Goal: Transaction & Acquisition: Purchase product/service

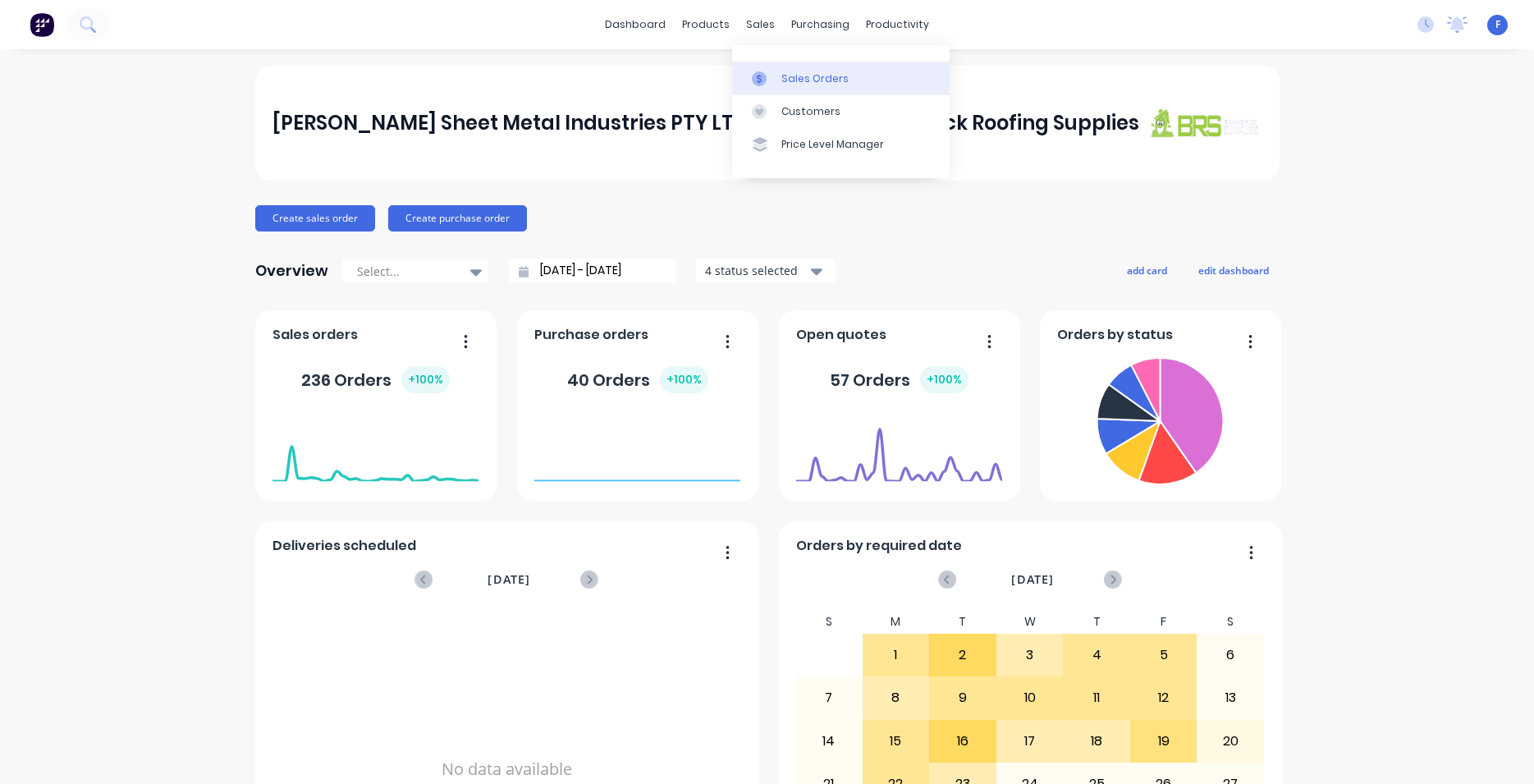
click at [812, 76] on div "Sales Orders" at bounding box center [815, 78] width 67 height 15
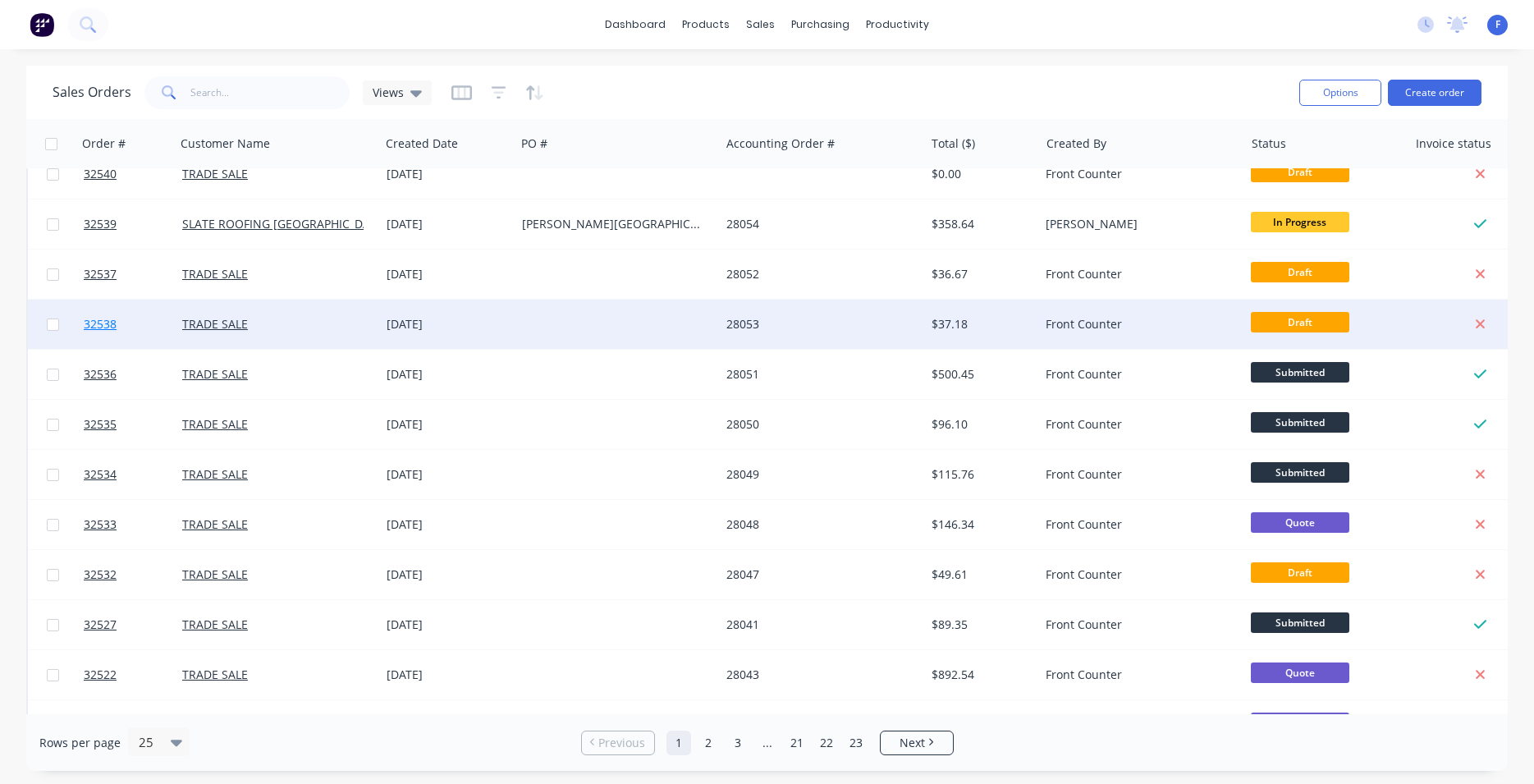
scroll to position [93, 0]
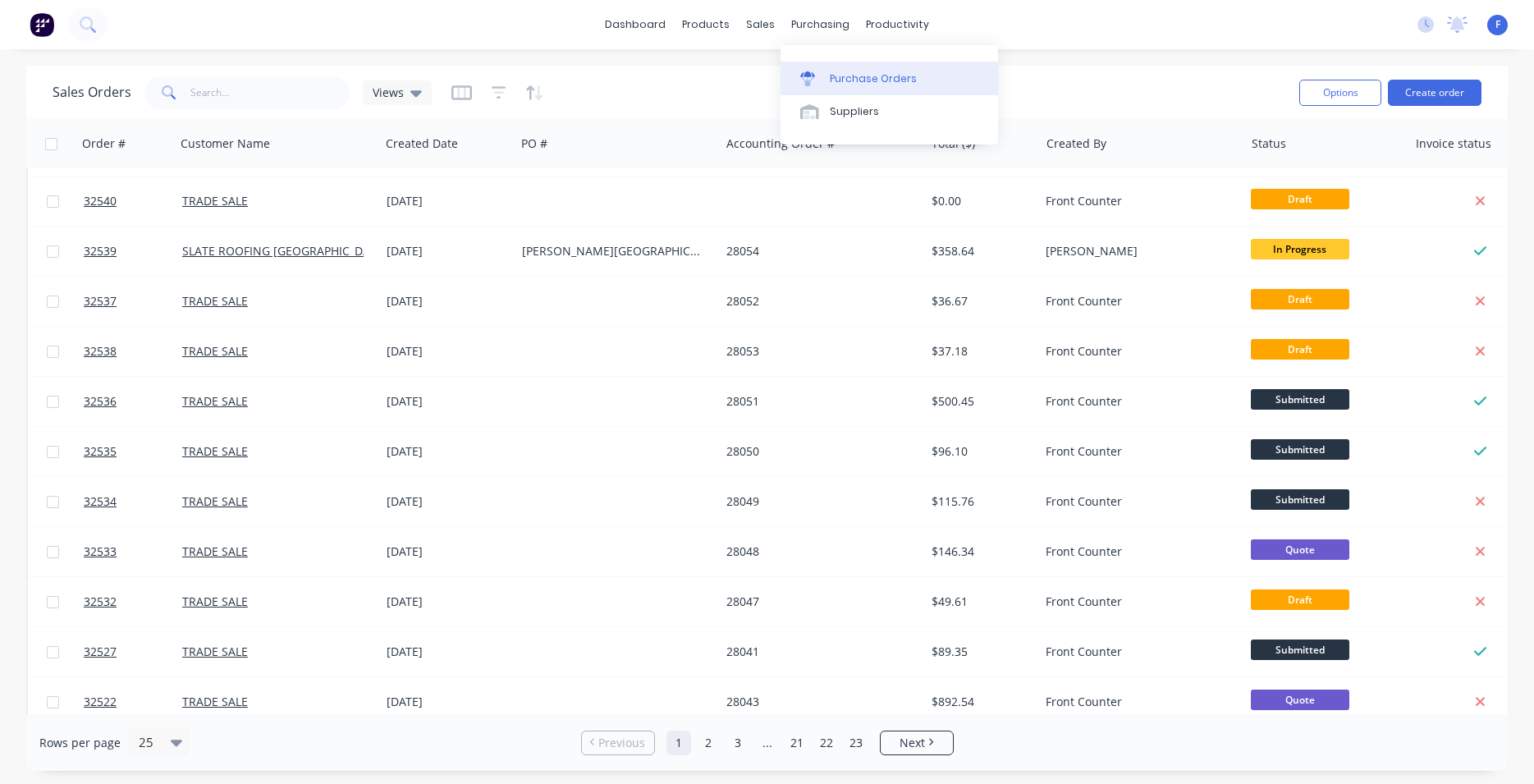
click at [839, 78] on div "Purchase Orders" at bounding box center [874, 78] width 87 height 15
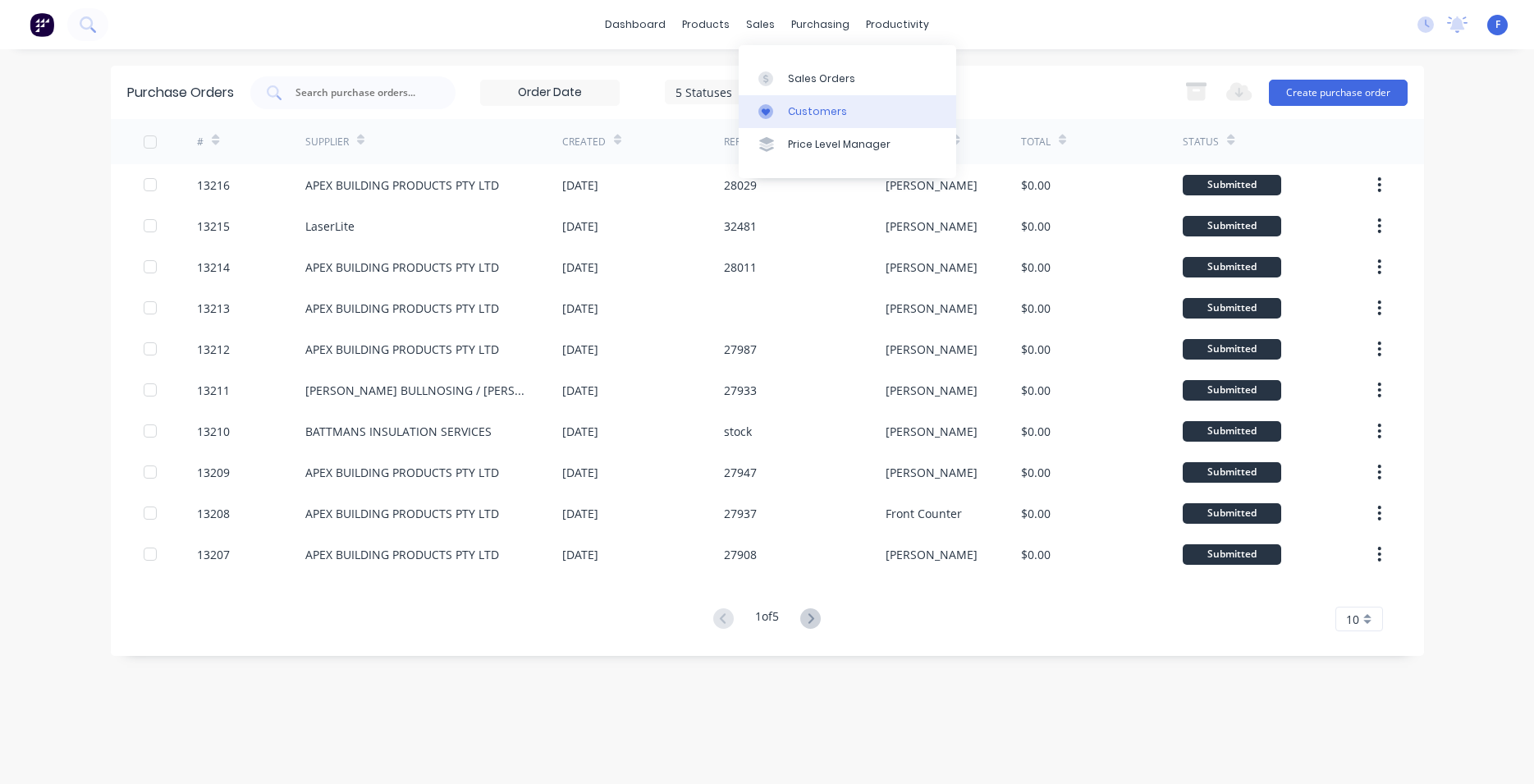
click at [798, 107] on div "Customers" at bounding box center [817, 112] width 59 height 15
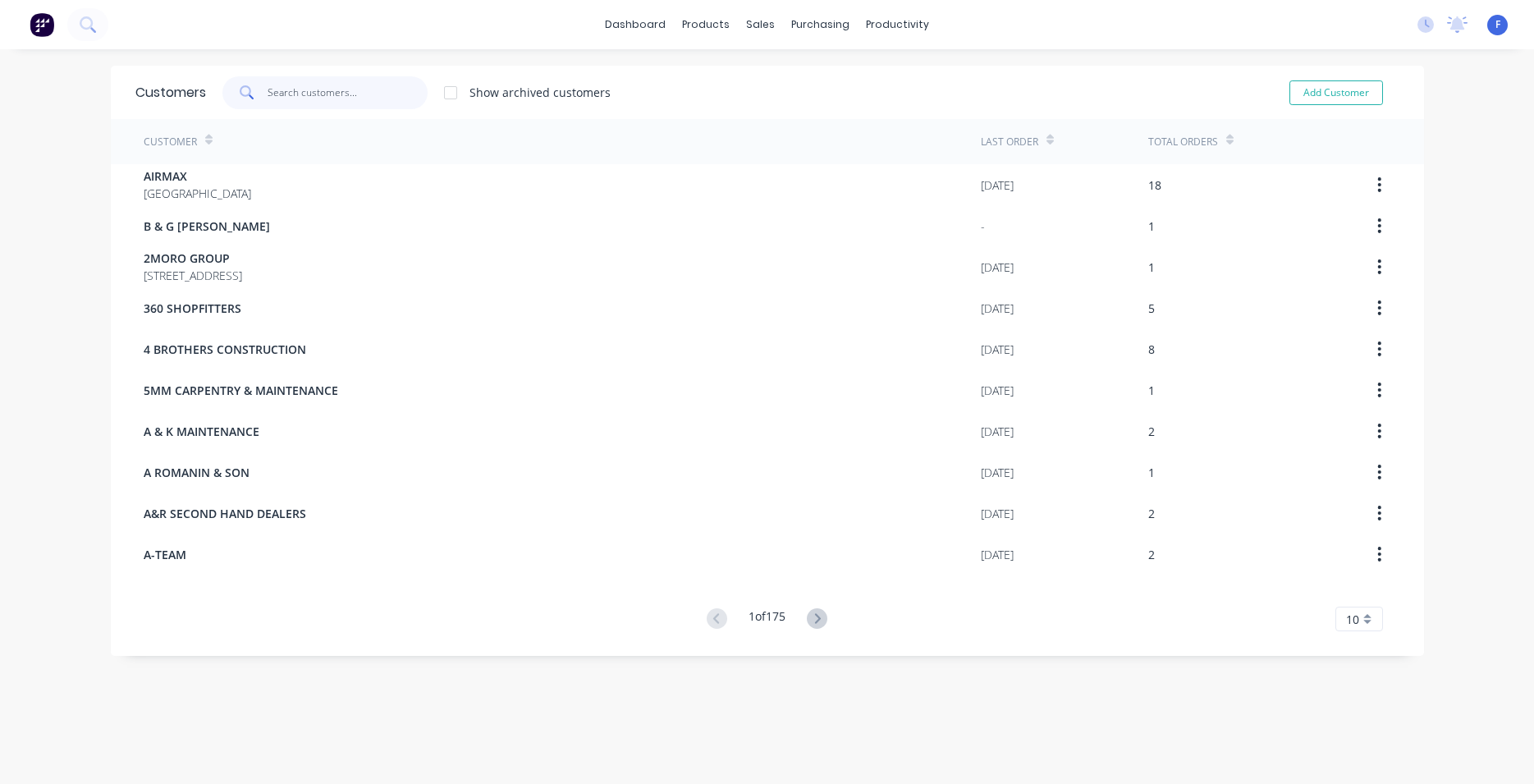
click at [307, 101] on input "text" at bounding box center [347, 93] width 160 height 33
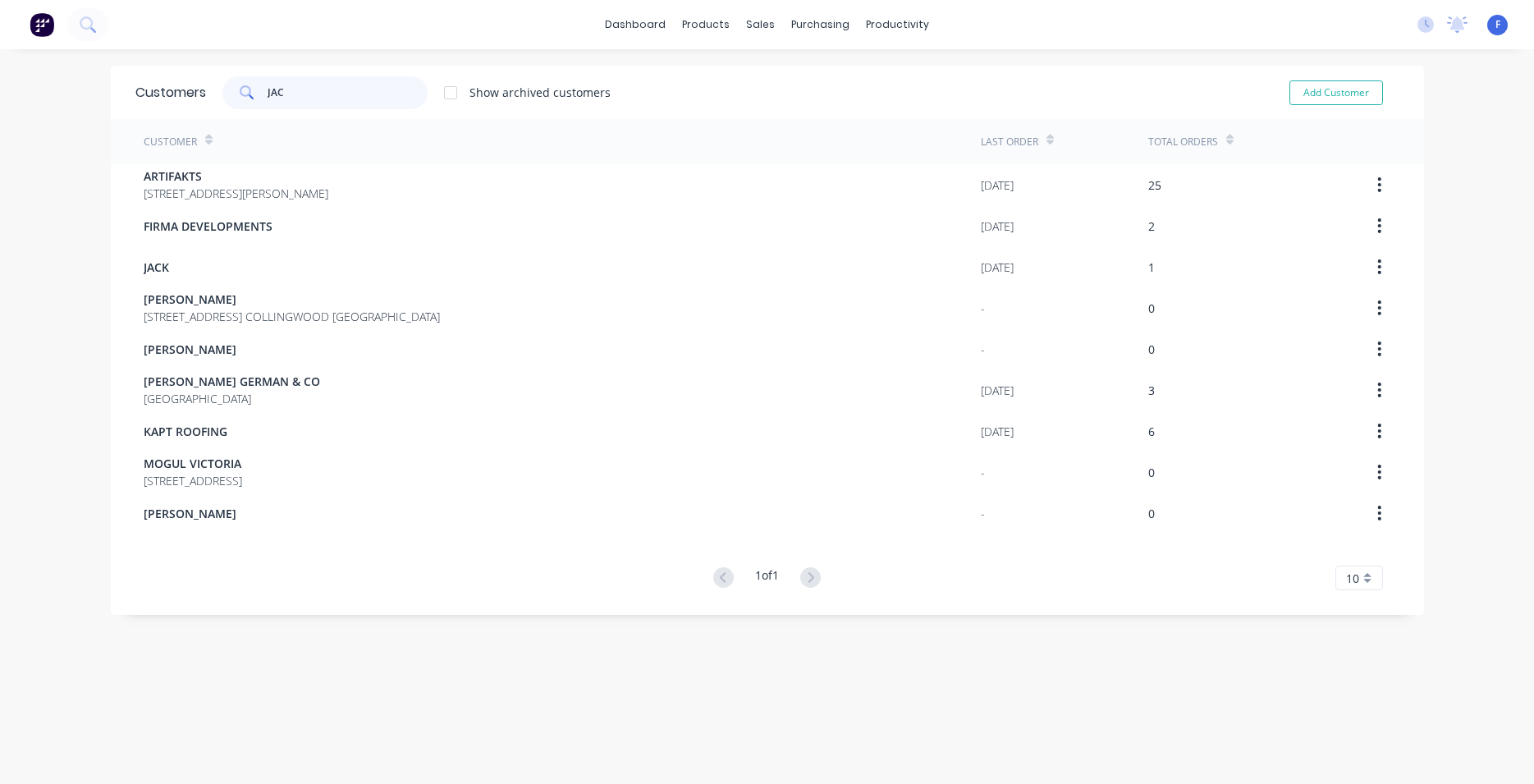
type input "JACK"
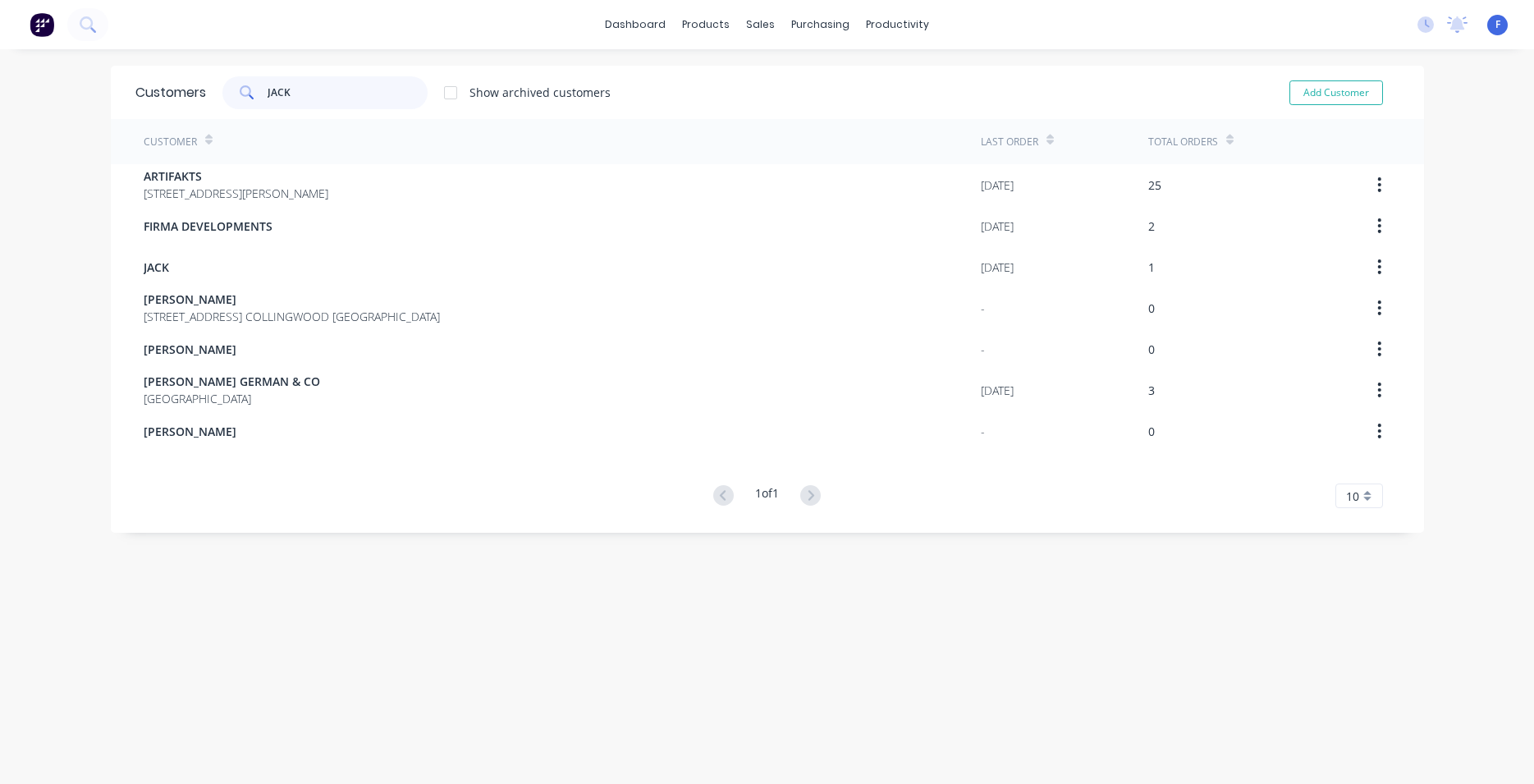
drag, startPoint x: 277, startPoint y: 96, endPoint x: 248, endPoint y: 90, distance: 29.6
click at [268, 90] on input "JACK" at bounding box center [347, 93] width 160 height 33
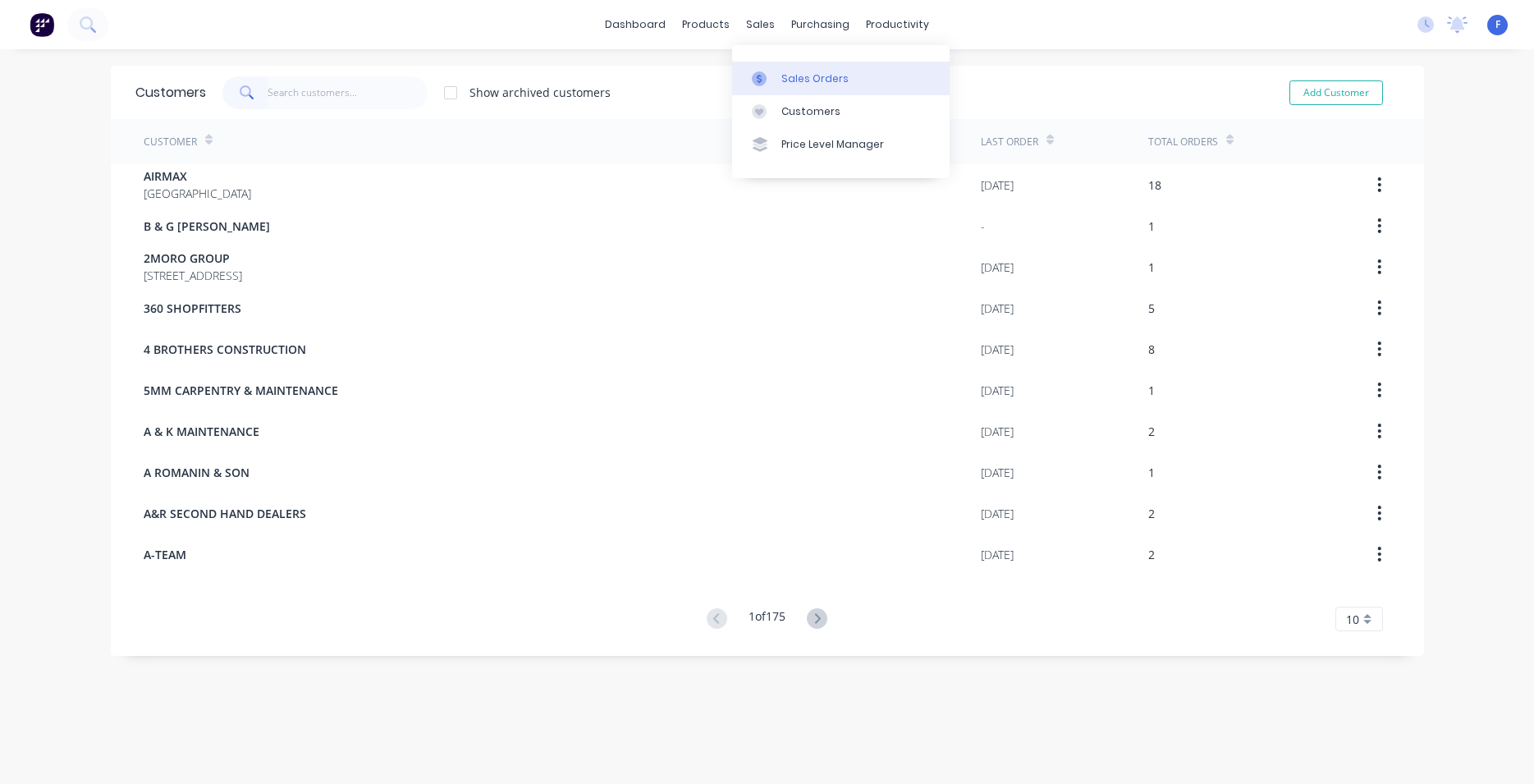
click at [789, 69] on link "Sales Orders" at bounding box center [841, 78] width 218 height 33
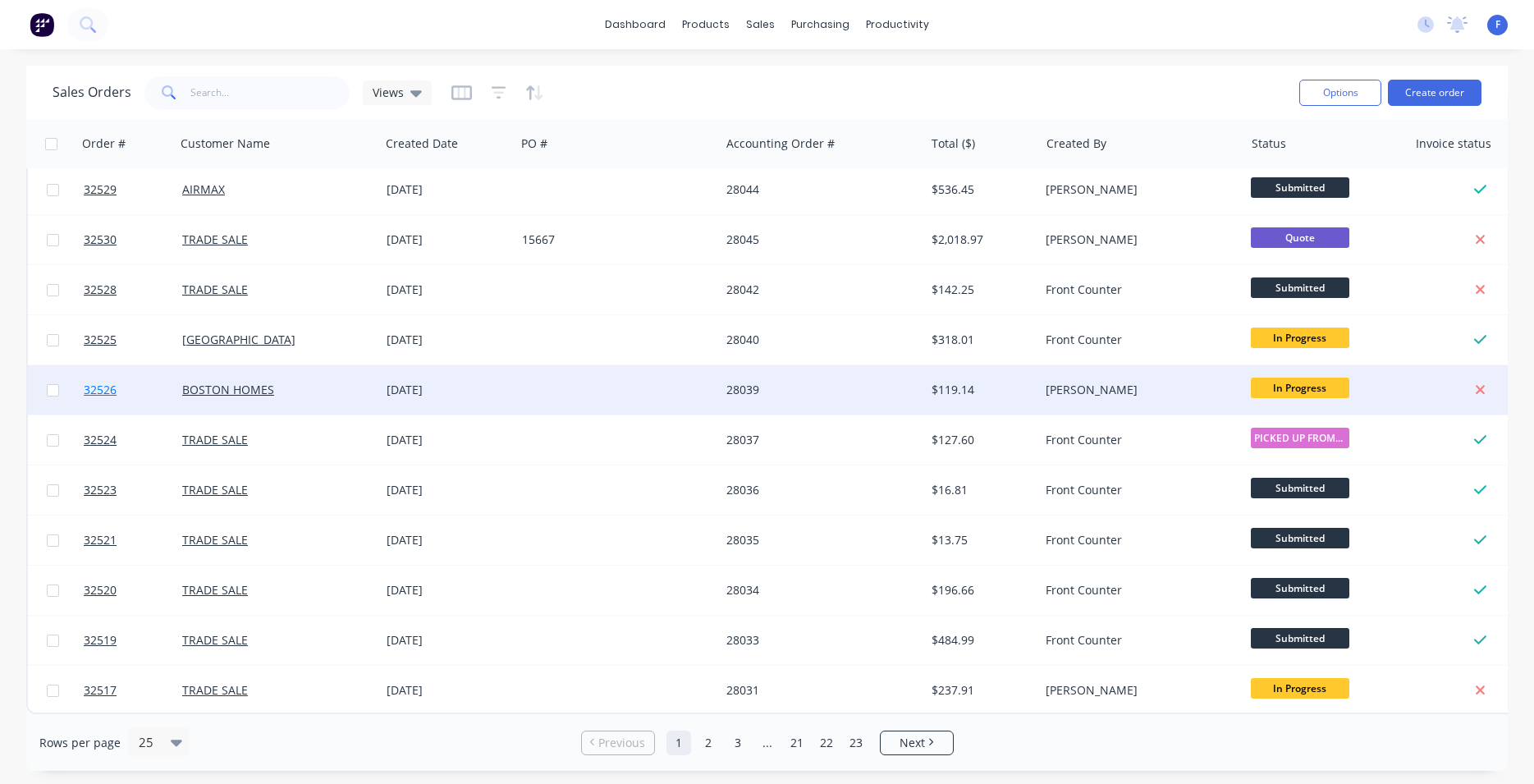
scroll to position [720, 0]
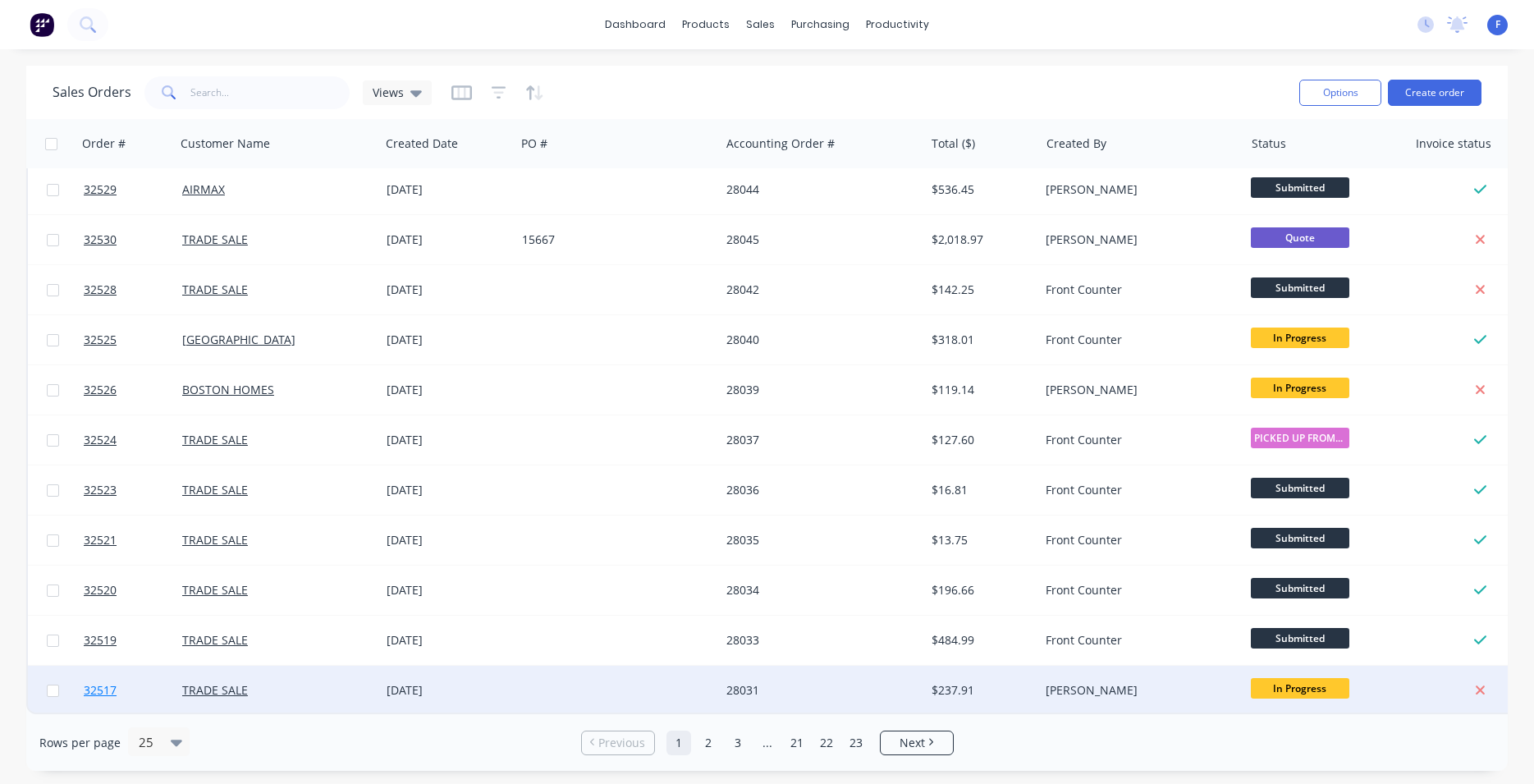
click at [141, 674] on link "32517" at bounding box center [133, 690] width 99 height 49
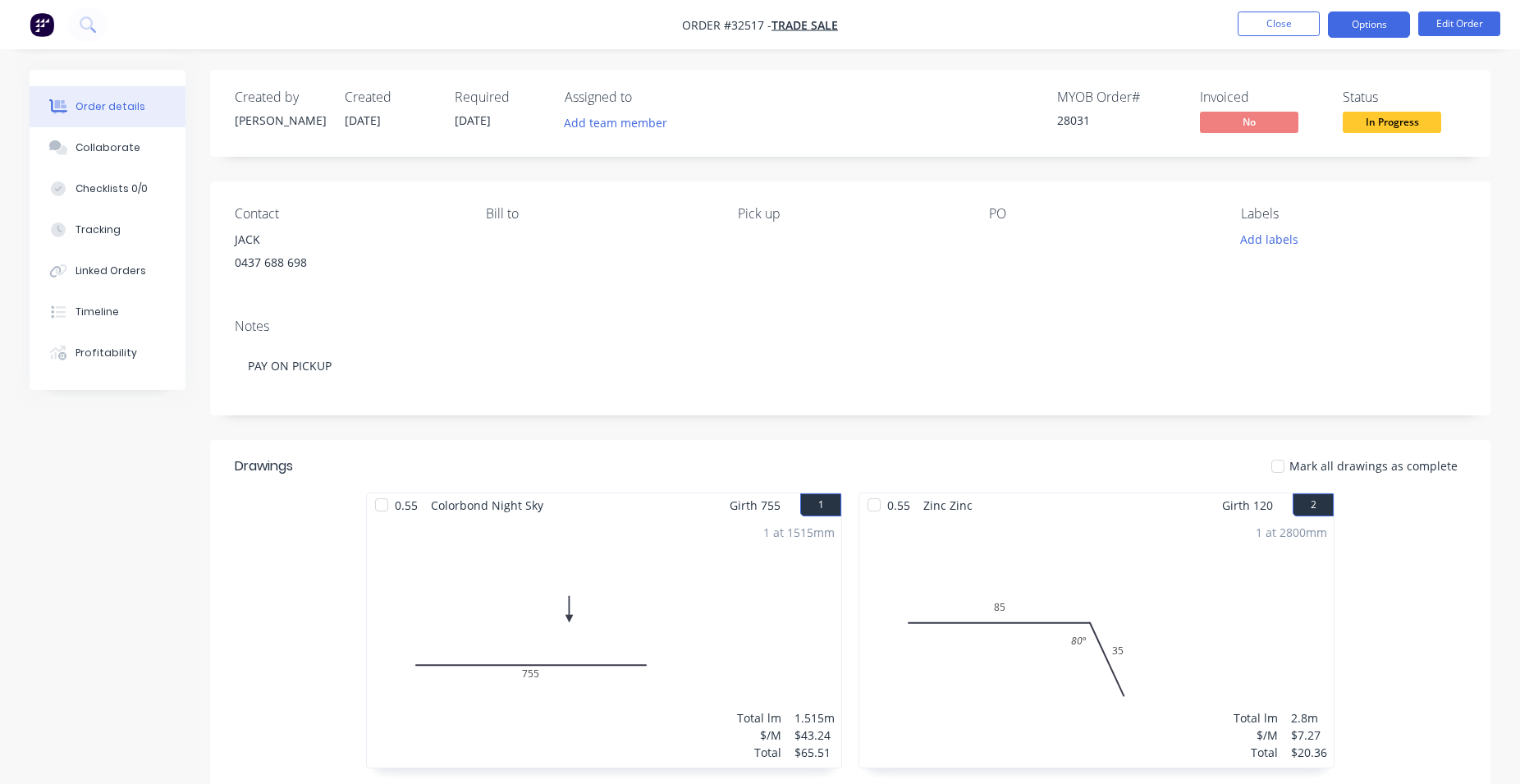
click at [1382, 25] on button "Options" at bounding box center [1369, 24] width 82 height 26
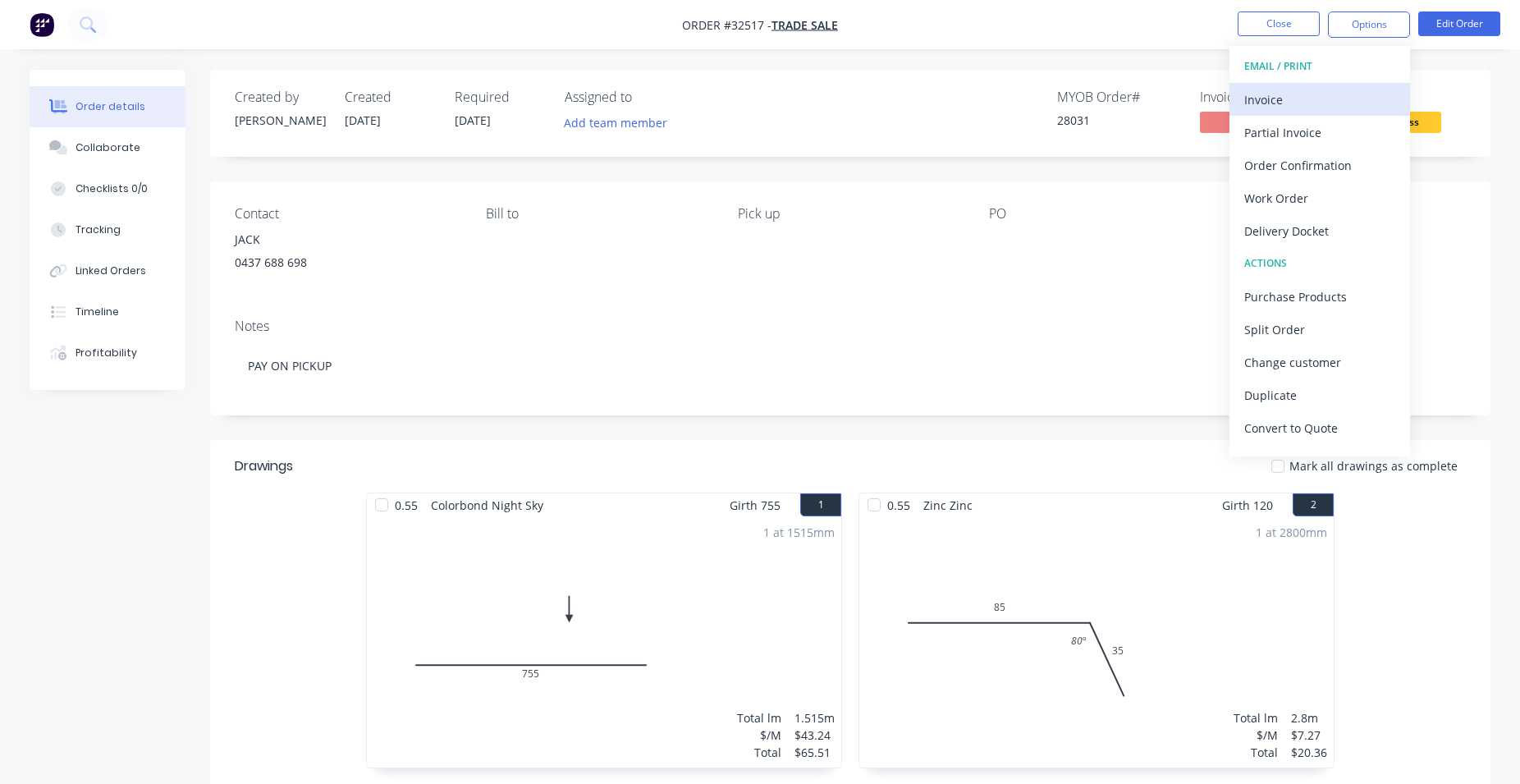
click at [1340, 92] on div "Invoice" at bounding box center [1320, 100] width 151 height 24
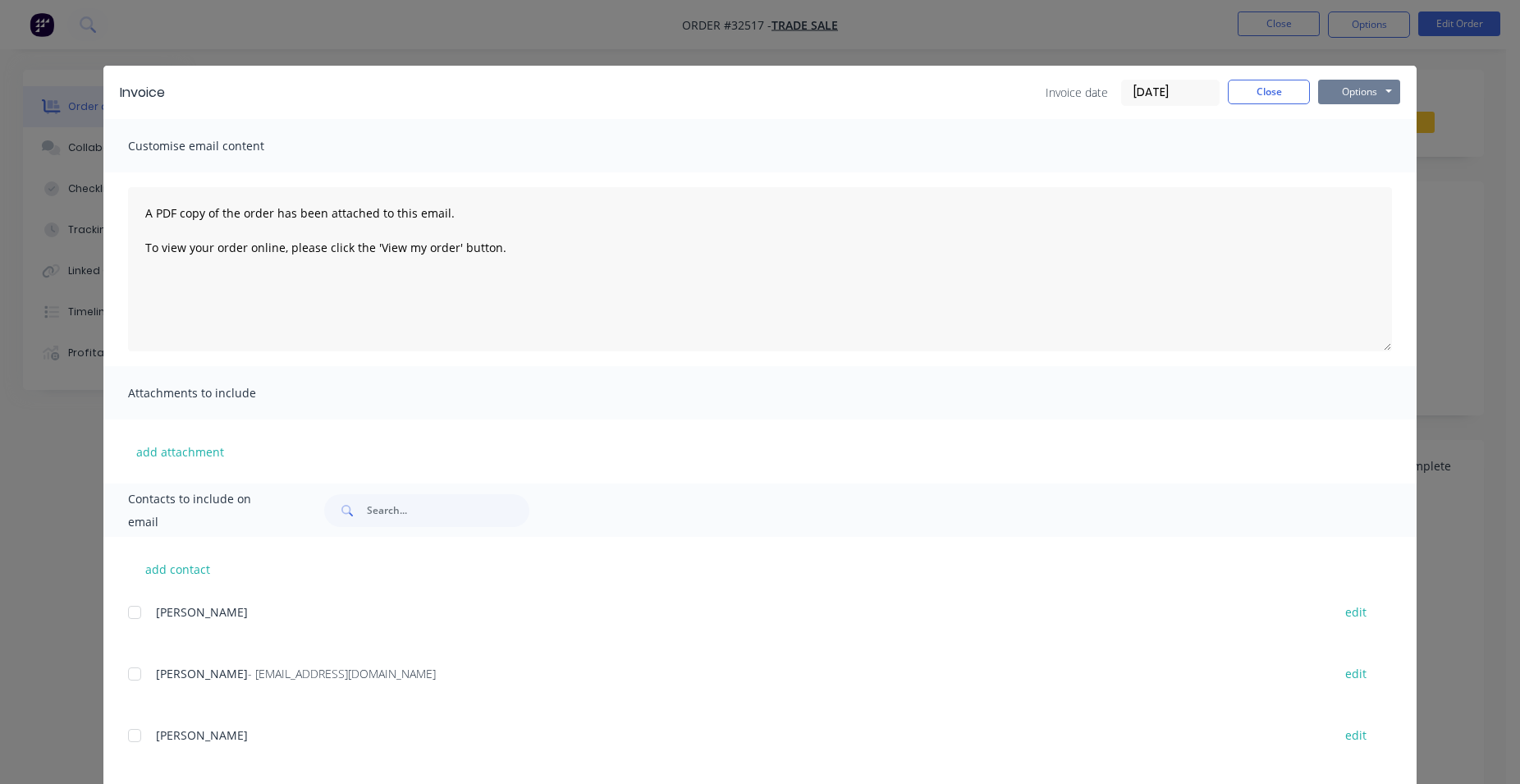
click at [1333, 93] on button "Options" at bounding box center [1358, 91] width 82 height 25
click at [1347, 141] on button "Print" at bounding box center [1370, 148] width 105 height 27
drag, startPoint x: 1265, startPoint y: 99, endPoint x: 1249, endPoint y: 88, distance: 19.4
click at [1259, 92] on button "Close" at bounding box center [1269, 91] width 82 height 25
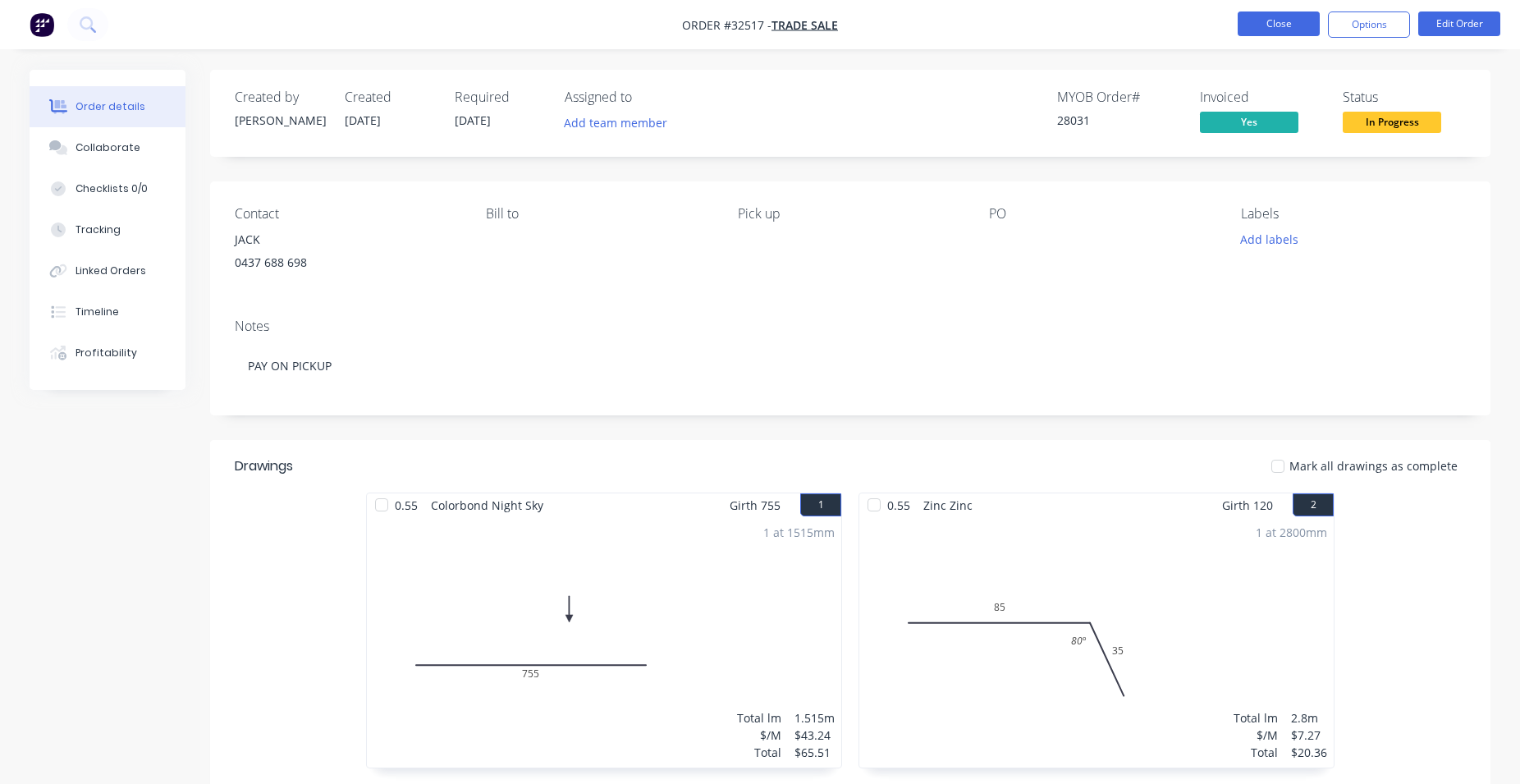
click at [1267, 24] on button "Close" at bounding box center [1278, 23] width 82 height 25
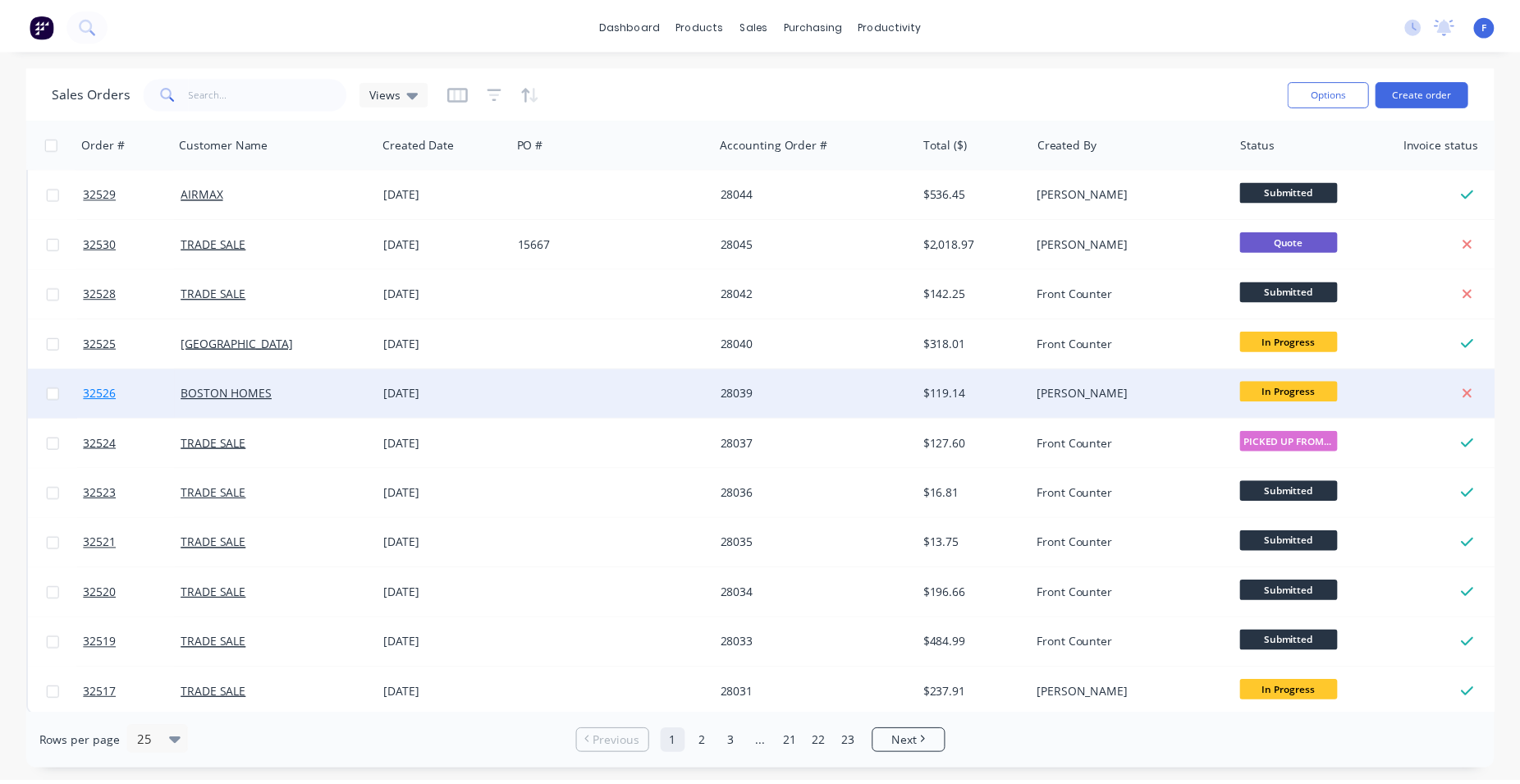
scroll to position [720, 0]
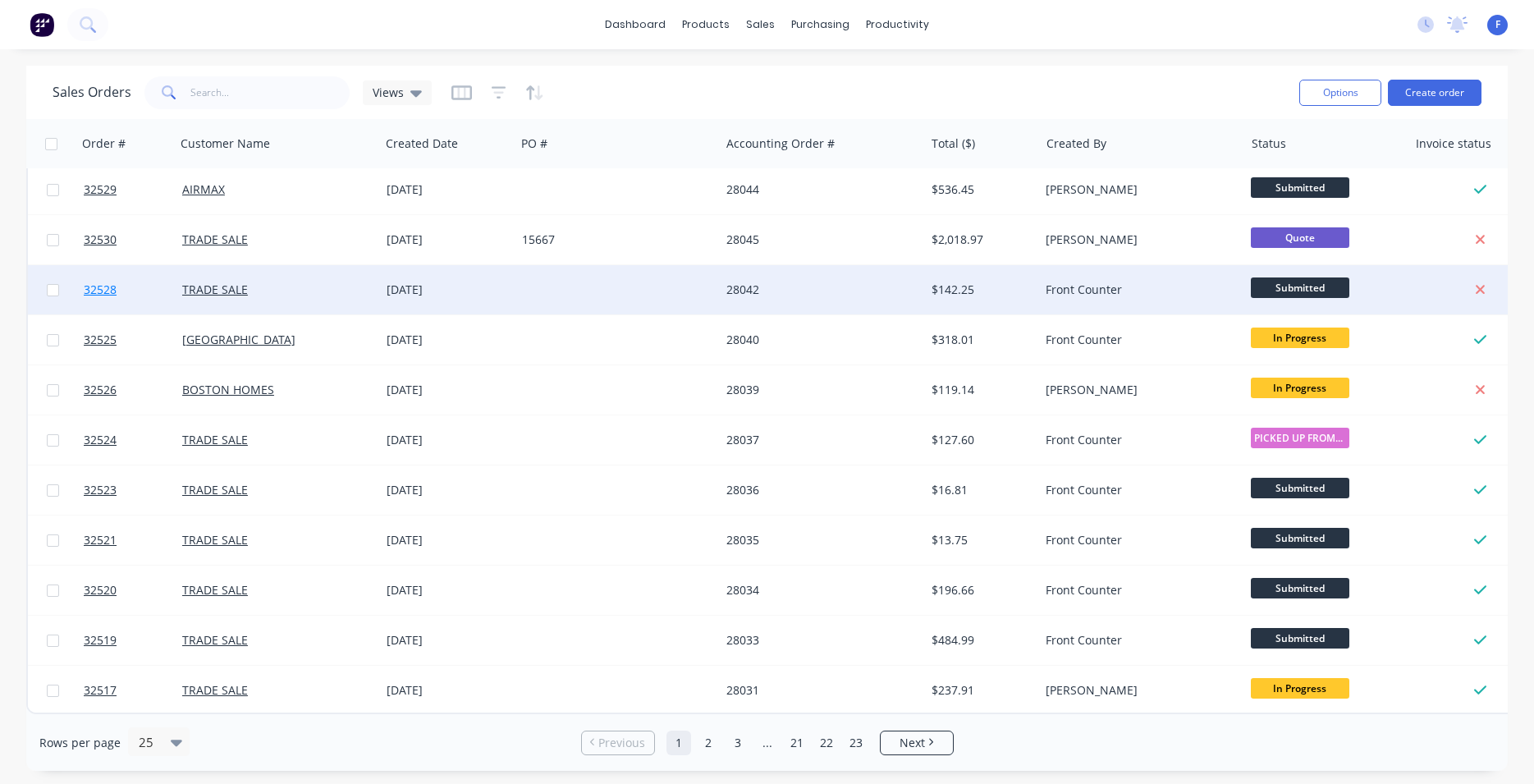
click at [140, 278] on link "32528" at bounding box center [133, 289] width 99 height 49
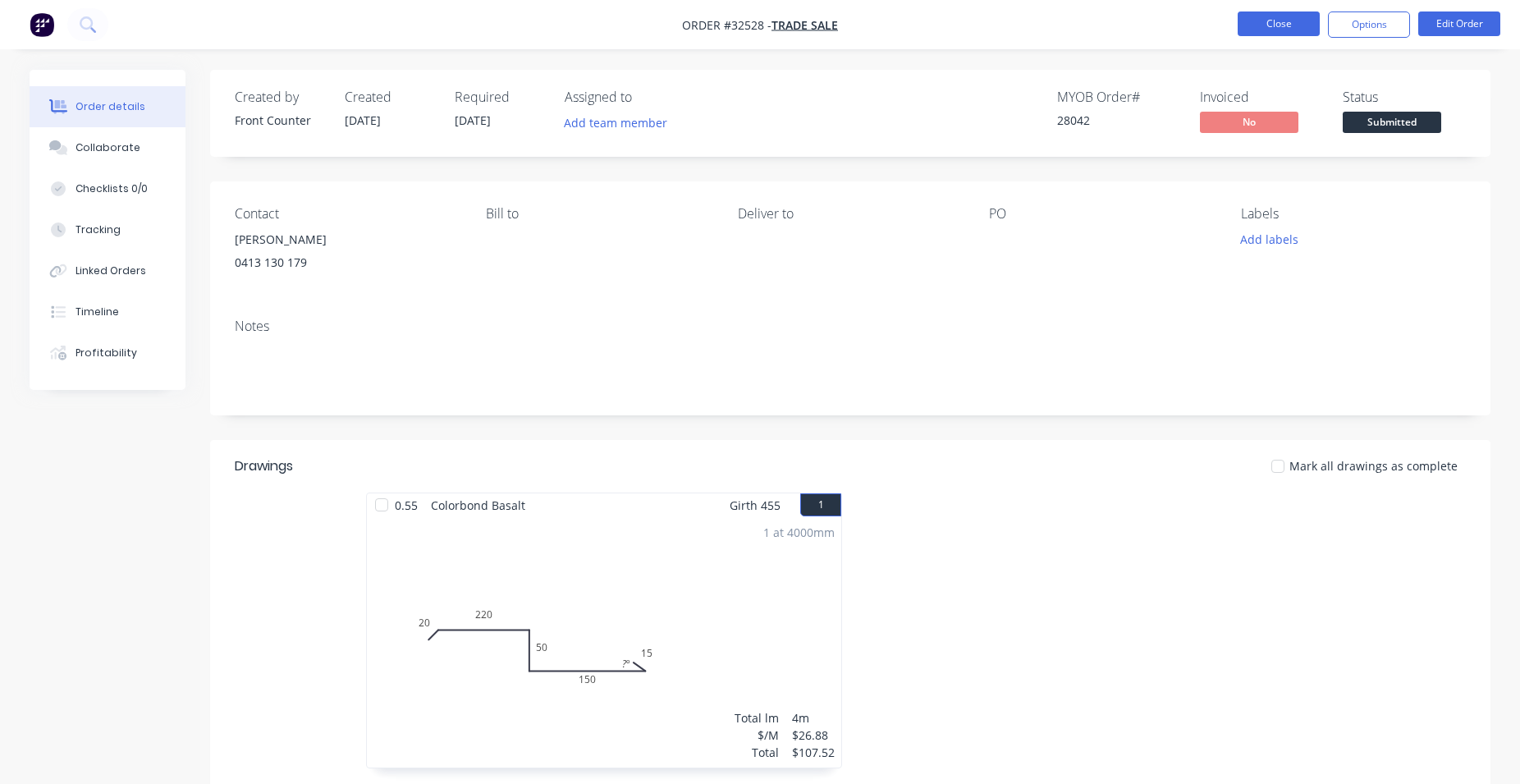
click at [1285, 27] on button "Close" at bounding box center [1278, 23] width 82 height 25
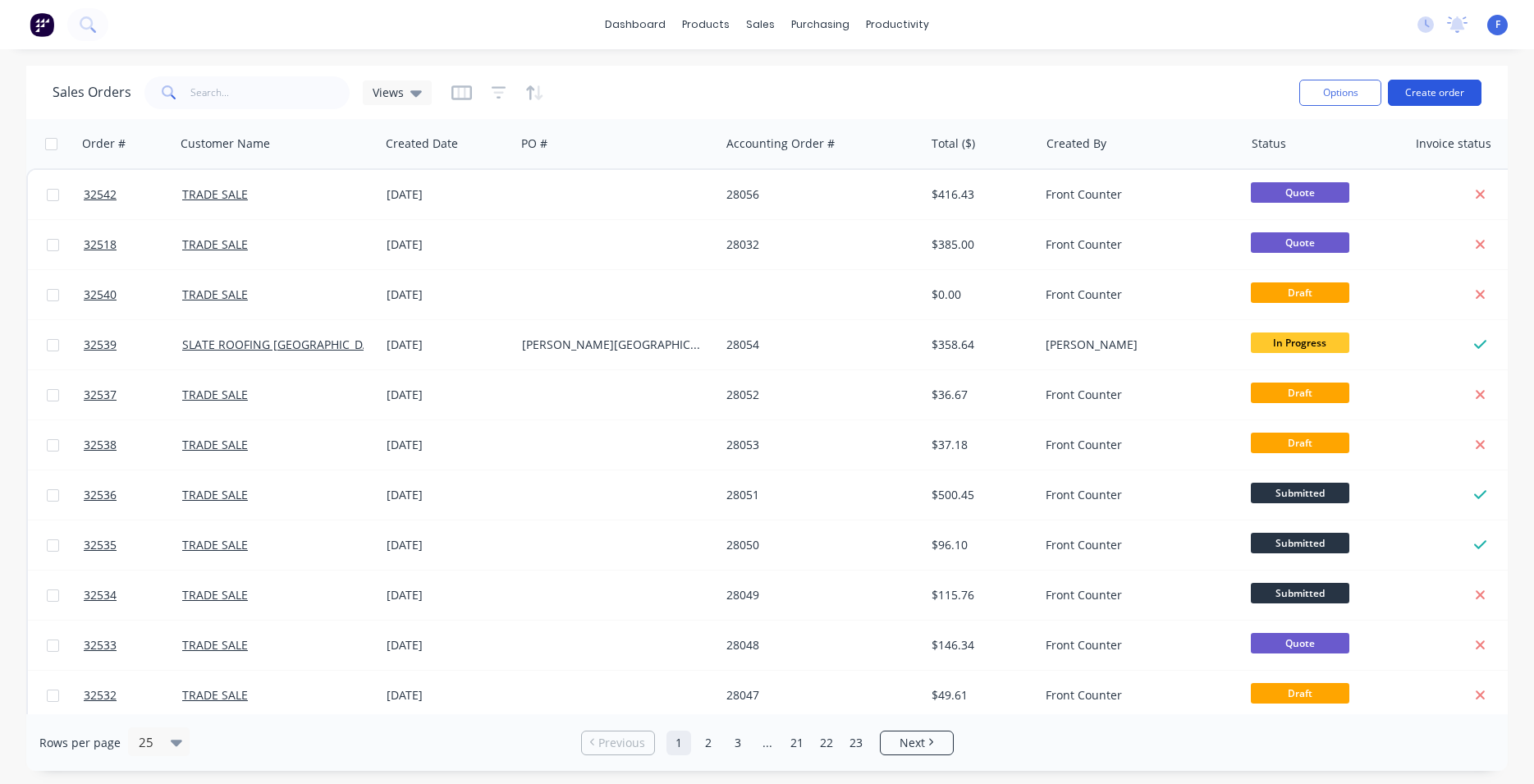
click at [1457, 88] on button "Create order" at bounding box center [1434, 92] width 93 height 26
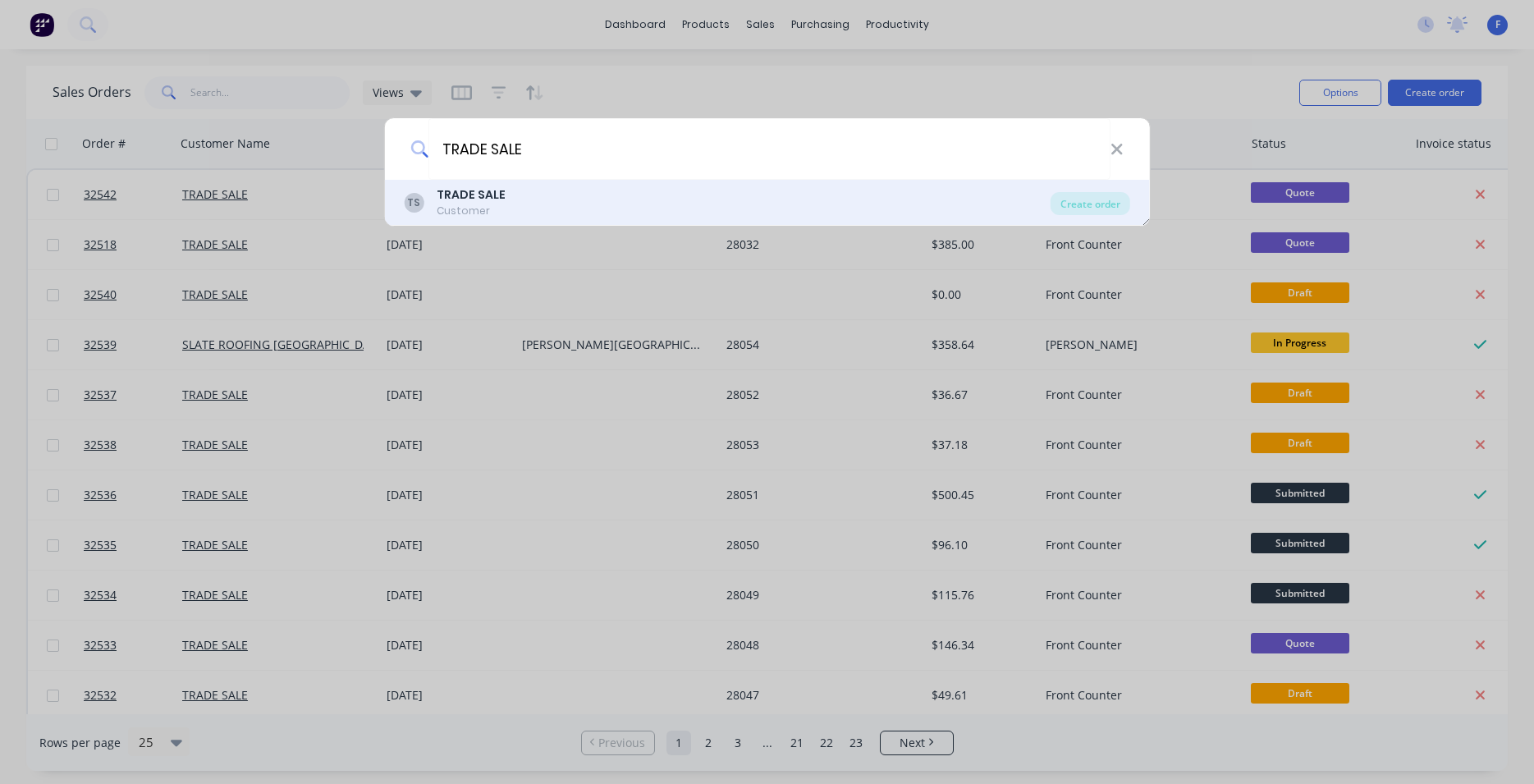
type input "TRADE SALE"
click at [485, 198] on b "TRADE SALE" at bounding box center [471, 195] width 69 height 17
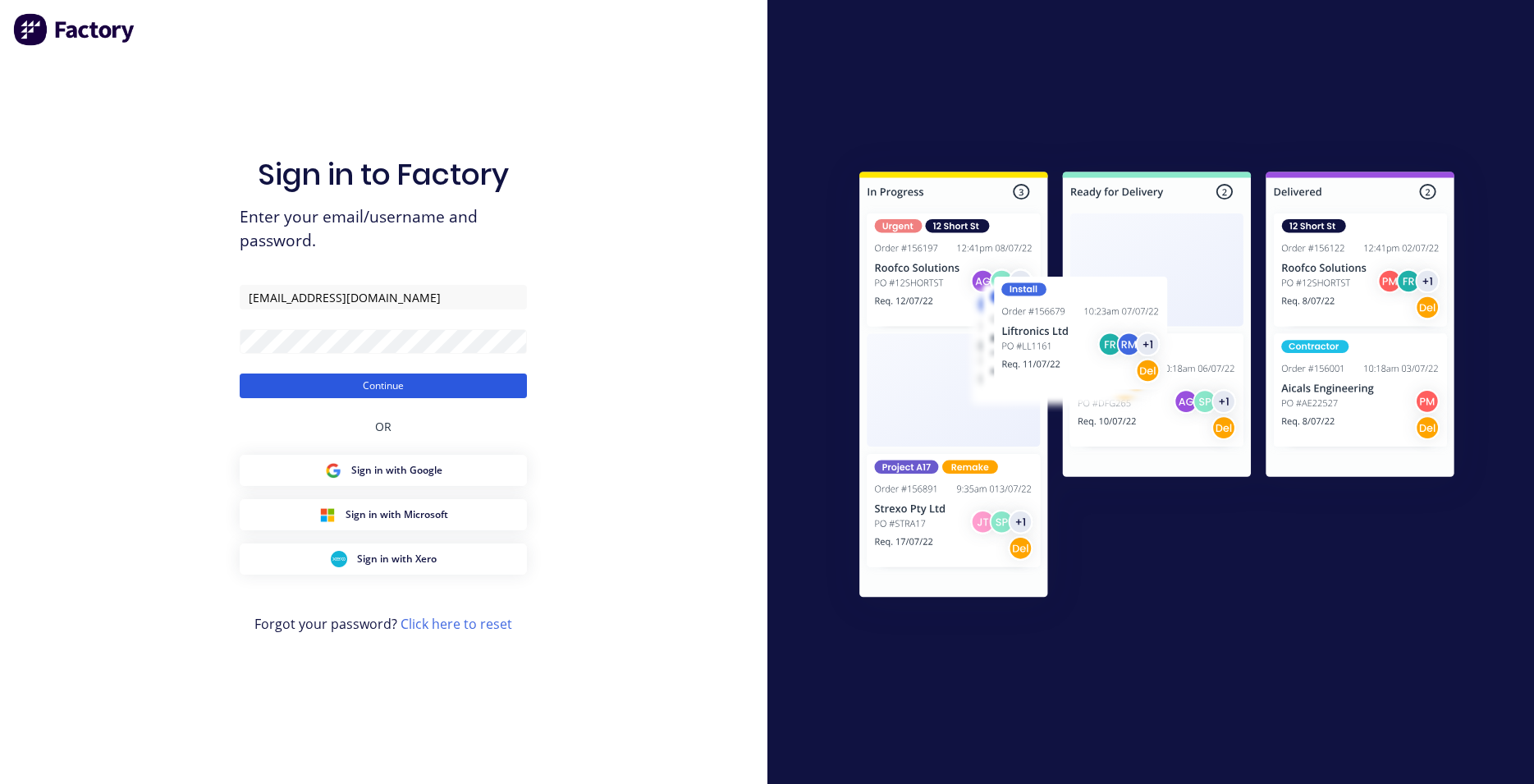
click at [403, 382] on button "Continue" at bounding box center [383, 385] width 287 height 25
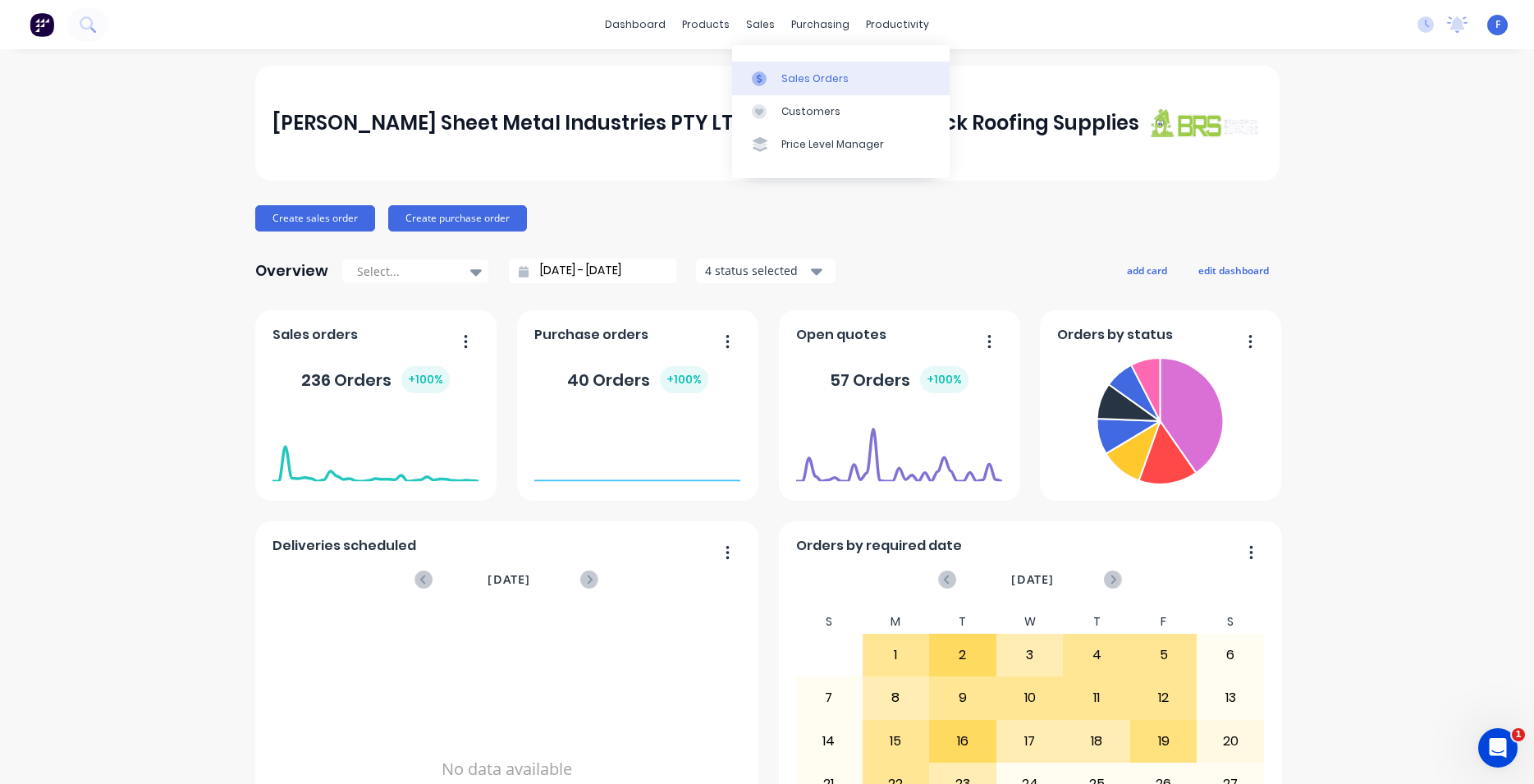
click at [786, 70] on link "Sales Orders" at bounding box center [841, 78] width 218 height 33
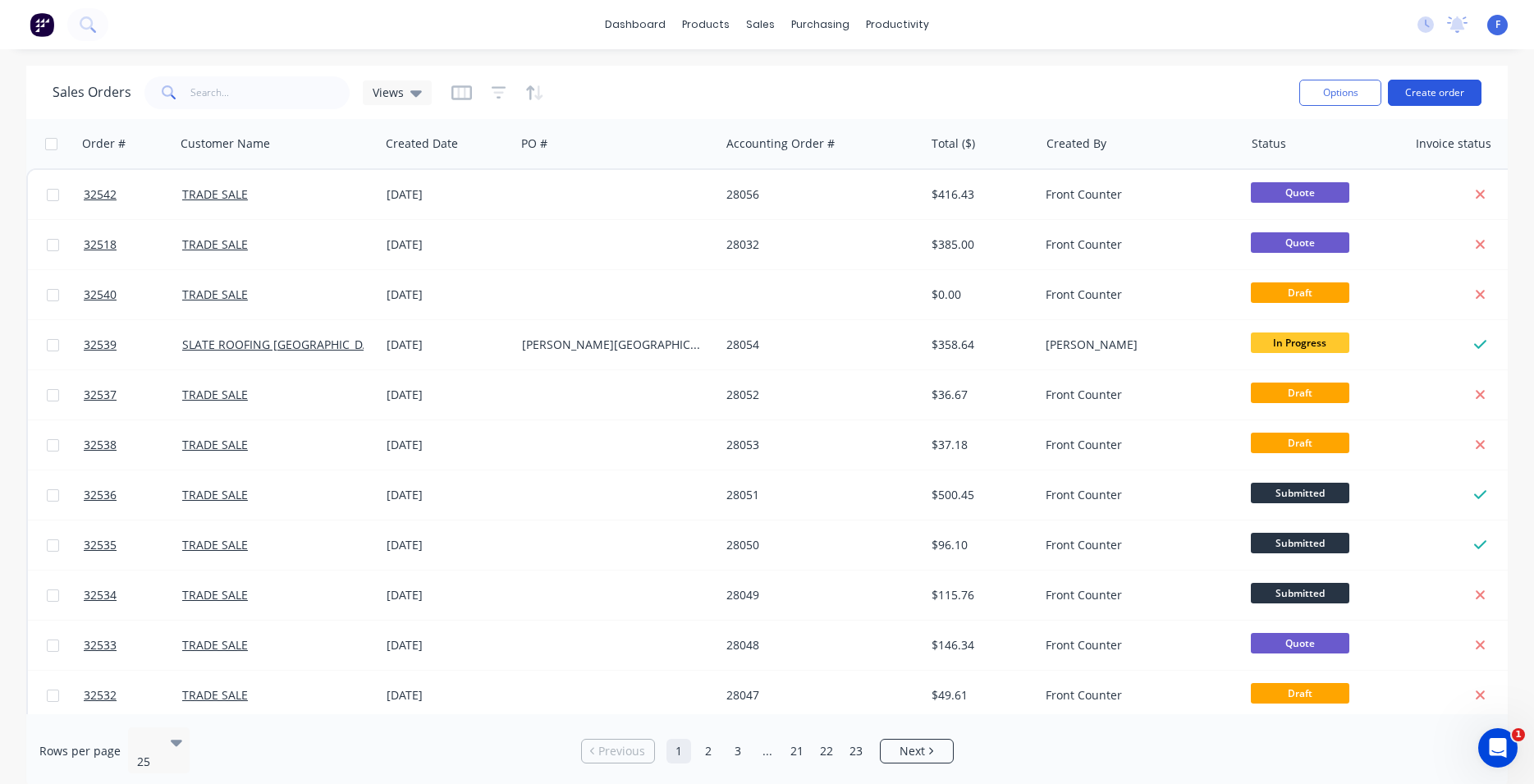
click at [1415, 90] on button "Create order" at bounding box center [1434, 92] width 93 height 26
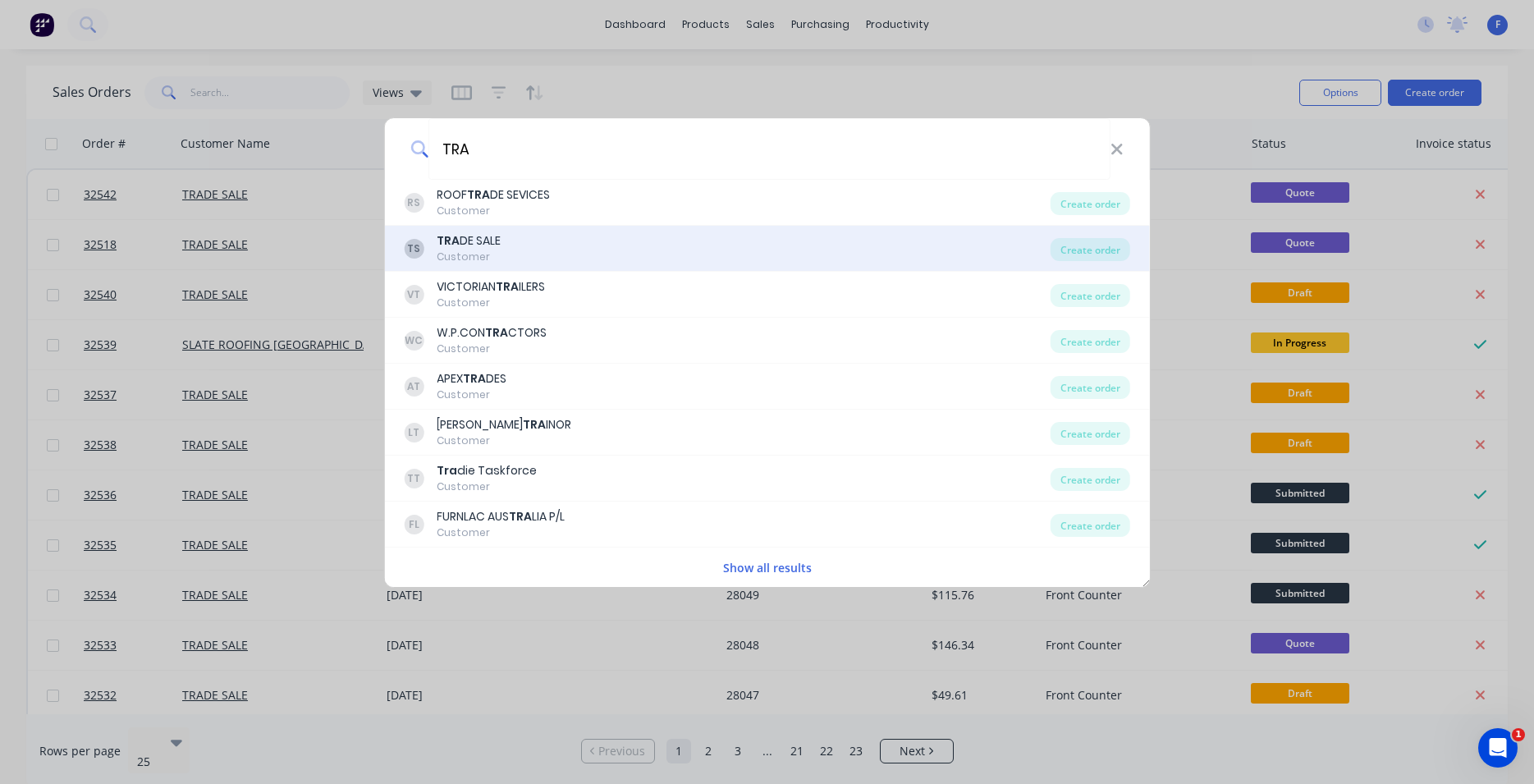
type input "TRA"
click at [484, 235] on div "TRA DE SALE" at bounding box center [468, 241] width 64 height 18
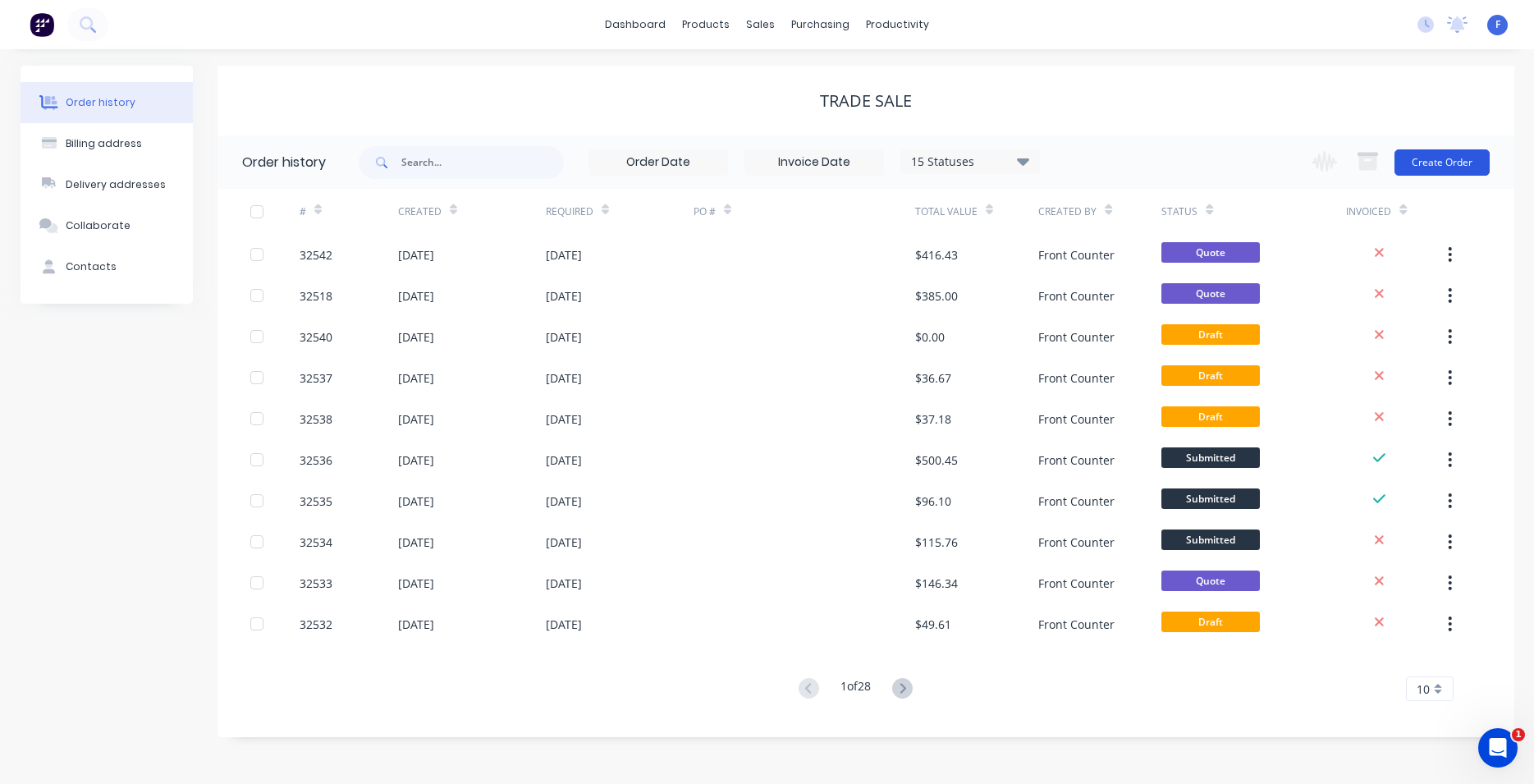
click at [1453, 163] on button "Create Order" at bounding box center [1442, 163] width 95 height 26
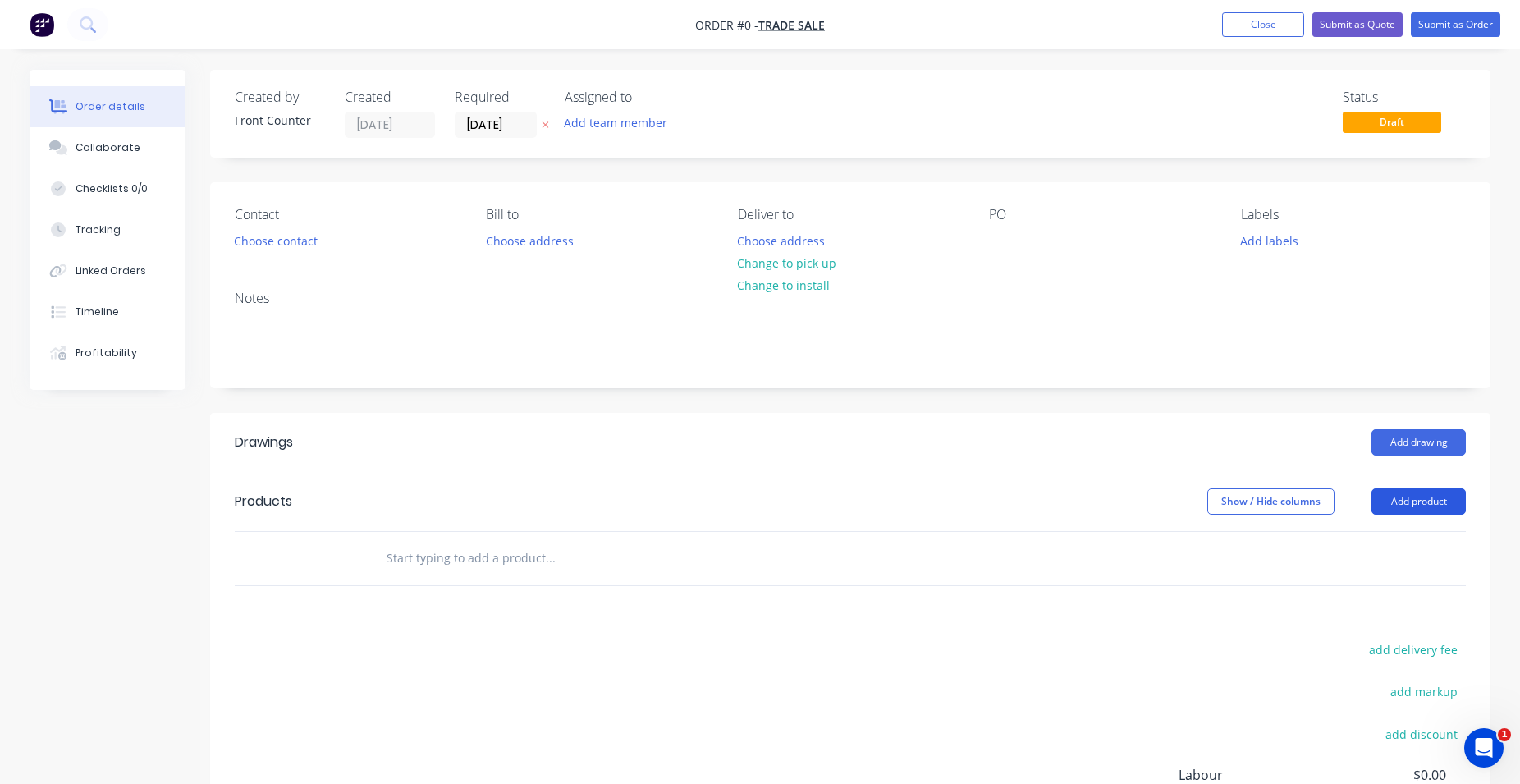
click at [1419, 496] on button "Add product" at bounding box center [1418, 501] width 94 height 26
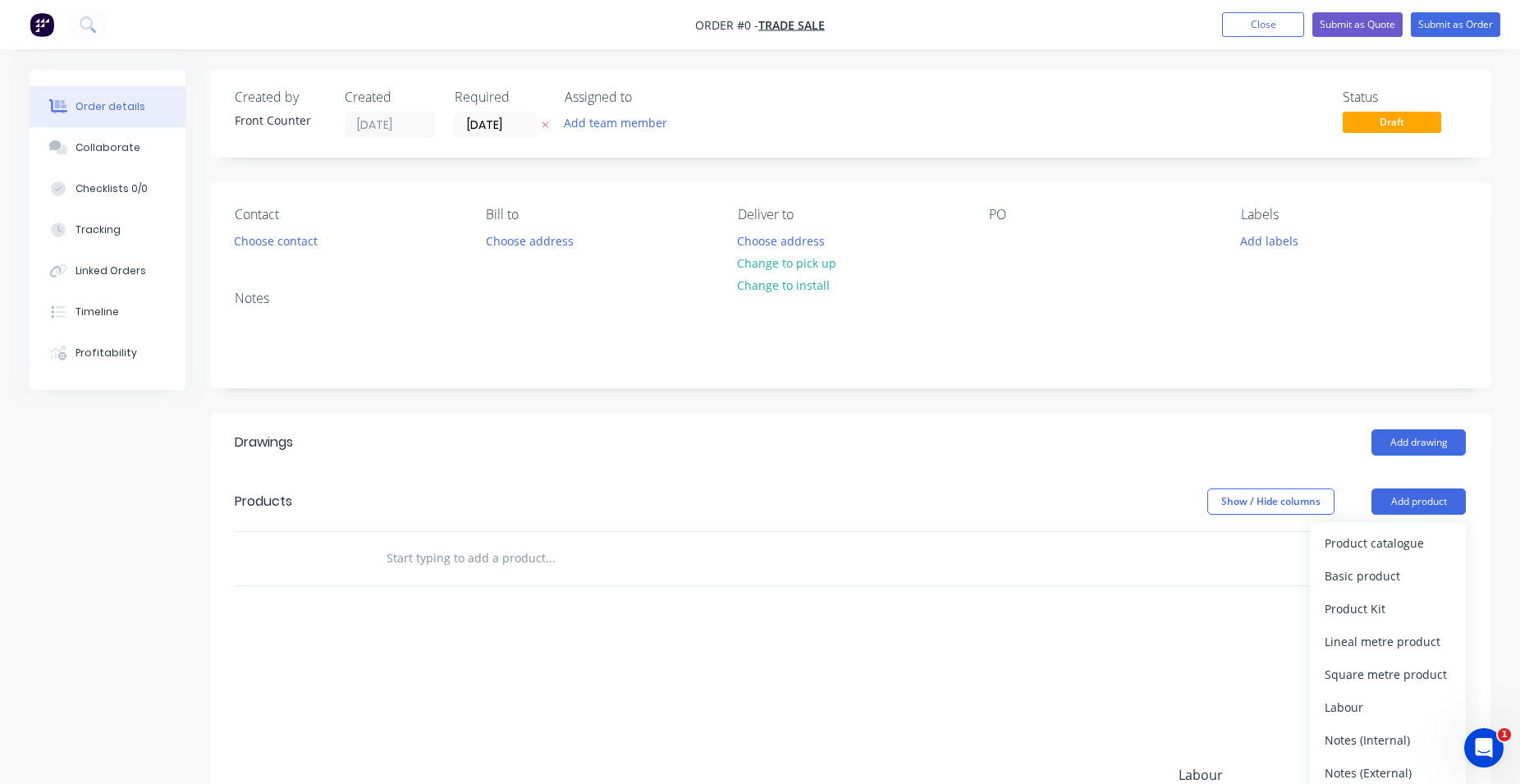
click at [882, 434] on div "Add drawing" at bounding box center [982, 442] width 970 height 26
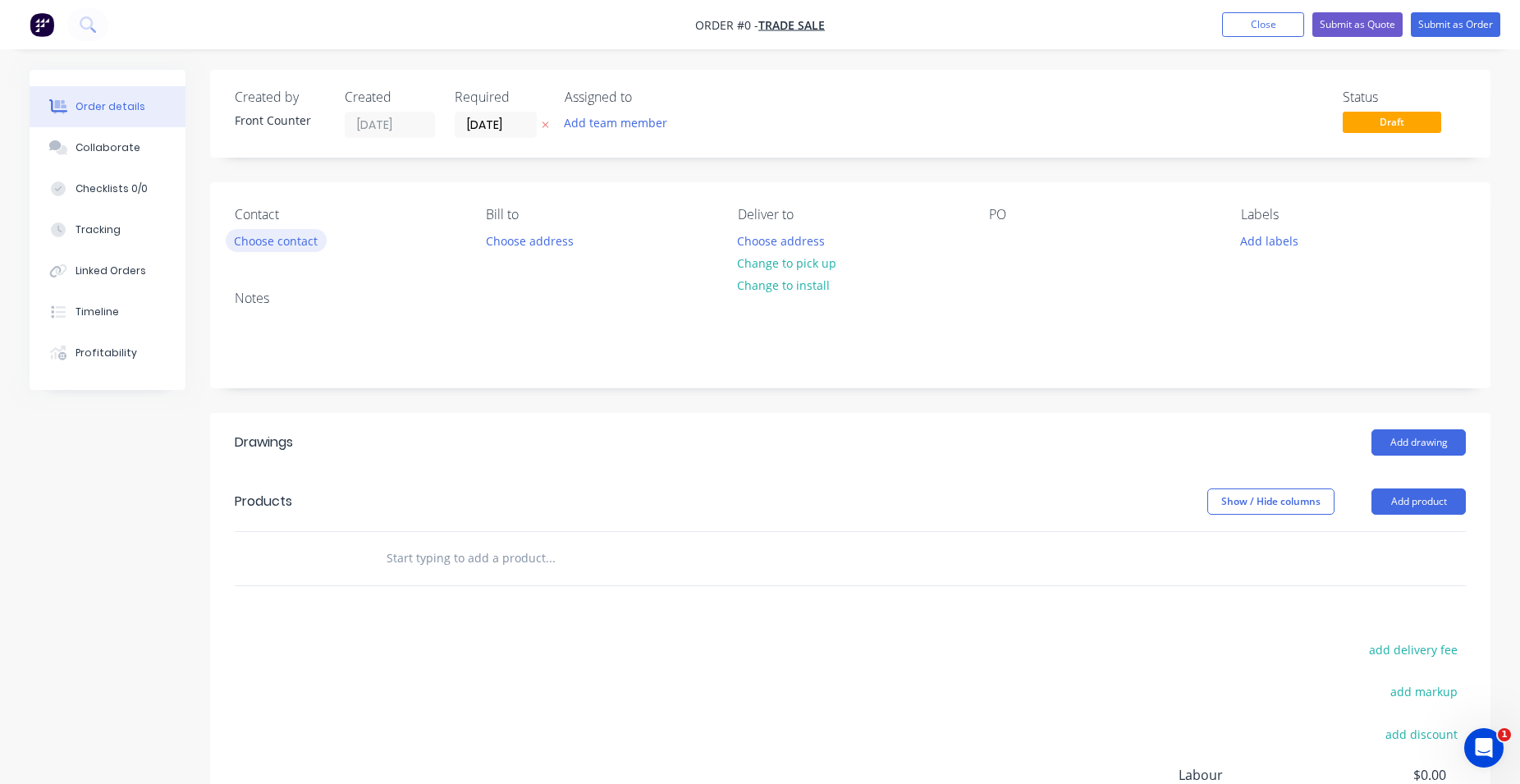
click at [283, 237] on button "Choose contact" at bounding box center [275, 240] width 101 height 22
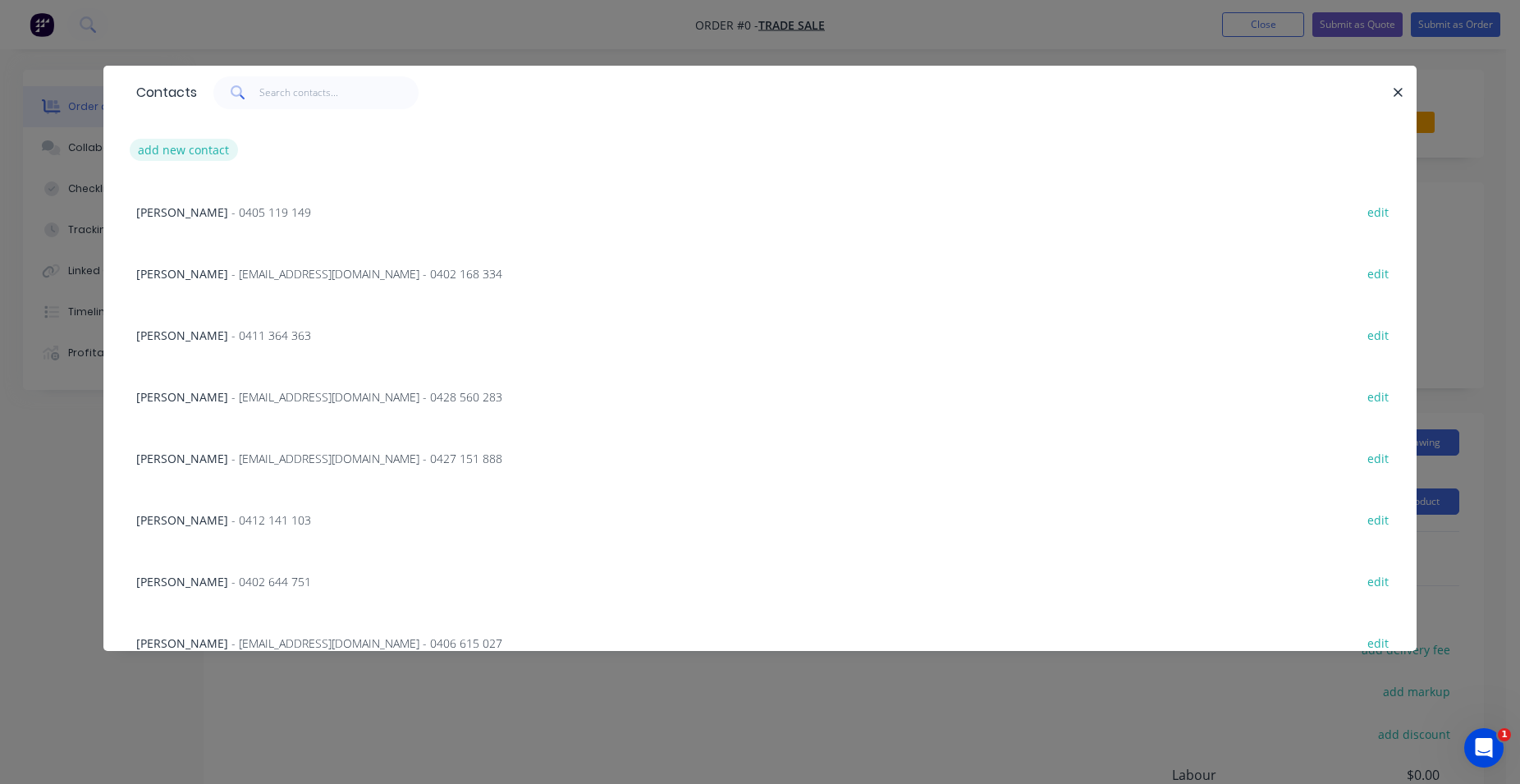
click at [198, 139] on button "add new contact" at bounding box center [183, 150] width 108 height 22
select select "AU"
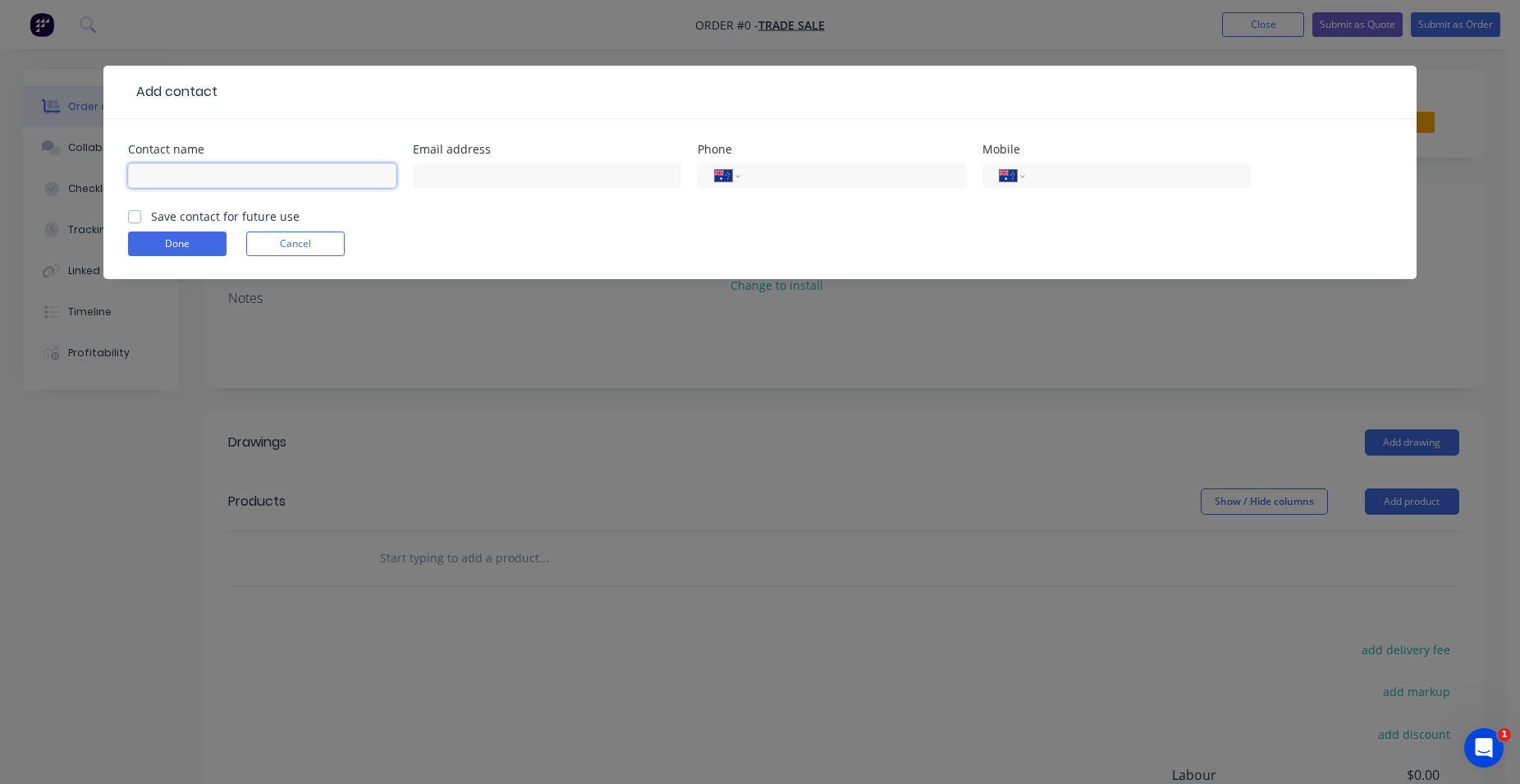
click at [229, 176] on input "text" at bounding box center [262, 175] width 269 height 25
type input "[PERSON_NAME]"
click at [1045, 178] on input "tel" at bounding box center [1135, 175] width 197 height 18
type input "0408 823 888"
click at [162, 243] on button "Done" at bounding box center [177, 244] width 99 height 25
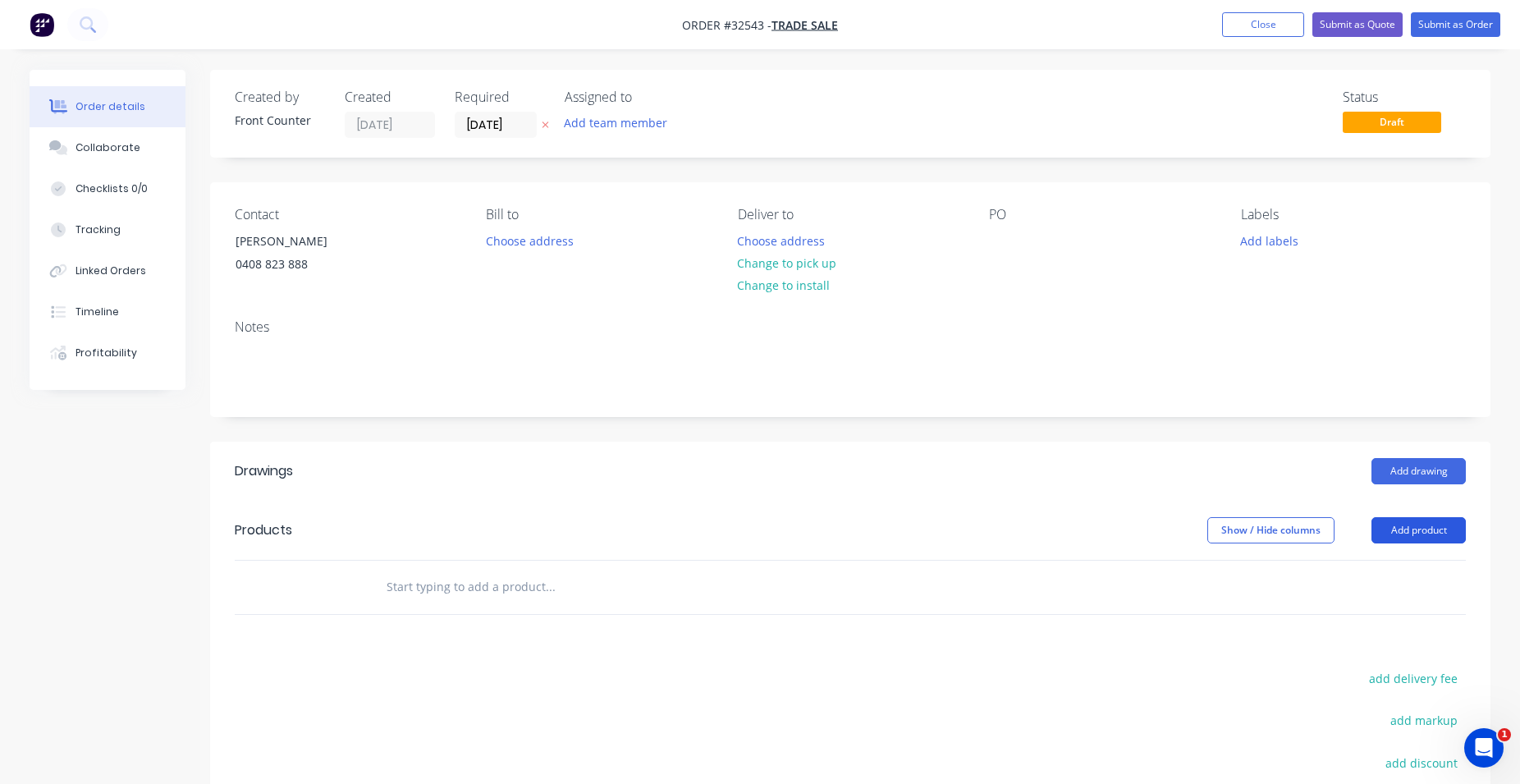
click at [1407, 535] on button "Add product" at bounding box center [1418, 530] width 94 height 26
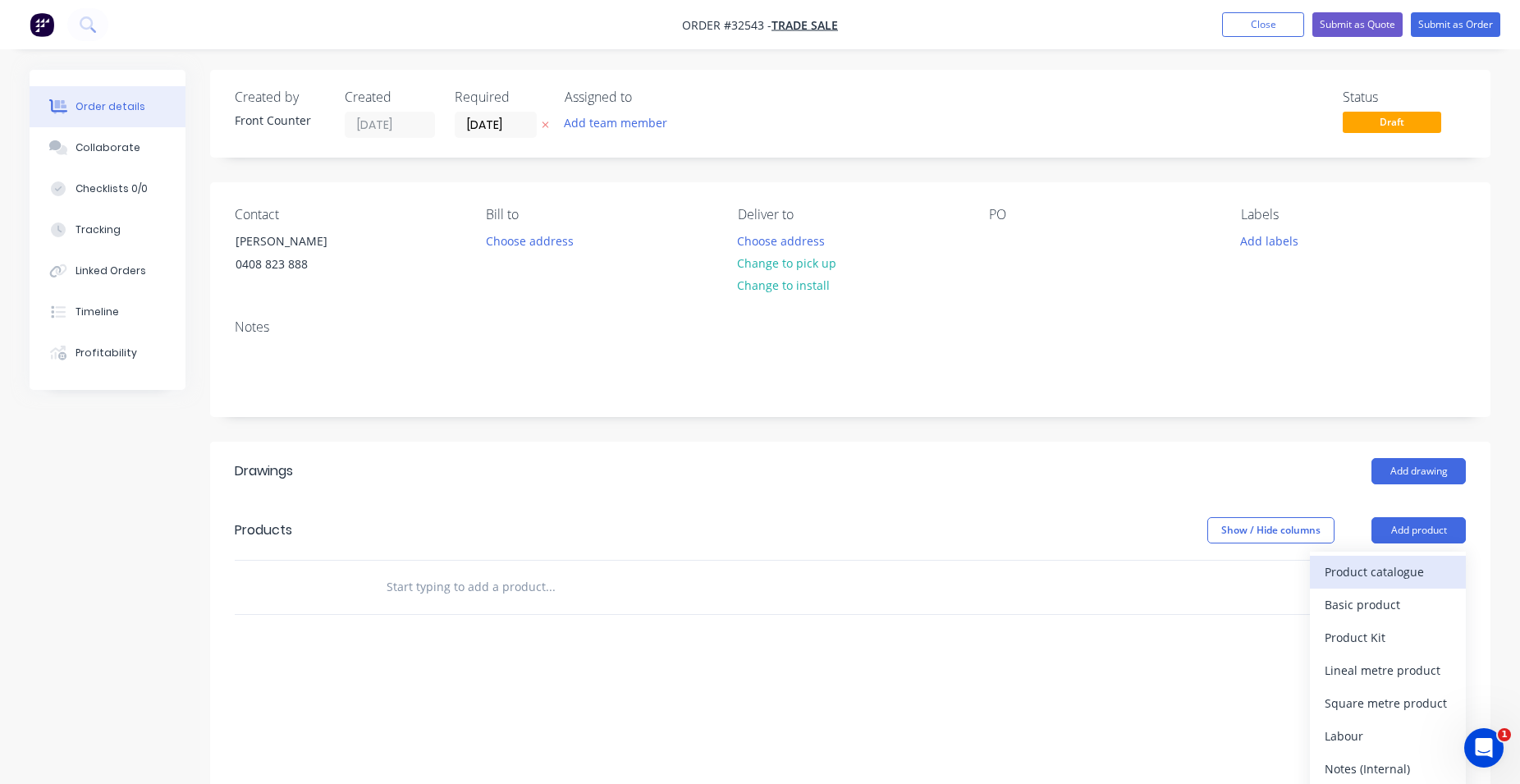
click at [1384, 567] on div "Product catalogue" at bounding box center [1388, 572] width 127 height 24
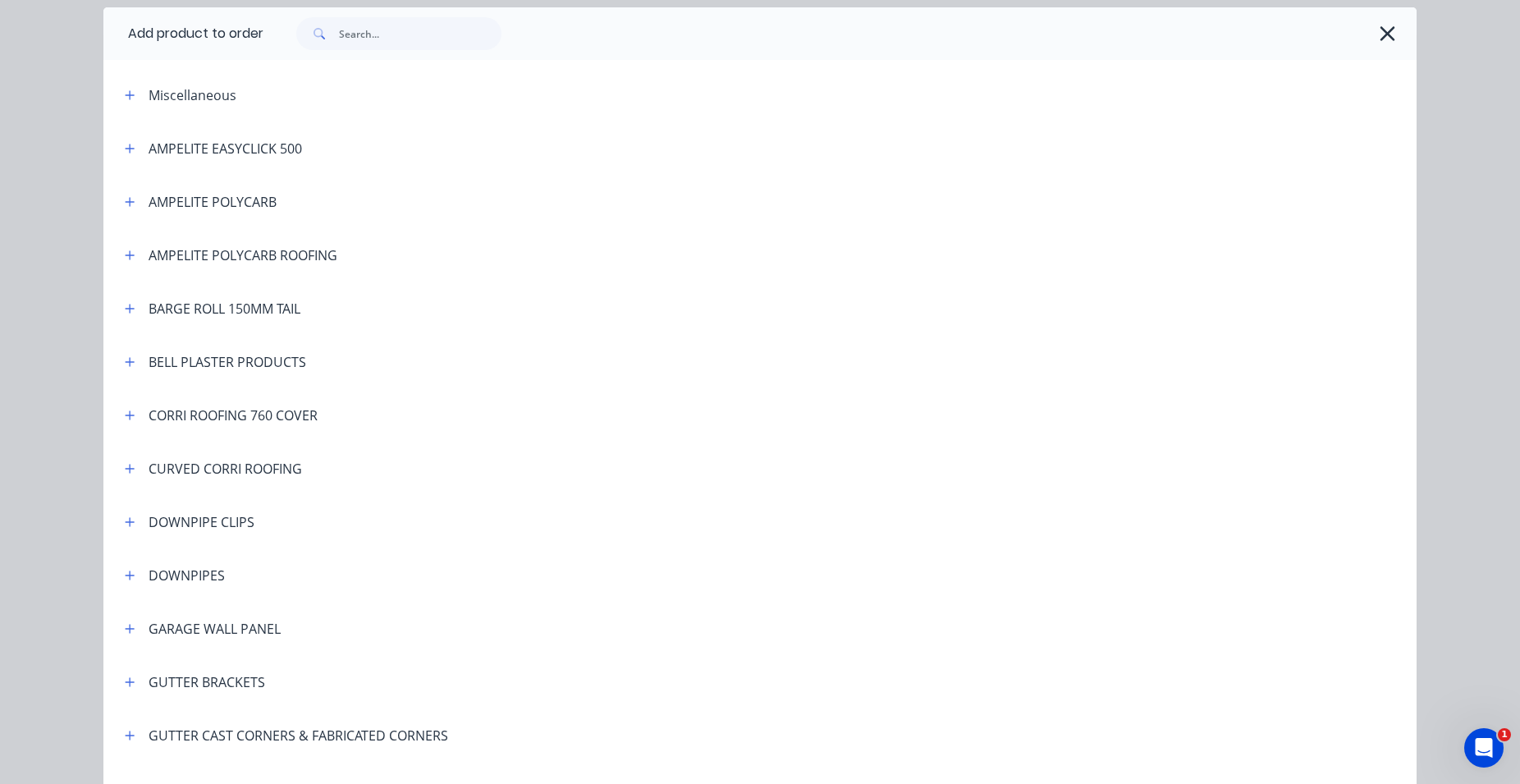
scroll to position [93, 0]
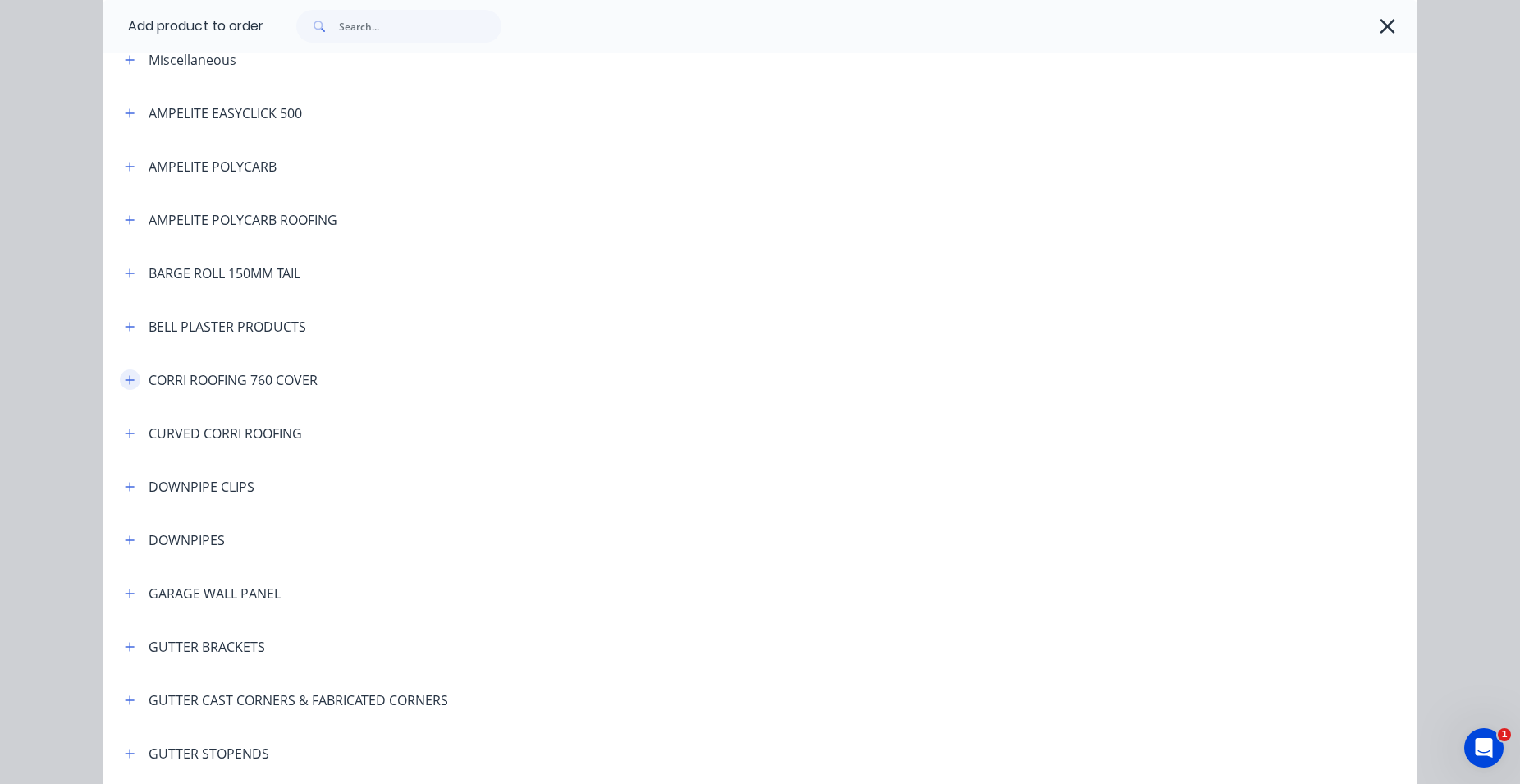
click at [125, 380] on icon "button" at bounding box center [129, 380] width 10 height 11
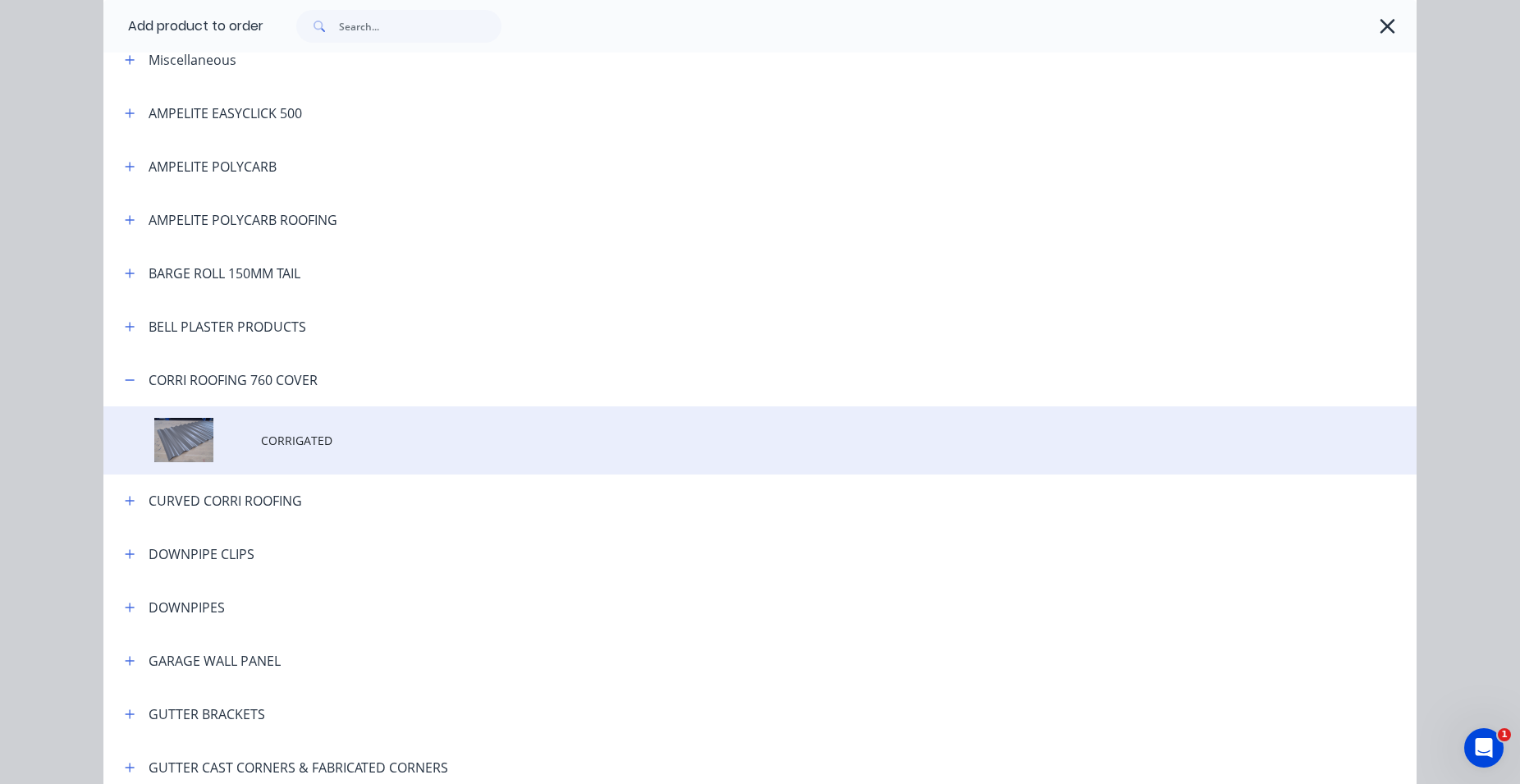
click at [235, 457] on td at bounding box center [182, 440] width 158 height 68
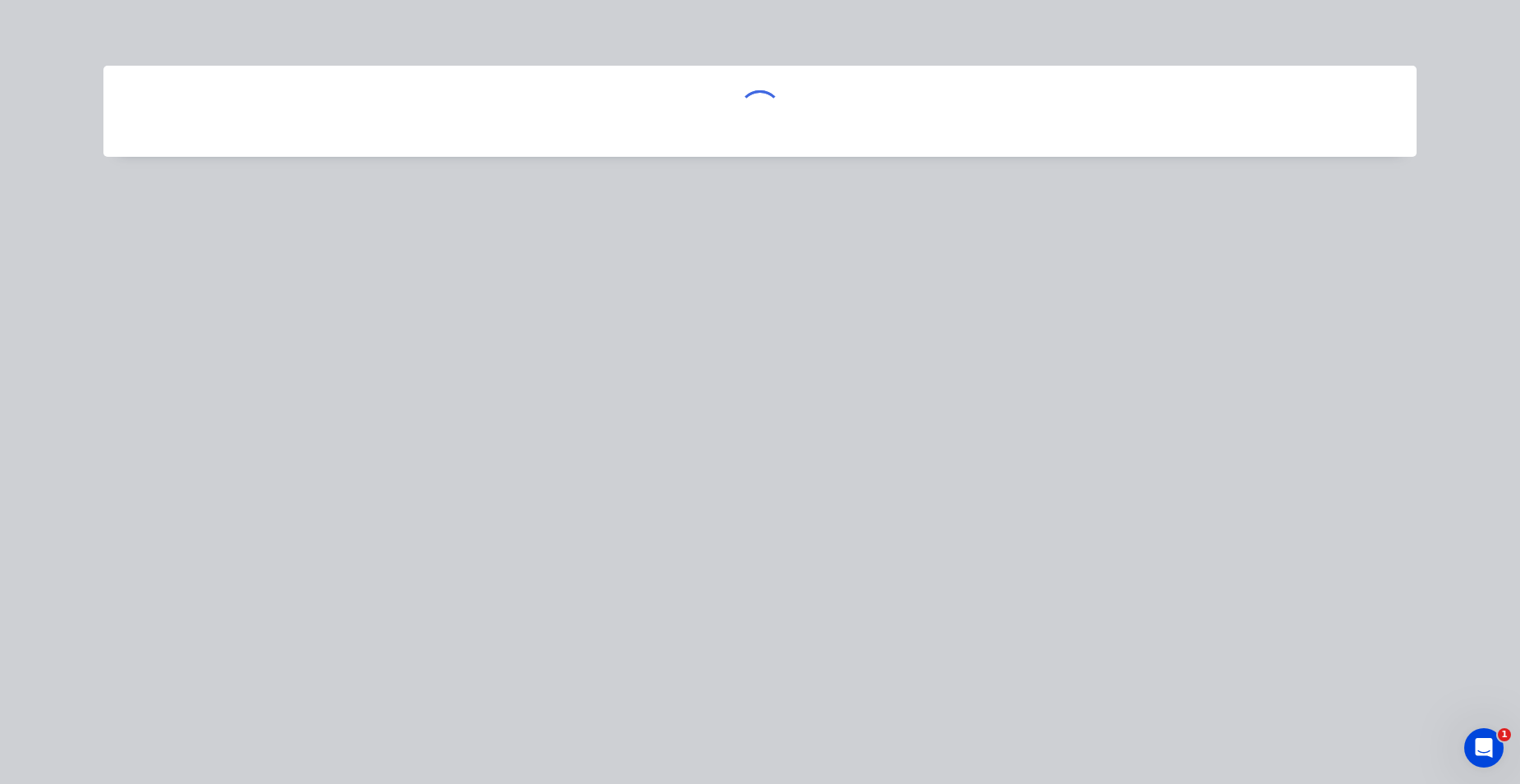
scroll to position [0, 0]
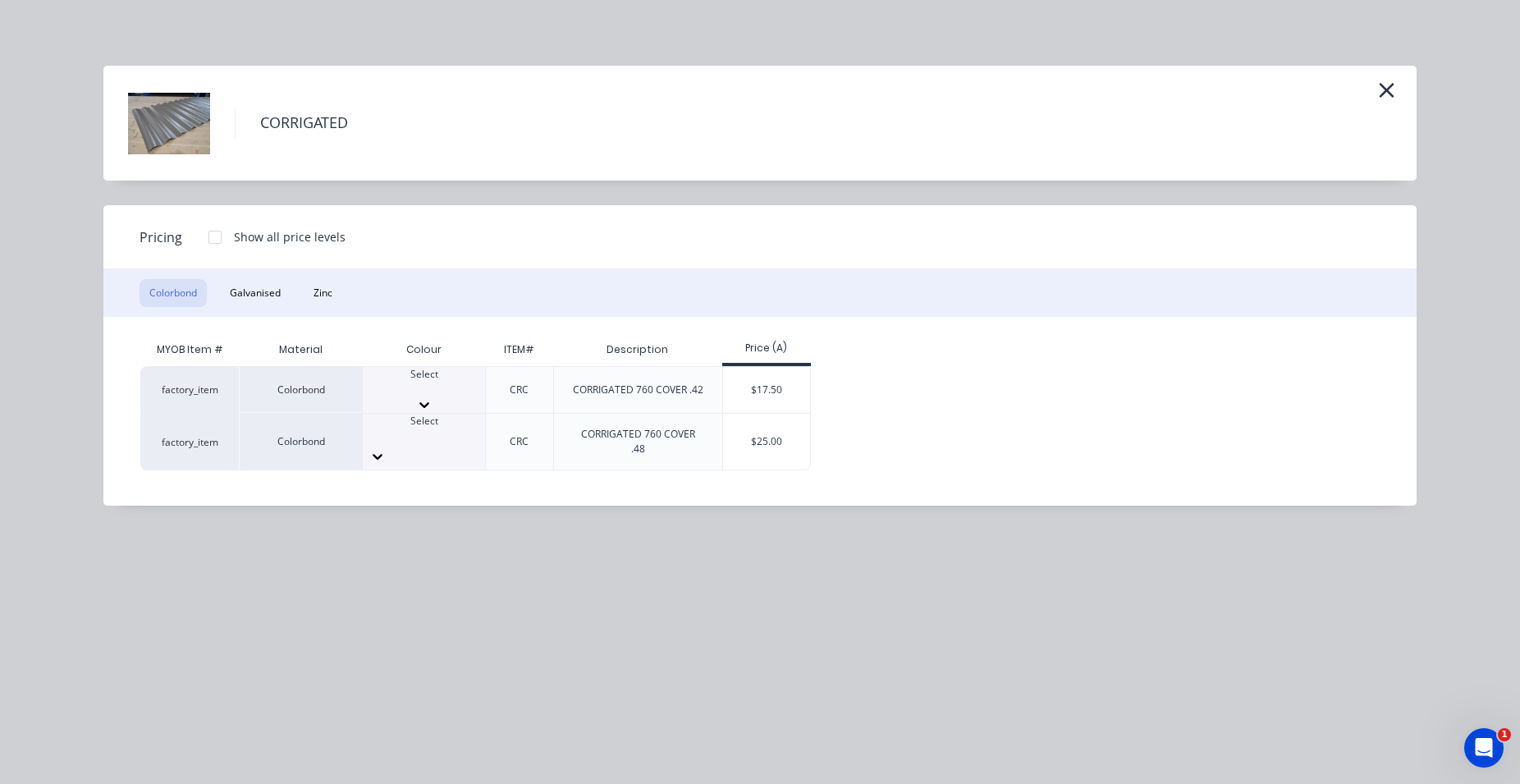
click at [440, 386] on div at bounding box center [424, 389] width 122 height 15
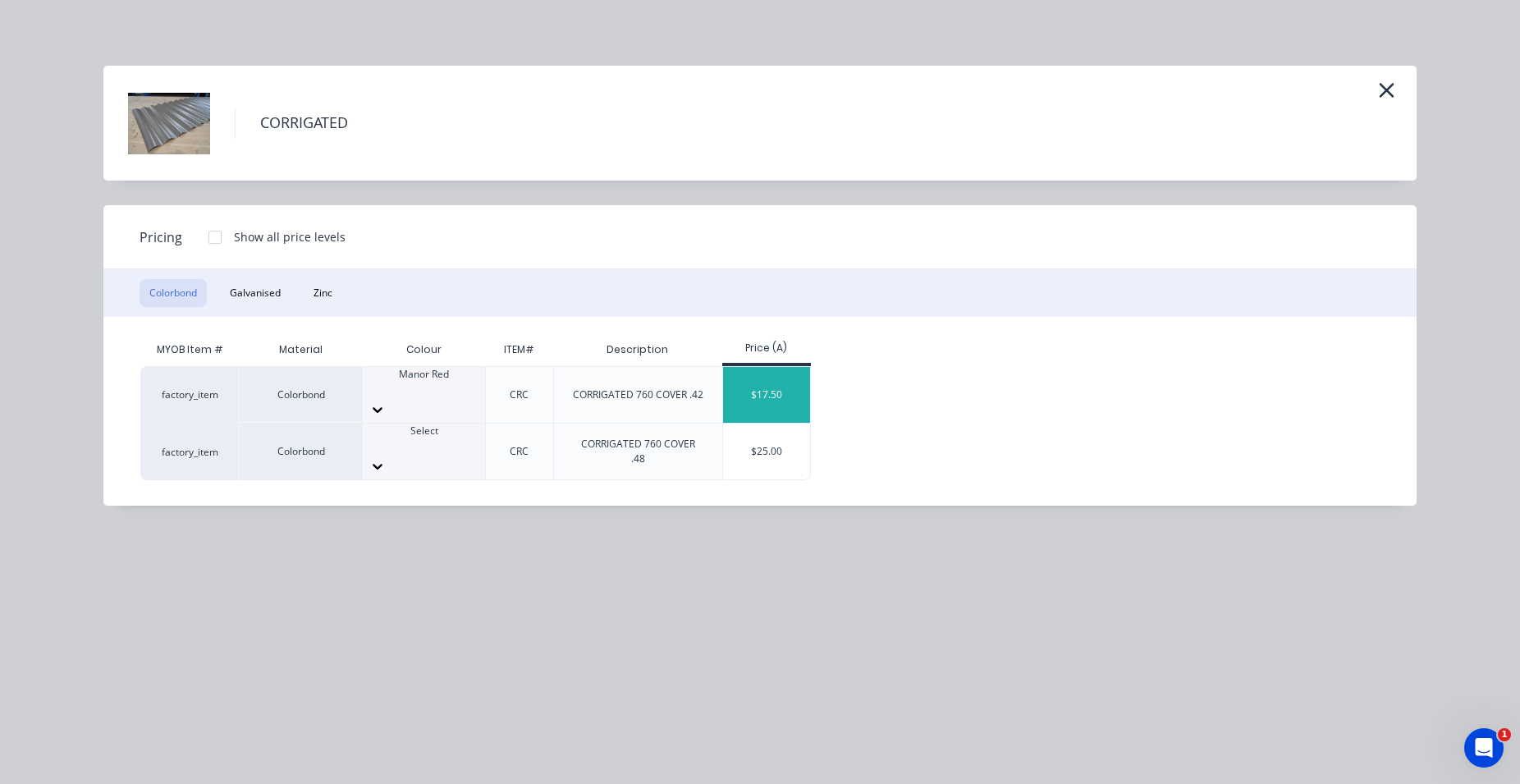
click at [742, 400] on div "$17.50" at bounding box center [766, 394] width 88 height 55
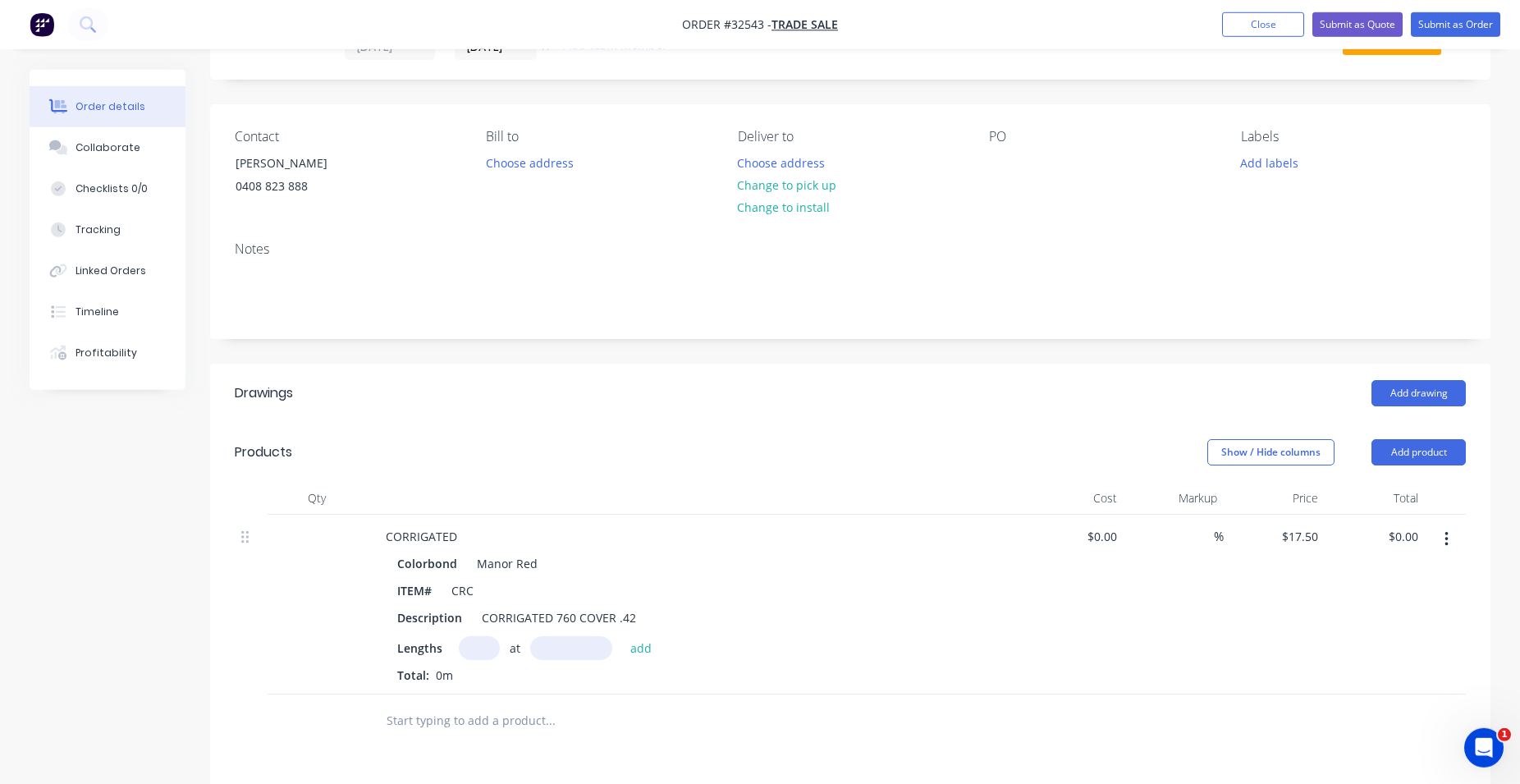
scroll to position [335, 0]
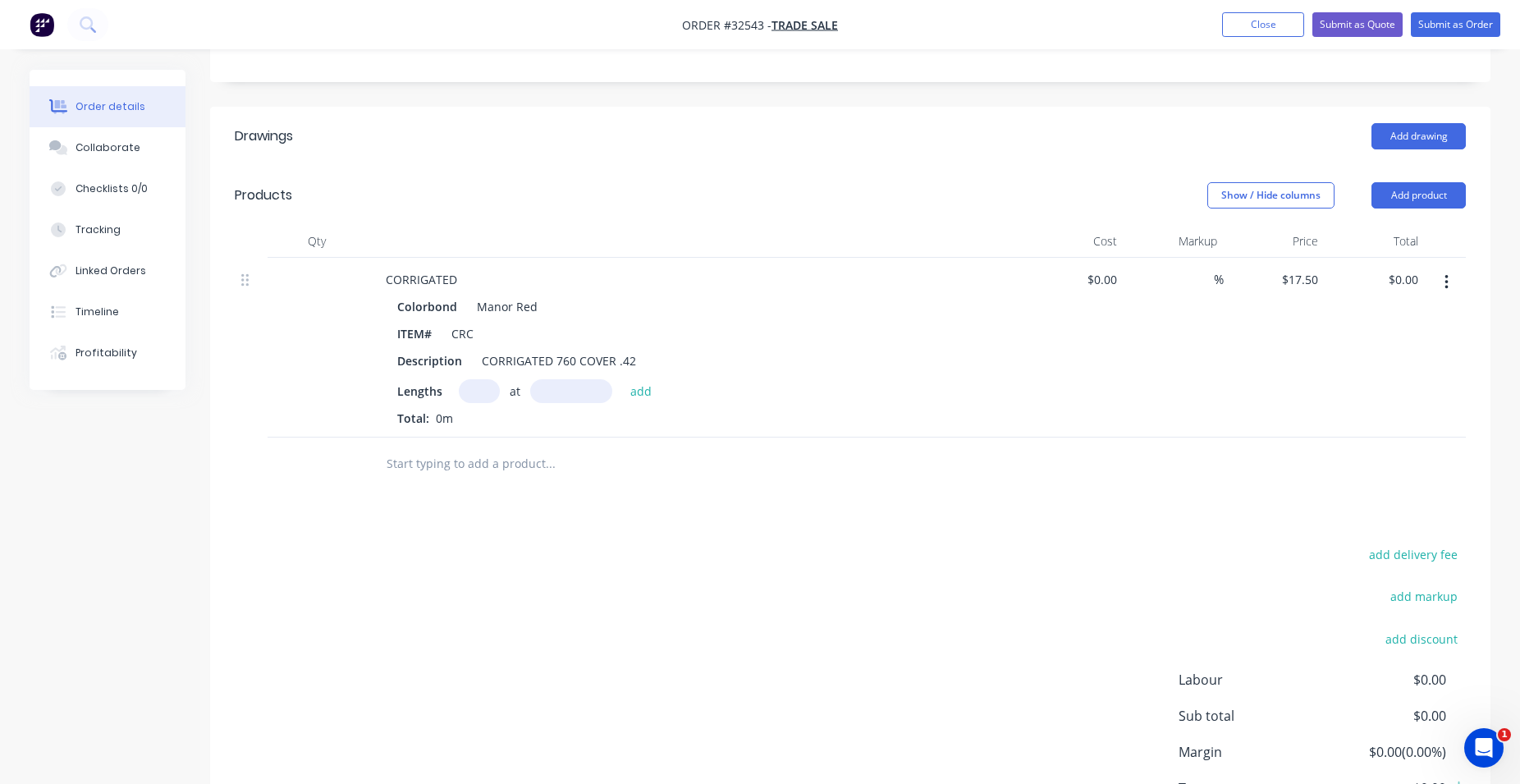
click at [482, 394] on input "text" at bounding box center [479, 392] width 41 height 24
type input "8"
click at [539, 397] on input "text" at bounding box center [571, 392] width 82 height 24
type input "5110mm"
click at [641, 384] on button "add" at bounding box center [642, 391] width 39 height 22
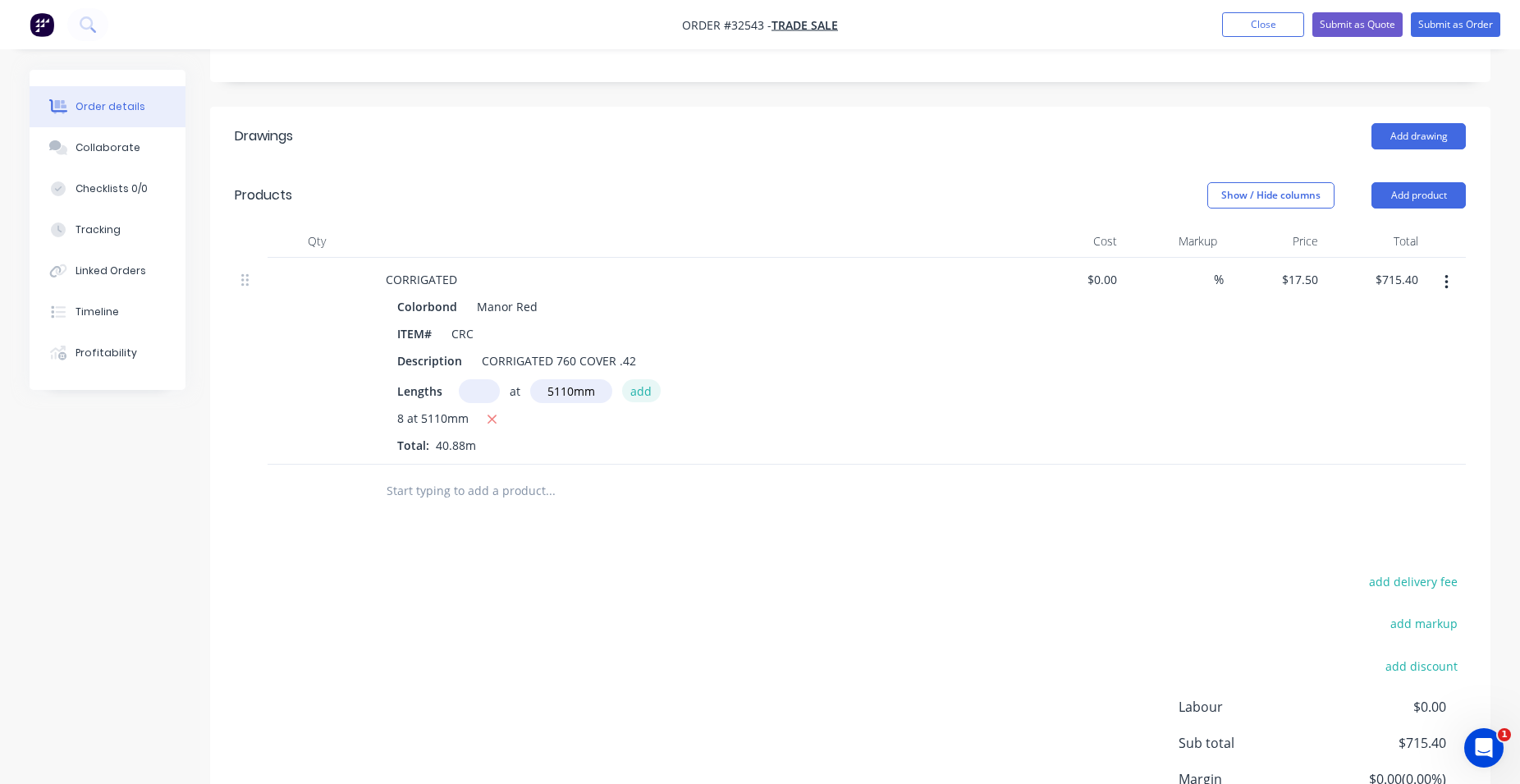
type input "$715.40"
click at [1428, 188] on button "Add product" at bounding box center [1418, 195] width 94 height 26
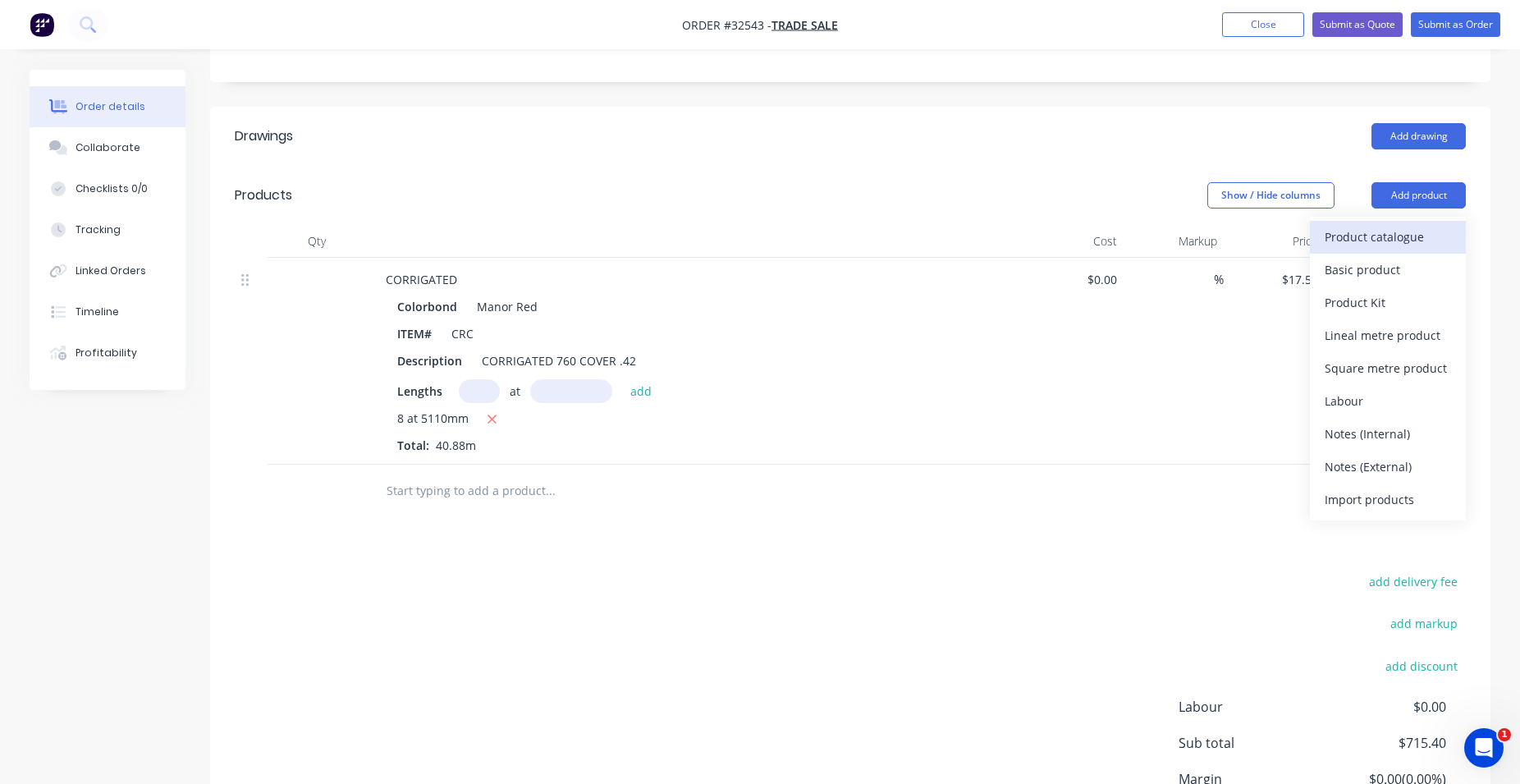
click at [1419, 234] on div "Product catalogue" at bounding box center [1388, 237] width 127 height 24
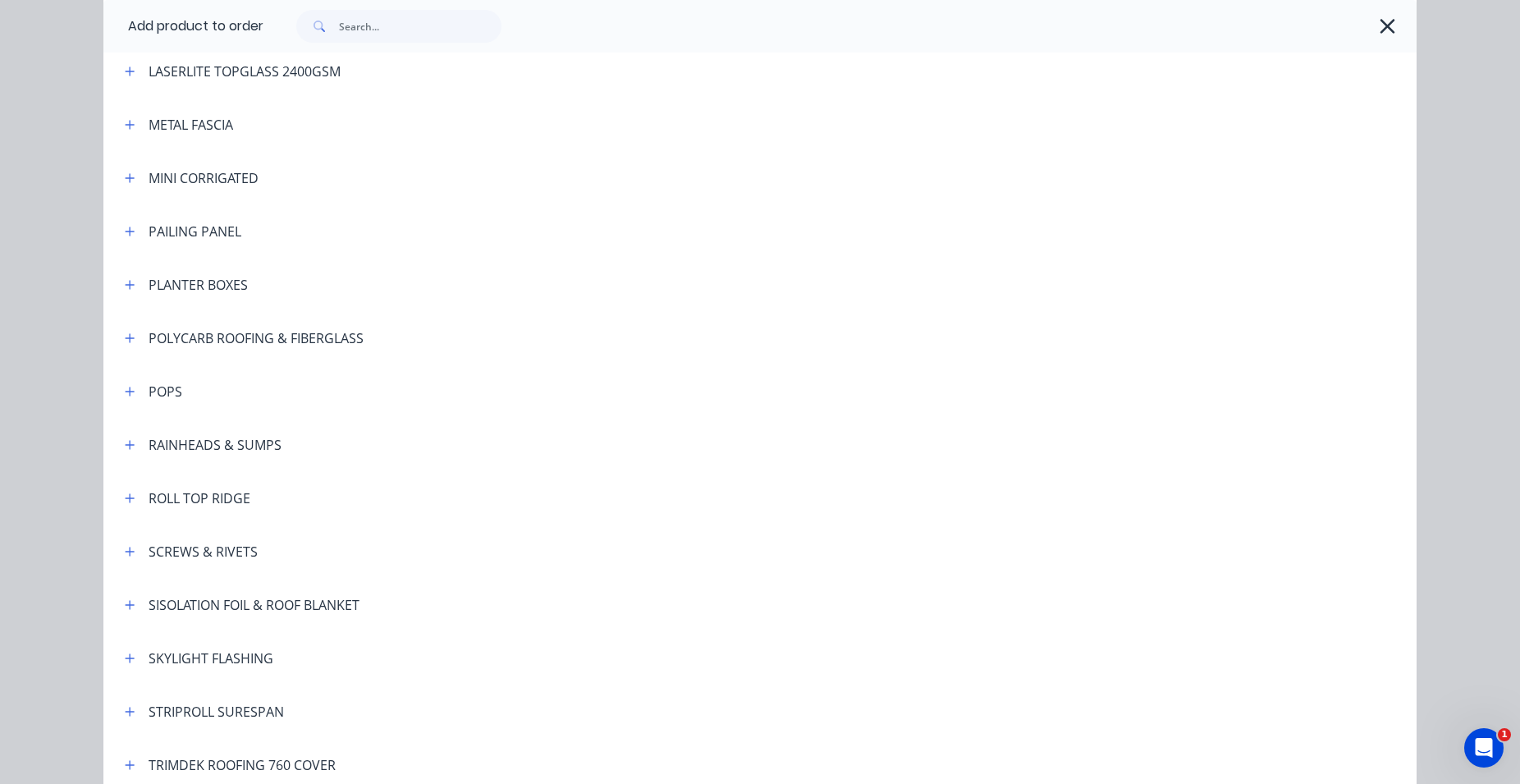
scroll to position [1016, 0]
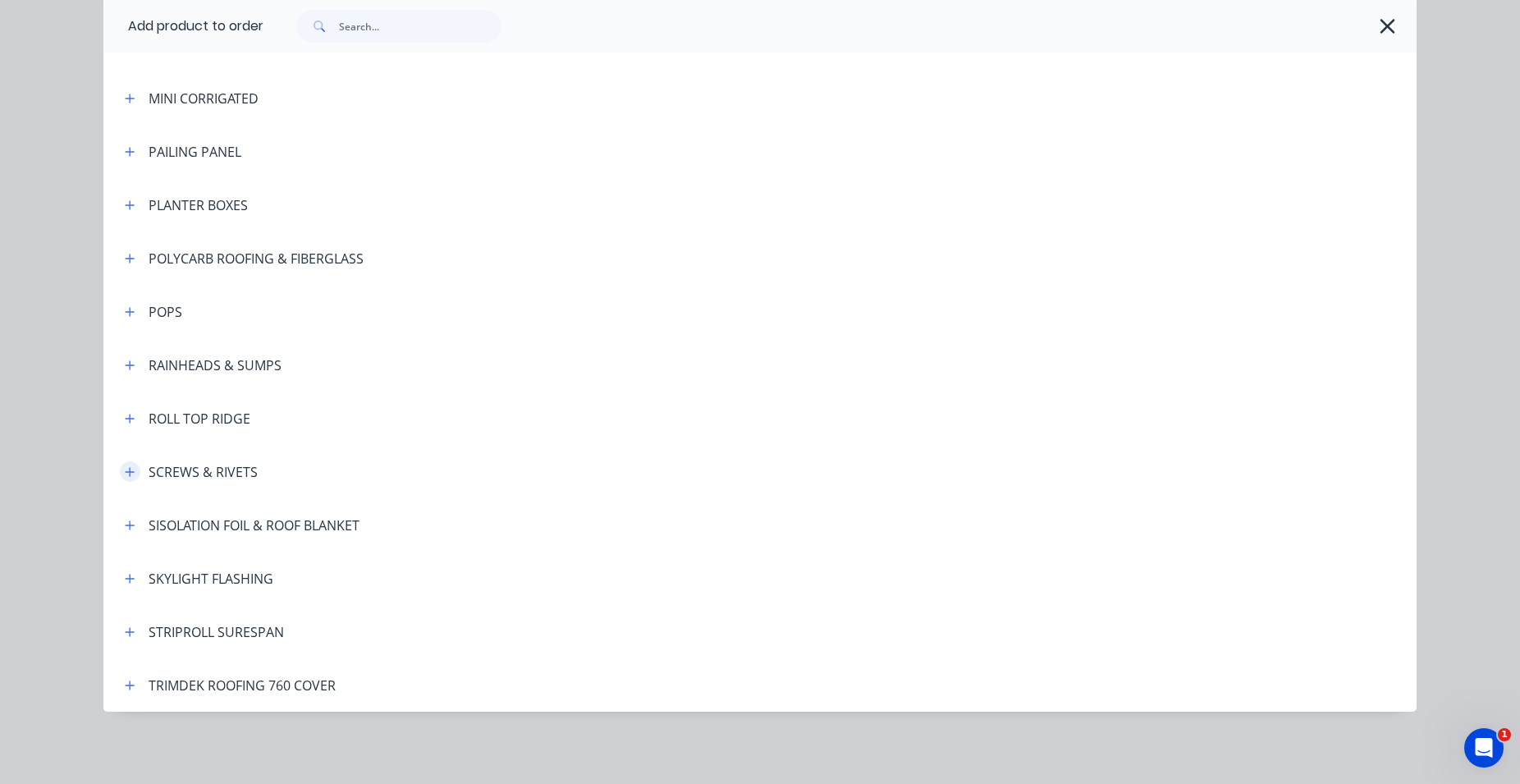
click at [126, 469] on icon "button" at bounding box center [130, 472] width 9 height 9
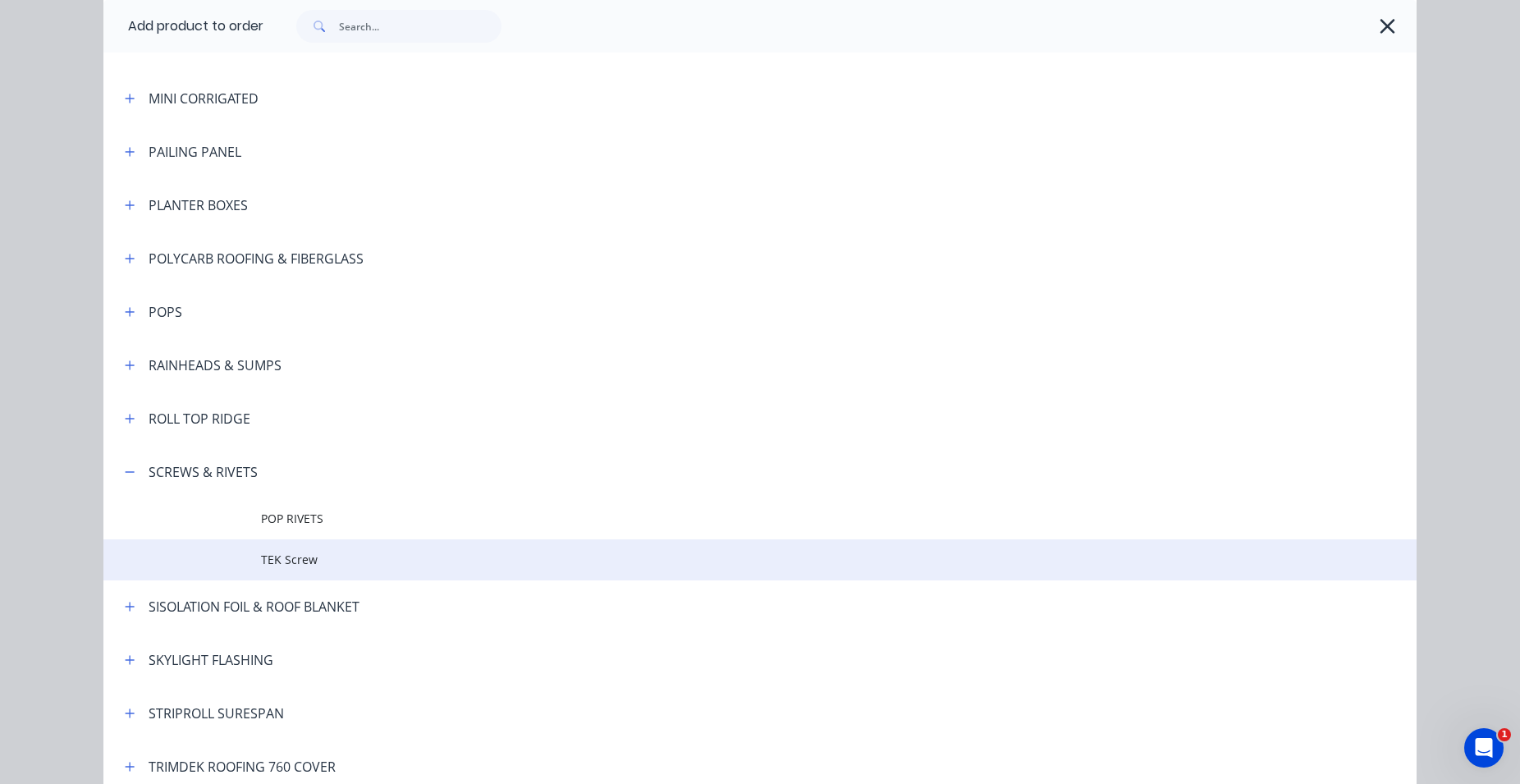
click at [224, 558] on td at bounding box center [182, 560] width 158 height 41
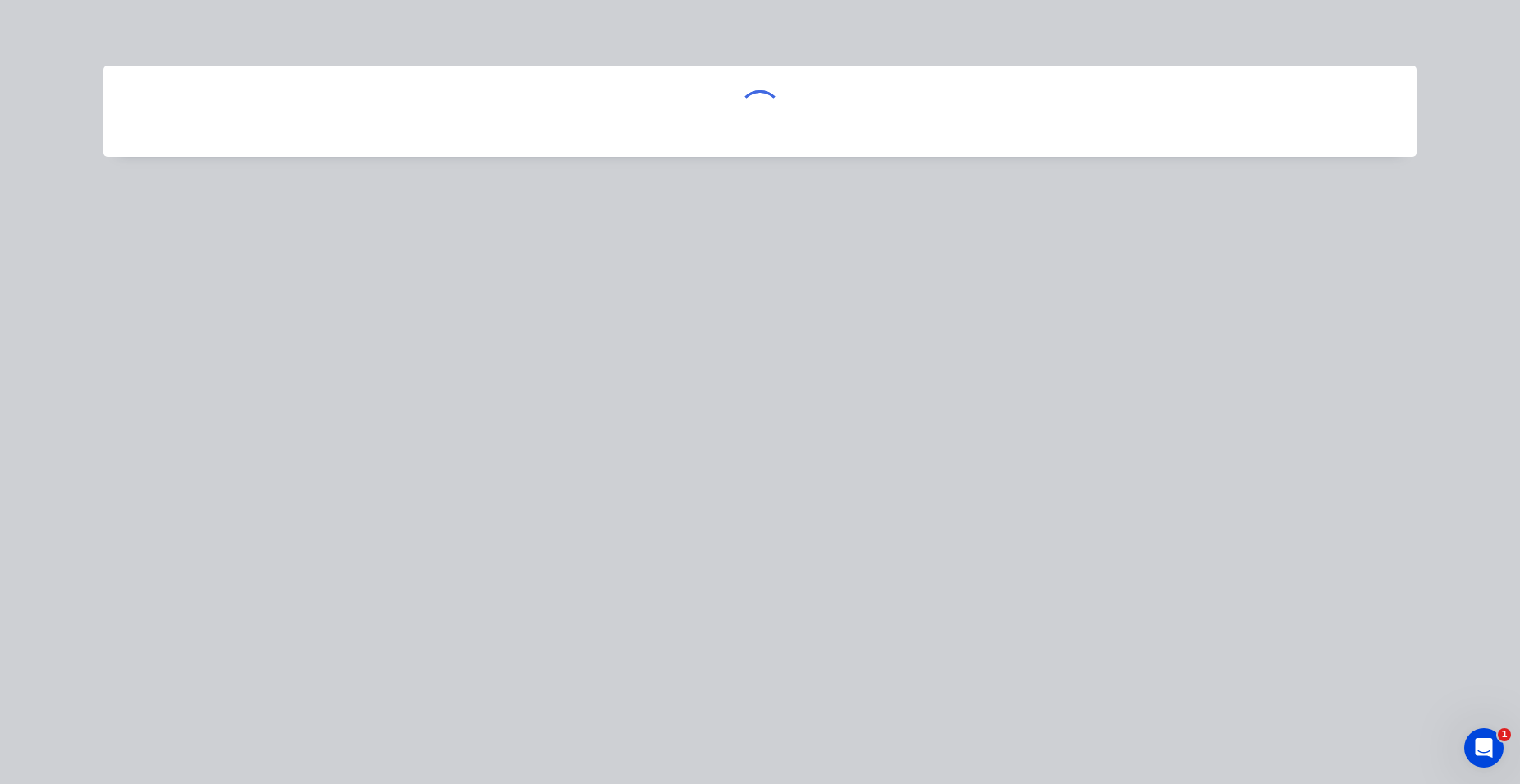
scroll to position [0, 0]
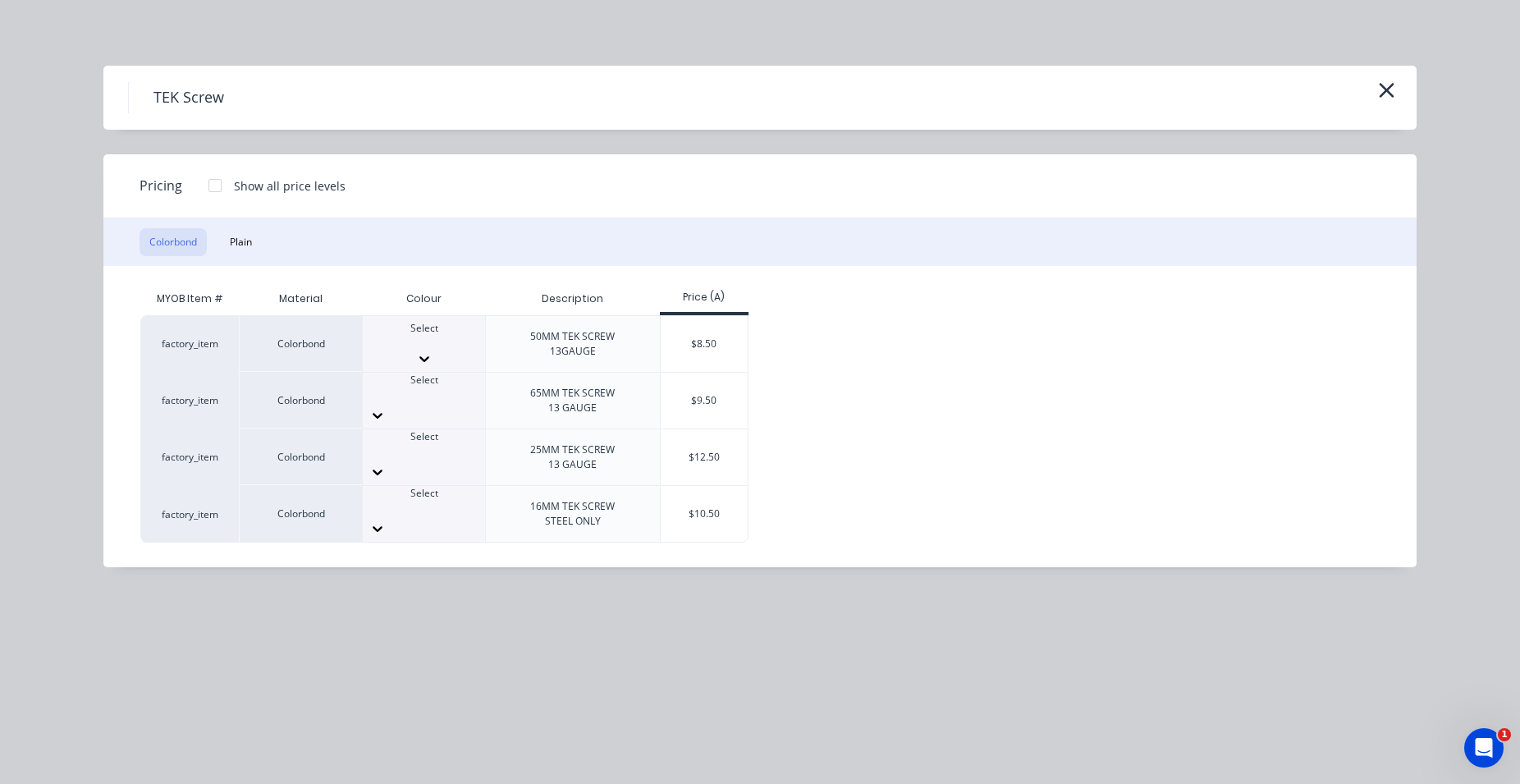
click at [440, 351] on div at bounding box center [424, 344] width 122 height 15
click at [706, 363] on div "$8.50" at bounding box center [705, 344] width 88 height 55
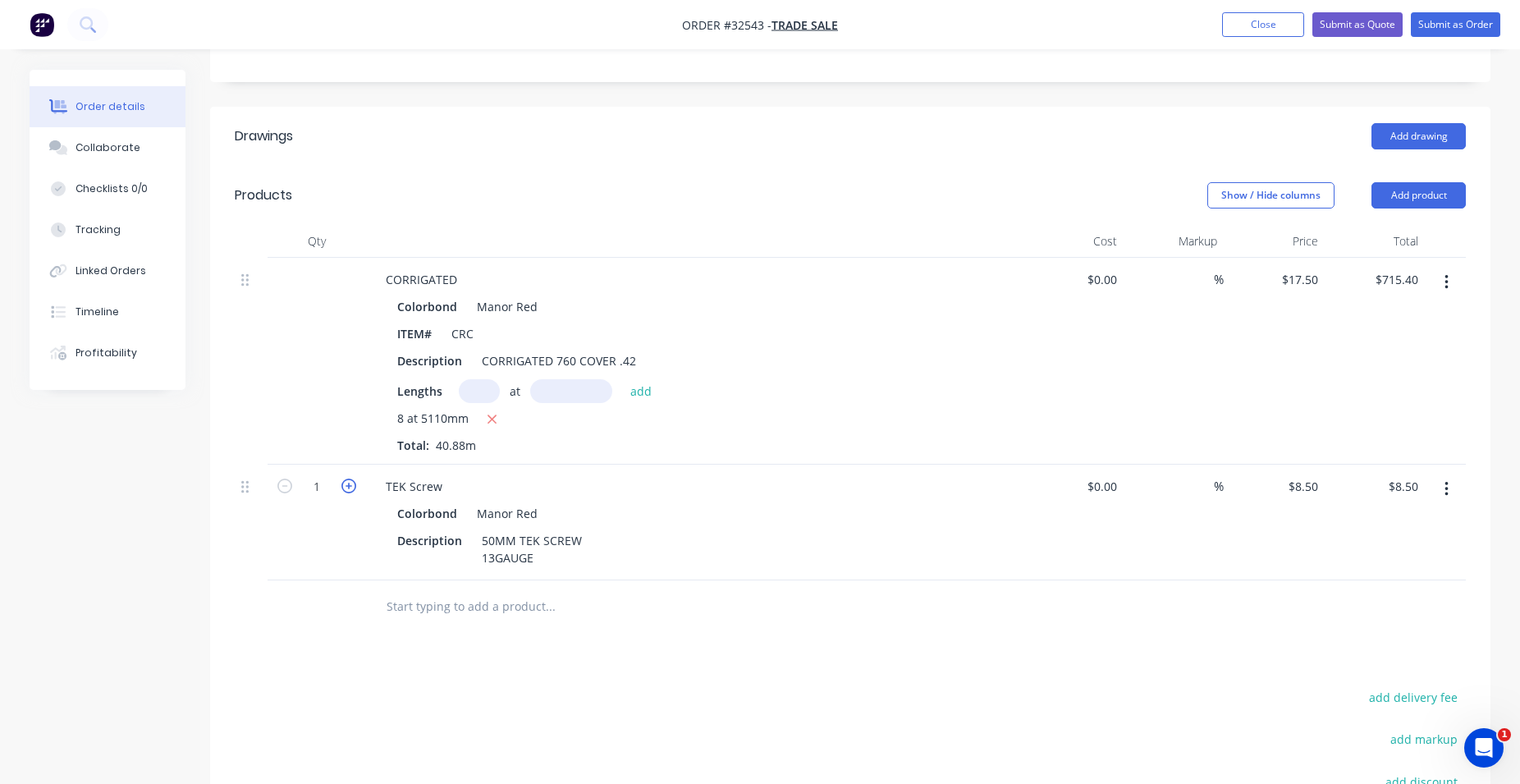
click at [349, 488] on icon "button" at bounding box center [349, 486] width 15 height 15
type input "2"
type input "$17.00"
click at [349, 488] on icon "button" at bounding box center [349, 486] width 15 height 15
type input "3"
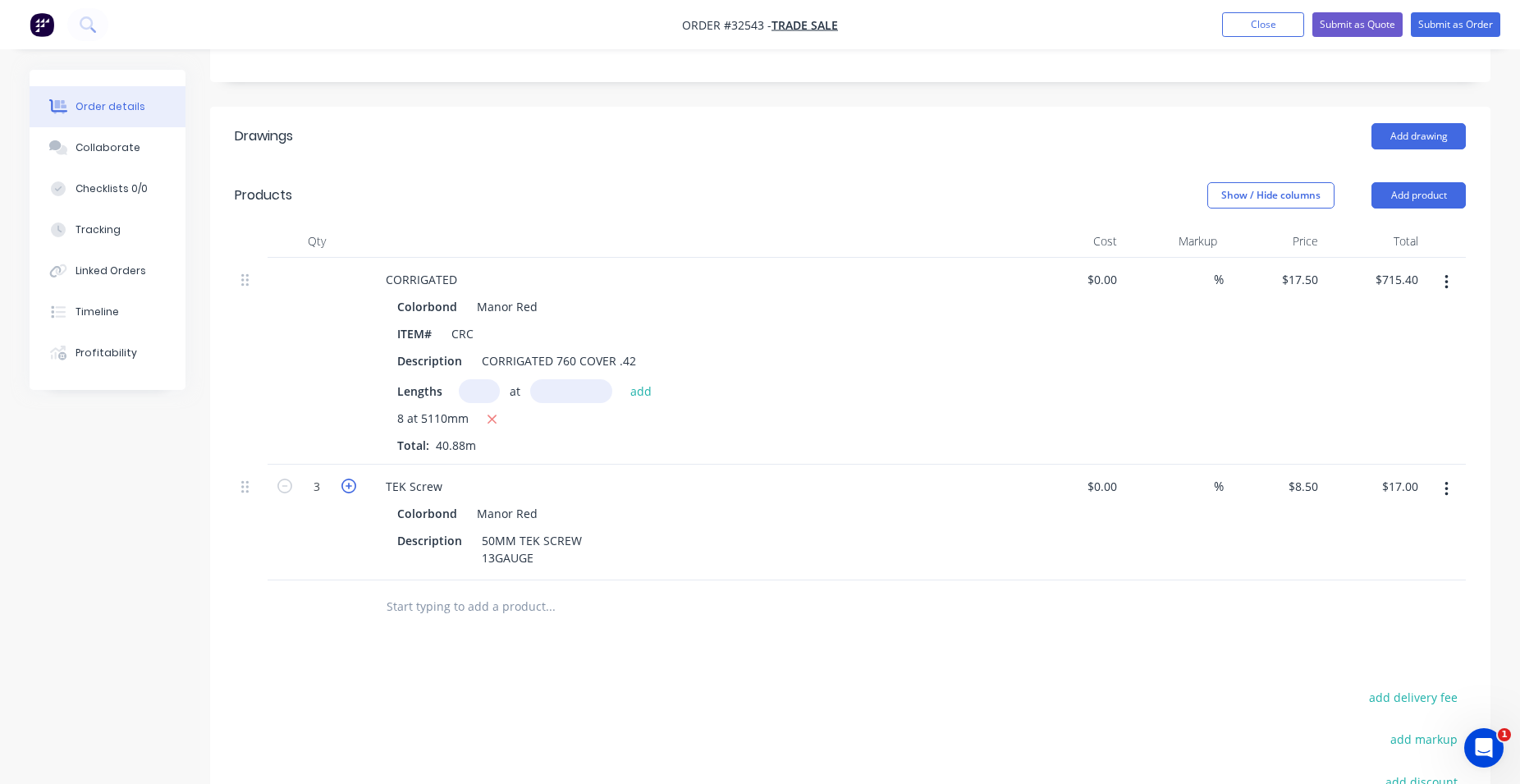
type input "$25.50"
click at [349, 488] on icon "button" at bounding box center [349, 486] width 15 height 15
type input "4"
type input "$34.00"
click at [349, 488] on icon "button" at bounding box center [349, 486] width 15 height 15
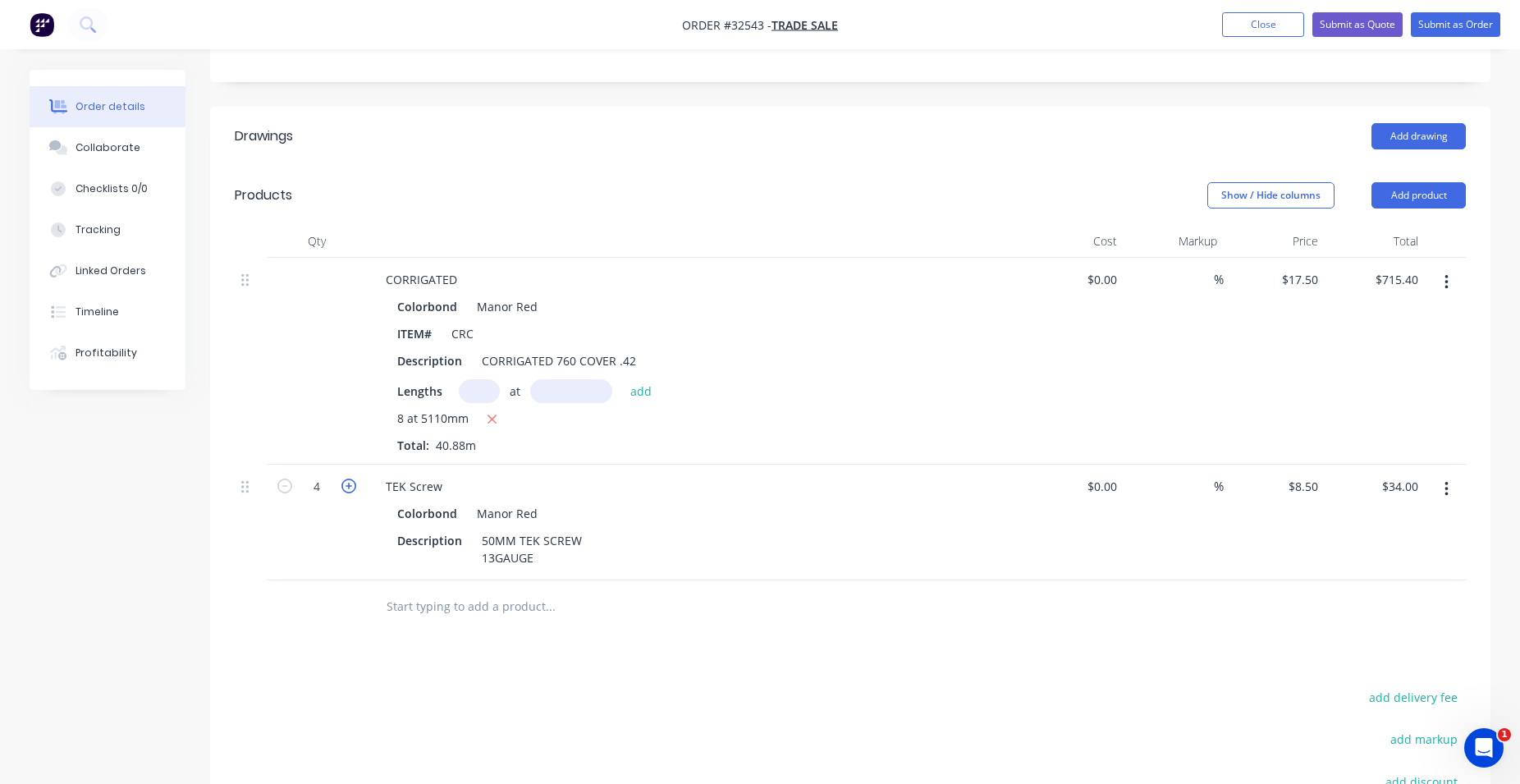
type input "5"
type input "$42.50"
click at [1414, 198] on button "Add product" at bounding box center [1418, 195] width 94 height 26
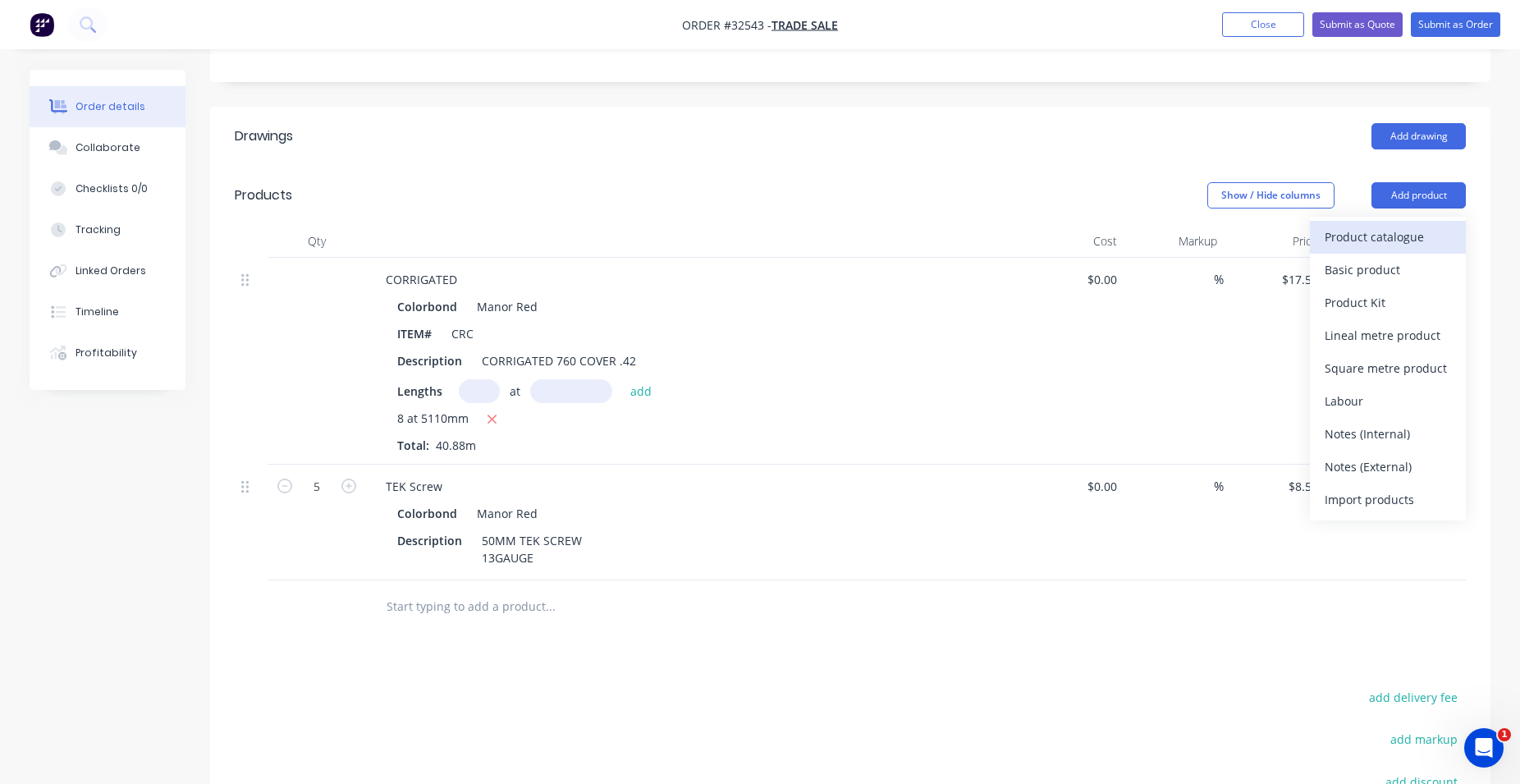
click at [1396, 239] on div "Product catalogue" at bounding box center [1388, 237] width 127 height 24
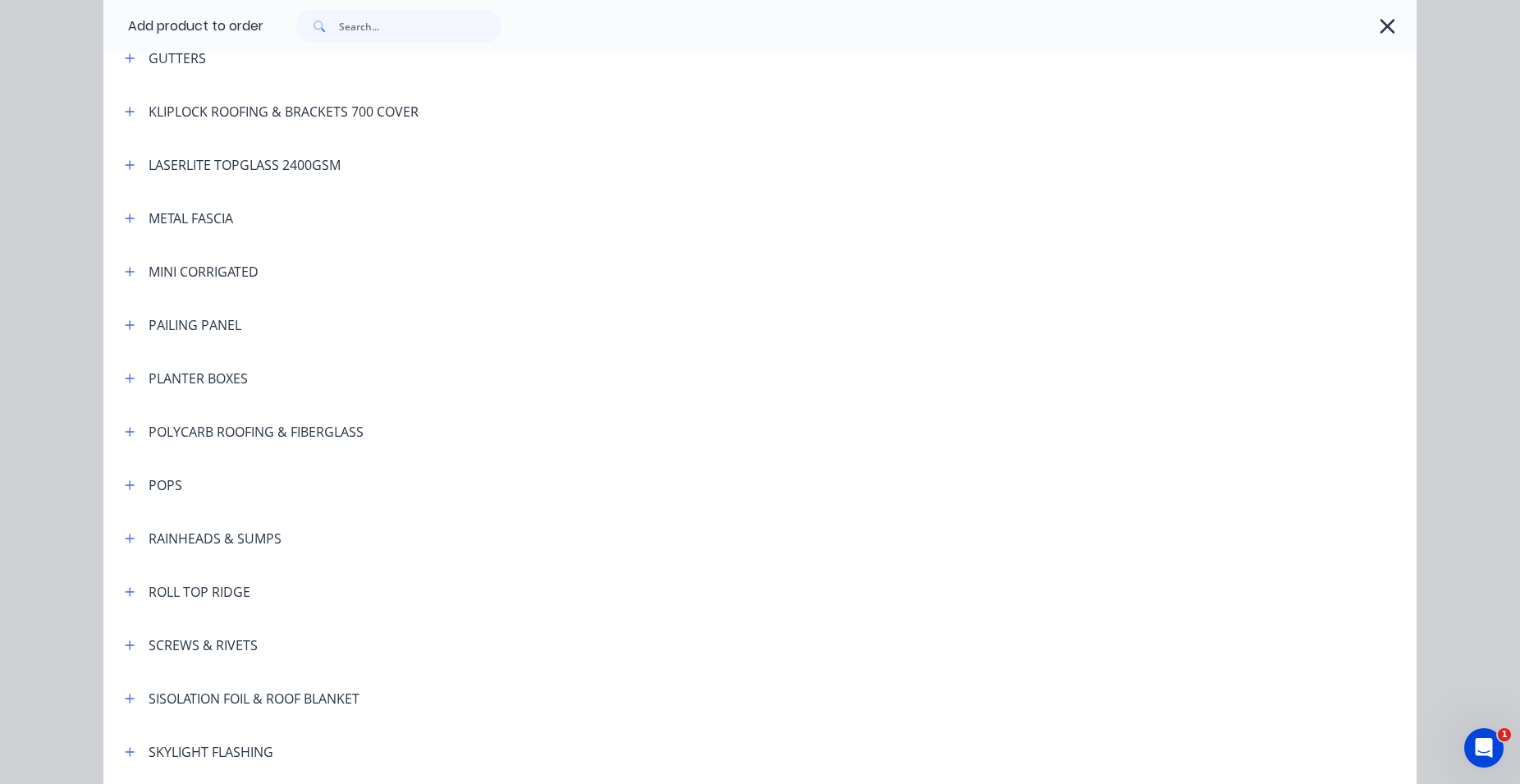
scroll to position [1016, 0]
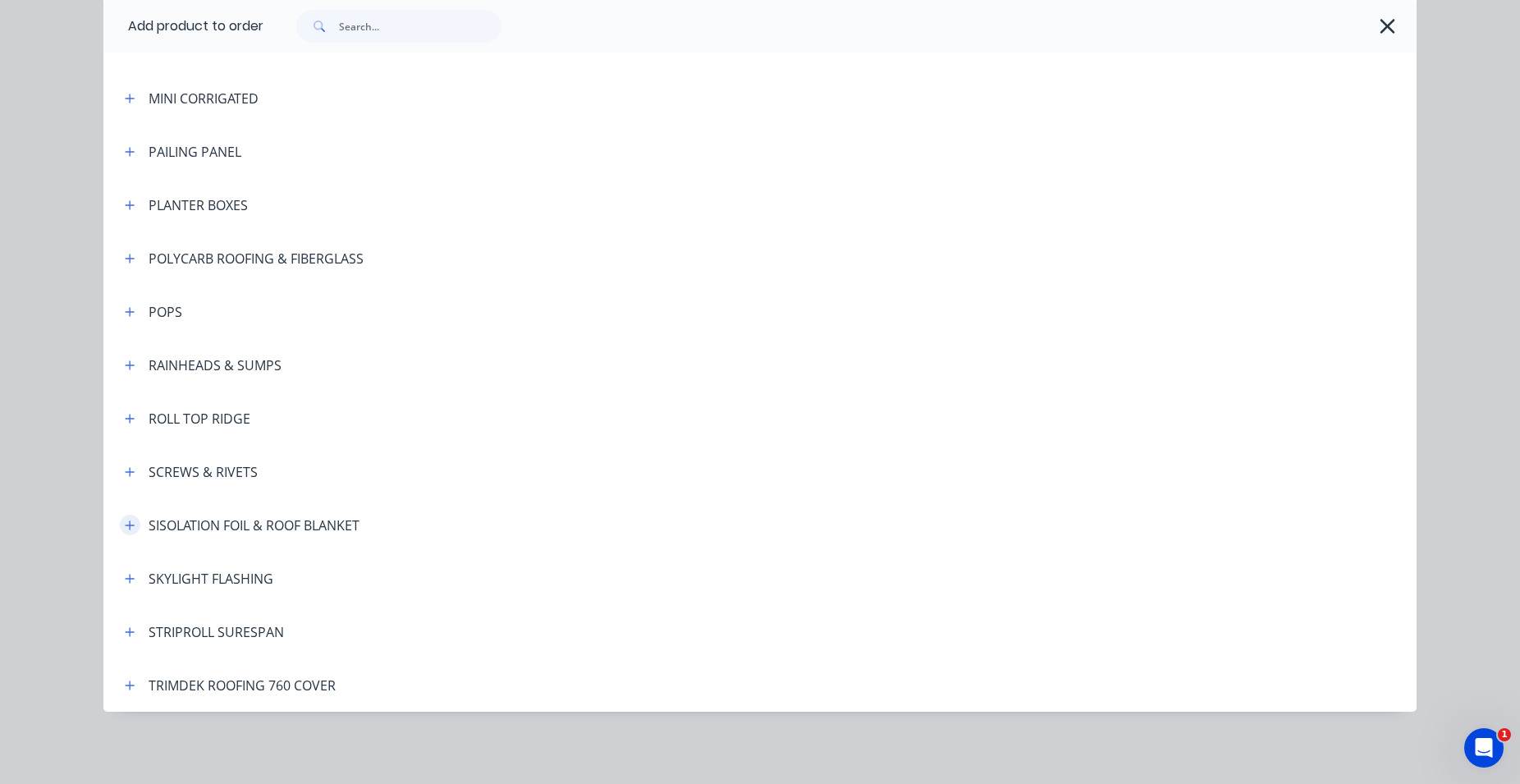
click at [125, 522] on icon "button" at bounding box center [129, 525] width 10 height 11
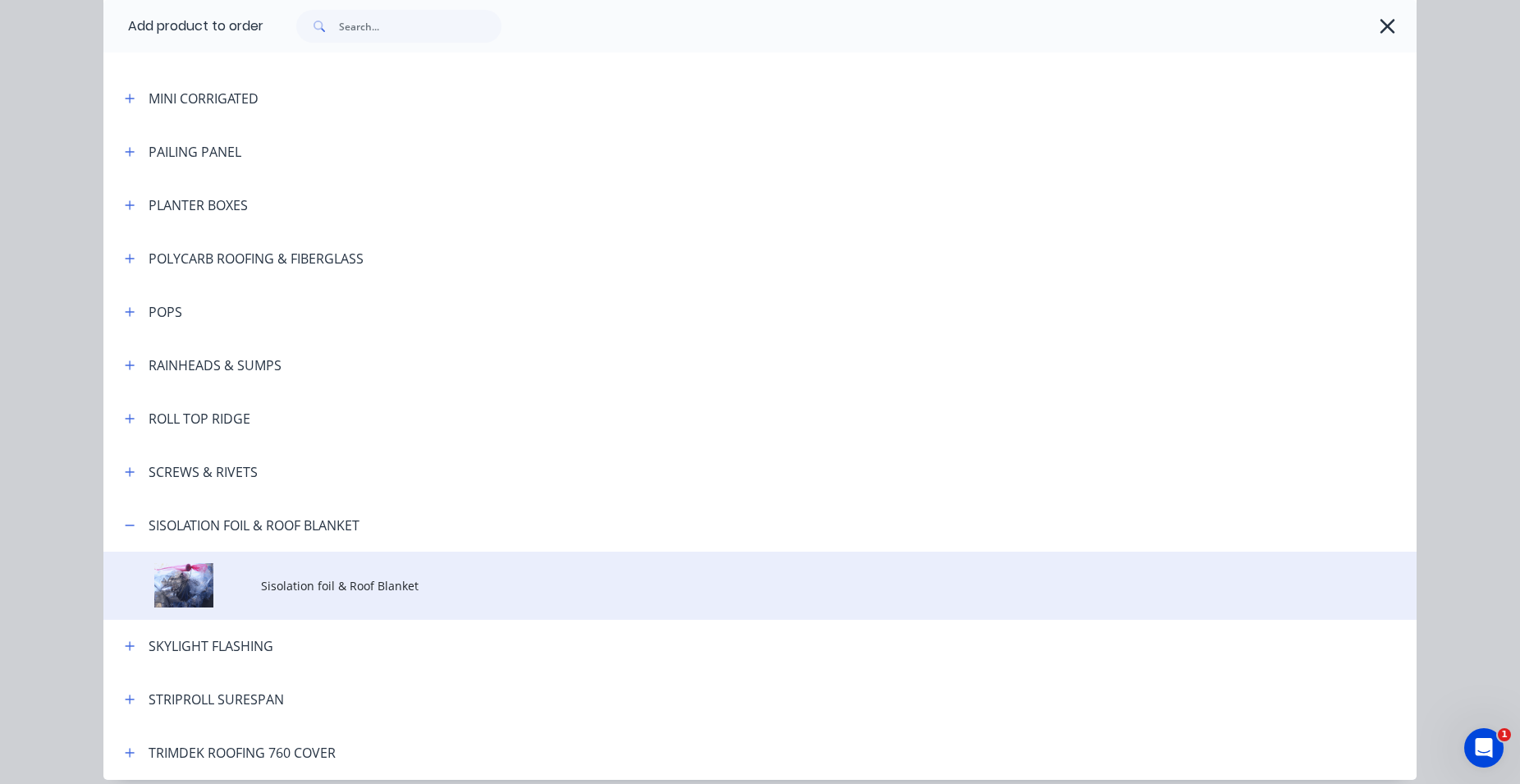
click at [235, 569] on td at bounding box center [182, 585] width 158 height 68
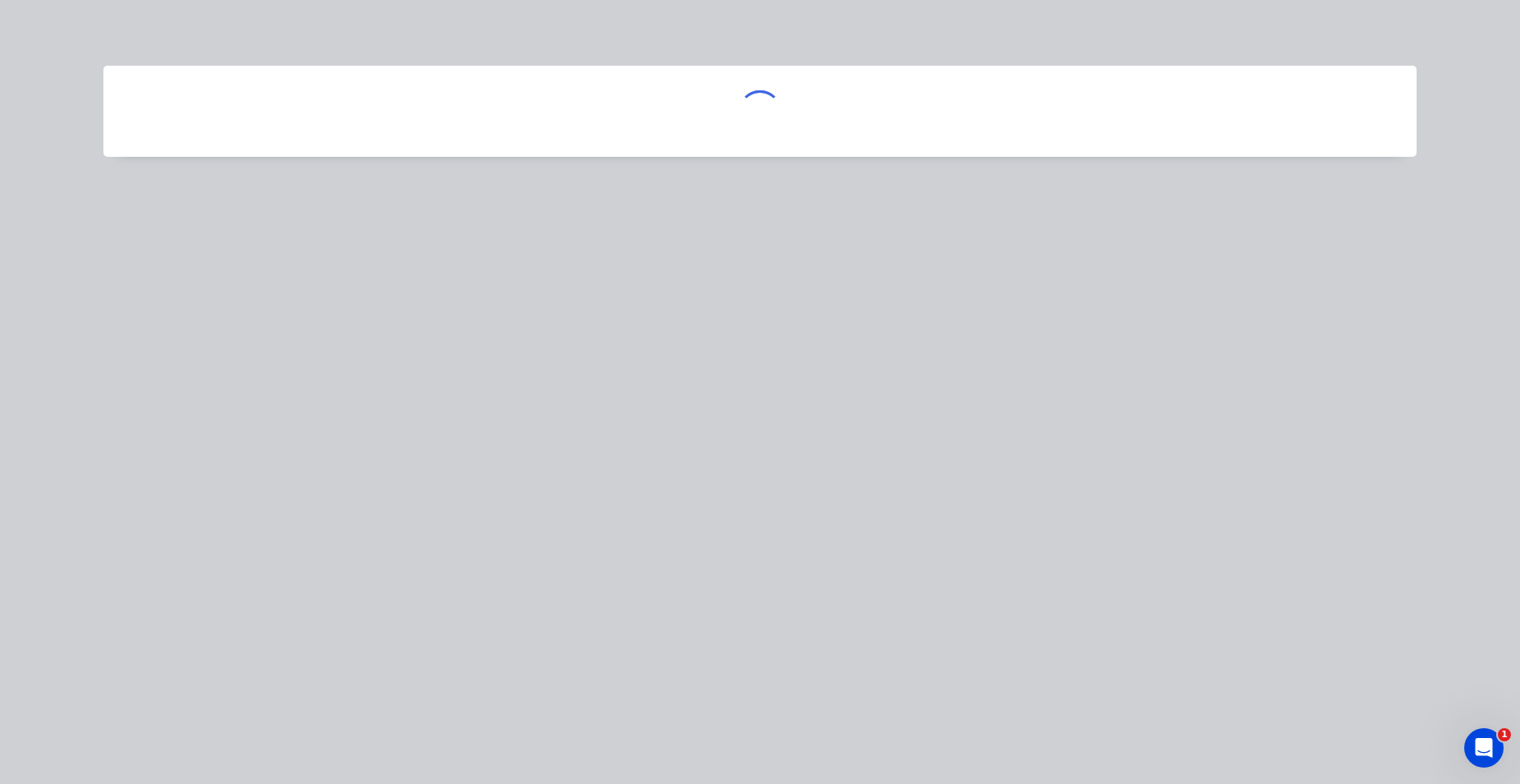
scroll to position [0, 0]
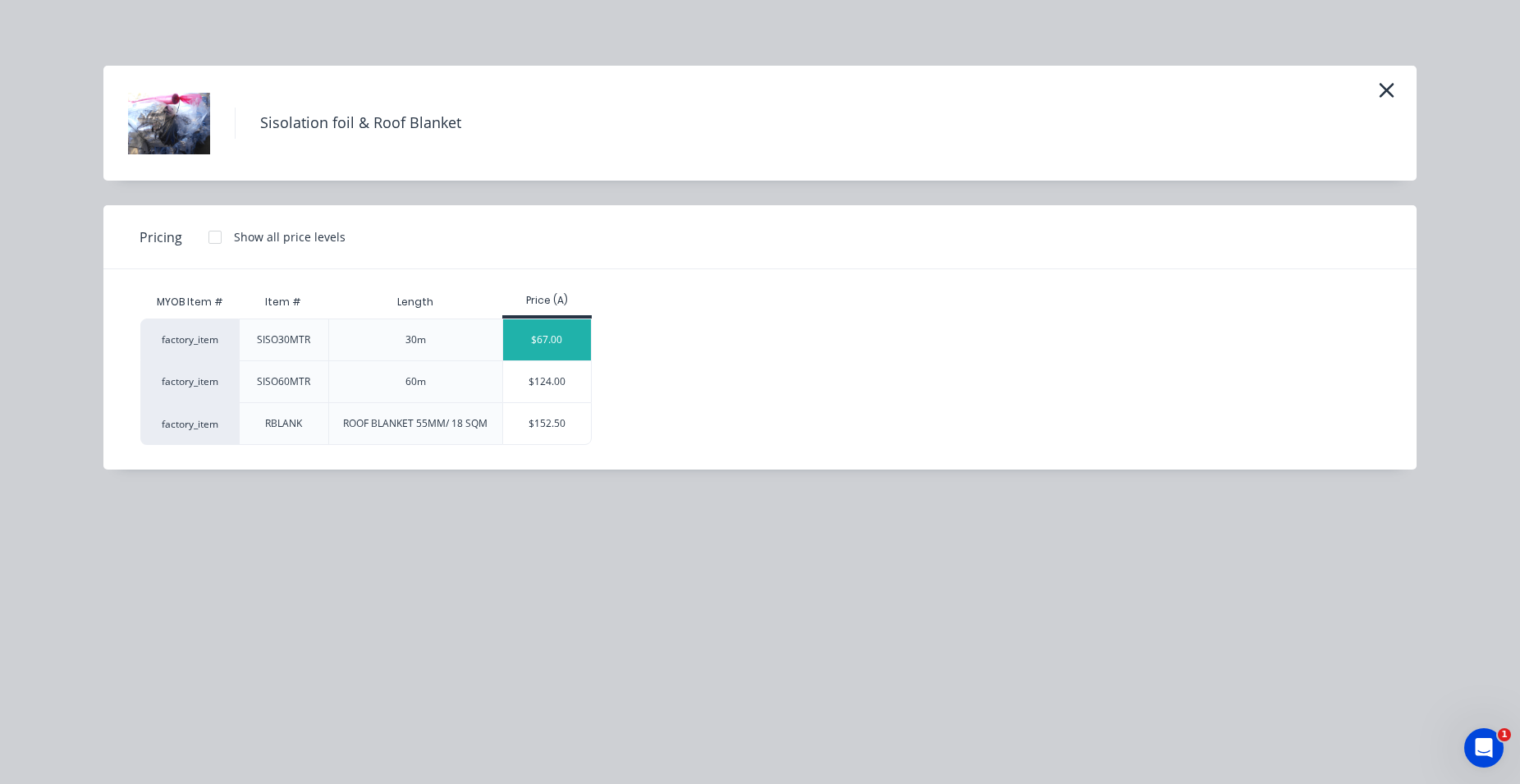
click at [539, 350] on div "$67.00" at bounding box center [547, 340] width 88 height 41
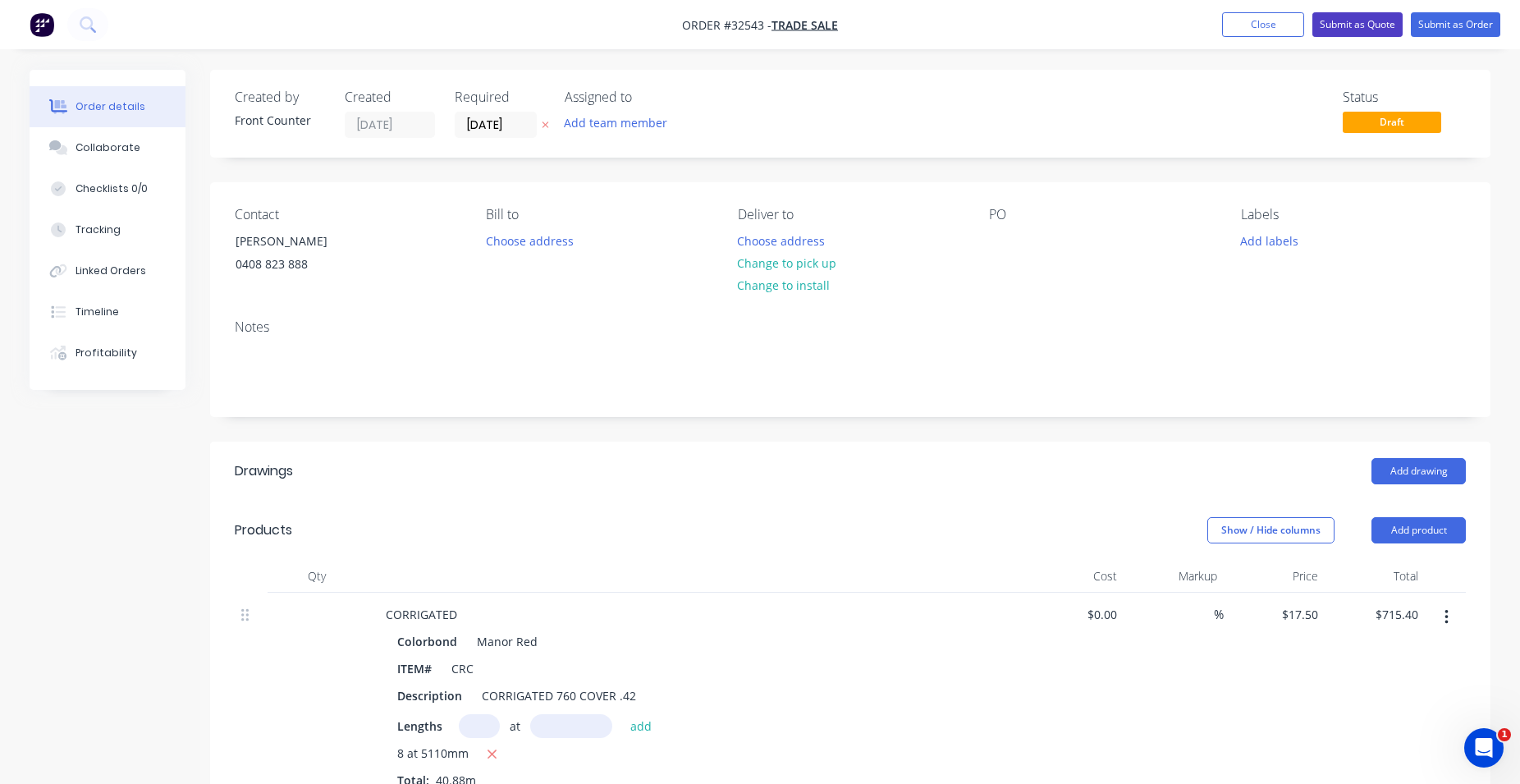
click at [1345, 21] on button "Submit as Quote" at bounding box center [1357, 24] width 90 height 25
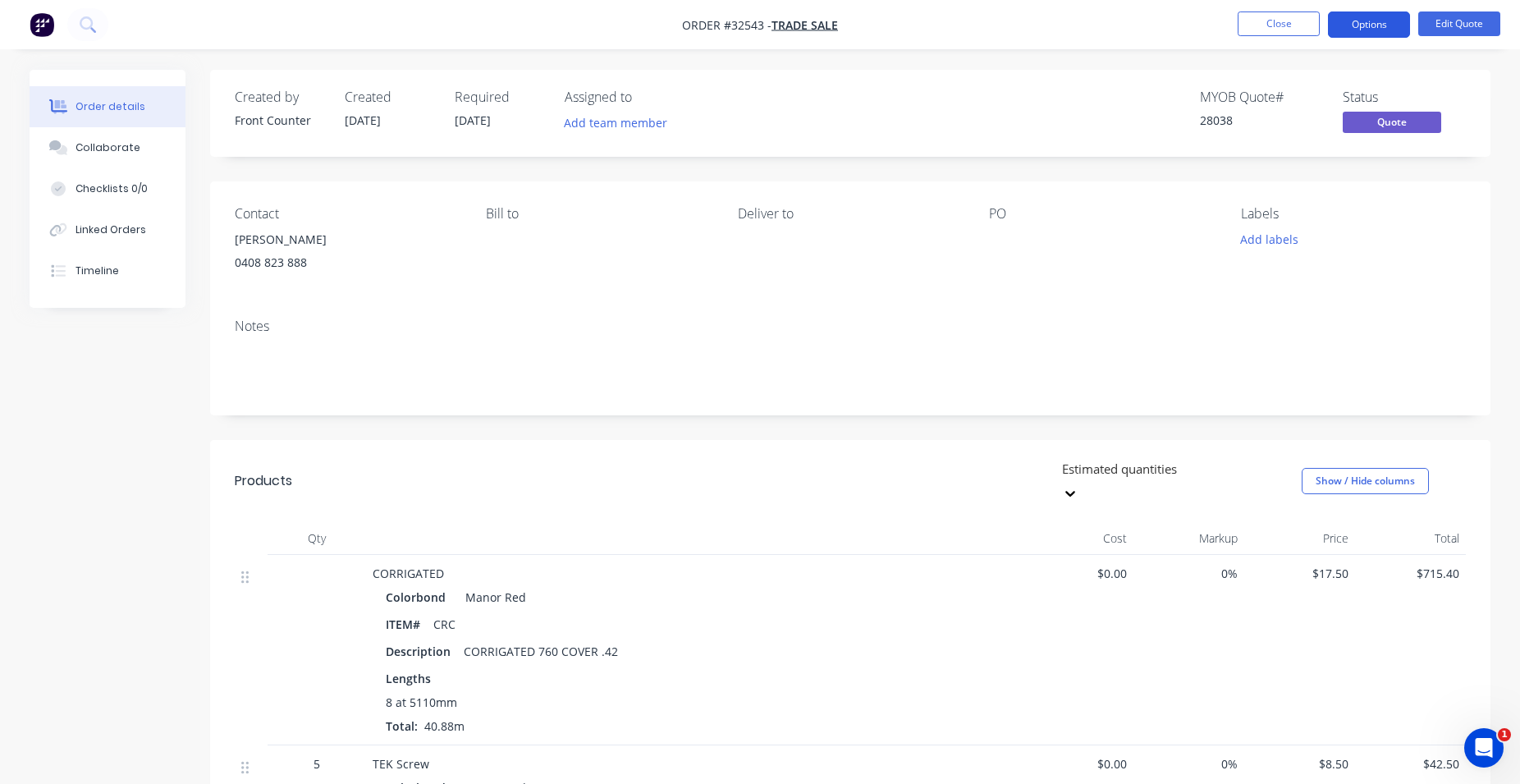
click at [1368, 21] on button "Options" at bounding box center [1369, 24] width 82 height 26
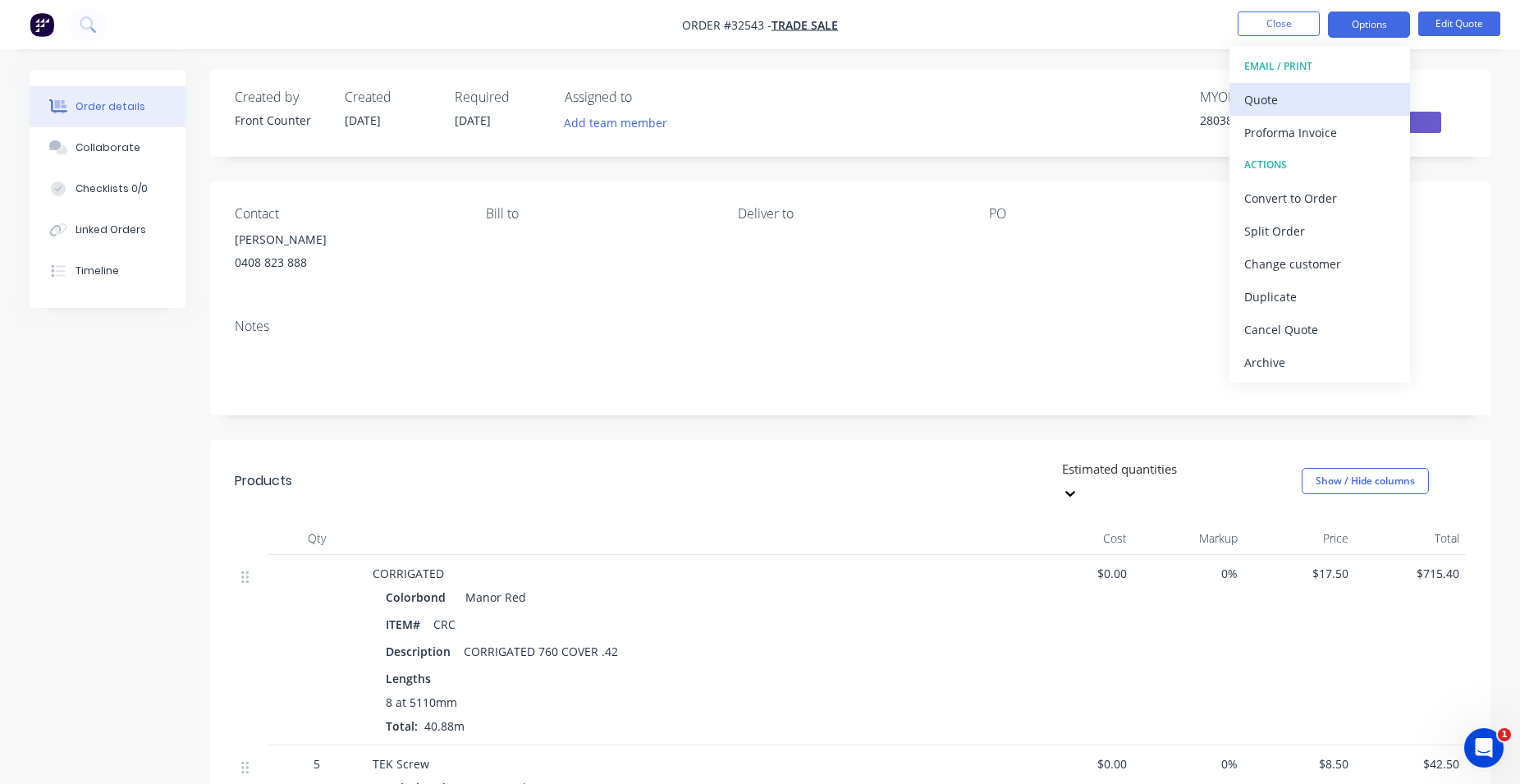
click at [1335, 98] on div "Quote" at bounding box center [1320, 100] width 151 height 24
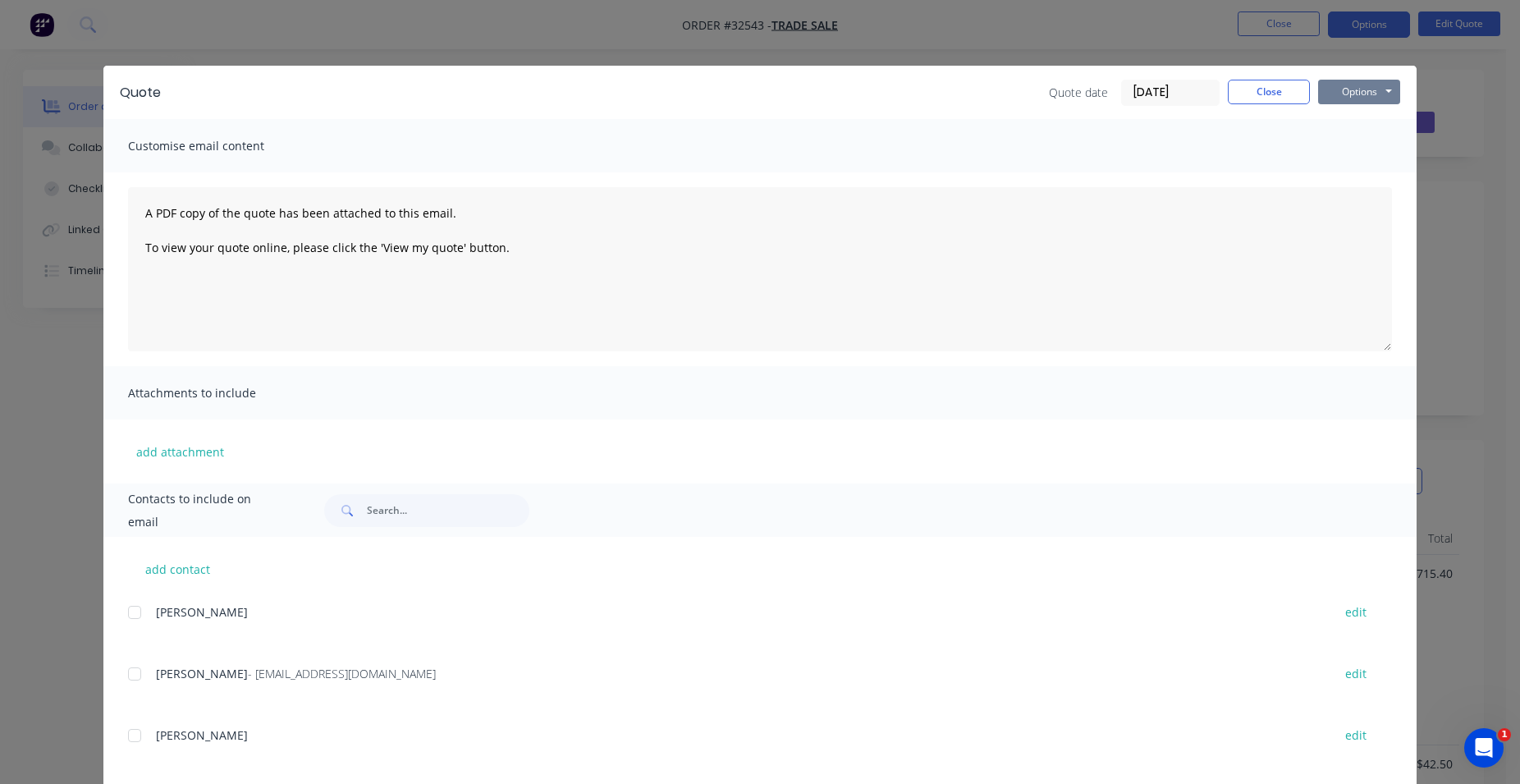
click at [1334, 98] on button "Options" at bounding box center [1358, 91] width 82 height 25
click at [1354, 143] on button "Print" at bounding box center [1370, 148] width 105 height 27
click at [1266, 91] on button "Close" at bounding box center [1269, 91] width 82 height 25
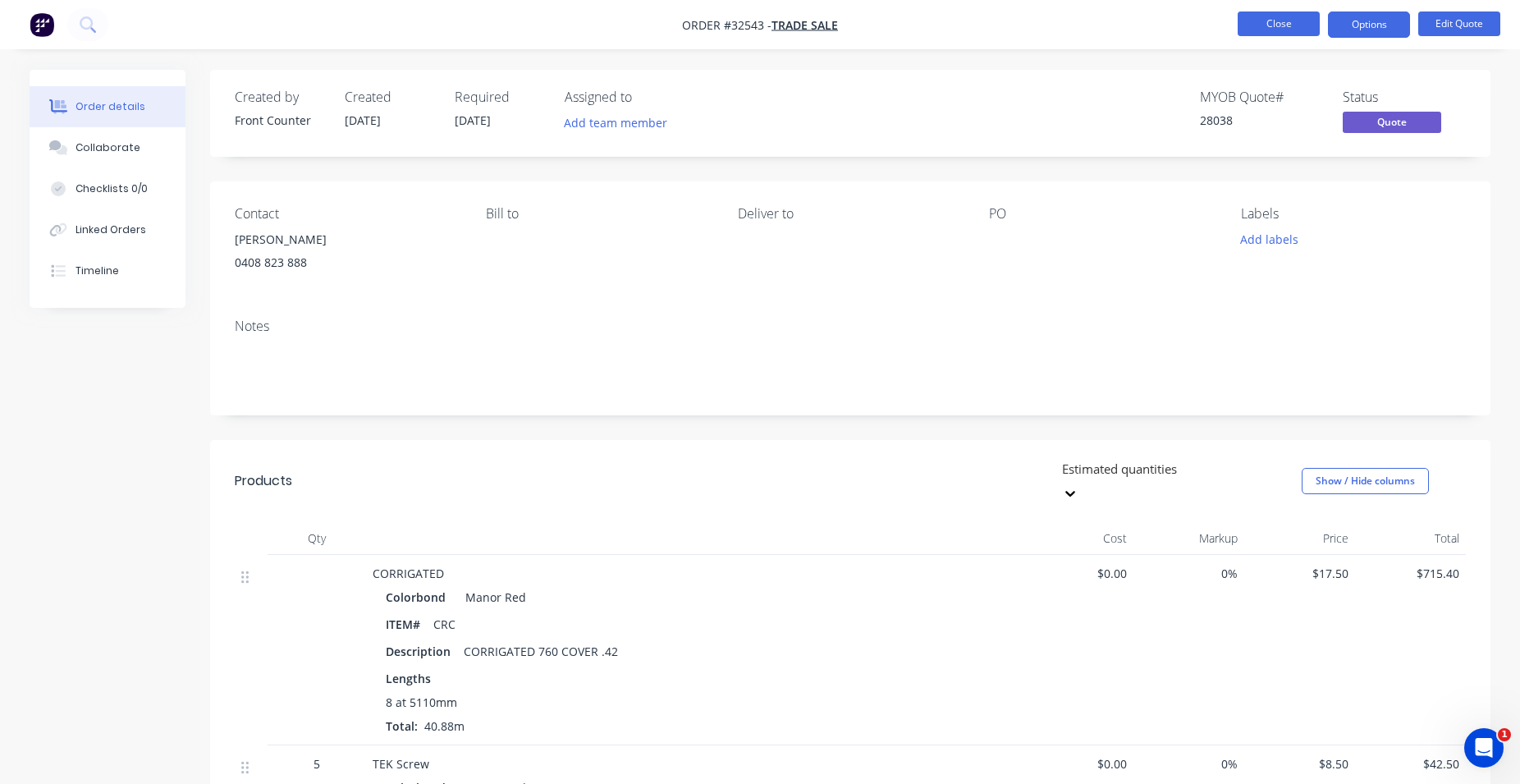
click at [1260, 21] on button "Close" at bounding box center [1278, 23] width 82 height 25
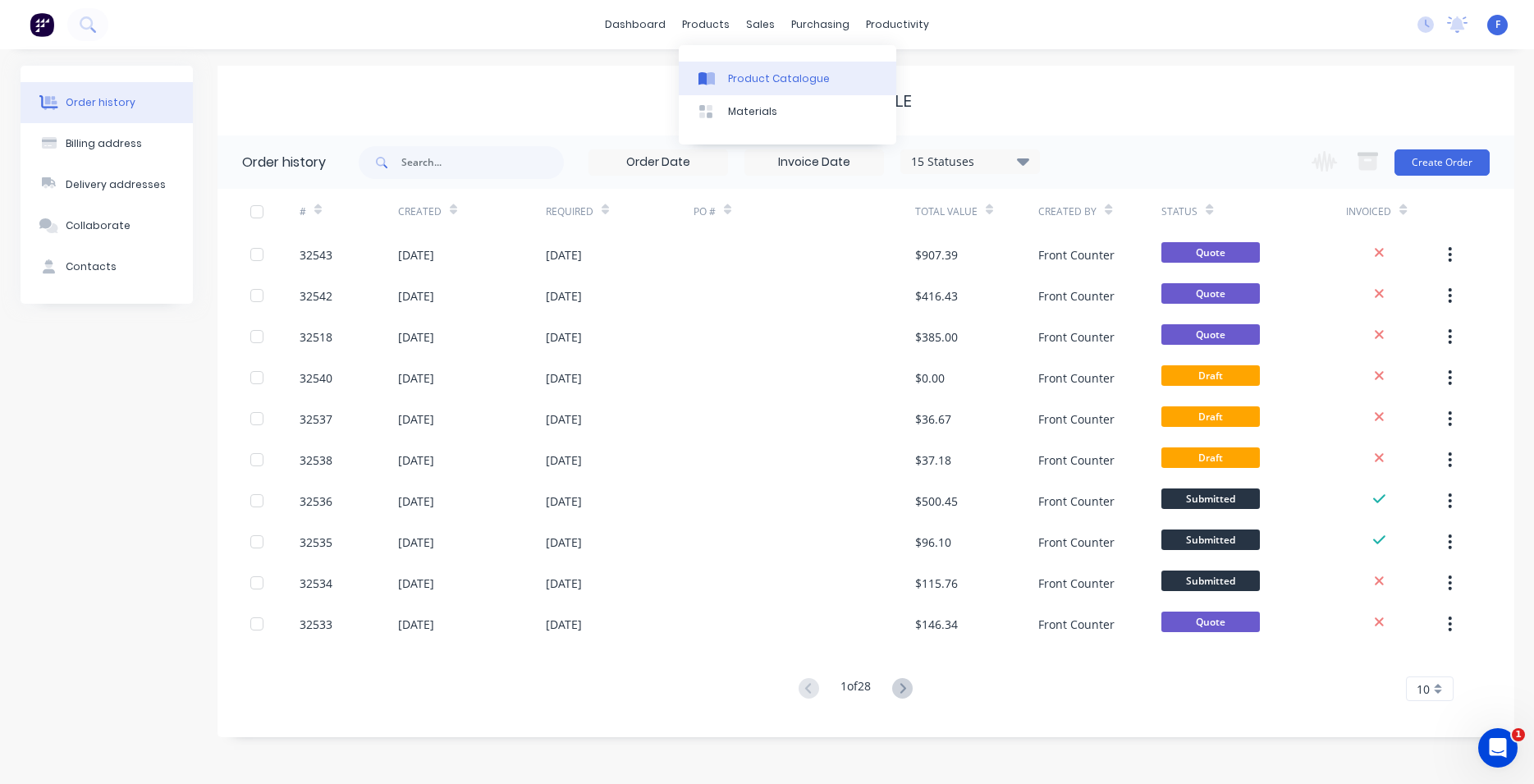
click at [743, 74] on div "Product Catalogue" at bounding box center [779, 78] width 102 height 15
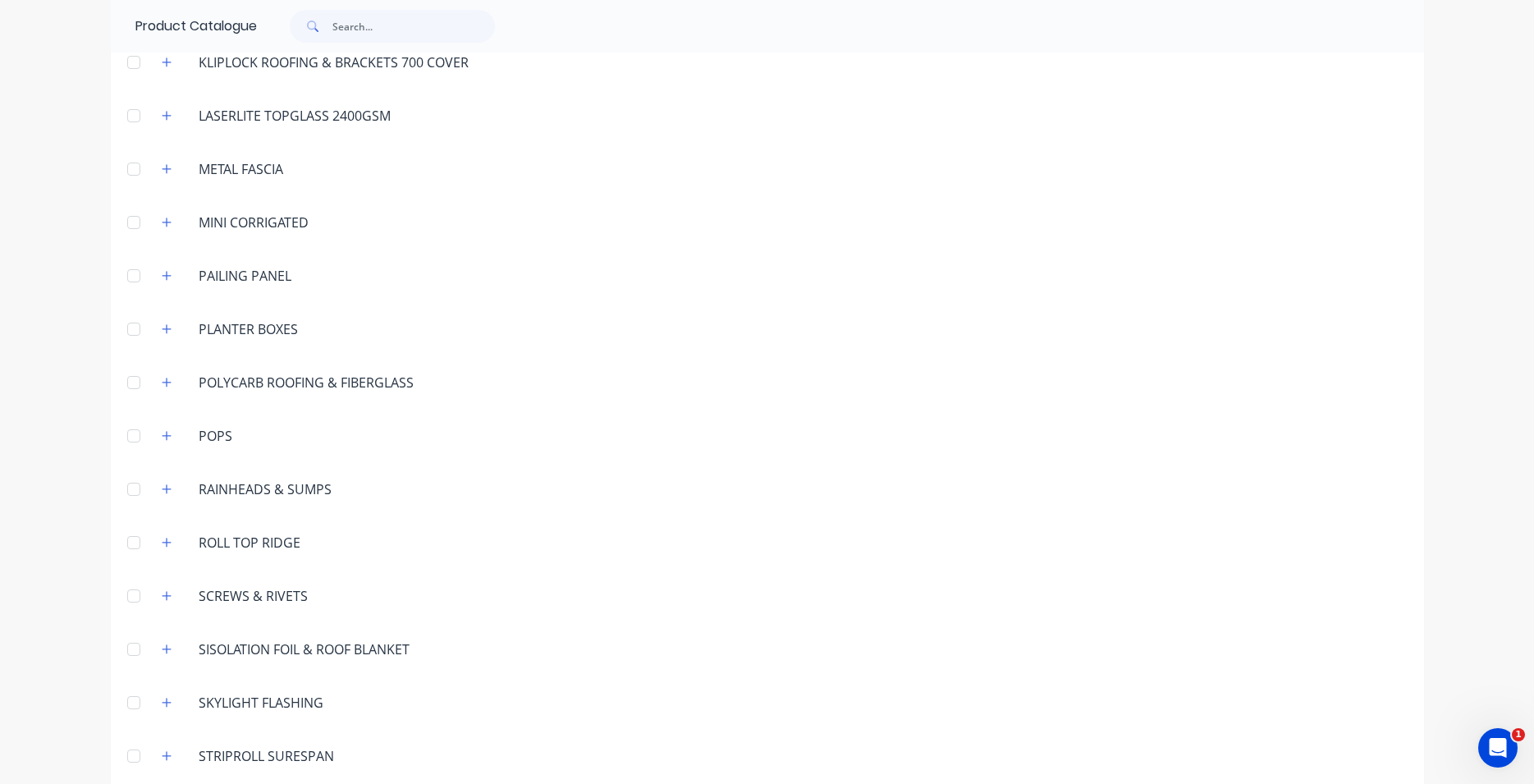
scroll to position [1005, 0]
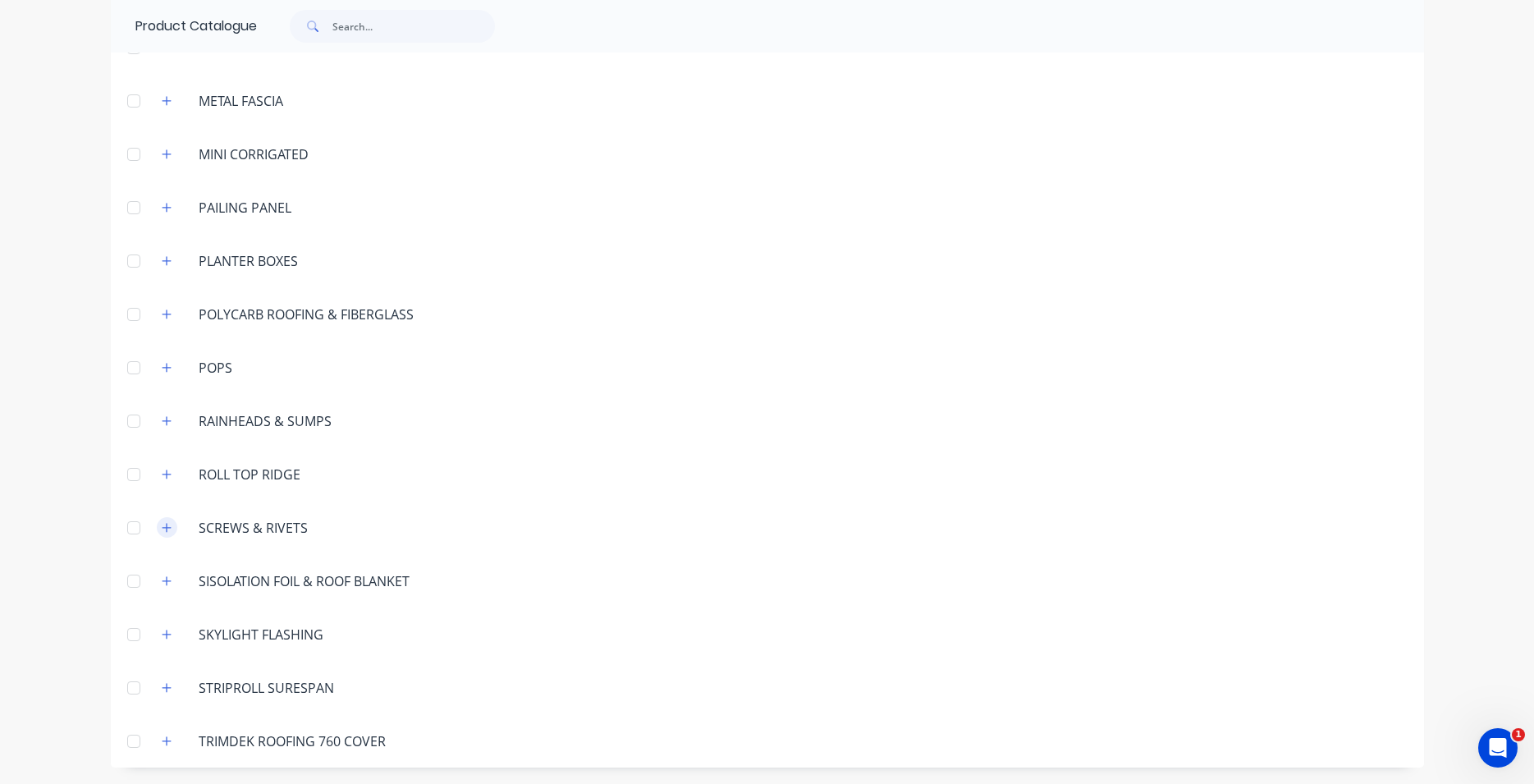
click at [162, 527] on icon "button" at bounding box center [166, 527] width 10 height 11
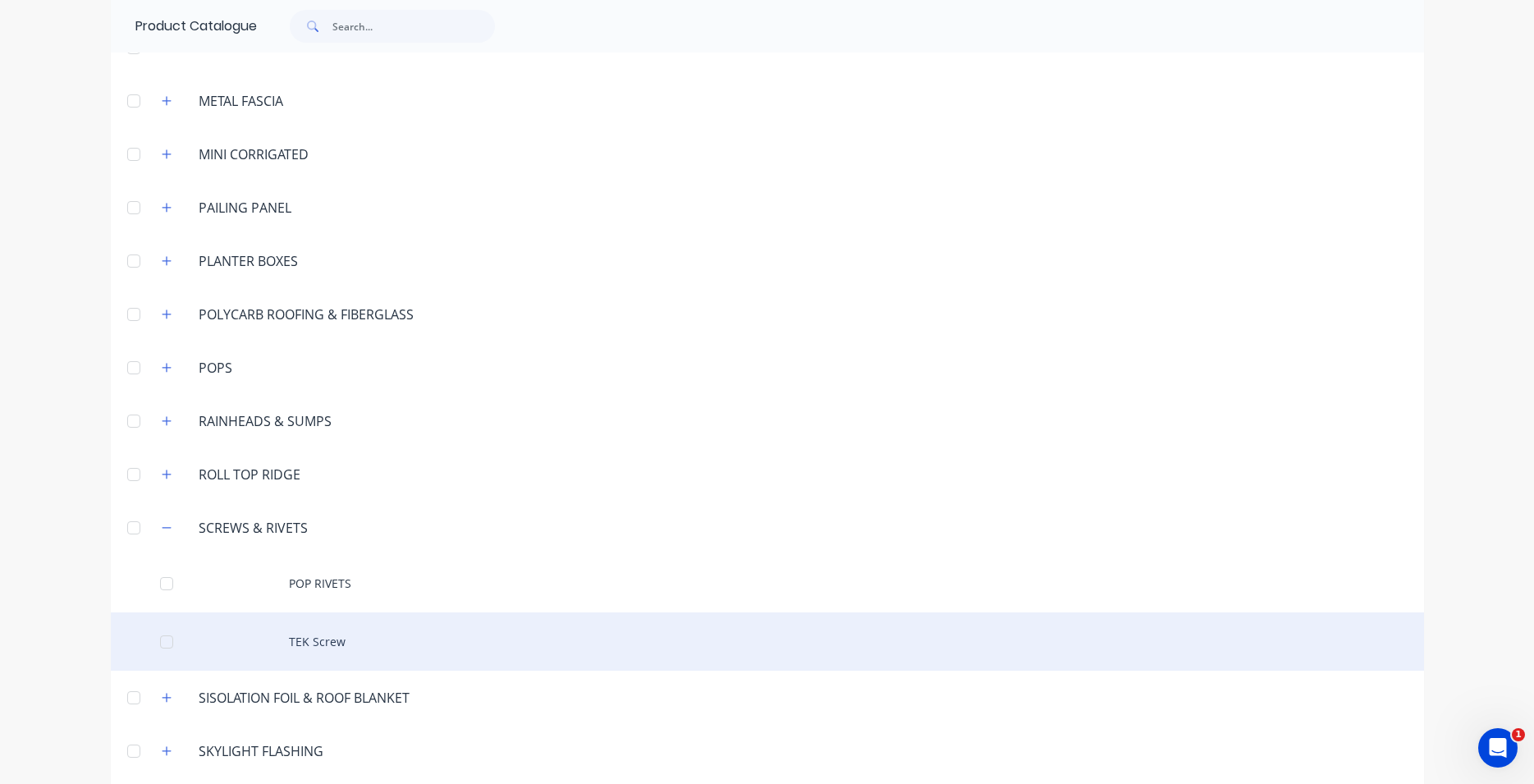
click at [288, 636] on div "TEK Screw" at bounding box center [767, 641] width 1313 height 58
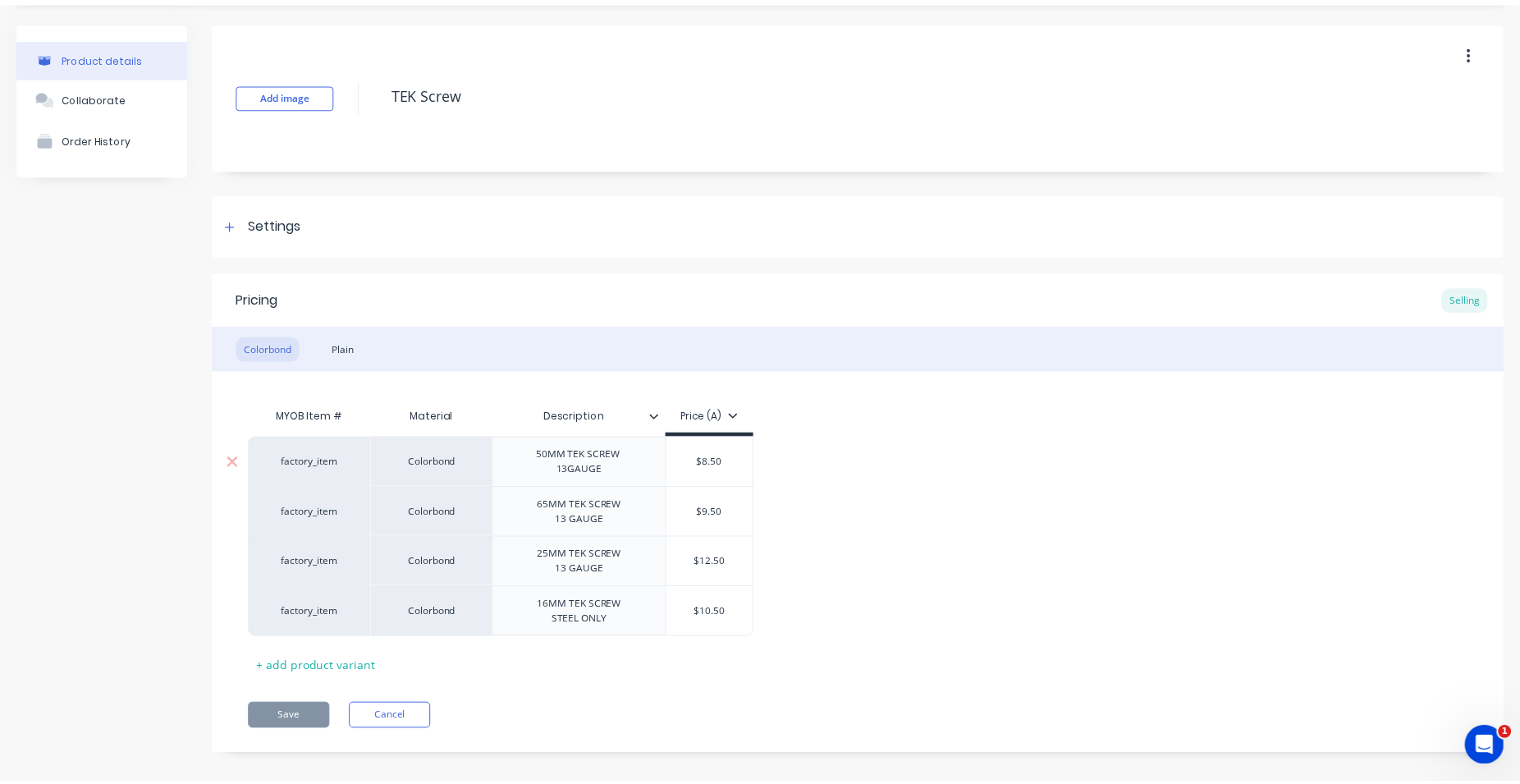
scroll to position [64, 0]
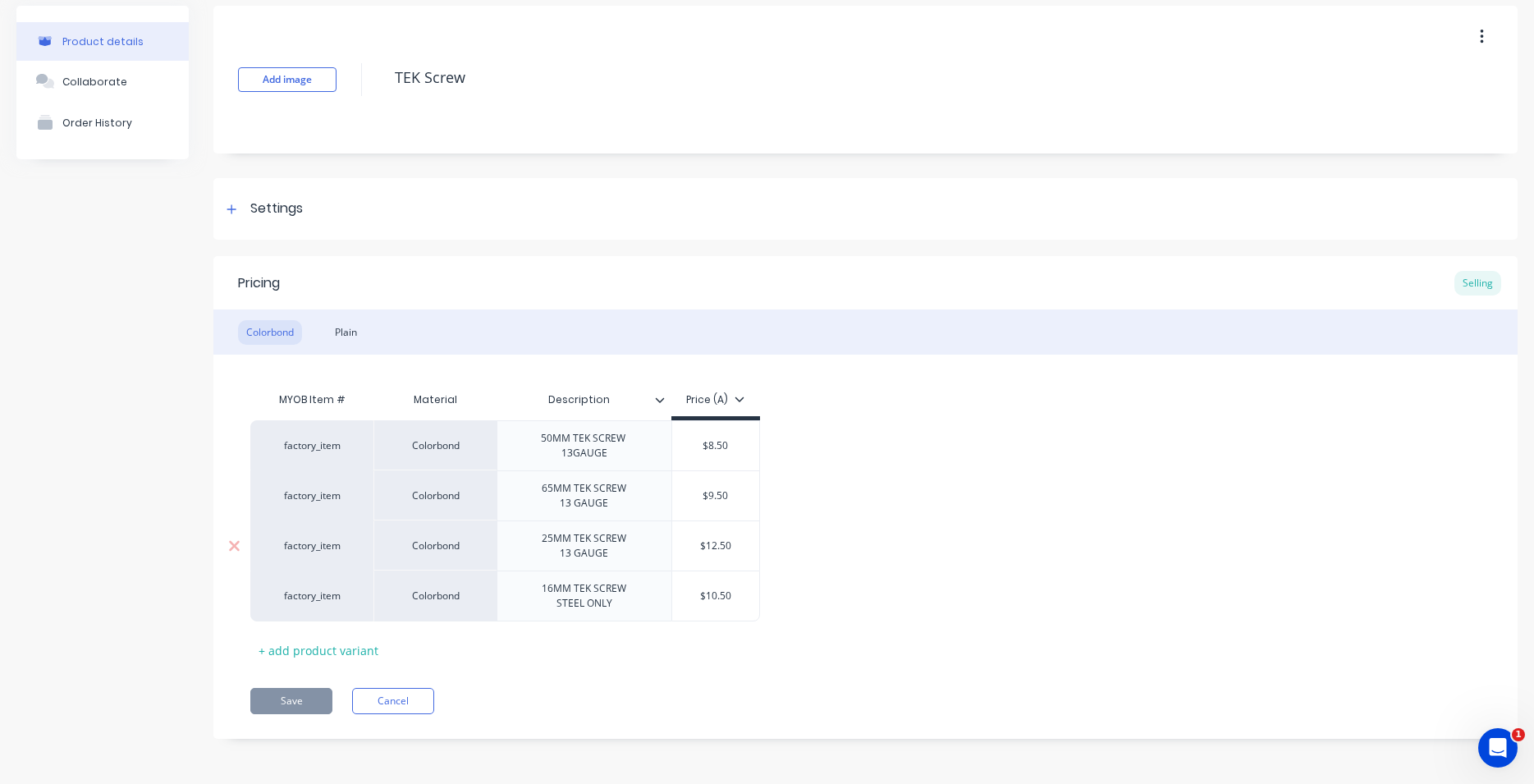
click at [455, 558] on div "Colorbond" at bounding box center [434, 546] width 123 height 50
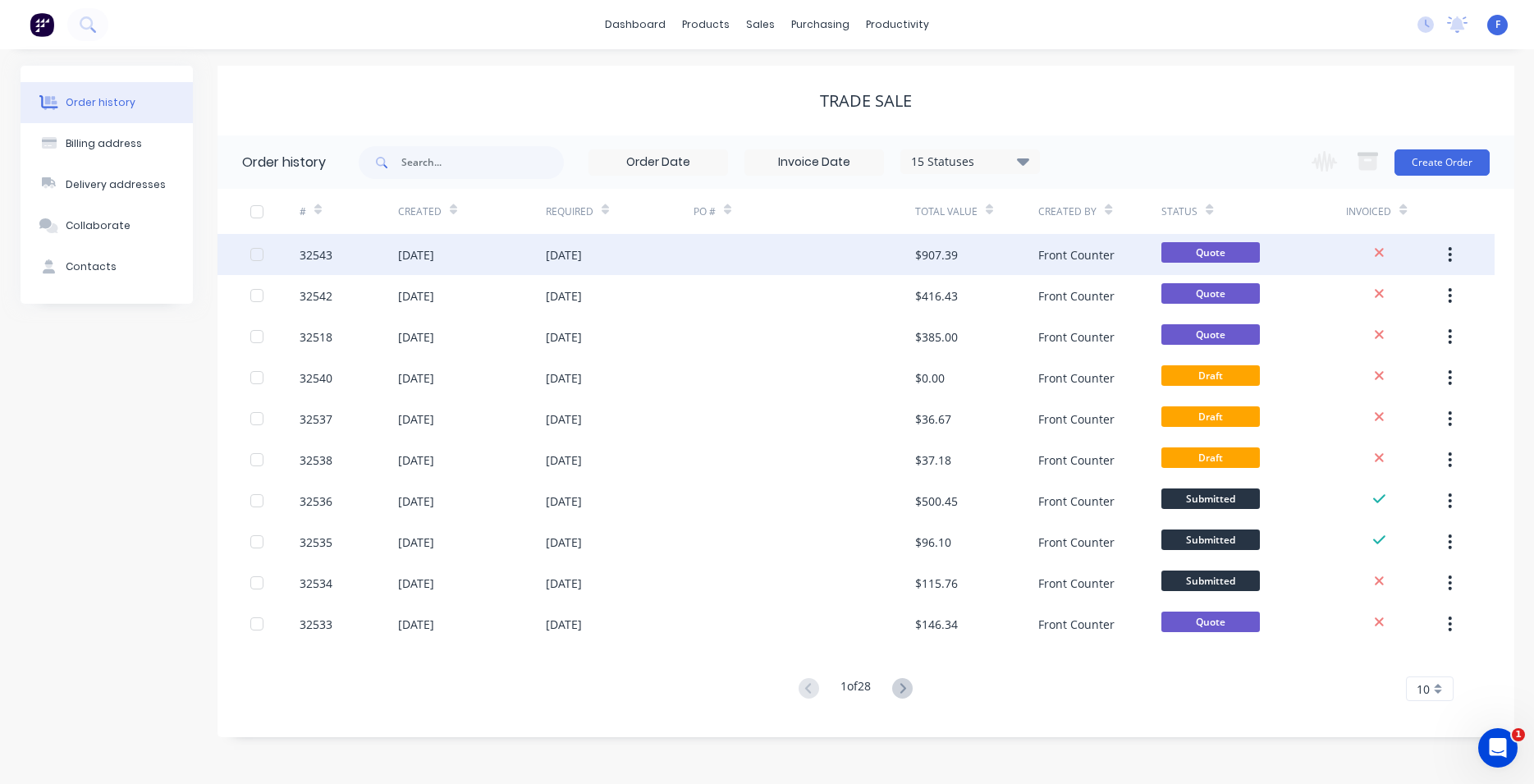
click at [674, 248] on div "[DATE]" at bounding box center [620, 254] width 148 height 41
click at [731, 251] on div at bounding box center [804, 254] width 222 height 41
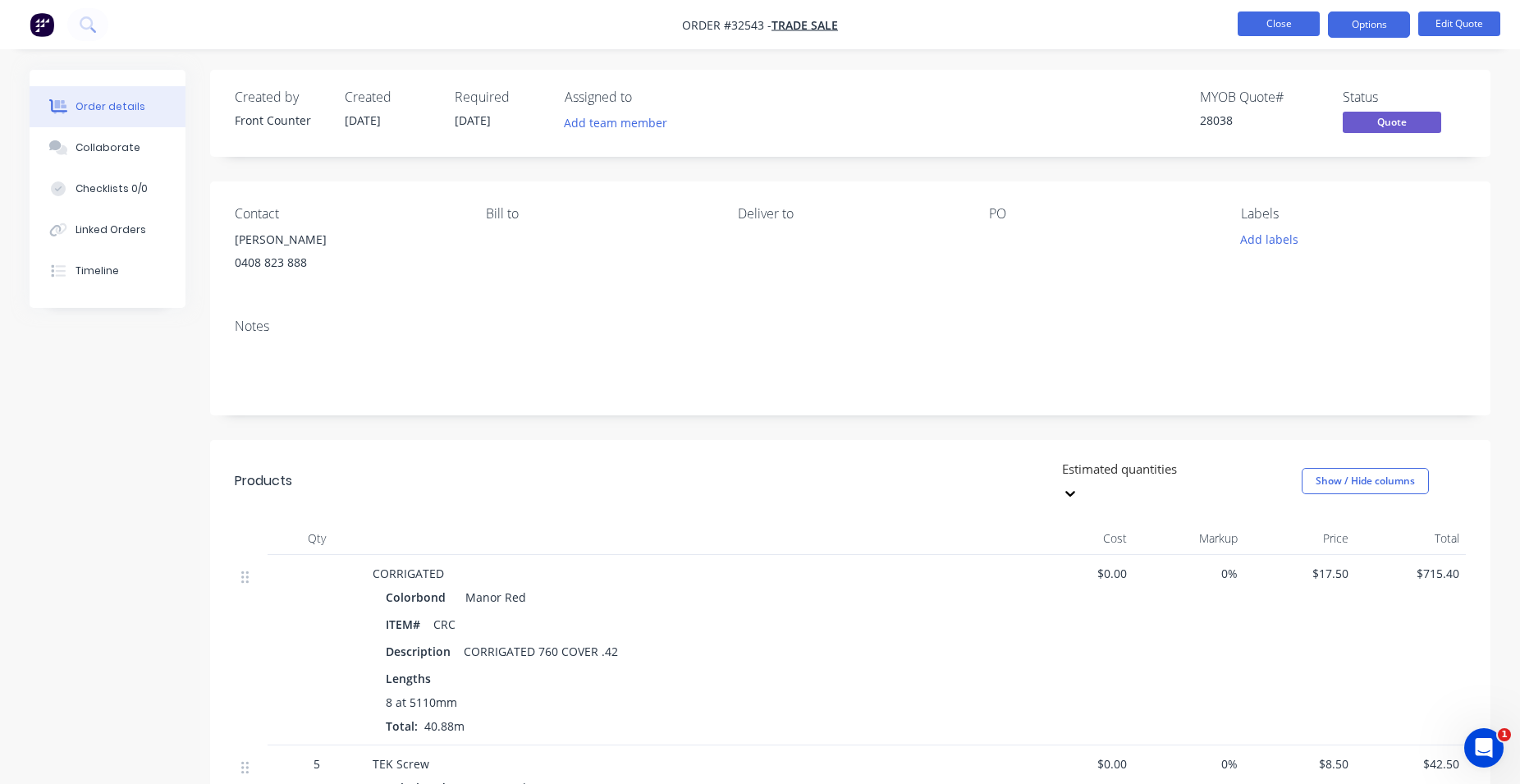
click at [1259, 26] on button "Close" at bounding box center [1278, 23] width 82 height 25
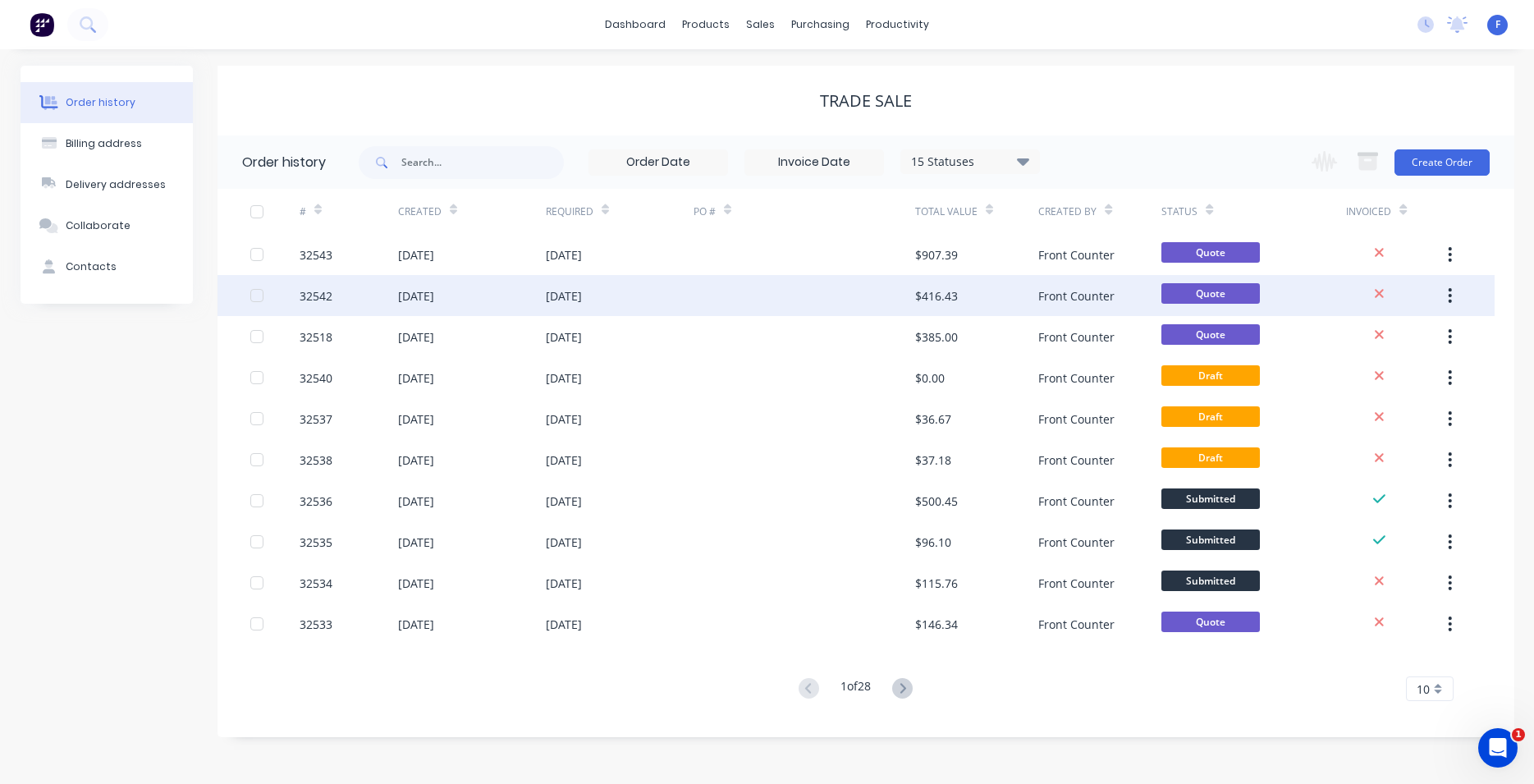
click at [869, 291] on div at bounding box center [804, 296] width 222 height 41
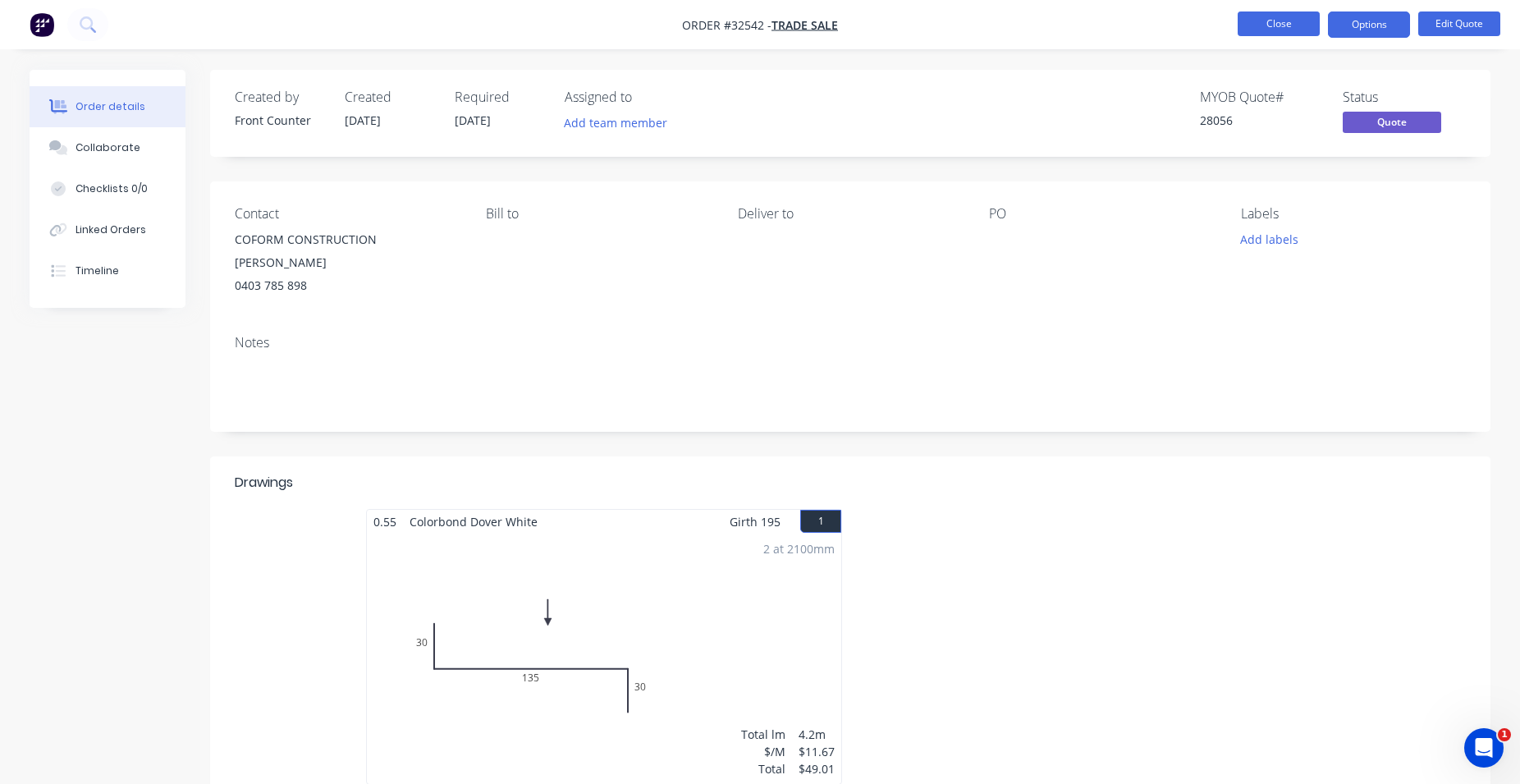
click at [1251, 27] on button "Close" at bounding box center [1278, 23] width 82 height 25
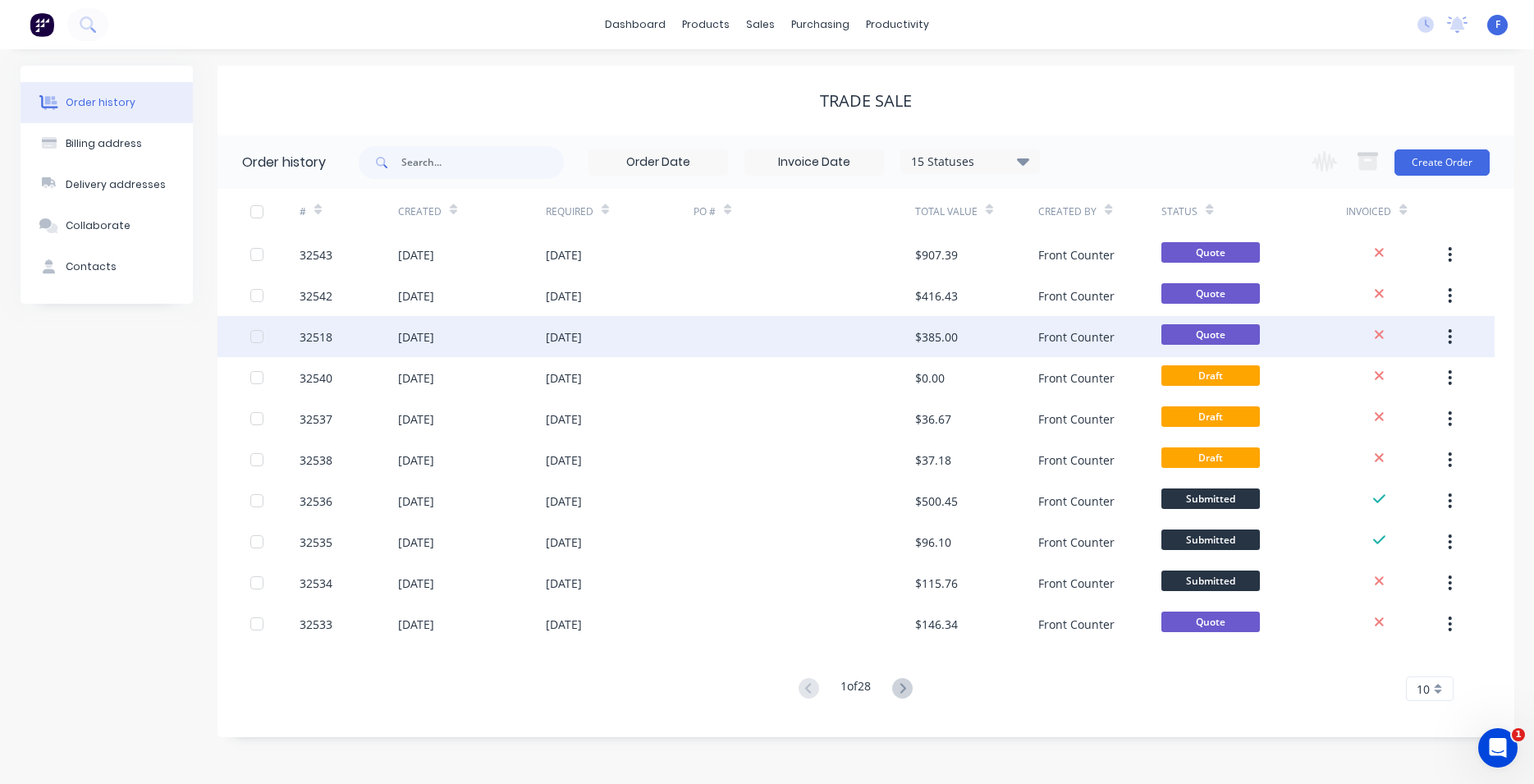
click at [878, 336] on div at bounding box center [804, 336] width 222 height 41
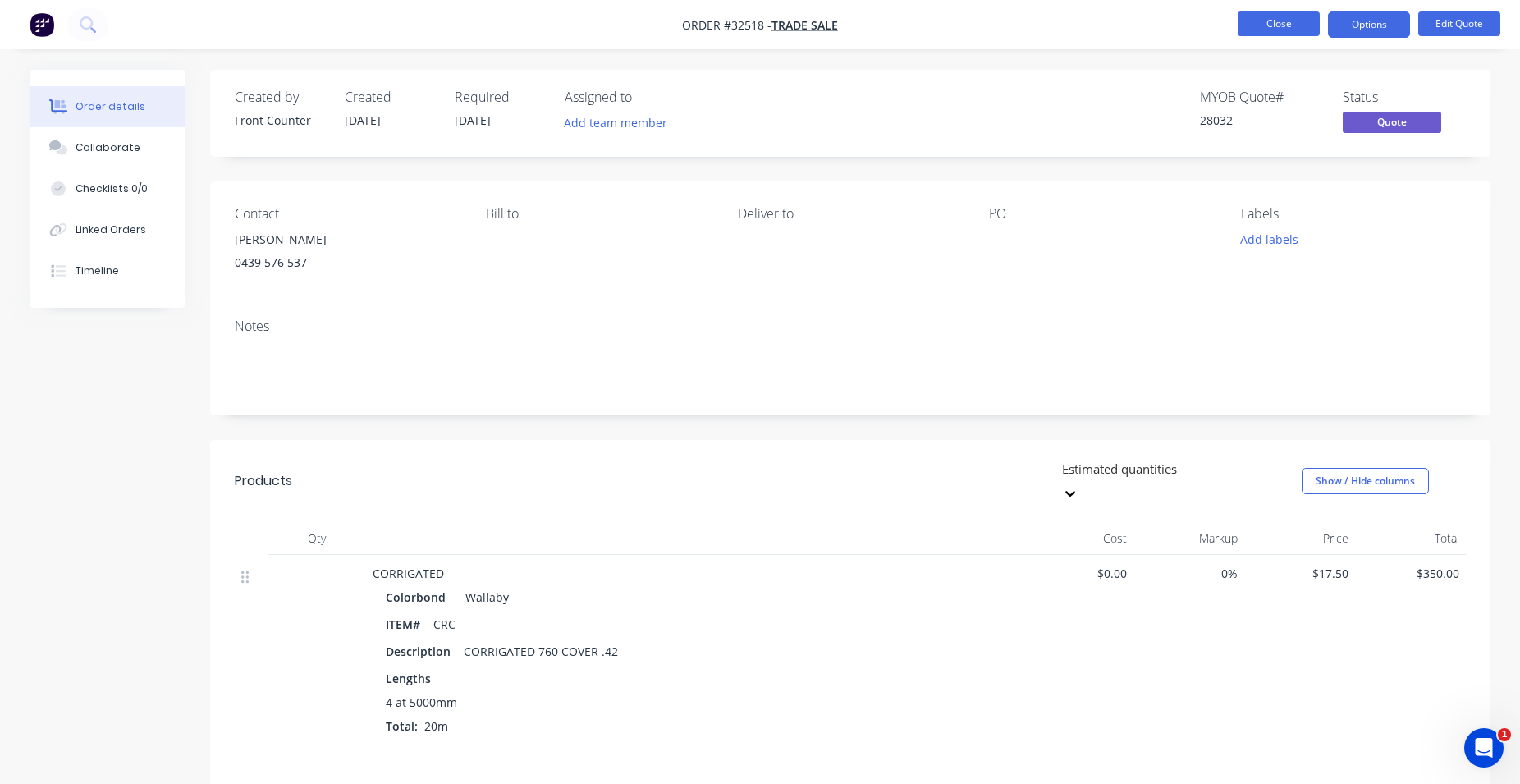
click at [1272, 23] on button "Close" at bounding box center [1278, 23] width 82 height 25
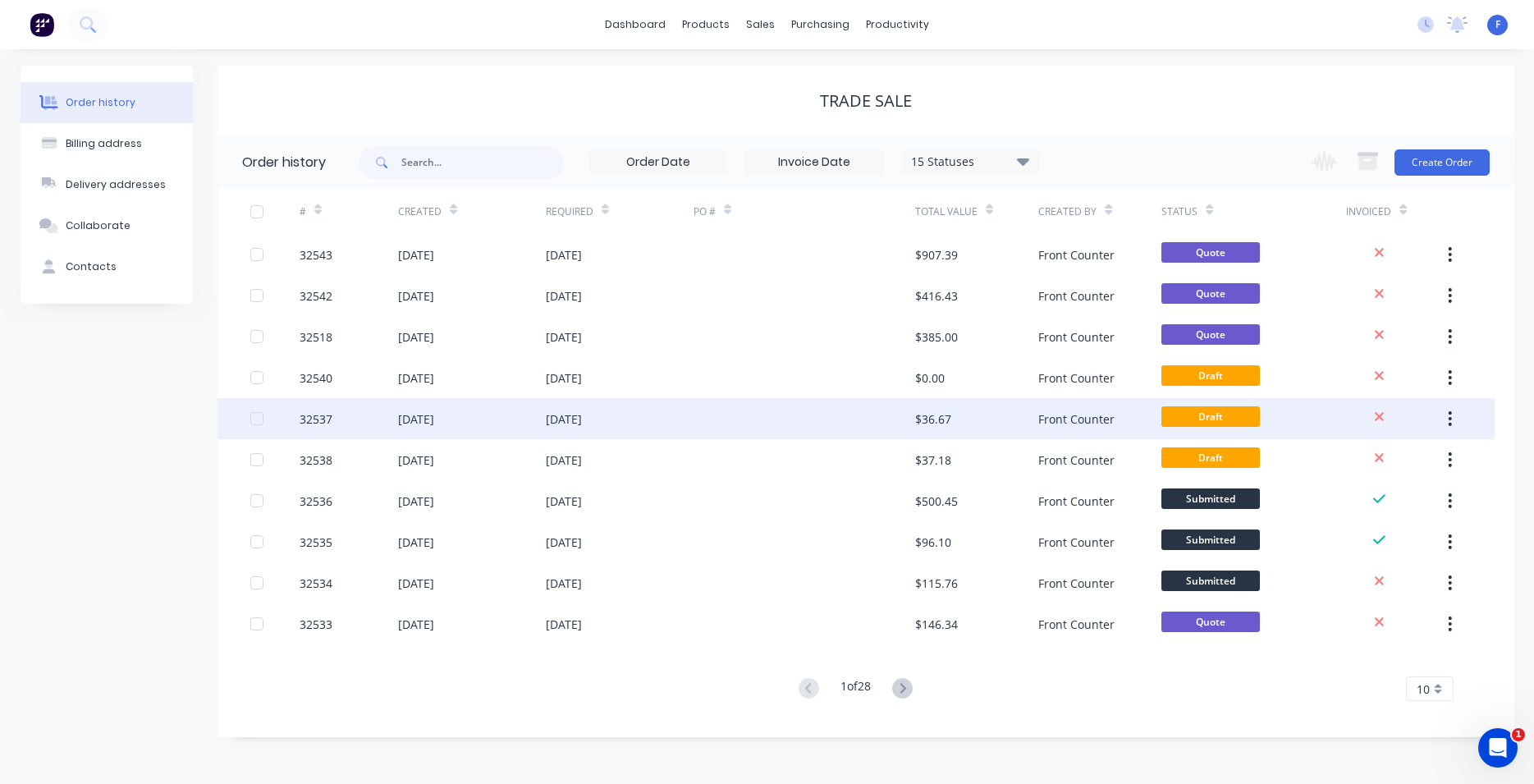
click at [889, 424] on div at bounding box center [804, 418] width 222 height 41
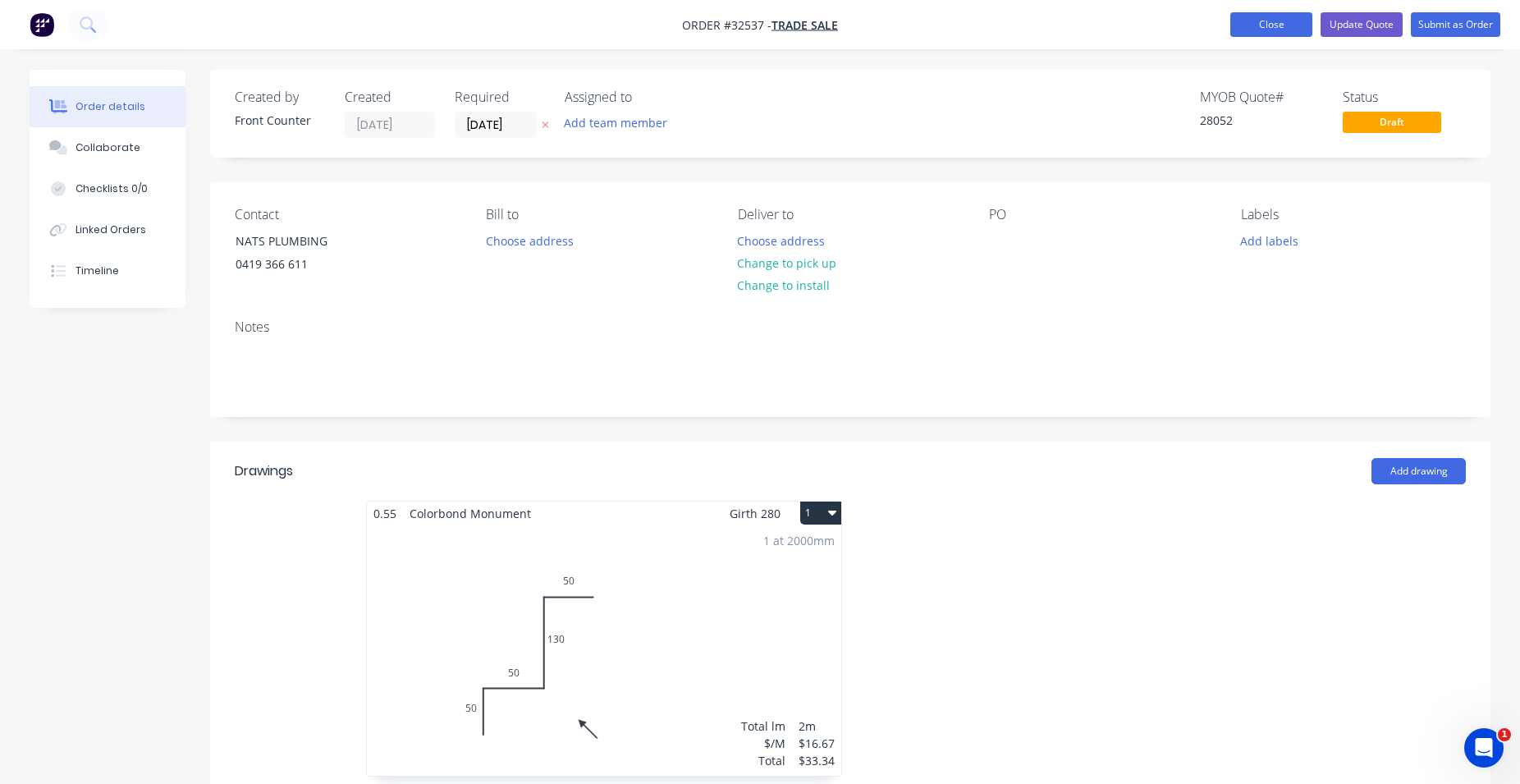
click at [1285, 19] on button "Close" at bounding box center [1271, 24] width 82 height 25
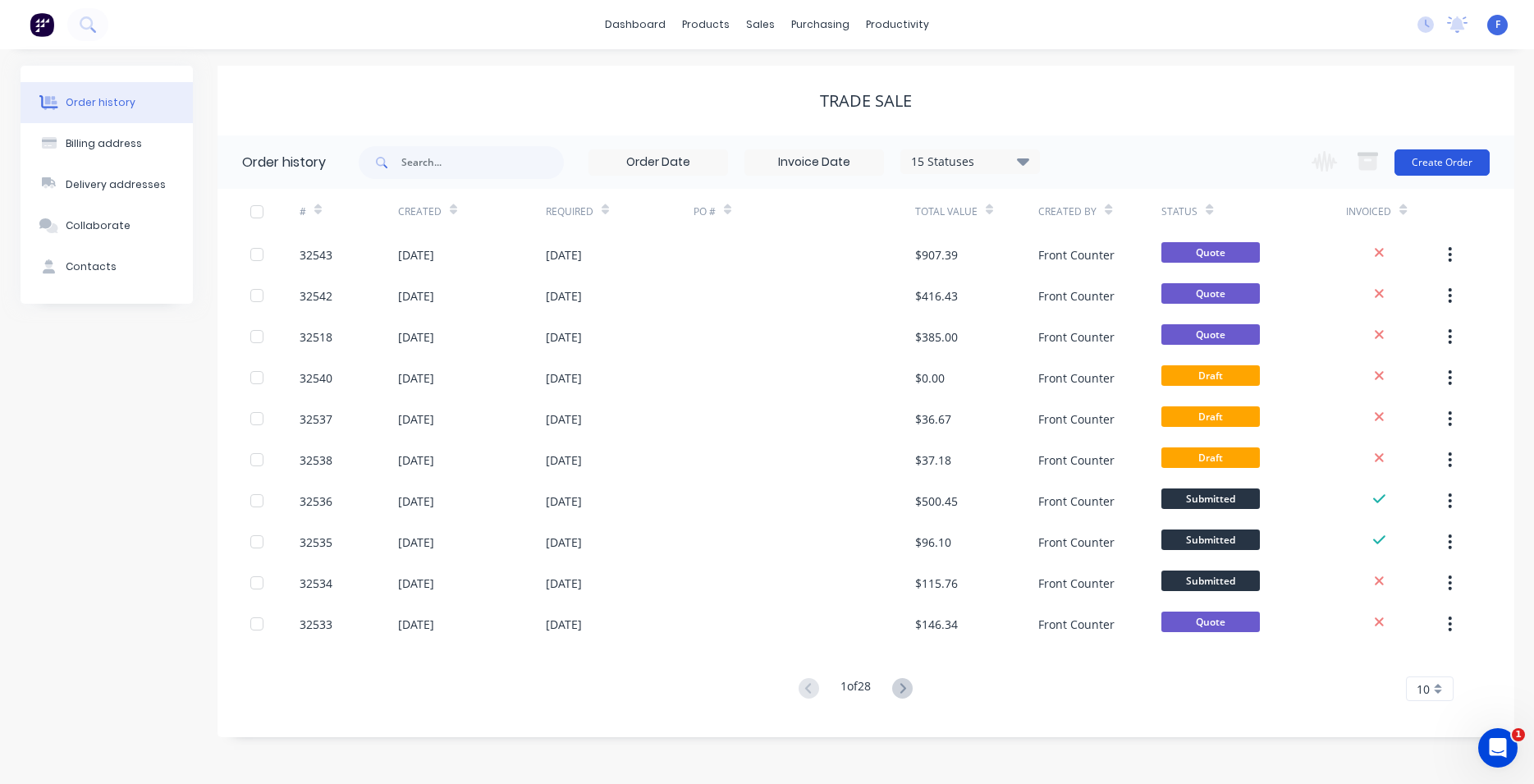
click at [1444, 159] on button "Create Order" at bounding box center [1442, 163] width 95 height 26
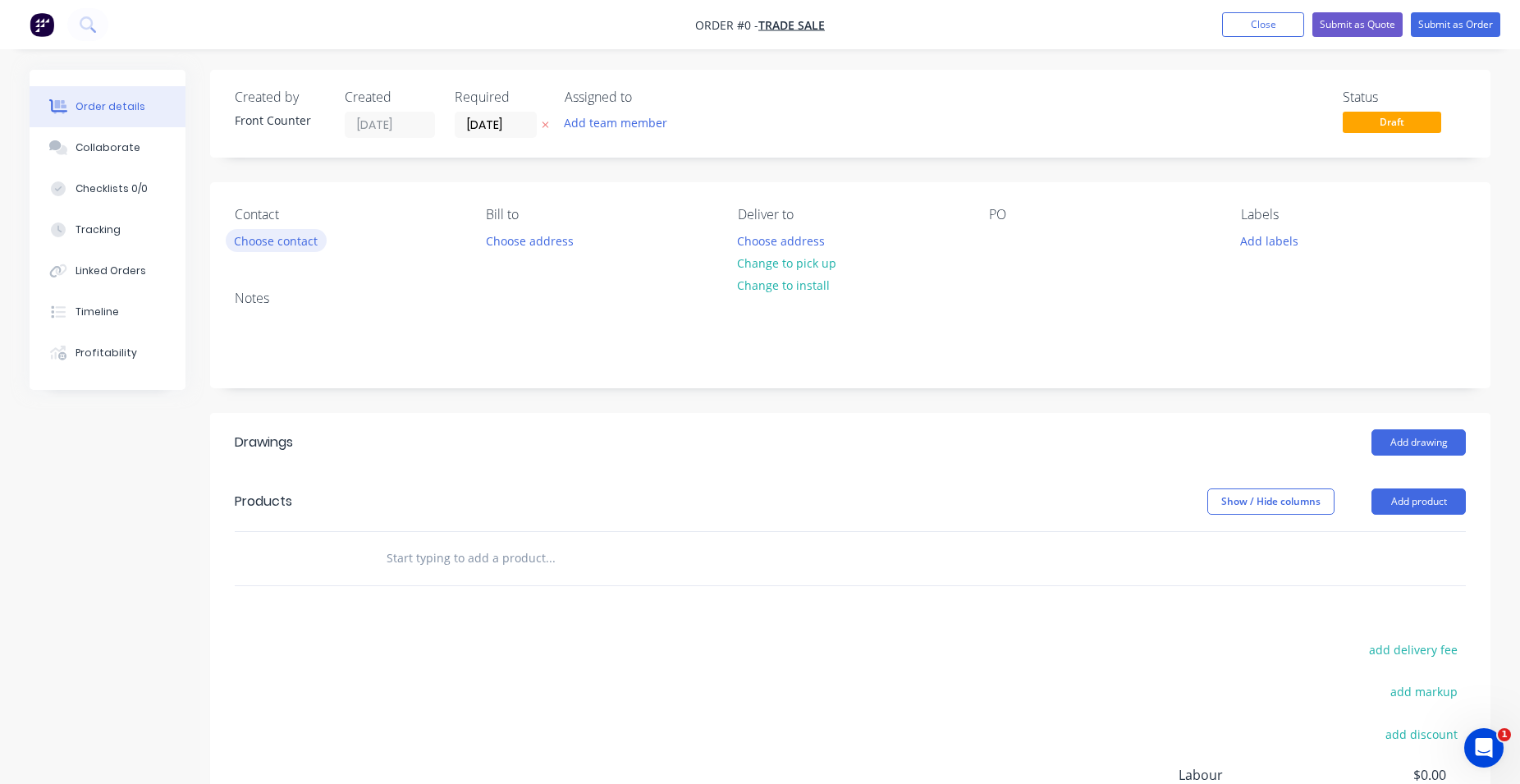
click at [292, 235] on button "Choose contact" at bounding box center [275, 240] width 101 height 22
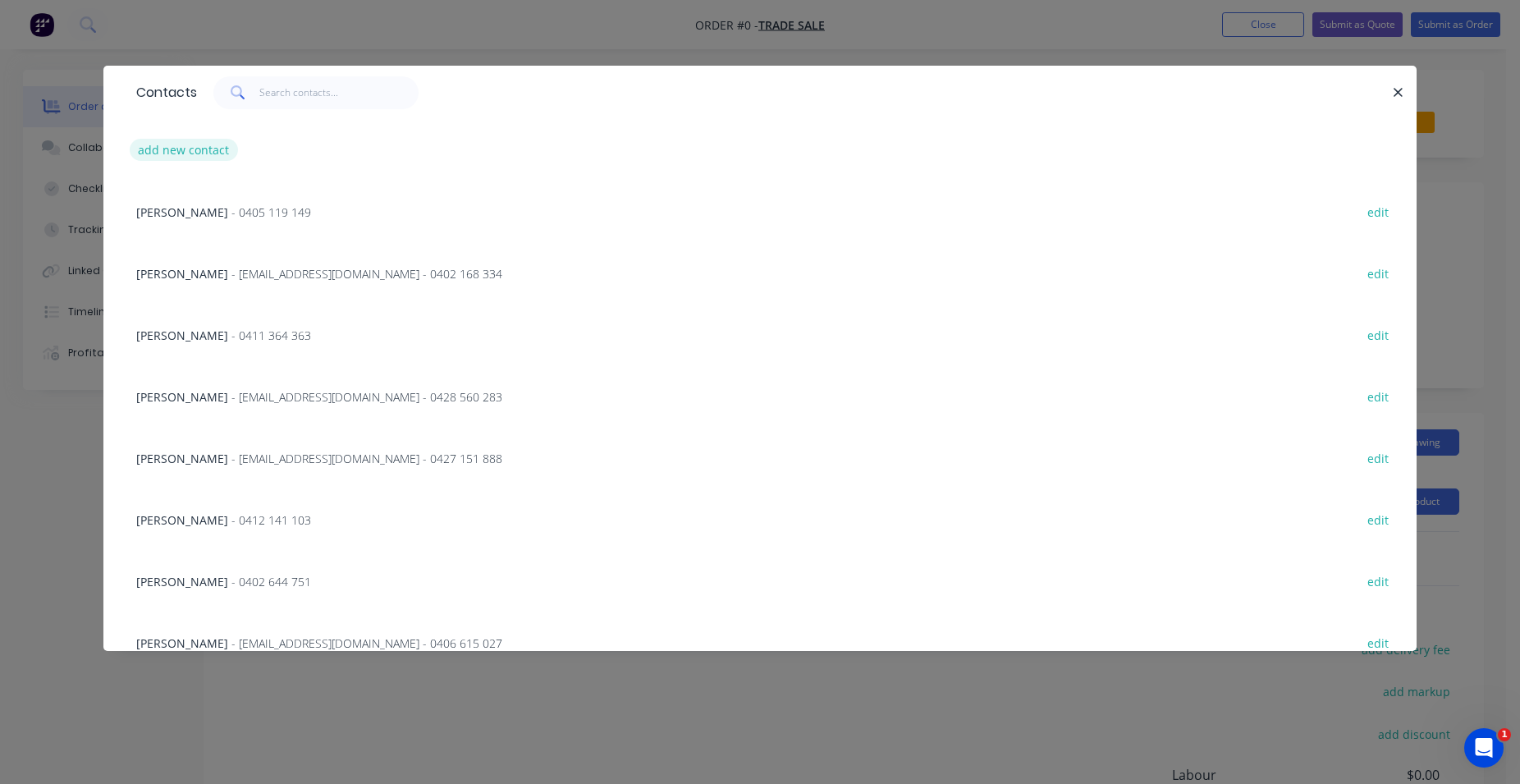
click at [191, 151] on button "add new contact" at bounding box center [183, 150] width 108 height 22
select select "AU"
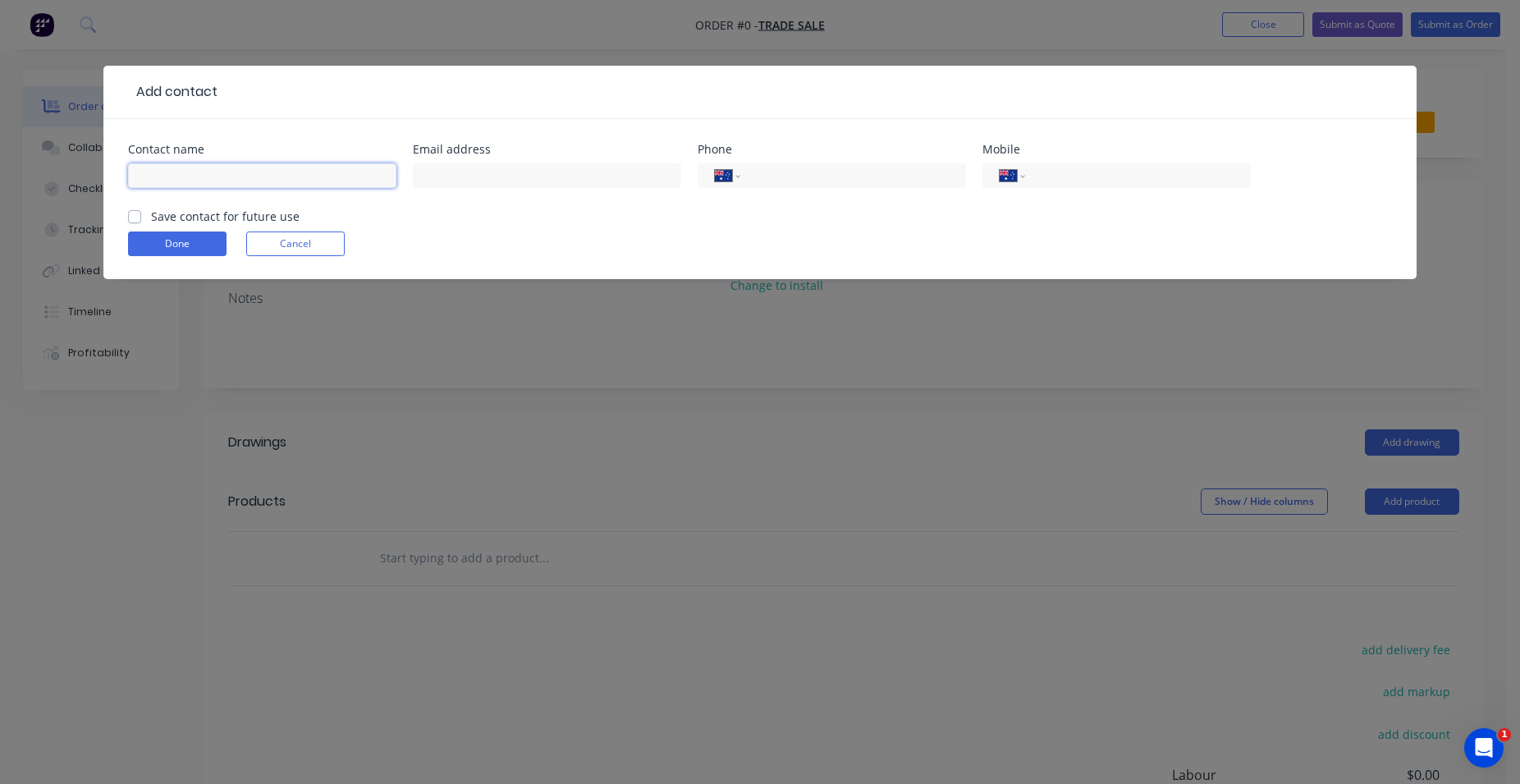
click at [196, 174] on input "text" at bounding box center [262, 175] width 269 height 25
type input "[PERSON_NAME]"
click at [1043, 180] on input "tel" at bounding box center [1135, 175] width 197 height 18
type input "0432 981 332"
click at [186, 239] on button "Done" at bounding box center [177, 244] width 99 height 25
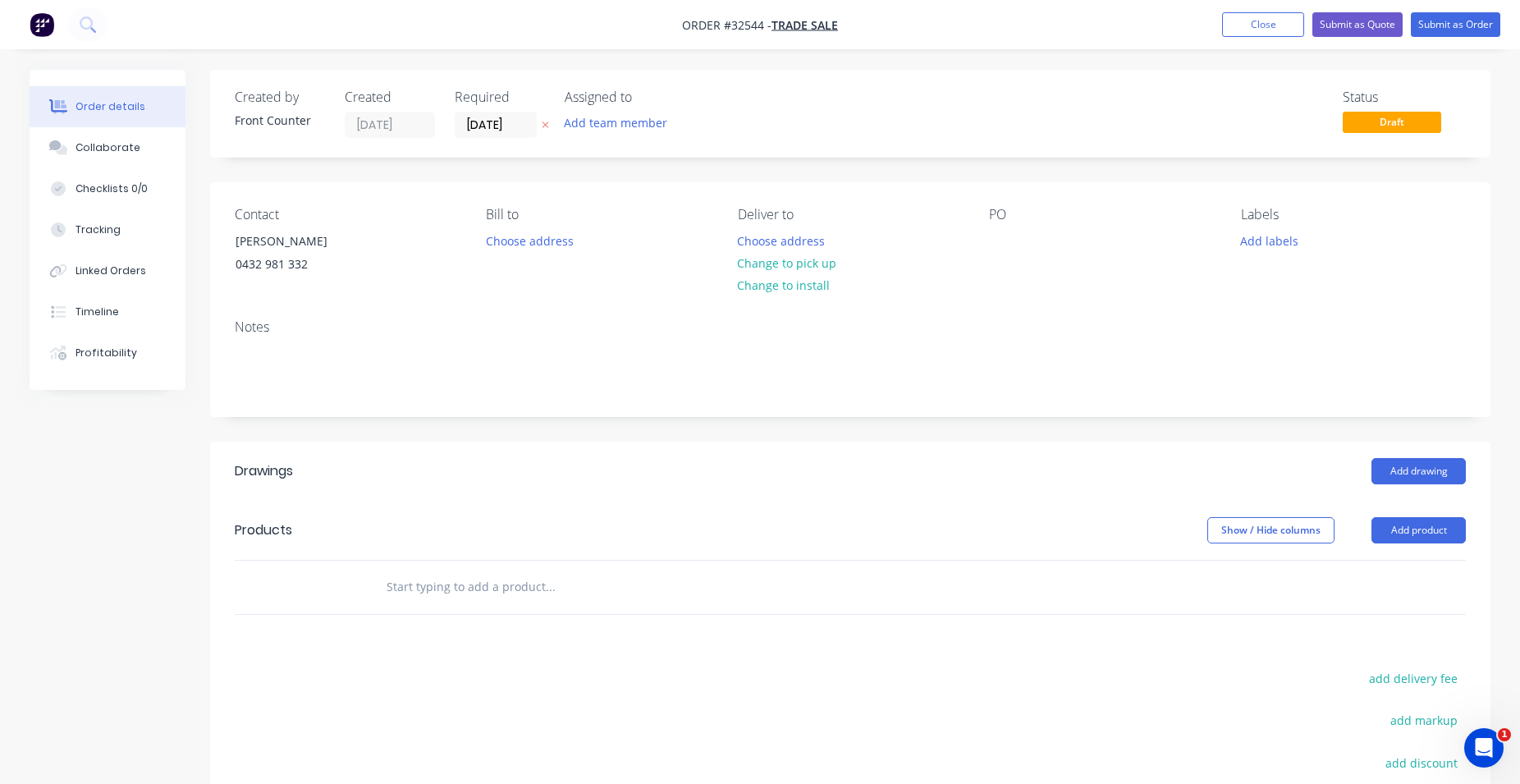
scroll to position [167, 0]
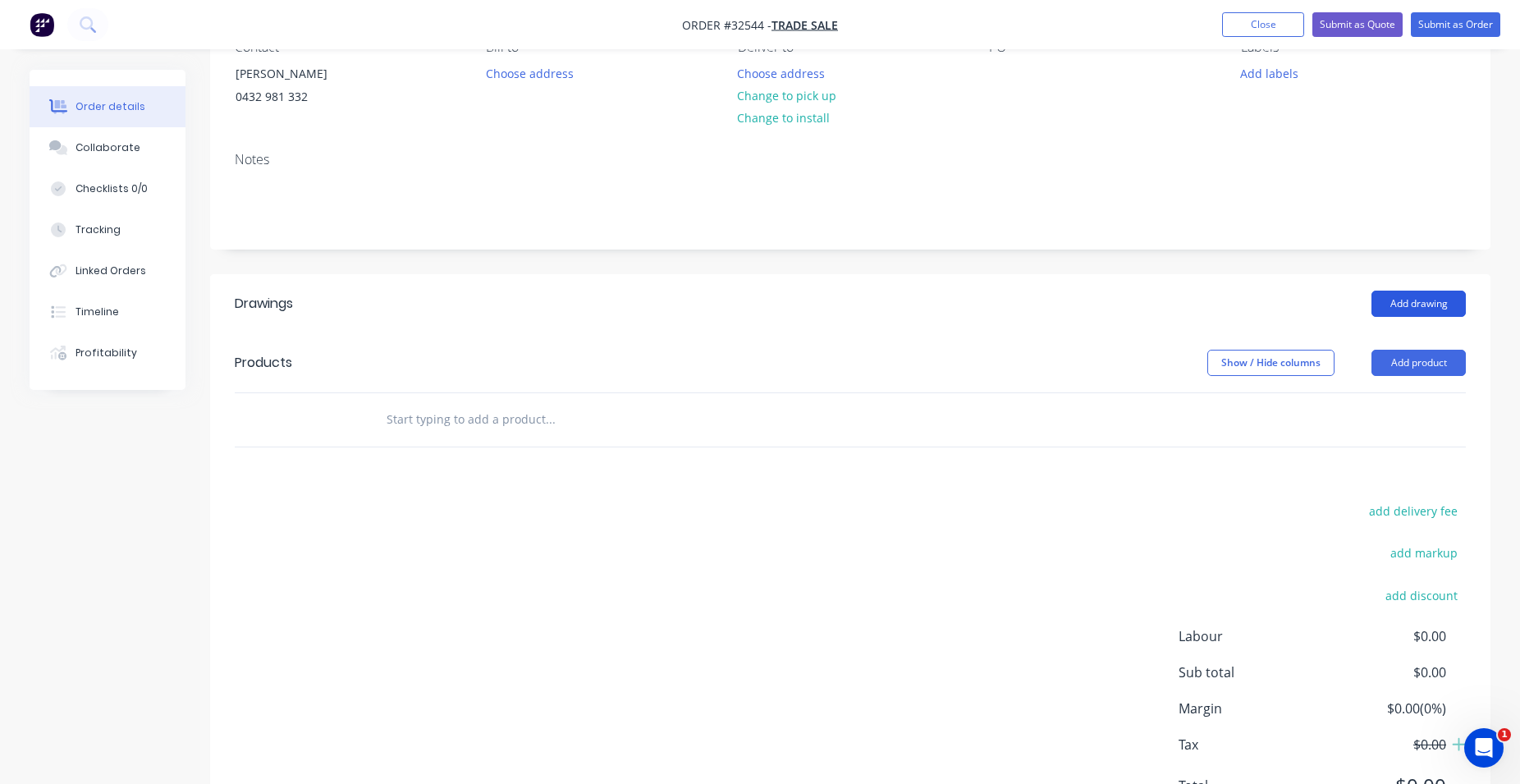
click at [1422, 298] on button "Add drawing" at bounding box center [1418, 304] width 94 height 26
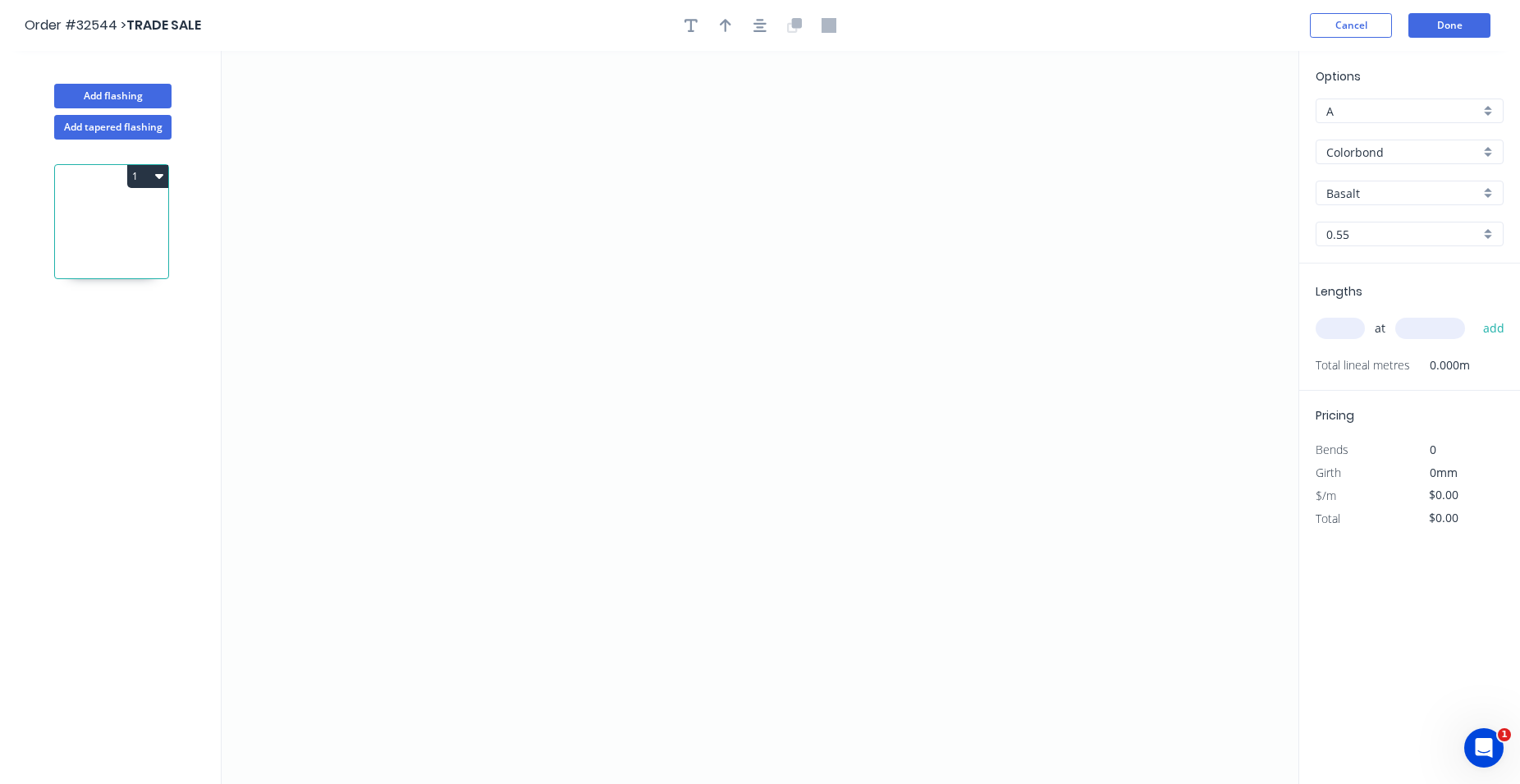
click at [1395, 199] on input "Basalt" at bounding box center [1403, 193] width 153 height 18
click at [1410, 344] on div "Monument" at bounding box center [1410, 345] width 187 height 29
type input "Monument"
drag, startPoint x: 562, startPoint y: 271, endPoint x: 562, endPoint y: 418, distance: 147.0
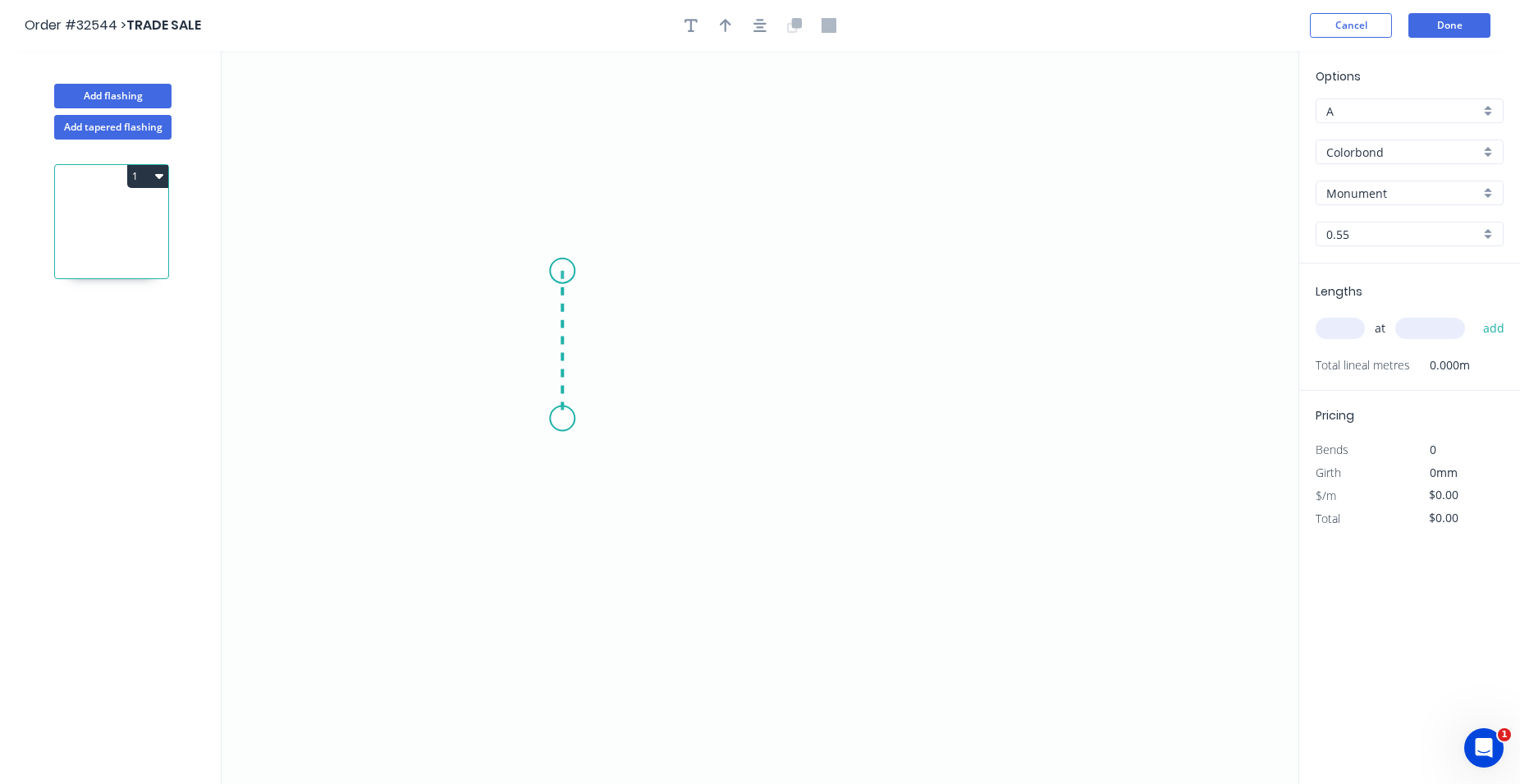
click at [562, 418] on icon "0" at bounding box center [760, 417] width 1077 height 733
drag, startPoint x: 562, startPoint y: 418, endPoint x: 674, endPoint y: 417, distance: 112.0
click at [674, 417] on icon "0 ?" at bounding box center [760, 417] width 1077 height 733
drag, startPoint x: 674, startPoint y: 417, endPoint x: 672, endPoint y: 460, distance: 43.0
click at [672, 460] on icon "0 ? ?" at bounding box center [760, 417] width 1077 height 733
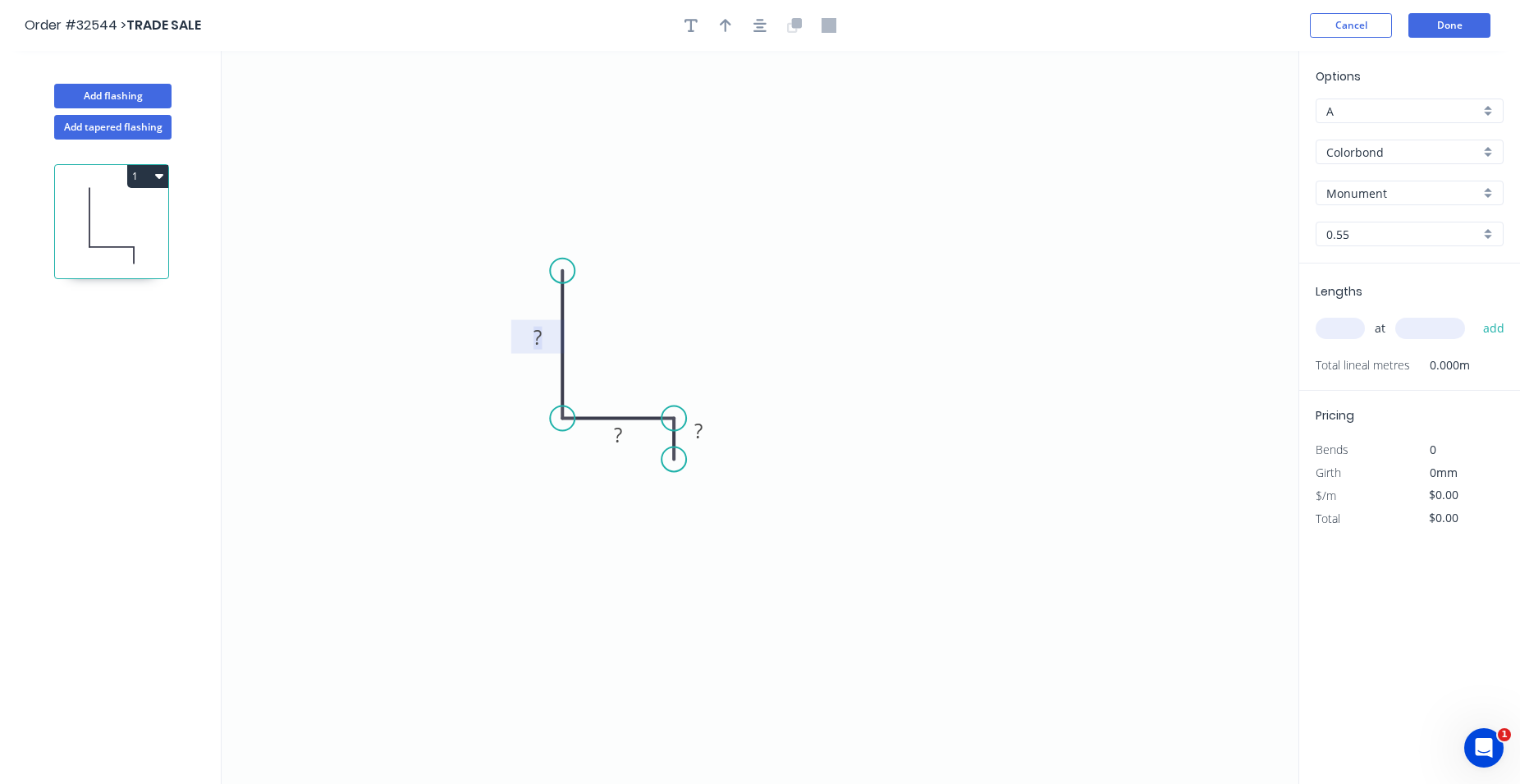
click at [539, 340] on tspan "?" at bounding box center [537, 336] width 8 height 27
click at [538, 338] on tspan "?" at bounding box center [537, 336] width 8 height 27
click at [622, 440] on tspan "?" at bounding box center [618, 434] width 8 height 27
click at [624, 440] on rect at bounding box center [619, 436] width 33 height 23
click at [703, 433] on tspan "?" at bounding box center [698, 430] width 8 height 27
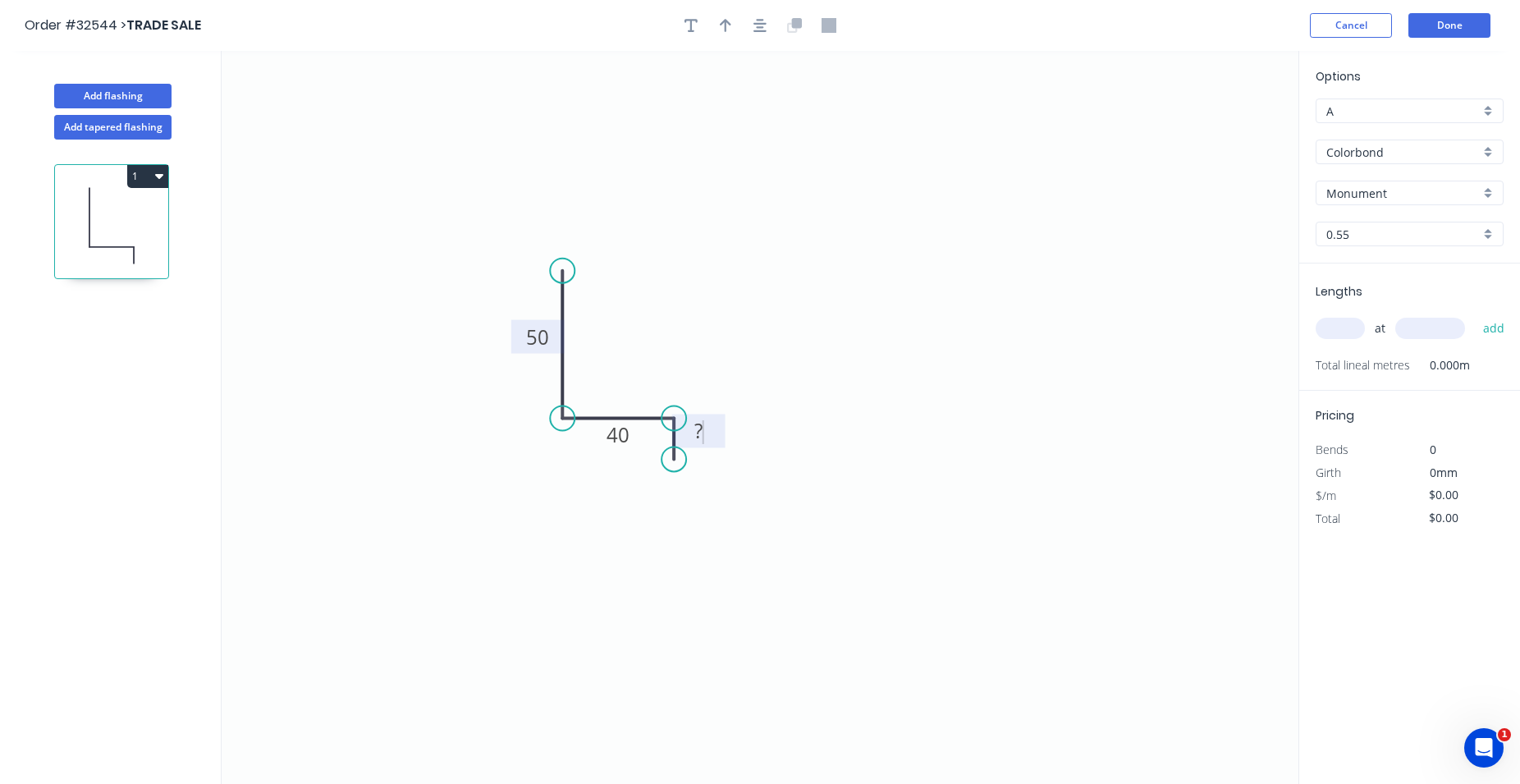
click at [703, 433] on tspan "?" at bounding box center [698, 430] width 8 height 27
click at [725, 29] on icon "button" at bounding box center [726, 25] width 11 height 13
type input "$7.85"
drag, startPoint x: 1215, startPoint y: 130, endPoint x: 701, endPoint y: 285, distance: 536.9
click at [701, 285] on icon at bounding box center [701, 266] width 15 height 53
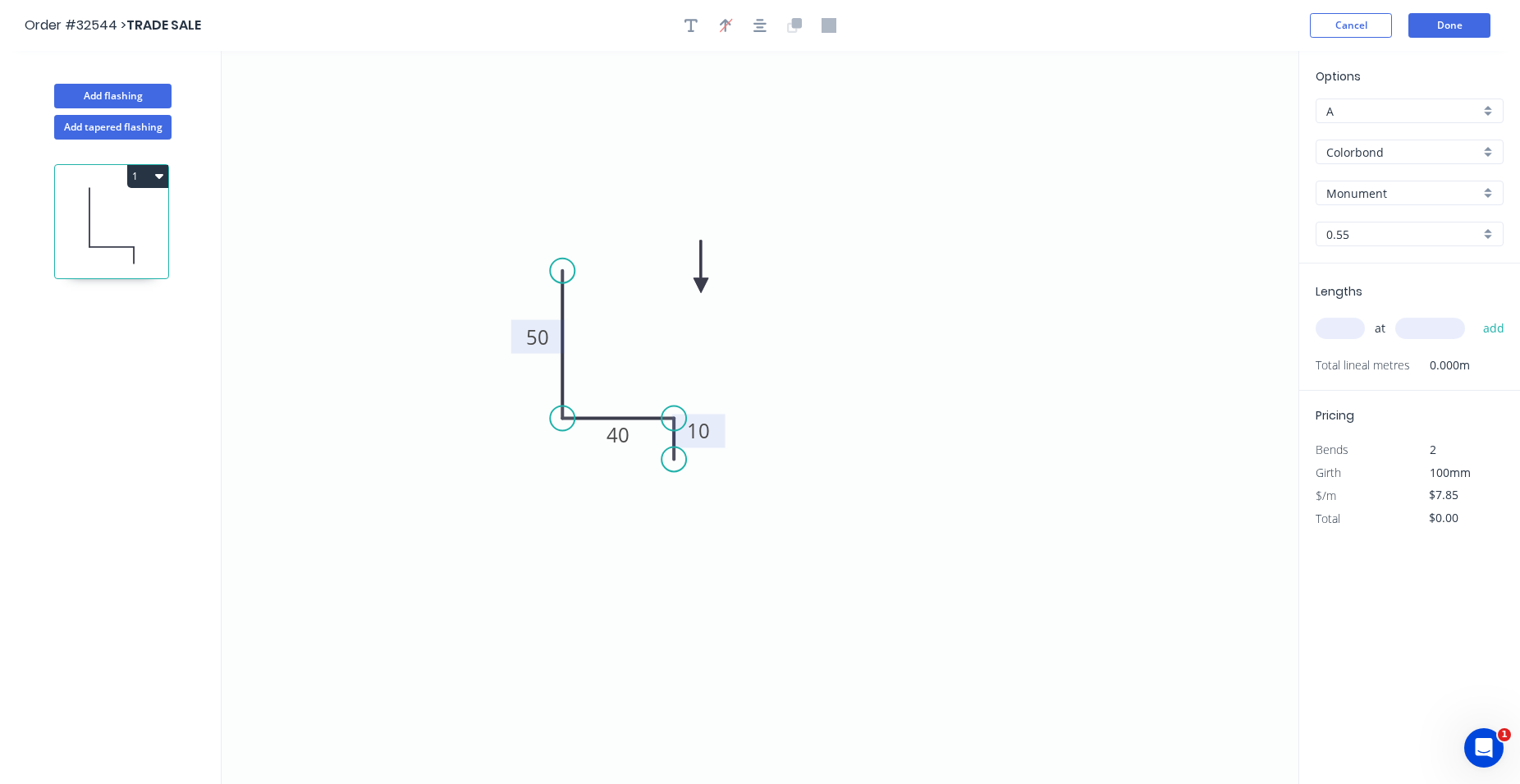
click at [701, 281] on icon at bounding box center [701, 266] width 15 height 53
drag, startPoint x: 701, startPoint y: 281, endPoint x: 646, endPoint y: 341, distance: 81.4
click at [646, 341] on icon at bounding box center [659, 327] width 48 height 48
click at [1333, 332] on input "text" at bounding box center [1340, 328] width 49 height 21
type input "1"
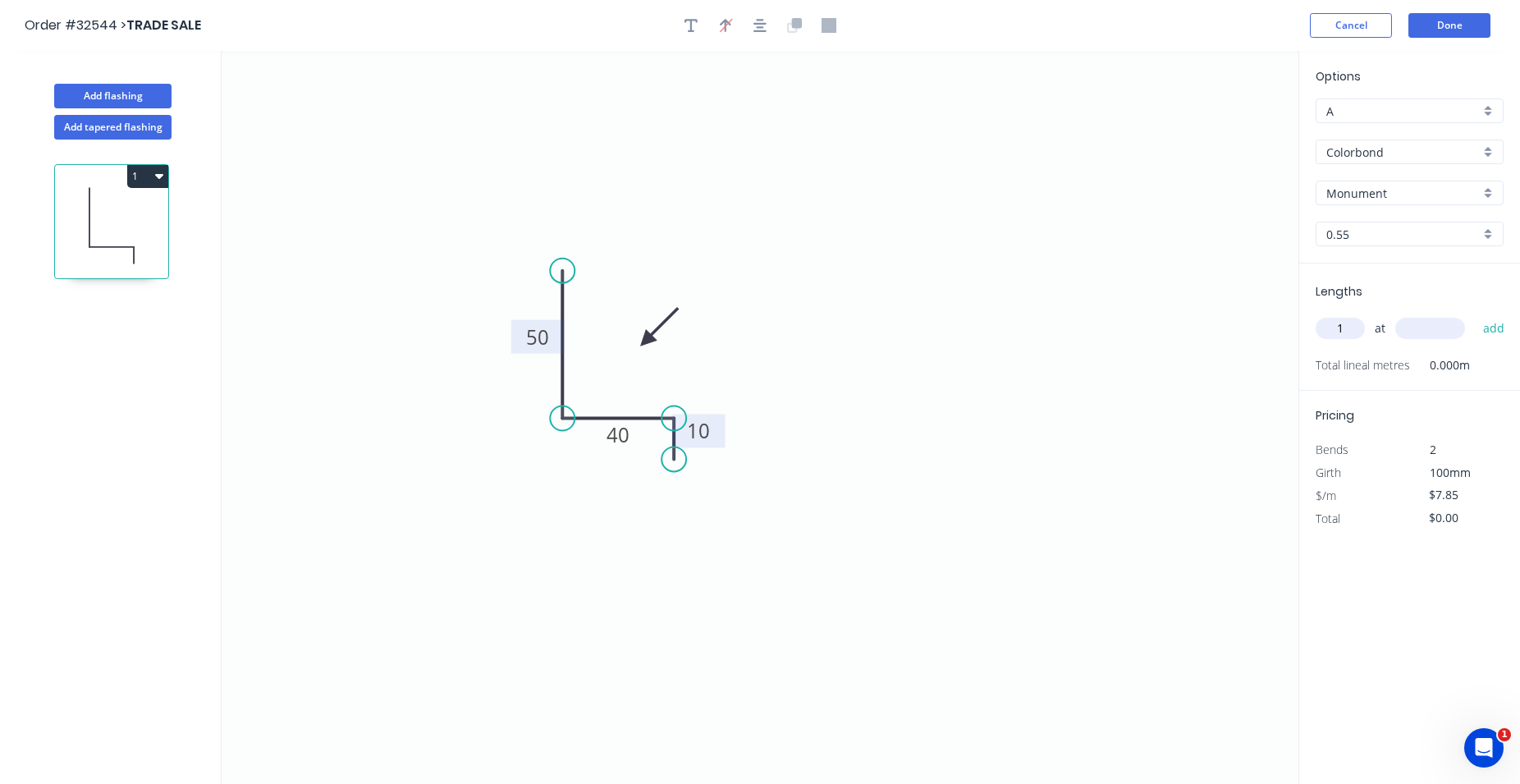
click at [1409, 332] on input "text" at bounding box center [1430, 328] width 70 height 21
type input "1300"
click at [1501, 329] on button "add" at bounding box center [1494, 328] width 39 height 28
type input "$10.21"
click at [1447, 29] on button "Done" at bounding box center [1449, 25] width 82 height 25
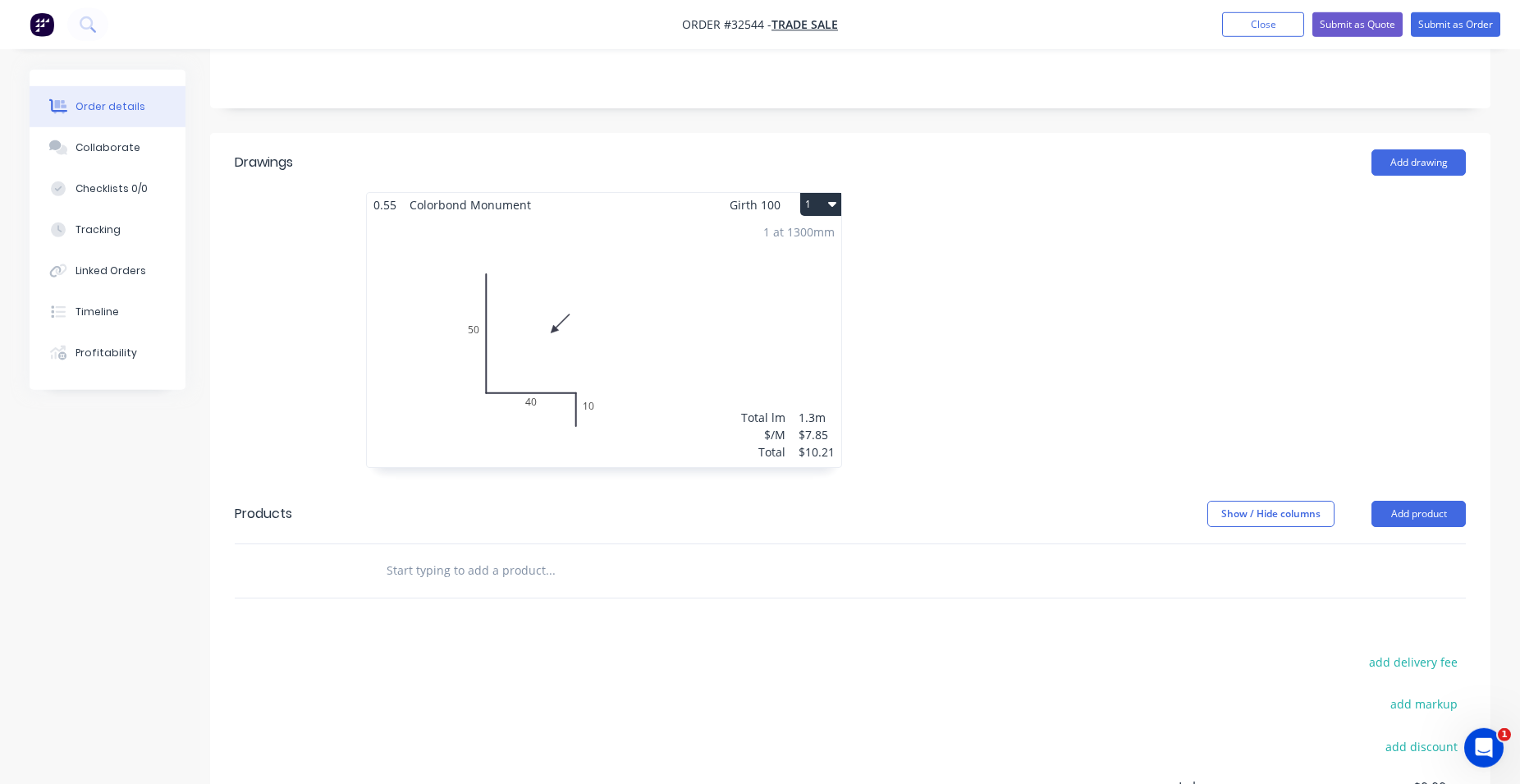
scroll to position [335, 0]
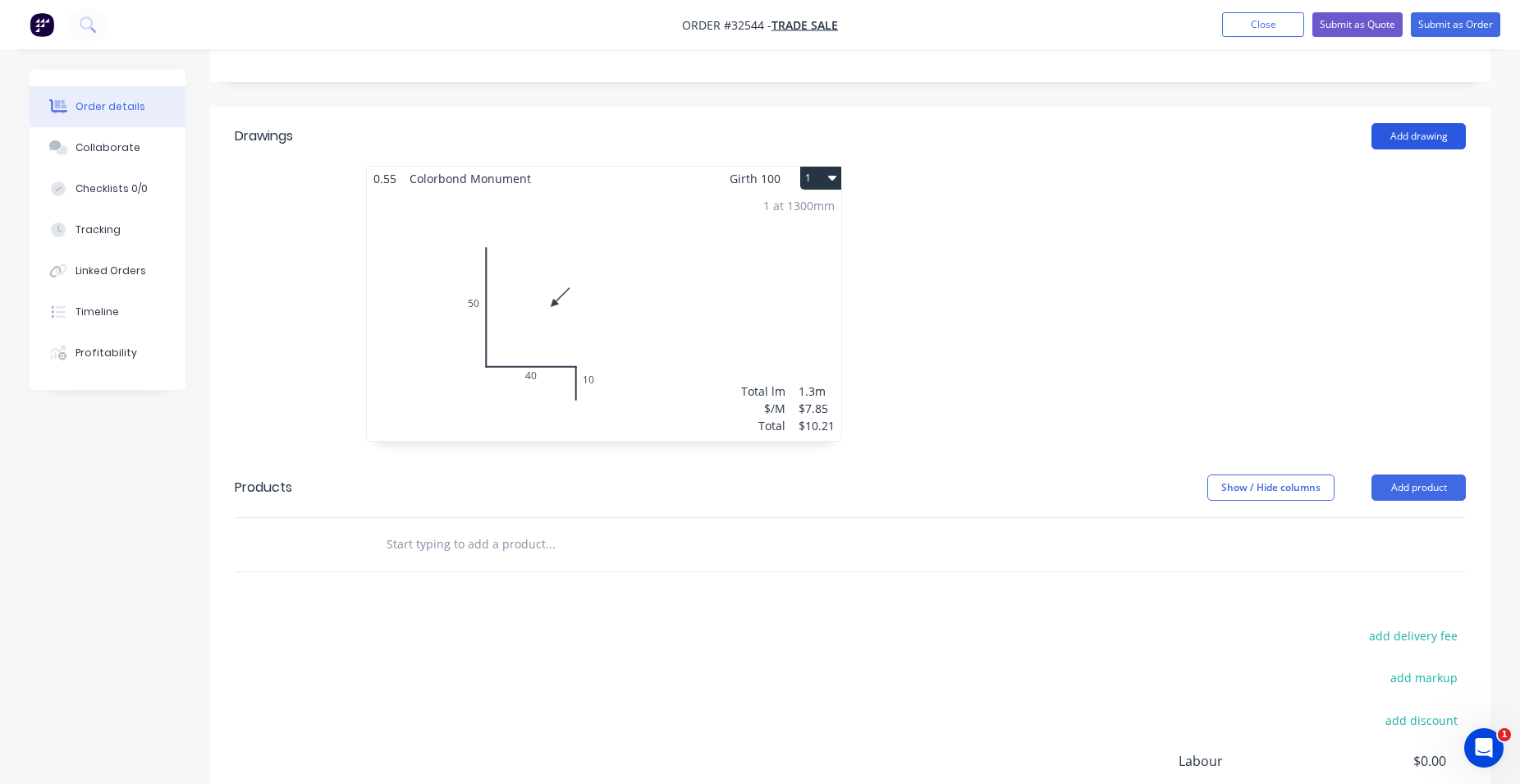
click at [1417, 133] on button "Add drawing" at bounding box center [1418, 136] width 94 height 26
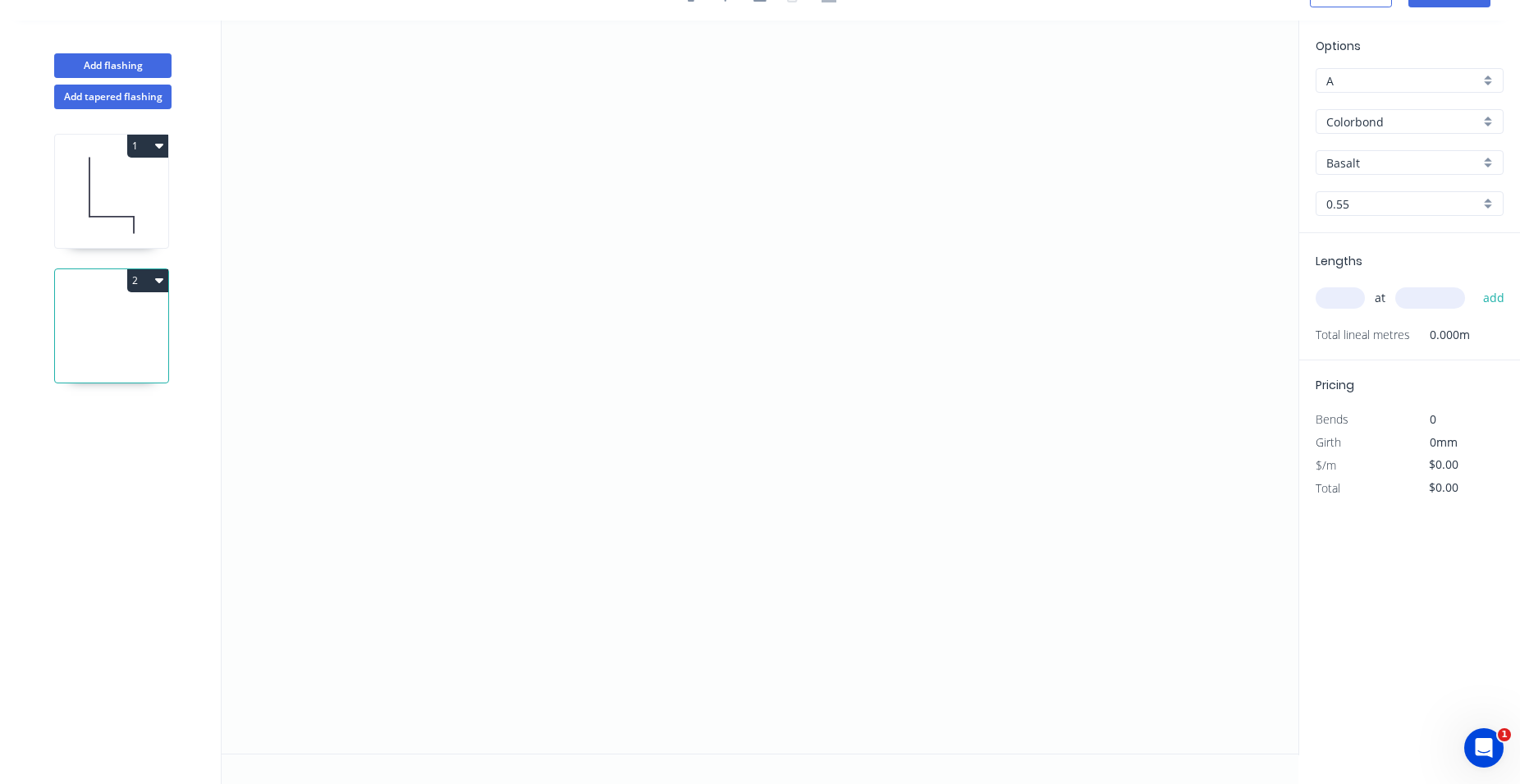
scroll to position [30, 0]
click at [1406, 162] on input "Basalt" at bounding box center [1403, 163] width 153 height 18
click at [1426, 304] on div "Monument" at bounding box center [1410, 315] width 187 height 29
type input "Monument"
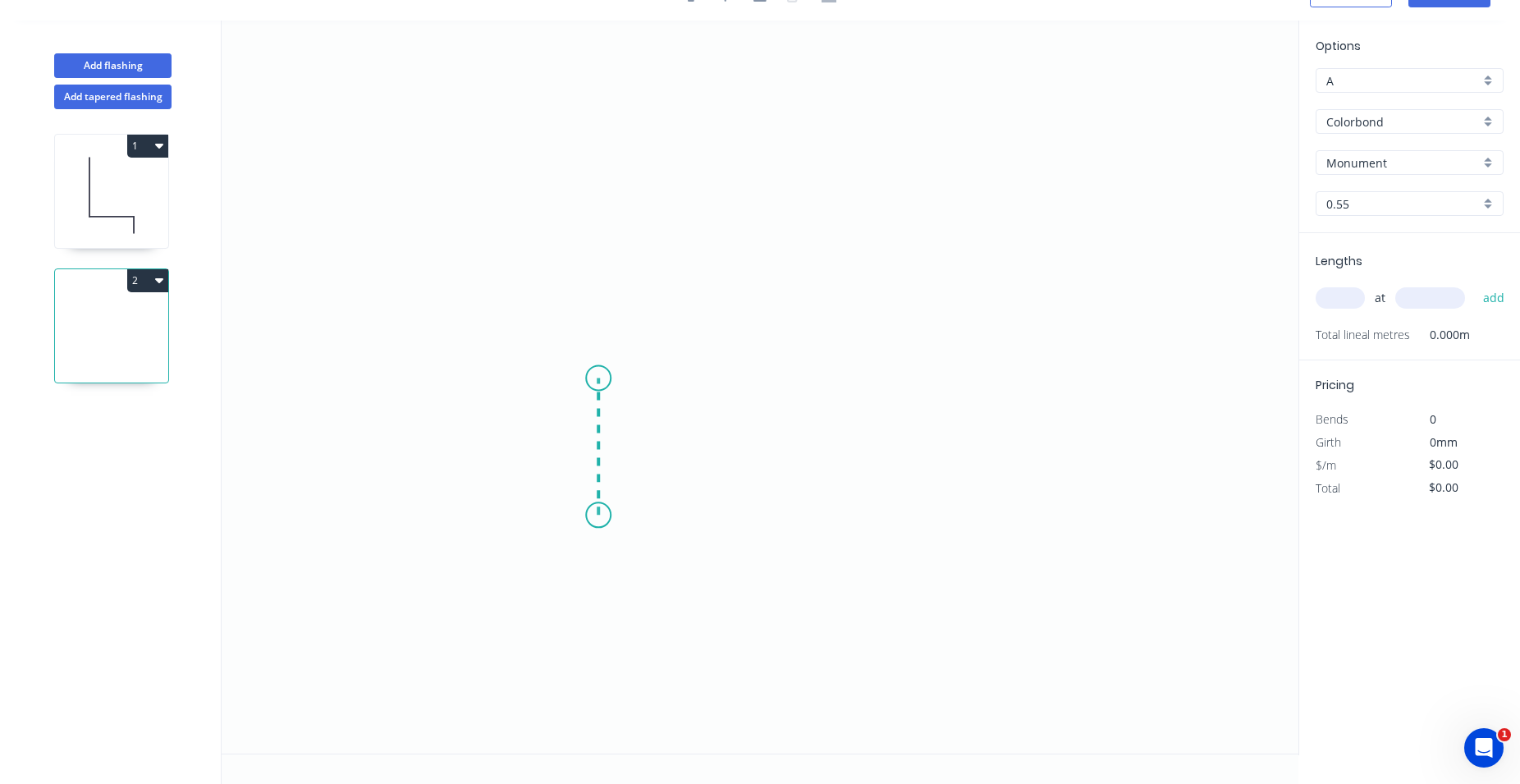
drag, startPoint x: 598, startPoint y: 515, endPoint x: 607, endPoint y: 379, distance: 136.3
click at [607, 379] on icon "0" at bounding box center [760, 387] width 1077 height 733
drag, startPoint x: 607, startPoint y: 379, endPoint x: 820, endPoint y: 388, distance: 213.2
click at [820, 388] on icon "0 ?" at bounding box center [760, 387] width 1077 height 733
drag, startPoint x: 820, startPoint y: 388, endPoint x: 838, endPoint y: 394, distance: 19.0
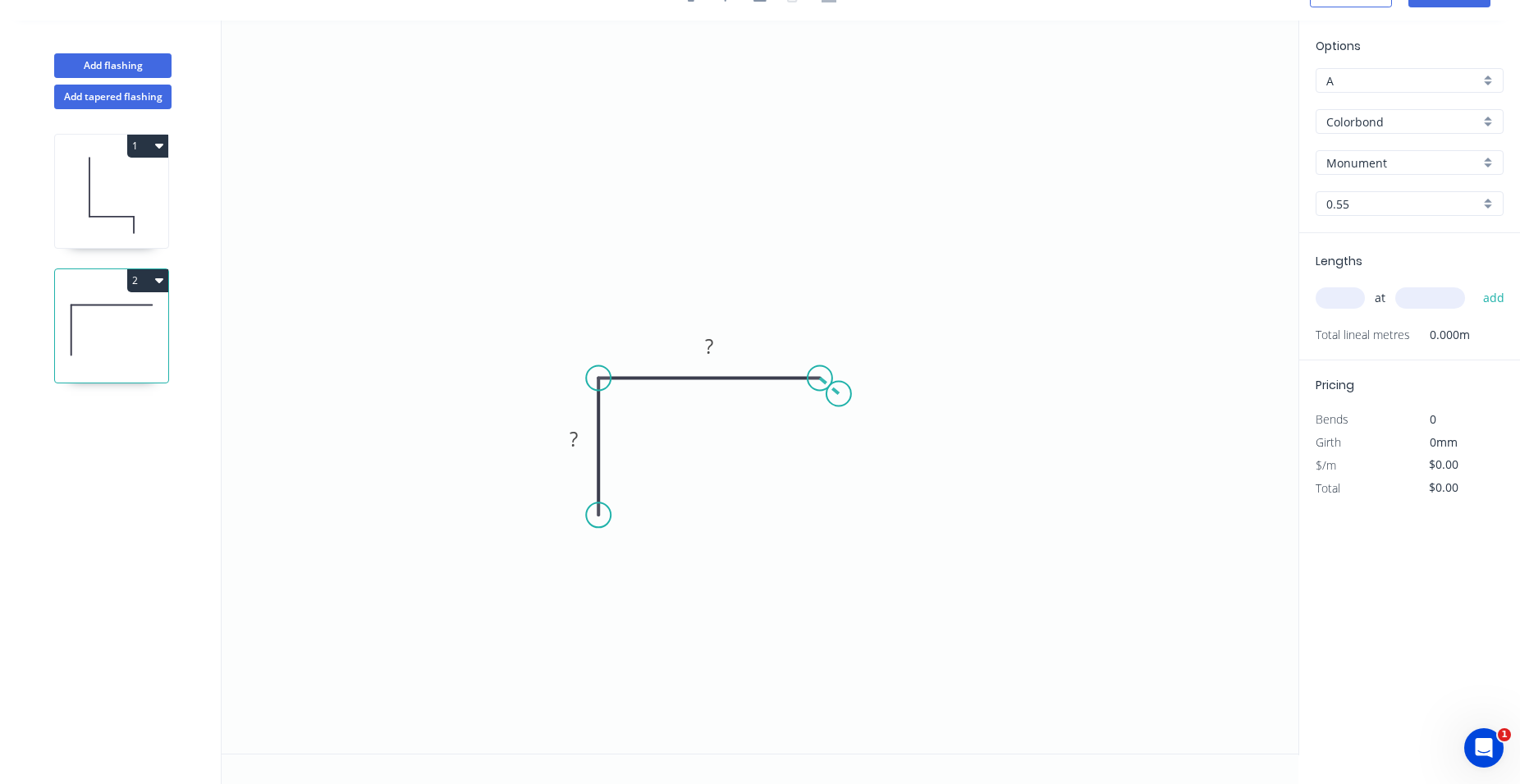
click at [838, 394] on icon "0 ? ?" at bounding box center [760, 387] width 1077 height 733
click at [583, 440] on rect at bounding box center [574, 440] width 33 height 23
click at [577, 442] on tspan "?" at bounding box center [573, 438] width 8 height 27
click at [700, 346] on rect at bounding box center [709, 347] width 33 height 23
click at [718, 350] on rect at bounding box center [709, 347] width 33 height 23
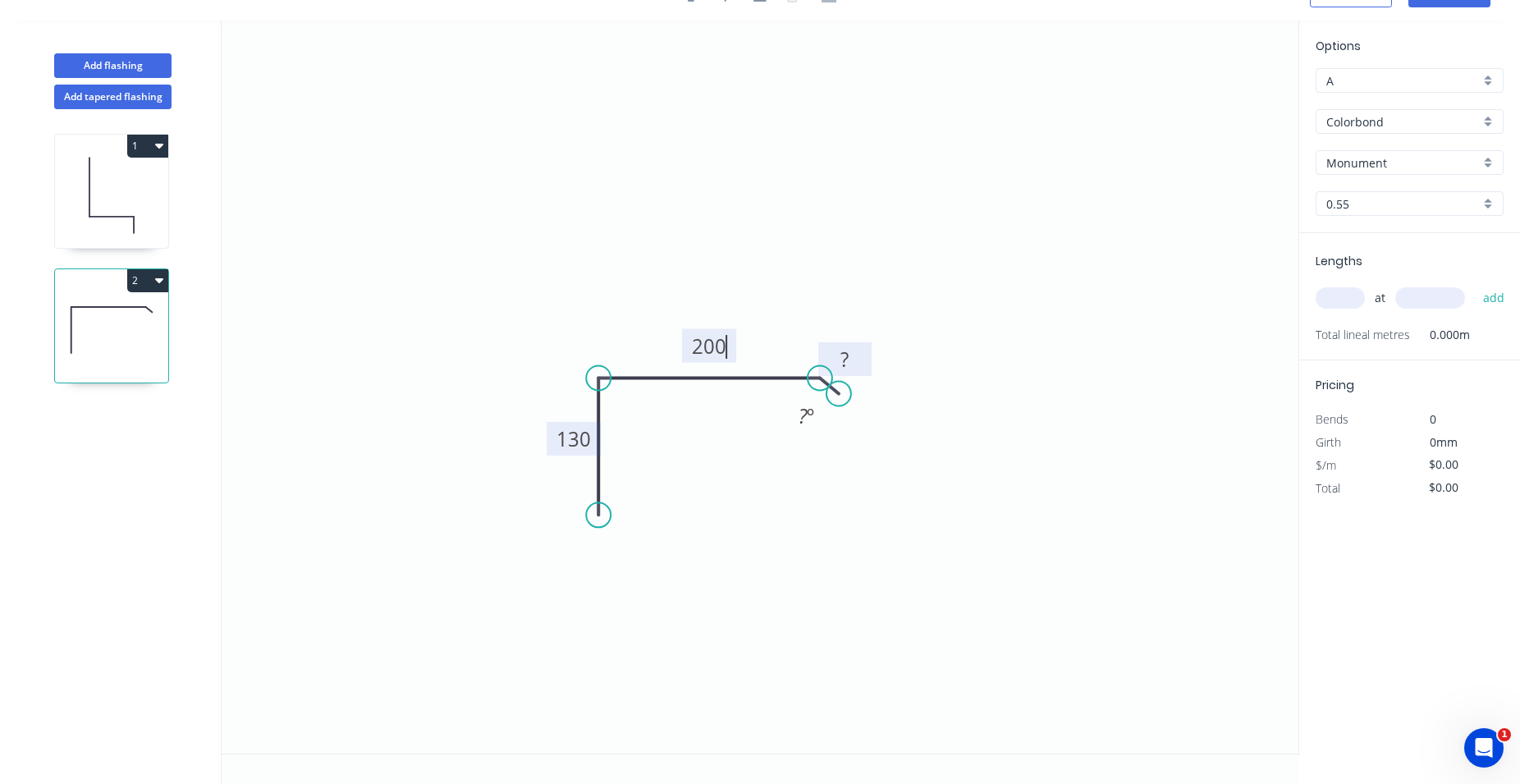
click at [848, 361] on tspan "?" at bounding box center [844, 358] width 8 height 27
click at [855, 366] on rect at bounding box center [846, 360] width 33 height 23
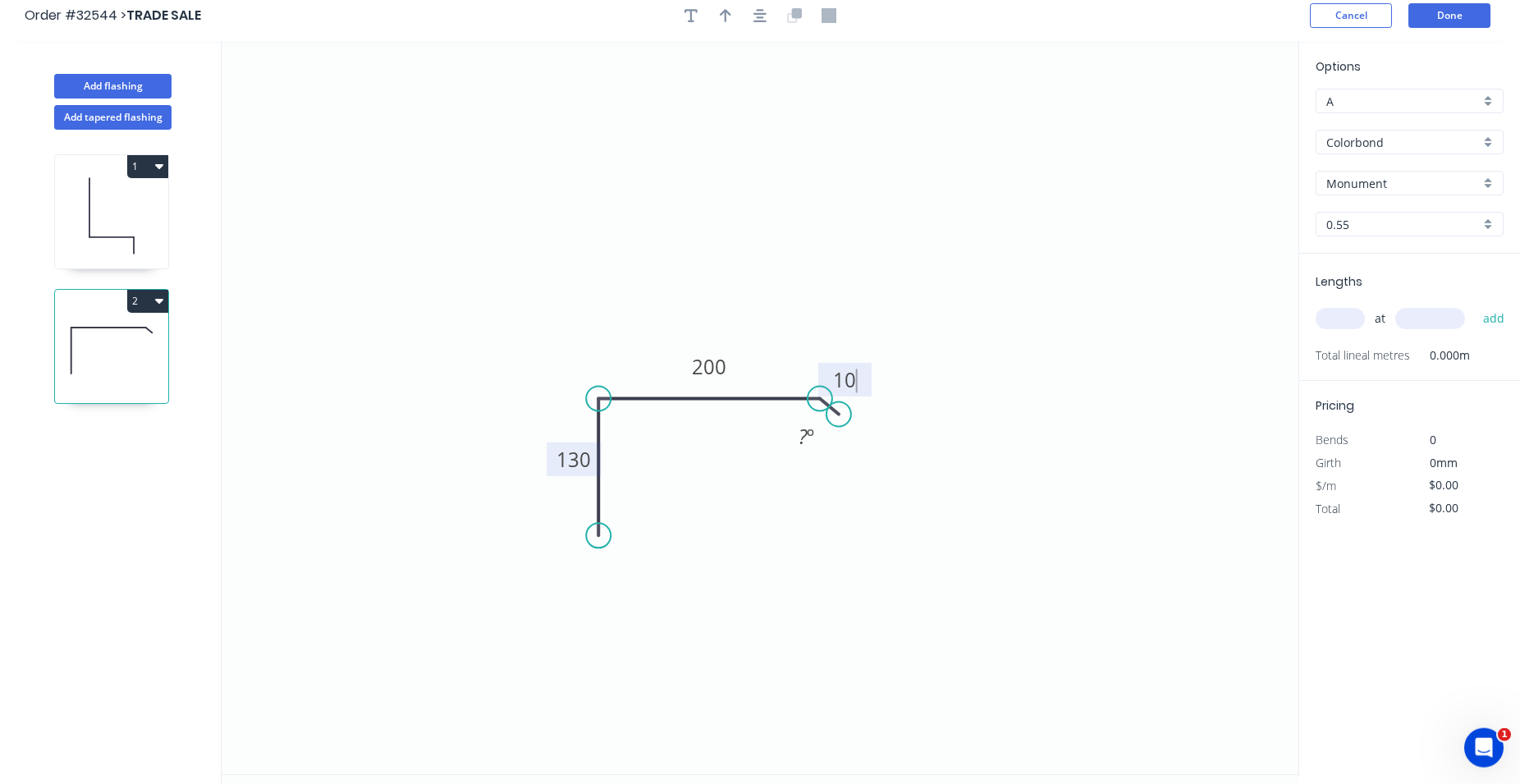
scroll to position [0, 0]
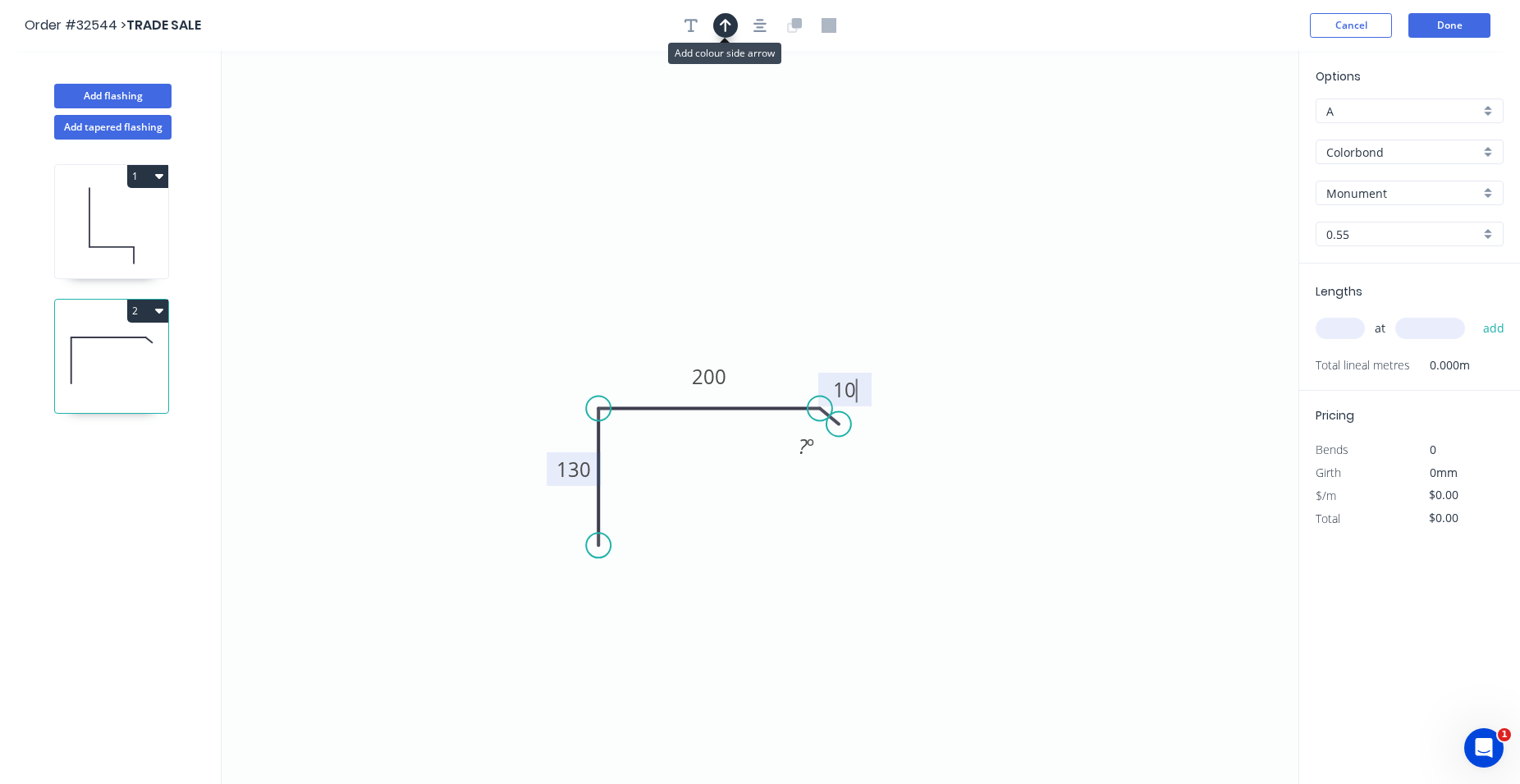
click at [715, 25] on button "button" at bounding box center [725, 25] width 25 height 25
type input "$18.96"
drag, startPoint x: 1216, startPoint y: 129, endPoint x: 740, endPoint y: 323, distance: 514.0
click at [740, 323] on icon at bounding box center [740, 304] width 15 height 53
click at [1333, 336] on input "text" at bounding box center [1340, 328] width 49 height 21
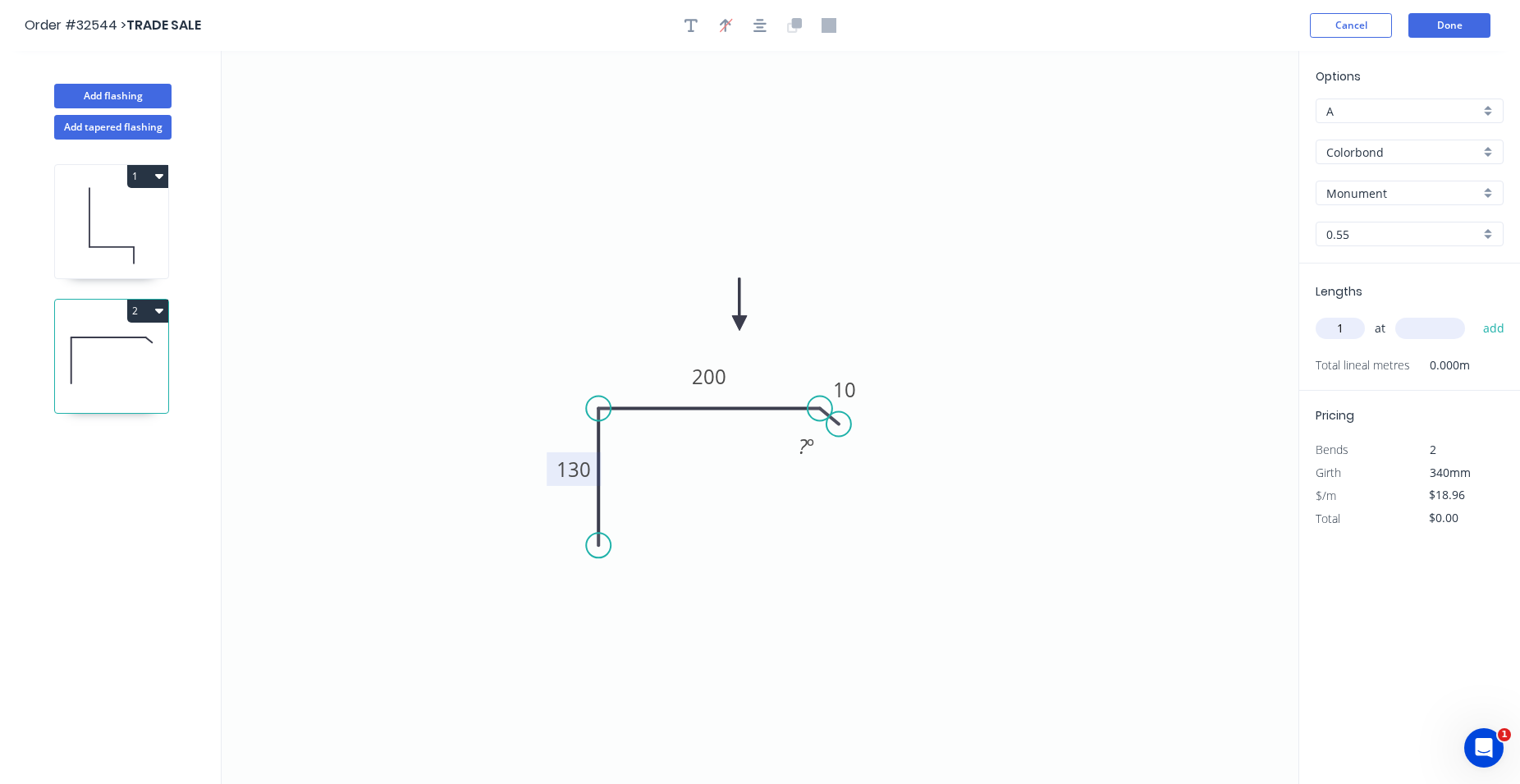
type input "1"
click at [1423, 336] on input "text" at bounding box center [1430, 328] width 70 height 21
type input "2300"
click at [1462, 20] on button "Done" at bounding box center [1449, 25] width 82 height 25
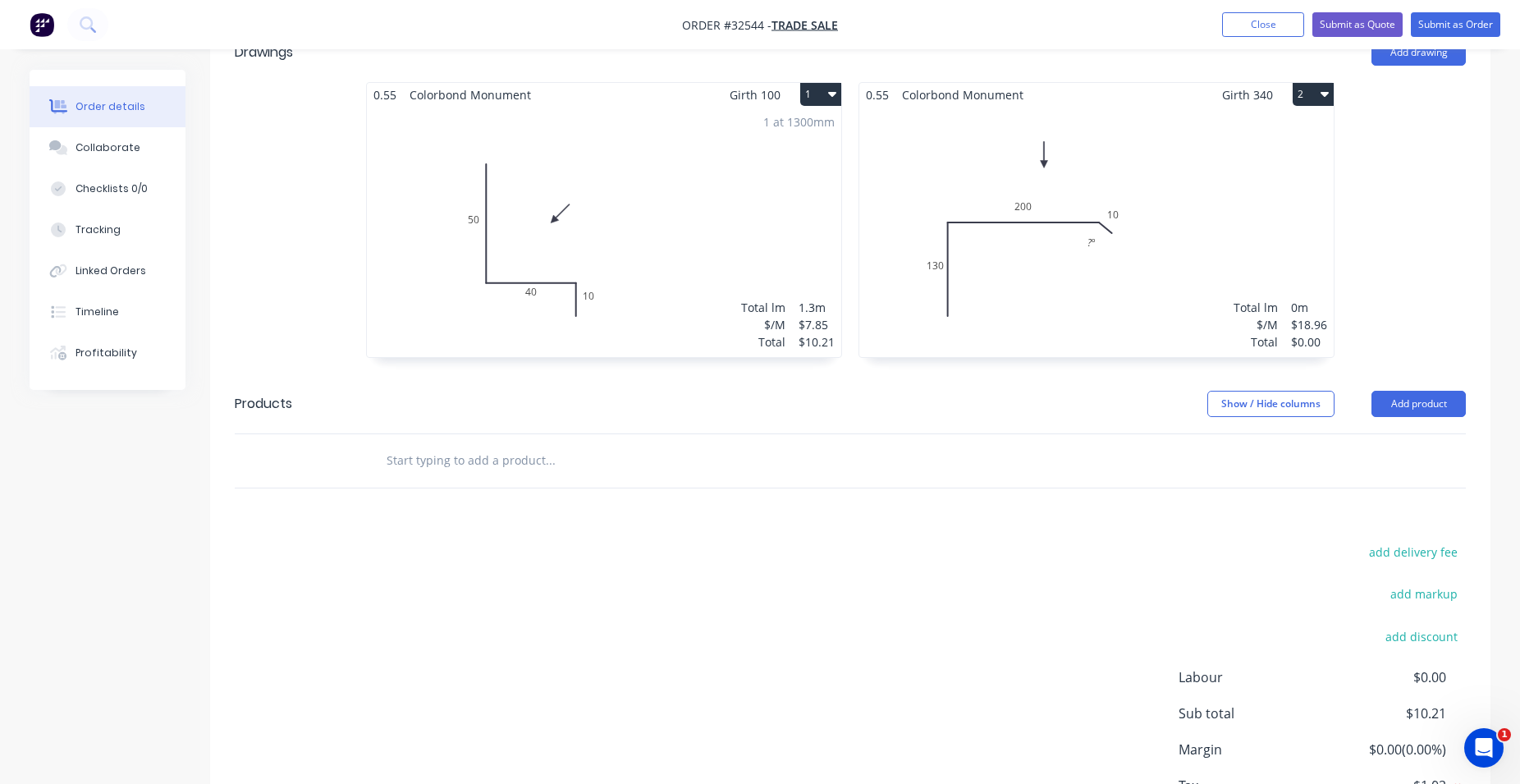
scroll to position [167, 0]
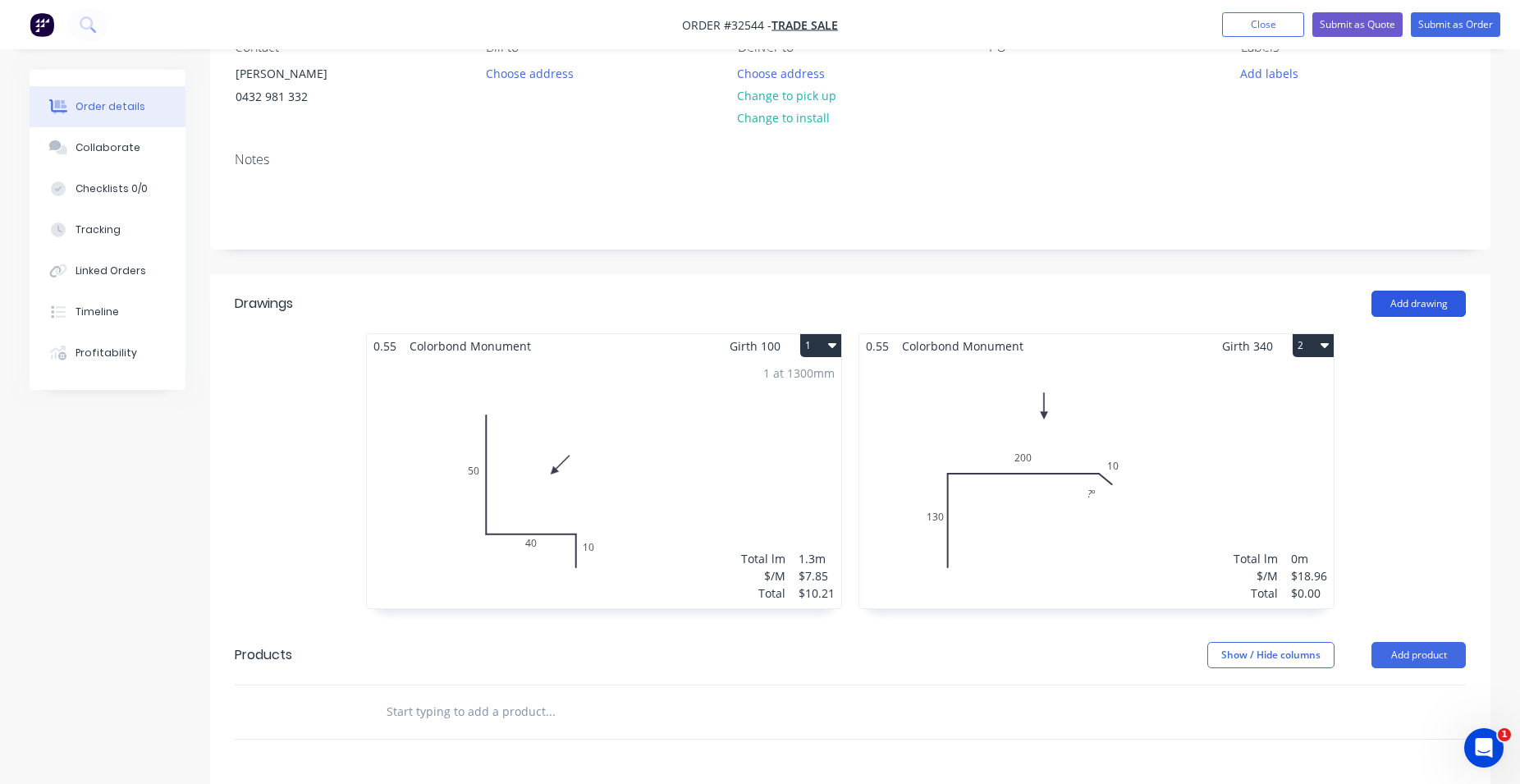
click at [1406, 299] on button "Add drawing" at bounding box center [1418, 304] width 94 height 26
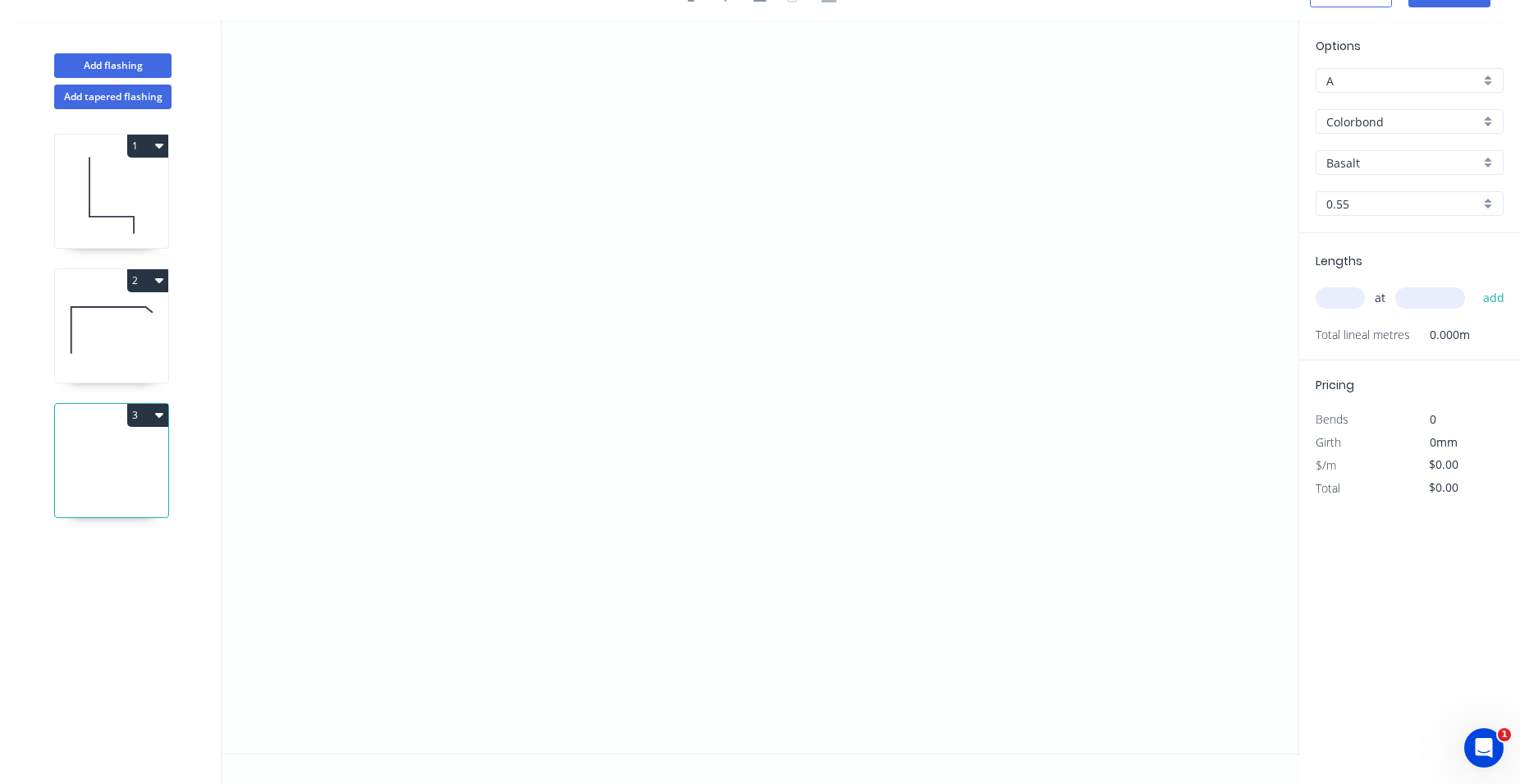
scroll to position [30, 0]
drag, startPoint x: 545, startPoint y: 457, endPoint x: 550, endPoint y: 306, distance: 151.1
click at [550, 306] on icon "0" at bounding box center [760, 387] width 1077 height 733
drag, startPoint x: 550, startPoint y: 306, endPoint x: 778, endPoint y: 349, distance: 232.0
click at [778, 349] on icon "0 ?" at bounding box center [760, 387] width 1077 height 733
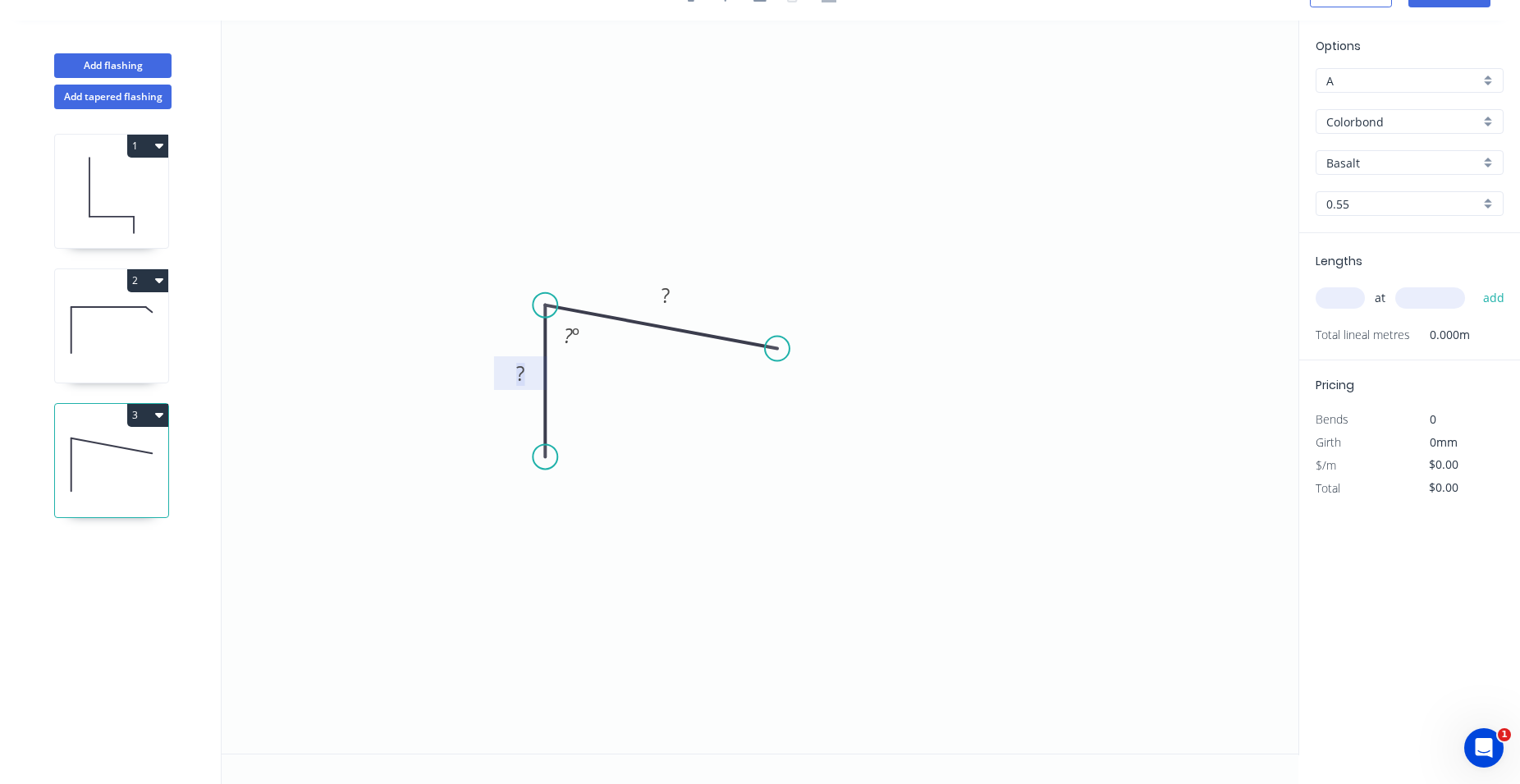
click at [524, 378] on tspan "?" at bounding box center [520, 372] width 8 height 27
click at [523, 373] on tspan "?" at bounding box center [520, 372] width 8 height 27
click at [654, 293] on rect at bounding box center [666, 296] width 33 height 23
click at [672, 295] on rect at bounding box center [666, 296] width 33 height 23
click at [565, 342] on tspan "?" at bounding box center [569, 334] width 9 height 27
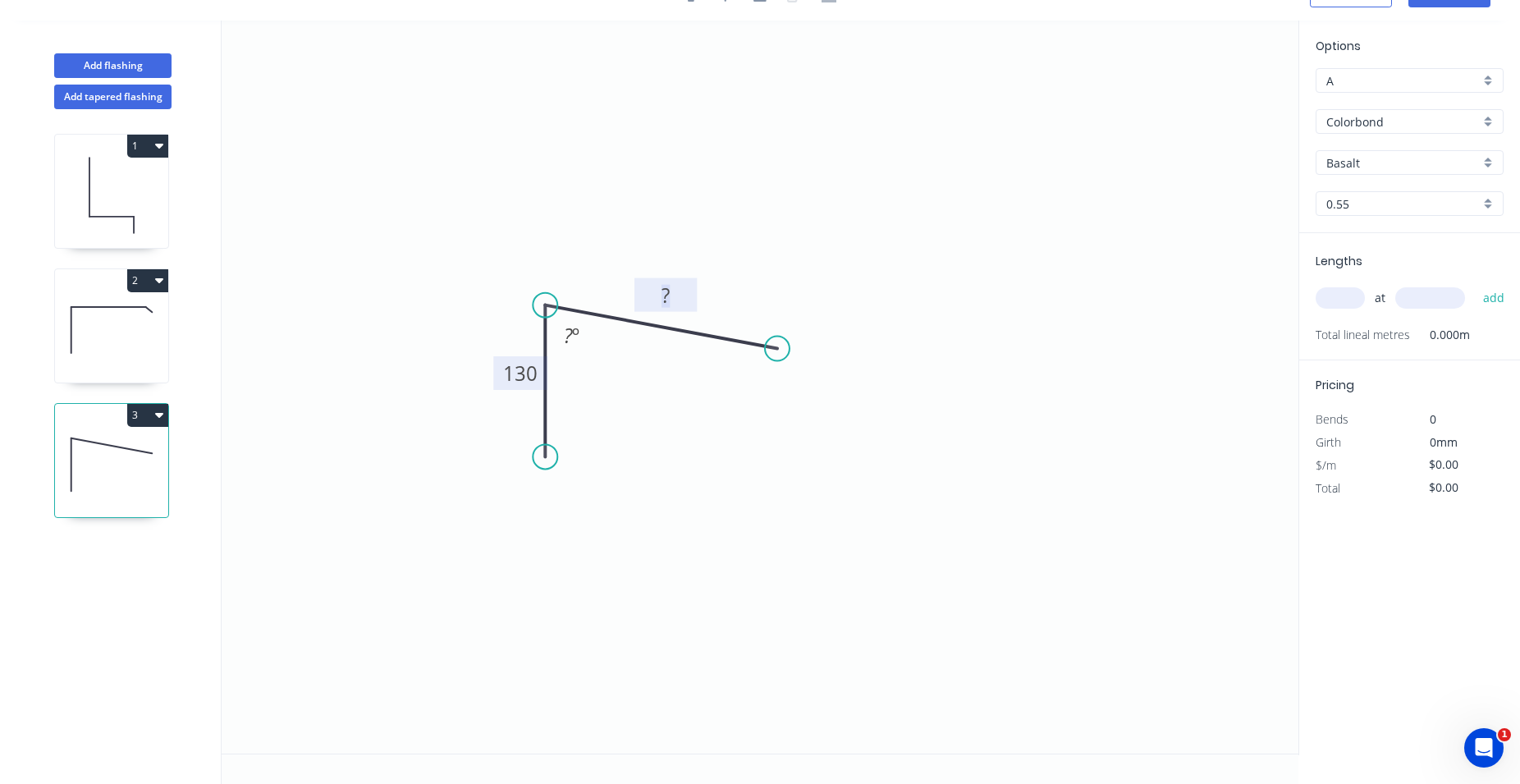
click at [666, 296] on tspan "?" at bounding box center [665, 295] width 8 height 27
click at [672, 297] on rect at bounding box center [665, 296] width 42 height 23
click at [1068, 466] on icon "0 130 200 ? º" at bounding box center [760, 387] width 1077 height 733
type input "$17.37"
click at [567, 340] on tspan "?" at bounding box center [569, 334] width 9 height 27
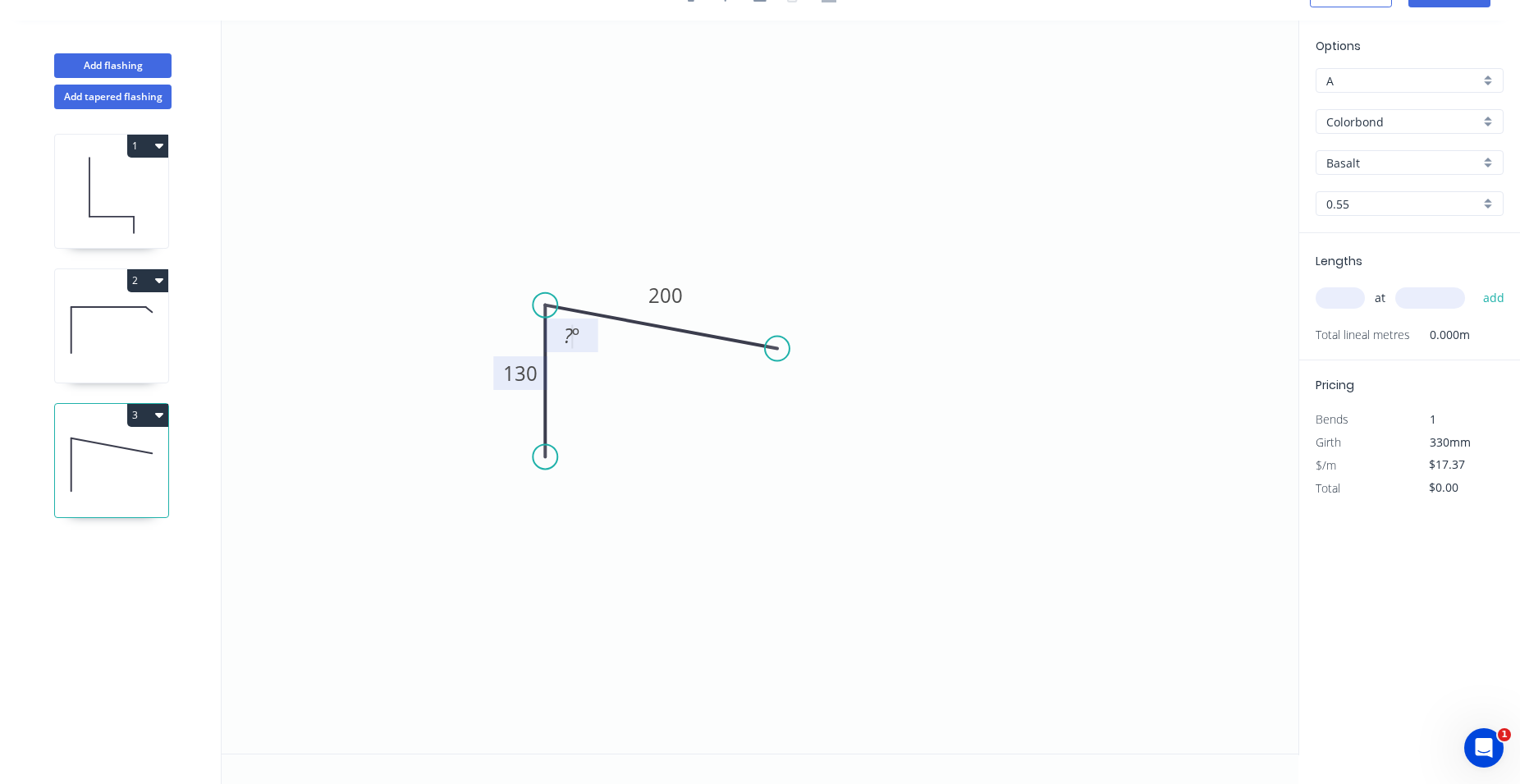
click at [570, 335] on tspan "?" at bounding box center [569, 334] width 9 height 27
click at [1396, 166] on input "Basalt" at bounding box center [1403, 163] width 153 height 18
click at [1422, 307] on div "Monument" at bounding box center [1410, 315] width 187 height 29
type input "Monument"
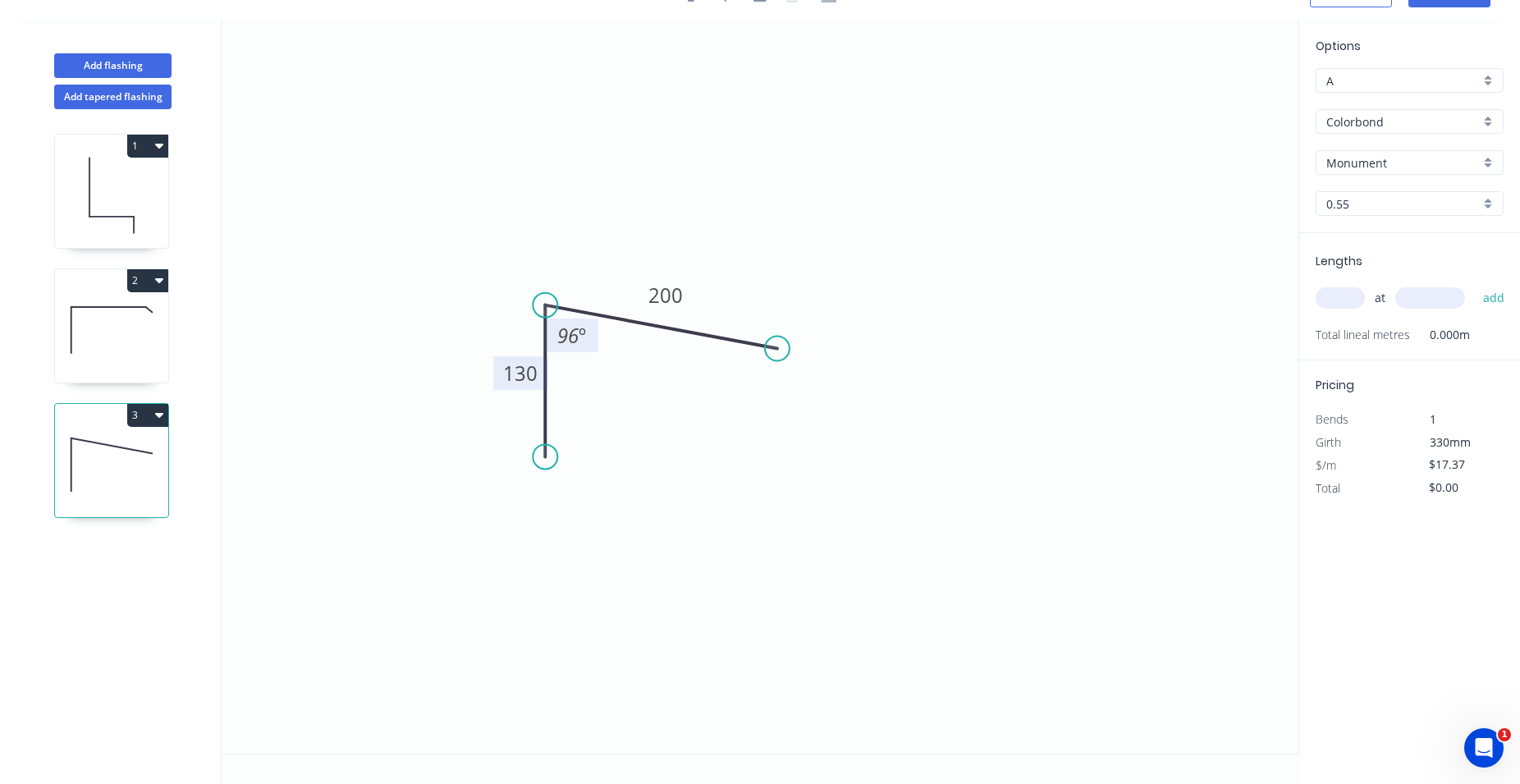
click at [1351, 308] on input "text" at bounding box center [1340, 297] width 49 height 21
type input "1"
click at [1419, 308] on input "text" at bounding box center [1430, 297] width 70 height 21
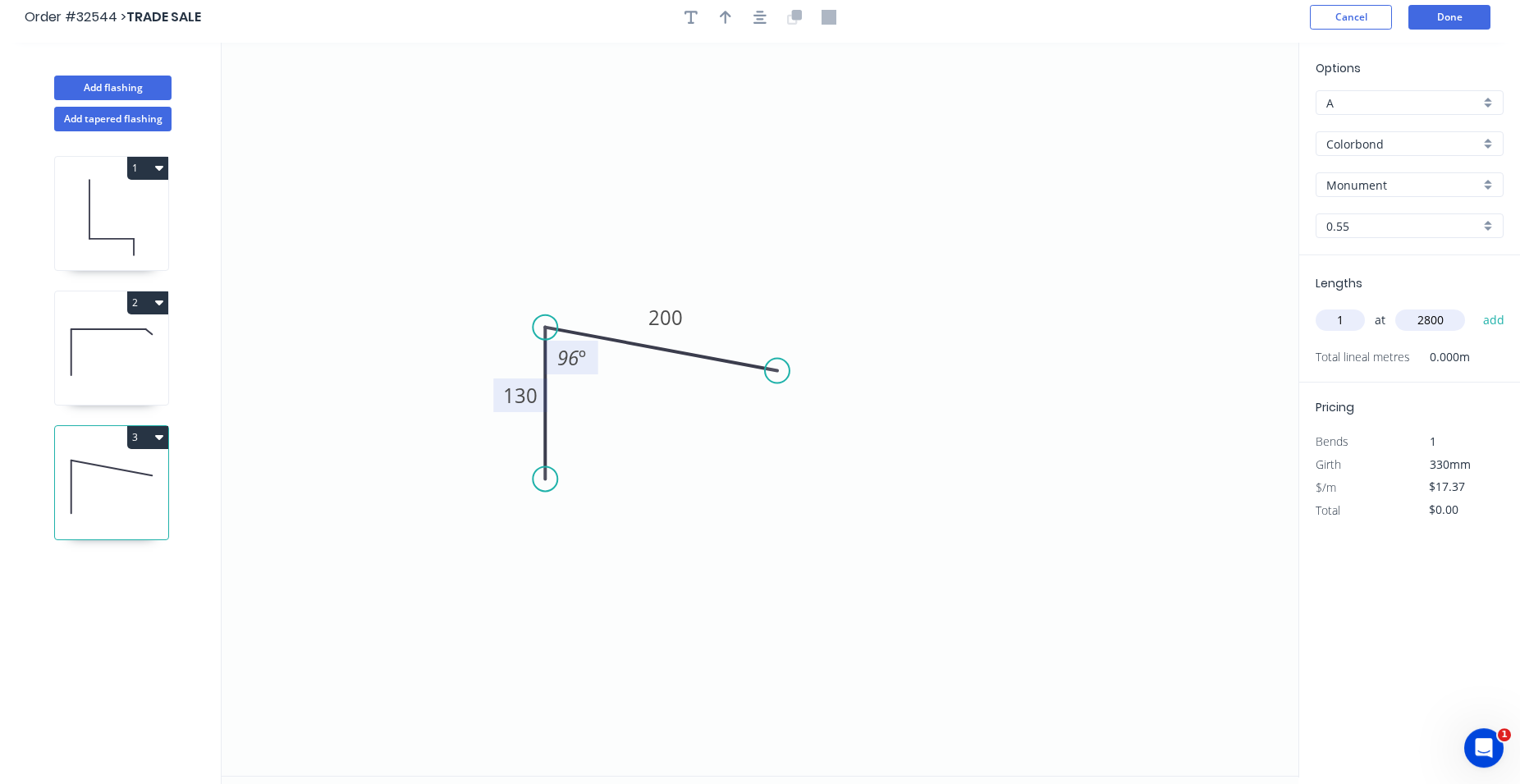
scroll to position [0, 0]
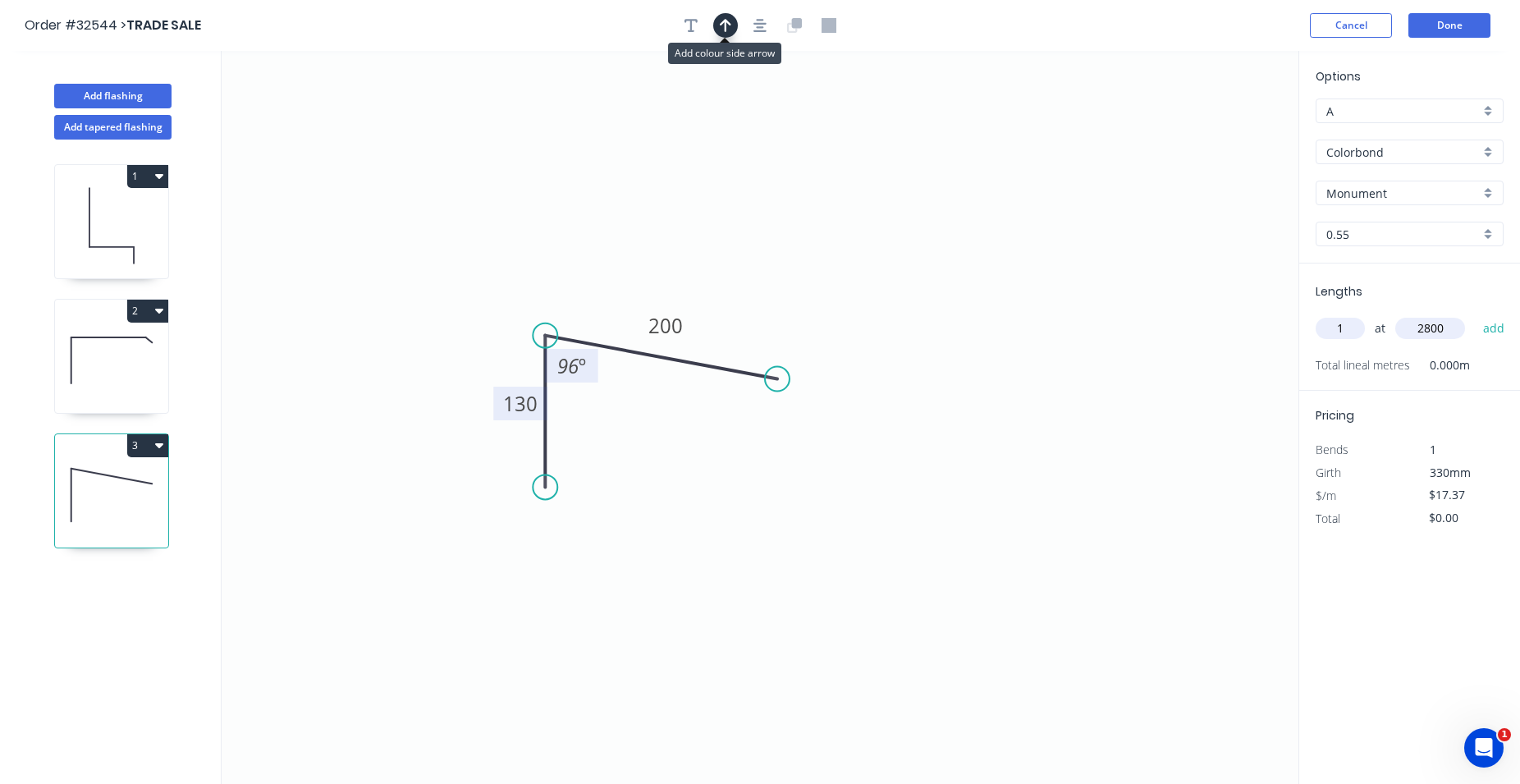
type input "2800"
click at [728, 28] on icon "button" at bounding box center [726, 26] width 11 height 15
drag, startPoint x: 1212, startPoint y: 124, endPoint x: 1105, endPoint y: 160, distance: 112.9
click at [1050, 203] on icon "0 130 200 96 º" at bounding box center [760, 417] width 1077 height 733
drag, startPoint x: 1215, startPoint y: 129, endPoint x: 637, endPoint y: 276, distance: 596.4
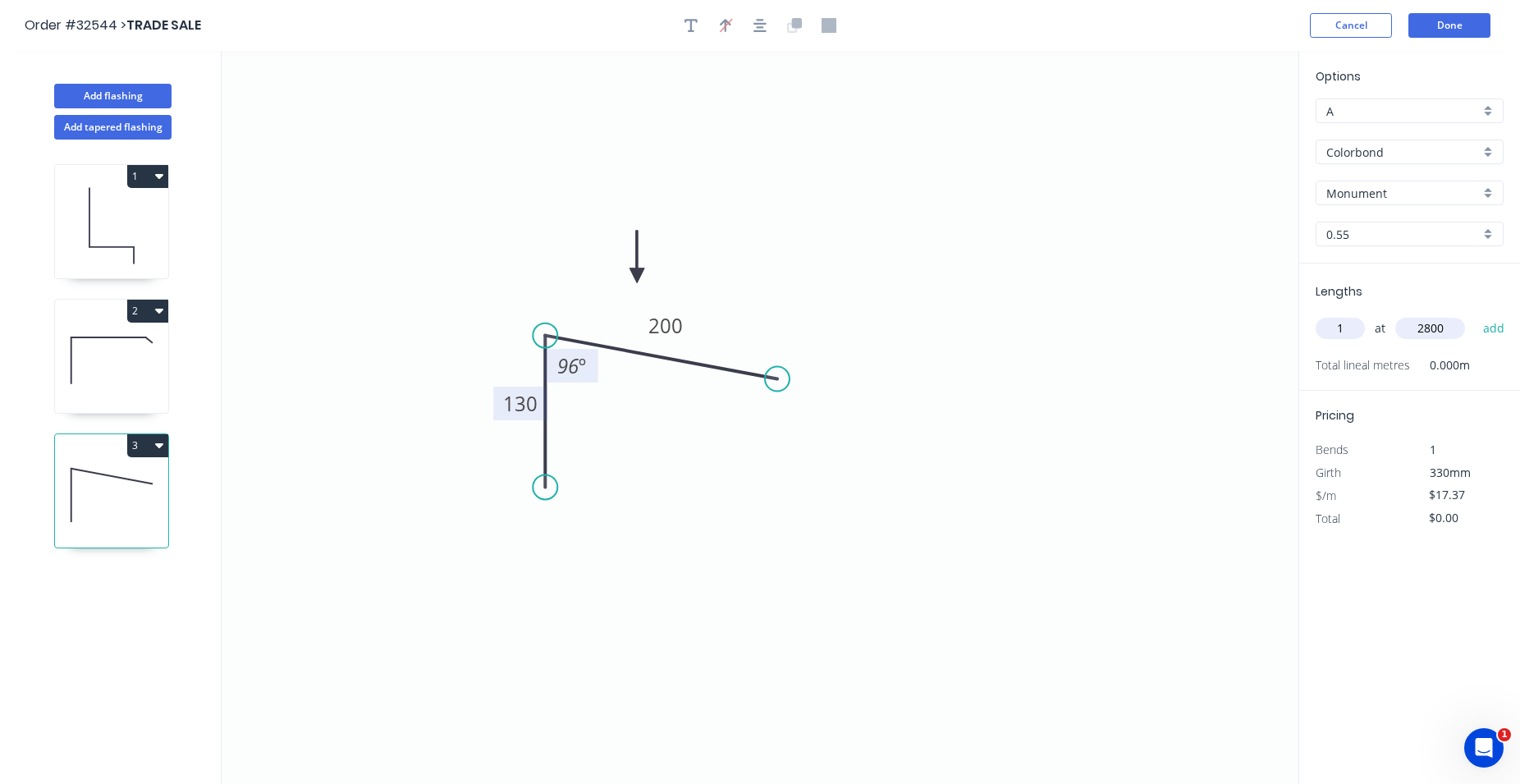
click at [637, 276] on icon at bounding box center [637, 257] width 15 height 53
click at [1488, 328] on button "add" at bounding box center [1494, 328] width 39 height 28
type input "$48.64"
click at [1442, 26] on button "Done" at bounding box center [1449, 25] width 82 height 25
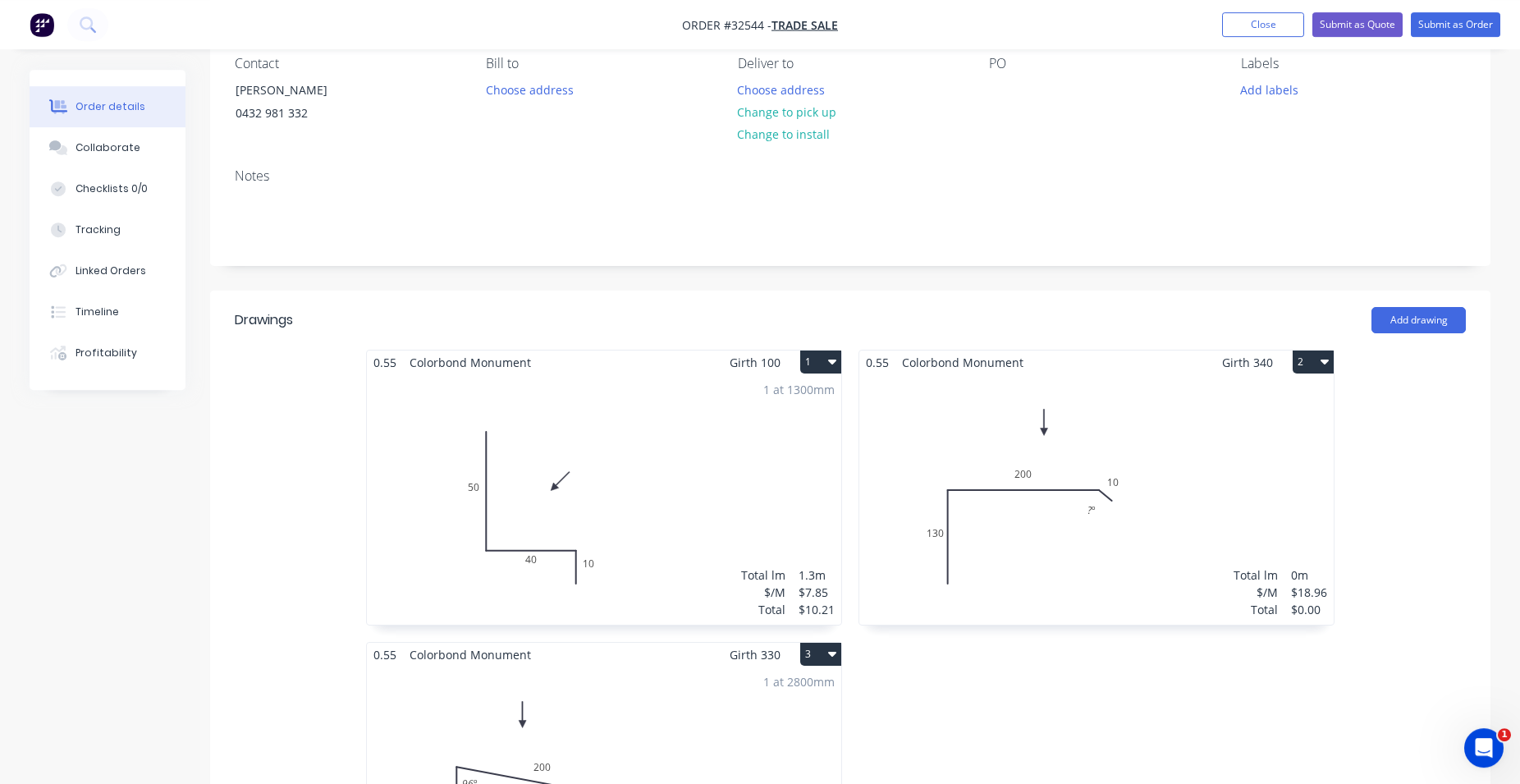
scroll to position [84, 0]
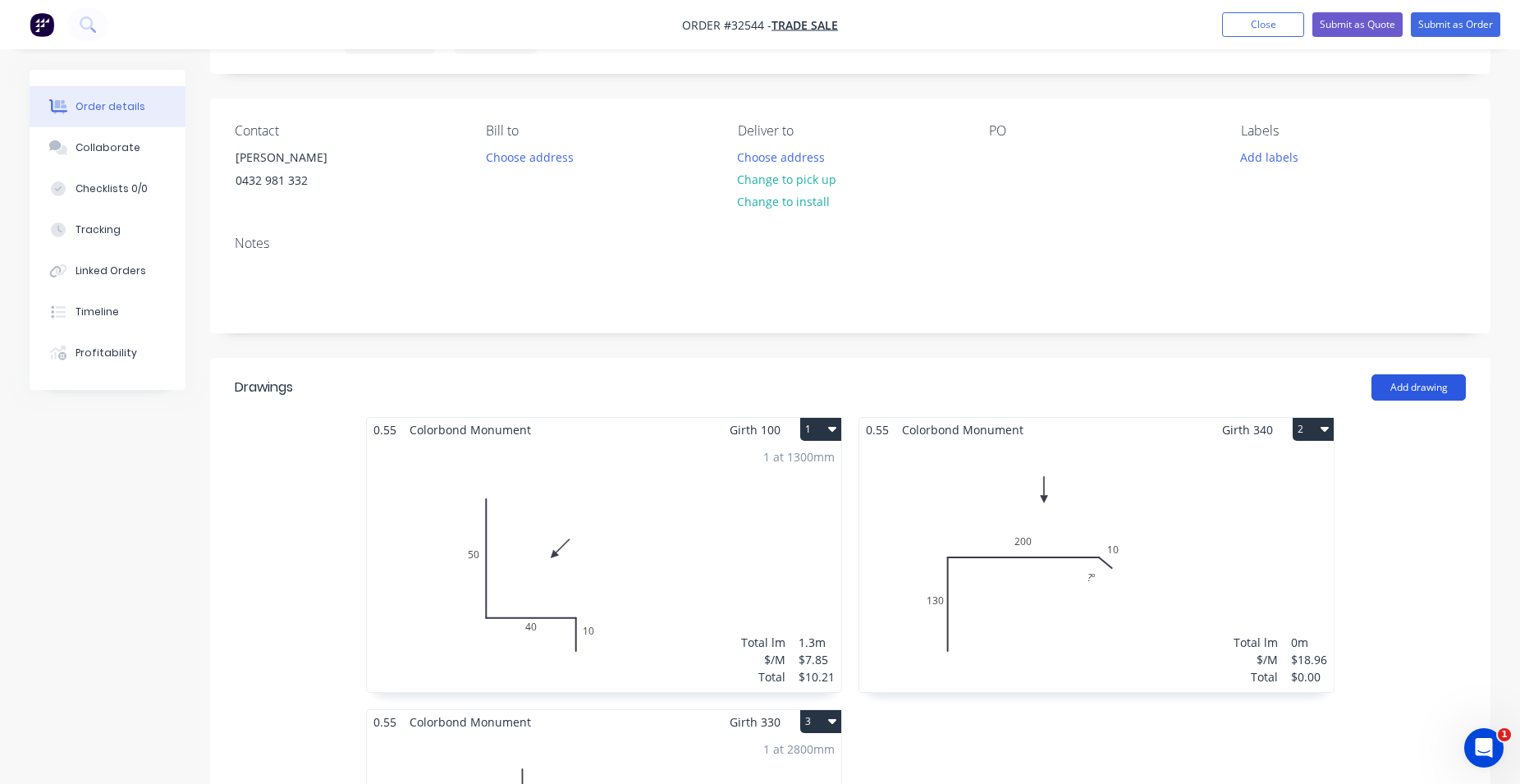
click at [1429, 387] on button "Add drawing" at bounding box center [1418, 387] width 94 height 26
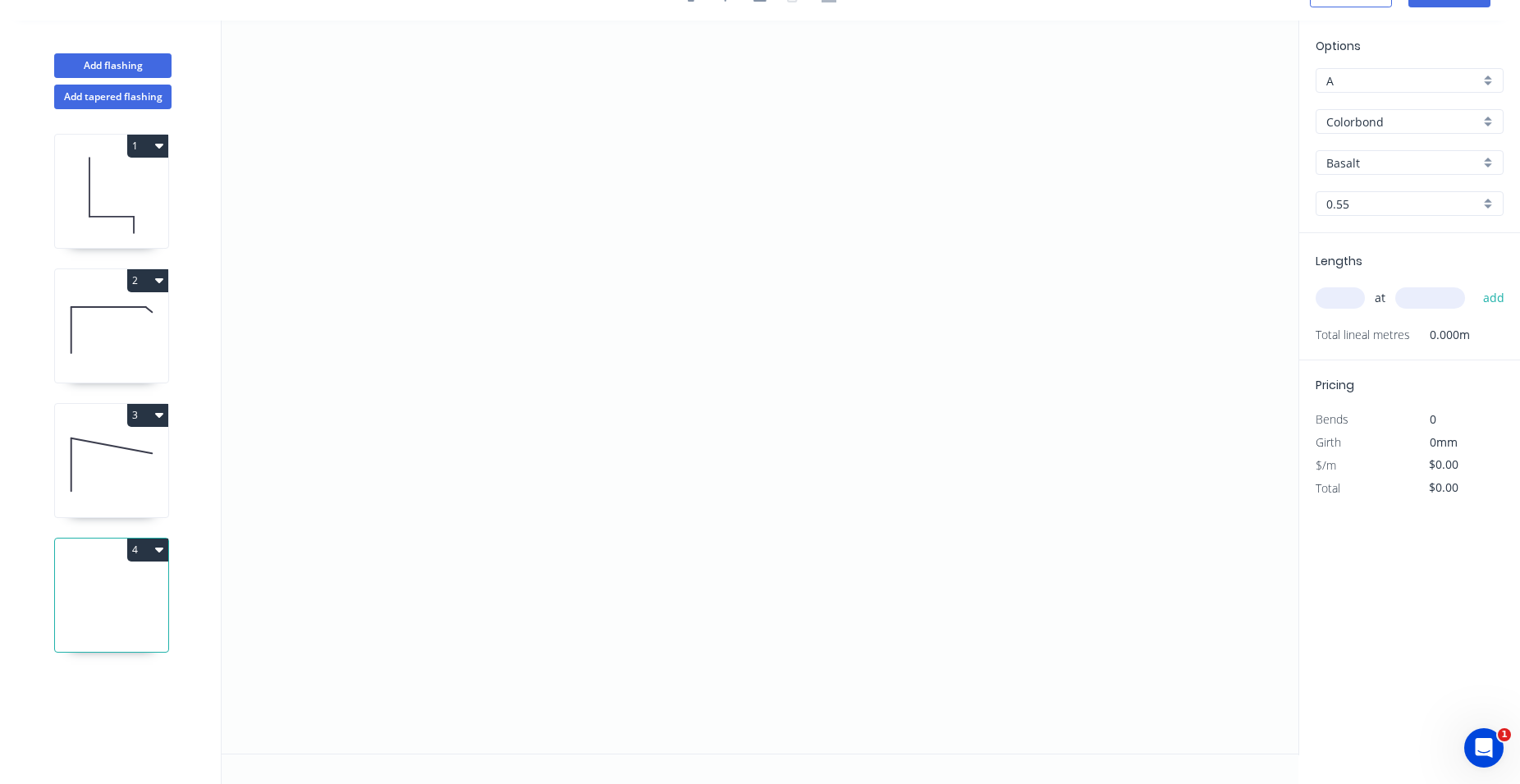
scroll to position [30, 0]
click at [650, 388] on icon "0" at bounding box center [760, 387] width 1077 height 733
click at [687, 408] on div "Delete point" at bounding box center [736, 416] width 165 height 33
drag, startPoint x: 627, startPoint y: 537, endPoint x: 622, endPoint y: 363, distance: 174.1
click at [622, 363] on icon "0" at bounding box center [760, 387] width 1077 height 733
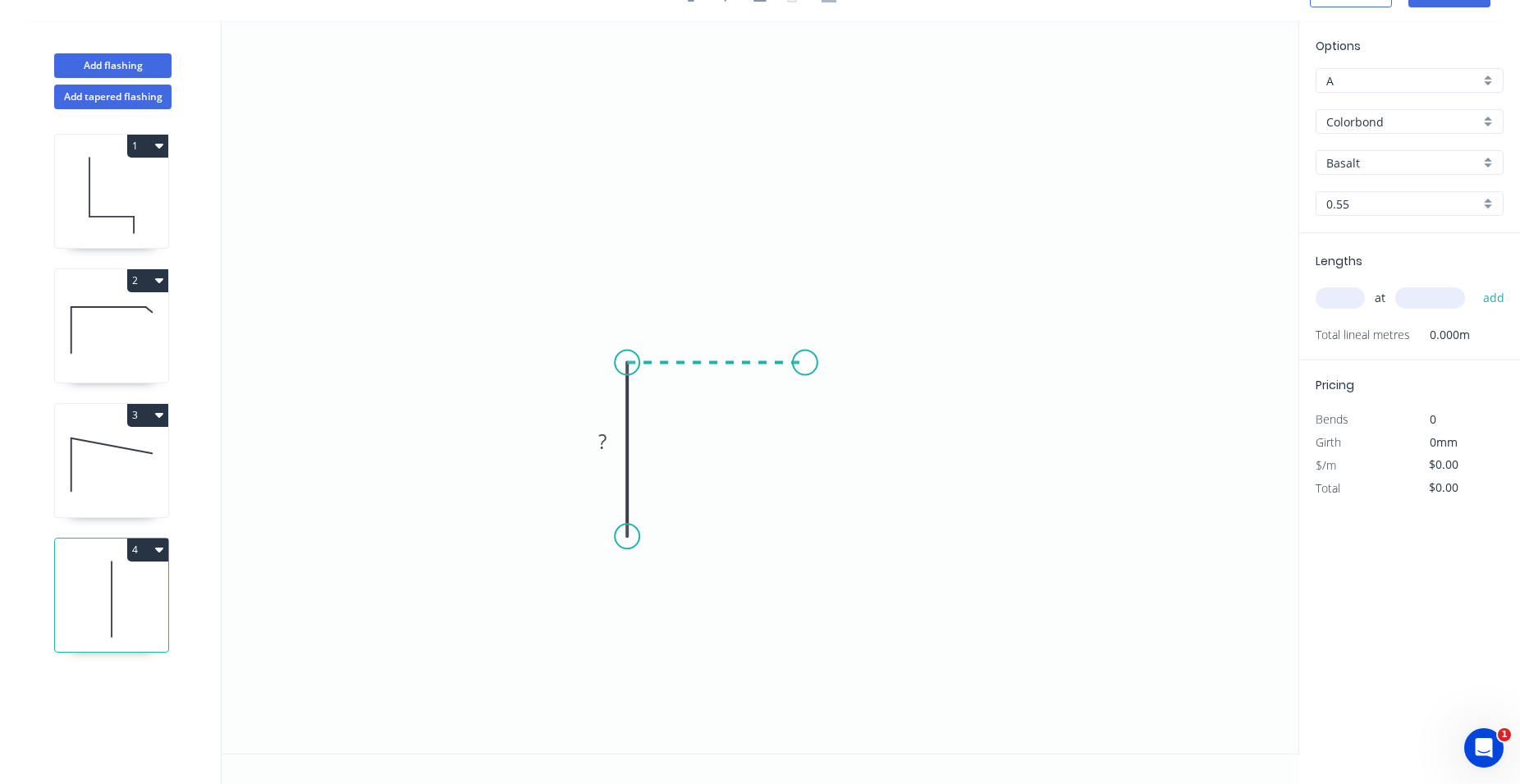
drag, startPoint x: 622, startPoint y: 363, endPoint x: 805, endPoint y: 357, distance: 183.1
click at [805, 357] on icon "0 ?" at bounding box center [760, 387] width 1077 height 733
click at [706, 333] on rect at bounding box center [717, 332] width 33 height 23
click at [727, 332] on rect at bounding box center [717, 332] width 33 height 23
click at [986, 235] on icon "0 ? 100" at bounding box center [760, 387] width 1077 height 733
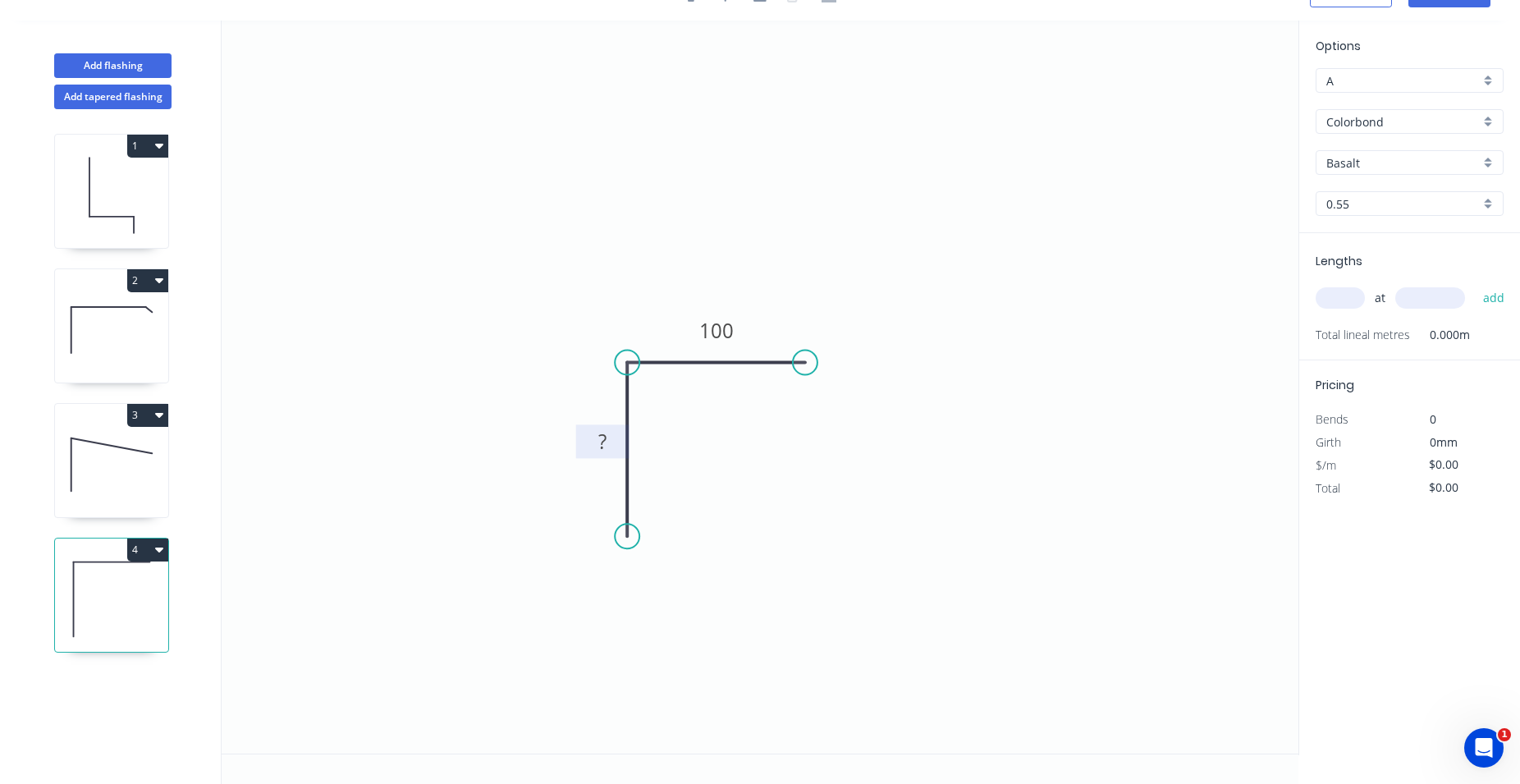
click at [609, 451] on rect at bounding box center [603, 442] width 33 height 23
click at [607, 443] on tspan "?" at bounding box center [602, 440] width 8 height 27
click at [1360, 160] on input "Basalt" at bounding box center [1403, 163] width 153 height 18
type input "$10.08"
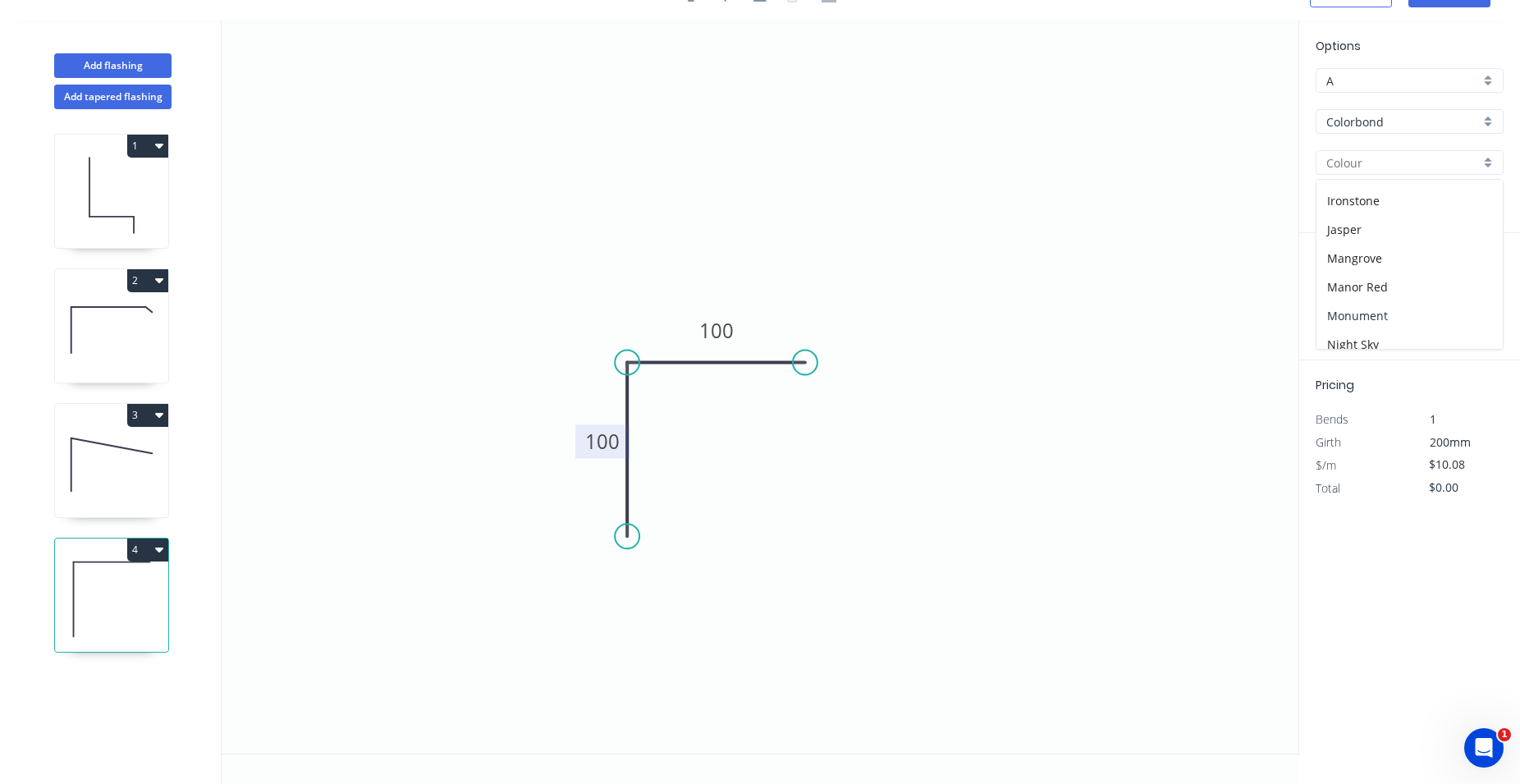
click at [1391, 309] on div "Monument" at bounding box center [1410, 315] width 187 height 29
type input "Monument"
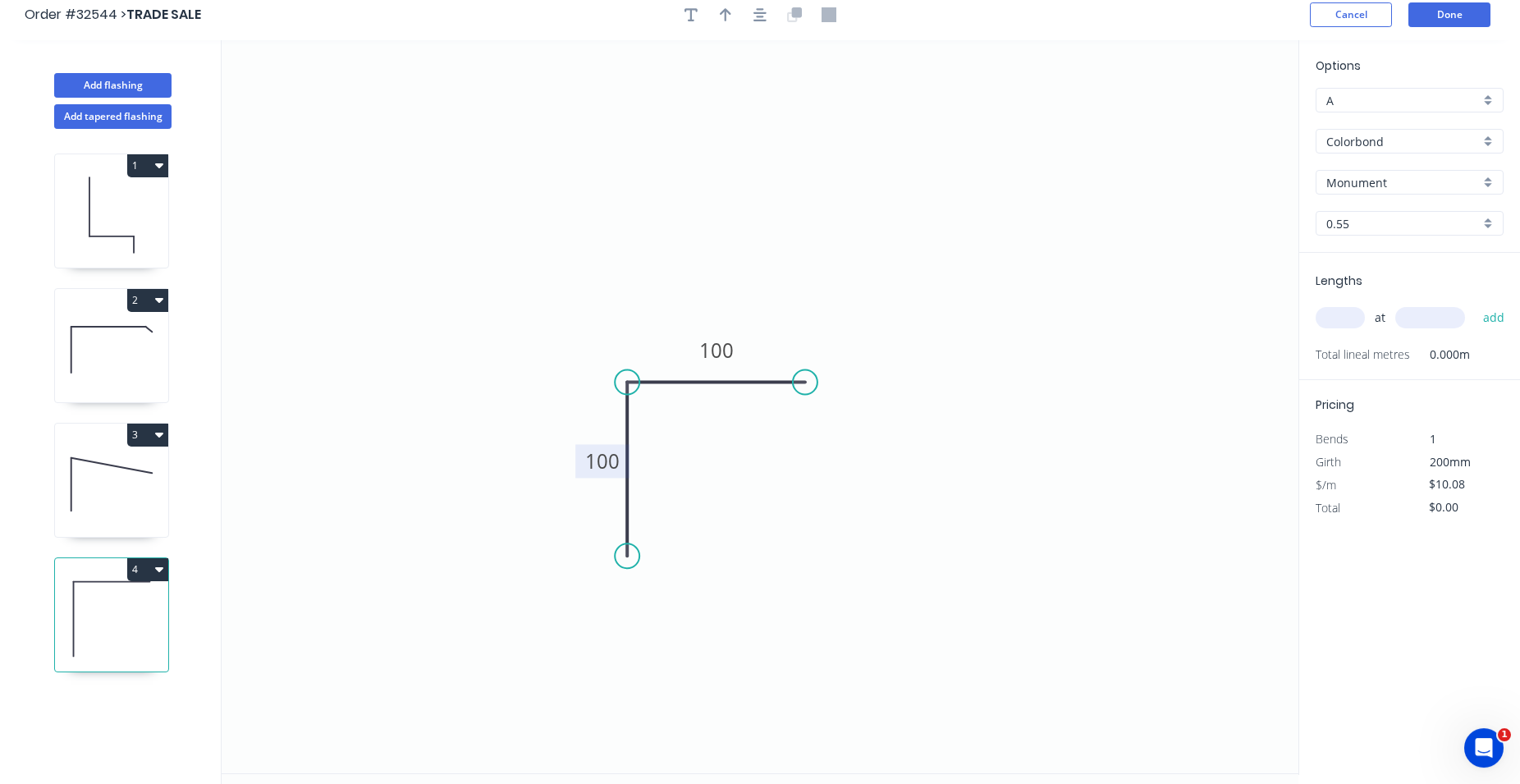
scroll to position [0, 0]
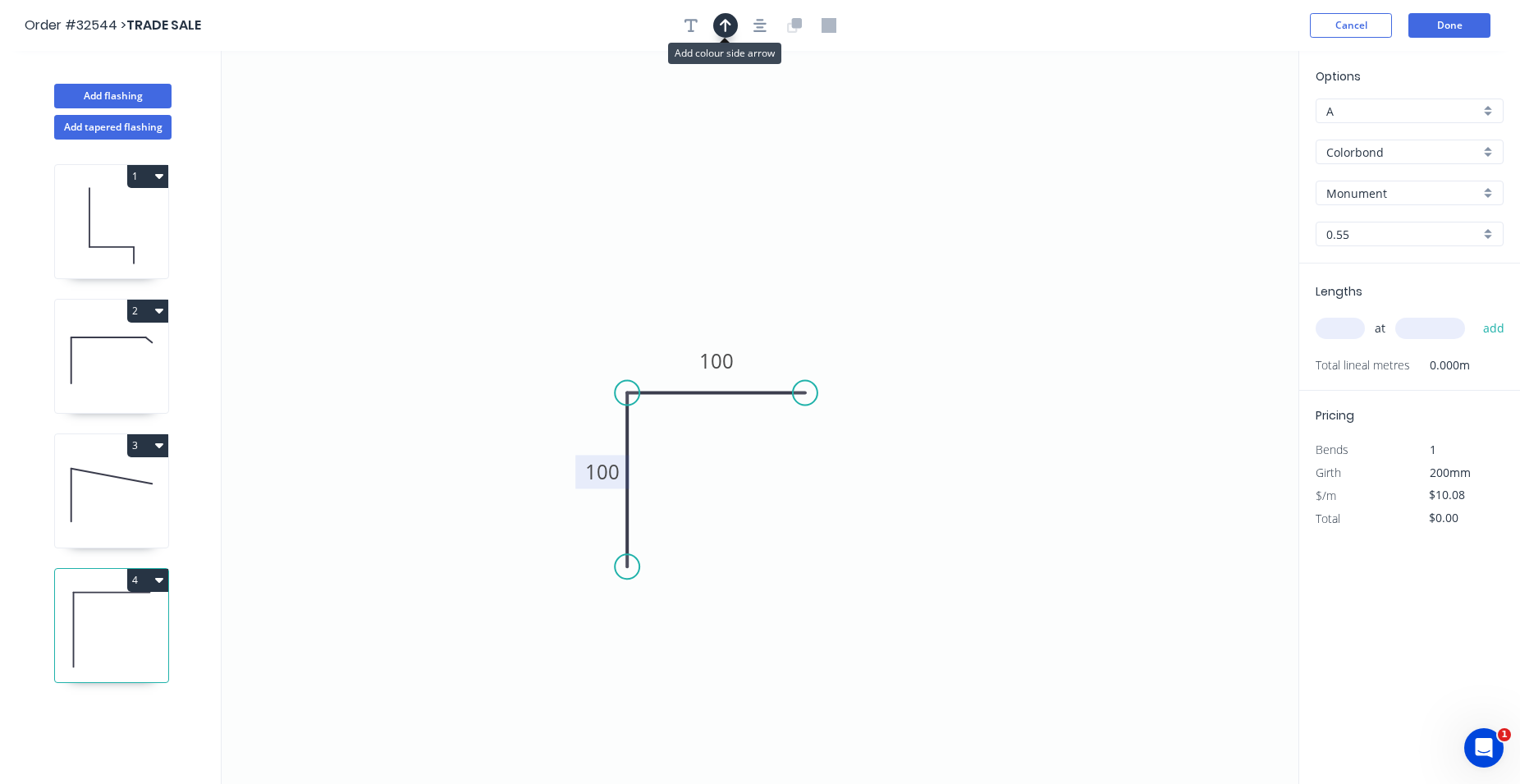
click at [725, 26] on icon "button" at bounding box center [726, 25] width 11 height 13
click at [1196, 138] on icon "0 100 100" at bounding box center [760, 417] width 1077 height 733
drag, startPoint x: 1214, startPoint y: 126, endPoint x: 654, endPoint y: 316, distance: 591.4
click at [654, 316] on icon at bounding box center [654, 296] width 15 height 53
drag, startPoint x: 654, startPoint y: 314, endPoint x: 565, endPoint y: 362, distance: 101.1
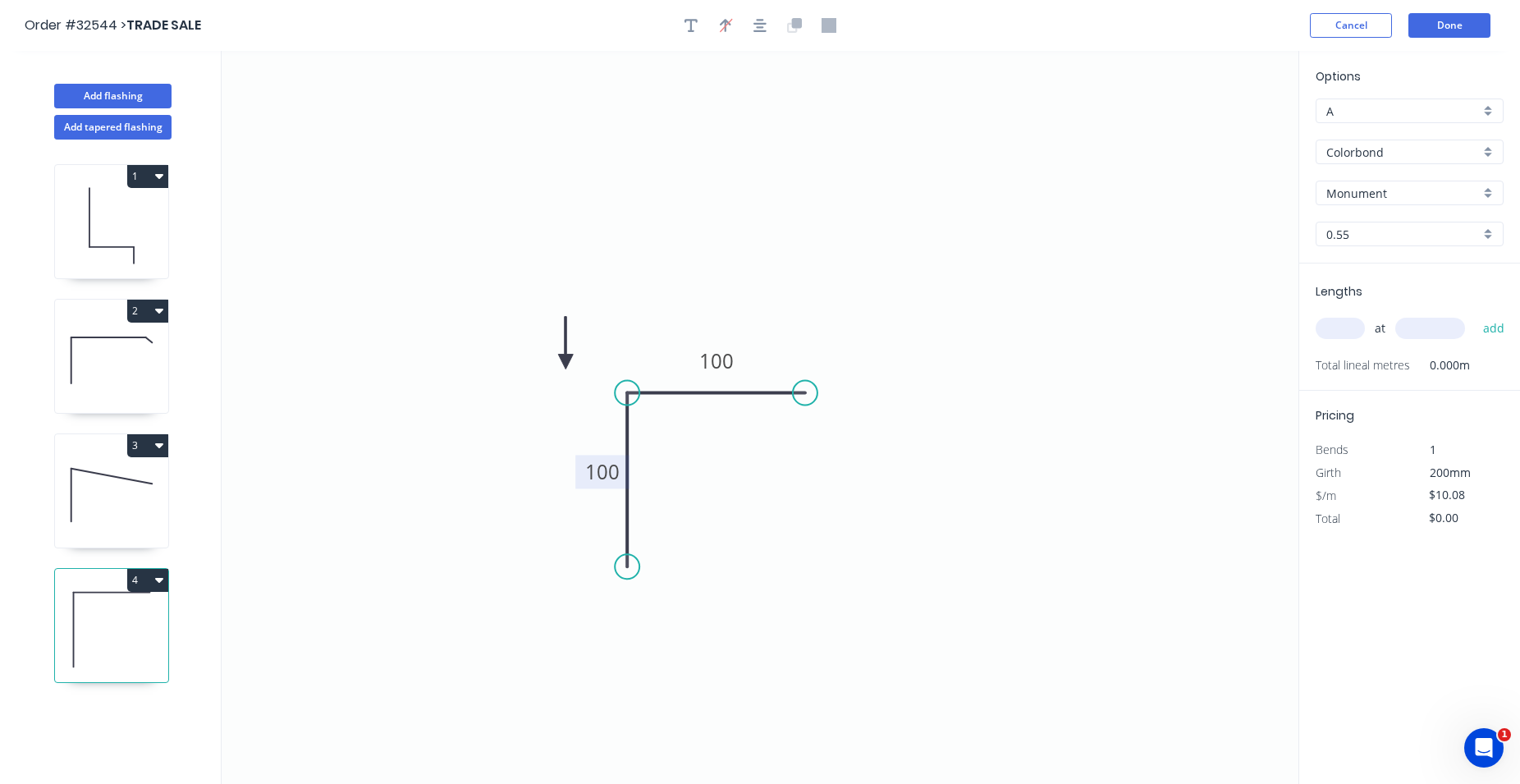
click at [565, 362] on icon at bounding box center [565, 343] width 15 height 53
click at [565, 363] on icon at bounding box center [565, 343] width 15 height 53
click at [565, 361] on icon at bounding box center [580, 348] width 48 height 48
click at [565, 361] on icon at bounding box center [584, 362] width 53 height 15
click at [565, 361] on icon at bounding box center [580, 375] width 48 height 48
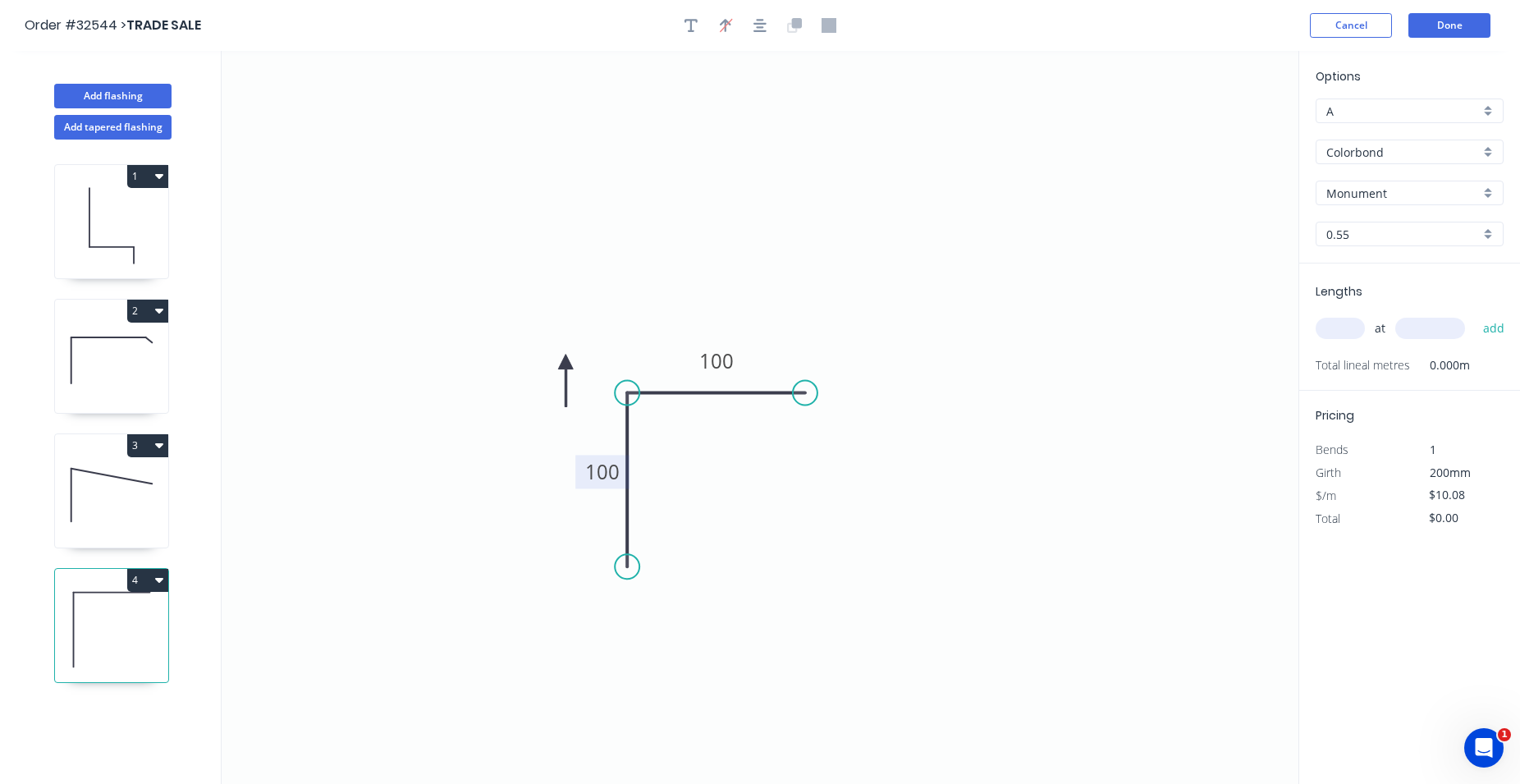
click at [565, 361] on icon at bounding box center [565, 380] width 15 height 53
click at [565, 361] on icon at bounding box center [552, 375] width 48 height 48
click at [565, 361] on icon at bounding box center [547, 362] width 53 height 15
click at [1336, 332] on input "text" at bounding box center [1340, 328] width 49 height 21
type input "1"
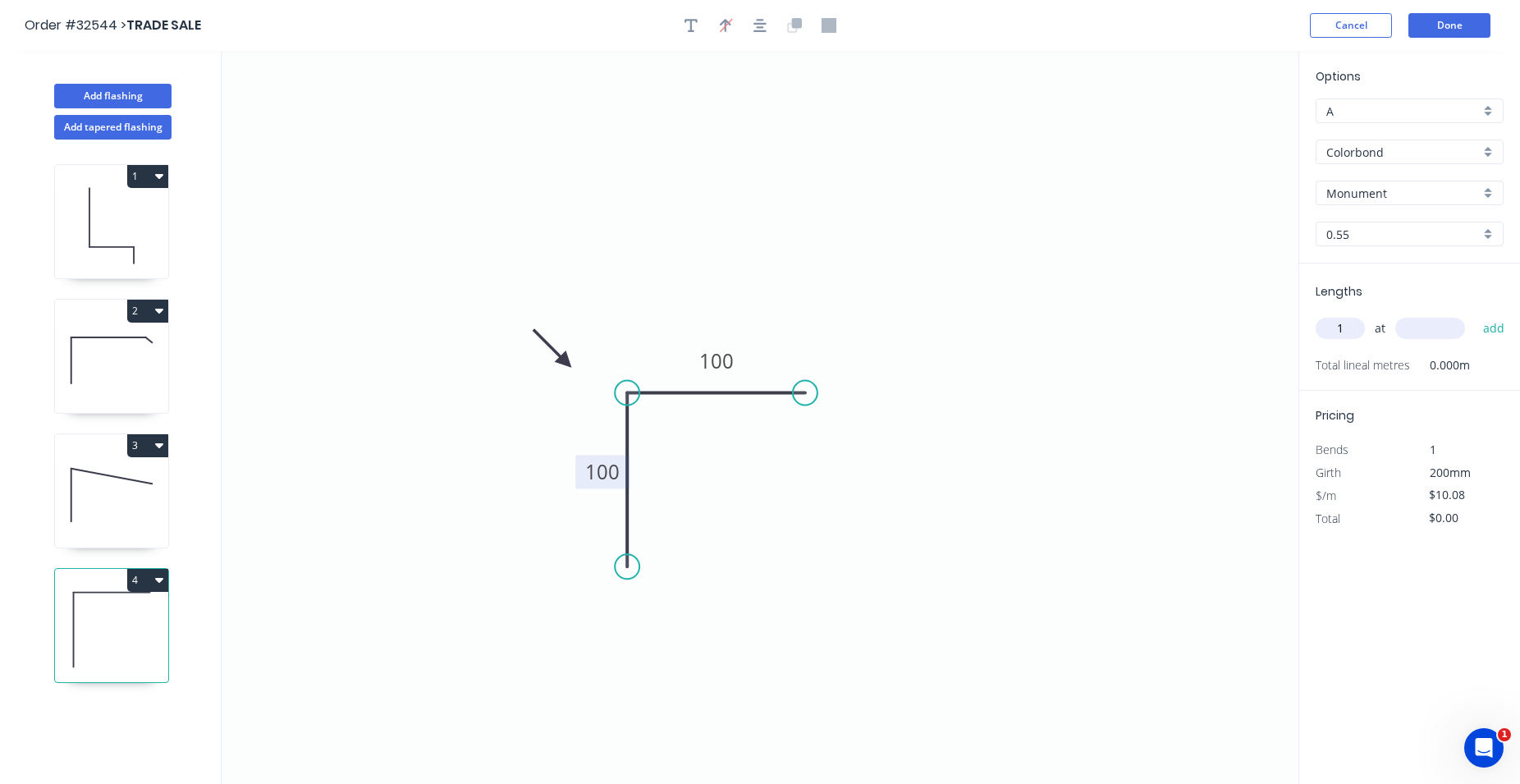
click at [1418, 331] on input "text" at bounding box center [1430, 328] width 70 height 21
type input "2900"
click at [1495, 327] on button "add" at bounding box center [1494, 328] width 39 height 28
click at [1499, 358] on icon "button" at bounding box center [1497, 362] width 15 height 19
type input "$0.00"
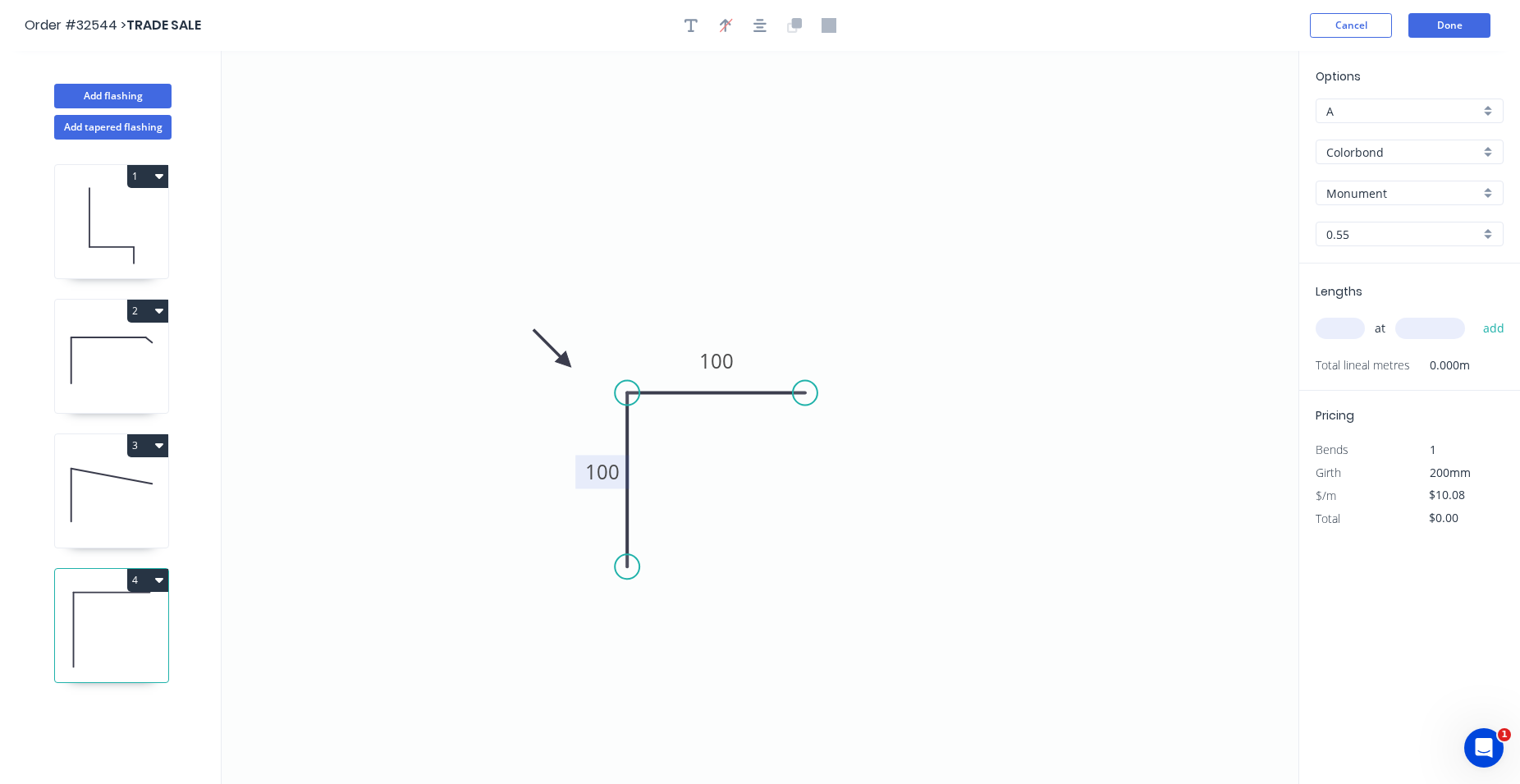
click at [1331, 329] on input "text" at bounding box center [1340, 328] width 49 height 21
type input "2"
click at [1406, 326] on input "text" at bounding box center [1430, 328] width 70 height 21
type input "2900"
click at [1498, 321] on button "add" at bounding box center [1494, 328] width 39 height 28
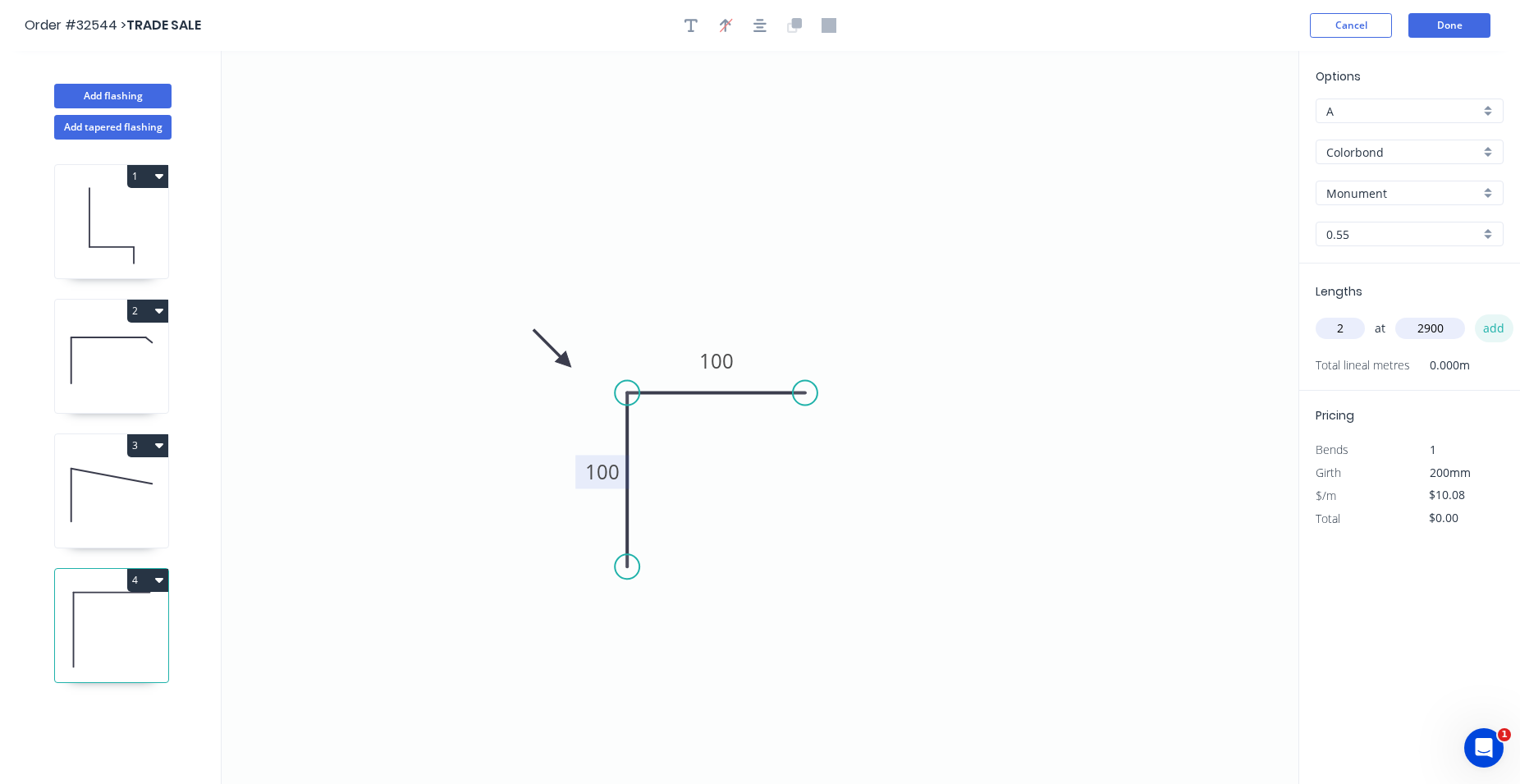
type input "$58.46"
type input "1"
click at [1416, 325] on input "text" at bounding box center [1430, 328] width 70 height 21
type input "2700"
click at [1495, 328] on button "add" at bounding box center [1494, 328] width 39 height 28
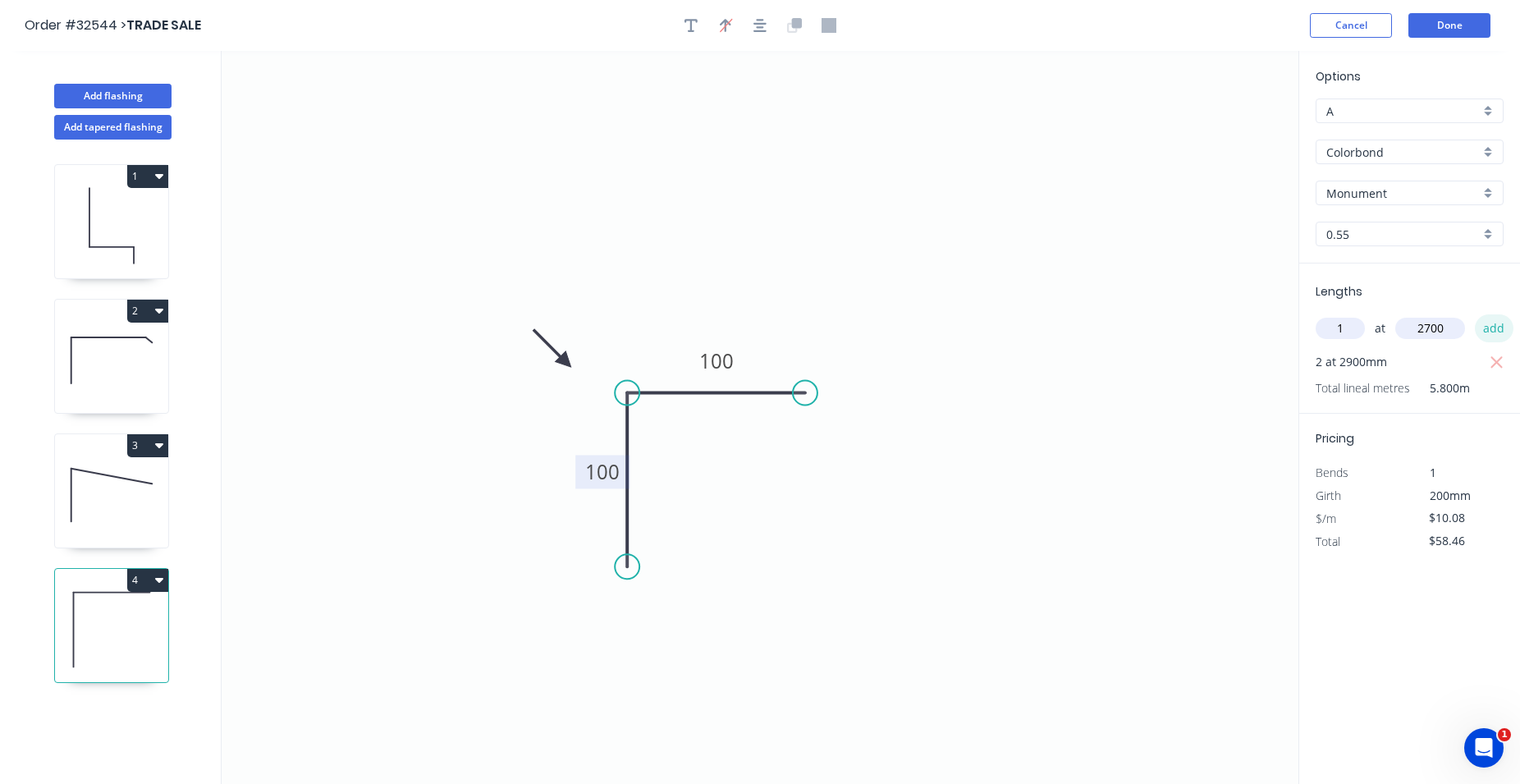
type input "$85.68"
click at [1439, 24] on button "Done" at bounding box center [1449, 25] width 82 height 25
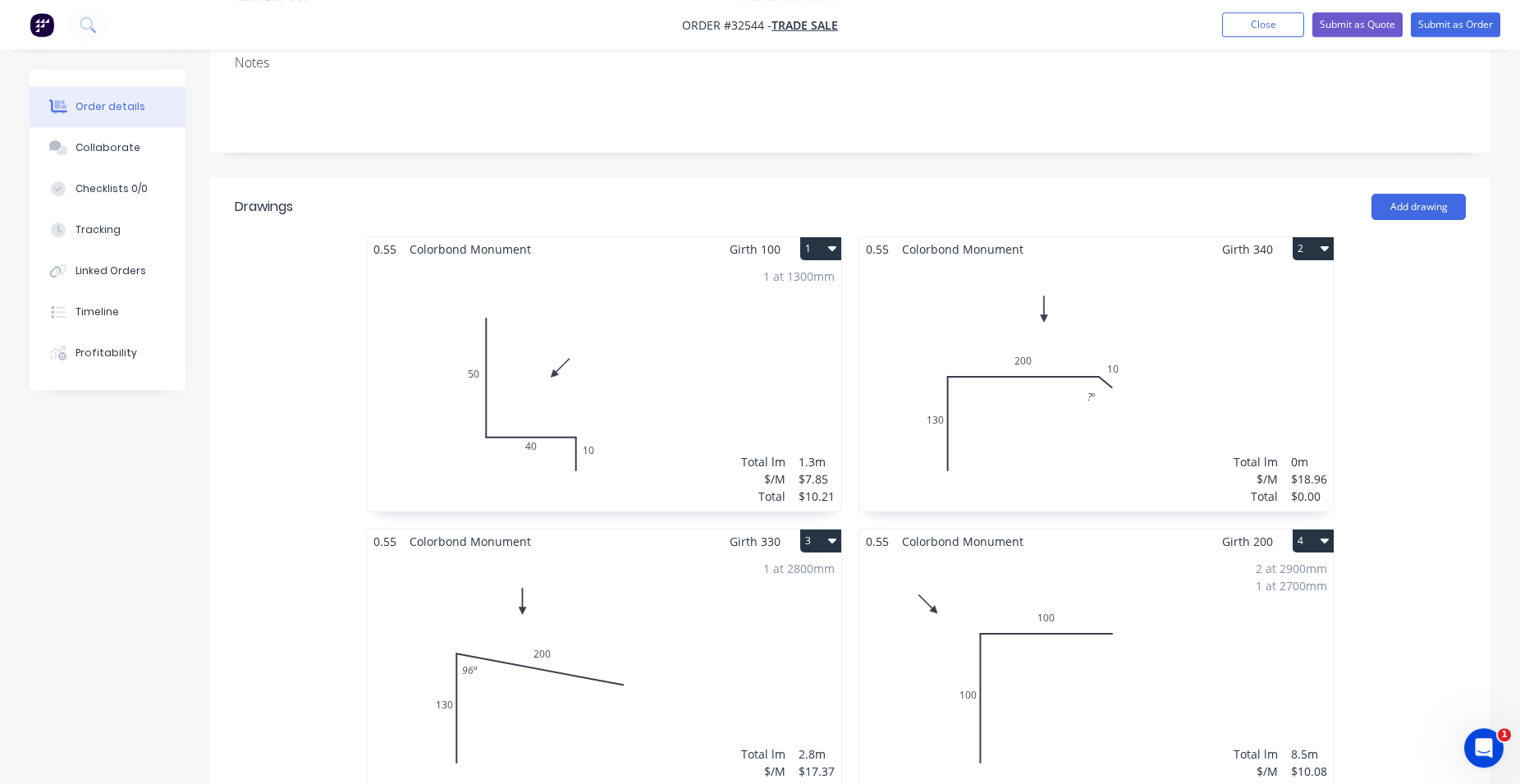
scroll to position [335, 0]
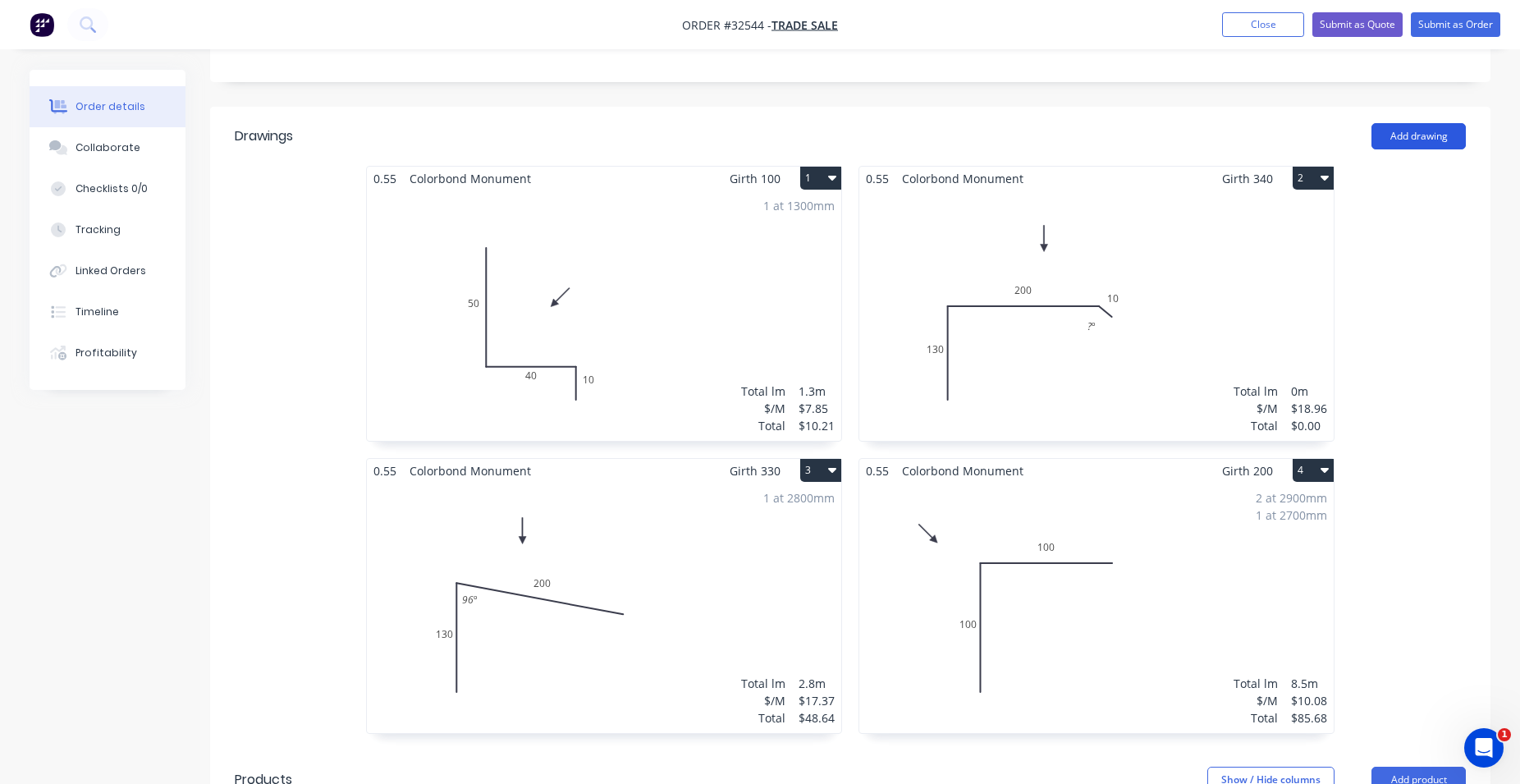
click at [1393, 131] on button "Add drawing" at bounding box center [1418, 136] width 94 height 26
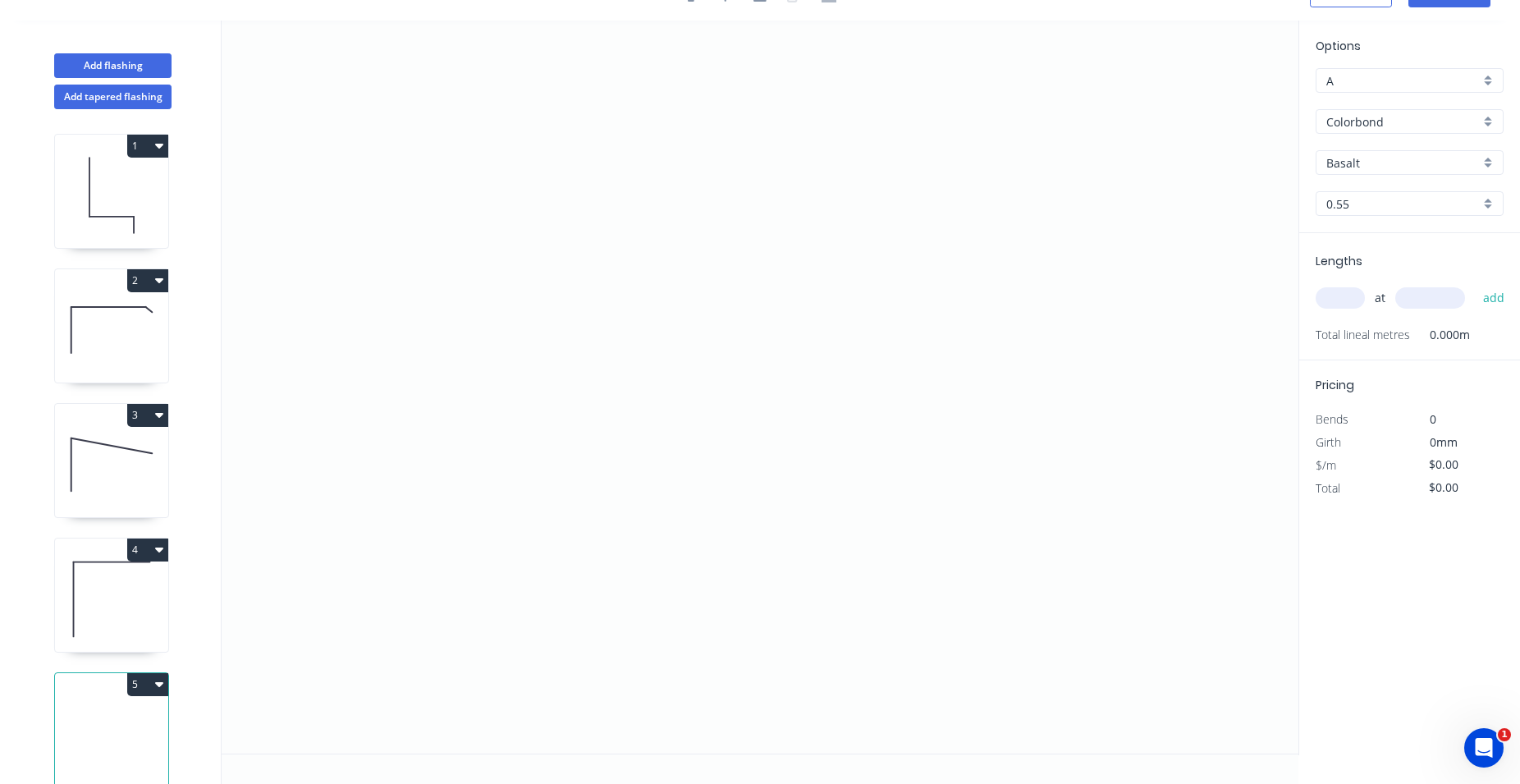
click at [1376, 164] on input "Basalt" at bounding box center [1403, 163] width 153 height 18
click at [1378, 311] on div "Monument" at bounding box center [1410, 315] width 187 height 29
type input "Monument"
click at [595, 382] on icon "0" at bounding box center [760, 387] width 1077 height 733
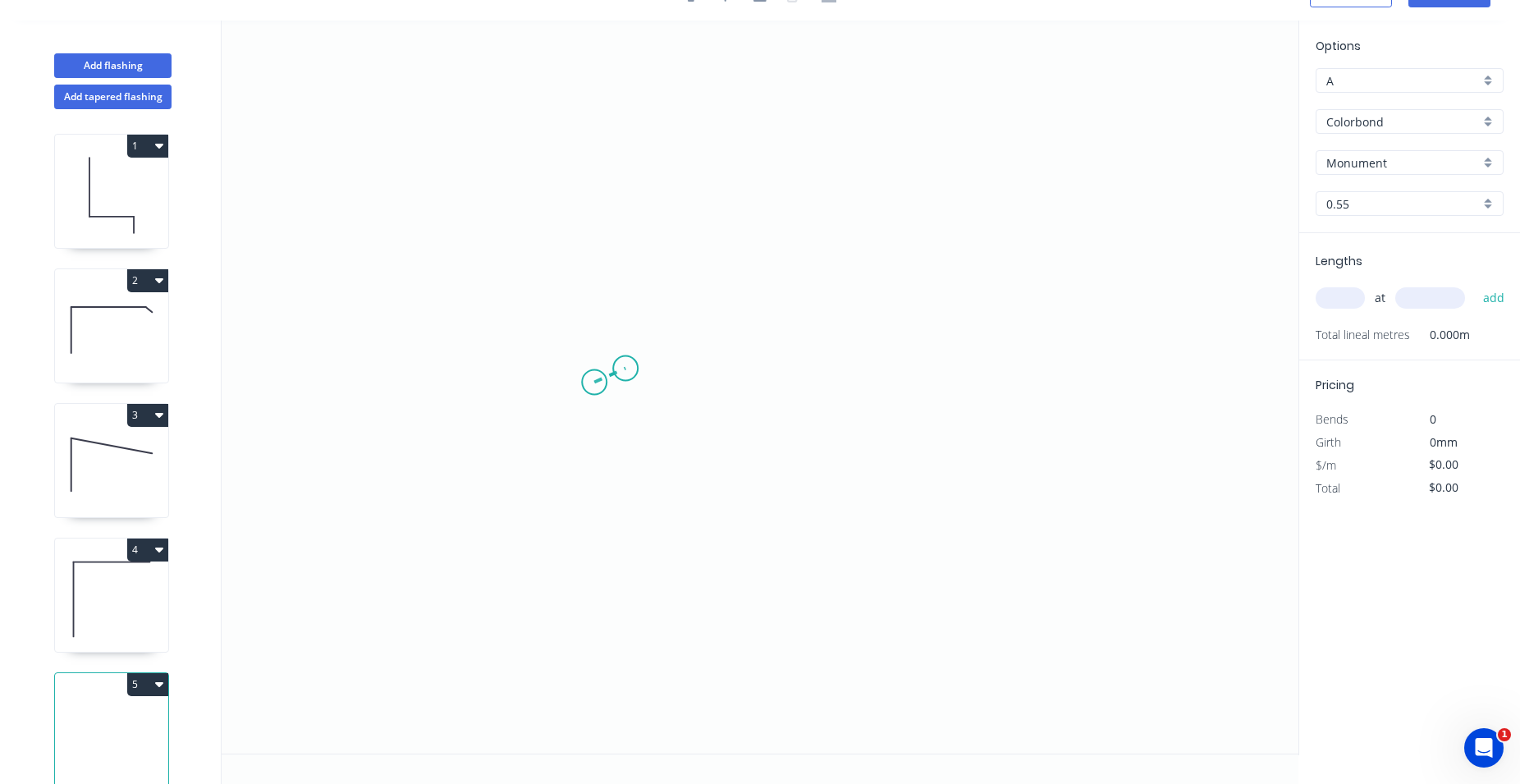
drag, startPoint x: 595, startPoint y: 382, endPoint x: 625, endPoint y: 368, distance: 33.1
click at [625, 368] on icon "0" at bounding box center [760, 387] width 1077 height 733
drag, startPoint x: 625, startPoint y: 368, endPoint x: 848, endPoint y: 377, distance: 223.2
click at [848, 377] on icon "0 ?" at bounding box center [760, 387] width 1077 height 733
drag, startPoint x: 848, startPoint y: 373, endPoint x: 849, endPoint y: 537, distance: 164.0
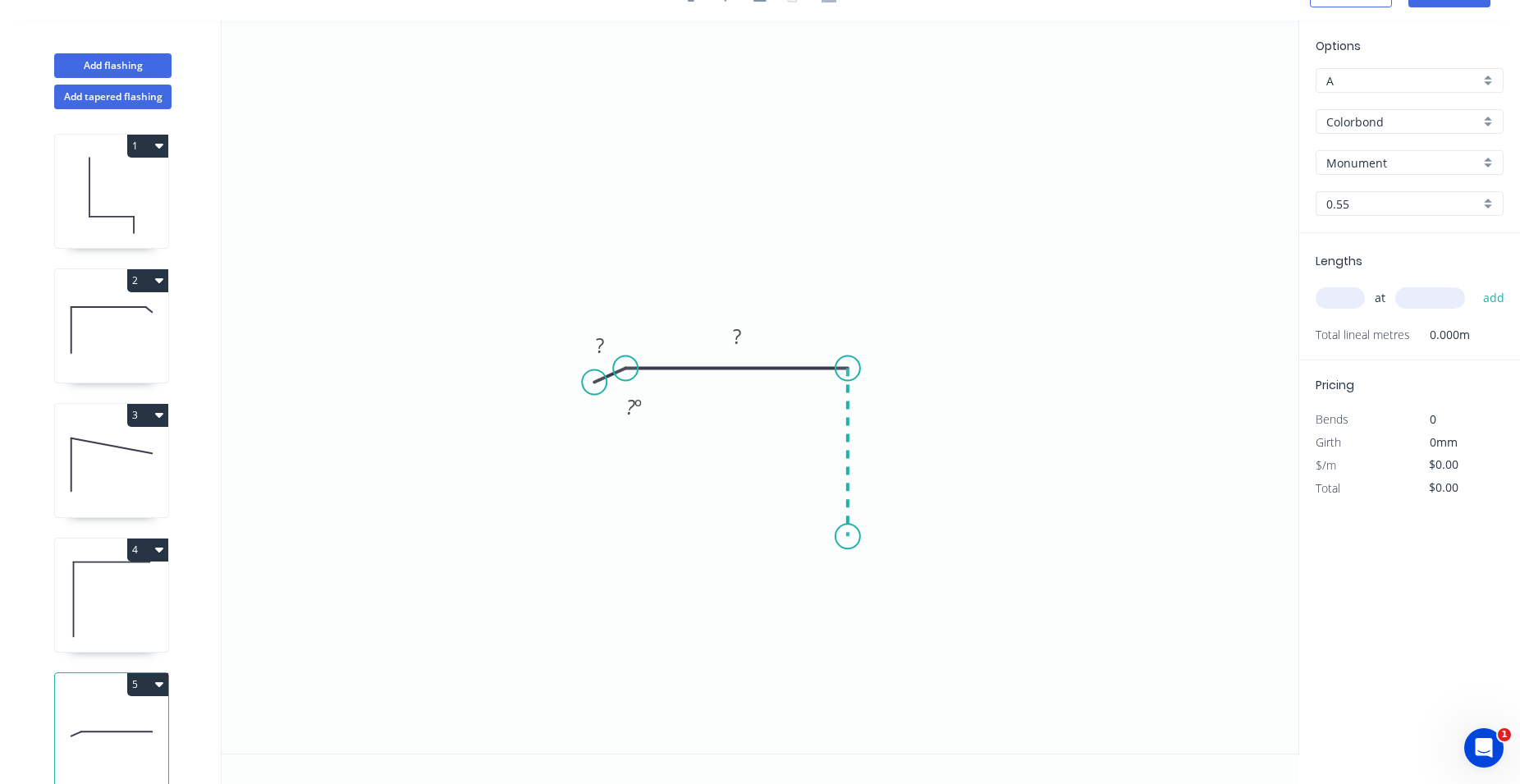
click at [849, 537] on icon "0 ? ? ? º" at bounding box center [760, 387] width 1077 height 733
click at [607, 344] on rect at bounding box center [600, 346] width 33 height 23
click at [602, 344] on tspan "?" at bounding box center [599, 344] width 8 height 27
click at [670, 554] on icon "0 10 ? ? ? º" at bounding box center [760, 387] width 1077 height 733
click at [738, 338] on tspan "?" at bounding box center [737, 335] width 8 height 27
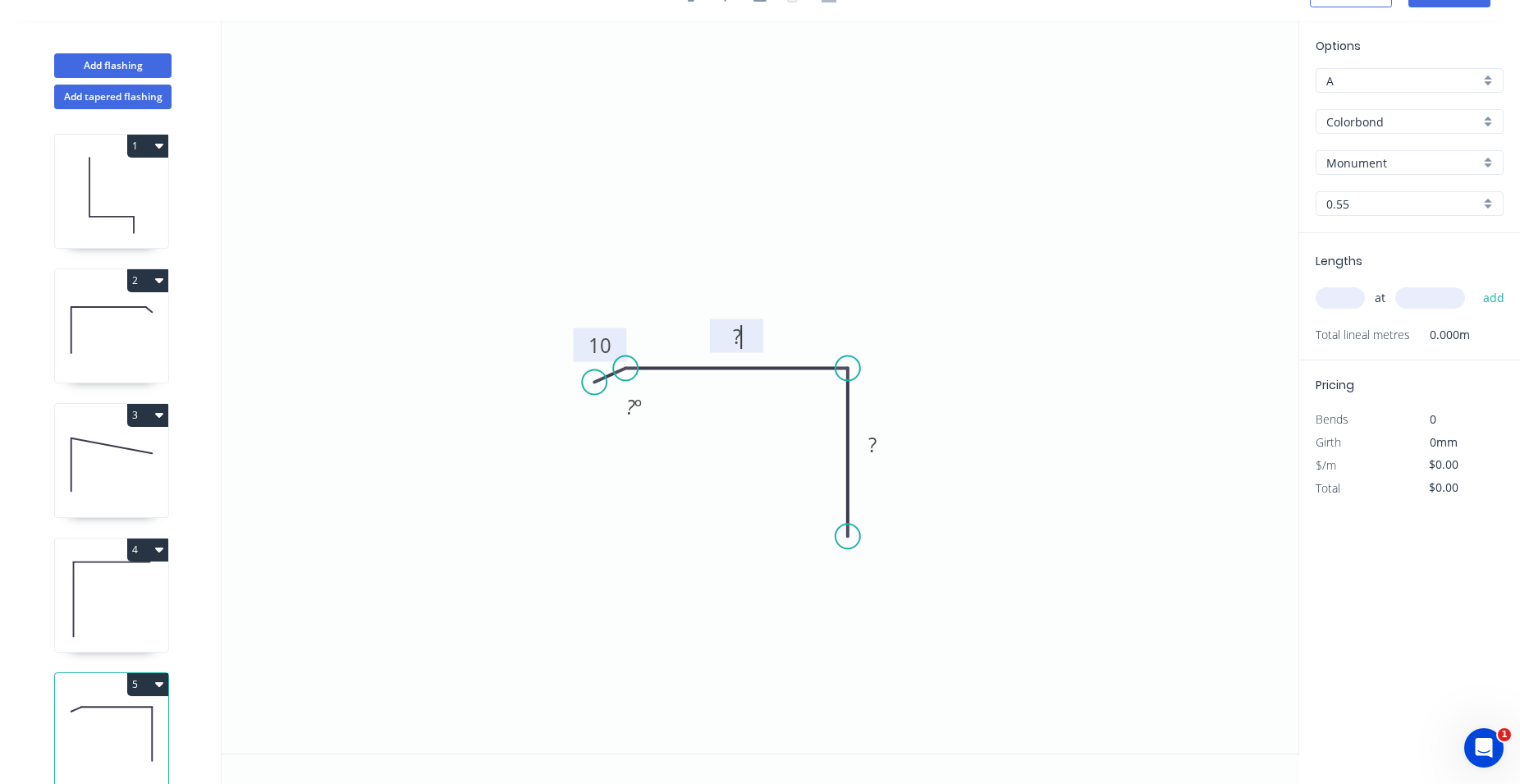
click at [745, 336] on rect at bounding box center [737, 337] width 33 height 23
drag, startPoint x: 790, startPoint y: 219, endPoint x: 815, endPoint y: 244, distance: 35.4
click at [790, 223] on icon "0 10 150 ? ? º" at bounding box center [760, 387] width 1077 height 733
click at [876, 447] on tspan "?" at bounding box center [872, 444] width 8 height 27
click at [875, 446] on tspan "?" at bounding box center [872, 444] width 8 height 27
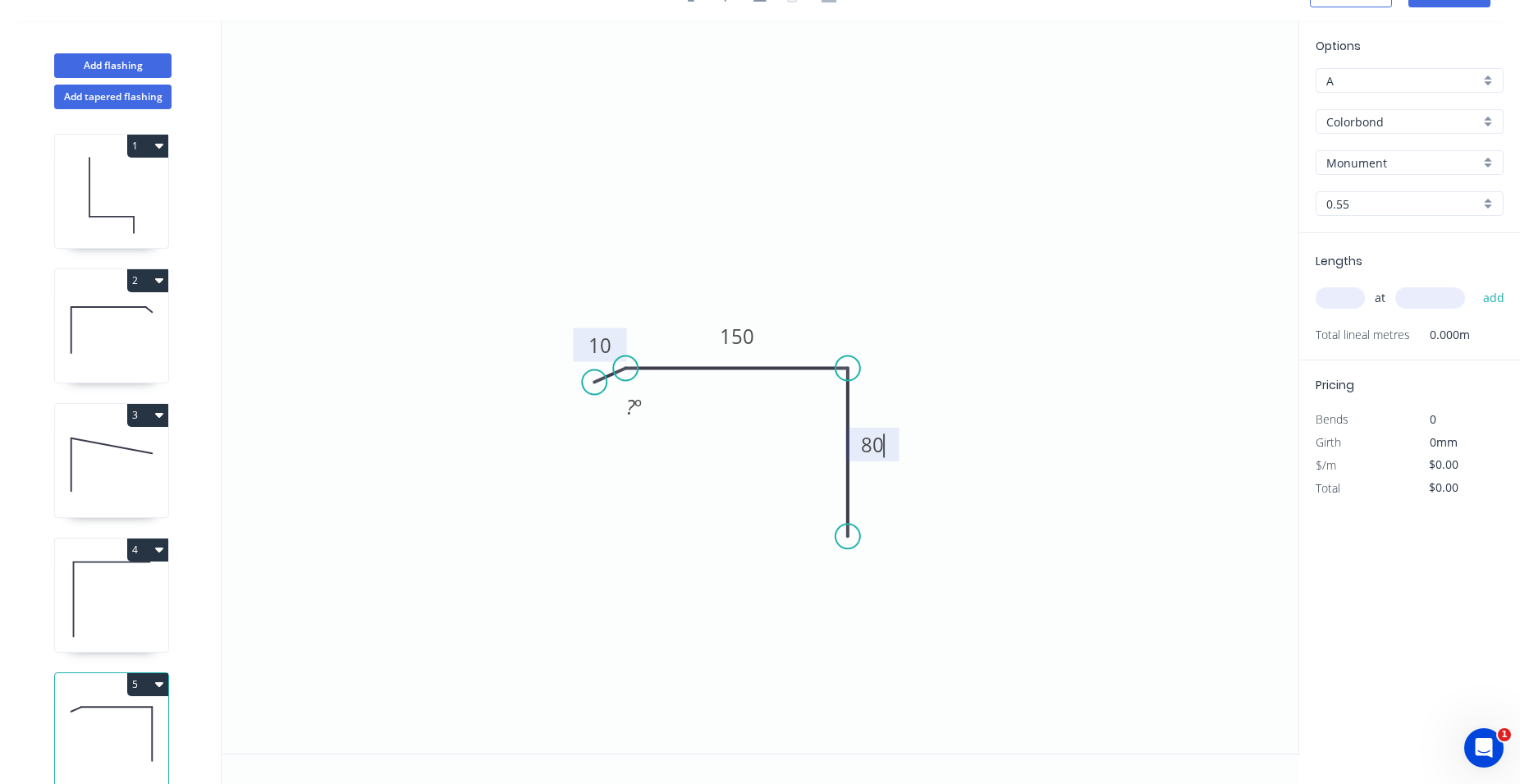
drag, startPoint x: 934, startPoint y: 543, endPoint x: 935, endPoint y: 553, distance: 10.0
click at [934, 543] on icon "0 10 150 80 ? º" at bounding box center [760, 387] width 1077 height 733
type input "$13.86"
click at [1343, 296] on input "text" at bounding box center [1340, 297] width 49 height 21
type input "1"
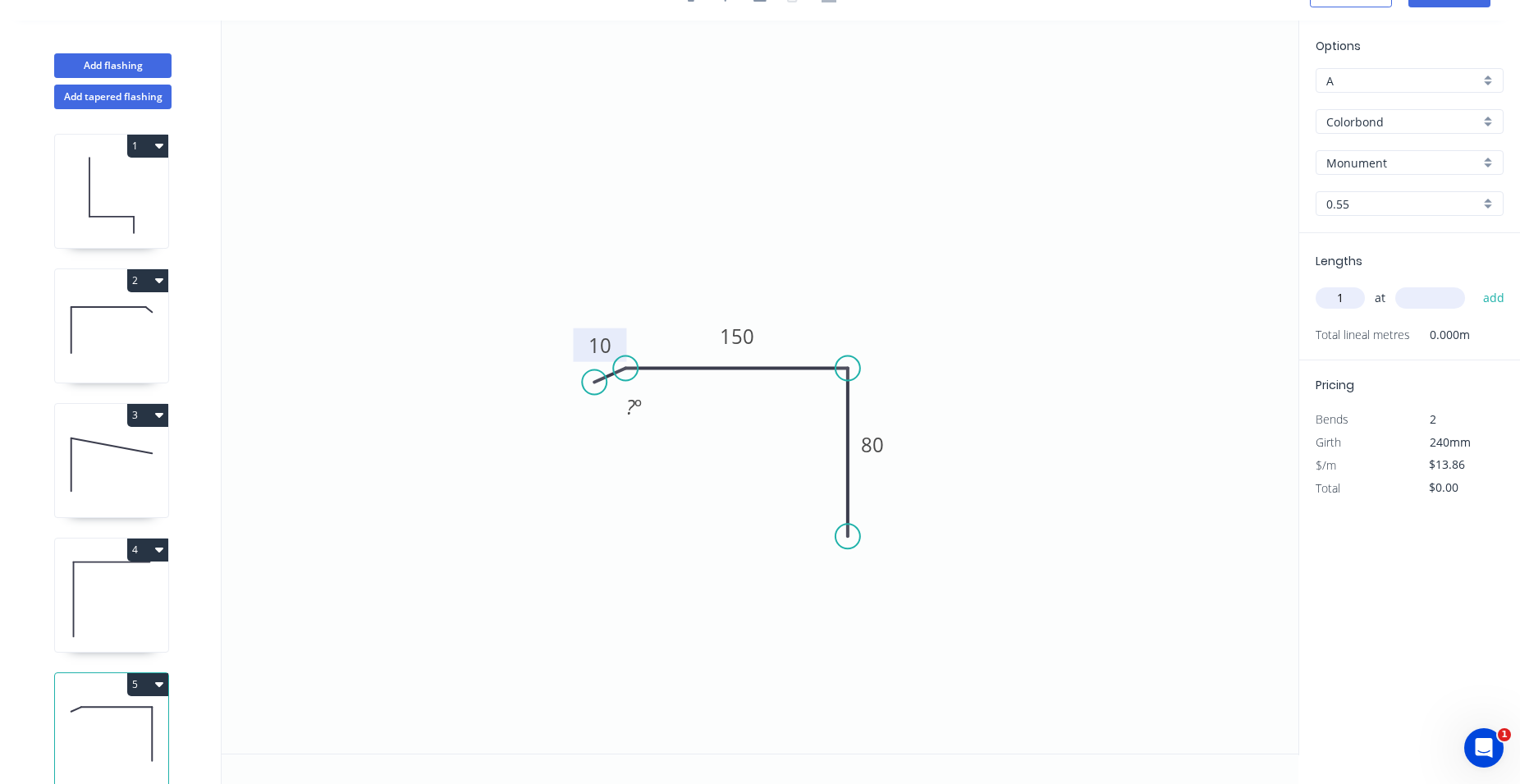
click at [1411, 299] on input "text" at bounding box center [1430, 297] width 70 height 21
type input "2800"
click at [1491, 293] on button "add" at bounding box center [1494, 298] width 39 height 28
click at [1496, 325] on icon "button" at bounding box center [1497, 332] width 15 height 19
type input "$0.00"
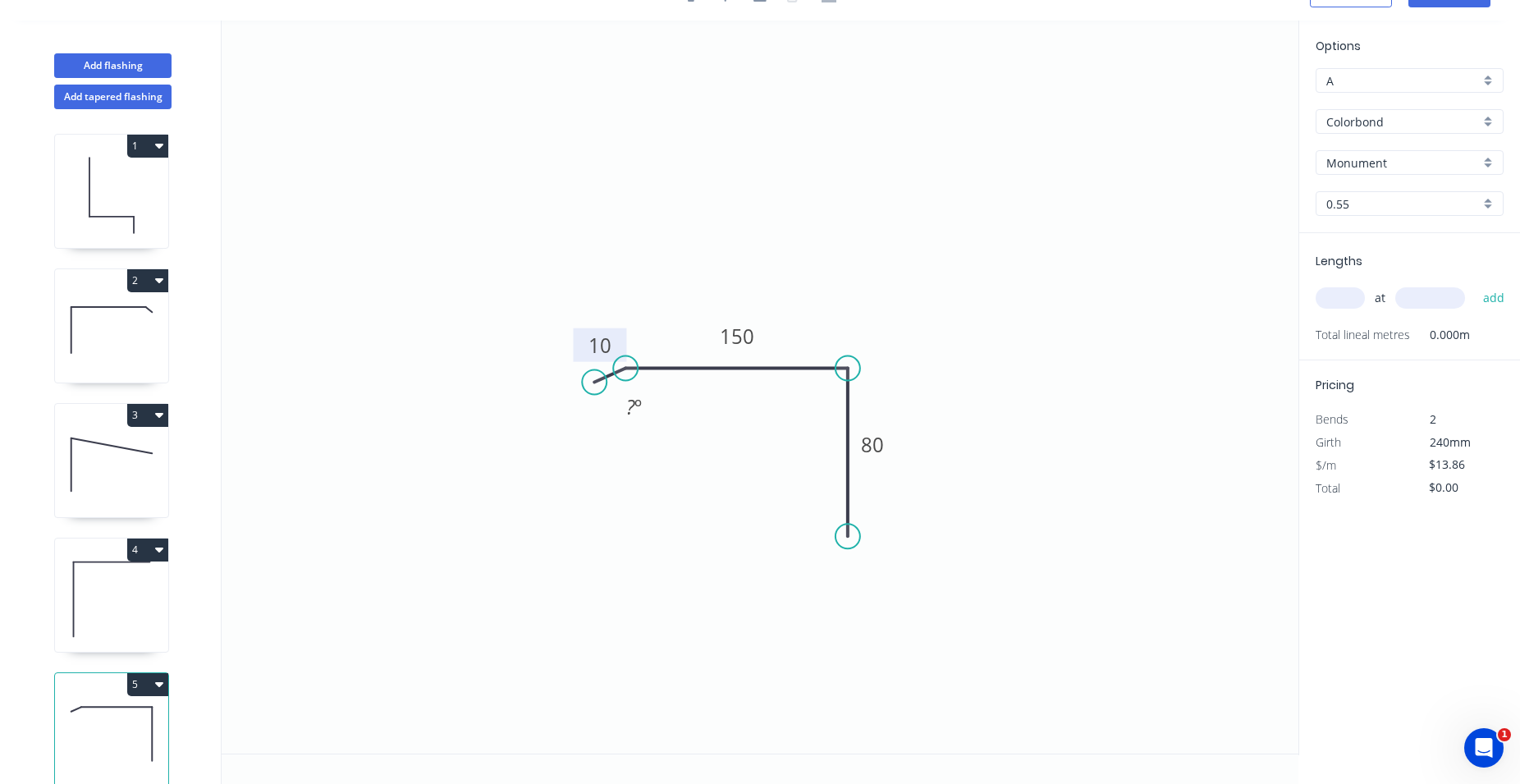
click at [1343, 296] on input "text" at bounding box center [1340, 297] width 49 height 21
type input "1"
click at [1414, 305] on input "text" at bounding box center [1430, 297] width 70 height 21
type input "2300"
click at [1489, 295] on button "add" at bounding box center [1494, 298] width 39 height 28
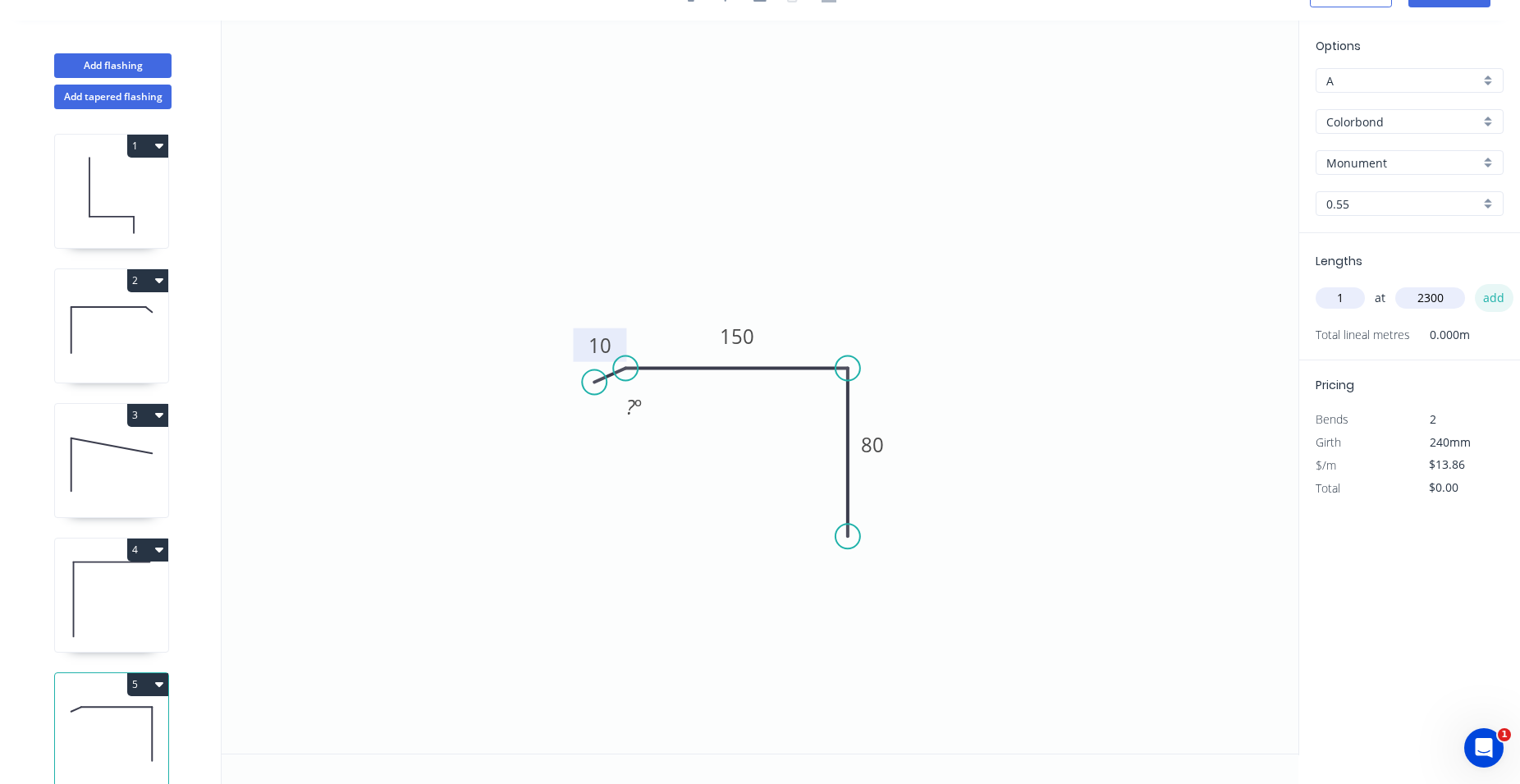
type input "$31.88"
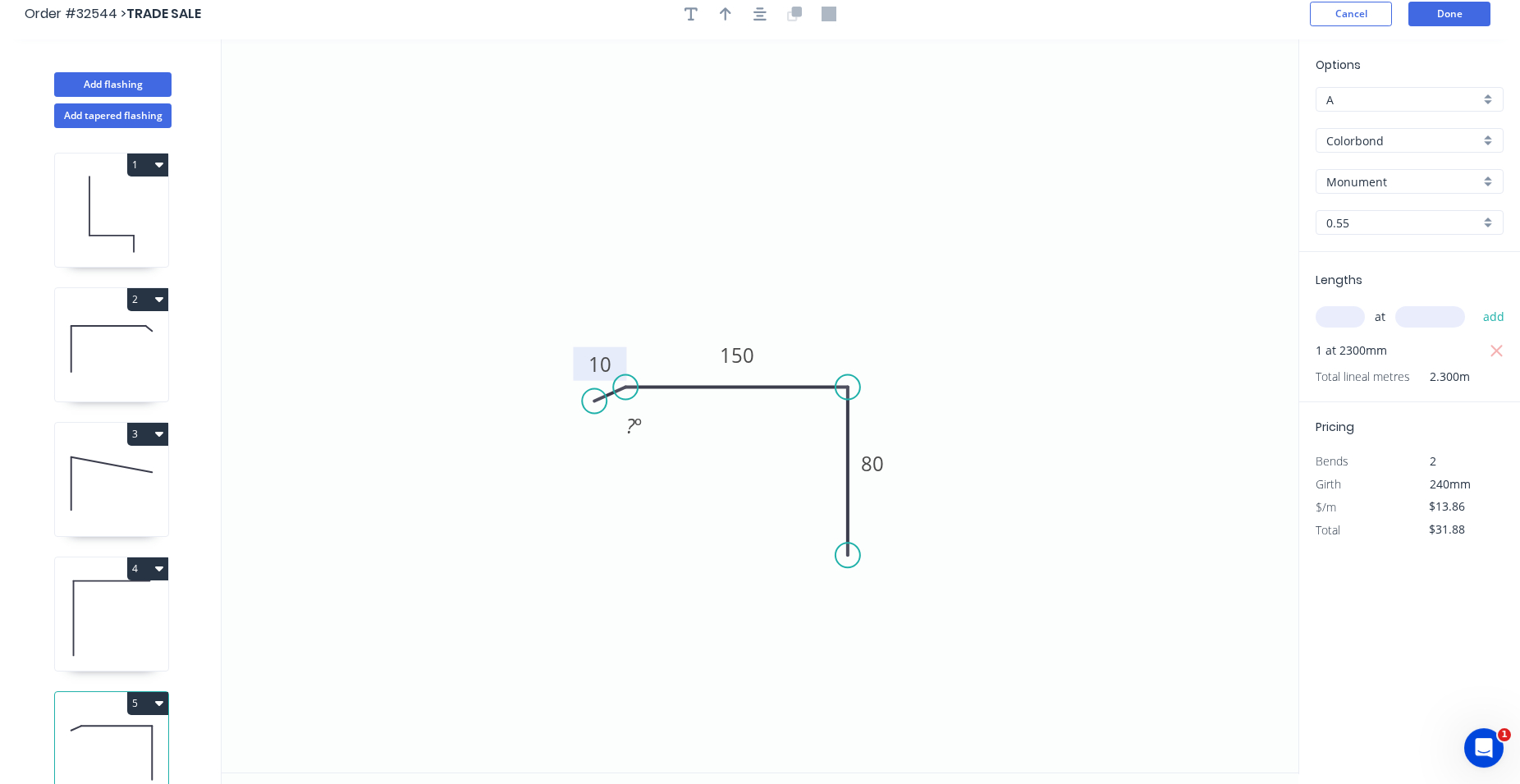
scroll to position [0, 0]
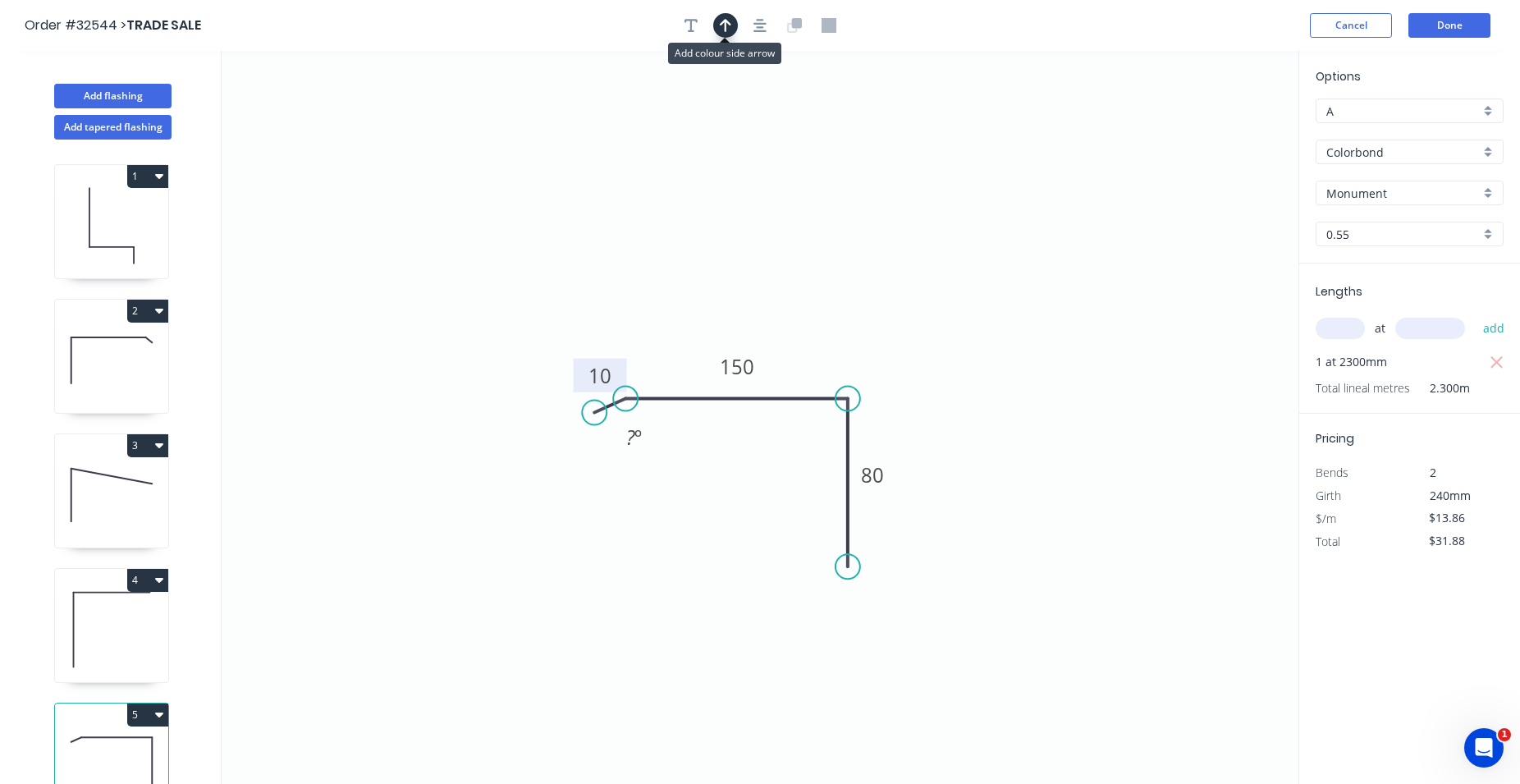
click at [727, 21] on icon "button" at bounding box center [726, 25] width 11 height 13
drag, startPoint x: 1211, startPoint y: 135, endPoint x: 1188, endPoint y: 163, distance: 36.2
click at [1181, 186] on icon "0 10 150 80 ? º" at bounding box center [760, 417] width 1077 height 733
drag, startPoint x: 1212, startPoint y: 131, endPoint x: 865, endPoint y: 326, distance: 398.0
click at [865, 325] on icon at bounding box center [865, 305] width 15 height 53
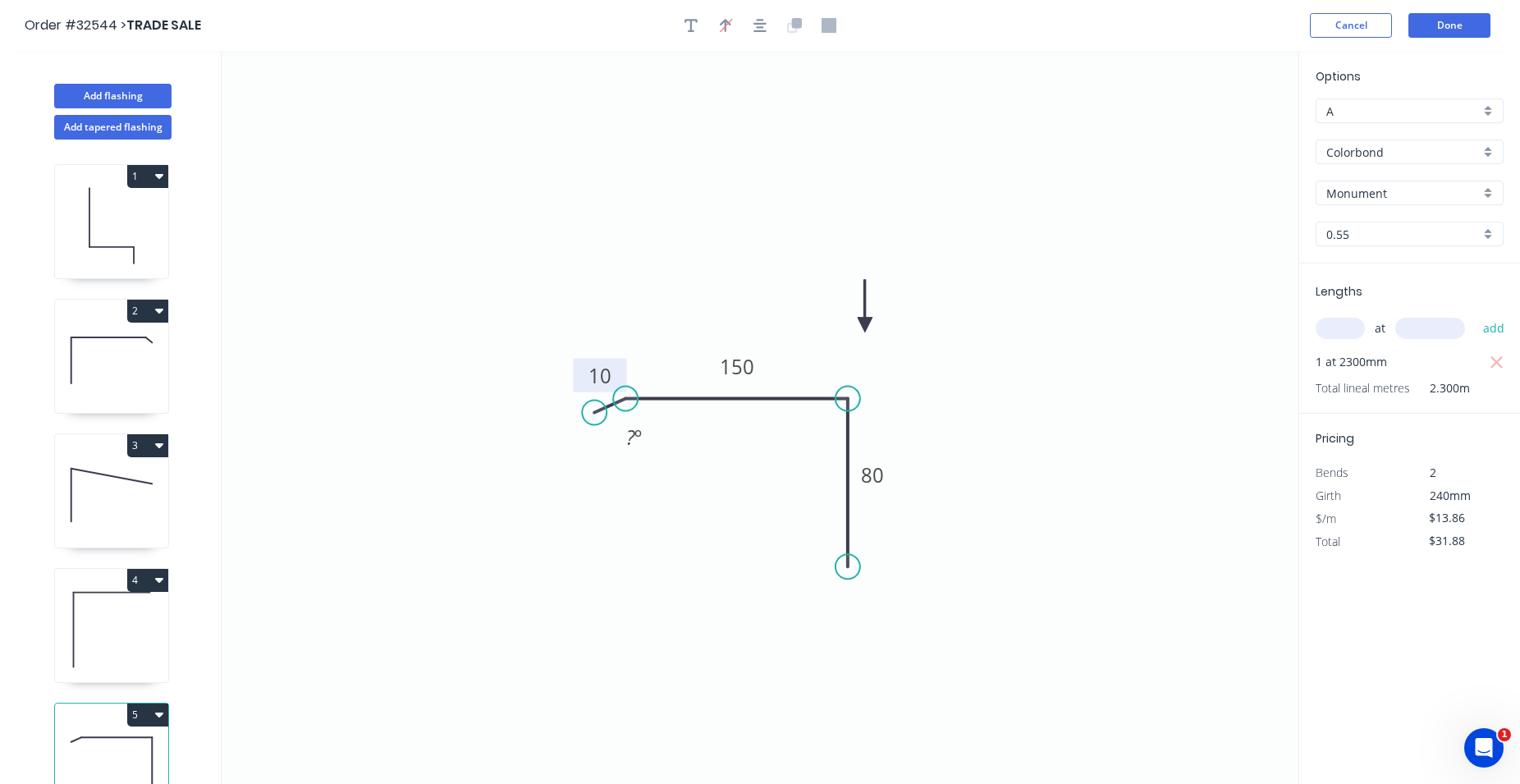
click at [868, 320] on icon at bounding box center [865, 306] width 15 height 53
drag, startPoint x: 868, startPoint y: 320, endPoint x: 887, endPoint y: 352, distance: 37.2
click at [887, 352] on icon at bounding box center [899, 338] width 48 height 48
click at [1451, 26] on button "Done" at bounding box center [1449, 25] width 82 height 25
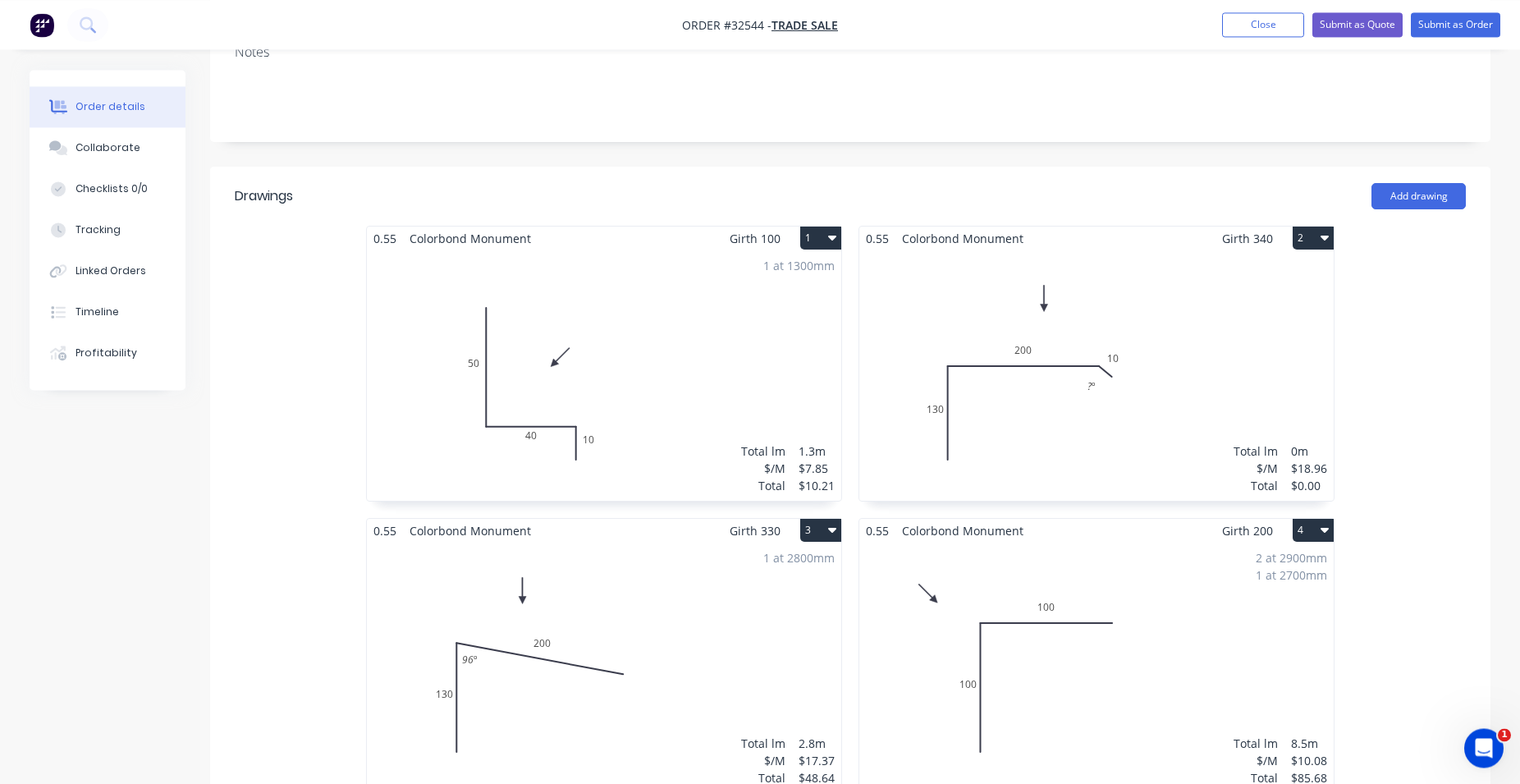
scroll to position [167, 0]
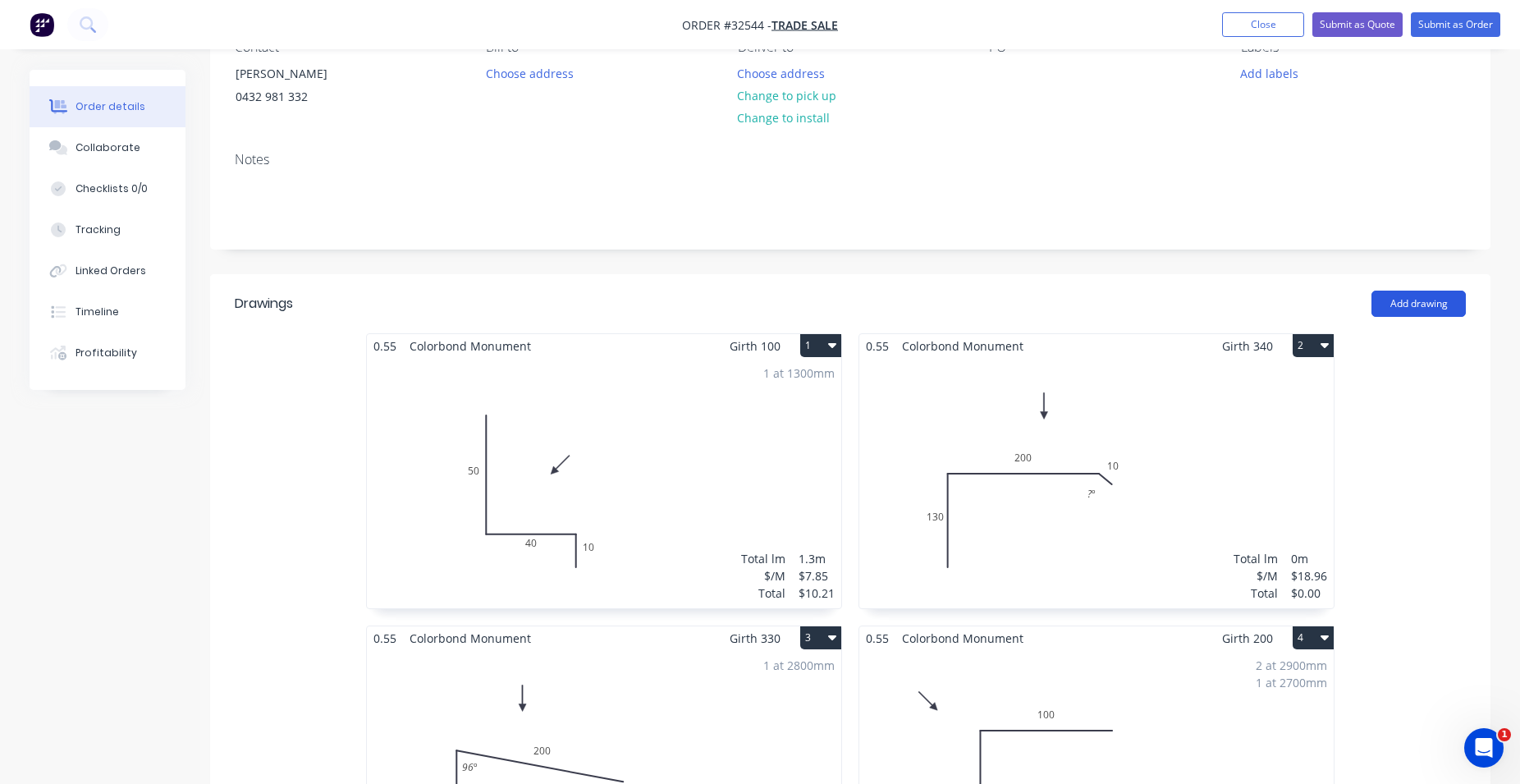
click at [1414, 296] on button "Add drawing" at bounding box center [1418, 304] width 94 height 26
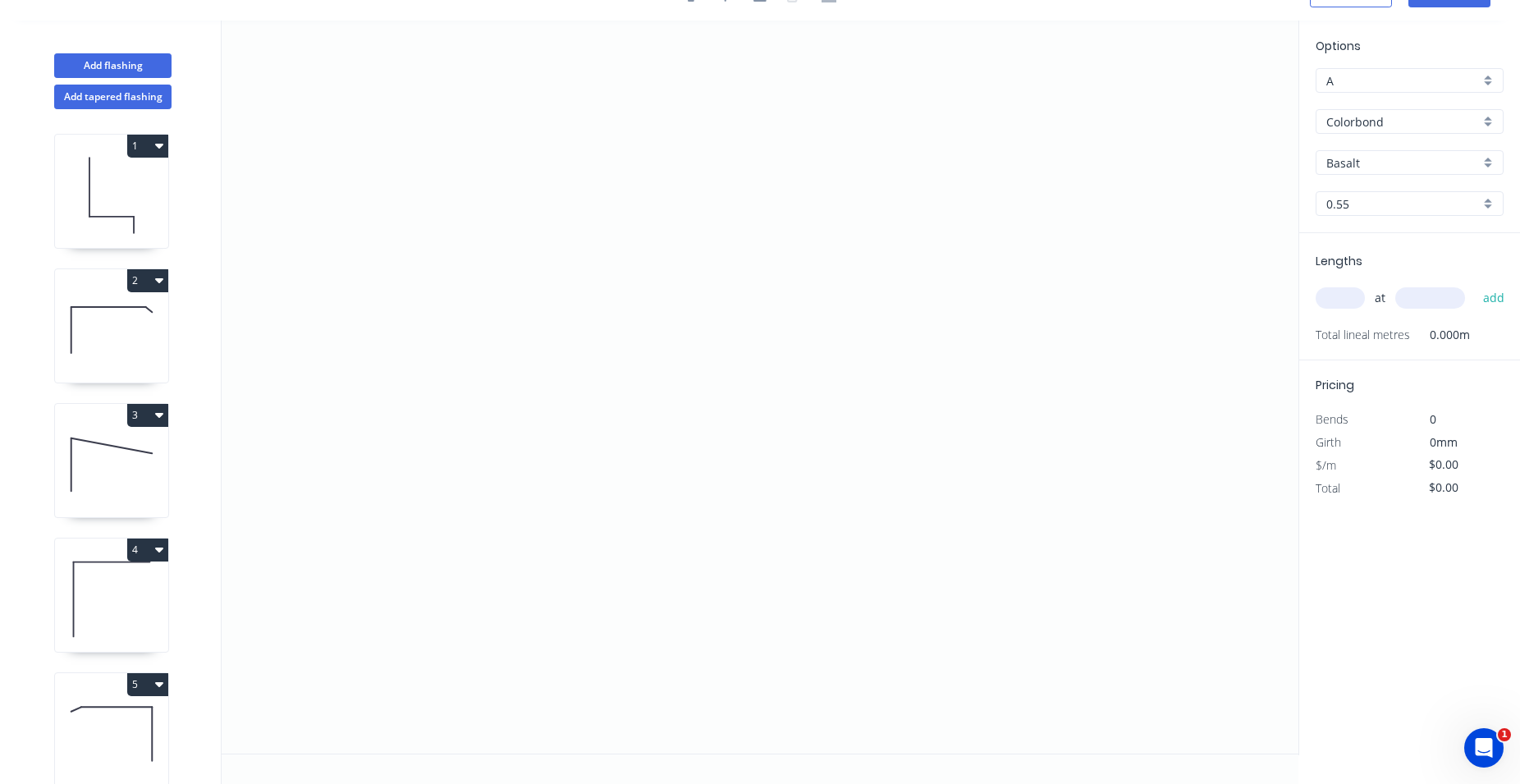
scroll to position [30, 0]
drag, startPoint x: 617, startPoint y: 356, endPoint x: 825, endPoint y: 361, distance: 208.1
click at [825, 361] on icon "0" at bounding box center [760, 387] width 1077 height 733
drag, startPoint x: 825, startPoint y: 361, endPoint x: 830, endPoint y: 513, distance: 152.1
click at [830, 513] on icon "0 ?" at bounding box center [760, 387] width 1077 height 733
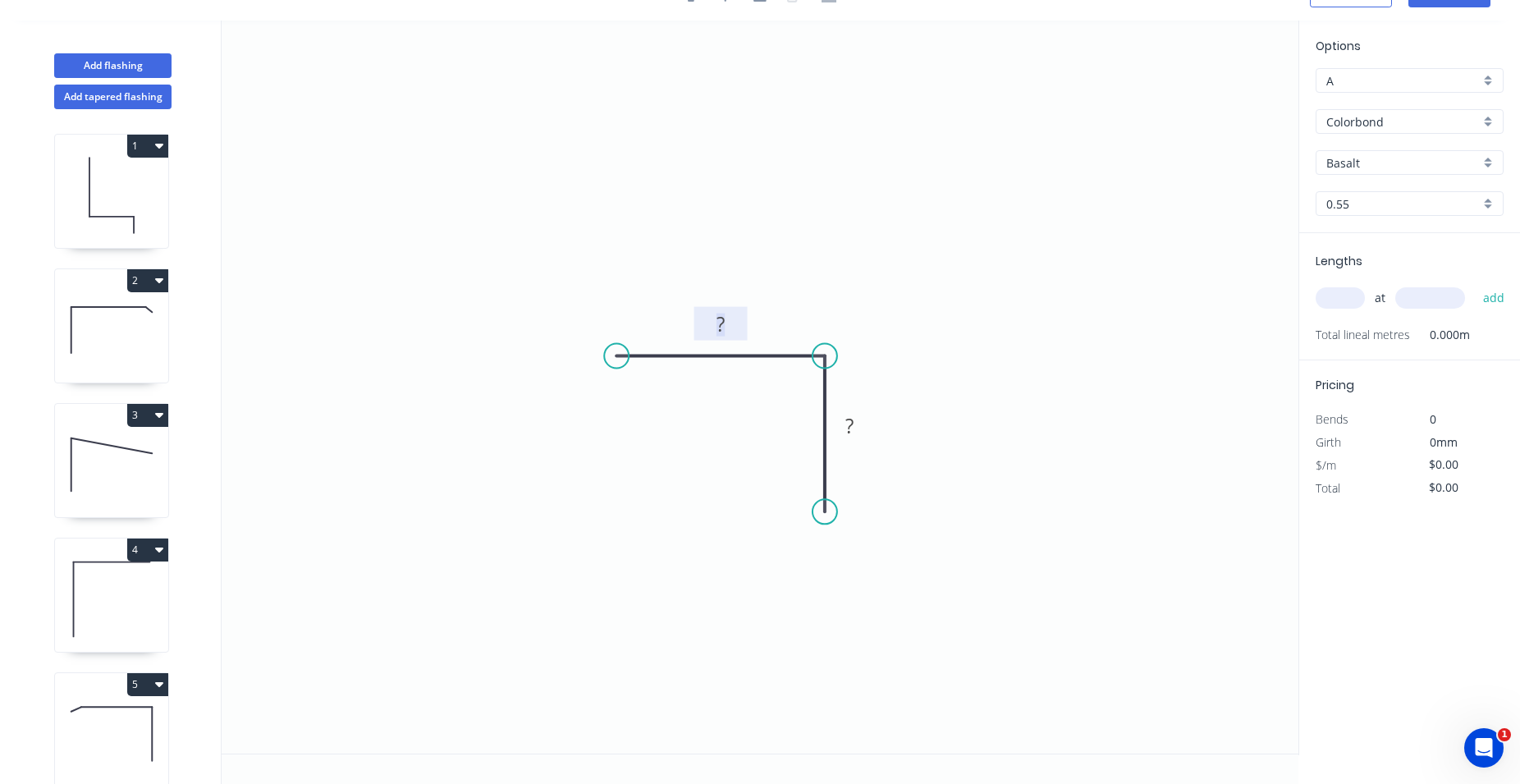
click at [714, 329] on rect at bounding box center [721, 325] width 33 height 23
click at [725, 329] on tspan "?" at bounding box center [720, 323] width 8 height 27
click at [860, 427] on rect at bounding box center [850, 427] width 33 height 23
click at [855, 428] on rect at bounding box center [850, 427] width 33 height 23
click at [687, 318] on icon "0 150" at bounding box center [760, 387] width 1077 height 733
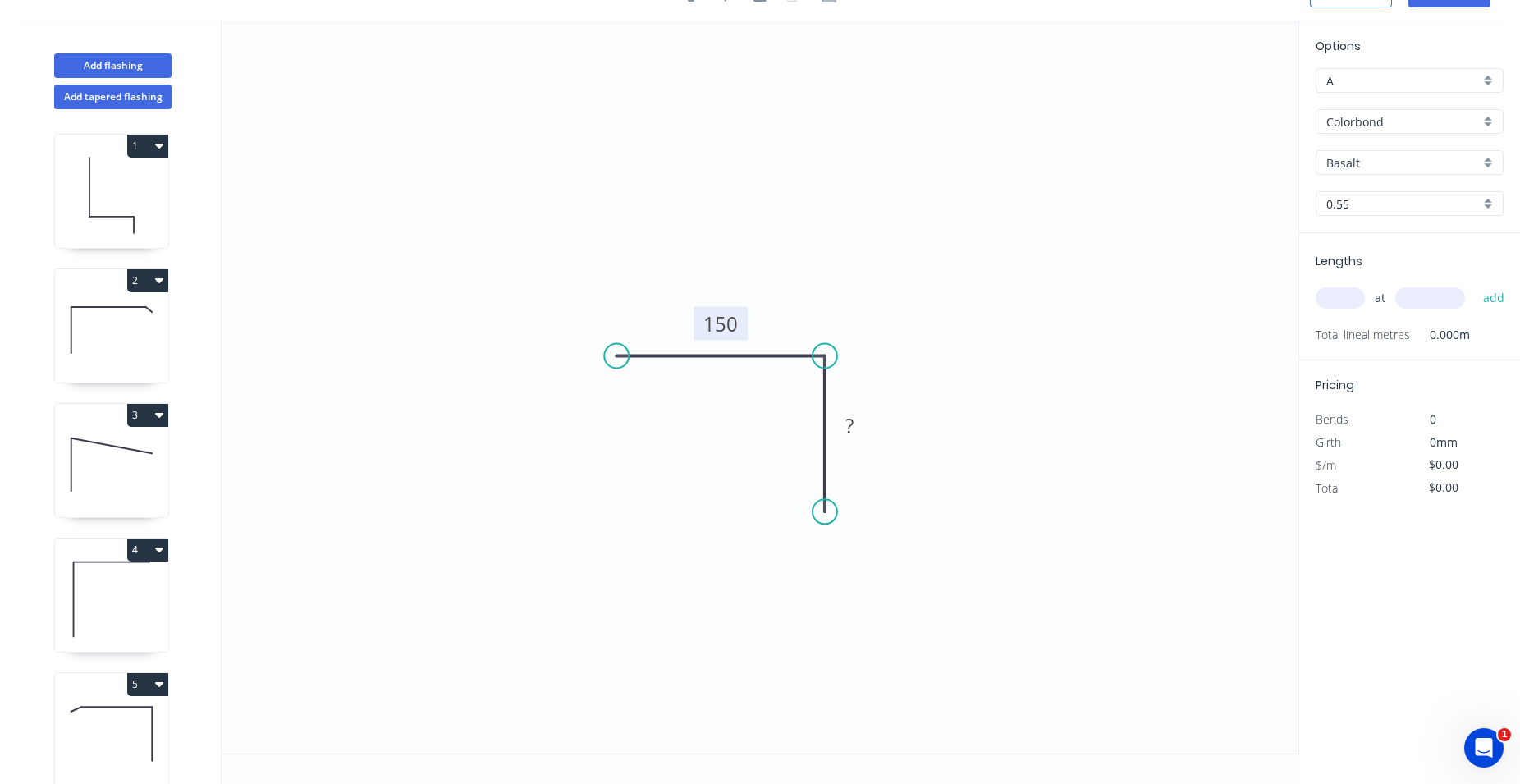
drag, startPoint x: 693, startPoint y: 318, endPoint x: 745, endPoint y: 323, distance: 52.2
click at [745, 323] on icon "0 150 ?" at bounding box center [760, 387] width 1077 height 733
click at [718, 322] on tspan "150" at bounding box center [720, 323] width 34 height 27
drag, startPoint x: 736, startPoint y: 322, endPoint x: 701, endPoint y: 332, distance: 36.4
click at [701, 332] on g "150" at bounding box center [720, 323] width 54 height 33
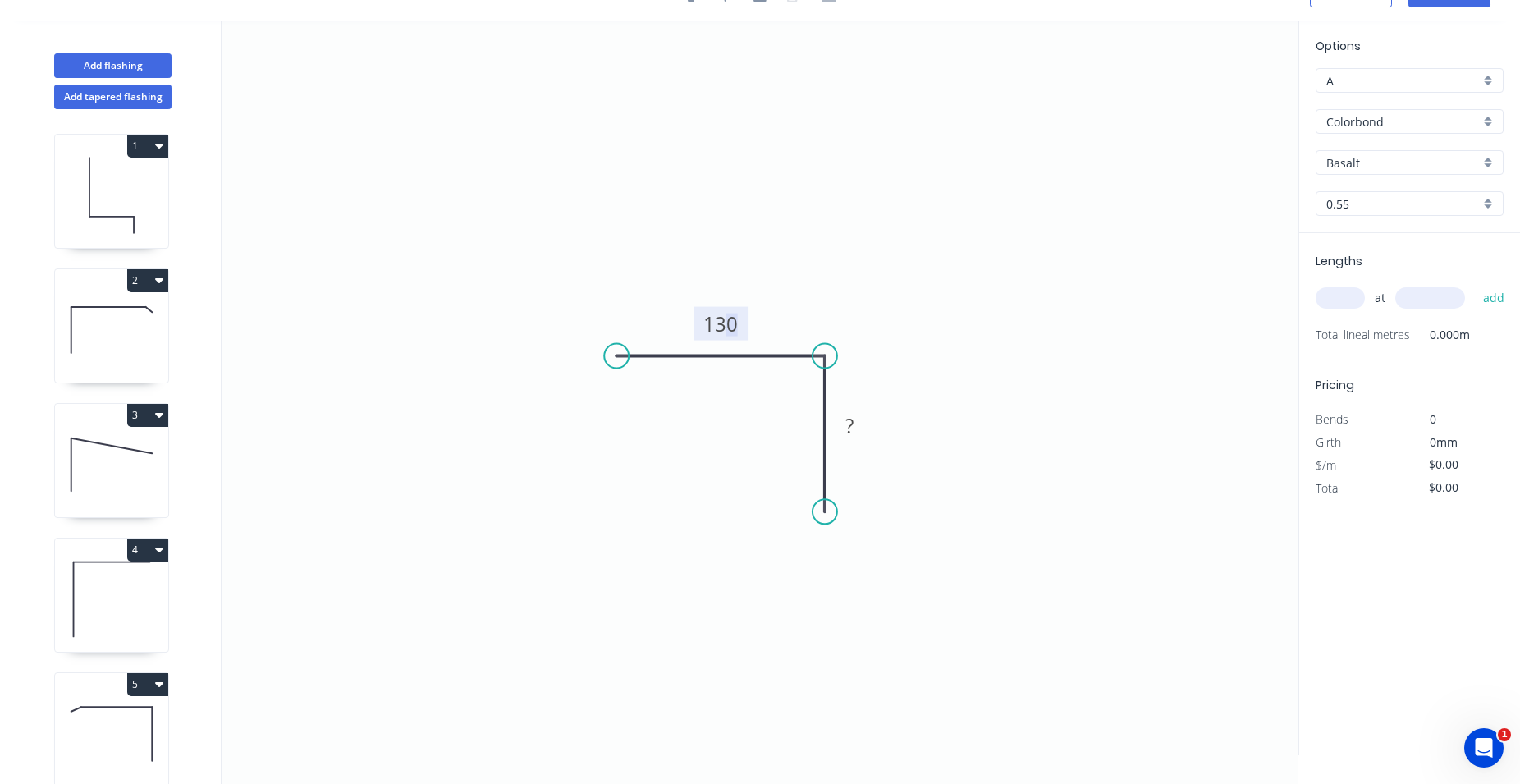
click at [993, 340] on icon "0 130 ?" at bounding box center [760, 387] width 1077 height 733
click at [855, 428] on rect at bounding box center [850, 427] width 33 height 23
click at [857, 432] on rect at bounding box center [850, 427] width 33 height 23
click at [996, 445] on icon "0 130 100" at bounding box center [760, 387] width 1077 height 733
type input "$12.27"
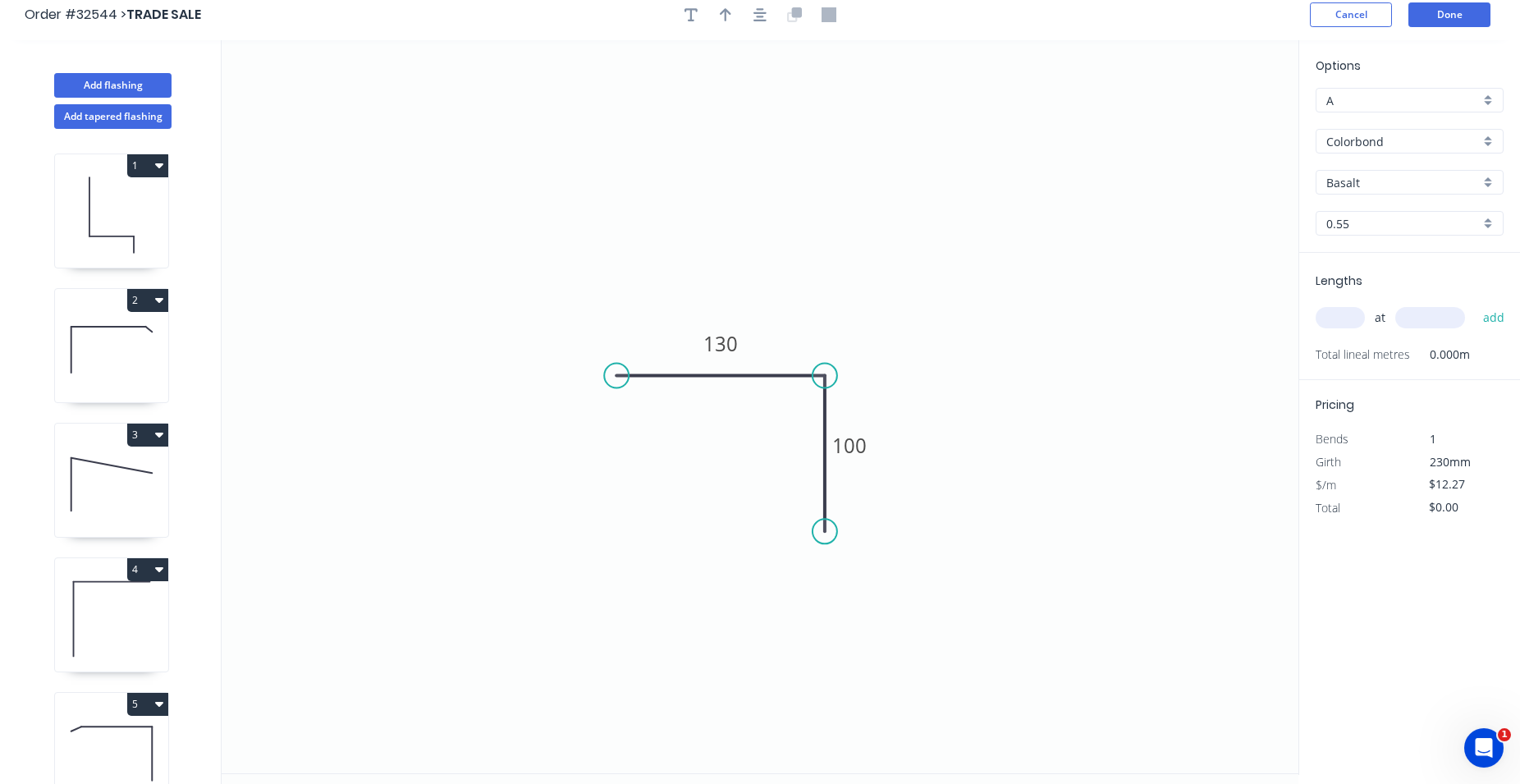
scroll to position [0, 0]
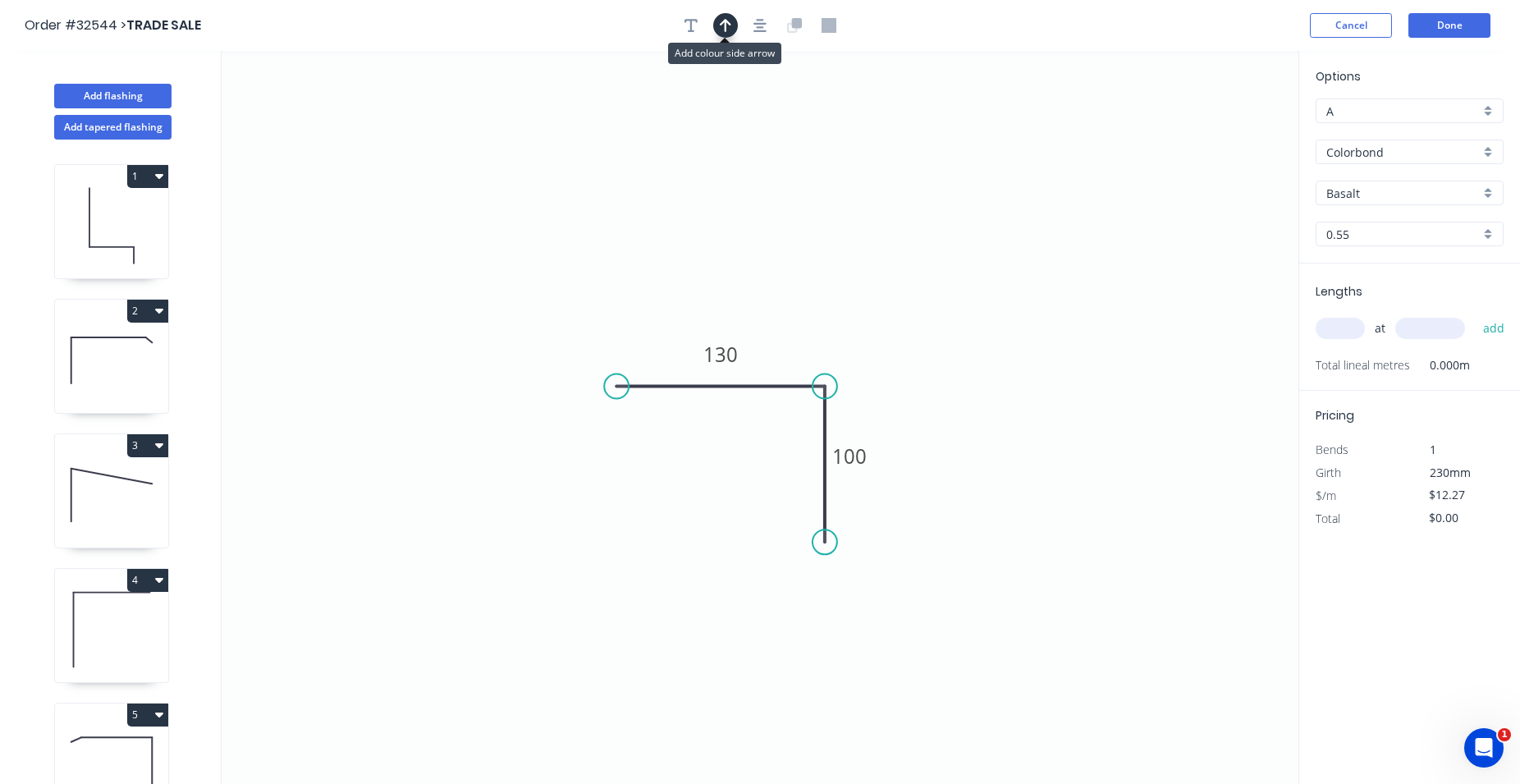
click at [723, 18] on icon "button" at bounding box center [726, 26] width 11 height 15
drag, startPoint x: 1214, startPoint y: 127, endPoint x: 920, endPoint y: 349, distance: 368.4
click at [920, 349] on icon at bounding box center [920, 330] width 15 height 53
drag, startPoint x: 916, startPoint y: 351, endPoint x: 902, endPoint y: 362, distance: 17.8
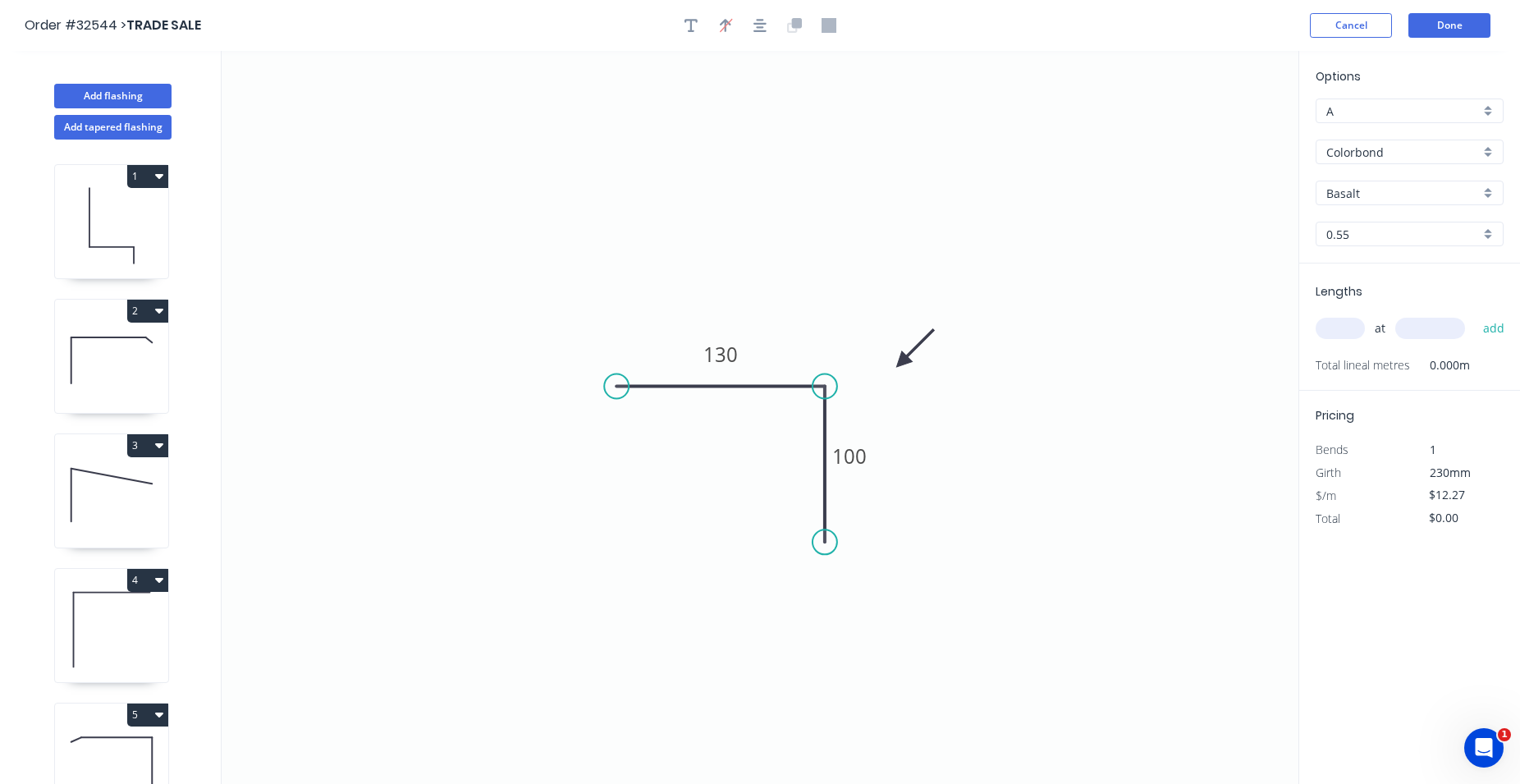
click at [902, 362] on icon at bounding box center [915, 348] width 48 height 48
click at [1392, 196] on input "Basalt" at bounding box center [1403, 193] width 153 height 18
click at [1379, 250] on div "Monument" at bounding box center [1410, 252] width 187 height 29
type input "Monument"
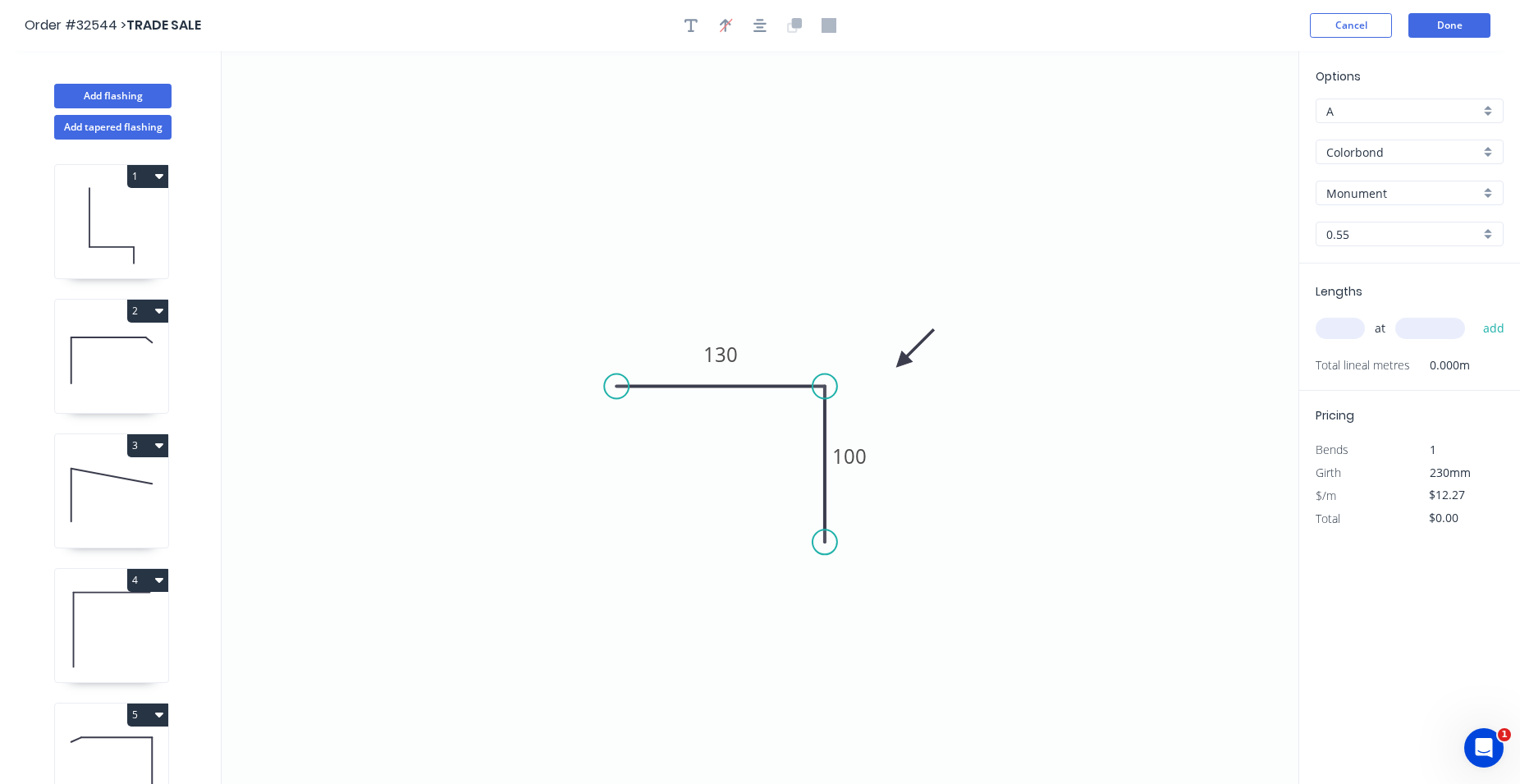
click at [1336, 336] on input "text" at bounding box center [1340, 328] width 49 height 21
type input "1"
click at [1408, 333] on input "text" at bounding box center [1430, 328] width 70 height 21
type input "2700"
click at [1493, 325] on button "add" at bounding box center [1494, 328] width 39 height 28
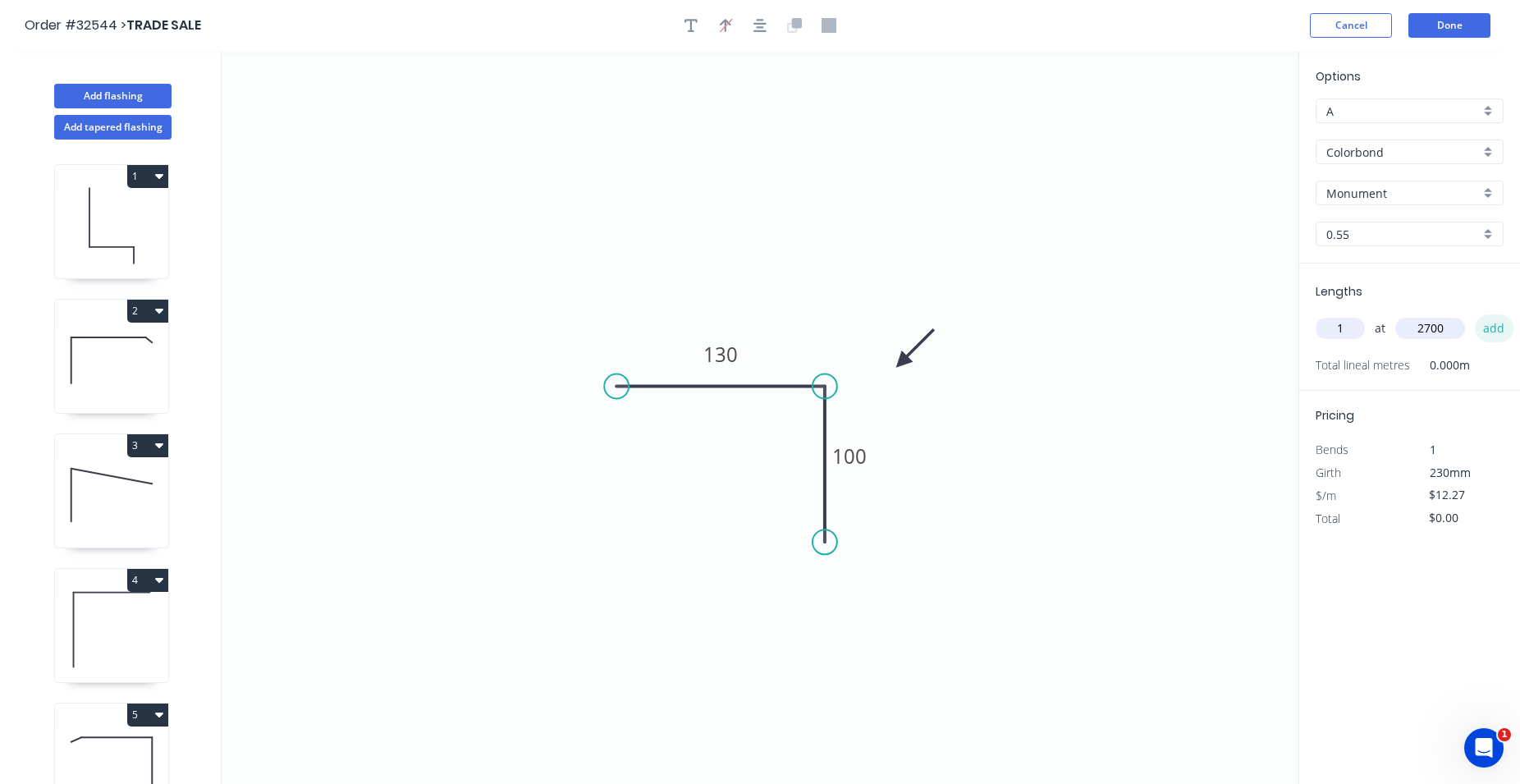
type input "$33.13"
click at [1456, 23] on button "Done" at bounding box center [1449, 25] width 82 height 25
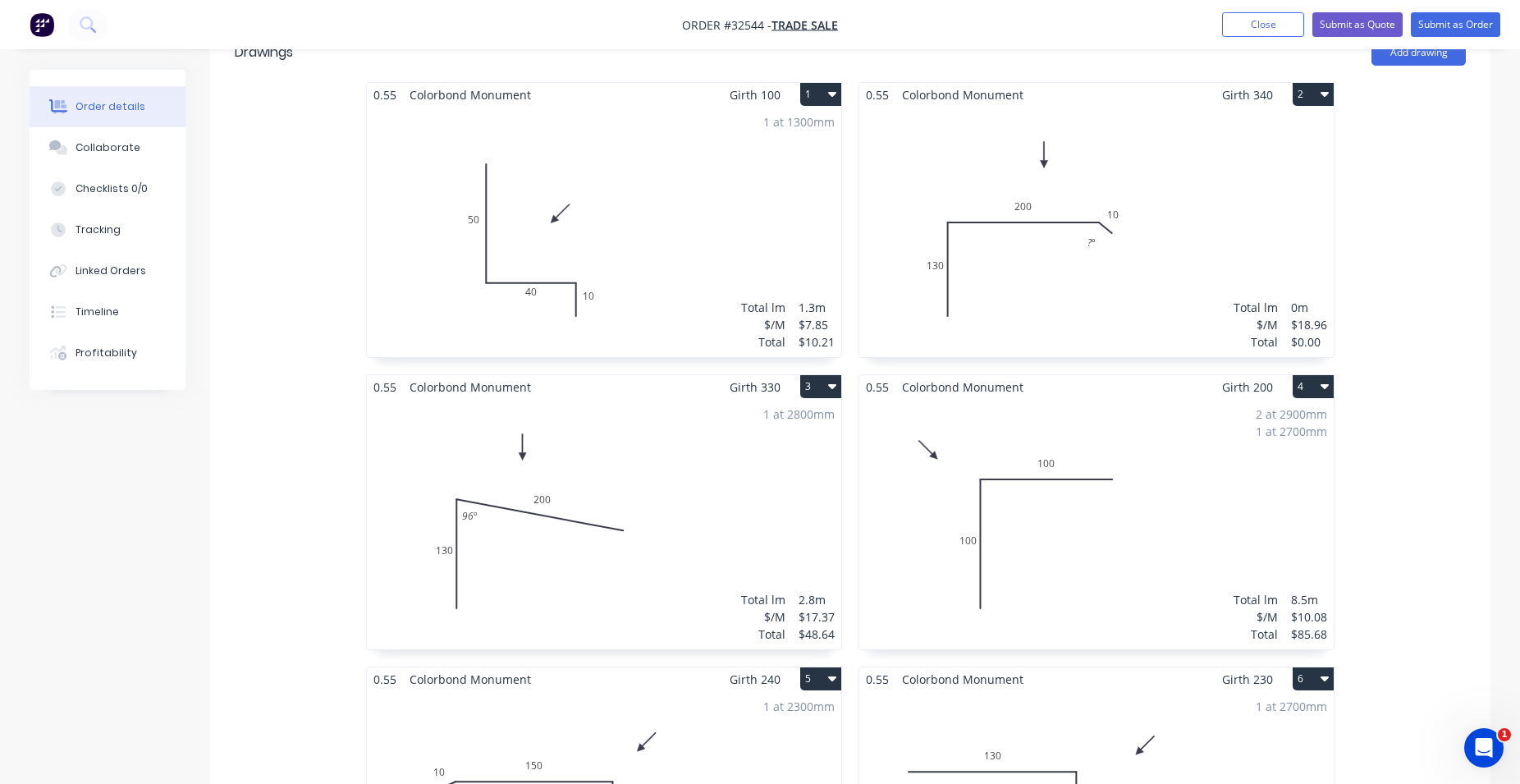
scroll to position [251, 0]
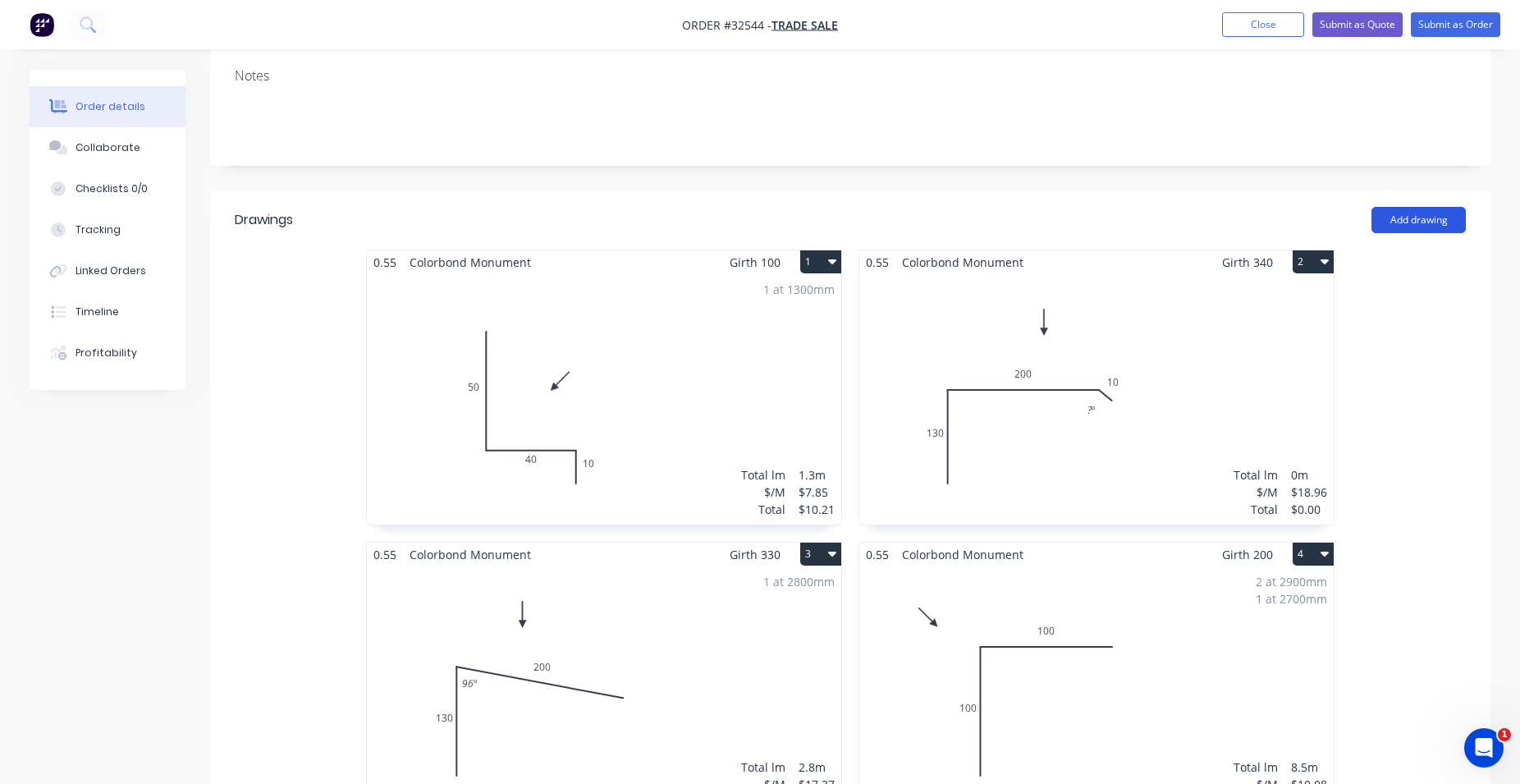
click at [1430, 211] on button "Add drawing" at bounding box center [1418, 220] width 94 height 26
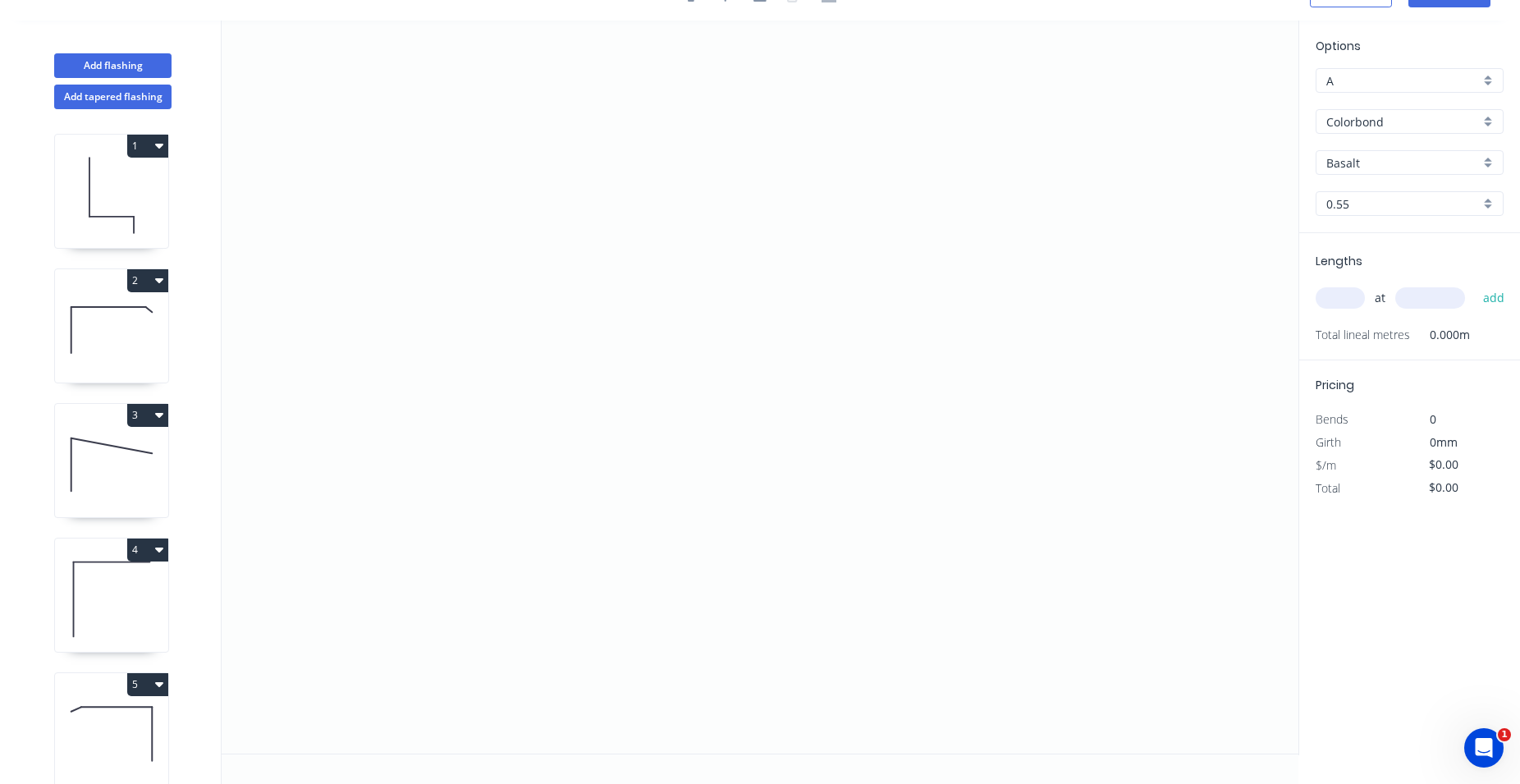
scroll to position [30, 0]
drag, startPoint x: 654, startPoint y: 339, endPoint x: 814, endPoint y: 345, distance: 160.1
click at [814, 345] on icon "0" at bounding box center [760, 387] width 1077 height 733
drag, startPoint x: 814, startPoint y: 367, endPoint x: 816, endPoint y: 528, distance: 161.0
click at [816, 528] on icon "0 ?" at bounding box center [760, 387] width 1077 height 733
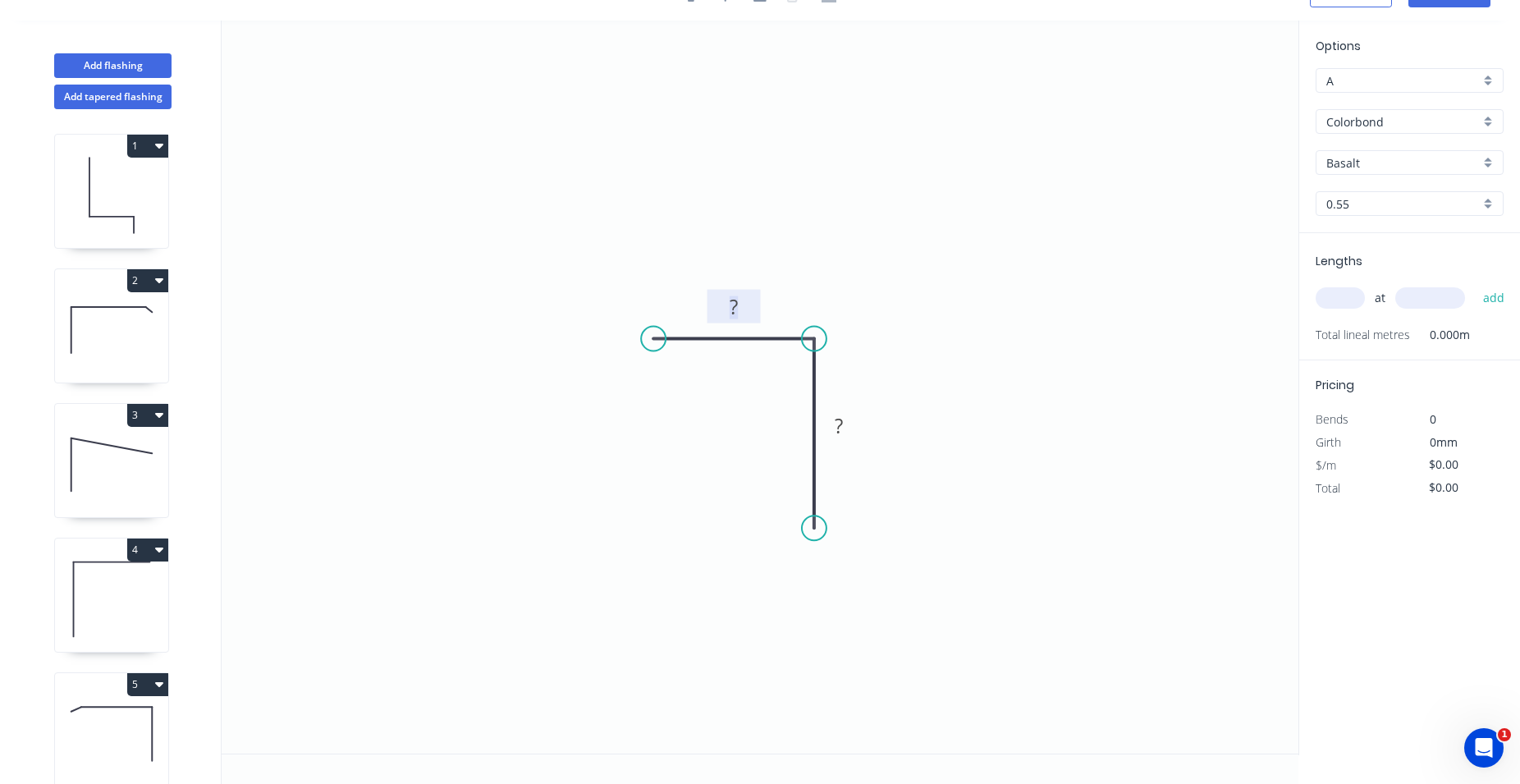
click at [742, 308] on rect at bounding box center [734, 308] width 33 height 23
click at [740, 309] on rect at bounding box center [734, 308] width 33 height 23
click at [999, 292] on icon "0 50 ?" at bounding box center [760, 387] width 1077 height 733
click at [847, 428] on rect at bounding box center [839, 427] width 33 height 23
click at [840, 430] on tspan "?" at bounding box center [838, 425] width 8 height 27
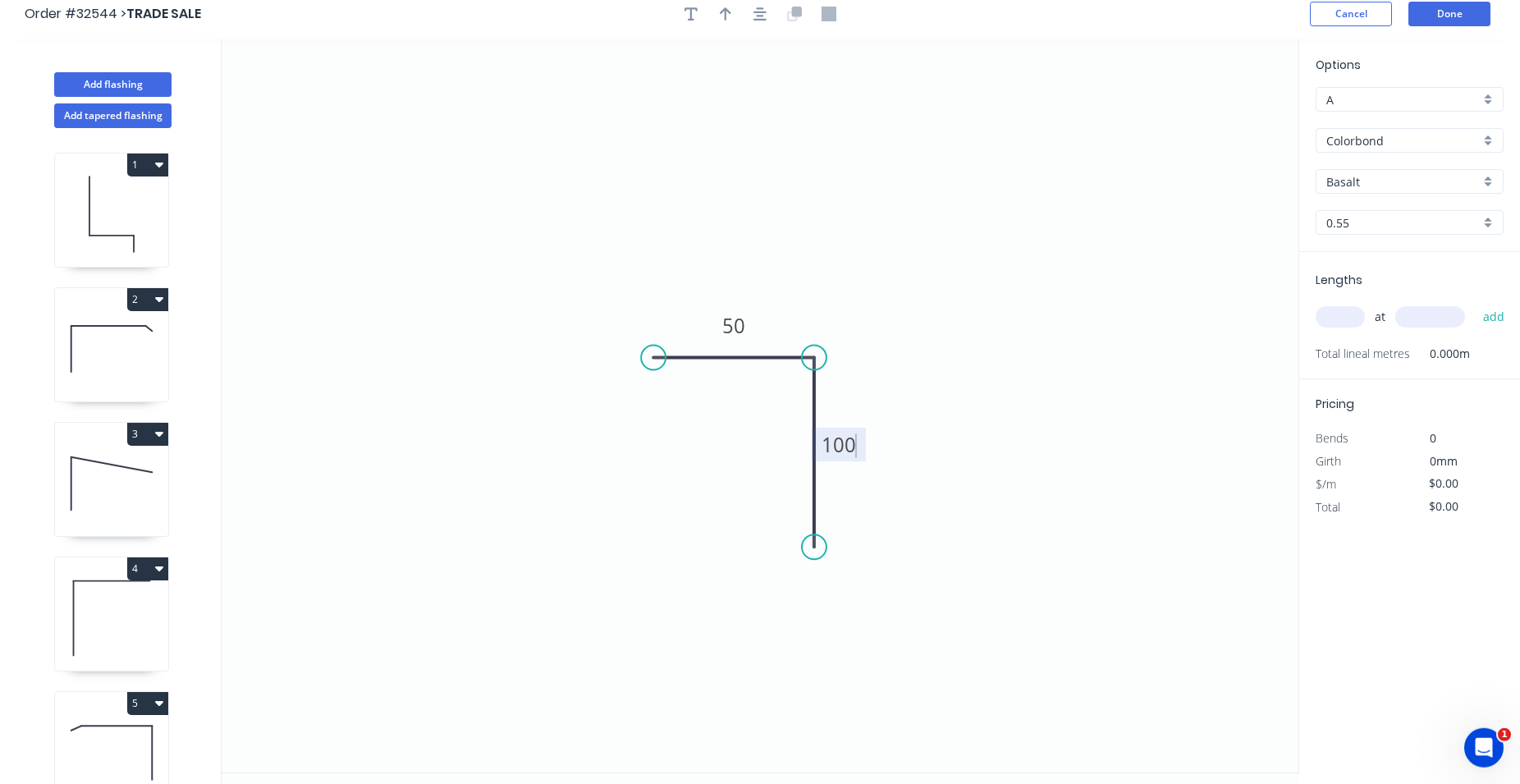
scroll to position [0, 0]
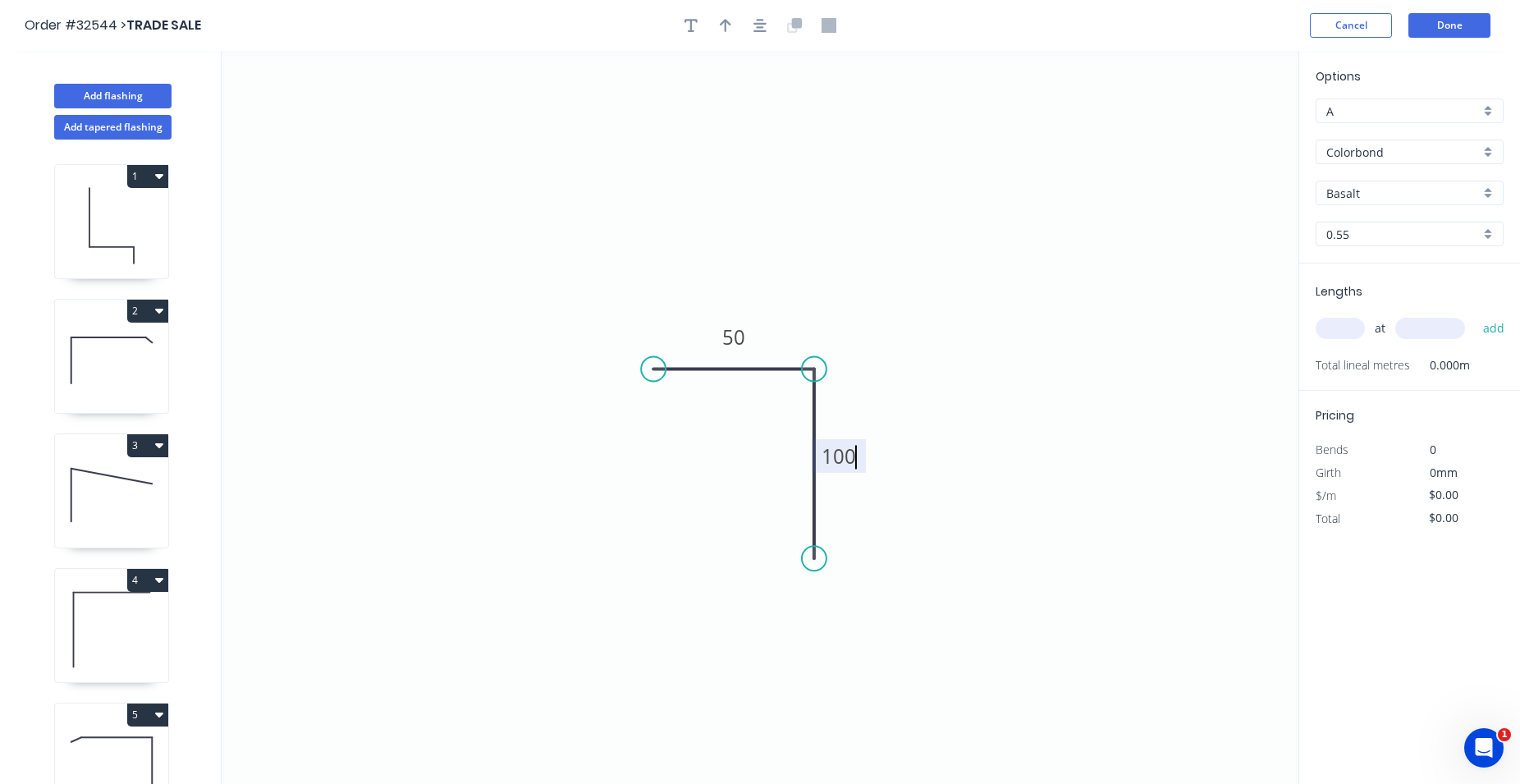
click at [1364, 194] on input "Basalt" at bounding box center [1403, 193] width 153 height 18
type input "$7.97"
click at [1405, 336] on div "Monument" at bounding box center [1410, 345] width 187 height 29
type input "Monument"
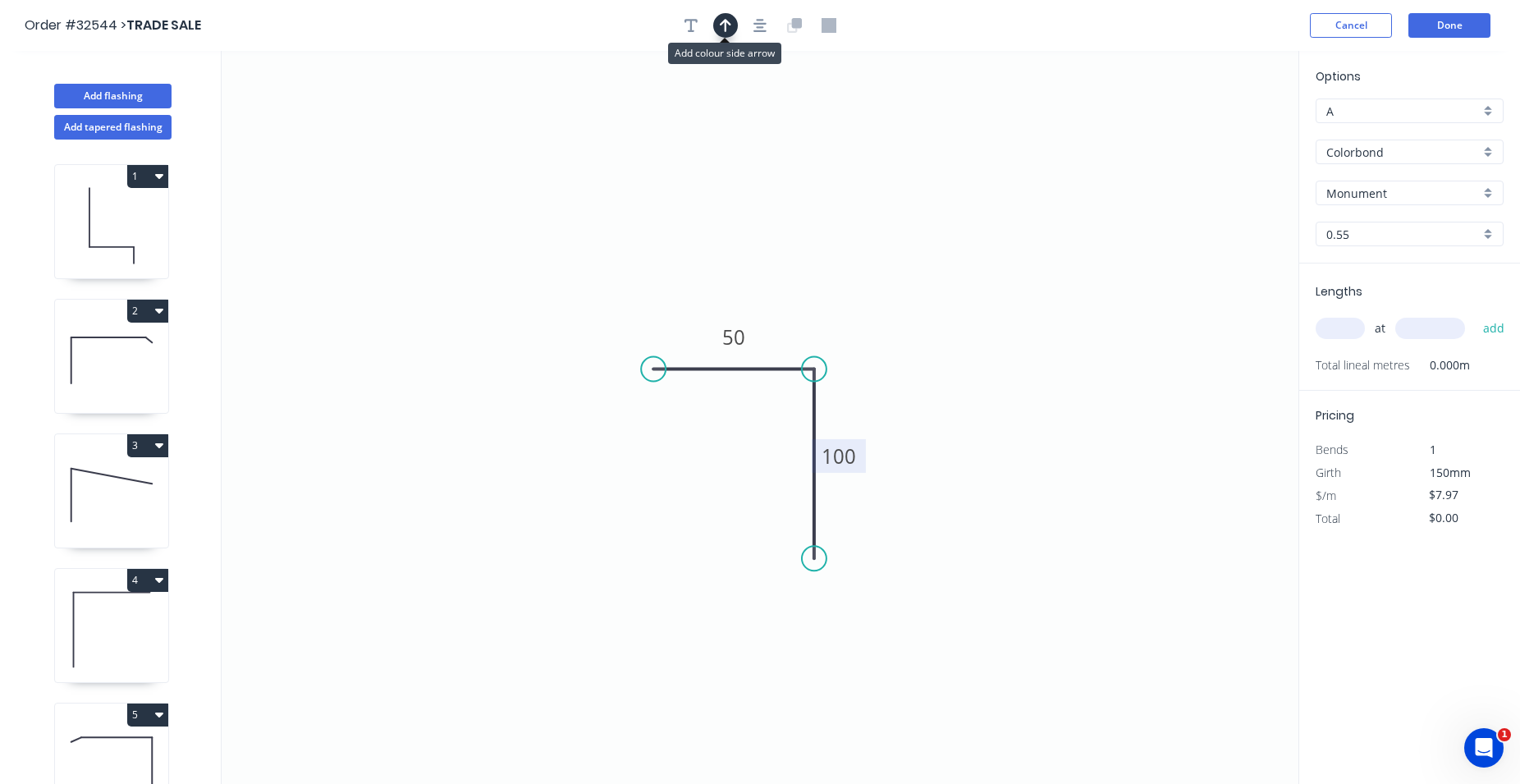
click at [728, 30] on icon "button" at bounding box center [726, 26] width 11 height 15
drag, startPoint x: 1210, startPoint y: 129, endPoint x: 1209, endPoint y: 159, distance: 30.0
click at [1221, 188] on icon "0 50 100" at bounding box center [760, 417] width 1077 height 733
drag, startPoint x: 1214, startPoint y: 130, endPoint x: 897, endPoint y: 344, distance: 382.5
click at [897, 344] on icon at bounding box center [897, 325] width 15 height 53
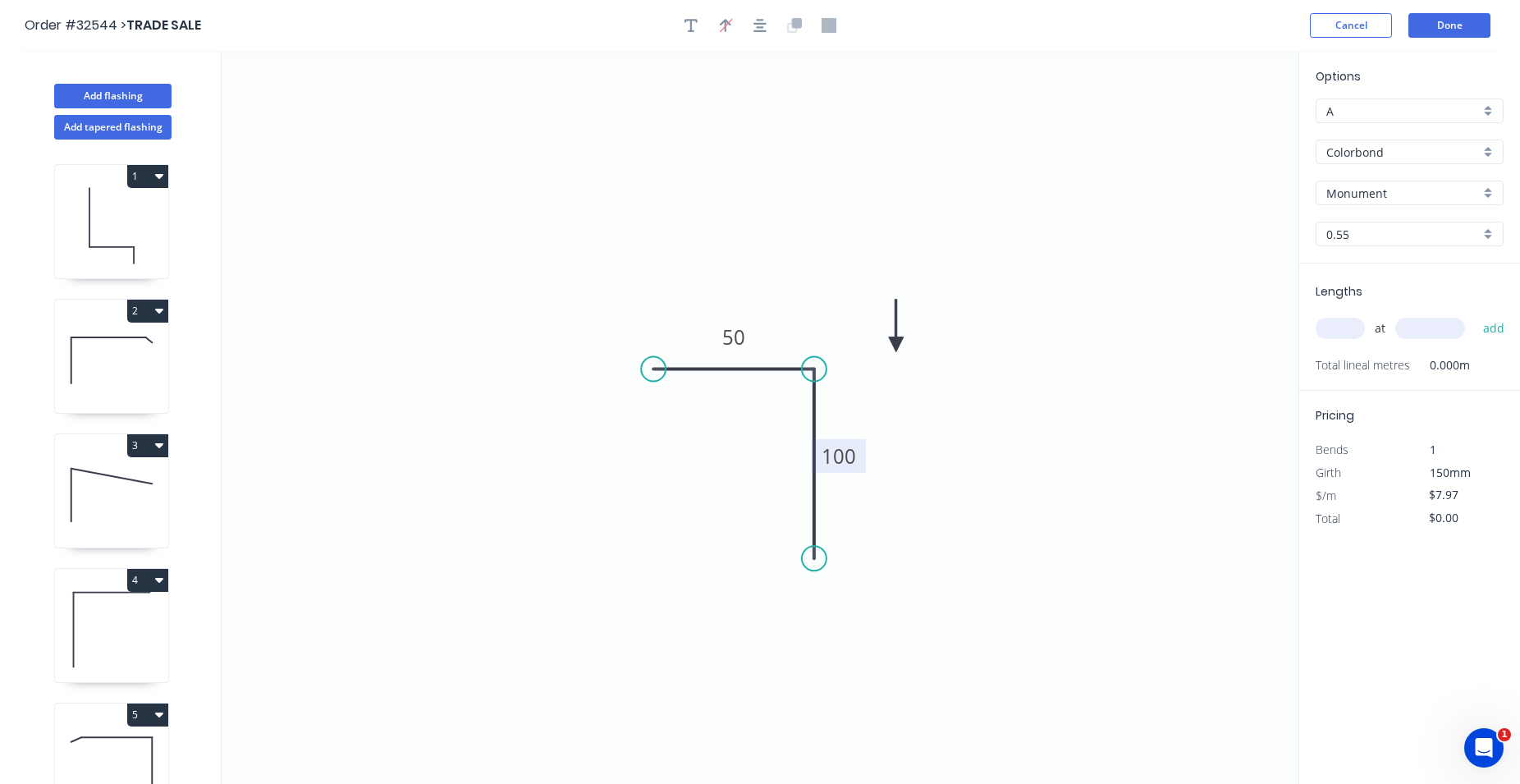
click at [897, 344] on icon at bounding box center [897, 325] width 15 height 53
click at [1345, 333] on input "text" at bounding box center [1340, 328] width 49 height 21
type input "1"
click at [1407, 325] on input "text" at bounding box center [1430, 328] width 70 height 21
type input "2700"
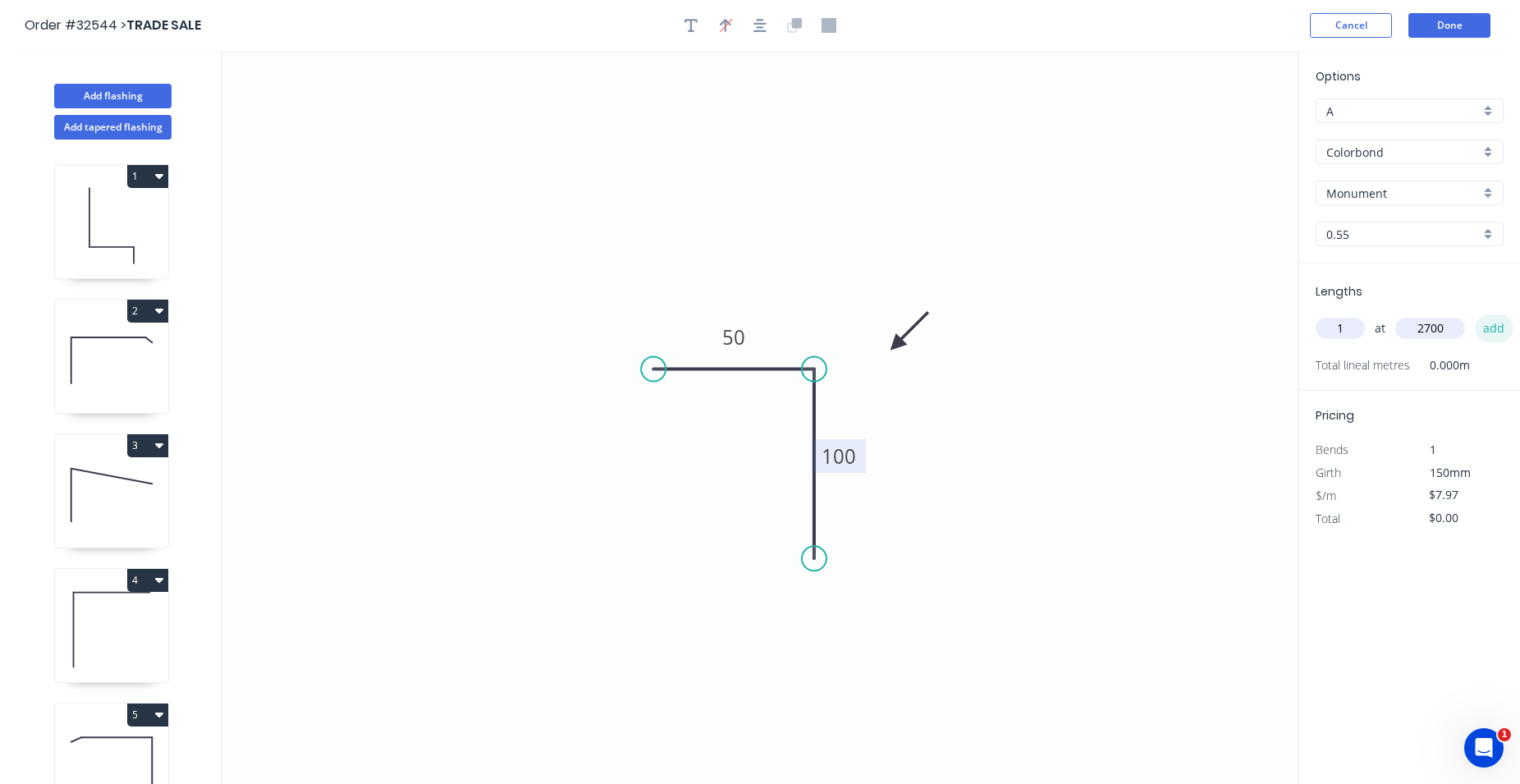
click at [1498, 326] on button "add" at bounding box center [1494, 328] width 39 height 28
type input "$21.52"
click at [1452, 18] on button "Done" at bounding box center [1449, 25] width 82 height 25
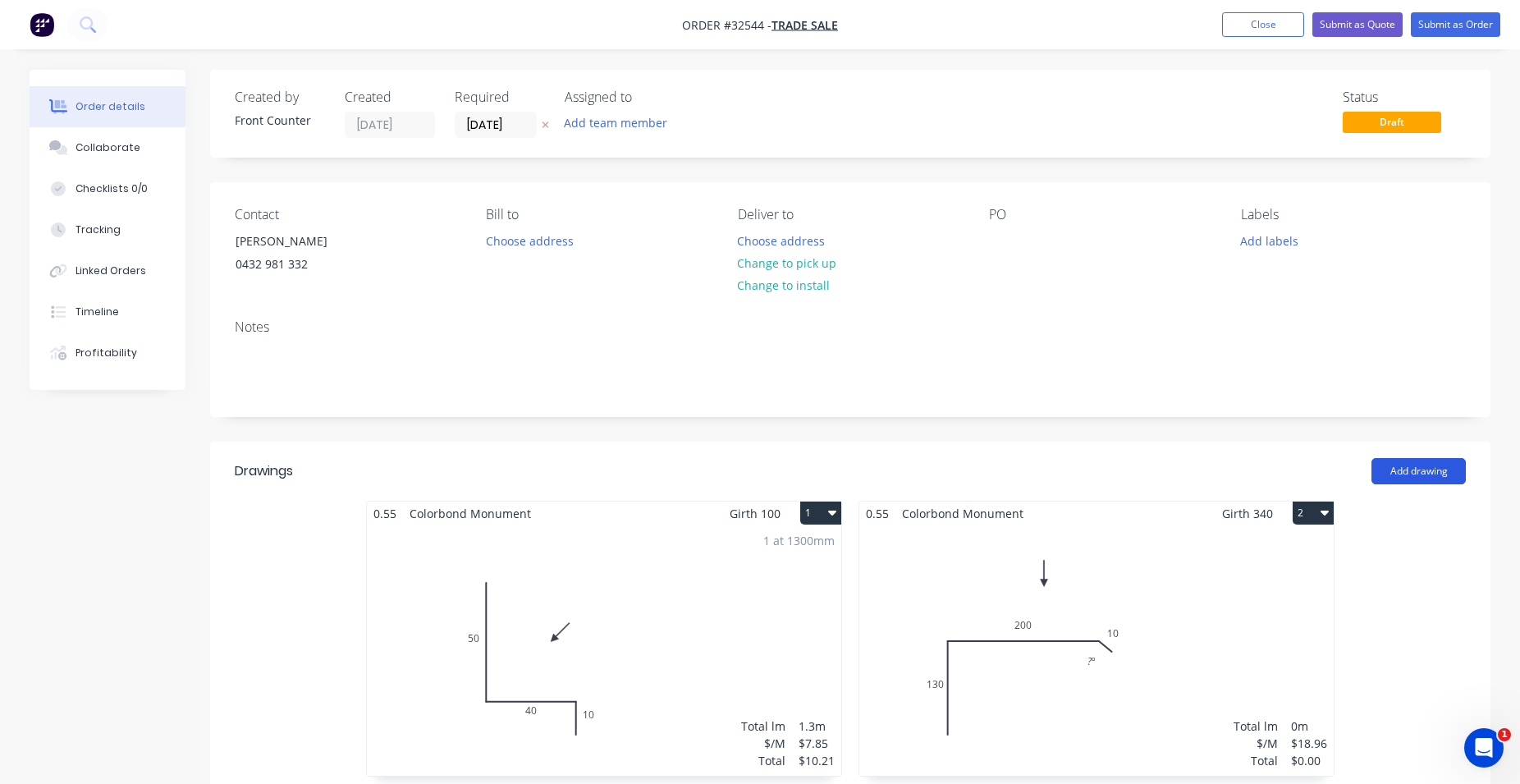
click at [1399, 475] on button "Add drawing" at bounding box center [1418, 471] width 94 height 26
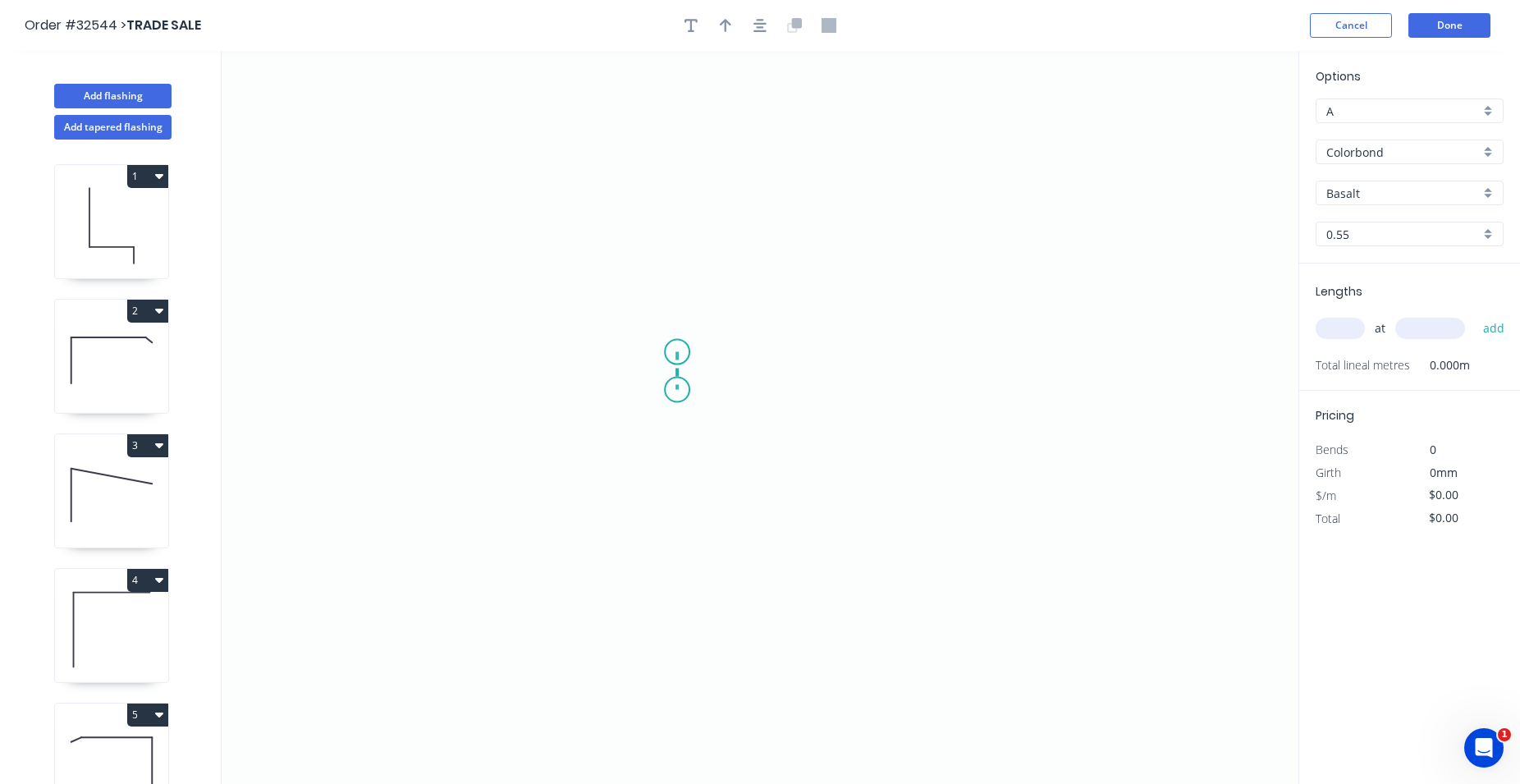
drag, startPoint x: 677, startPoint y: 352, endPoint x: 676, endPoint y: 390, distance: 38.0
click at [676, 390] on icon "0" at bounding box center [760, 417] width 1077 height 733
drag, startPoint x: 676, startPoint y: 390, endPoint x: 797, endPoint y: 393, distance: 121.0
click at [797, 393] on icon "0 ?" at bounding box center [760, 417] width 1077 height 733
drag, startPoint x: 797, startPoint y: 393, endPoint x: 803, endPoint y: 488, distance: 95.2
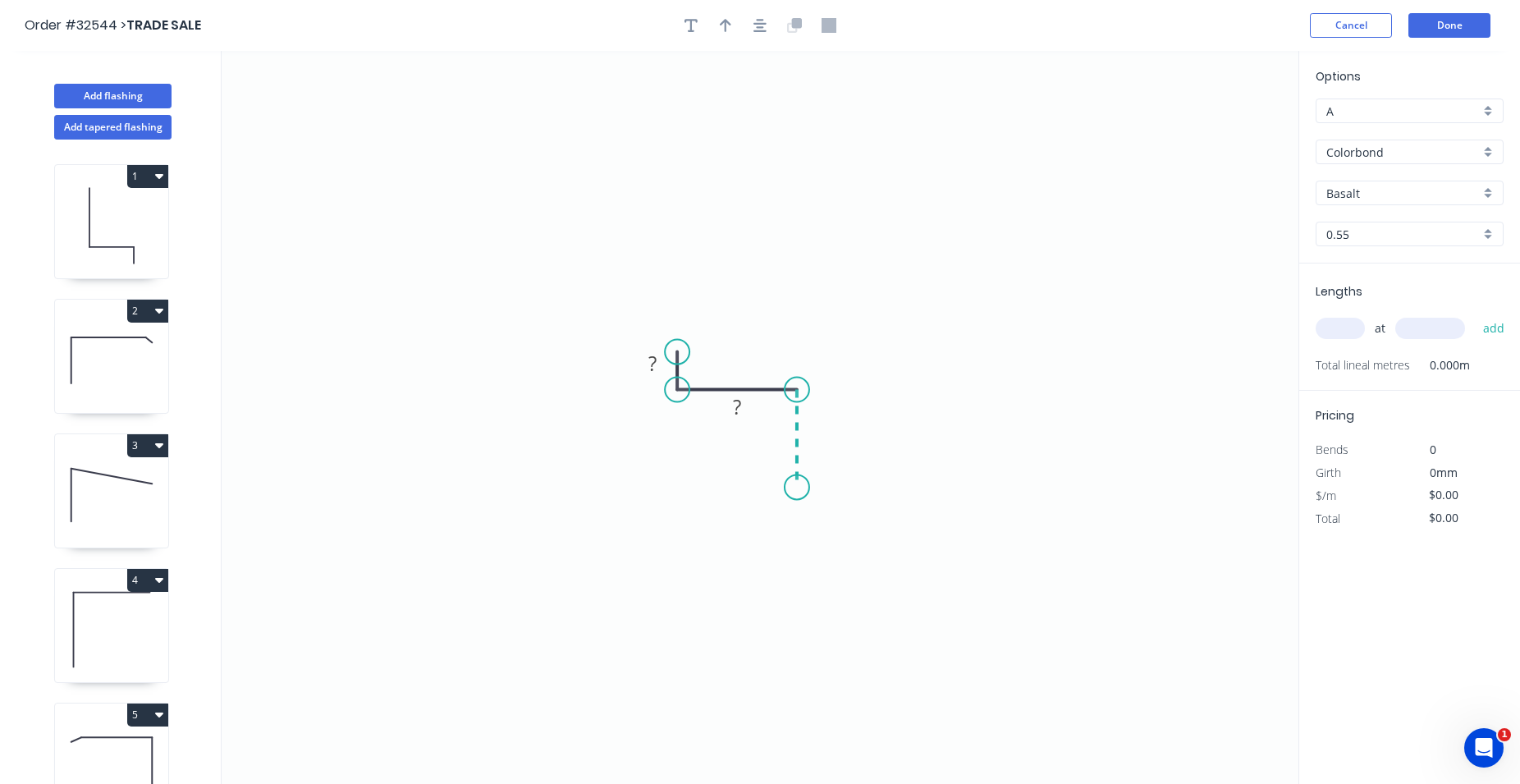
click at [803, 488] on icon "0 ? ?" at bounding box center [760, 417] width 1077 height 733
click at [656, 365] on tspan "?" at bounding box center [652, 363] width 8 height 27
click at [656, 366] on tspan "?" at bounding box center [652, 363] width 8 height 27
click at [578, 447] on icon "0 5 ? ?" at bounding box center [760, 417] width 1077 height 733
click at [746, 416] on rect at bounding box center [737, 407] width 33 height 23
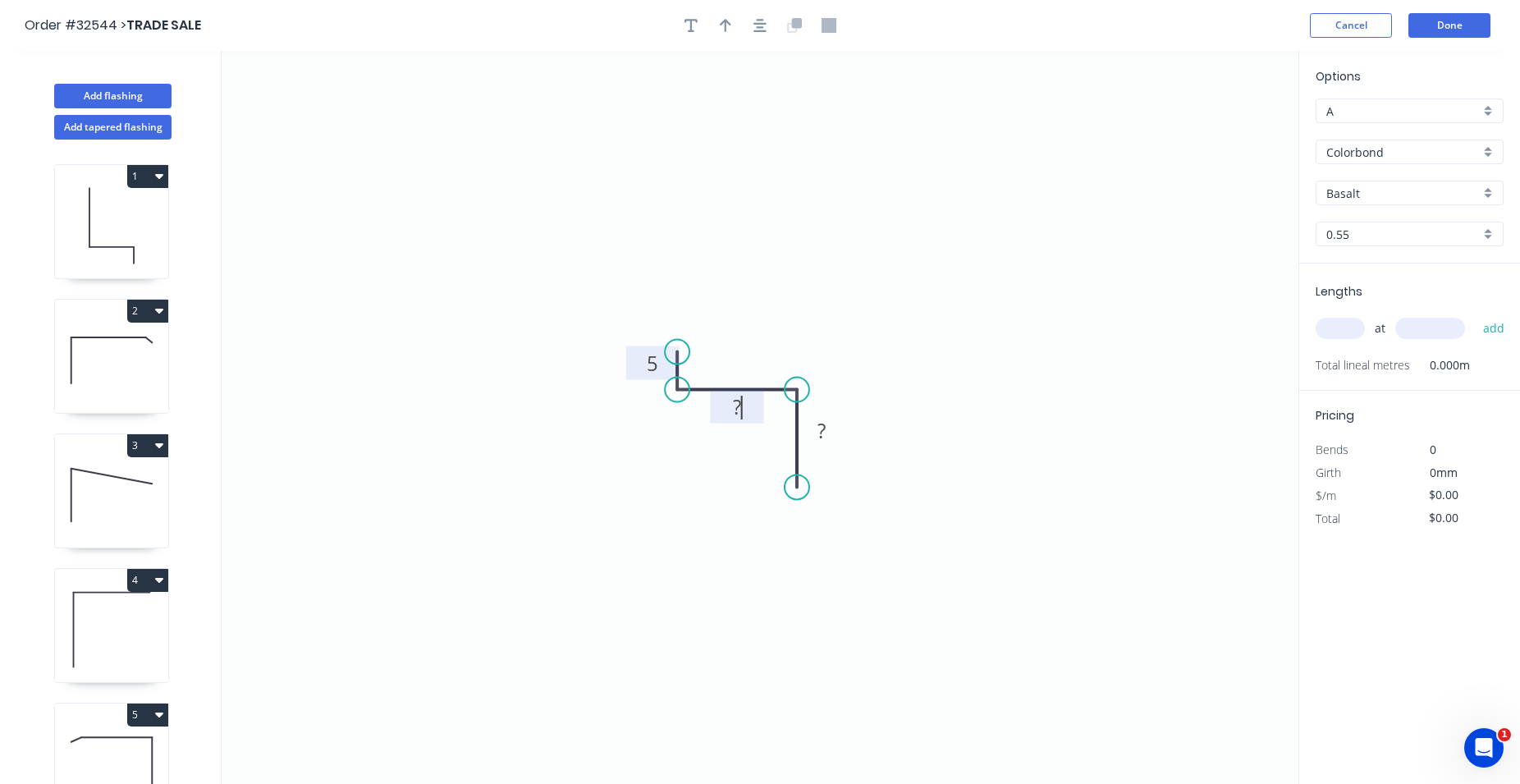
click at [741, 405] on tspan "?" at bounding box center [737, 406] width 8 height 27
click at [741, 473] on icon "0 5 15 ?" at bounding box center [760, 417] width 1077 height 733
click at [848, 435] on rect at bounding box center [821, 429] width 54 height 33
click at [840, 437] on rect at bounding box center [821, 429] width 54 height 33
click at [831, 436] on rect at bounding box center [822, 430] width 33 height 23
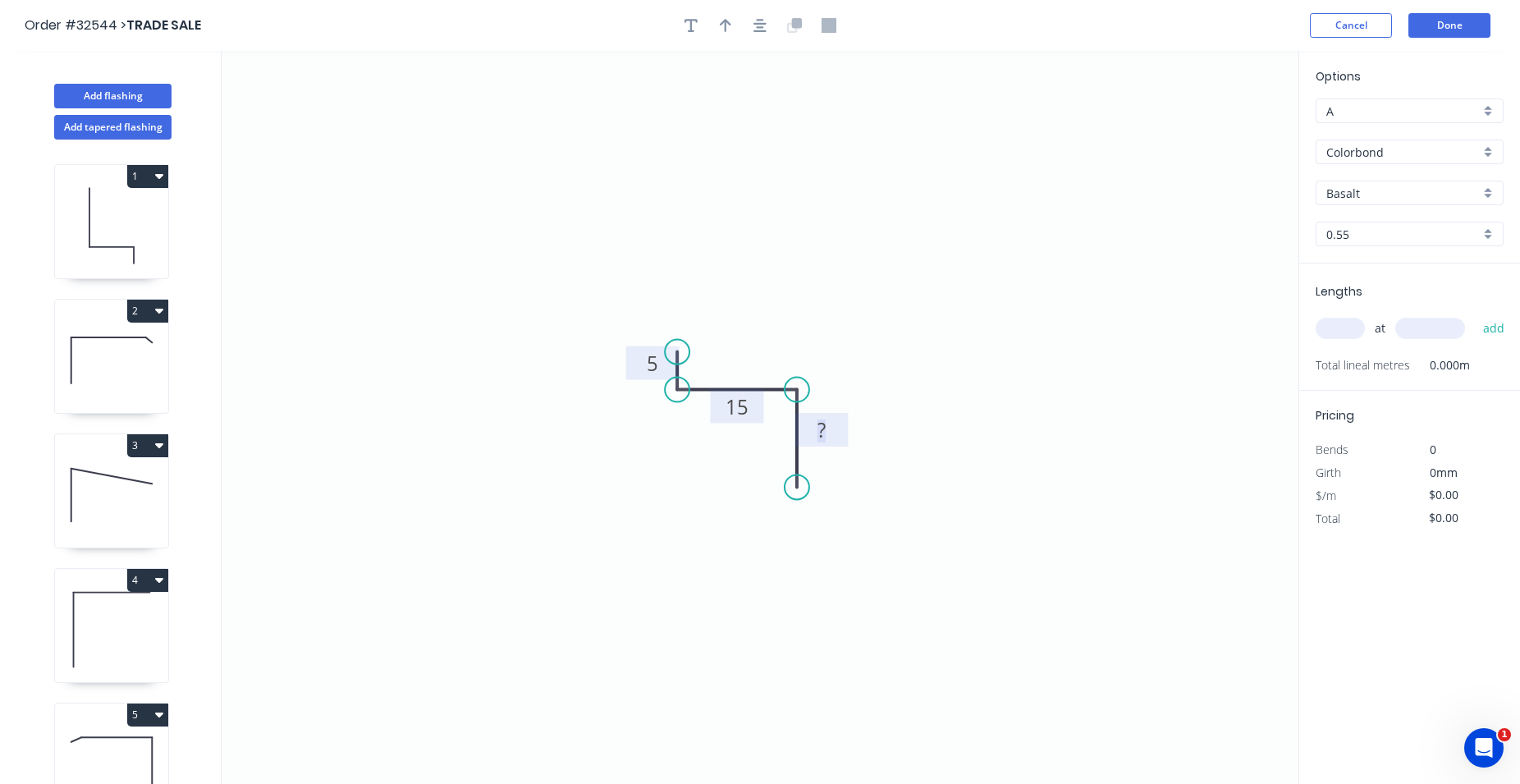
click at [826, 432] on tspan "?" at bounding box center [821, 429] width 8 height 27
click at [863, 496] on icon "0 5 15 40" at bounding box center [760, 417] width 1077 height 733
type input "$7.85"
click at [728, 24] on icon "button" at bounding box center [726, 26] width 11 height 15
drag, startPoint x: 1219, startPoint y: 127, endPoint x: 690, endPoint y: 499, distance: 646.7
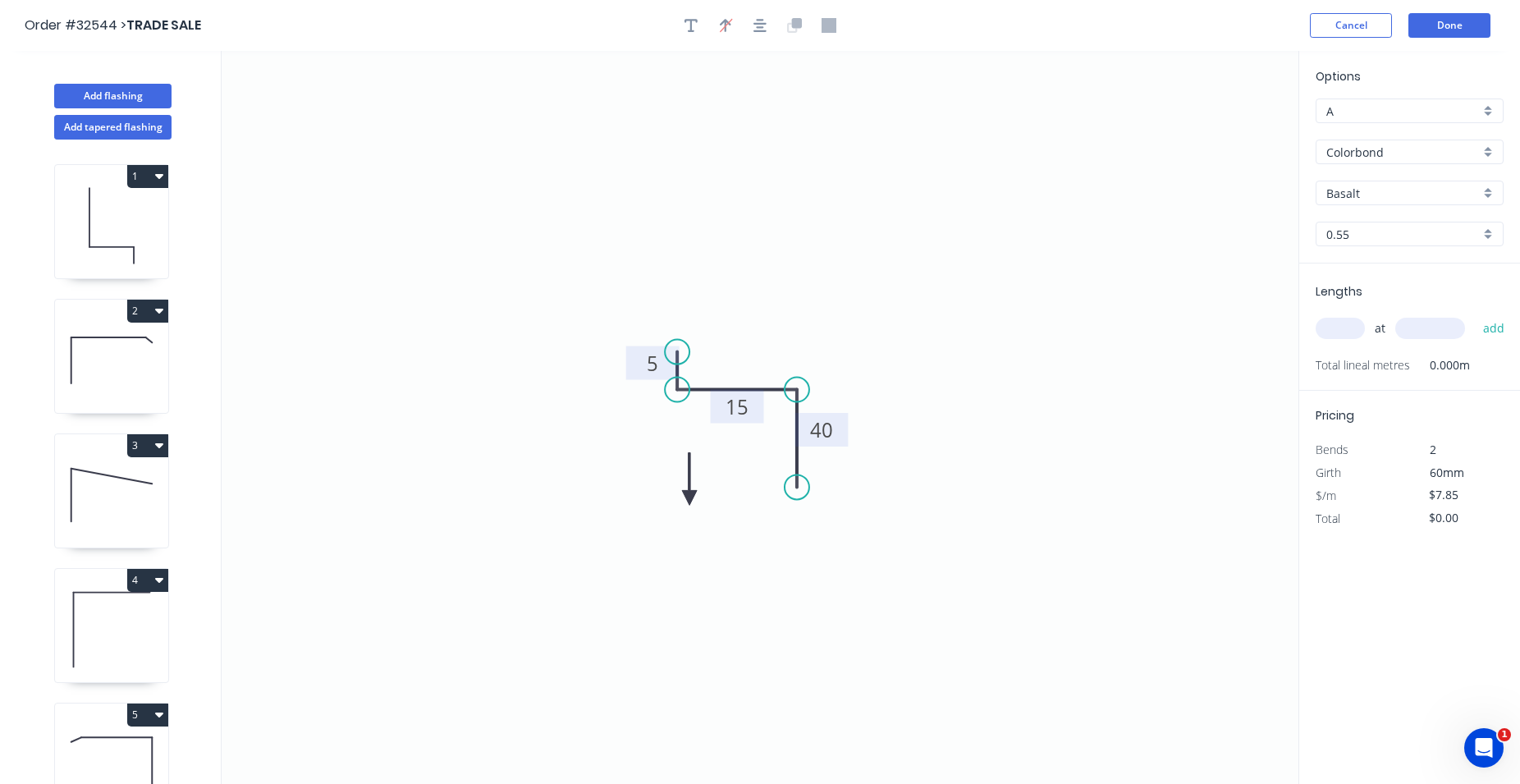
click at [690, 499] on icon at bounding box center [690, 478] width 15 height 53
click at [690, 499] on icon at bounding box center [703, 485] width 48 height 48
click at [690, 499] on icon at bounding box center [703, 512] width 48 height 48
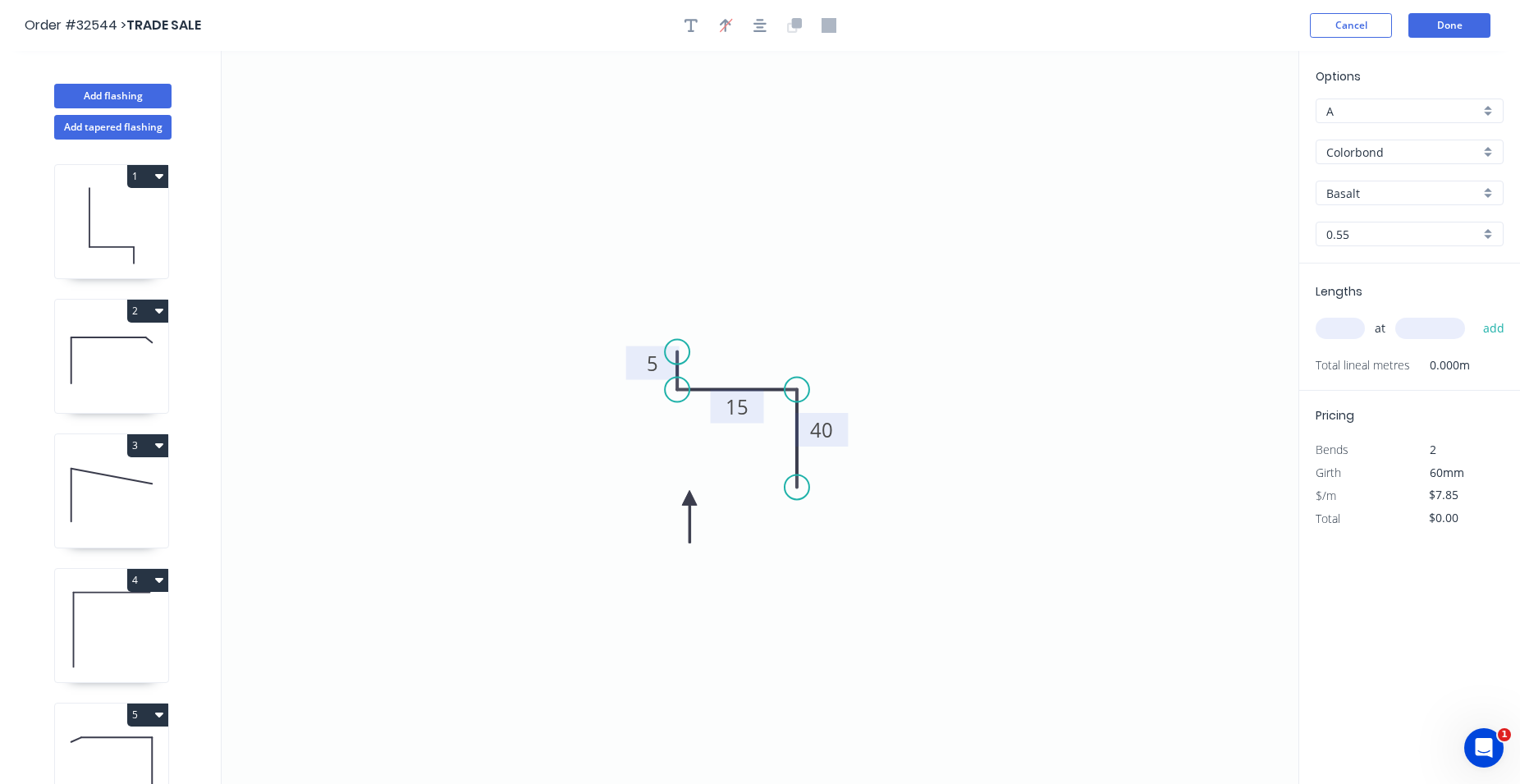
click at [690, 499] on icon at bounding box center [690, 516] width 15 height 53
click at [690, 499] on icon at bounding box center [677, 512] width 48 height 48
click at [690, 499] on icon at bounding box center [670, 498] width 53 height 15
click at [690, 499] on icon at bounding box center [690, 478] width 15 height 53
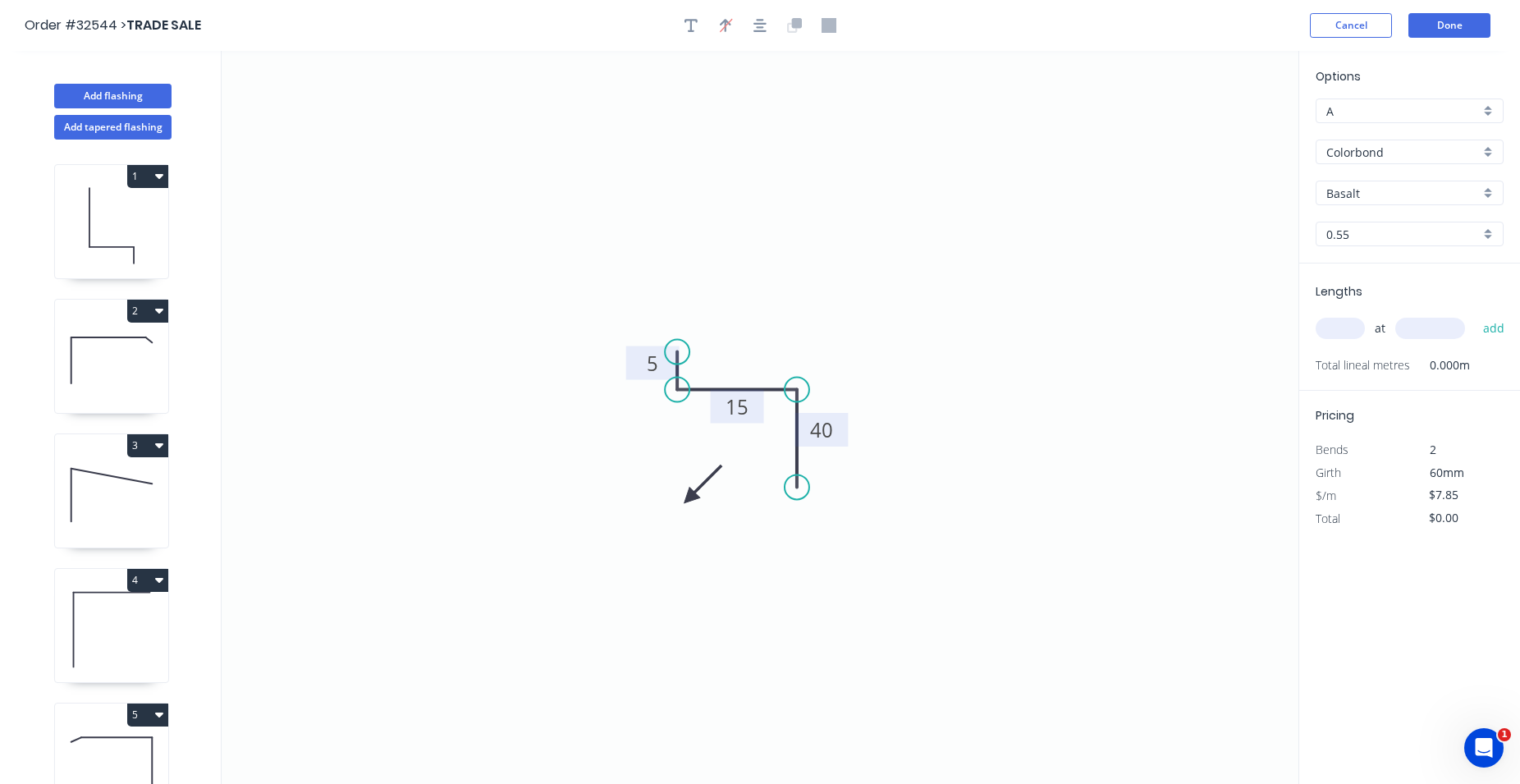
click at [690, 499] on icon at bounding box center [703, 485] width 48 height 48
click at [690, 499] on icon at bounding box center [708, 498] width 53 height 15
click at [690, 499] on icon at bounding box center [703, 512] width 48 height 48
click at [690, 499] on icon at bounding box center [690, 516] width 15 height 53
drag, startPoint x: 690, startPoint y: 499, endPoint x: 742, endPoint y: 452, distance: 70.1
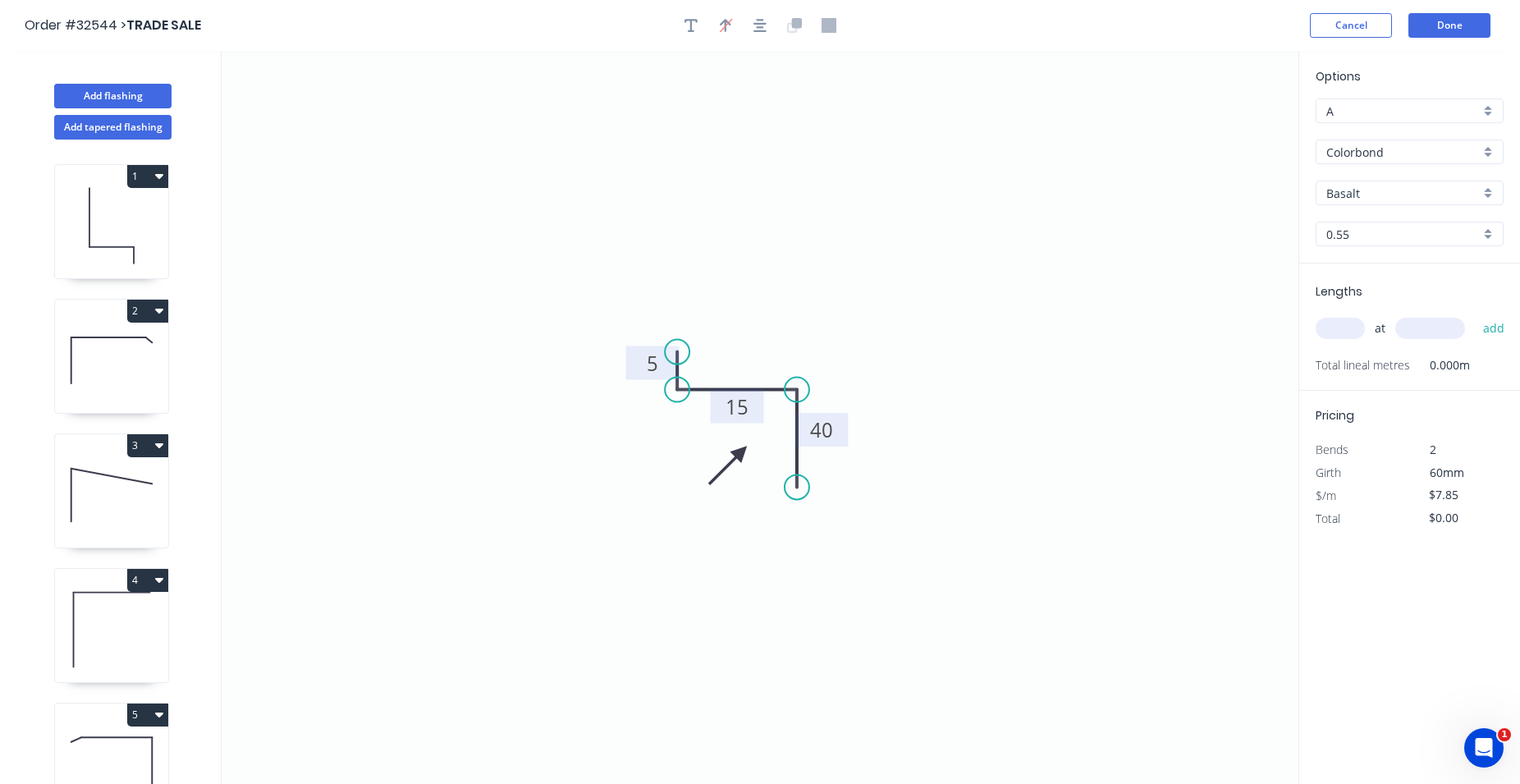
click at [742, 452] on icon at bounding box center [729, 465] width 48 height 48
click at [1394, 188] on input "Basalt" at bounding box center [1403, 193] width 153 height 18
click at [1400, 339] on div "Monument" at bounding box center [1410, 345] width 187 height 29
type input "Monument"
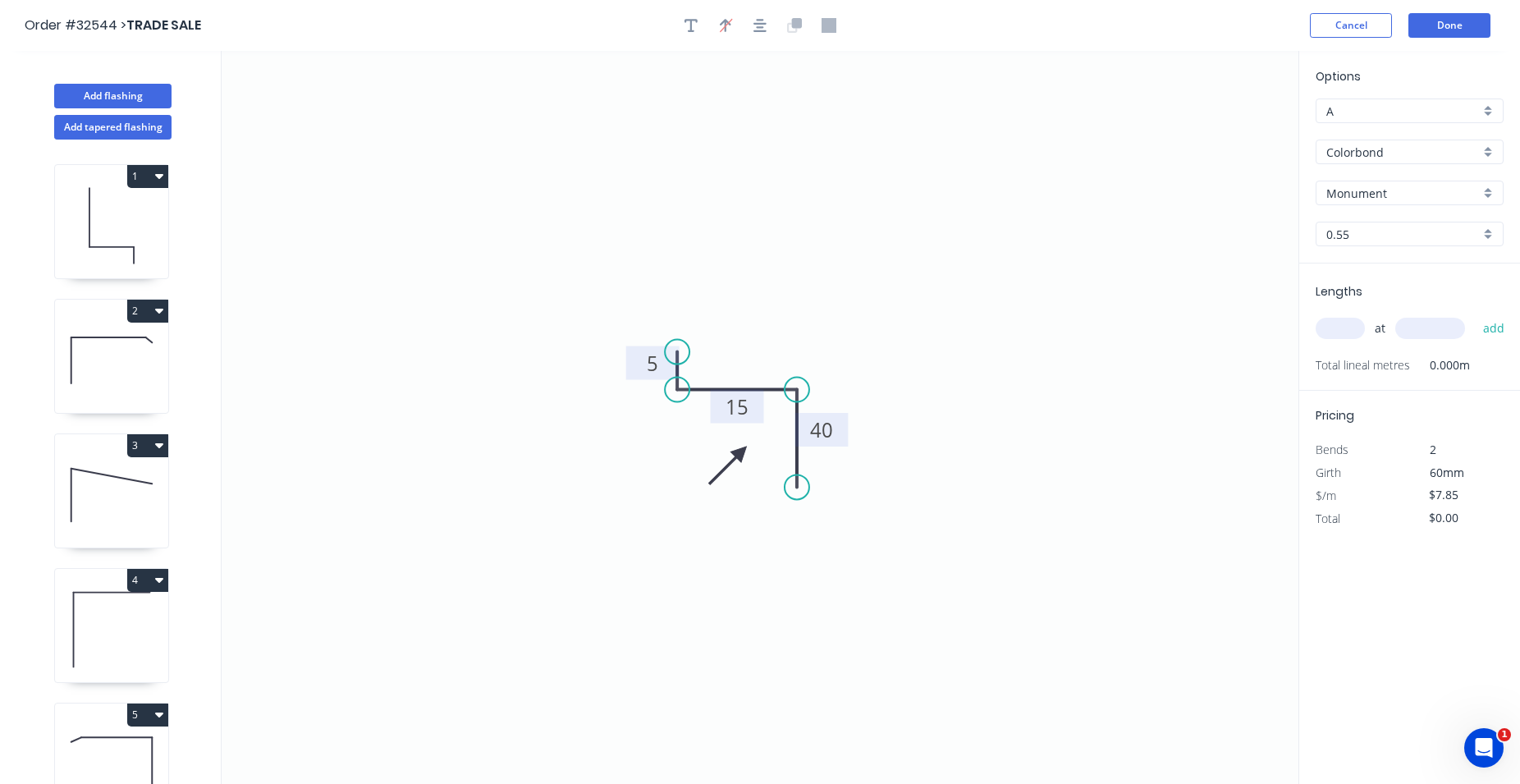
click at [1333, 329] on input "text" at bounding box center [1340, 328] width 49 height 21
type input "1"
click at [1429, 334] on input "text" at bounding box center [1430, 328] width 70 height 21
type input "1720"
click at [1492, 332] on button "add" at bounding box center [1494, 328] width 39 height 28
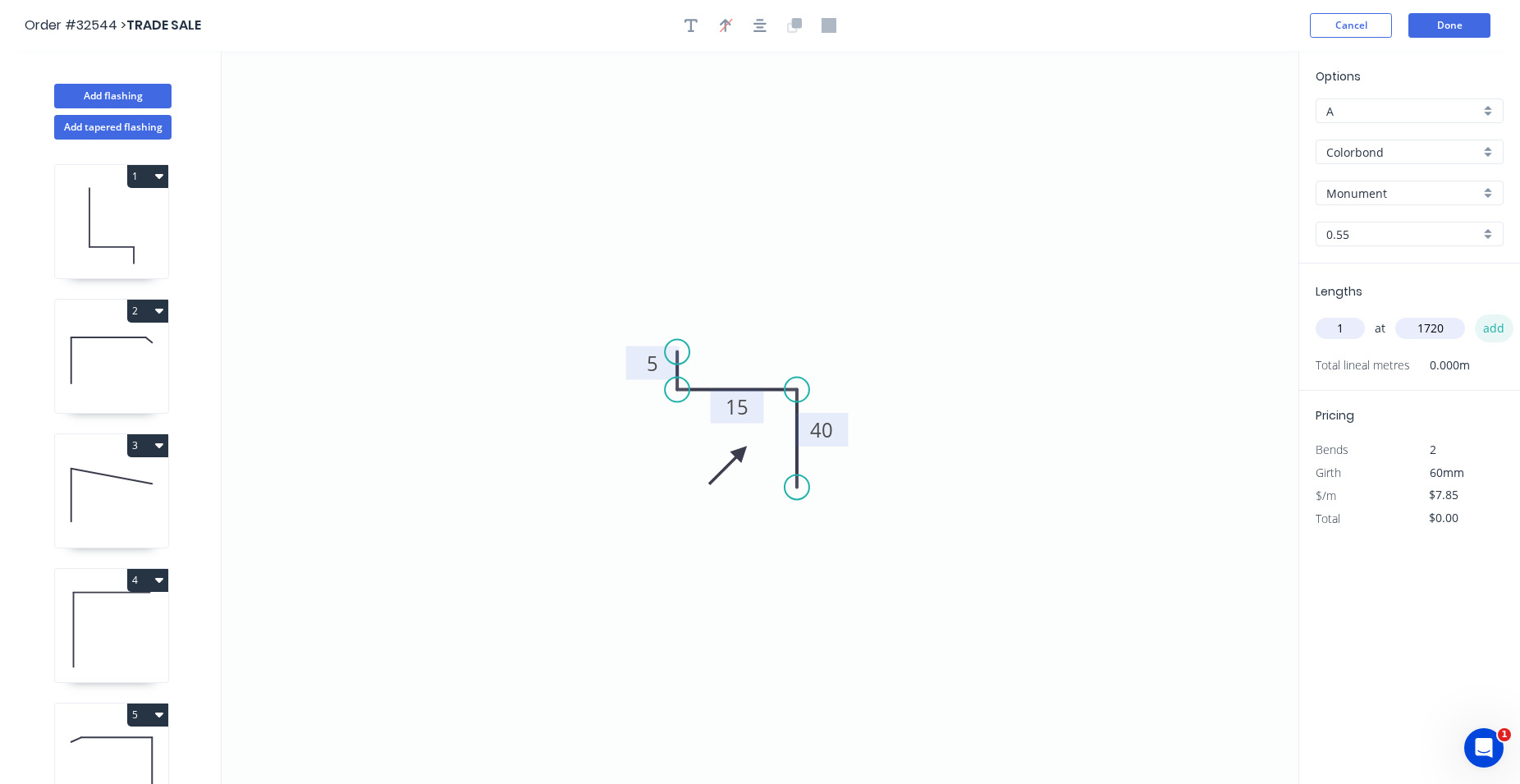
type input "$13.50"
click at [1443, 18] on button "Done" at bounding box center [1449, 25] width 82 height 25
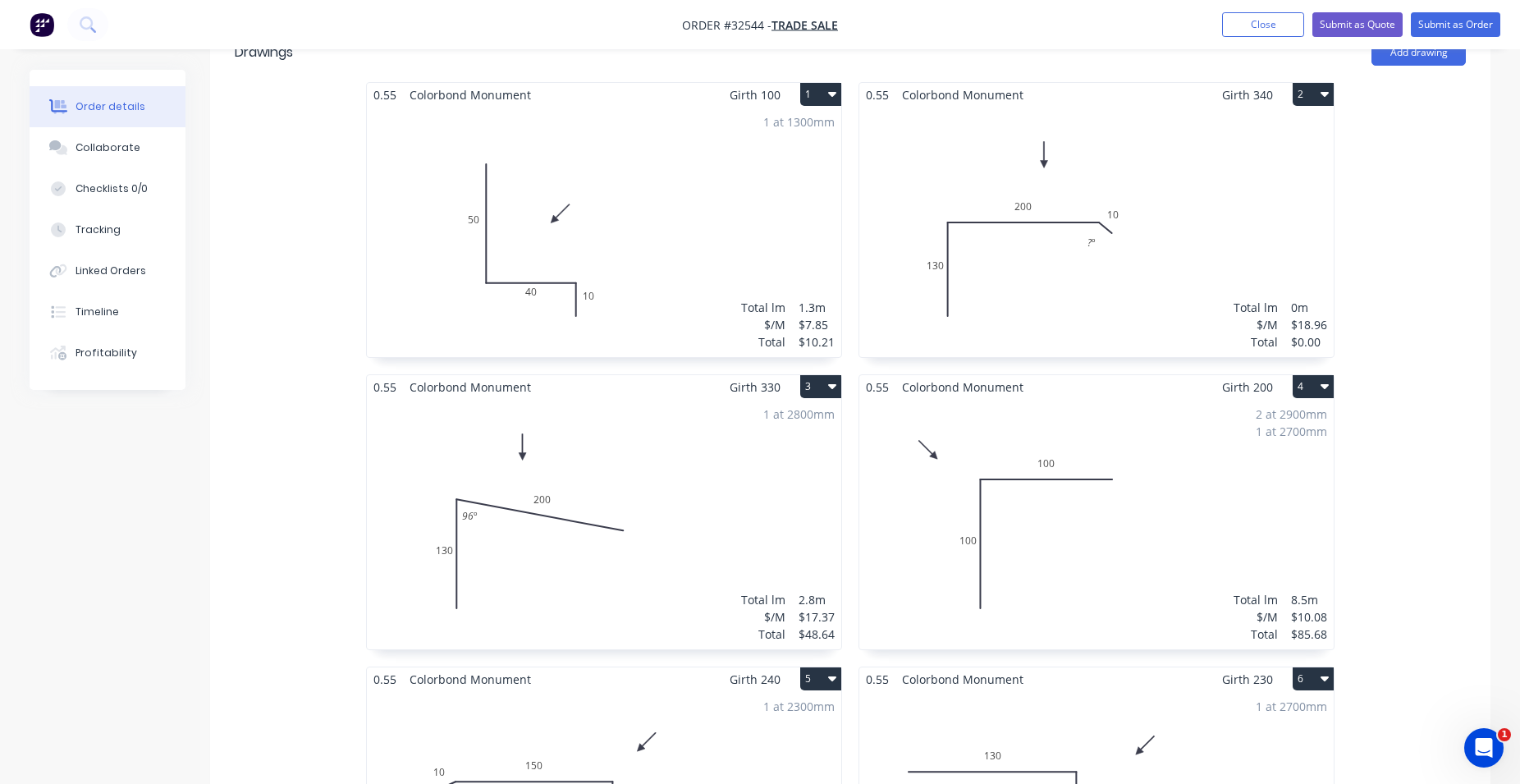
scroll to position [335, 0]
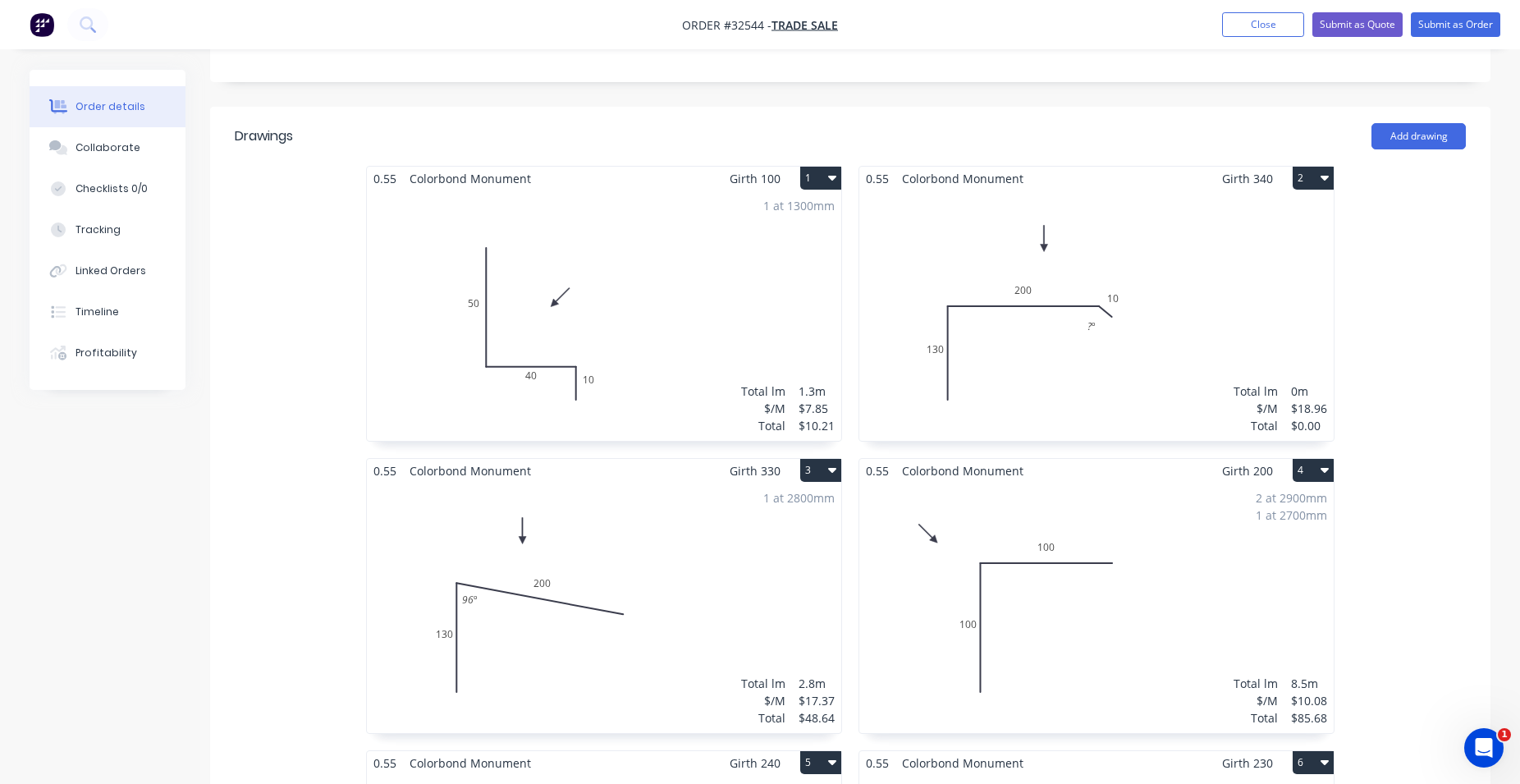
click at [1182, 373] on div "Total lm $/M Total 0m $18.96 $0.00" at bounding box center [1097, 315] width 475 height 250
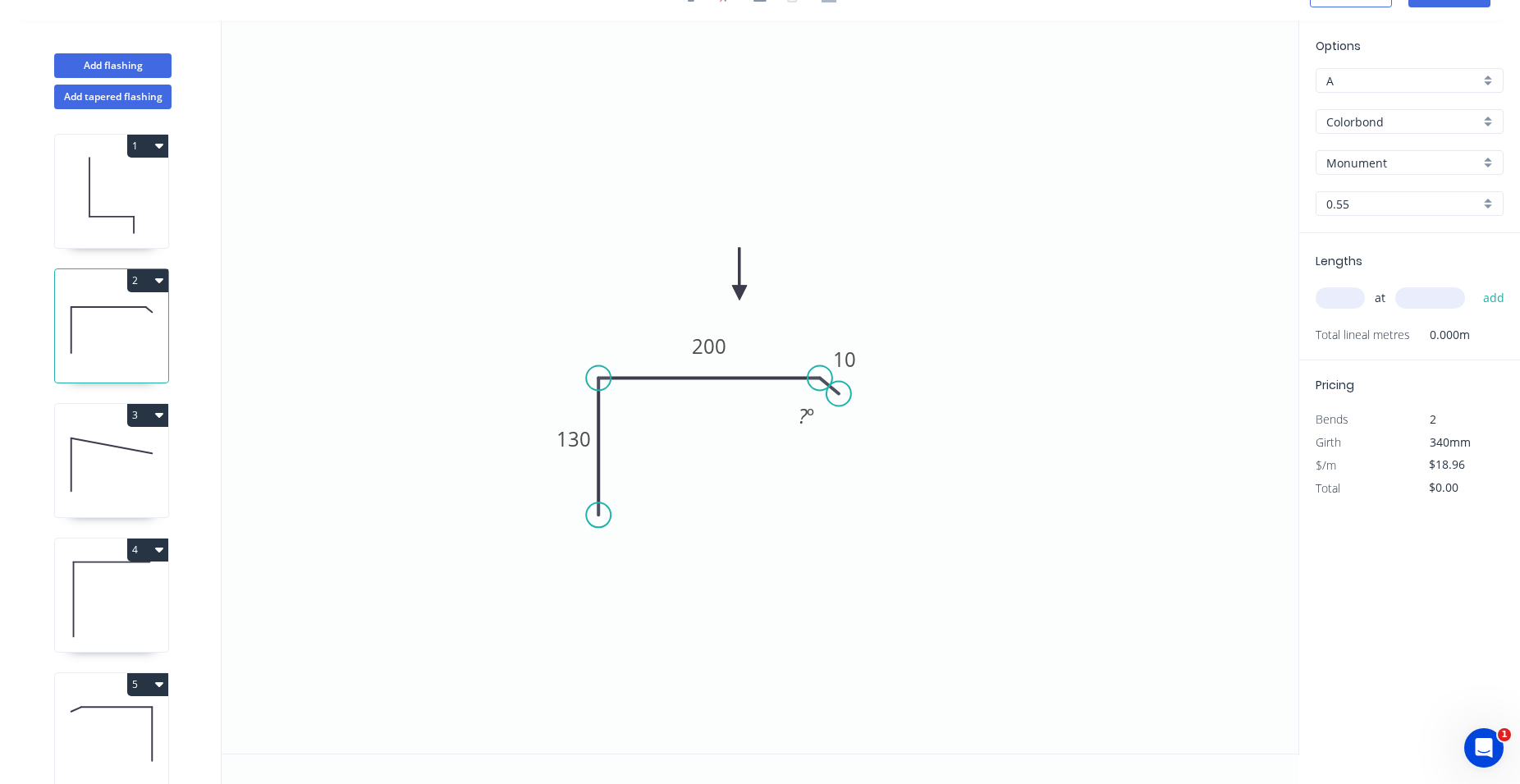
click at [1338, 305] on input "text" at bounding box center [1340, 297] width 49 height 21
type input "1"
click at [1414, 302] on input "text" at bounding box center [1430, 297] width 70 height 21
type input "2300"
click at [1495, 301] on button "add" at bounding box center [1494, 298] width 39 height 28
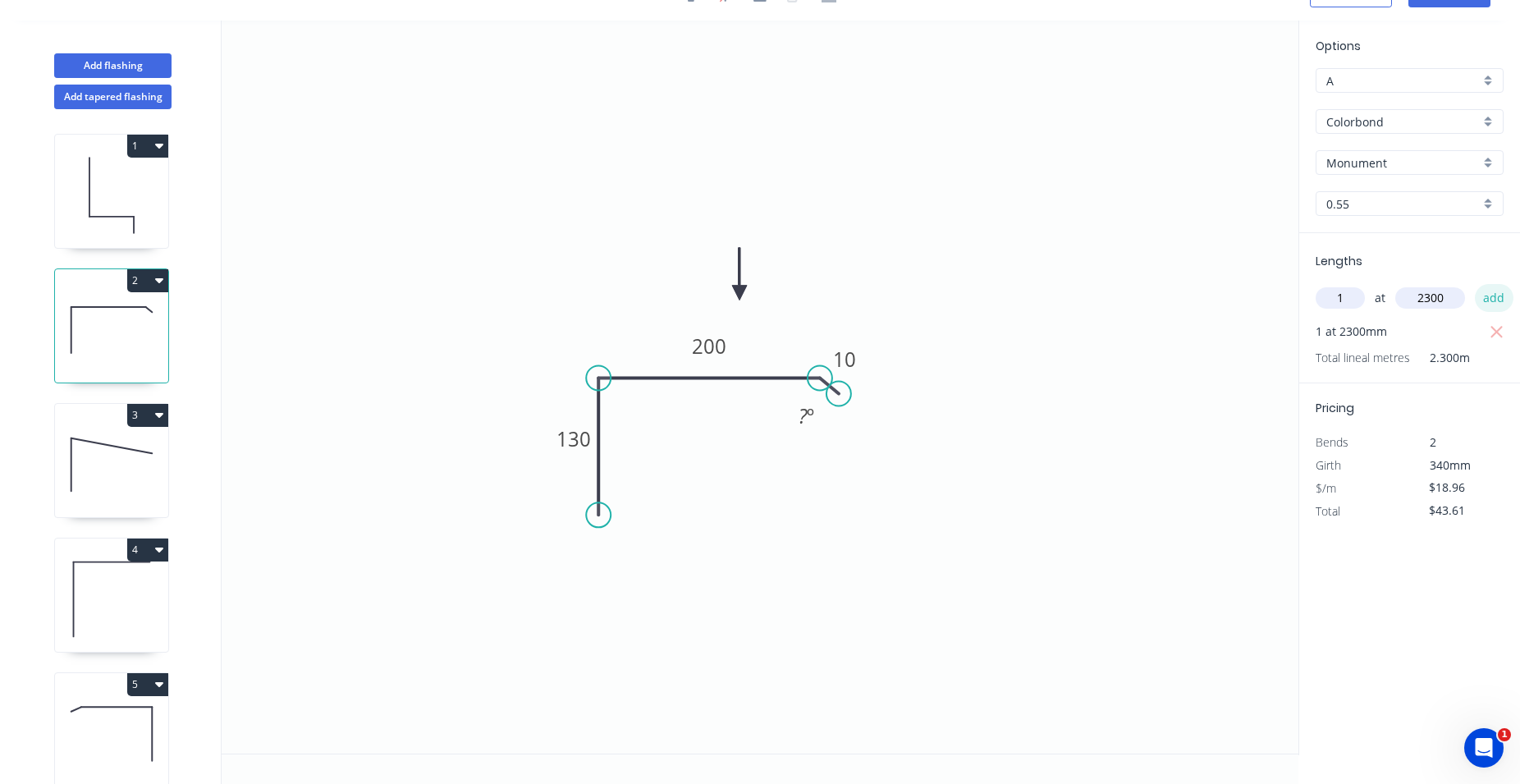
type input "$43.61"
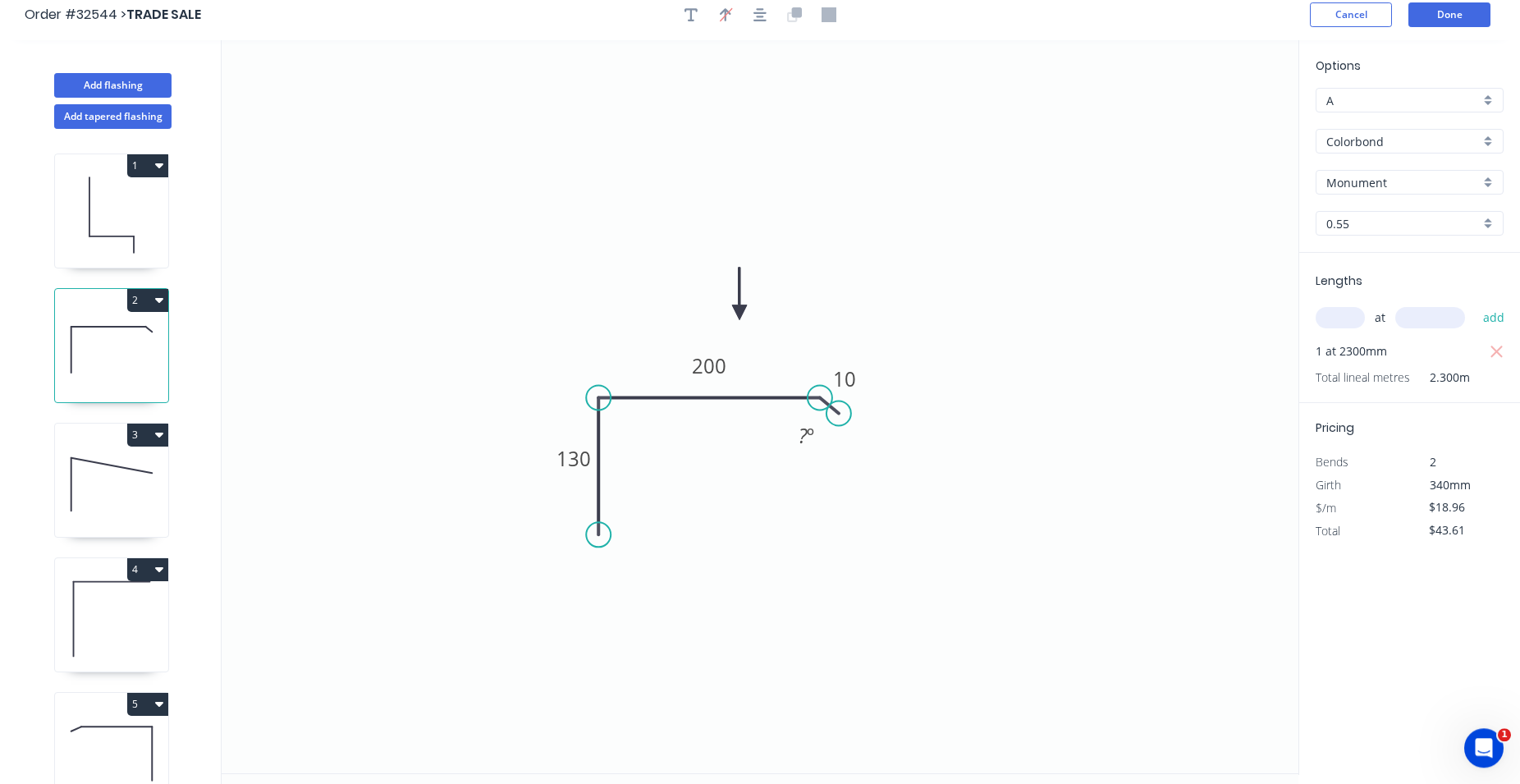
scroll to position [0, 0]
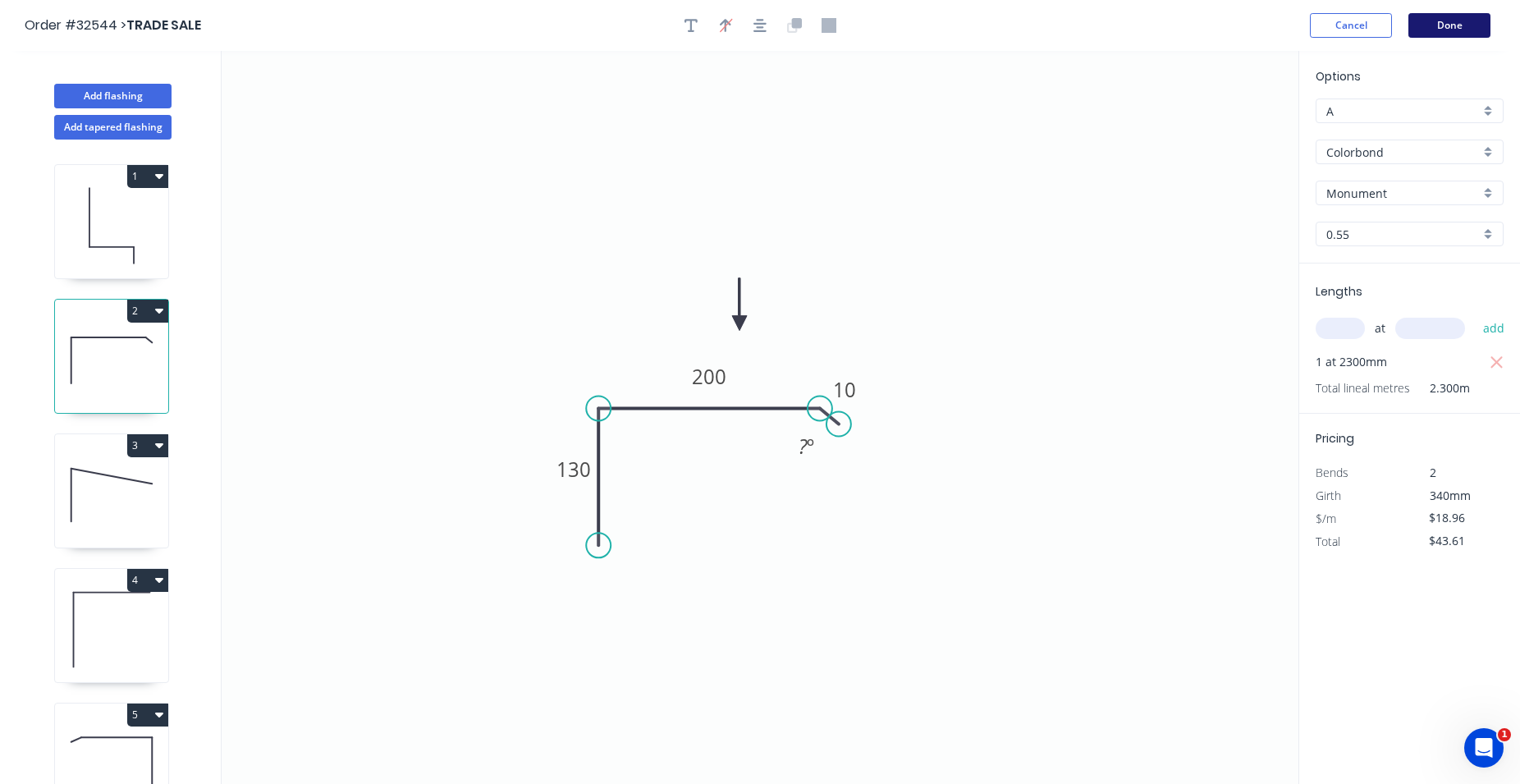
click at [1435, 26] on button "Done" at bounding box center [1449, 25] width 82 height 25
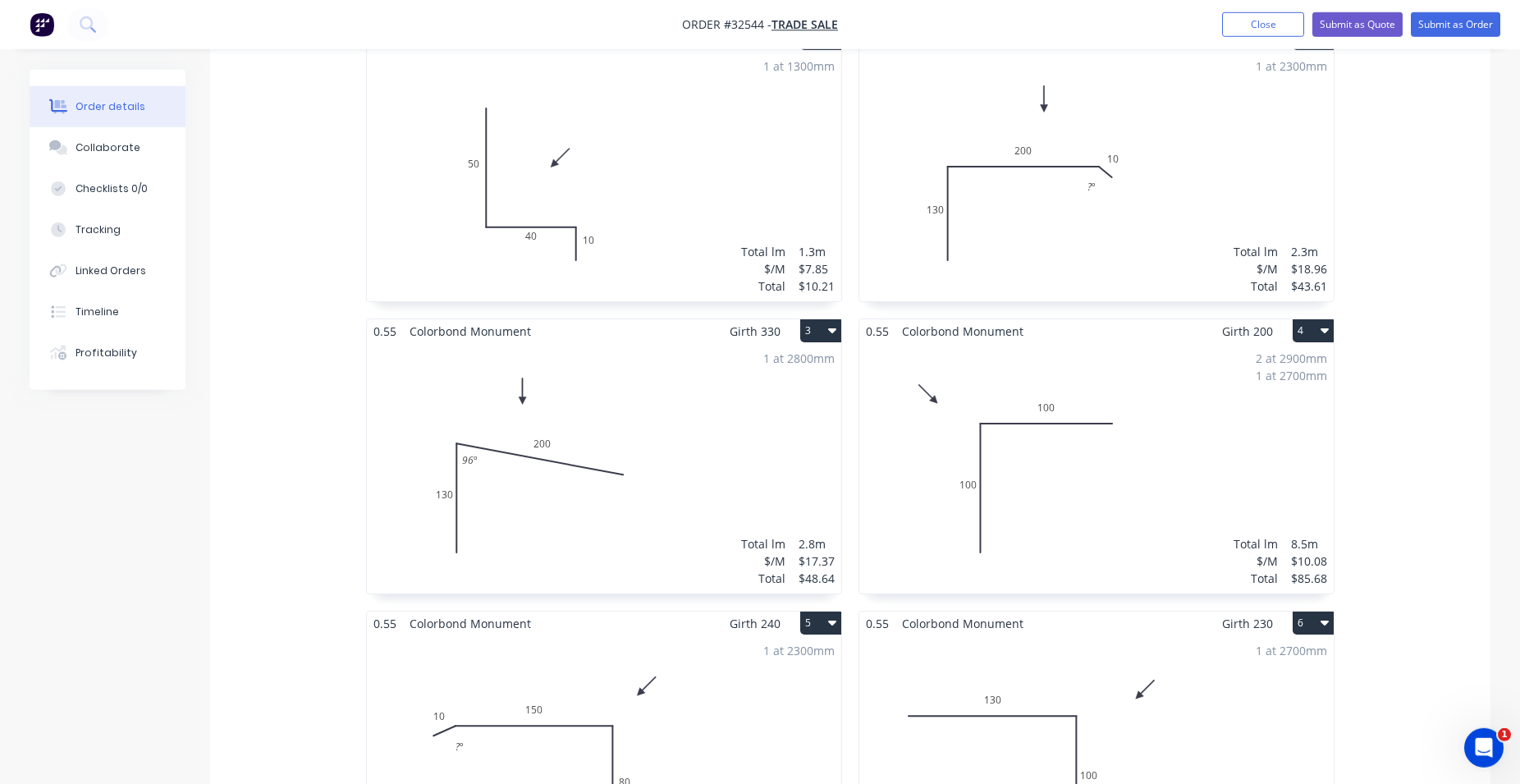
scroll to position [502, 0]
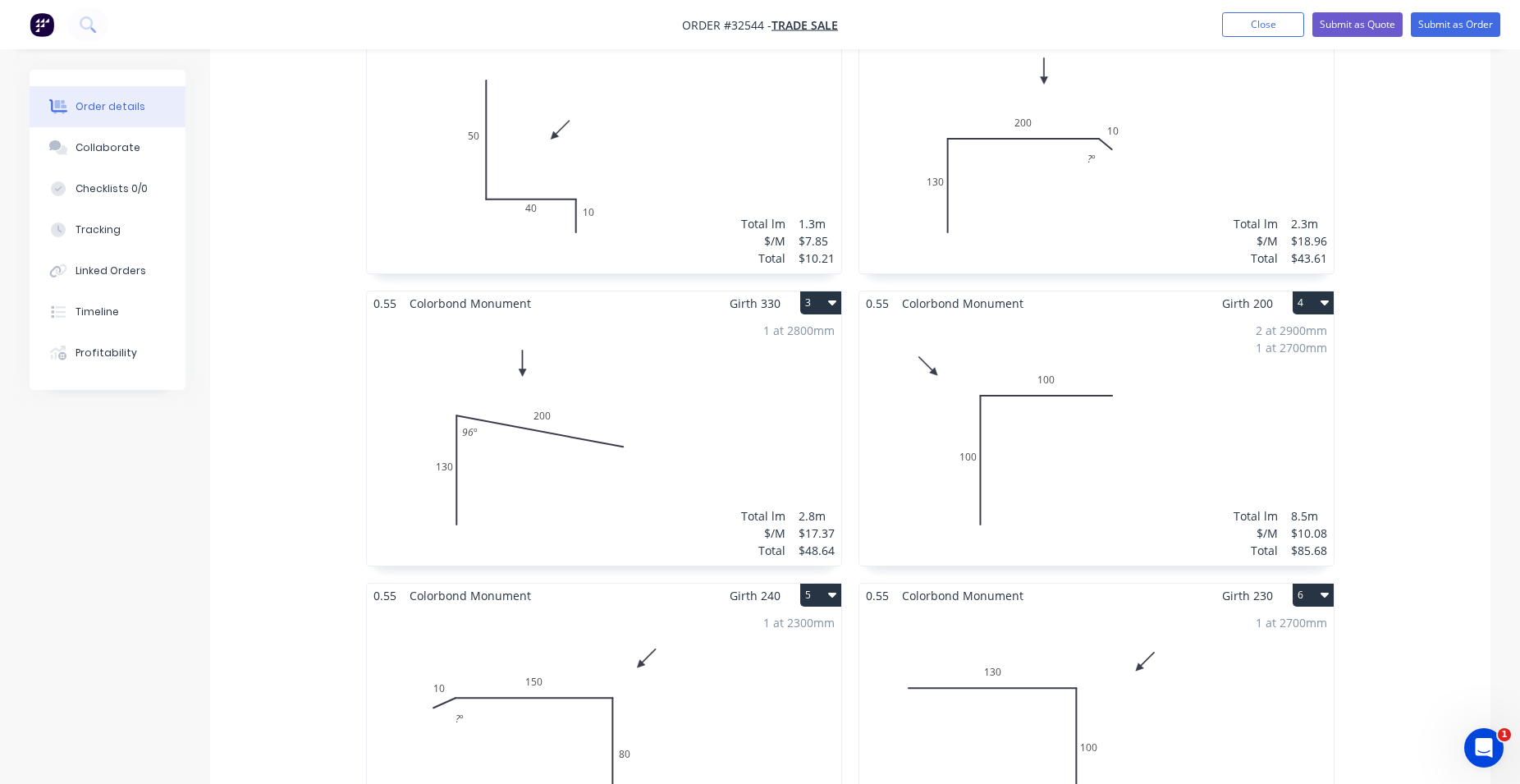
click at [1199, 467] on div "2 at 2900mm 1 at 2700mm Total lm $/M Total 8.5m $10.08 $85.68" at bounding box center [1097, 440] width 475 height 250
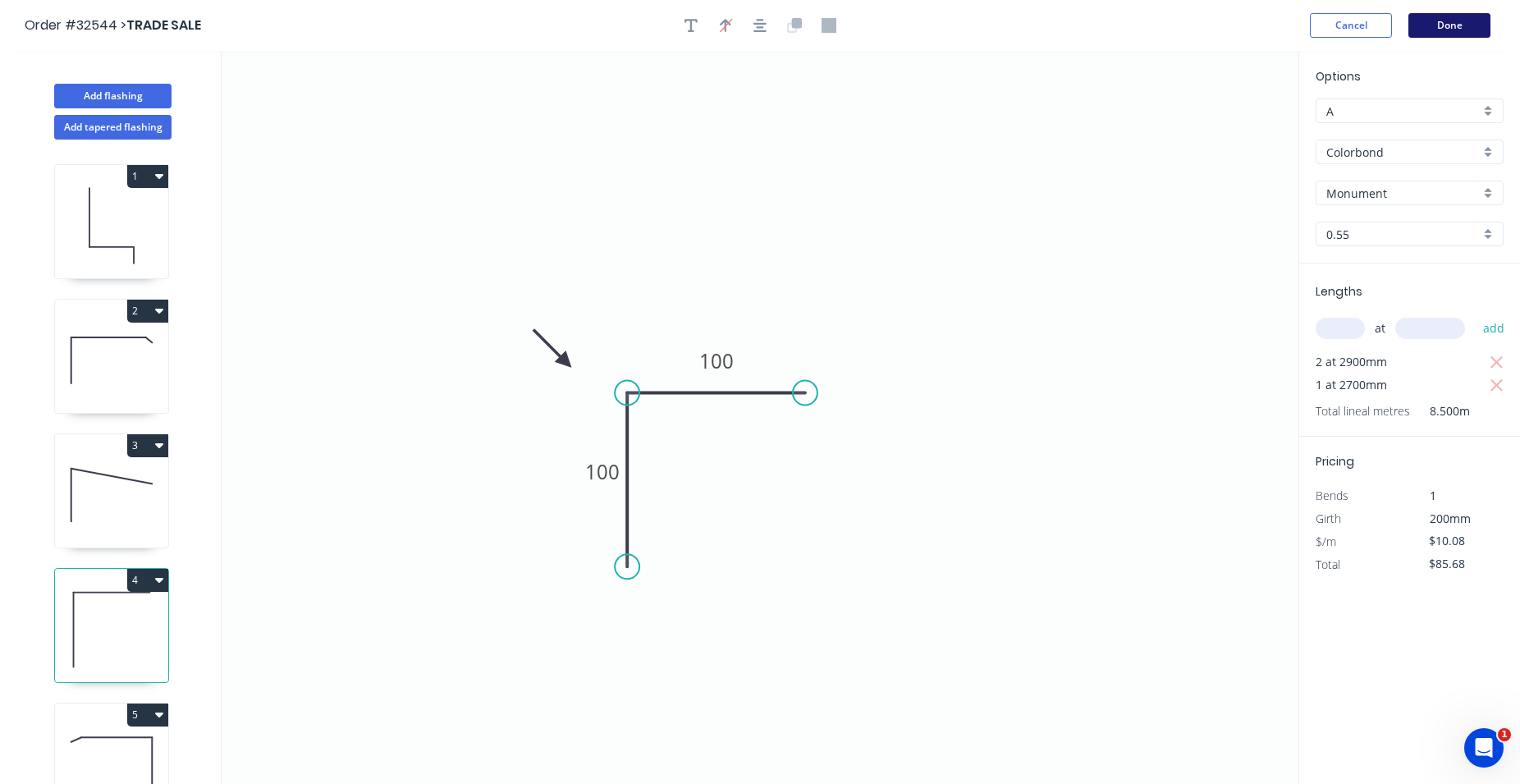
click at [1458, 23] on button "Done" at bounding box center [1449, 25] width 82 height 25
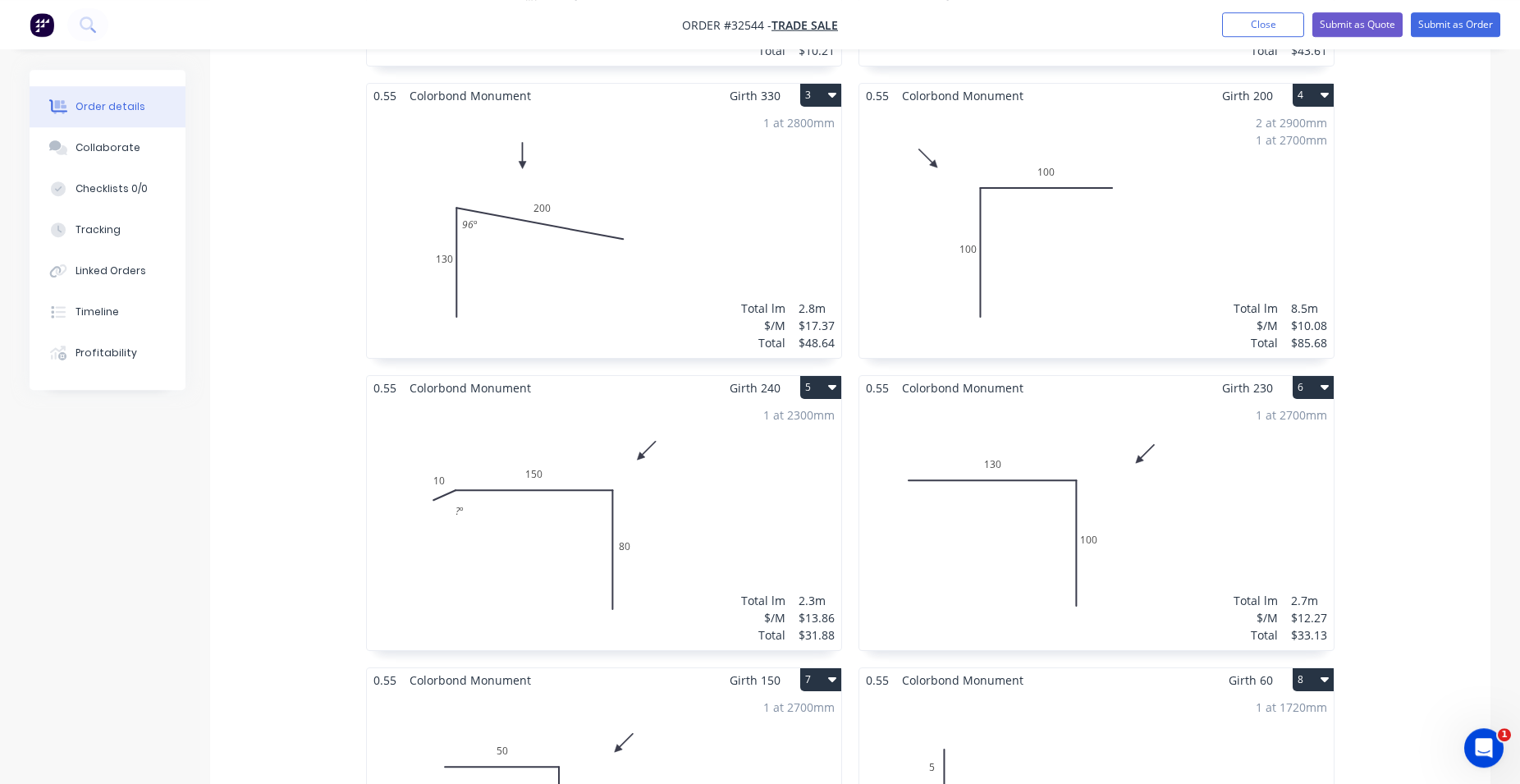
scroll to position [754, 0]
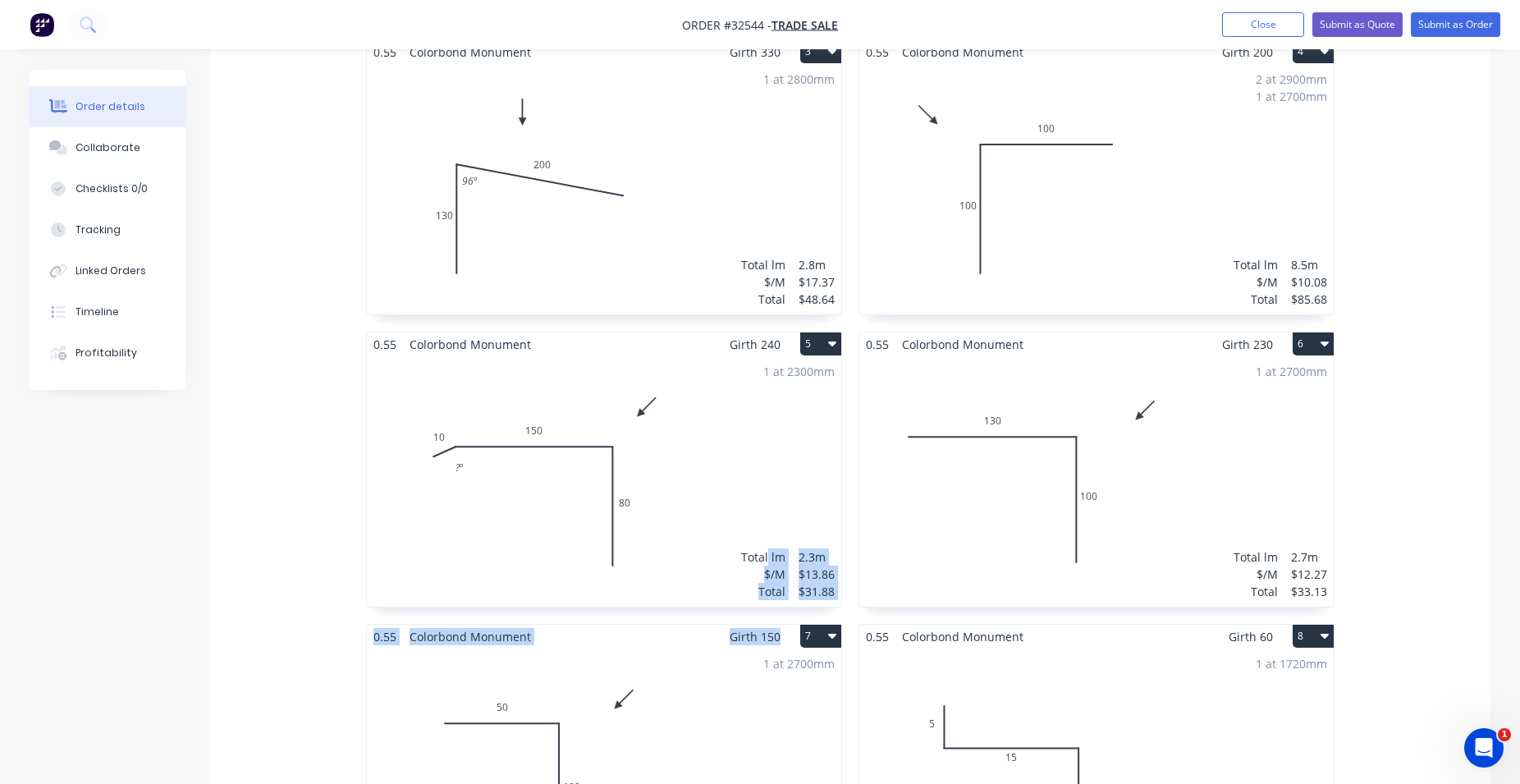
drag, startPoint x: 911, startPoint y: 500, endPoint x: 756, endPoint y: 503, distance: 155.0
click at [754, 504] on div "0.55 Colorbond Monument Girth 100 1 0 50 40 10 0 50 40 10 1 at 1300mm Total lm …" at bounding box center [850, 332] width 985 height 1169
click at [129, 444] on div "Created by Front Counter Created [DATE] Required [DATE] Assigned to Add team me…" at bounding box center [760, 382] width 1461 height 2132
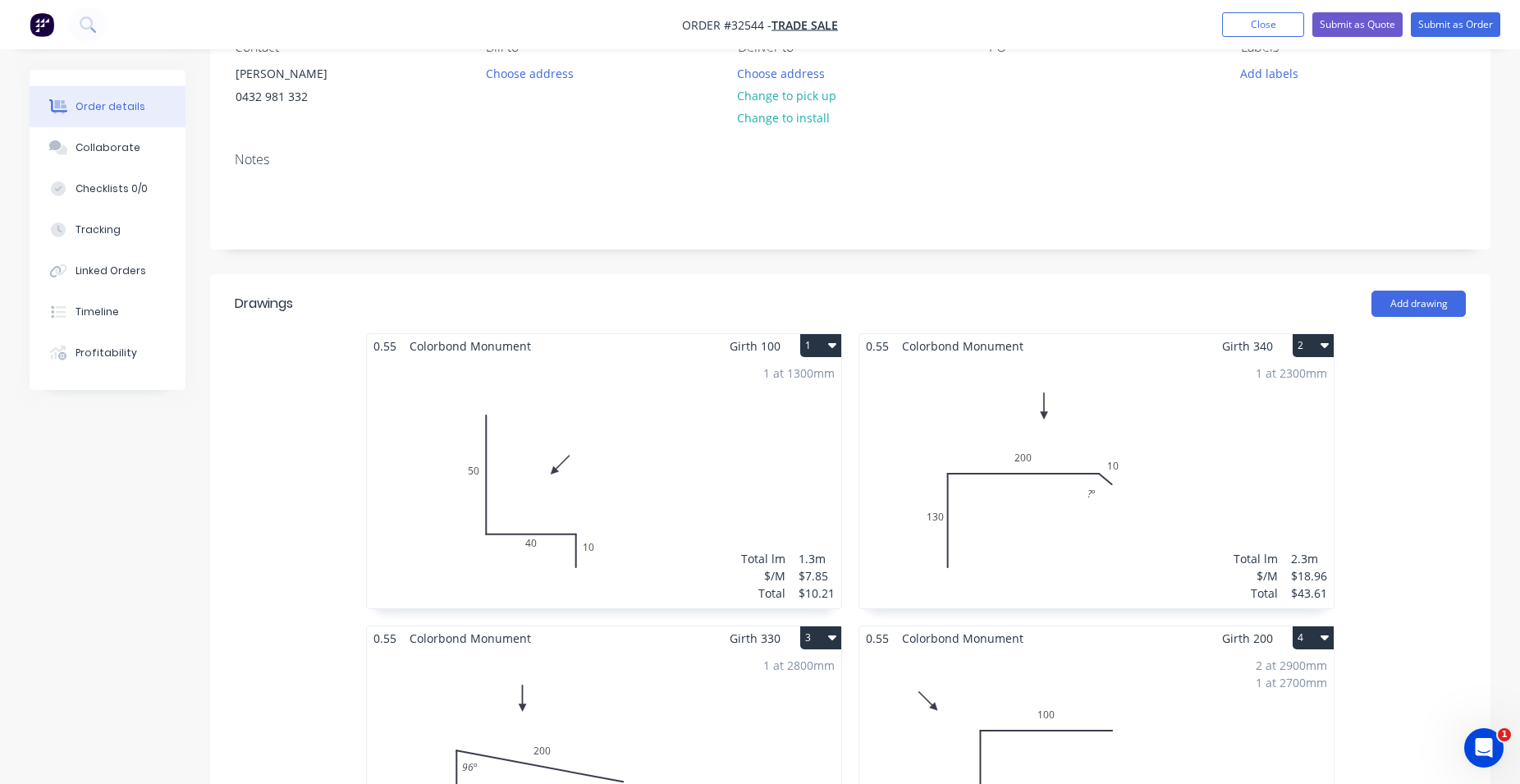
scroll to position [0, 0]
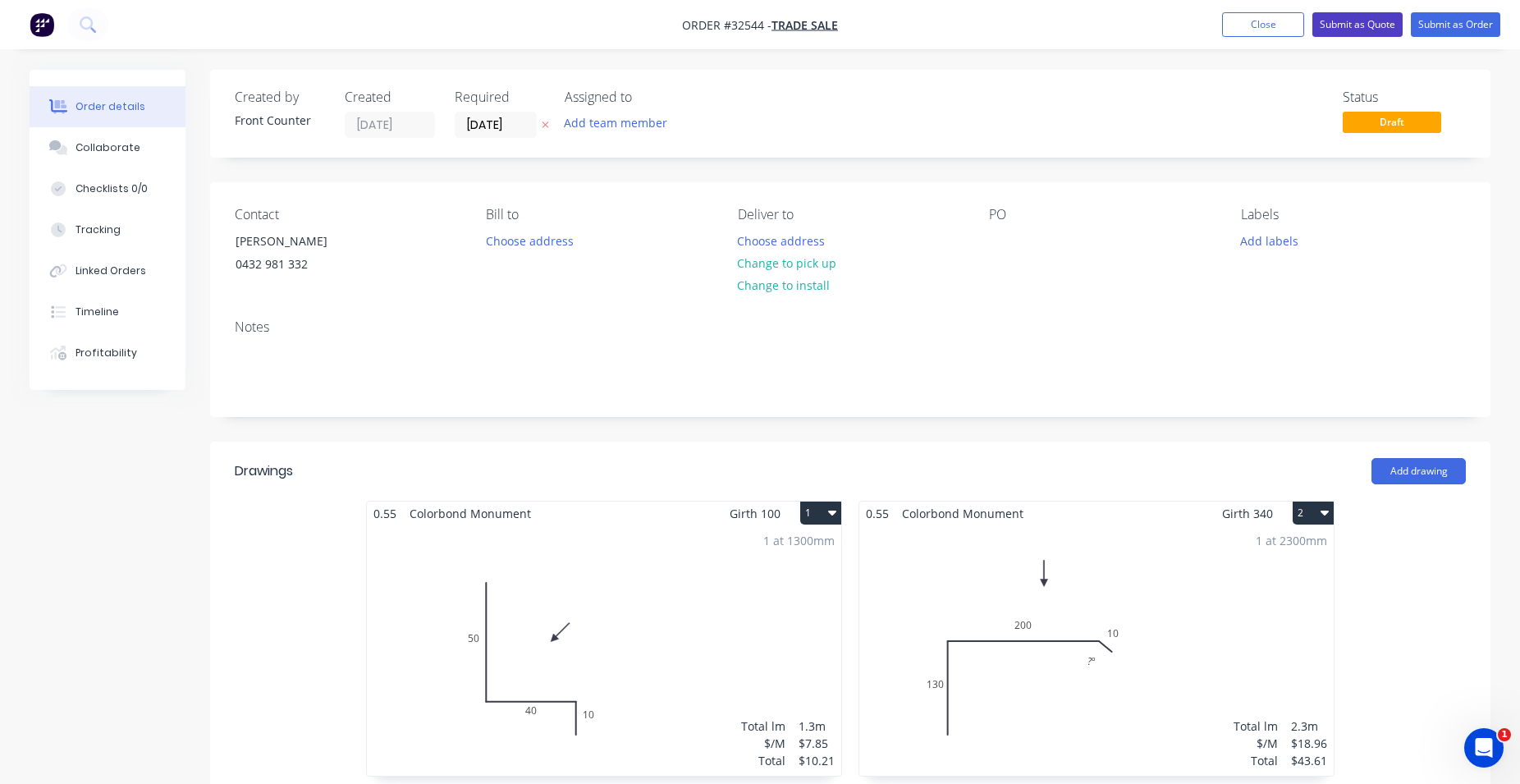
click at [1351, 24] on button "Submit as Quote" at bounding box center [1357, 24] width 90 height 25
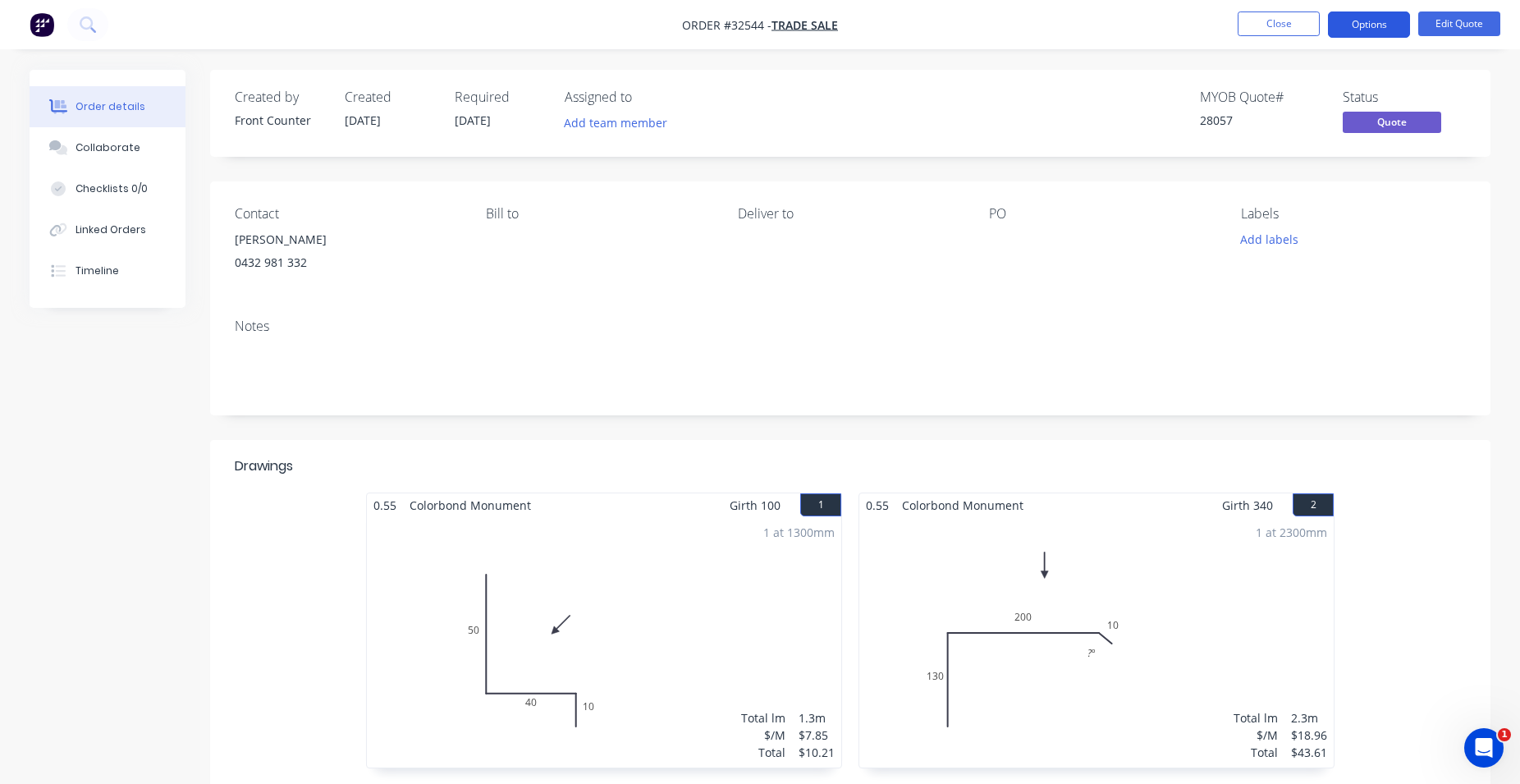
click at [1383, 27] on button "Options" at bounding box center [1369, 24] width 82 height 26
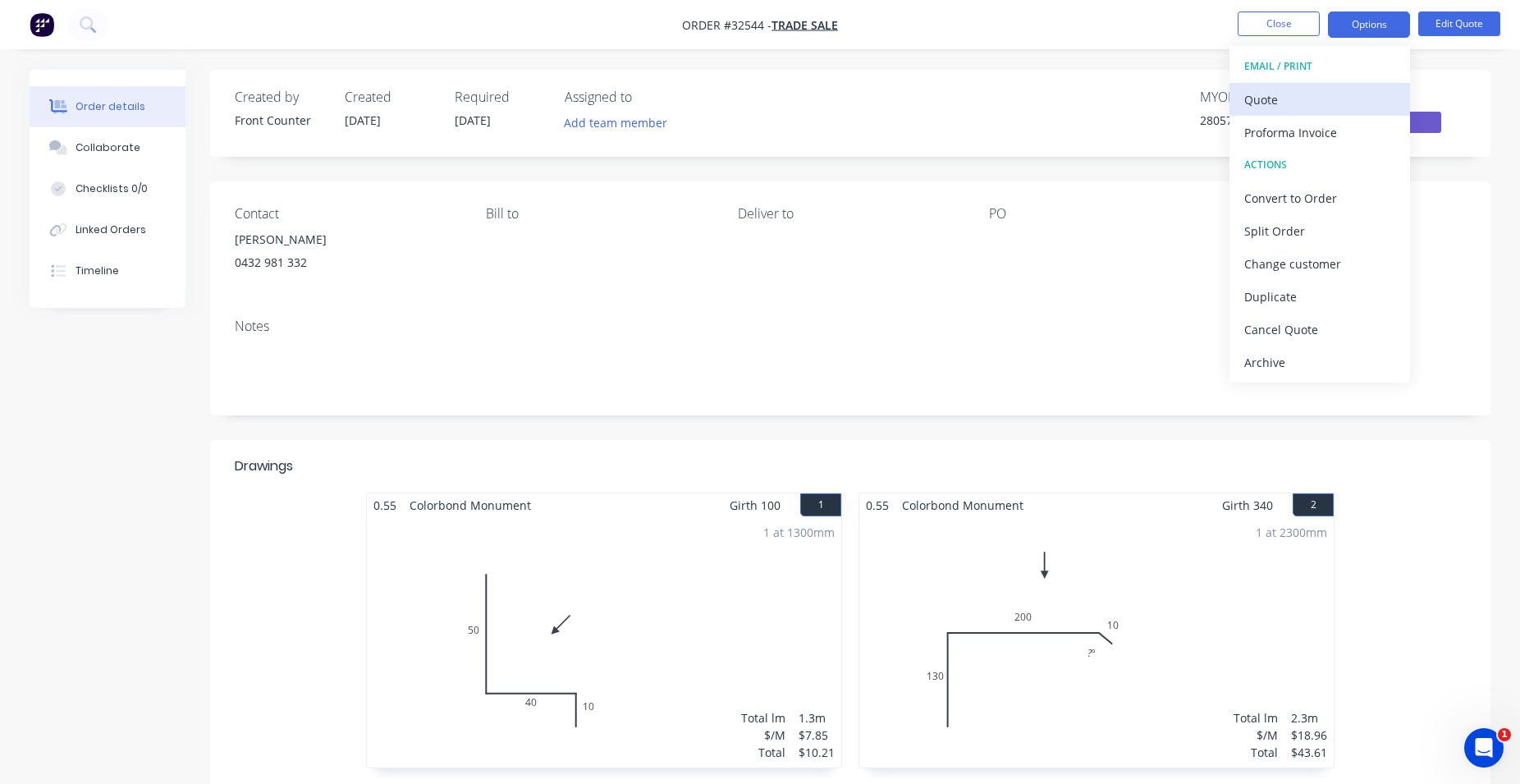
click at [1349, 103] on div "Quote" at bounding box center [1320, 100] width 151 height 24
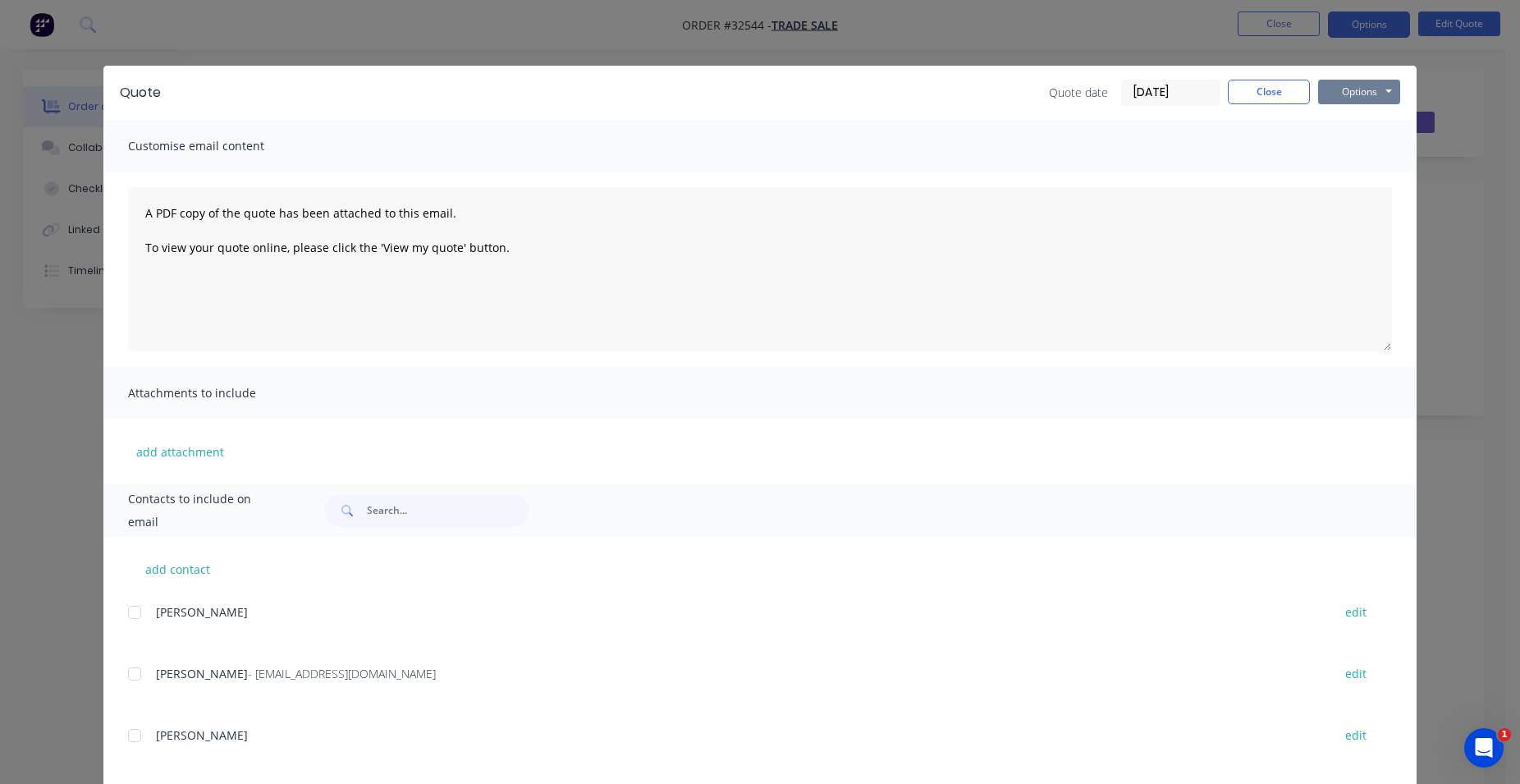
click at [1340, 89] on button "Options" at bounding box center [1358, 91] width 82 height 25
click at [1362, 142] on button "Print" at bounding box center [1370, 148] width 105 height 27
click at [1265, 90] on button "Close" at bounding box center [1269, 91] width 82 height 25
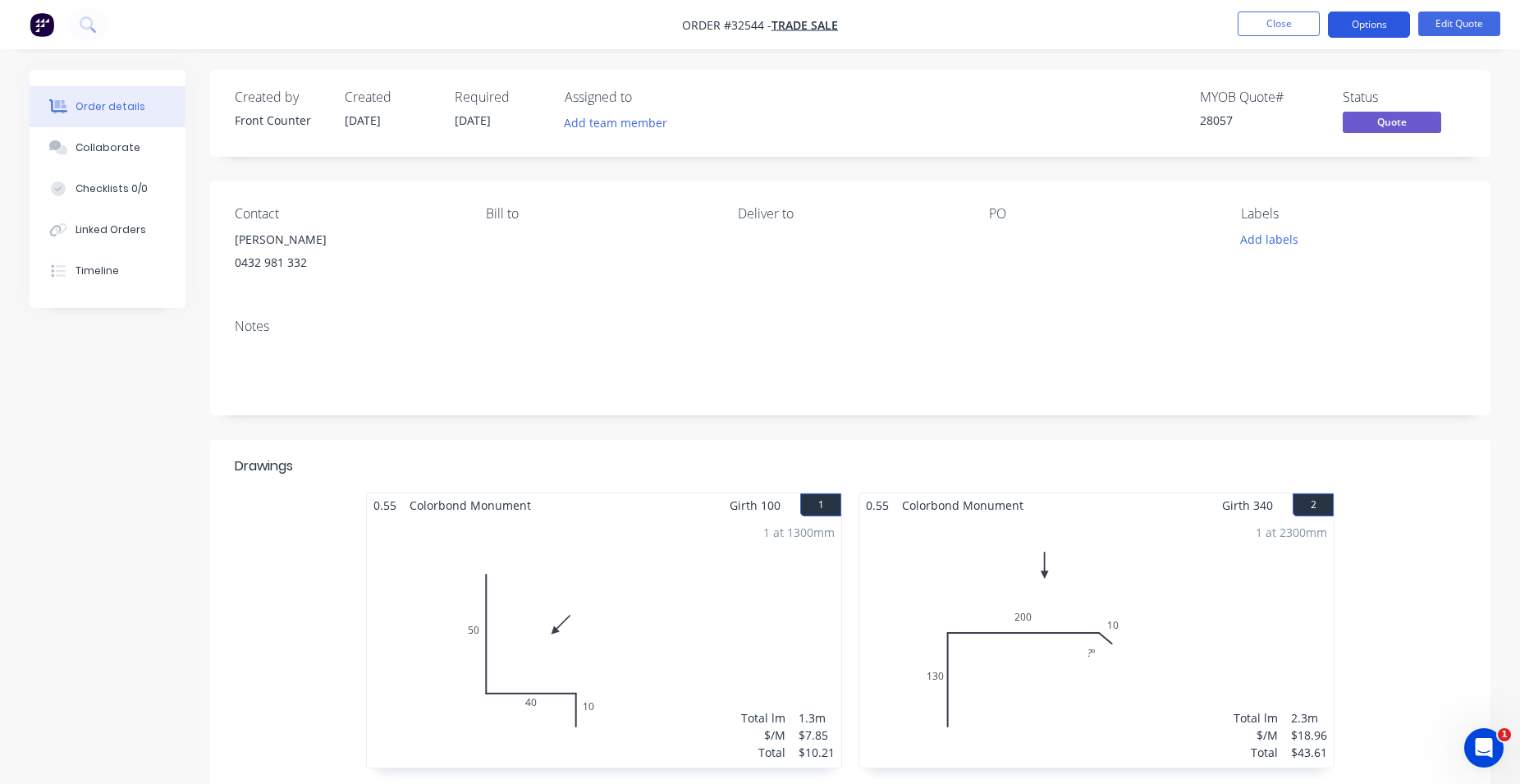
click at [1394, 25] on button "Options" at bounding box center [1369, 24] width 82 height 26
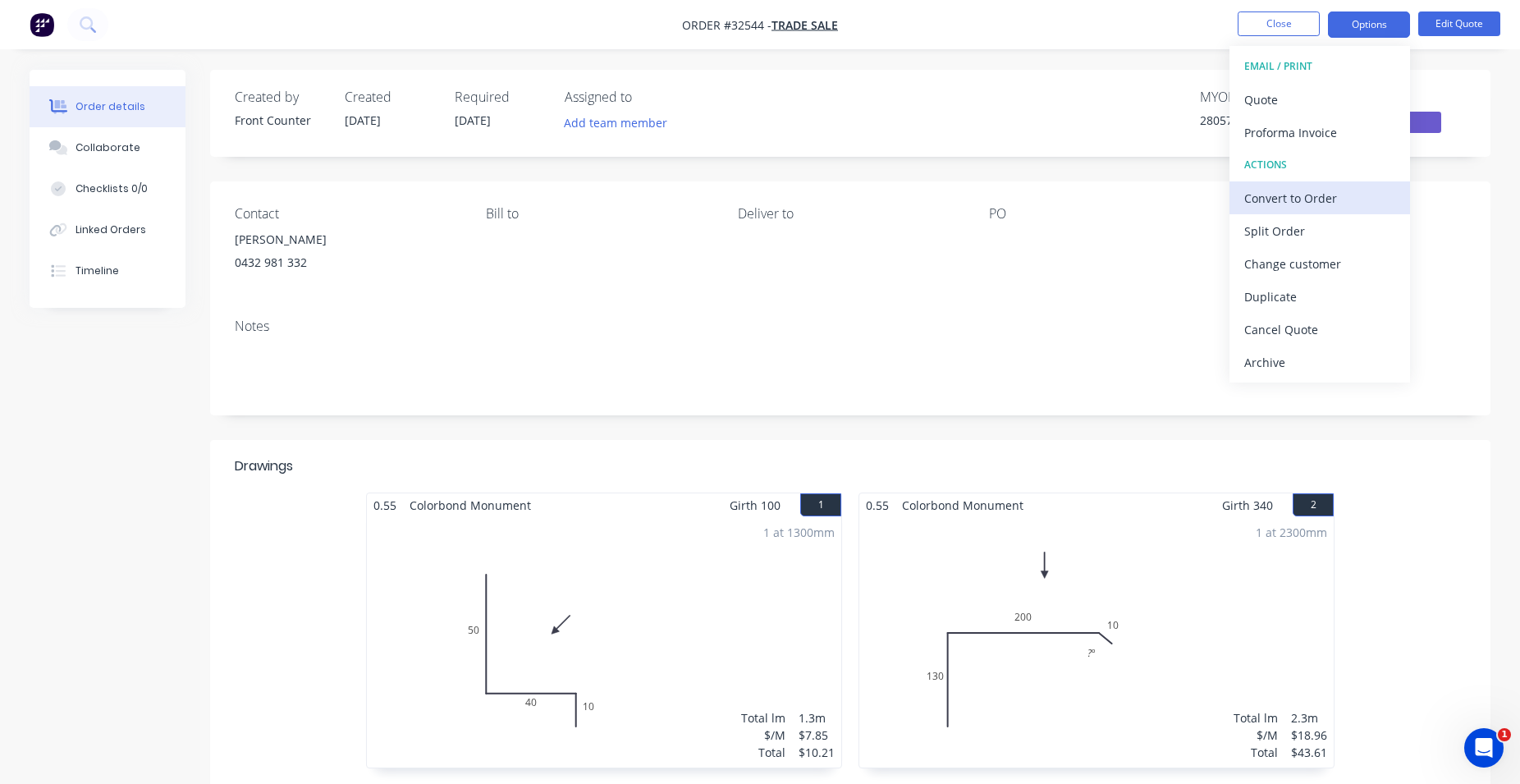
click at [1303, 190] on div "Convert to Order" at bounding box center [1320, 199] width 151 height 24
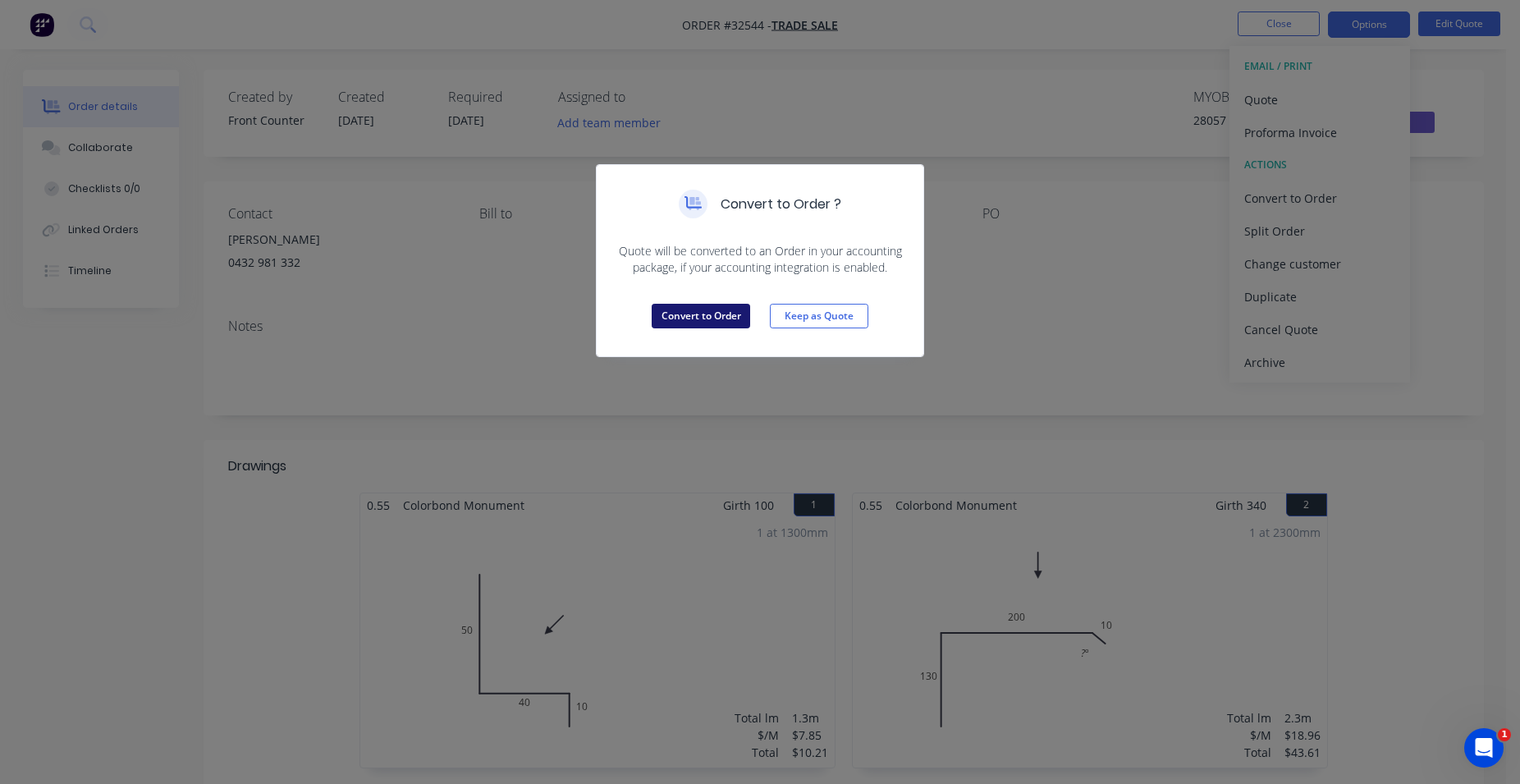
click at [695, 313] on button "Convert to Order" at bounding box center [701, 316] width 99 height 25
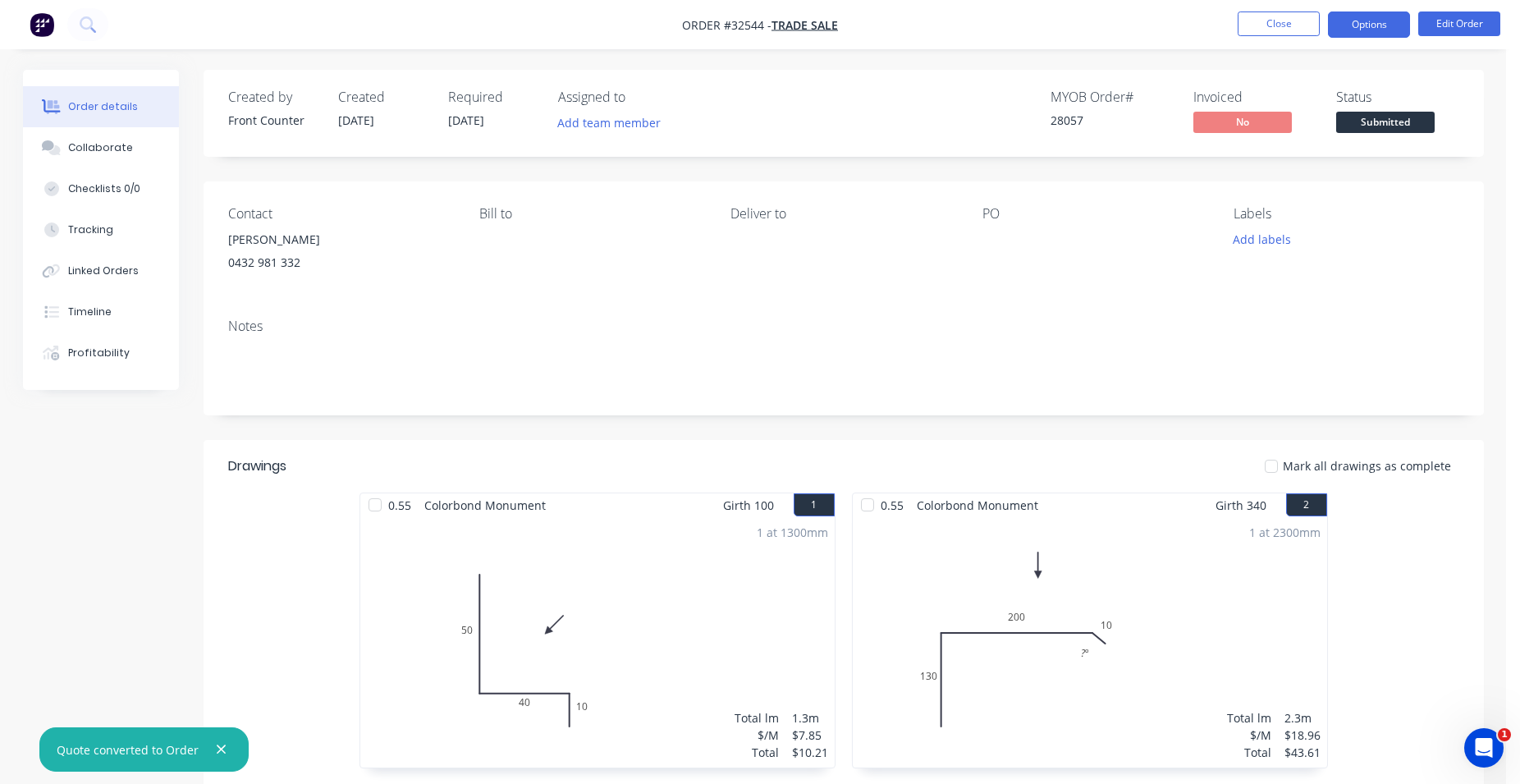
click at [1360, 26] on button "Options" at bounding box center [1369, 24] width 82 height 26
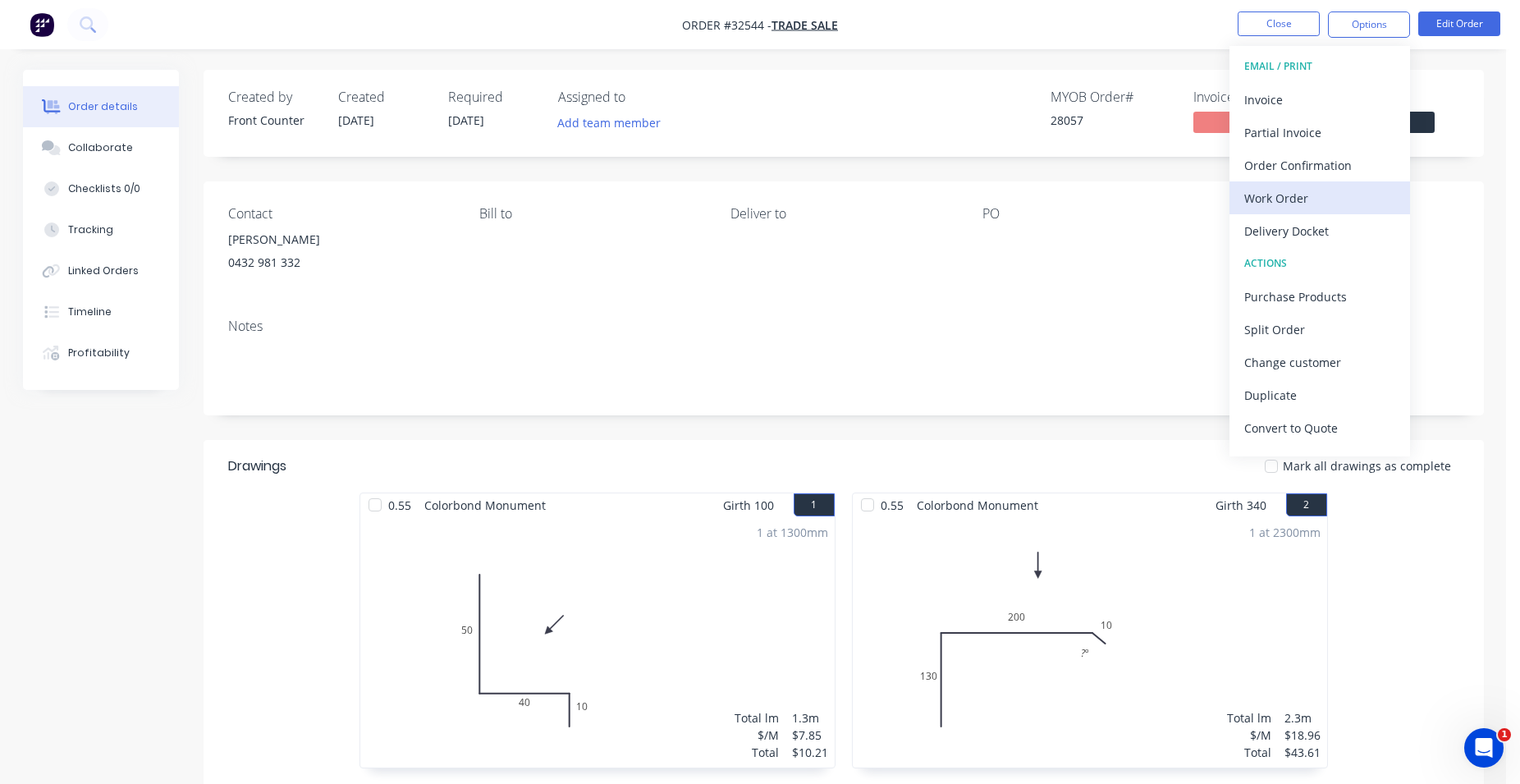
click at [1336, 198] on div "Work Order" at bounding box center [1320, 199] width 151 height 24
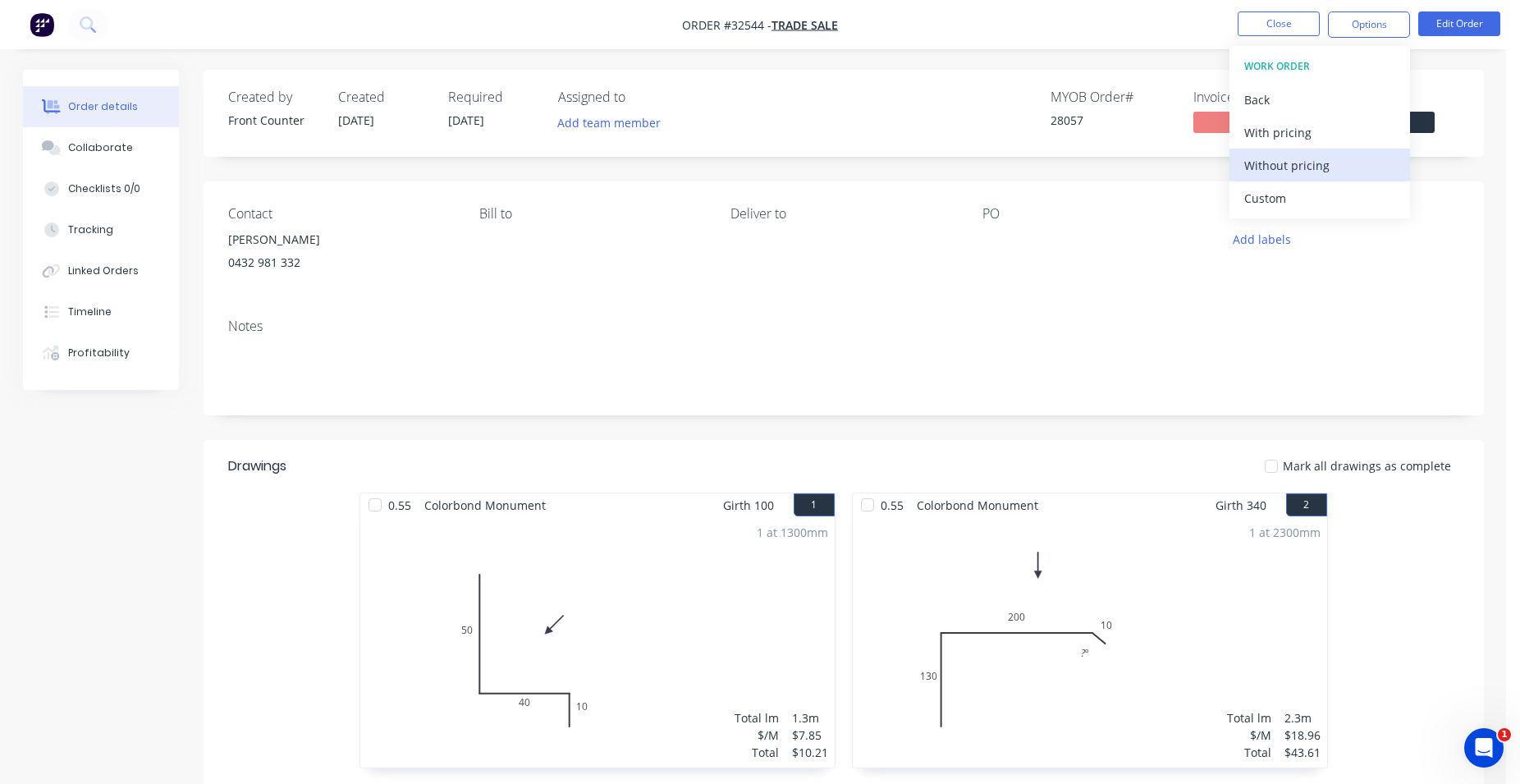
click at [1305, 166] on div "Without pricing" at bounding box center [1320, 165] width 151 height 24
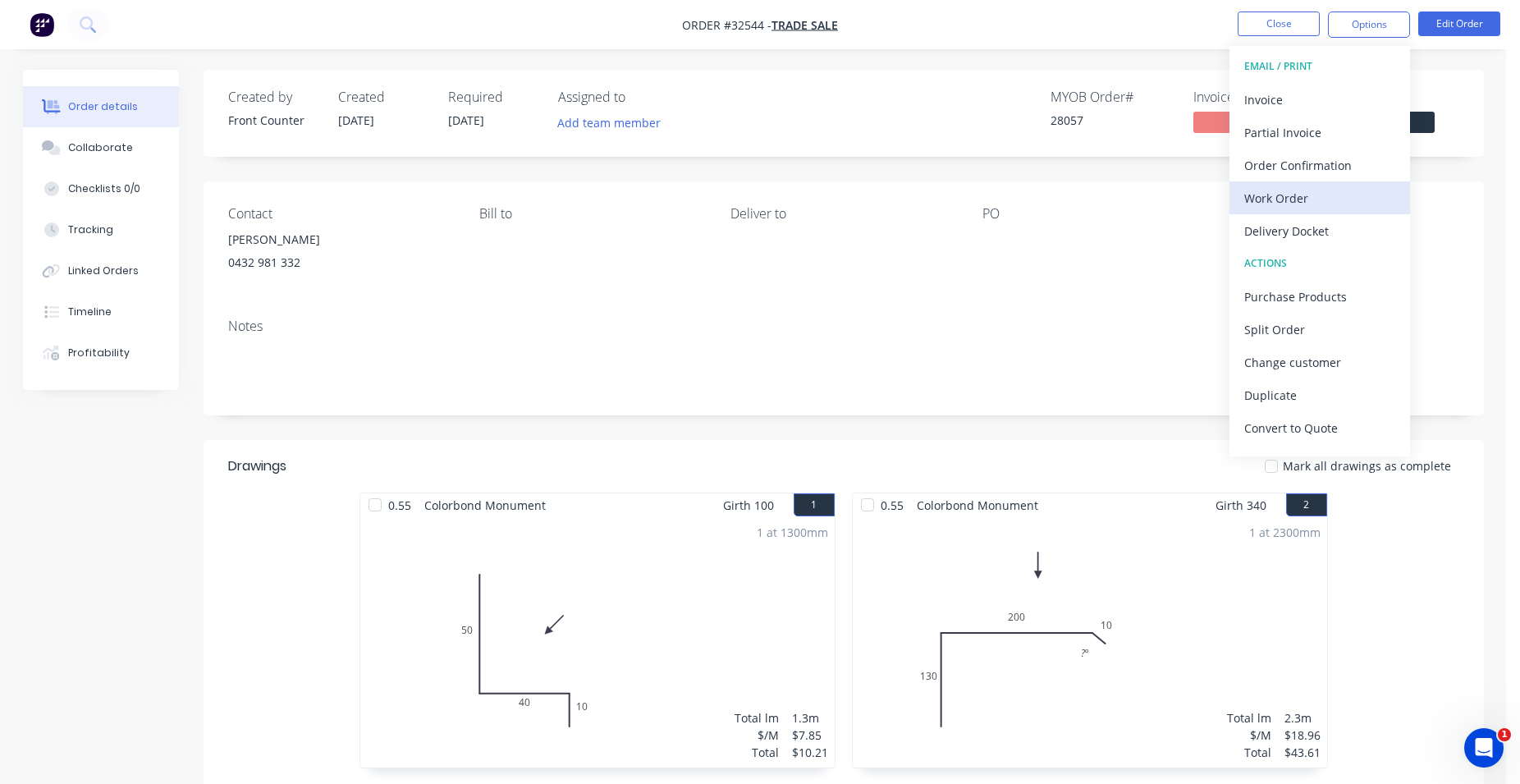
click at [1292, 191] on div "Work Order" at bounding box center [1320, 199] width 151 height 24
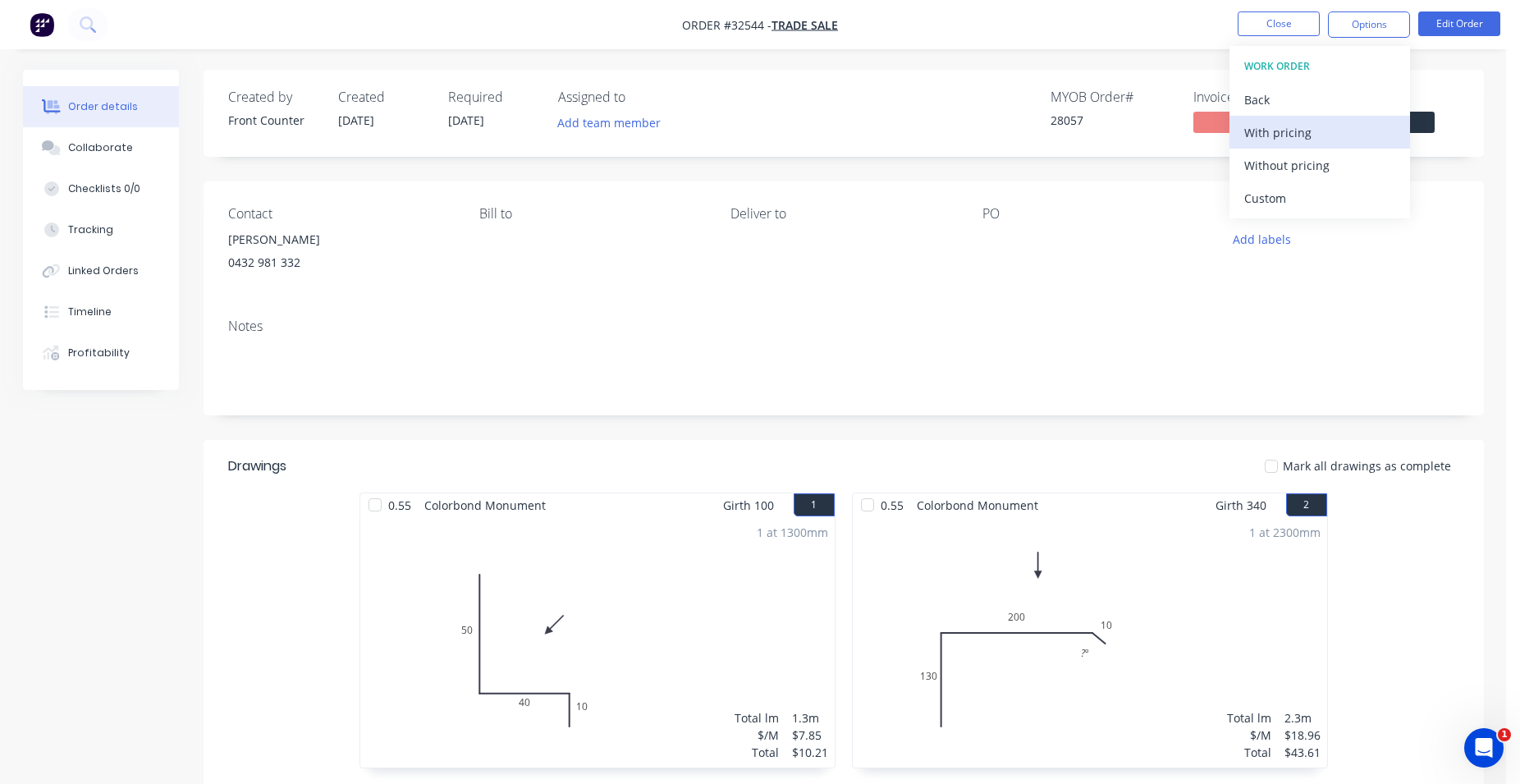
click at [1288, 135] on div "With pricing" at bounding box center [1320, 133] width 151 height 24
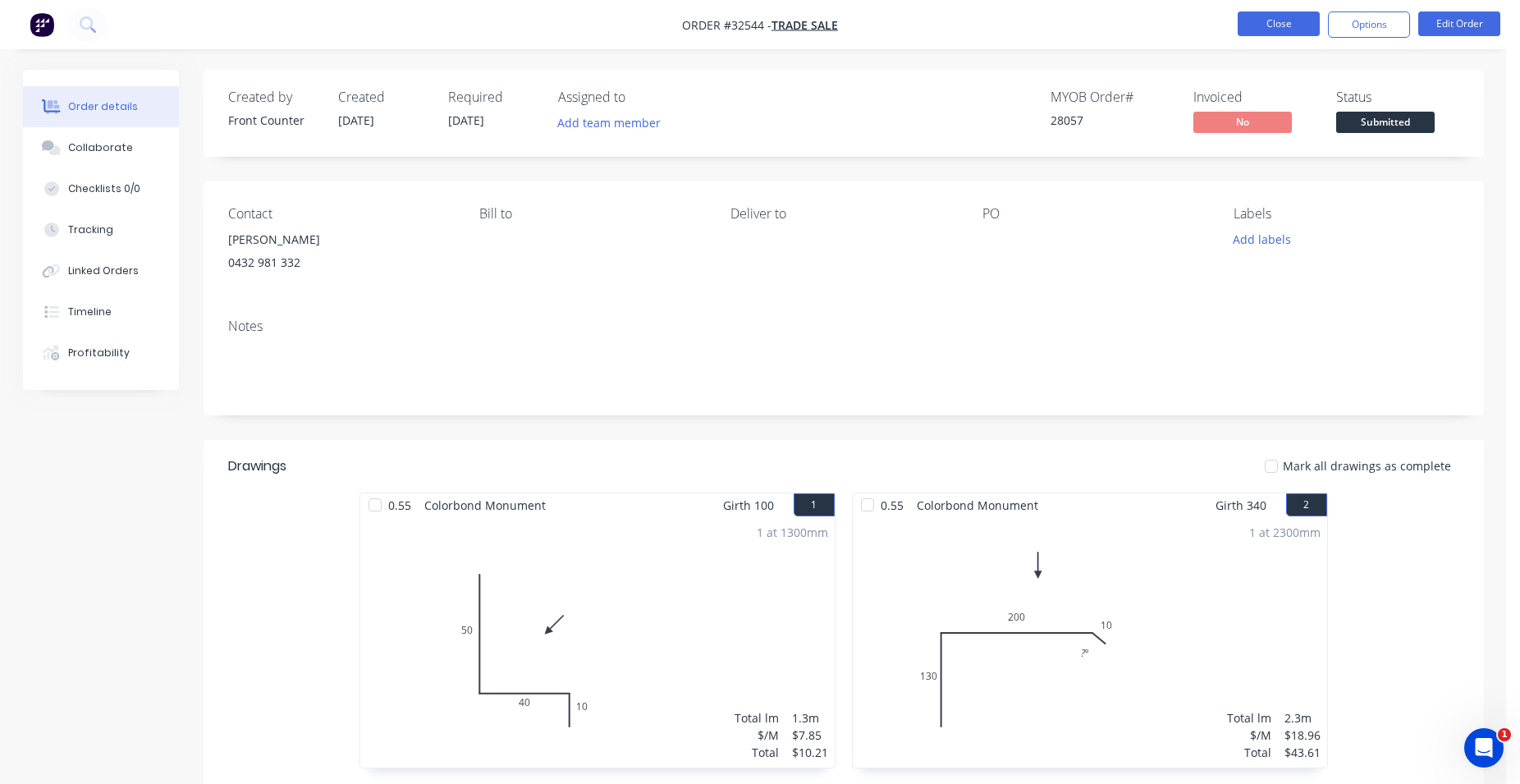
click at [1284, 26] on button "Close" at bounding box center [1278, 23] width 82 height 25
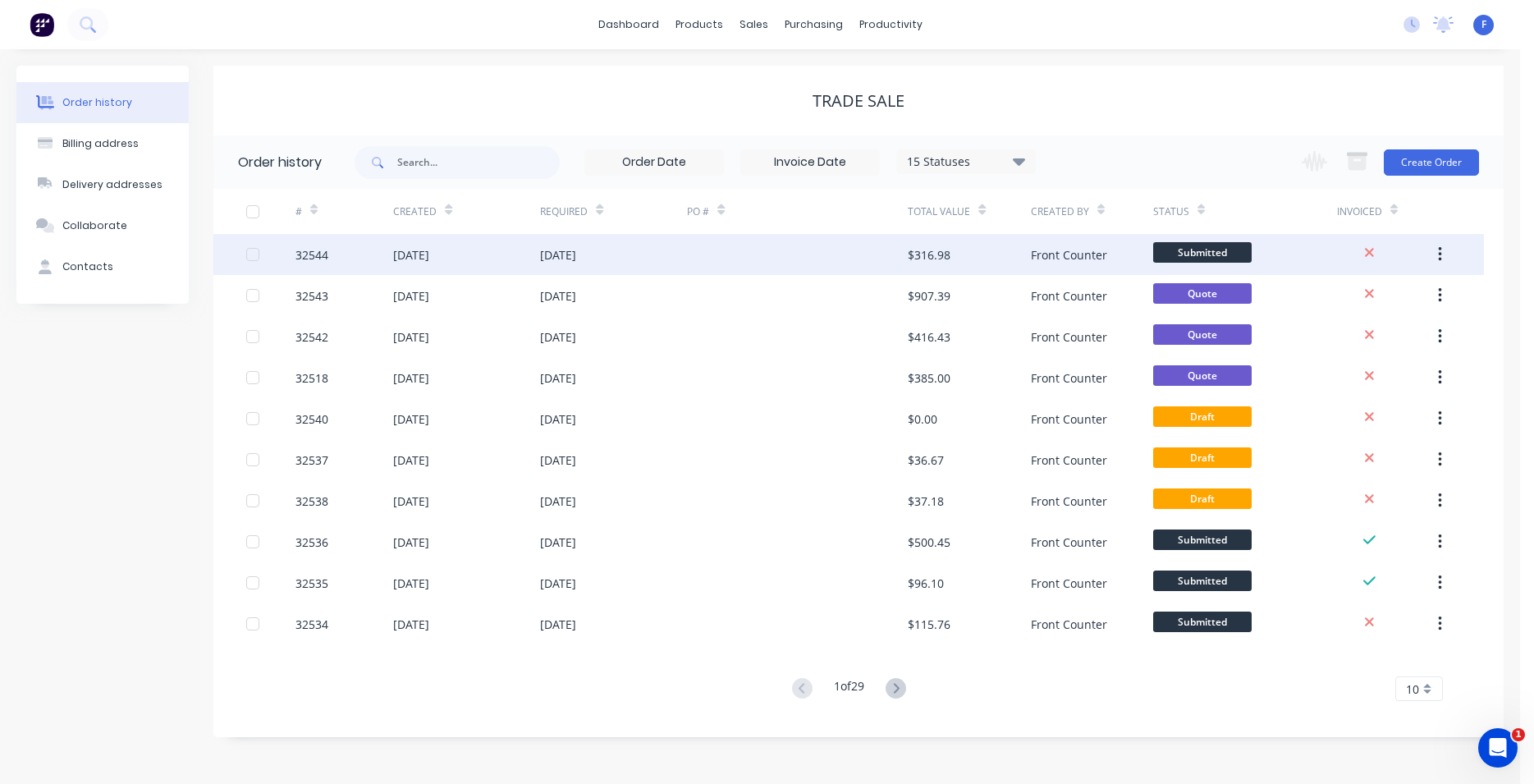
click at [853, 255] on div at bounding box center [797, 254] width 221 height 41
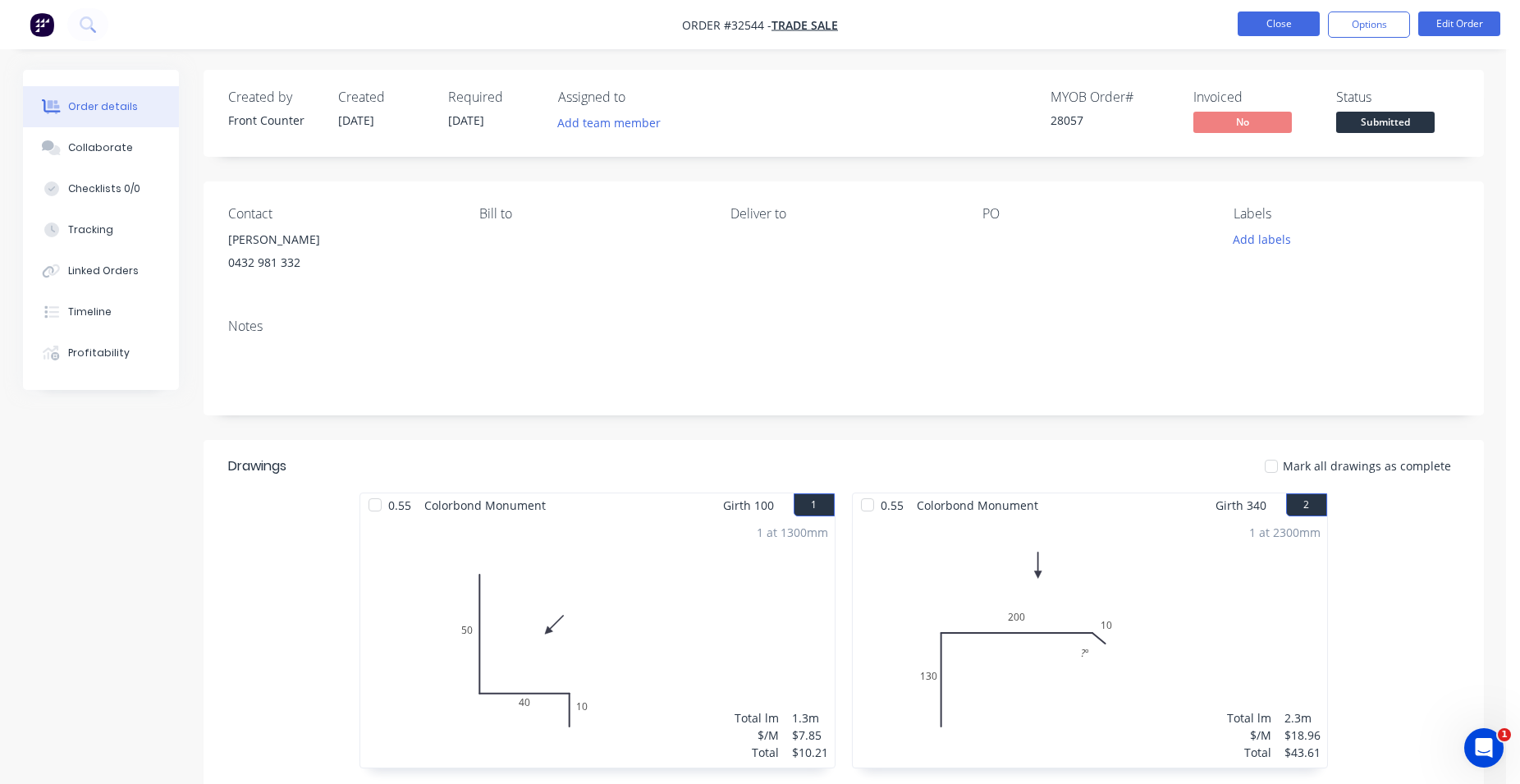
click at [1283, 19] on button "Close" at bounding box center [1278, 23] width 82 height 25
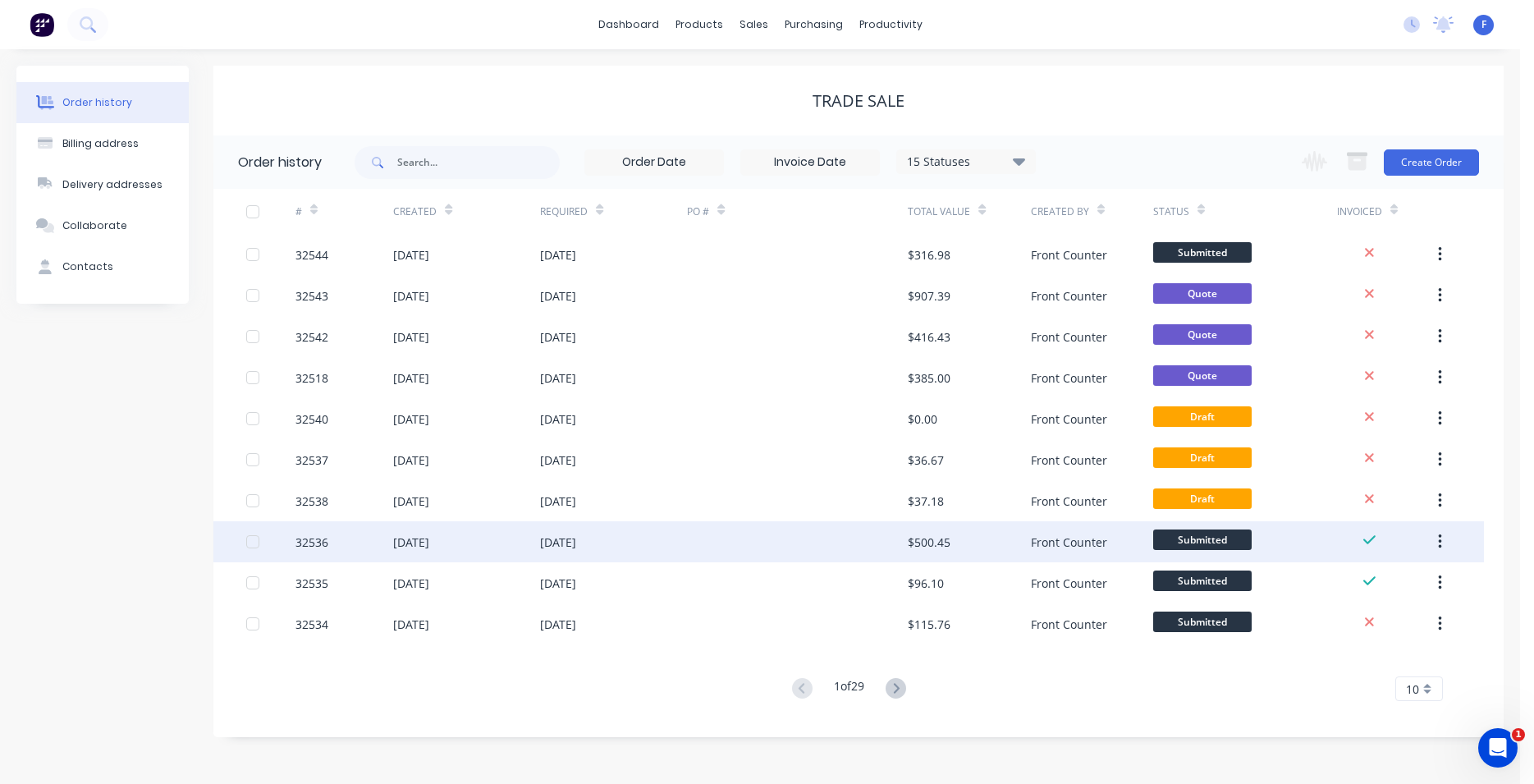
click at [846, 535] on div at bounding box center [797, 541] width 221 height 41
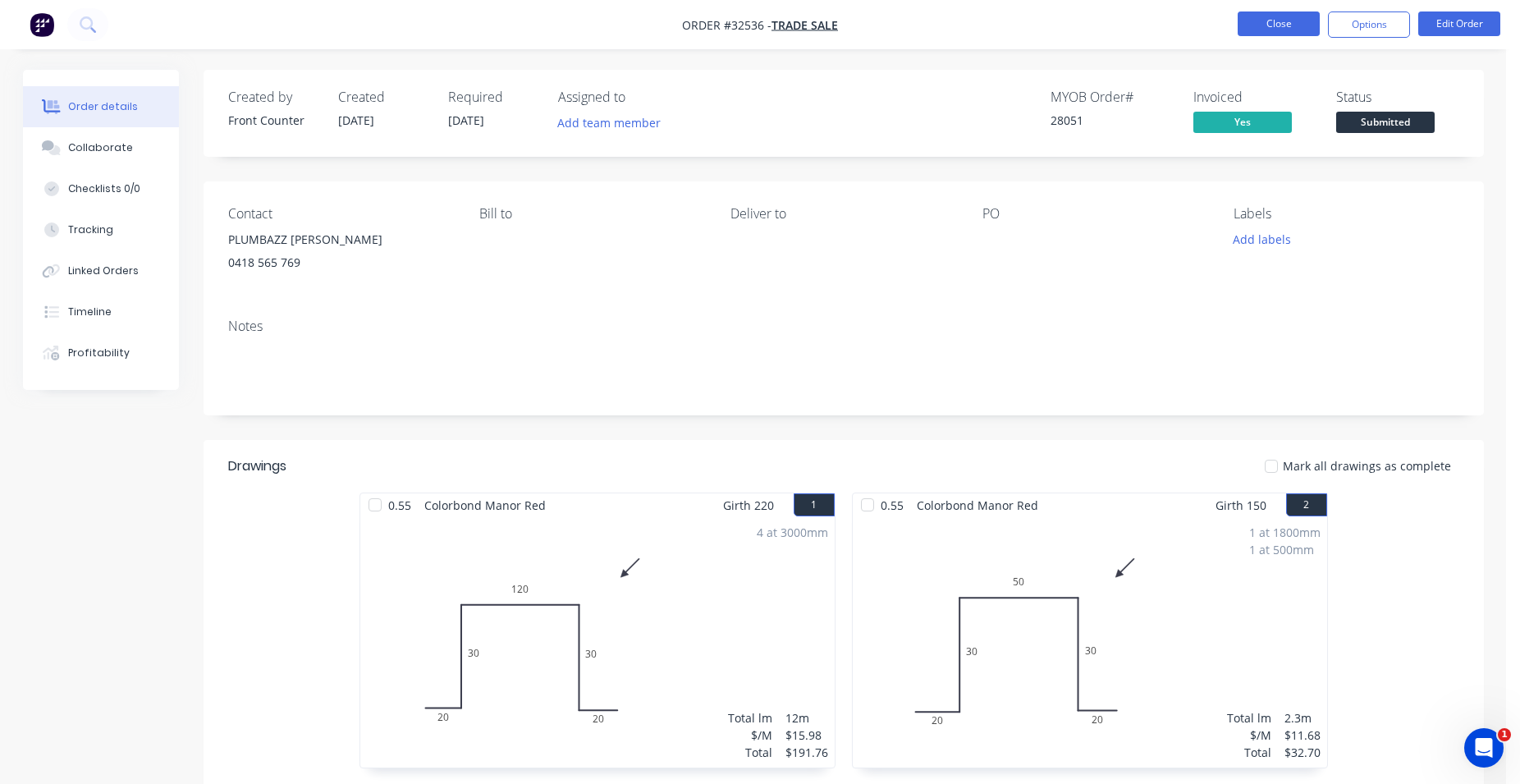
click at [1276, 22] on button "Close" at bounding box center [1278, 23] width 82 height 25
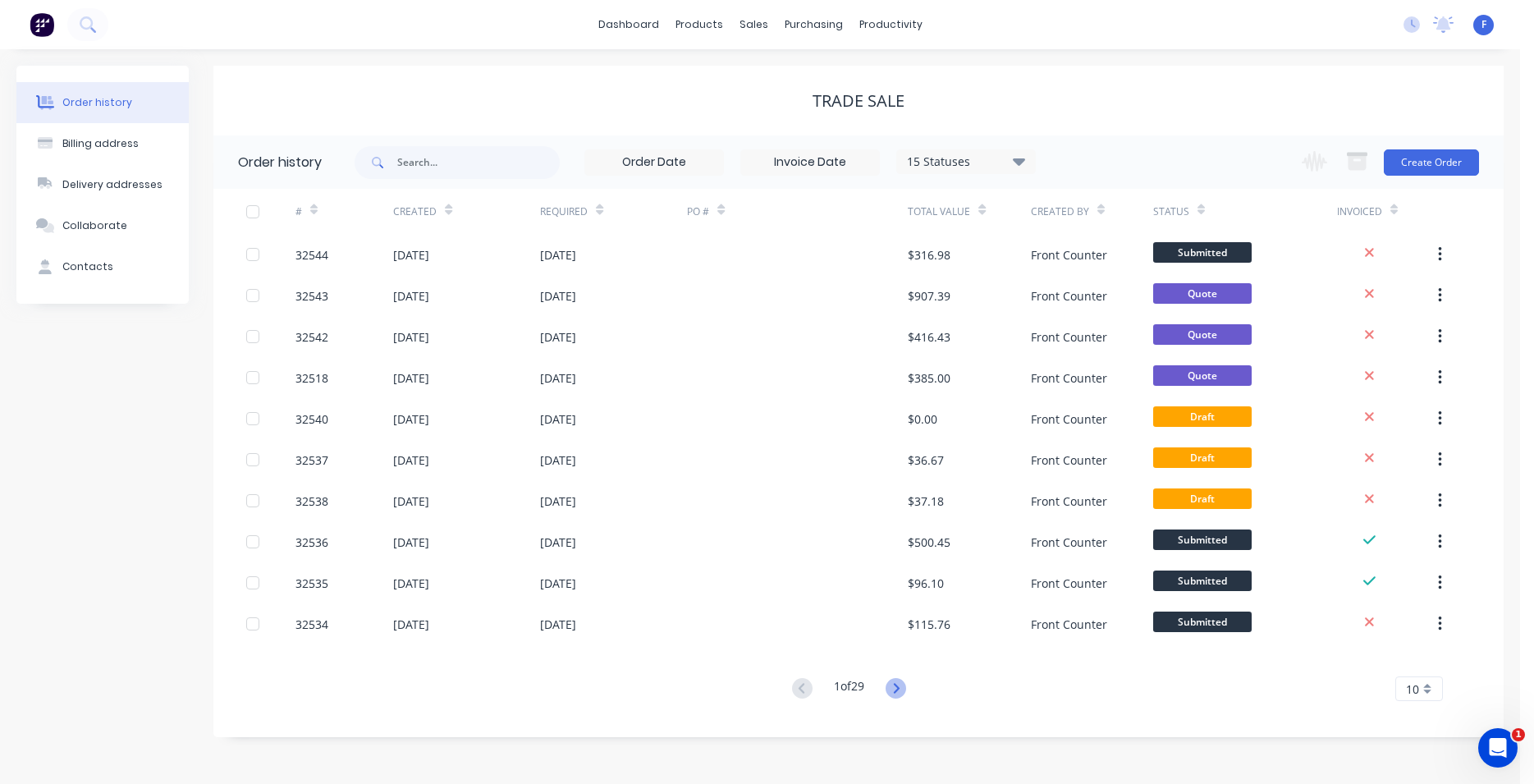
click at [894, 685] on icon at bounding box center [896, 688] width 20 height 20
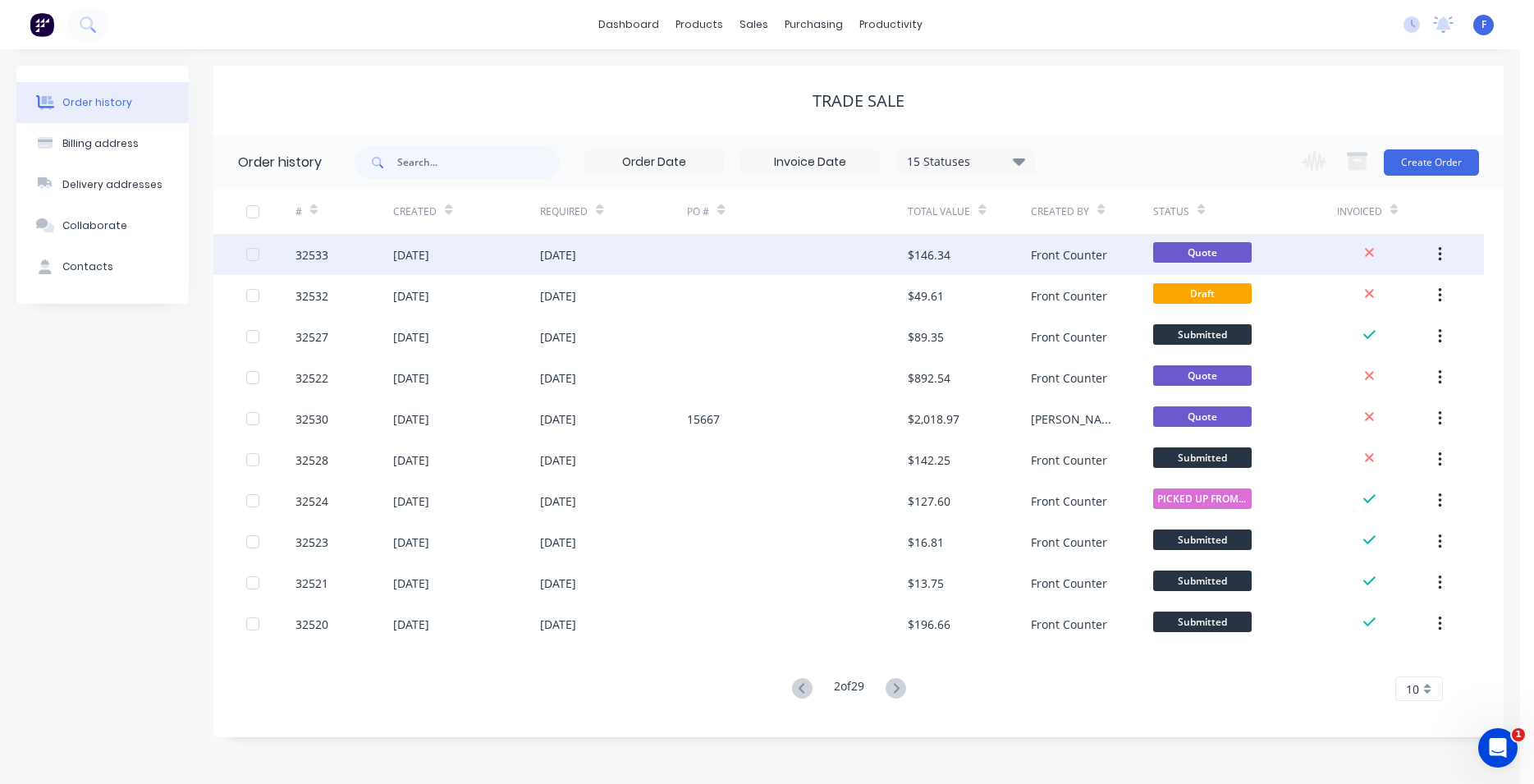
click at [347, 257] on div "32533" at bounding box center [344, 254] width 98 height 41
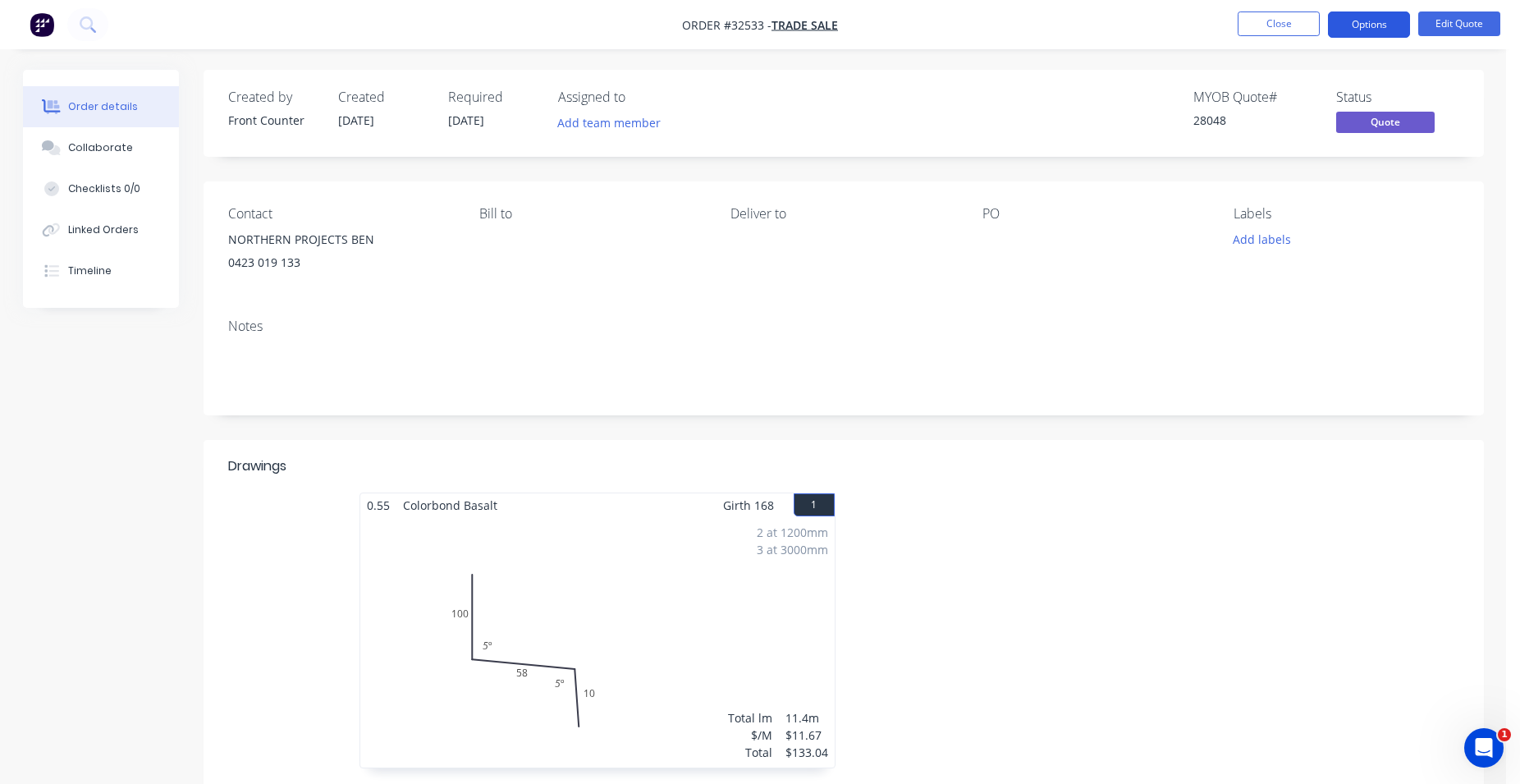
click at [1382, 24] on button "Options" at bounding box center [1369, 24] width 82 height 26
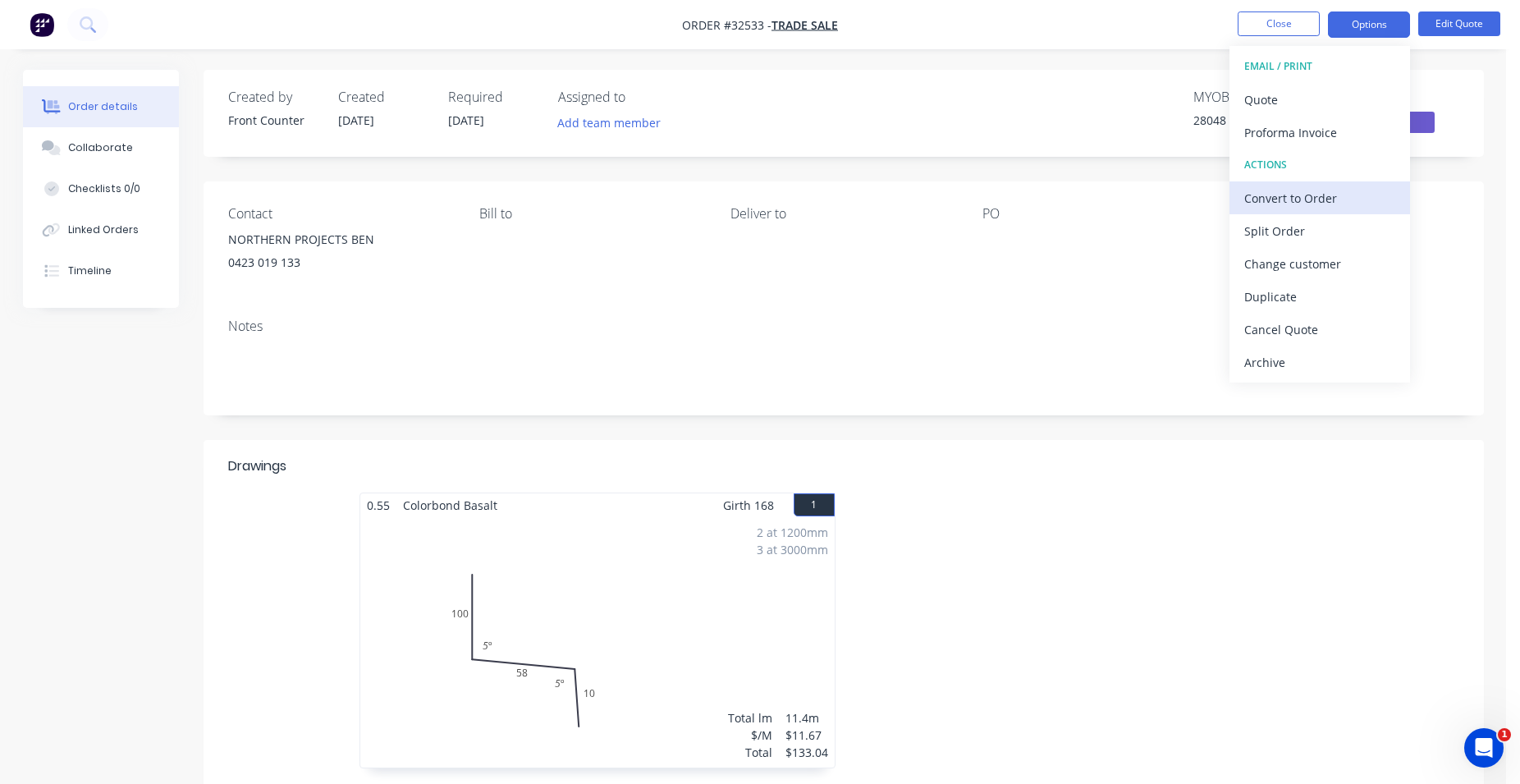
click at [1290, 197] on div "Convert to Order" at bounding box center [1320, 199] width 151 height 24
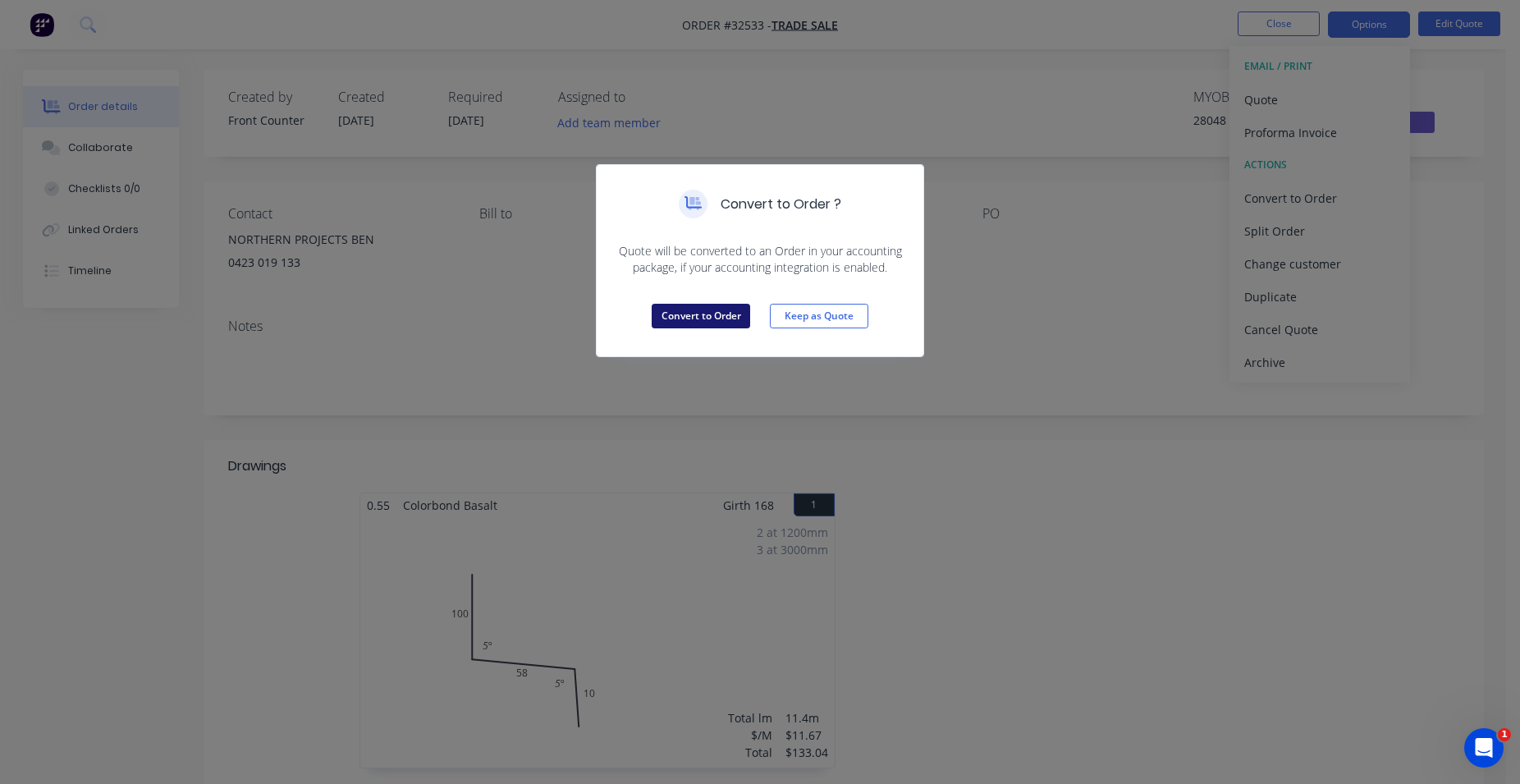
click at [715, 311] on button "Convert to Order" at bounding box center [701, 316] width 99 height 25
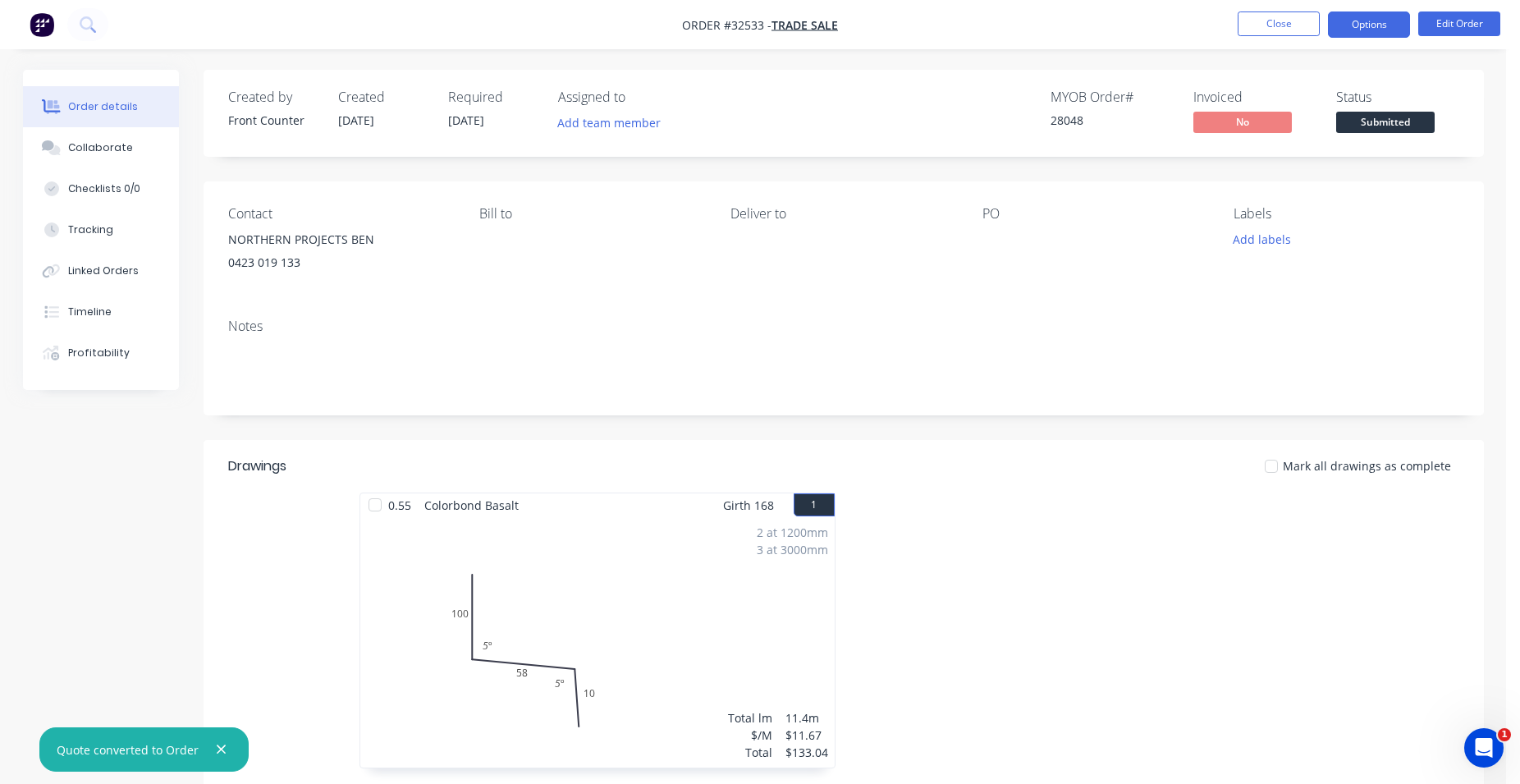
click at [1348, 25] on button "Options" at bounding box center [1369, 24] width 82 height 26
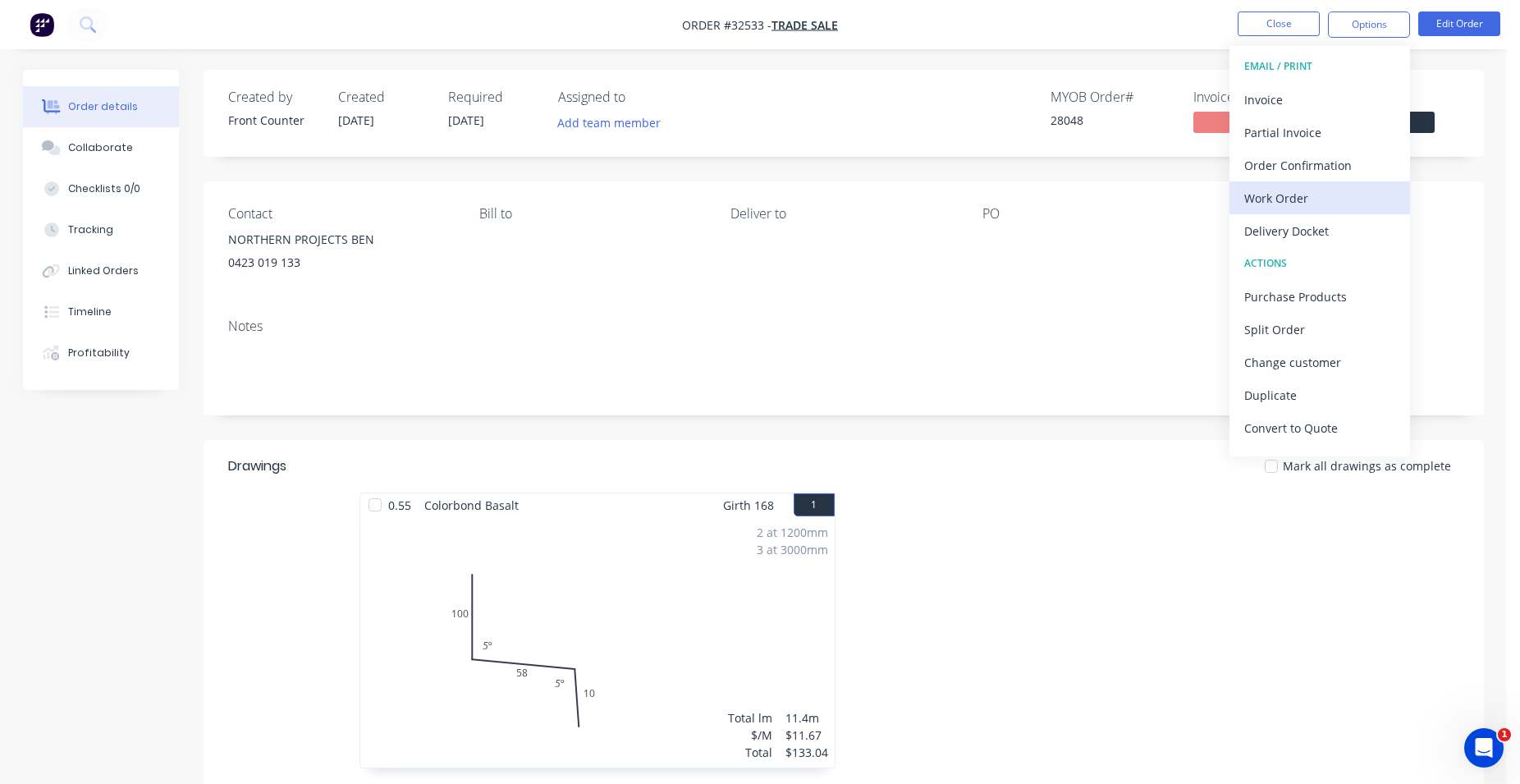
click at [1314, 192] on div "Work Order" at bounding box center [1320, 199] width 151 height 24
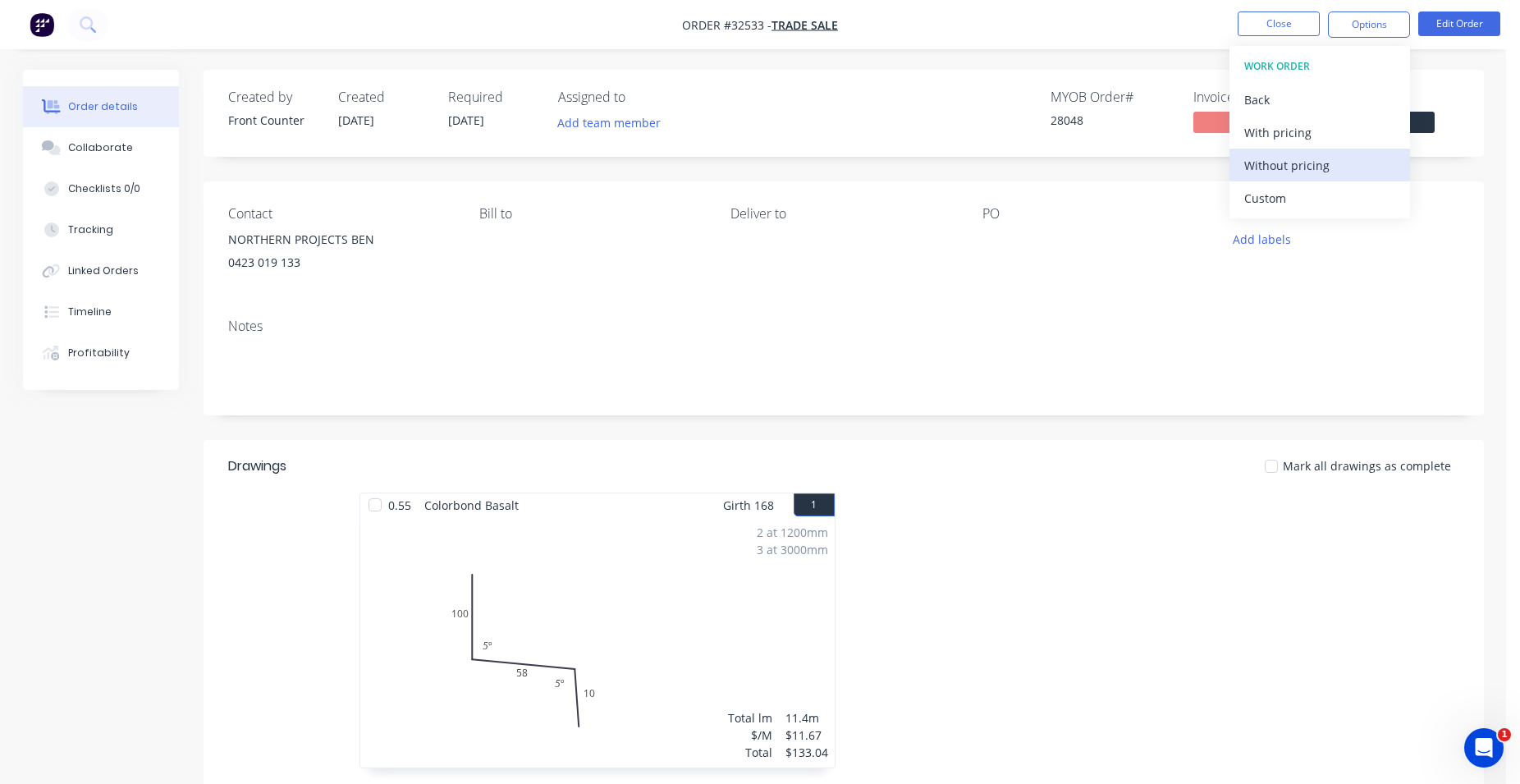
click at [1302, 163] on div "Without pricing" at bounding box center [1320, 165] width 151 height 24
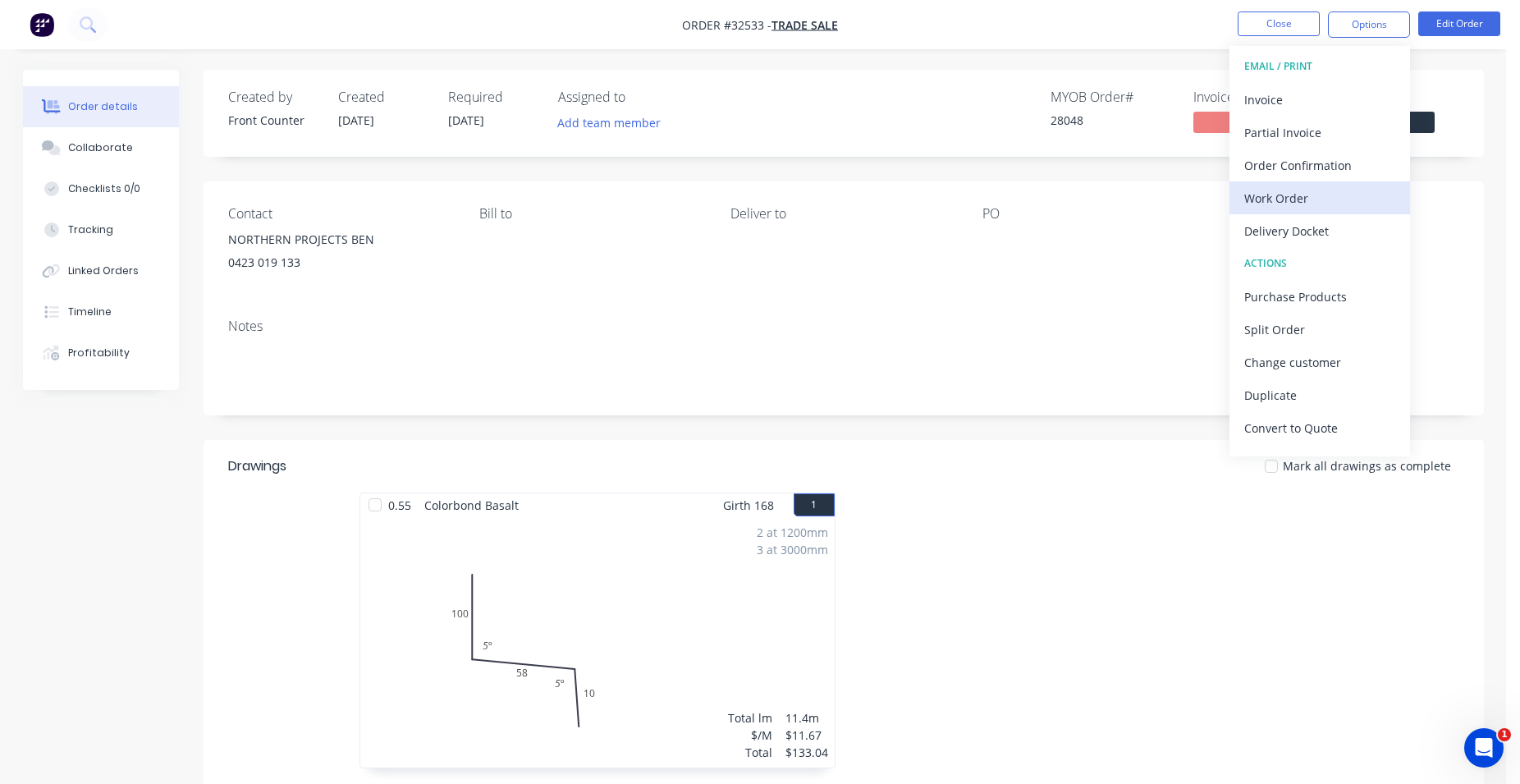
click at [1318, 198] on div "Work Order" at bounding box center [1320, 199] width 151 height 24
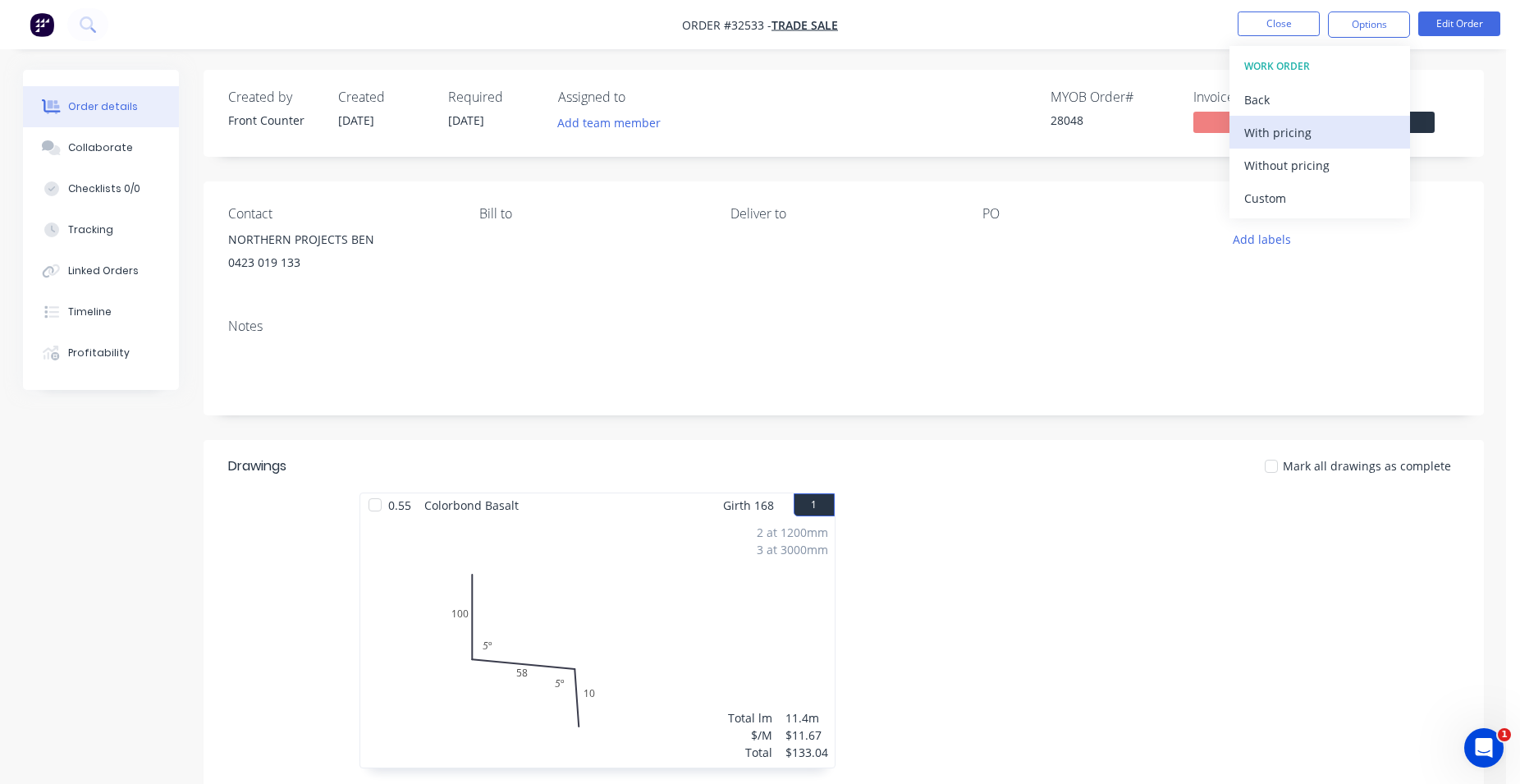
click at [1299, 136] on div "With pricing" at bounding box center [1320, 133] width 151 height 24
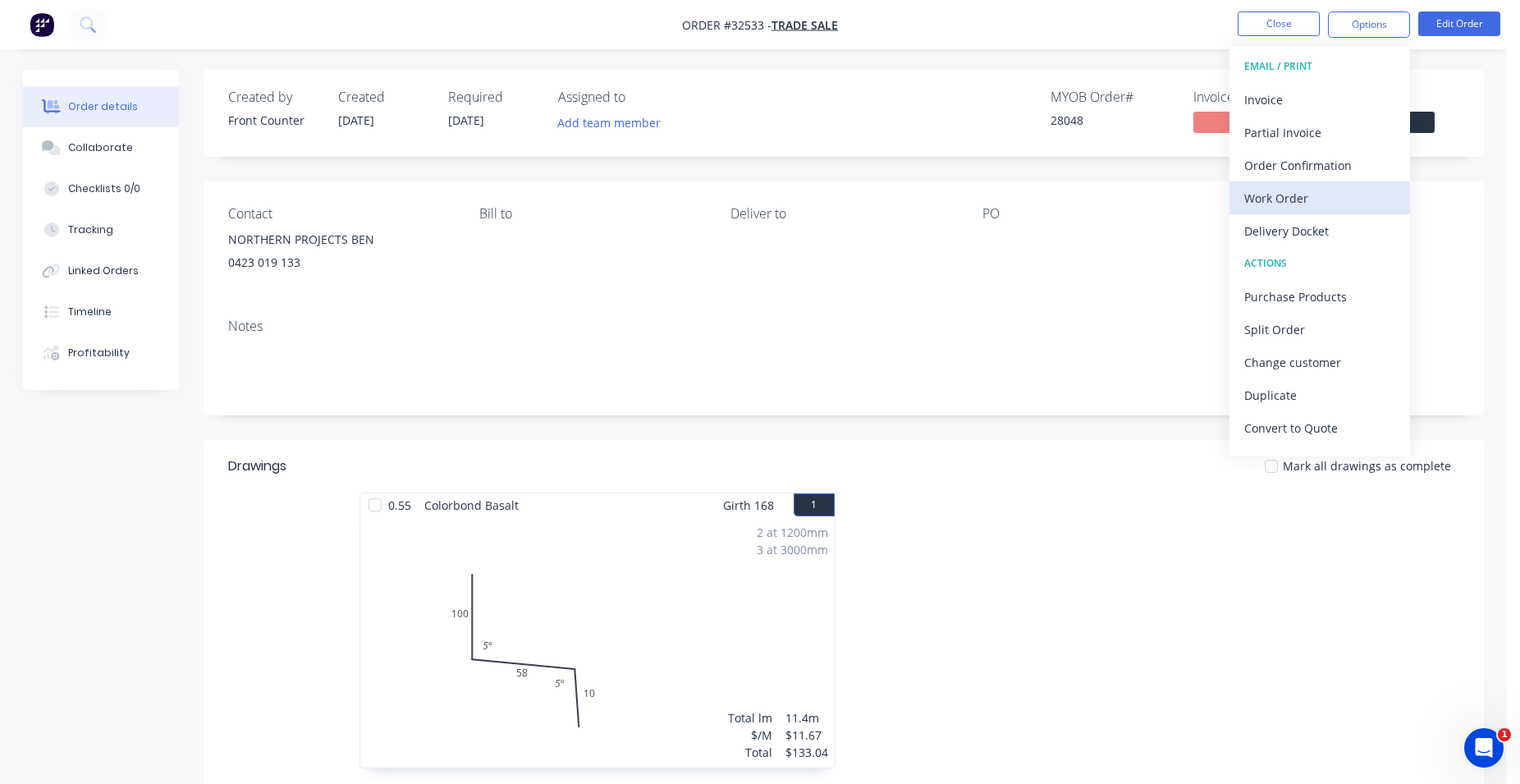
click at [1310, 194] on div "Work Order" at bounding box center [1320, 199] width 151 height 24
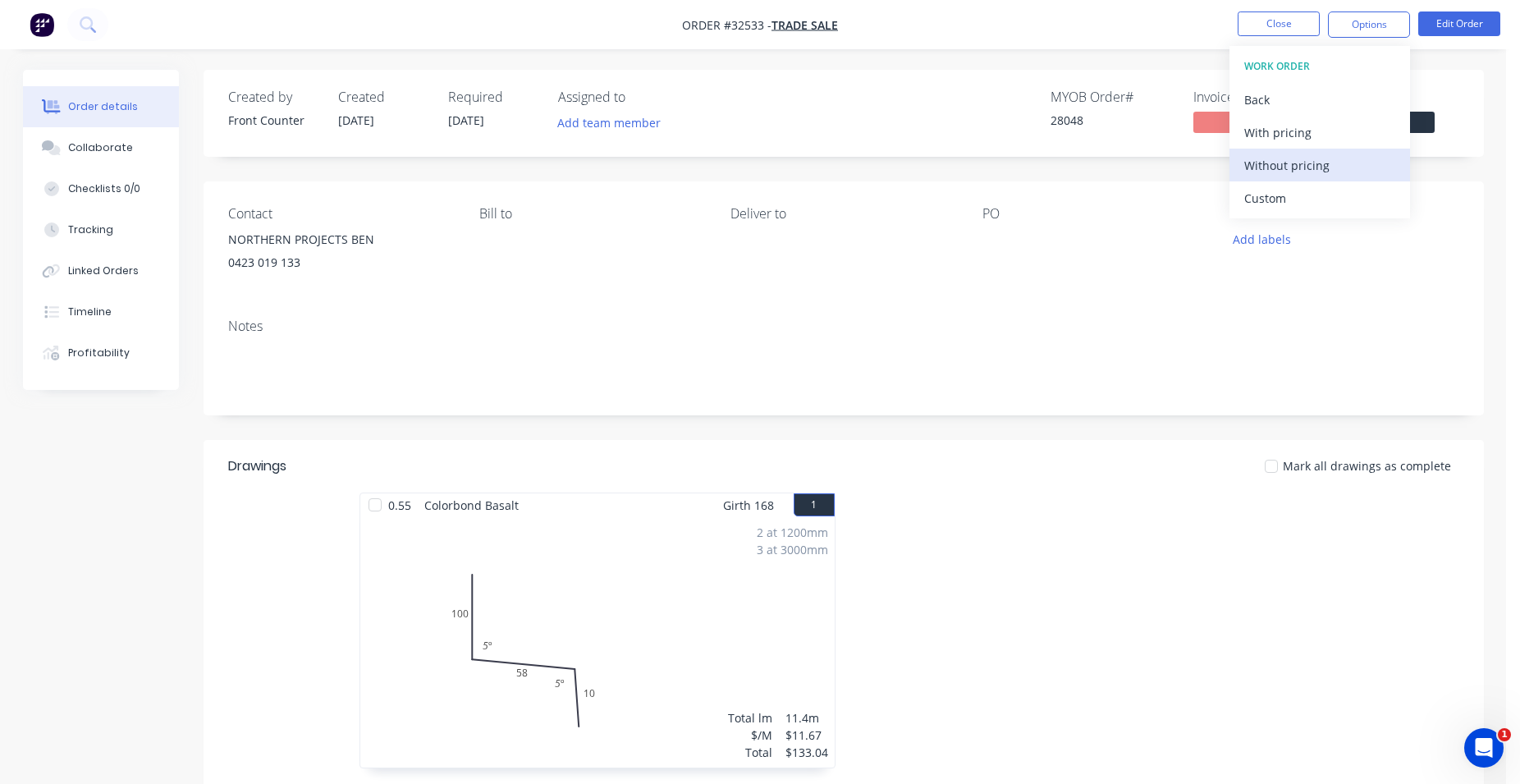
click at [1294, 165] on div "Without pricing" at bounding box center [1320, 165] width 151 height 24
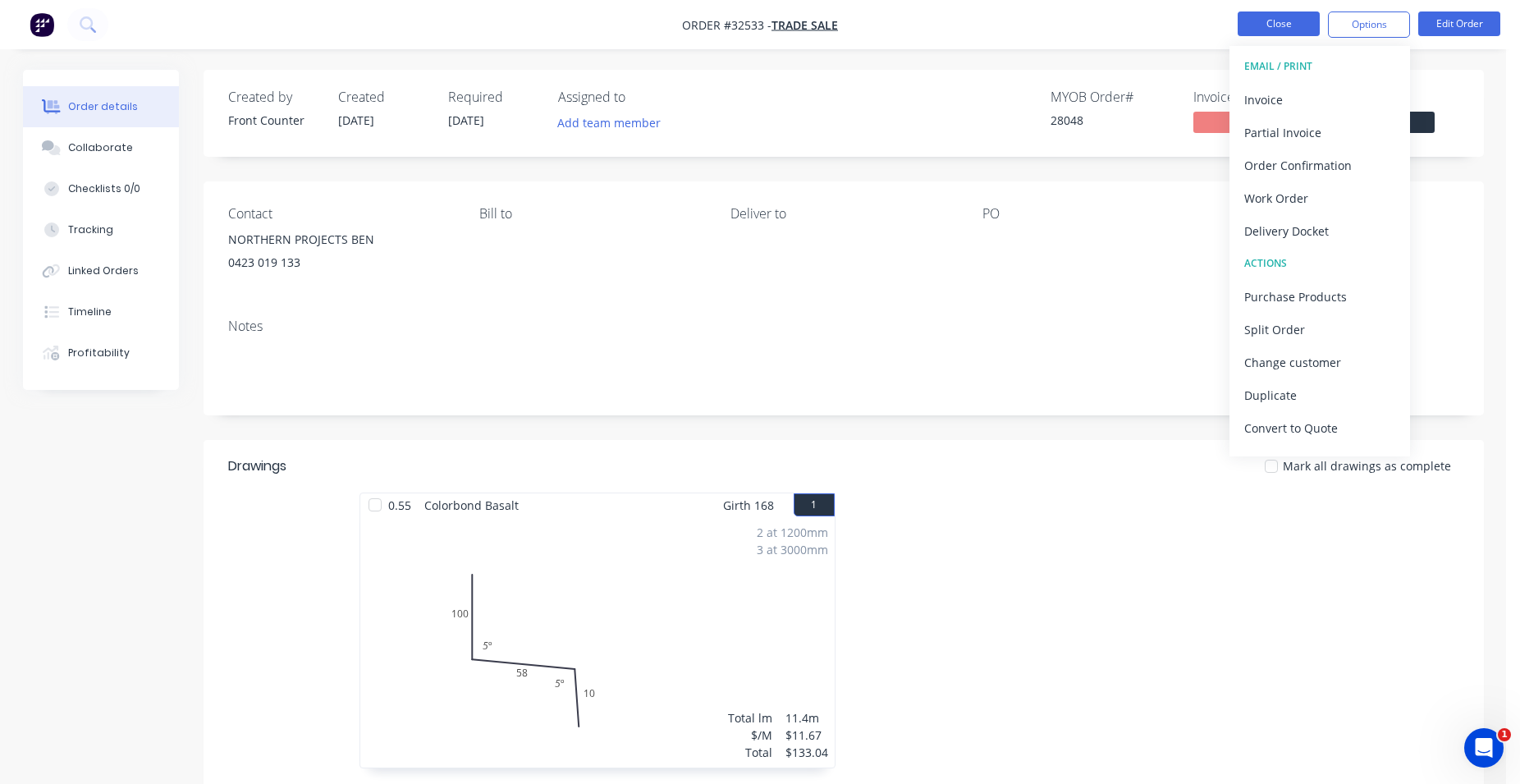
click at [1261, 23] on button "Close" at bounding box center [1278, 23] width 82 height 25
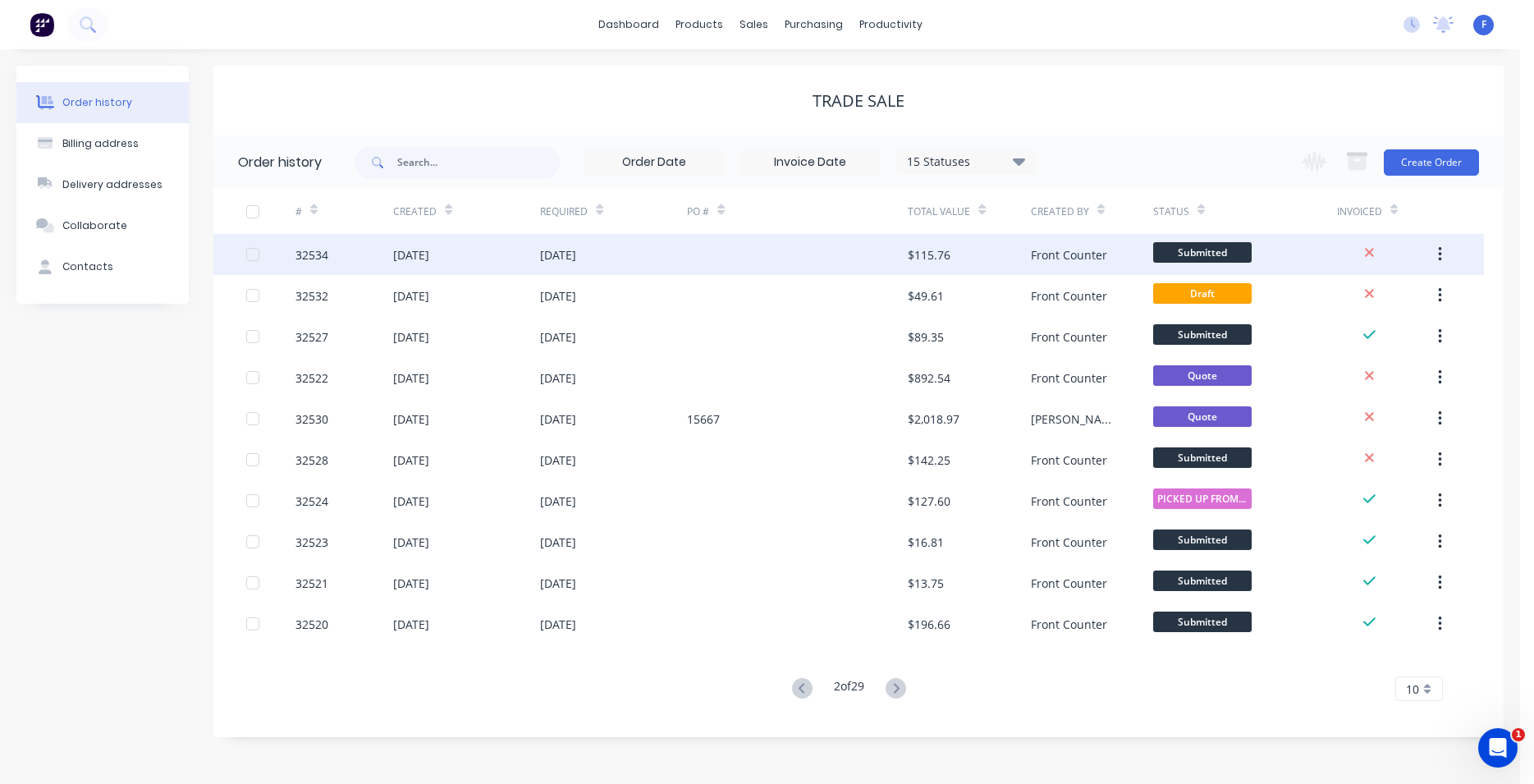
click at [810, 252] on div at bounding box center [797, 254] width 221 height 41
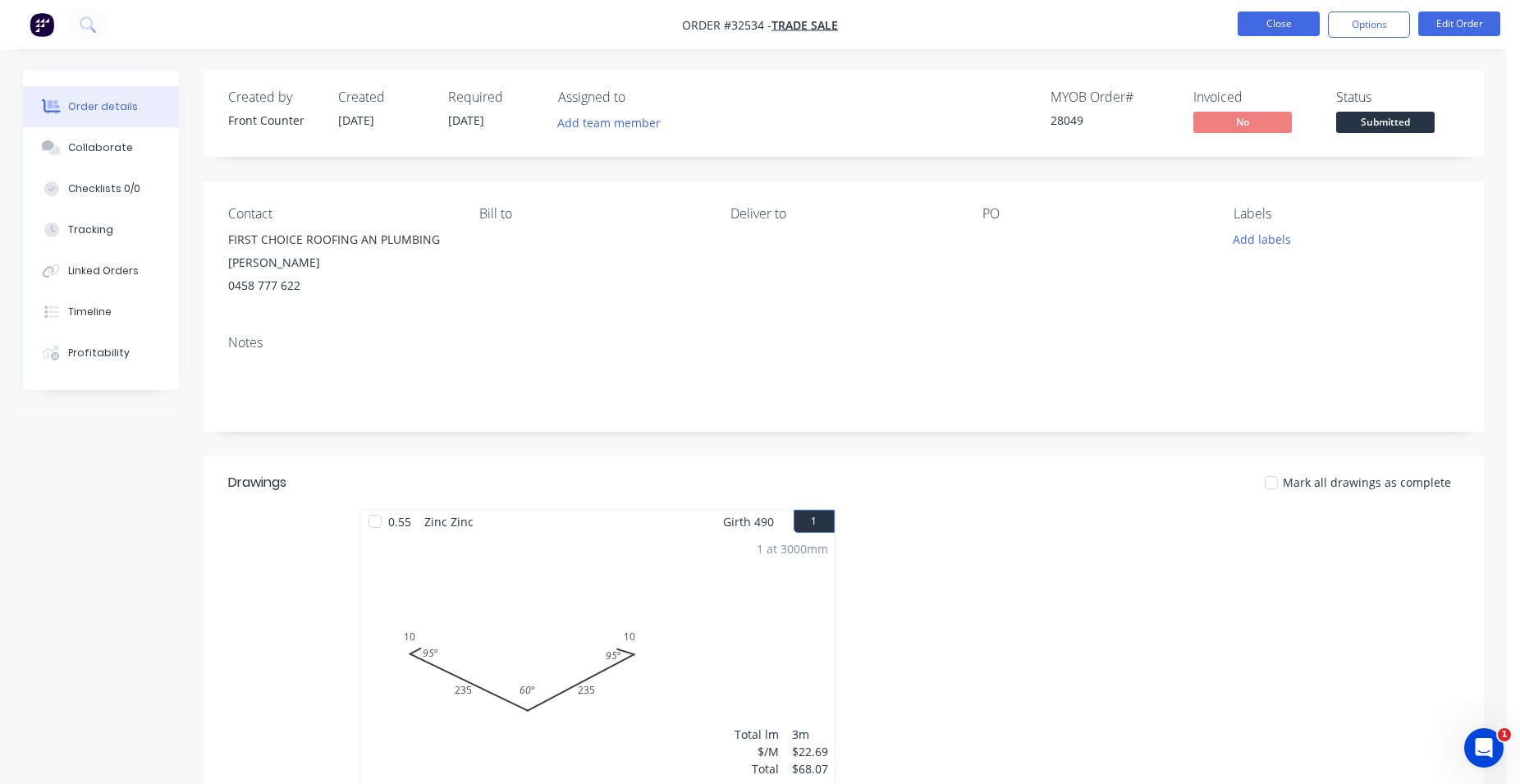
click at [1275, 17] on button "Close" at bounding box center [1278, 23] width 82 height 25
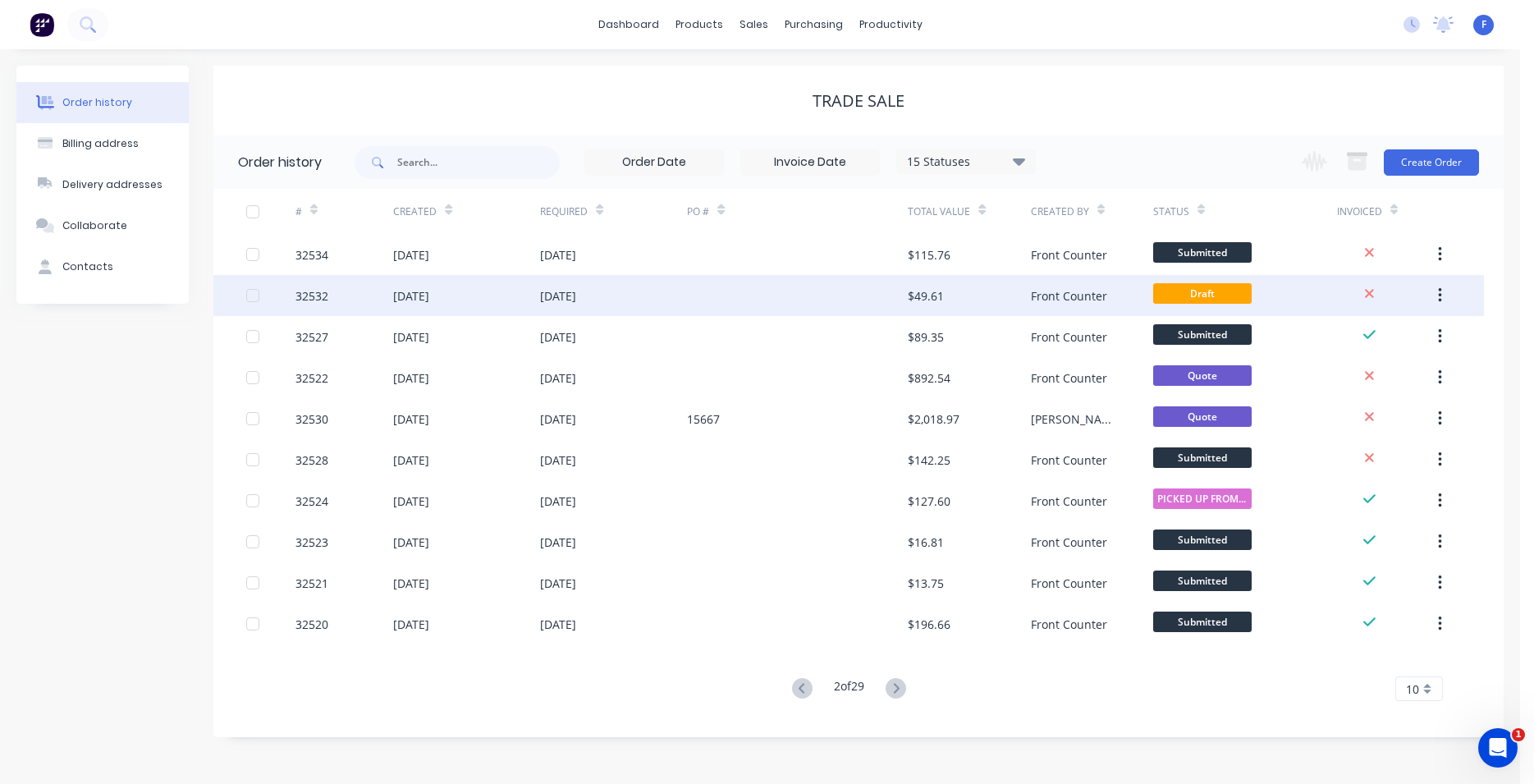
click at [1151, 288] on div "Front Counter" at bounding box center [1092, 296] width 122 height 41
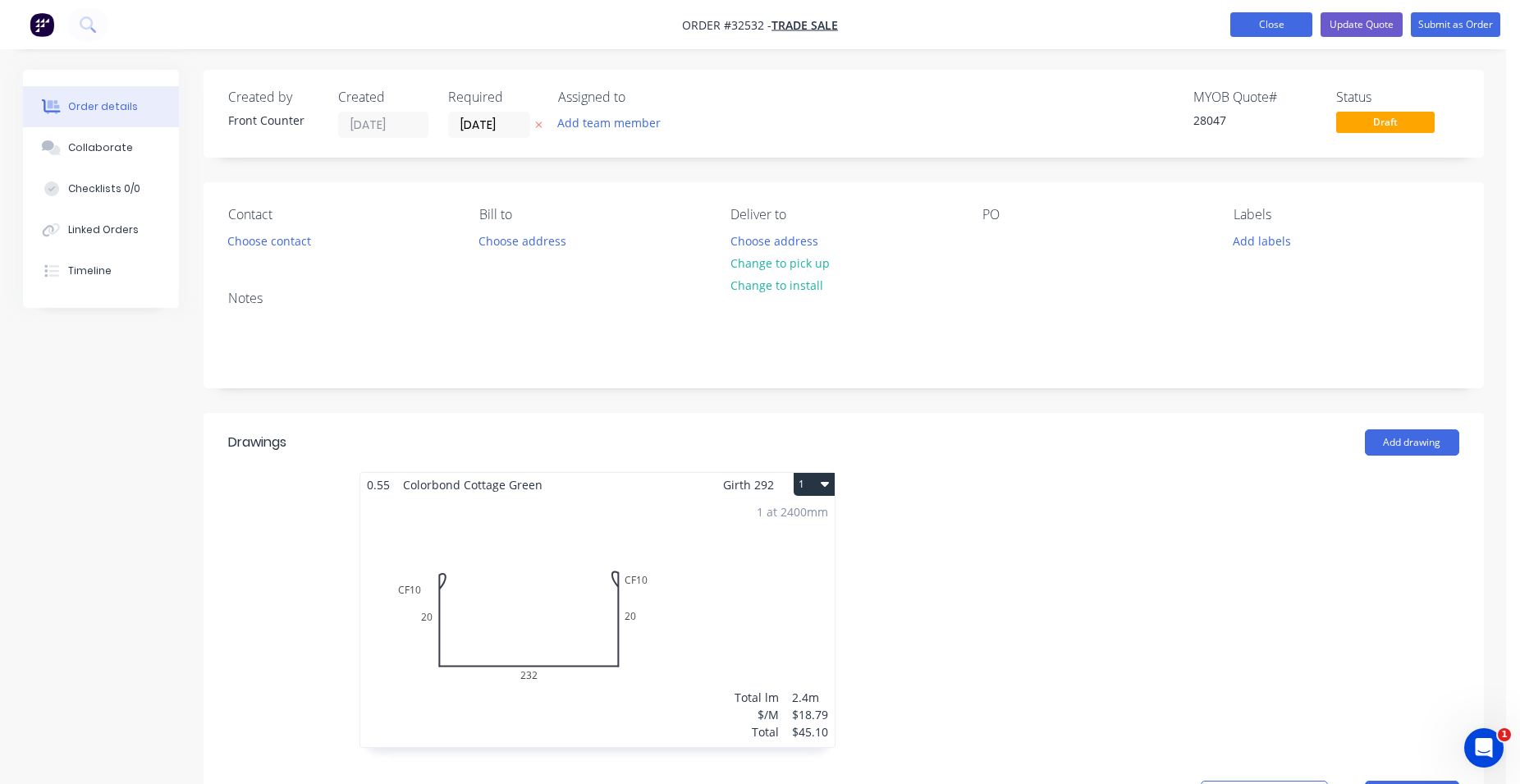
click at [1273, 19] on button "Close" at bounding box center [1271, 24] width 82 height 25
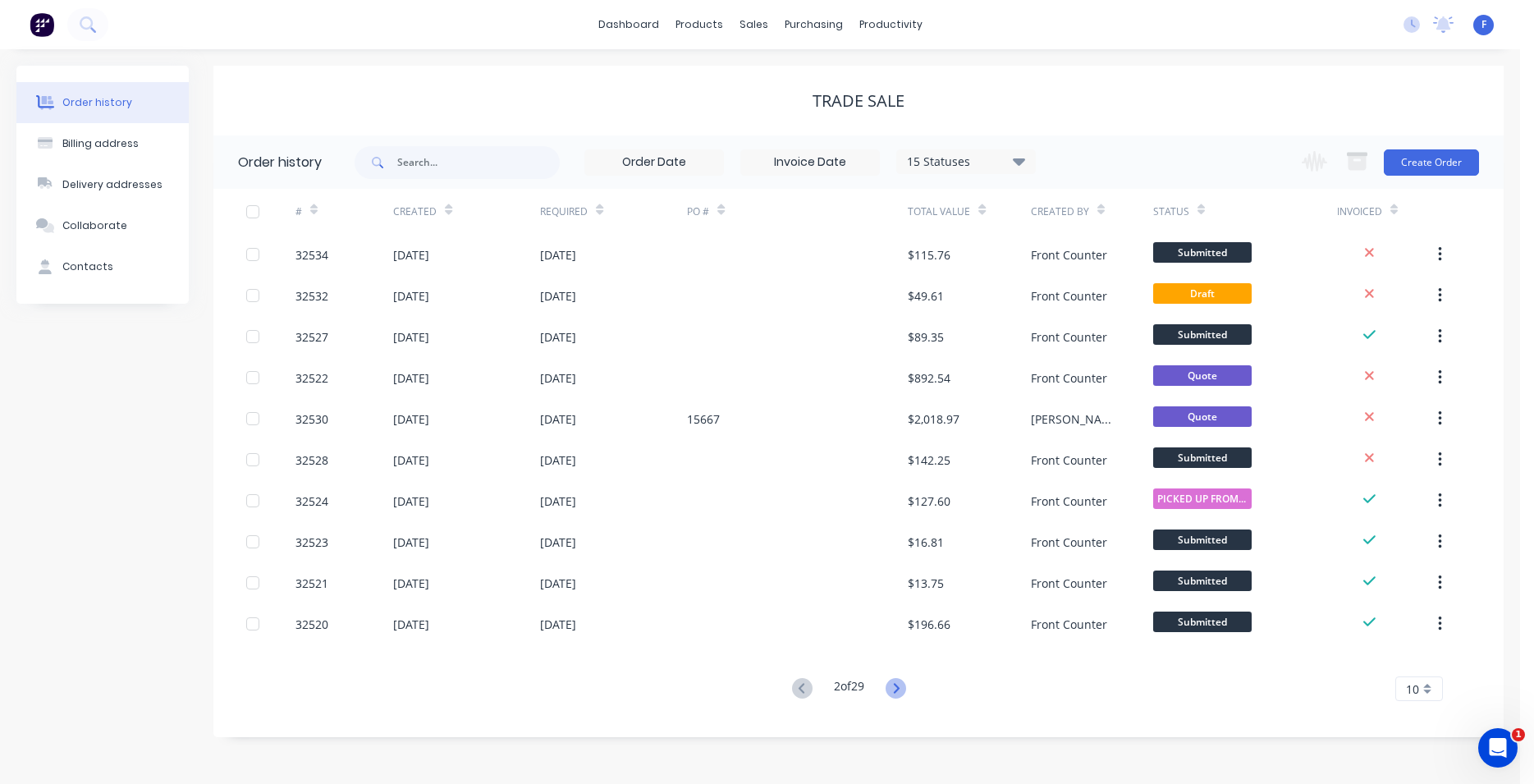
click at [895, 691] on icon at bounding box center [896, 688] width 20 height 20
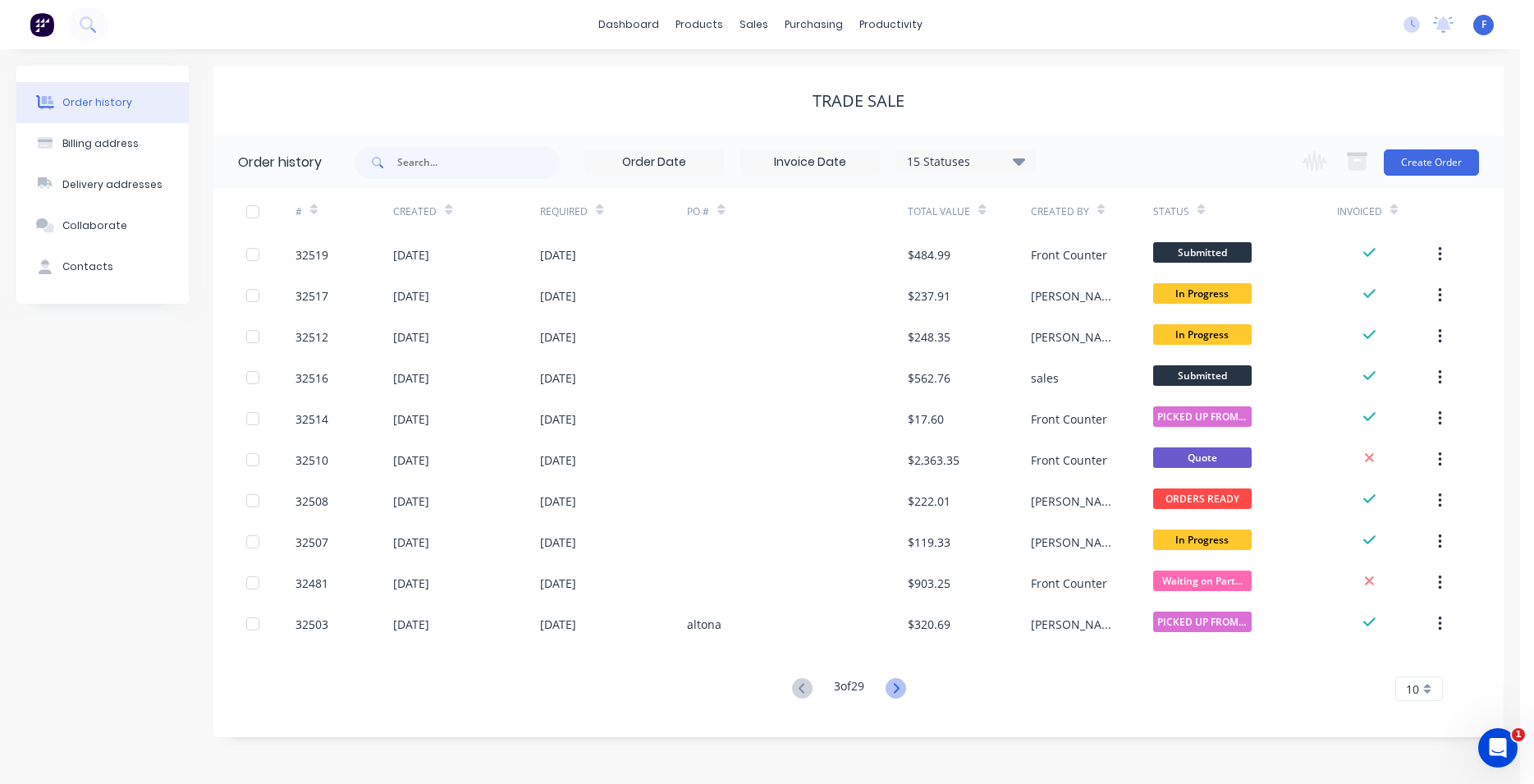
click at [890, 684] on icon at bounding box center [896, 688] width 20 height 20
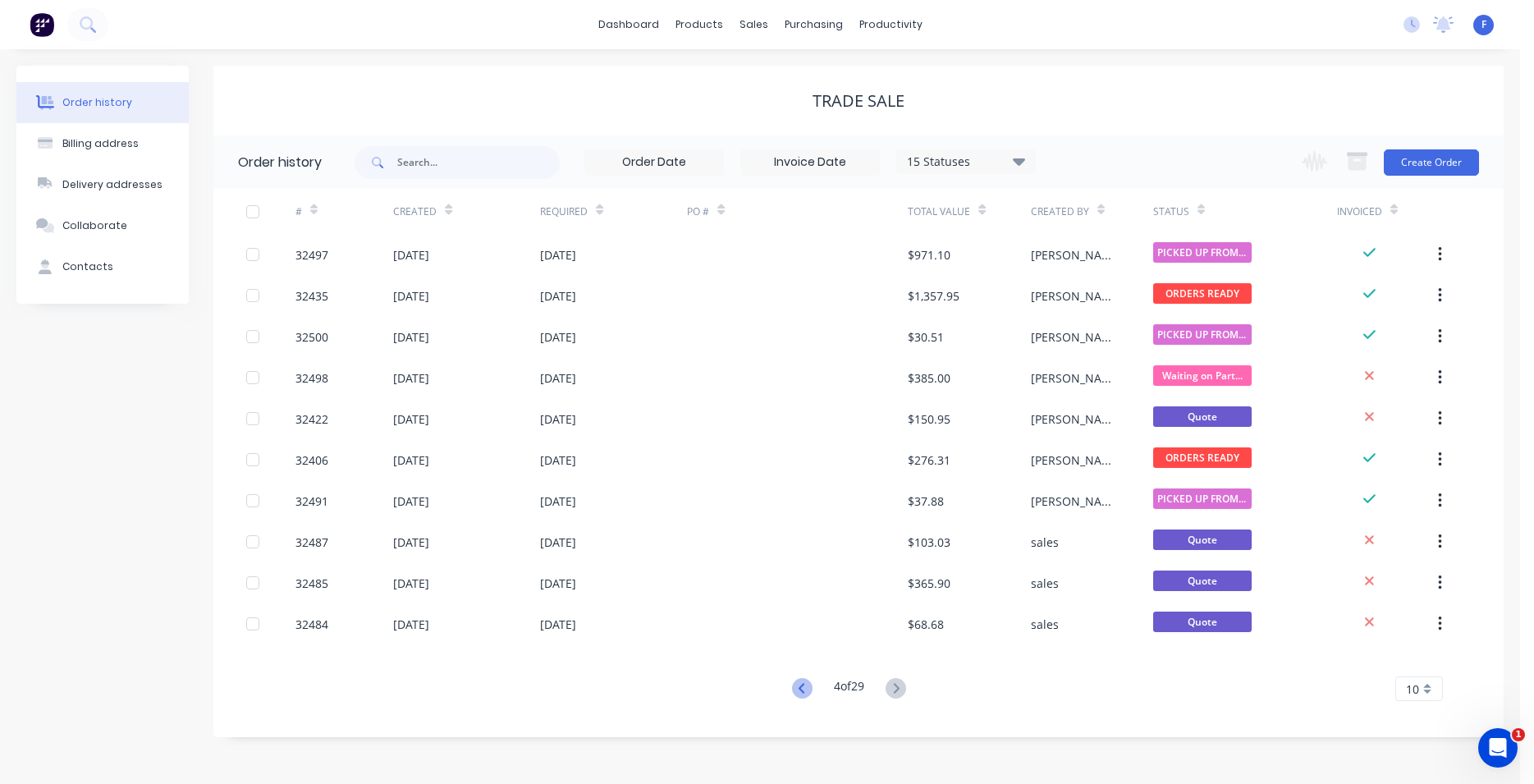
click at [794, 683] on icon at bounding box center [803, 688] width 20 height 20
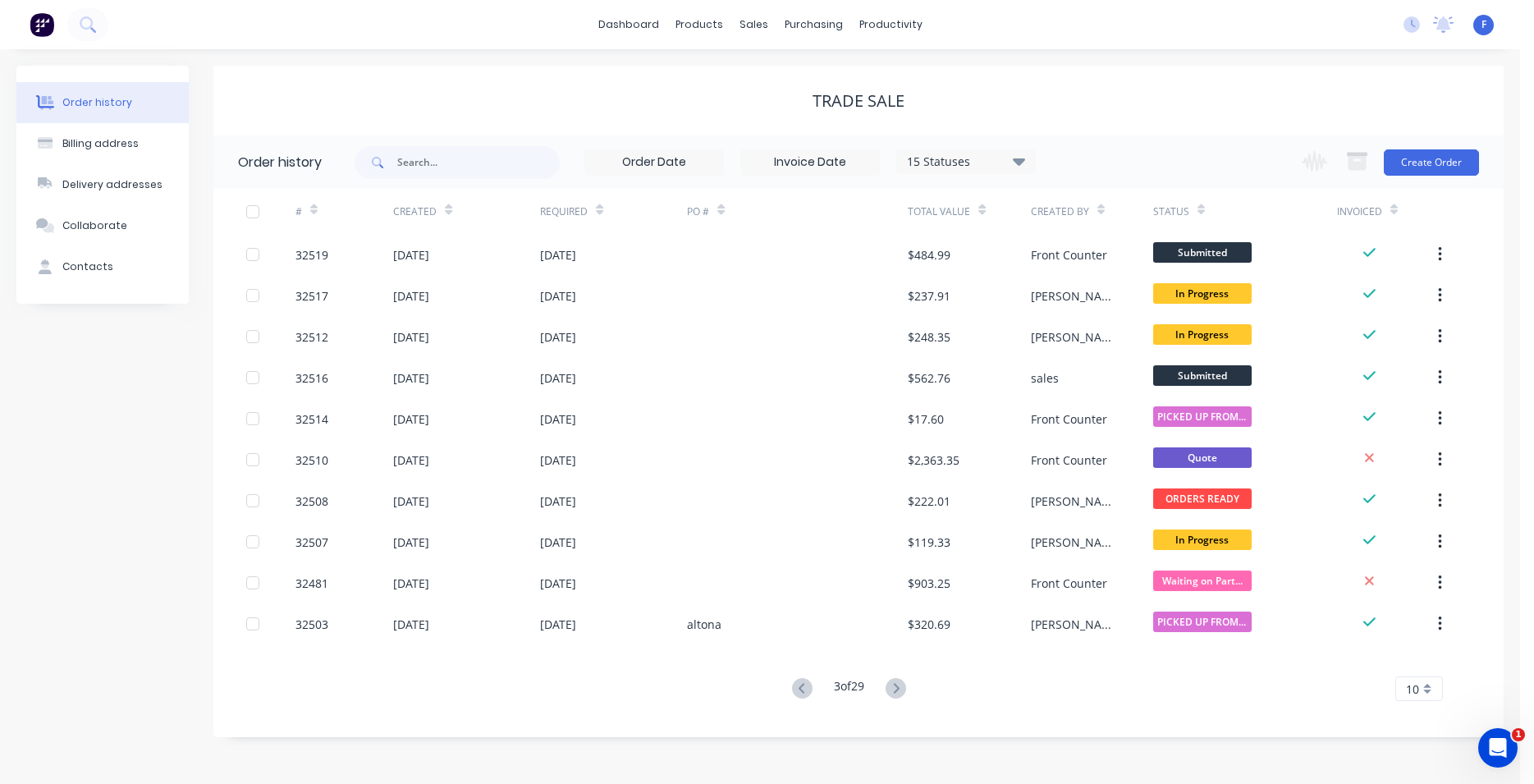
click at [794, 683] on icon at bounding box center [803, 688] width 20 height 20
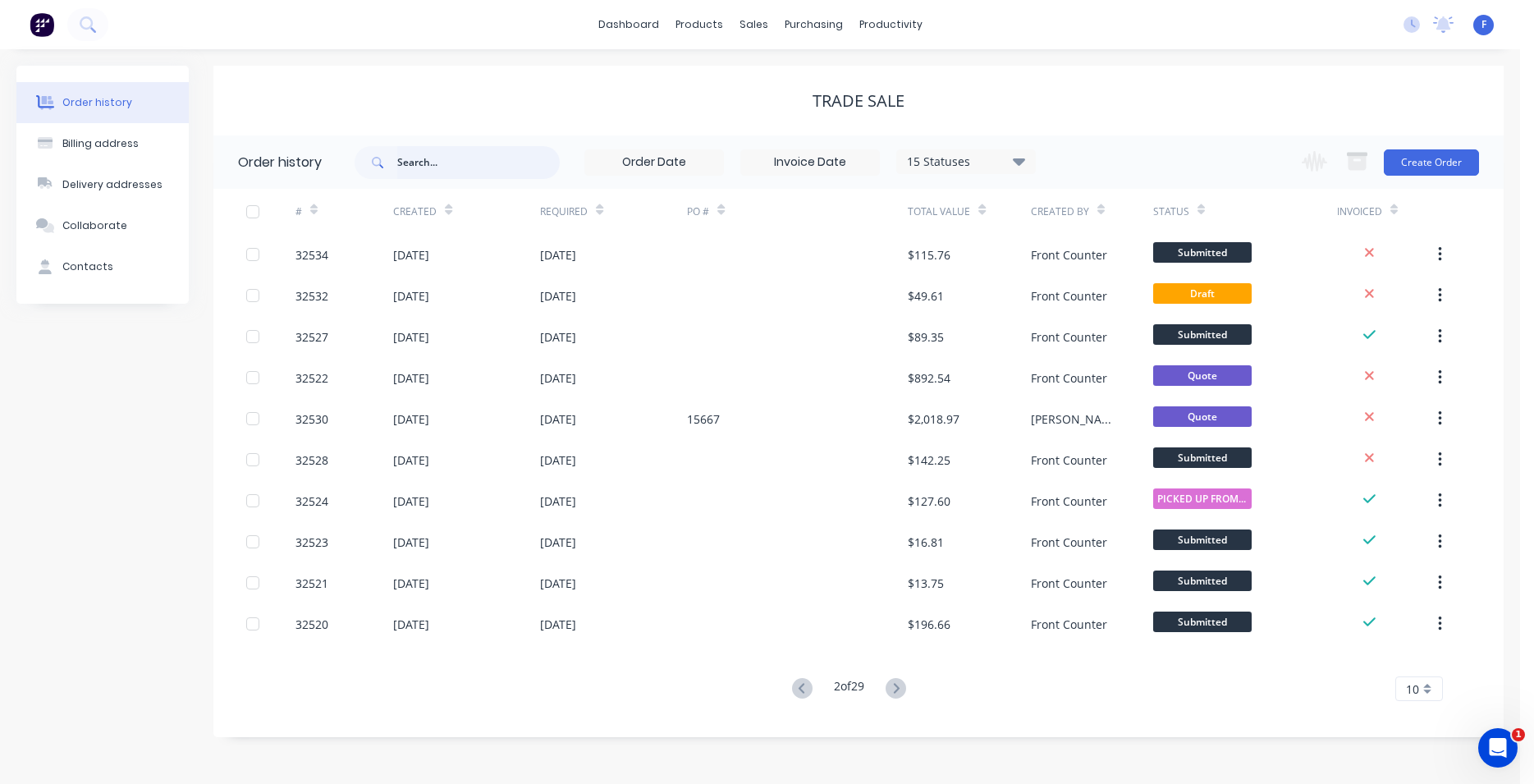
click at [447, 174] on input "text" at bounding box center [478, 163] width 163 height 33
type input "32533"
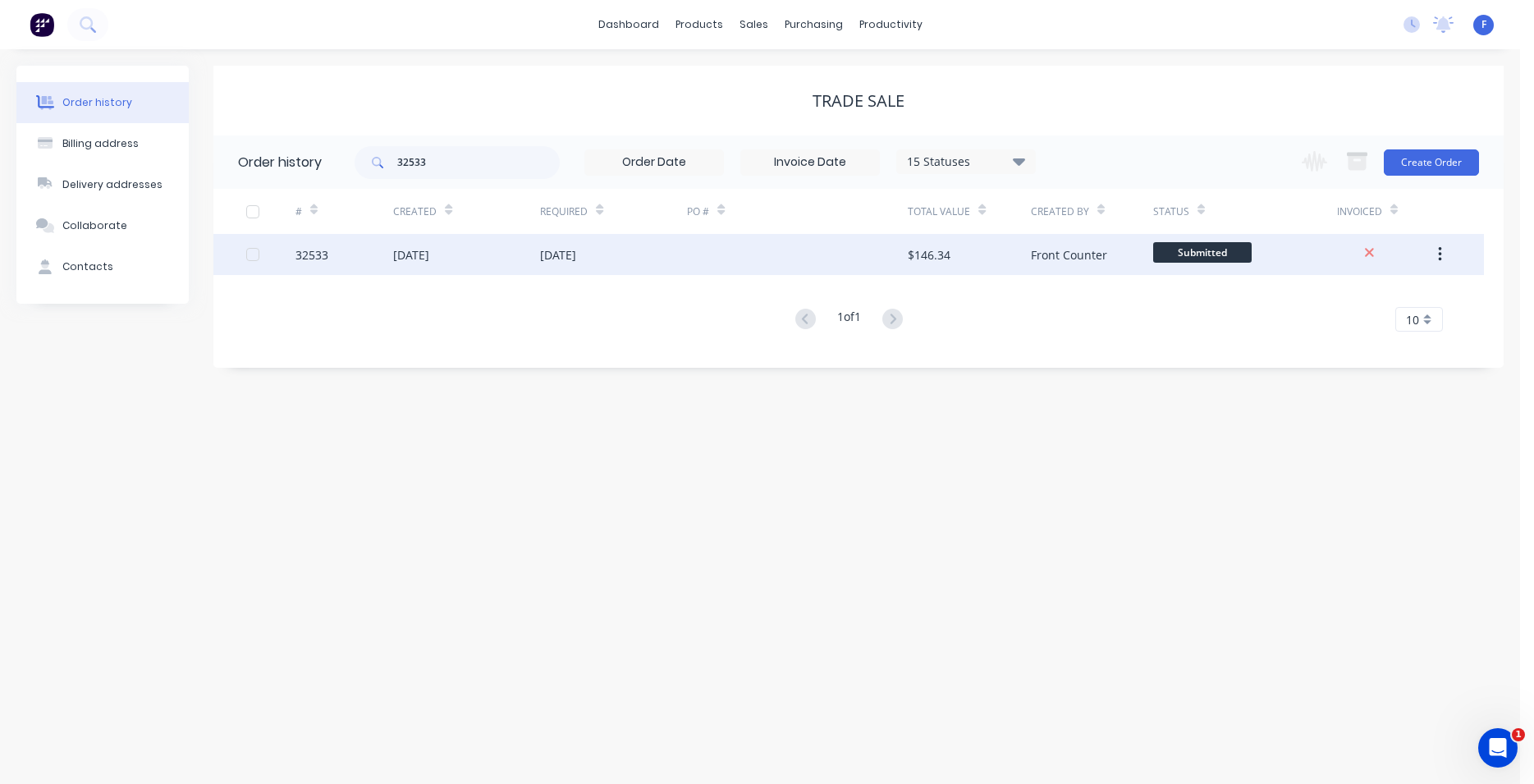
click at [709, 250] on div at bounding box center [797, 254] width 221 height 41
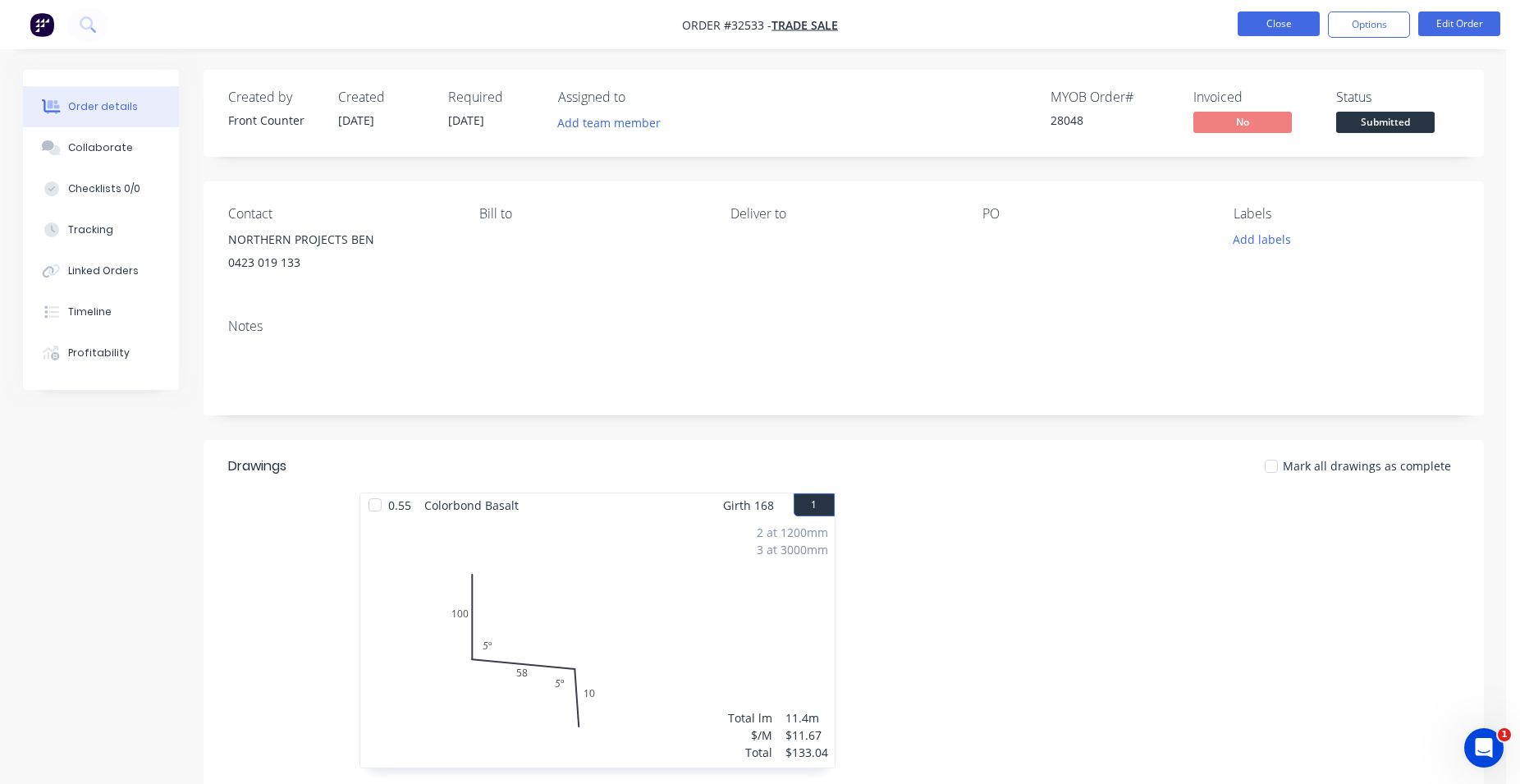
click at [1261, 18] on button "Close" at bounding box center [1278, 23] width 82 height 25
click at [1283, 28] on button "Close" at bounding box center [1278, 23] width 82 height 25
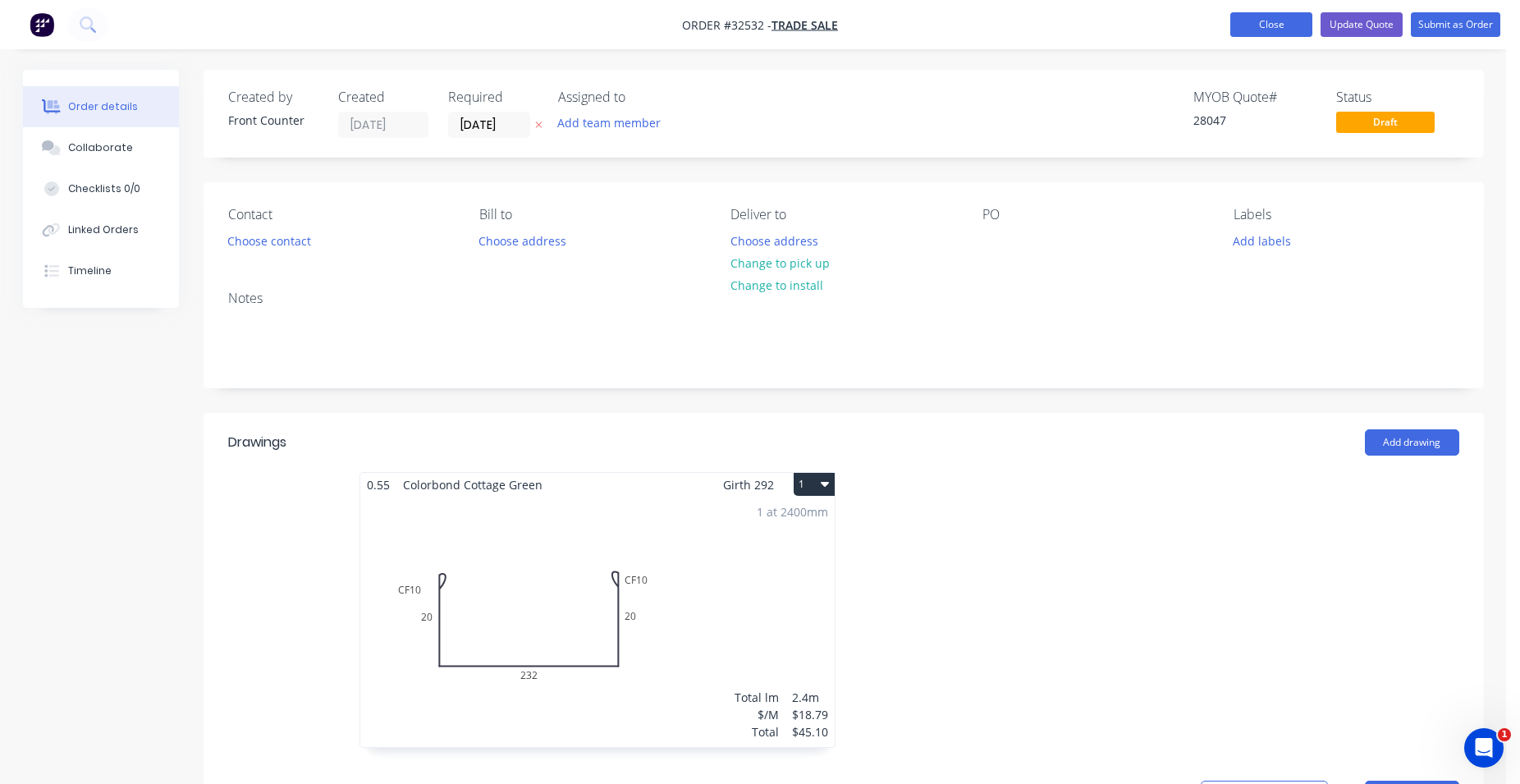
click at [1255, 17] on button "Close" at bounding box center [1271, 24] width 82 height 25
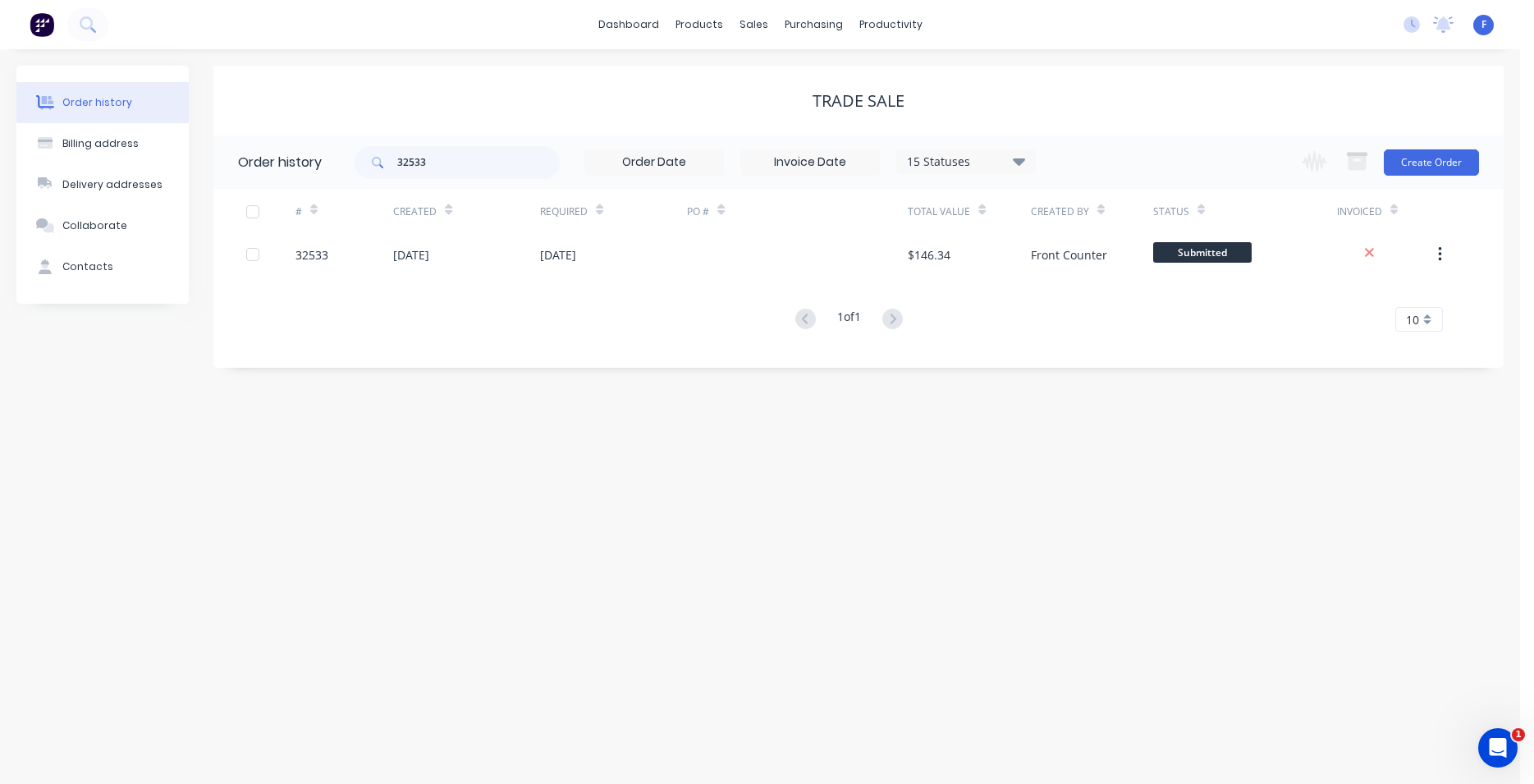
click at [46, 18] on img at bounding box center [42, 24] width 25 height 25
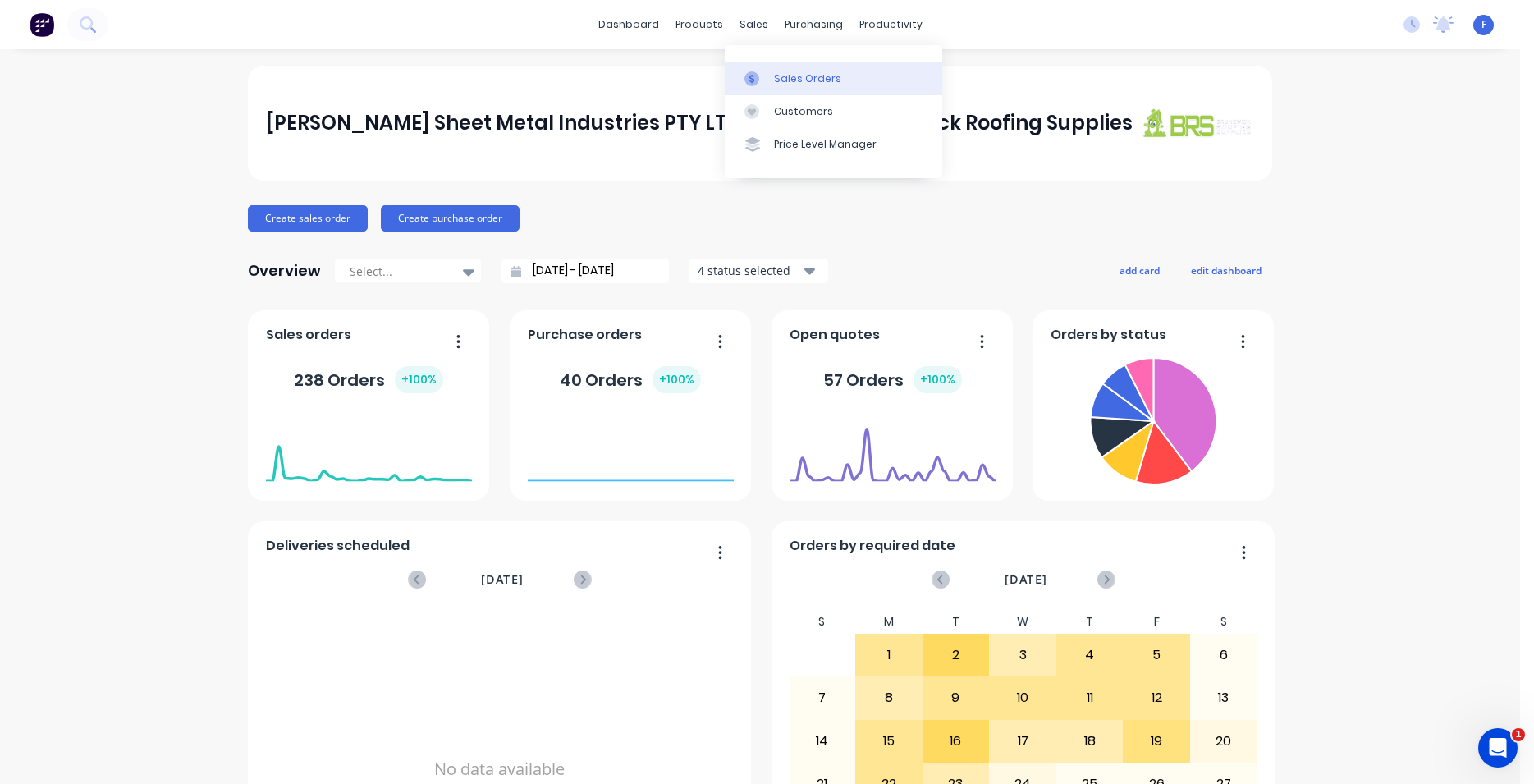
click at [804, 78] on div "Sales Orders" at bounding box center [807, 78] width 67 height 15
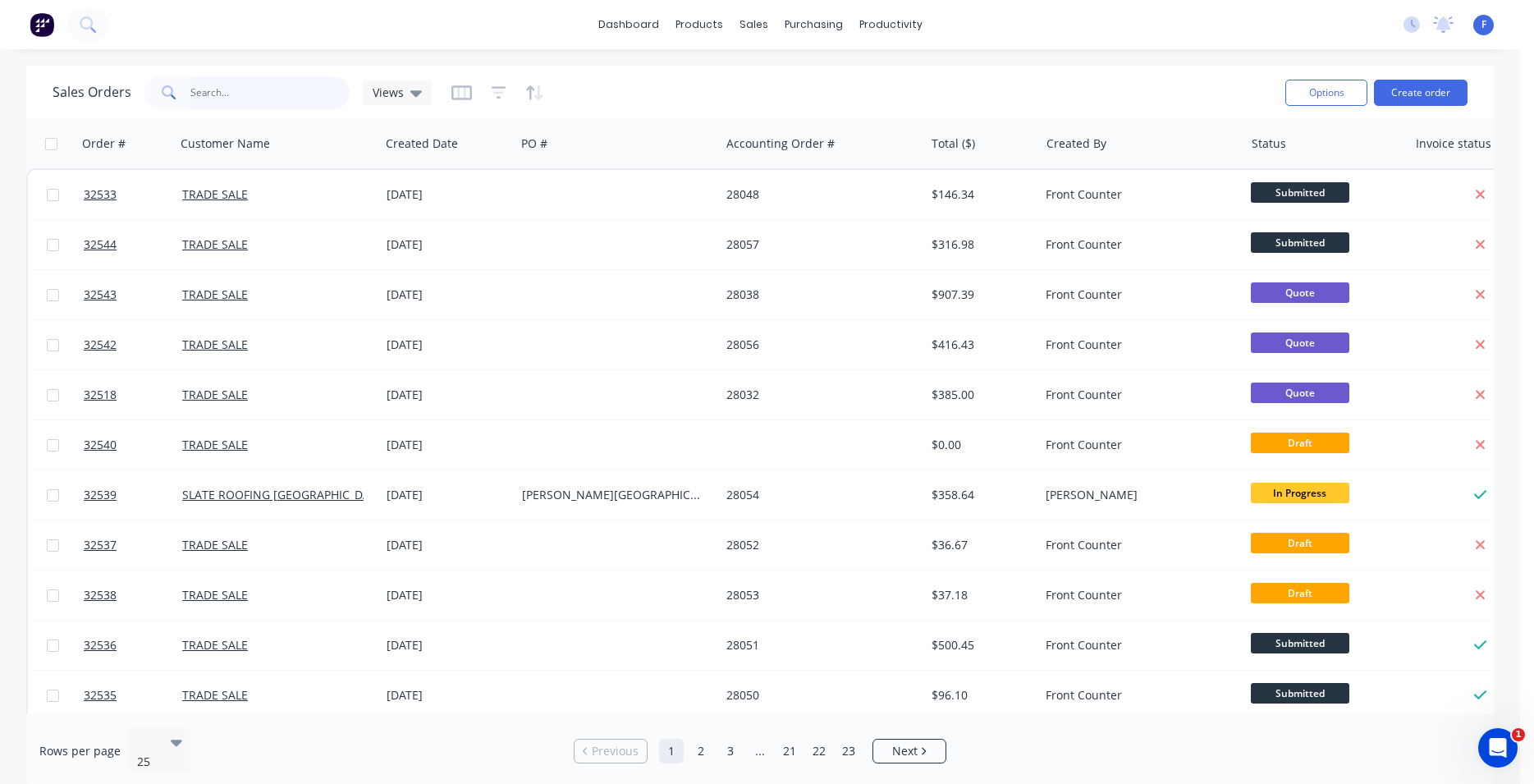
drag, startPoint x: 248, startPoint y: 95, endPoint x: 233, endPoint y: 107, distance: 19.2
click at [248, 95] on input "text" at bounding box center [270, 93] width 160 height 33
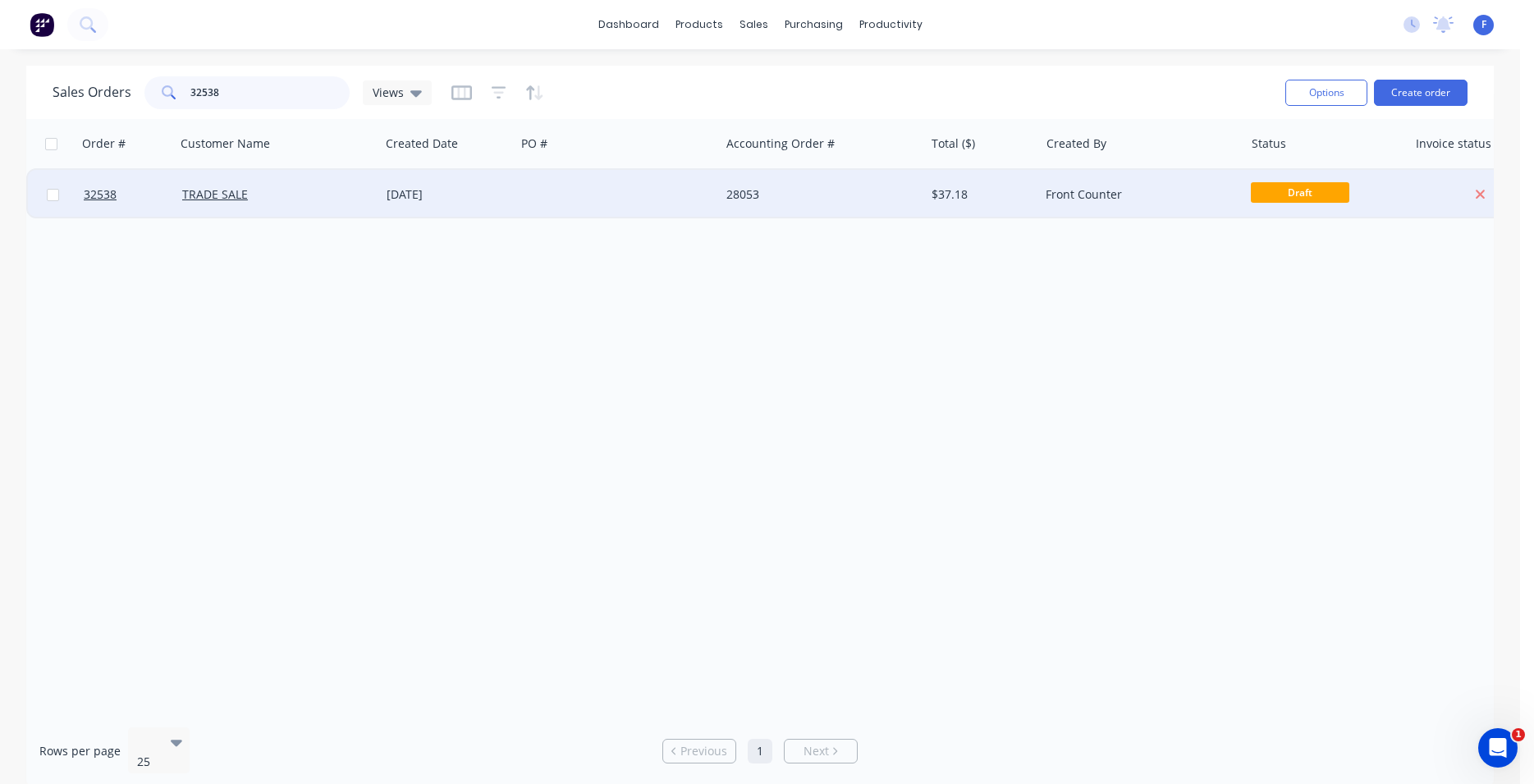
type input "32538"
click at [824, 185] on div "28053" at bounding box center [822, 194] width 204 height 49
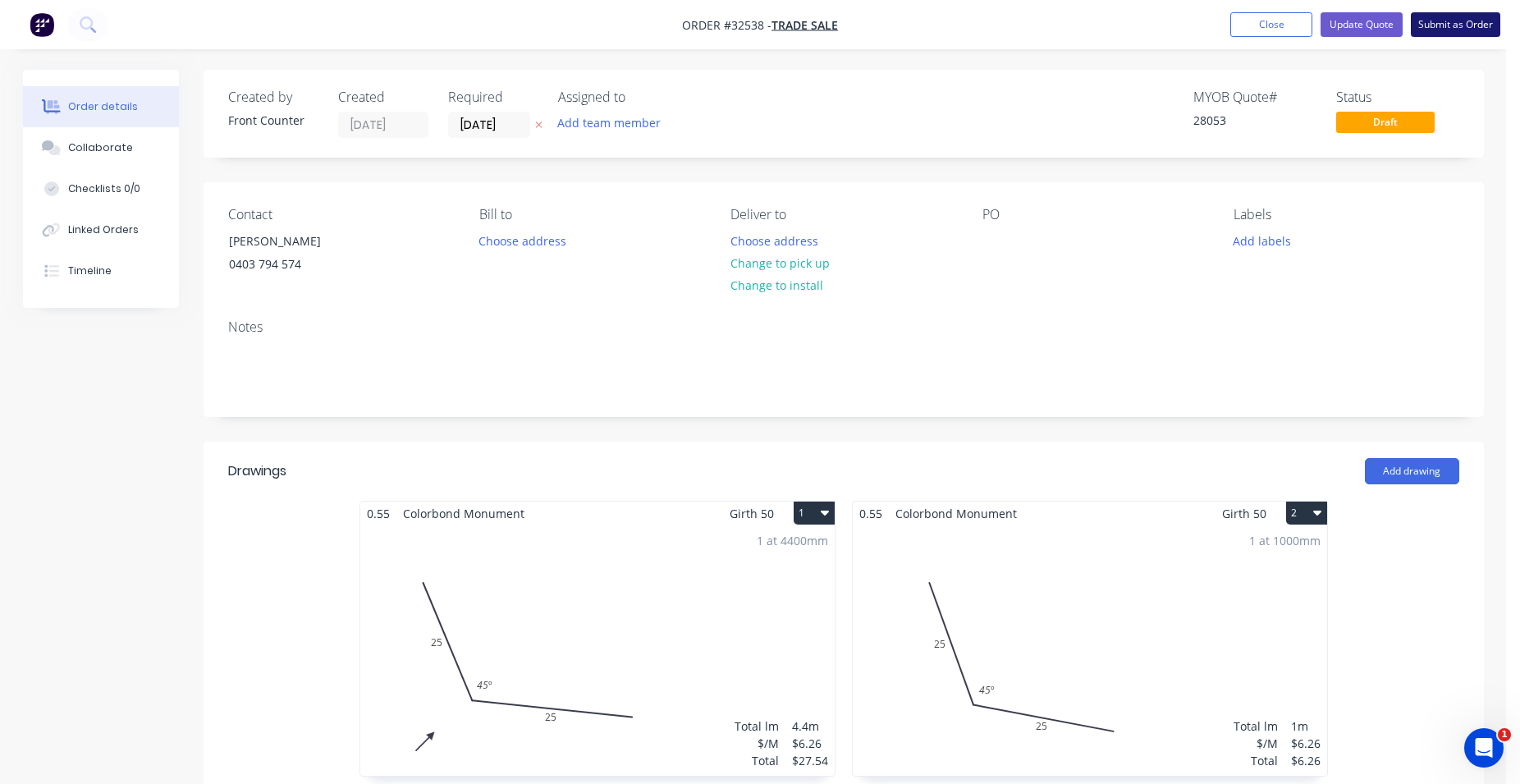
click at [1439, 17] on button "Submit as Order" at bounding box center [1455, 24] width 90 height 25
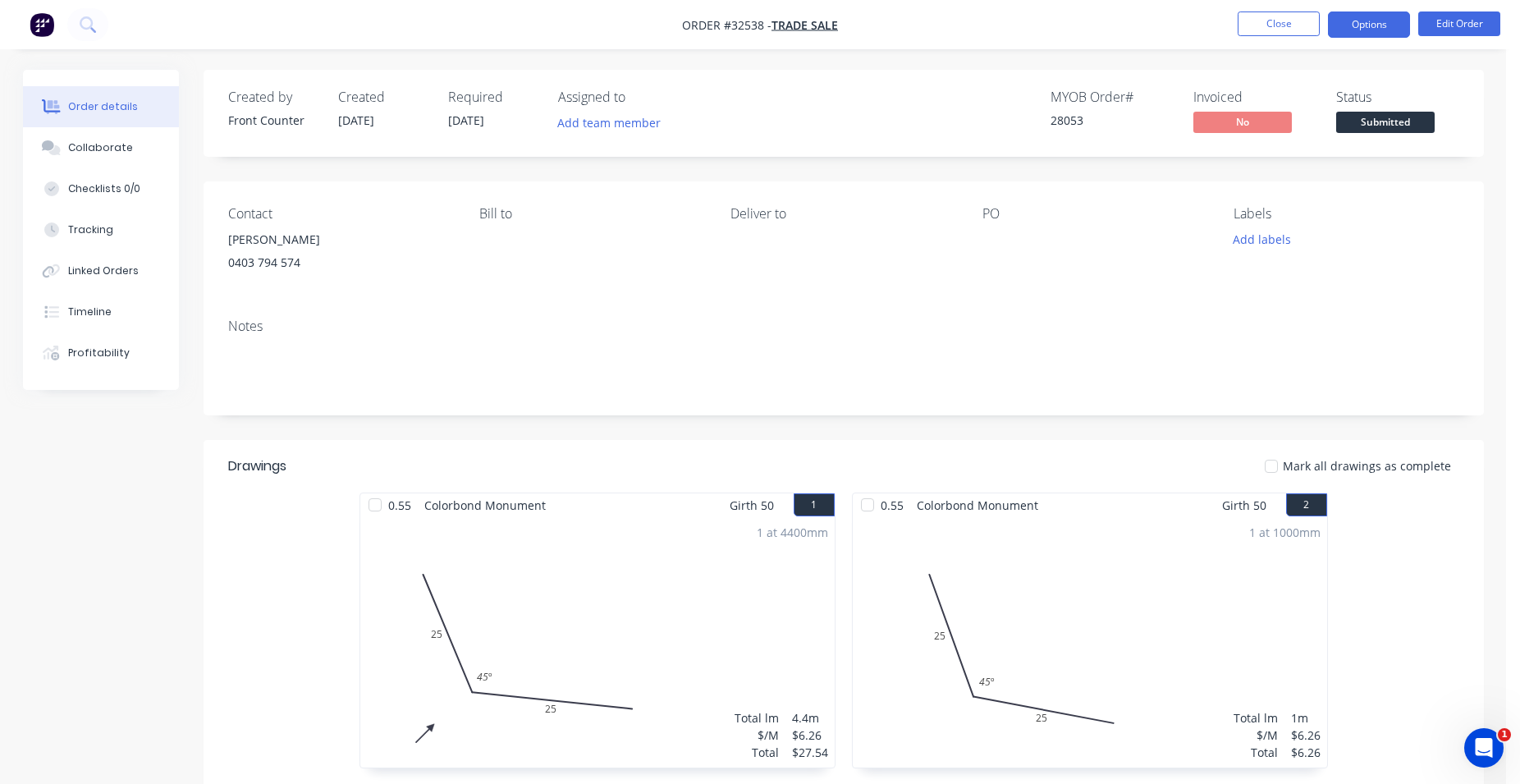
click at [1365, 30] on button "Options" at bounding box center [1369, 24] width 82 height 26
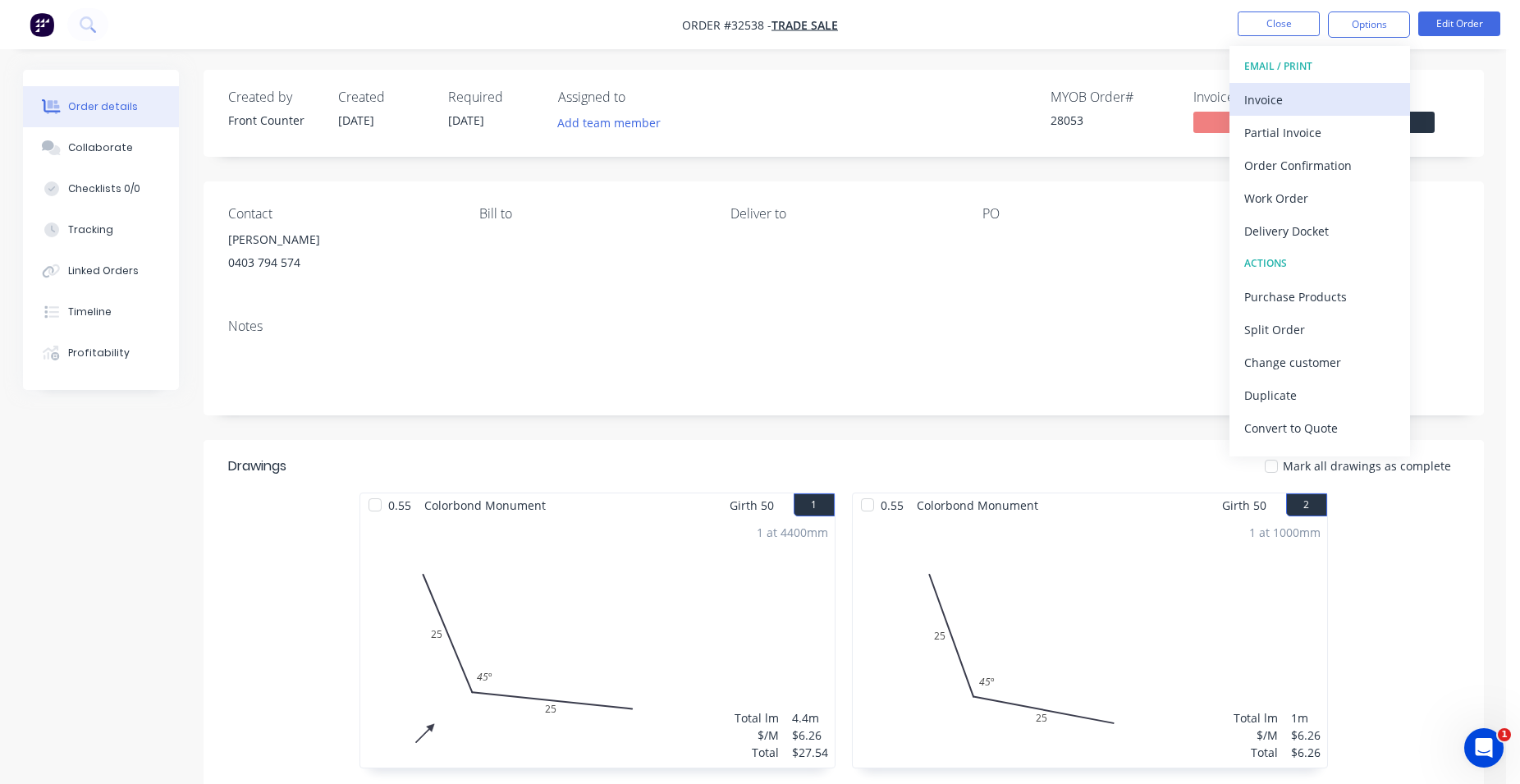
click at [1331, 103] on div "Invoice" at bounding box center [1320, 100] width 151 height 24
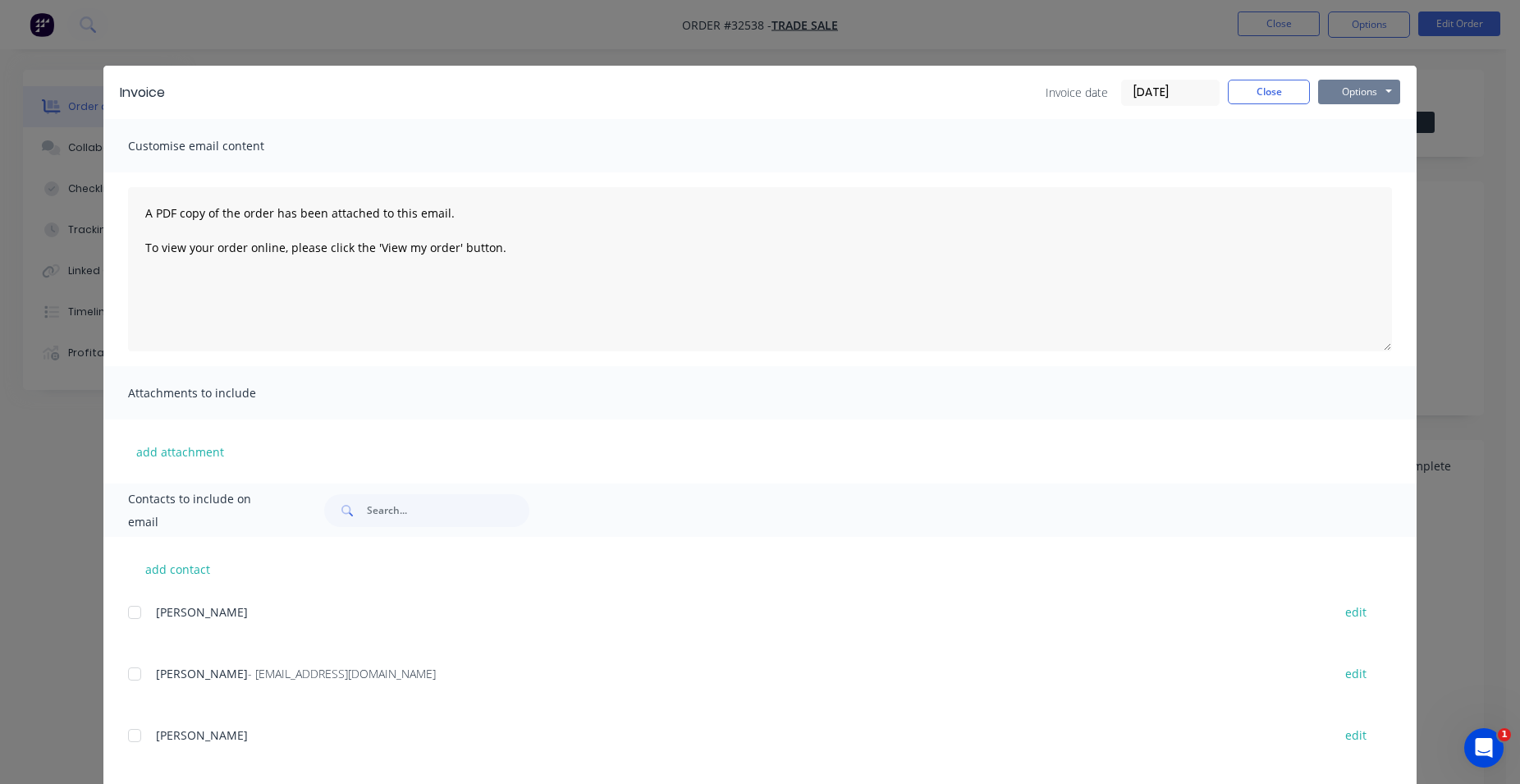
click at [1354, 95] on button "Options" at bounding box center [1358, 91] width 82 height 25
click at [1355, 142] on button "Print" at bounding box center [1370, 148] width 105 height 27
click at [1249, 85] on button "Close" at bounding box center [1269, 91] width 82 height 25
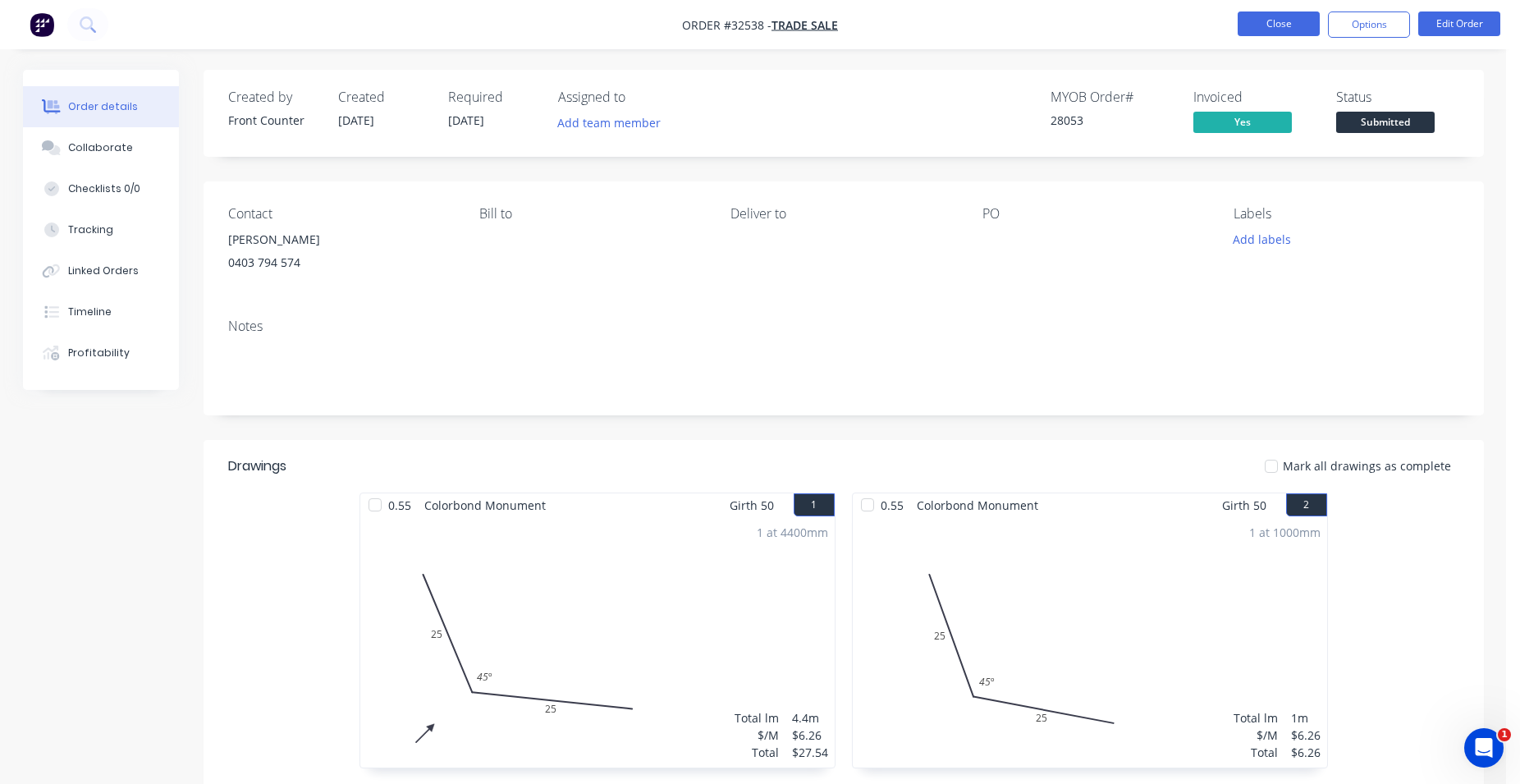
click at [1284, 26] on button "Close" at bounding box center [1278, 23] width 82 height 25
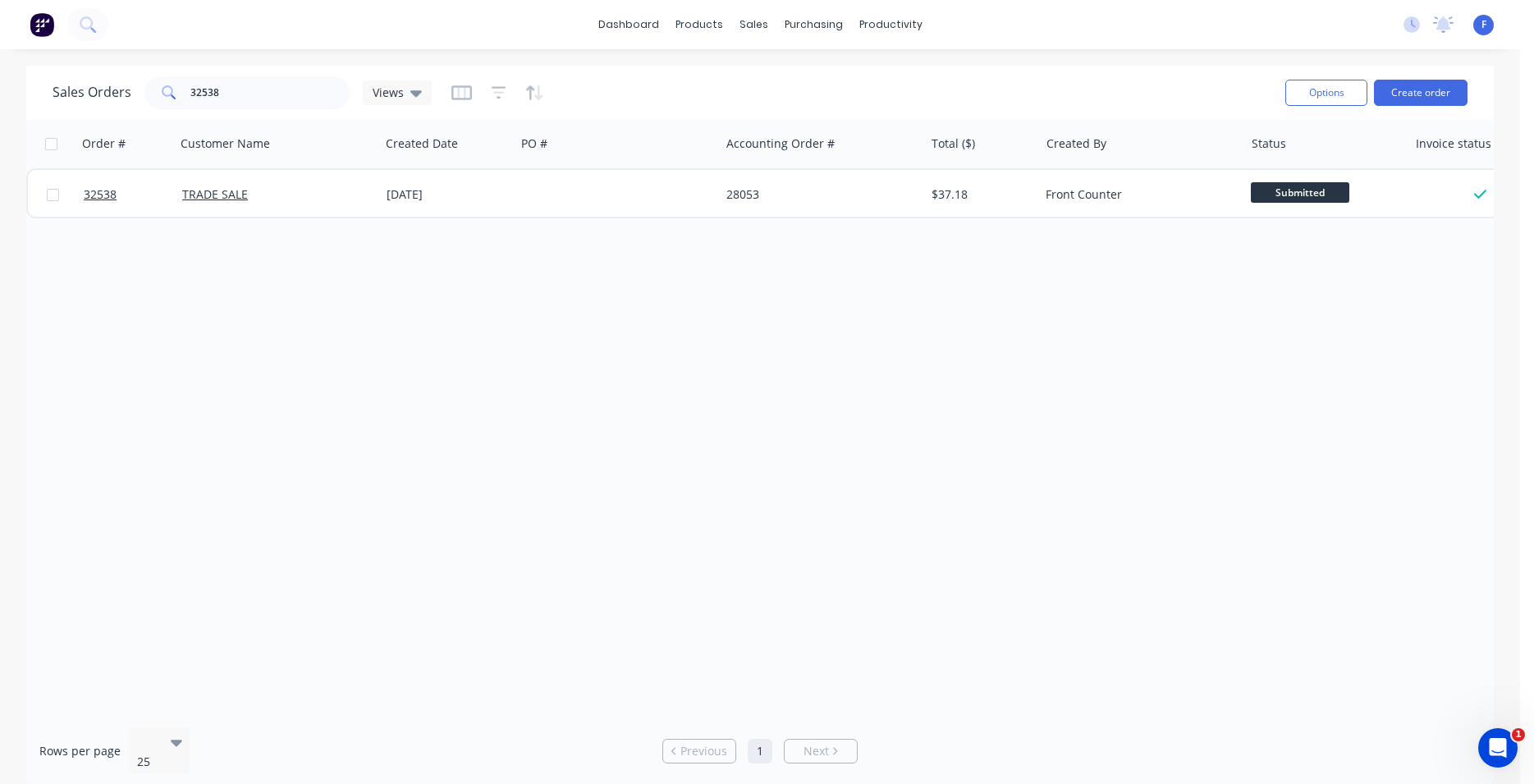
click at [1311, 76] on div "Options Create order" at bounding box center [1373, 92] width 188 height 41
click at [1311, 84] on button "Options" at bounding box center [1326, 92] width 82 height 26
click at [1436, 326] on div "Order # Customer Name Created Date PO # Accounting Order # Total ($) Created By…" at bounding box center [759, 416] width 1468 height 595
click at [35, 24] on img at bounding box center [42, 24] width 25 height 25
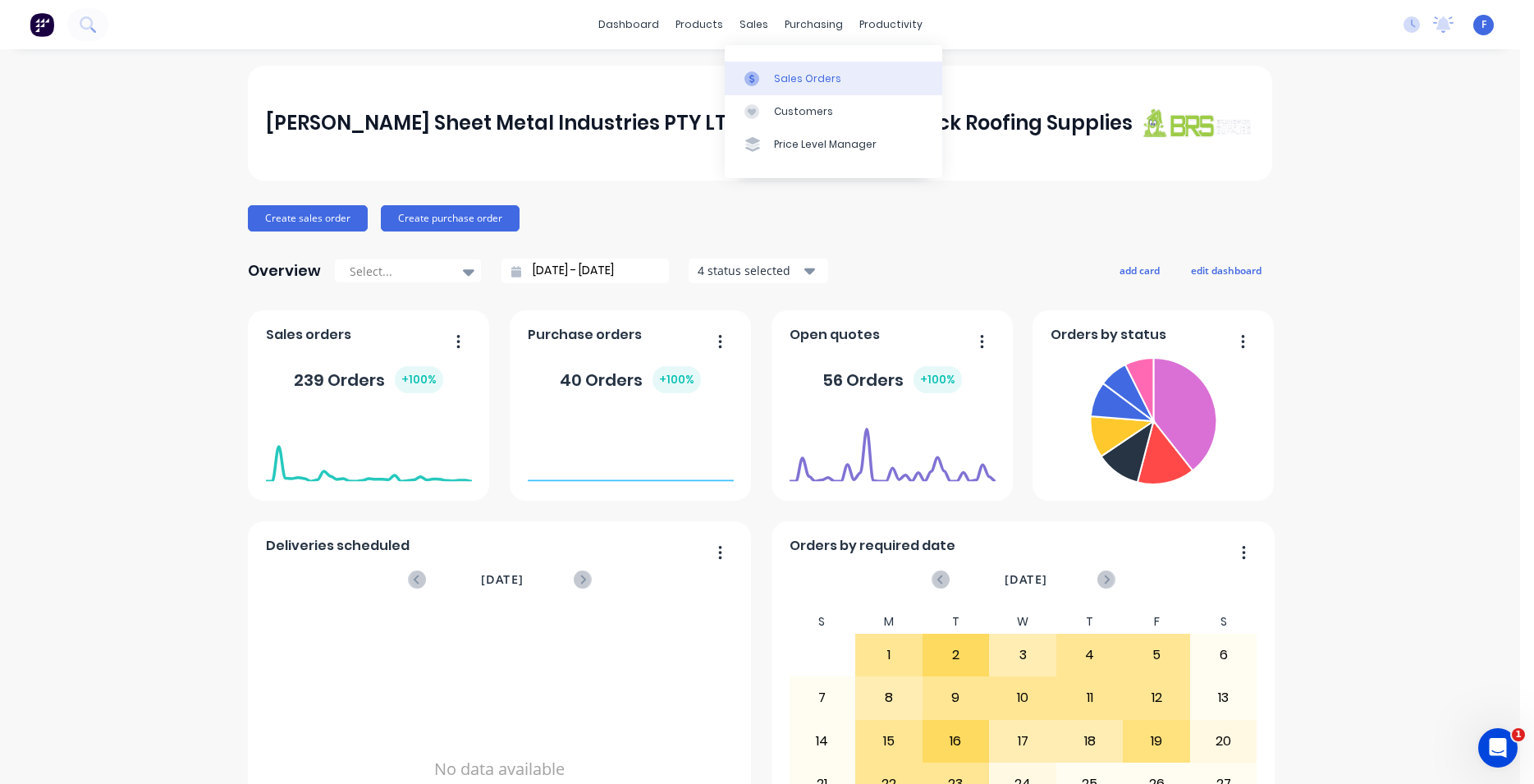
click at [823, 78] on div "Sales Orders" at bounding box center [807, 78] width 67 height 15
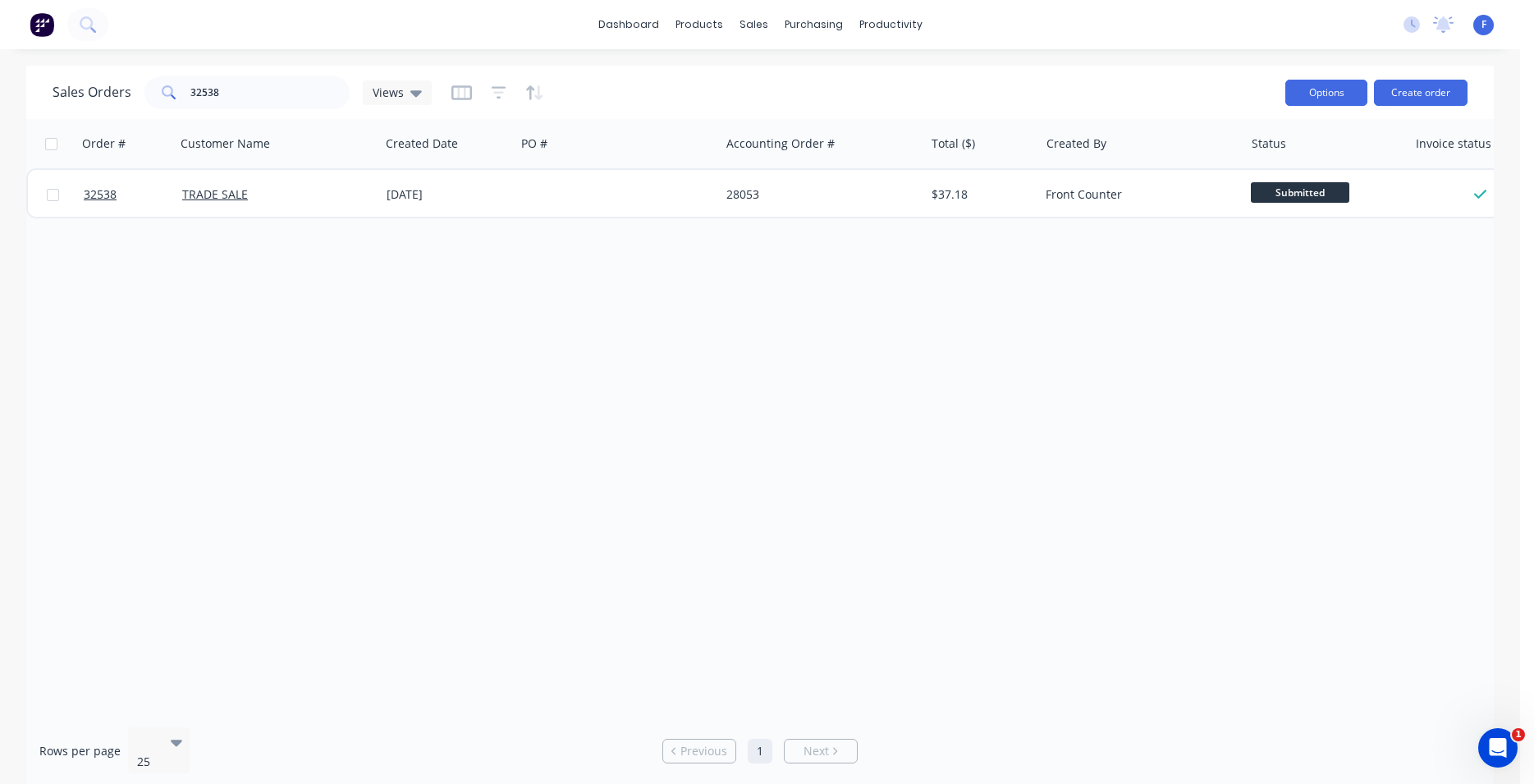
click at [1323, 95] on button "Options" at bounding box center [1326, 92] width 82 height 26
click at [1425, 315] on div "Order # Customer Name Created Date PO # Accounting Order # Total ($) Created By…" at bounding box center [759, 416] width 1468 height 595
click at [1424, 89] on button "Create order" at bounding box center [1420, 92] width 93 height 26
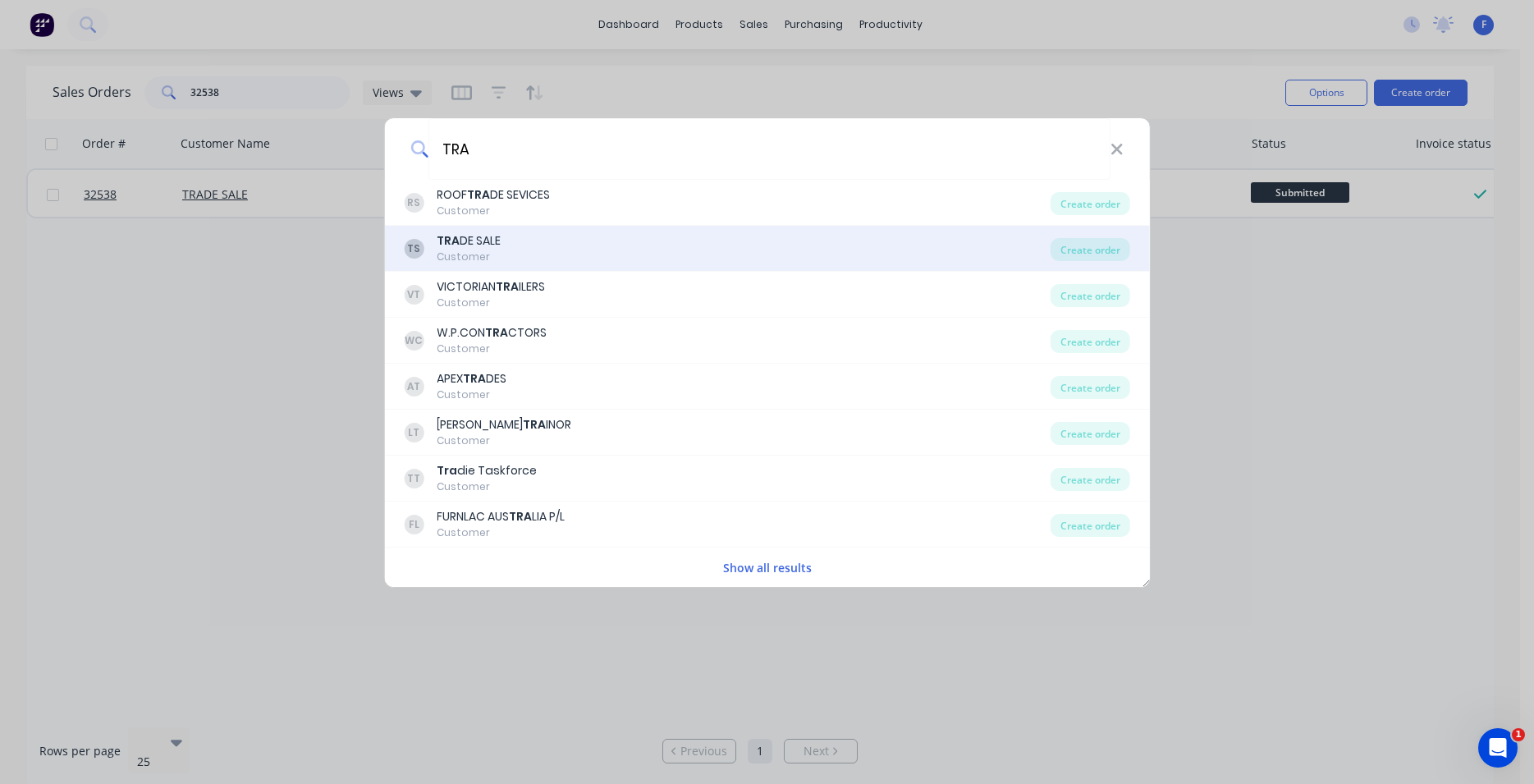
type input "TRA"
click at [477, 241] on div "TRA DE SALE" at bounding box center [468, 241] width 64 height 18
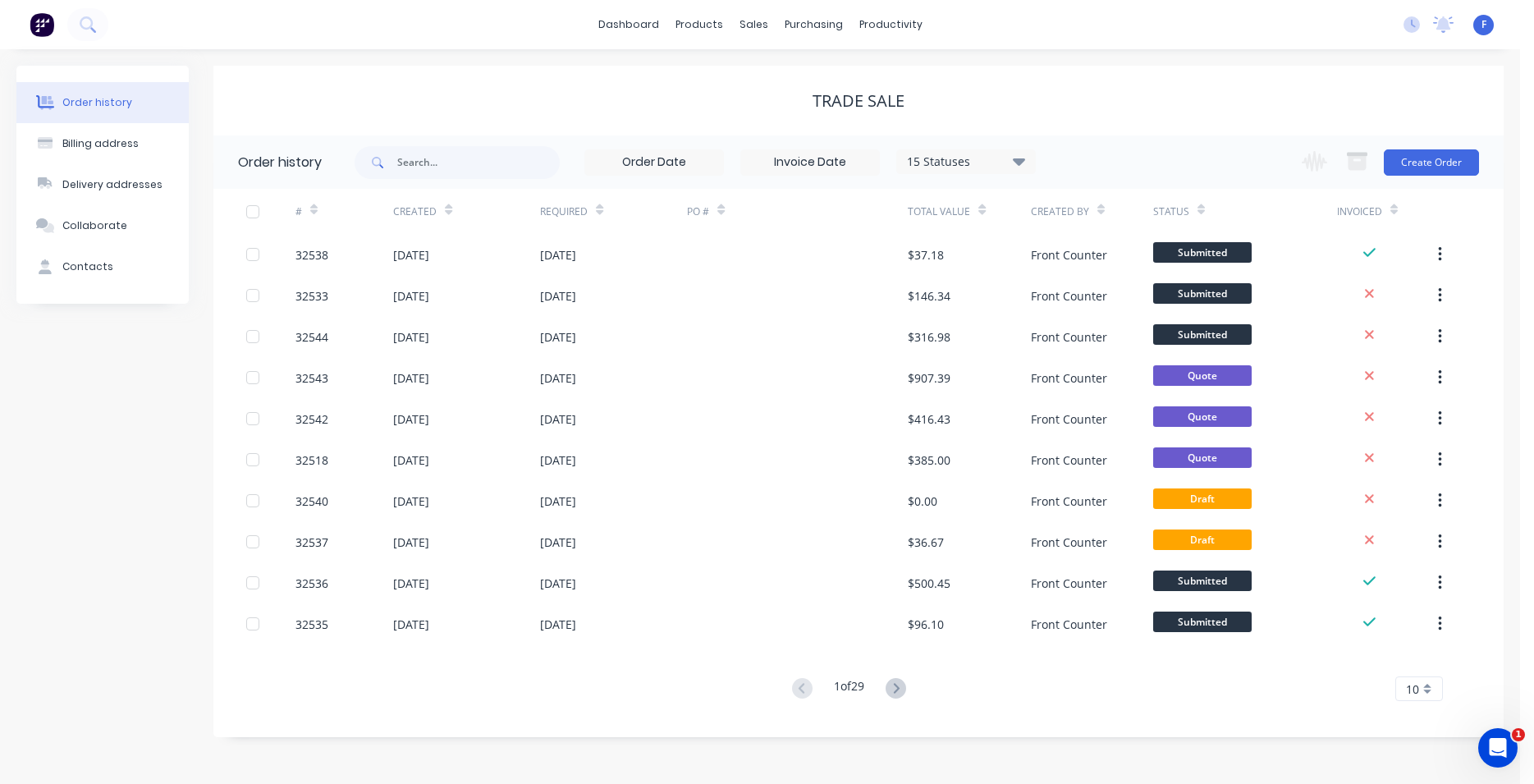
click at [388, 162] on span at bounding box center [376, 163] width 42 height 33
click at [395, 159] on span at bounding box center [376, 163] width 42 height 33
click at [432, 161] on input "text" at bounding box center [478, 163] width 163 height 33
type input "32"
click at [416, 161] on input "32" at bounding box center [478, 163] width 163 height 33
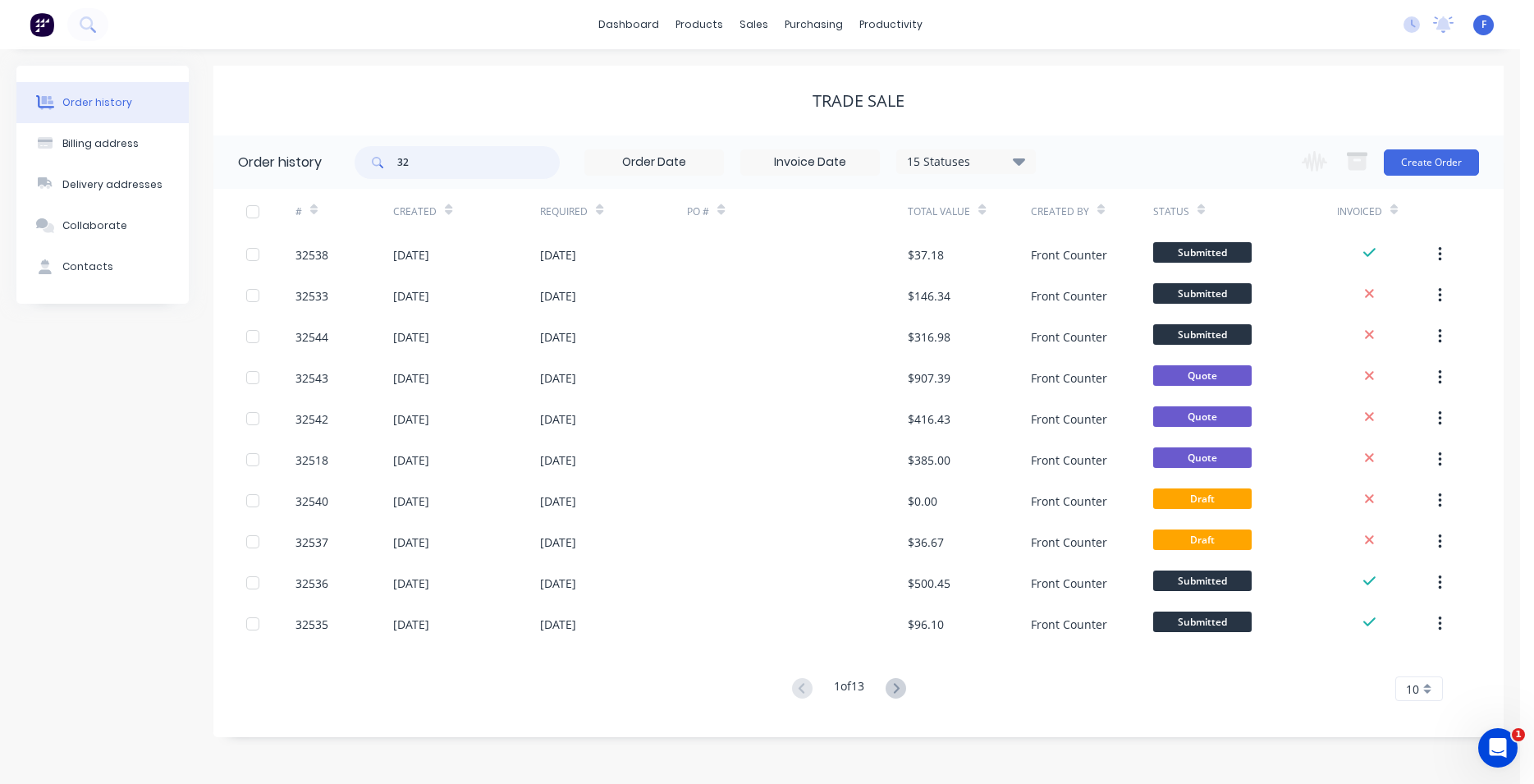
type input "325"
drag, startPoint x: 417, startPoint y: 163, endPoint x: 357, endPoint y: 156, distance: 60.4
click at [397, 156] on input "325" at bounding box center [478, 163] width 163 height 33
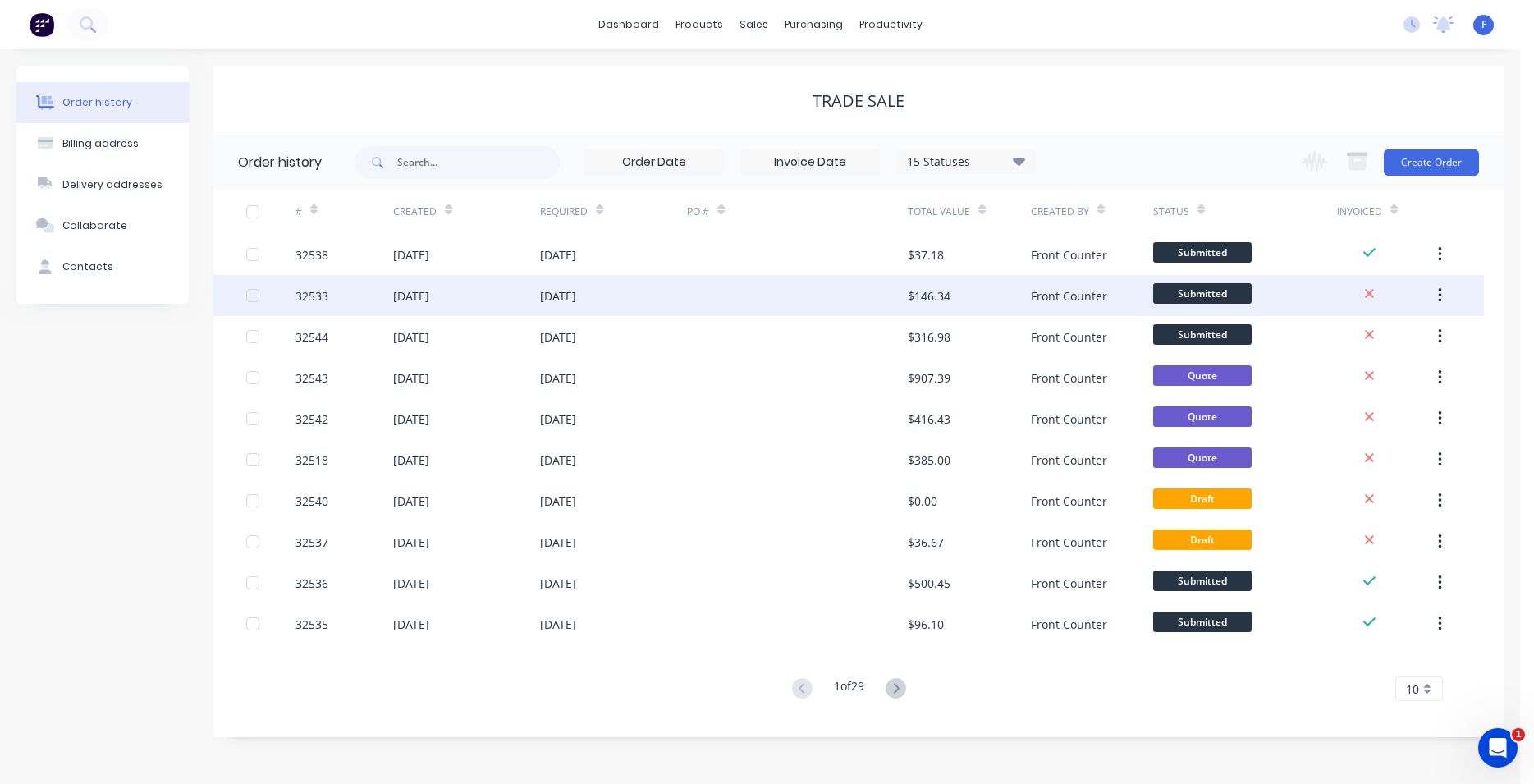
click at [371, 292] on div "32533" at bounding box center [344, 296] width 98 height 41
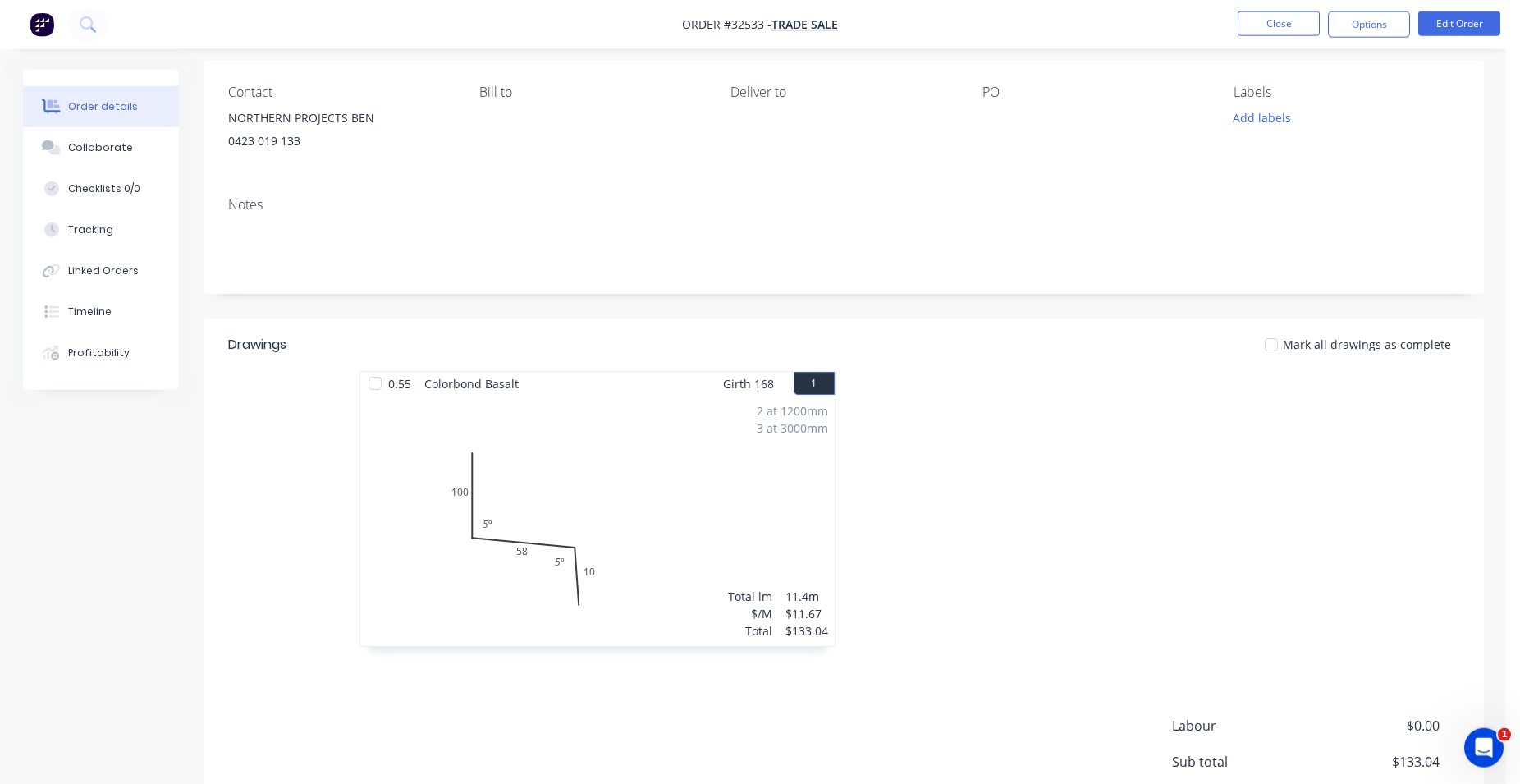
scroll to position [167, 0]
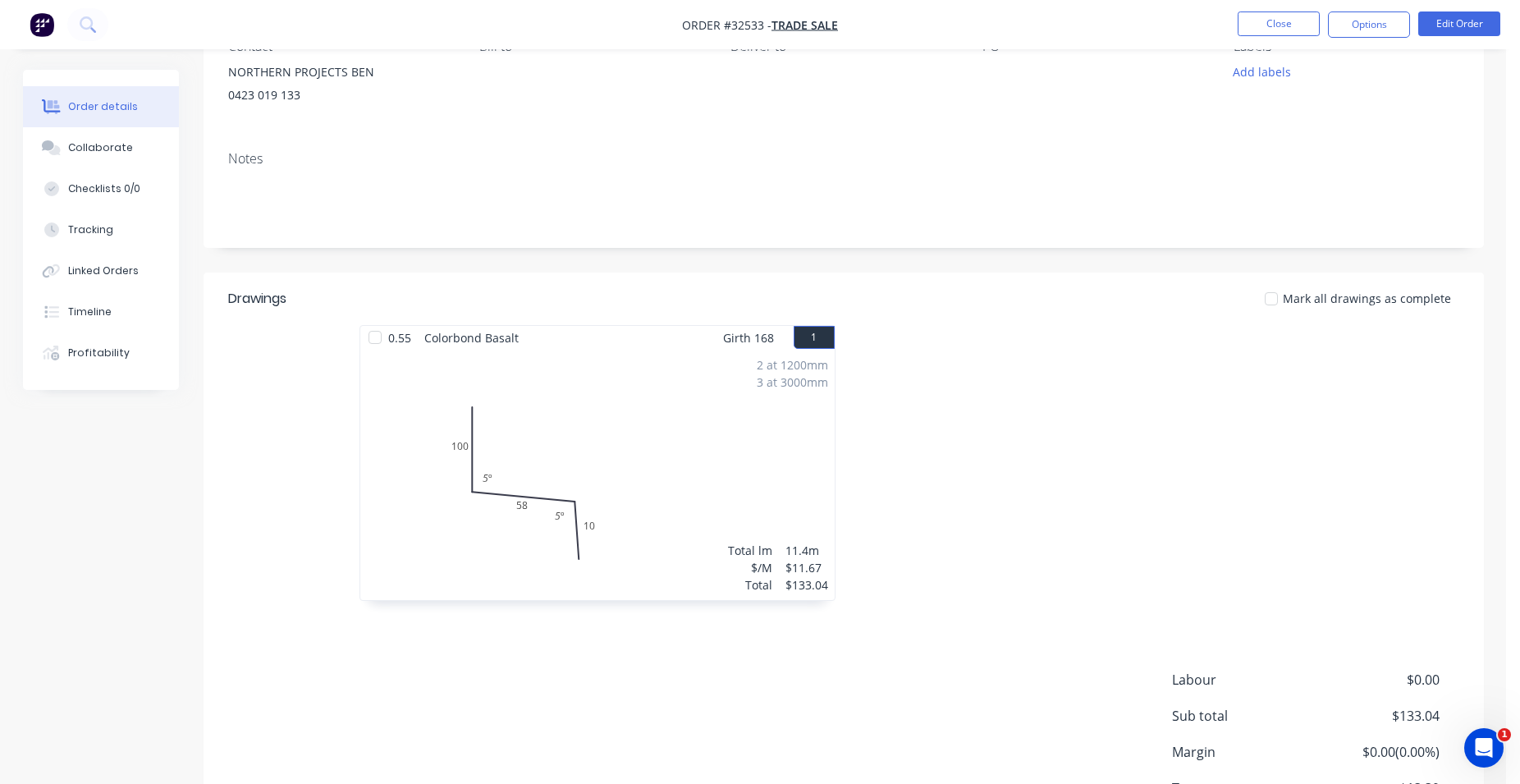
click at [596, 397] on div "2 at 1200mm 3 at 3000mm Total lm $/M Total 11.4m $11.67 $133.04" at bounding box center [597, 475] width 475 height 250
click at [593, 393] on div "2 at 1200mm 3 at 3000mm Total lm $/M Total 11.4m $11.67 $133.04" at bounding box center [597, 475] width 475 height 250
click at [811, 336] on button "1" at bounding box center [814, 337] width 41 height 23
click at [683, 341] on div "0.55 Colorbond Basalt Girth 168 1" at bounding box center [597, 338] width 475 height 24
click at [682, 344] on div "0.55 Colorbond Basalt Girth 168 1" at bounding box center [597, 338] width 475 height 24
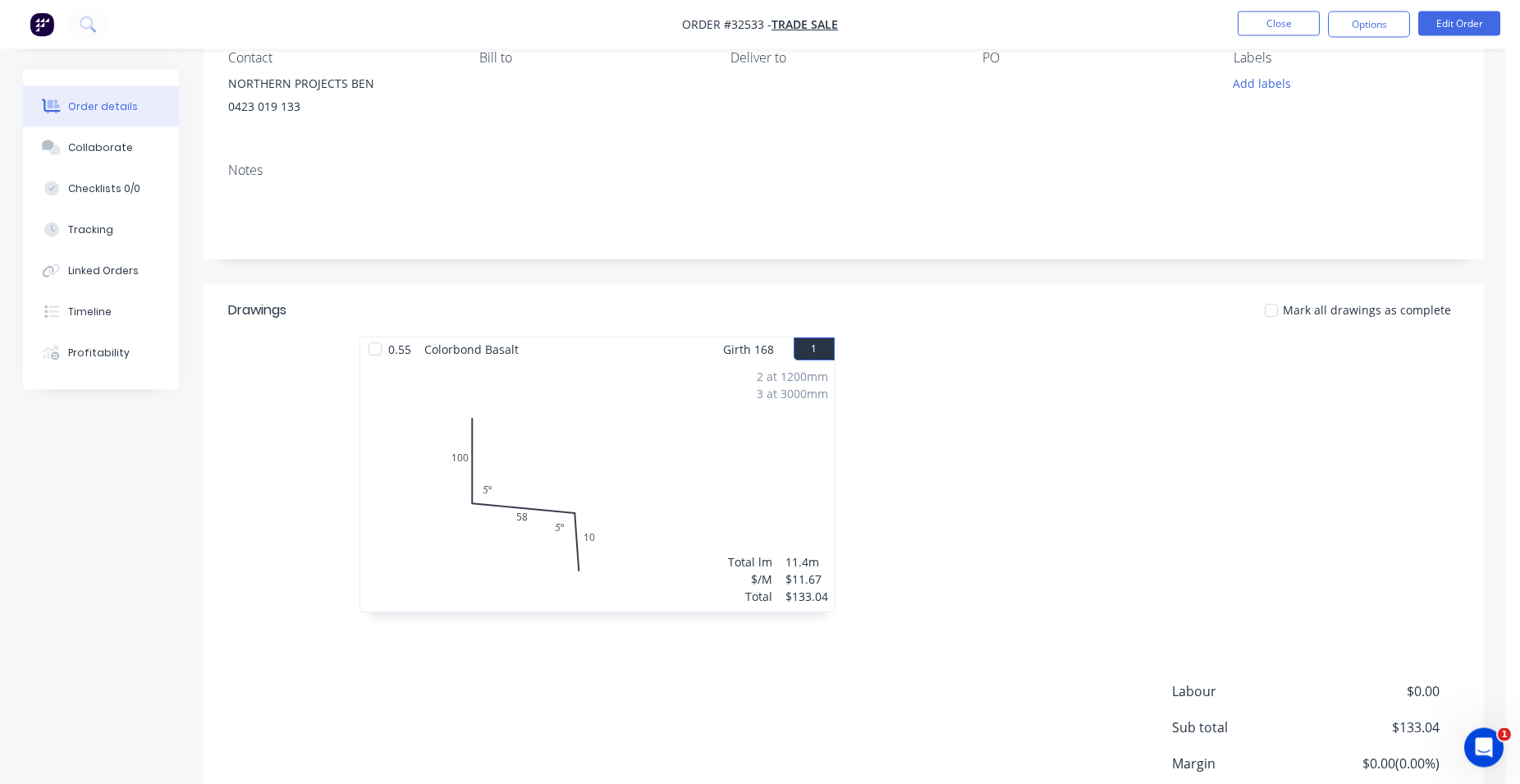
scroll to position [42, 0]
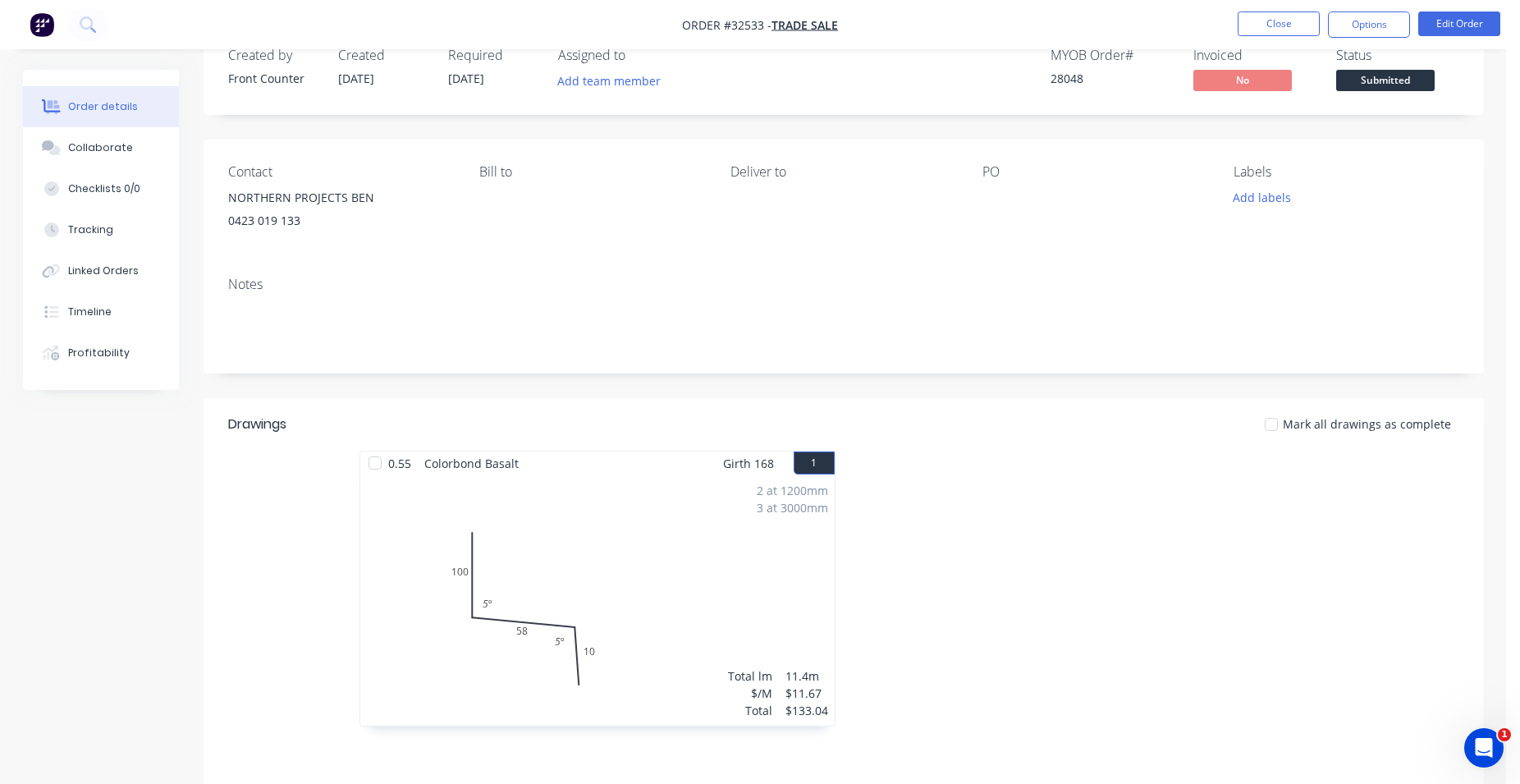
click at [581, 499] on div "2 at 1200mm 3 at 3000mm Total lm $/M Total 11.4m $11.67 $133.04" at bounding box center [597, 600] width 475 height 250
click at [587, 521] on div "2 at 1200mm 3 at 3000mm Total lm $/M Total 11.4m $11.67 $133.04" at bounding box center [597, 600] width 475 height 250
click at [527, 465] on div "0.55 Colorbond Basalt Girth 168 1" at bounding box center [597, 464] width 475 height 24
click at [810, 466] on button "1" at bounding box center [814, 463] width 41 height 23
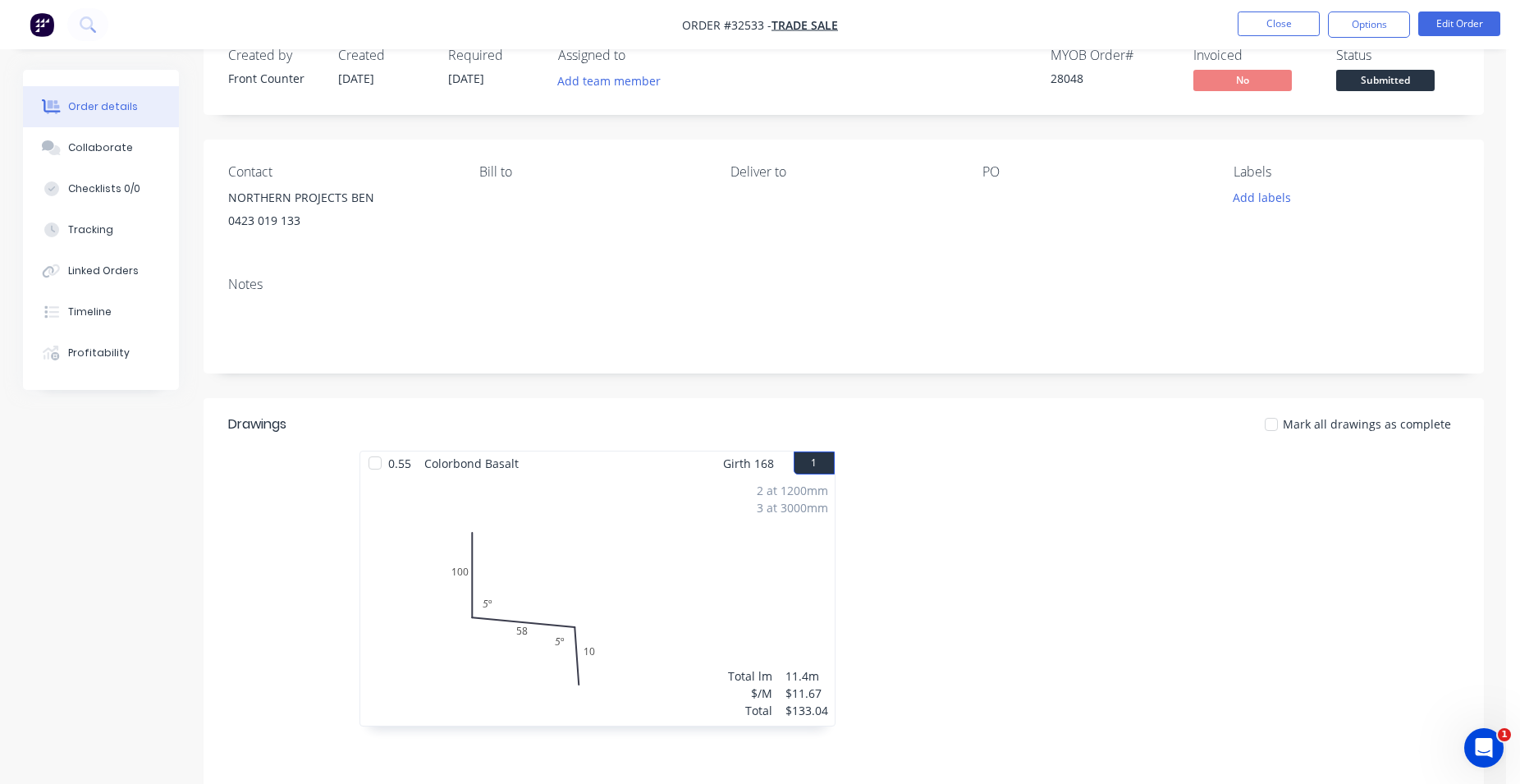
click at [810, 466] on button "1" at bounding box center [814, 463] width 41 height 23
click at [454, 494] on div "2 at 1200mm 3 at 3000mm Total lm $/M Total 11.4m $11.67 $133.04" at bounding box center [597, 600] width 475 height 250
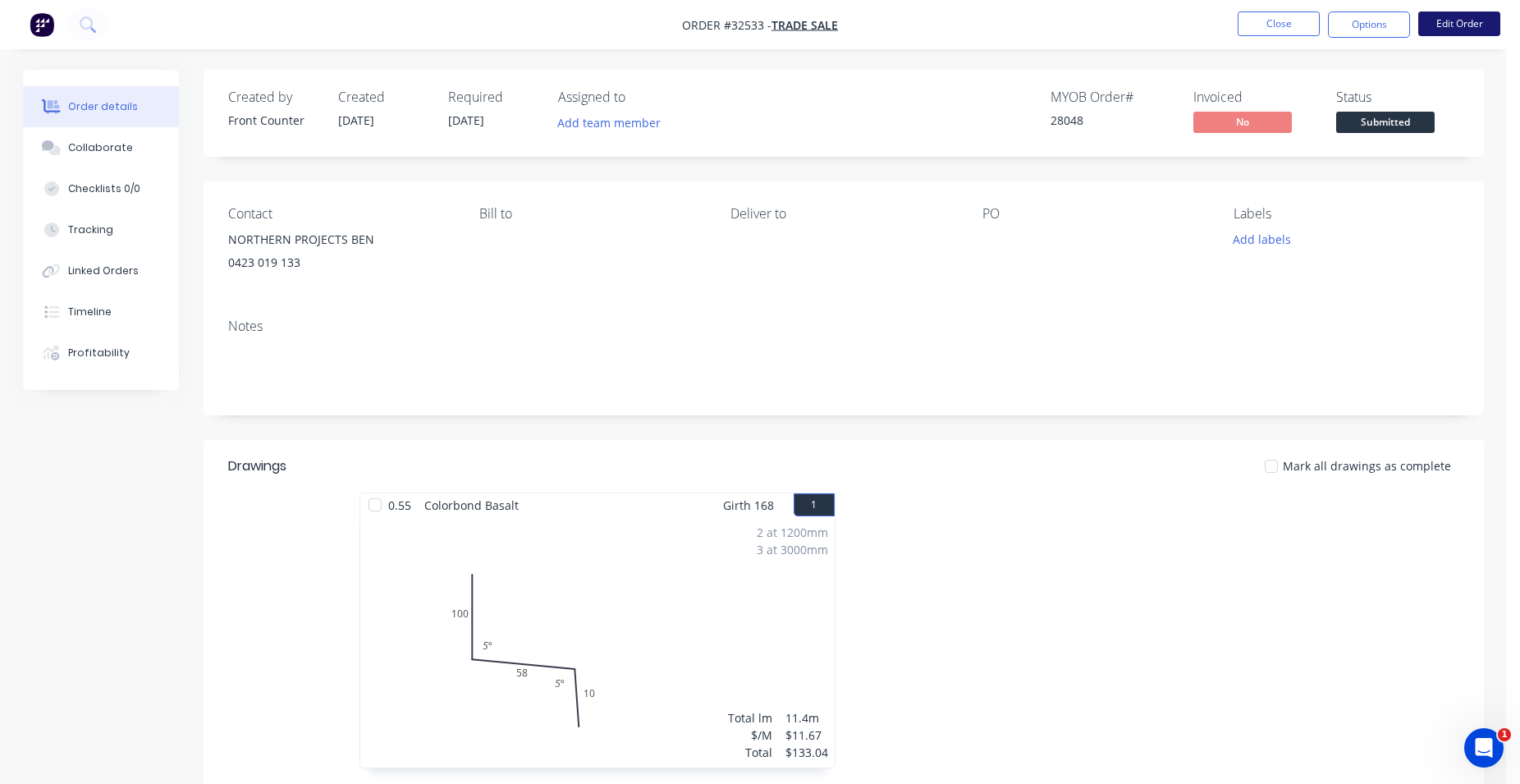
click at [1436, 20] on button "Edit Order" at bounding box center [1459, 23] width 82 height 25
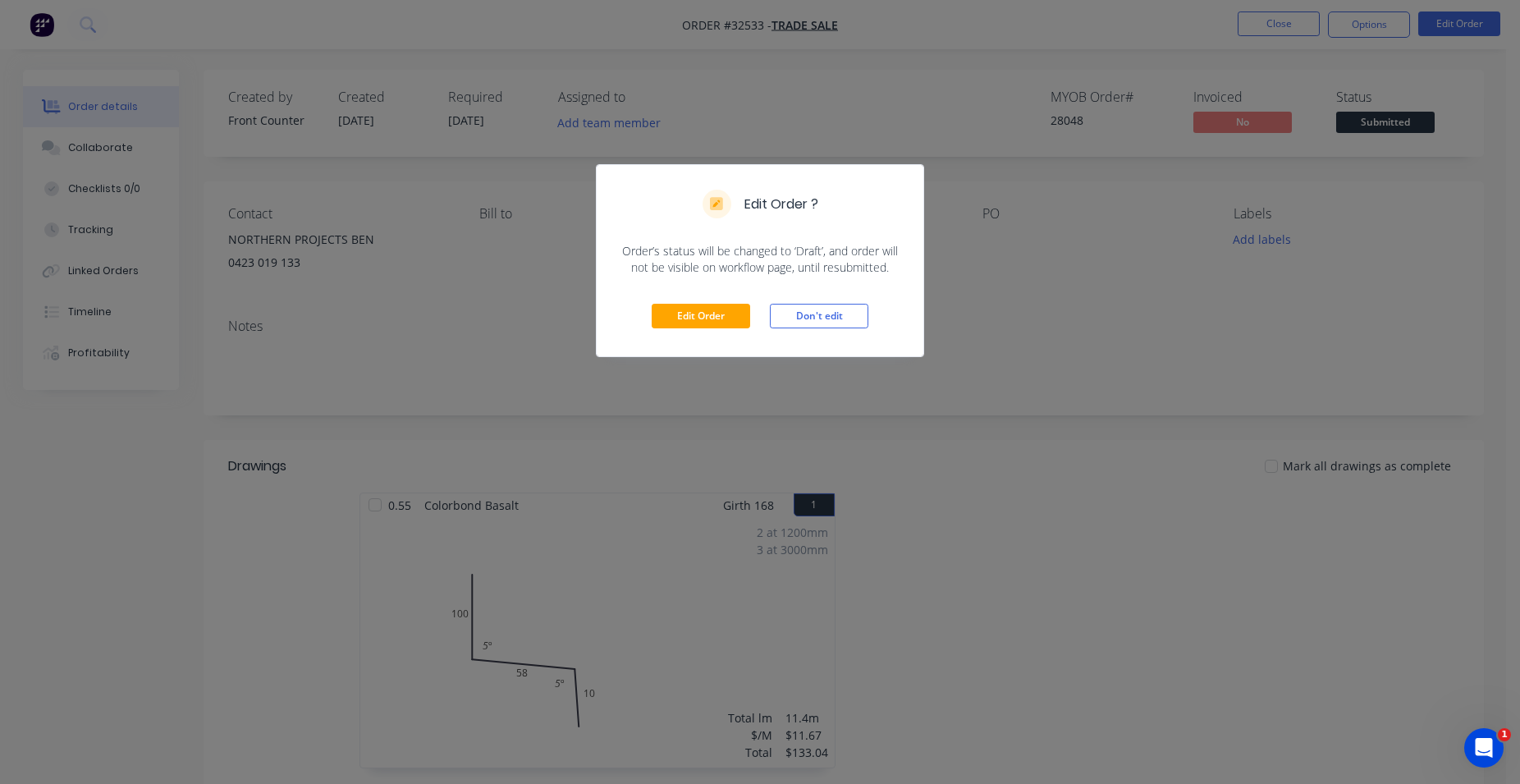
click at [714, 301] on div "Edit Order Don't edit" at bounding box center [760, 316] width 327 height 80
click at [709, 314] on button "Edit Order" at bounding box center [701, 316] width 99 height 25
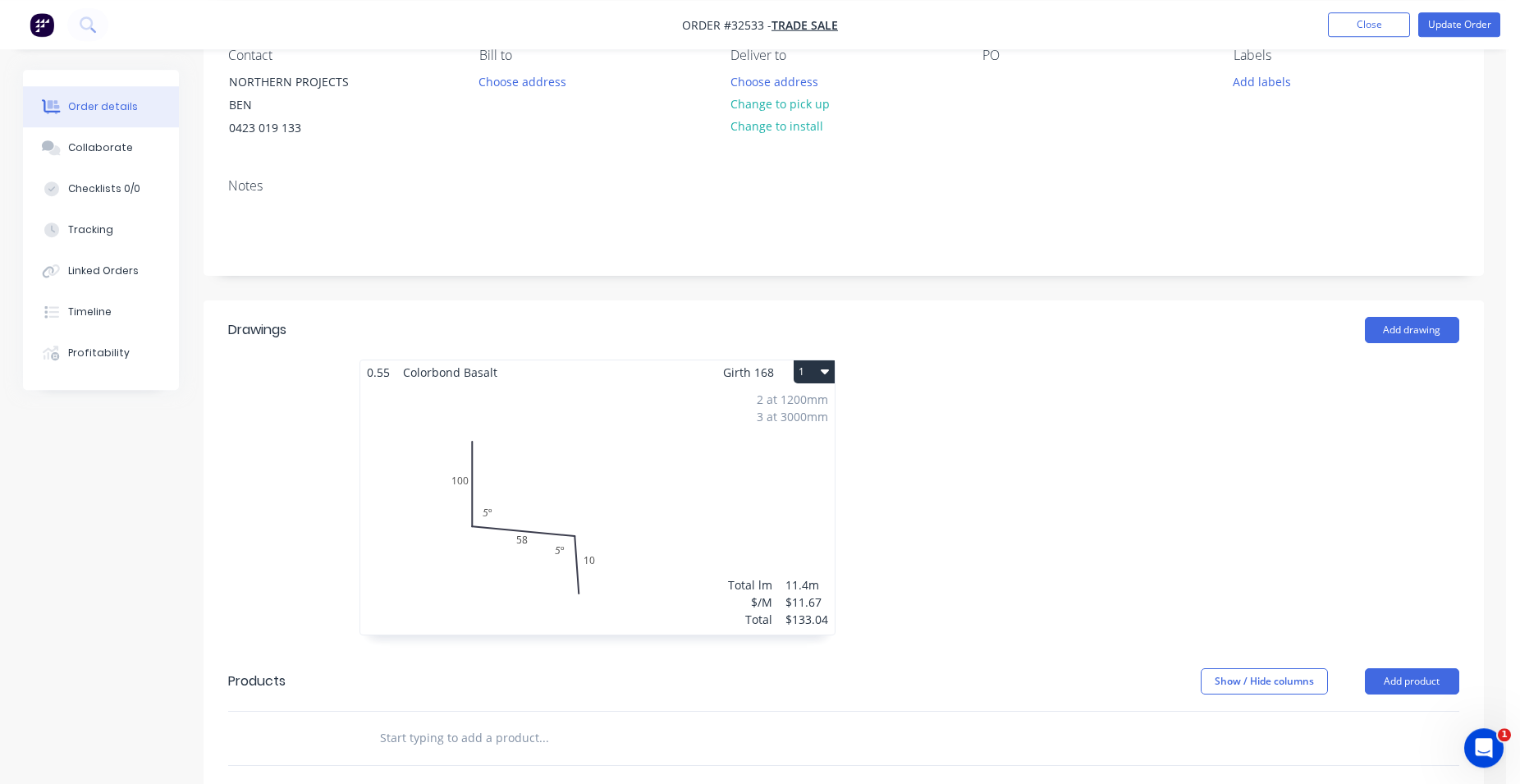
scroll to position [167, 0]
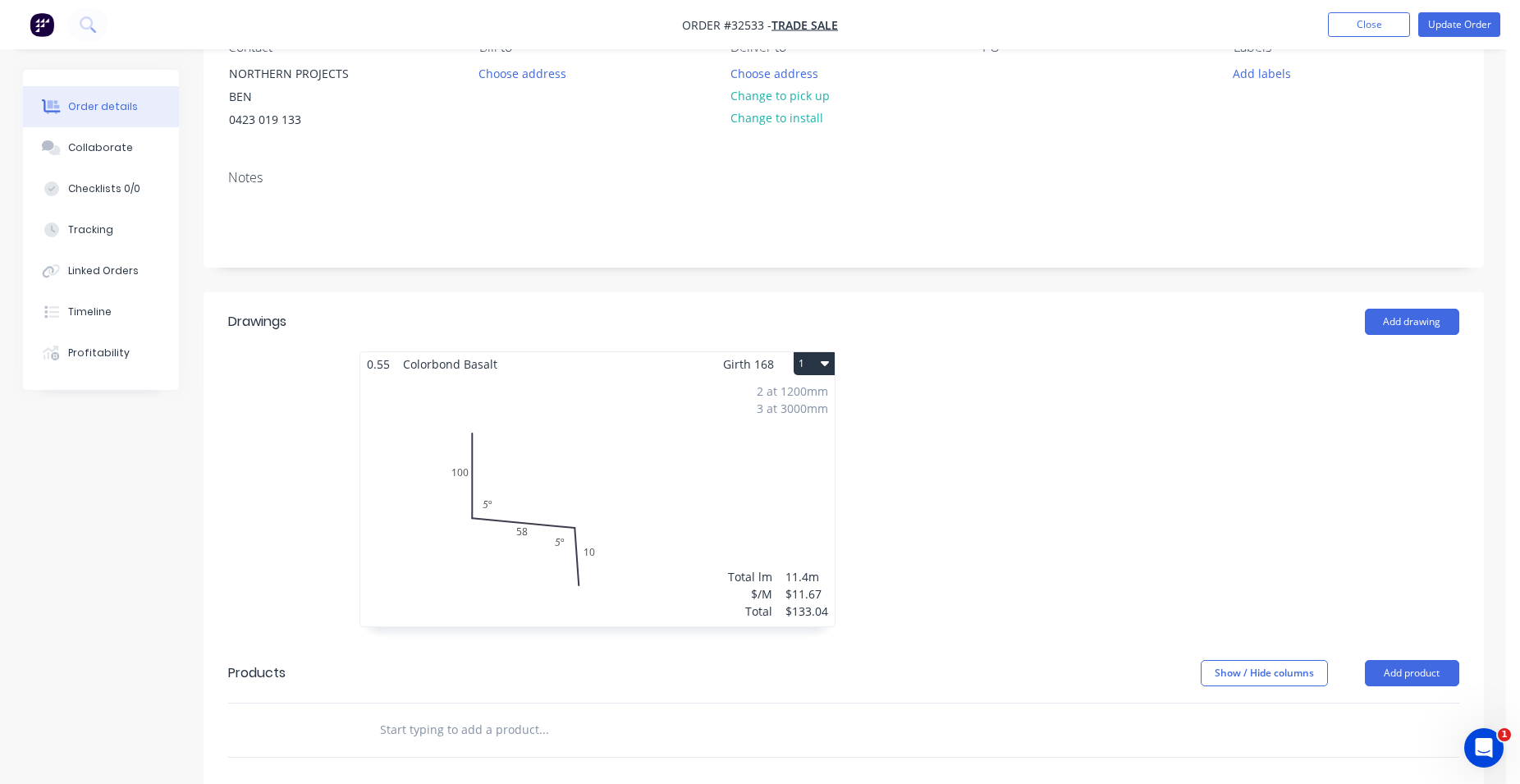
click at [697, 460] on div "2 at 1200mm 3 at 3000mm Total lm $/M Total 11.4m $11.67 $133.04" at bounding box center [597, 501] width 475 height 250
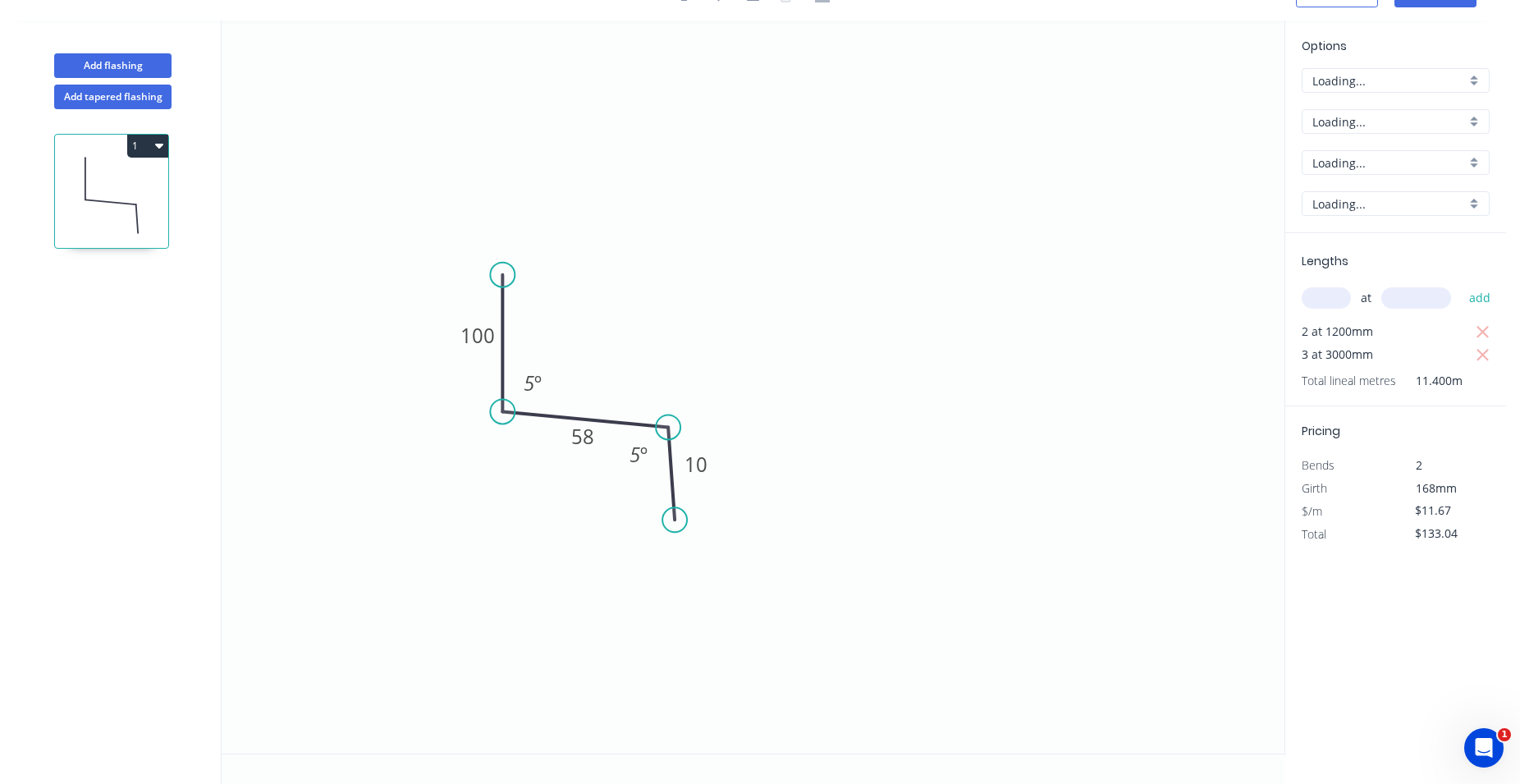
scroll to position [30, 0]
click at [1373, 165] on input "Basalt" at bounding box center [1389, 163] width 153 height 18
click at [1359, 165] on input "text" at bounding box center [1389, 163] width 153 height 18
click at [1341, 118] on input "Colorbond" at bounding box center [1389, 122] width 153 height 18
click at [1352, 235] on div "Zinc" at bounding box center [1396, 239] width 187 height 29
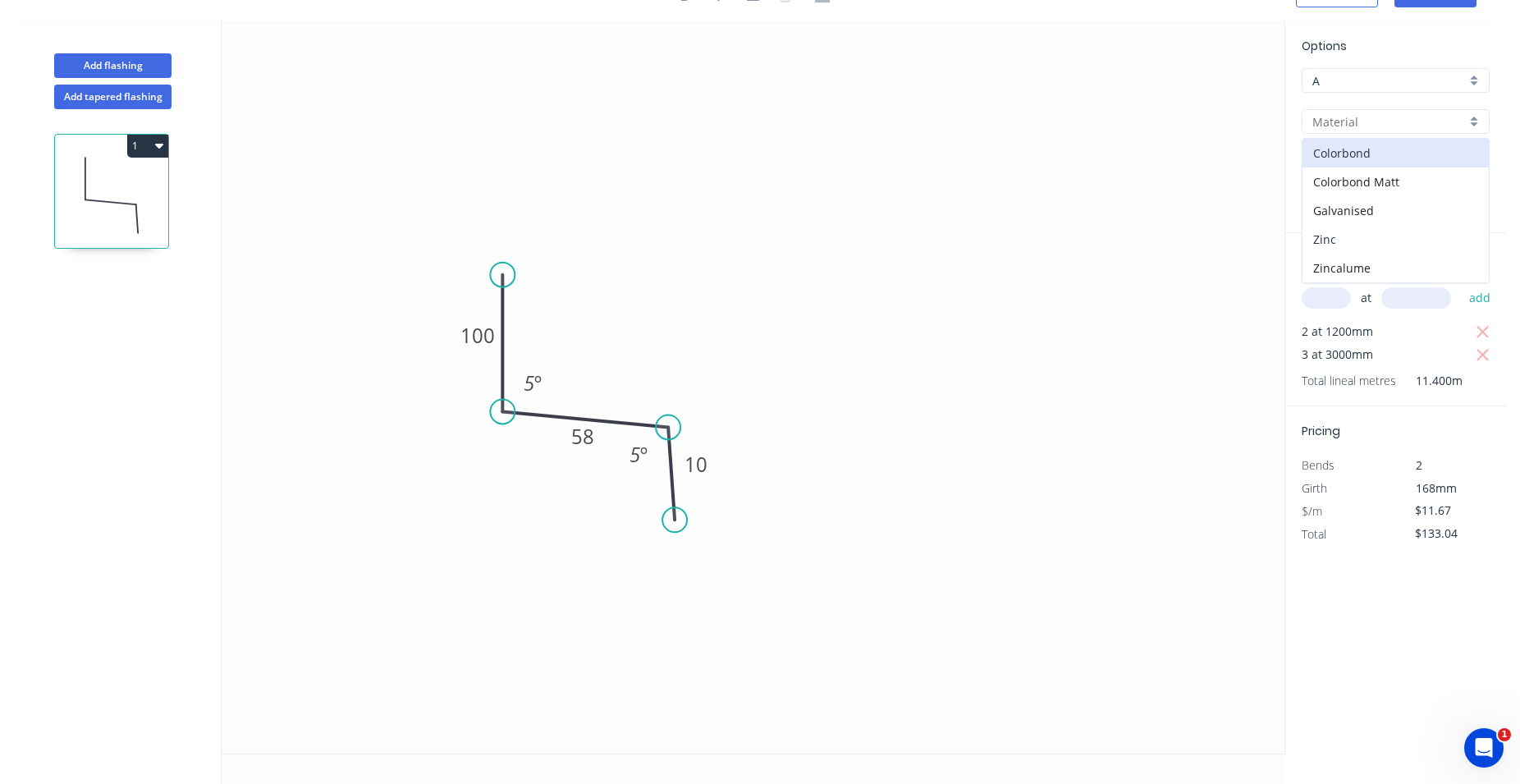
type input "Zinc"
type input "$10.63"
type input "$121.18"
click at [1340, 126] on input "Zinc" at bounding box center [1389, 122] width 153 height 18
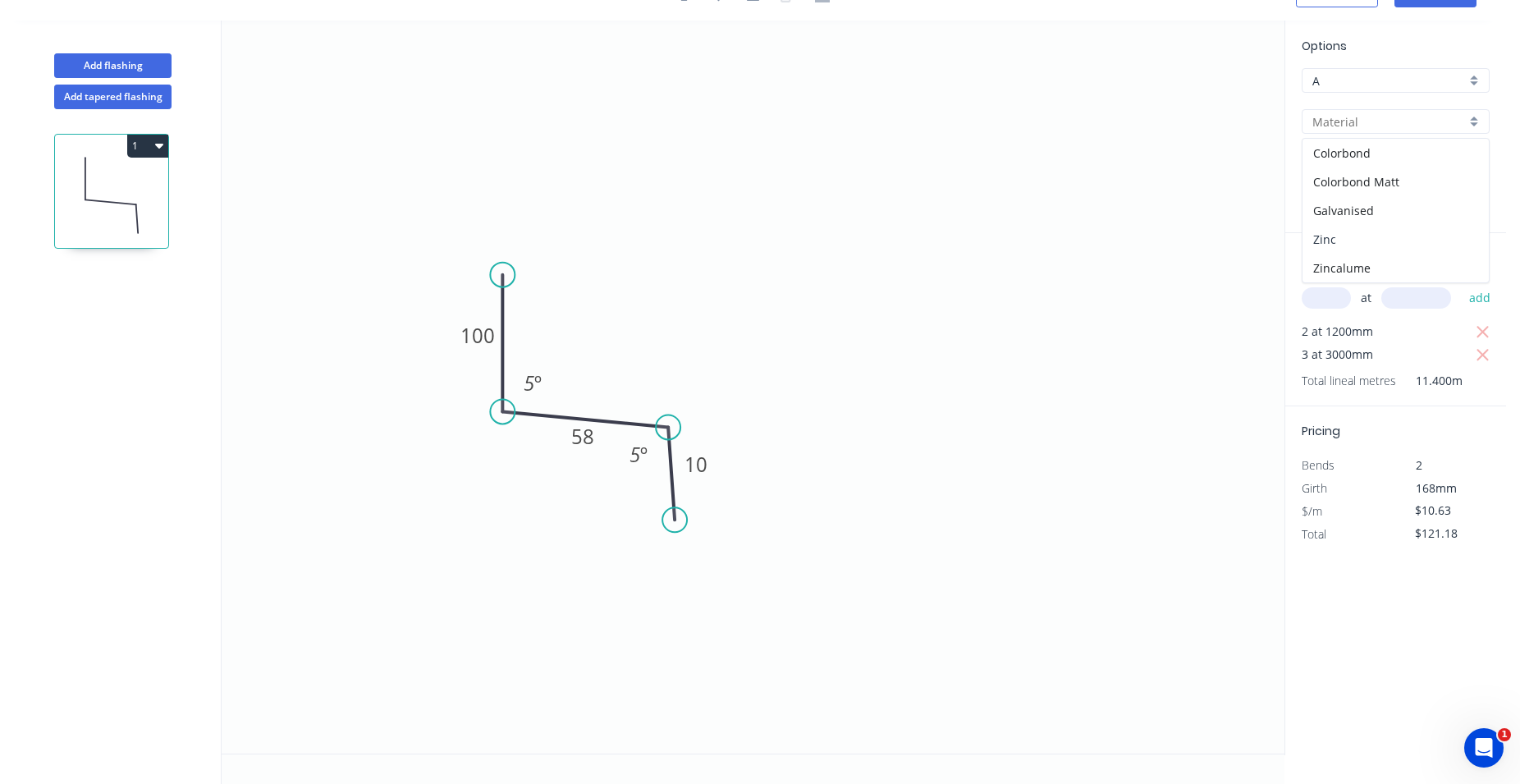
click at [1348, 232] on div "Zinc" at bounding box center [1396, 239] width 187 height 29
type input "Zinc"
click at [1344, 164] on input "Zinc" at bounding box center [1389, 163] width 153 height 18
click at [1224, 179] on icon "0 100 58 10 5 º 5 º" at bounding box center [753, 387] width 1063 height 733
click at [1312, 157] on input "text" at bounding box center [1389, 163] width 153 height 18
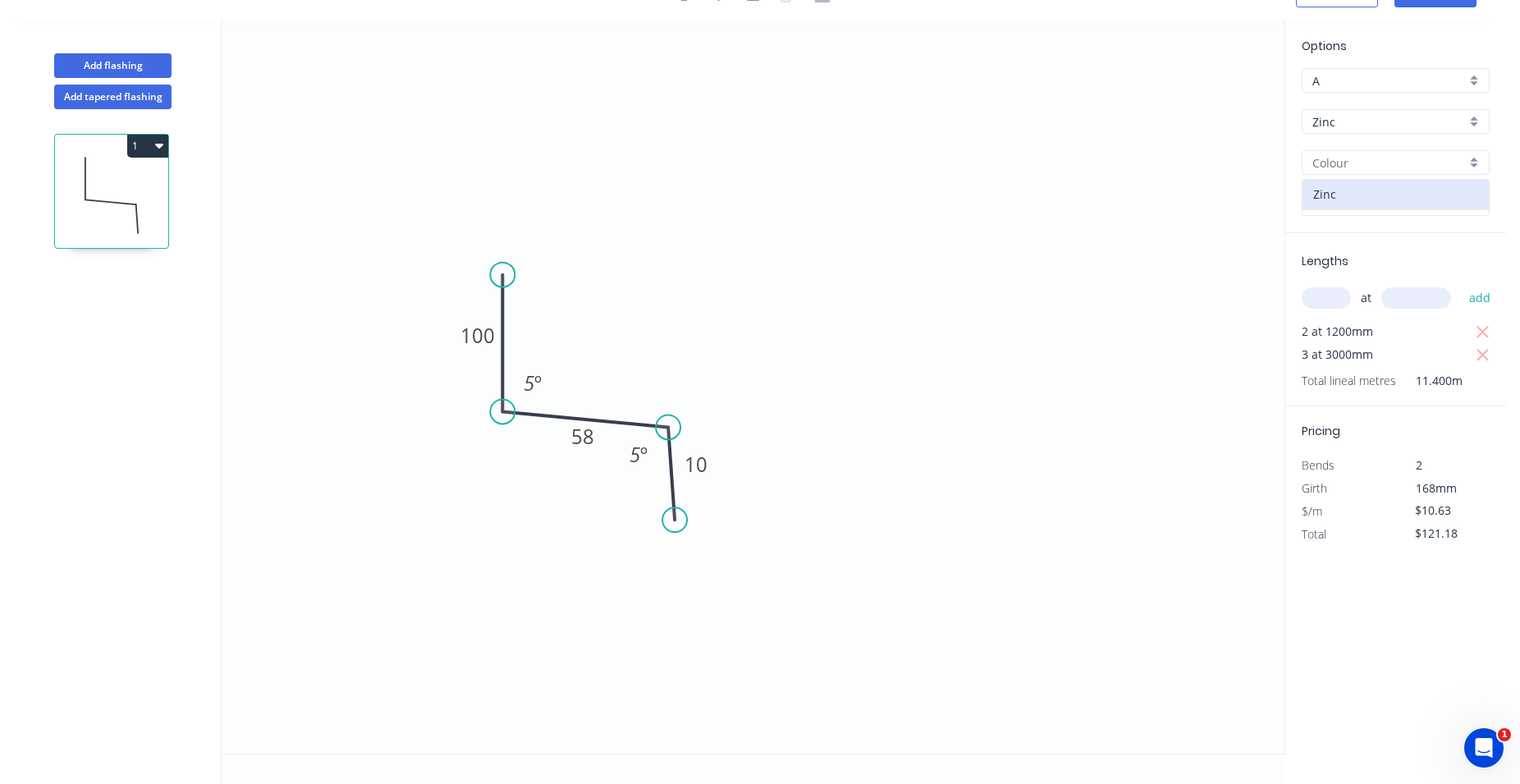
drag, startPoint x: 1302, startPoint y: 181, endPoint x: 1312, endPoint y: 197, distance: 18.9
click at [1312, 197] on div "Options A A Zinc Zinc Zincalume Zinc 0.55 0.55" at bounding box center [1395, 135] width 221 height 196
click at [1330, 168] on input "text" at bounding box center [1389, 163] width 153 height 18
click at [1329, 181] on div "Zinc" at bounding box center [1396, 194] width 187 height 29
type input "Zinc"
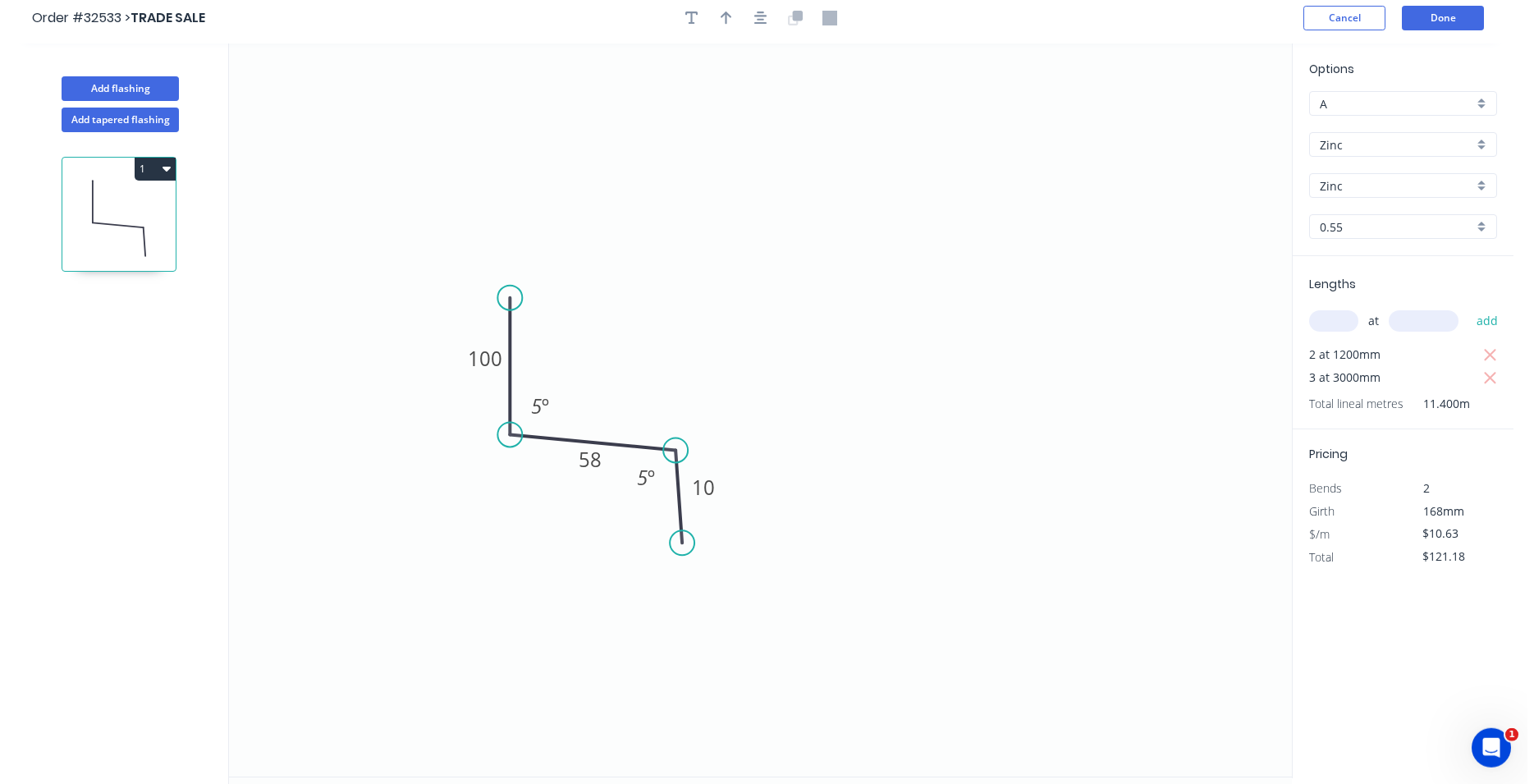
scroll to position [0, 0]
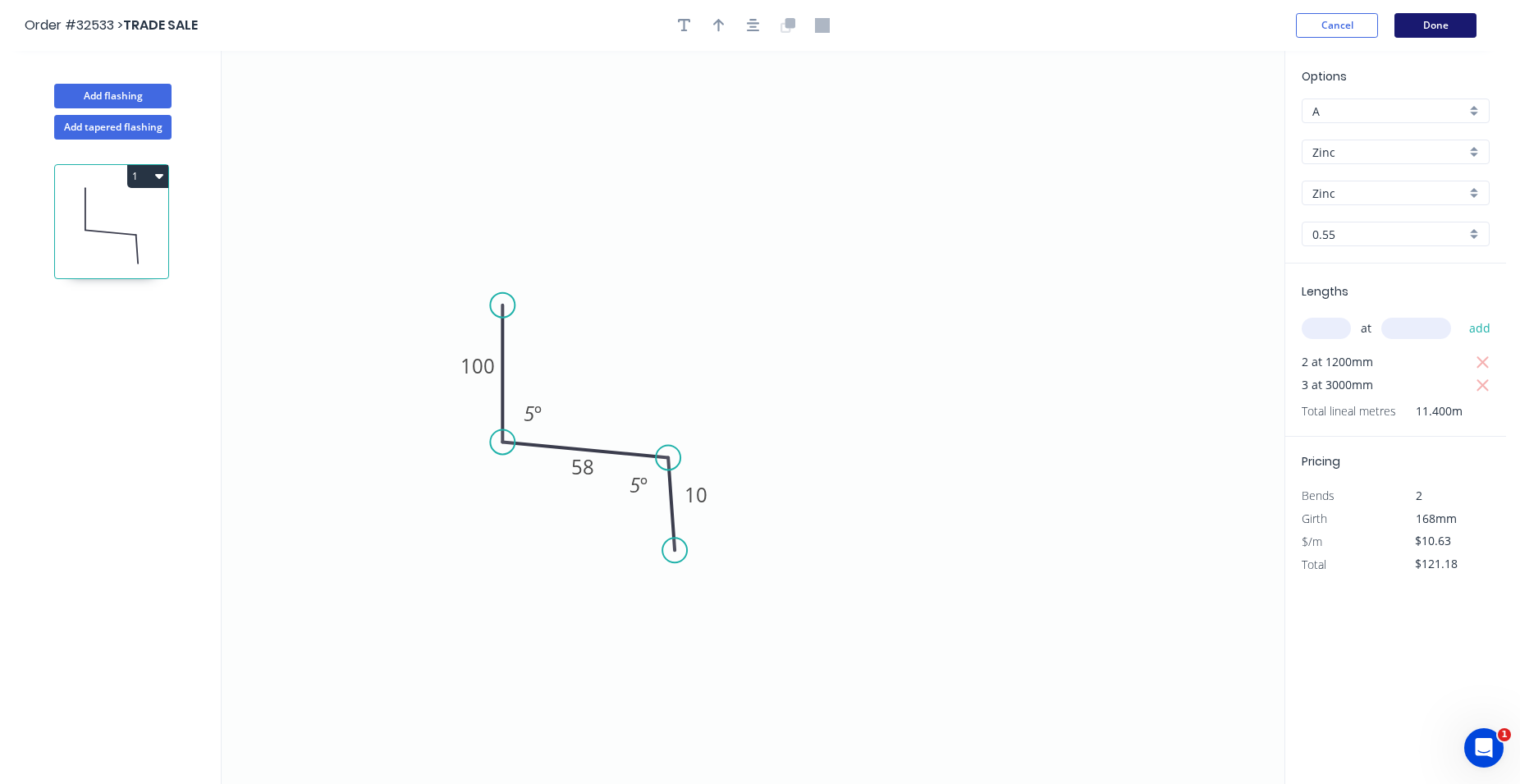
click at [1421, 26] on button "Done" at bounding box center [1435, 25] width 82 height 25
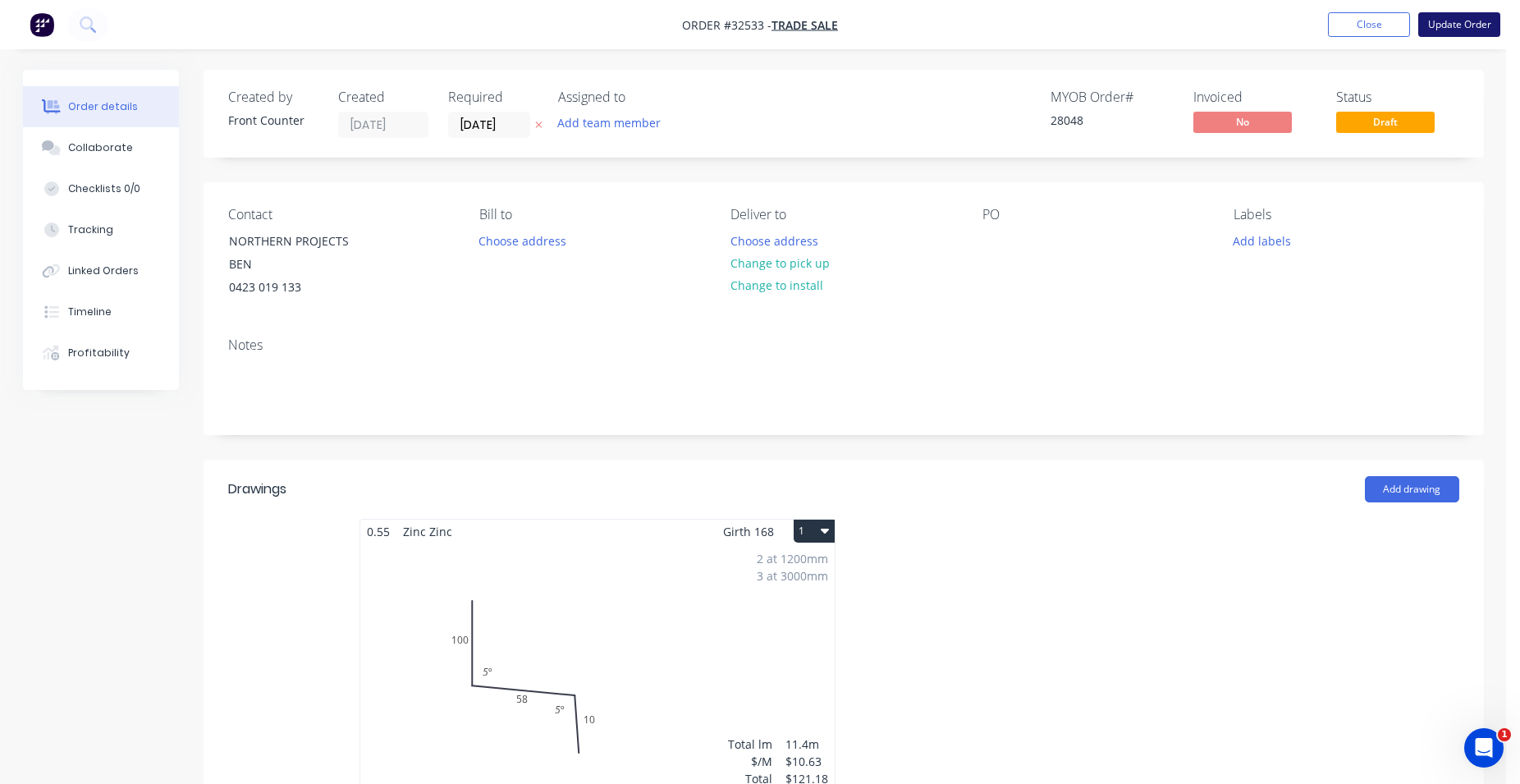
click at [1443, 20] on button "Update Order" at bounding box center [1459, 24] width 82 height 25
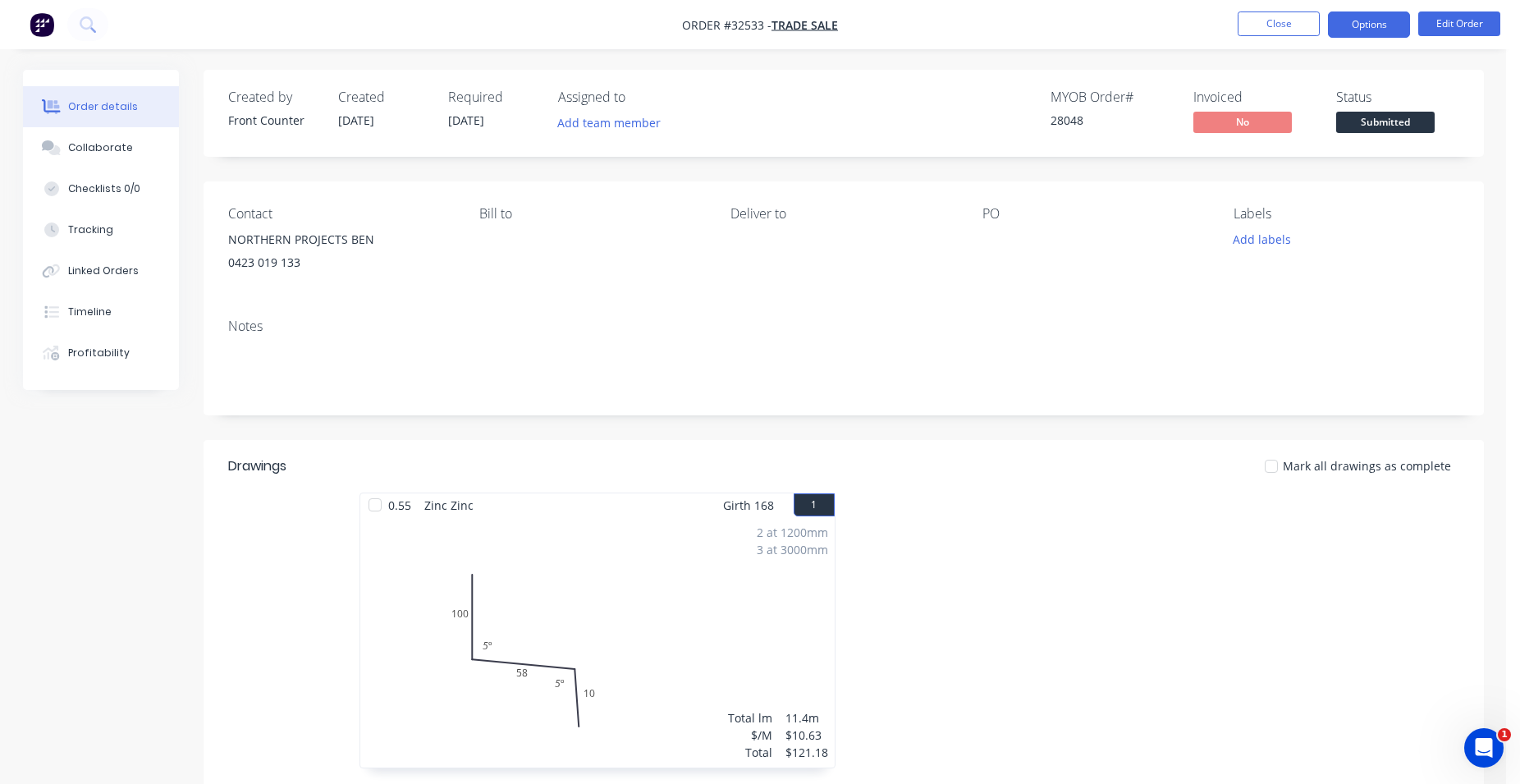
click at [1380, 23] on button "Options" at bounding box center [1369, 24] width 82 height 26
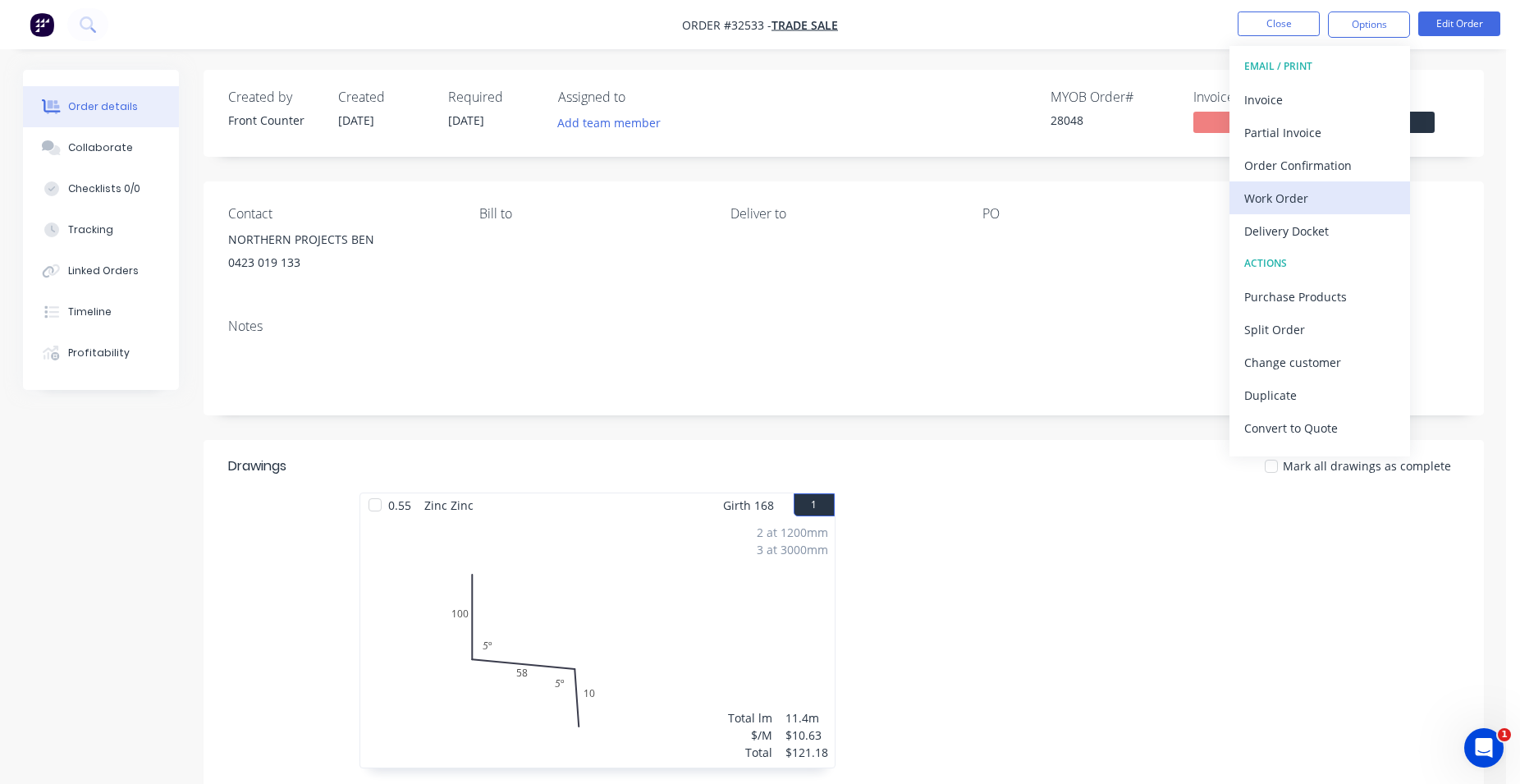
click at [1338, 192] on div "Work Order" at bounding box center [1320, 199] width 151 height 24
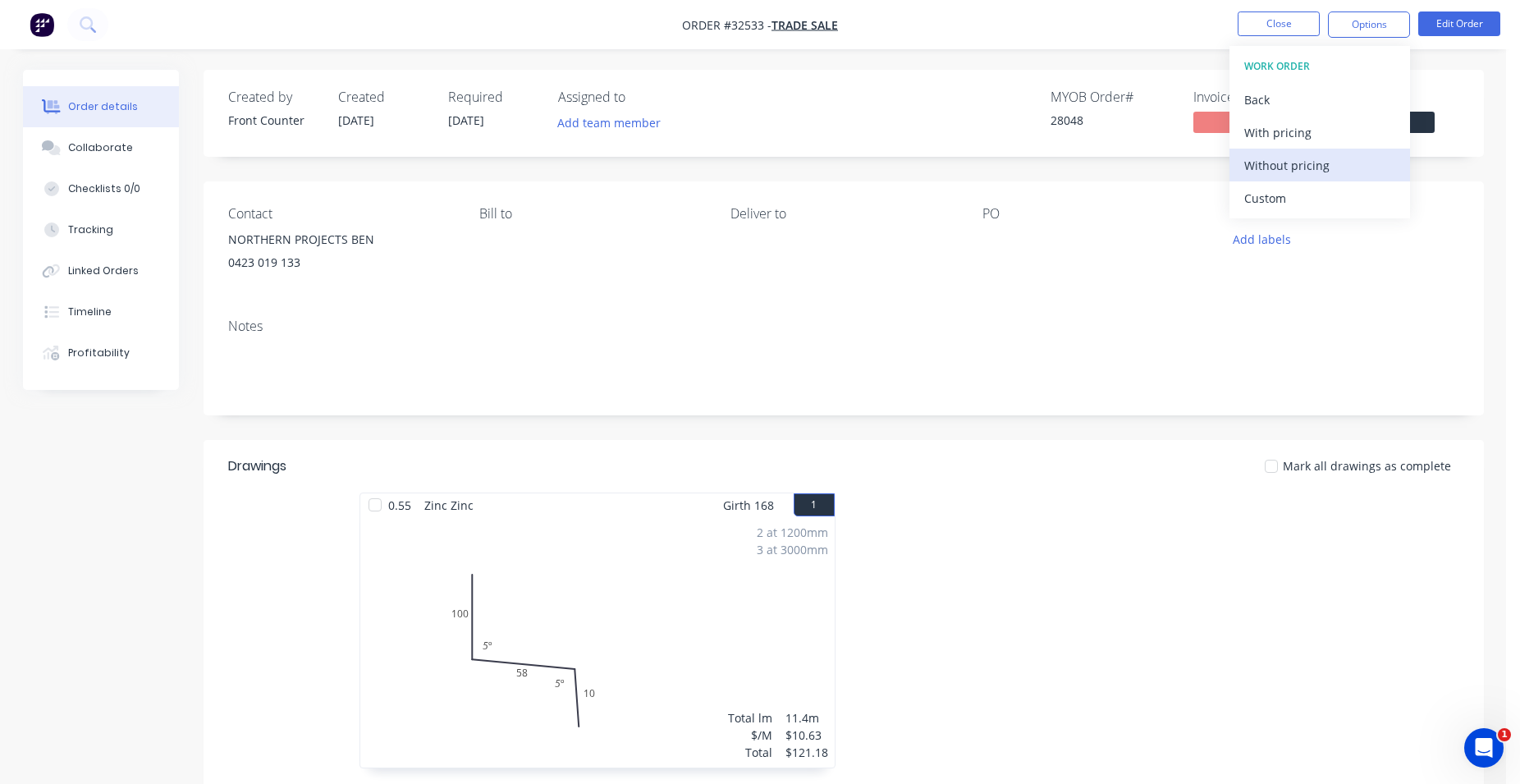
click at [1314, 163] on div "Without pricing" at bounding box center [1320, 165] width 151 height 24
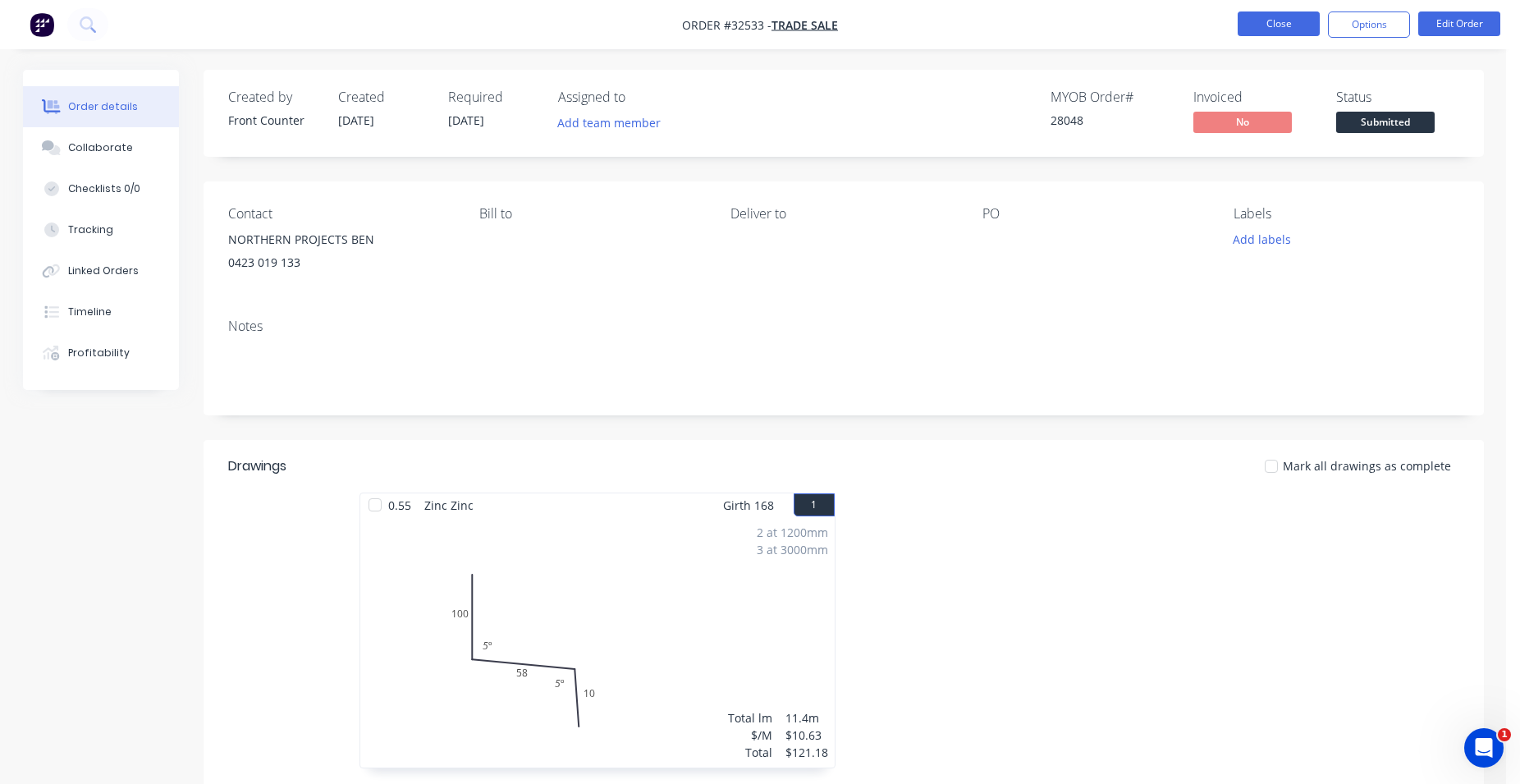
click at [1251, 18] on button "Close" at bounding box center [1278, 23] width 82 height 25
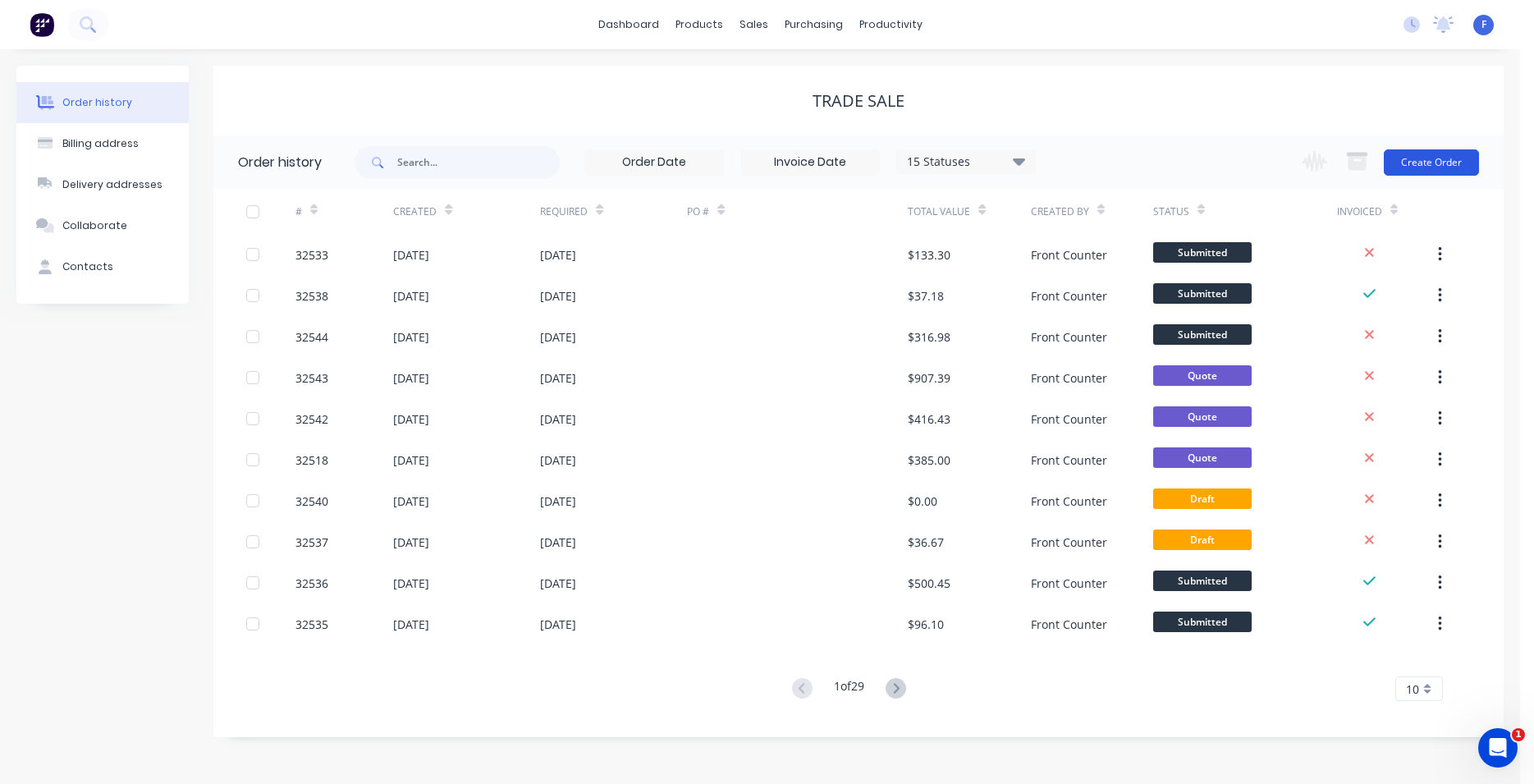
click at [1425, 163] on button "Create Order" at bounding box center [1431, 163] width 95 height 26
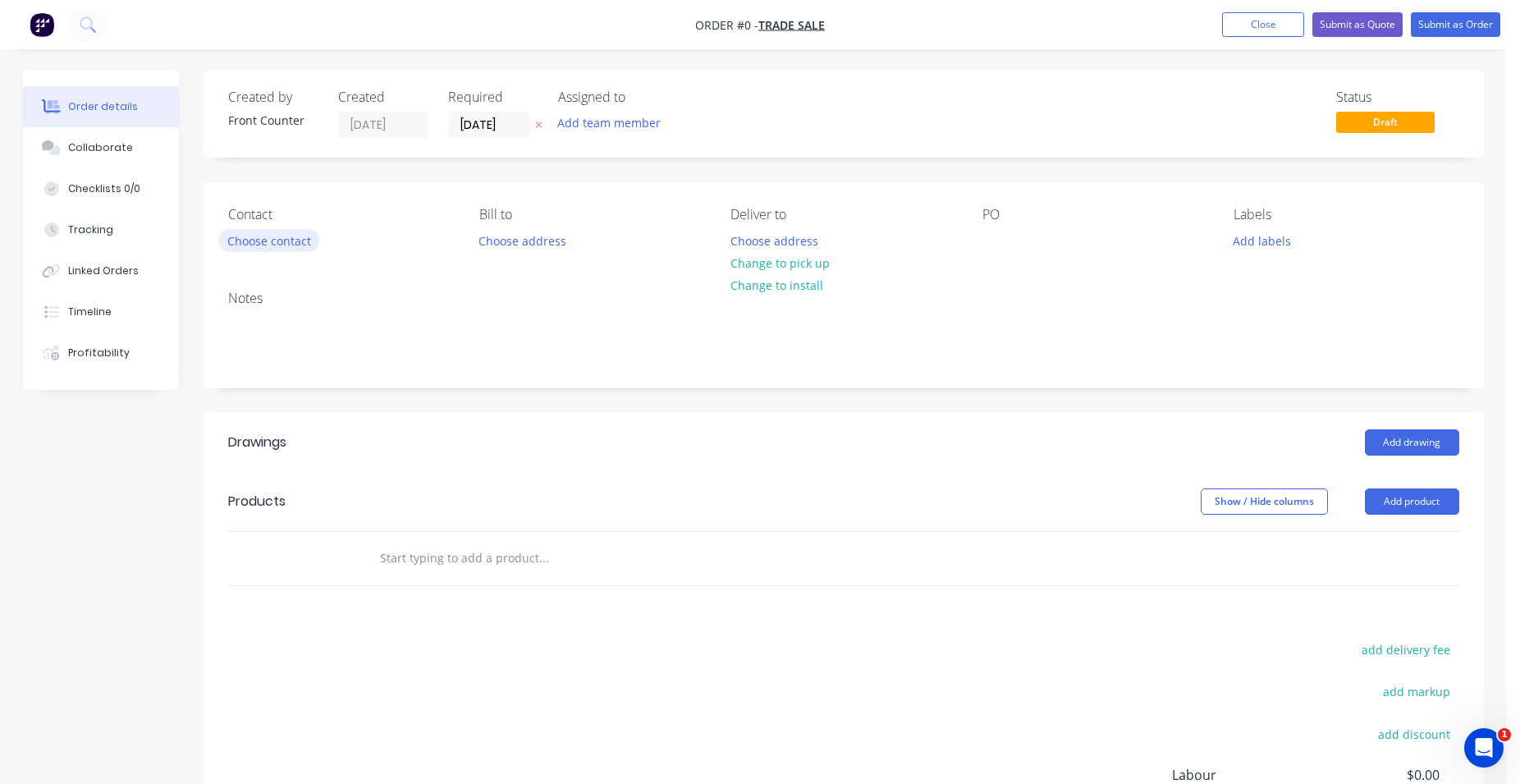
click at [277, 238] on button "Choose contact" at bounding box center [268, 240] width 101 height 22
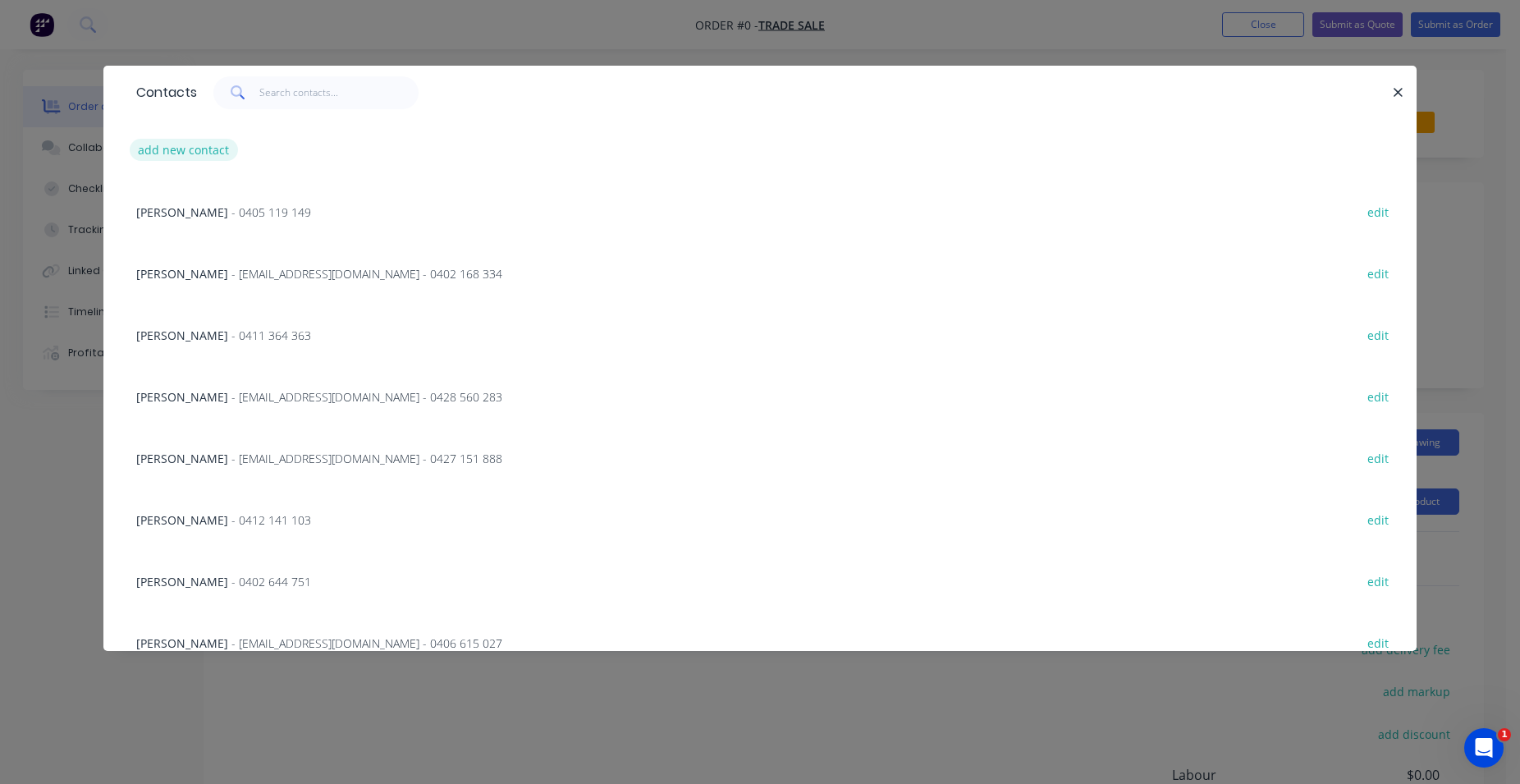
click at [219, 152] on button "add new contact" at bounding box center [183, 150] width 108 height 22
select select "AU"
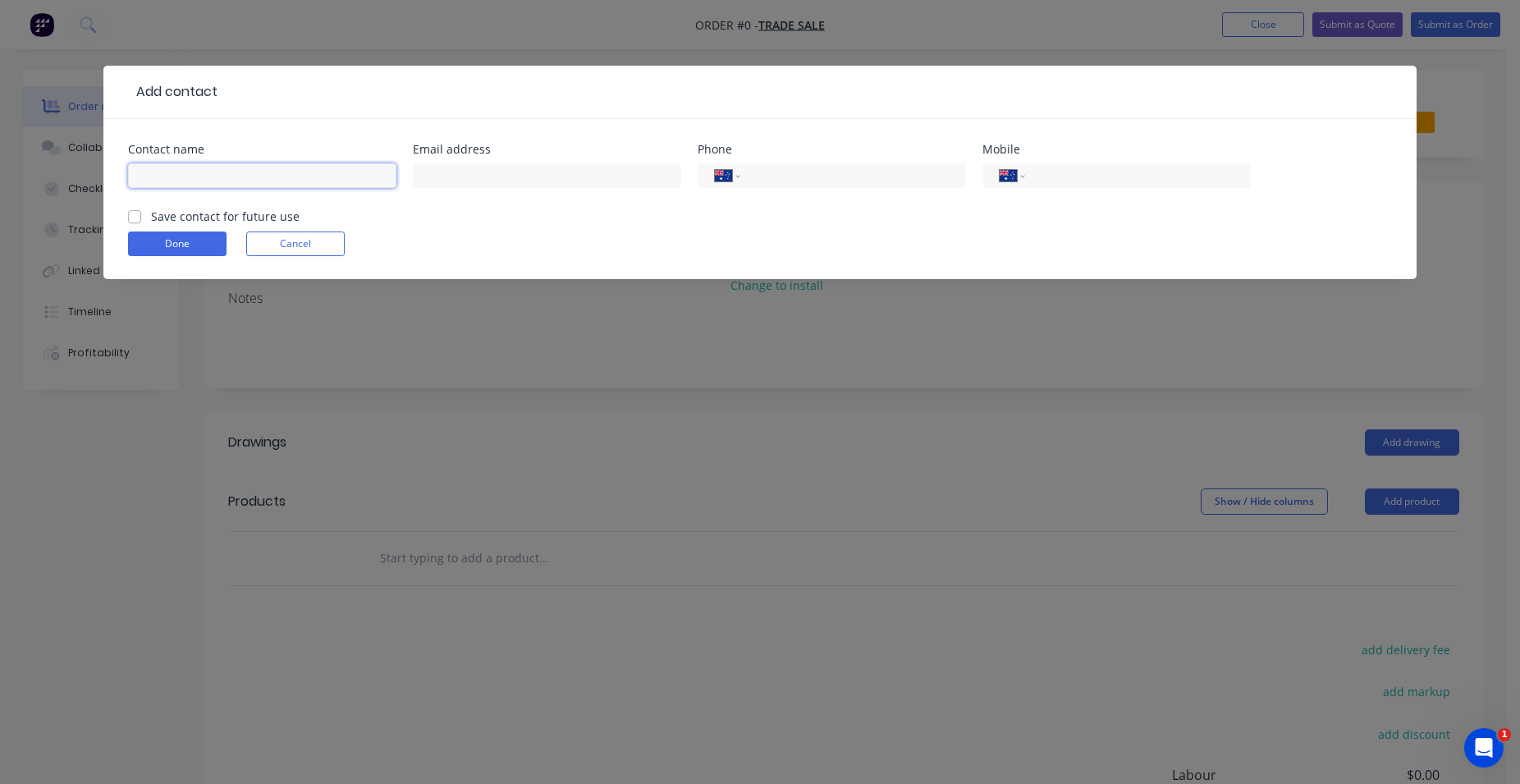
drag, startPoint x: 213, startPoint y: 175, endPoint x: 205, endPoint y: 178, distance: 8.5
click at [212, 174] on input "text" at bounding box center [262, 175] width 269 height 25
type input "[PERSON_NAME]"
click at [1052, 176] on input "tel" at bounding box center [1135, 175] width 197 height 18
type input "0410 426 658"
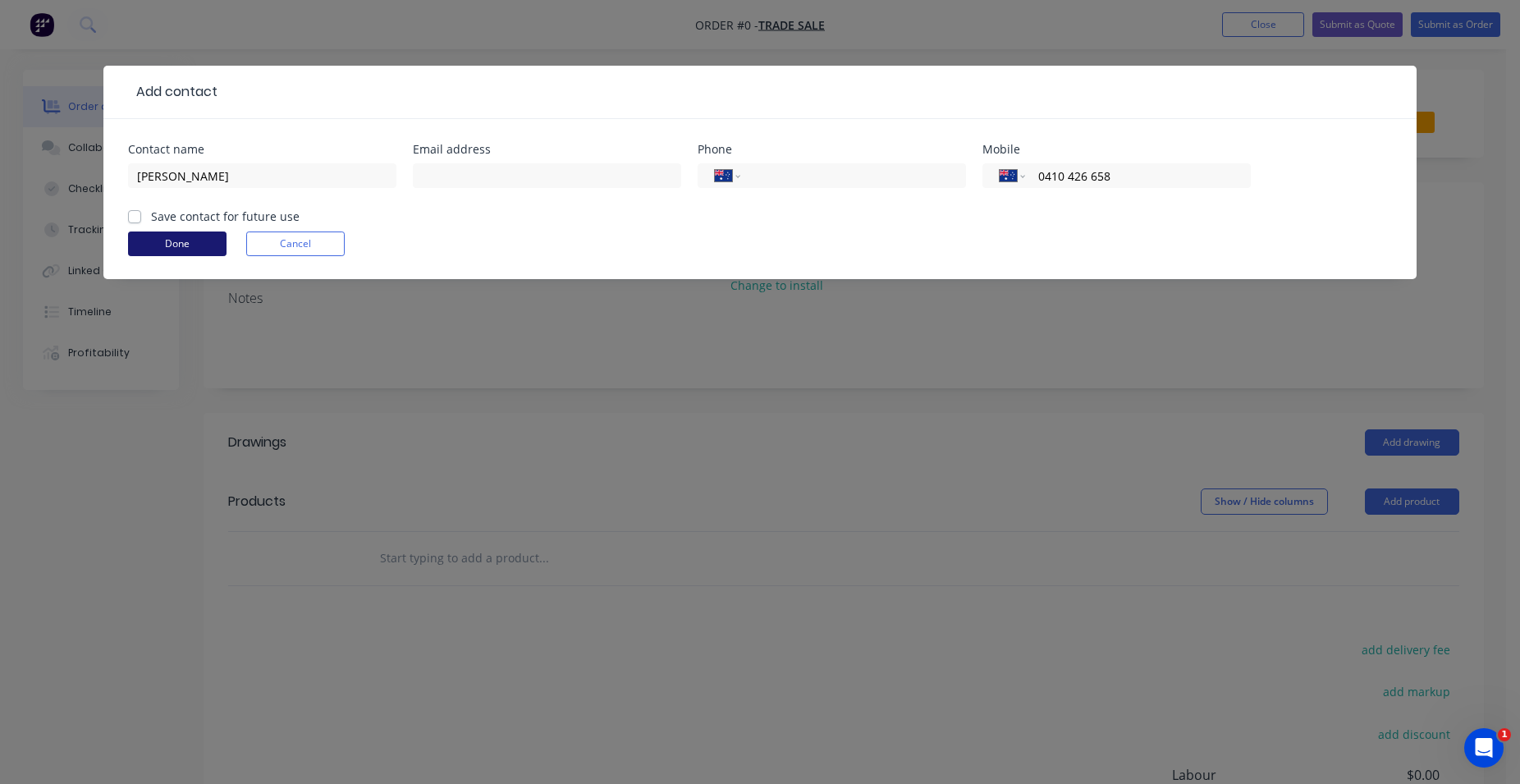
click at [194, 235] on button "Done" at bounding box center [177, 244] width 99 height 25
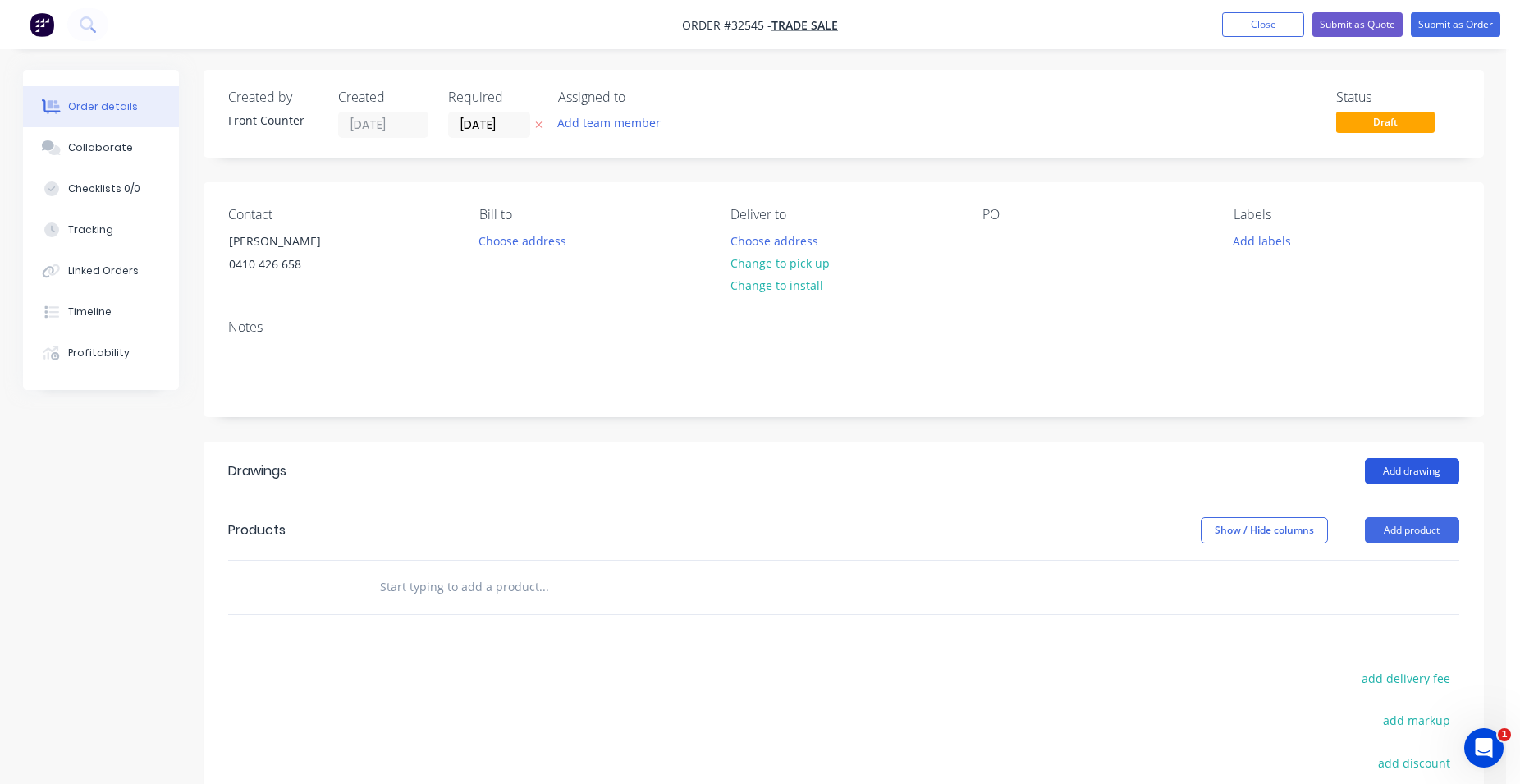
click at [1430, 469] on button "Add drawing" at bounding box center [1412, 471] width 94 height 26
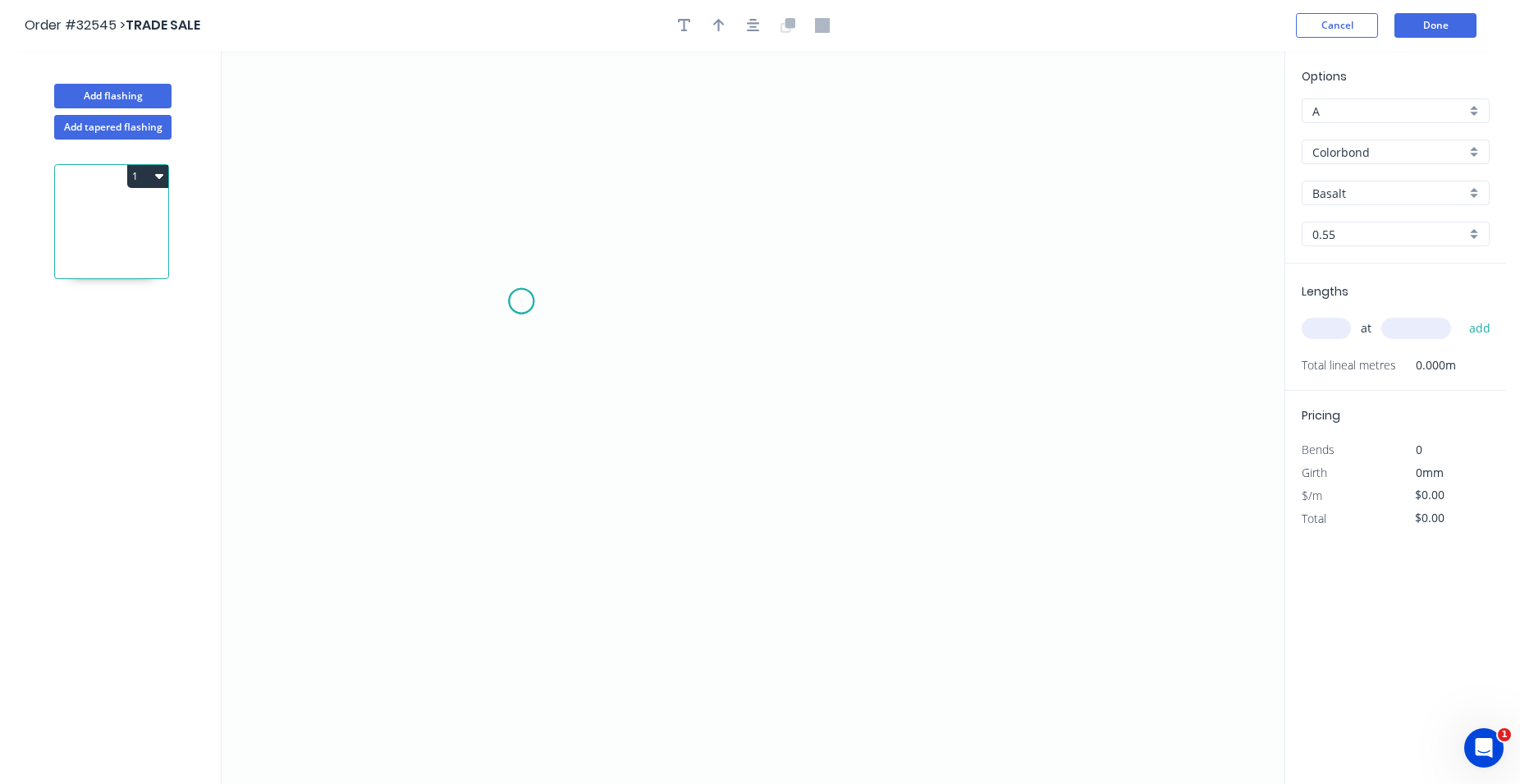
click at [521, 301] on icon "0" at bounding box center [753, 417] width 1063 height 733
drag, startPoint x: 519, startPoint y: 303, endPoint x: 502, endPoint y: 296, distance: 18.4
click at [502, 296] on icon "0" at bounding box center [753, 417] width 1063 height 733
drag, startPoint x: 504, startPoint y: 296, endPoint x: 679, endPoint y: 434, distance: 222.9
click at [679, 434] on icon "0 ?" at bounding box center [753, 417] width 1063 height 733
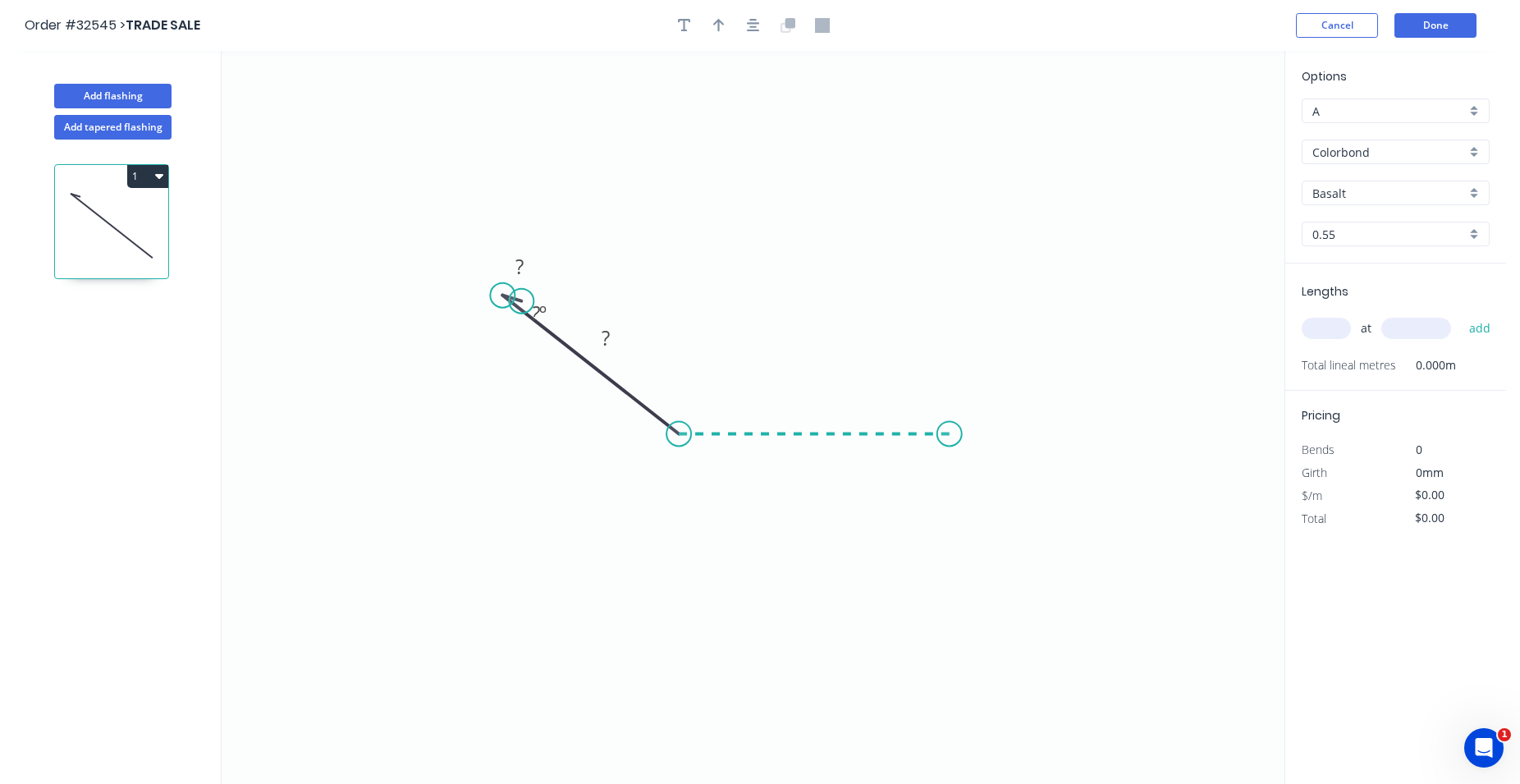
drag, startPoint x: 677, startPoint y: 431, endPoint x: 949, endPoint y: 433, distance: 272.0
click at [949, 433] on icon "0 ? ? ? º" at bounding box center [753, 417] width 1063 height 733
drag, startPoint x: 949, startPoint y: 433, endPoint x: 967, endPoint y: 452, distance: 26.2
click at [967, 452] on icon "0 ? ? ? ? º ? º" at bounding box center [753, 417] width 1063 height 733
click at [519, 267] on tspan "?" at bounding box center [519, 266] width 8 height 27
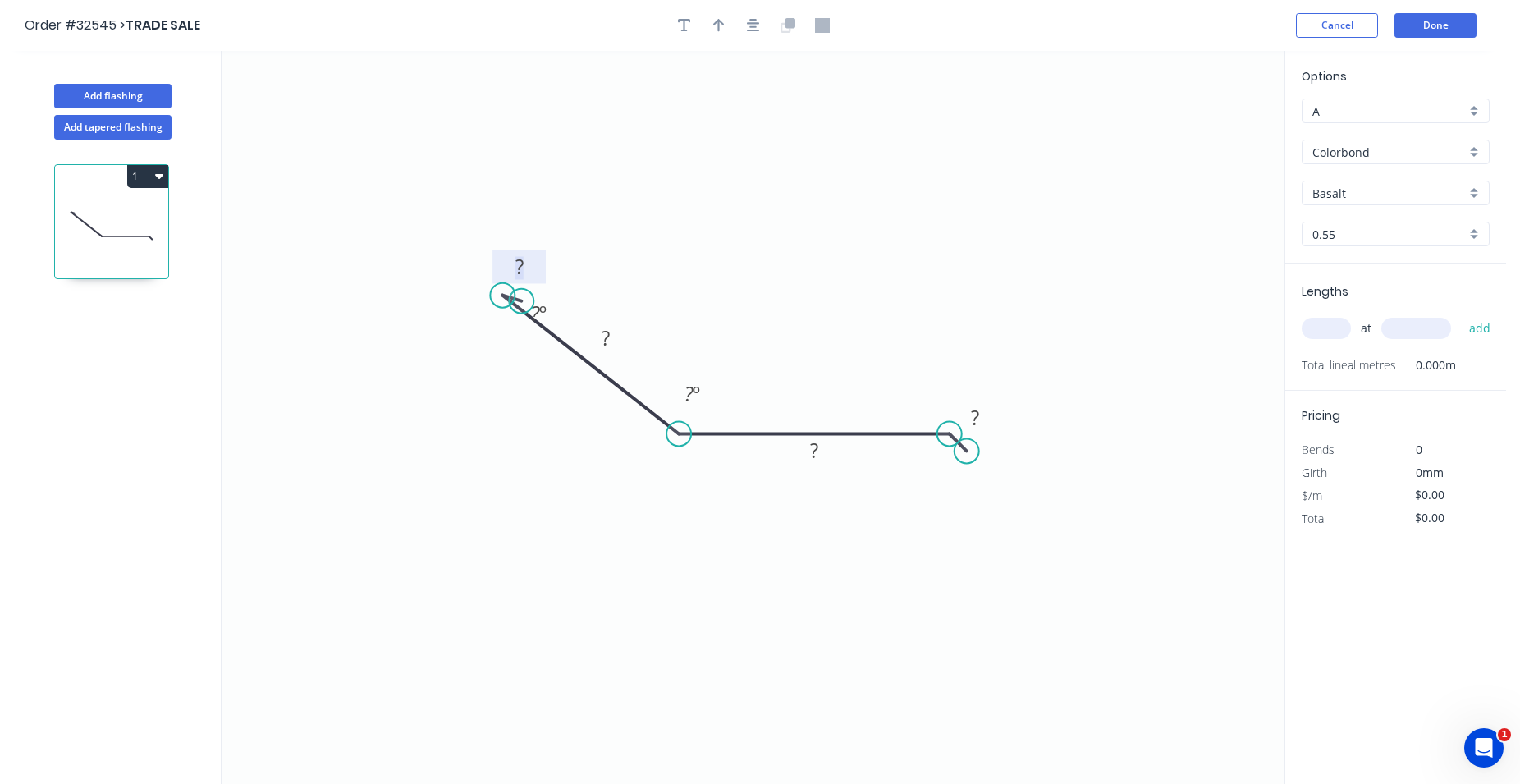
click at [521, 268] on tspan "?" at bounding box center [519, 266] width 8 height 27
click at [605, 345] on tspan "?" at bounding box center [606, 337] width 8 height 27
click at [609, 341] on tspan "?" at bounding box center [606, 337] width 8 height 27
click at [772, 331] on icon "0 10 100 ? ? ? º ? º" at bounding box center [753, 417] width 1063 height 733
click at [831, 454] on rect at bounding box center [814, 450] width 54 height 33
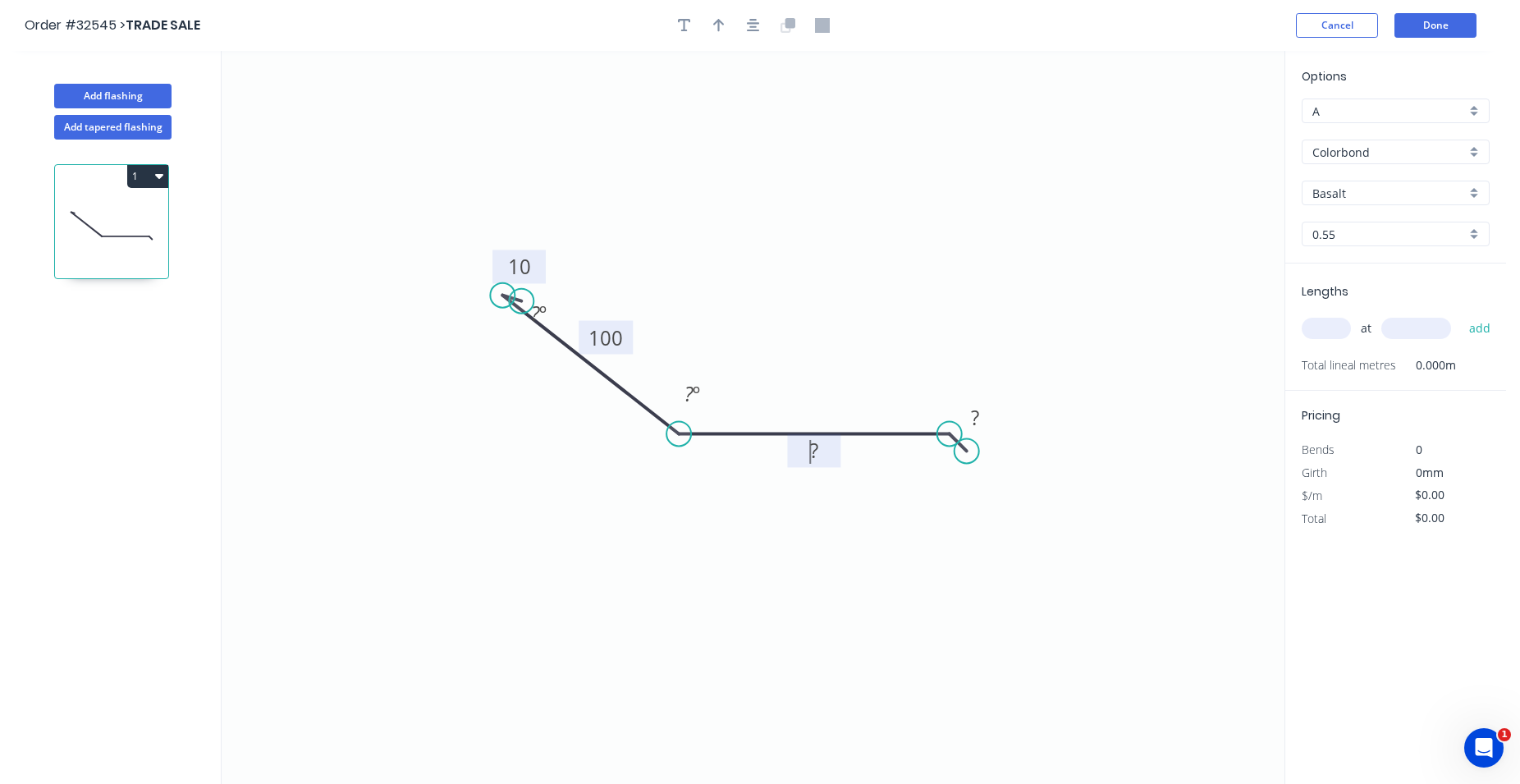
click at [810, 460] on tspan "?" at bounding box center [814, 450] width 8 height 27
click at [815, 451] on tspan "?" at bounding box center [814, 450] width 8 height 27
click at [777, 503] on icon "0 10 100 200 ? ? º ? º" at bounding box center [753, 417] width 1063 height 733
click at [978, 424] on tspan "?" at bounding box center [975, 416] width 8 height 27
click at [979, 417] on tspan "?" at bounding box center [975, 416] width 8 height 27
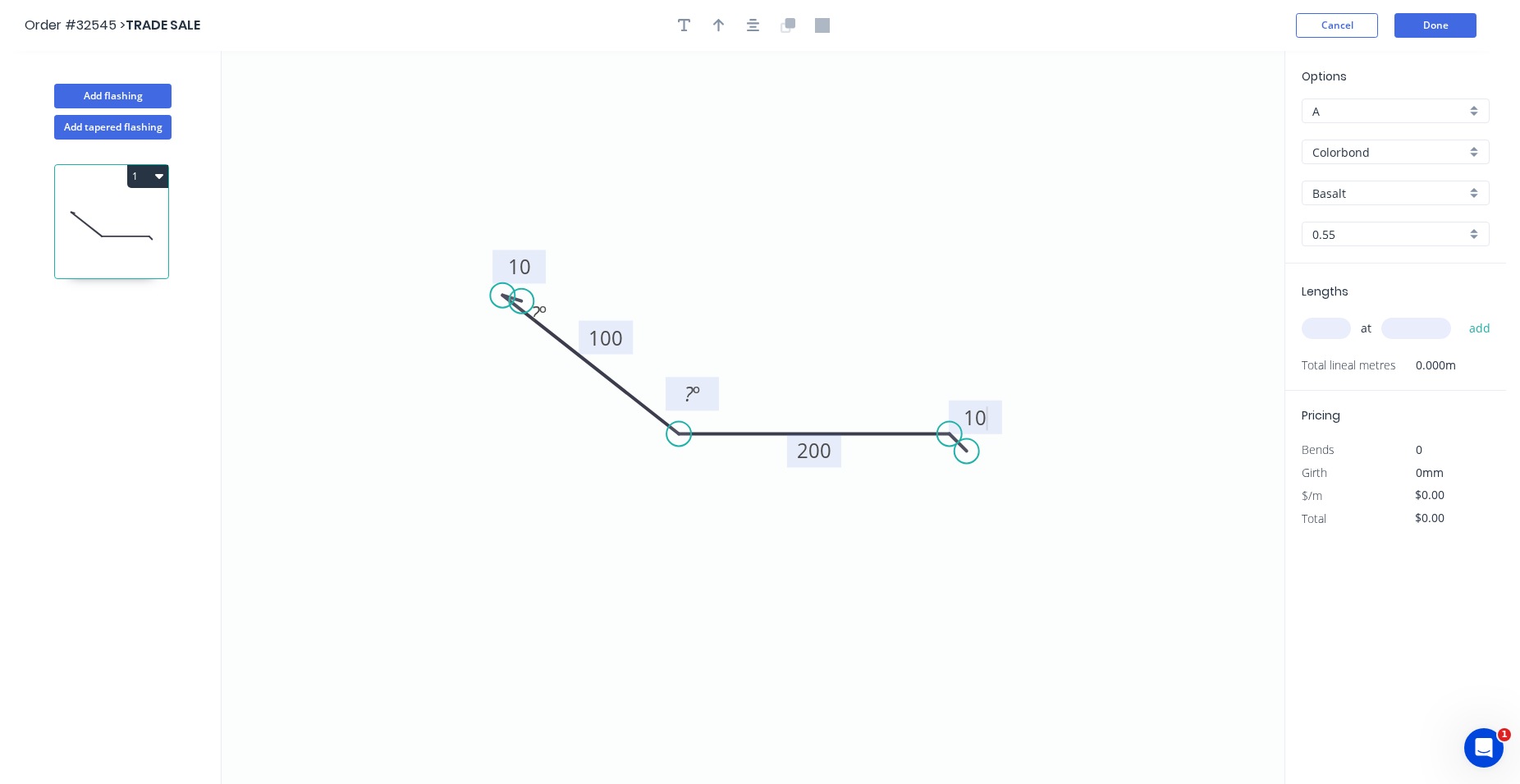
type input "$20.02"
click at [698, 393] on tspan "º" at bounding box center [696, 393] width 7 height 27
click at [693, 395] on tspan "º" at bounding box center [696, 393] width 7 height 27
click at [1333, 151] on input "Colorbond" at bounding box center [1389, 152] width 153 height 18
click at [1392, 262] on div "Zinc" at bounding box center [1396, 269] width 187 height 29
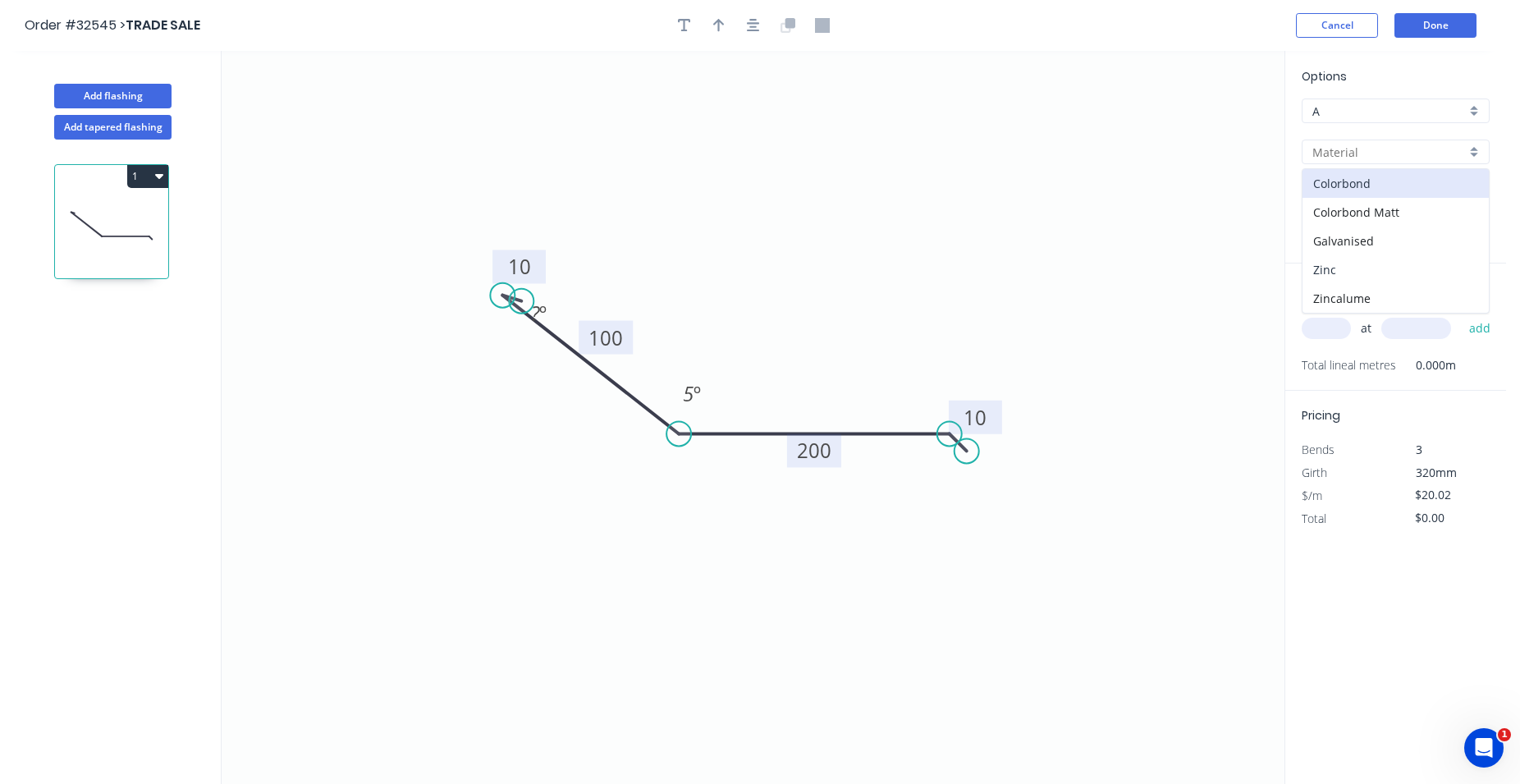
type input "Zinc"
type input "$17.76"
click at [1316, 334] on input "text" at bounding box center [1326, 328] width 49 height 21
type input "3"
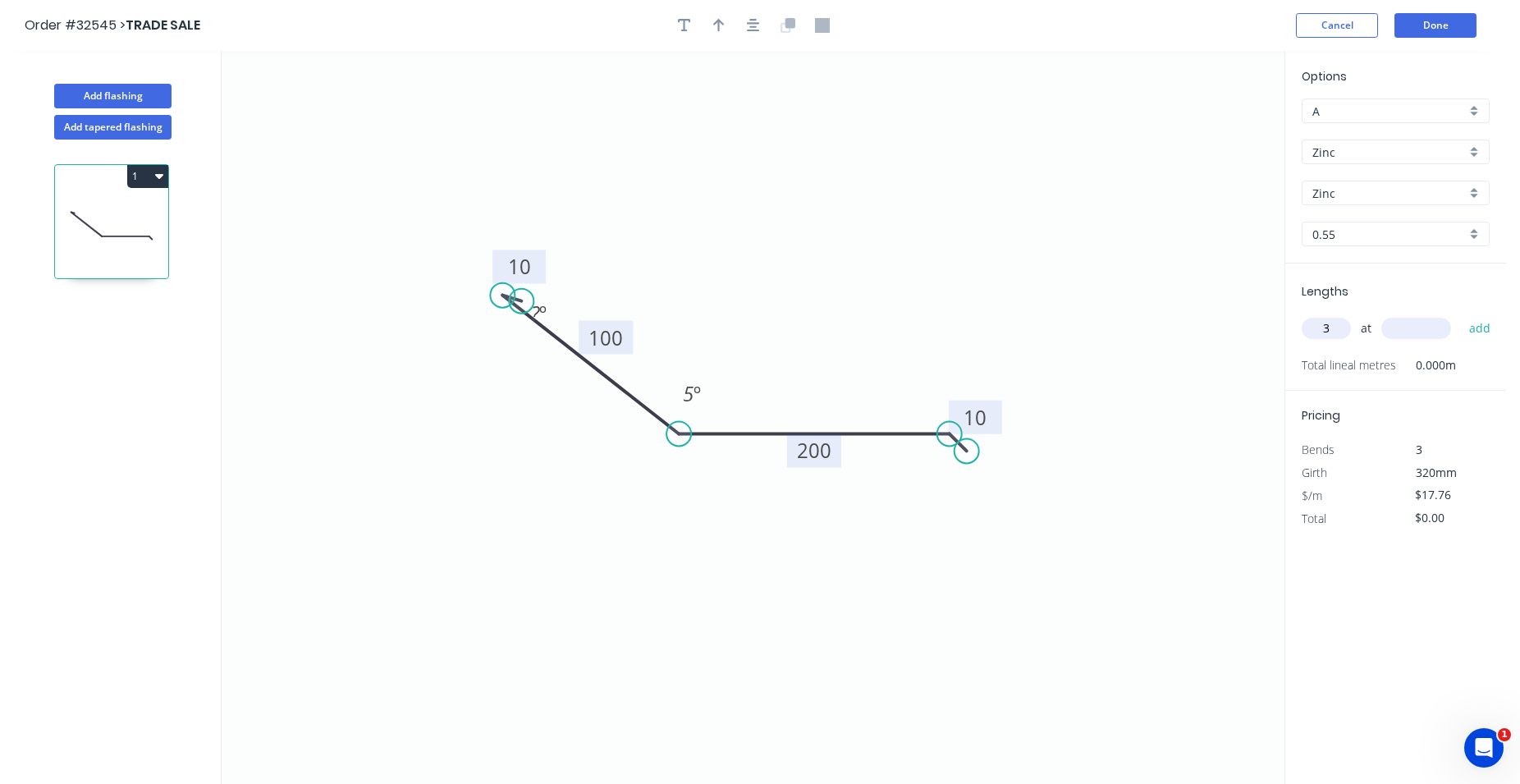
click at [1392, 331] on input "text" at bounding box center [1417, 328] width 70 height 21
type input "4200"
click at [1479, 327] on button "add" at bounding box center [1480, 328] width 39 height 28
type input "$223.78"
click at [1416, 19] on button "Done" at bounding box center [1435, 25] width 82 height 25
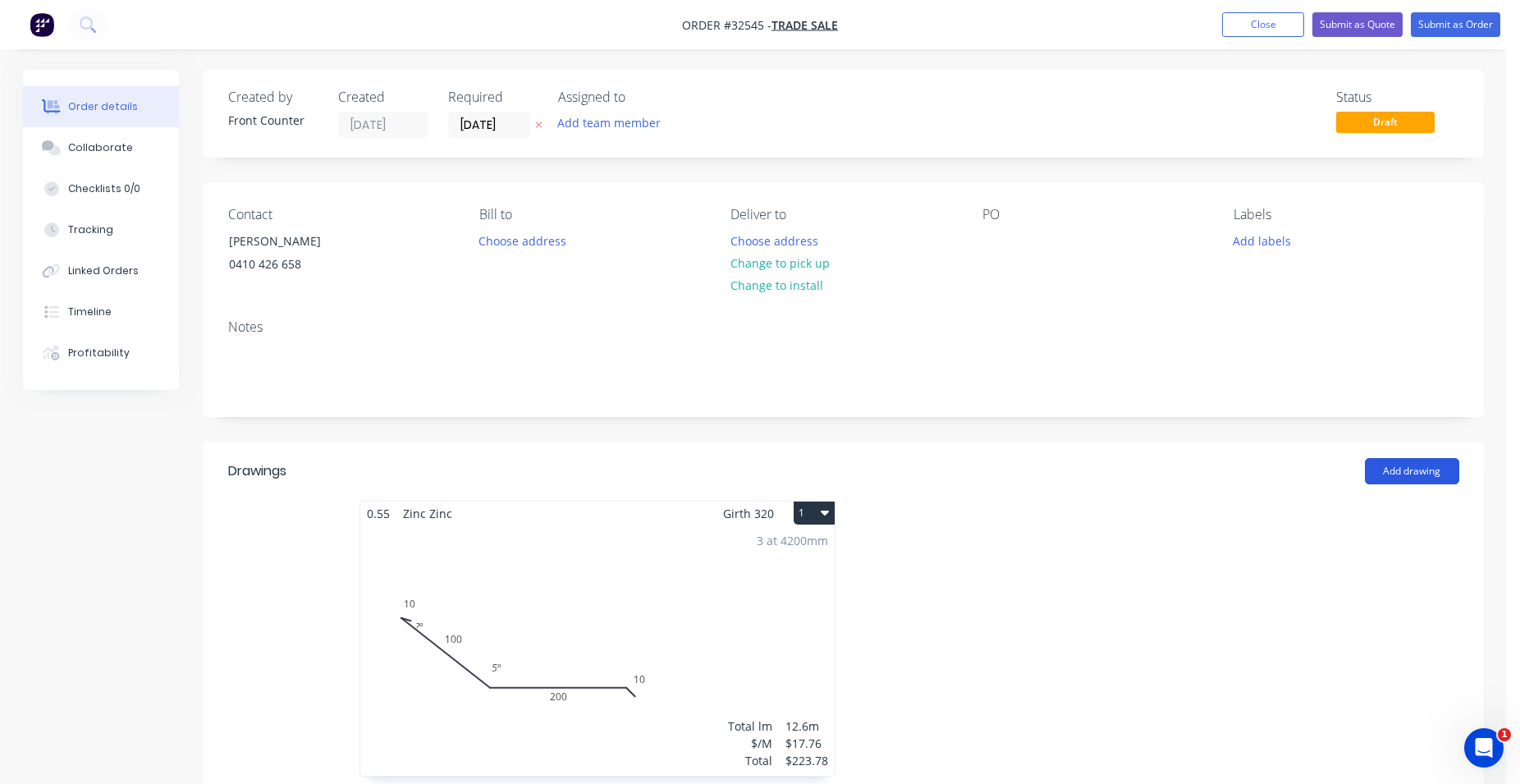
click at [1436, 469] on button "Add drawing" at bounding box center [1412, 471] width 94 height 26
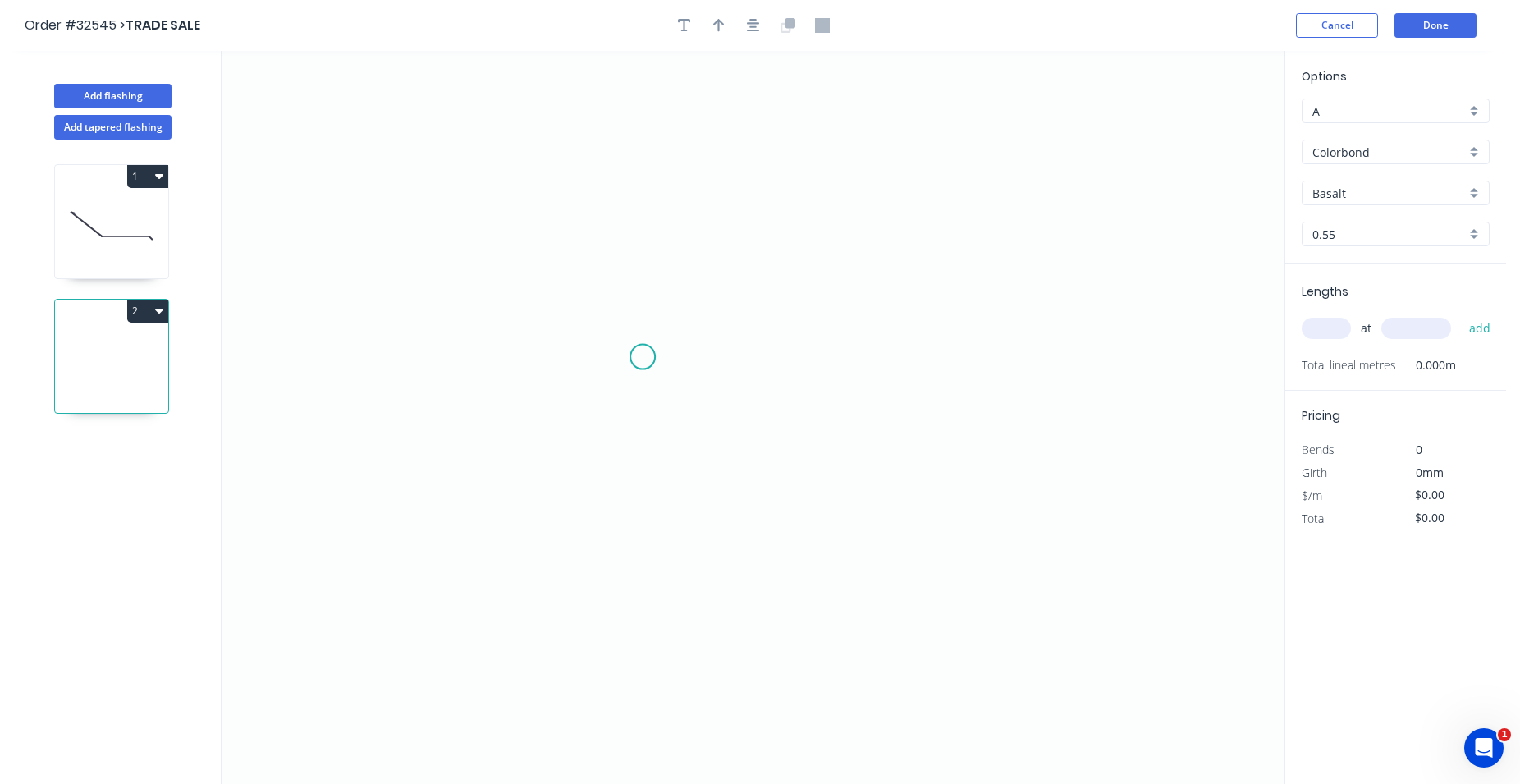
click at [643, 357] on icon "0" at bounding box center [753, 417] width 1063 height 733
drag, startPoint x: 643, startPoint y: 357, endPoint x: 629, endPoint y: 366, distance: 16.6
click at [629, 366] on icon "0" at bounding box center [753, 417] width 1063 height 733
drag, startPoint x: 629, startPoint y: 366, endPoint x: 885, endPoint y: 376, distance: 256.2
click at [885, 376] on icon "0 ?" at bounding box center [753, 417] width 1063 height 733
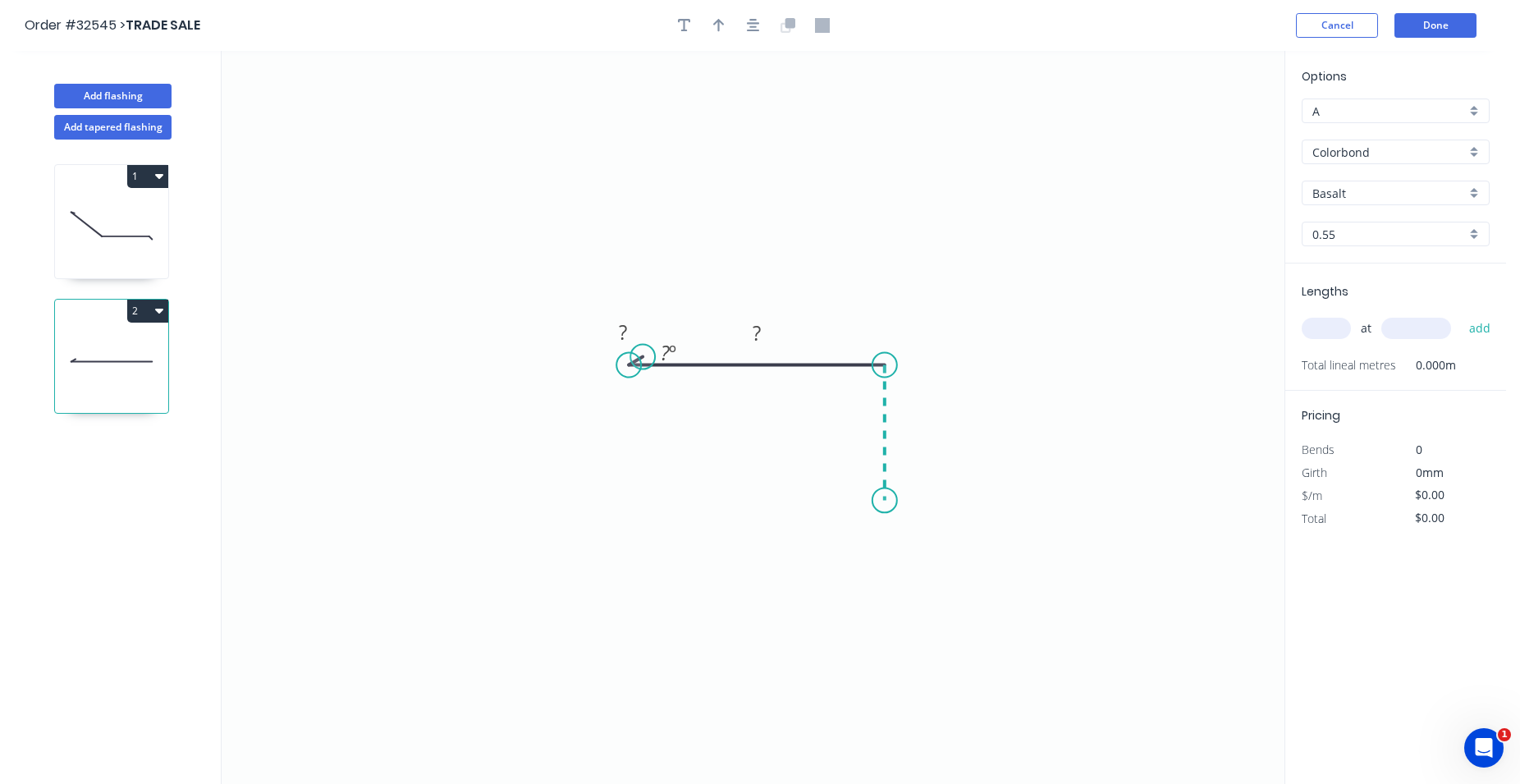
drag, startPoint x: 883, startPoint y: 371, endPoint x: 889, endPoint y: 501, distance: 130.1
click at [889, 501] on icon "0 ? ? ? º" at bounding box center [753, 417] width 1063 height 733
drag, startPoint x: 889, startPoint y: 501, endPoint x: 862, endPoint y: 491, distance: 28.8
click at [862, 491] on icon "0 ? ? ? ? º" at bounding box center [753, 417] width 1063 height 733
click at [627, 329] on tspan "?" at bounding box center [622, 332] width 8 height 27
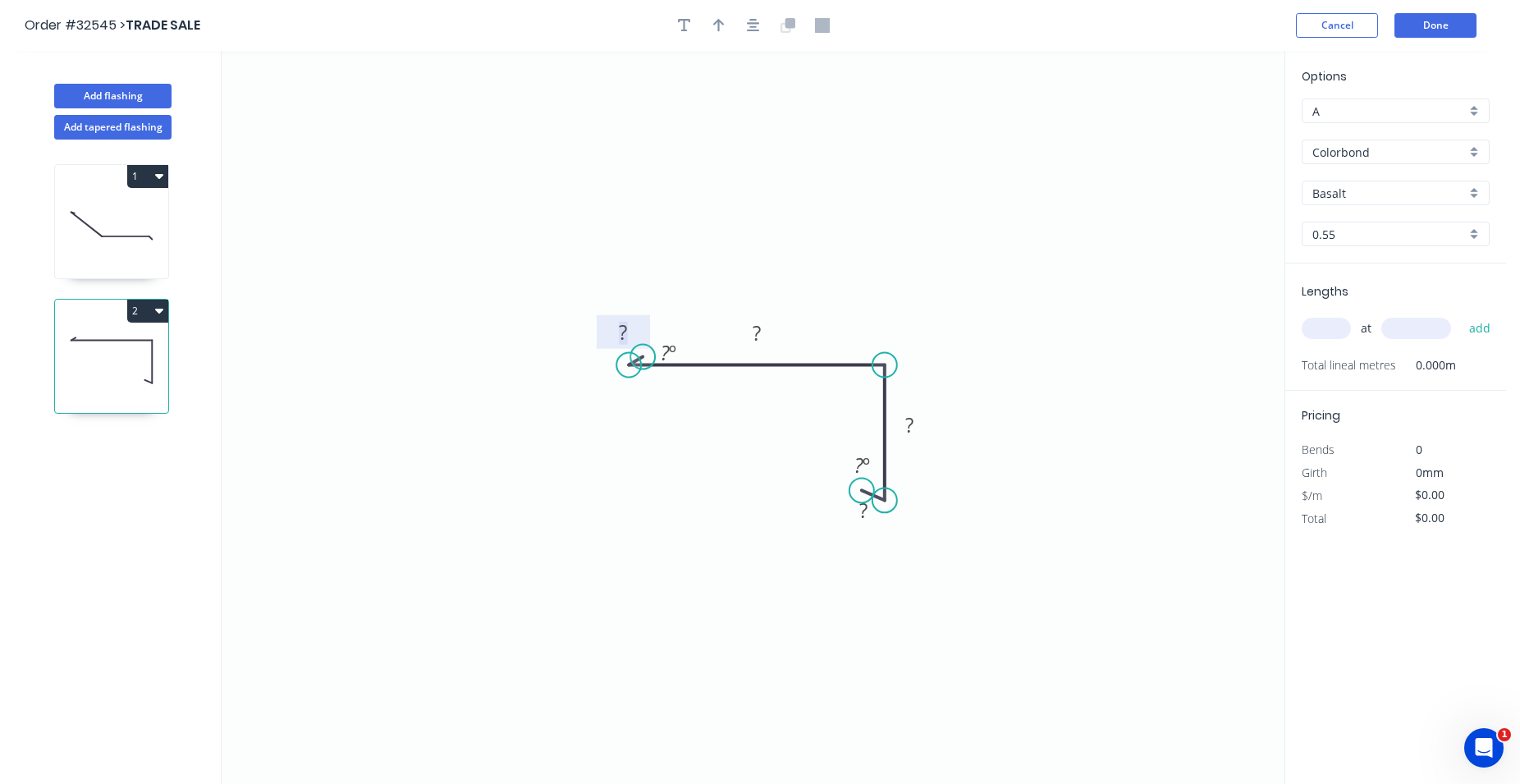
click at [627, 336] on tspan "?" at bounding box center [622, 332] width 8 height 27
click at [765, 335] on rect at bounding box center [757, 333] width 33 height 23
click at [857, 280] on icon "0 10 240 ? ? ? º ? º" at bounding box center [753, 417] width 1063 height 733
click at [927, 428] on rect at bounding box center [910, 425] width 54 height 33
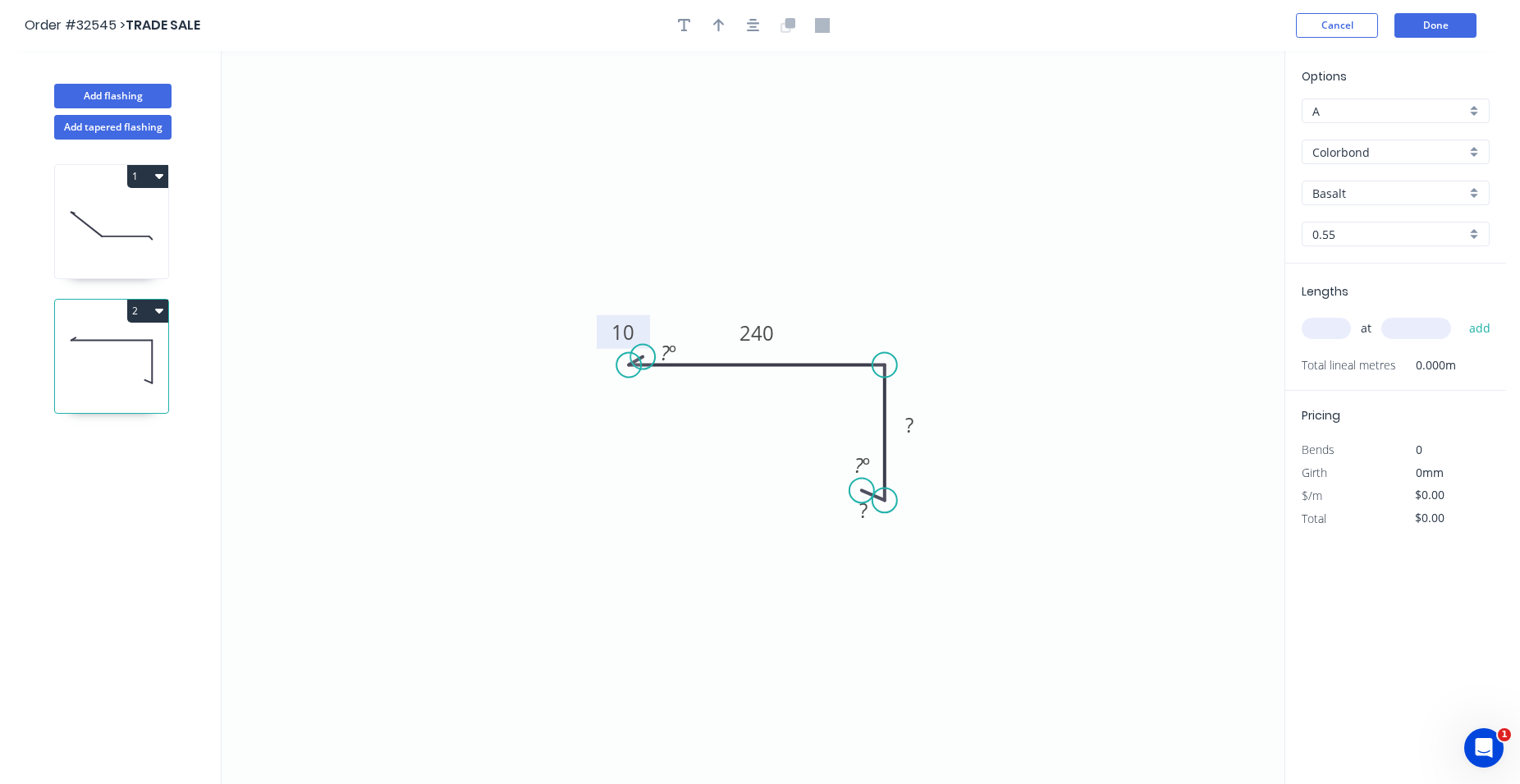
click at [907, 441] on icon "0 10 240 ? ? ? º ? º" at bounding box center [753, 417] width 1063 height 733
click at [911, 428] on tspan "?" at bounding box center [909, 424] width 8 height 27
click at [915, 426] on rect at bounding box center [910, 426] width 33 height 23
click at [867, 505] on tspan "?" at bounding box center [863, 510] width 8 height 27
click at [870, 517] on rect at bounding box center [863, 511] width 33 height 23
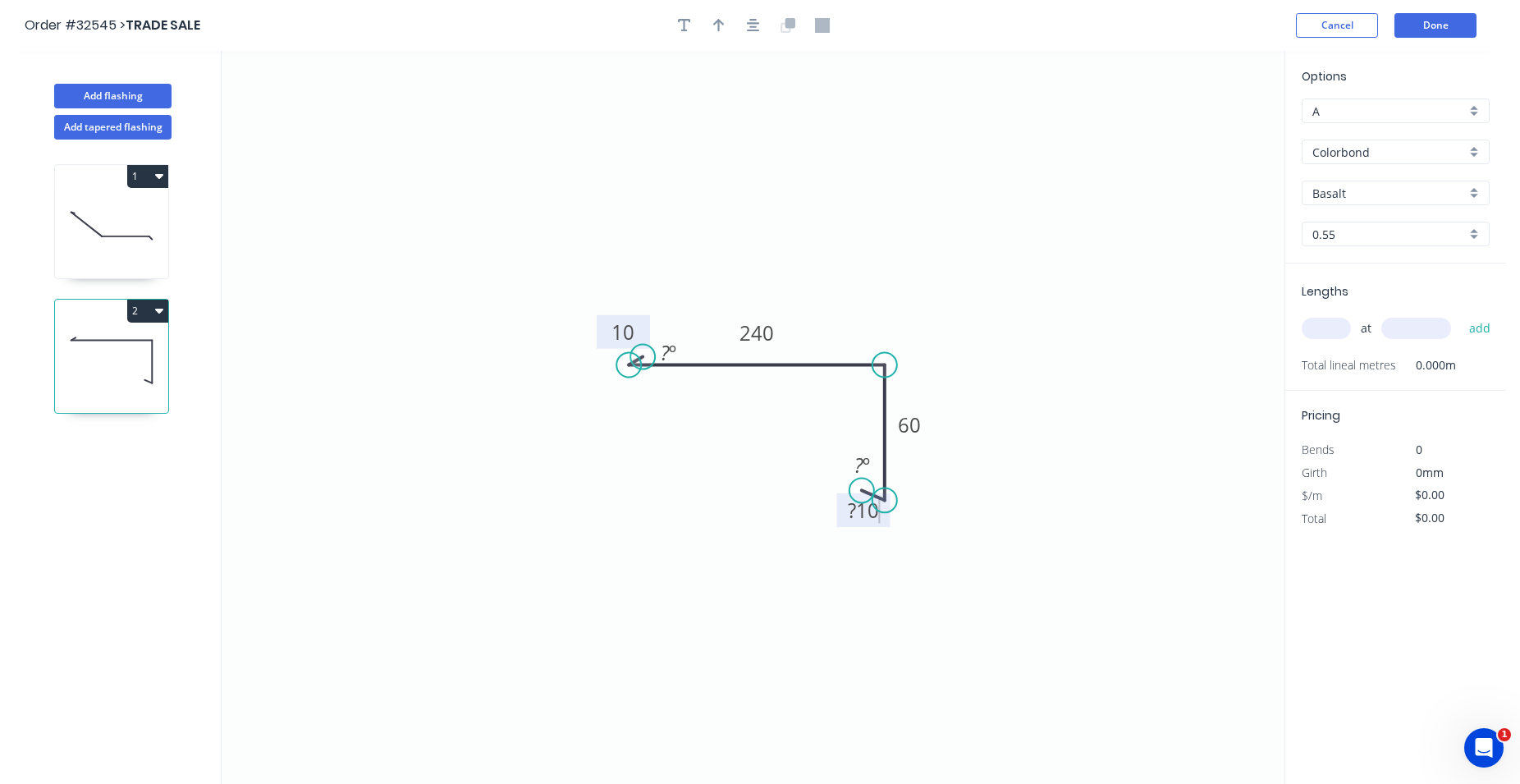
click at [967, 531] on icon "0 10 240 60 ?10 ? º ? º" at bounding box center [753, 417] width 1063 height 733
click at [858, 510] on rect at bounding box center [863, 511] width 33 height 23
click at [878, 513] on rect at bounding box center [863, 511] width 33 height 23
click at [983, 585] on icon "0 10 240 60 10 ? º ? º" at bounding box center [753, 417] width 1063 height 733
type input "$20.02"
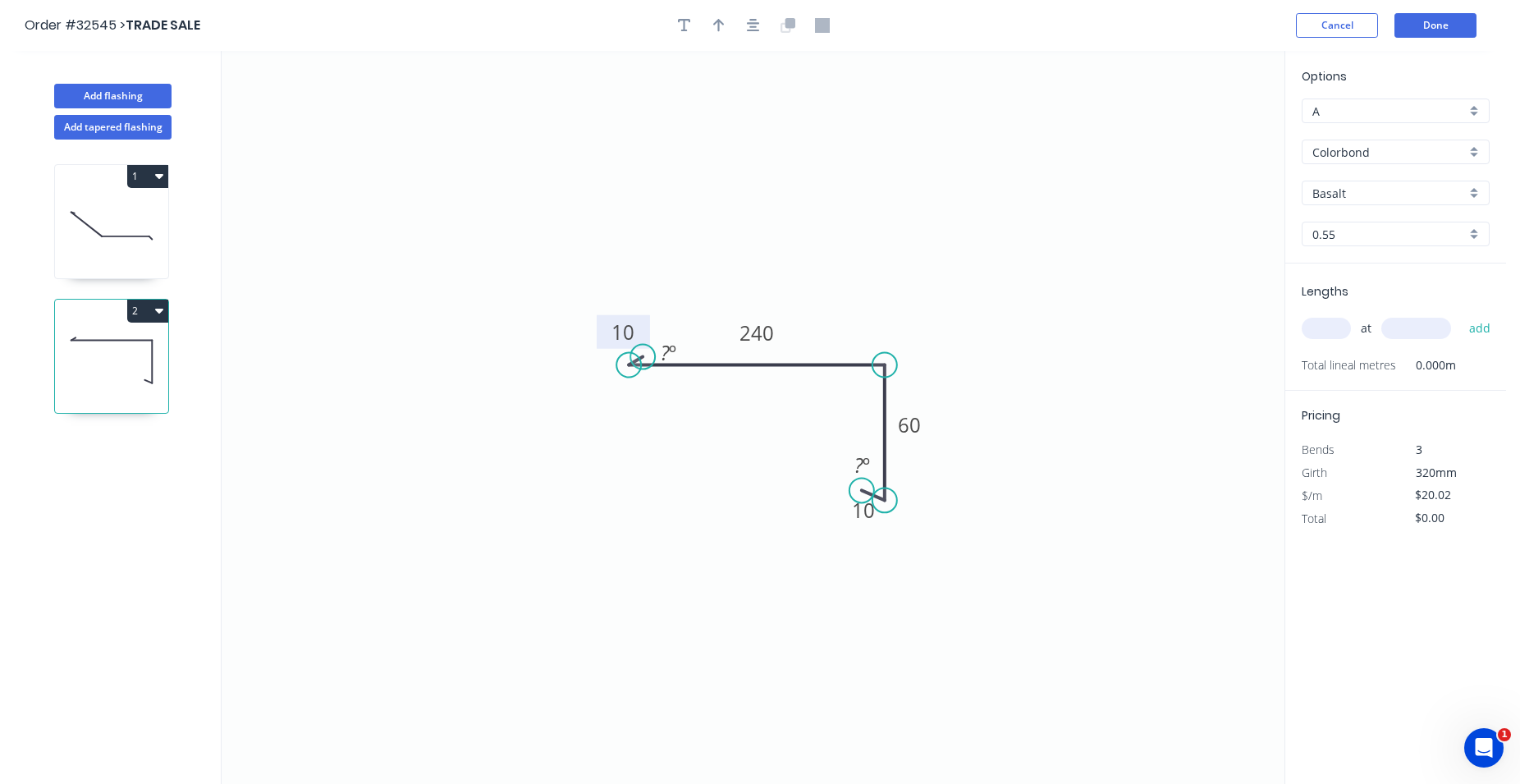
click at [1339, 151] on input "Colorbond" at bounding box center [1389, 152] width 153 height 18
click at [1355, 262] on div "Zinc" at bounding box center [1396, 269] width 187 height 29
type input "Zinc"
type input "$17.76"
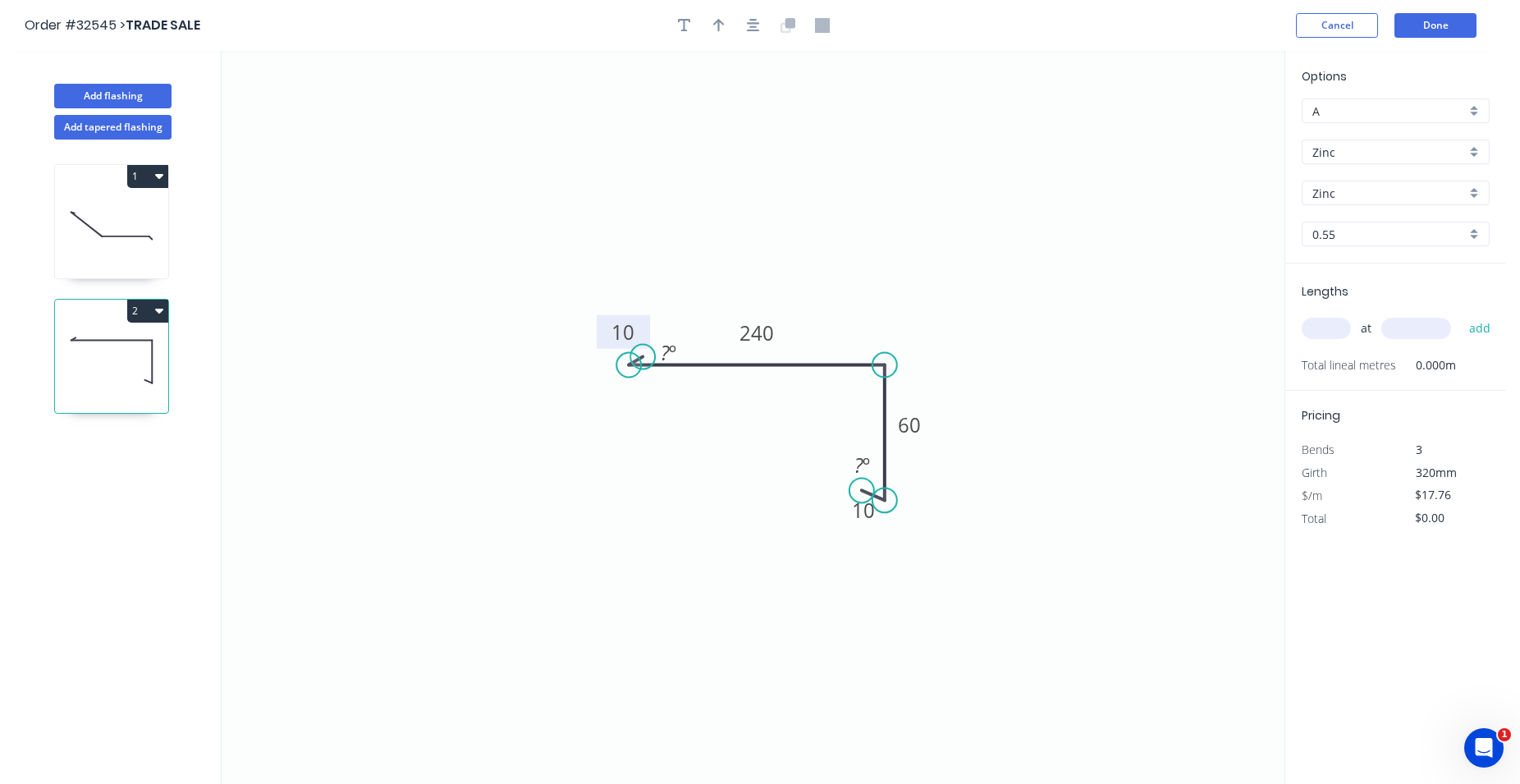
click at [1330, 329] on input "text" at bounding box center [1326, 328] width 49 height 21
type input "3"
click at [1422, 334] on input "text" at bounding box center [1417, 328] width 70 height 21
type input "4200"
click at [1476, 329] on button "add" at bounding box center [1480, 328] width 39 height 28
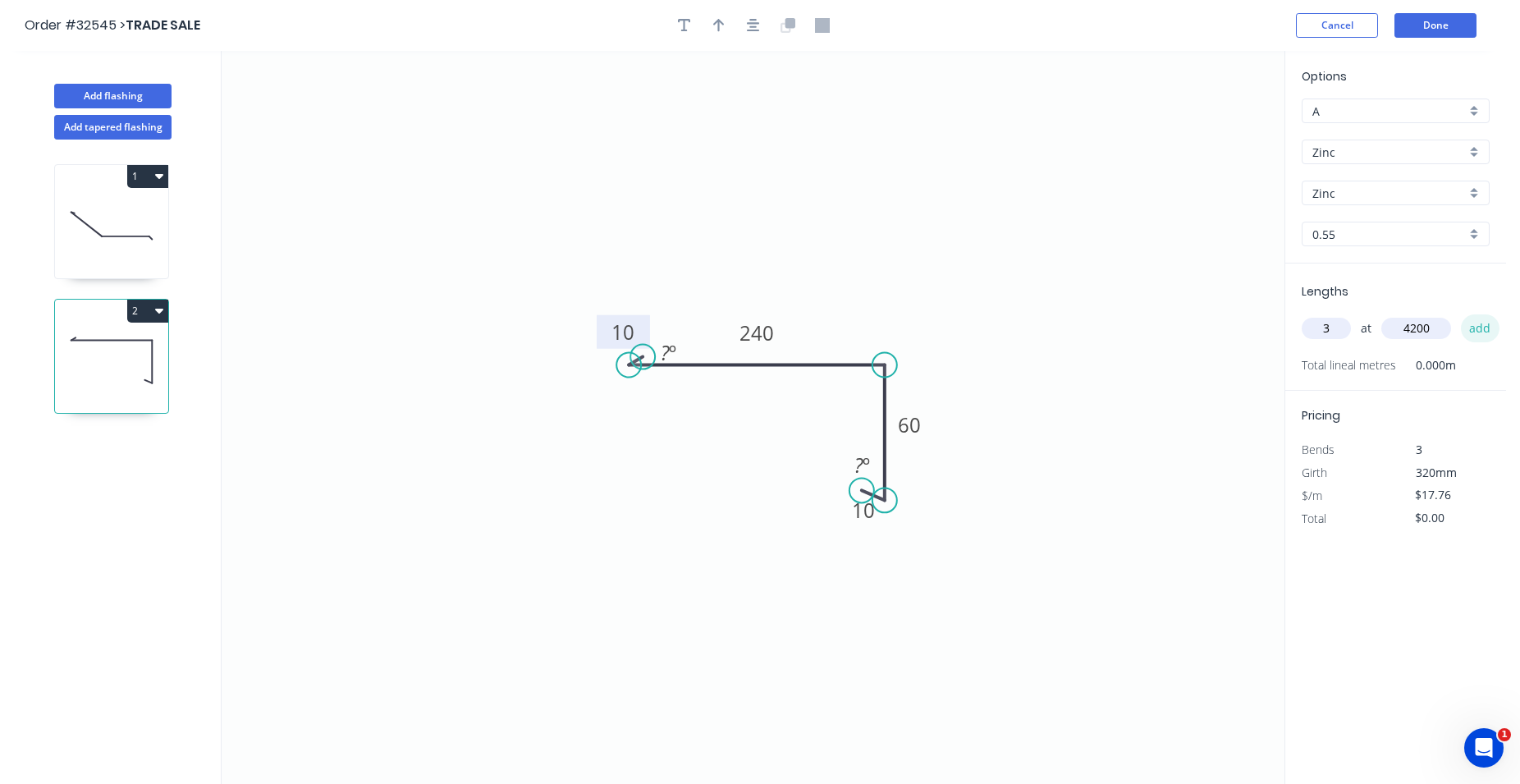
type input "$223.78"
click at [1430, 27] on button "Done" at bounding box center [1435, 25] width 82 height 25
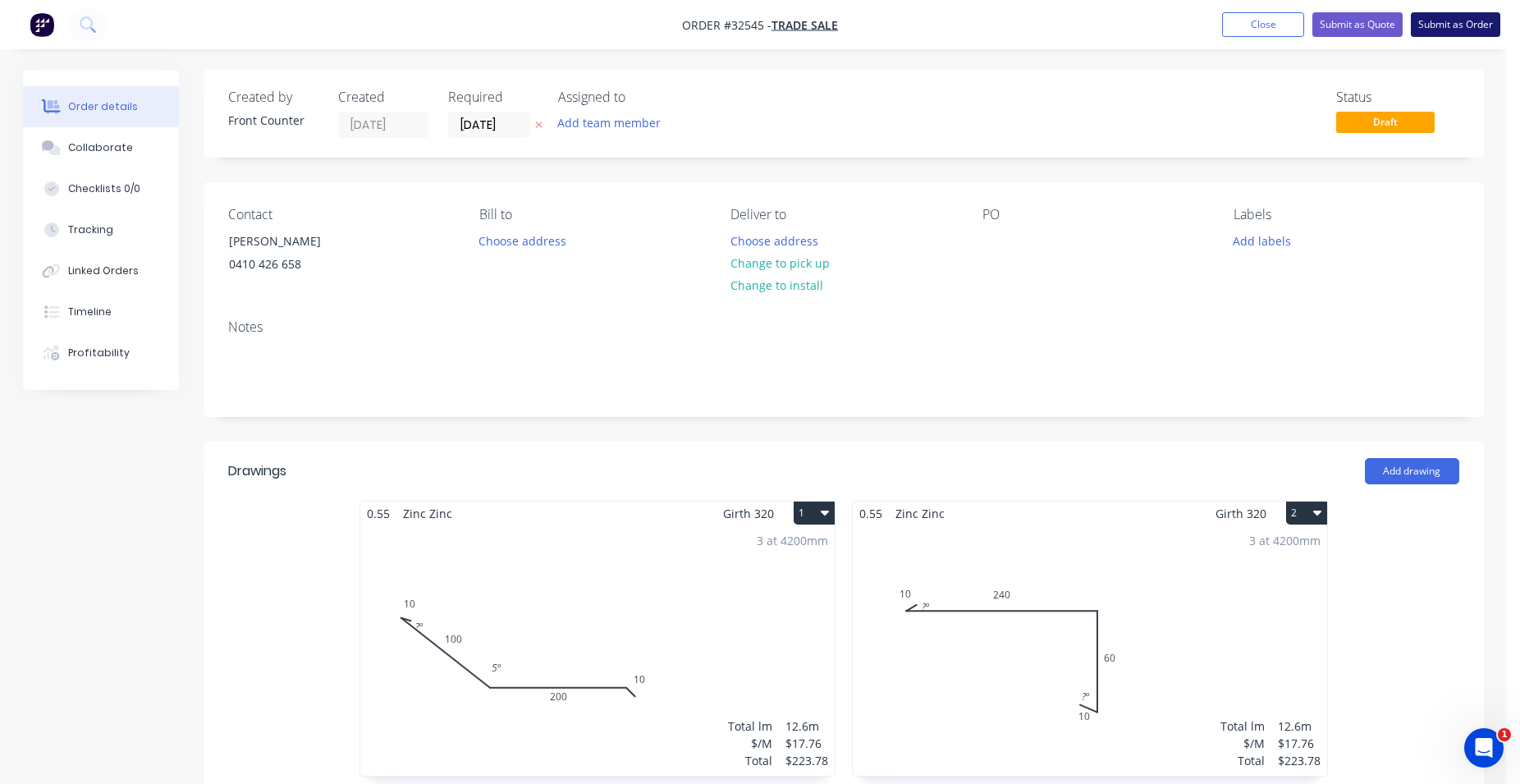
click at [1451, 29] on button "Submit as Order" at bounding box center [1455, 24] width 90 height 25
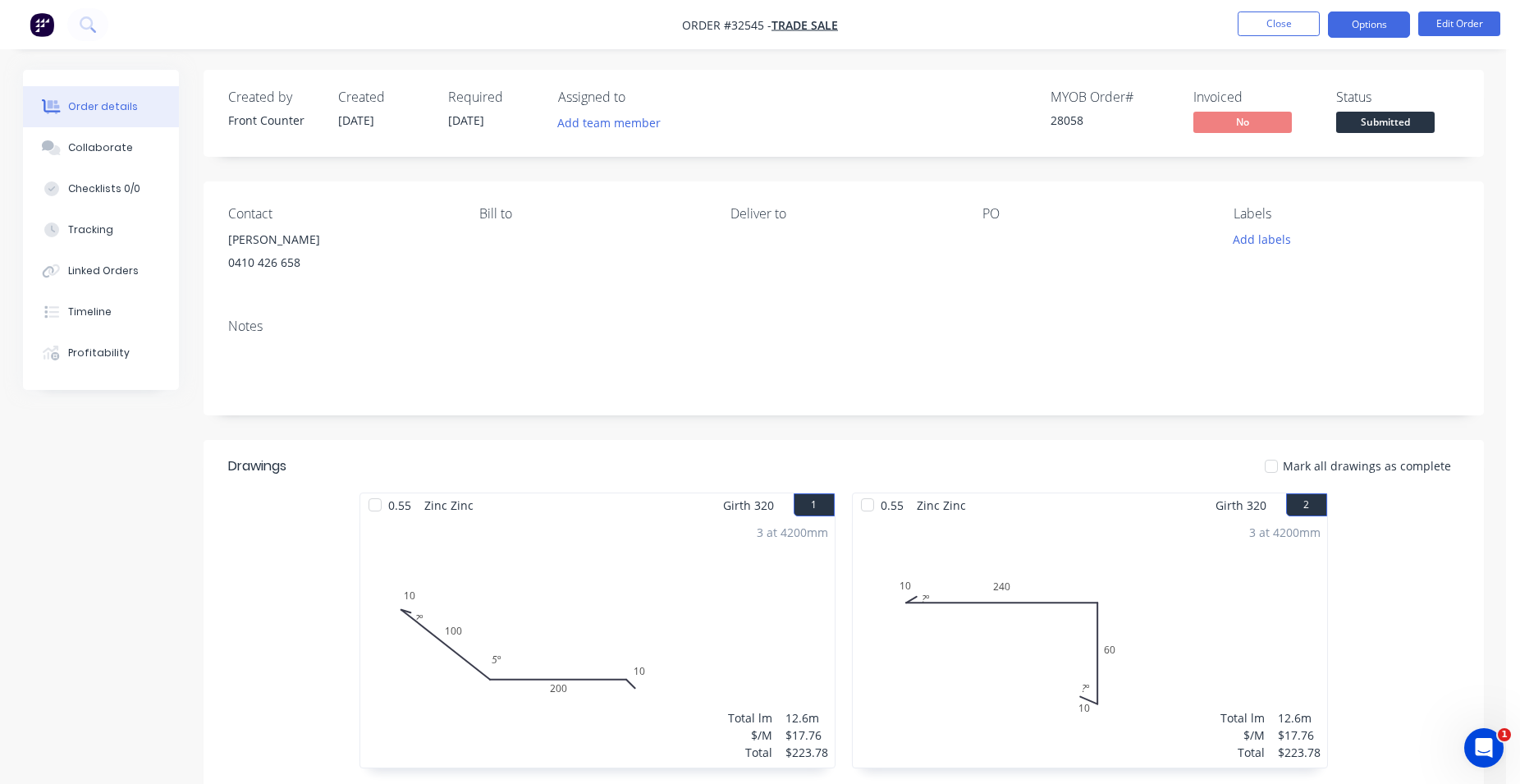
click at [1374, 26] on button "Options" at bounding box center [1369, 24] width 82 height 26
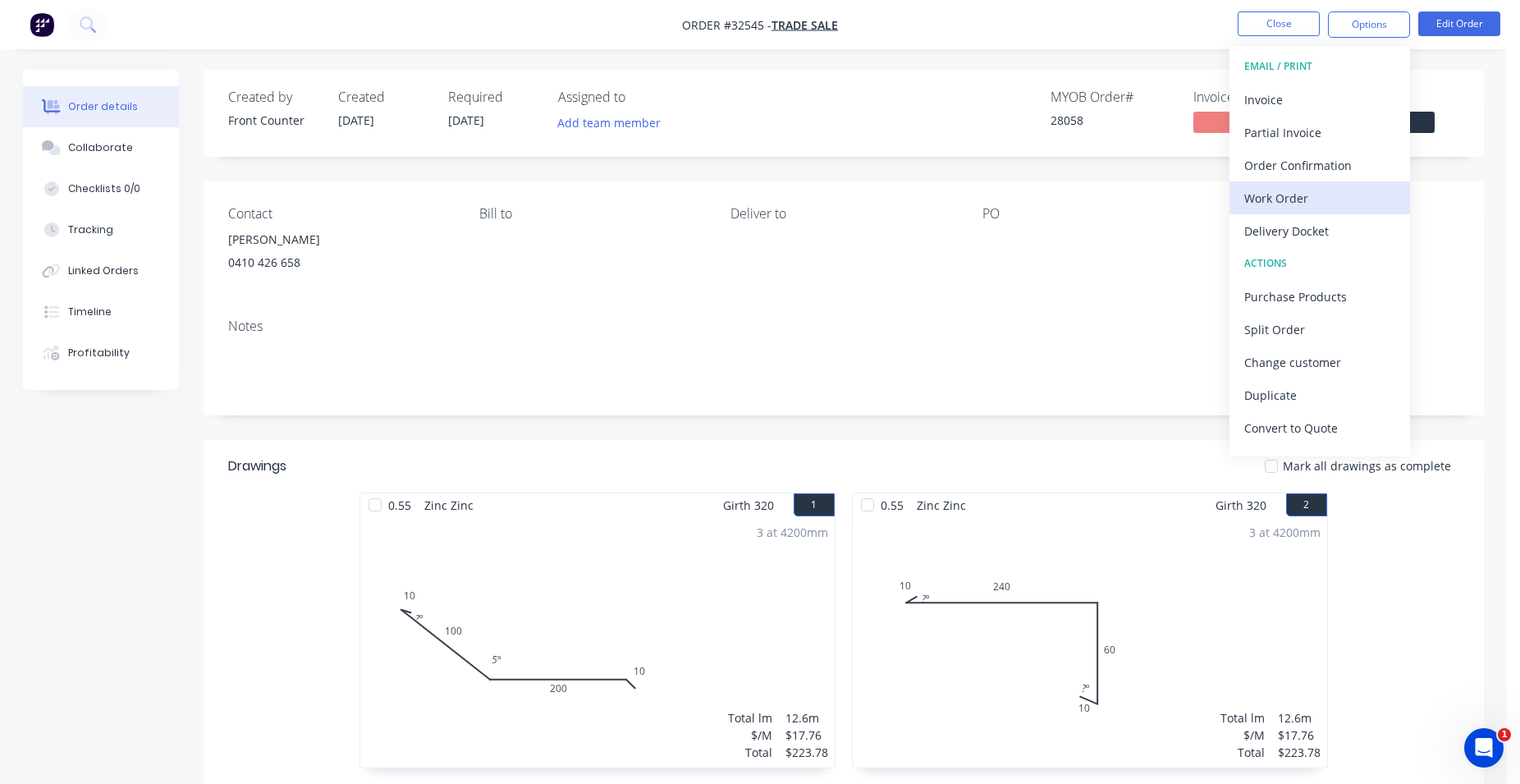
click at [1337, 199] on div "Work Order" at bounding box center [1320, 199] width 151 height 24
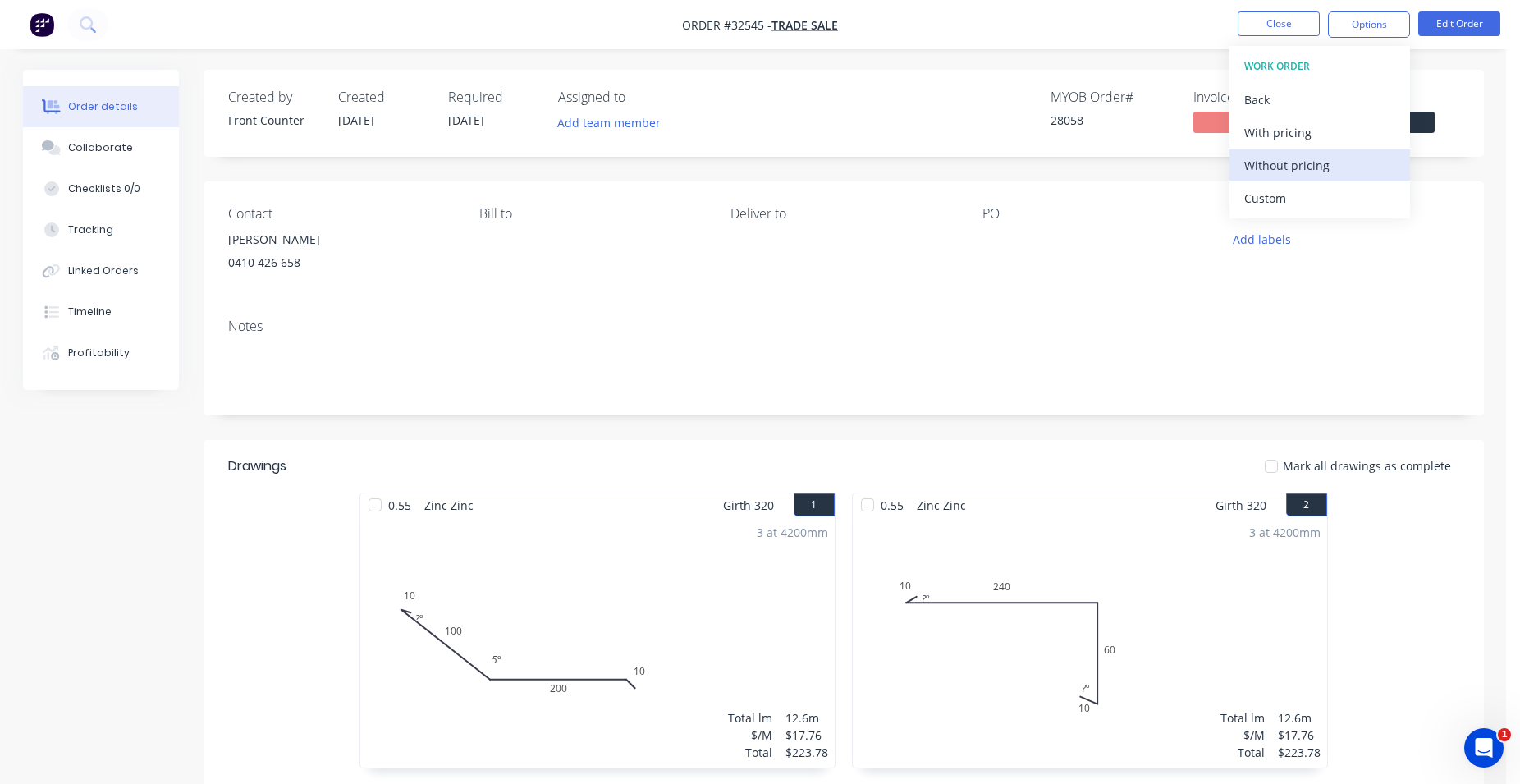
click at [1323, 162] on div "Without pricing" at bounding box center [1320, 165] width 151 height 24
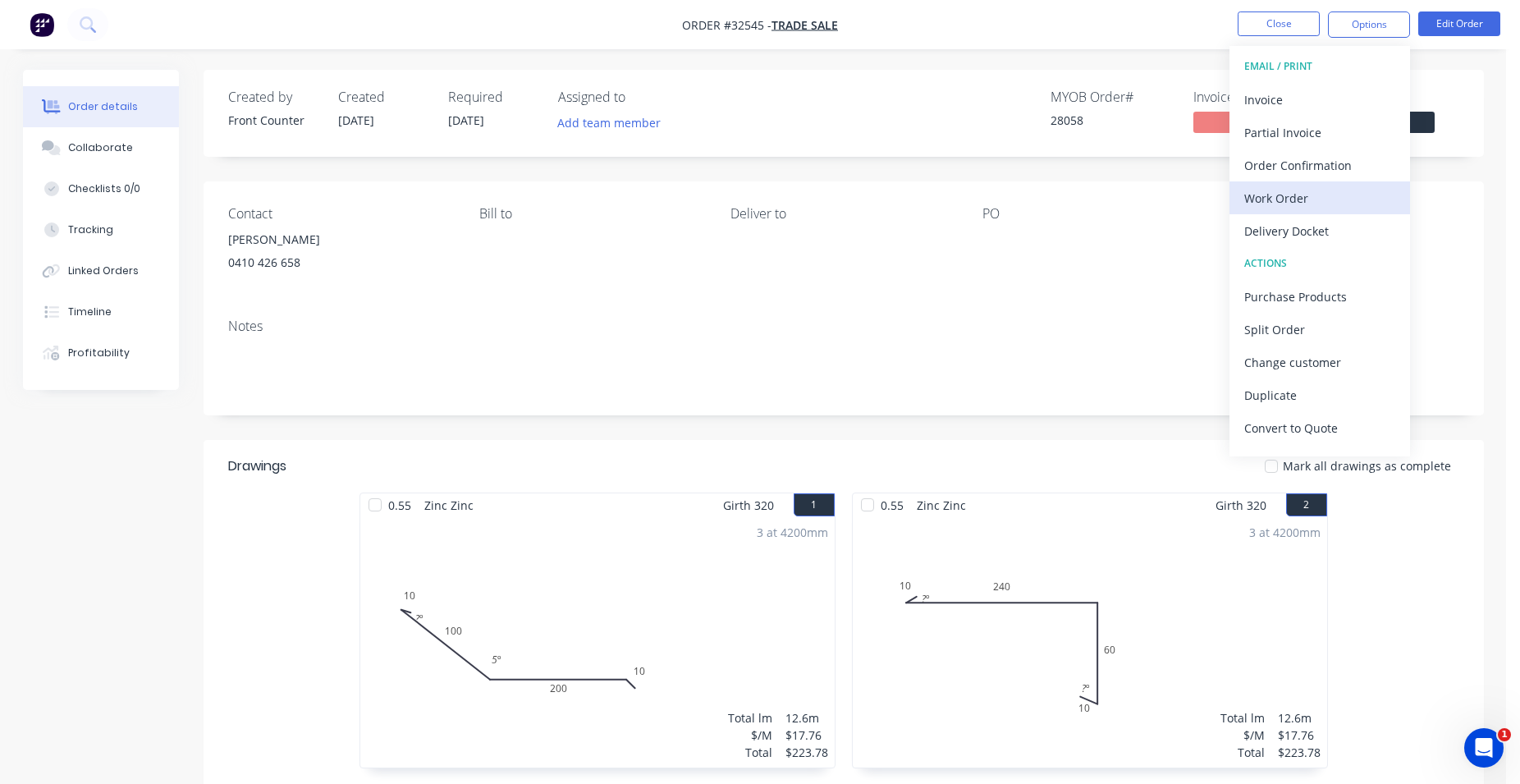
click at [1304, 190] on div "Work Order" at bounding box center [1320, 199] width 151 height 24
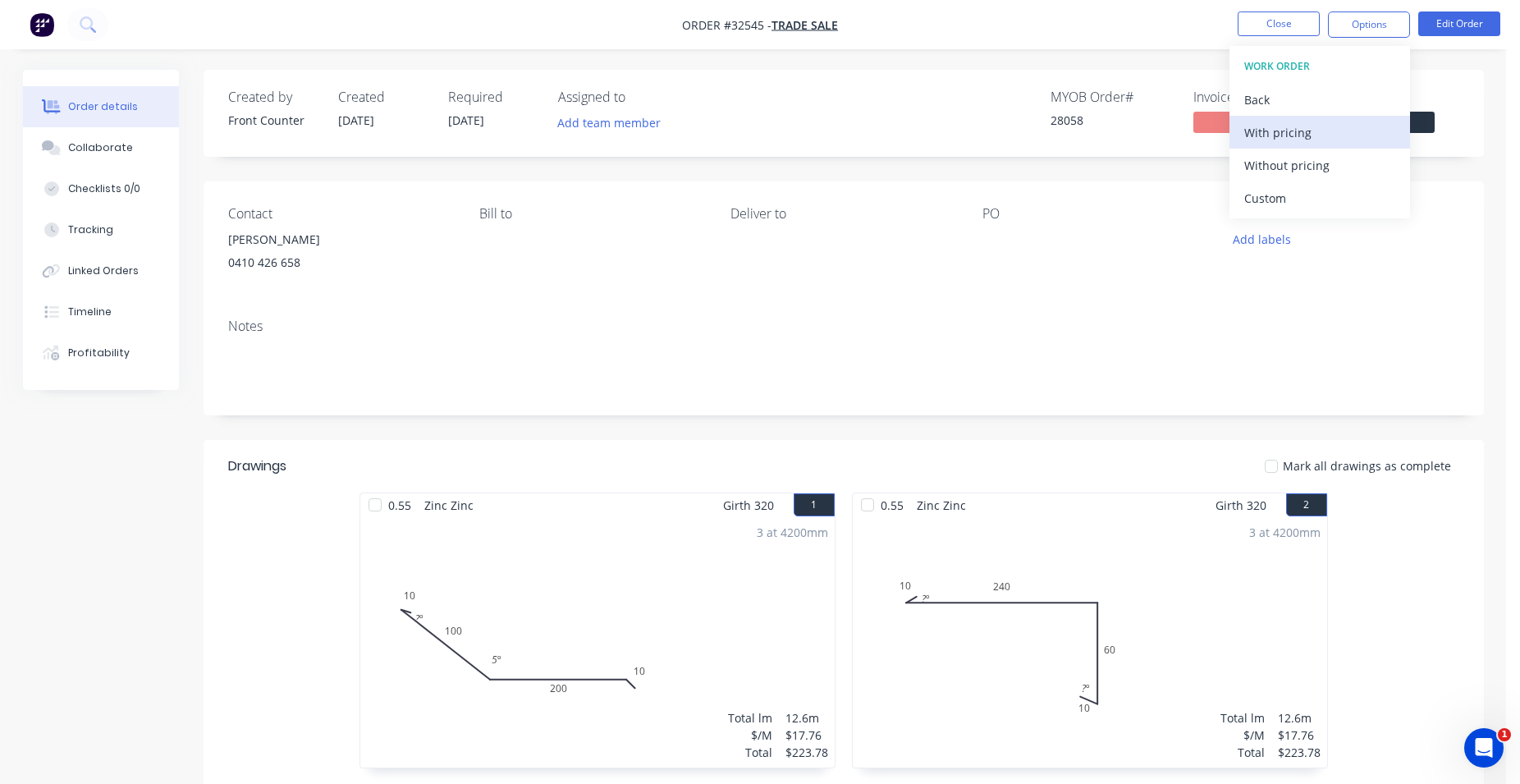
click at [1285, 134] on div "With pricing" at bounding box center [1320, 133] width 151 height 24
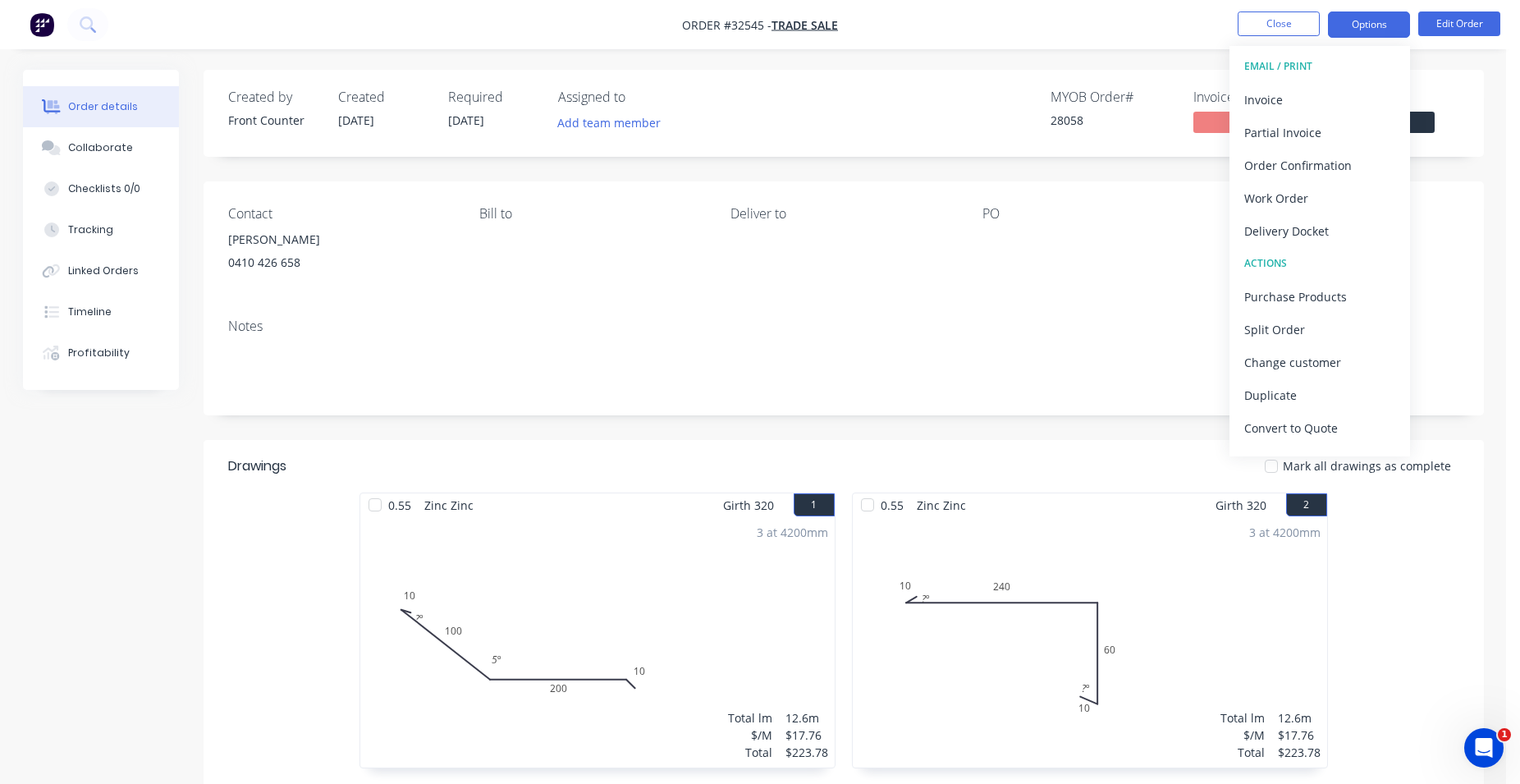
click at [1350, 19] on button "Options" at bounding box center [1369, 24] width 82 height 26
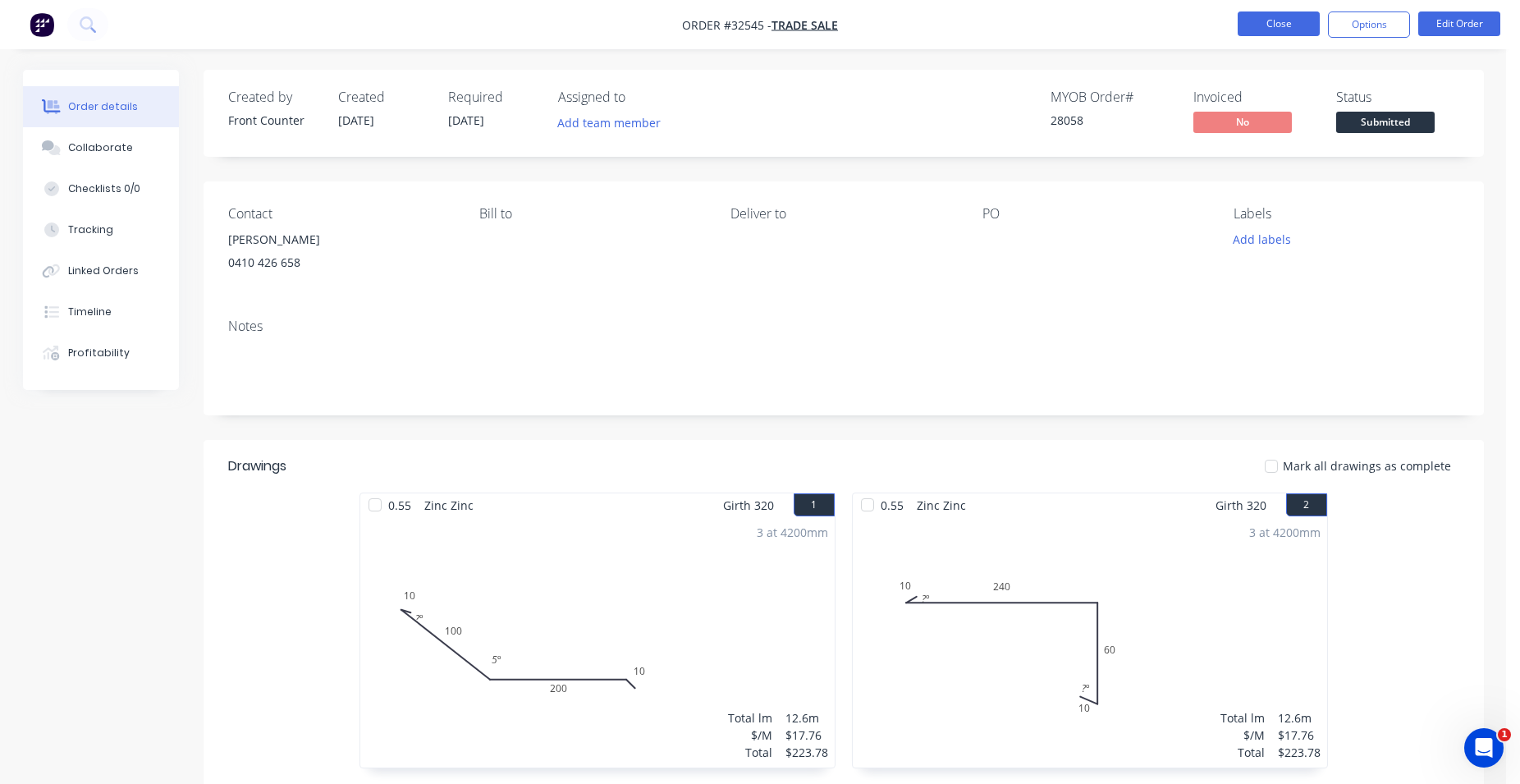
click at [1291, 30] on button "Close" at bounding box center [1278, 23] width 82 height 25
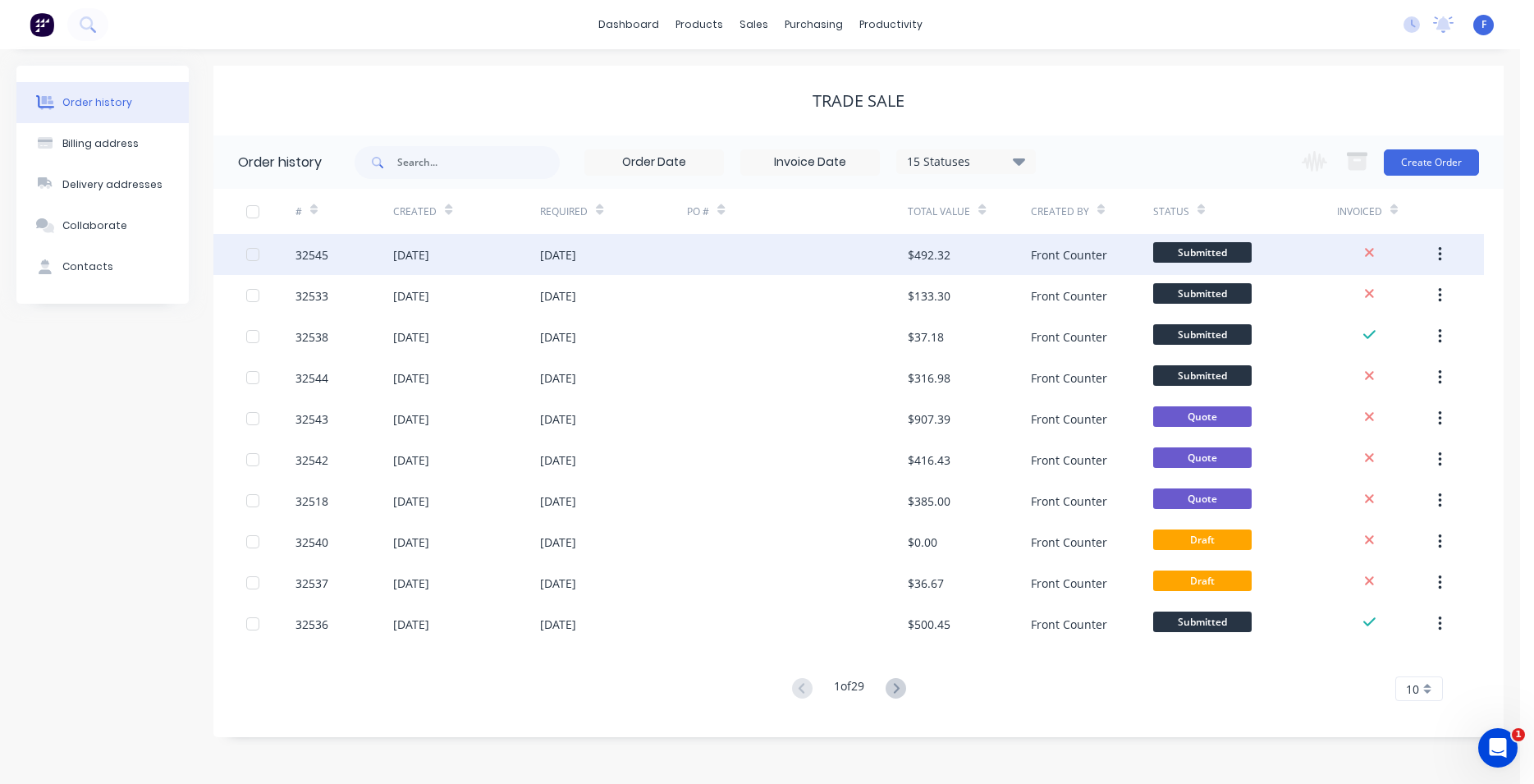
click at [870, 243] on div at bounding box center [797, 254] width 221 height 41
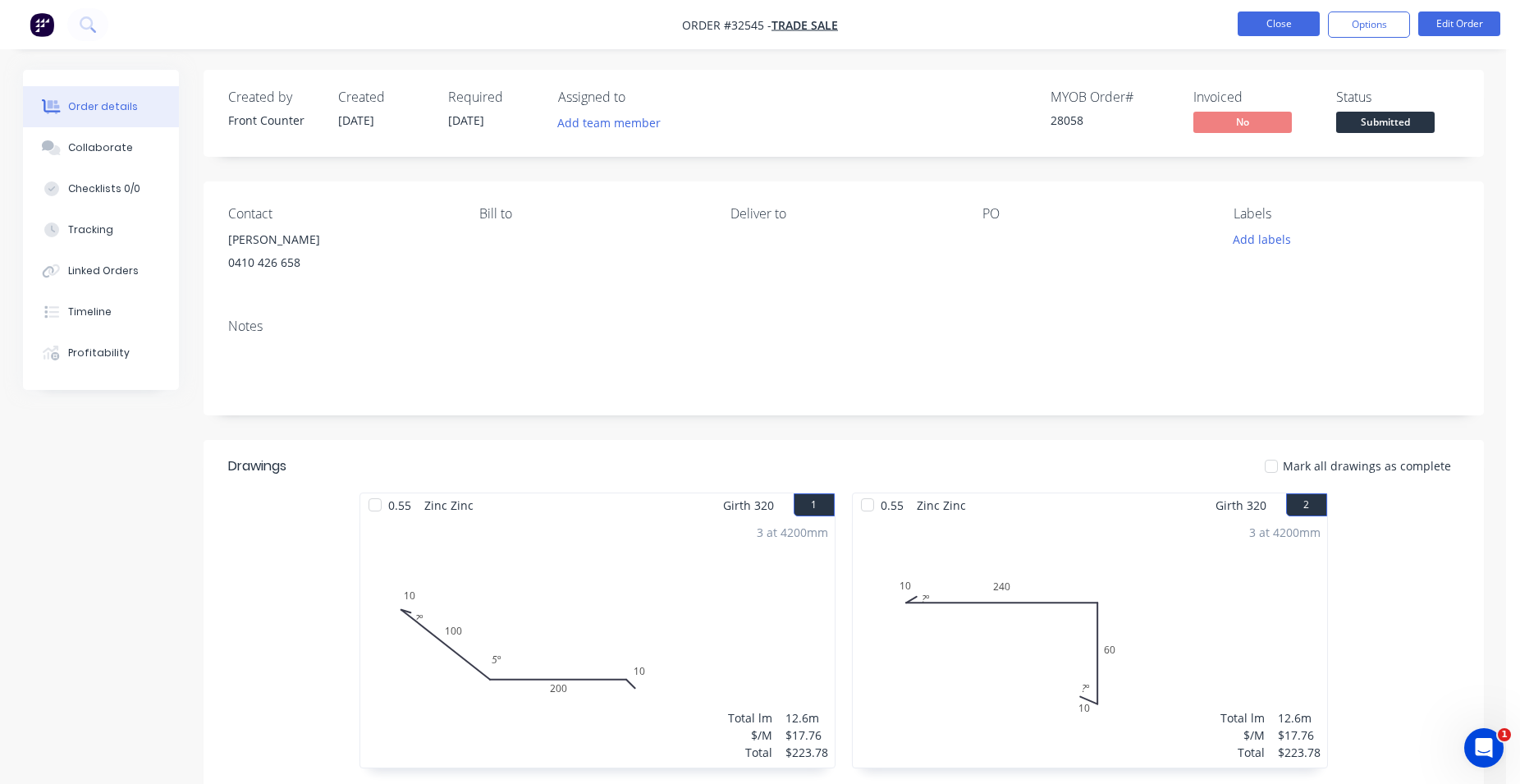
click at [1284, 17] on button "Close" at bounding box center [1278, 23] width 82 height 25
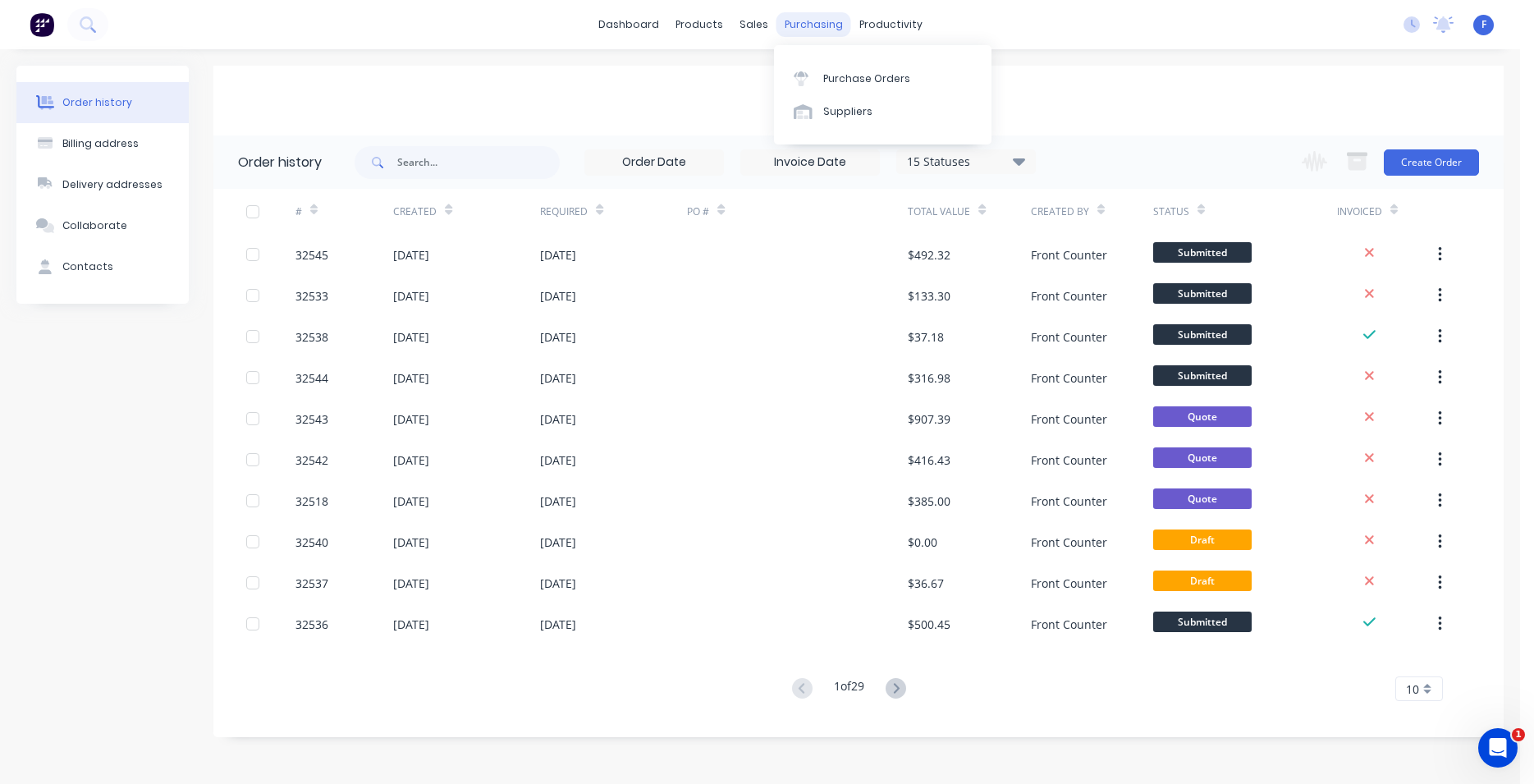
click at [809, 31] on div "purchasing" at bounding box center [814, 24] width 75 height 25
click at [732, 71] on div "Product Catalogue" at bounding box center [772, 78] width 102 height 15
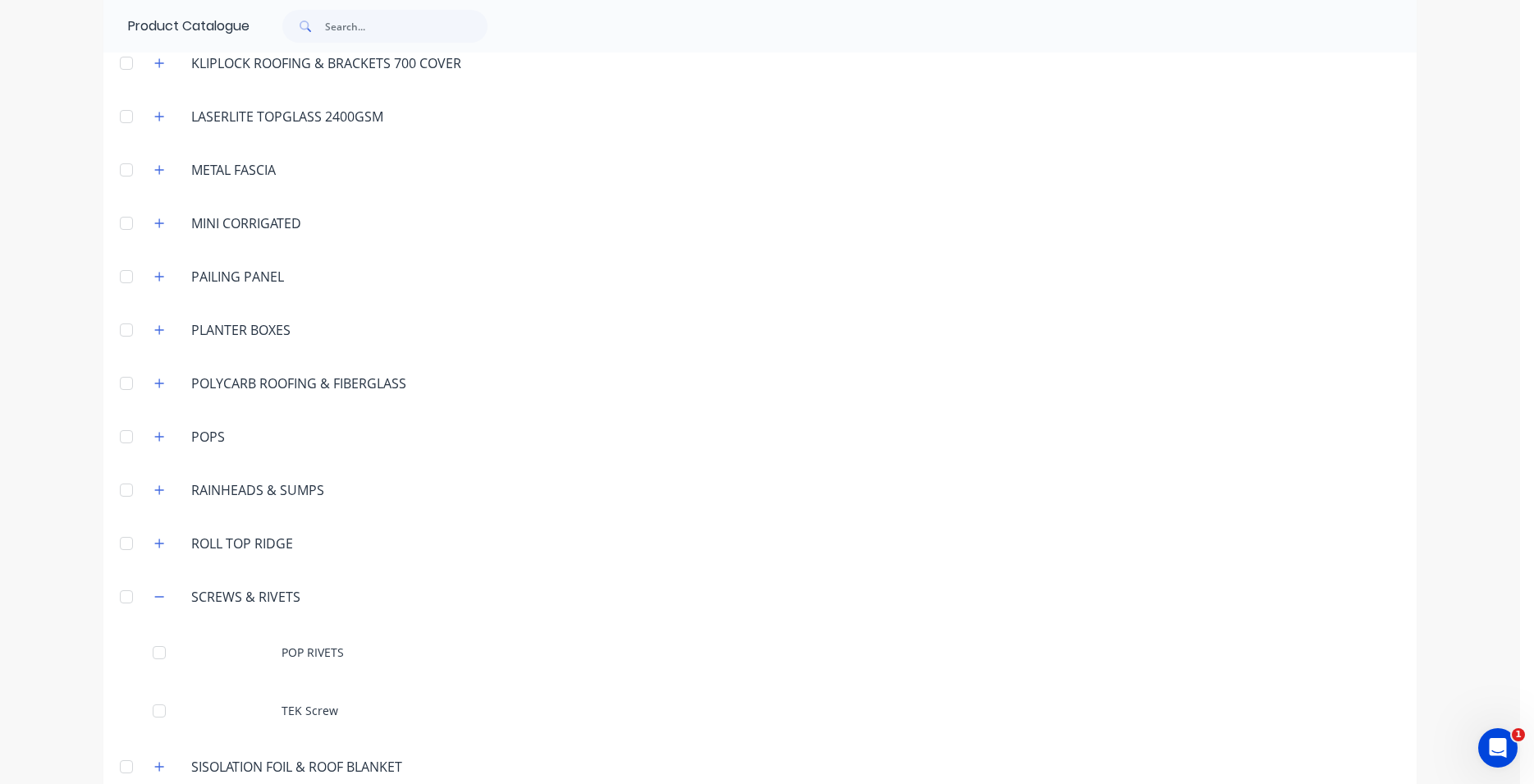
scroll to position [1121, 0]
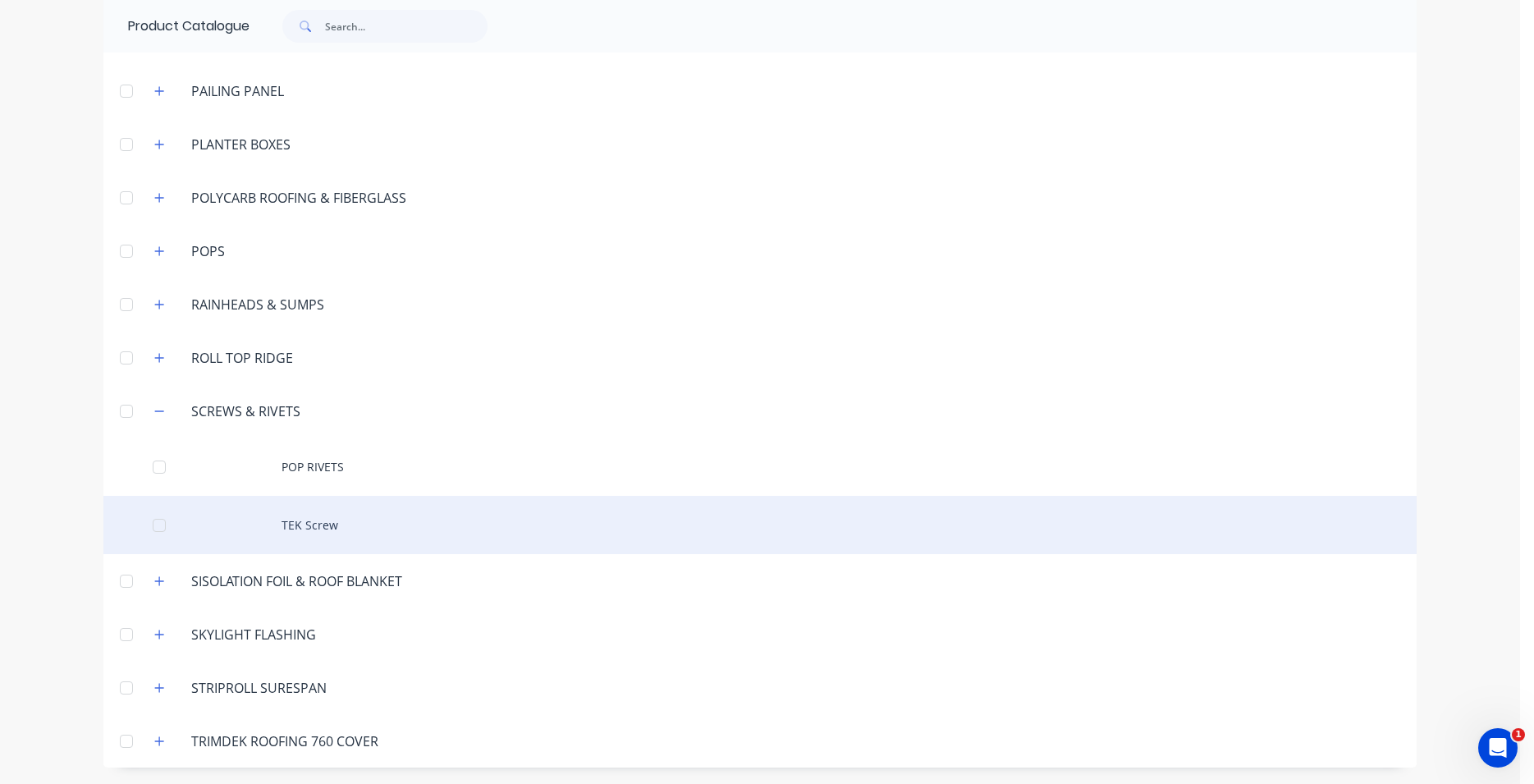
click at [267, 525] on div "TEK Screw" at bounding box center [760, 525] width 1313 height 58
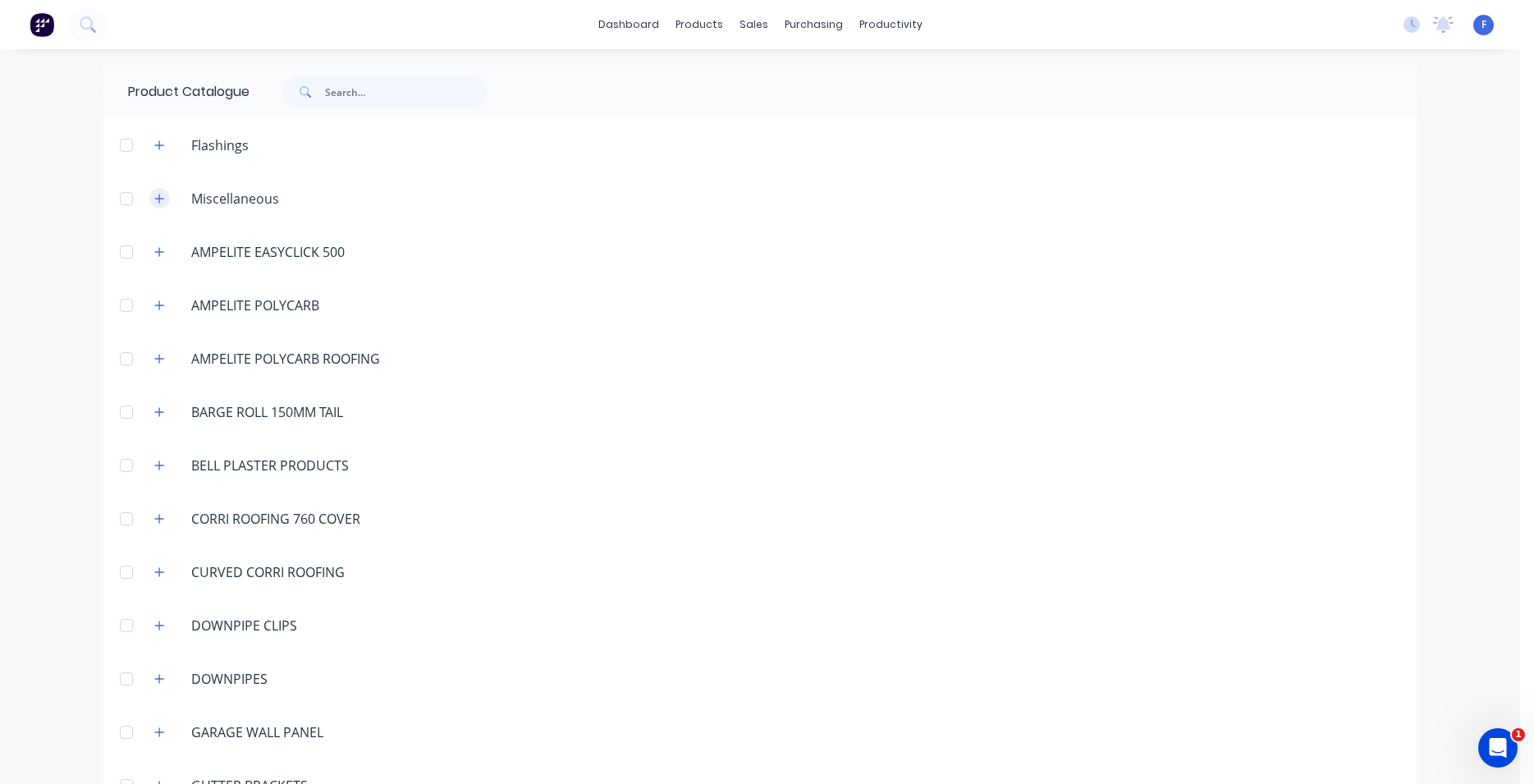
click at [154, 199] on icon "button" at bounding box center [159, 199] width 10 height 11
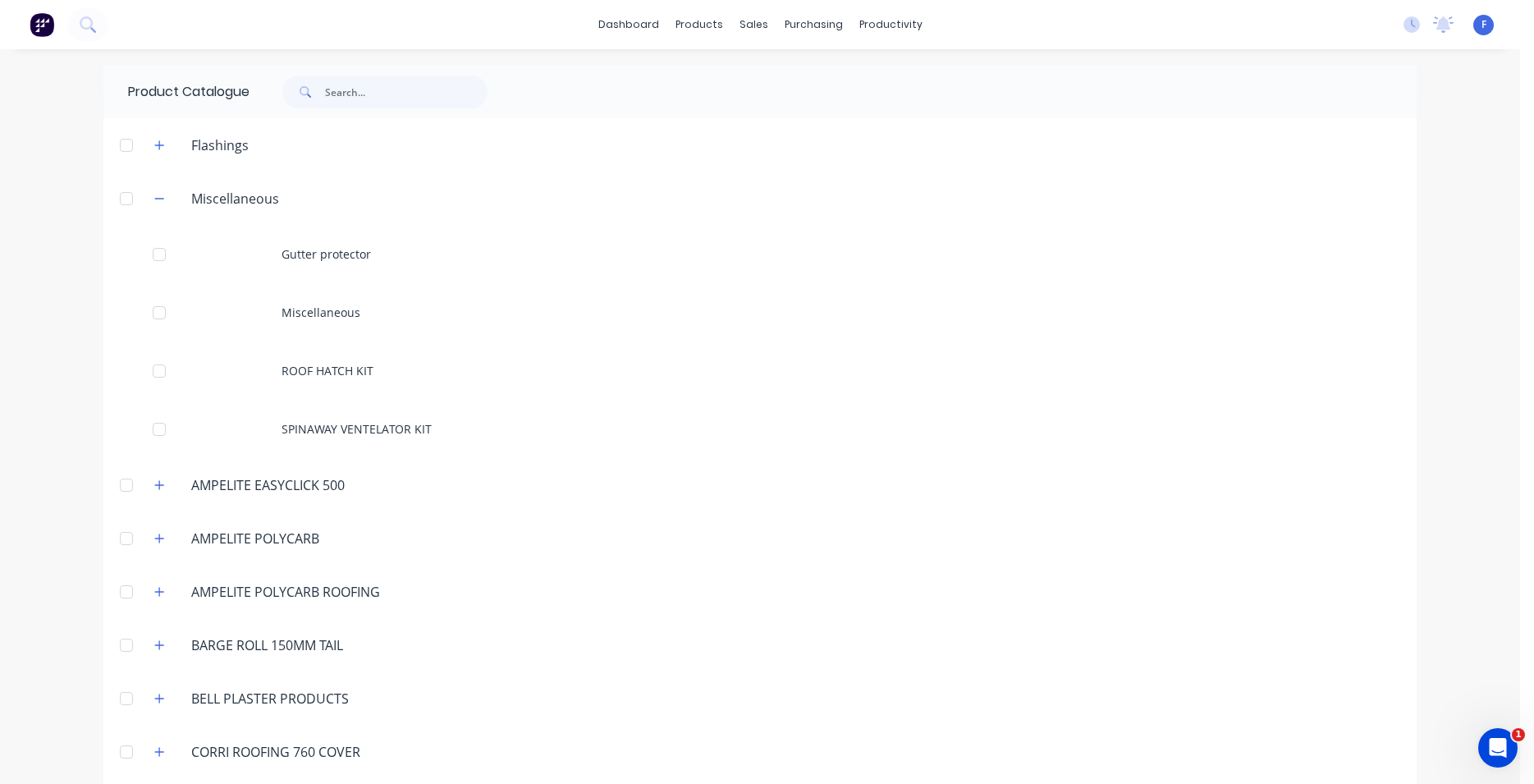
click at [315, 89] on span at bounding box center [304, 92] width 42 height 33
click at [320, 98] on span at bounding box center [304, 92] width 42 height 33
click at [325, 92] on input "text" at bounding box center [406, 92] width 163 height 33
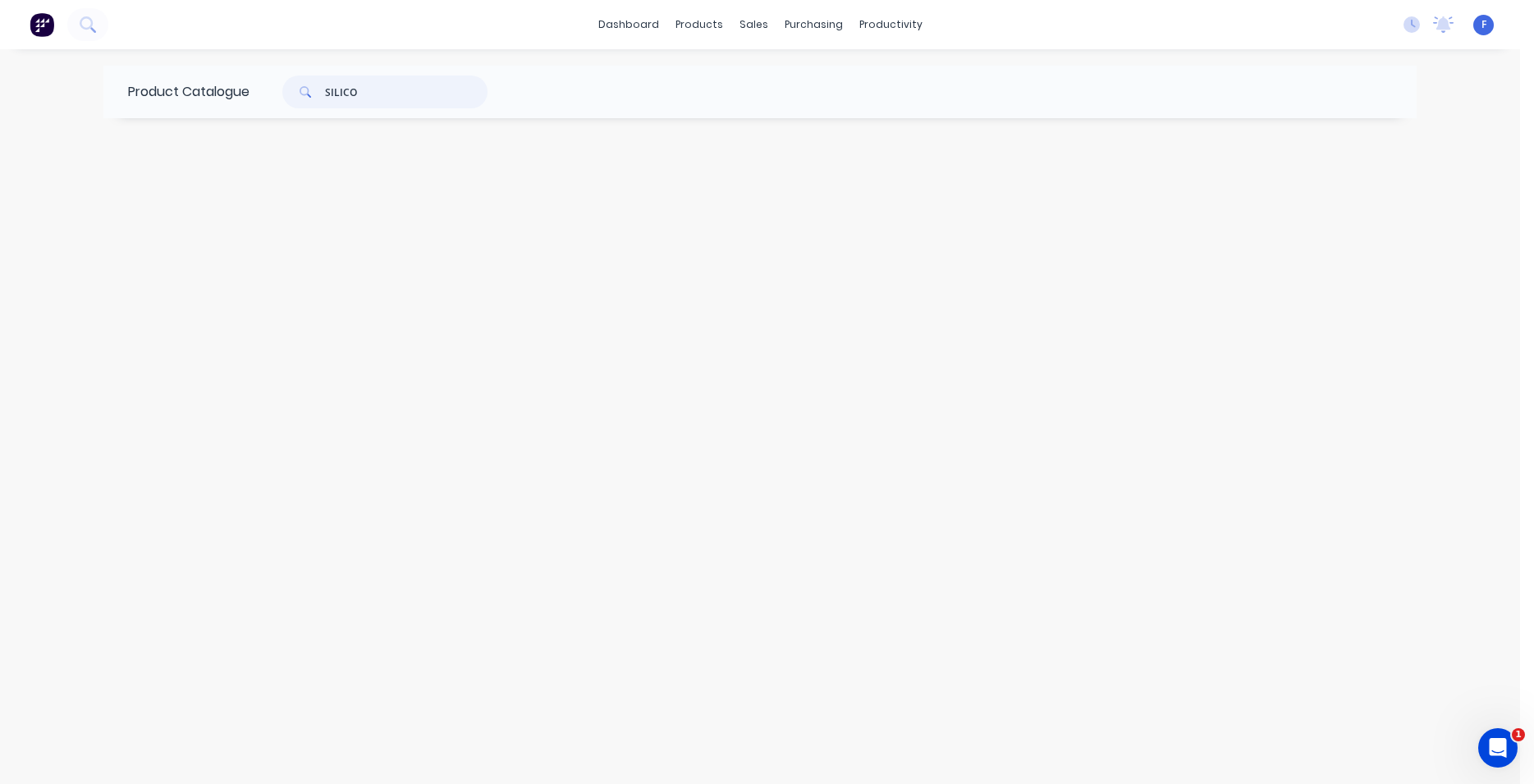
type input "SILICON"
drag, startPoint x: 371, startPoint y: 95, endPoint x: 312, endPoint y: 100, distance: 59.2
click at [325, 100] on input "SILICON" at bounding box center [406, 92] width 163 height 33
type input "S"
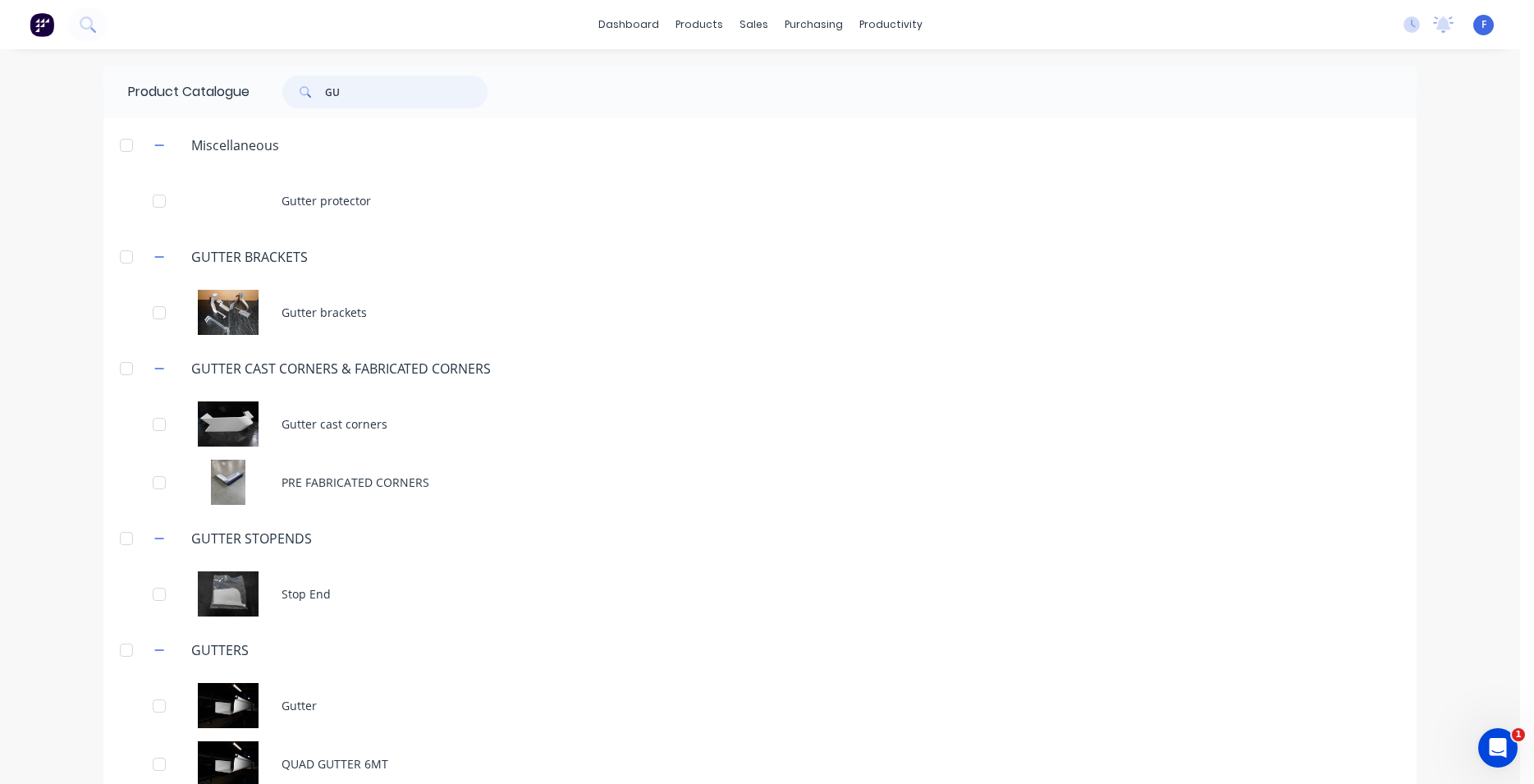
type input "G"
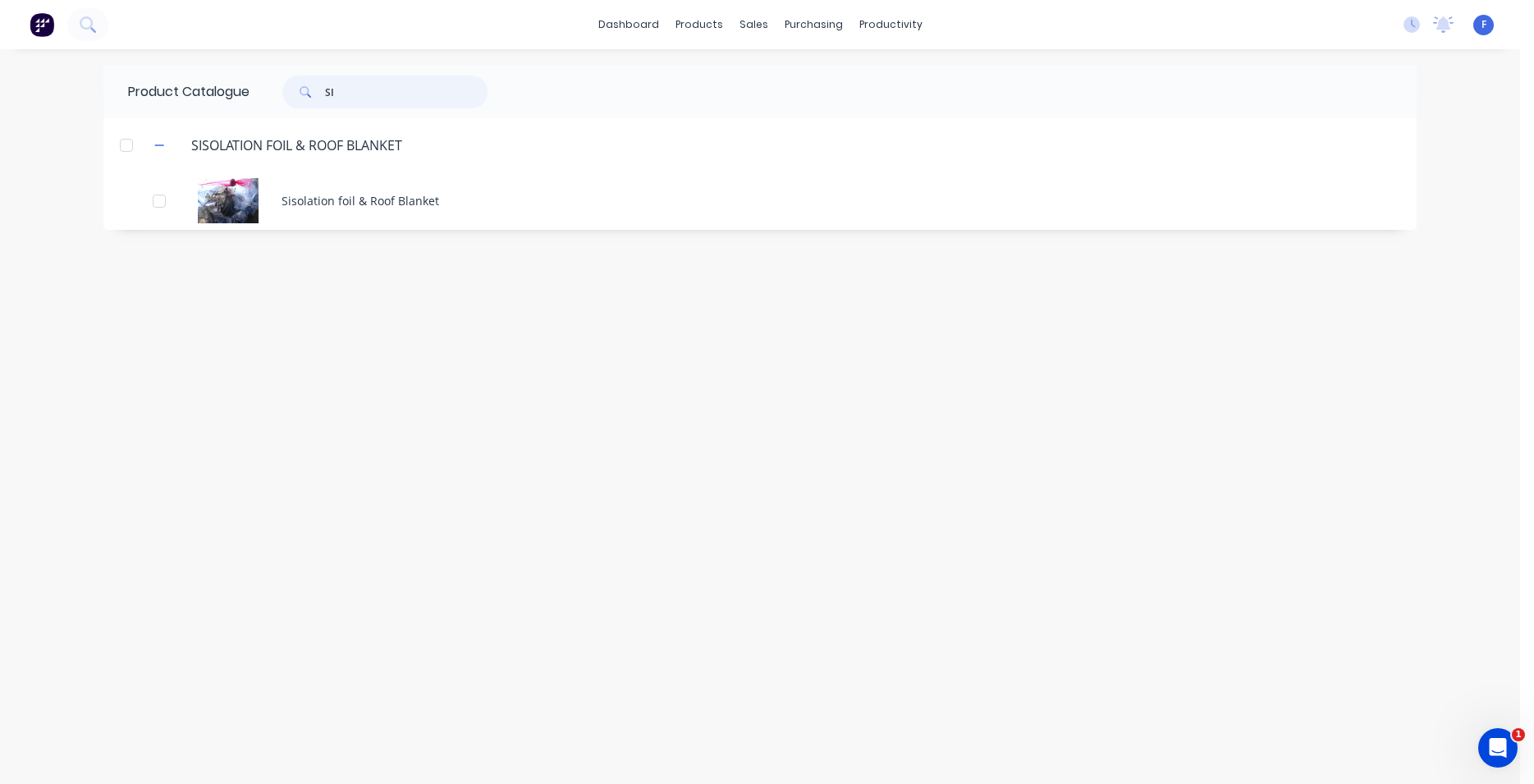
type input "S"
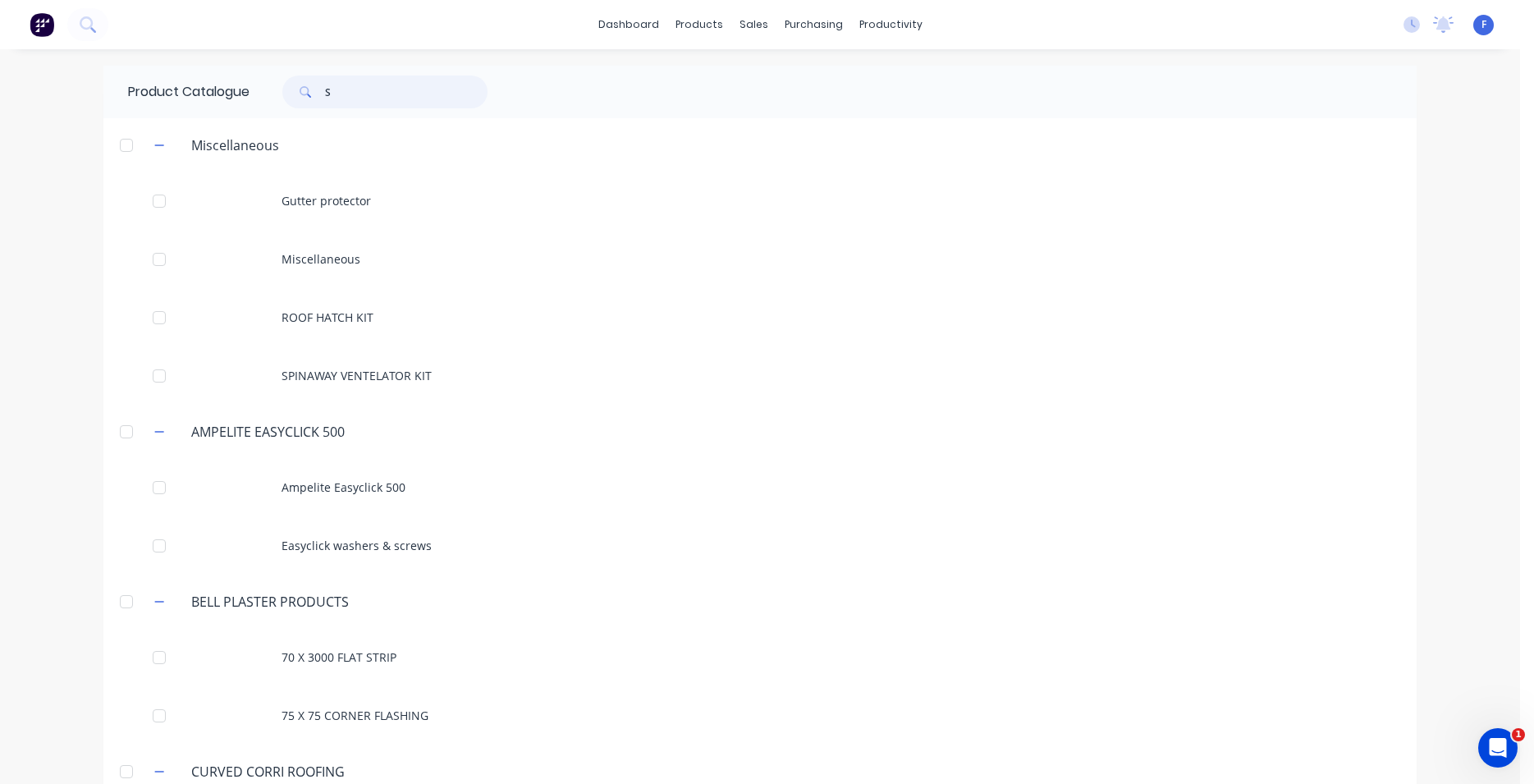
click at [375, 99] on input "S" at bounding box center [406, 92] width 163 height 33
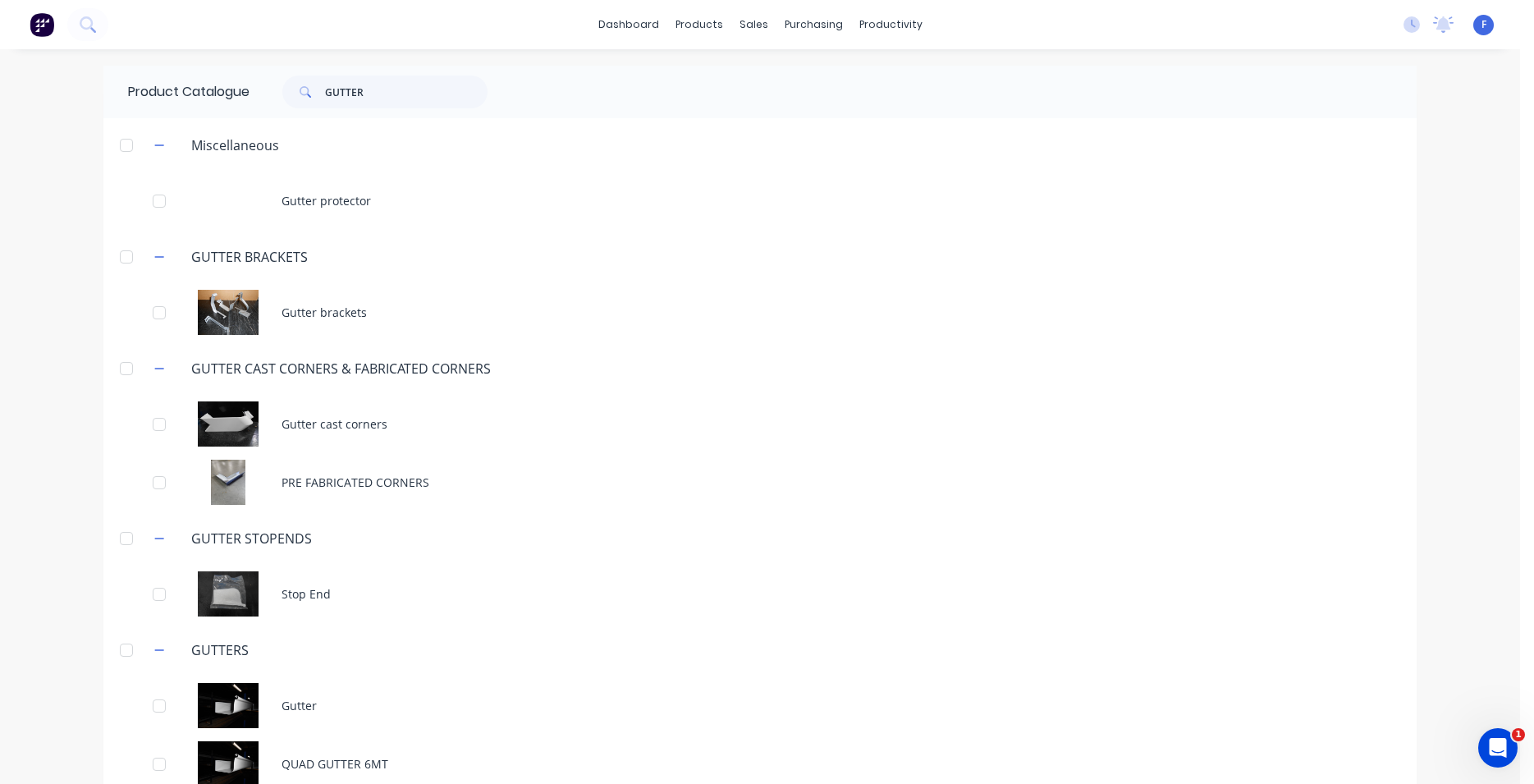
click at [399, 107] on div "Product Catalogue GUTTER" at bounding box center [316, 91] width 425 height 53
click at [400, 85] on input "GUTTER" at bounding box center [406, 92] width 163 height 33
type input "G"
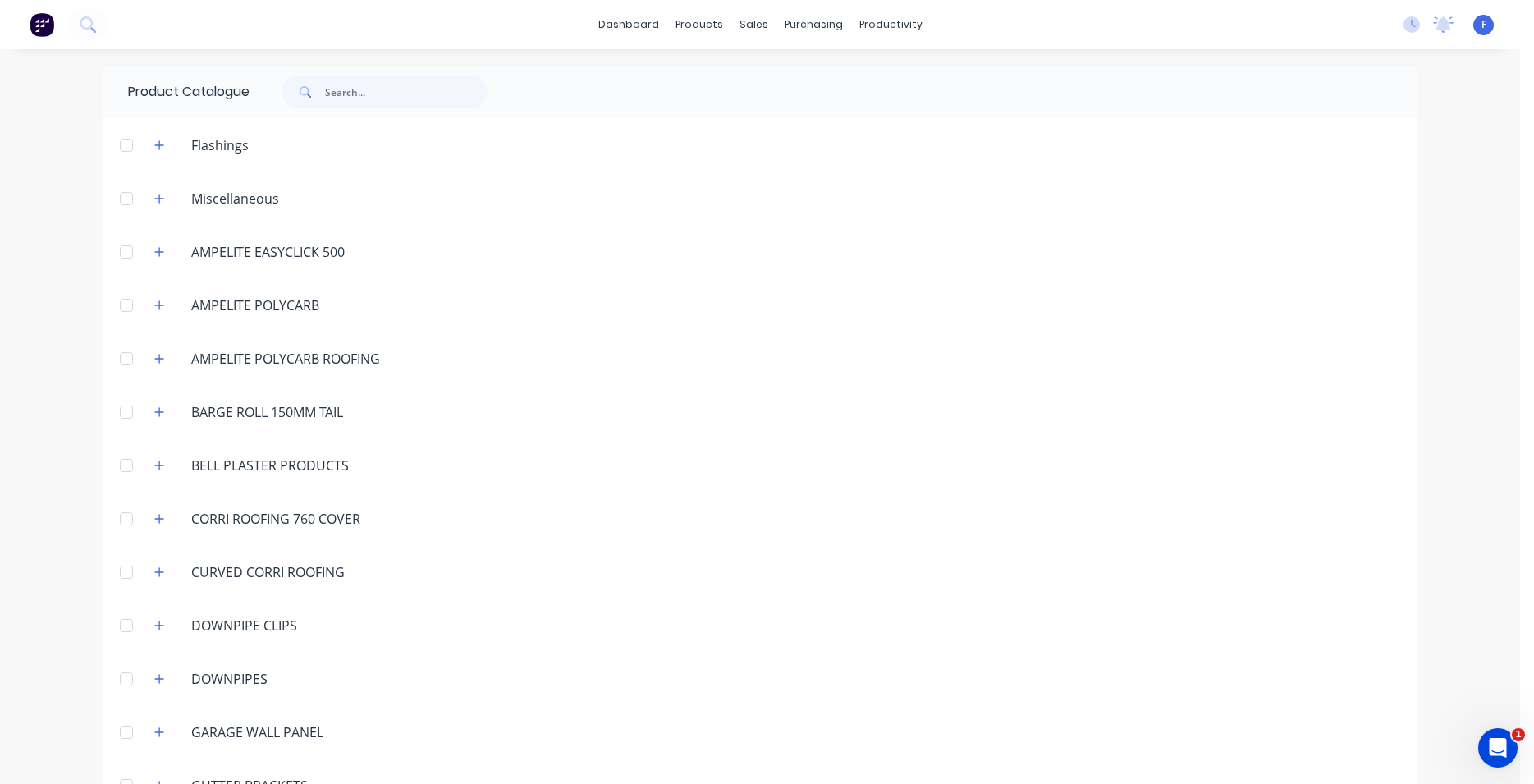
click at [205, 200] on div "Miscellaneous" at bounding box center [236, 198] width 115 height 19
click at [154, 199] on icon "button" at bounding box center [159, 199] width 10 height 11
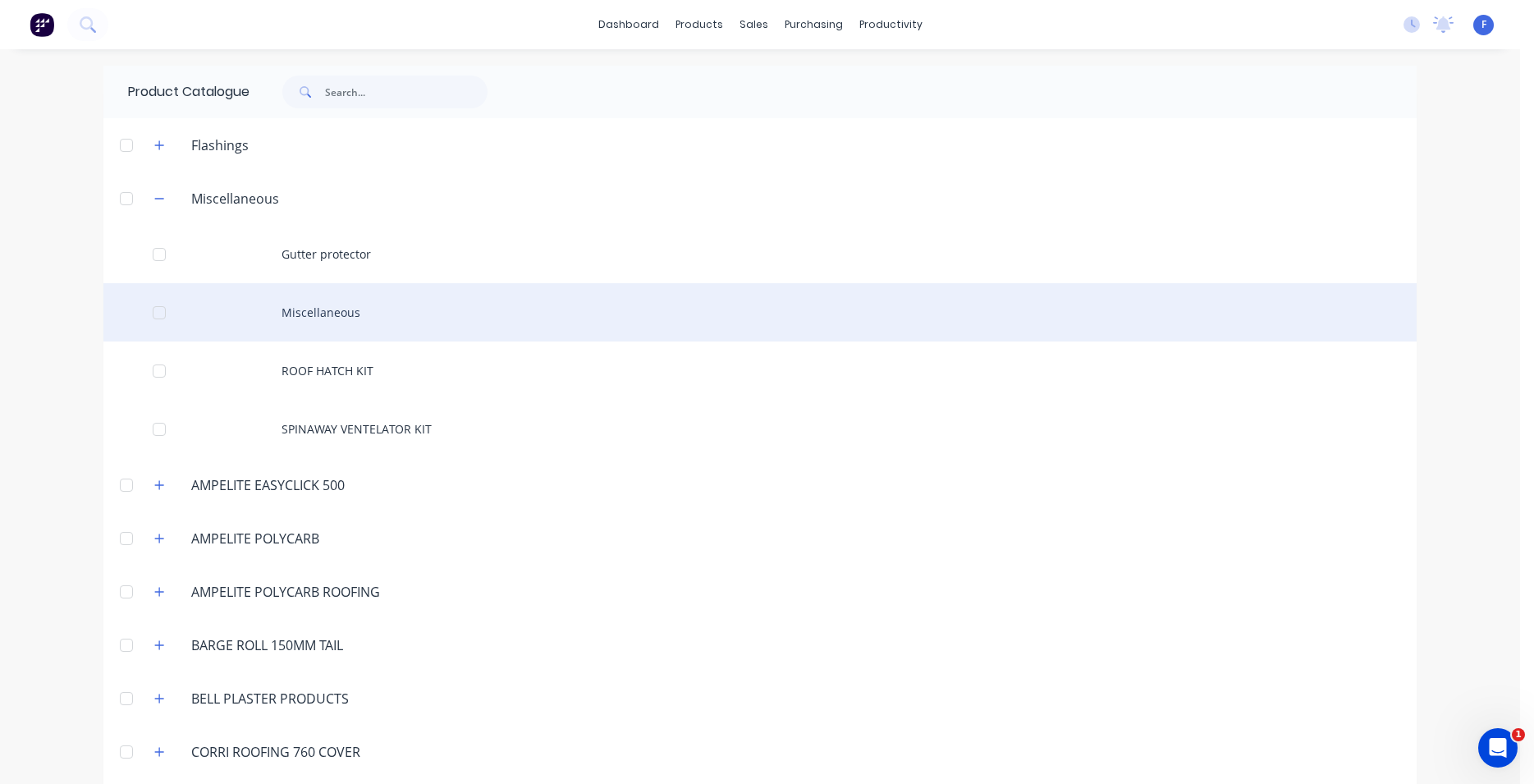
click at [304, 309] on div "Miscellaneous" at bounding box center [760, 312] width 1313 height 58
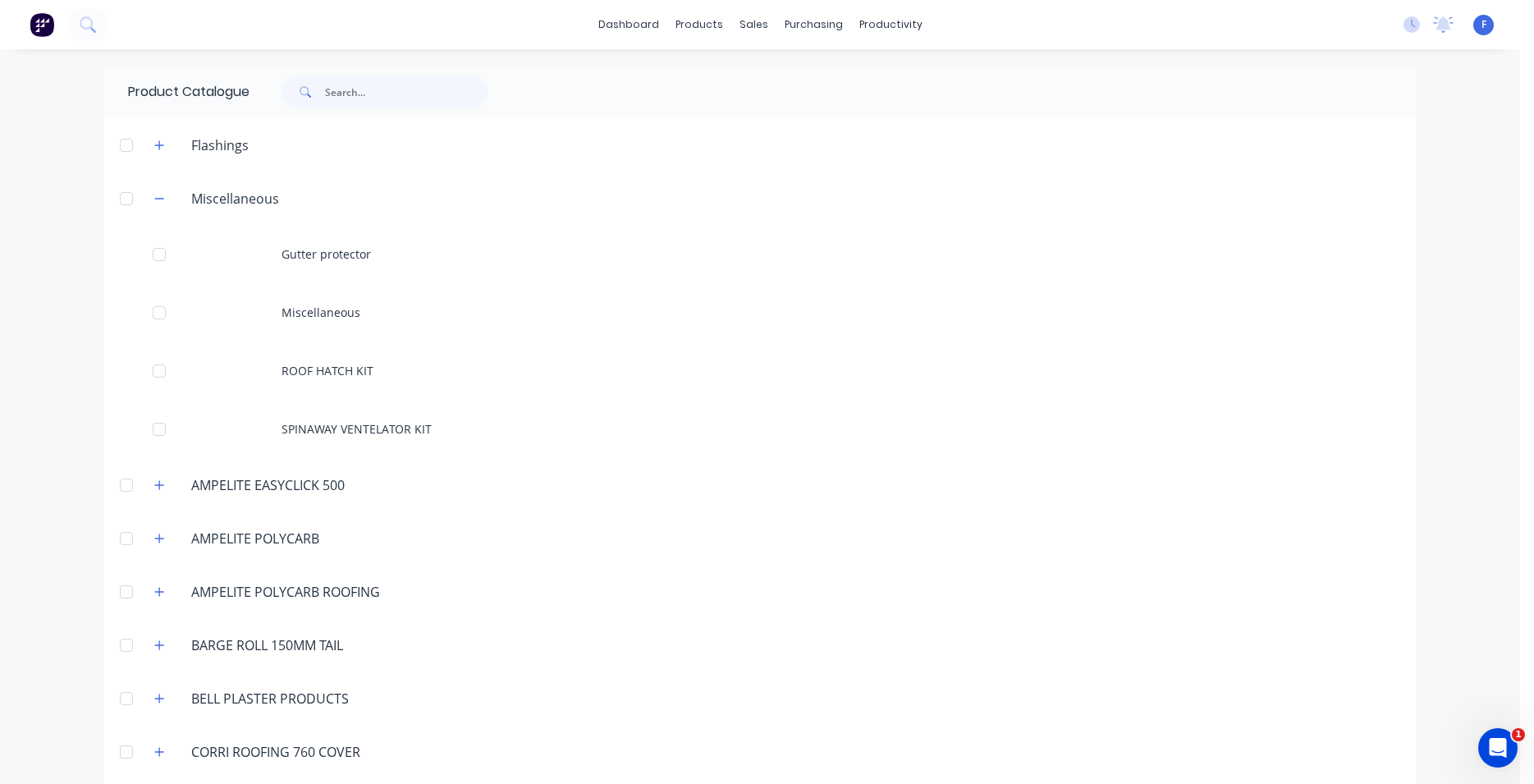
click at [33, 18] on img at bounding box center [42, 24] width 25 height 25
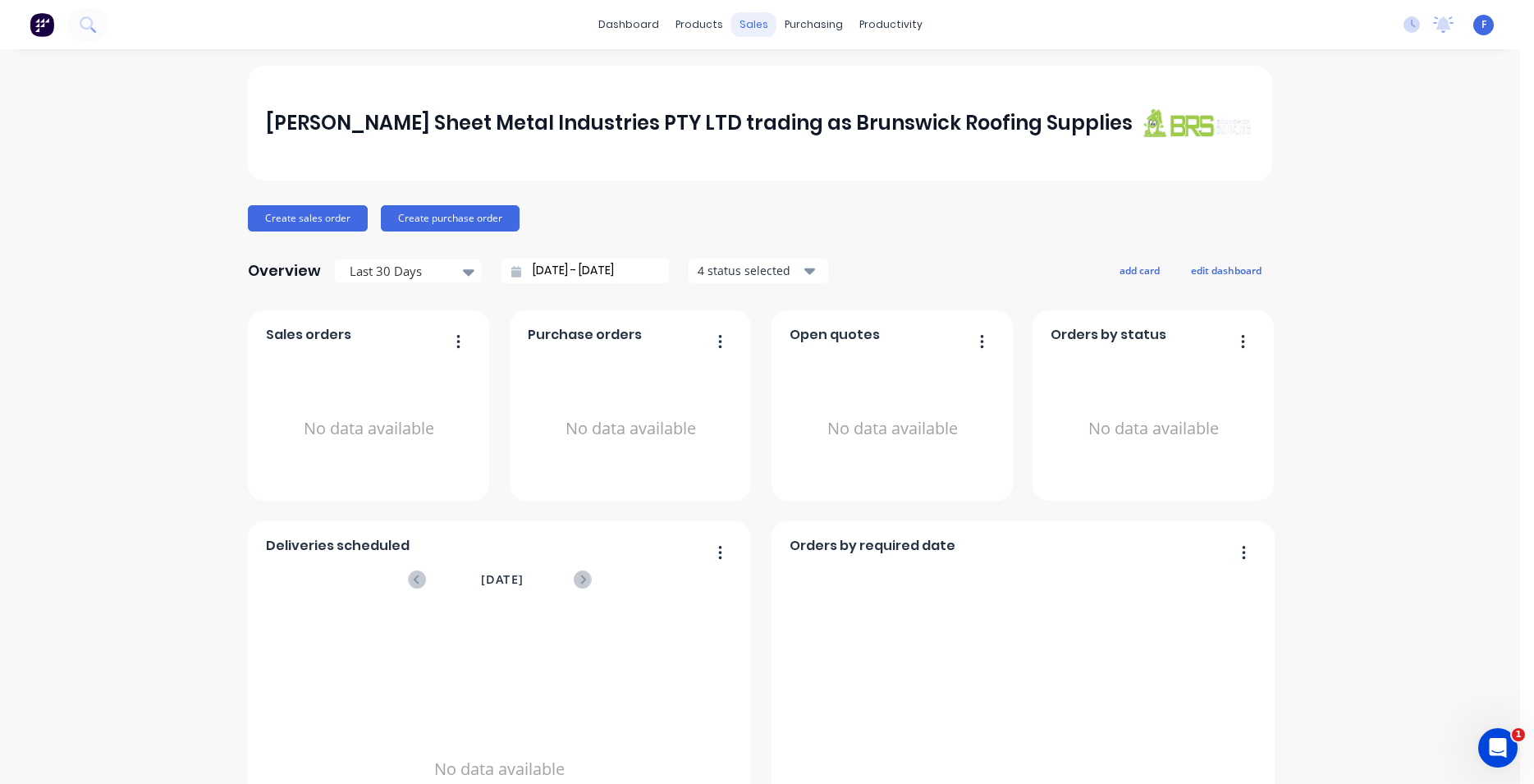
click at [745, 25] on div "sales" at bounding box center [754, 24] width 45 height 25
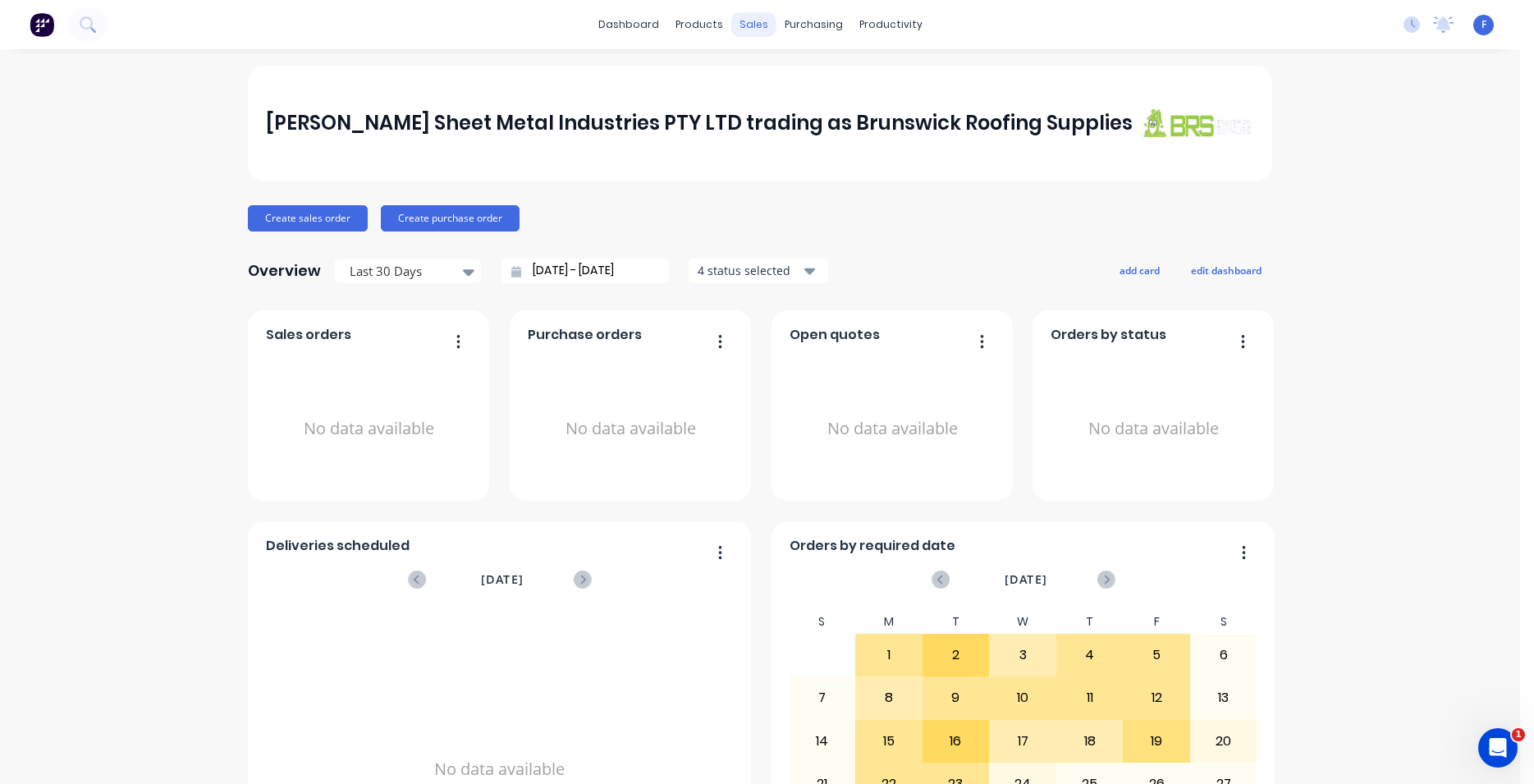
click at [743, 24] on div "sales" at bounding box center [754, 24] width 45 height 25
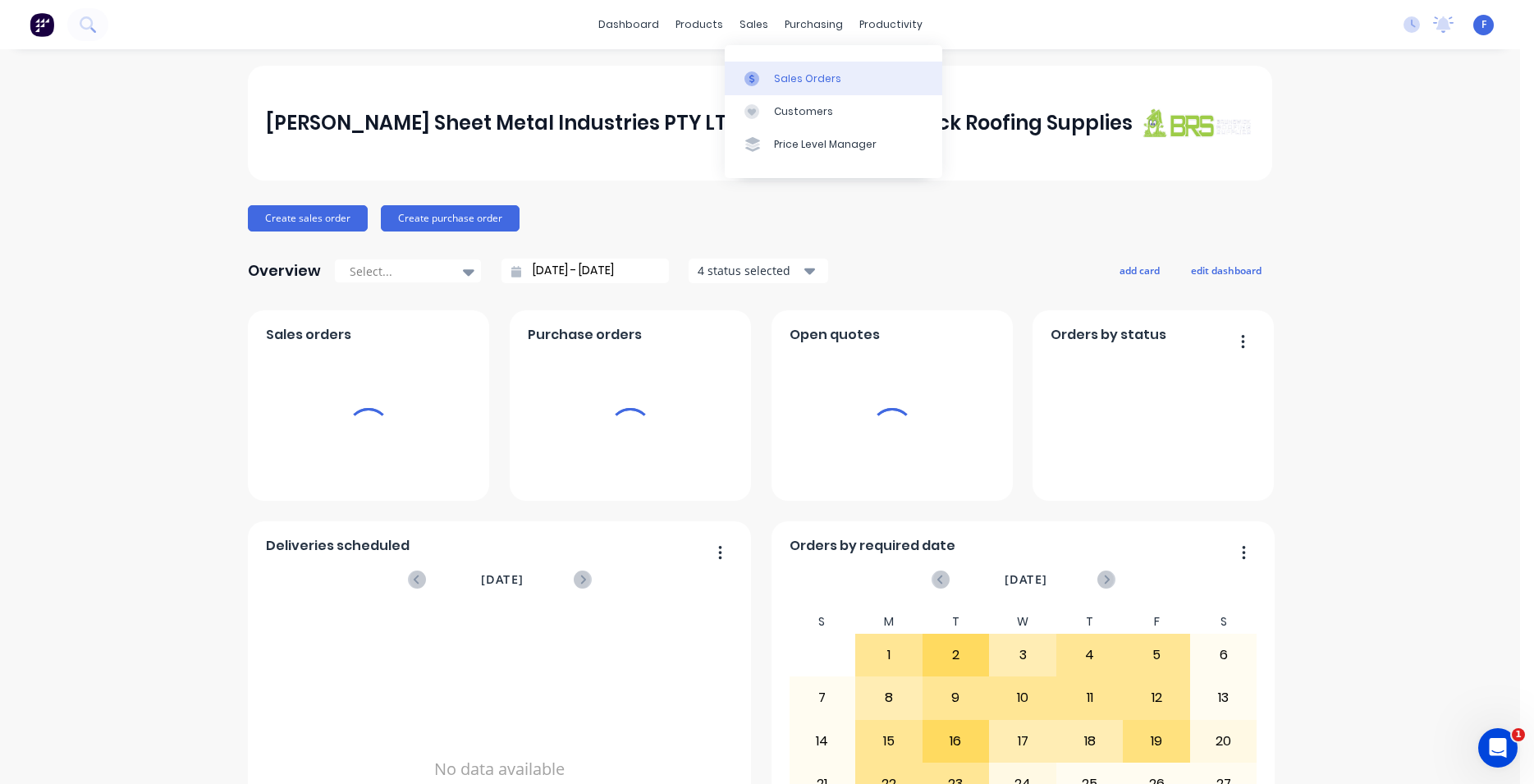
click at [786, 70] on link "Sales Orders" at bounding box center [834, 78] width 218 height 33
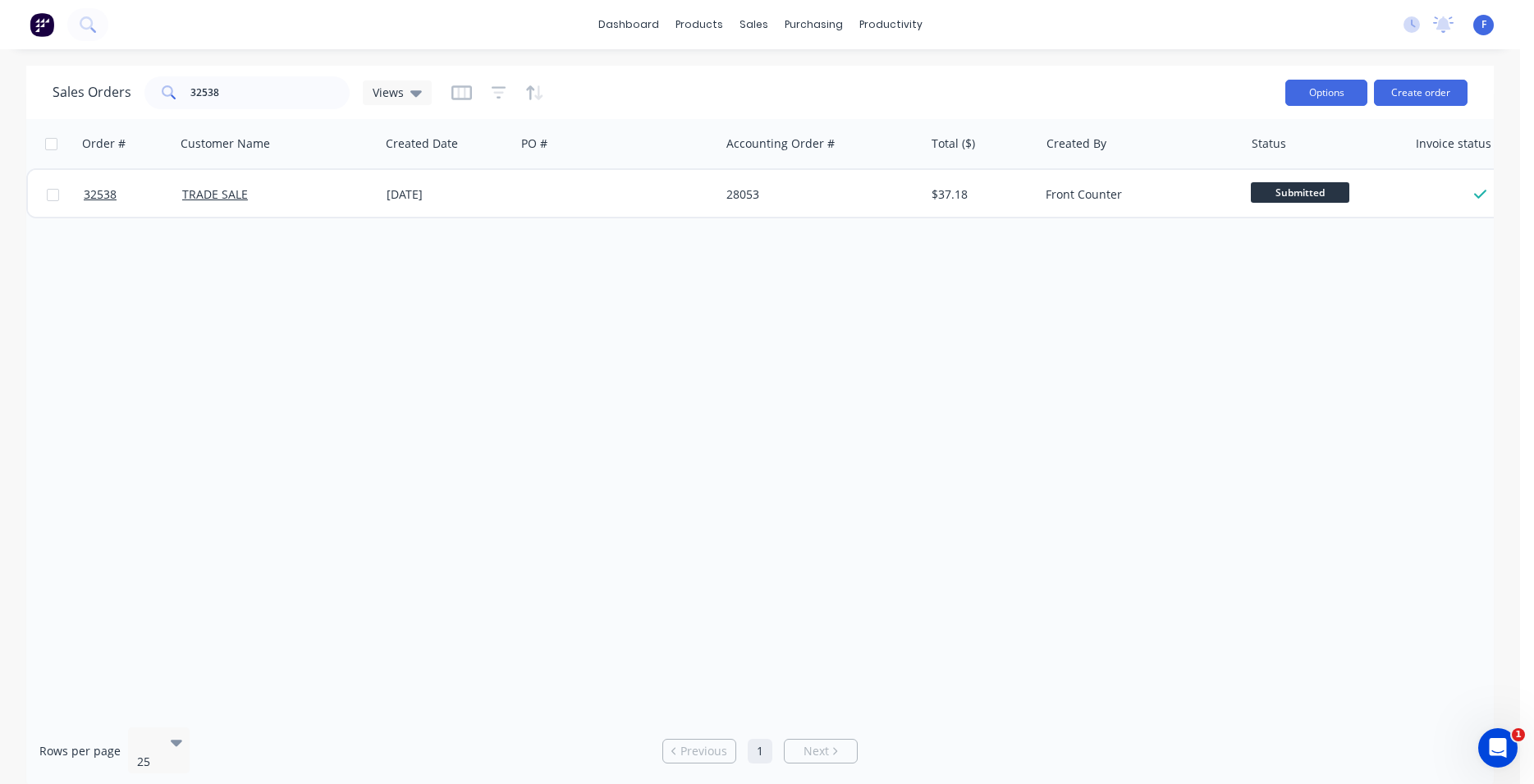
click at [1330, 97] on button "Options" at bounding box center [1326, 92] width 82 height 26
click at [1370, 299] on div "Order # Customer Name Created Date PO # Accounting Order # Total ($) Created By…" at bounding box center [759, 416] width 1468 height 595
click at [854, 83] on div "Purchase Orders" at bounding box center [867, 78] width 87 height 15
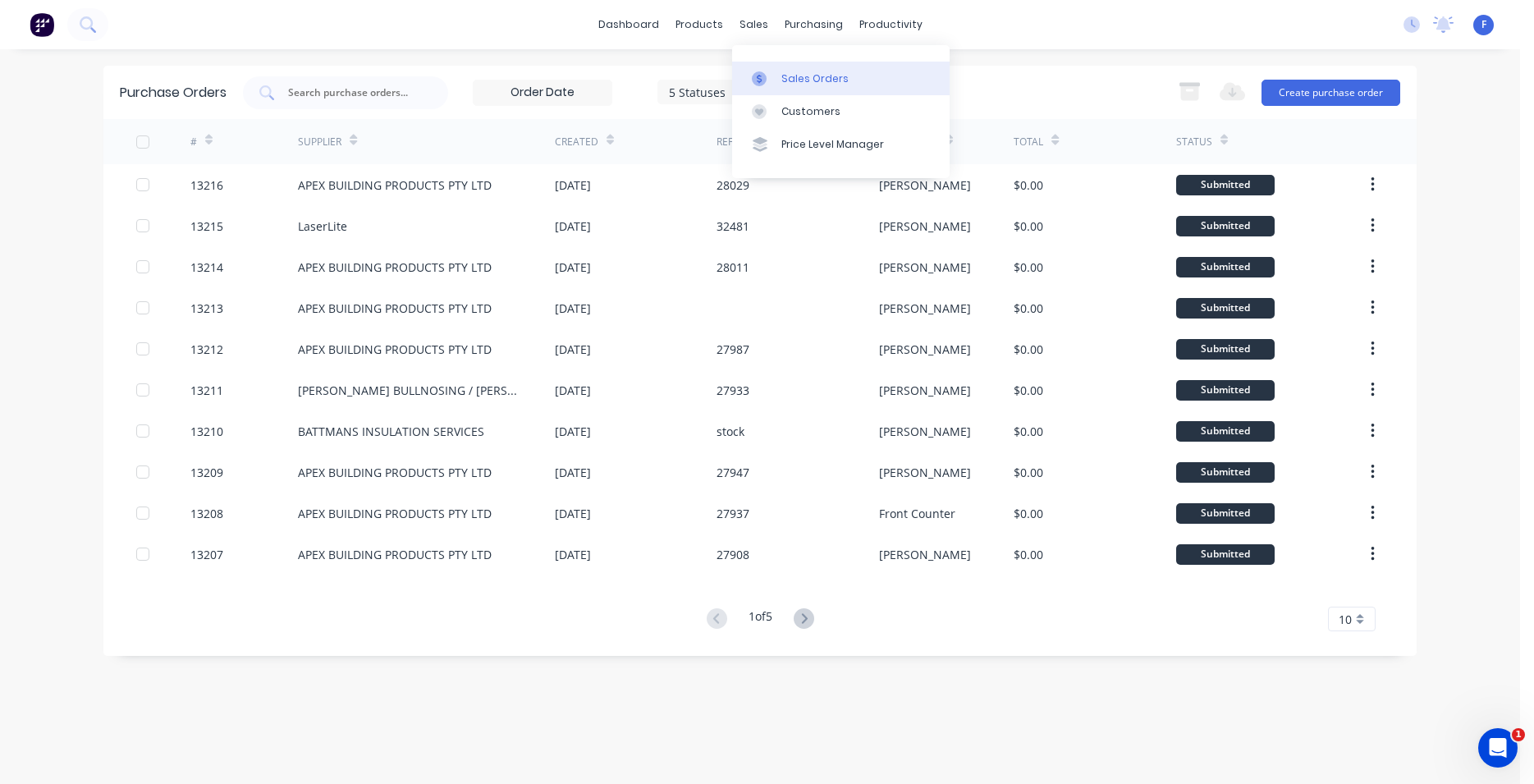
click at [793, 79] on div "Sales Orders" at bounding box center [815, 78] width 67 height 15
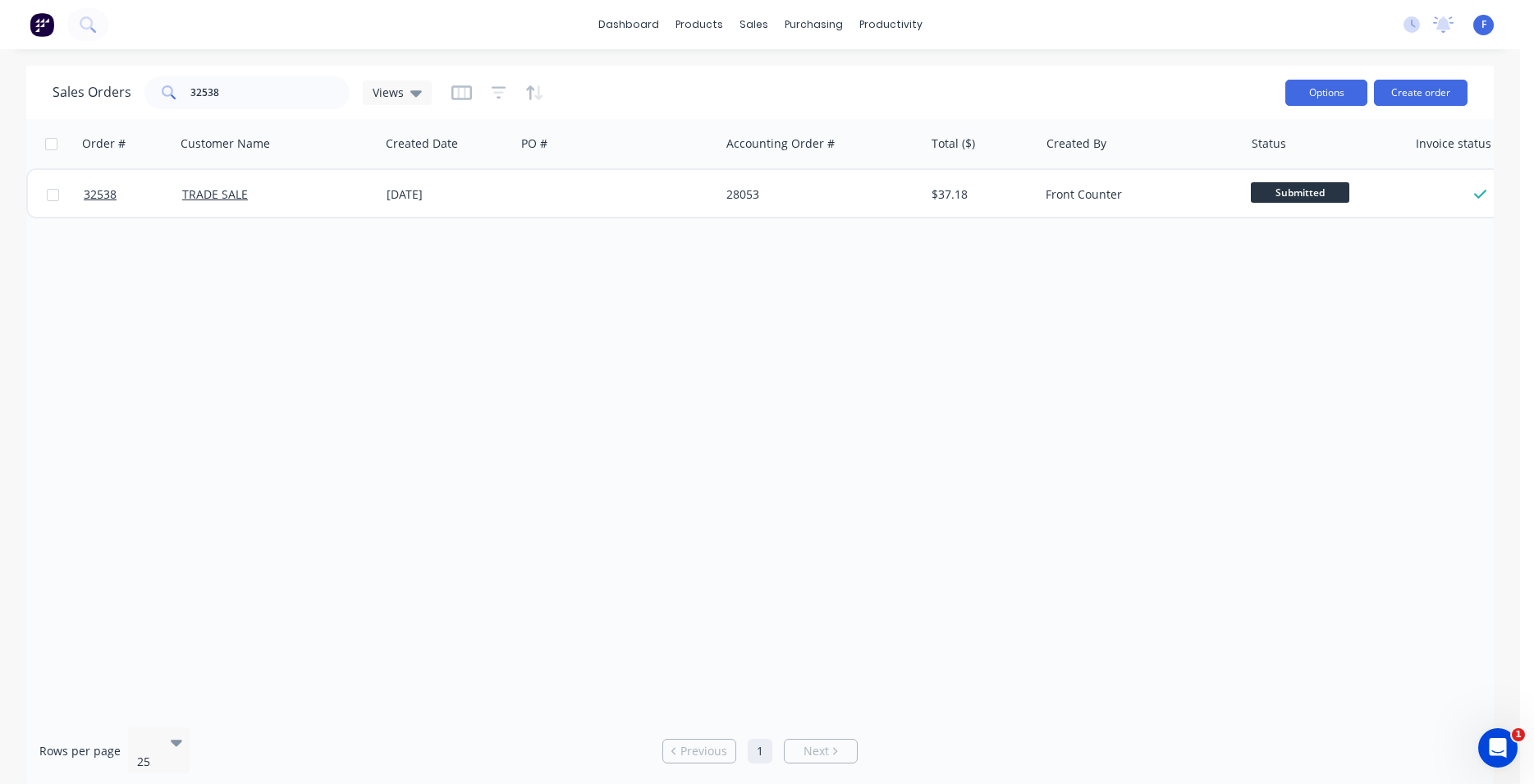
click at [1345, 100] on button "Options" at bounding box center [1326, 92] width 82 height 26
click at [1288, 255] on div "Order # Customer Name Created Date PO # Accounting Order # Total ($) Created By…" at bounding box center [759, 416] width 1468 height 595
drag, startPoint x: 228, startPoint y: 91, endPoint x: 138, endPoint y: 88, distance: 90.0
click at [190, 88] on input "32538" at bounding box center [270, 93] width 160 height 33
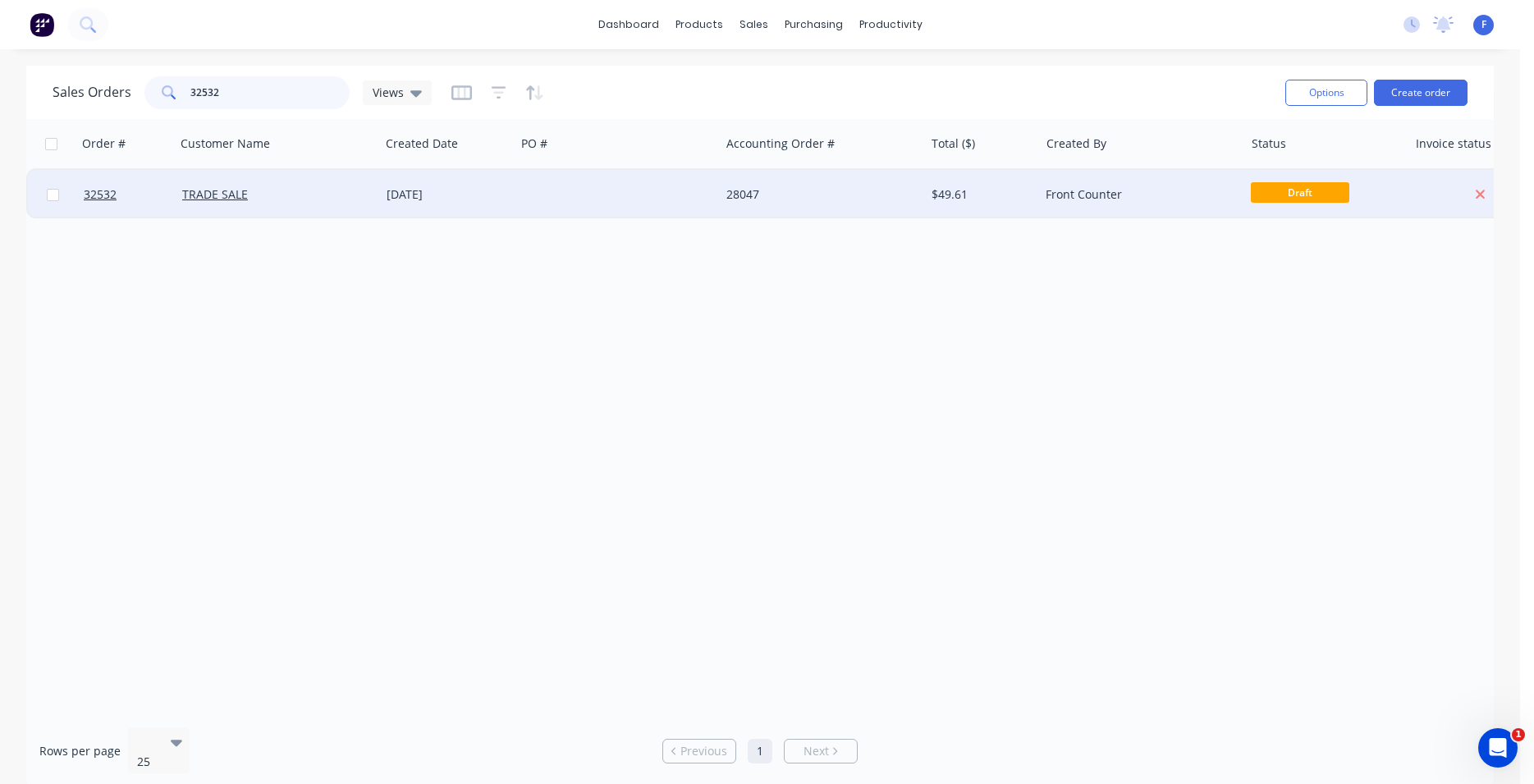
type input "32532"
click at [848, 199] on div "28047" at bounding box center [817, 195] width 182 height 17
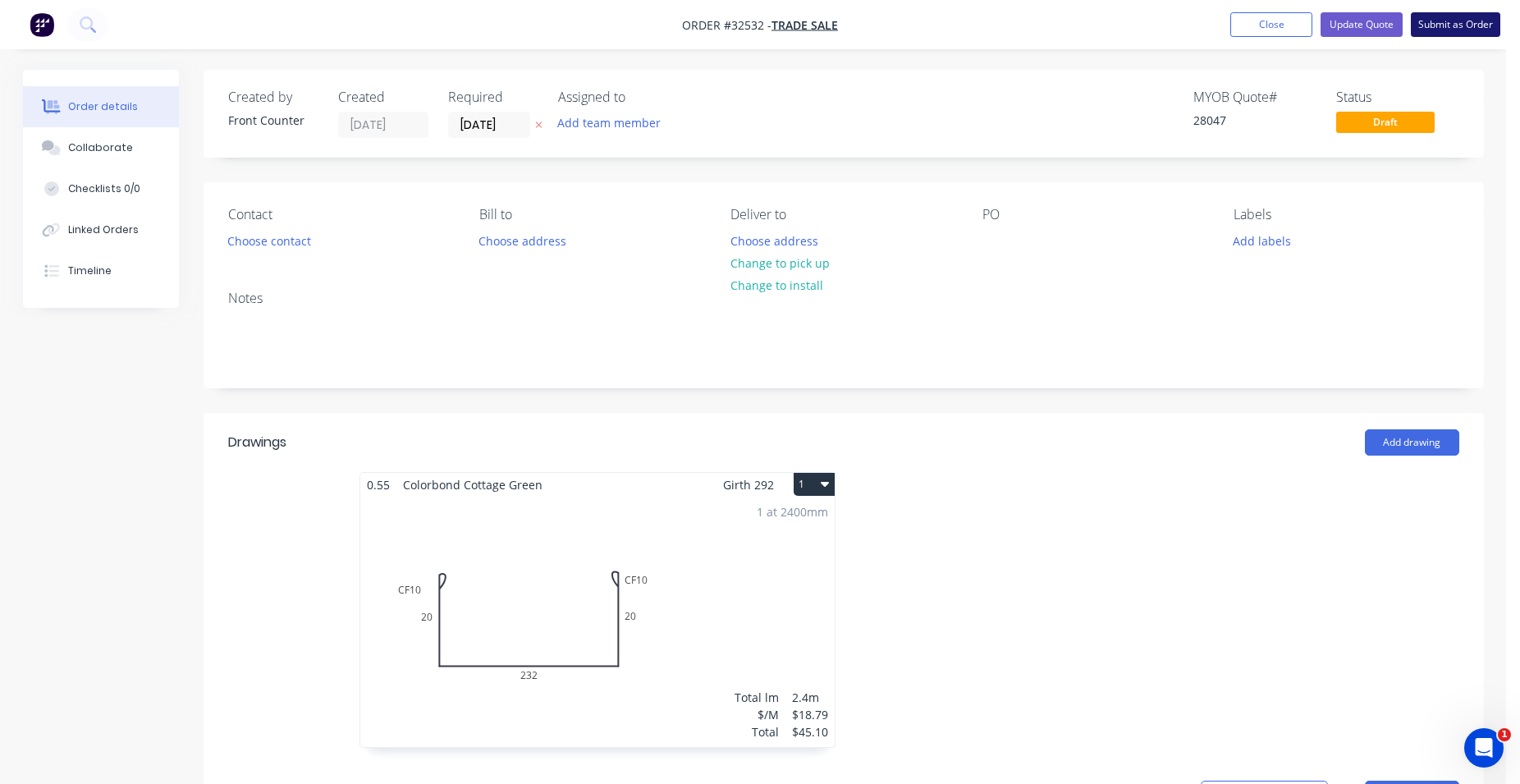
click at [1449, 19] on button "Submit as Order" at bounding box center [1455, 24] width 90 height 25
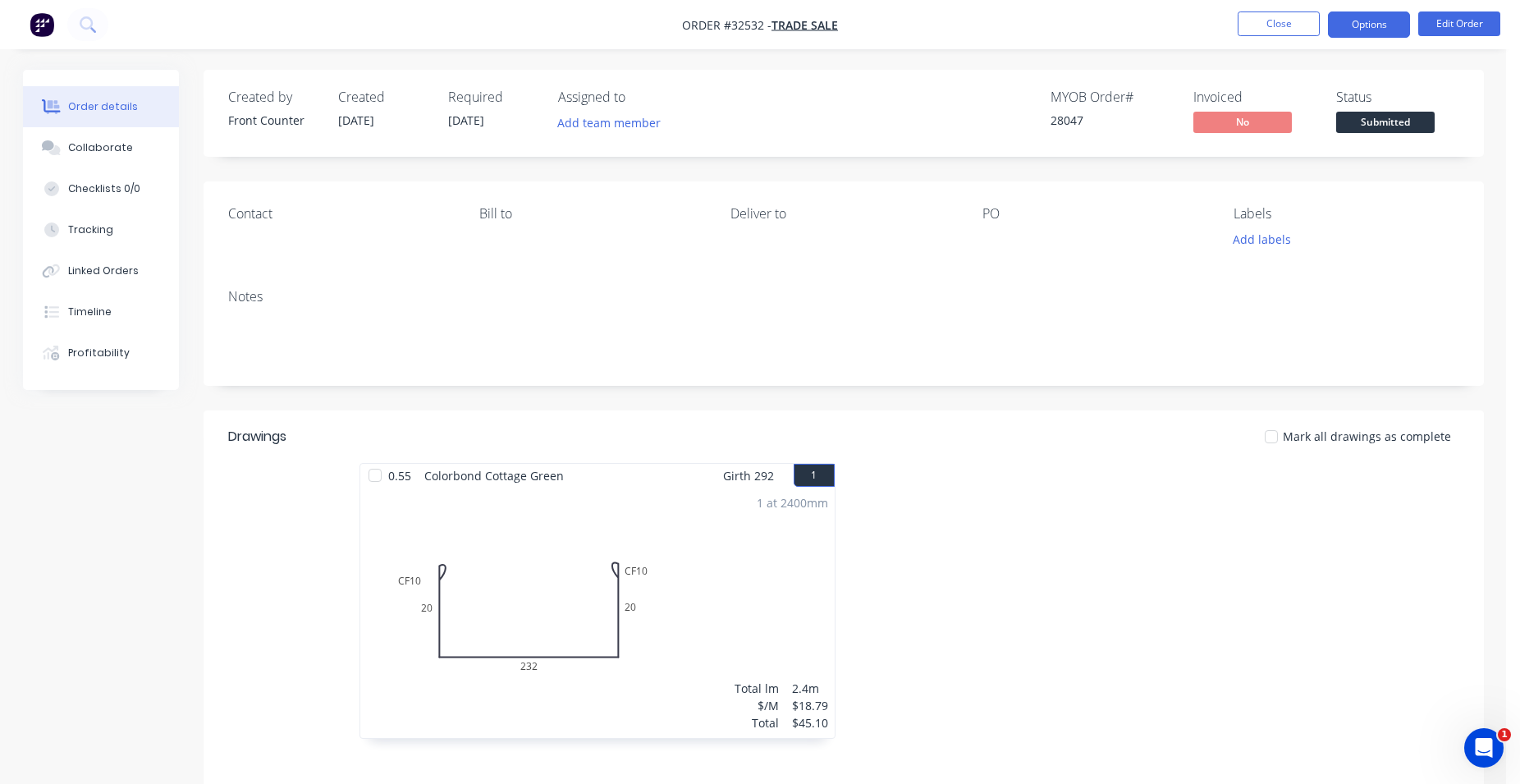
click at [1378, 26] on button "Options" at bounding box center [1369, 24] width 82 height 26
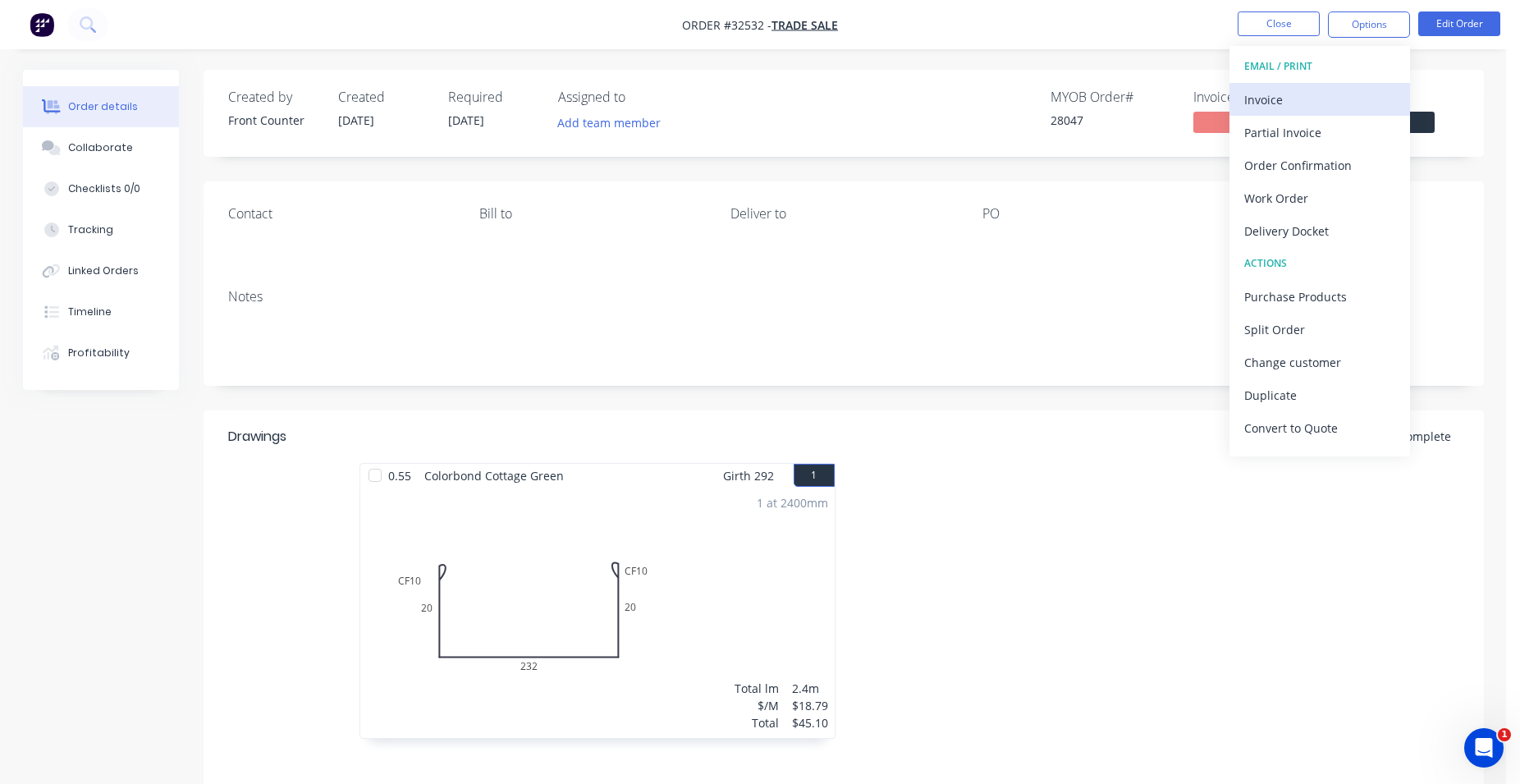
click at [1324, 90] on div "Invoice" at bounding box center [1320, 100] width 151 height 24
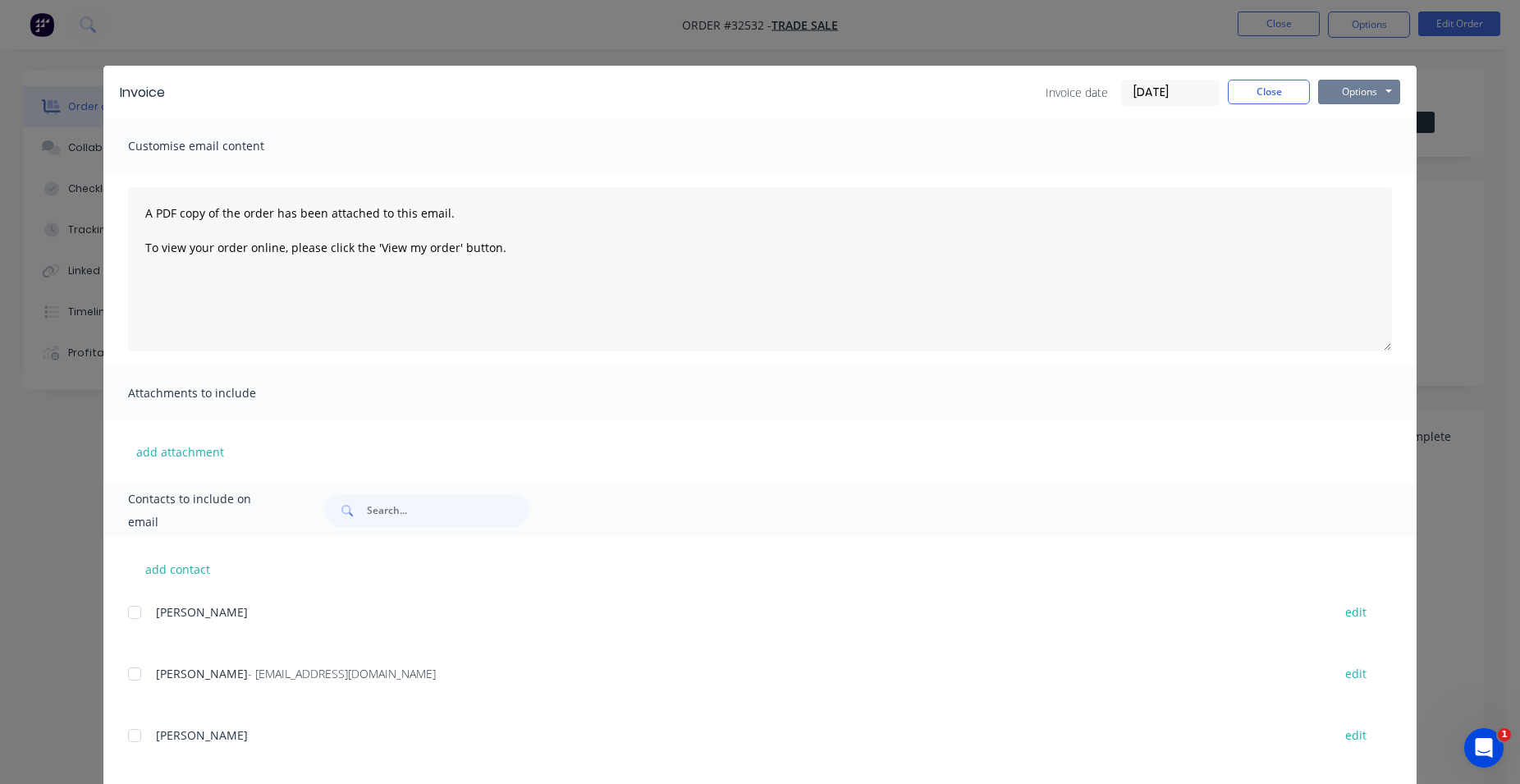
click at [1345, 85] on button "Options" at bounding box center [1358, 91] width 82 height 25
click at [1352, 140] on button "Print" at bounding box center [1370, 148] width 105 height 27
click at [1247, 91] on button "Close" at bounding box center [1269, 91] width 82 height 25
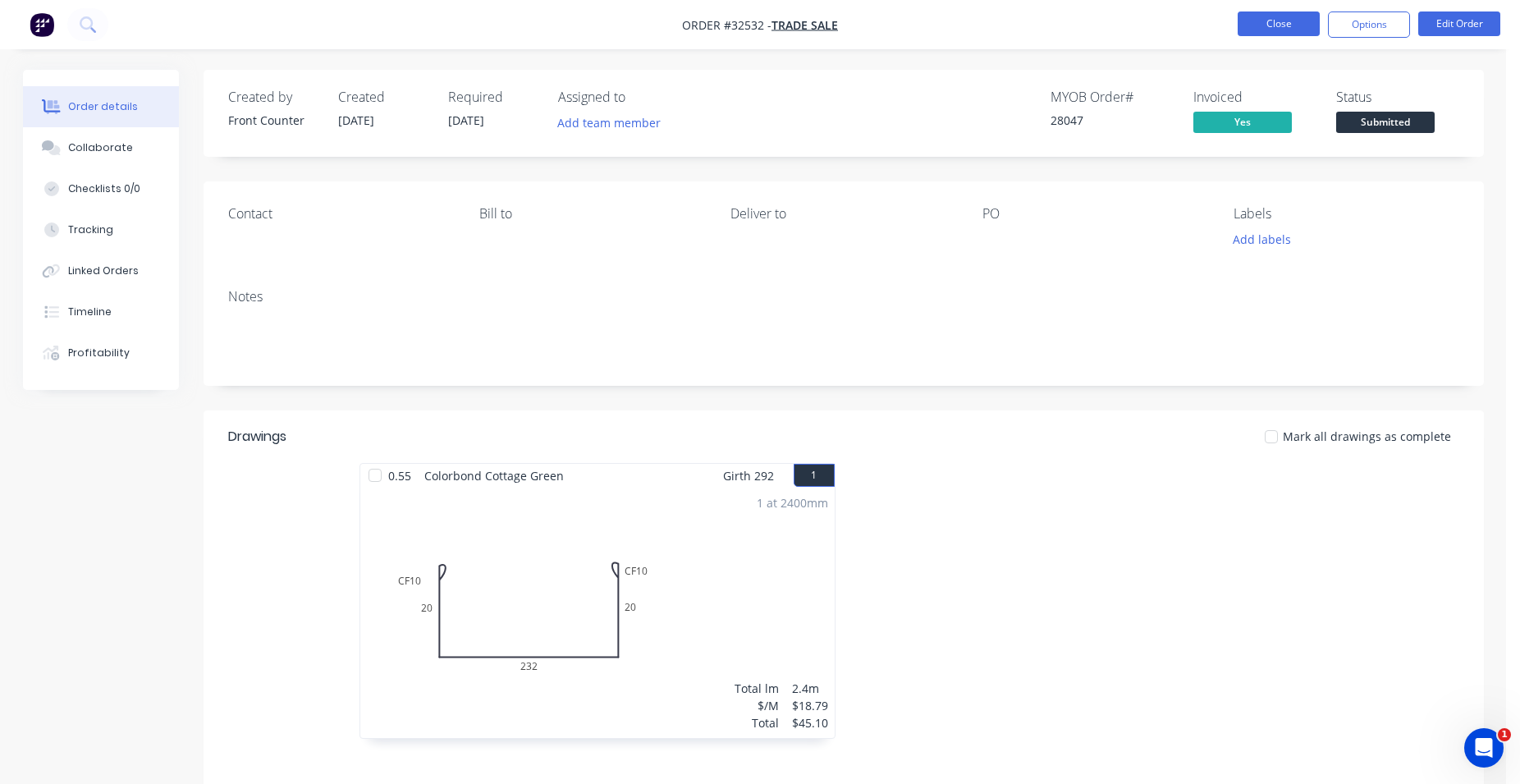
click at [1251, 26] on button "Close" at bounding box center [1278, 23] width 82 height 25
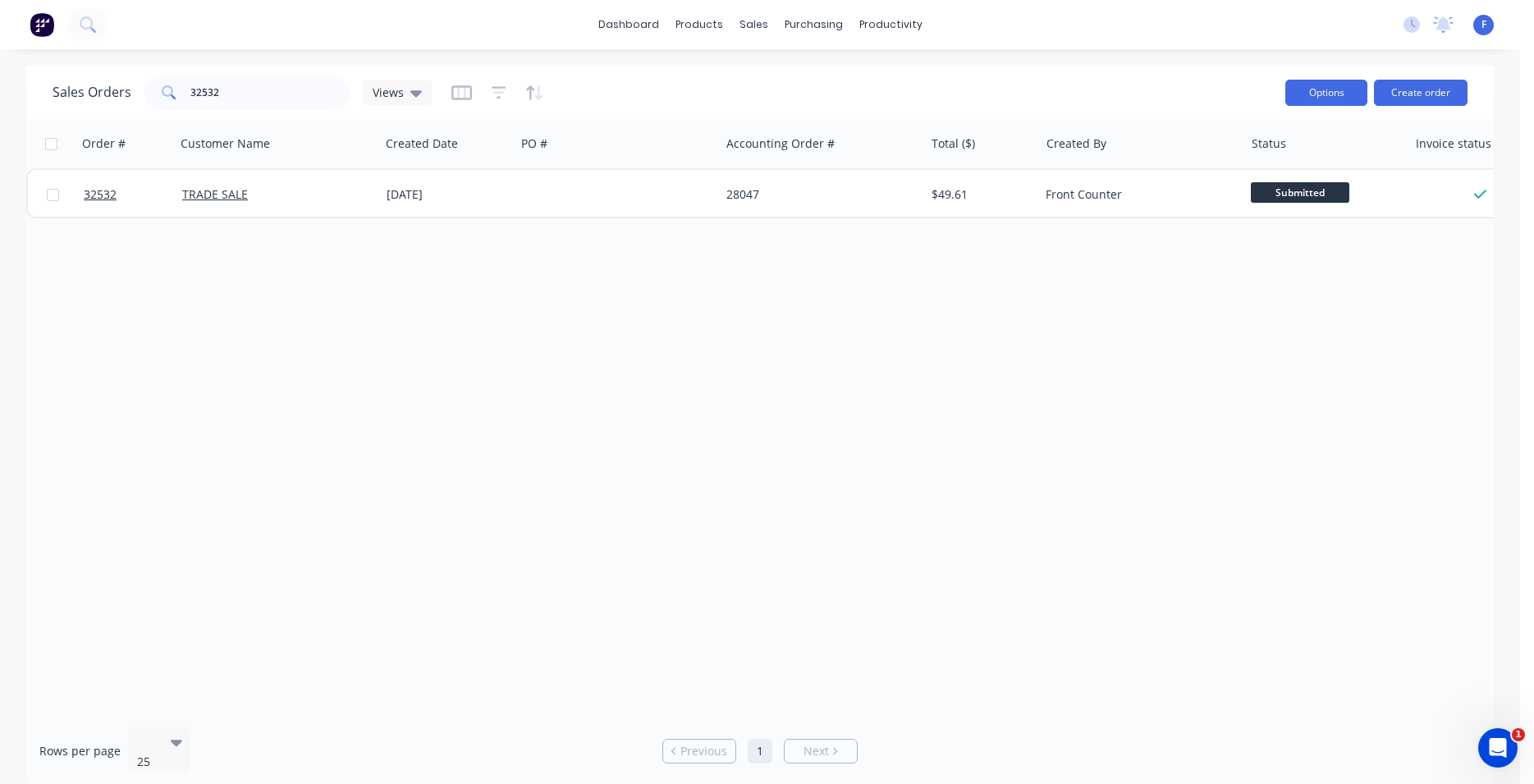
click at [1311, 92] on button "Options" at bounding box center [1326, 92] width 82 height 26
drag, startPoint x: 1400, startPoint y: 358, endPoint x: 1389, endPoint y: 337, distance: 23.7
click at [1400, 358] on div "Order # Customer Name Created Date PO # Accounting Order # Total ($) Created By…" at bounding box center [759, 416] width 1468 height 595
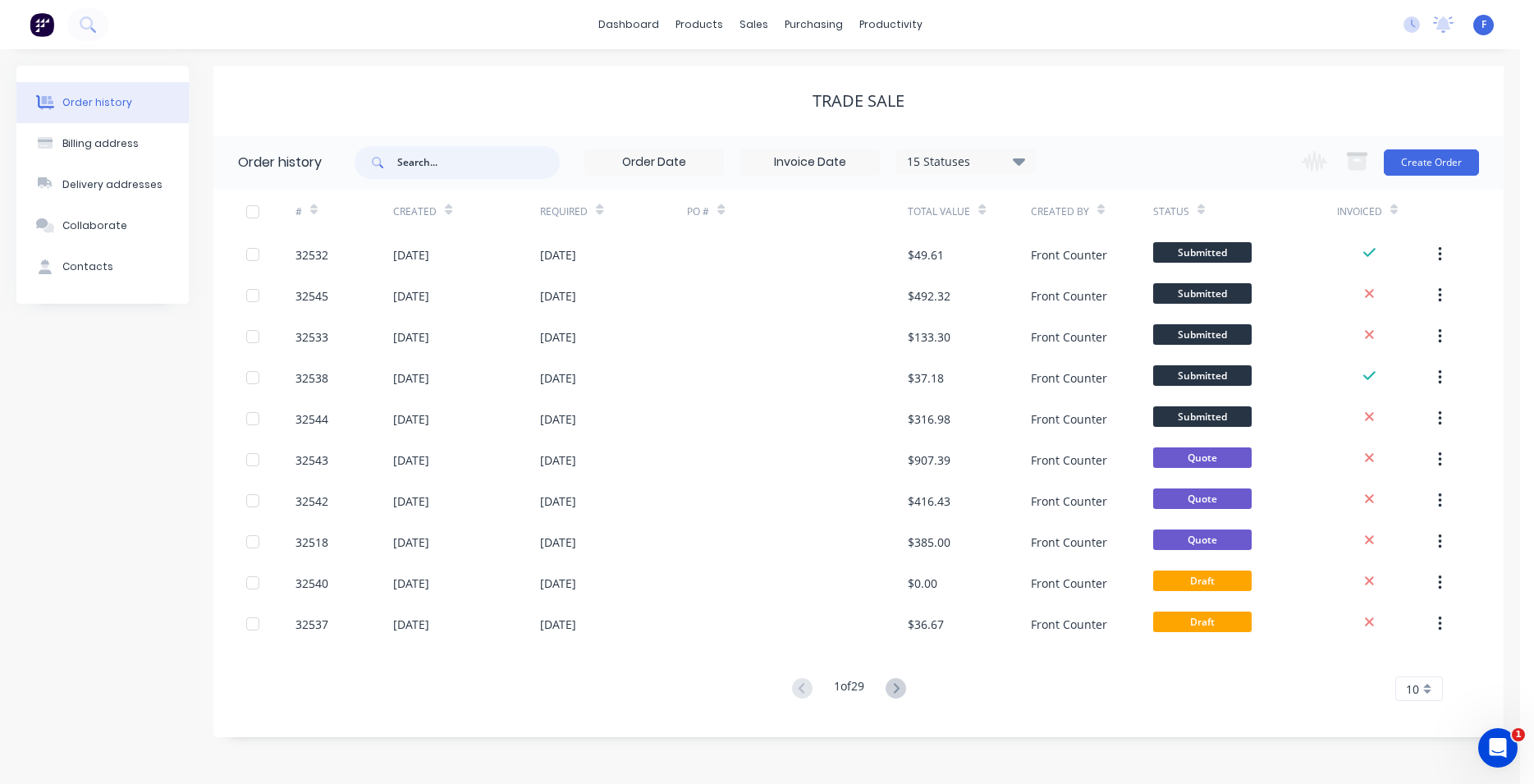
click at [422, 162] on input "text" at bounding box center [478, 163] width 163 height 33
type input "28"
drag, startPoint x: 417, startPoint y: 169, endPoint x: 382, endPoint y: 174, distance: 35.4
click at [397, 174] on input "28" at bounding box center [478, 163] width 163 height 33
click at [406, 163] on input "text" at bounding box center [478, 163] width 163 height 33
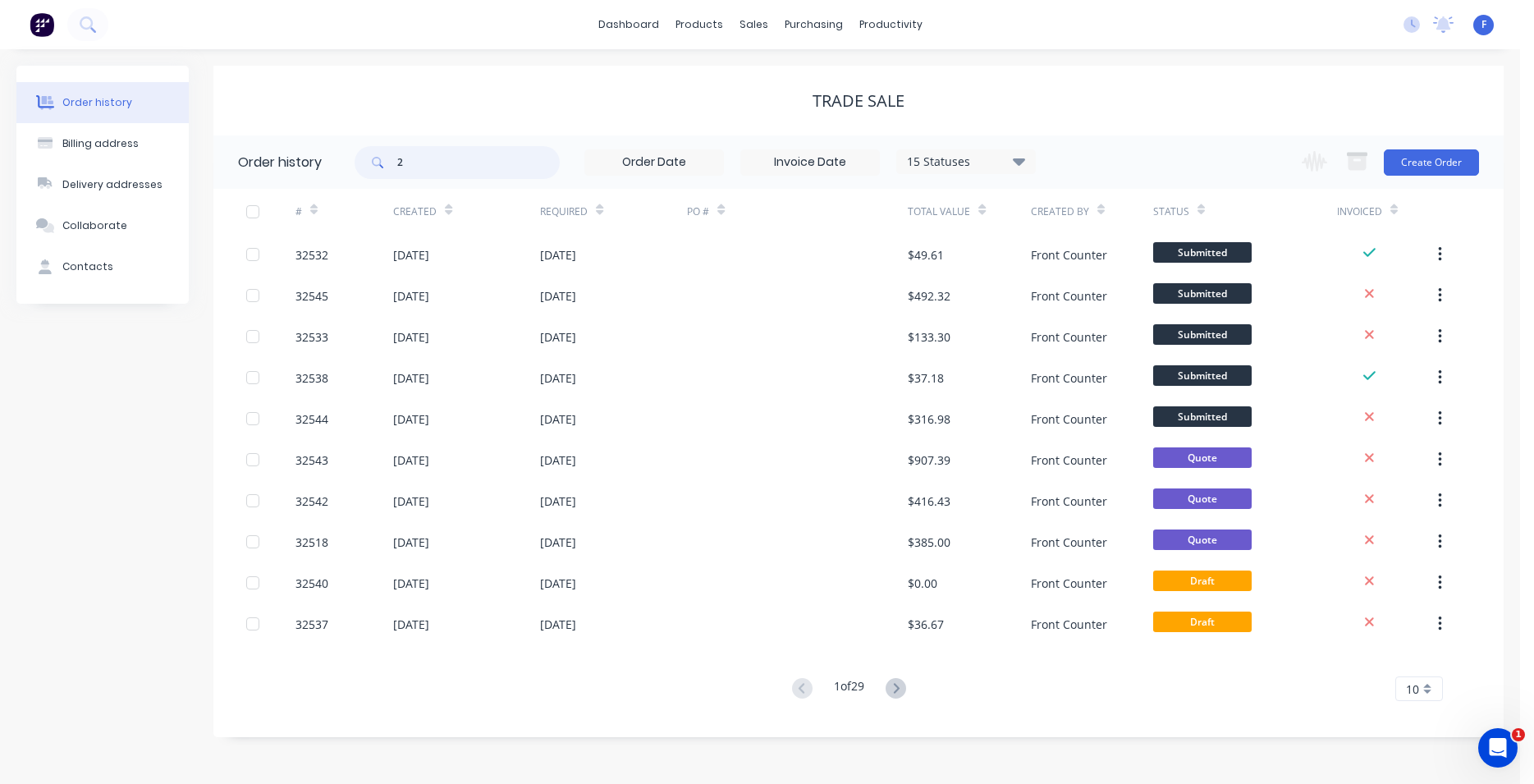
type input "28"
click at [407, 169] on input "28" at bounding box center [478, 163] width 163 height 33
type input "280"
click at [414, 161] on input "280" at bounding box center [478, 163] width 163 height 33
type input "2804"
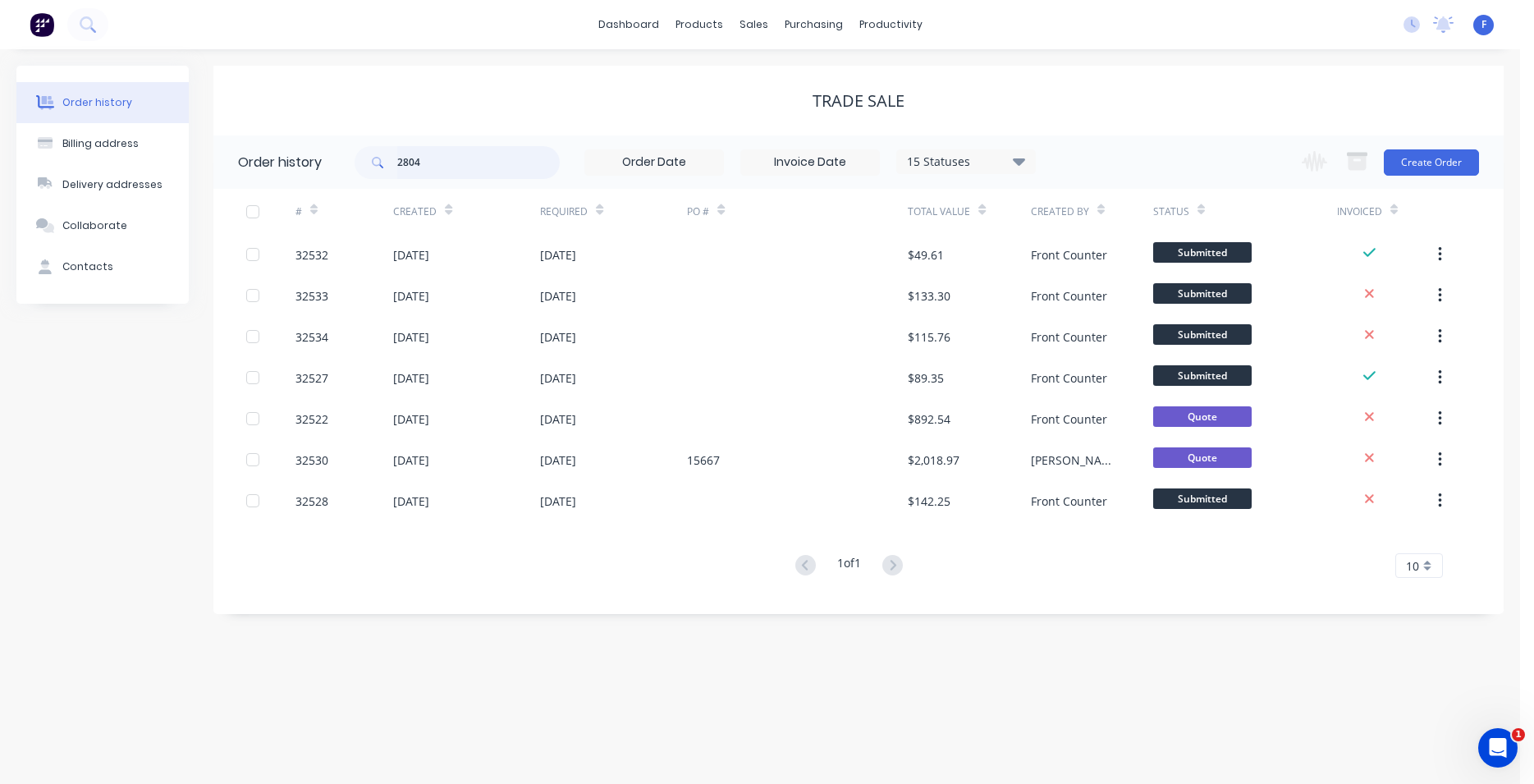
click at [419, 162] on input "2804" at bounding box center [478, 163] width 163 height 33
type input "28046"
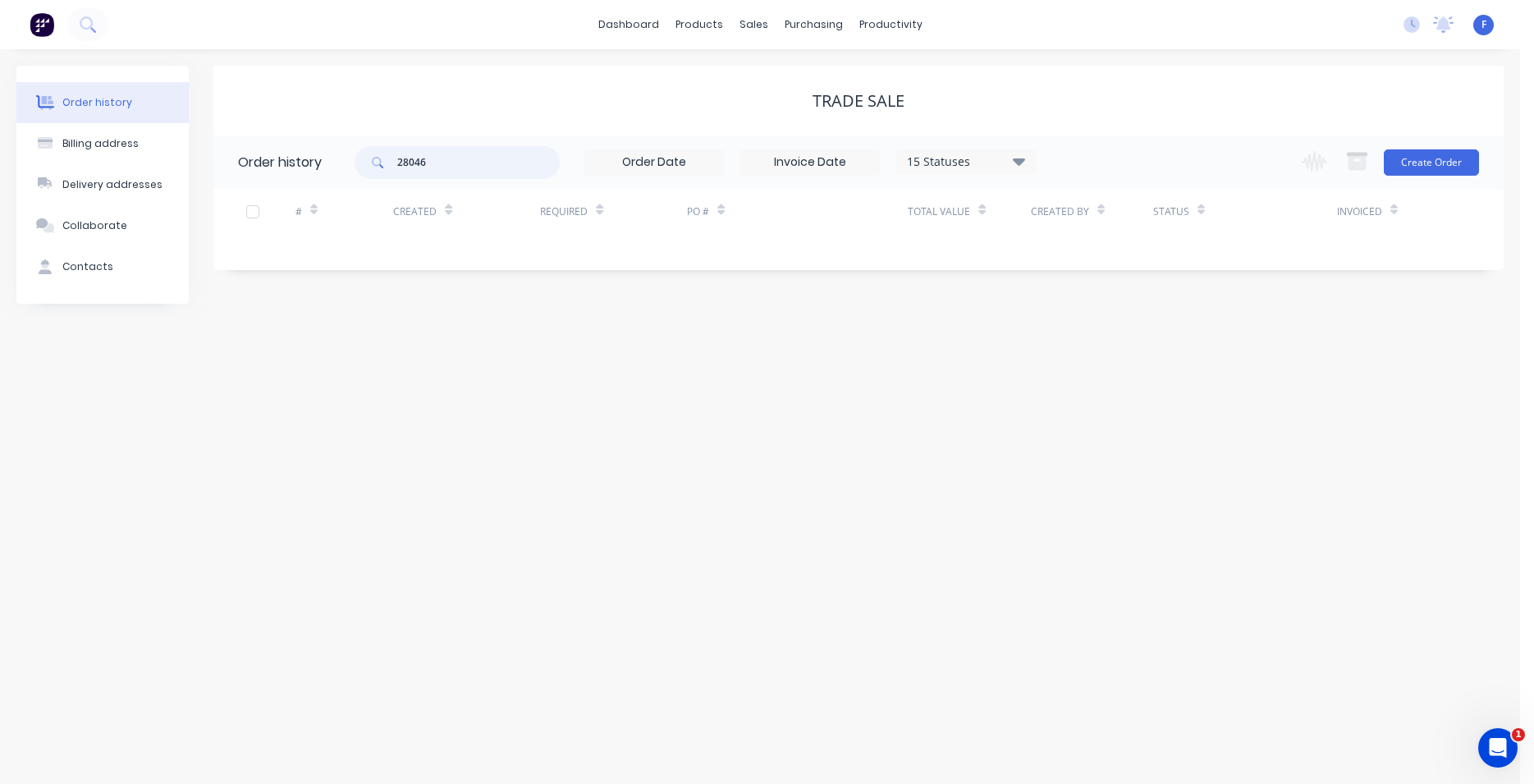
click at [449, 169] on input "28046" at bounding box center [478, 163] width 163 height 33
drag, startPoint x: 447, startPoint y: 166, endPoint x: 350, endPoint y: 159, distance: 97.3
click at [397, 159] on input "28046" at bounding box center [478, 163] width 163 height 33
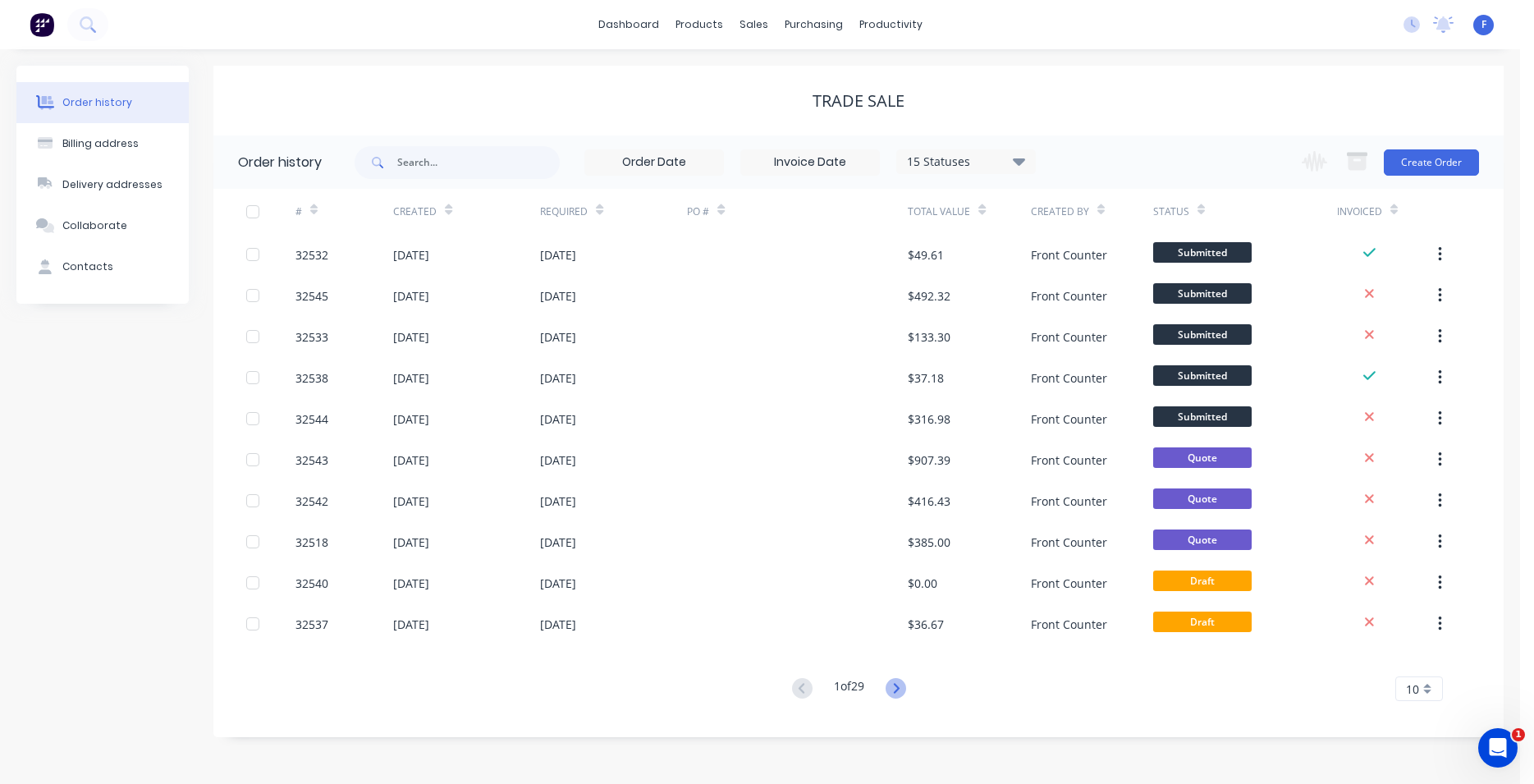
click at [899, 690] on icon at bounding box center [896, 688] width 6 height 10
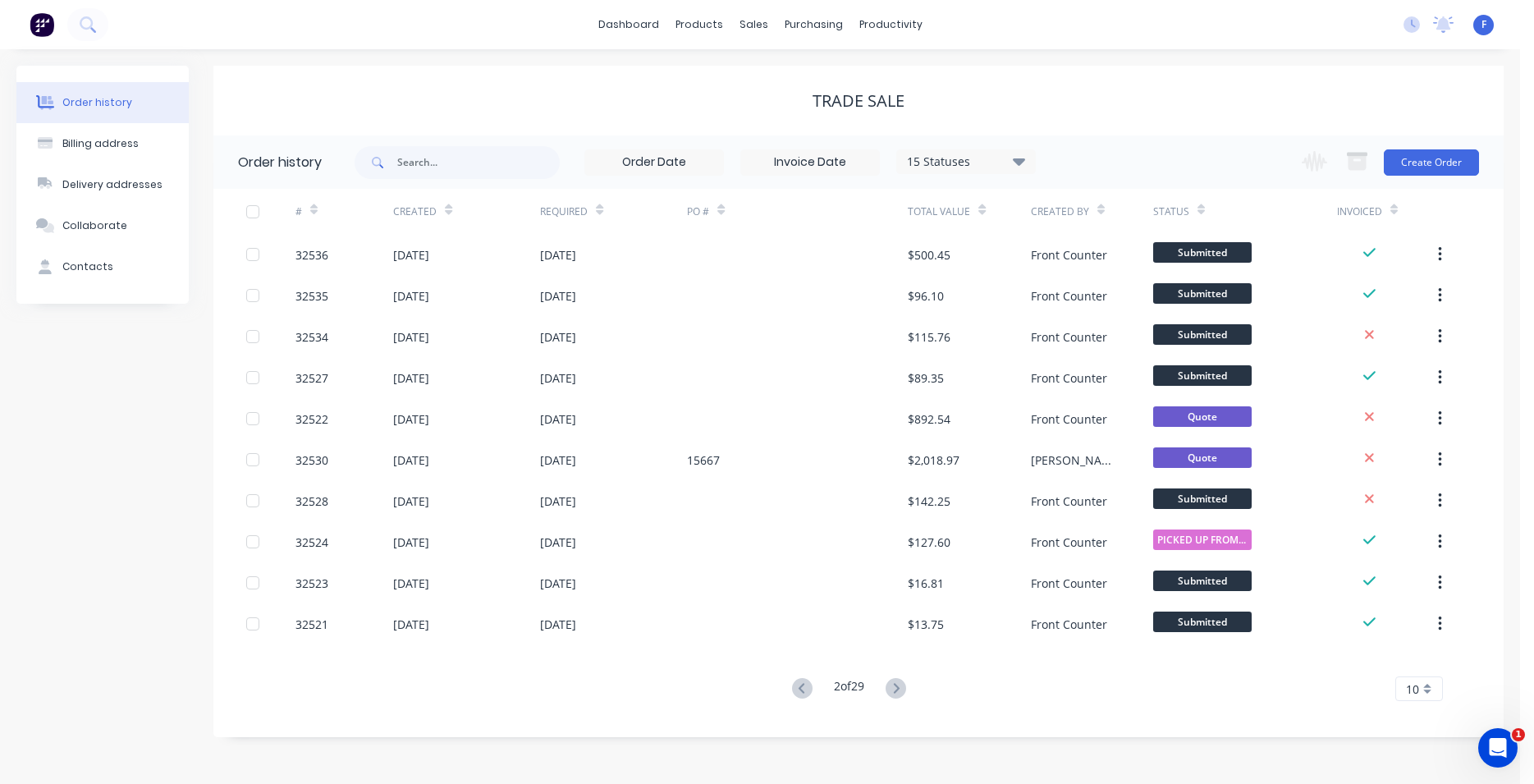
click at [899, 690] on icon at bounding box center [896, 688] width 6 height 10
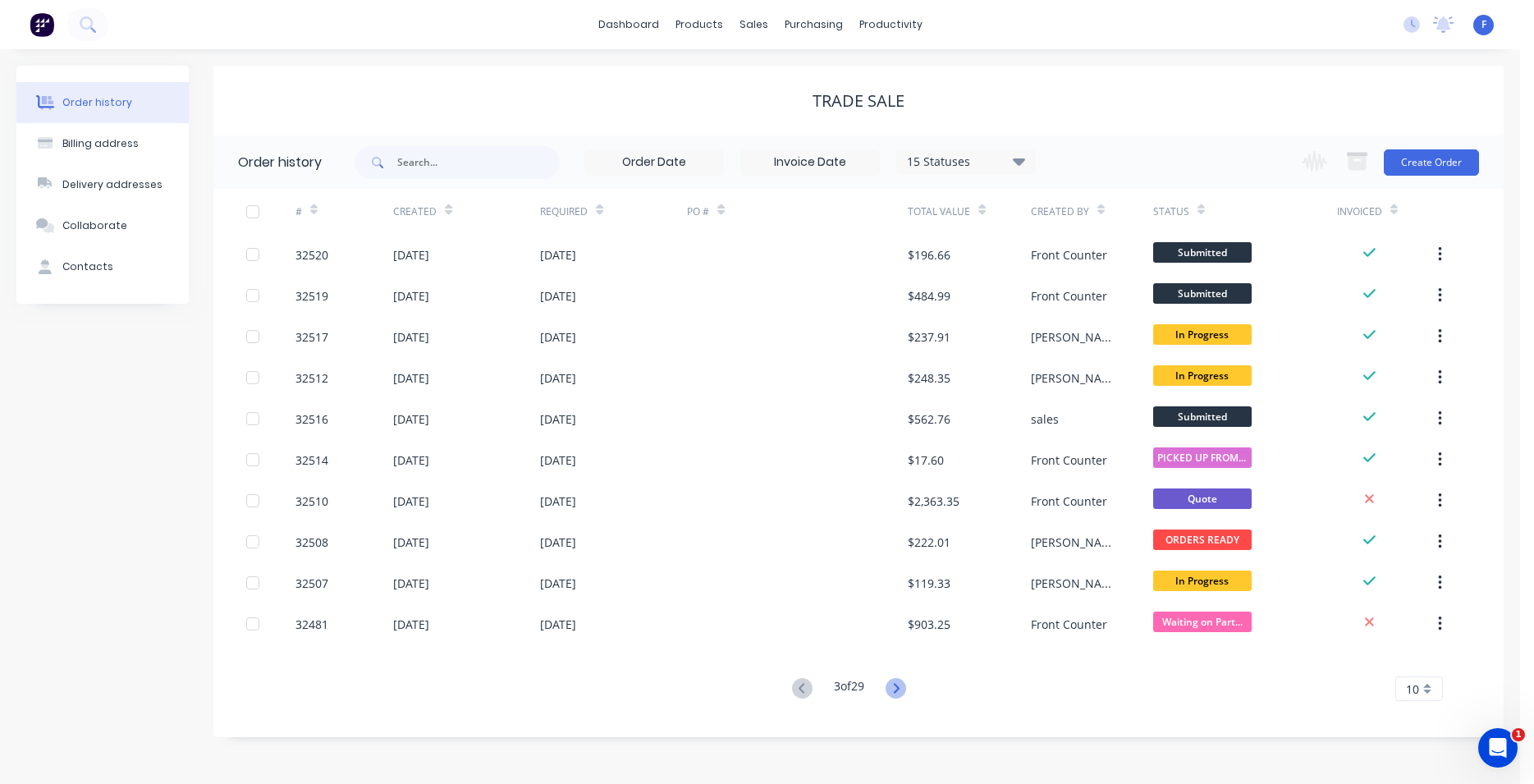
click at [903, 691] on icon at bounding box center [896, 688] width 20 height 20
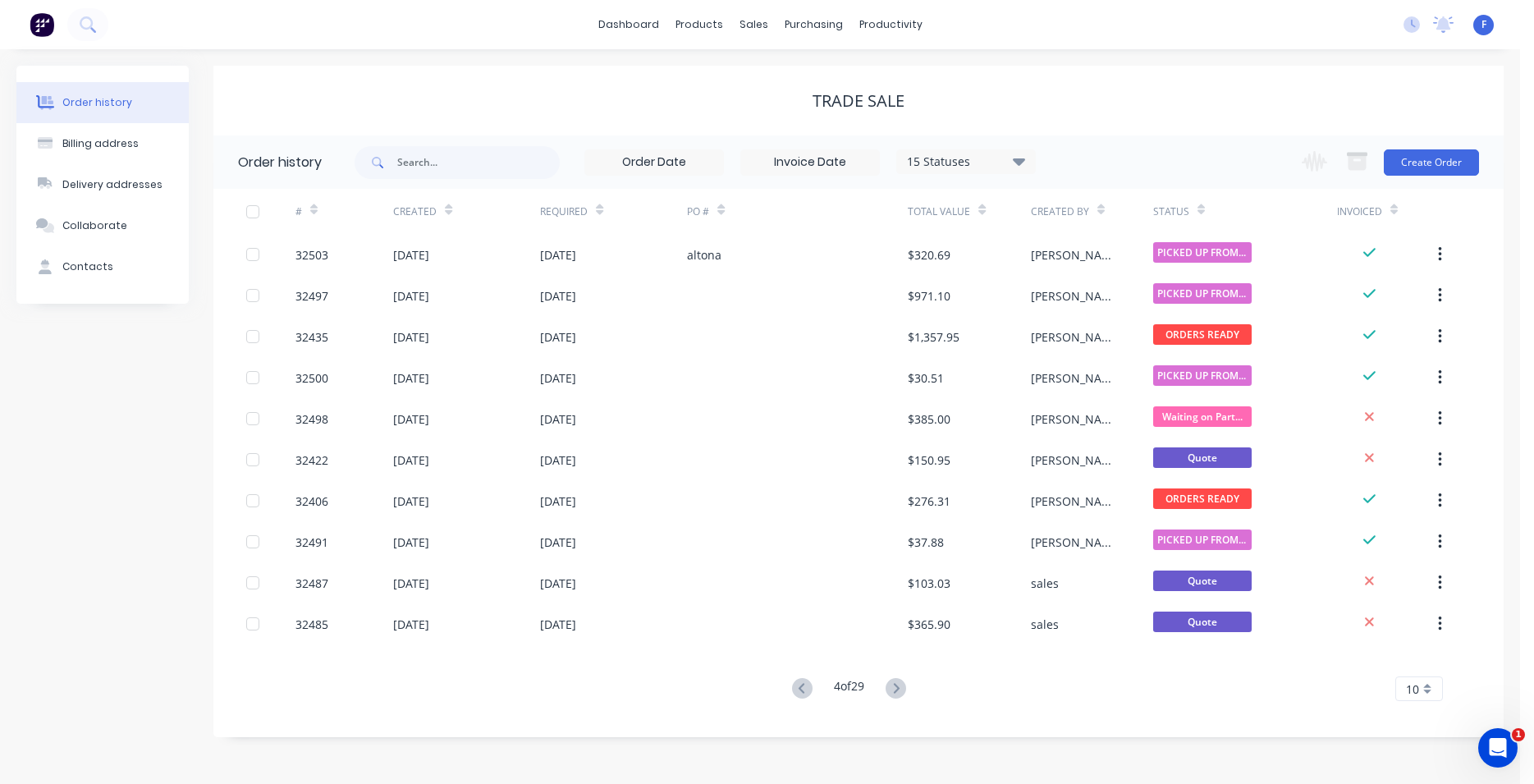
click at [903, 691] on icon at bounding box center [896, 688] width 20 height 20
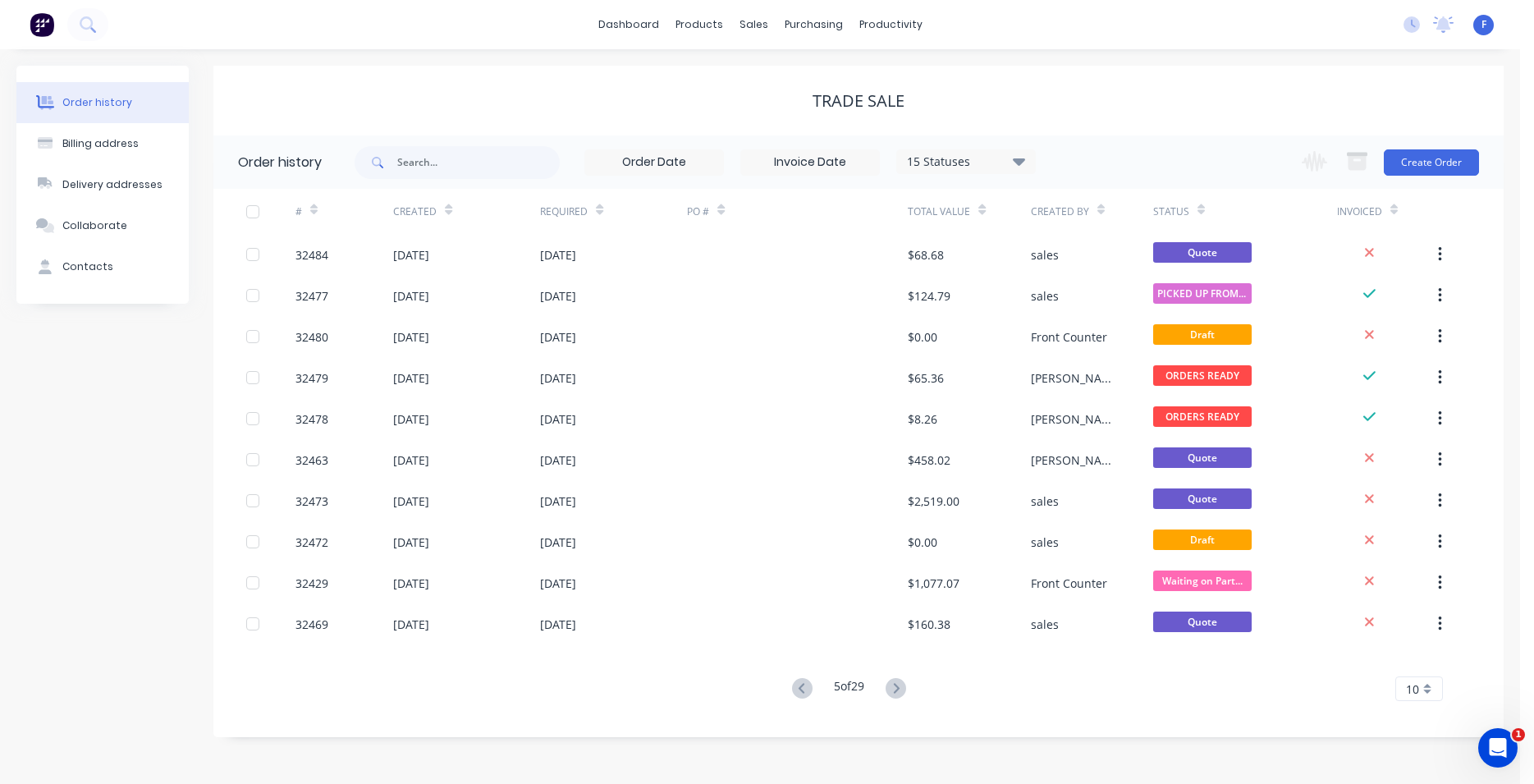
click at [903, 691] on icon at bounding box center [896, 688] width 20 height 20
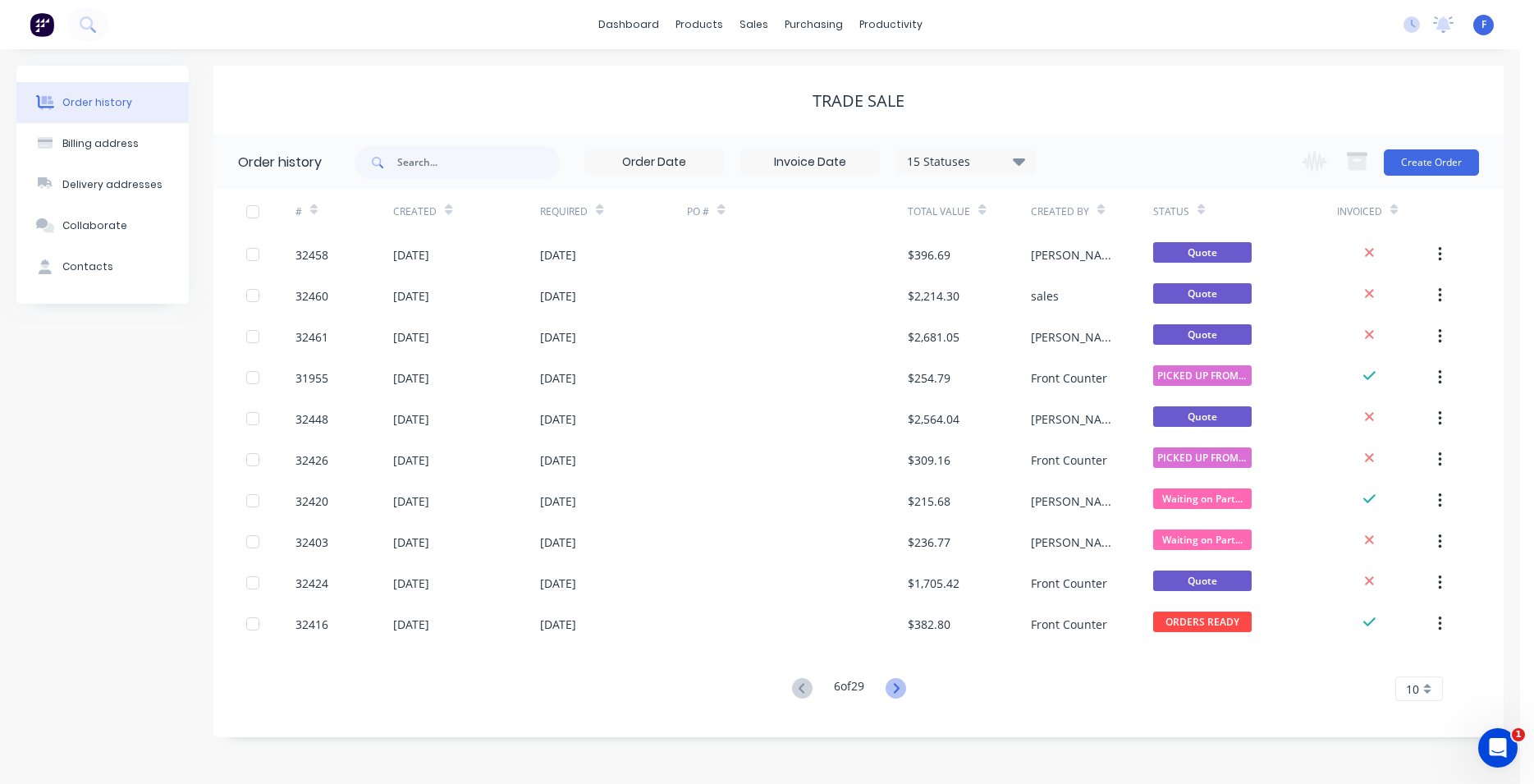
click at [904, 688] on icon at bounding box center [896, 688] width 20 height 20
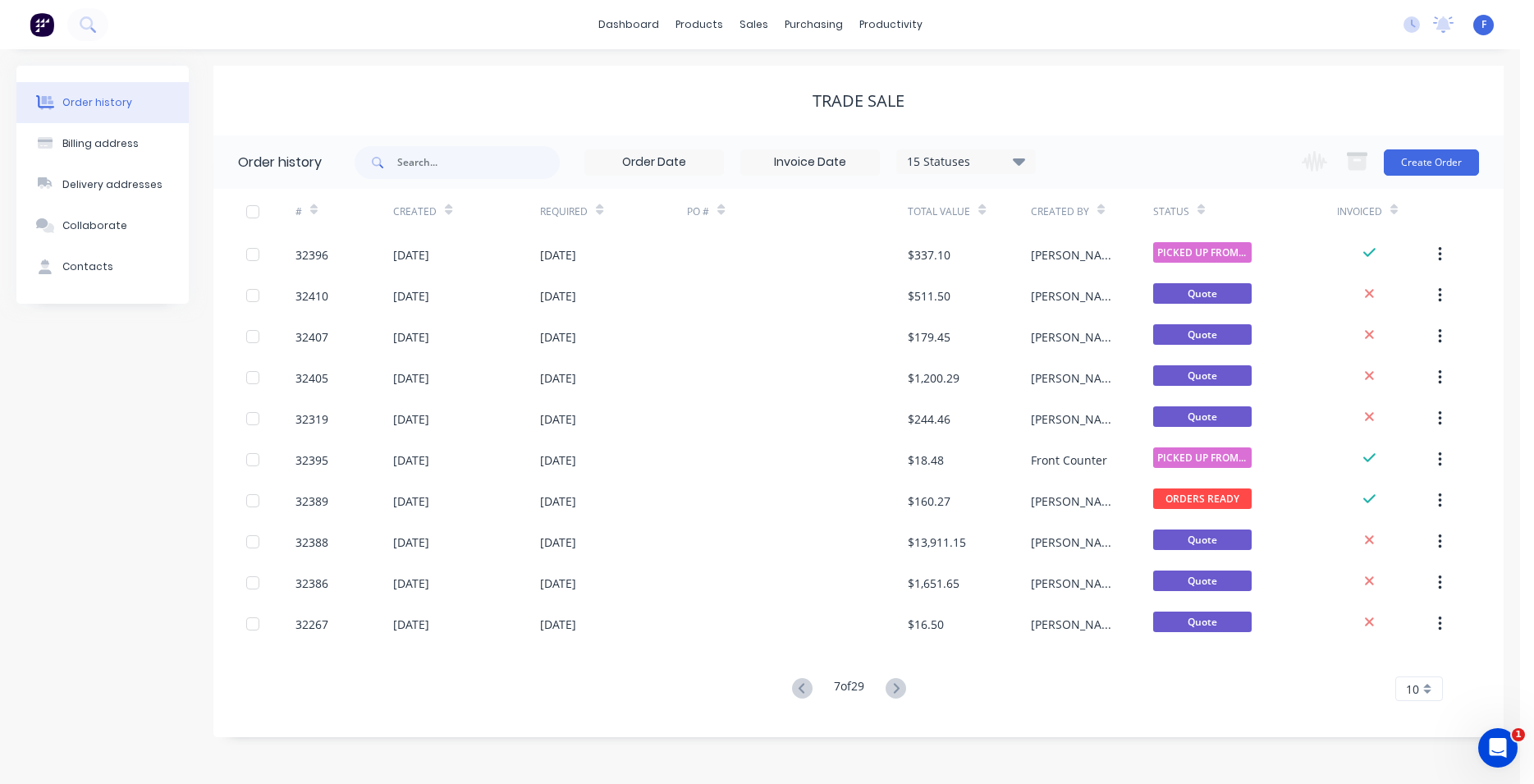
click at [904, 688] on icon at bounding box center [896, 688] width 20 height 20
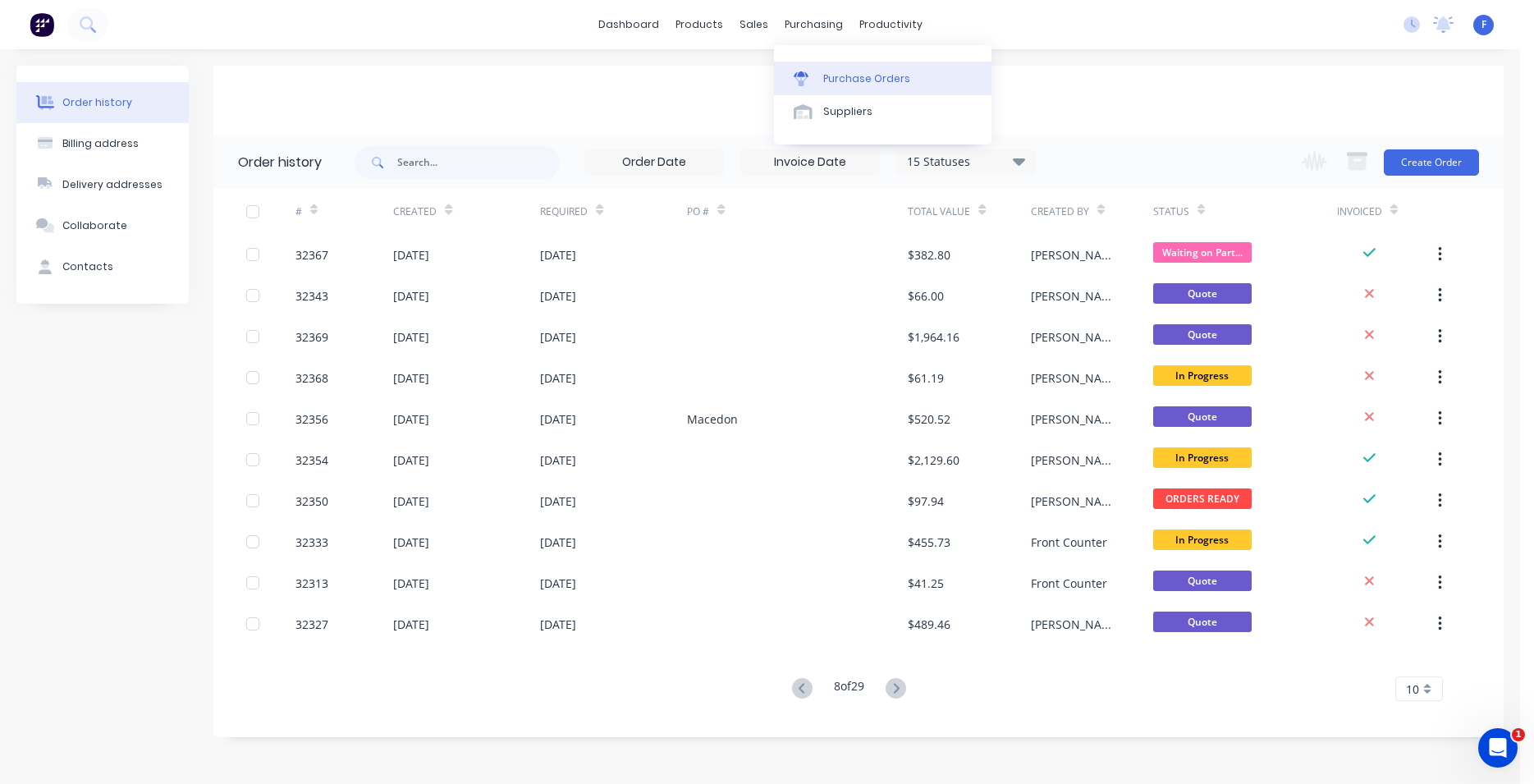
click at [850, 77] on div "Purchase Orders" at bounding box center [867, 78] width 87 height 15
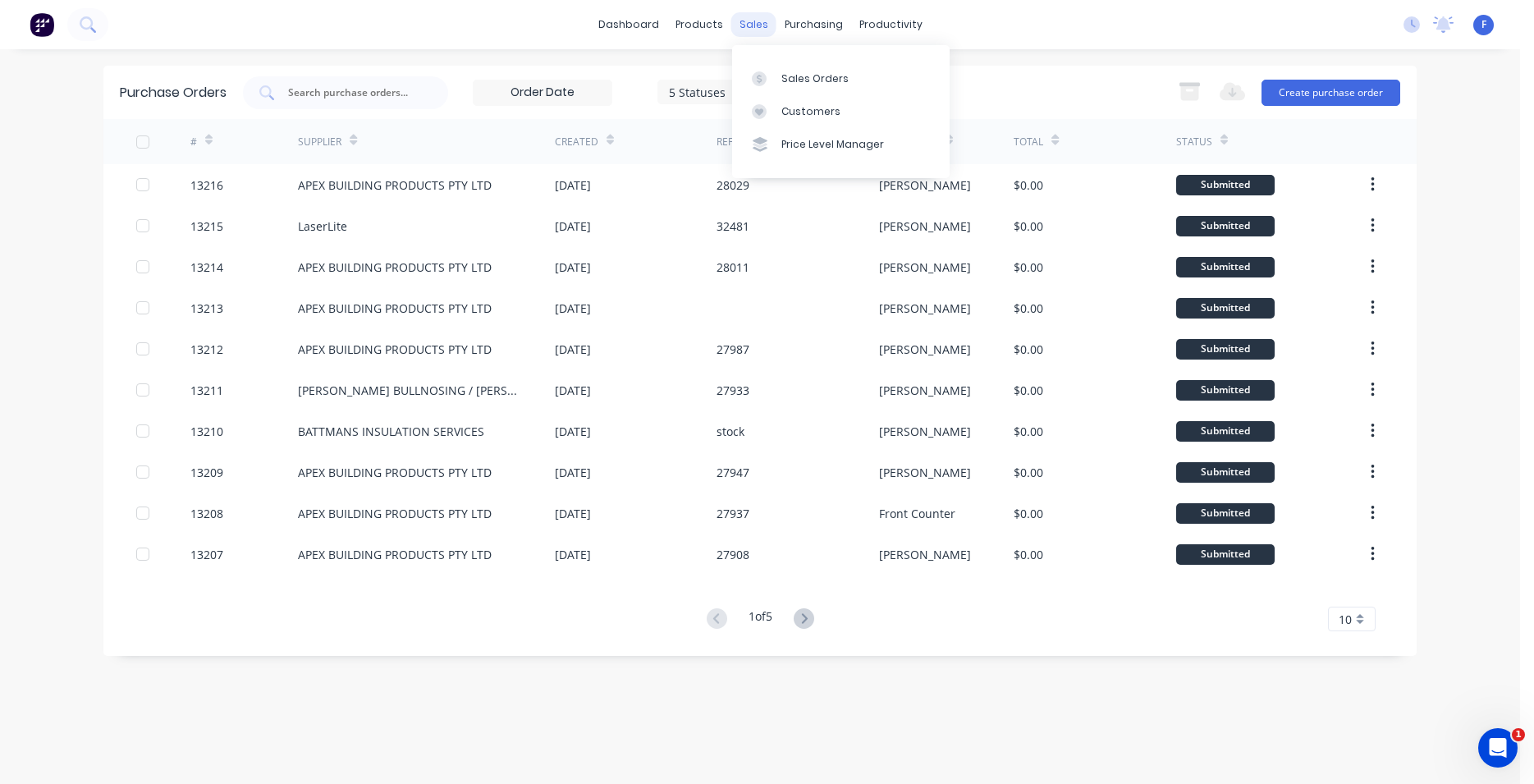
click at [753, 26] on div "sales" at bounding box center [754, 24] width 45 height 25
click at [801, 78] on div "Sales Orders" at bounding box center [815, 78] width 67 height 15
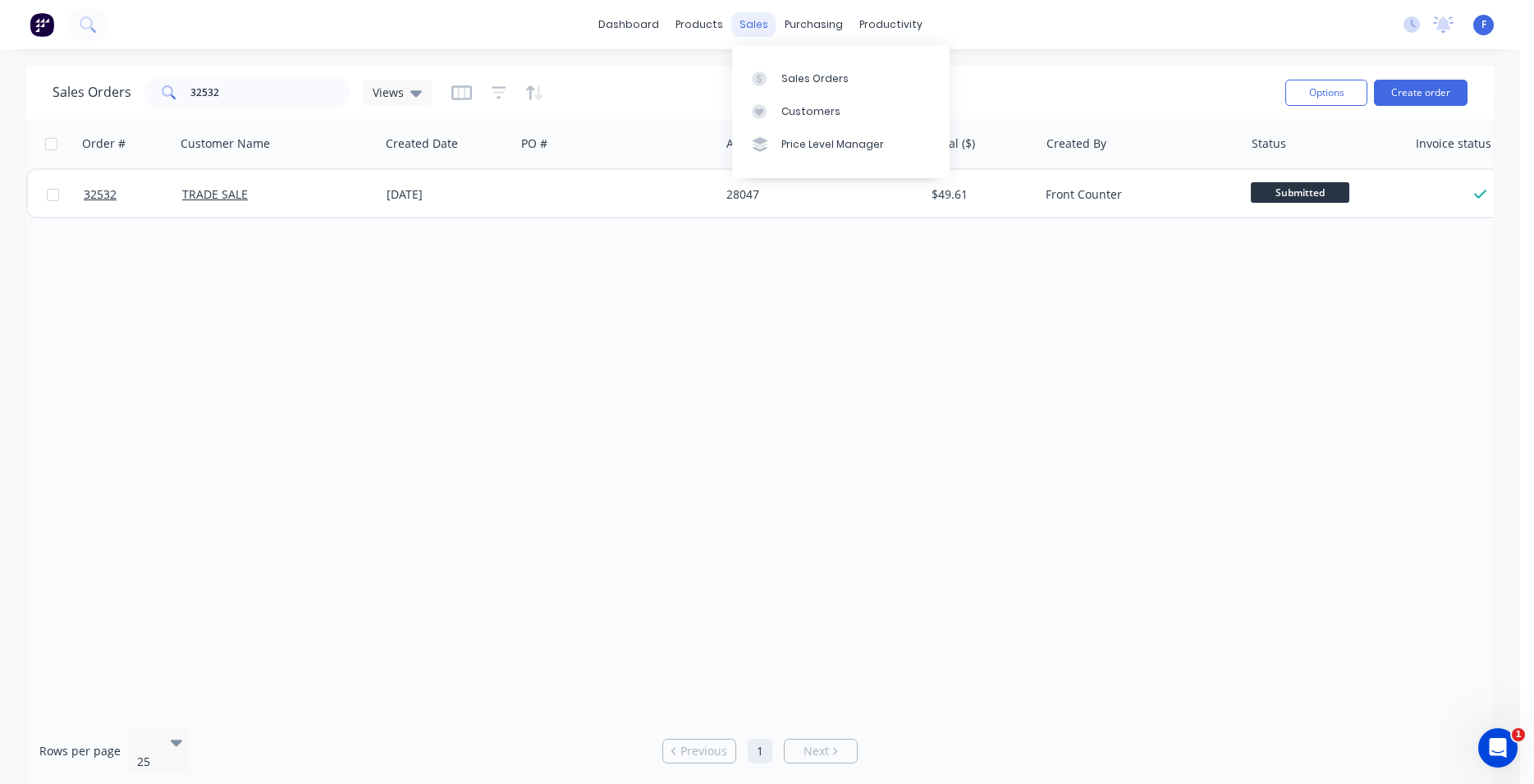
click at [754, 25] on div "sales" at bounding box center [754, 24] width 45 height 25
click at [751, 26] on div "sales" at bounding box center [754, 24] width 45 height 25
click at [1311, 103] on button "Options" at bounding box center [1326, 92] width 82 height 26
click at [1329, 325] on div "Order # Customer Name Created Date PO # Accounting Order # Total ($) Created By…" at bounding box center [759, 416] width 1468 height 595
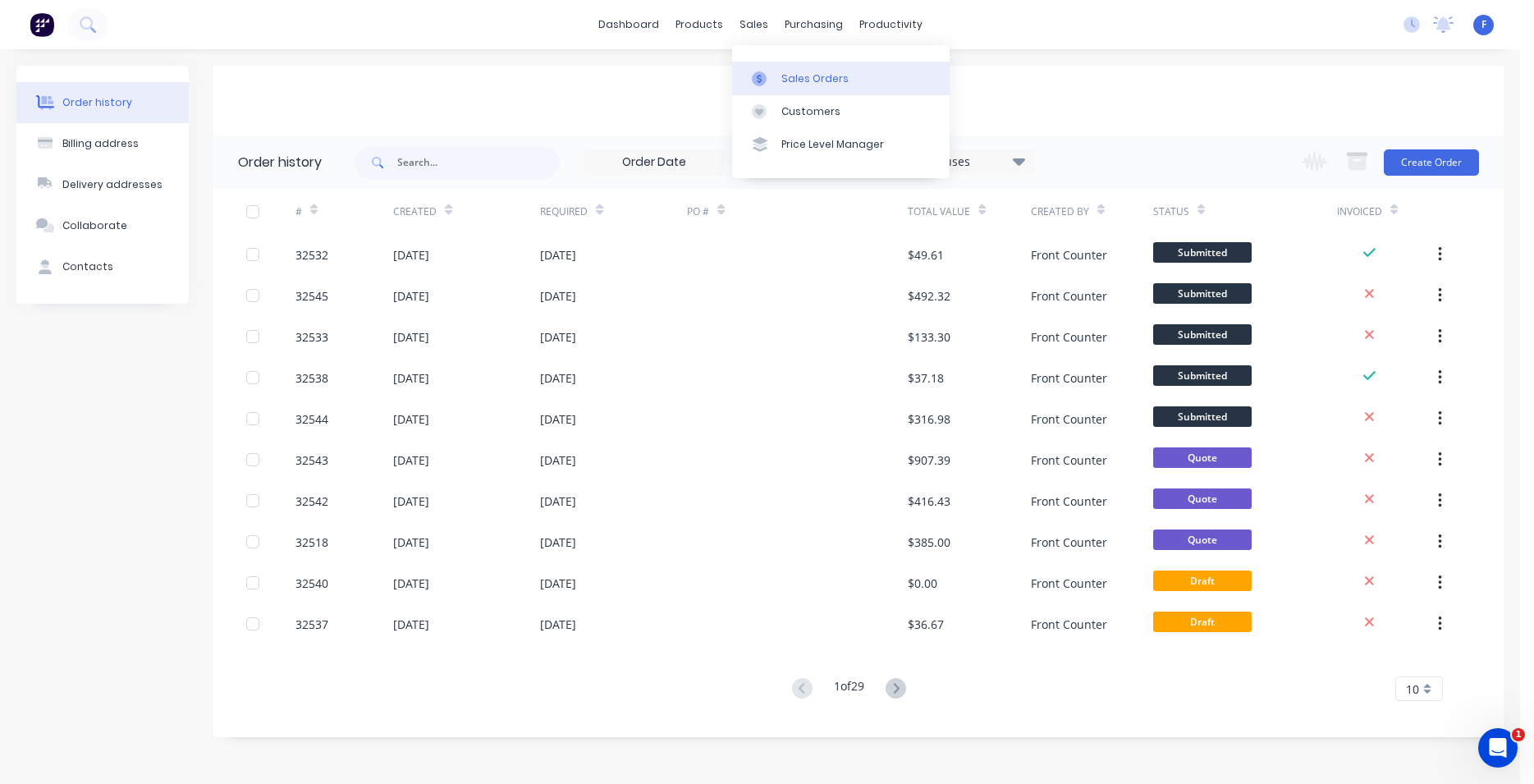
click at [789, 71] on div "Sales Orders" at bounding box center [815, 78] width 67 height 15
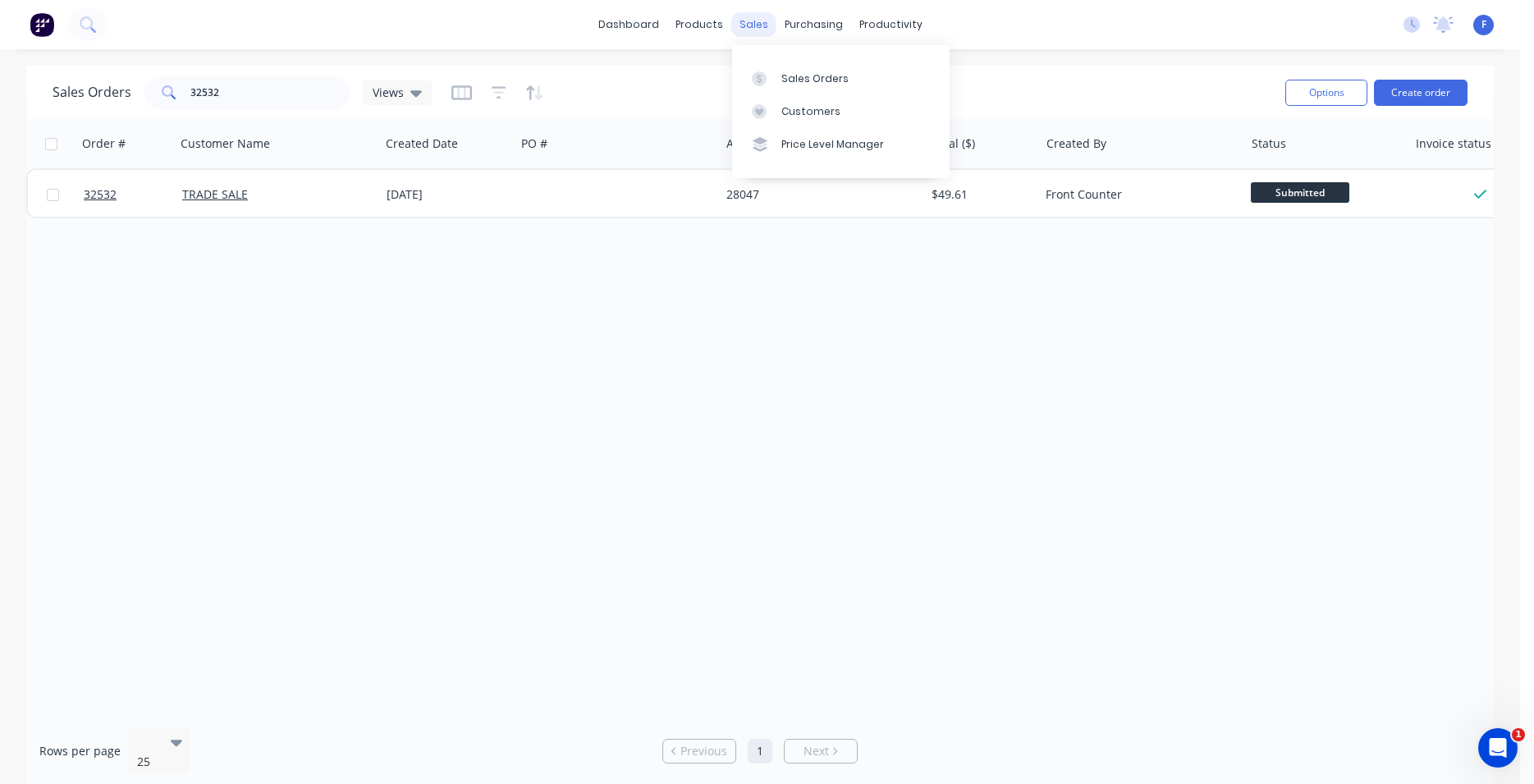
click at [755, 30] on div "sales" at bounding box center [754, 24] width 45 height 25
click at [784, 70] on link "Sales Orders" at bounding box center [841, 78] width 218 height 33
click at [785, 70] on link "Sales Orders" at bounding box center [841, 78] width 218 height 33
click at [798, 107] on div "Customers" at bounding box center [811, 112] width 59 height 15
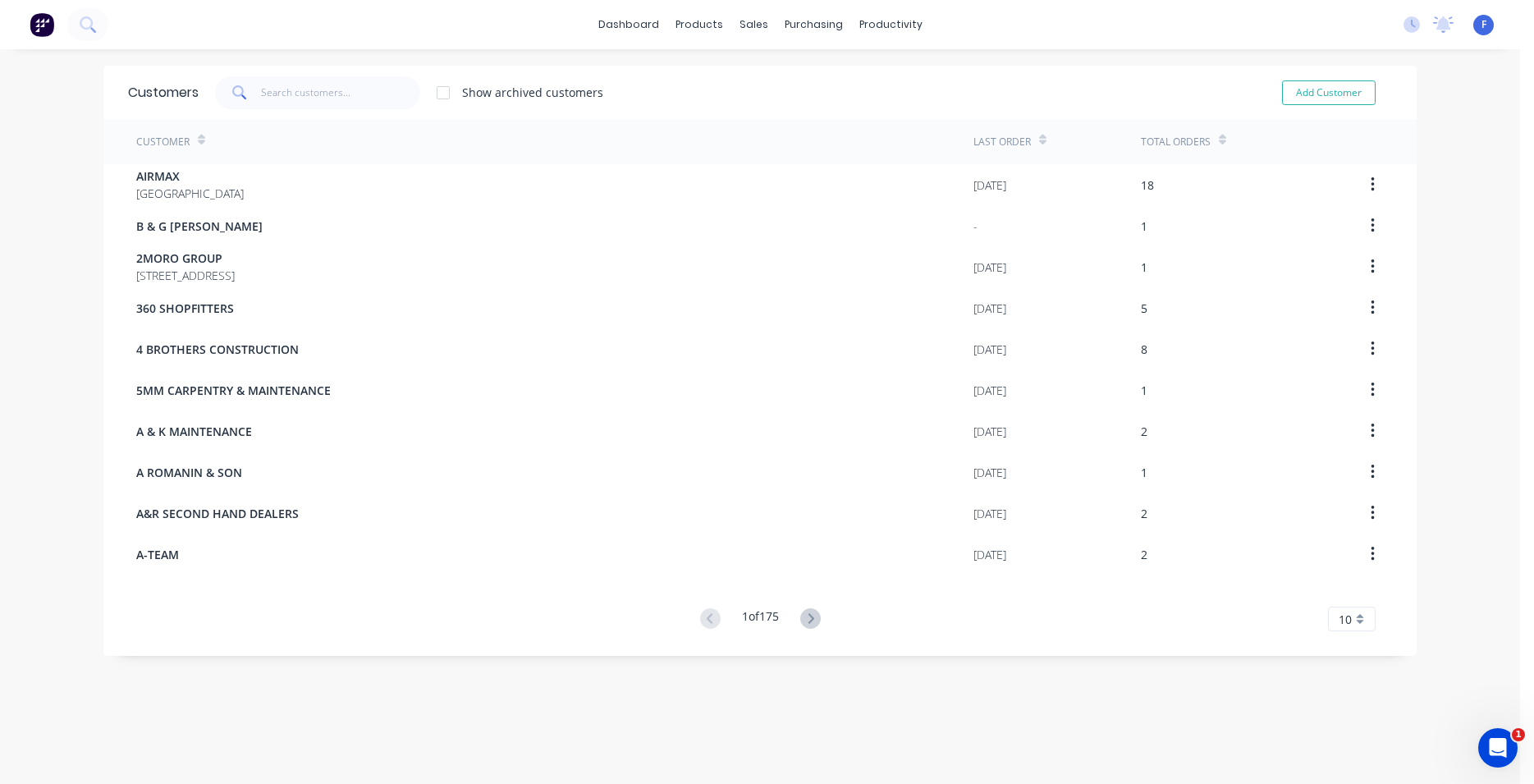
click at [252, 90] on span at bounding box center [238, 93] width 46 height 33
click at [785, 29] on div "purchasing" at bounding box center [814, 24] width 75 height 25
click at [831, 78] on div "Purchase Orders" at bounding box center [860, 78] width 87 height 15
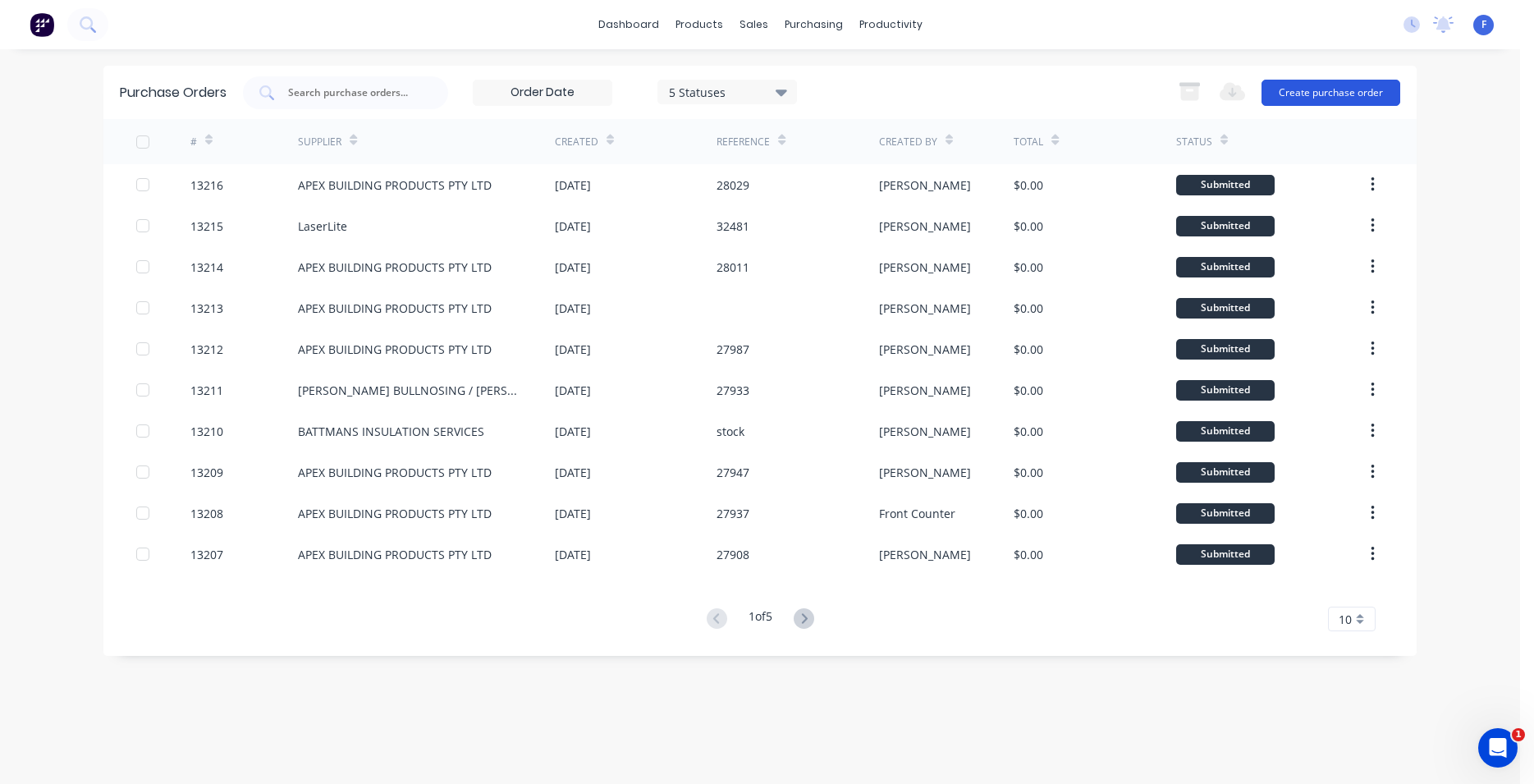
click at [1323, 97] on button "Create purchase order" at bounding box center [1331, 92] width 139 height 26
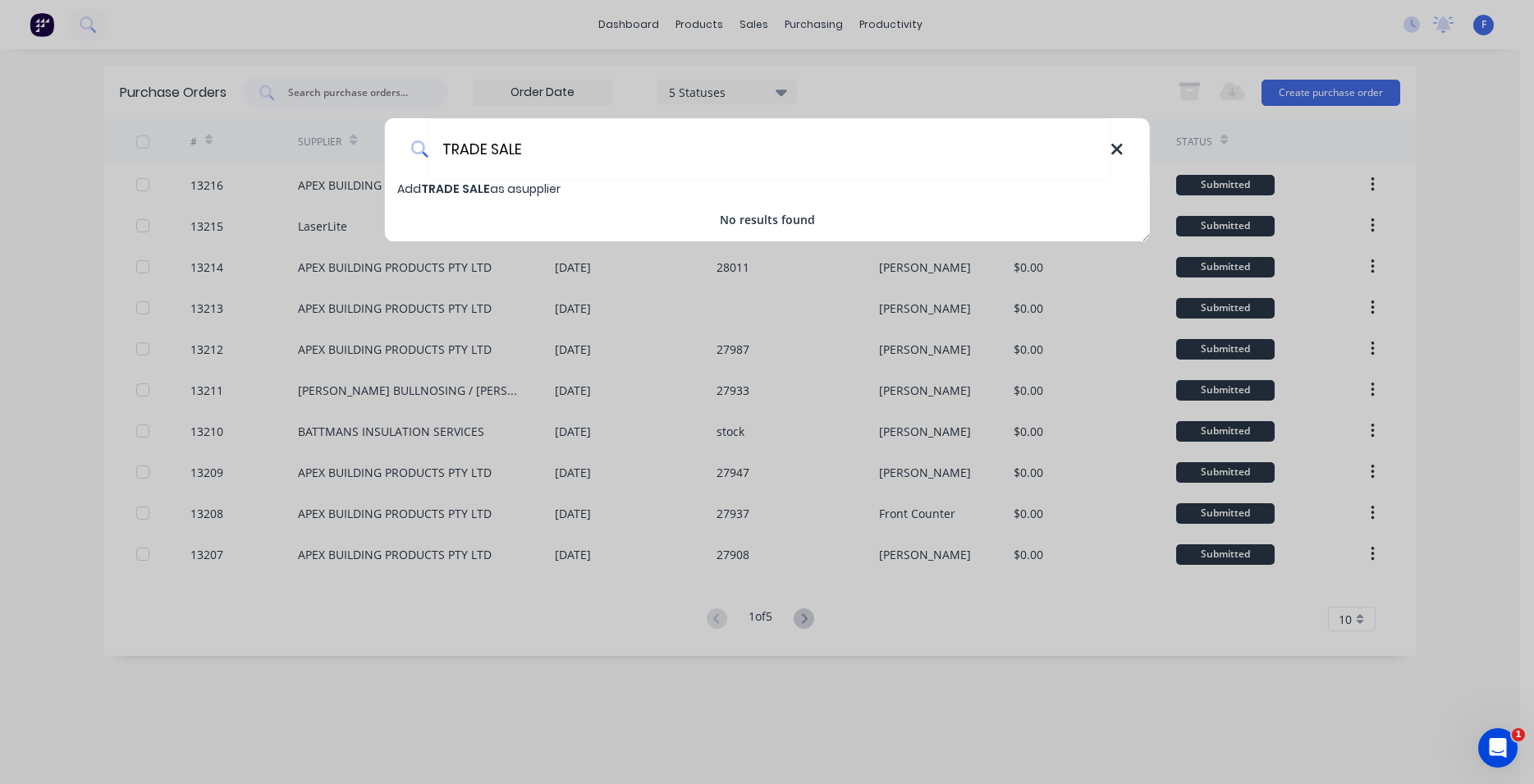
type input "TRADE SALE"
click at [1121, 150] on icon at bounding box center [1117, 150] width 13 height 18
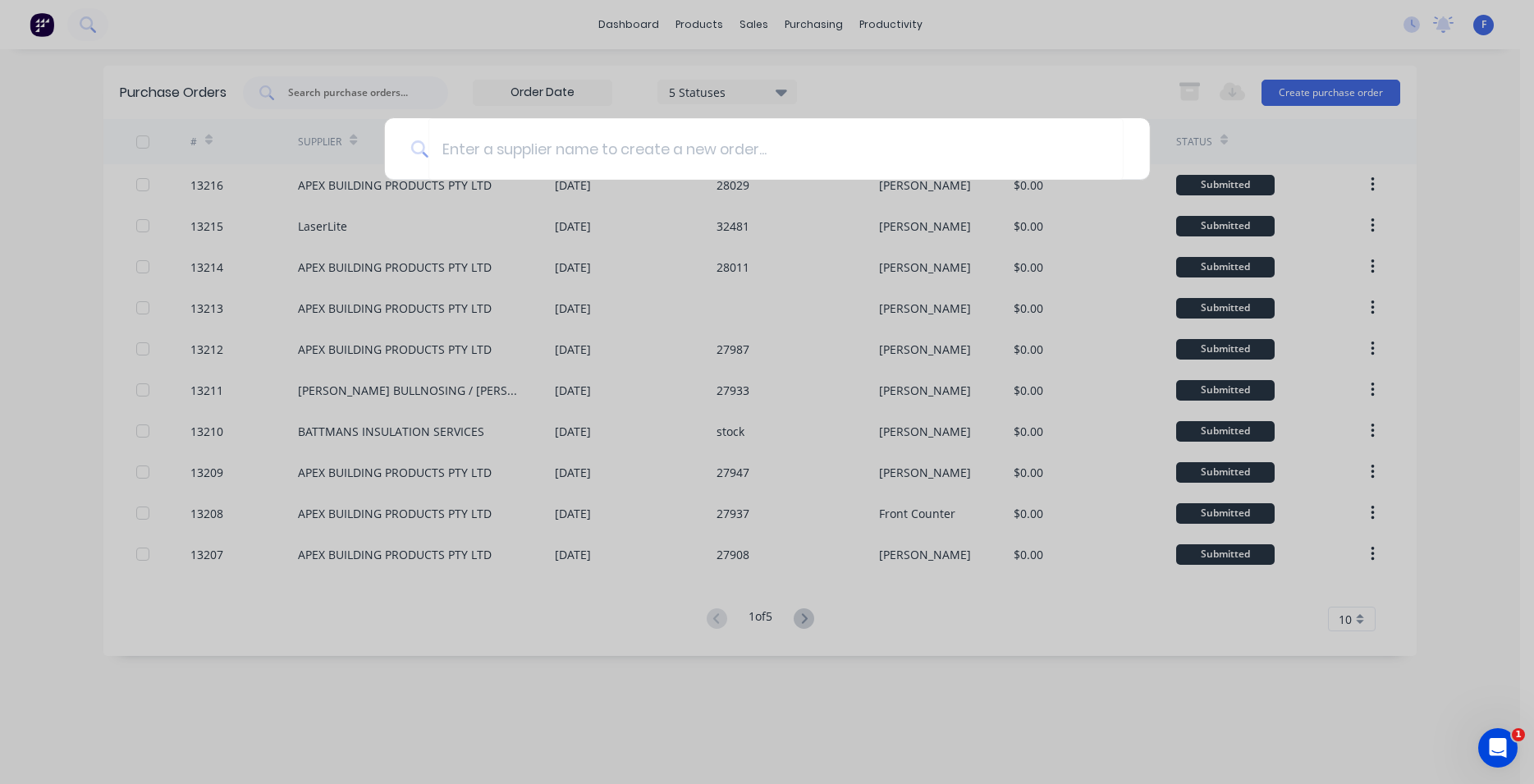
click at [757, 24] on div at bounding box center [767, 392] width 1534 height 784
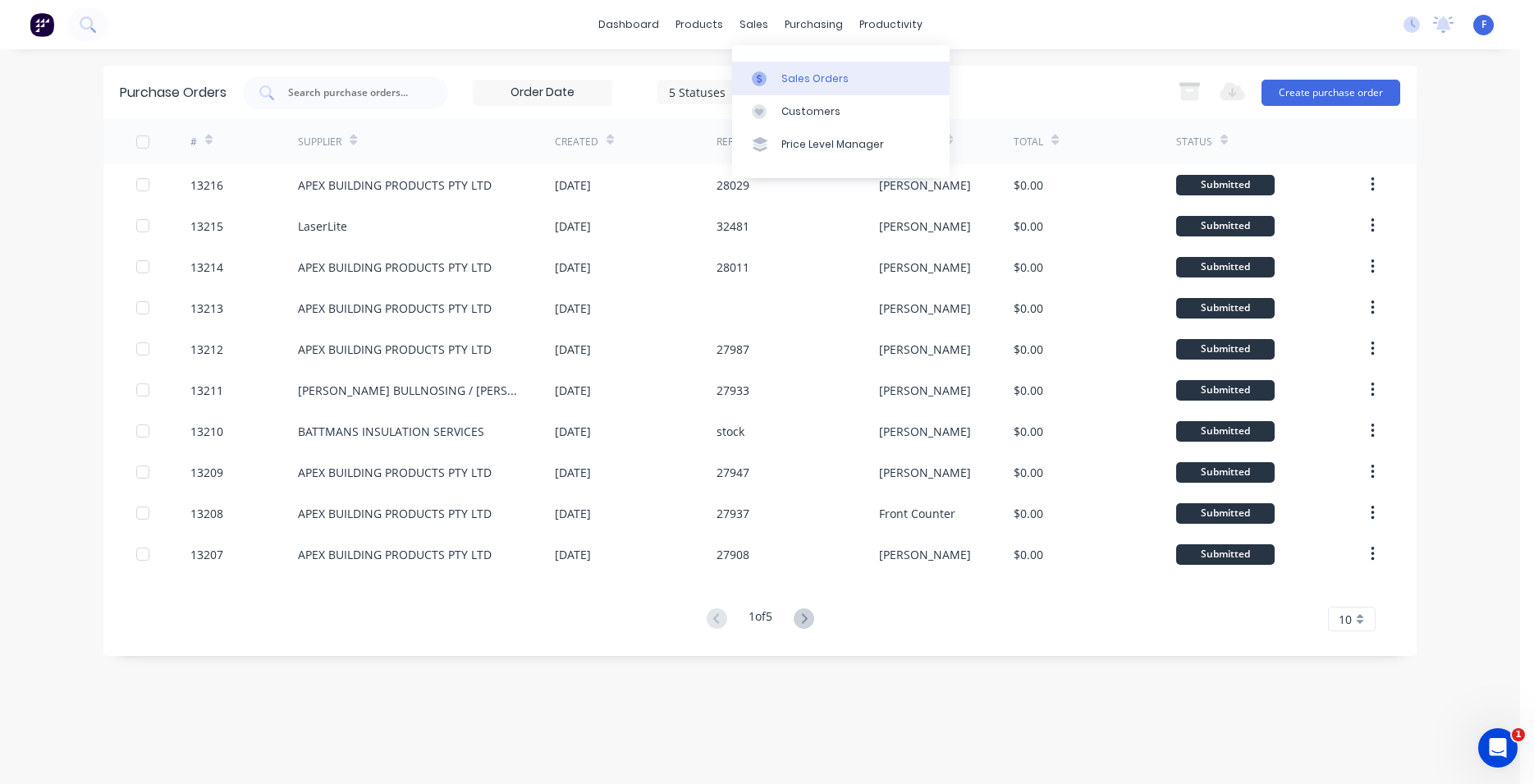
click at [771, 71] on div at bounding box center [764, 78] width 25 height 15
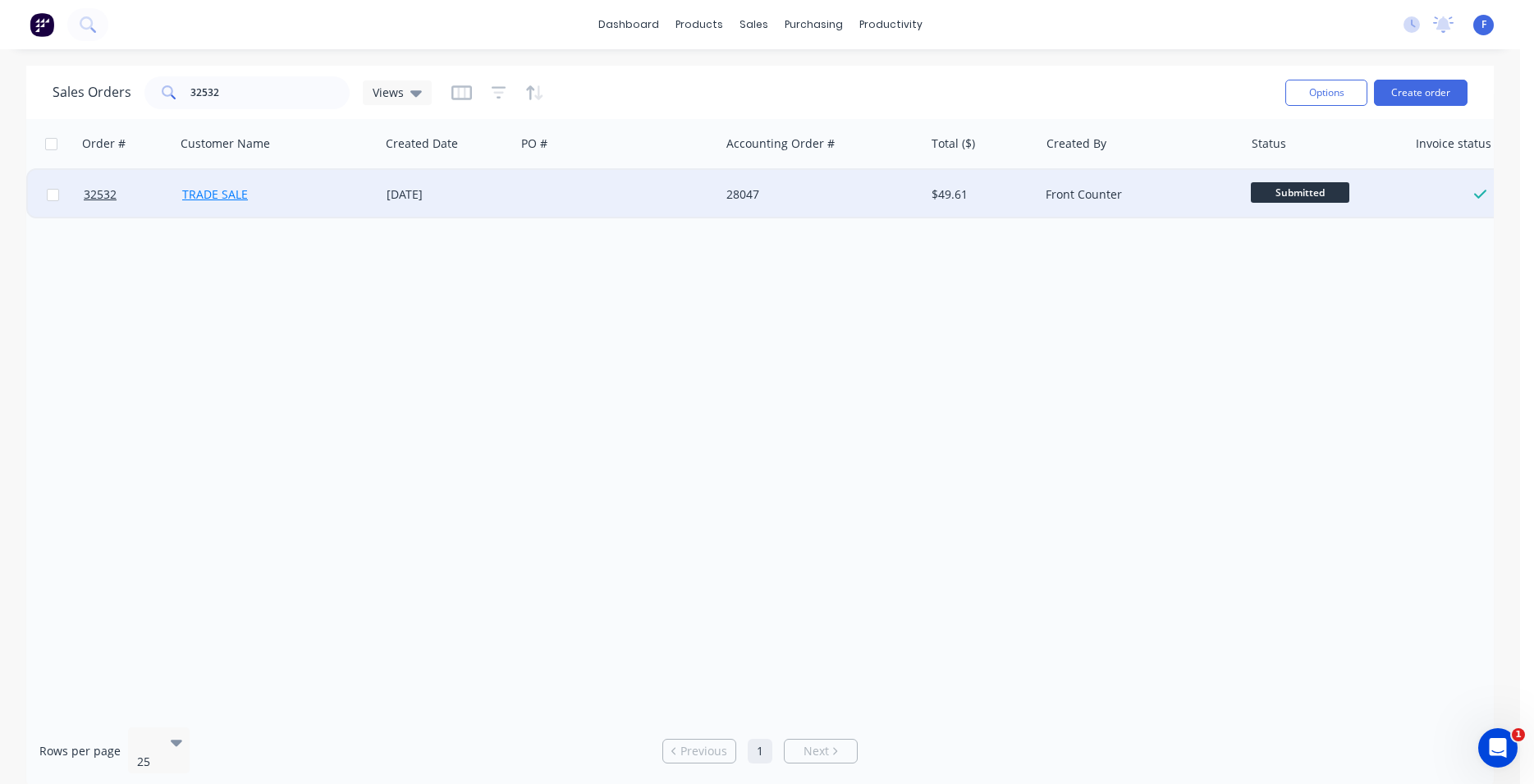
click at [205, 189] on link "TRADE SALE" at bounding box center [214, 194] width 66 height 16
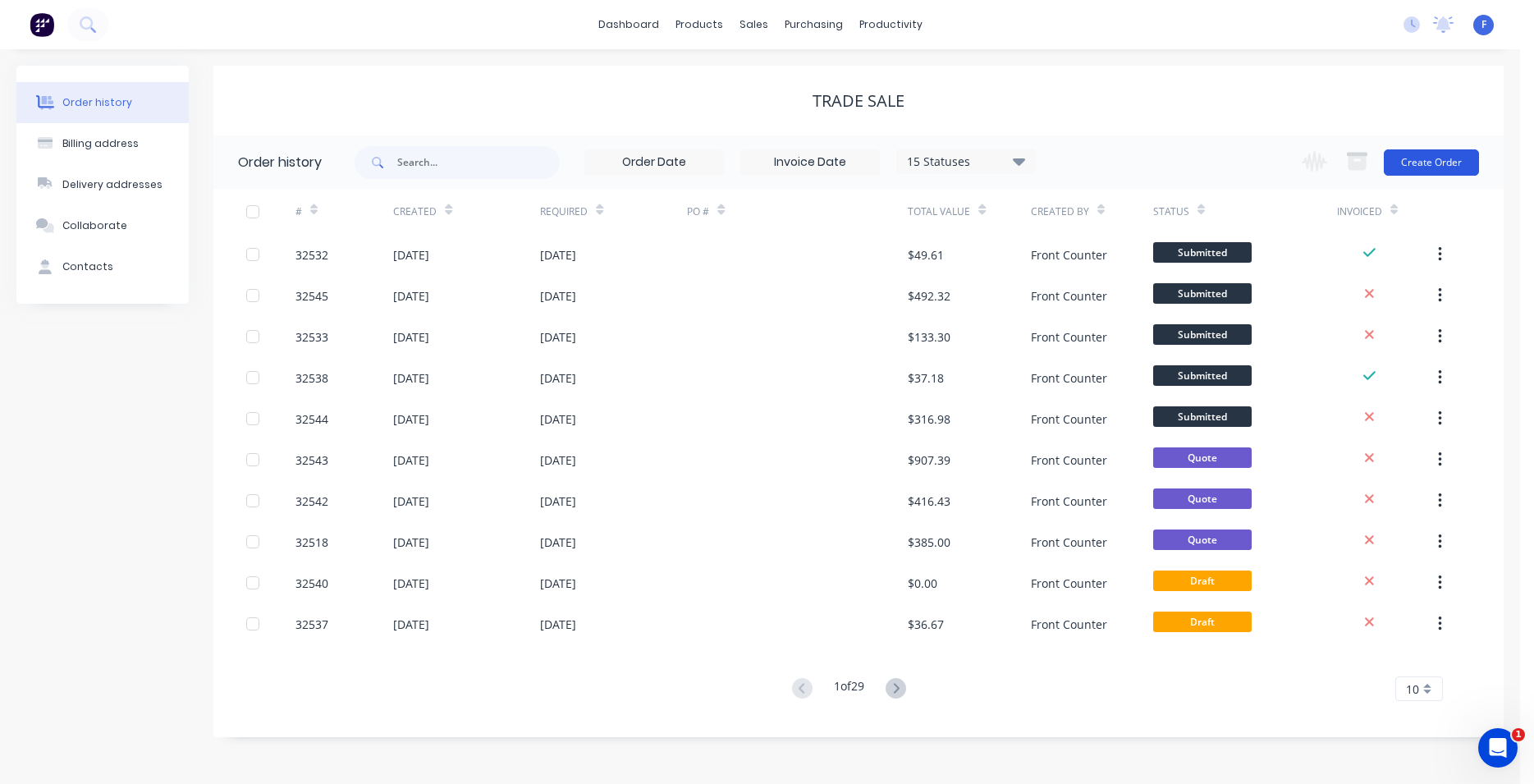
click at [1417, 166] on button "Create Order" at bounding box center [1431, 163] width 95 height 26
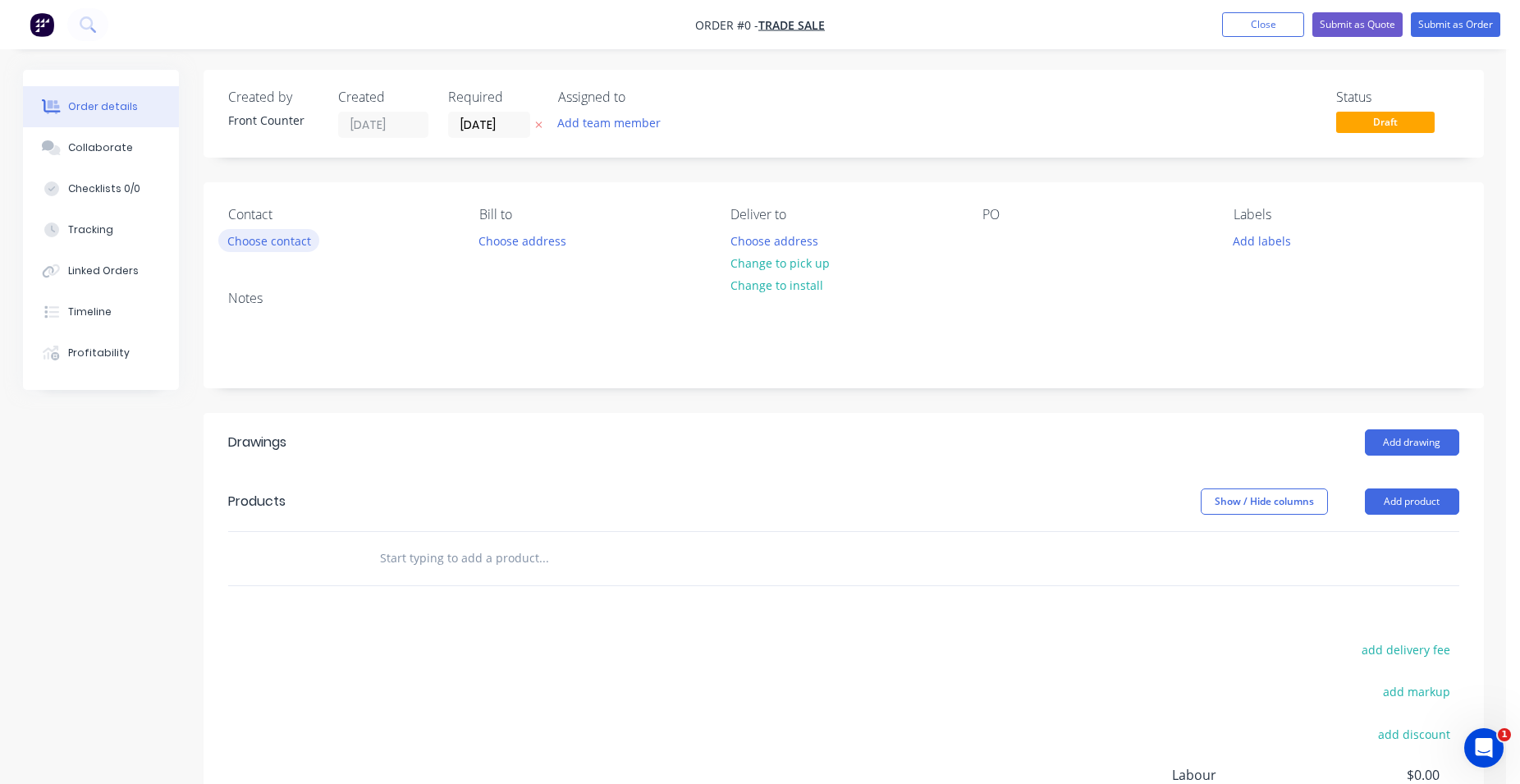
click at [298, 239] on button "Choose contact" at bounding box center [268, 240] width 101 height 22
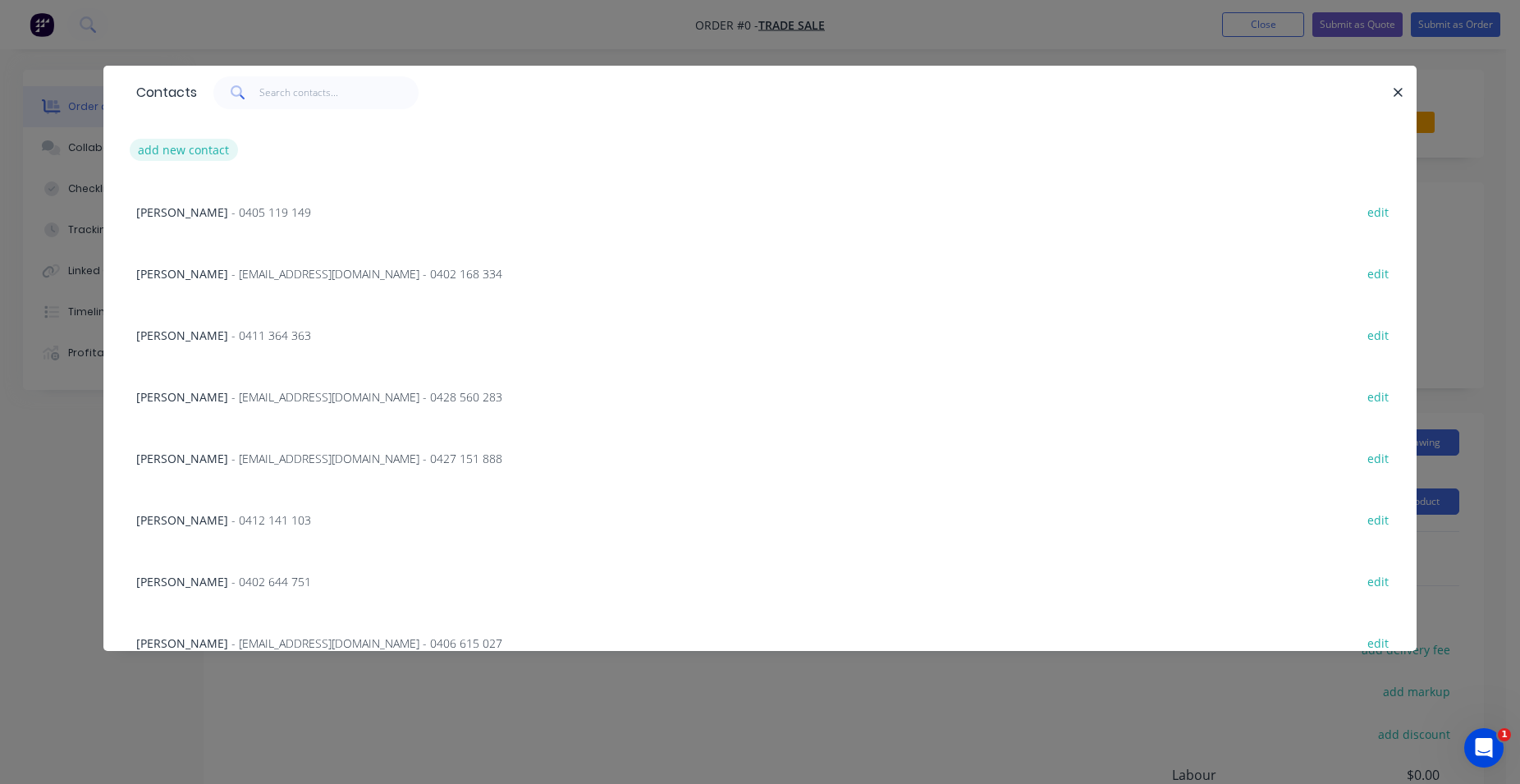
click at [211, 144] on button "add new contact" at bounding box center [183, 150] width 108 height 22
select select "AU"
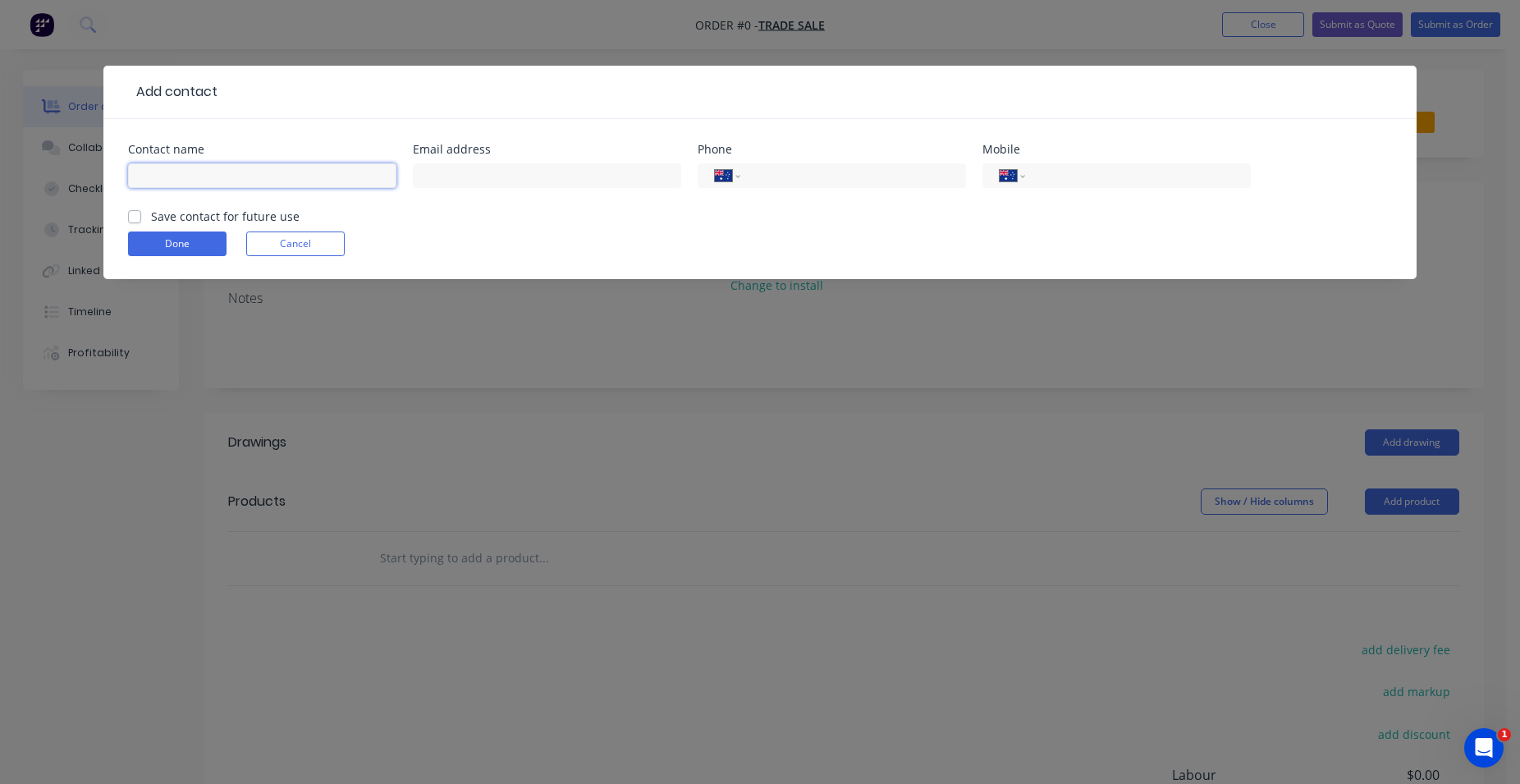
click at [292, 181] on input "text" at bounding box center [262, 175] width 269 height 25
type input "[PERSON_NAME]"
click at [1068, 180] on input "tel" at bounding box center [1135, 175] width 197 height 18
type input "0402 051 699"
click at [185, 234] on button "Done" at bounding box center [177, 244] width 99 height 25
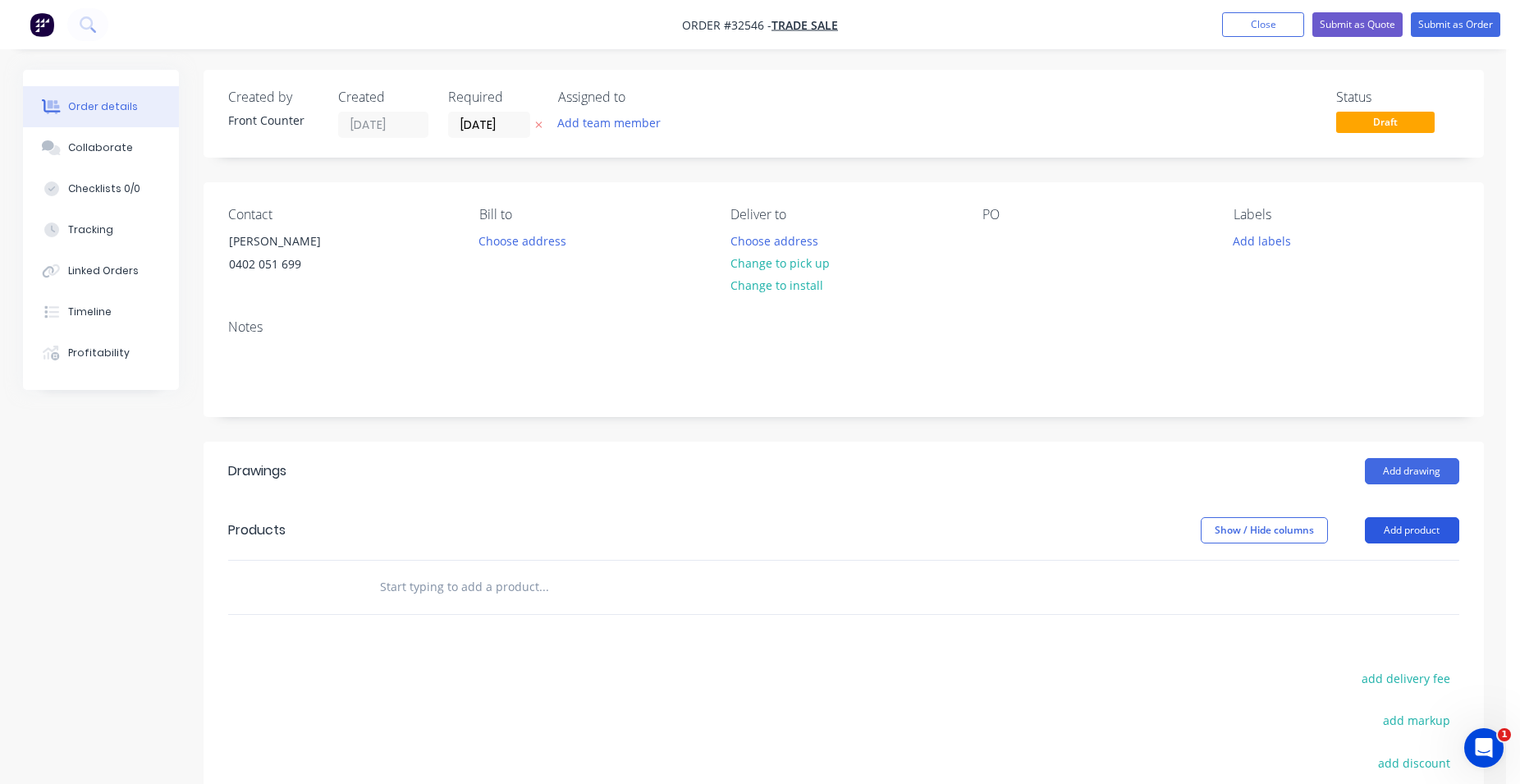
click at [1406, 529] on button "Add product" at bounding box center [1412, 530] width 94 height 26
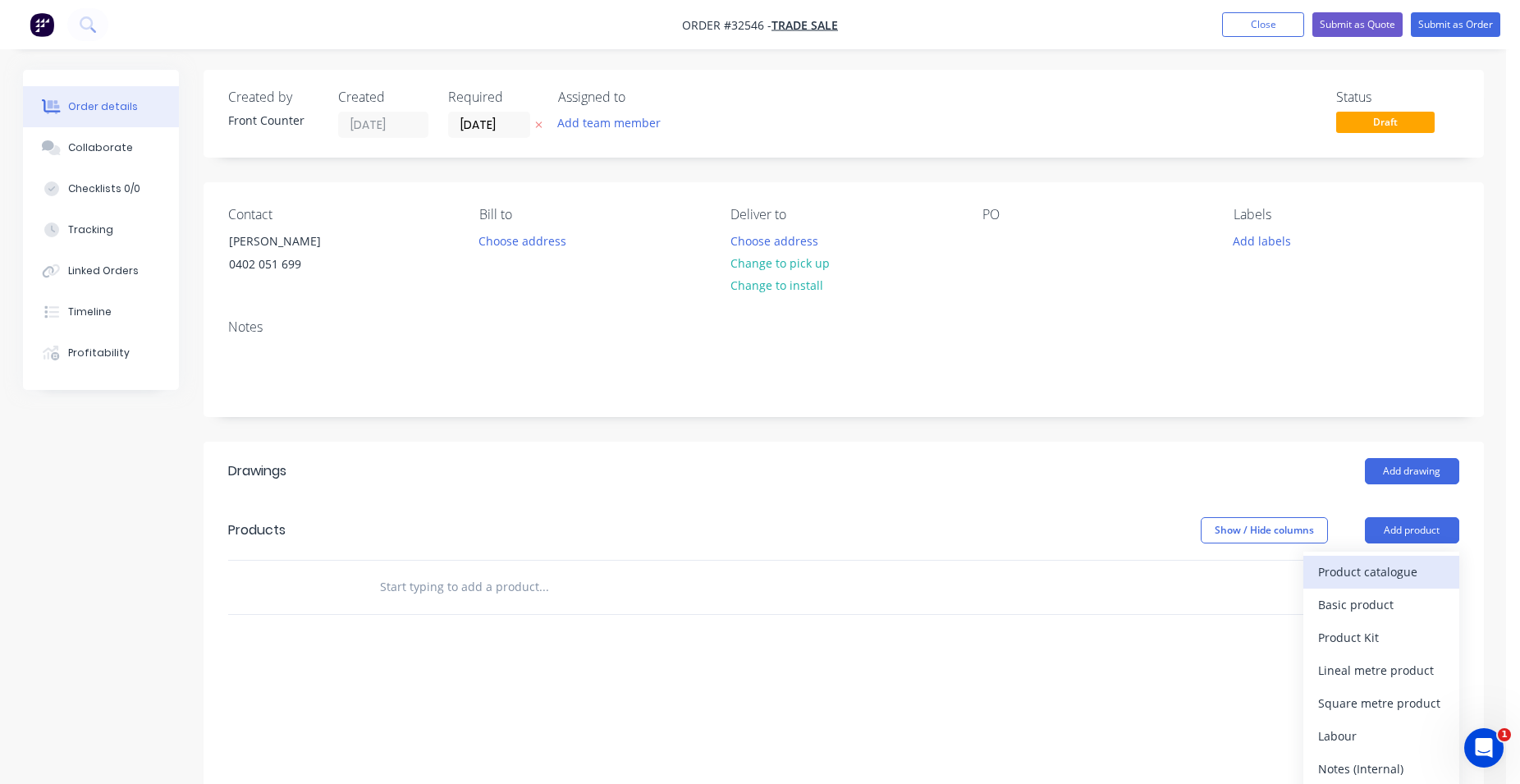
click at [1399, 569] on div "Product catalogue" at bounding box center [1381, 572] width 127 height 24
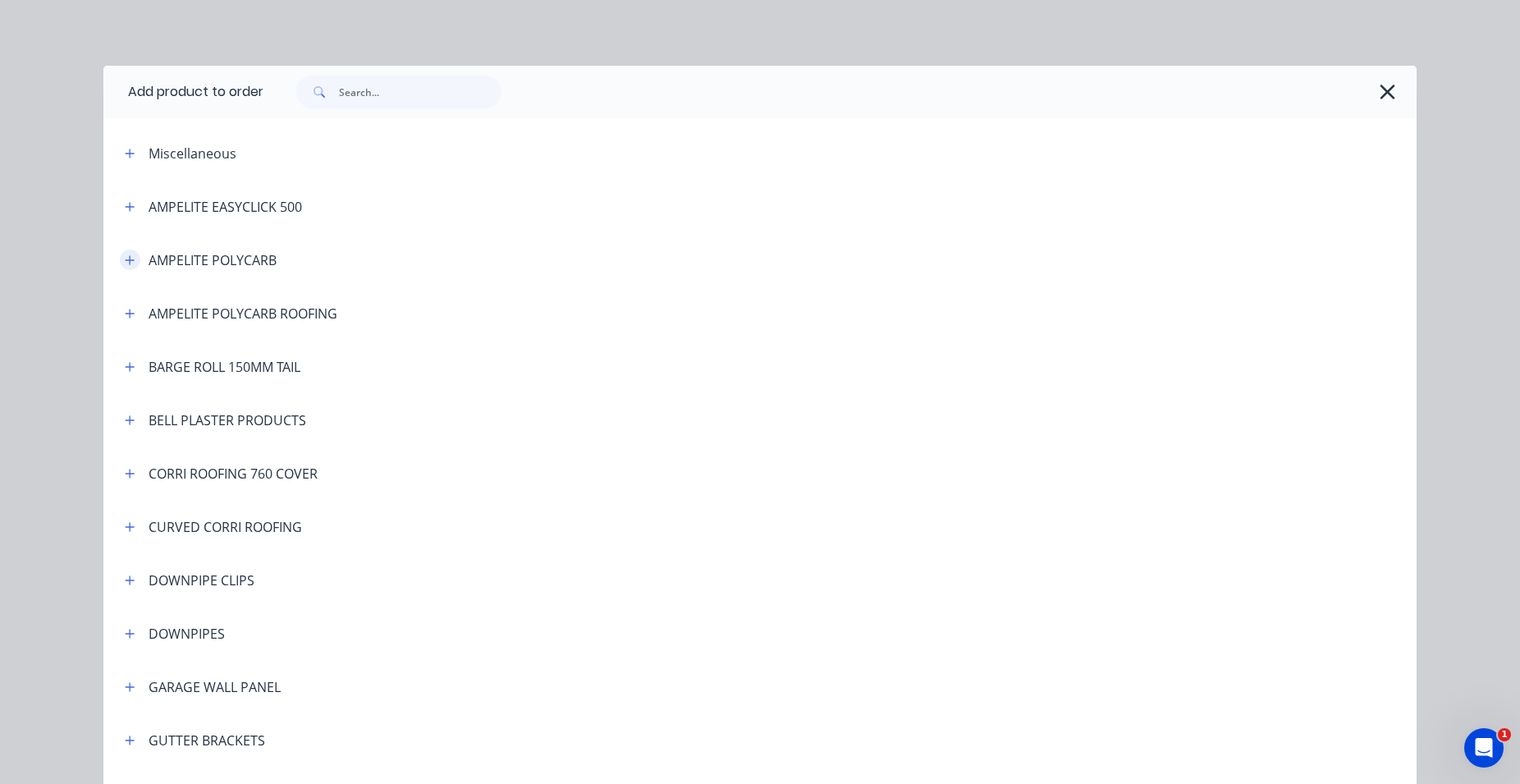
click at [125, 261] on icon "button" at bounding box center [129, 260] width 10 height 11
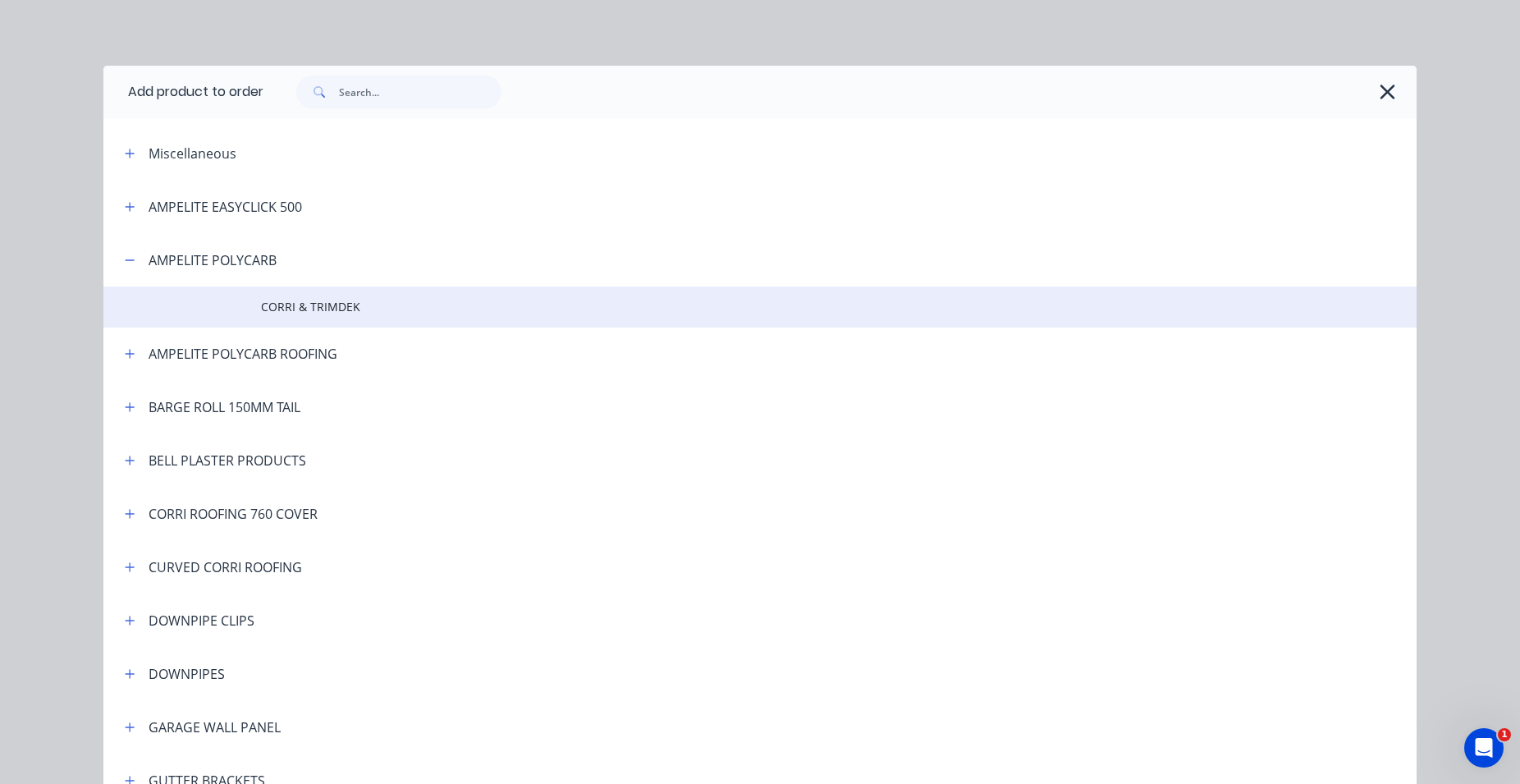
click at [251, 310] on td at bounding box center [182, 307] width 158 height 41
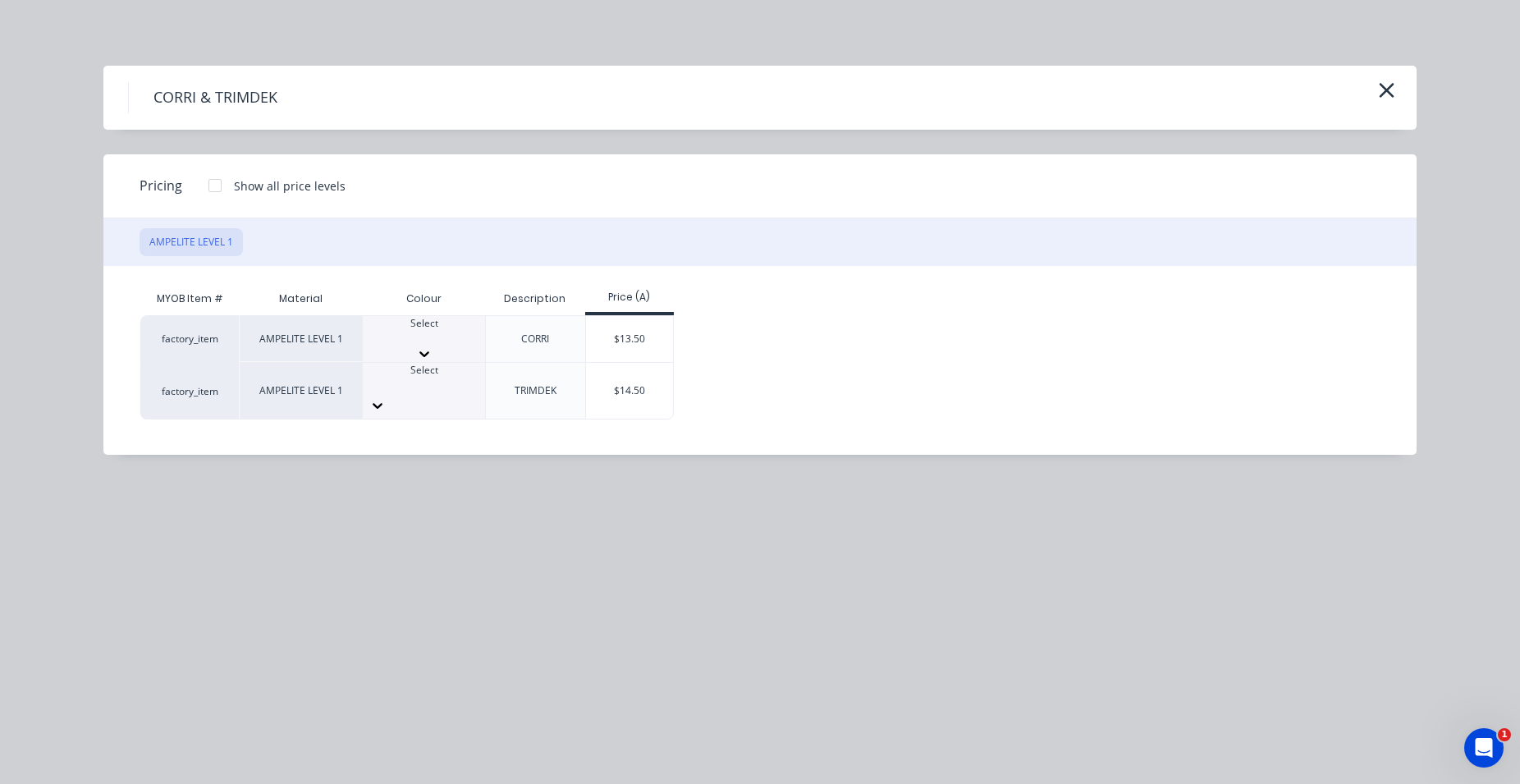
click at [440, 334] on div at bounding box center [424, 338] width 122 height 15
click at [612, 340] on div "$13.50" at bounding box center [630, 344] width 88 height 55
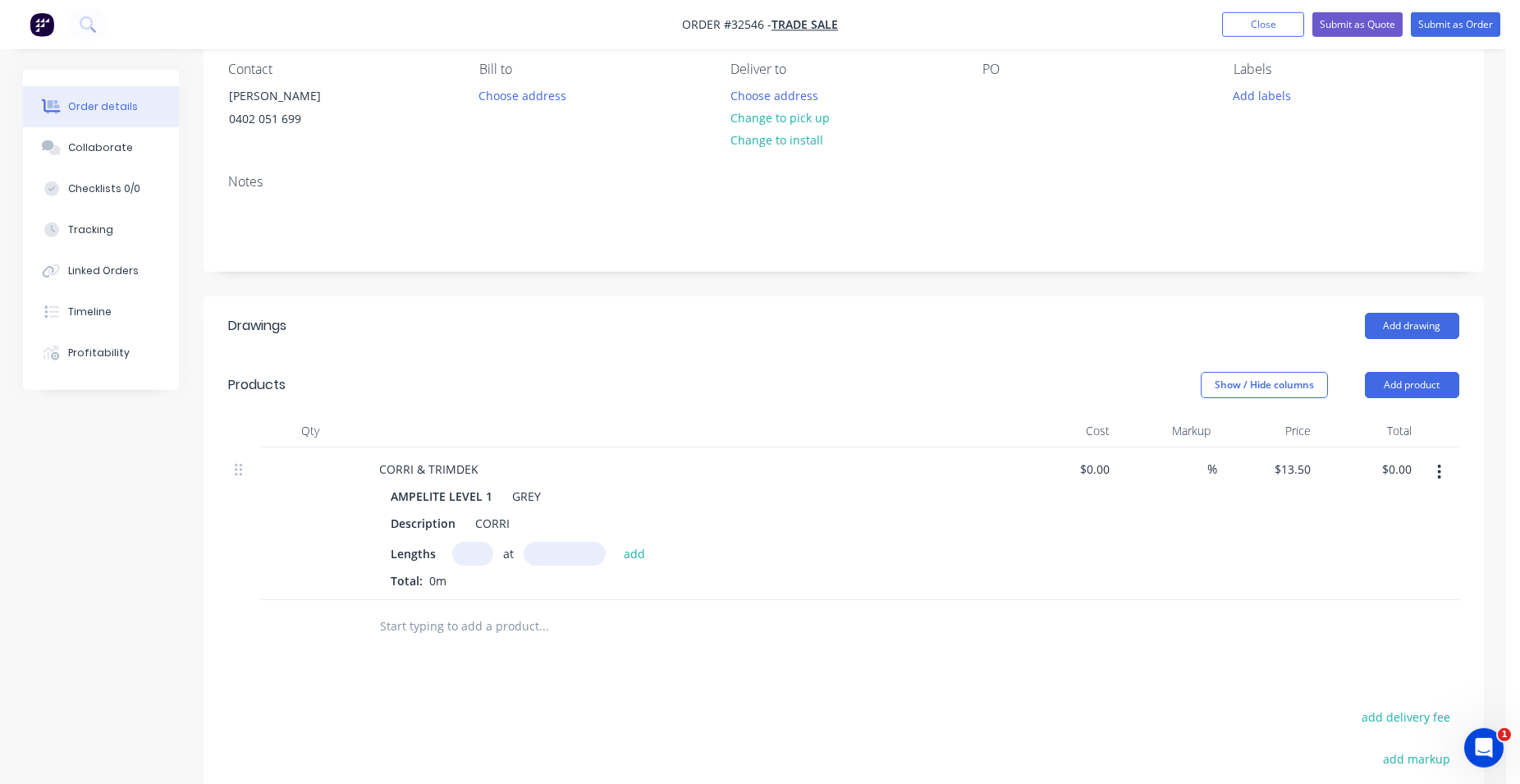
scroll to position [251, 0]
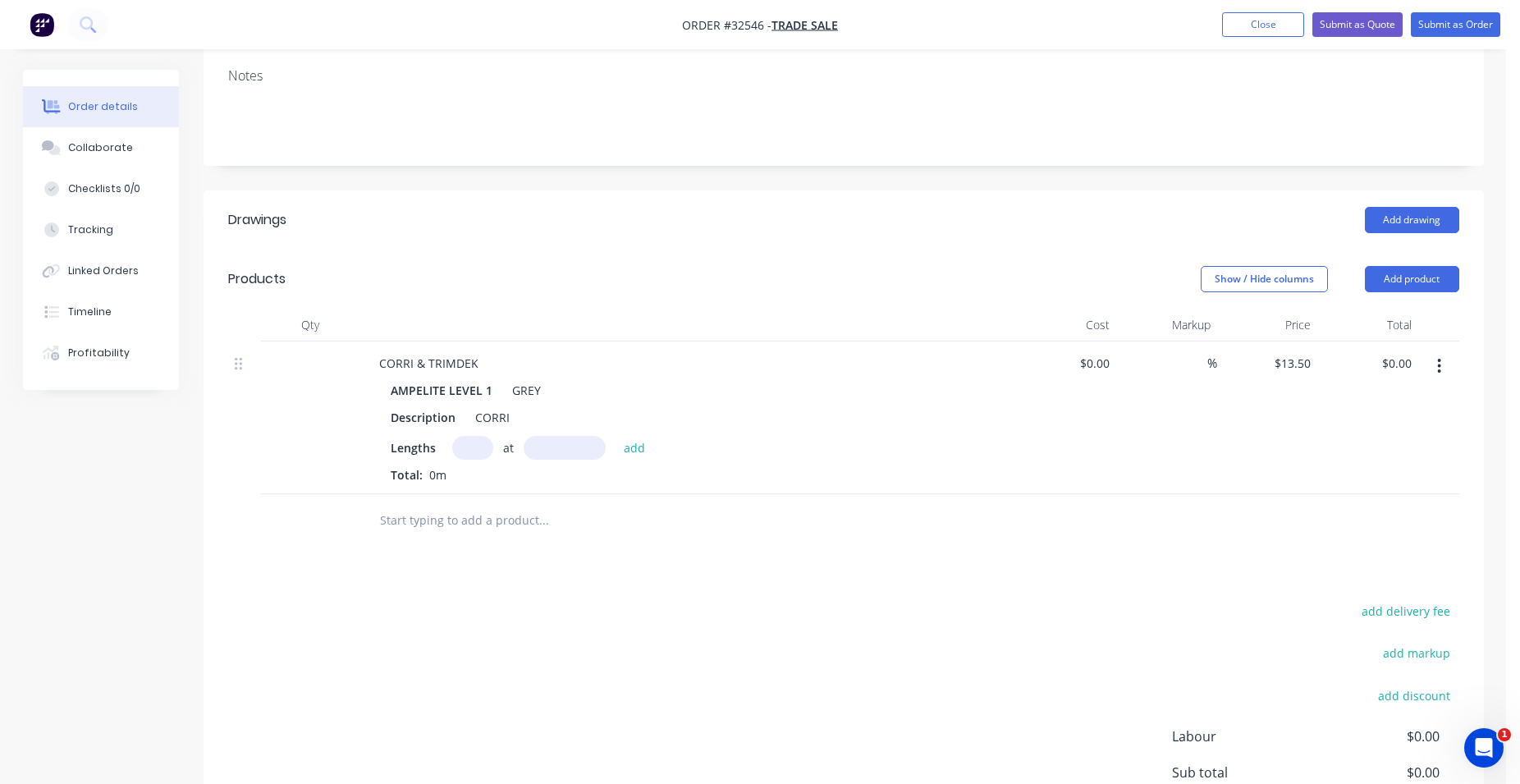
click at [477, 454] on input "text" at bounding box center [473, 448] width 41 height 24
type input "10"
click at [566, 450] on input "text" at bounding box center [564, 448] width 82 height 24
type input "1800mm"
click at [631, 443] on button "add" at bounding box center [635, 447] width 39 height 22
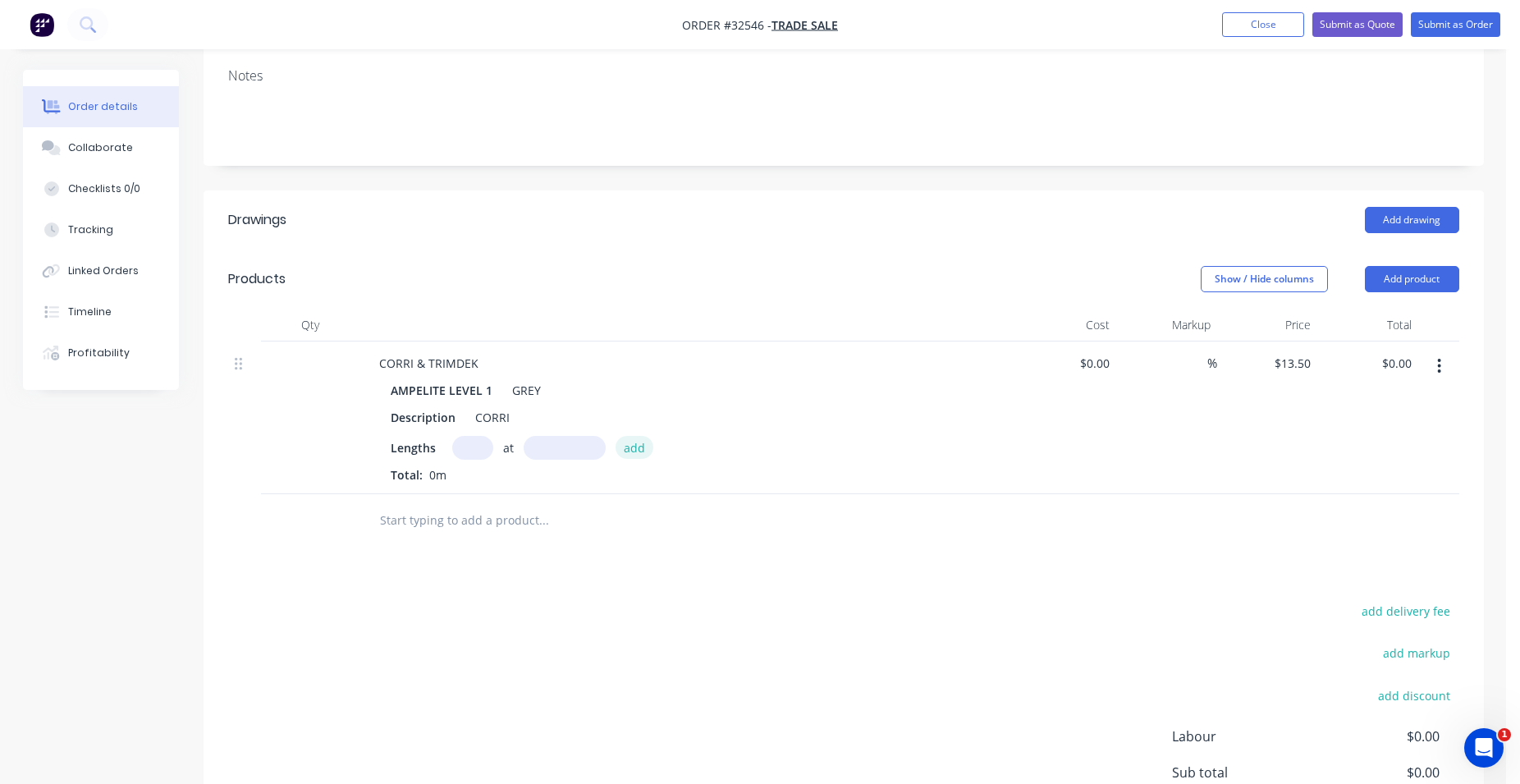
type input "$243.00"
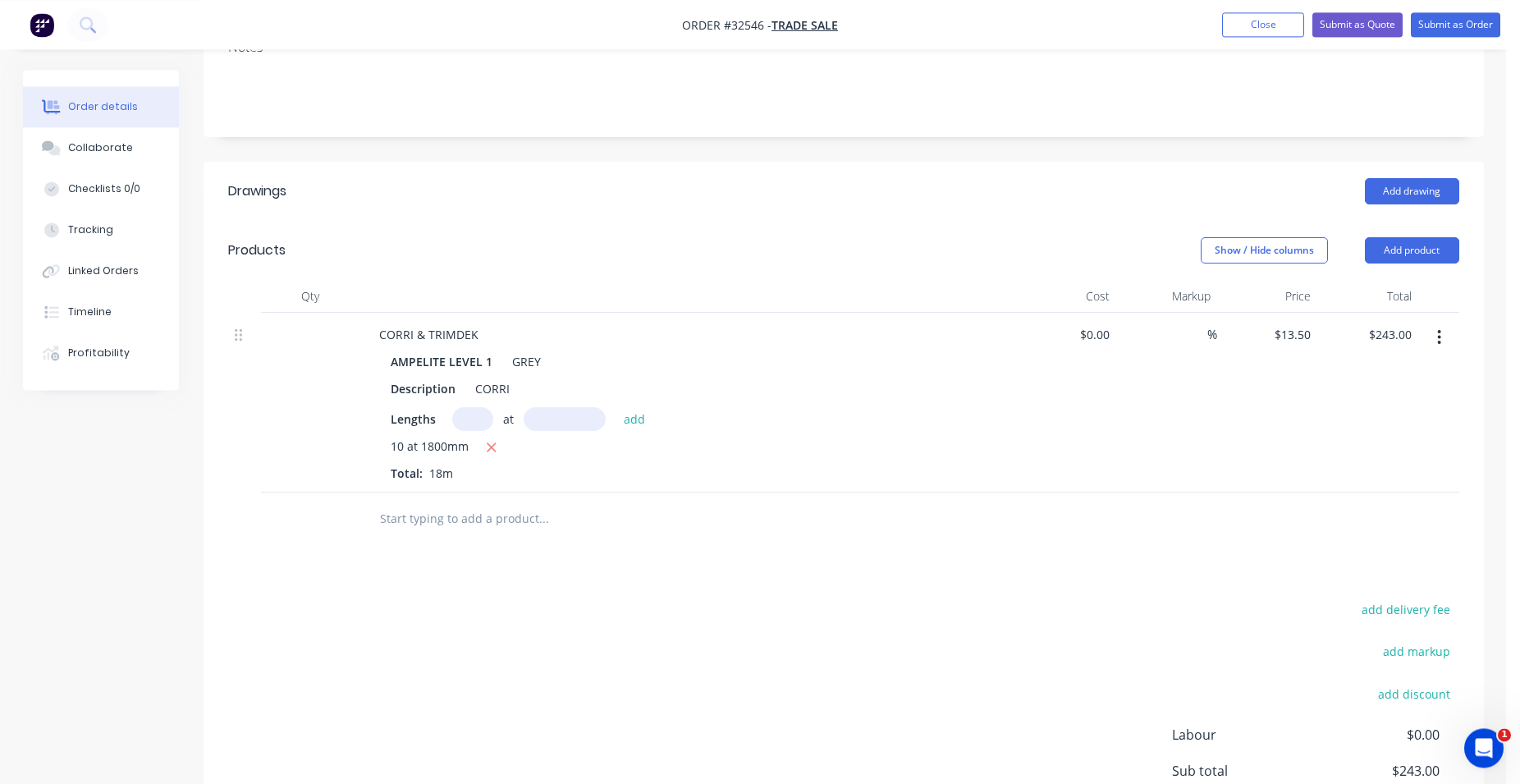
scroll to position [210, 0]
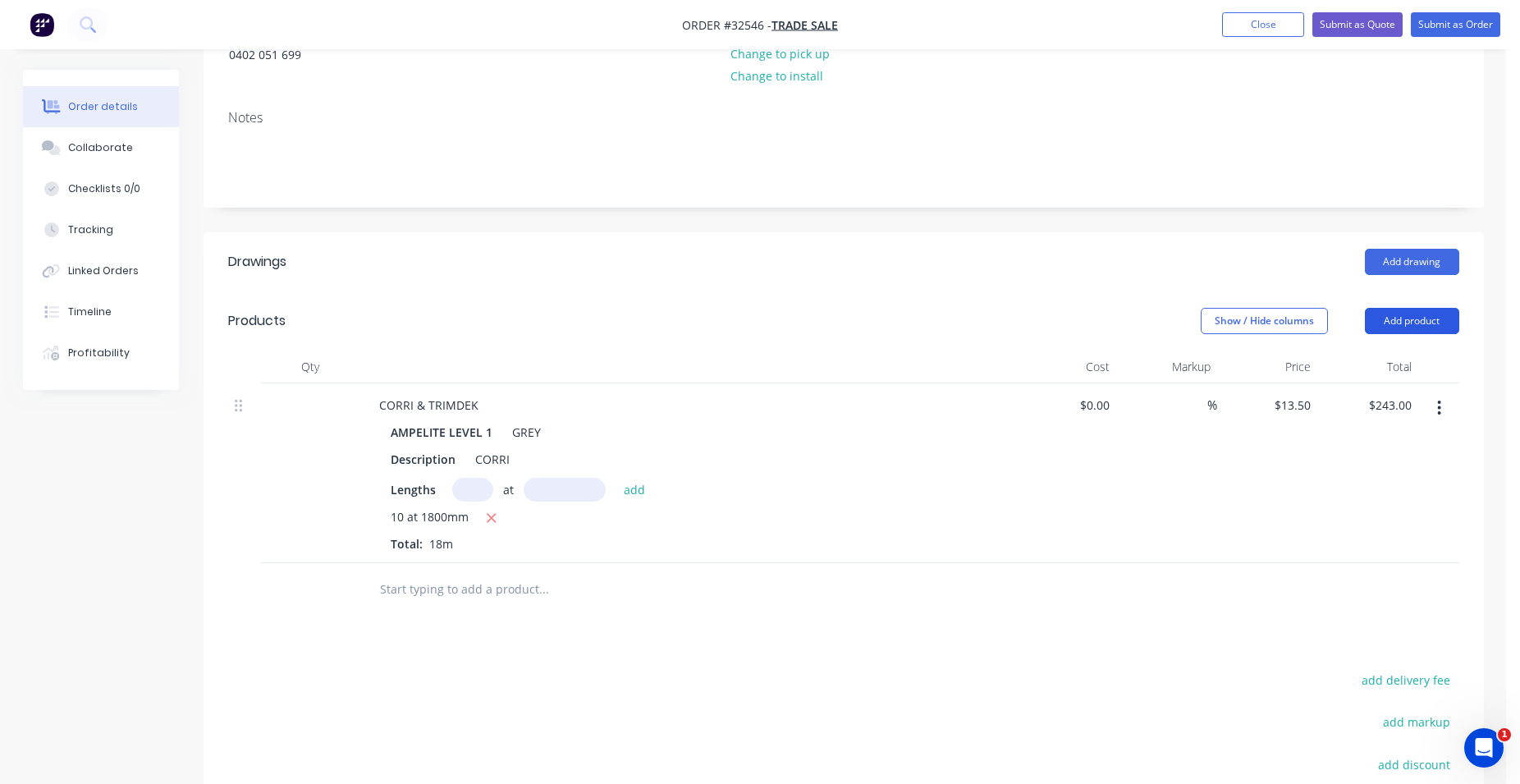
click at [1436, 316] on button "Add product" at bounding box center [1412, 320] width 94 height 26
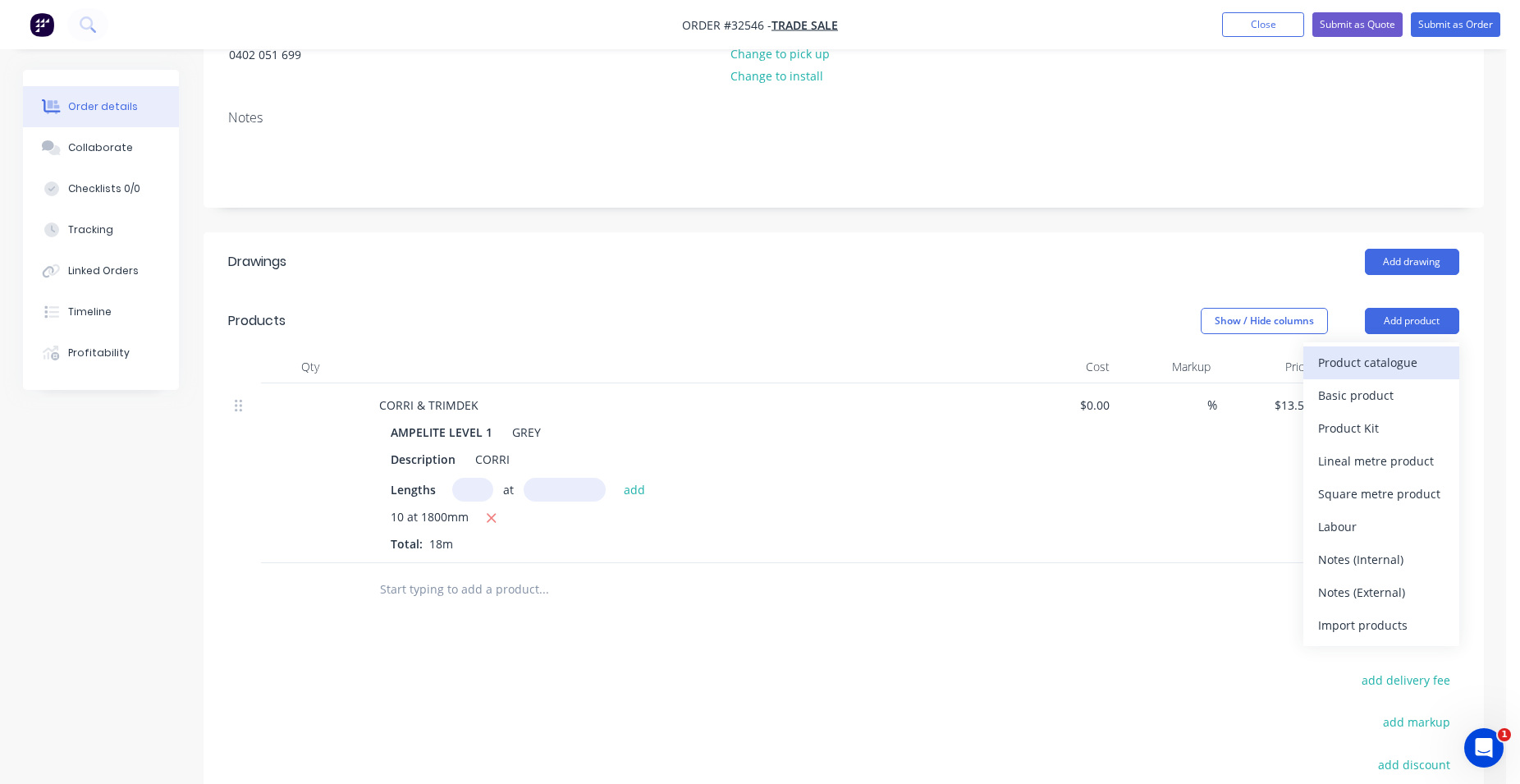
click at [1330, 366] on div "Product catalogue" at bounding box center [1381, 363] width 127 height 24
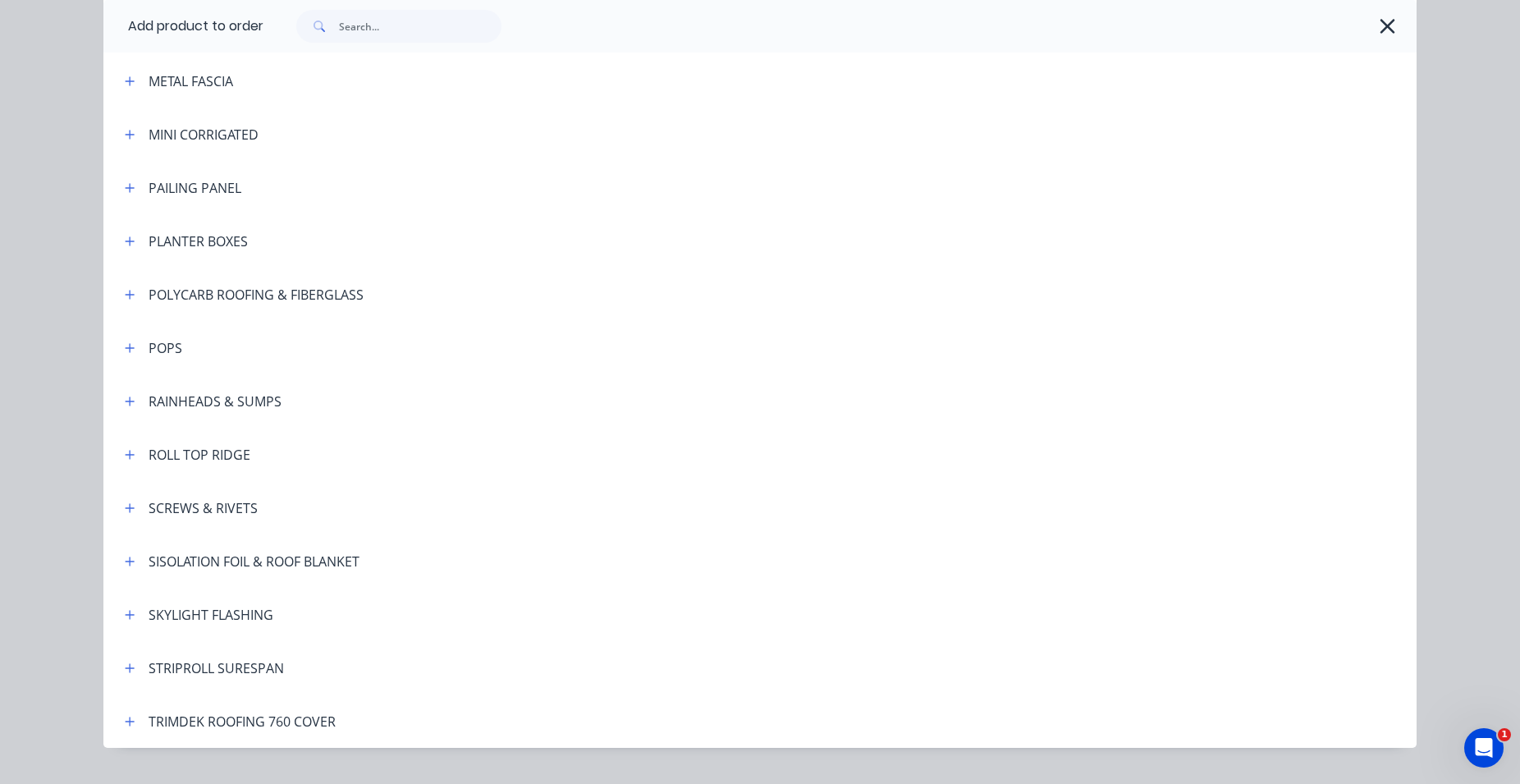
scroll to position [1016, 0]
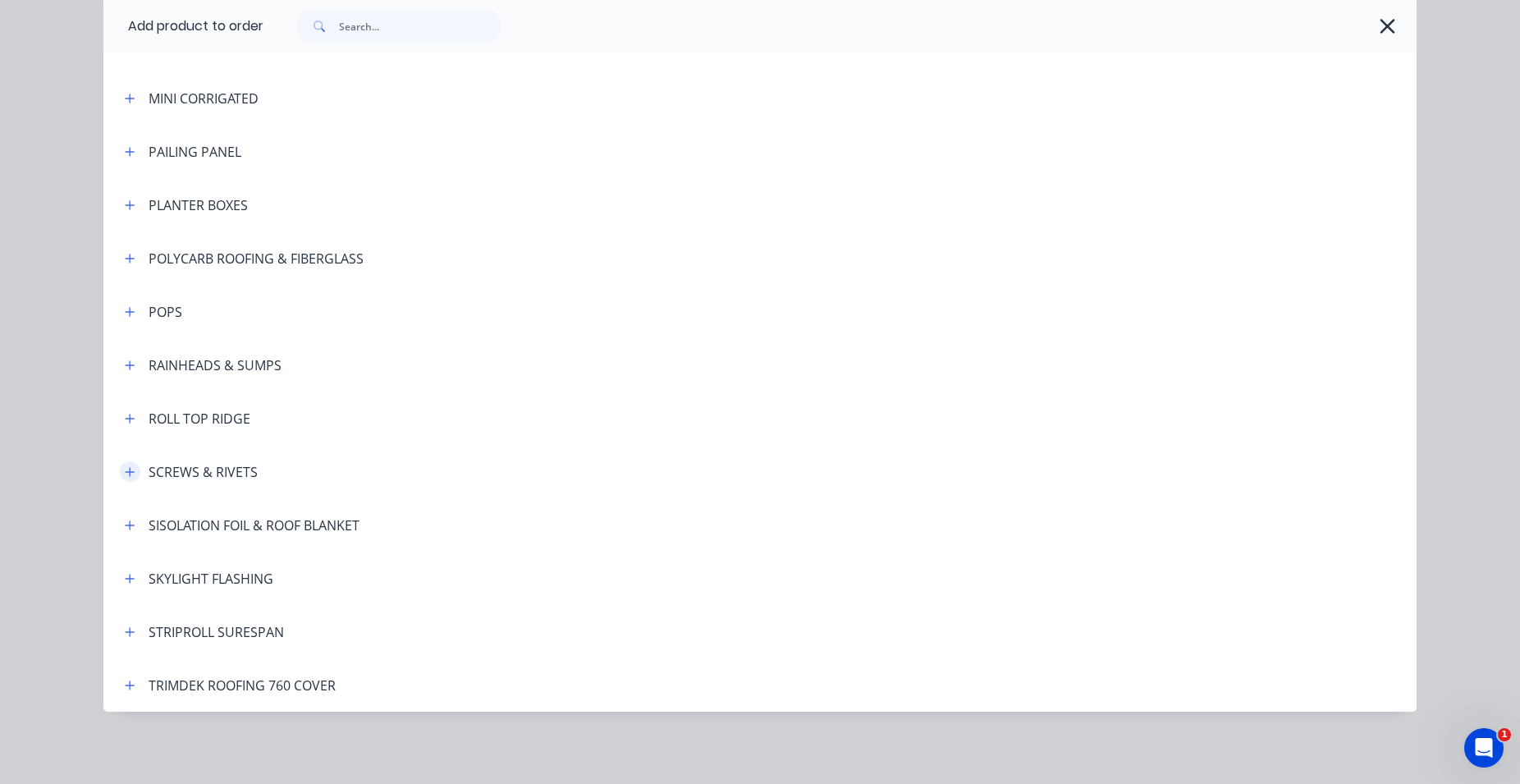
click at [125, 466] on icon "button" at bounding box center [129, 472] width 10 height 11
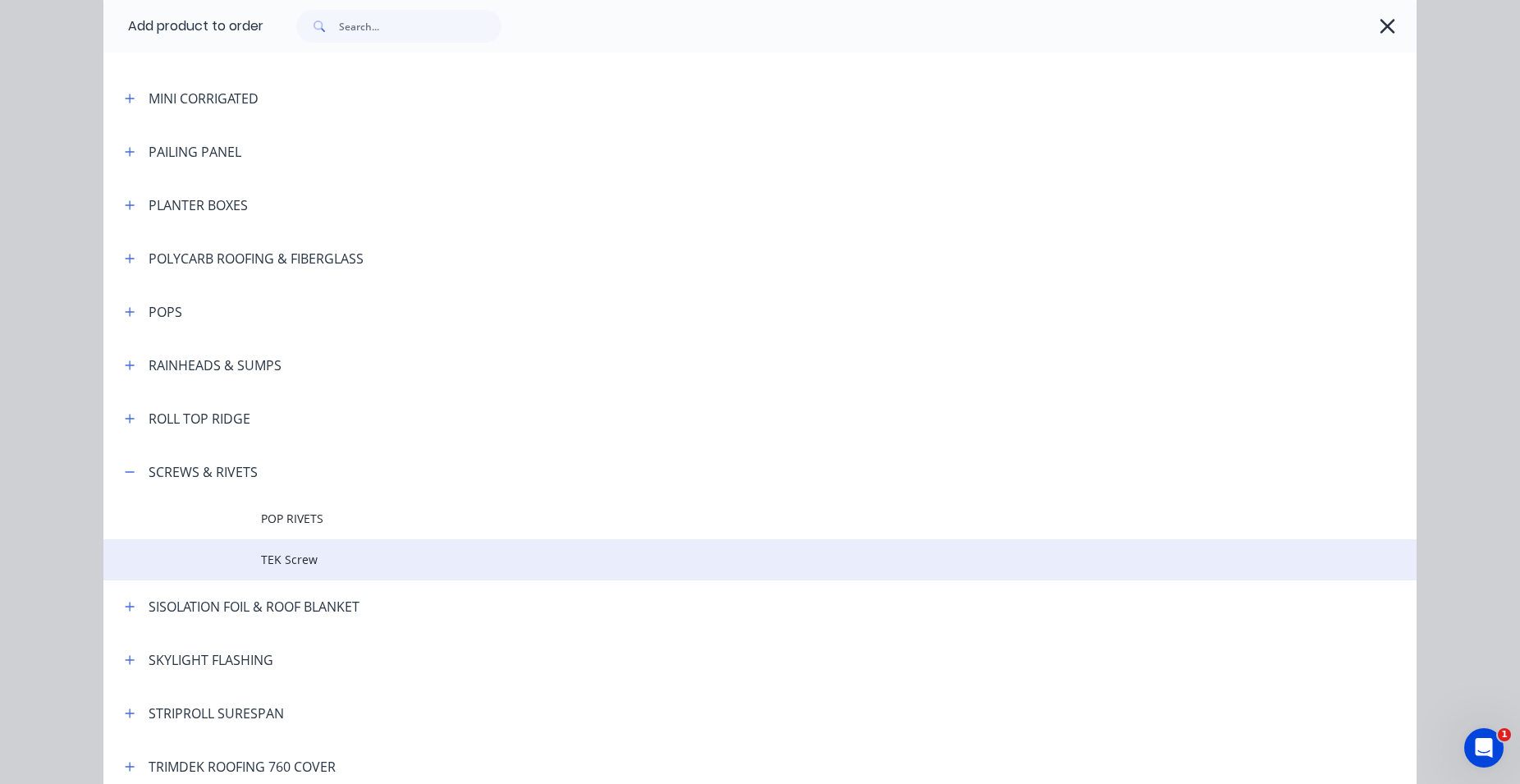
click at [252, 555] on td at bounding box center [182, 560] width 158 height 41
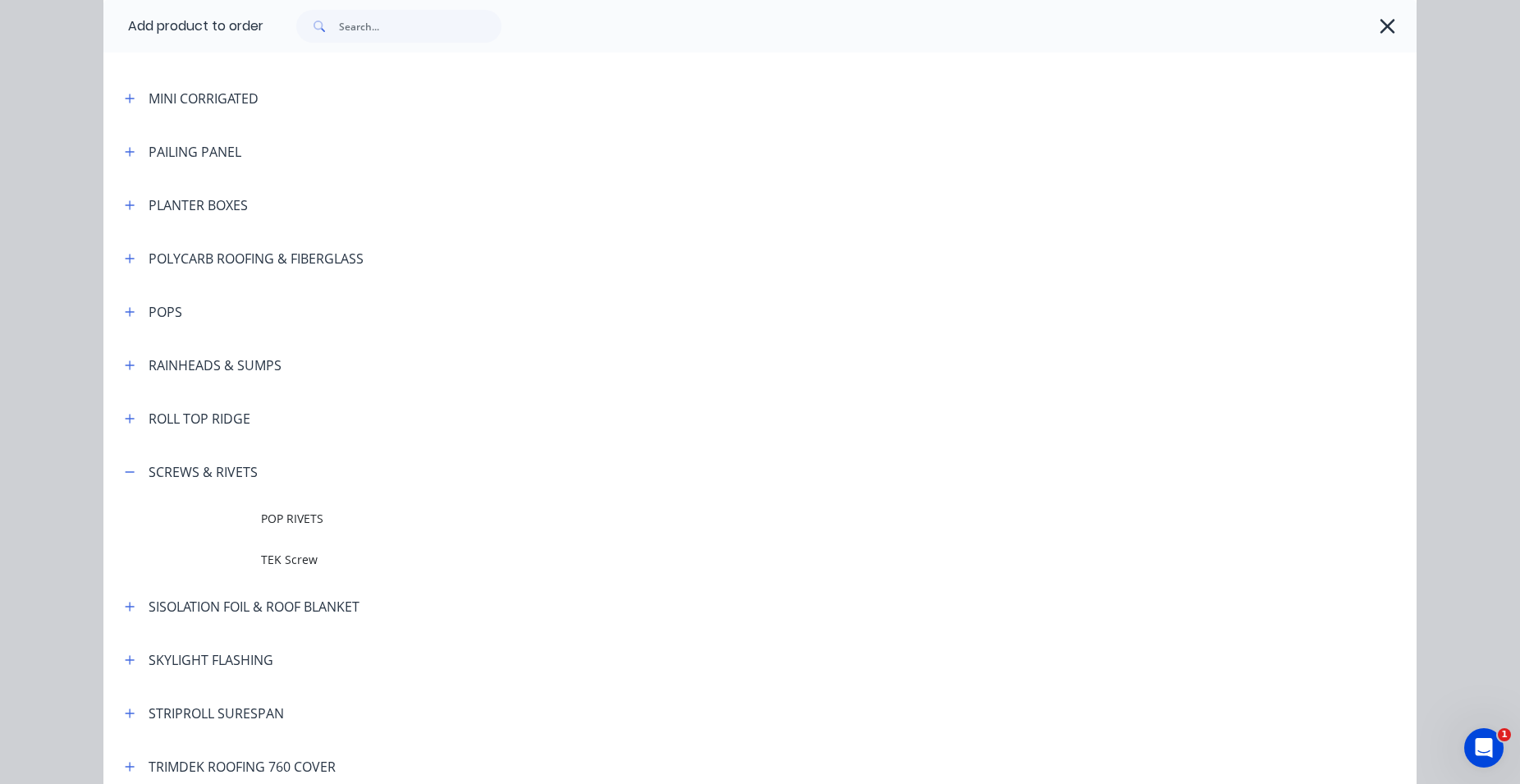
scroll to position [0, 0]
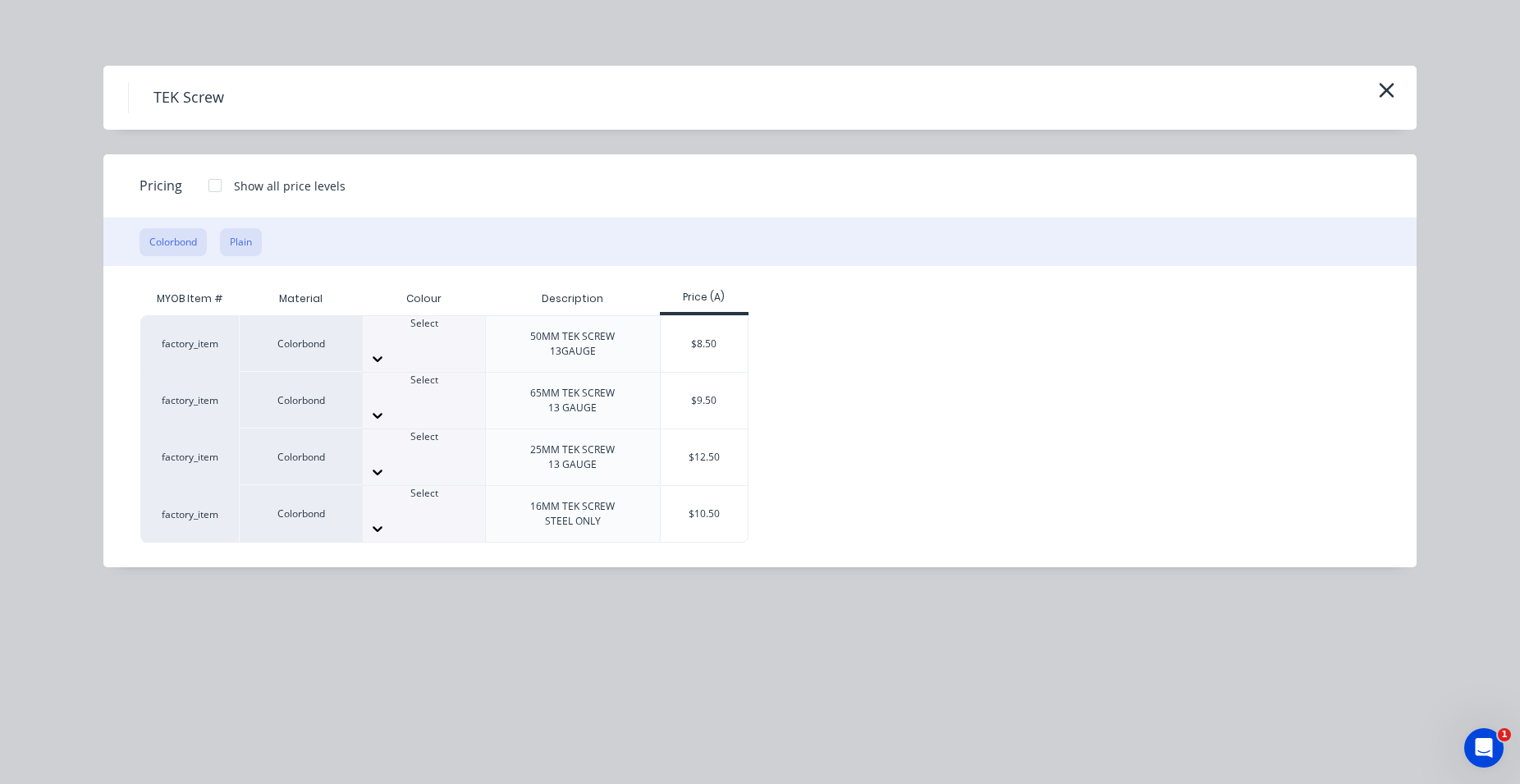
click at [259, 236] on button "Plain" at bounding box center [240, 242] width 42 height 28
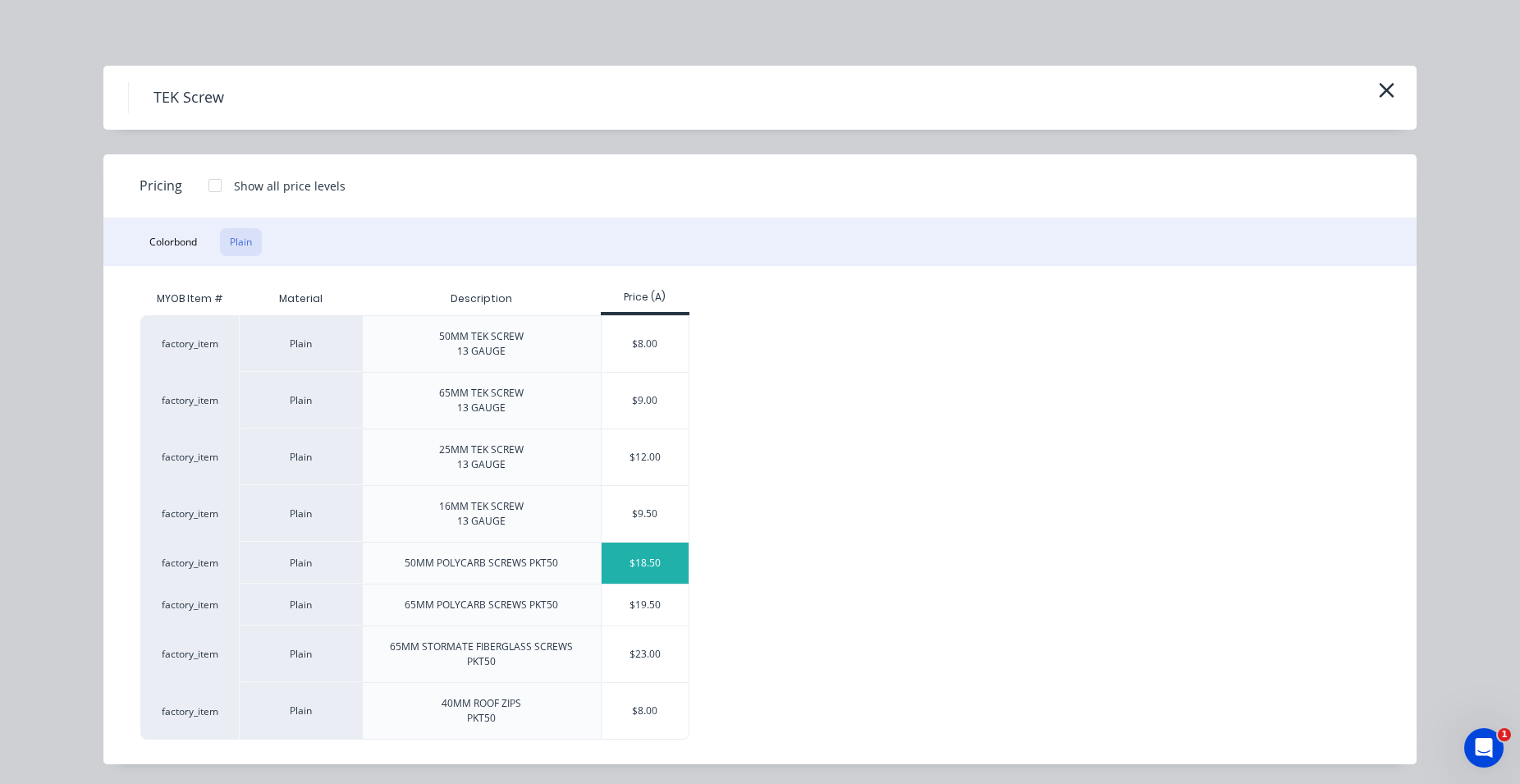
click at [622, 568] on div "$18.50" at bounding box center [645, 563] width 88 height 41
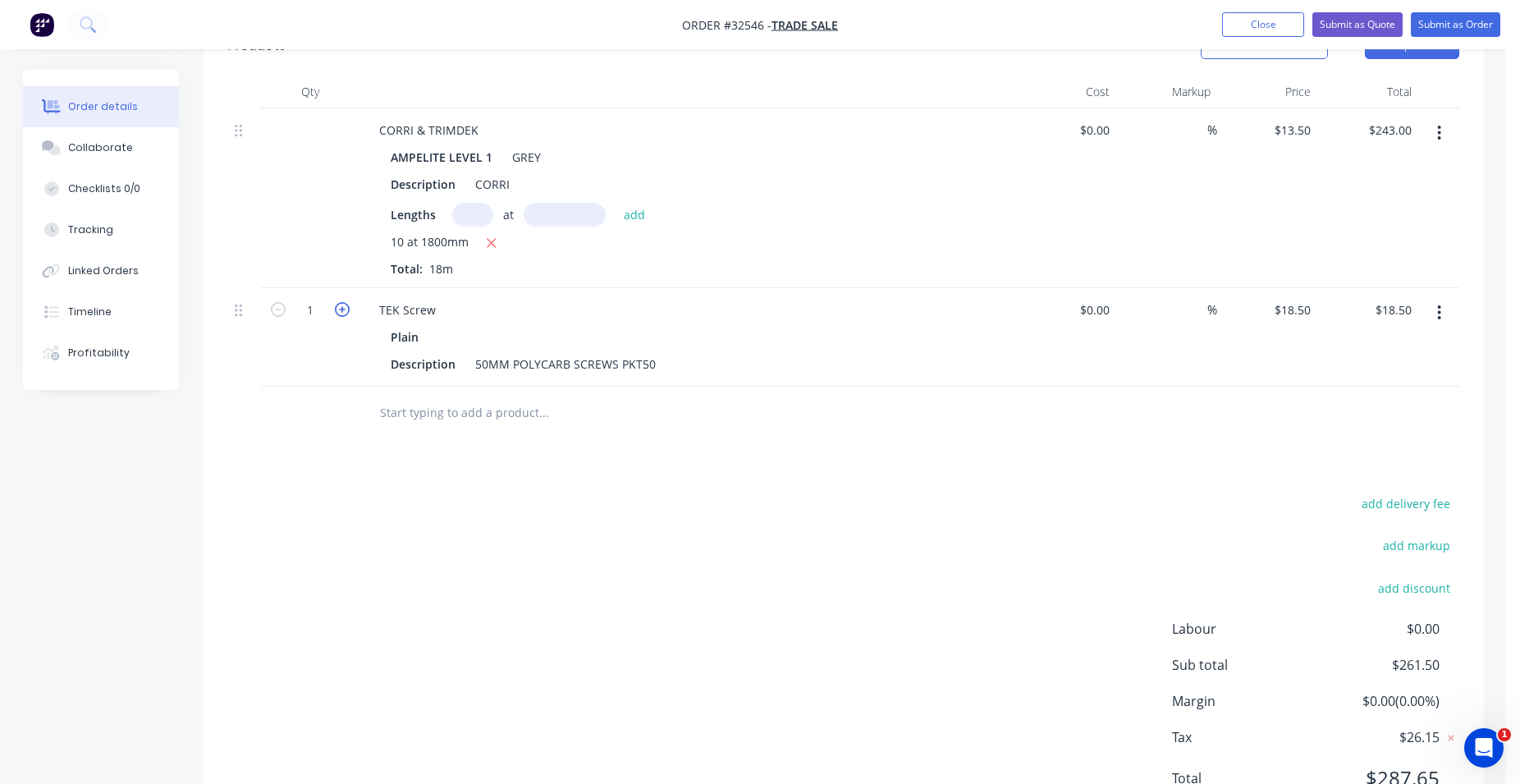
click at [344, 304] on icon "button" at bounding box center [343, 309] width 15 height 15
type input "2"
type input "$37.00"
click at [344, 304] on icon "button" at bounding box center [343, 309] width 15 height 15
type input "3"
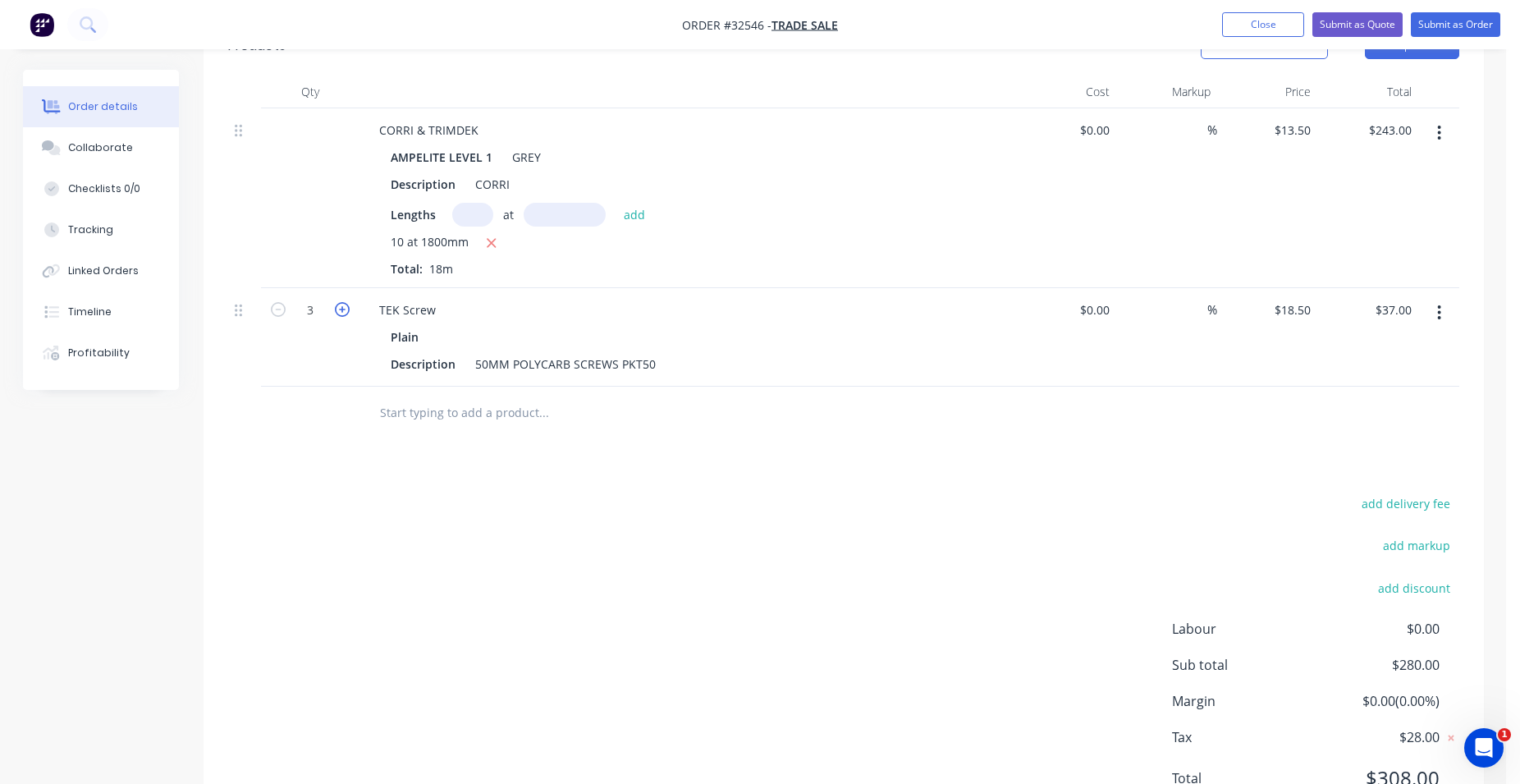
type input "$55.50"
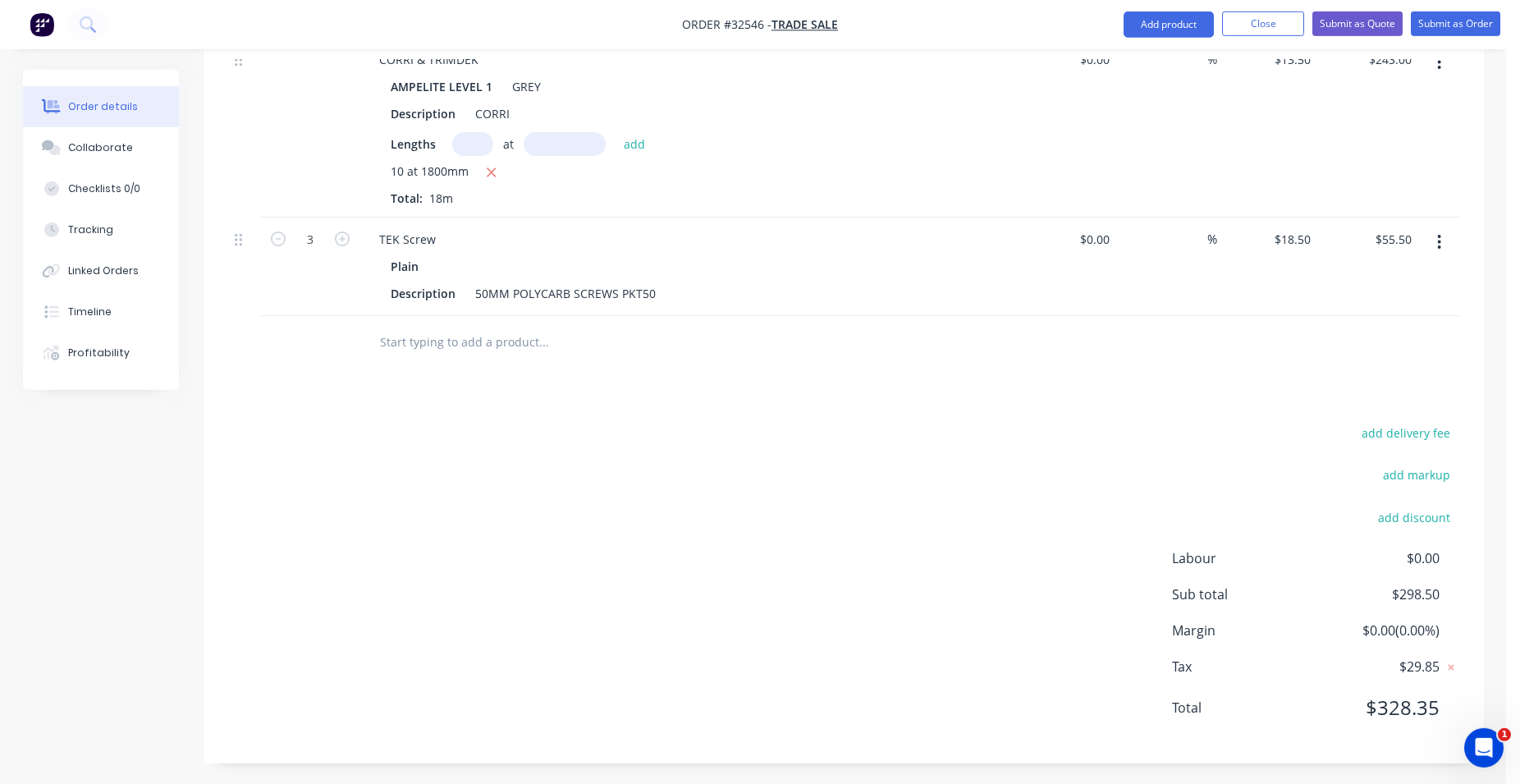
scroll to position [559, 0]
click at [1340, 16] on button "Submit as Quote" at bounding box center [1357, 23] width 90 height 25
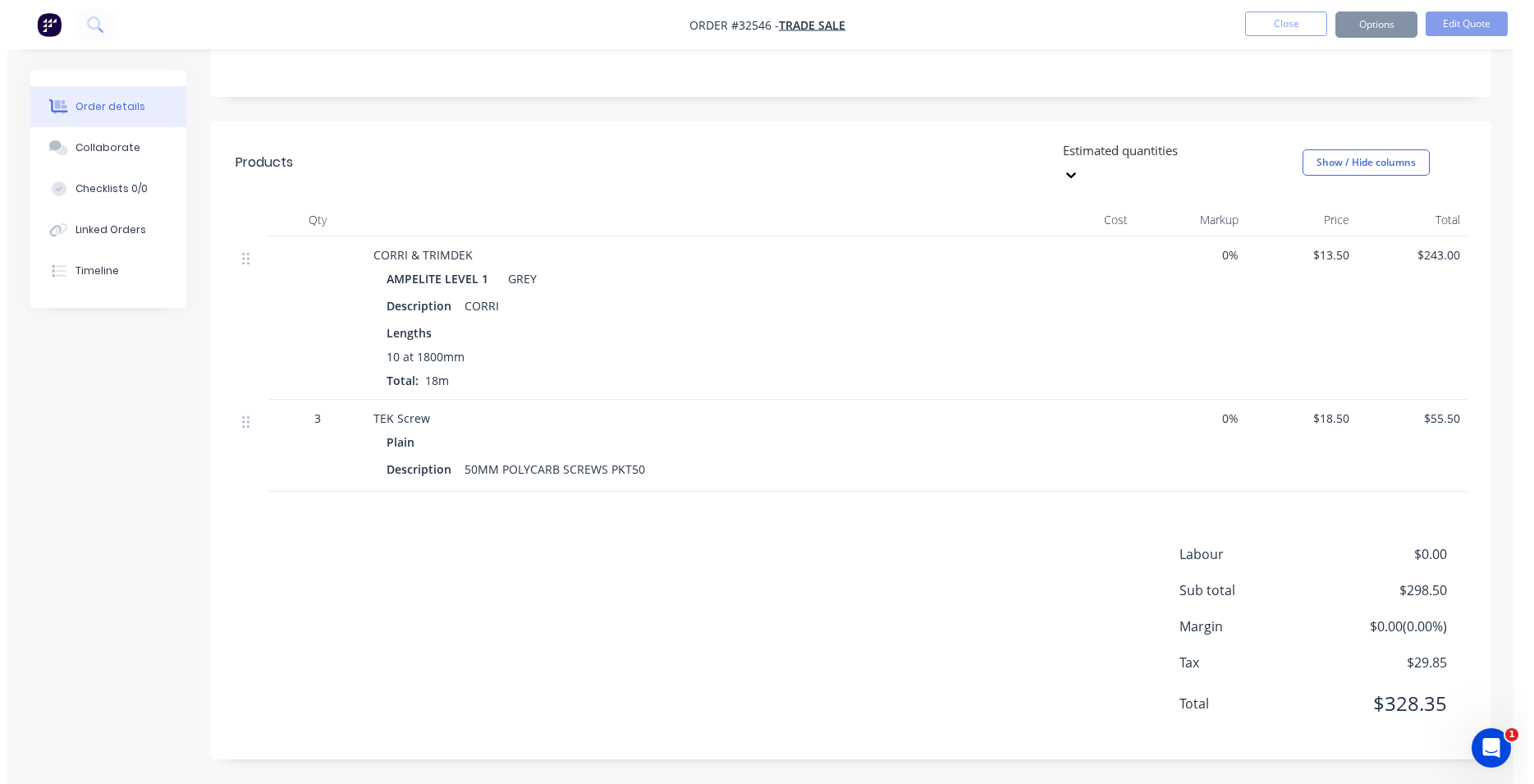
scroll to position [0, 0]
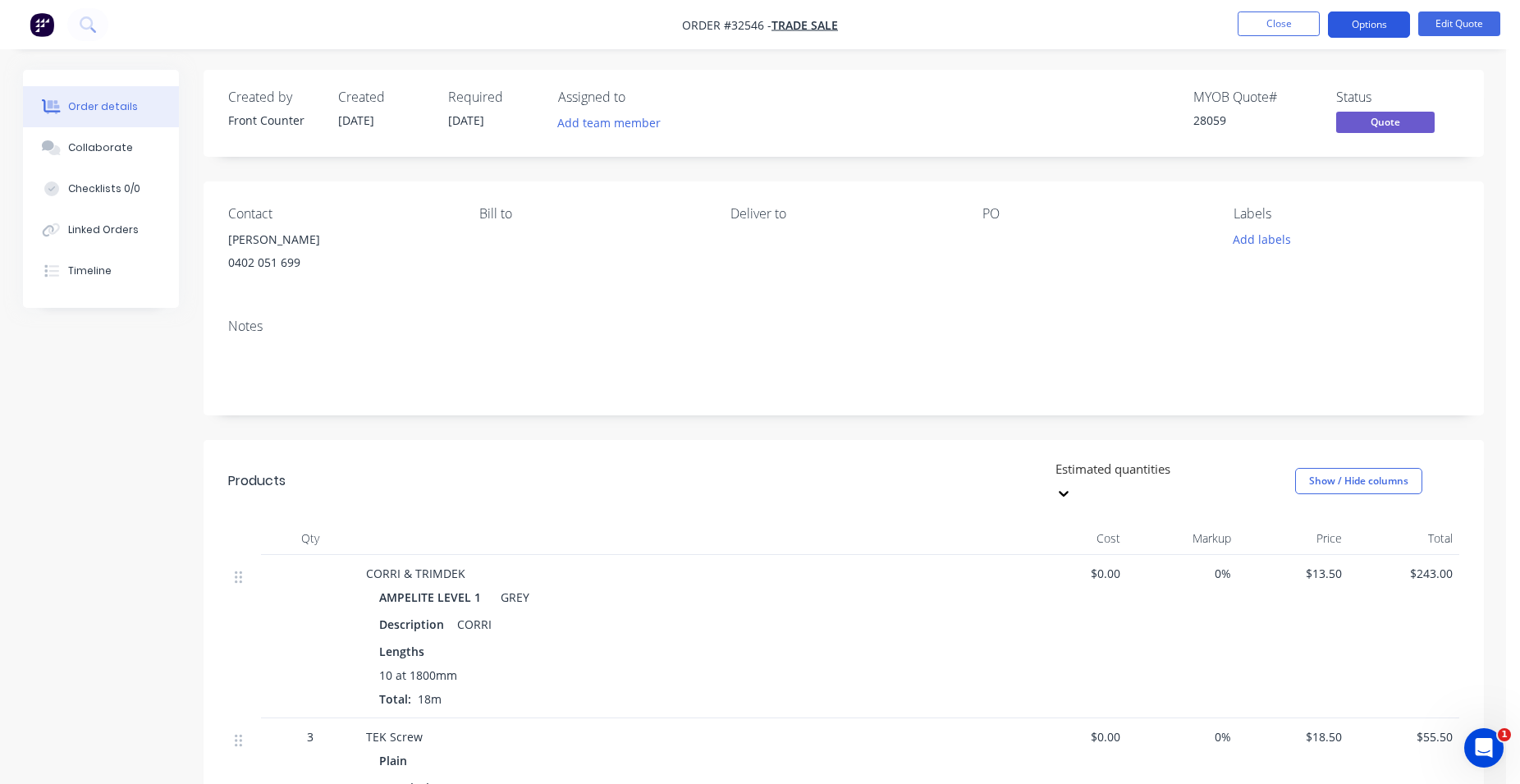
click at [1373, 21] on button "Options" at bounding box center [1369, 24] width 82 height 26
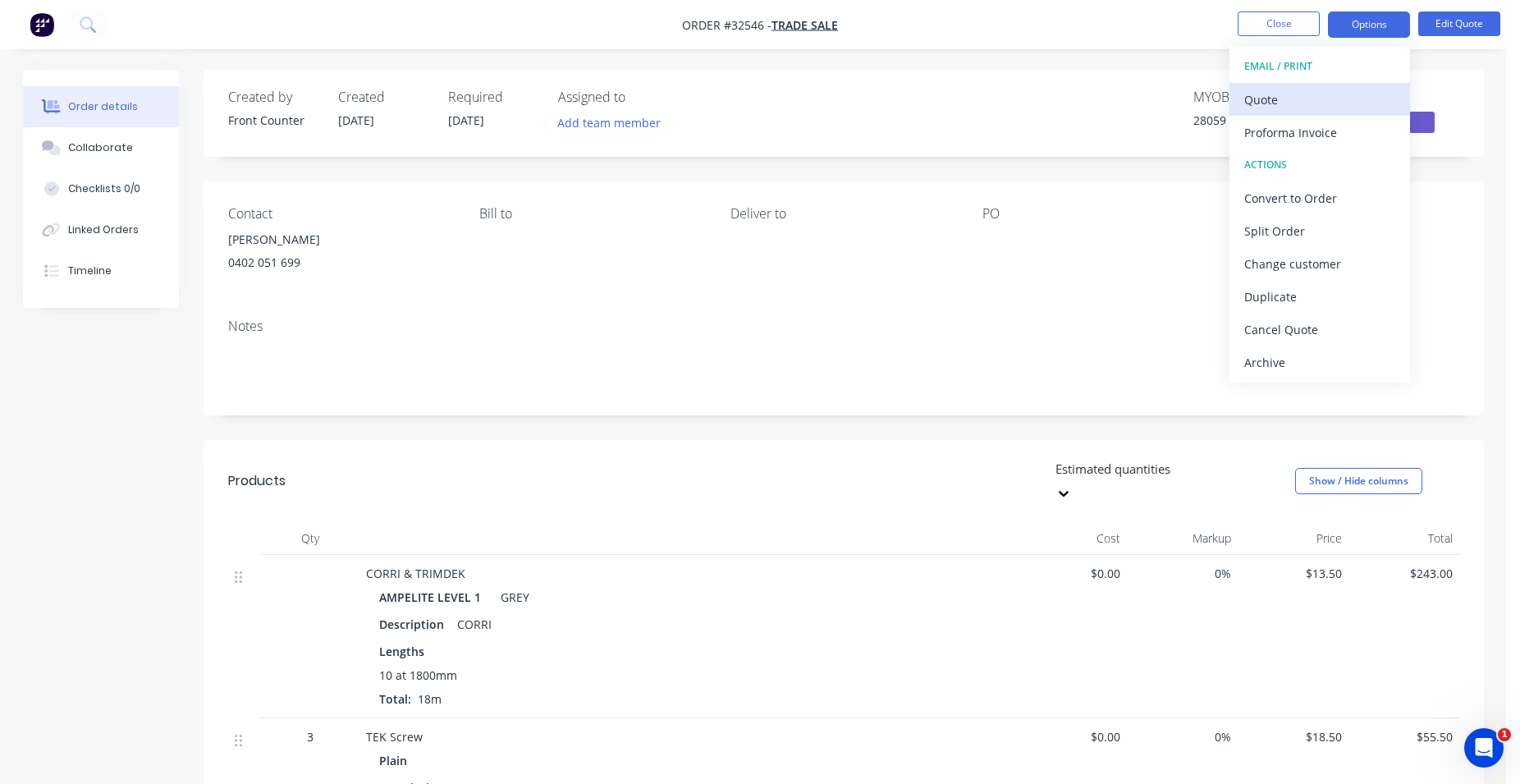
click at [1318, 100] on div "Quote" at bounding box center [1320, 100] width 151 height 24
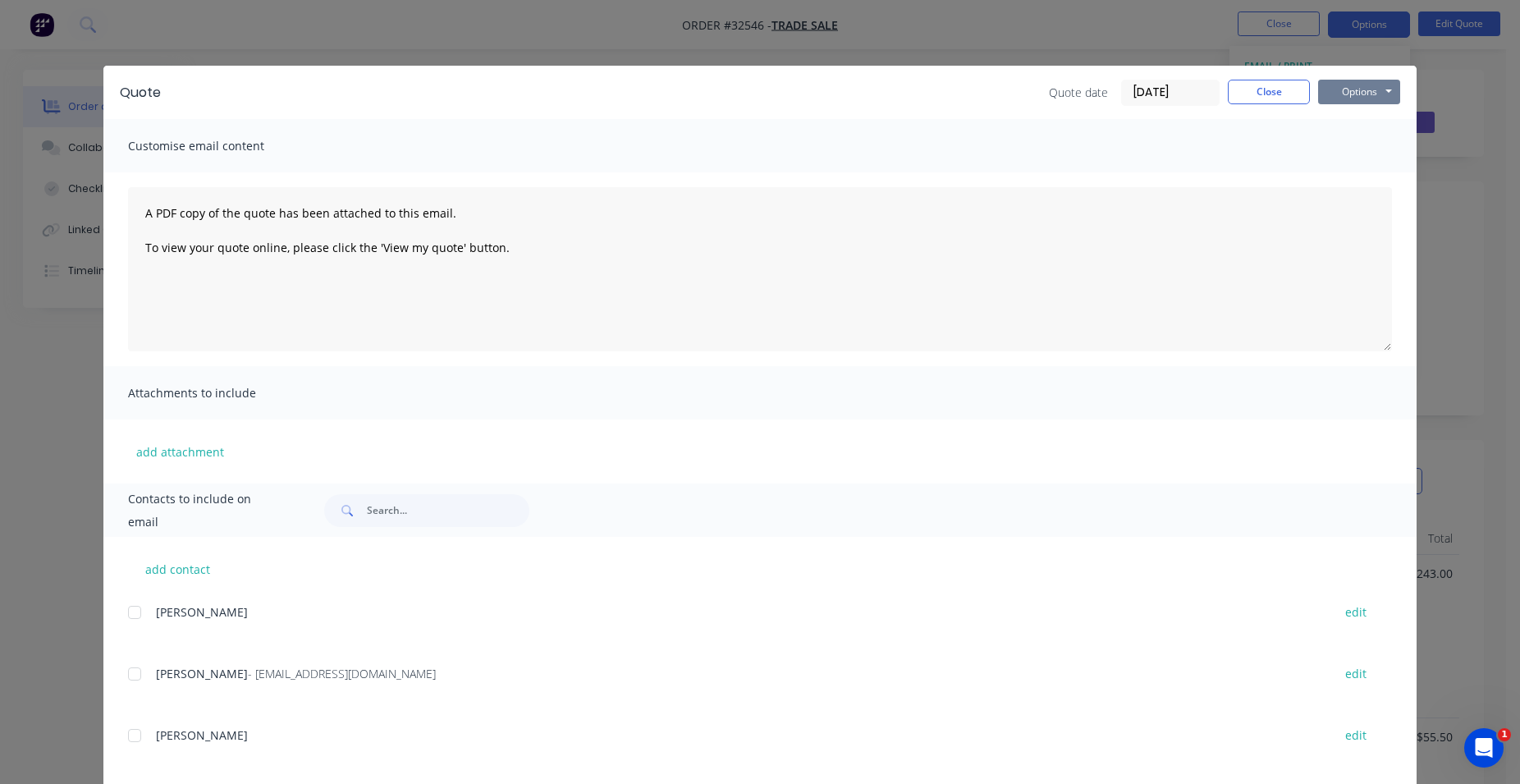
click at [1342, 88] on button "Options" at bounding box center [1358, 91] width 82 height 25
click at [1341, 144] on button "Print" at bounding box center [1370, 148] width 105 height 27
drag, startPoint x: 1274, startPoint y: 91, endPoint x: 1260, endPoint y: 99, distance: 16.1
click at [1274, 90] on button "Close" at bounding box center [1269, 91] width 82 height 25
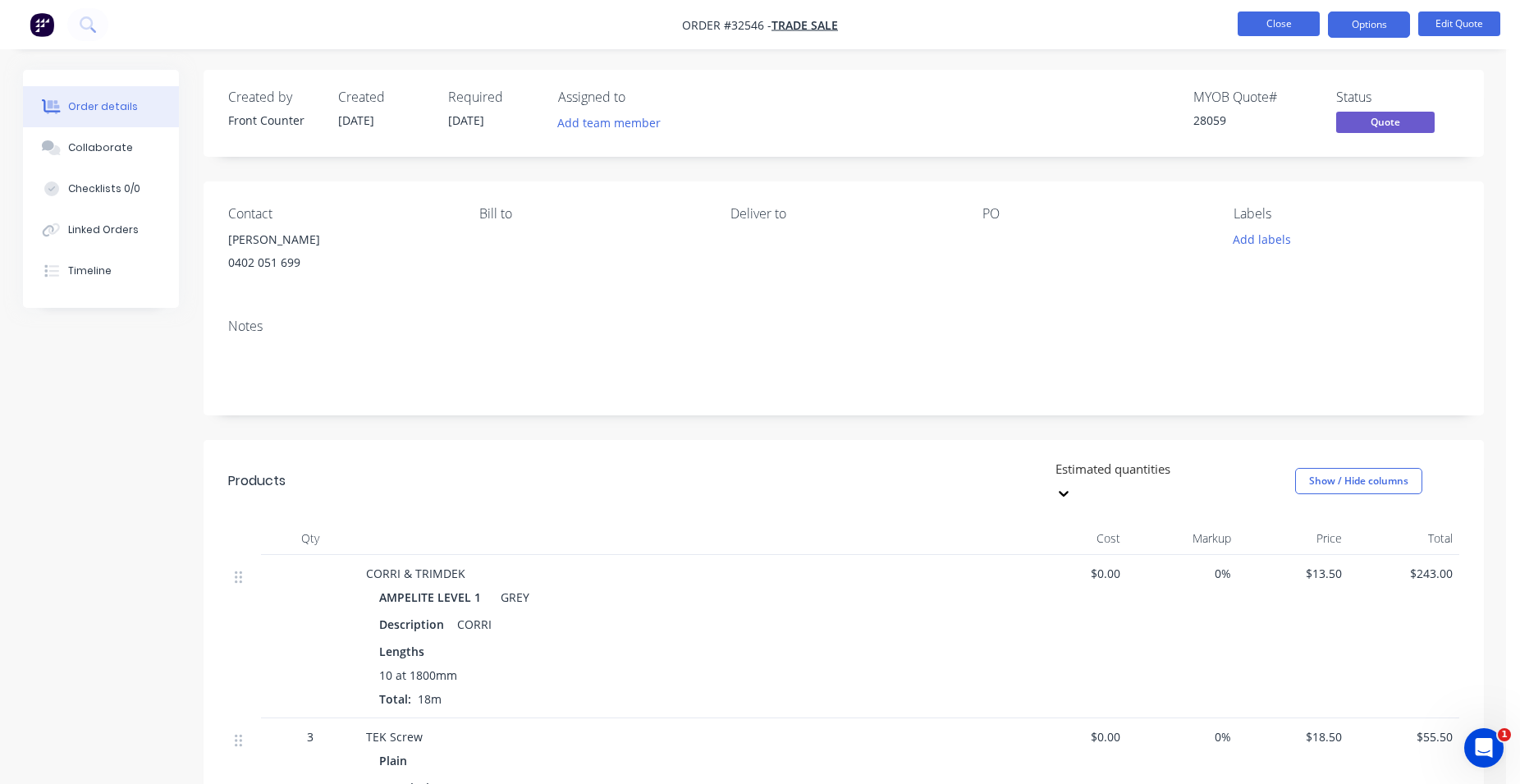
click at [1297, 24] on button "Close" at bounding box center [1278, 23] width 82 height 25
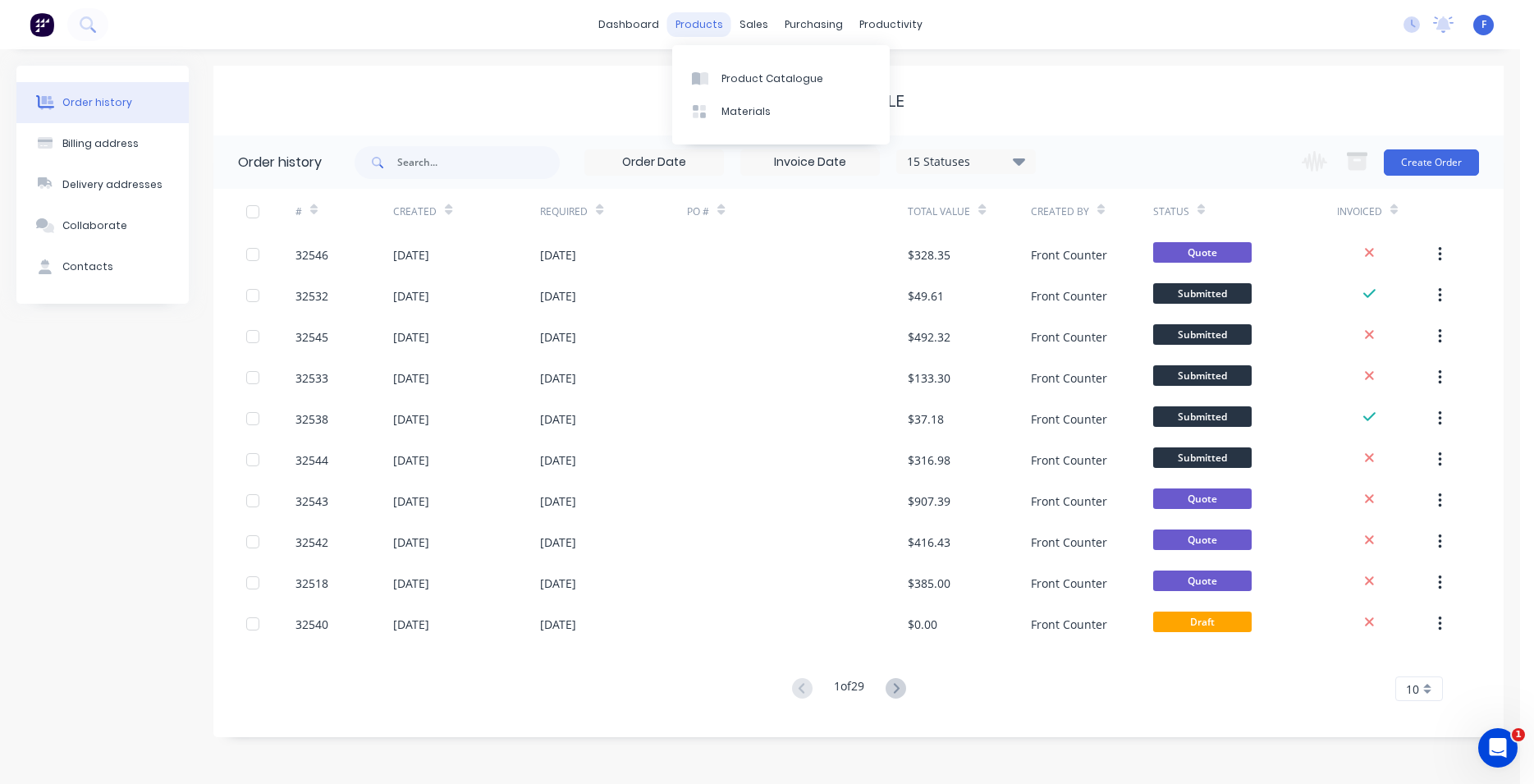
click at [713, 25] on div "products" at bounding box center [699, 24] width 64 height 25
click at [723, 77] on div "Product Catalogue" at bounding box center [772, 78] width 102 height 15
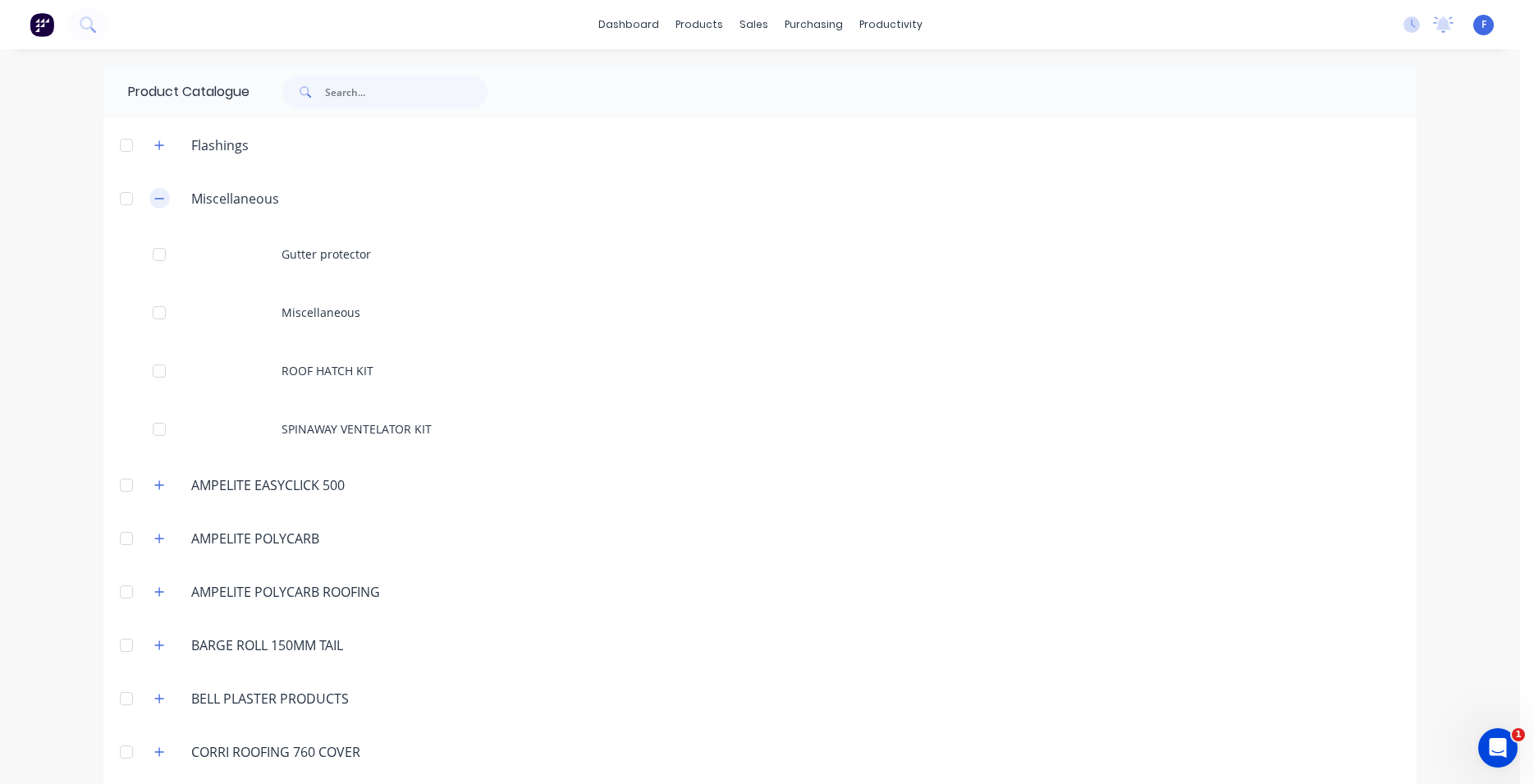
click at [154, 193] on icon "button" at bounding box center [159, 199] width 10 height 11
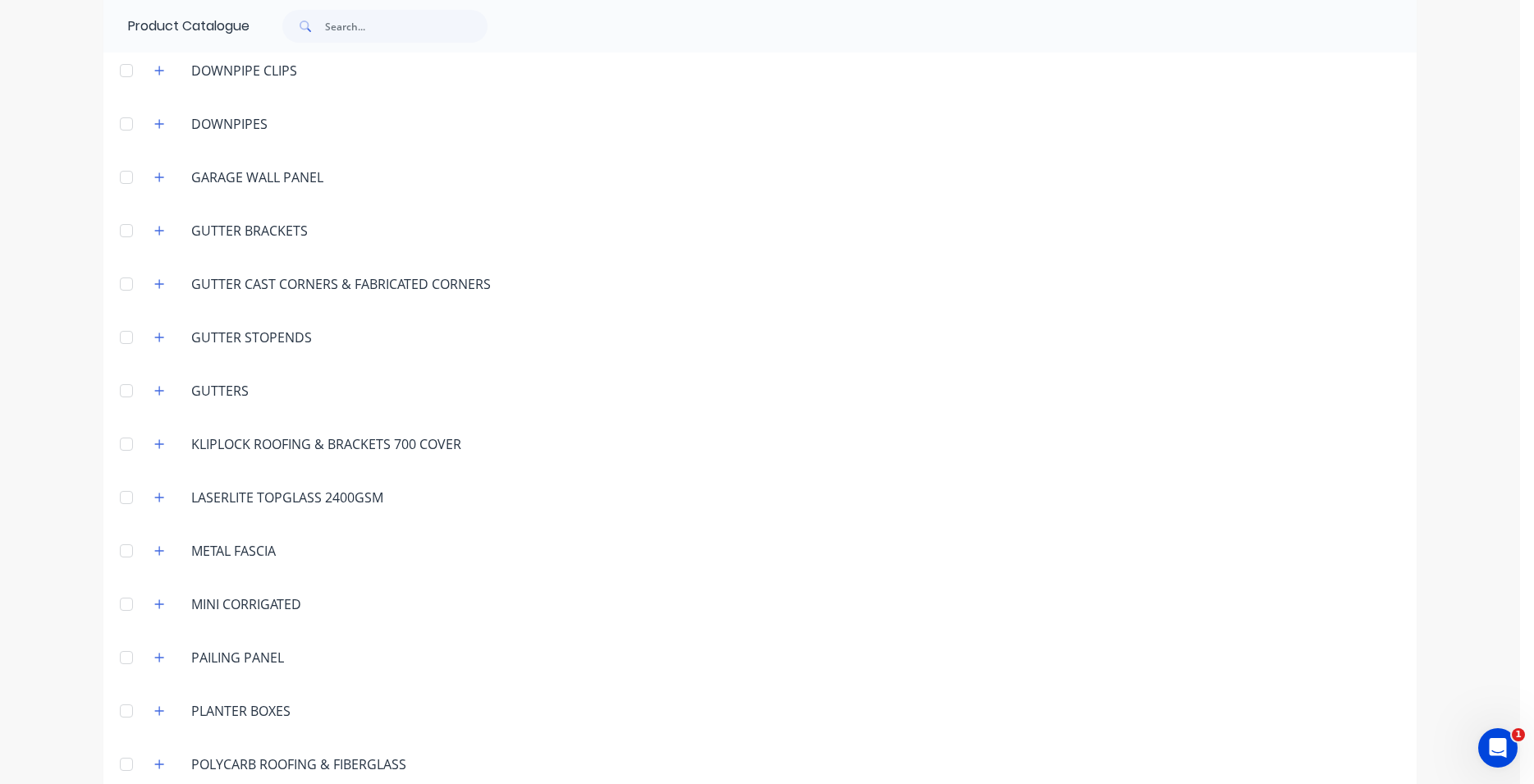
scroll to position [537, 0]
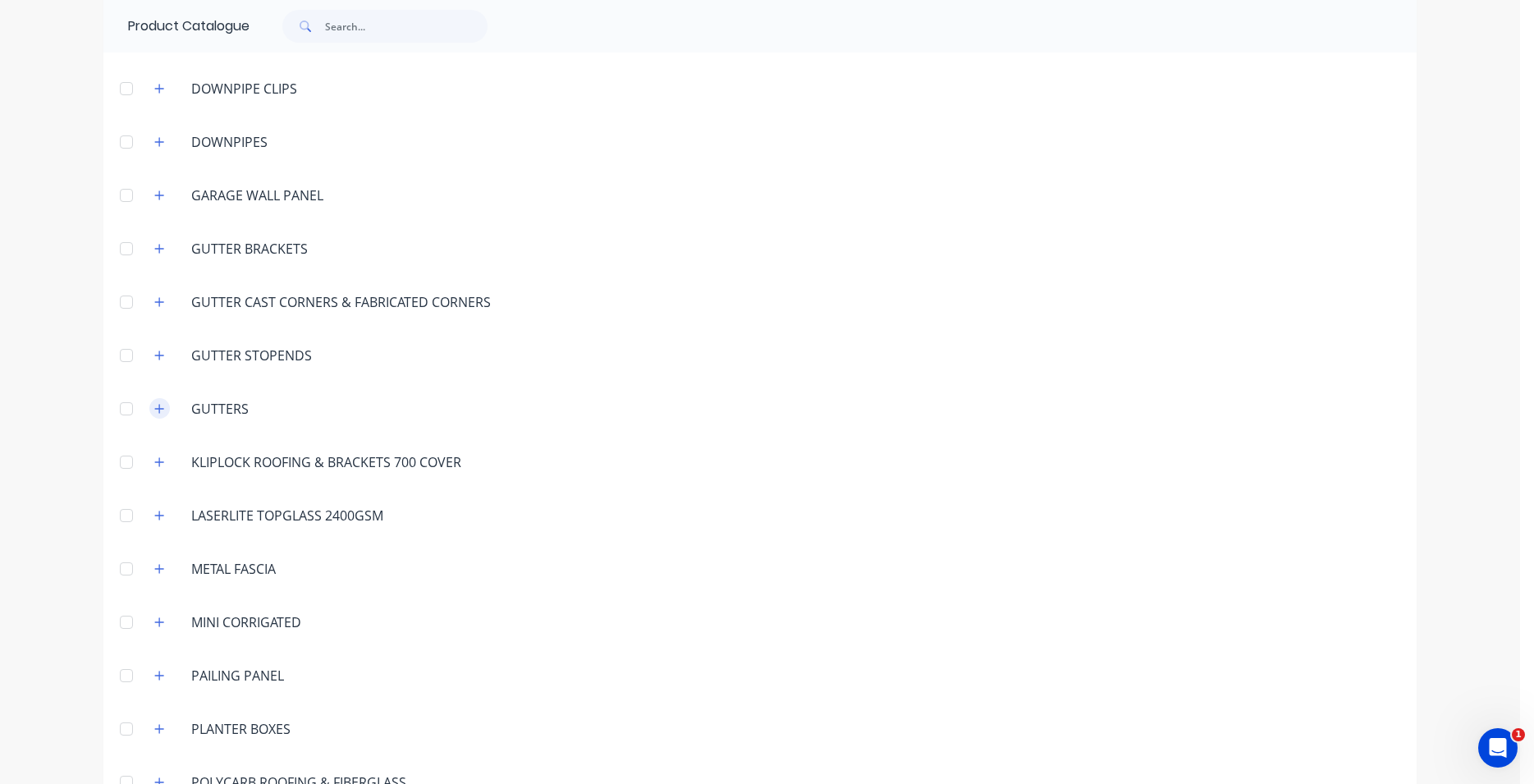
click at [159, 403] on button "button" at bounding box center [160, 408] width 20 height 20
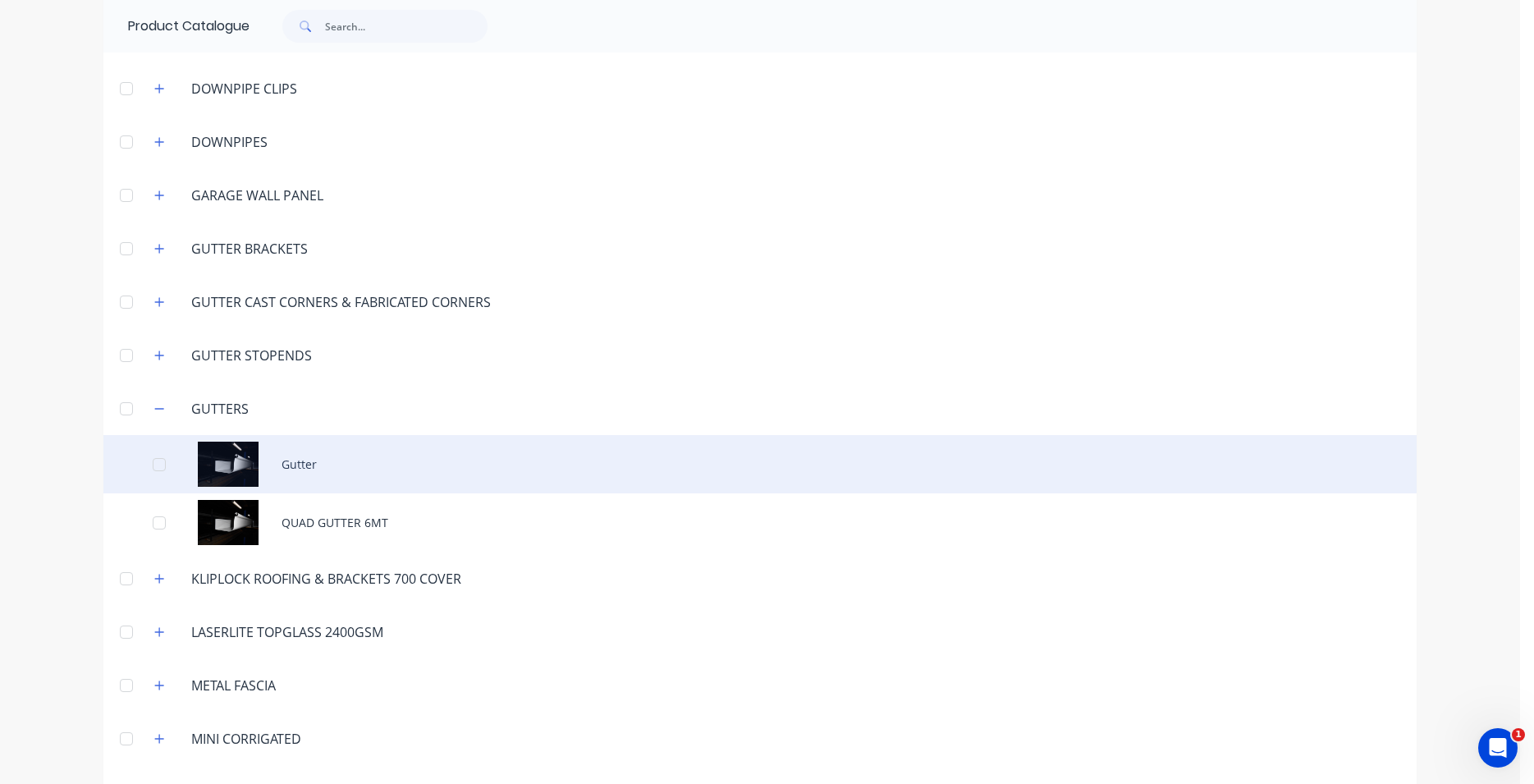
click at [251, 465] on div "Gutter" at bounding box center [760, 464] width 1313 height 58
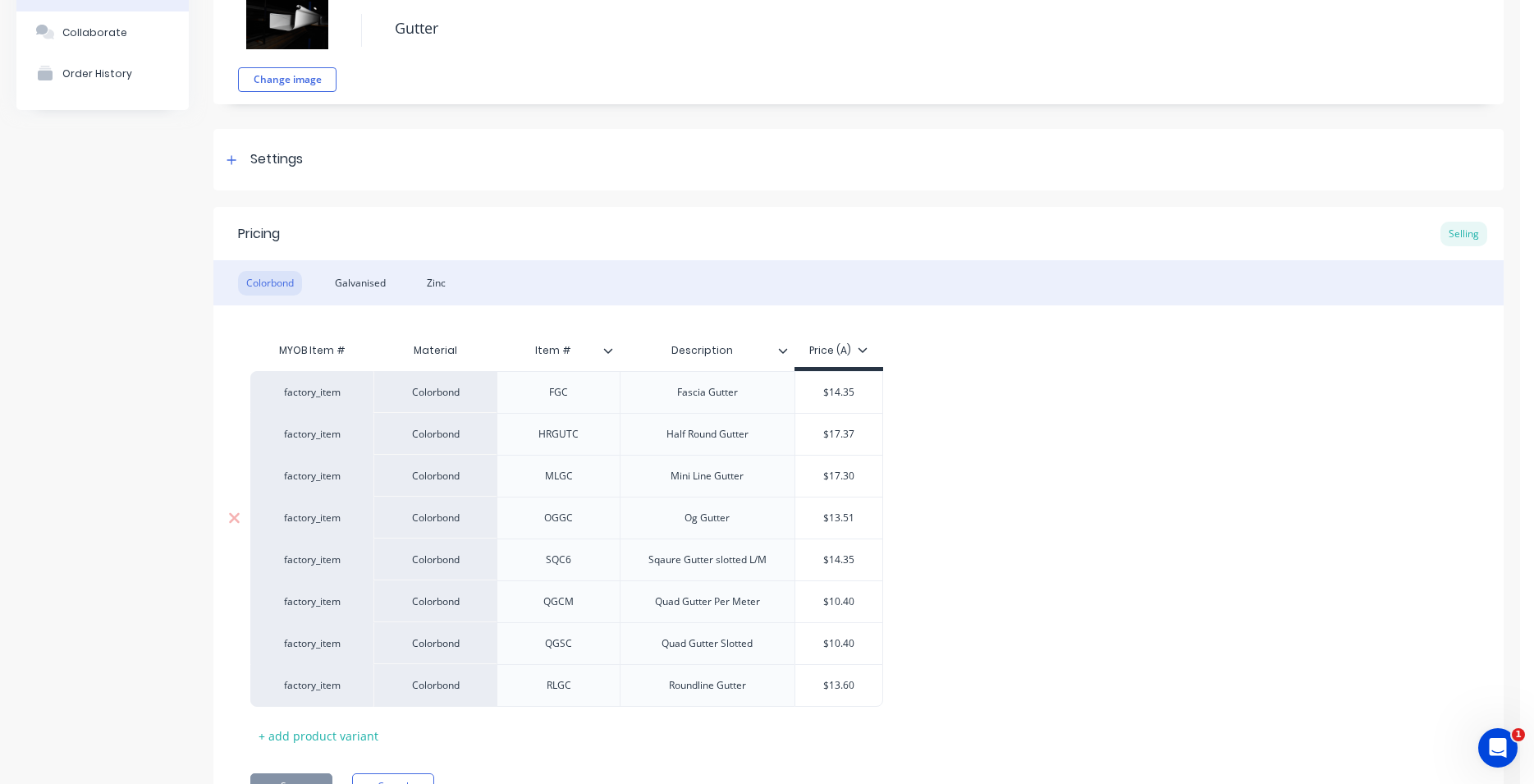
scroll to position [187, 0]
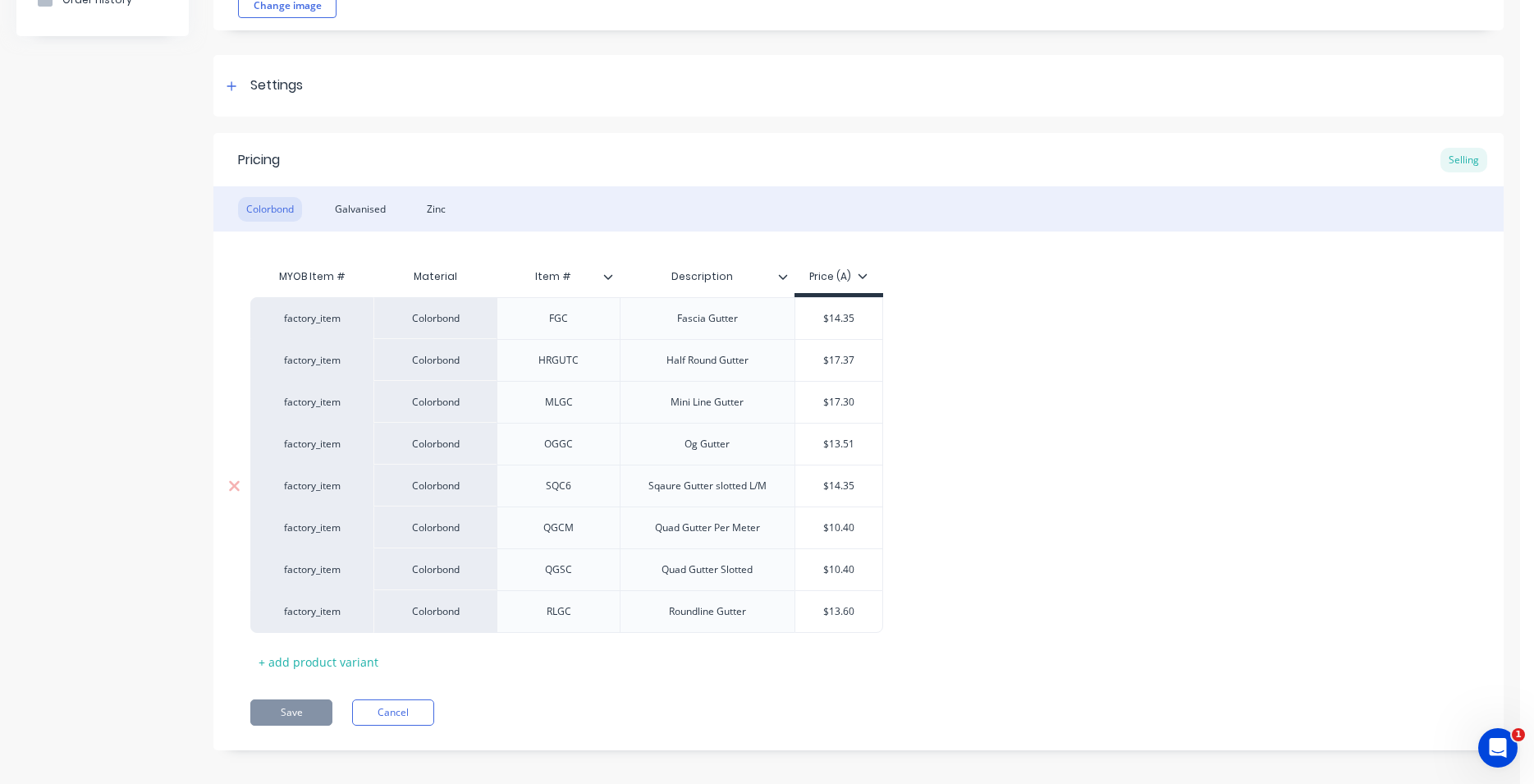
click at [810, 501] on div "$14.35" at bounding box center [839, 486] width 88 height 41
type input "$14.35"
click at [766, 579] on div "Quad Gutter Slotted" at bounding box center [707, 569] width 117 height 21
click at [477, 579] on div "Colorbond" at bounding box center [434, 569] width 123 height 42
click at [957, 595] on div "factory_item Colorbond FGC Fascia Gutter $14.35 factory_item Colorbond HRGUTC H…" at bounding box center [858, 465] width 1216 height 336
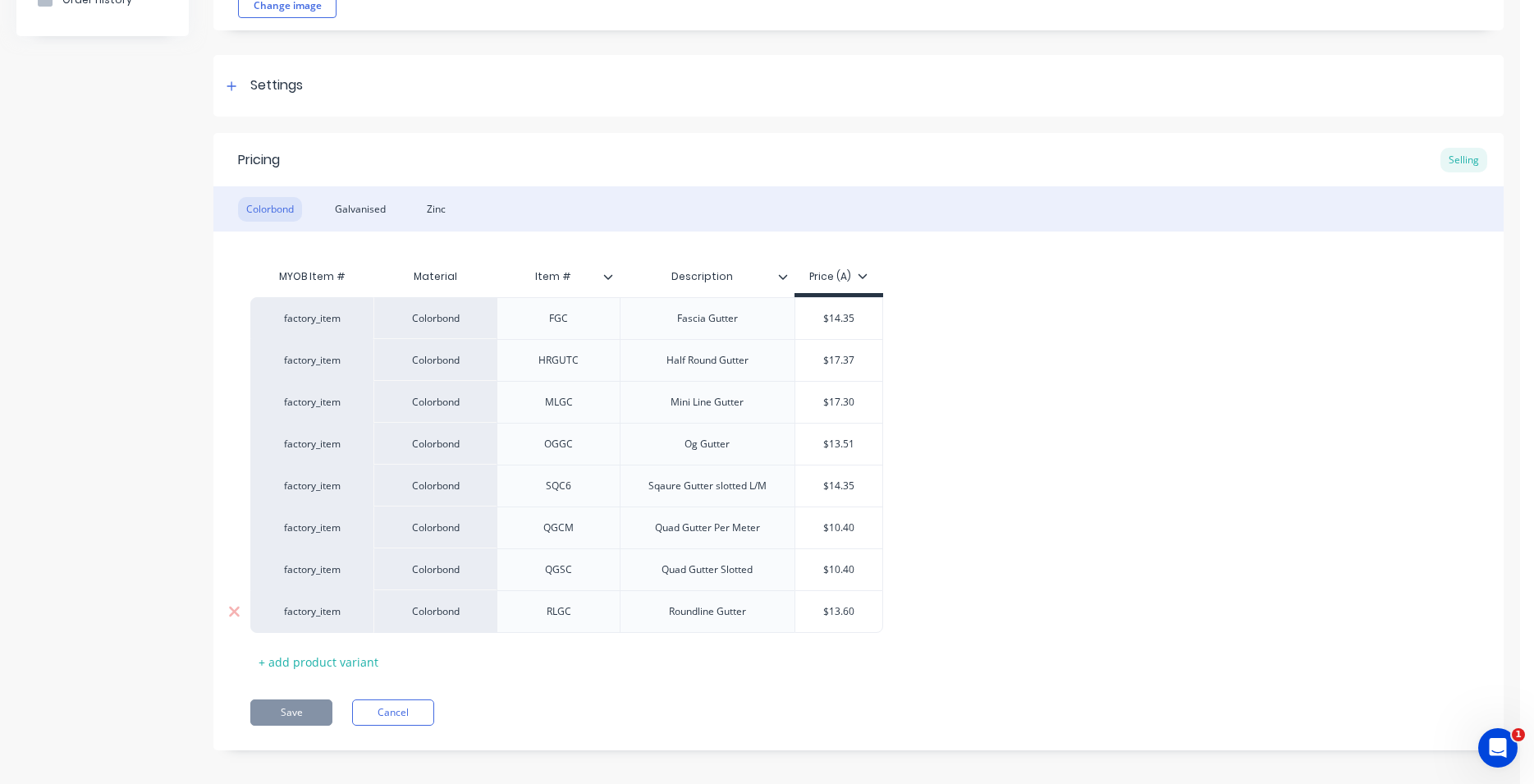
click at [624, 593] on div "Roundline Gutter" at bounding box center [707, 611] width 175 height 42
click at [178, 407] on div "Product details Collaborate Order History" at bounding box center [103, 329] width 173 height 892
click at [682, 580] on div "Quad Gutter Slotted" at bounding box center [707, 569] width 117 height 21
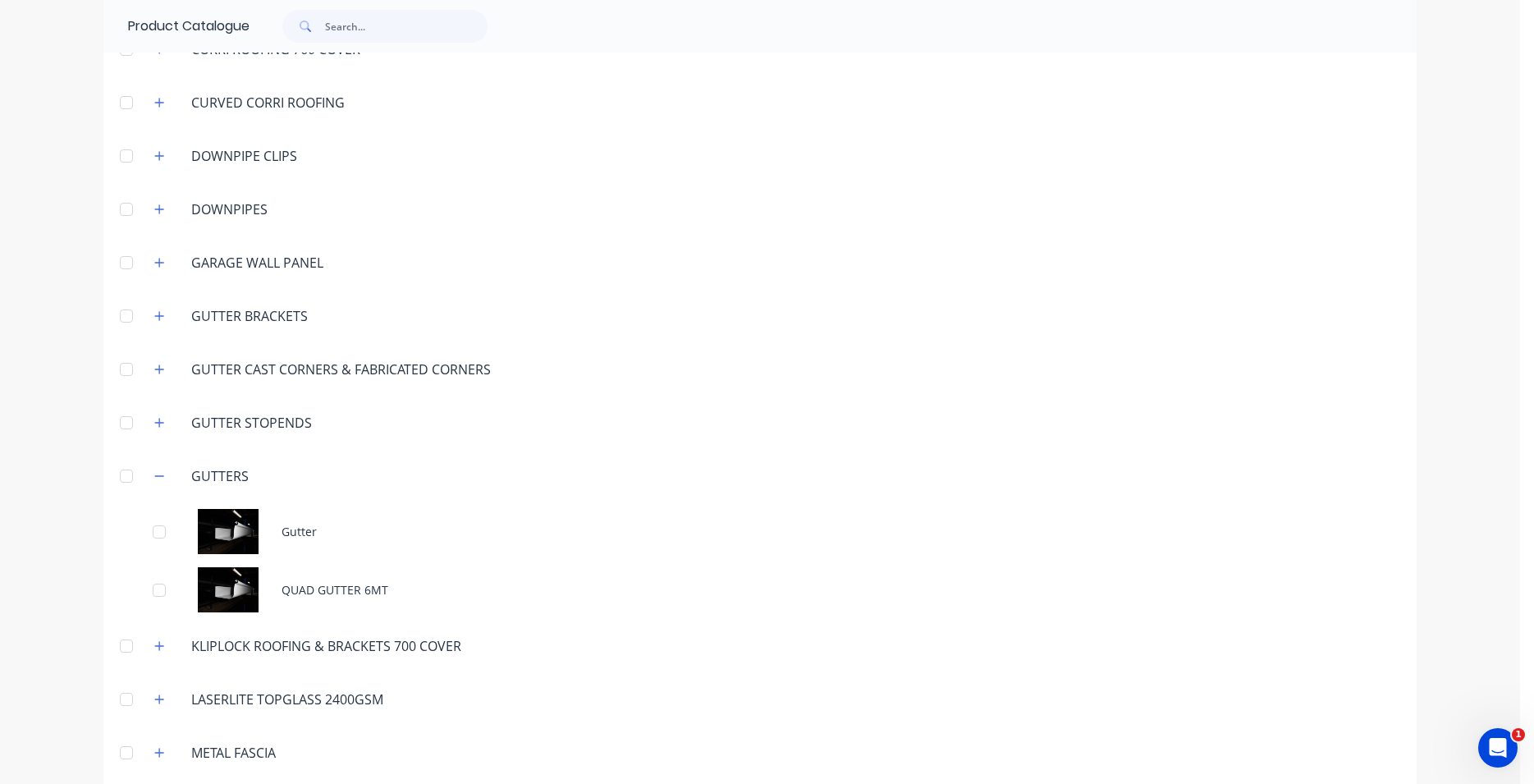
scroll to position [561, 0]
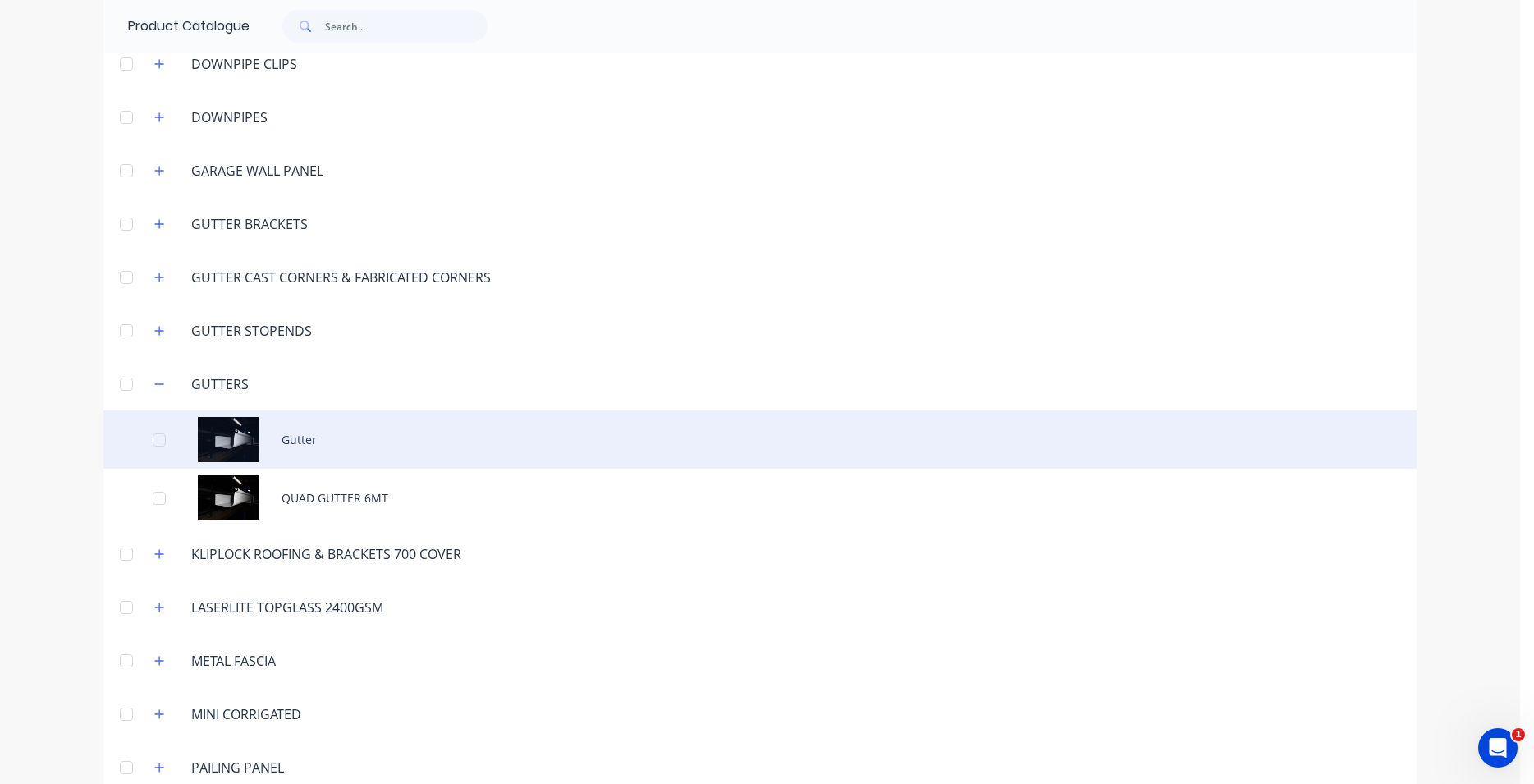
click at [398, 439] on div "Gutter" at bounding box center [760, 439] width 1313 height 58
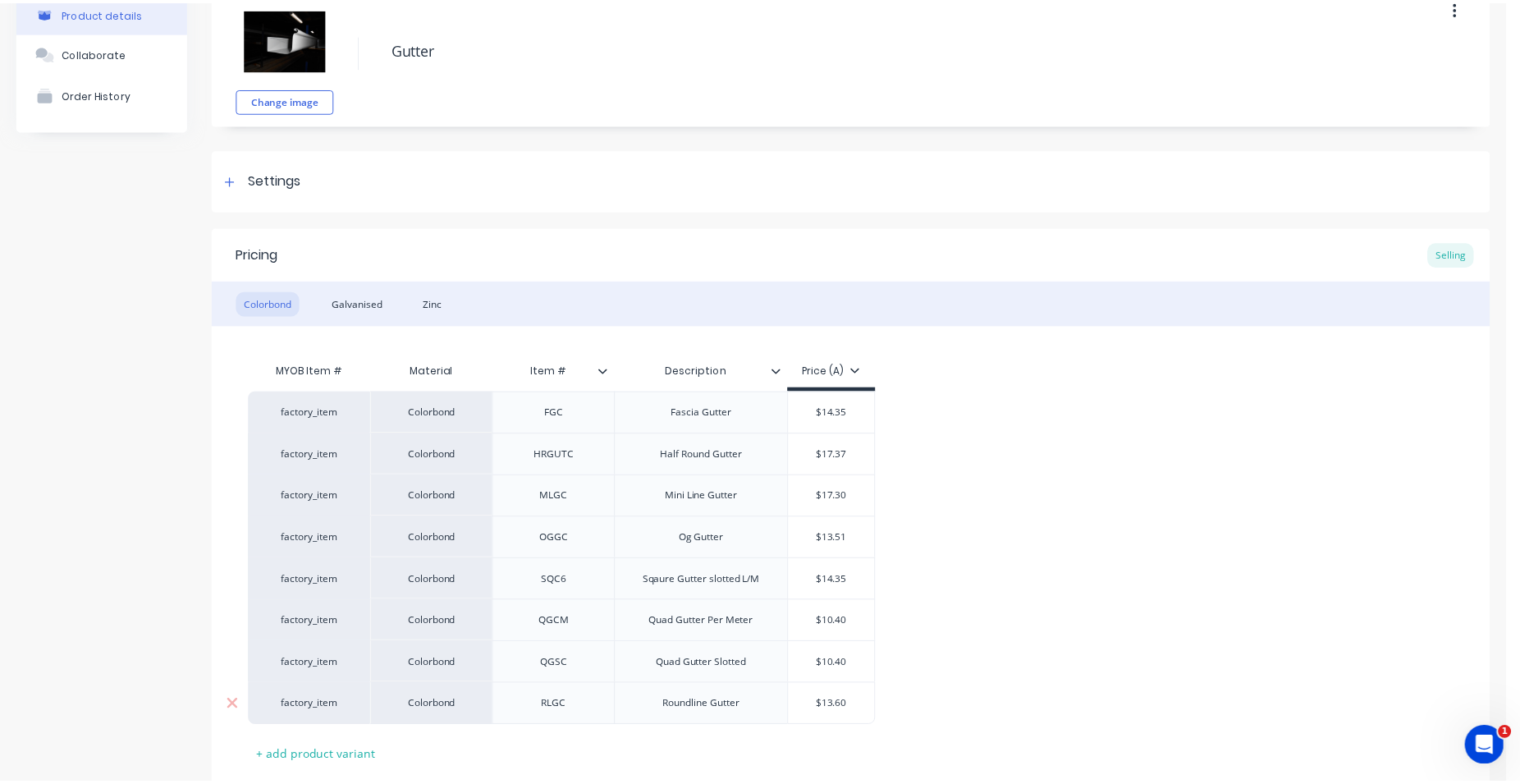
scroll to position [187, 0]
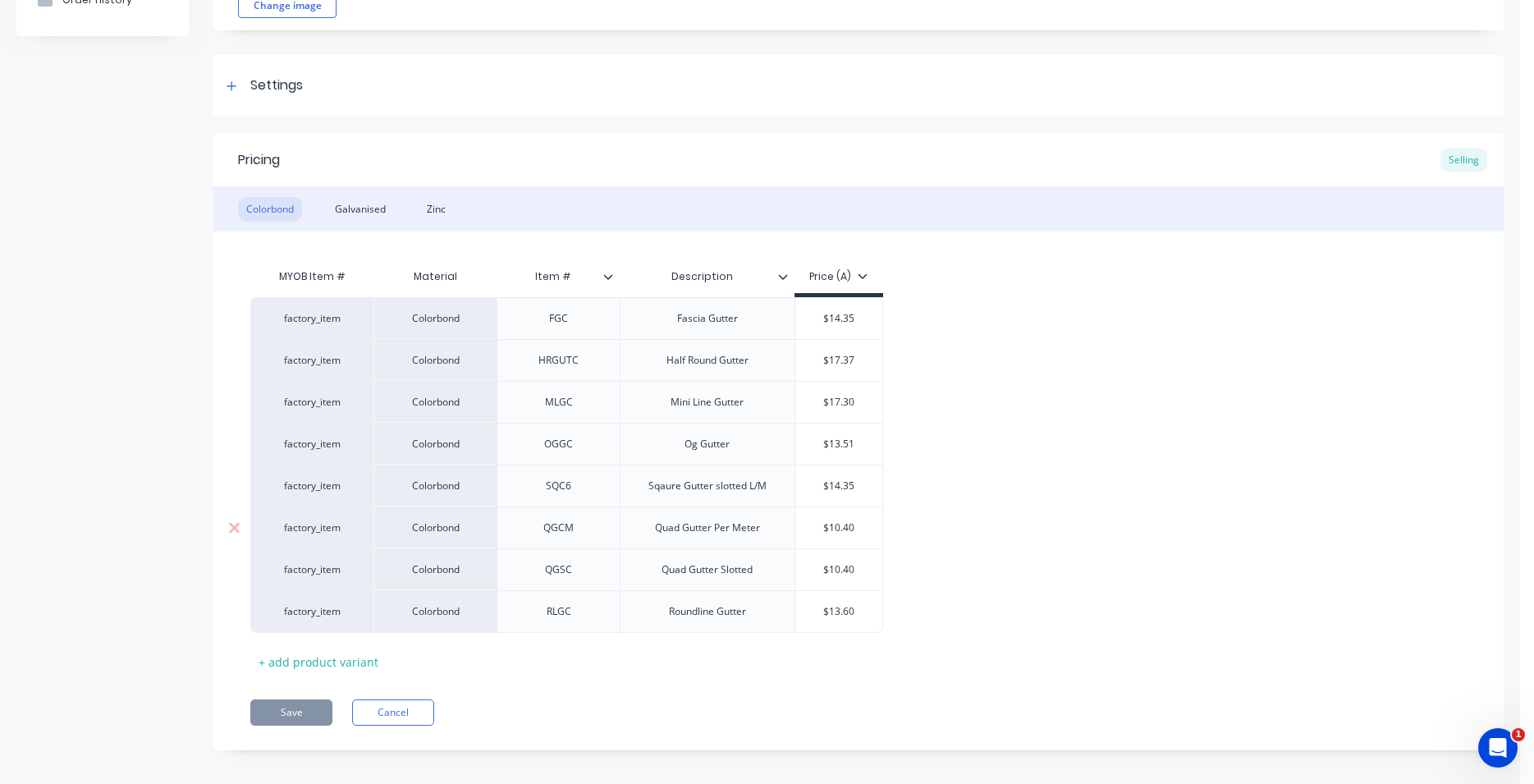
click at [821, 542] on div "$10.40" at bounding box center [839, 527] width 88 height 41
type input "$10.40"
click at [477, 535] on div "Colorbond" at bounding box center [434, 526] width 123 height 42
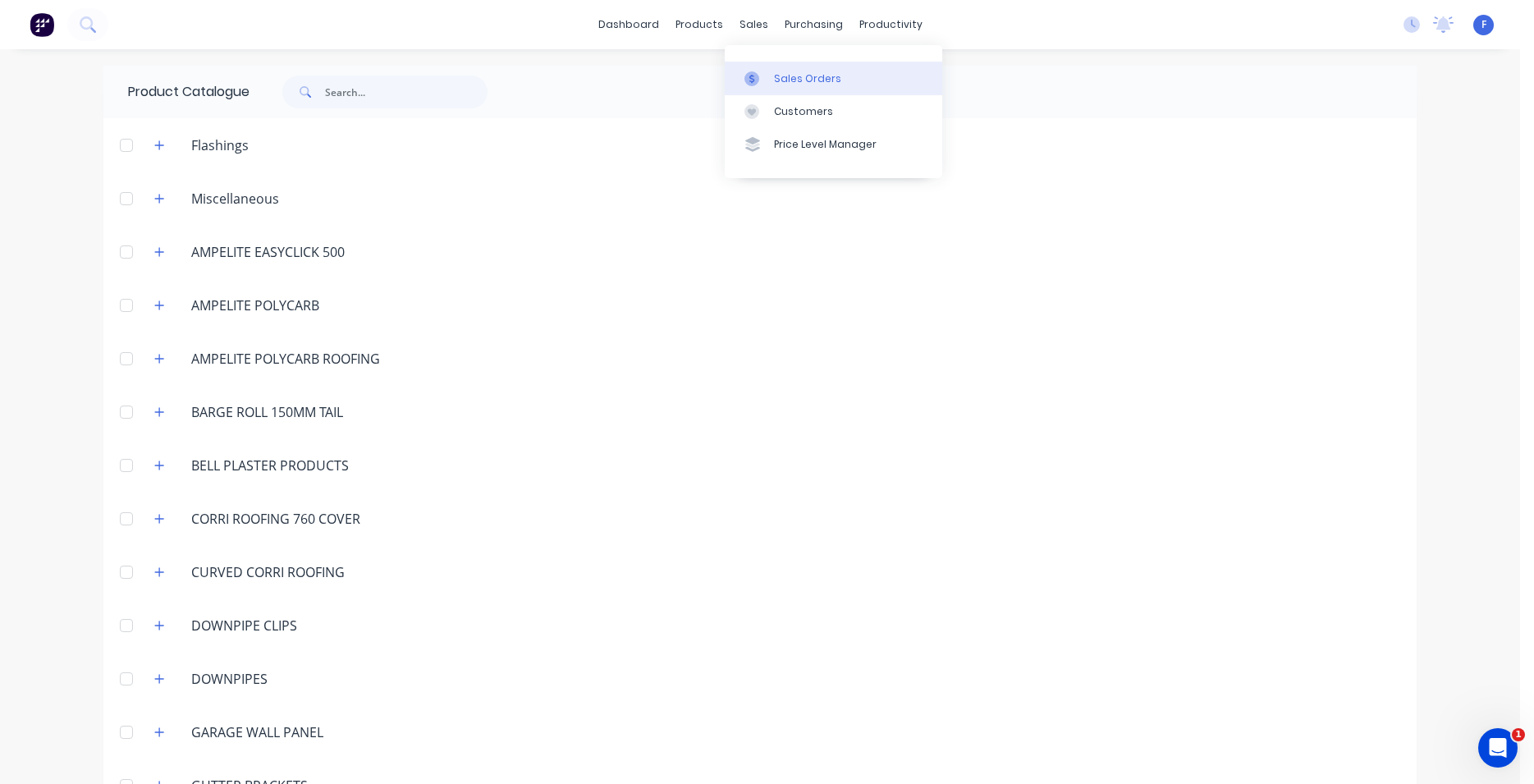
click at [793, 74] on div "Sales Orders" at bounding box center [807, 78] width 67 height 15
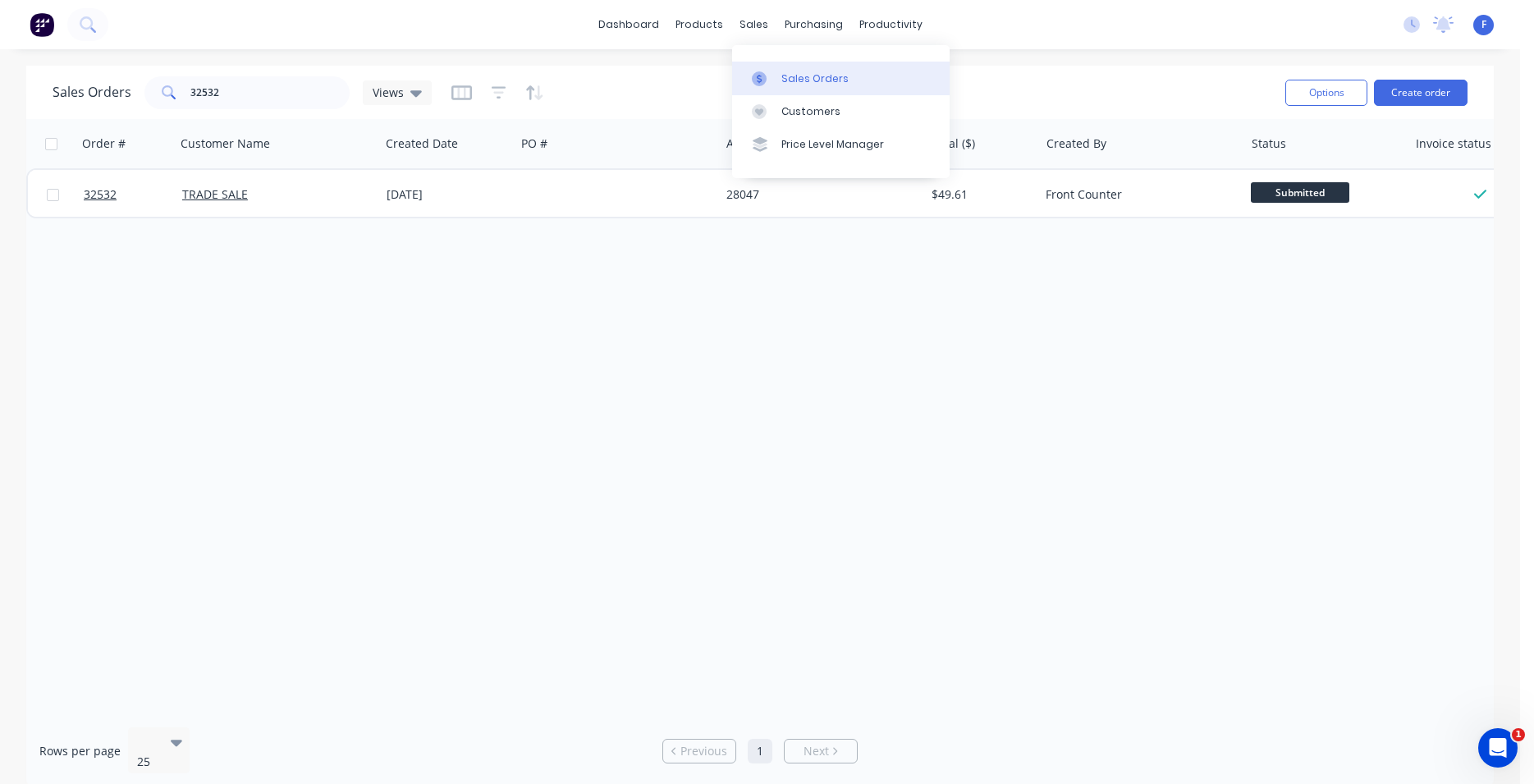
click at [785, 75] on div "Sales Orders" at bounding box center [815, 78] width 67 height 15
click at [762, 27] on div "sales" at bounding box center [754, 24] width 45 height 25
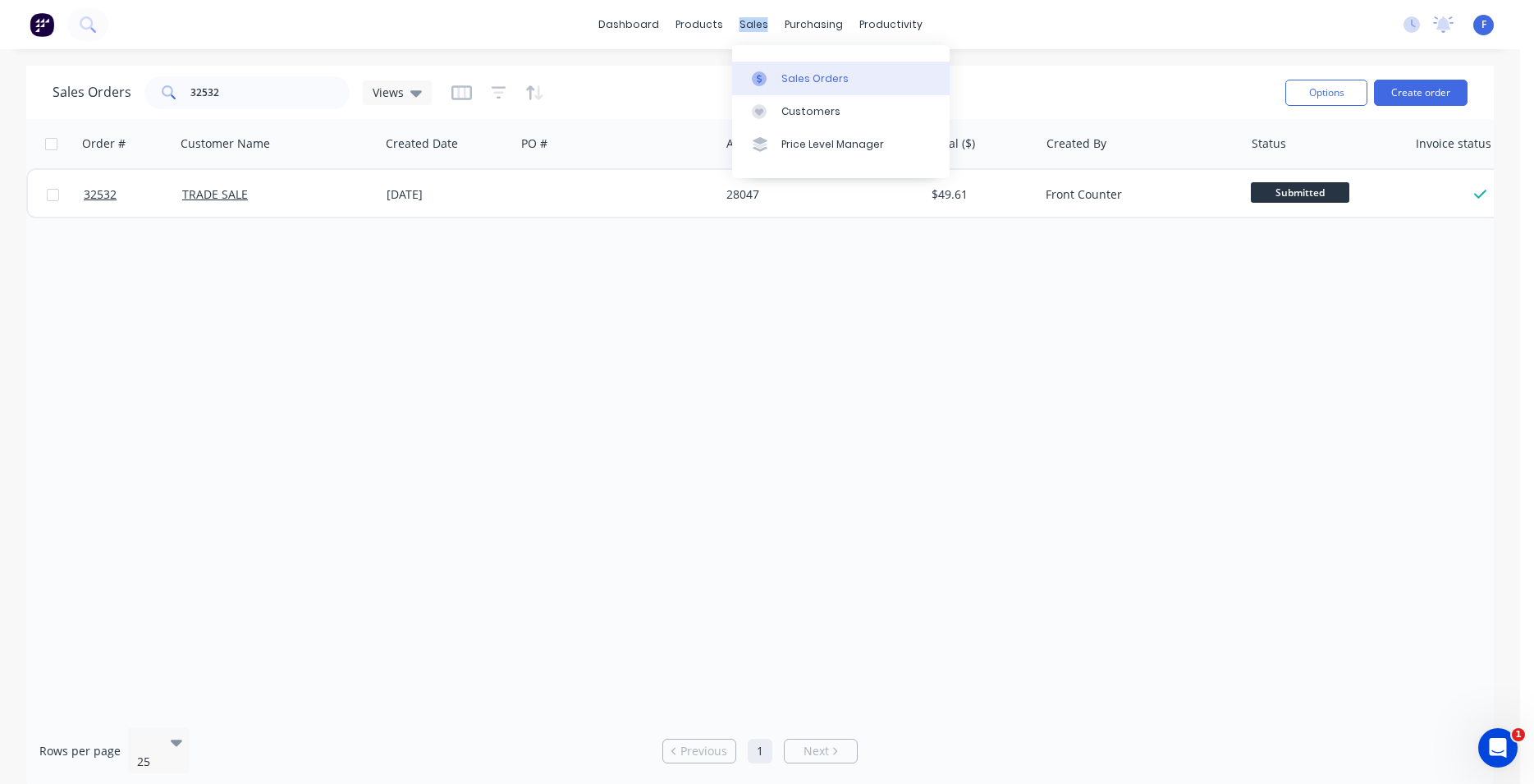
click at [797, 77] on div "Sales Orders" at bounding box center [815, 78] width 67 height 15
click at [806, 106] on div "Customers" at bounding box center [811, 112] width 59 height 15
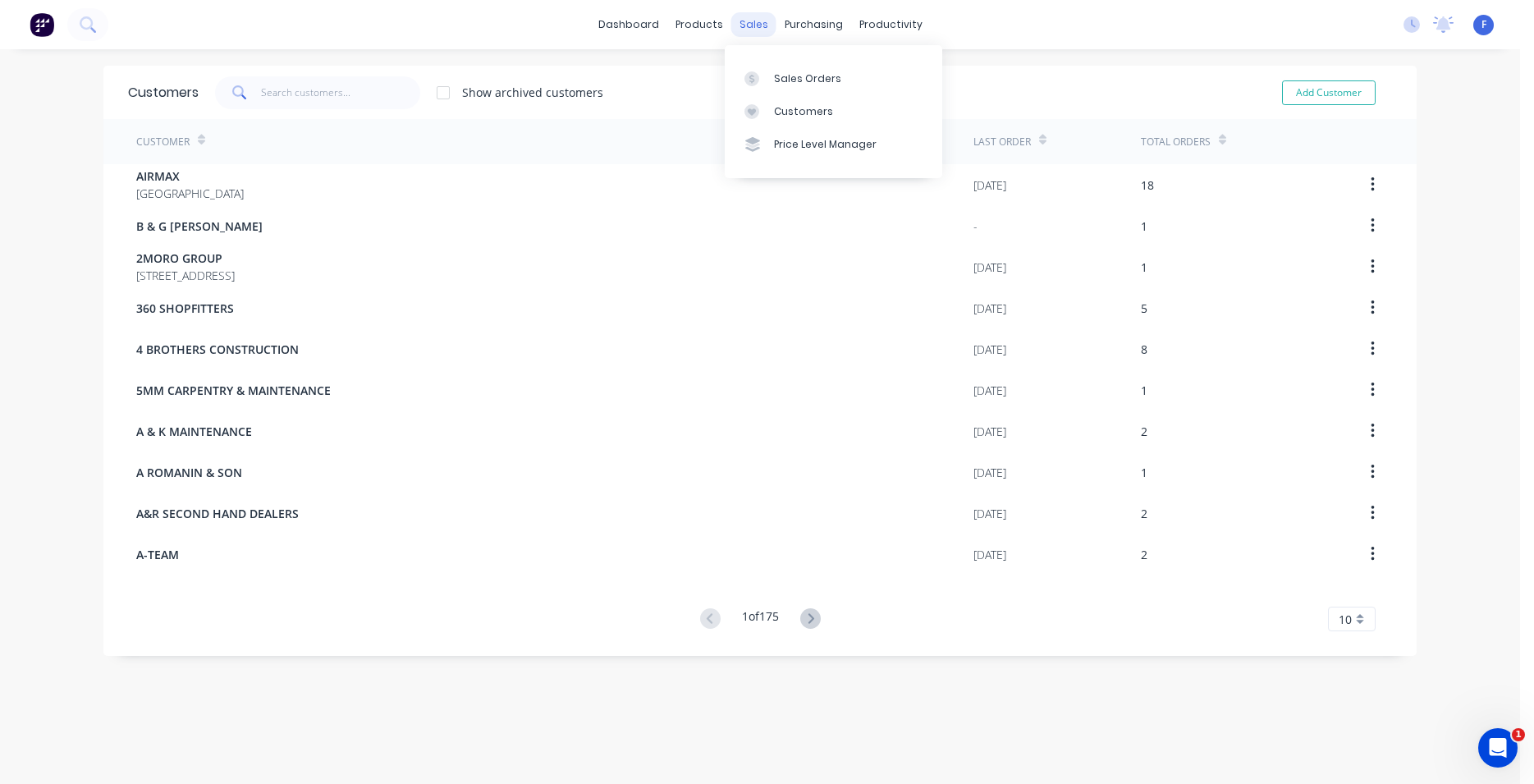
click at [757, 22] on div "sales" at bounding box center [754, 24] width 45 height 25
click at [806, 79] on div "Sales Orders" at bounding box center [807, 78] width 67 height 15
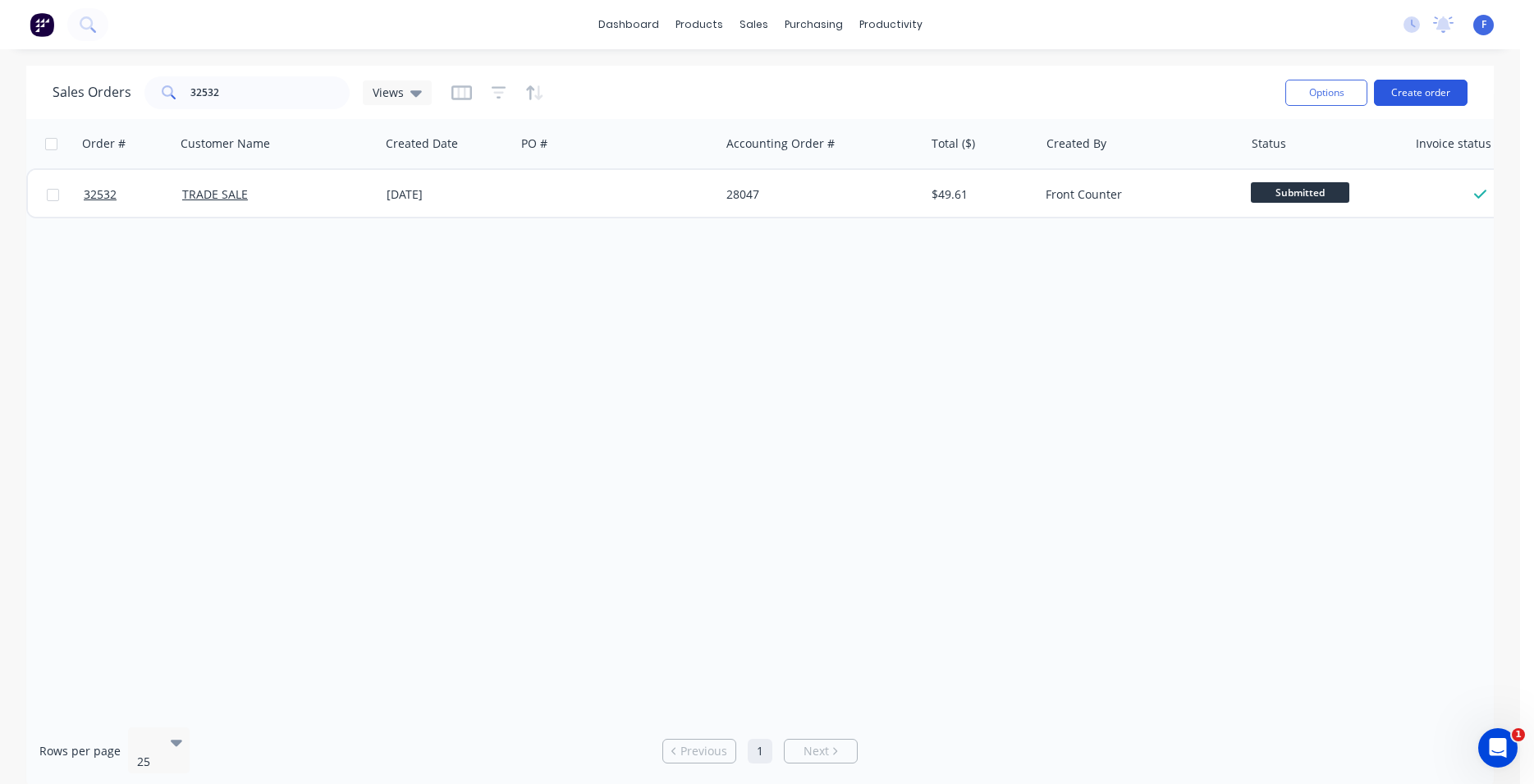
click at [1403, 88] on button "Create order" at bounding box center [1420, 92] width 93 height 26
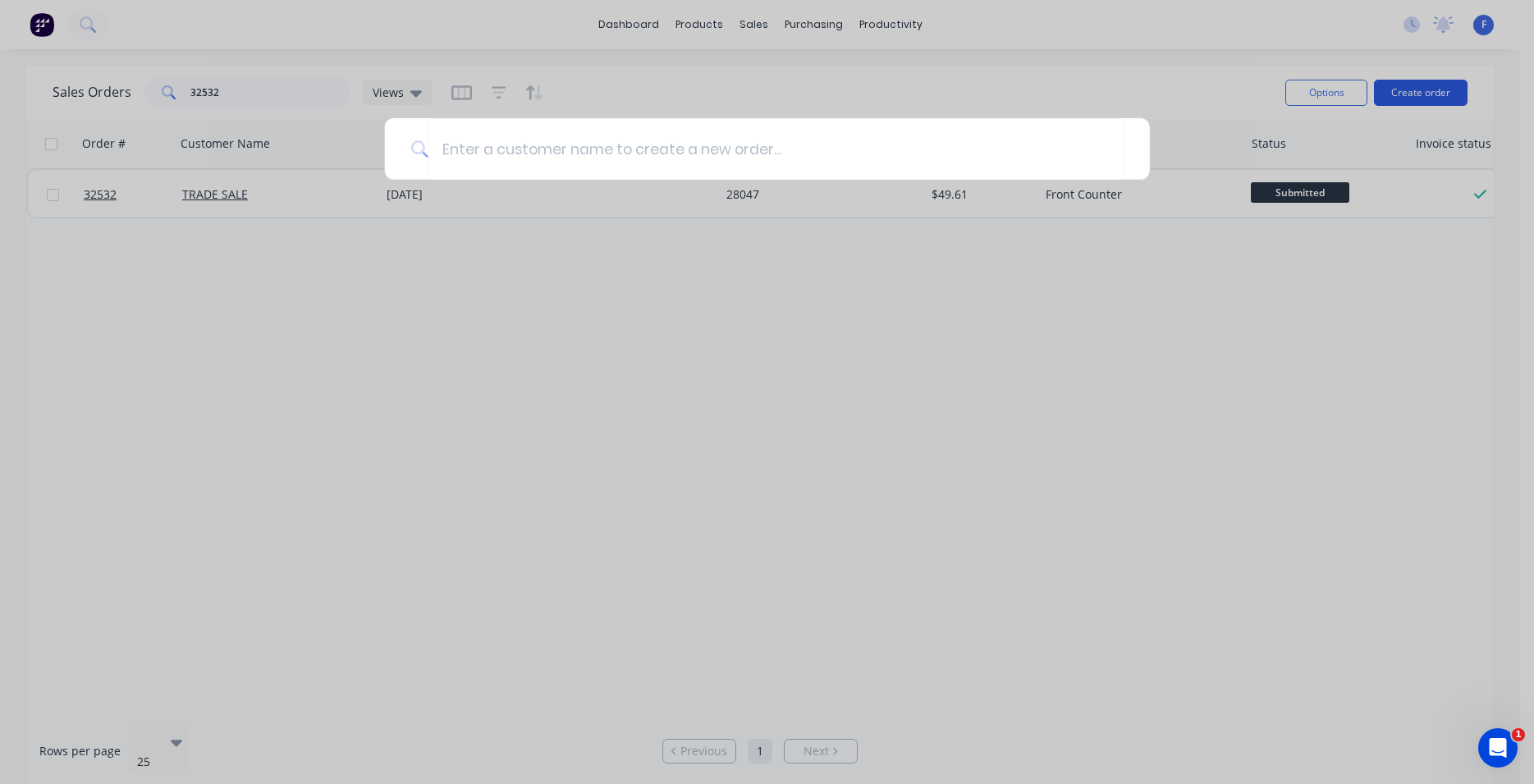
click at [1403, 88] on div at bounding box center [767, 392] width 1534 height 784
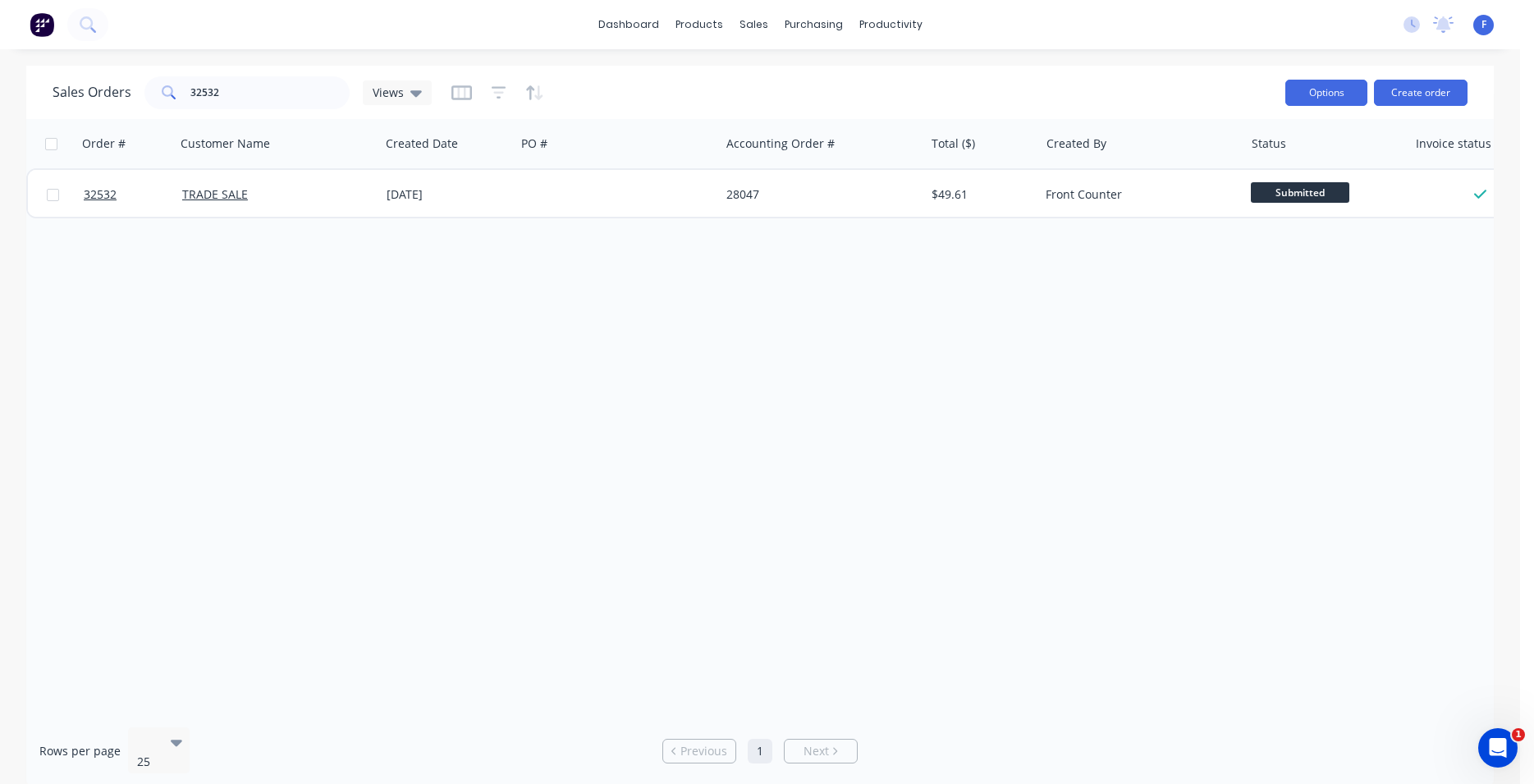
click at [1302, 89] on button "Options" at bounding box center [1326, 92] width 82 height 26
click at [1447, 287] on div "Order # Customer Name Created Date PO # Accounting Order # Total ($) Created By…" at bounding box center [759, 416] width 1468 height 595
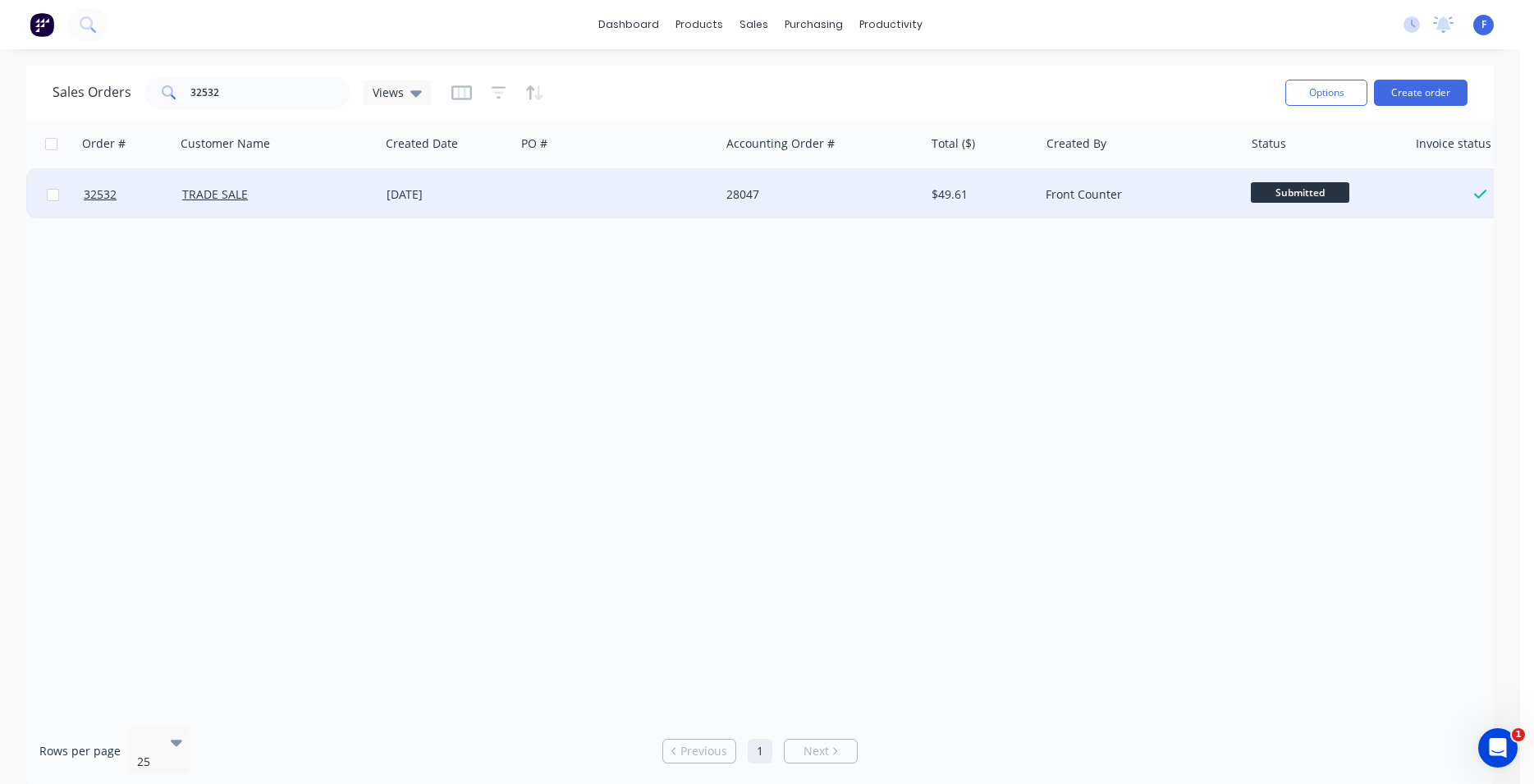
click at [211, 183] on div "TRADE SALE" at bounding box center [277, 194] width 204 height 49
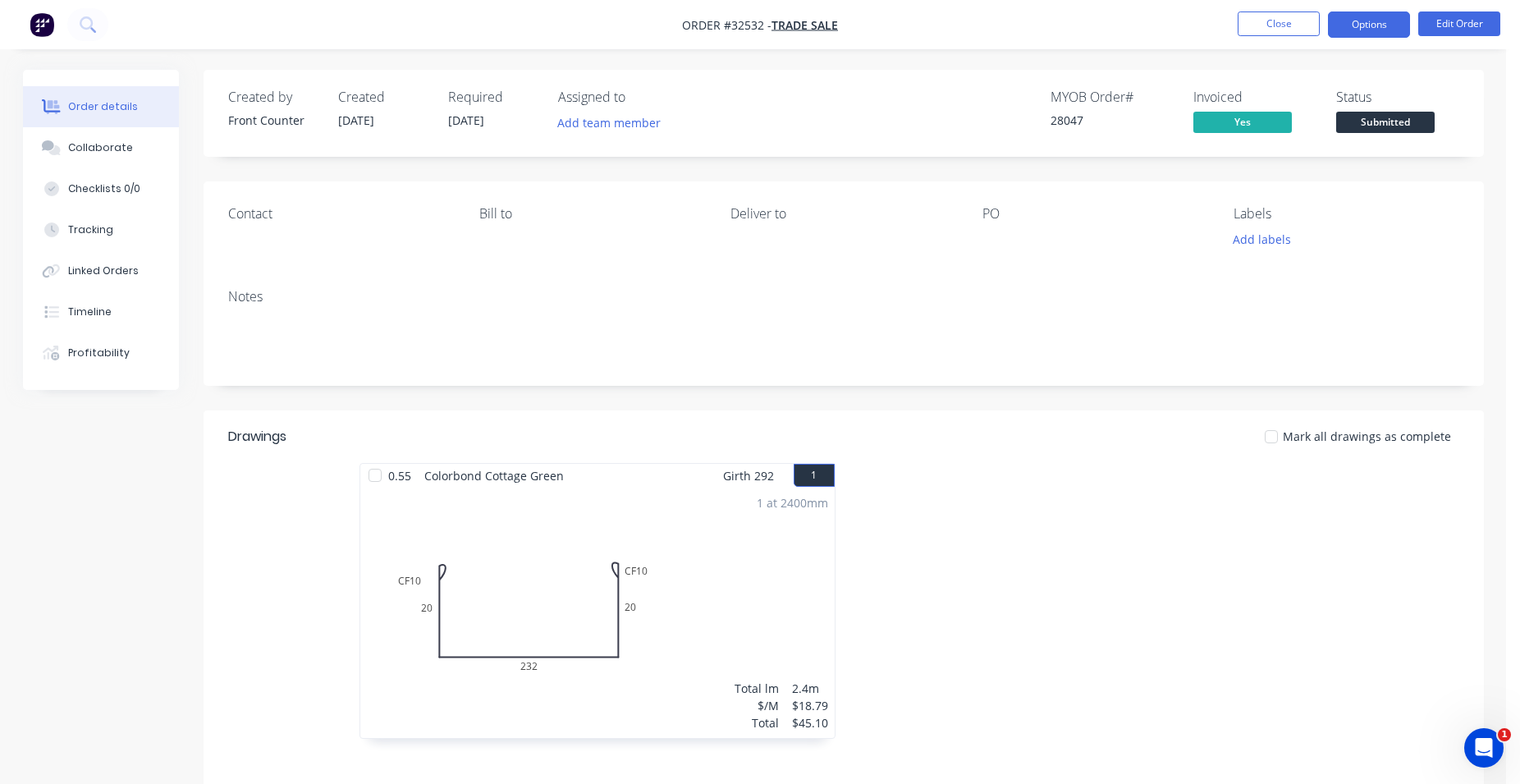
click at [1364, 23] on button "Options" at bounding box center [1369, 24] width 82 height 26
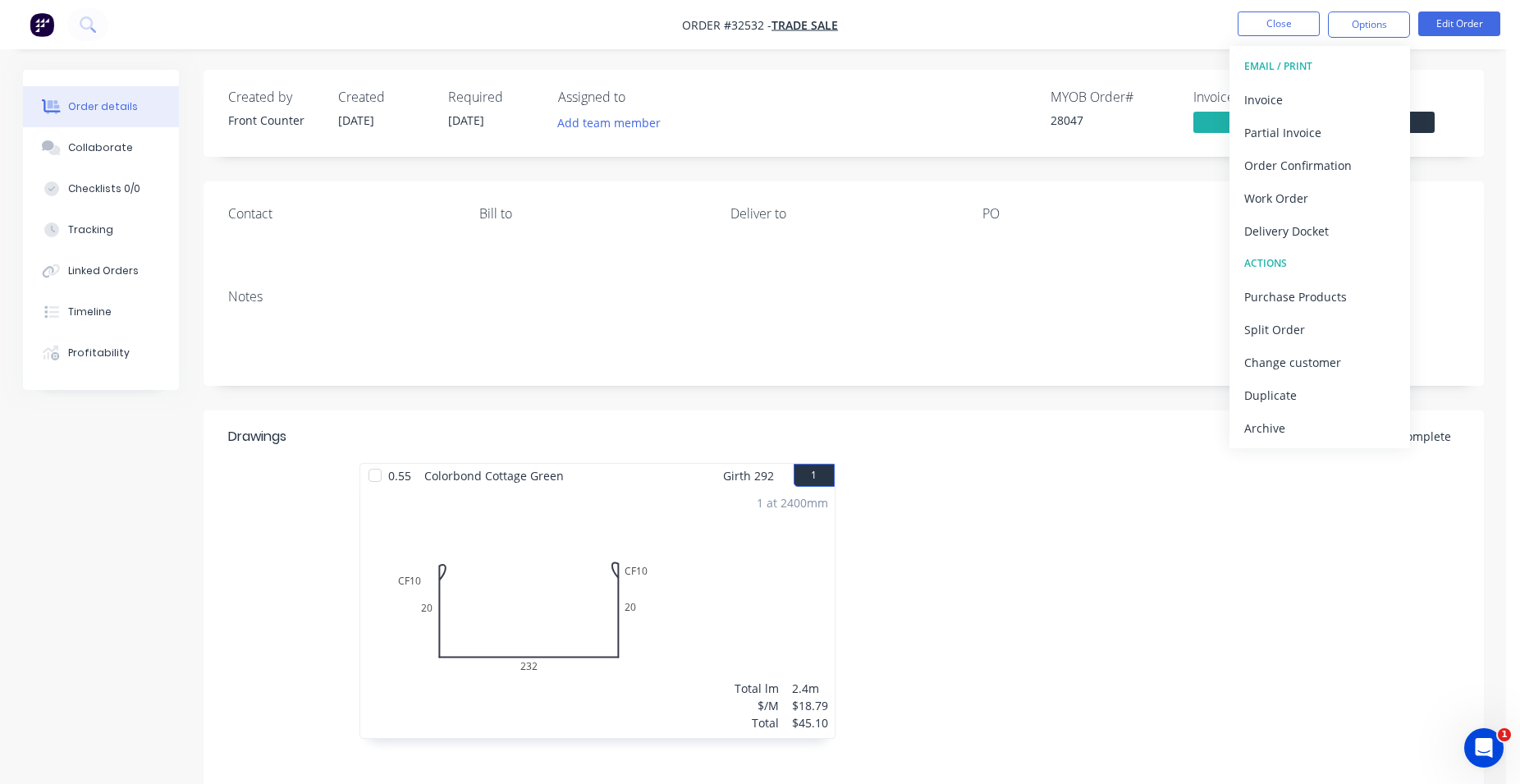
click at [959, 48] on nav "Order #32532 - TRADE SALE Close Options EMAIL / PRINT Invoice Partial Invoice O…" at bounding box center [760, 24] width 1520 height 49
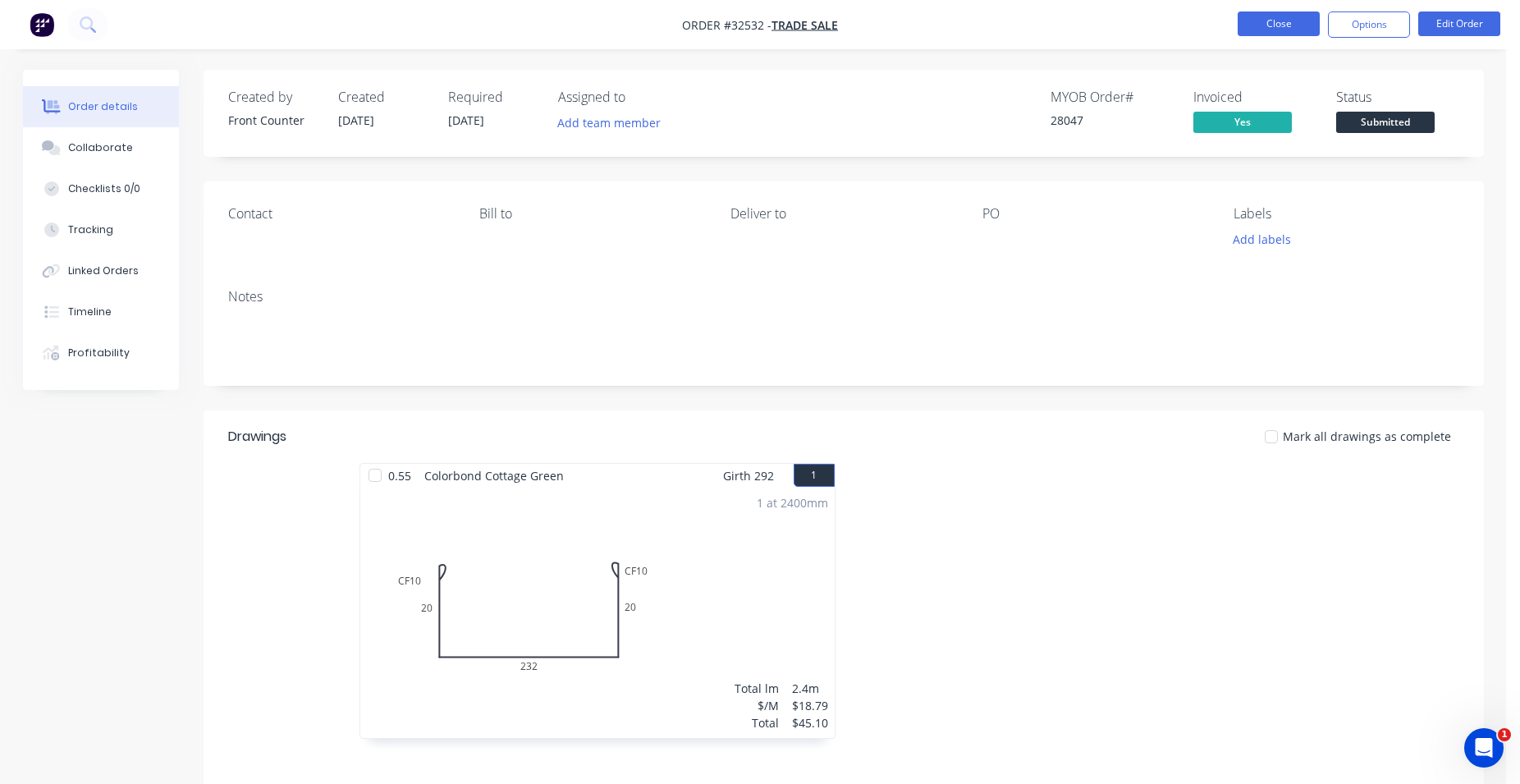
click at [1253, 26] on button "Close" at bounding box center [1278, 23] width 82 height 25
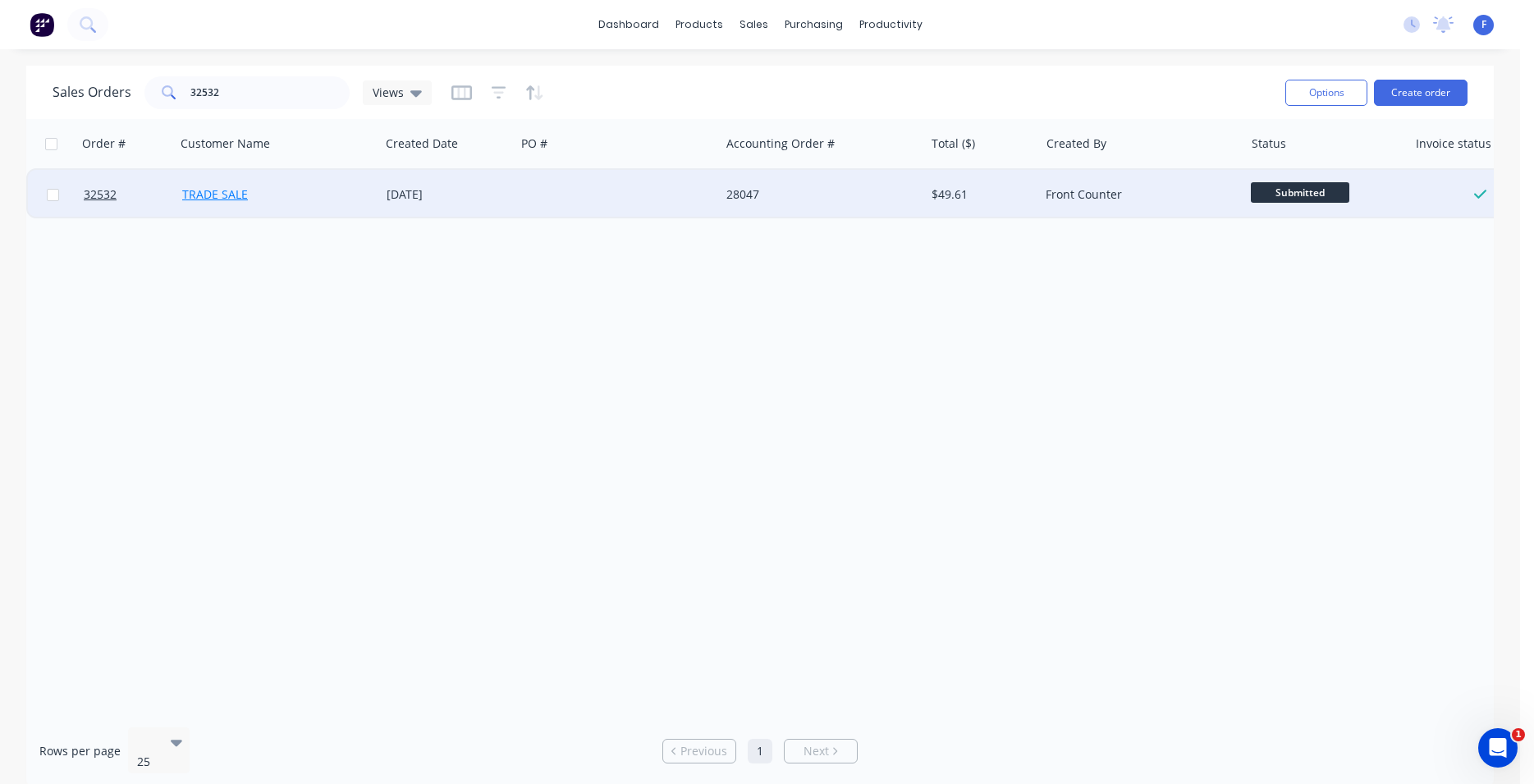
click at [236, 192] on link "TRADE SALE" at bounding box center [214, 194] width 66 height 16
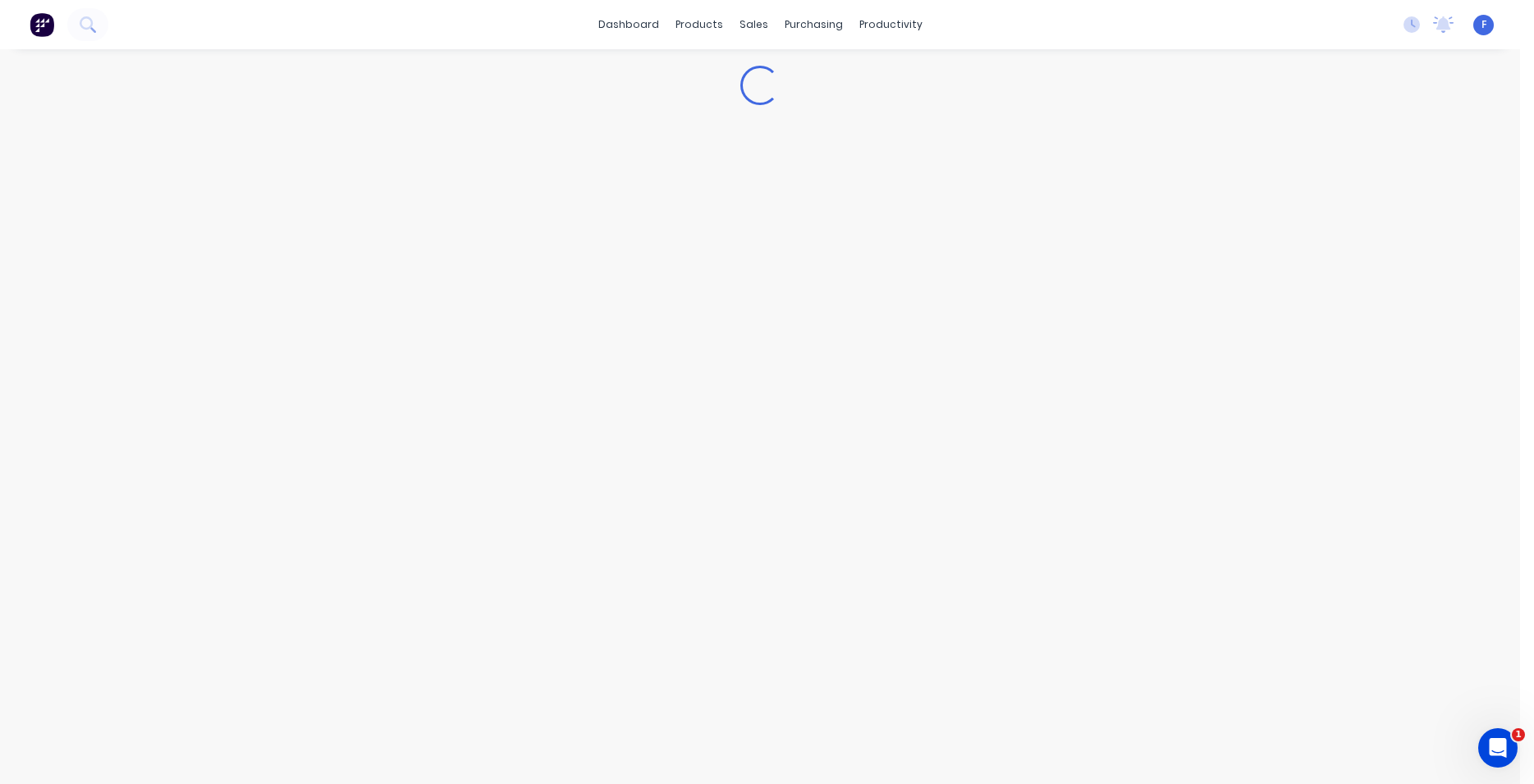
click at [236, 192] on div "Loading..." at bounding box center [760, 416] width 1520 height 735
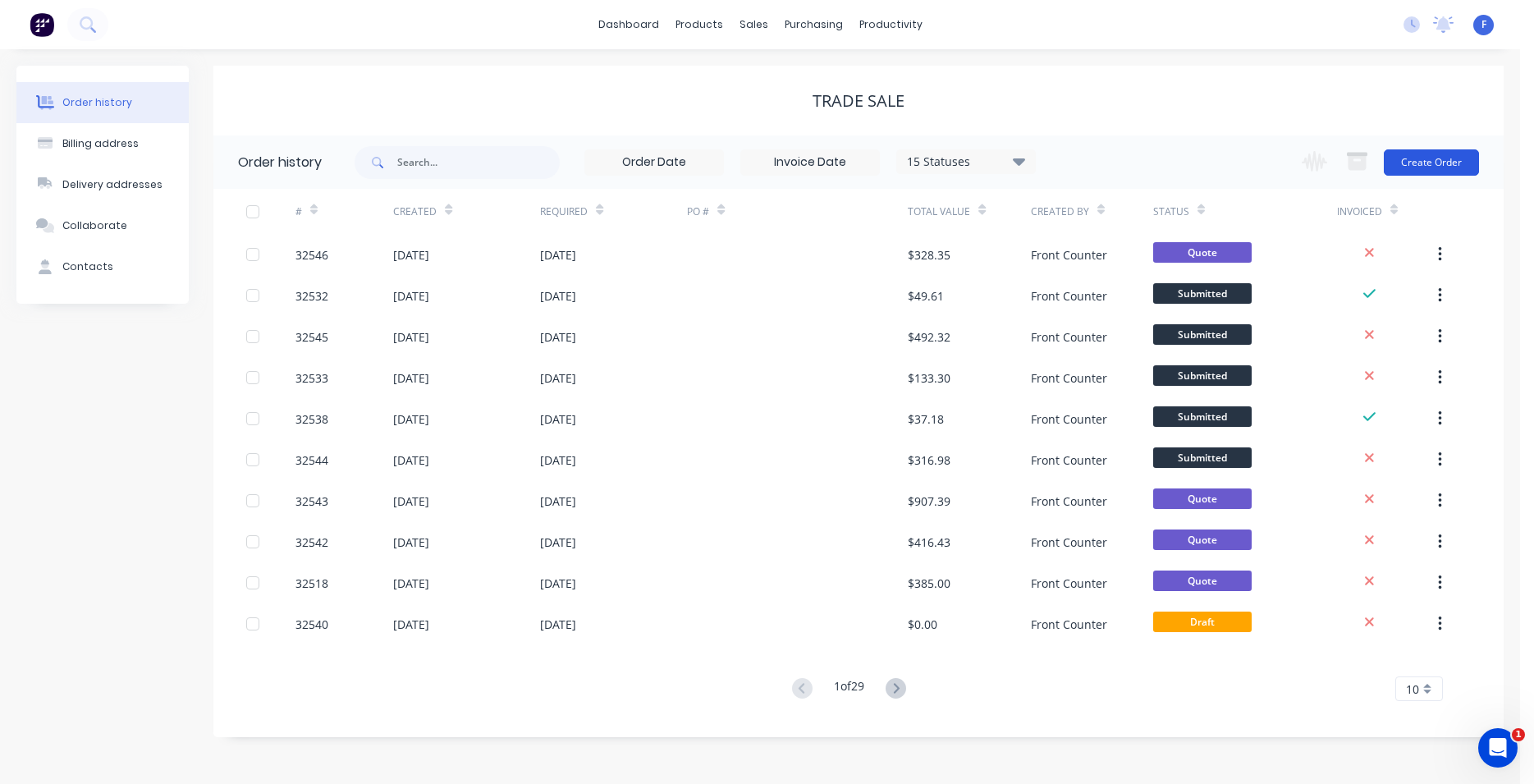
click at [1451, 156] on button "Create Order" at bounding box center [1431, 163] width 95 height 26
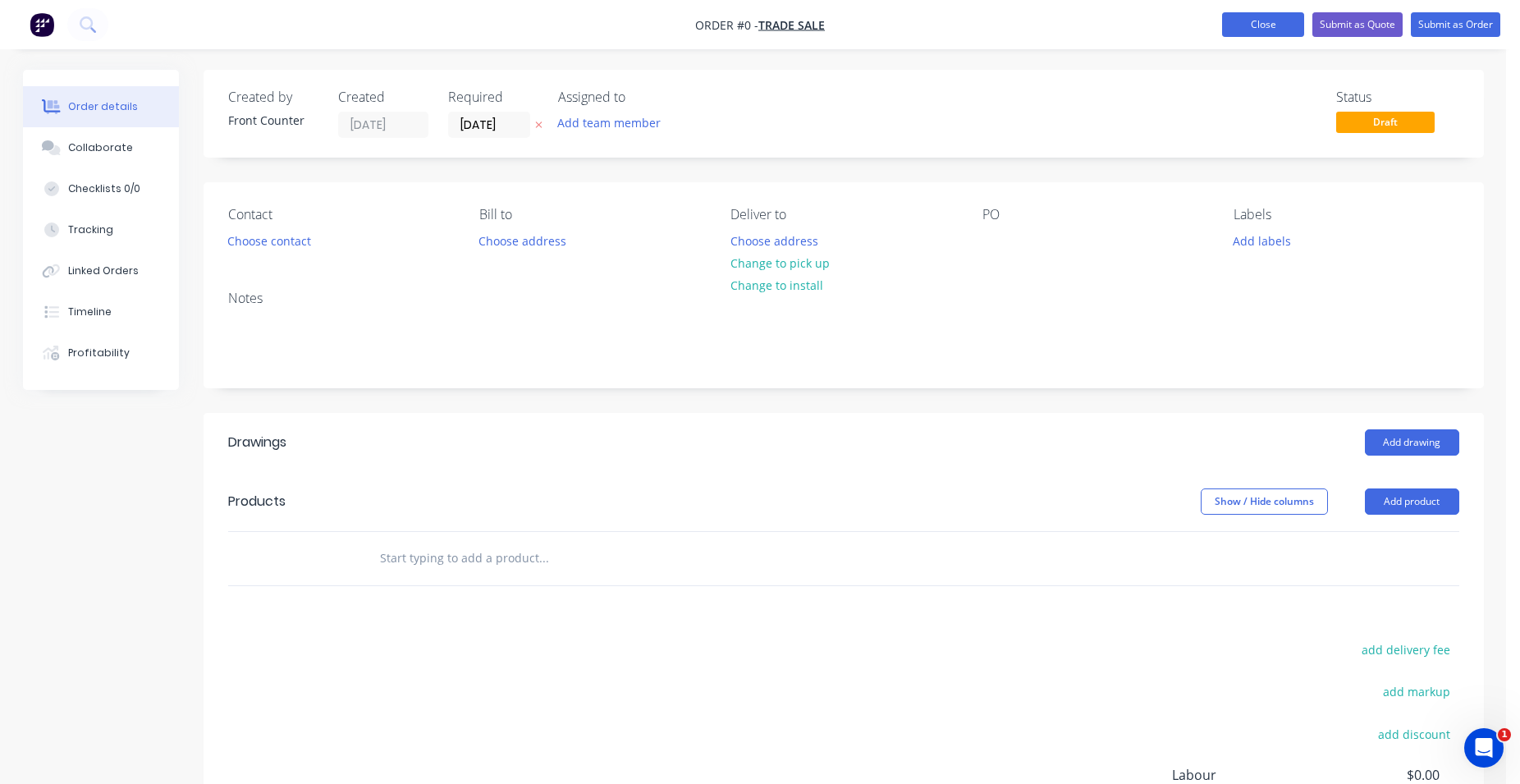
click at [1267, 24] on button "Close" at bounding box center [1262, 24] width 82 height 25
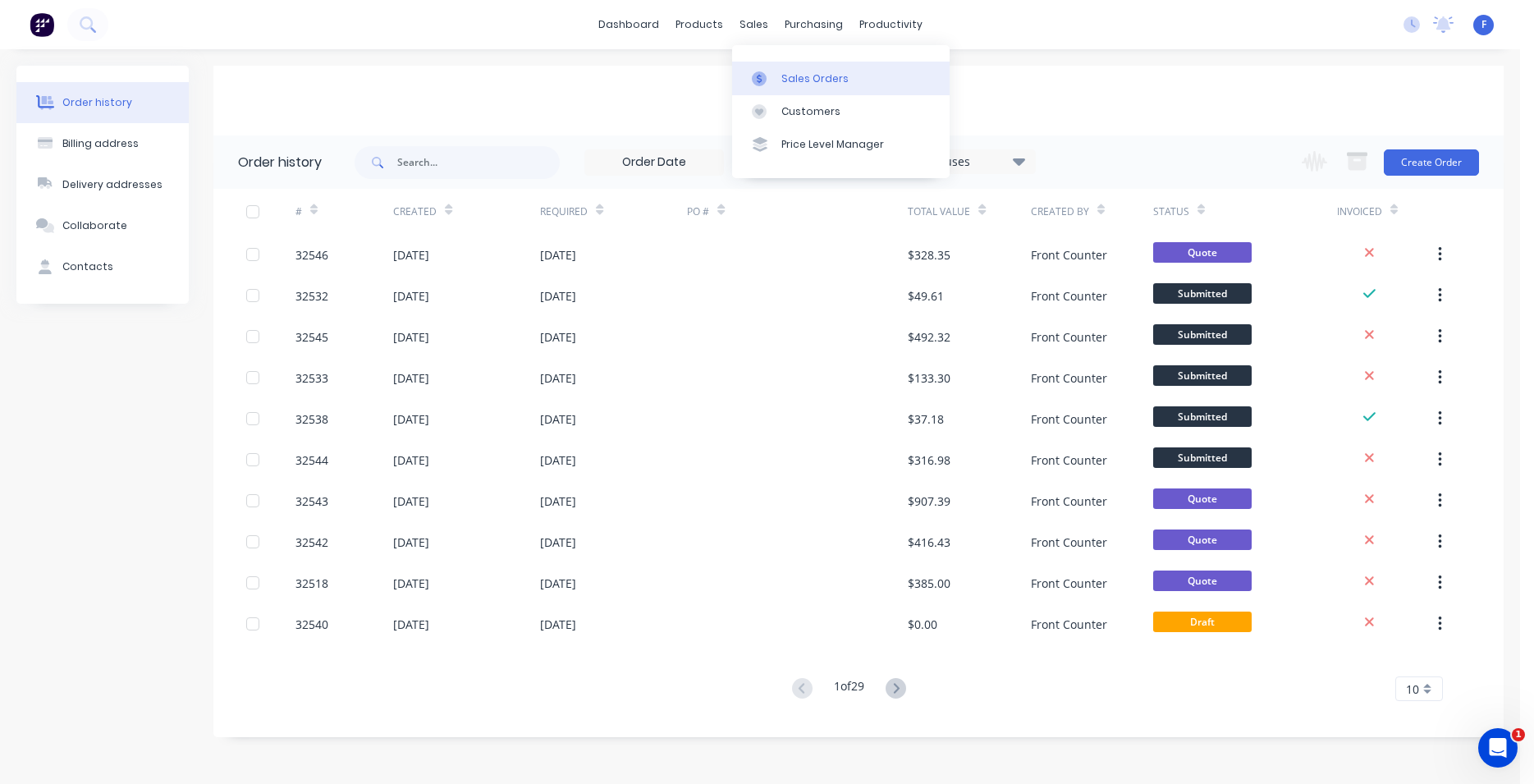
click at [788, 78] on div "Sales Orders" at bounding box center [815, 78] width 67 height 15
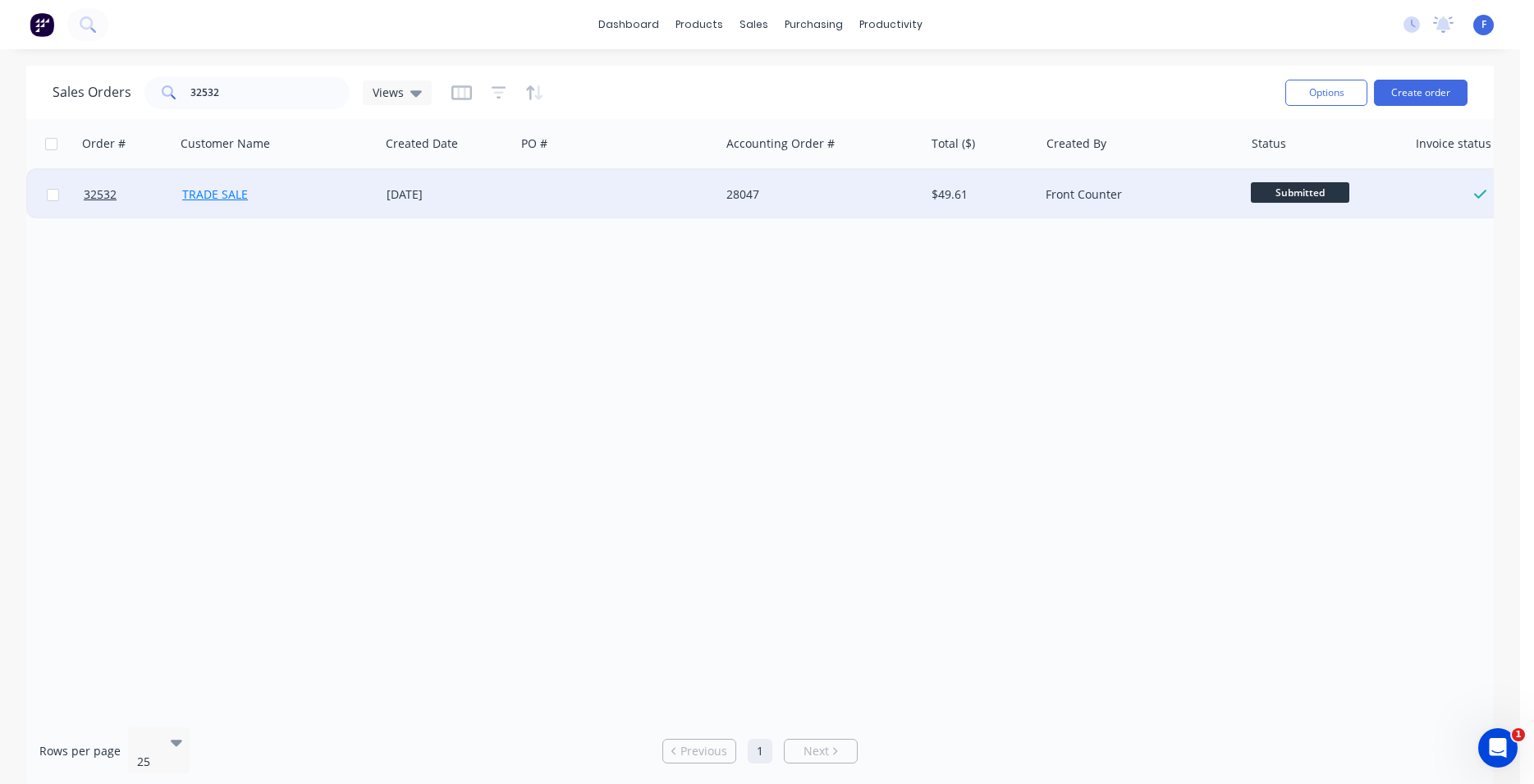
click at [232, 198] on link "TRADE SALE" at bounding box center [214, 194] width 66 height 16
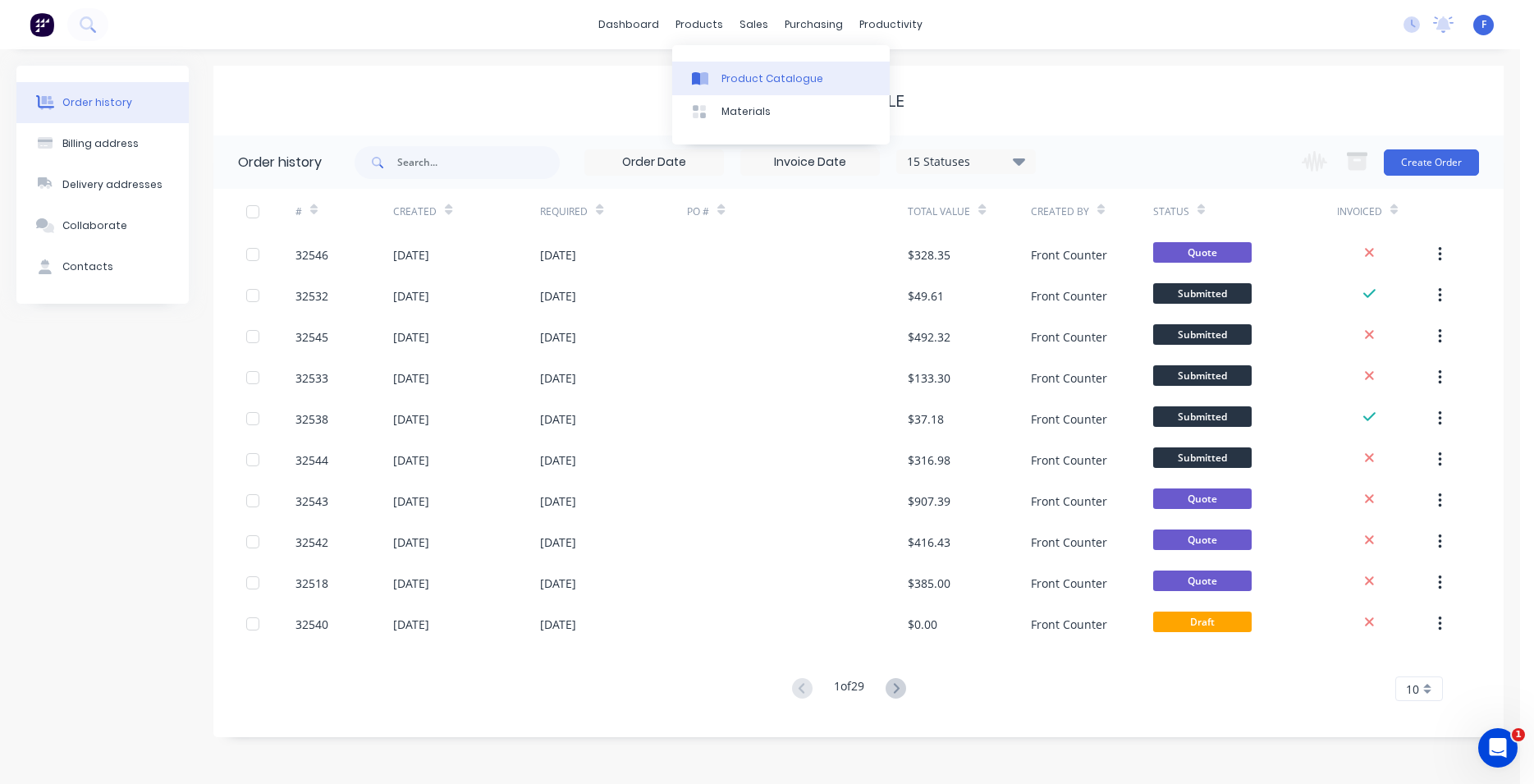
click at [719, 73] on link "Product Catalogue" at bounding box center [781, 78] width 218 height 33
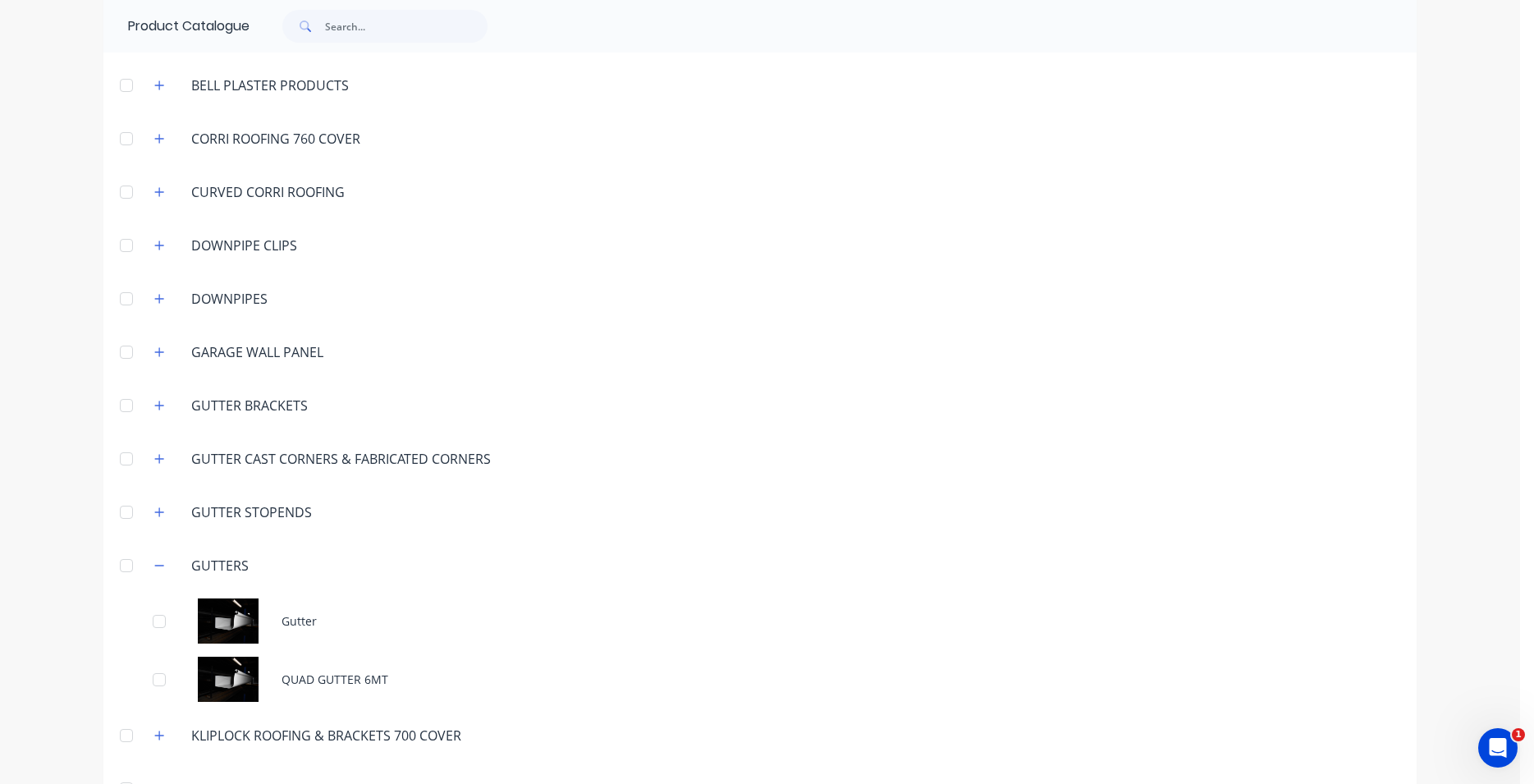
scroll to position [279, 0]
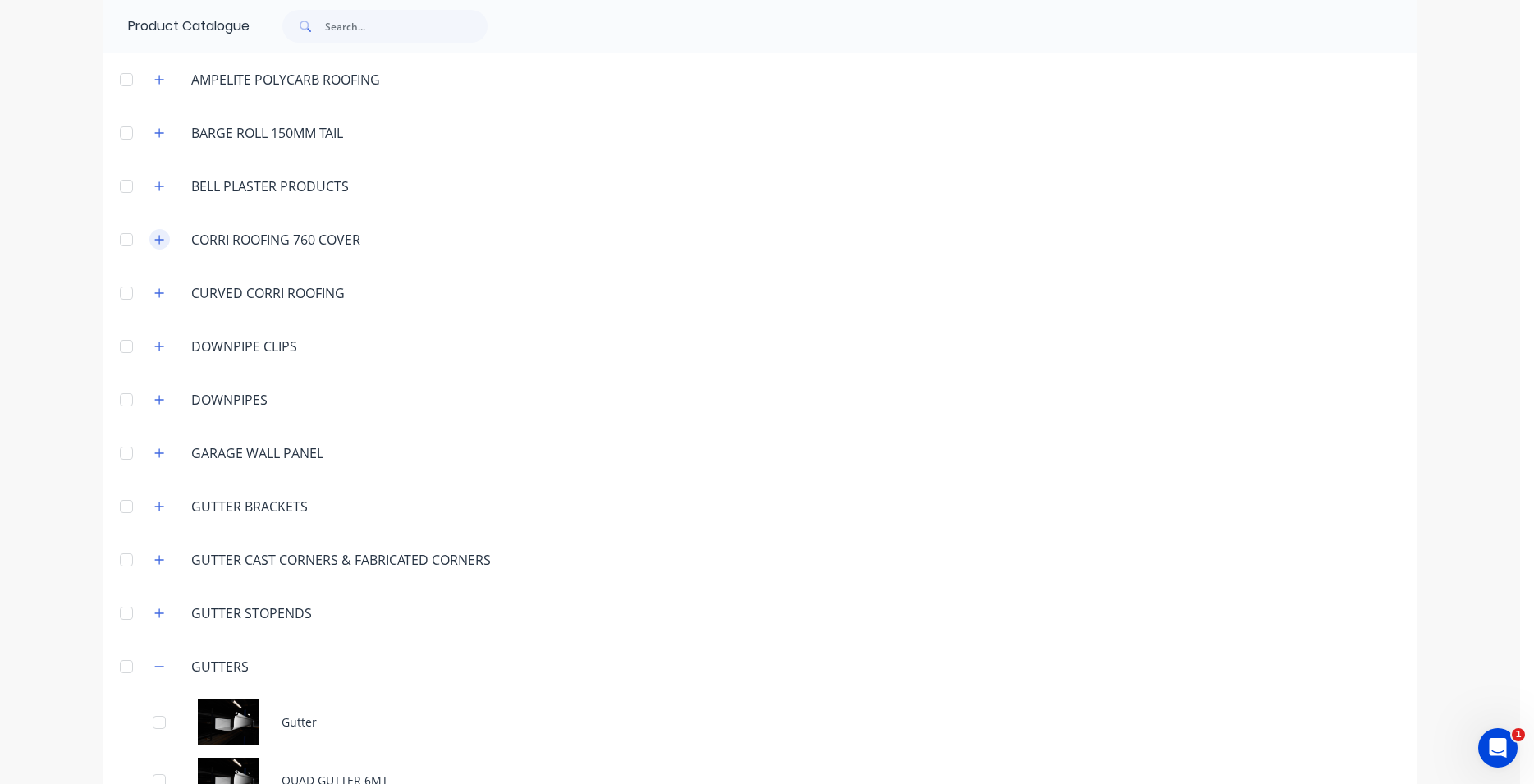
click at [155, 240] on icon "button" at bounding box center [160, 239] width 9 height 9
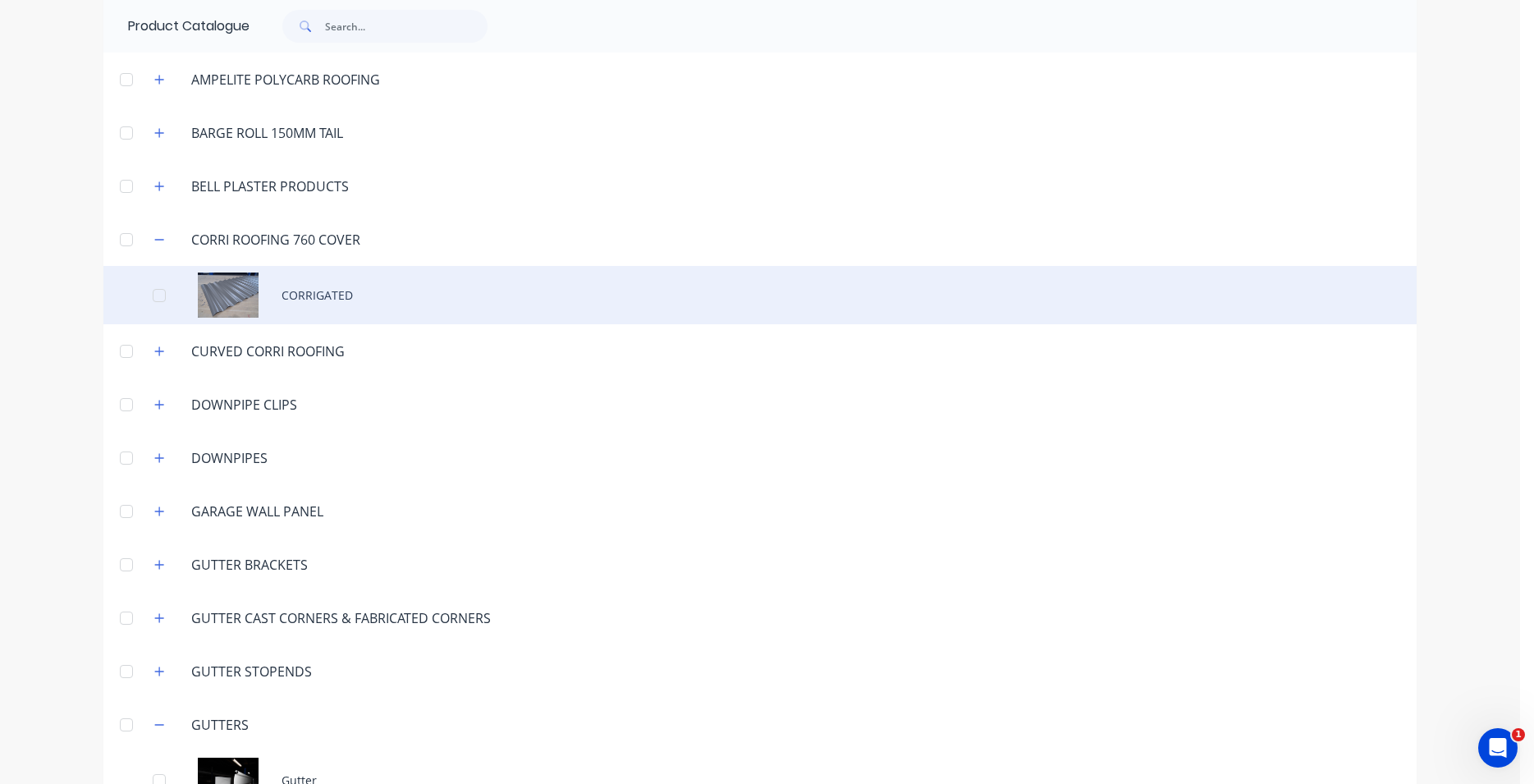
click at [274, 307] on div "CORRIGATED" at bounding box center [760, 295] width 1313 height 58
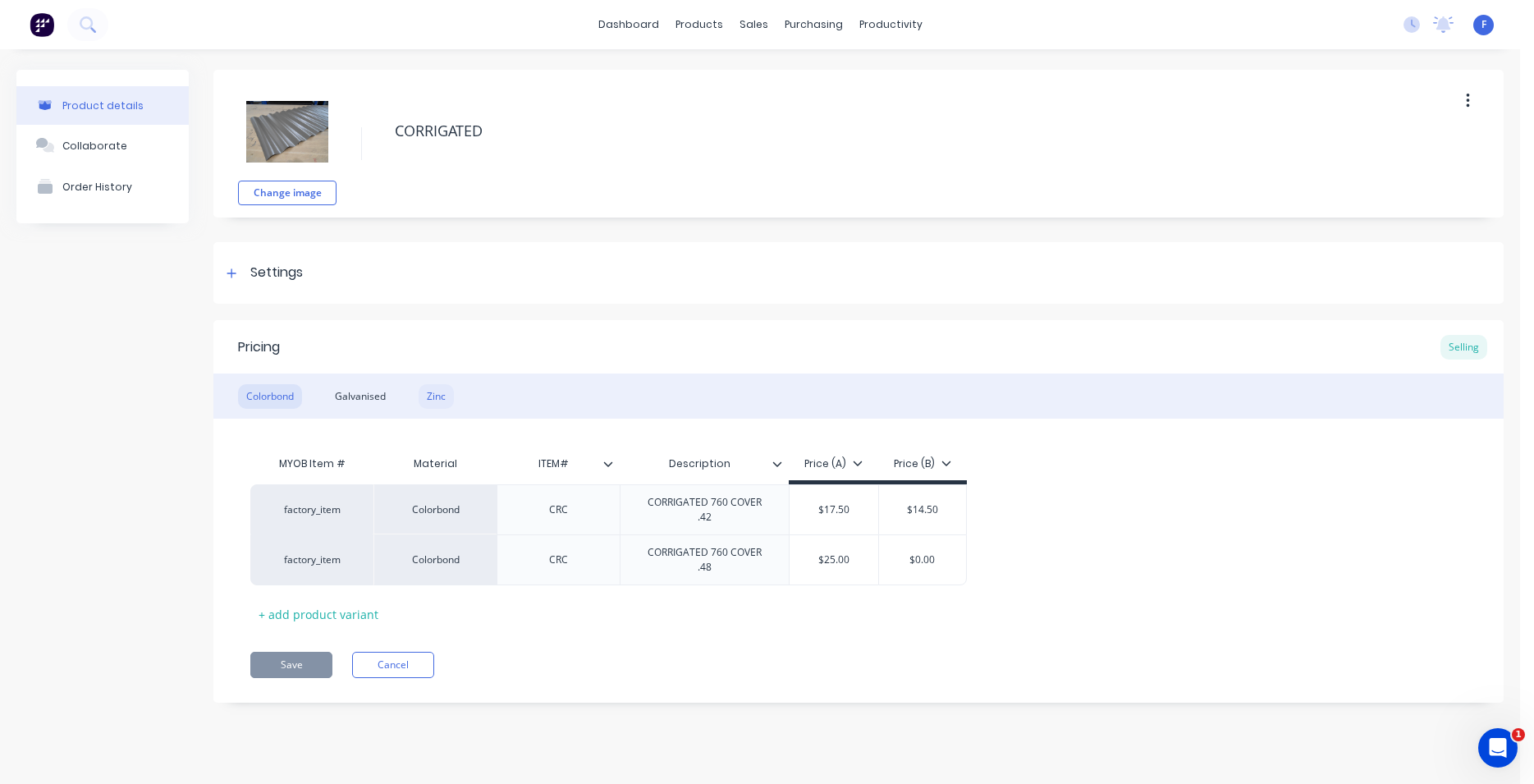
click at [444, 391] on div "Zinc" at bounding box center [436, 396] width 35 height 25
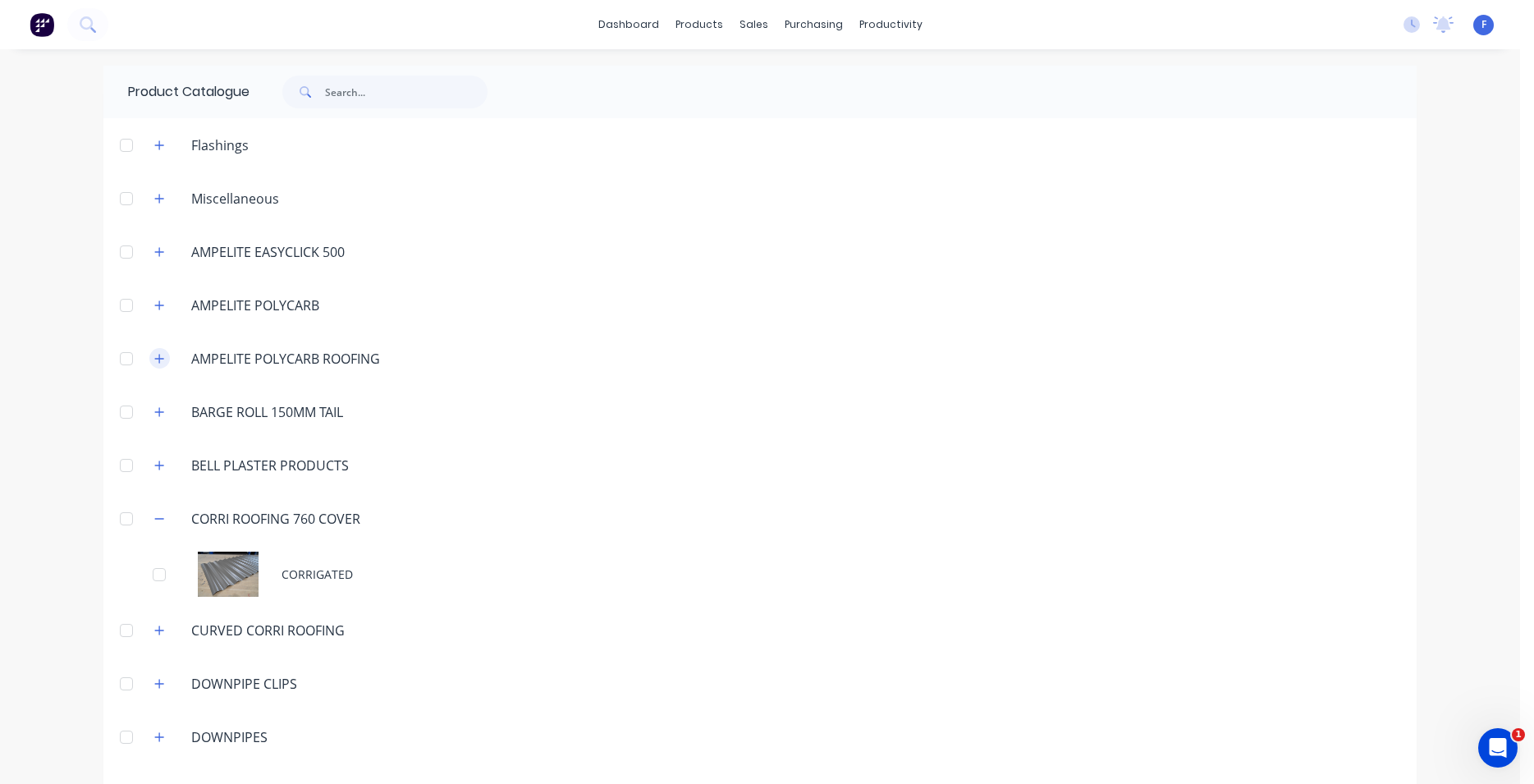
click at [150, 359] on button "button" at bounding box center [160, 358] width 20 height 20
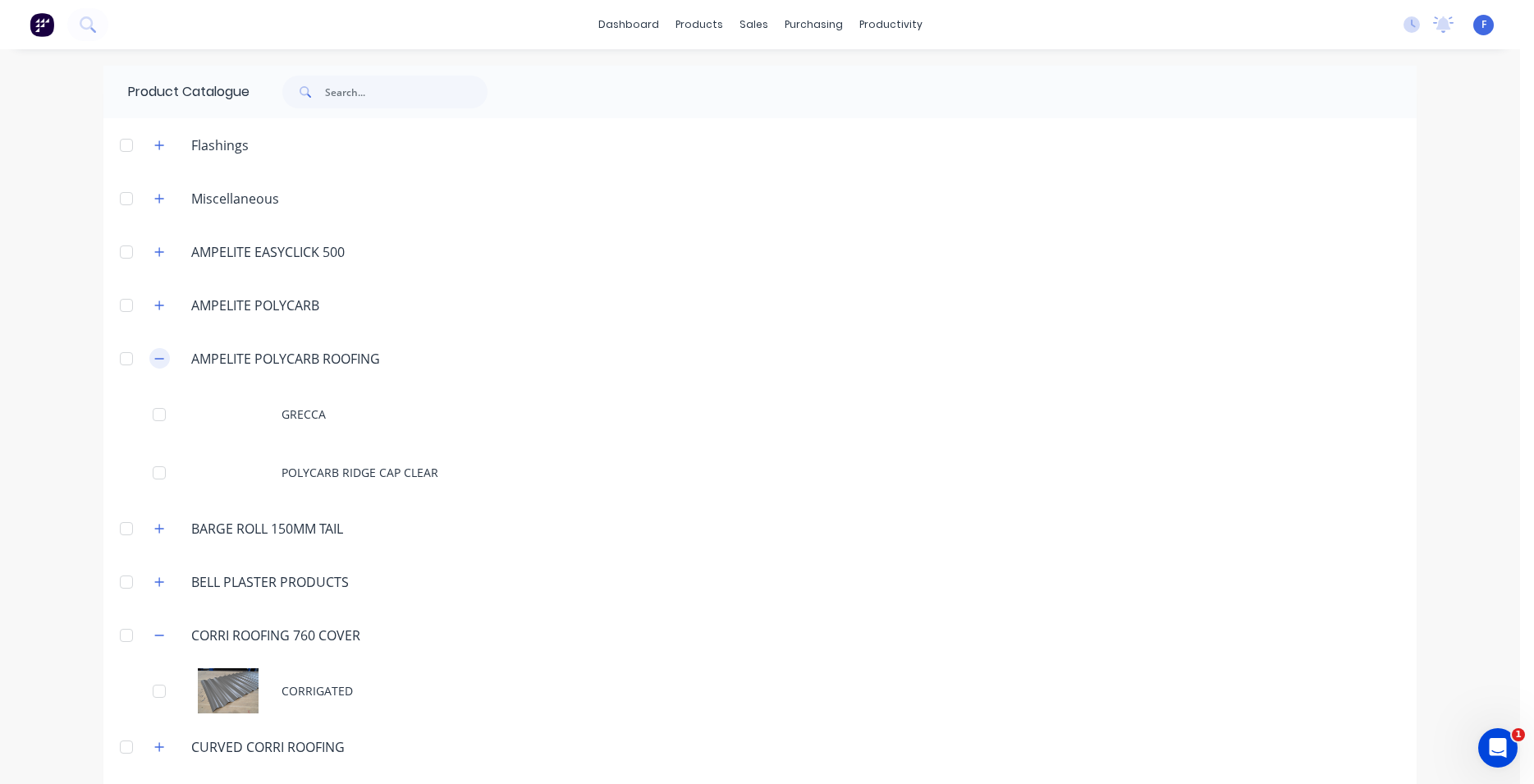
click at [154, 355] on icon "button" at bounding box center [159, 358] width 10 height 11
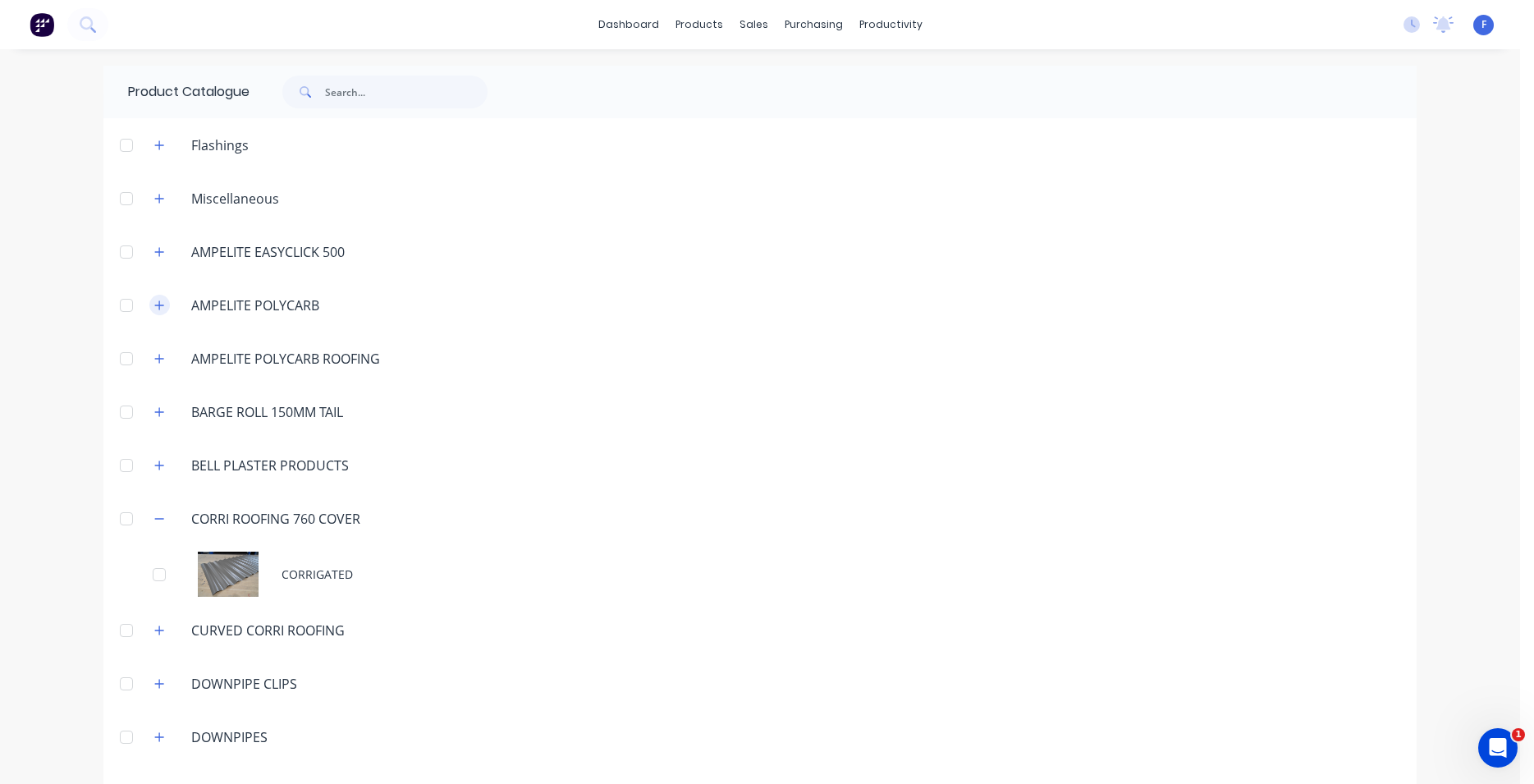
click at [154, 305] on icon "button" at bounding box center [159, 305] width 10 height 11
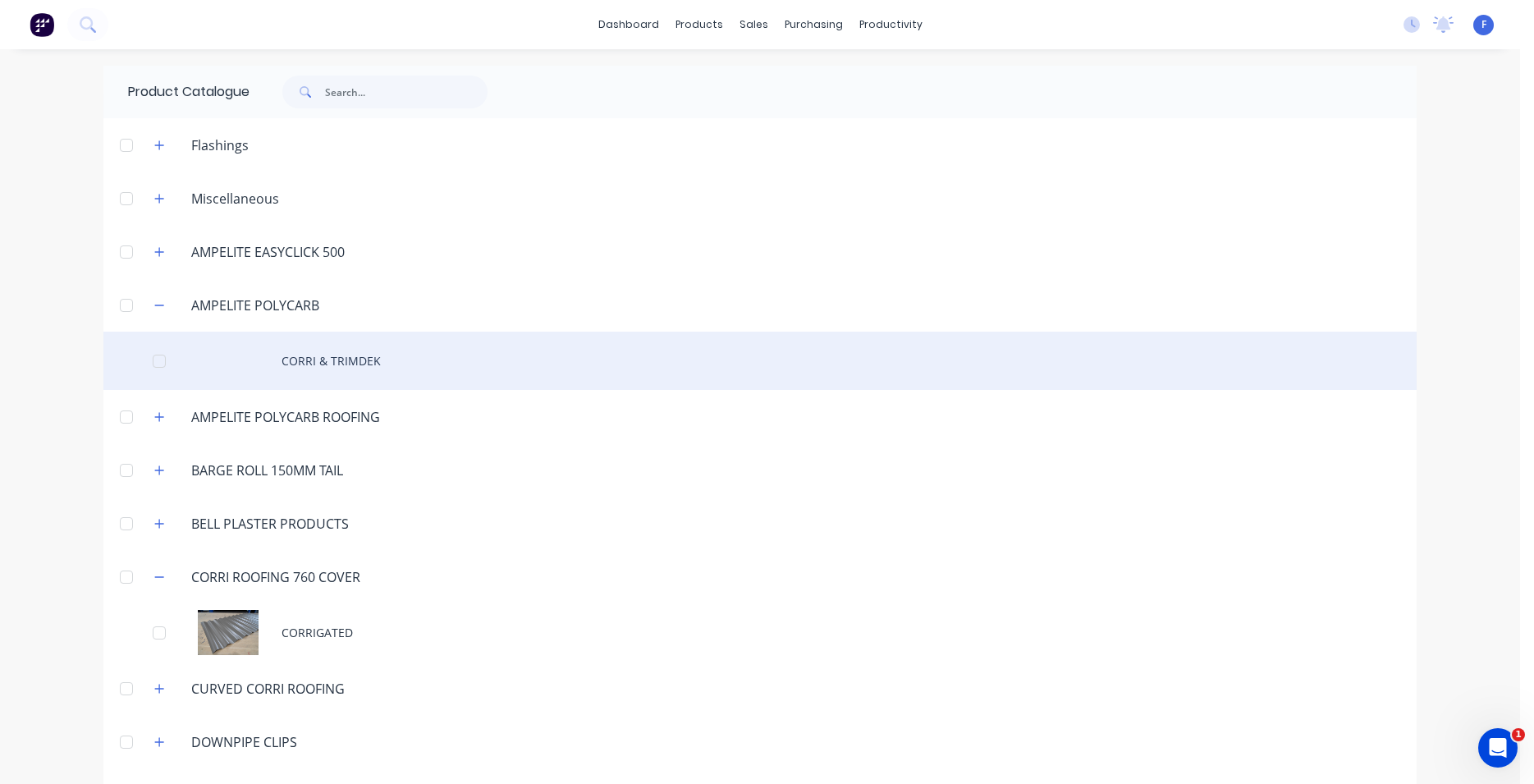
click at [307, 369] on div "CORRI & TRIMDEK" at bounding box center [760, 360] width 1313 height 58
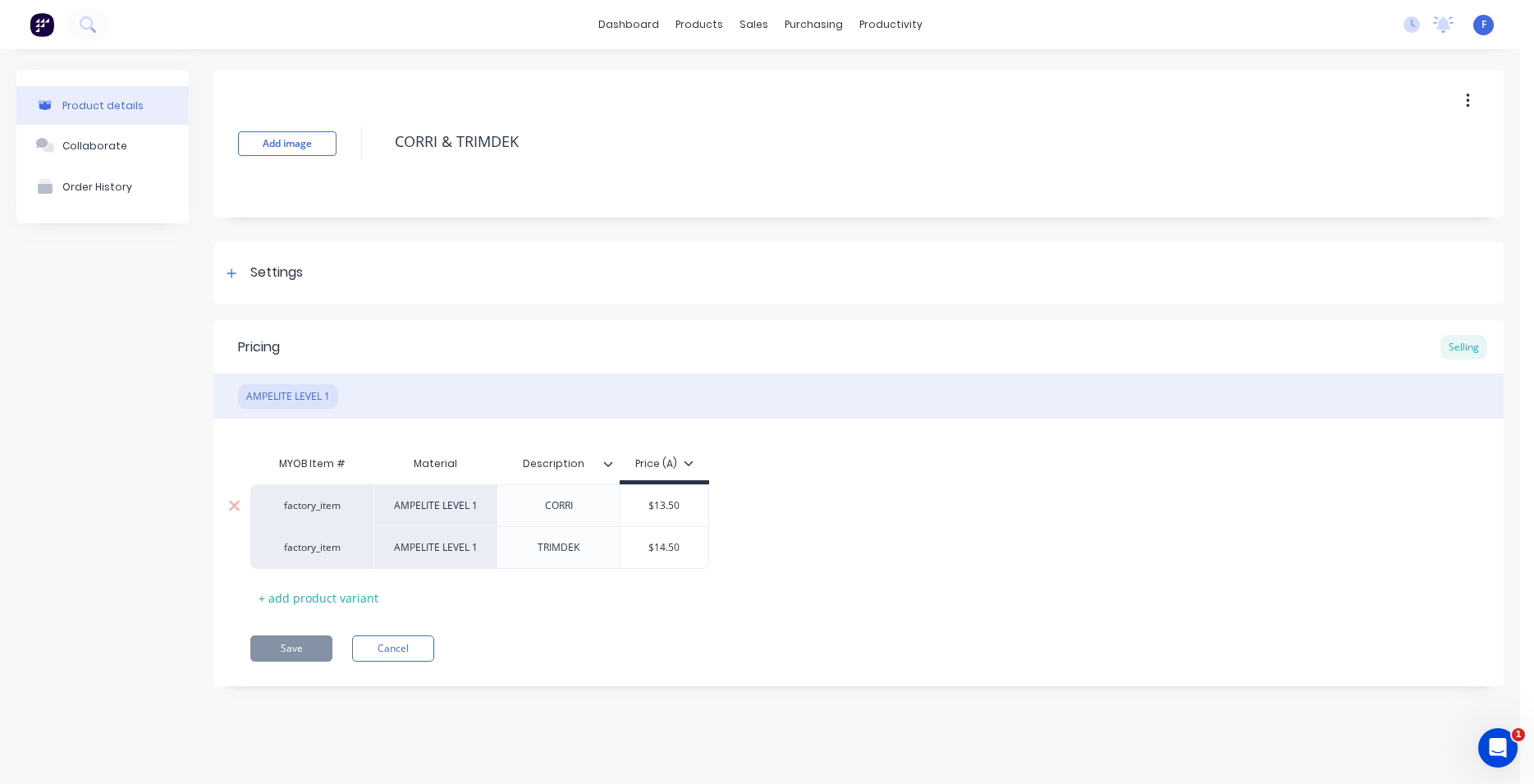
click at [526, 516] on div "CORRI" at bounding box center [558, 504] width 123 height 42
click at [463, 521] on div "AMPELITE LEVEL 1" at bounding box center [434, 504] width 123 height 42
type input "$13.50"
click at [673, 509] on input "$13.50" at bounding box center [664, 506] width 88 height 15
click at [451, 513] on div "AMPELITE LEVEL 1" at bounding box center [434, 504] width 123 height 42
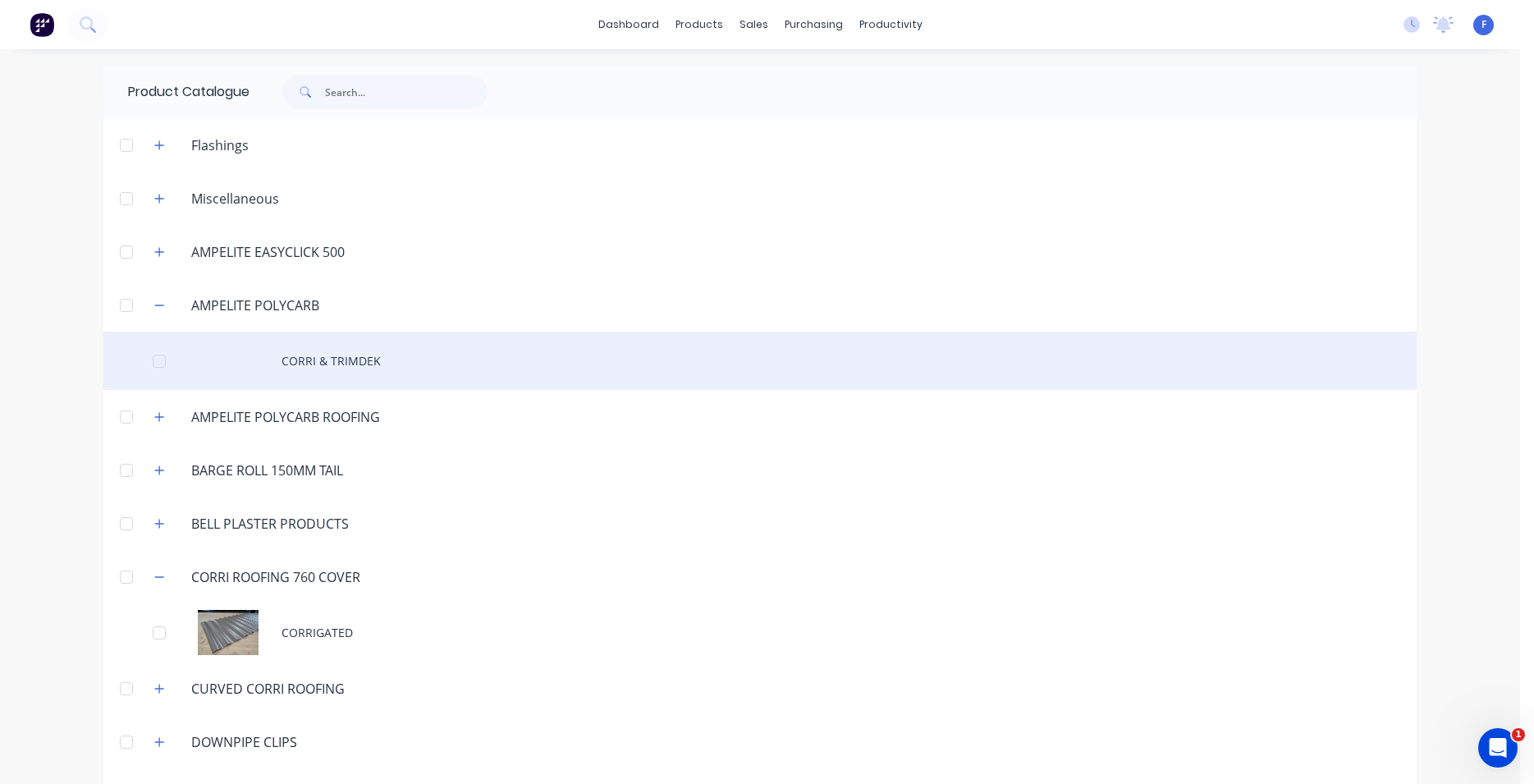
click at [290, 358] on div "CORRI & TRIMDEK" at bounding box center [760, 360] width 1313 height 58
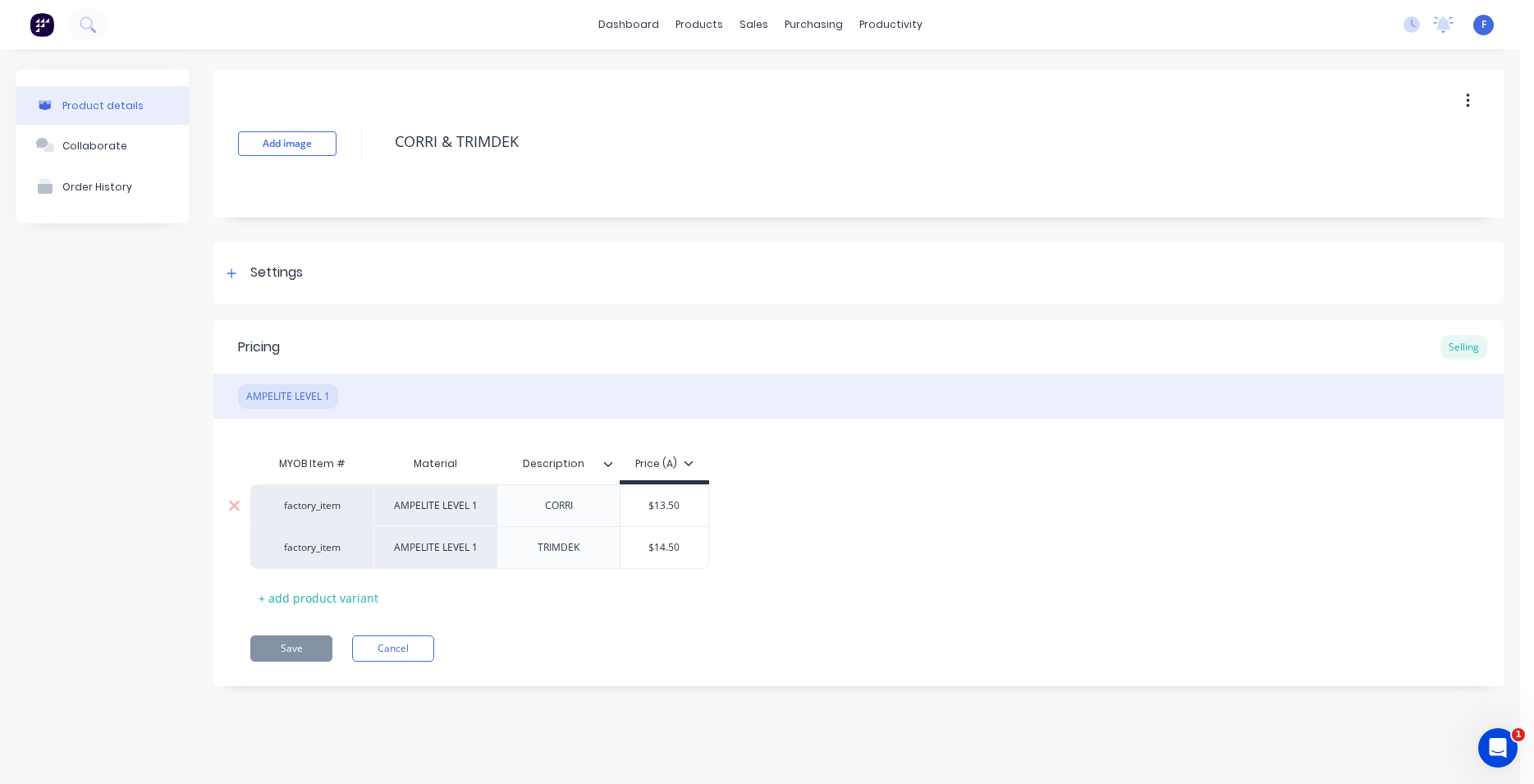
click at [562, 514] on div "CORRI" at bounding box center [559, 505] width 82 height 21
click at [635, 515] on div "$13.50" at bounding box center [664, 505] width 88 height 41
type input "$13.50"
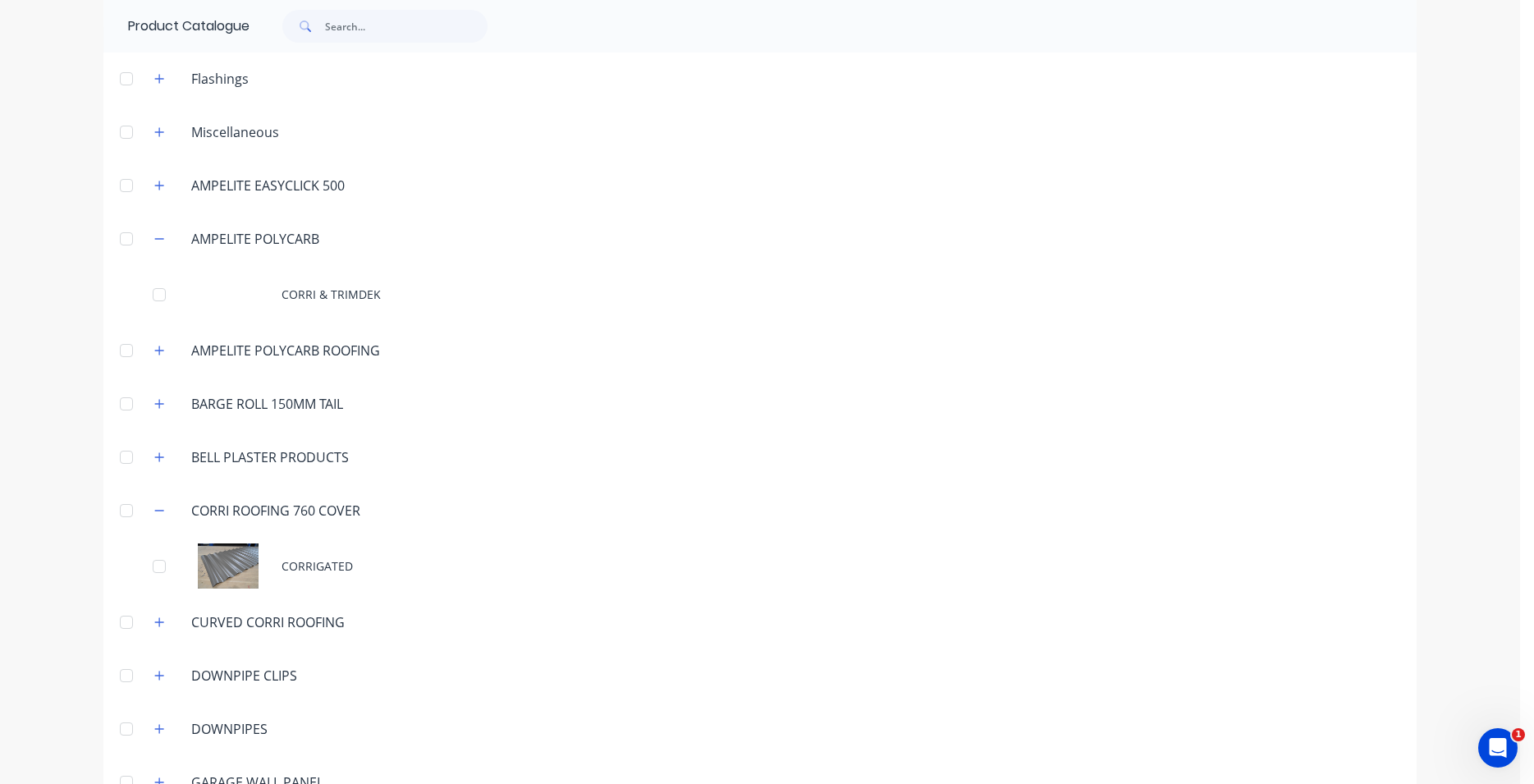
scroll to position [93, 0]
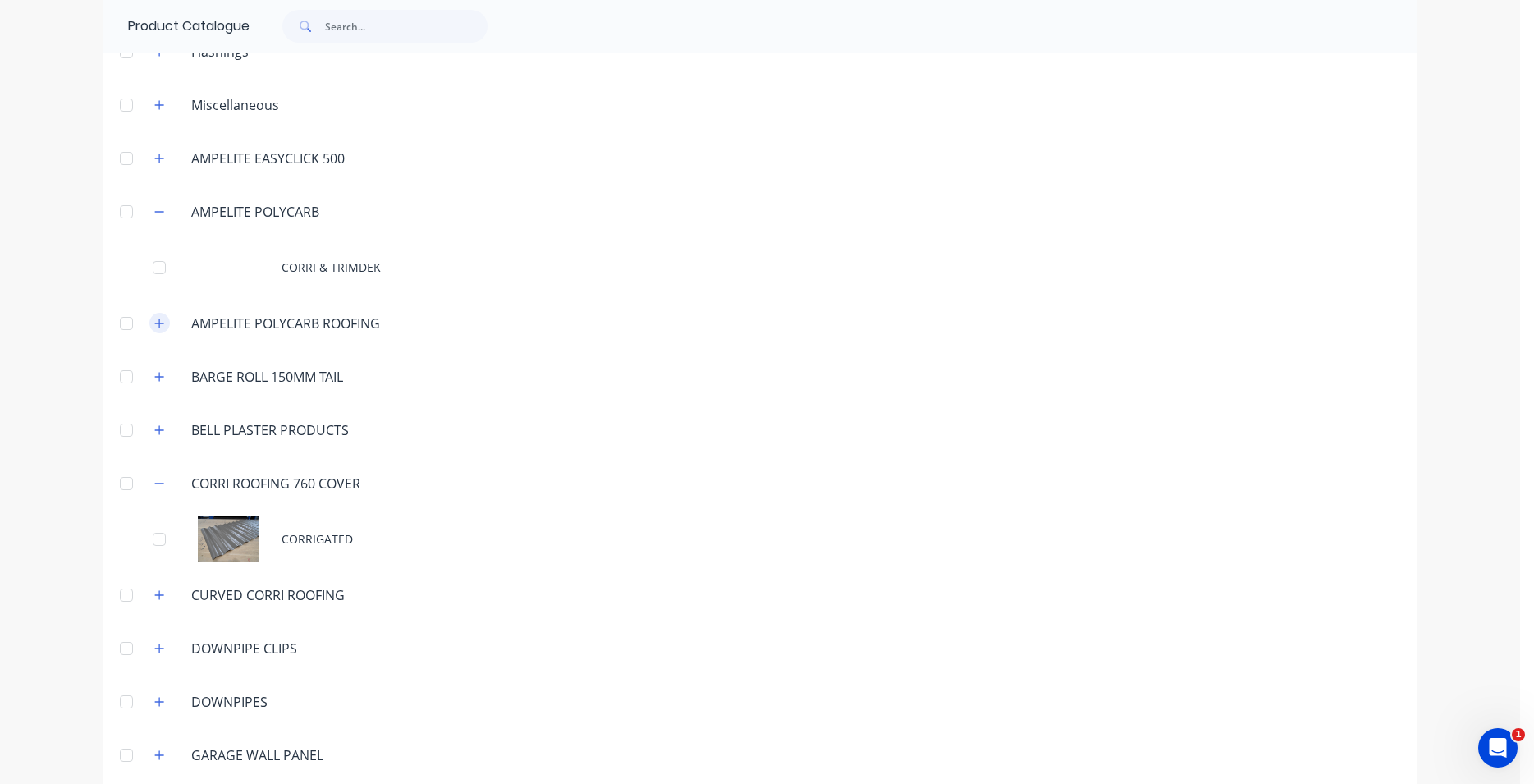
click at [155, 323] on icon "button" at bounding box center [160, 323] width 9 height 9
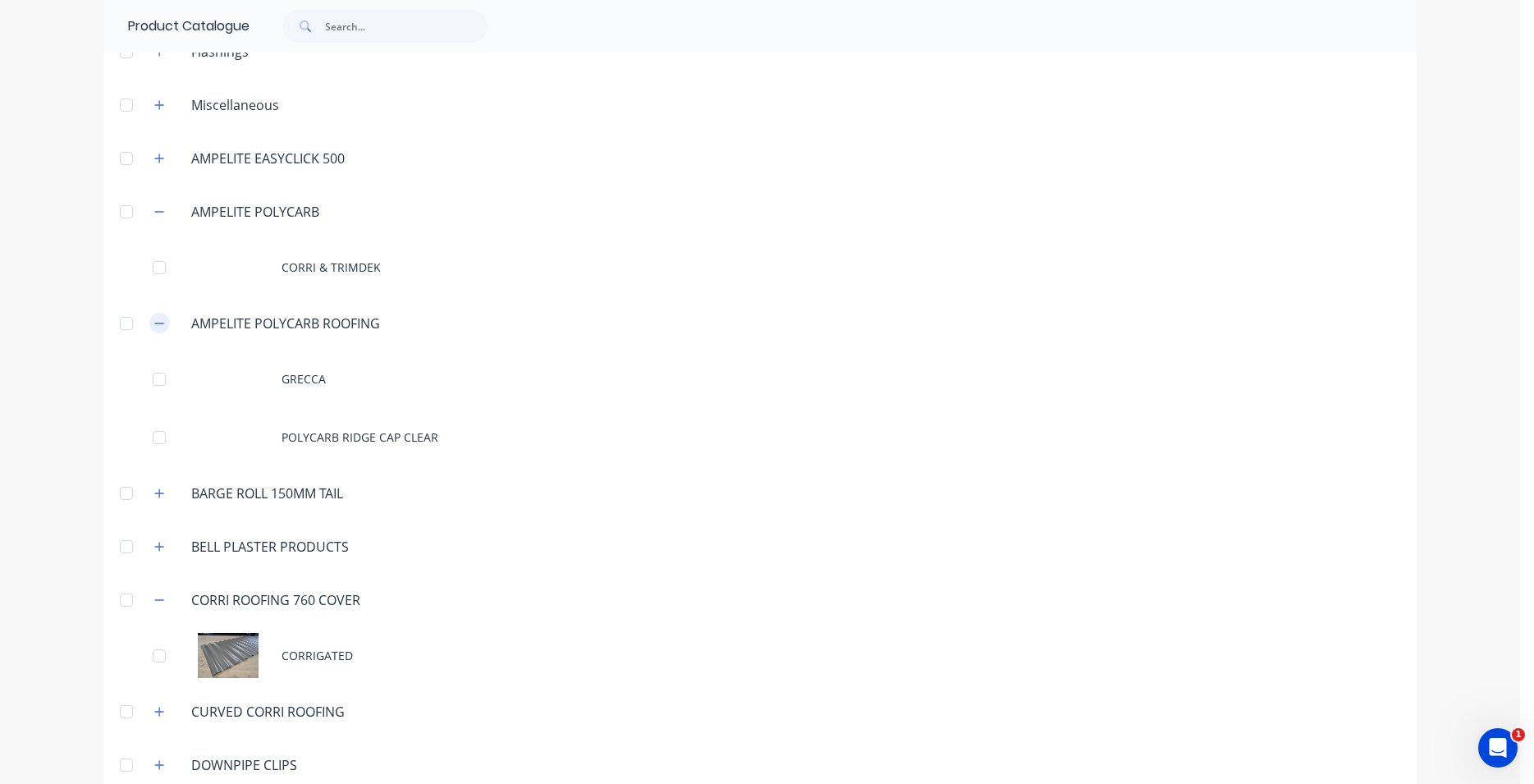
click at [154, 321] on icon "button" at bounding box center [159, 323] width 10 height 11
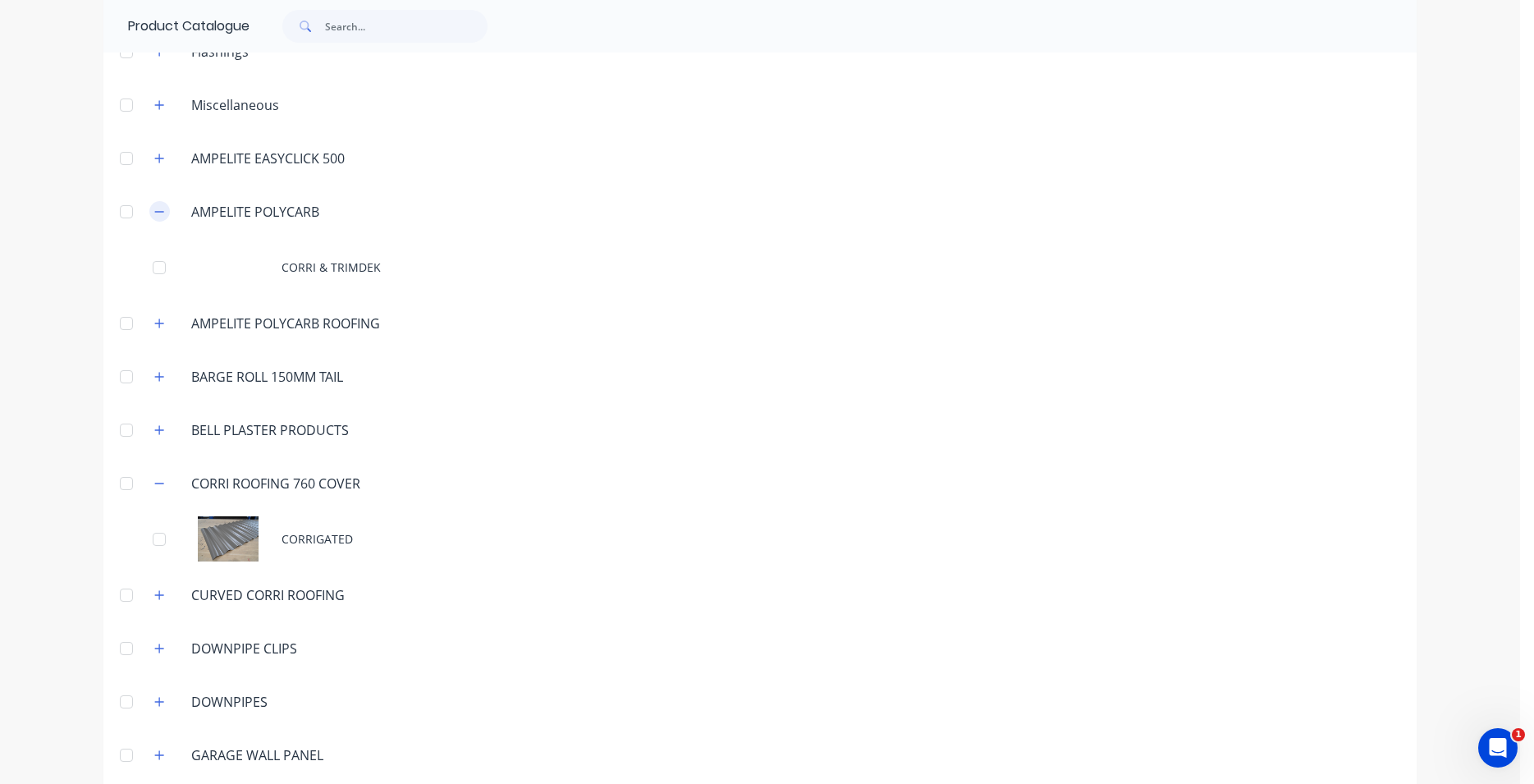
click at [154, 216] on icon "button" at bounding box center [159, 211] width 10 height 11
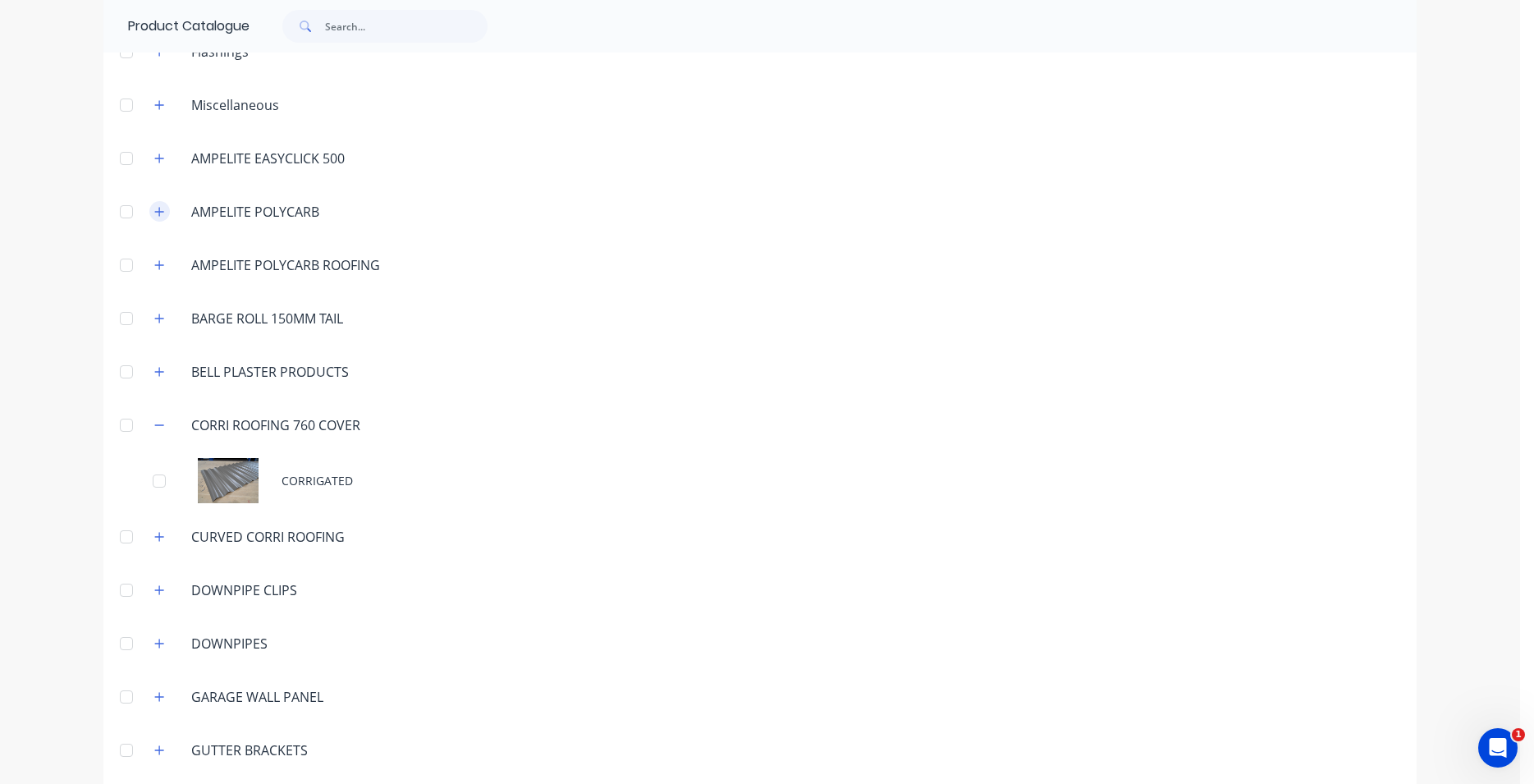
click at [154, 213] on icon "button" at bounding box center [159, 211] width 10 height 11
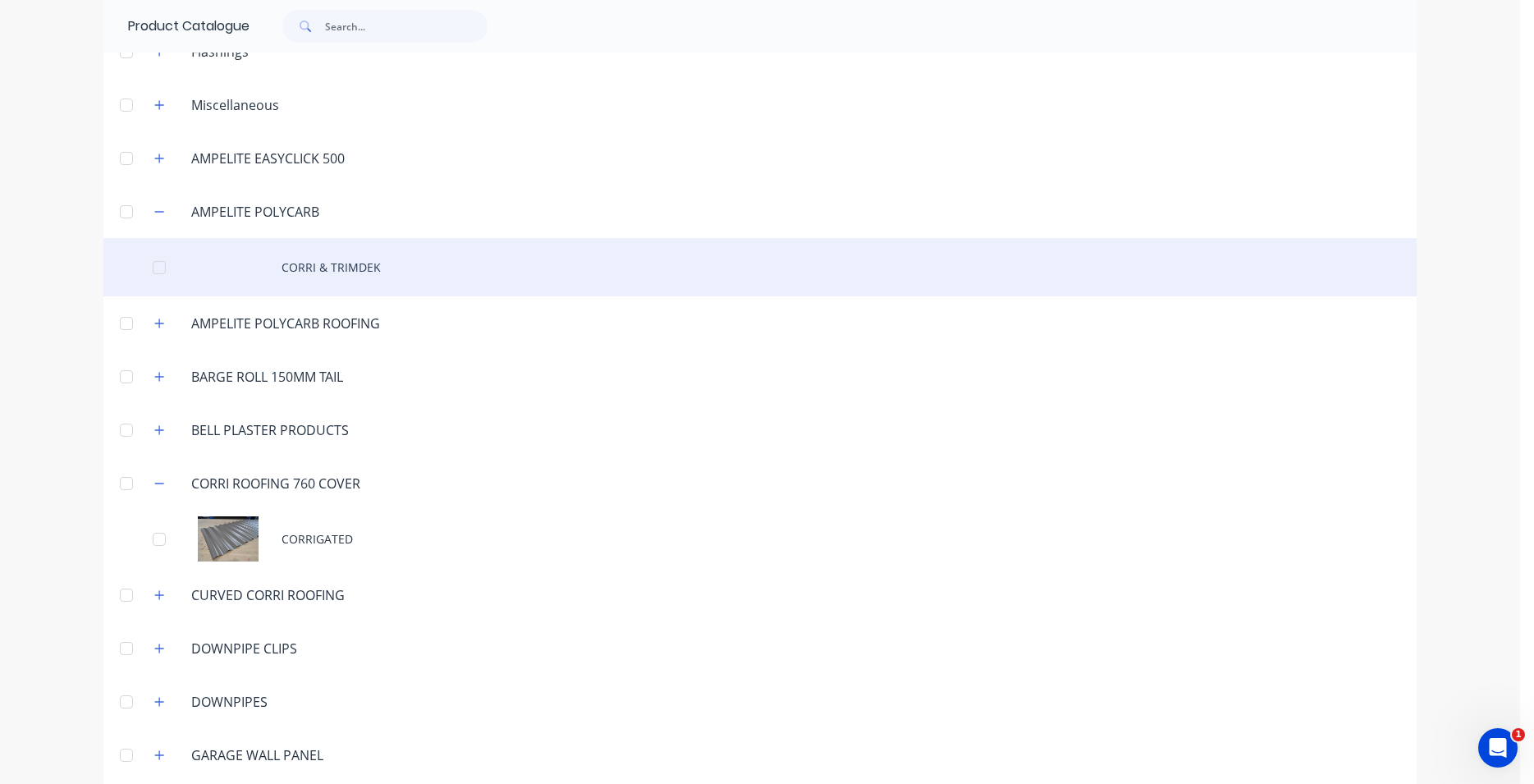
click at [303, 276] on div "CORRI & TRIMDEK" at bounding box center [760, 267] width 1313 height 58
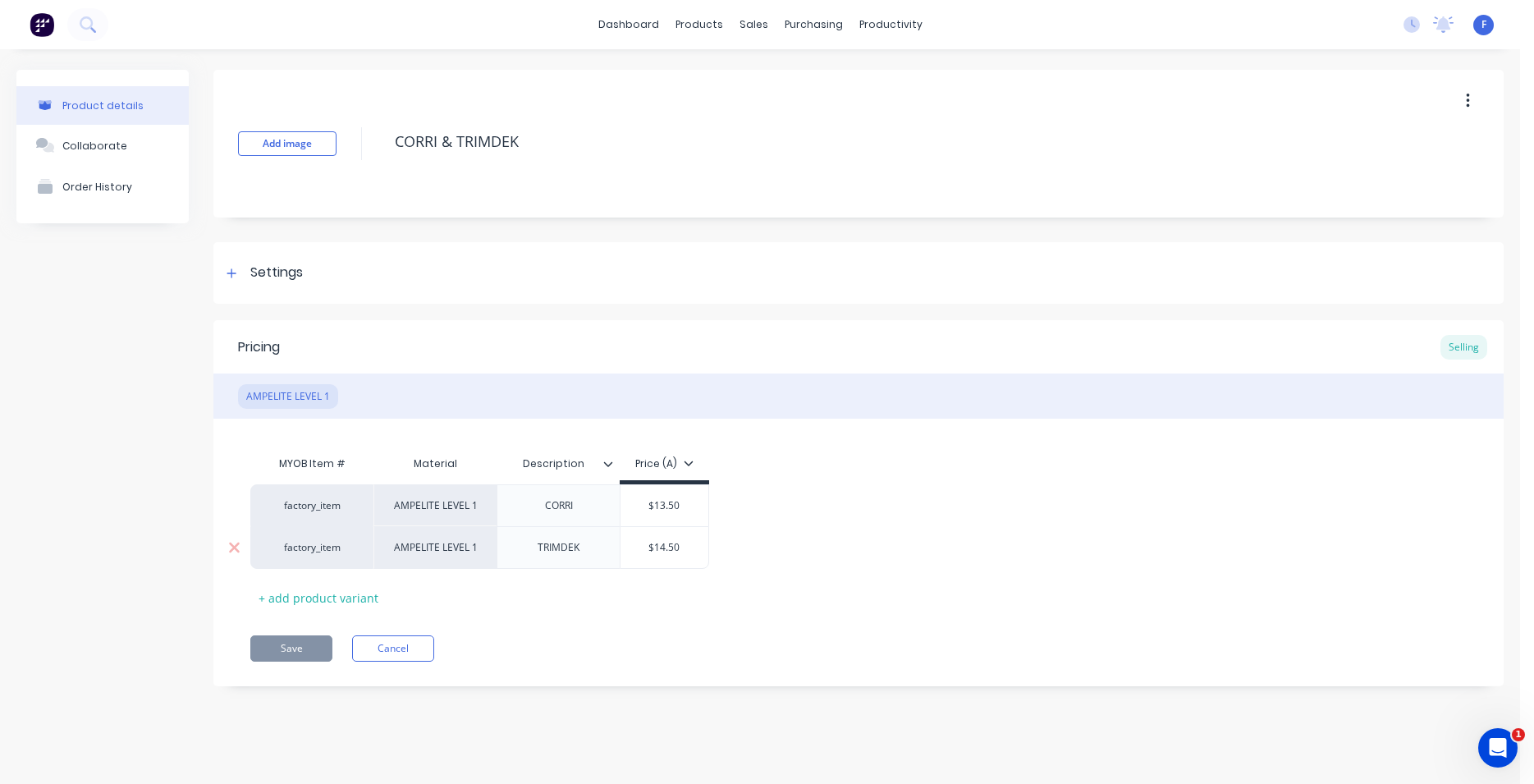
click at [595, 528] on div "TRIMDEK" at bounding box center [558, 548] width 123 height 42
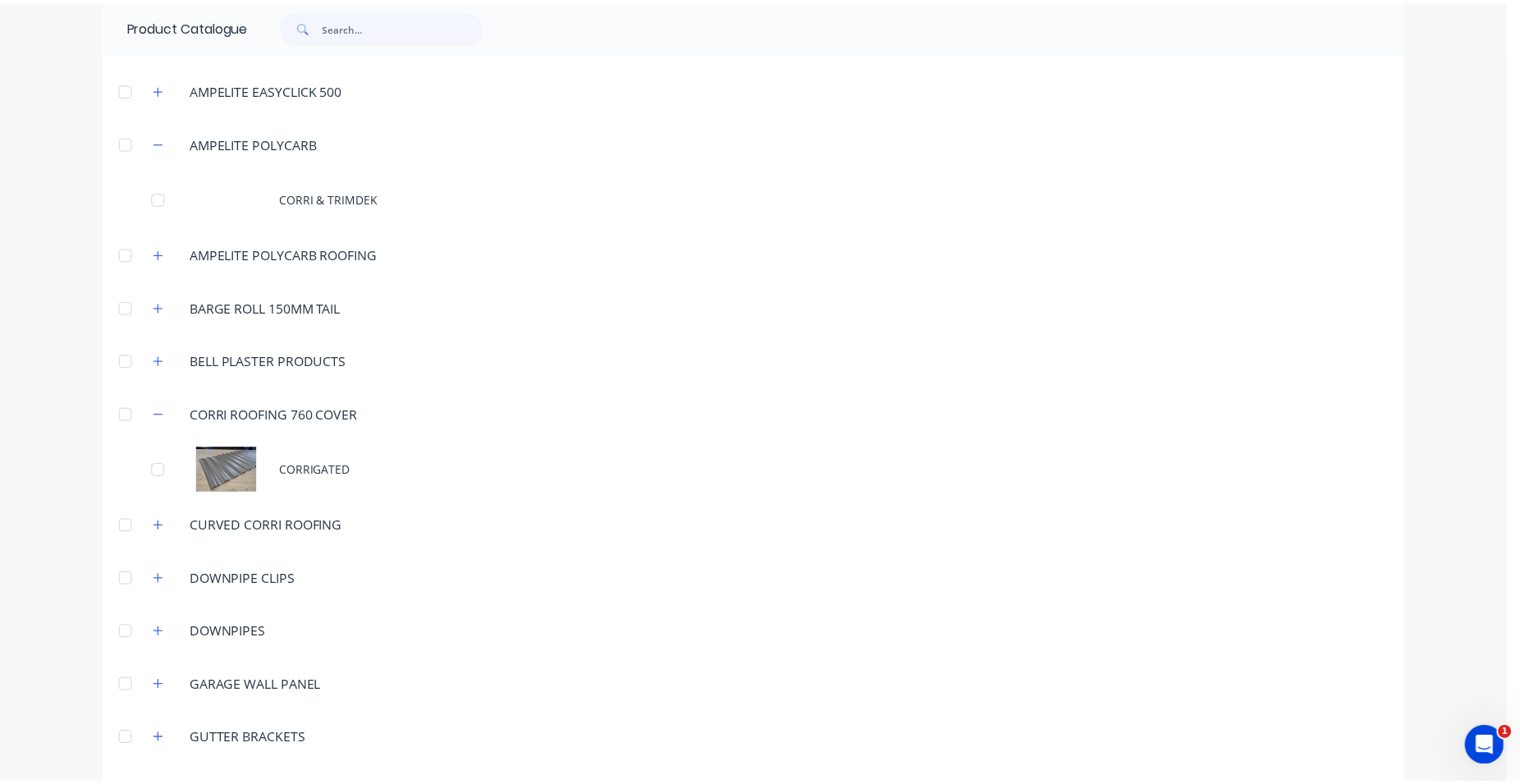
scroll to position [187, 0]
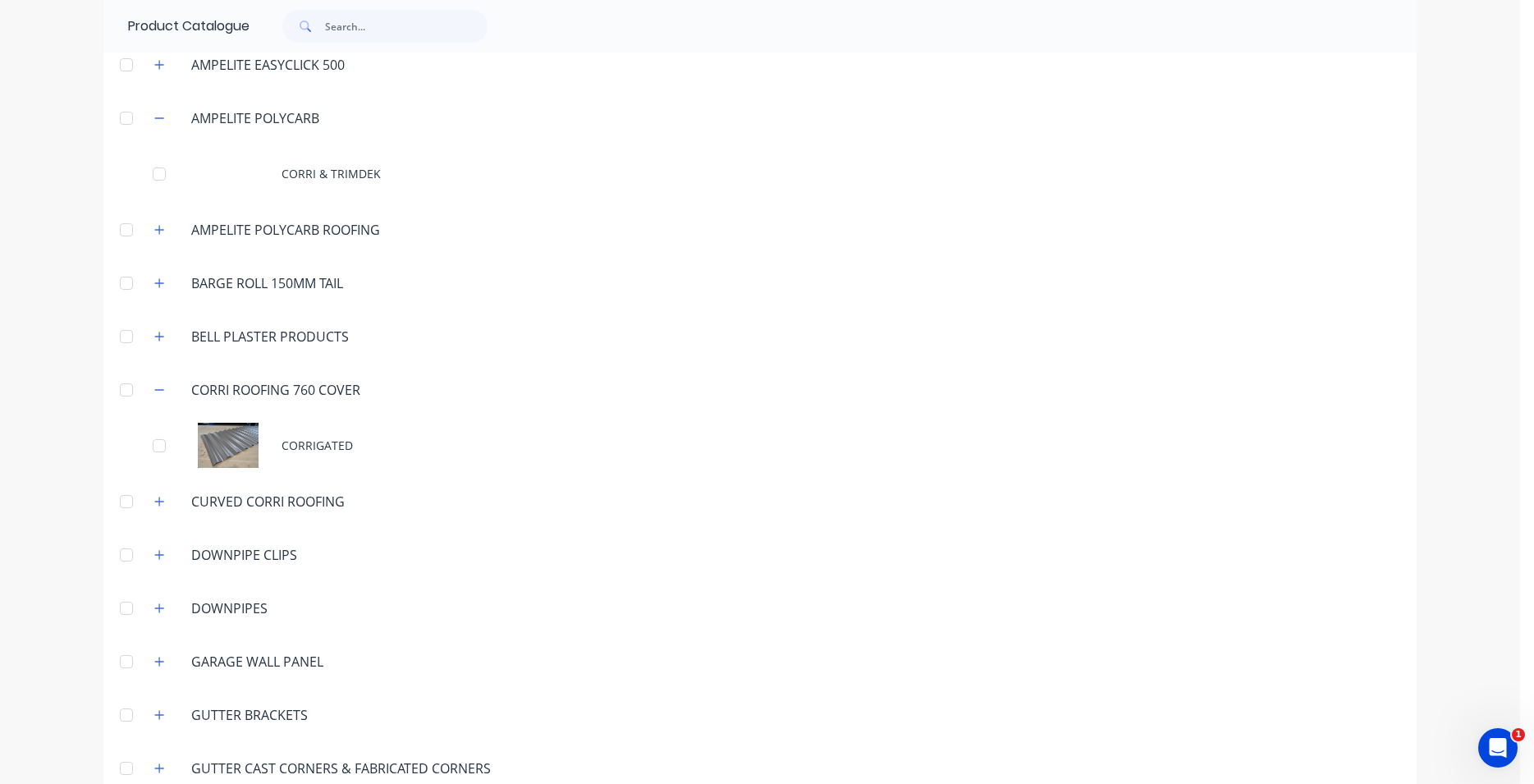
click at [319, 235] on div "AMPELITE POLYCARB ROOFING" at bounding box center [285, 229] width 215 height 19
click at [151, 218] on header "AMPELITE POLYCARB ROOFING" at bounding box center [760, 230] width 1313 height 54
click at [154, 229] on icon "button" at bounding box center [159, 230] width 10 height 11
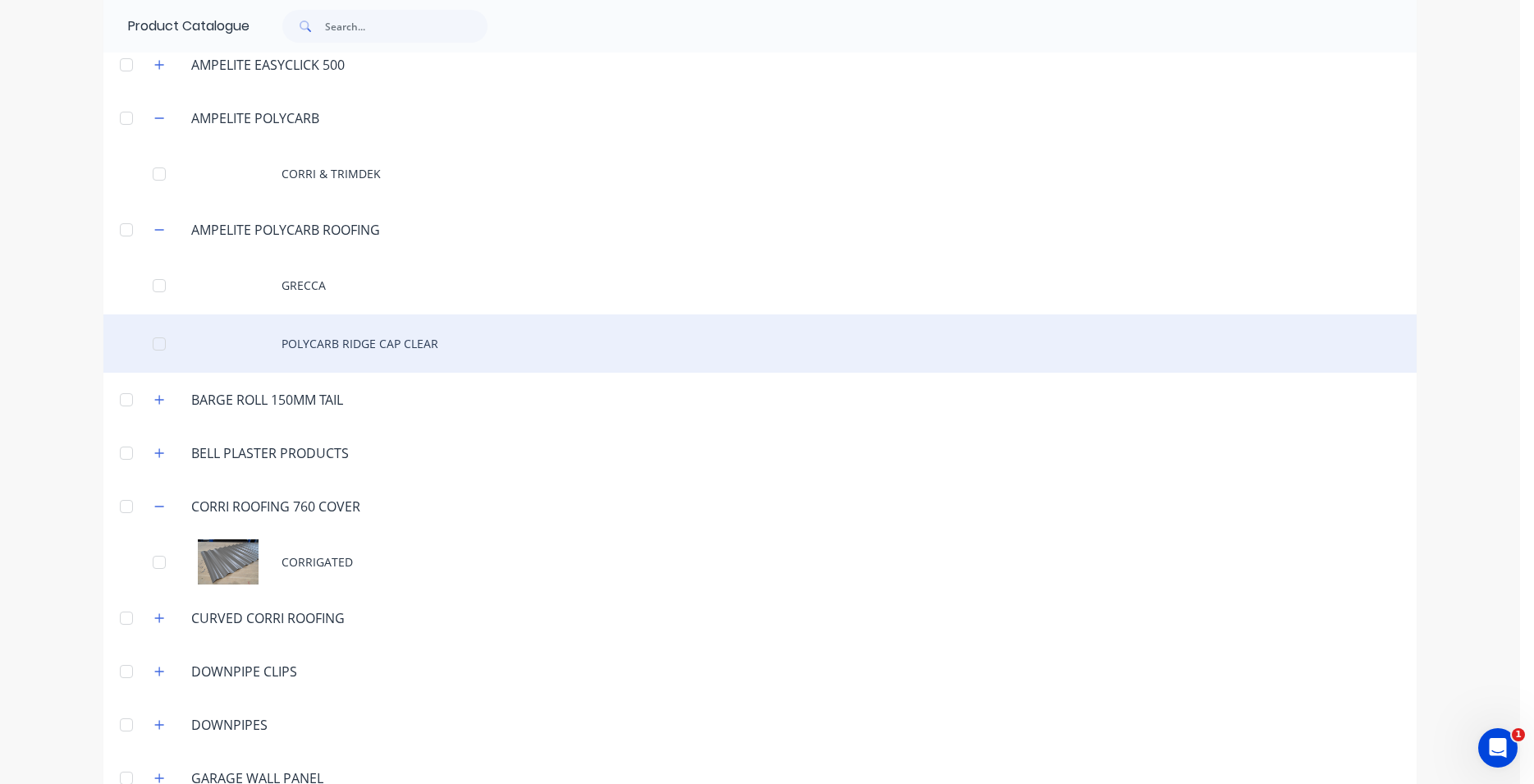
click at [321, 341] on div "POLYCARB RIDGE CAP CLEAR" at bounding box center [760, 343] width 1313 height 58
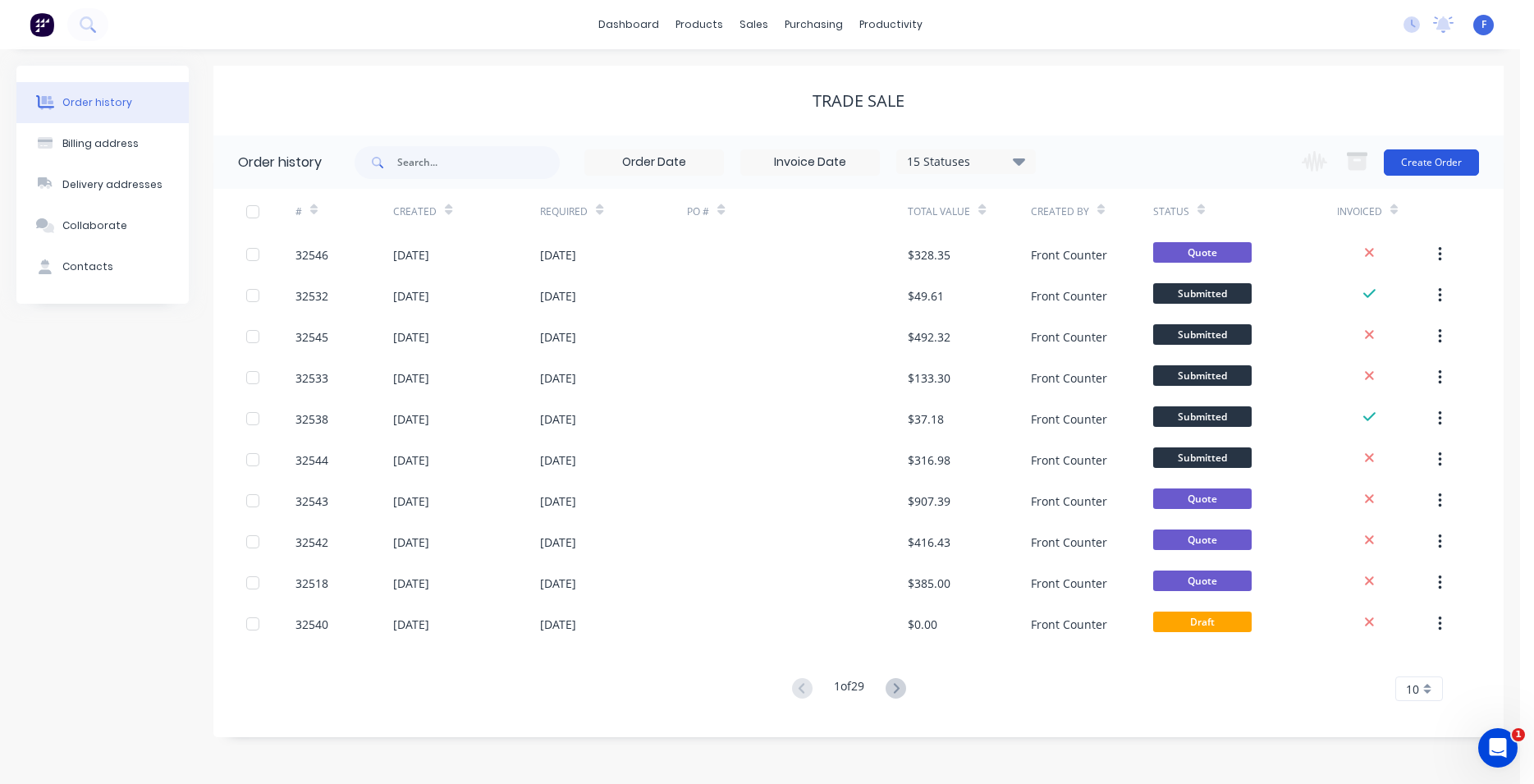
click at [1450, 163] on button "Create Order" at bounding box center [1431, 163] width 95 height 26
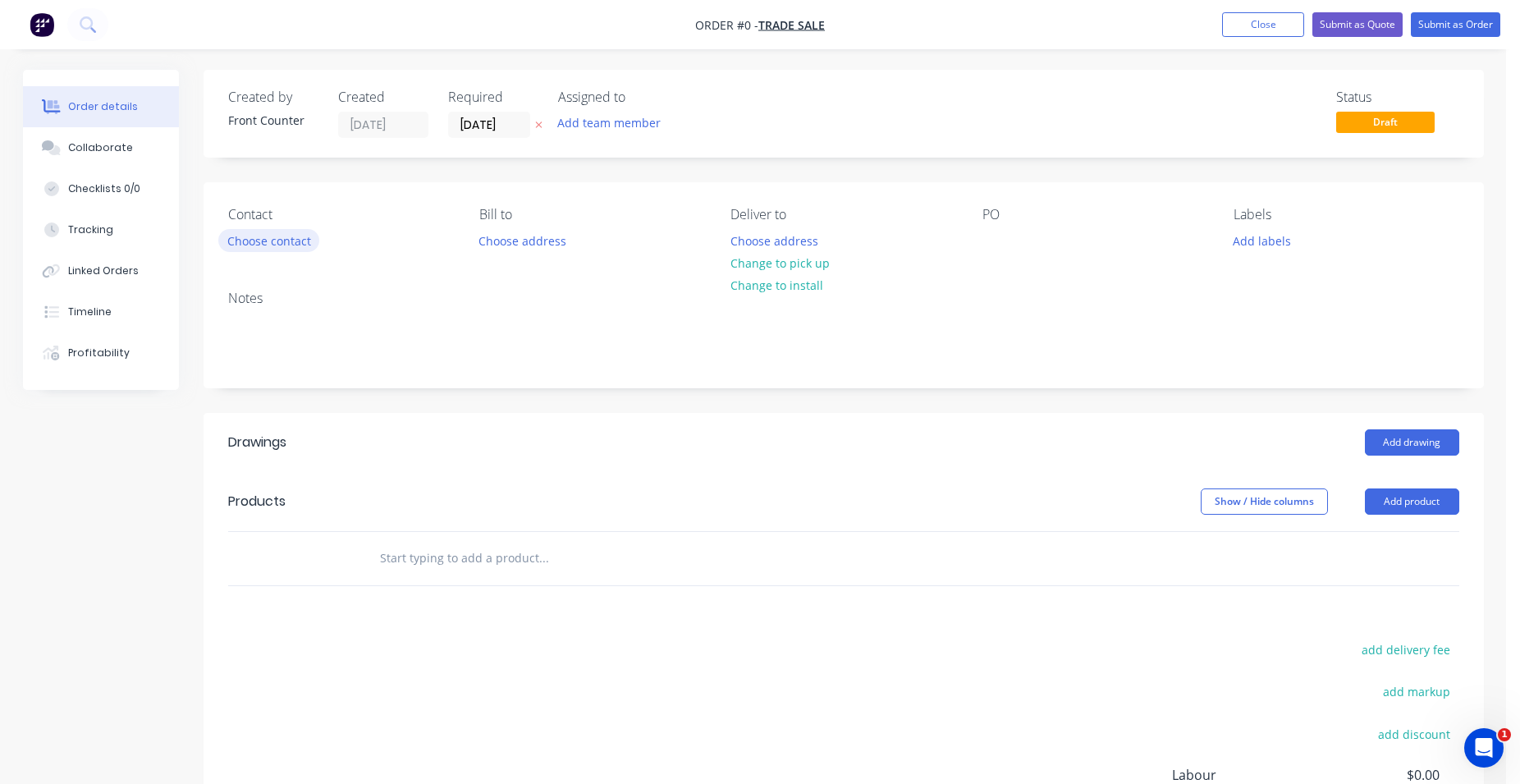
click at [253, 240] on button "Choose contact" at bounding box center [268, 240] width 101 height 22
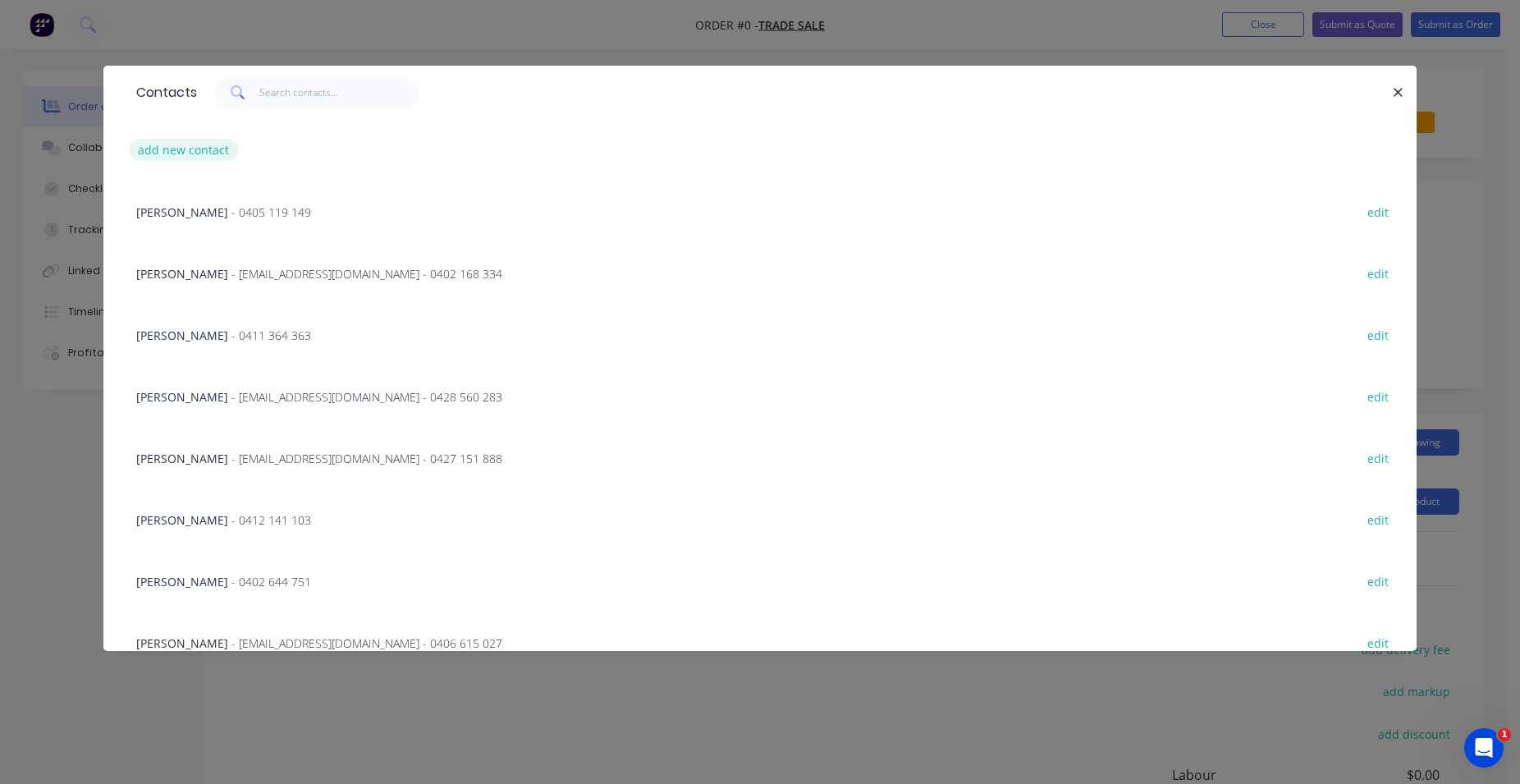
click at [223, 142] on button "add new contact" at bounding box center [183, 150] width 108 height 22
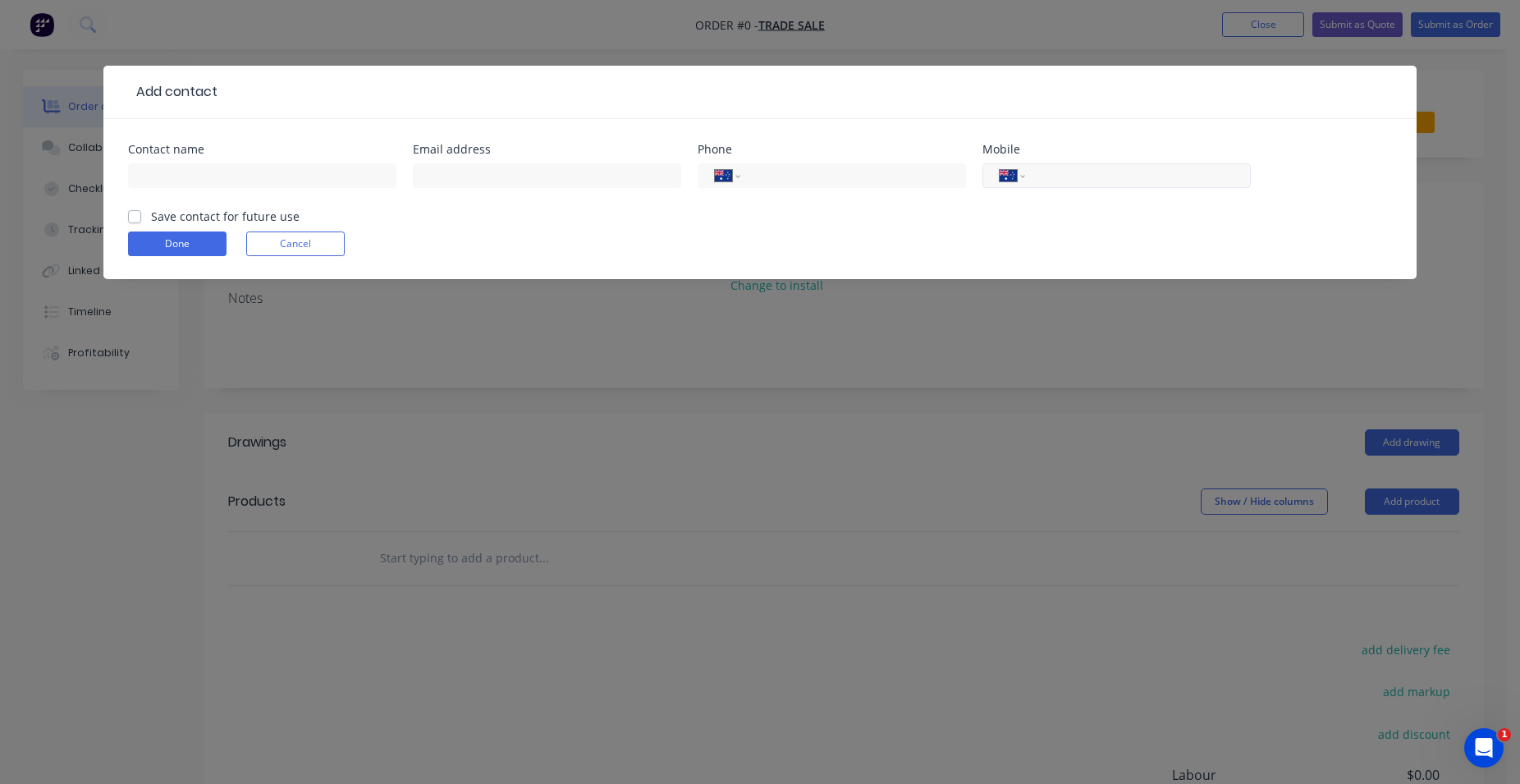
click at [1137, 182] on input "tel" at bounding box center [1135, 175] width 197 height 18
type input "0438 556 806"
click at [175, 240] on button "Done" at bounding box center [177, 244] width 99 height 25
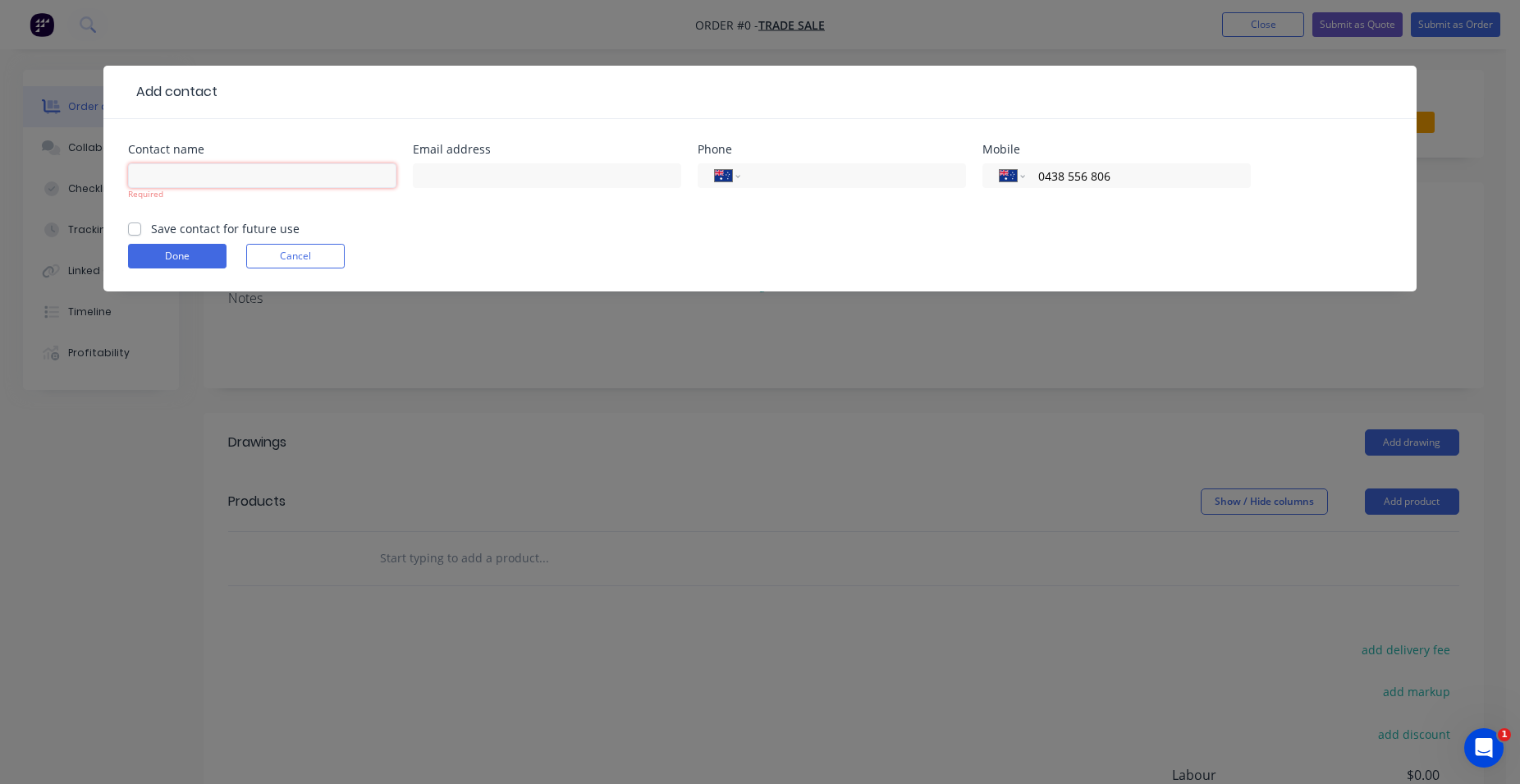
click at [201, 178] on input "text" at bounding box center [262, 175] width 269 height 25
type input "[PERSON_NAME]"
click at [166, 245] on button "Done" at bounding box center [177, 256] width 99 height 25
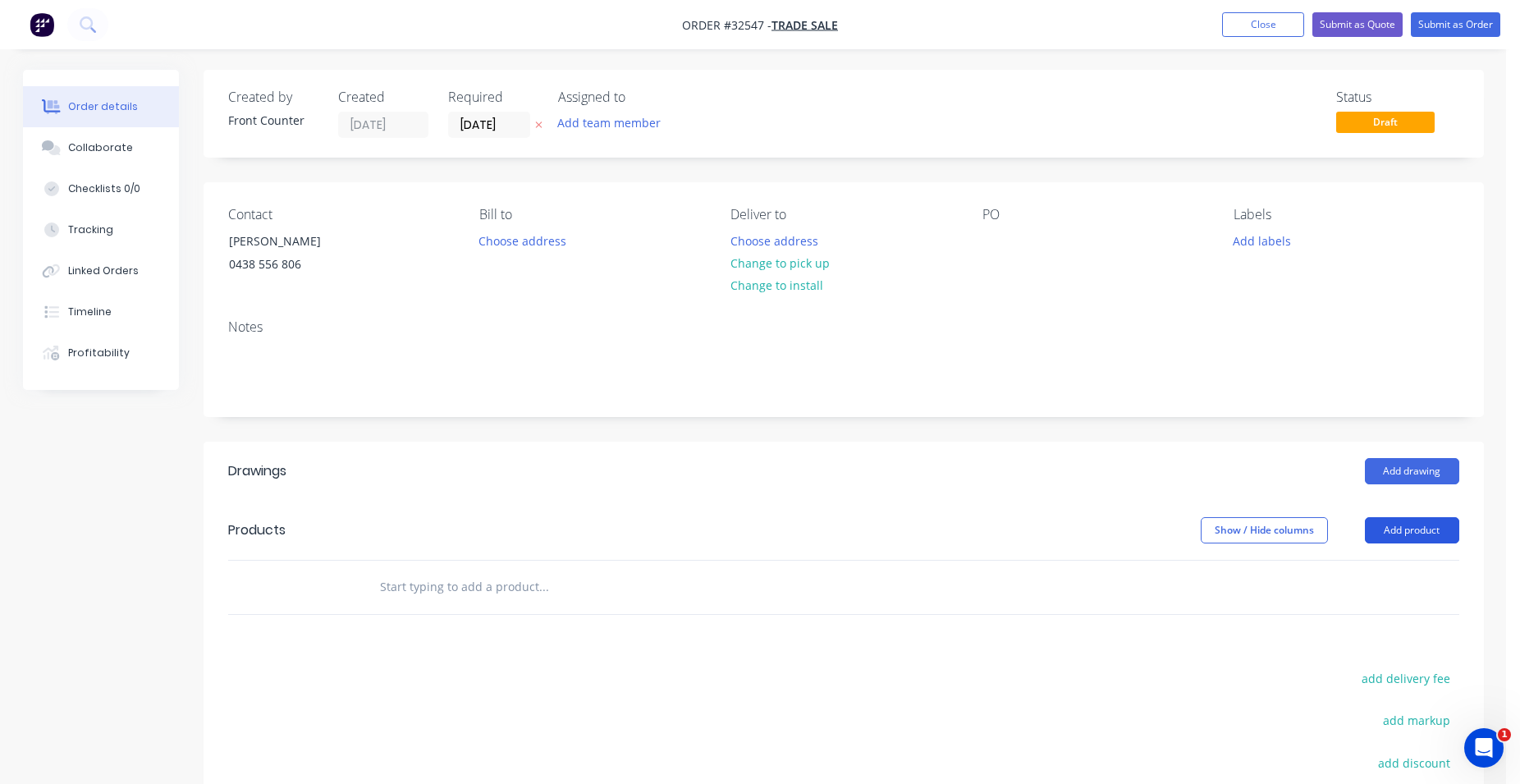
click at [1413, 522] on button "Add product" at bounding box center [1412, 530] width 94 height 26
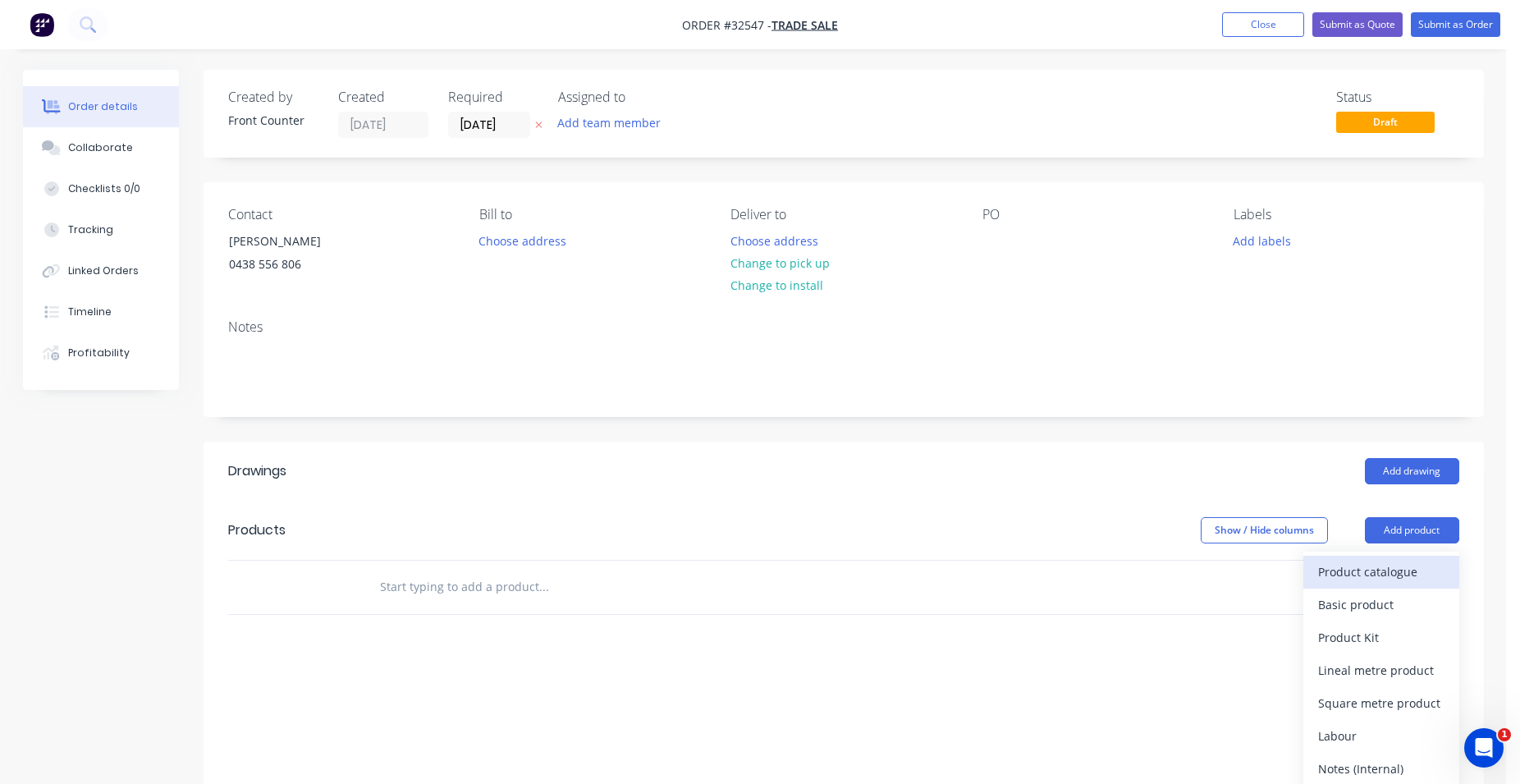
click at [1403, 566] on div "Product catalogue" at bounding box center [1381, 572] width 127 height 24
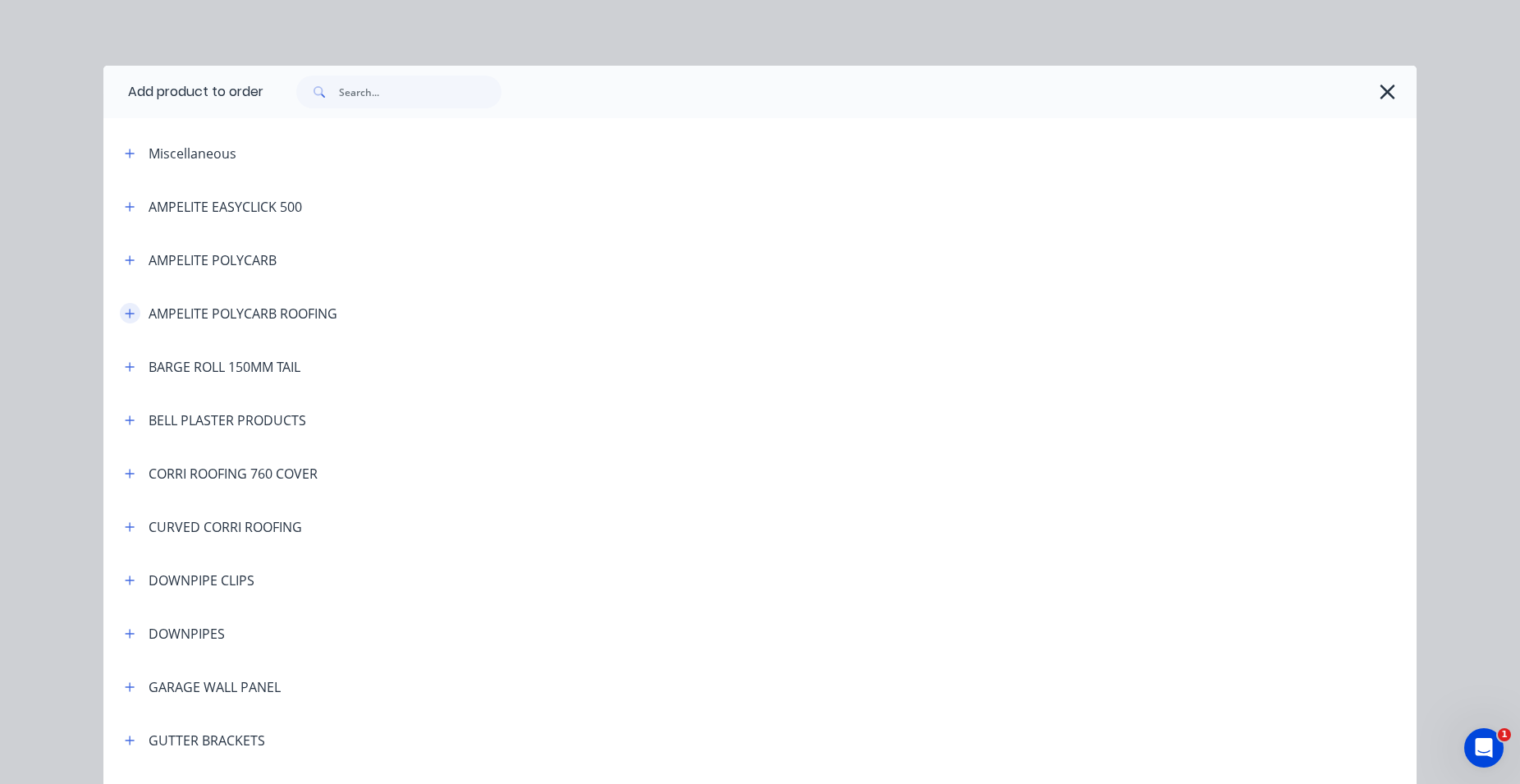
click at [126, 314] on icon "button" at bounding box center [130, 313] width 9 height 9
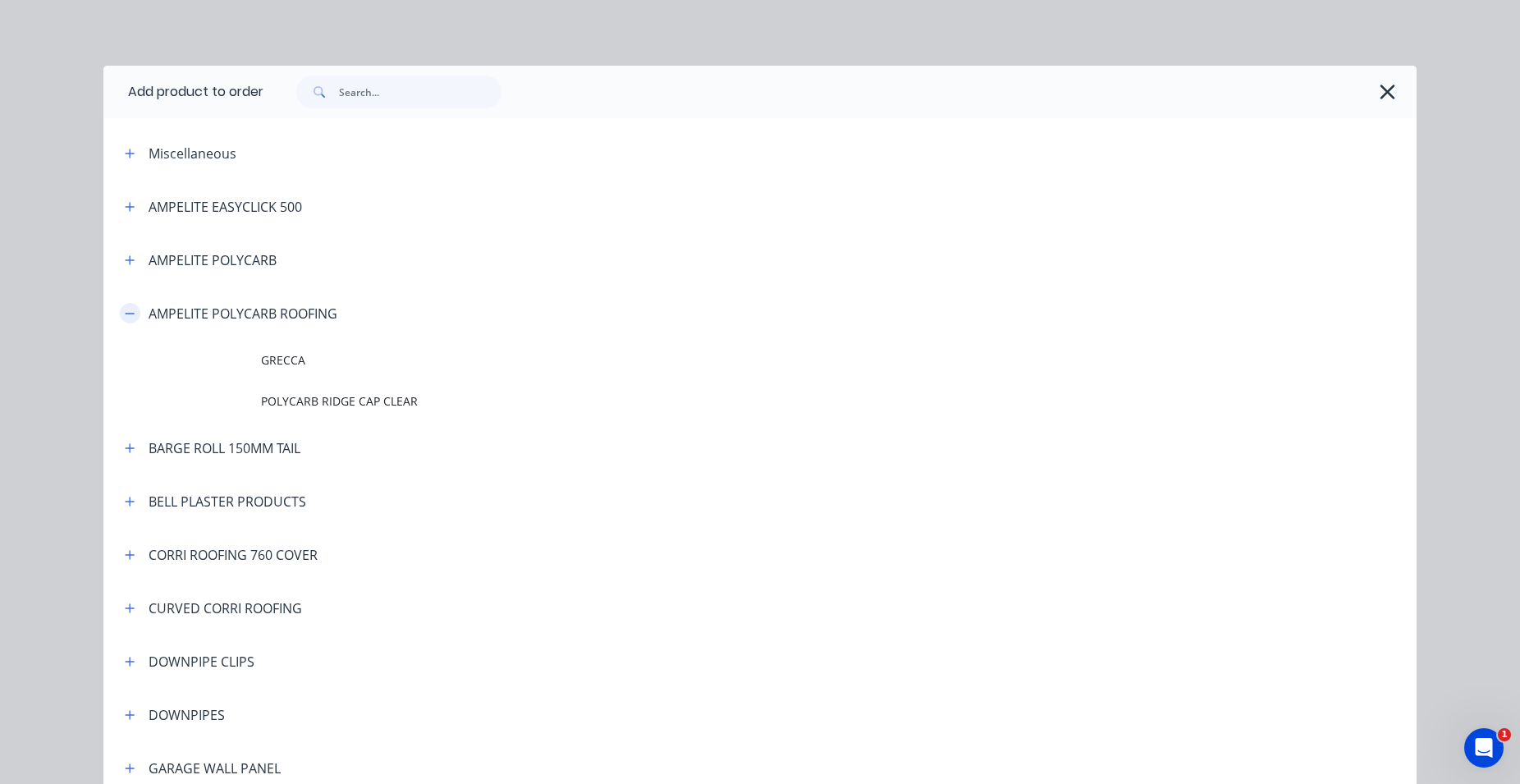
click at [125, 319] on button "button" at bounding box center [130, 313] width 20 height 20
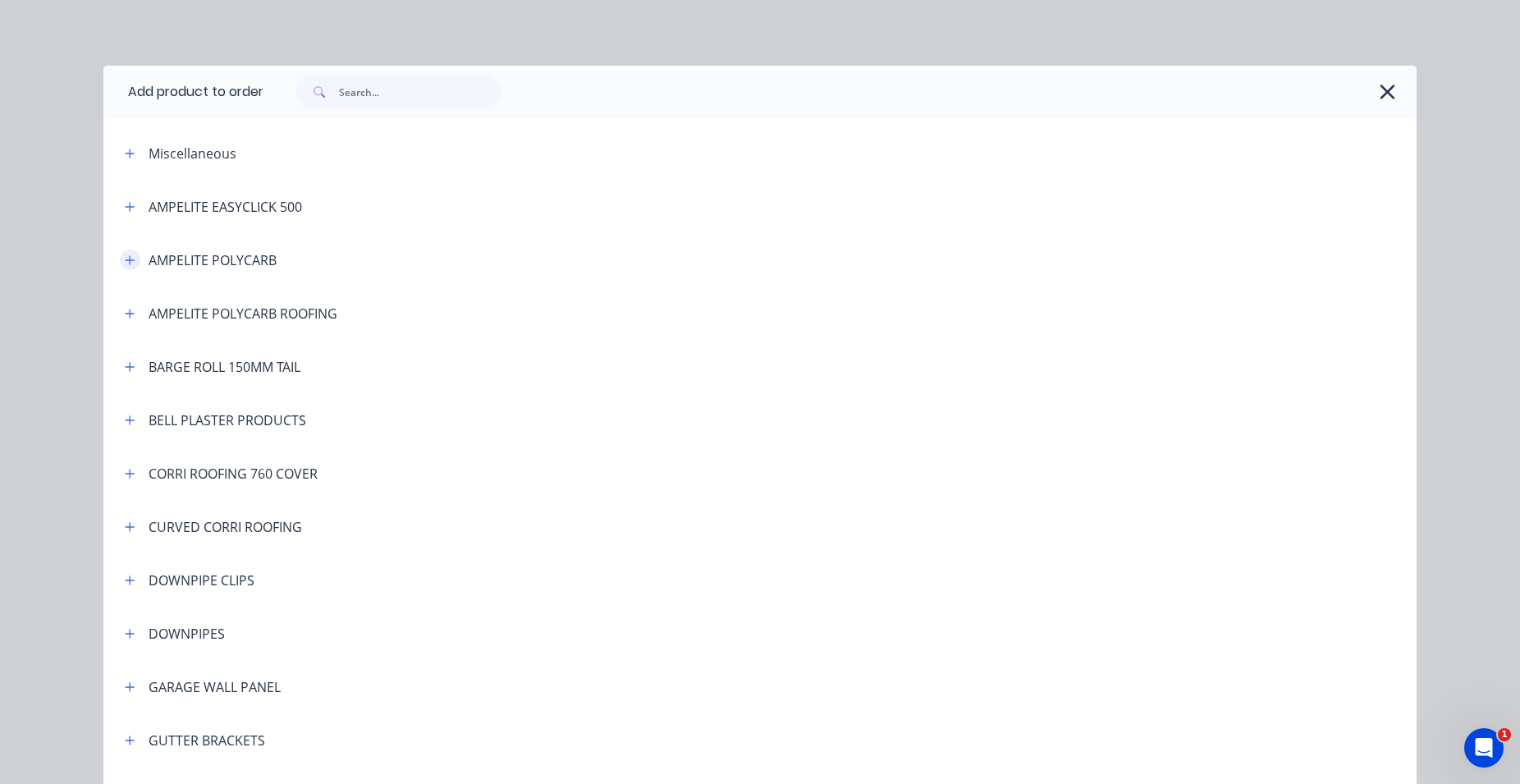
click at [120, 262] on button "button" at bounding box center [130, 259] width 20 height 20
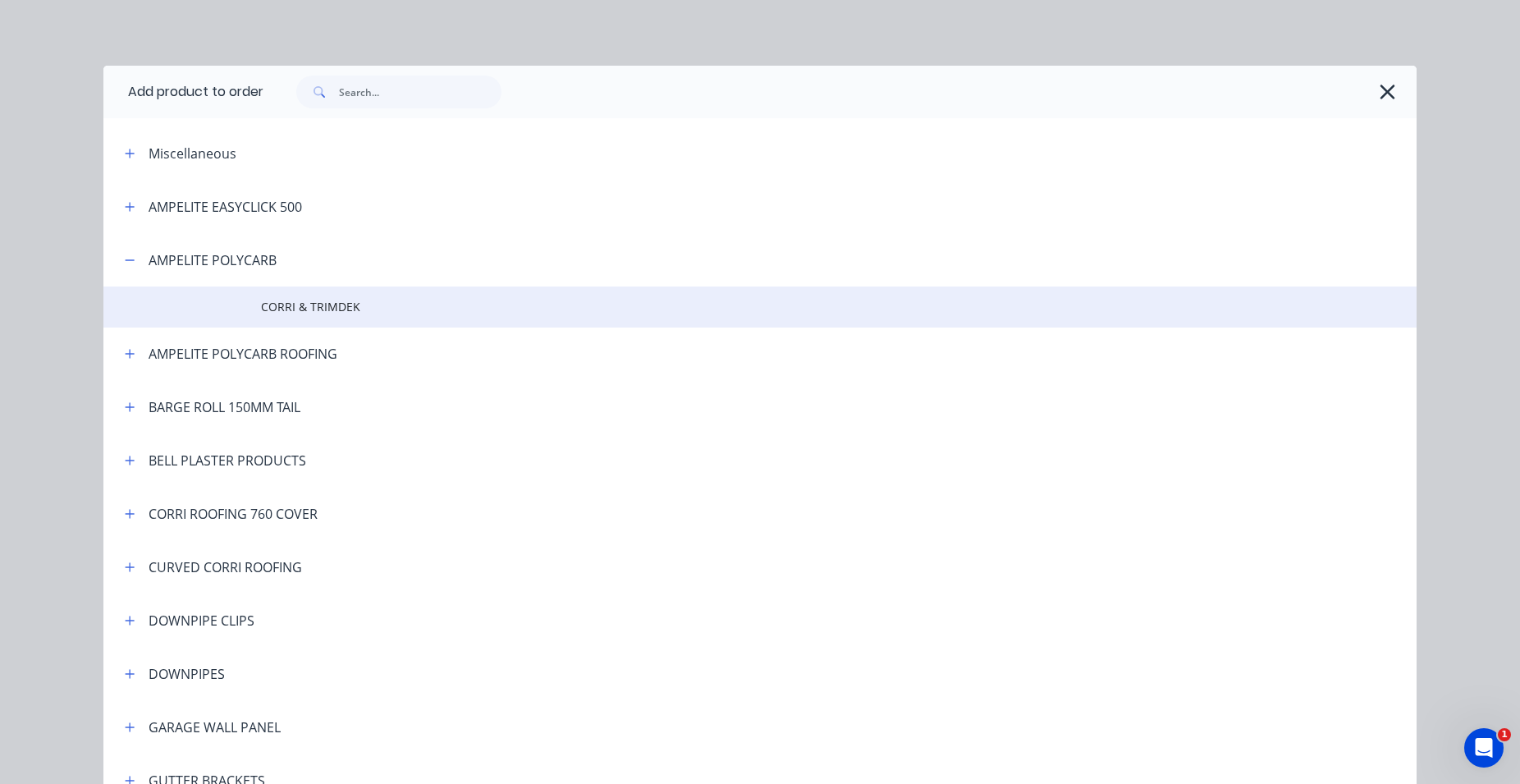
click at [292, 315] on span "CORRI & TRIMDEK" at bounding box center [723, 307] width 924 height 18
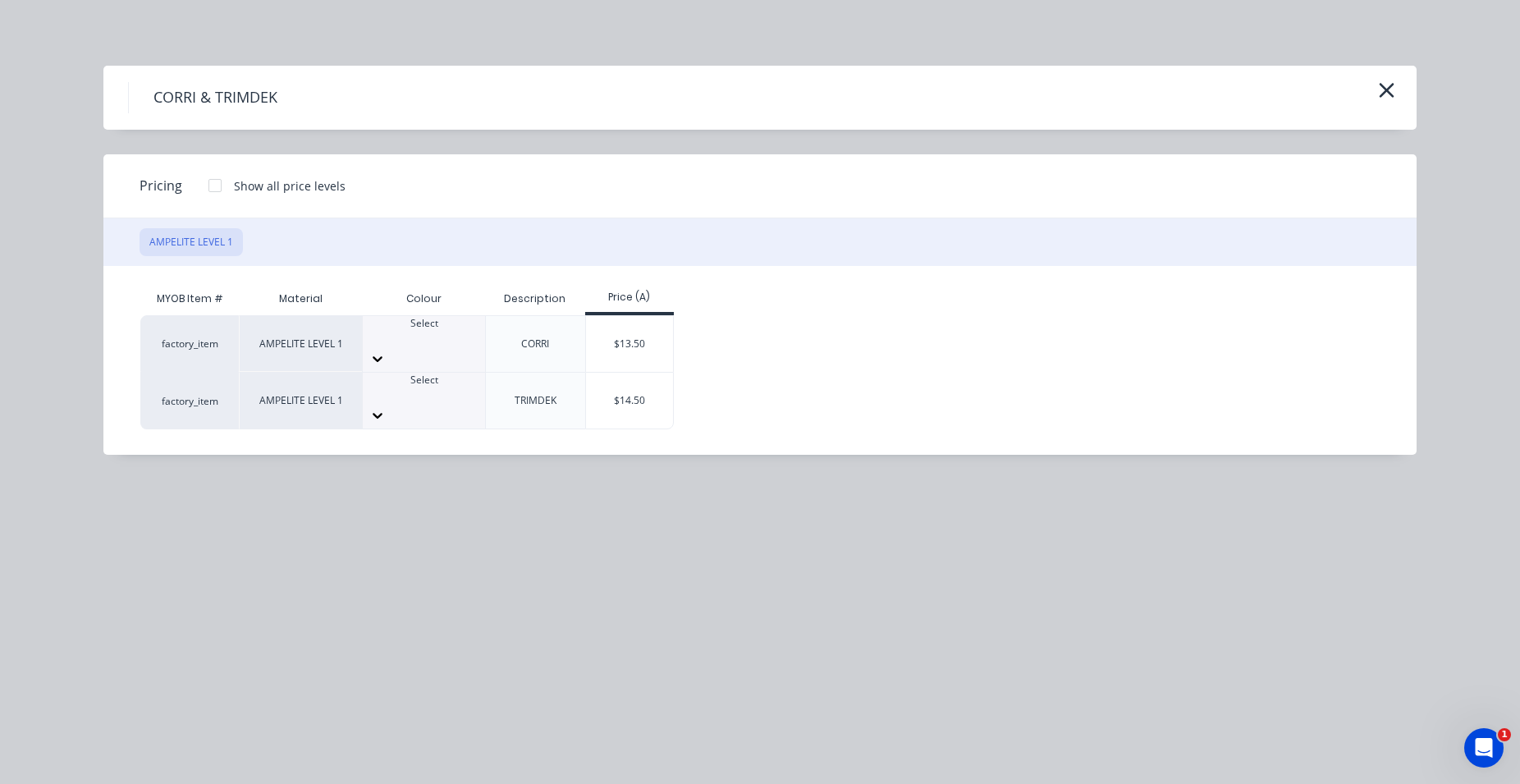
click at [420, 342] on div at bounding box center [424, 338] width 122 height 15
click at [617, 345] on div "$13.50" at bounding box center [630, 344] width 88 height 55
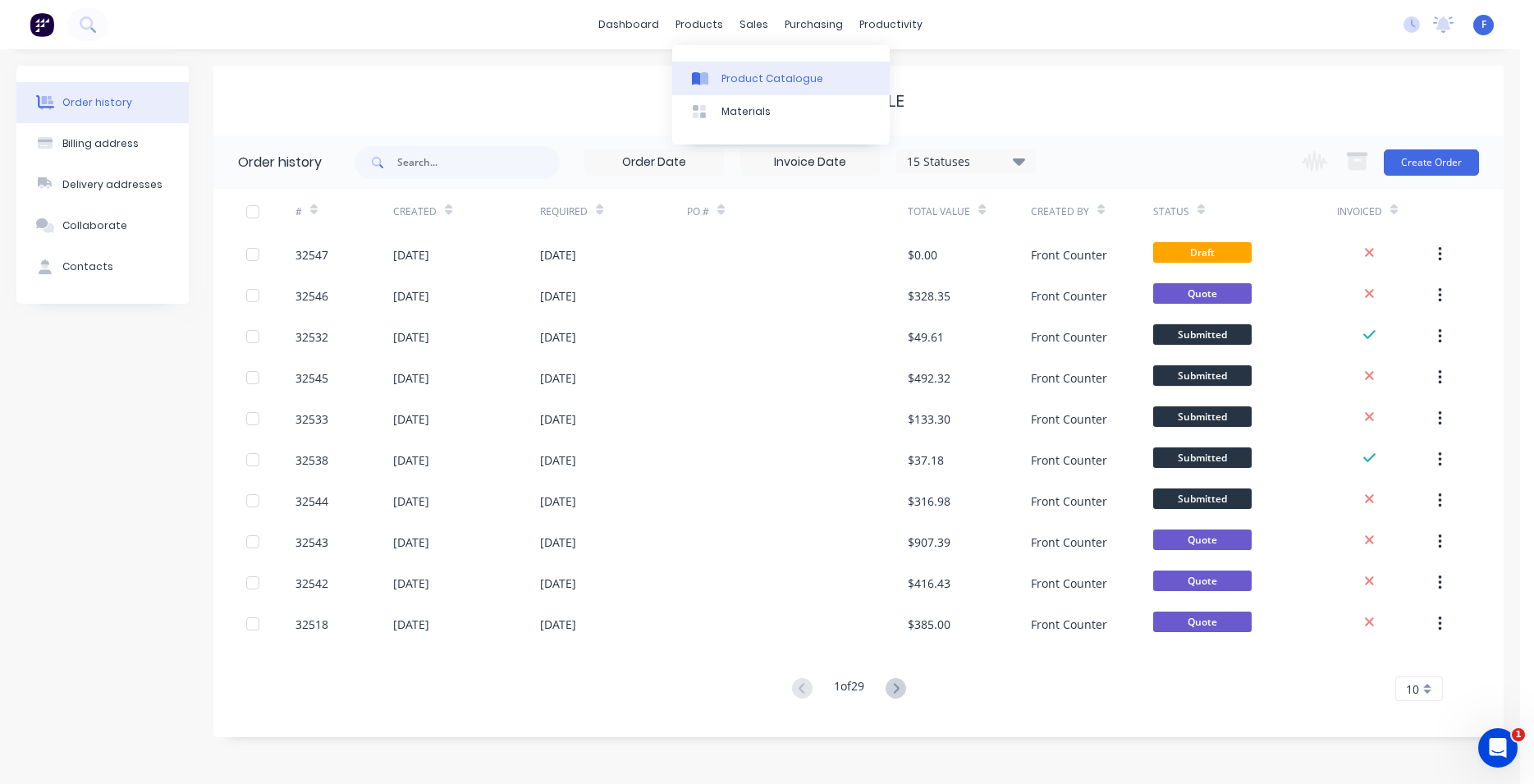
click at [735, 71] on div "Product Catalogue" at bounding box center [772, 78] width 102 height 15
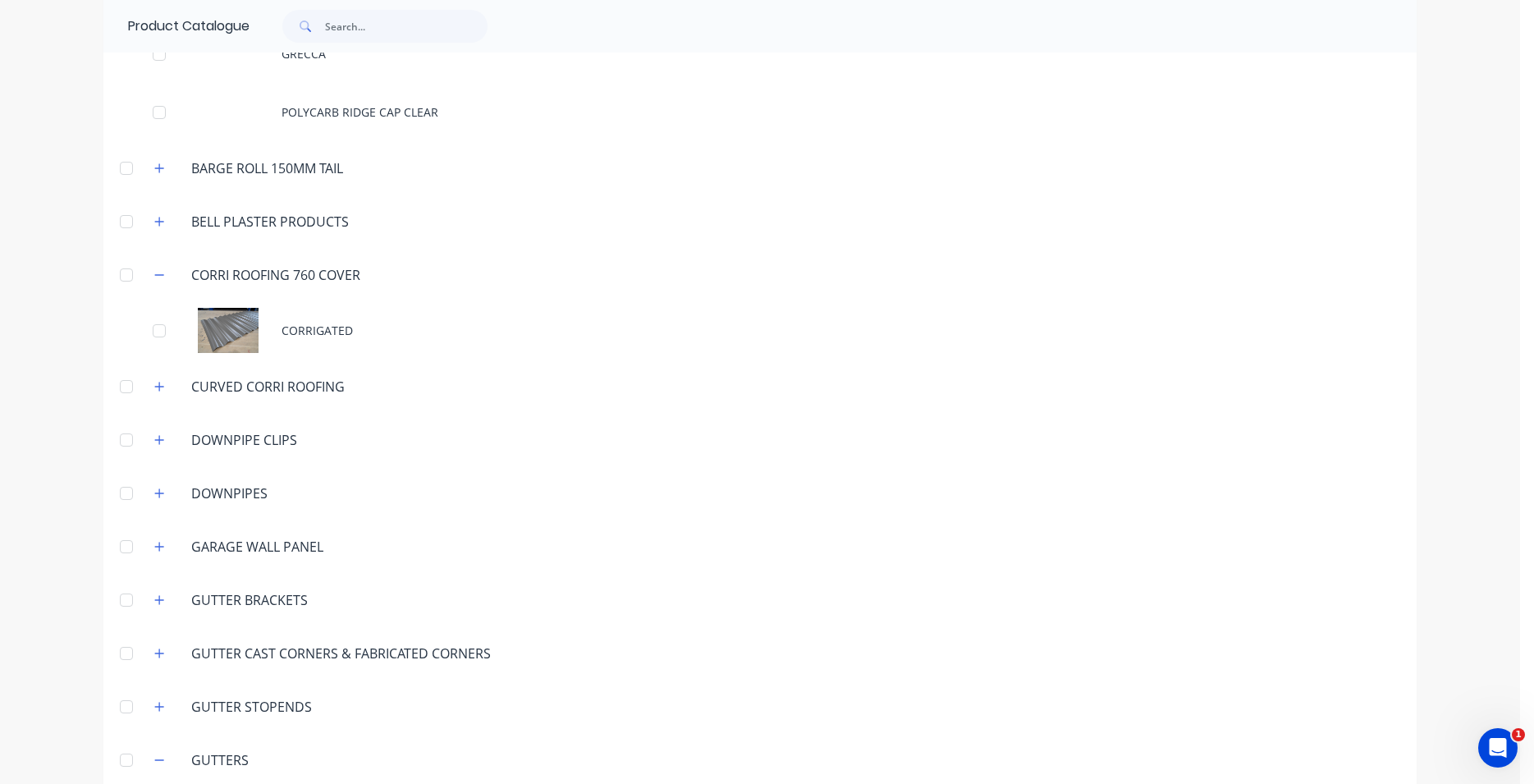
scroll to position [325, 0]
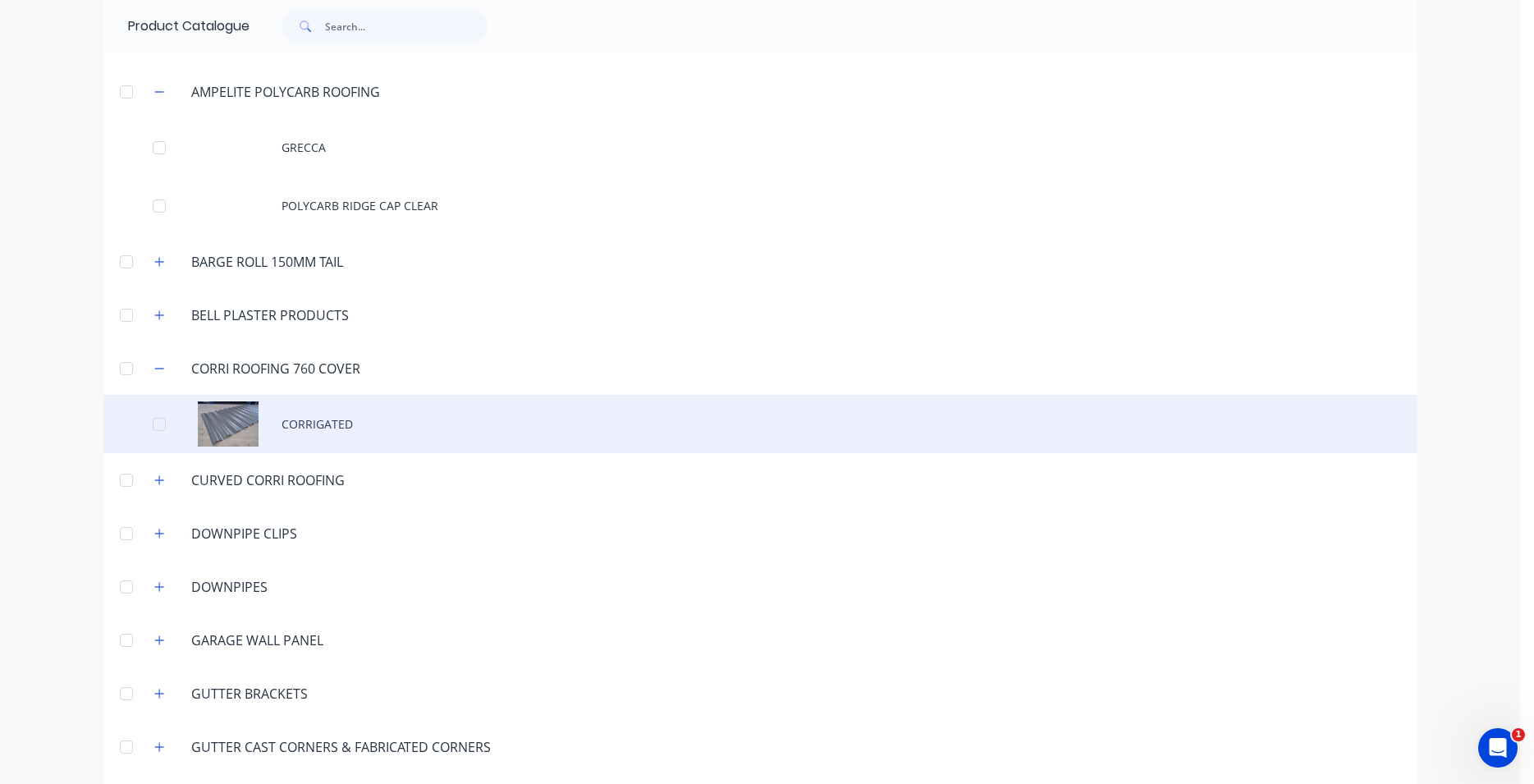
click at [244, 429] on div "CORRIGATED" at bounding box center [760, 424] width 1313 height 58
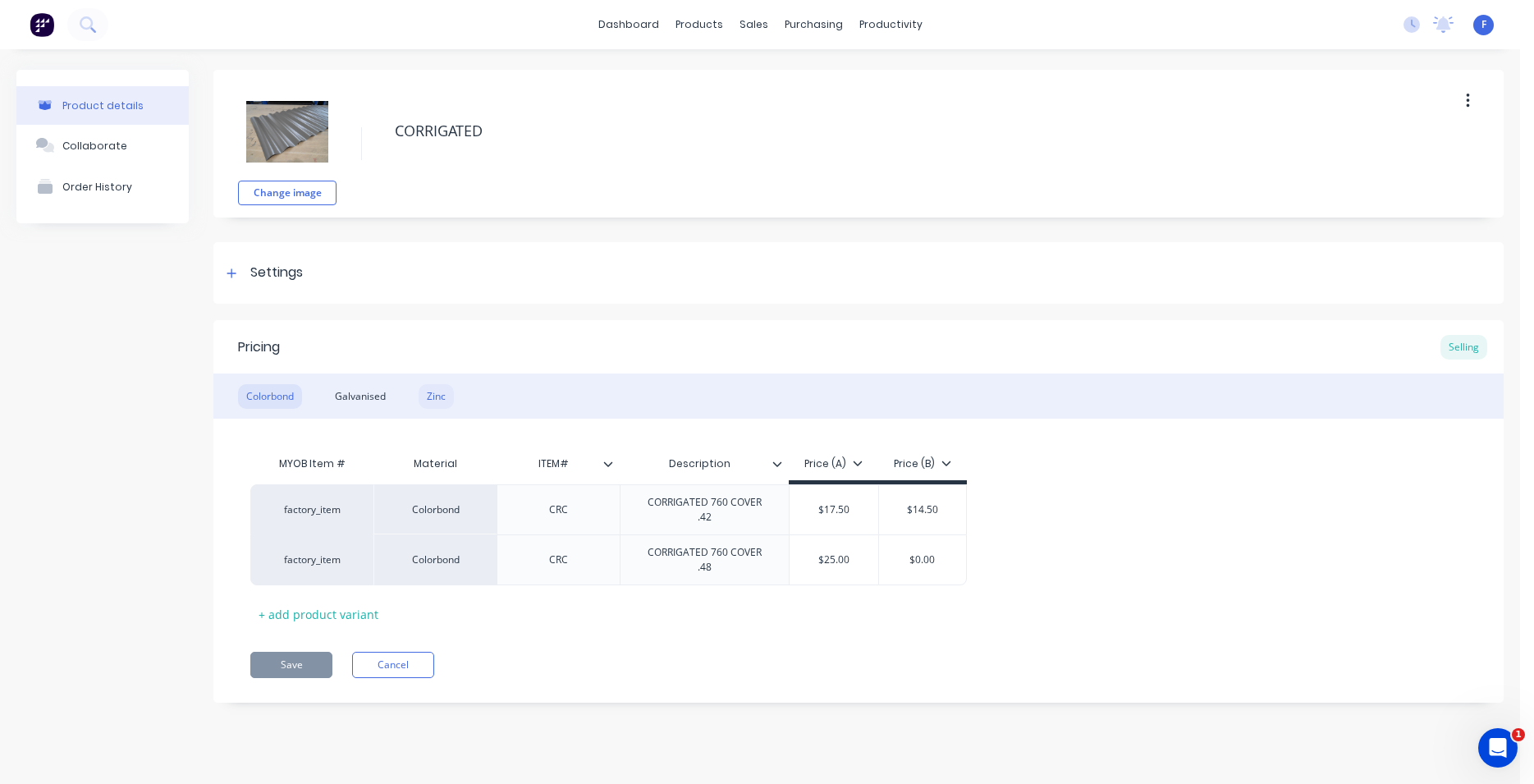
click at [438, 400] on div "Zinc" at bounding box center [436, 396] width 35 height 25
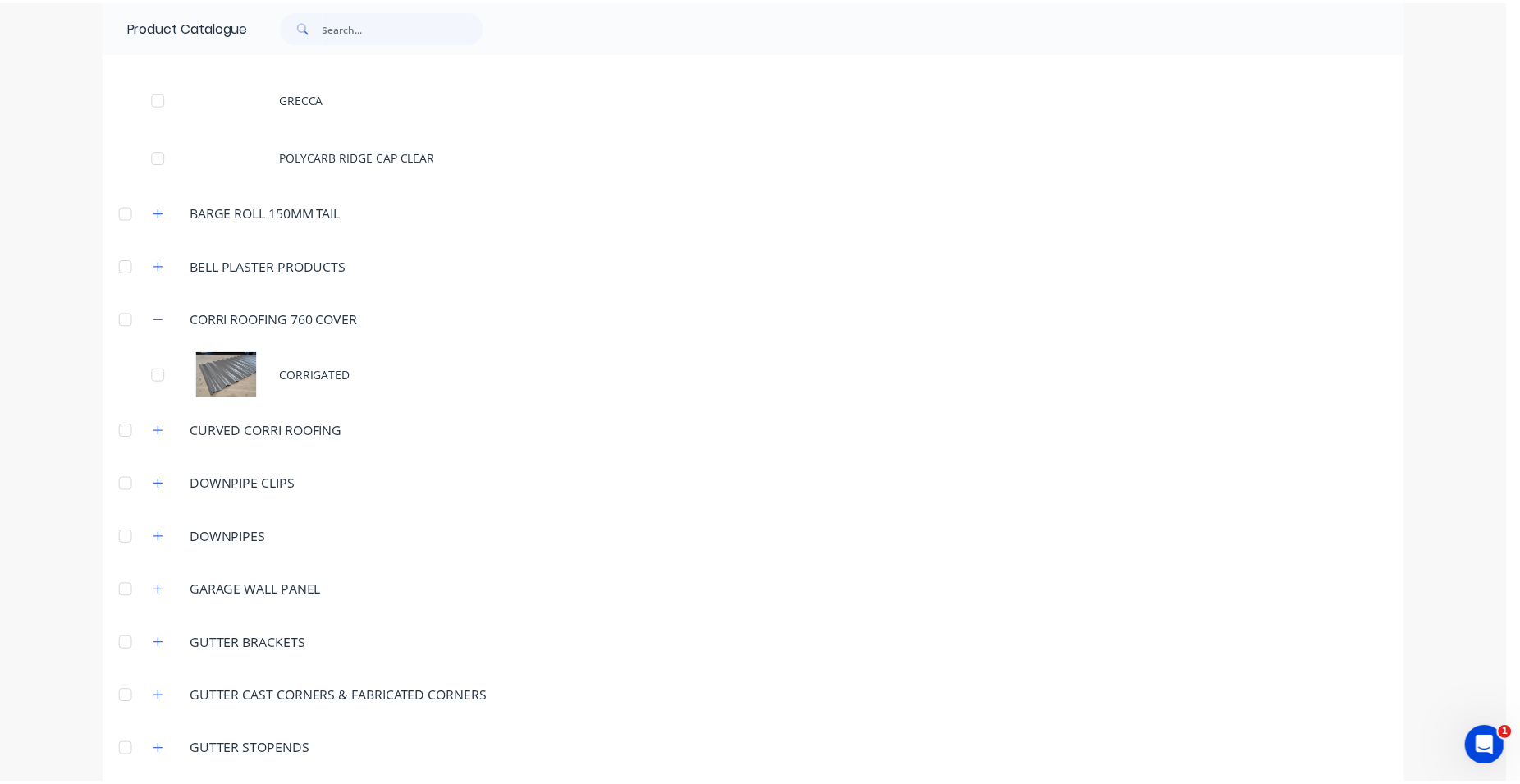
scroll to position [281, 0]
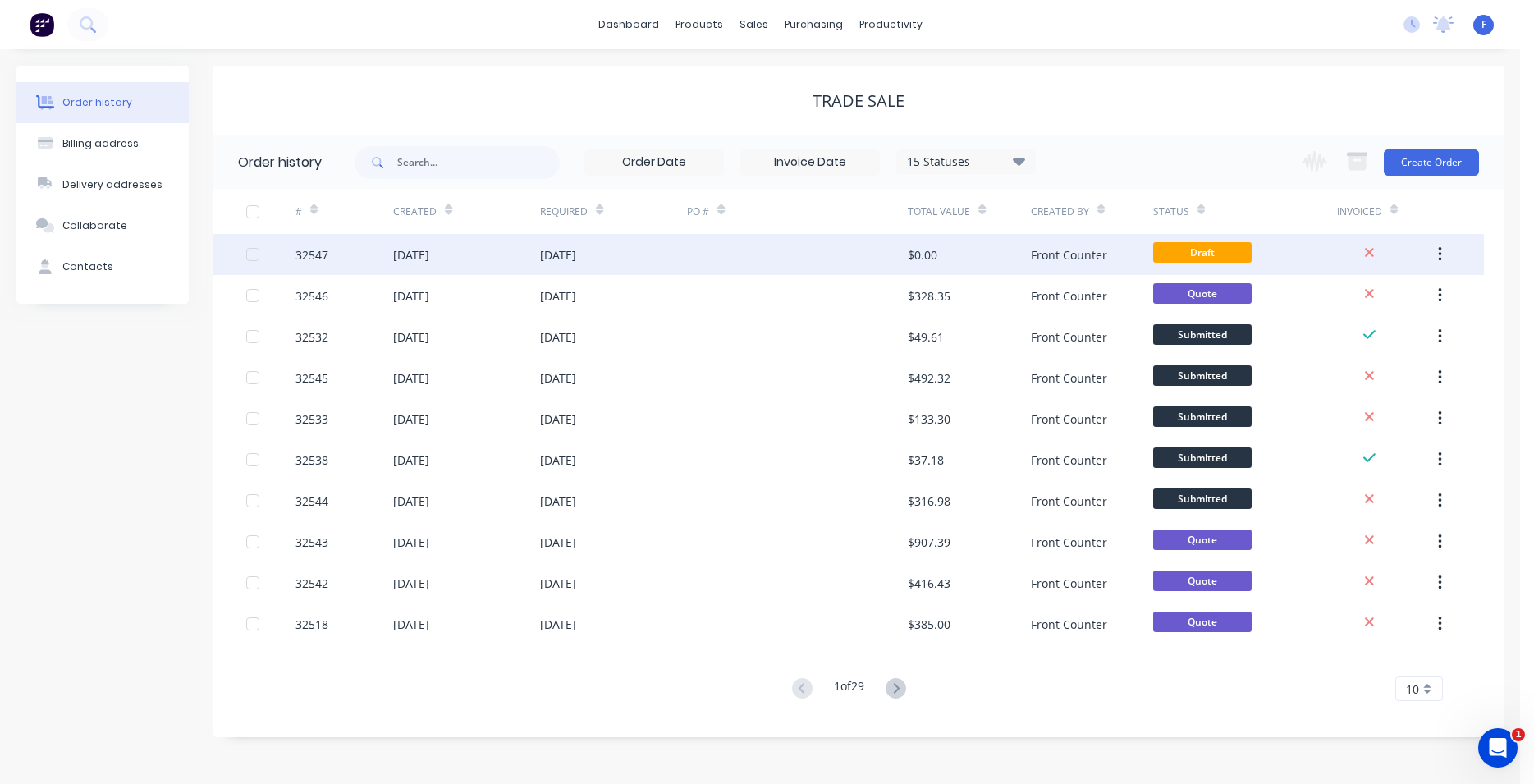
click at [946, 259] on div "$0.00" at bounding box center [969, 254] width 122 height 41
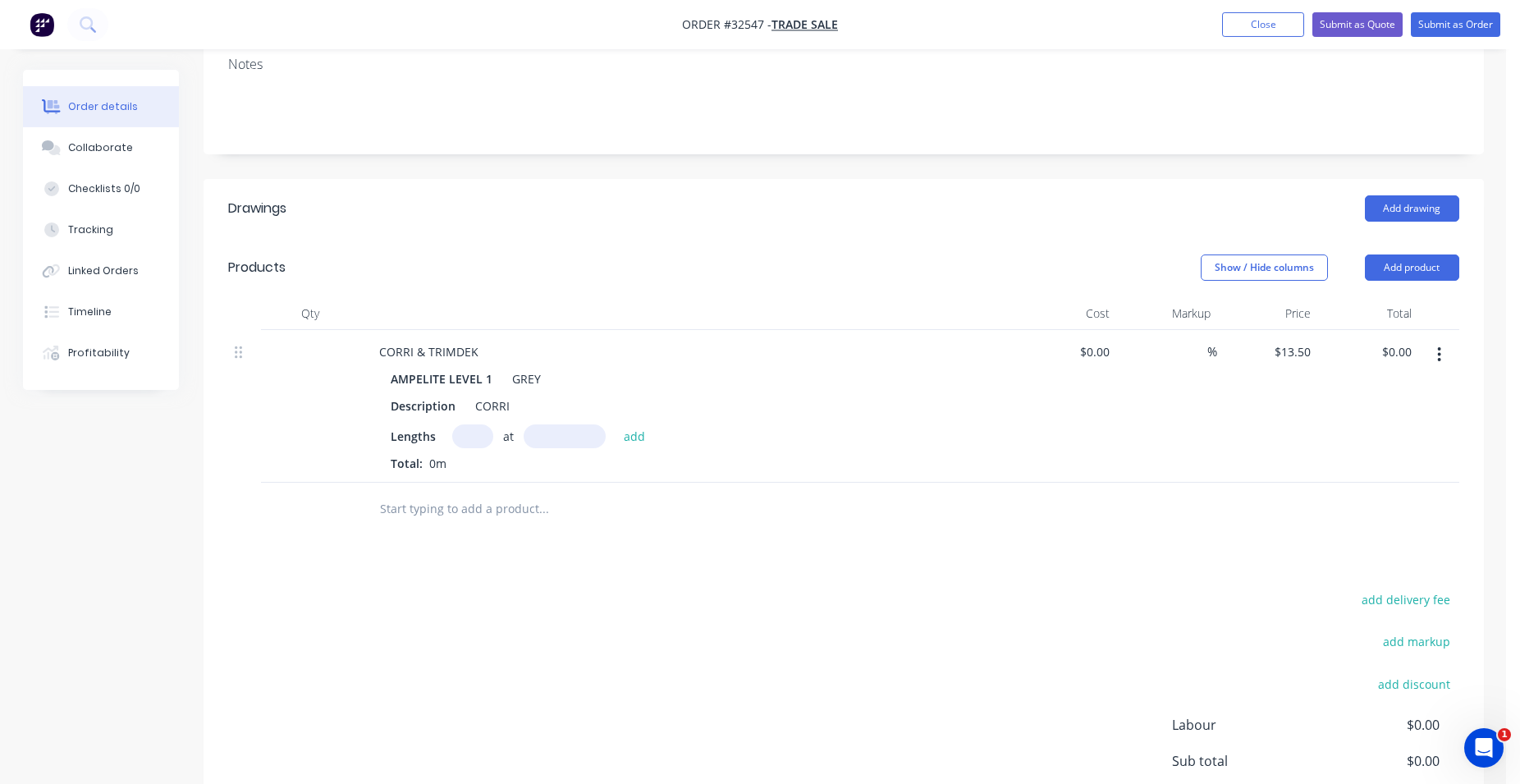
scroll to position [167, 0]
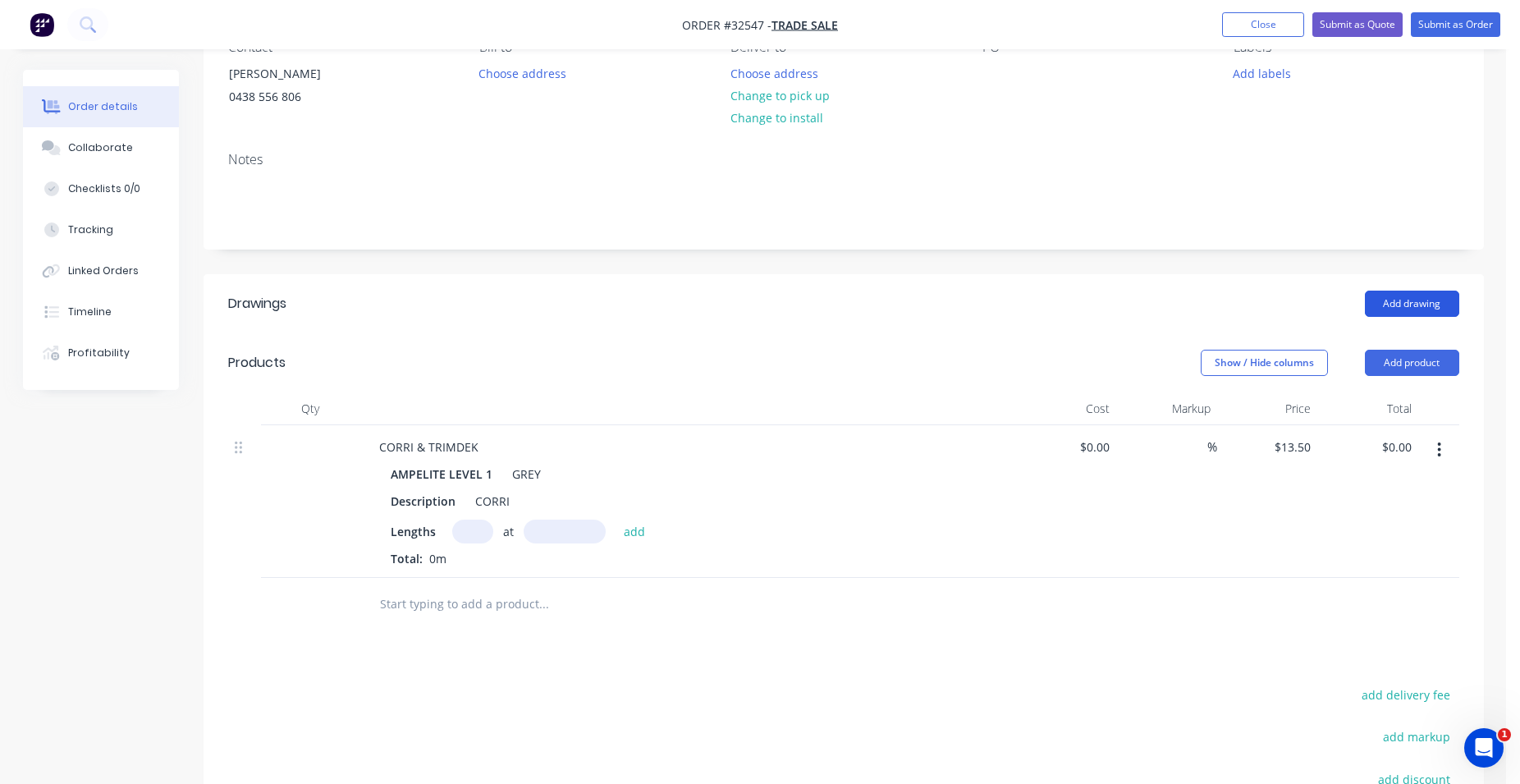
click at [1397, 297] on button "Add drawing" at bounding box center [1412, 304] width 94 height 26
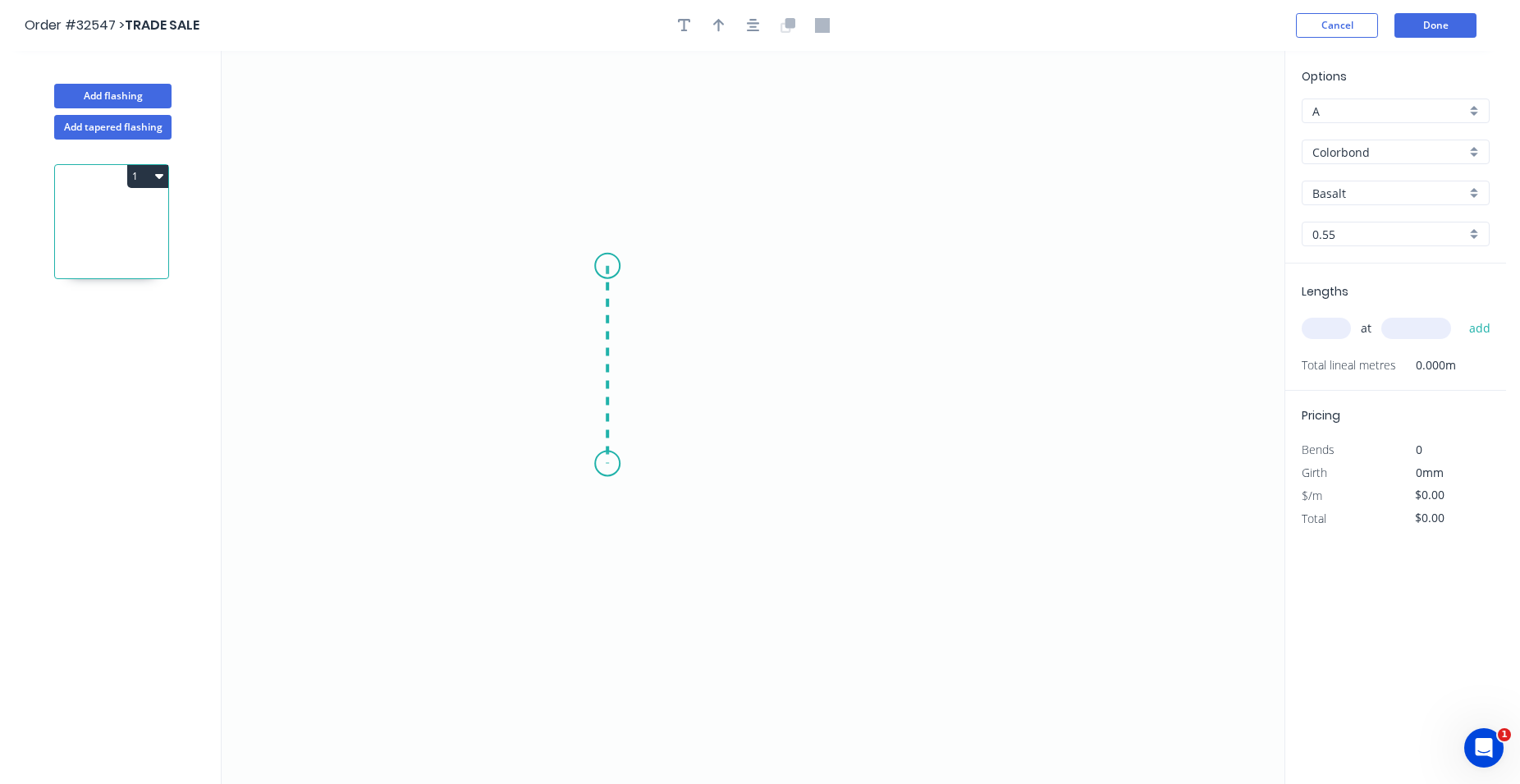
drag, startPoint x: 608, startPoint y: 266, endPoint x: 615, endPoint y: 464, distance: 198.1
click at [615, 464] on icon "0" at bounding box center [753, 417] width 1063 height 733
drag, startPoint x: 609, startPoint y: 464, endPoint x: 862, endPoint y: 469, distance: 253.0
click at [862, 469] on icon "0 ?" at bounding box center [753, 417] width 1063 height 733
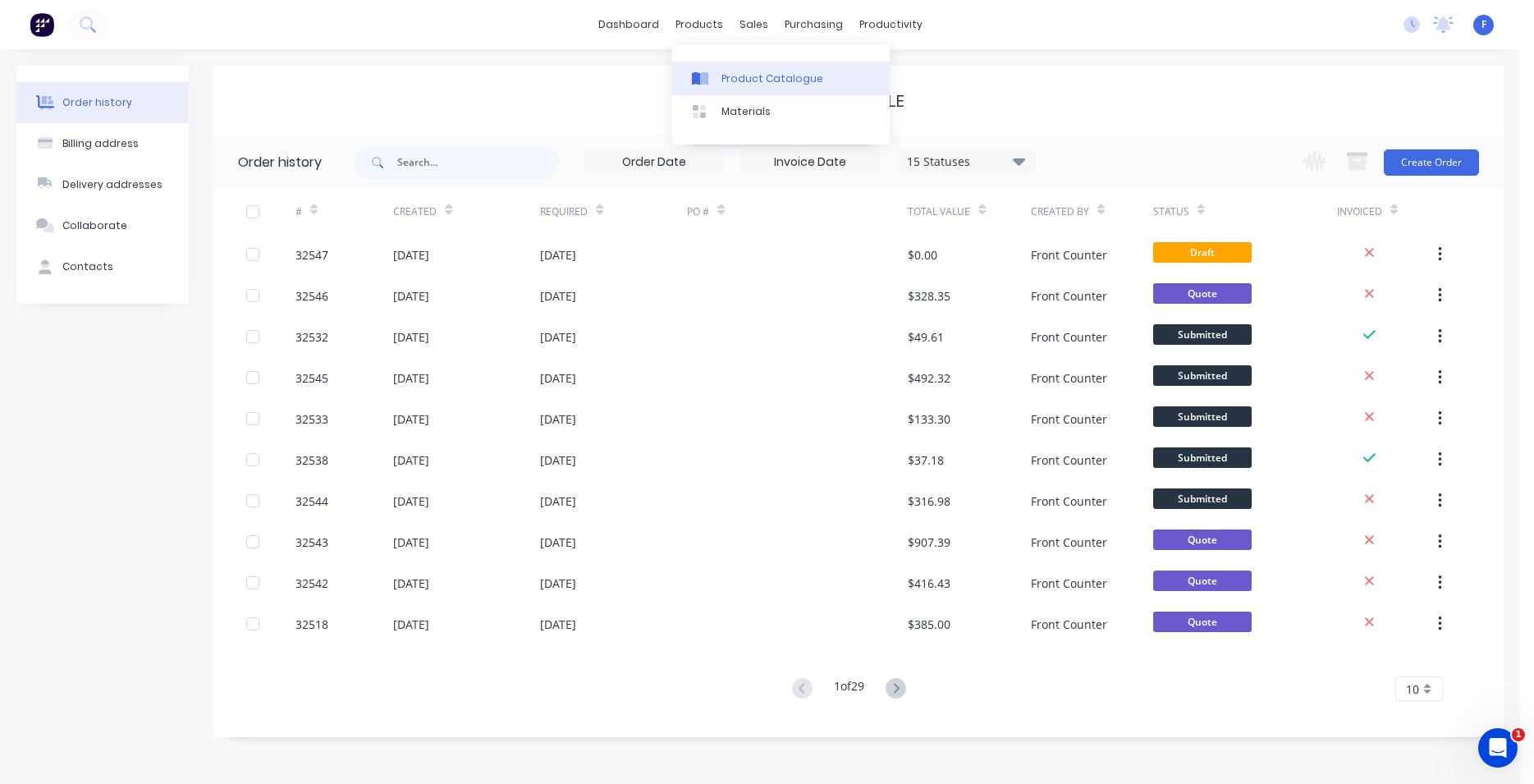
click at [720, 71] on link "Product Catalogue" at bounding box center [781, 78] width 218 height 33
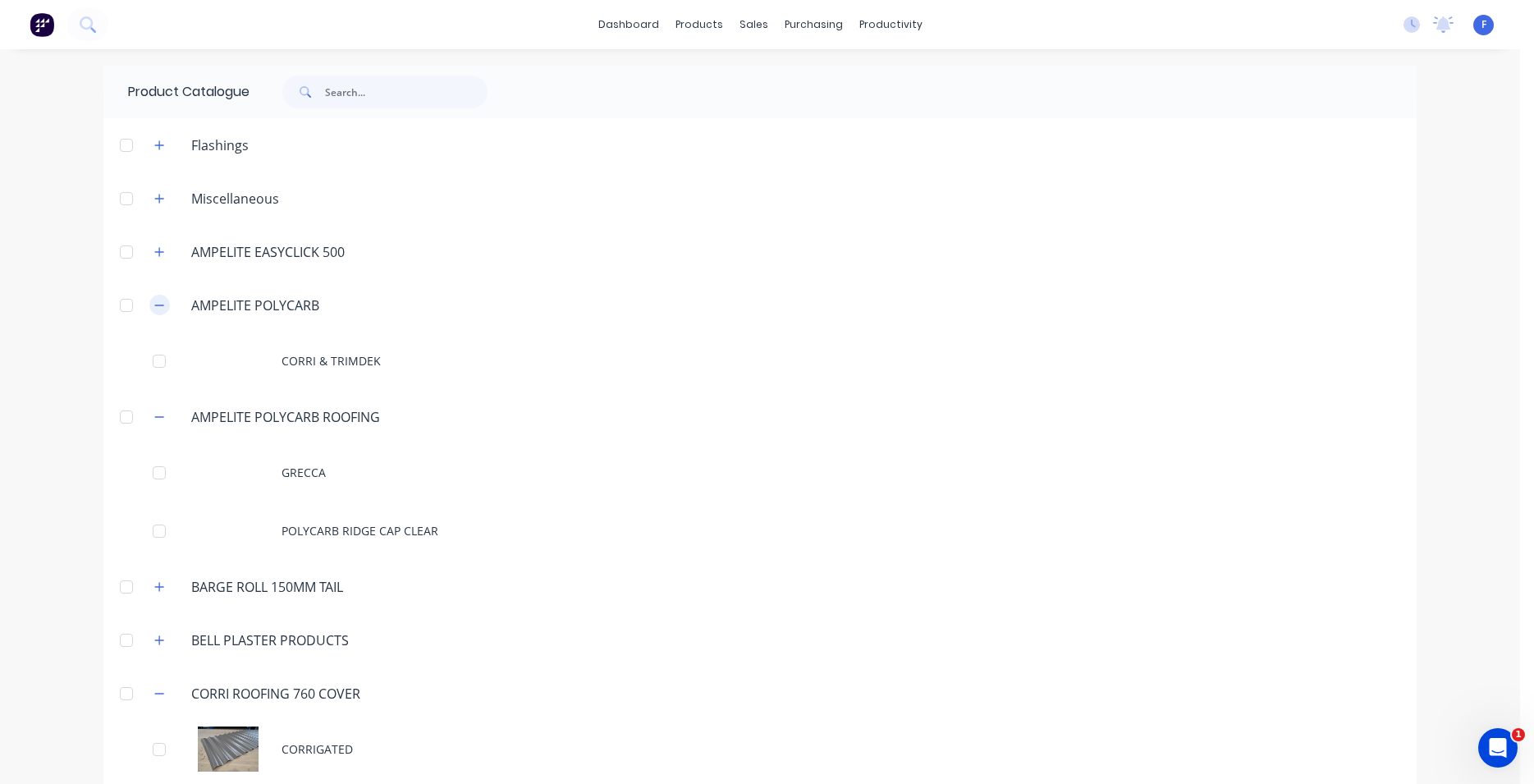
click at [150, 300] on button "button" at bounding box center [160, 305] width 20 height 20
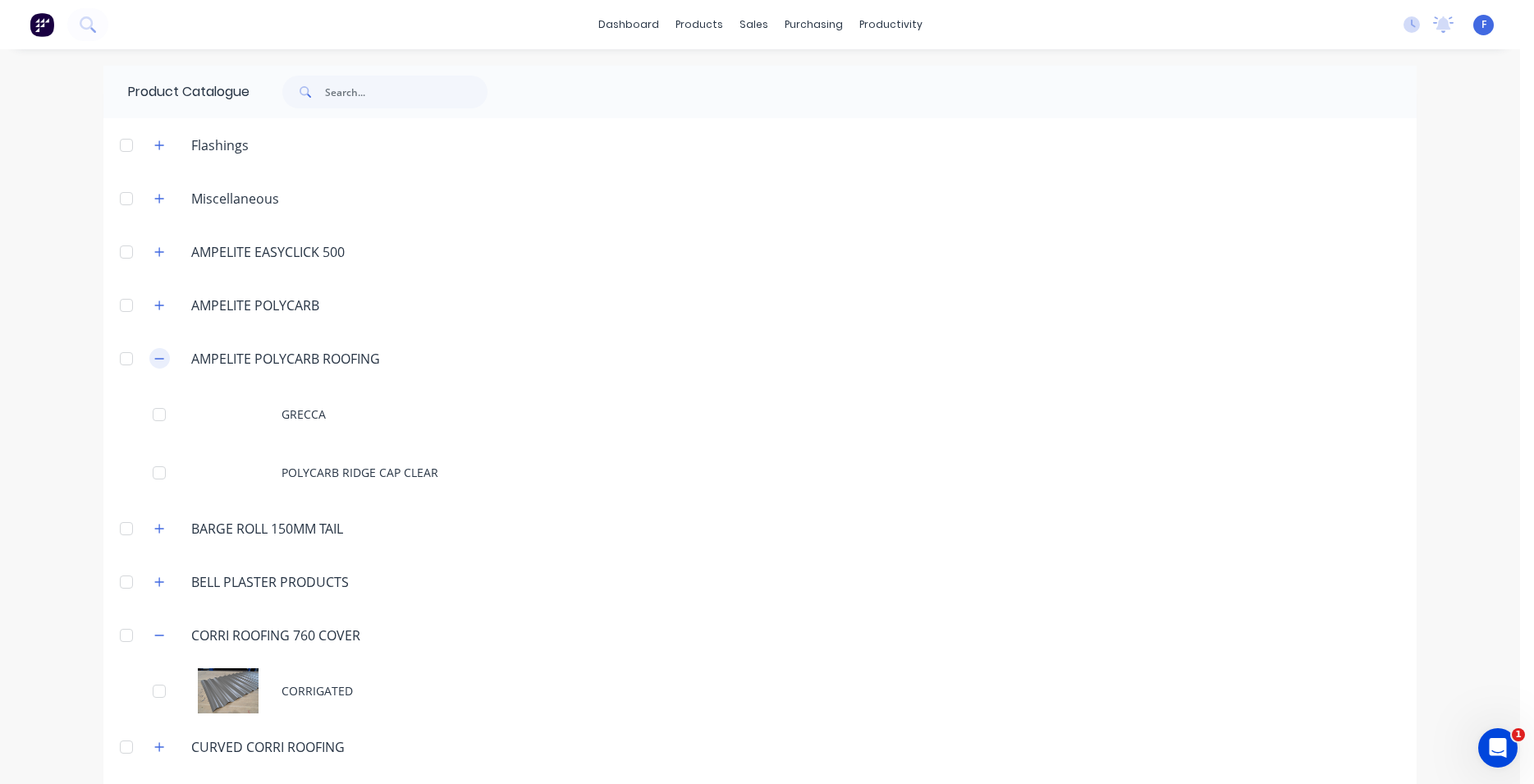
click at [154, 356] on icon "button" at bounding box center [159, 358] width 10 height 11
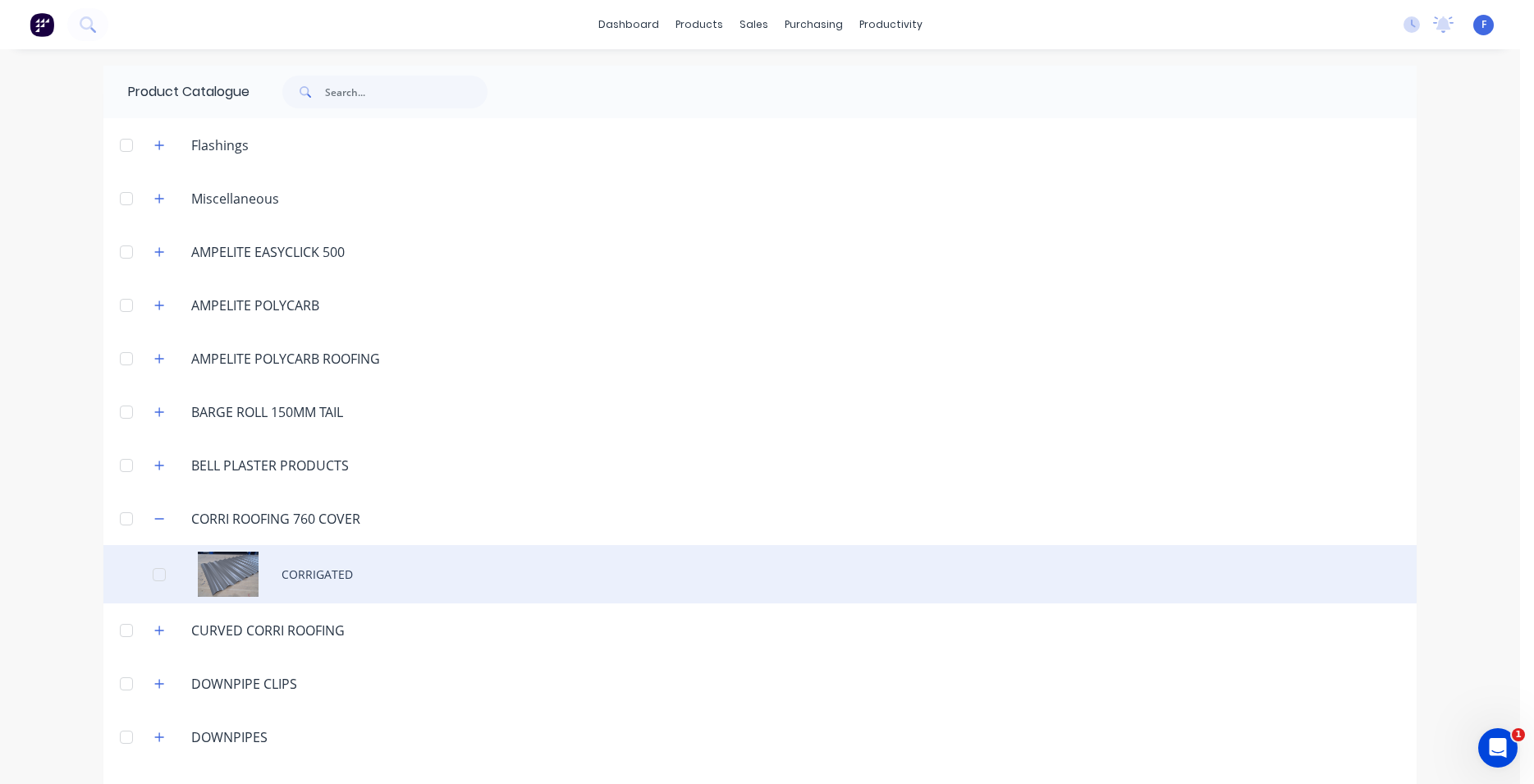
scroll to position [93, 0]
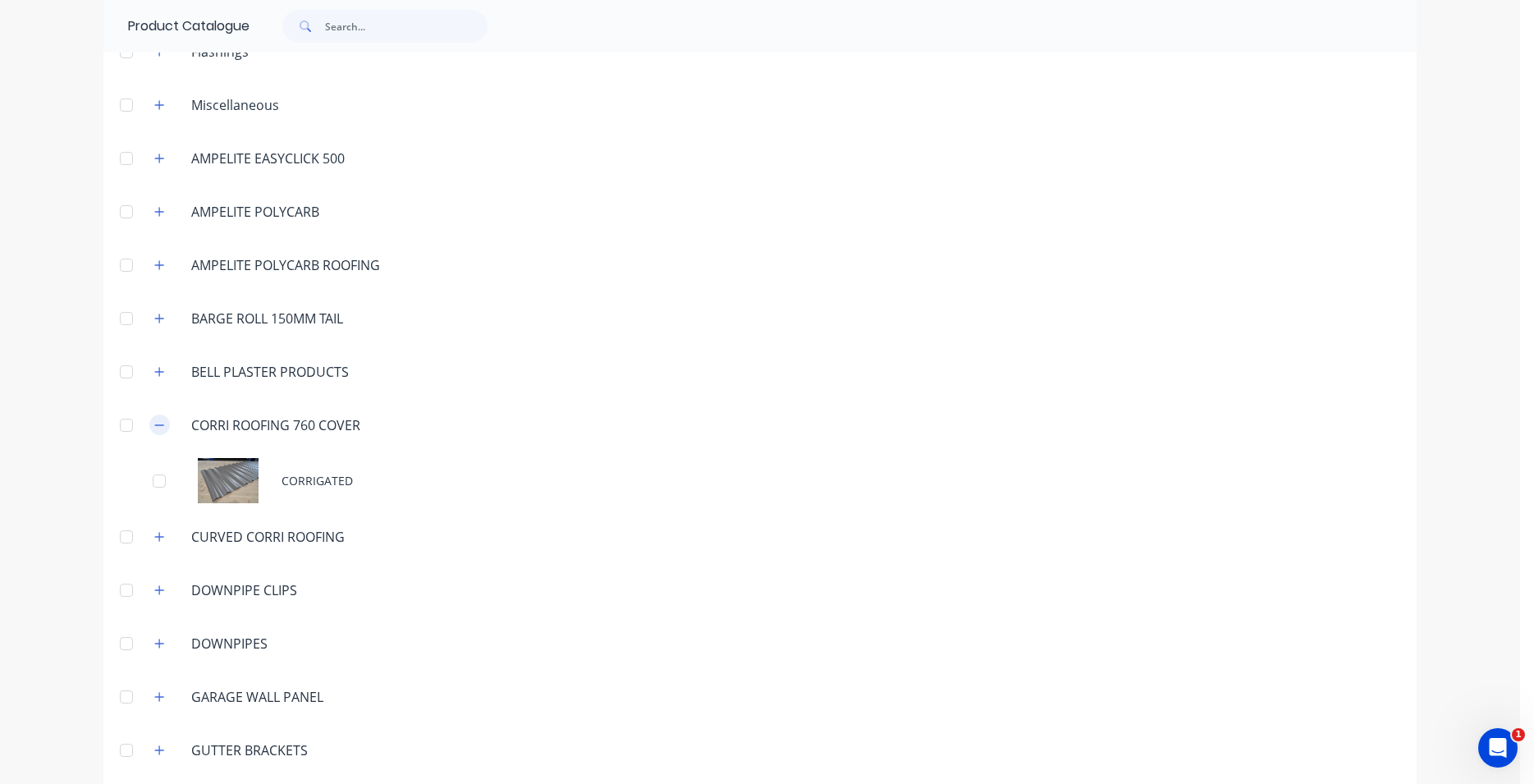
click at [150, 425] on button "button" at bounding box center [160, 425] width 20 height 20
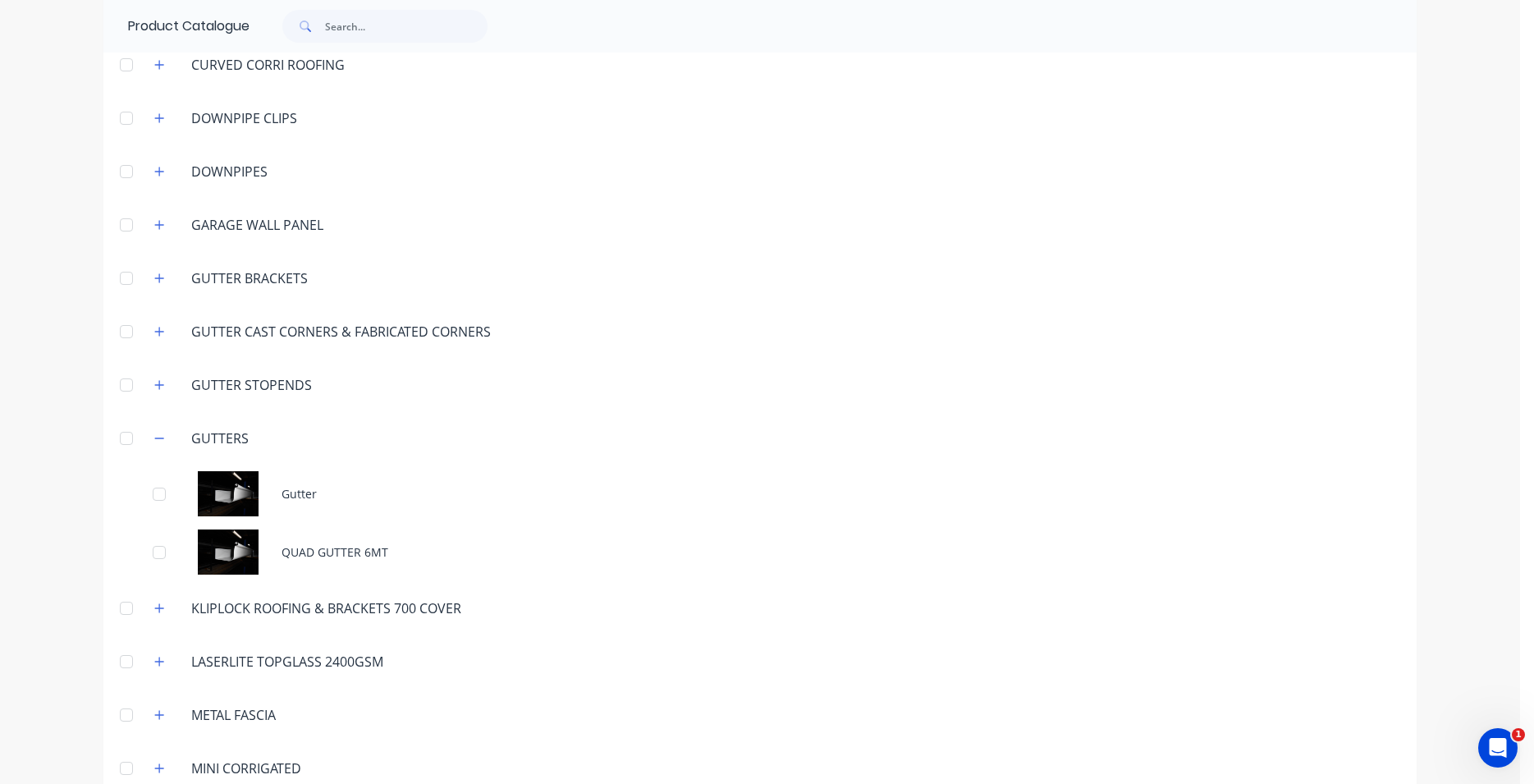
scroll to position [561, 0]
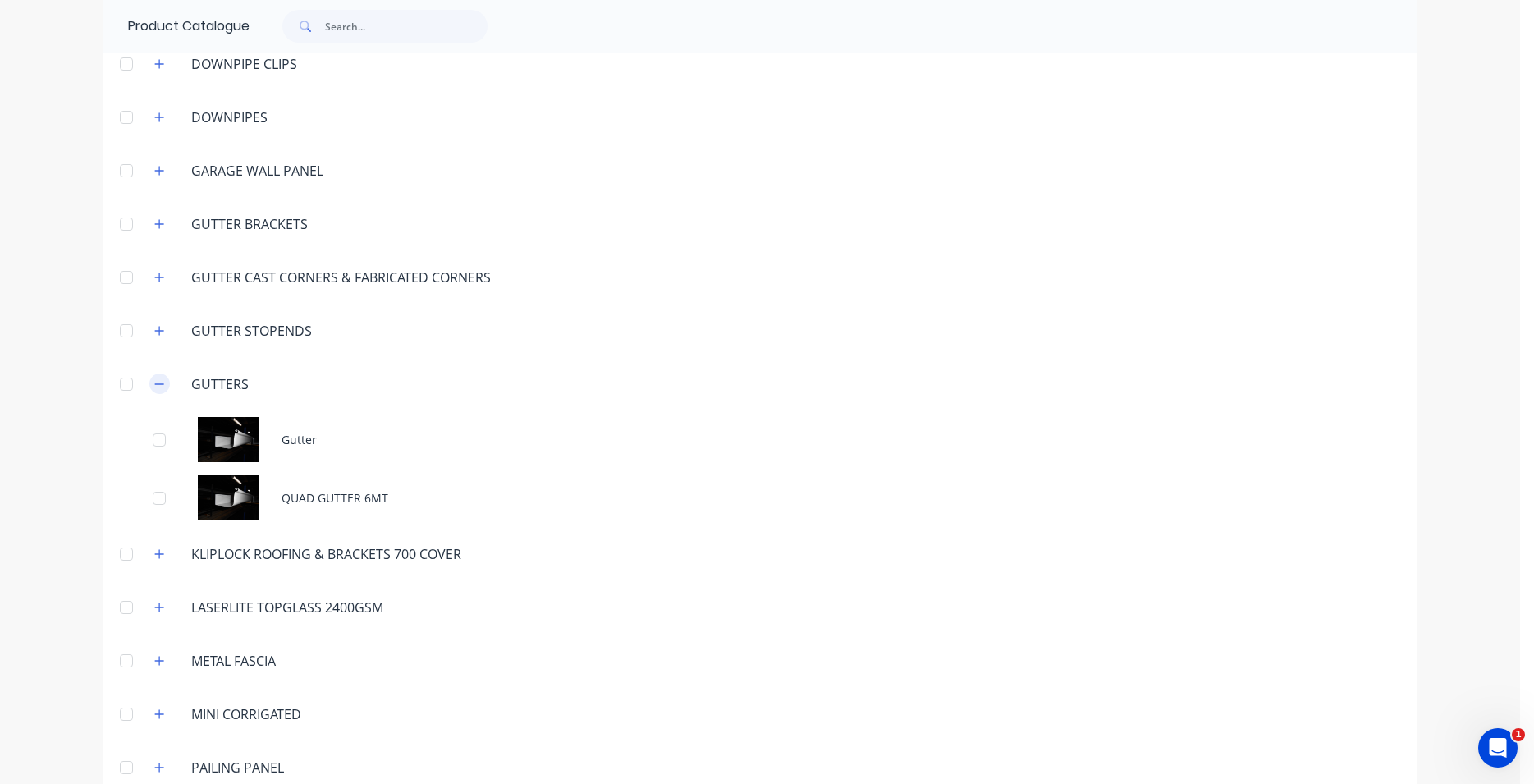
click at [150, 386] on button "button" at bounding box center [160, 383] width 20 height 20
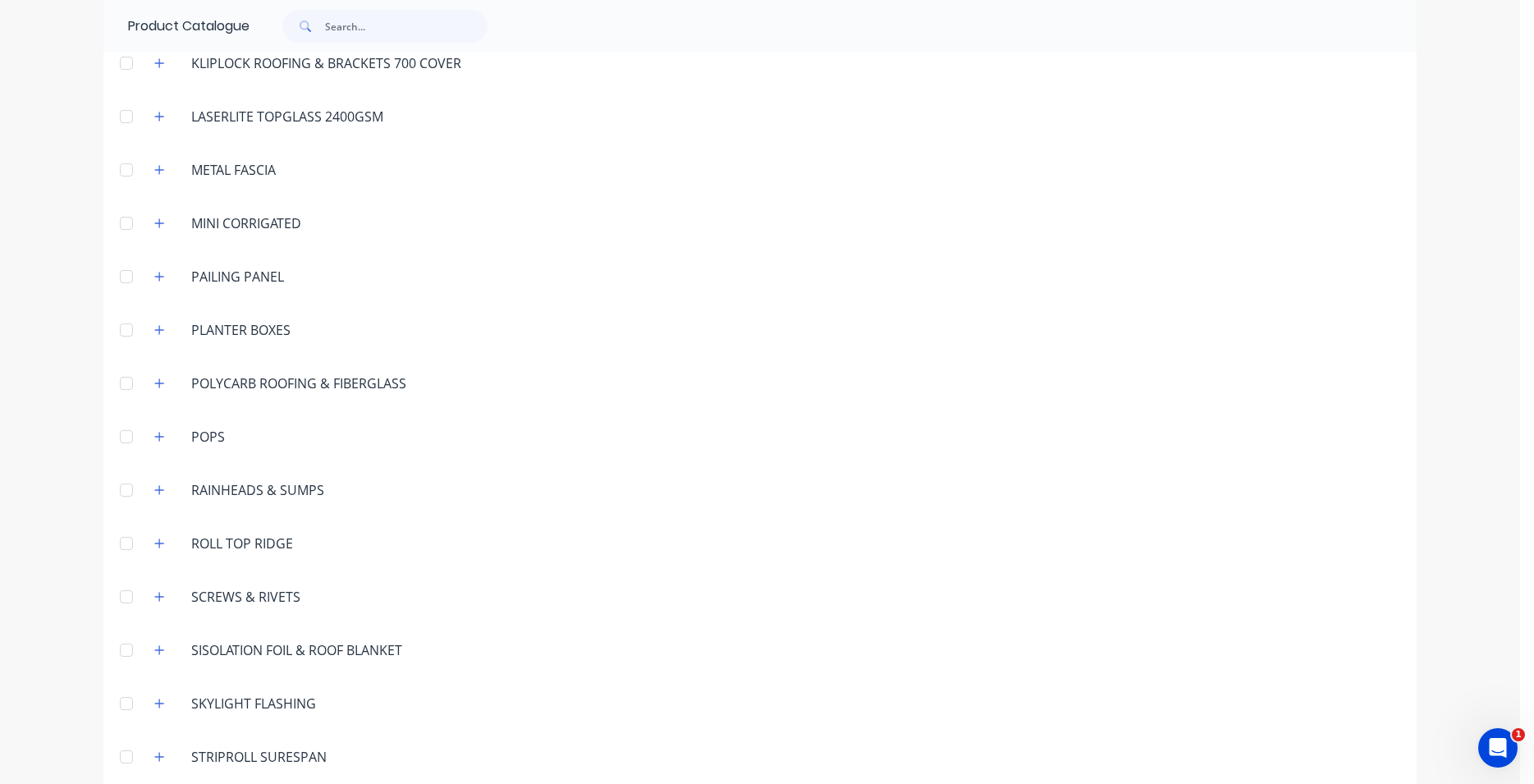
scroll to position [1005, 0]
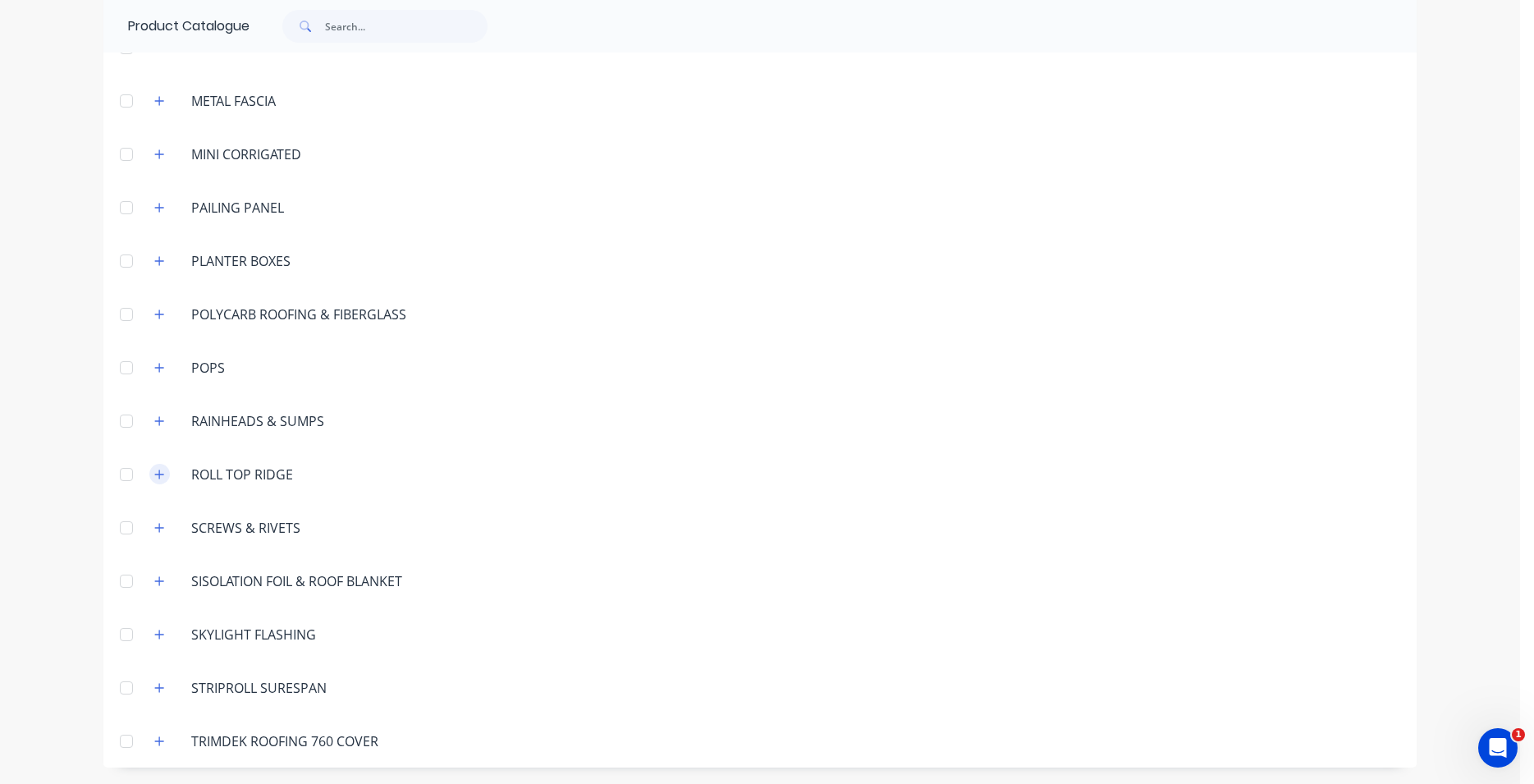
click at [154, 478] on icon "button" at bounding box center [159, 475] width 10 height 11
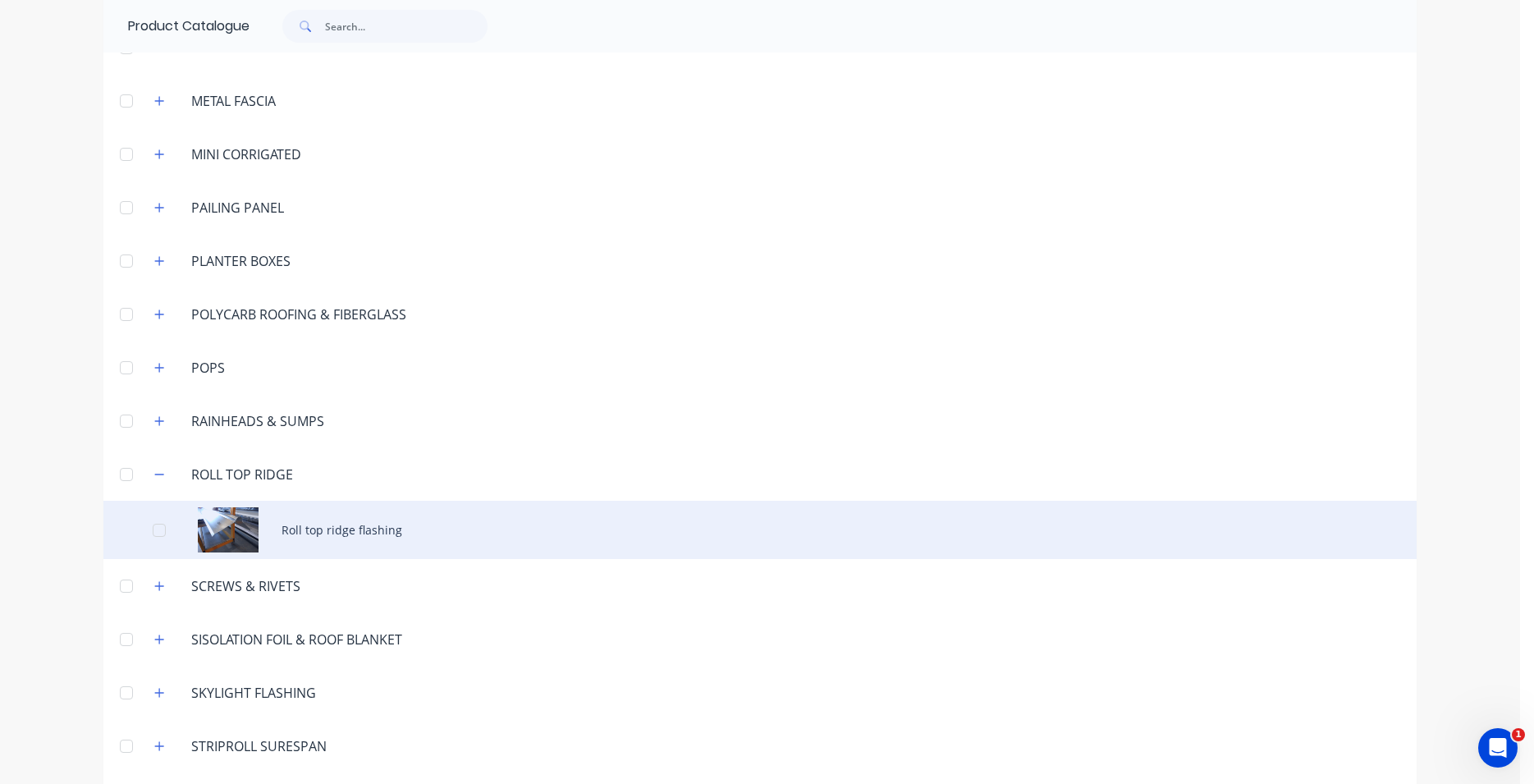
click at [237, 540] on div "Roll top ridge flashing" at bounding box center [760, 529] width 1313 height 58
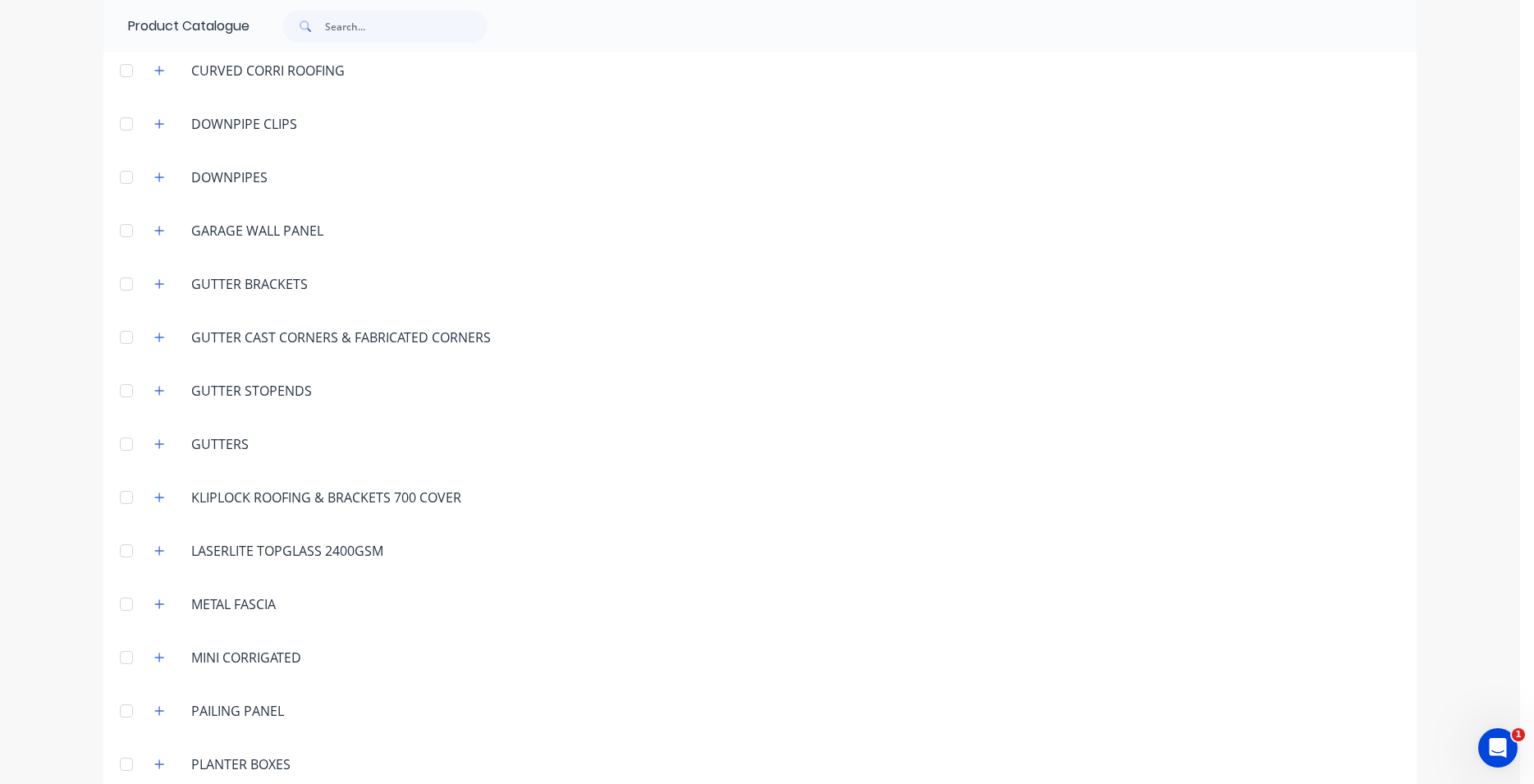
scroll to position [970, 0]
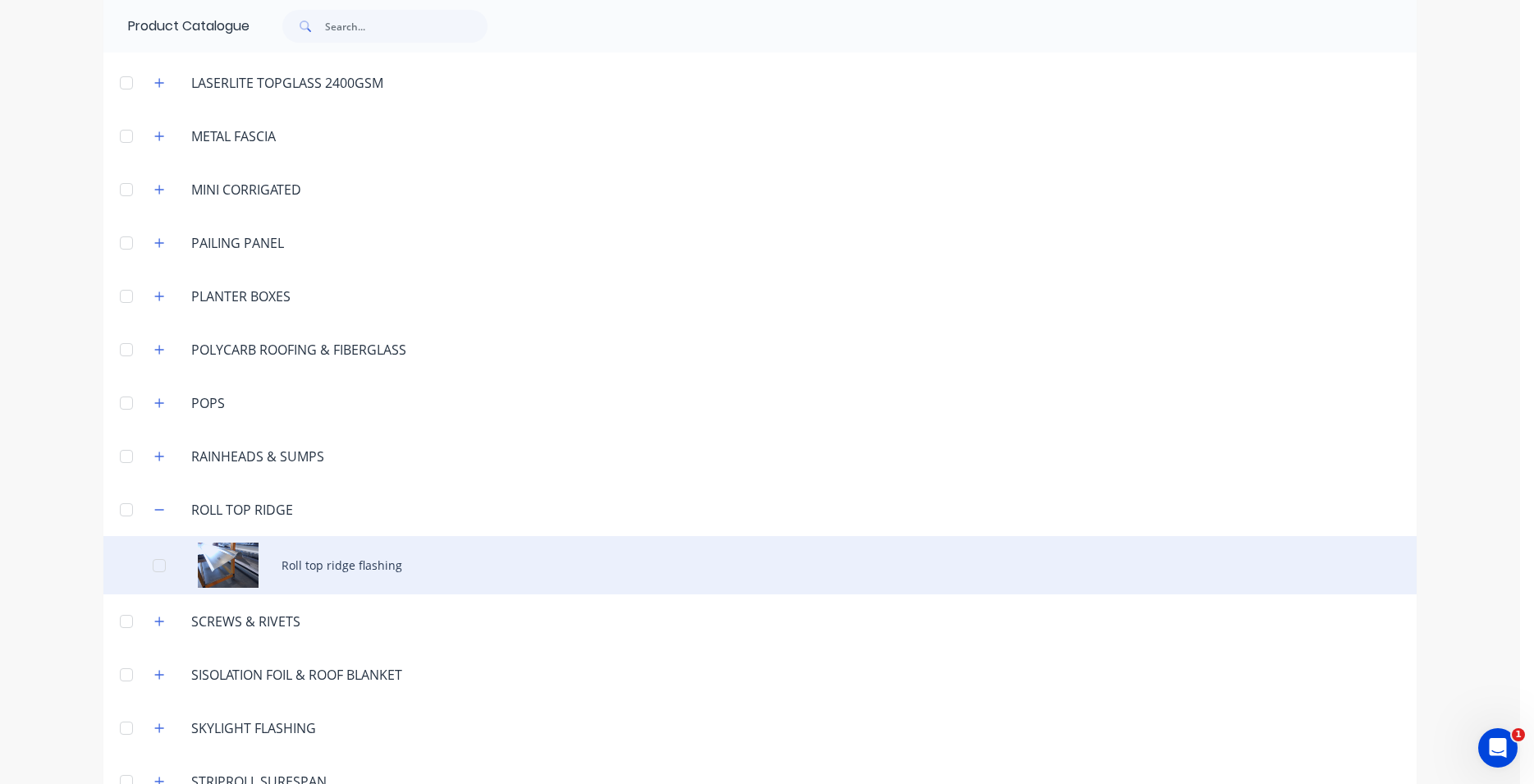
click at [274, 573] on div "Roll top ridge flashing" at bounding box center [760, 564] width 1313 height 58
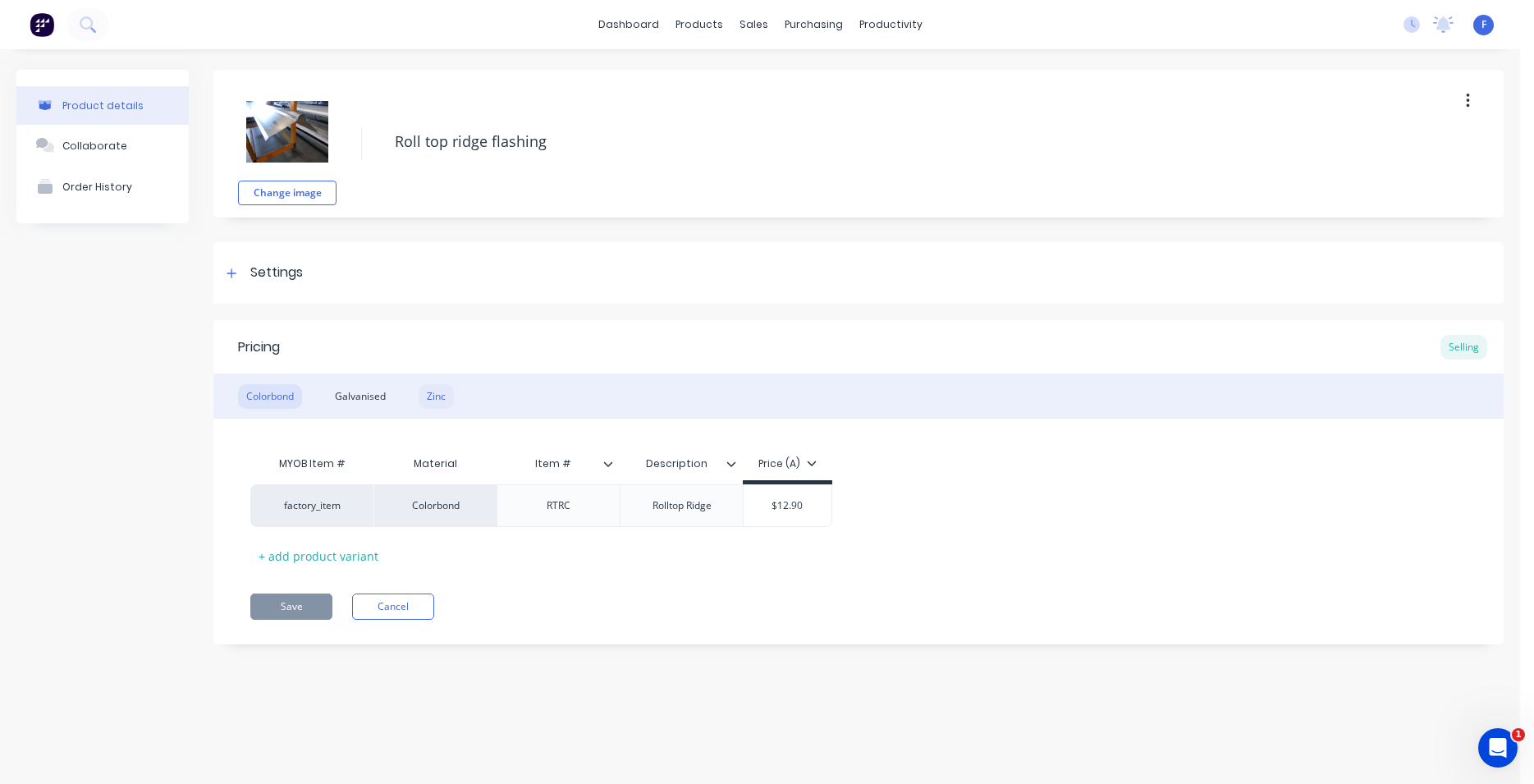
click at [428, 394] on div "Zinc" at bounding box center [436, 396] width 35 height 25
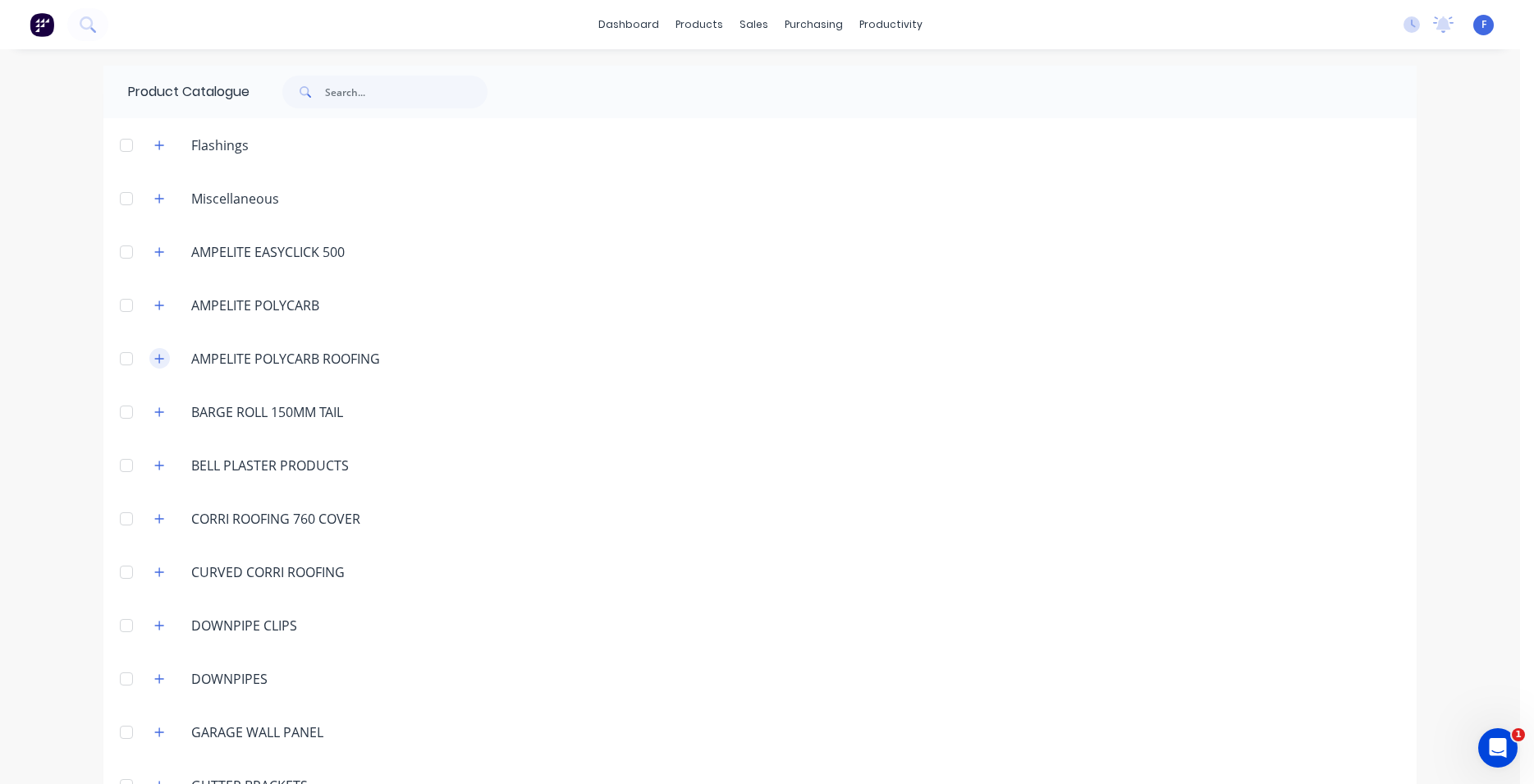
click at [160, 356] on button "button" at bounding box center [160, 358] width 20 height 20
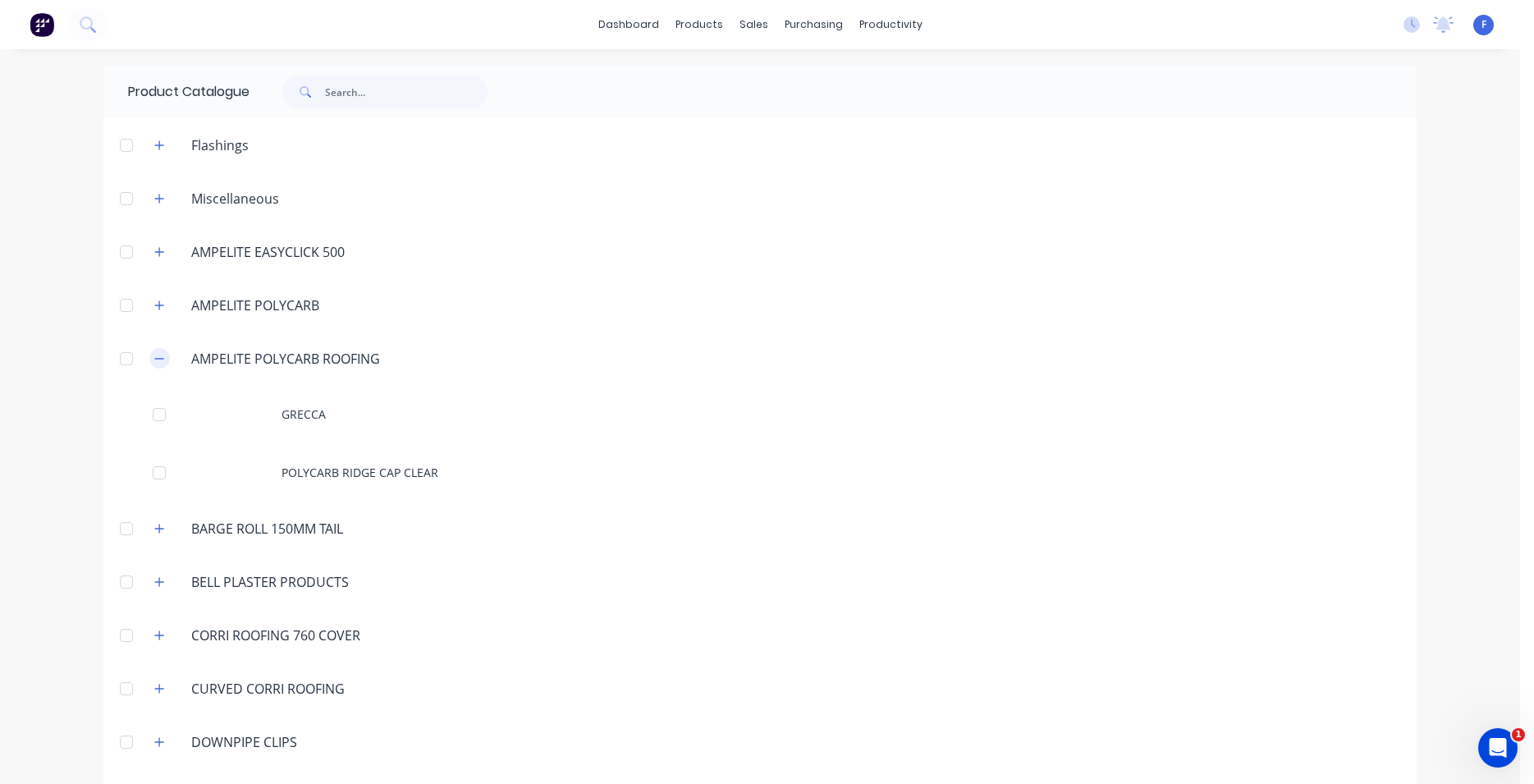
click at [160, 352] on button "button" at bounding box center [160, 358] width 20 height 20
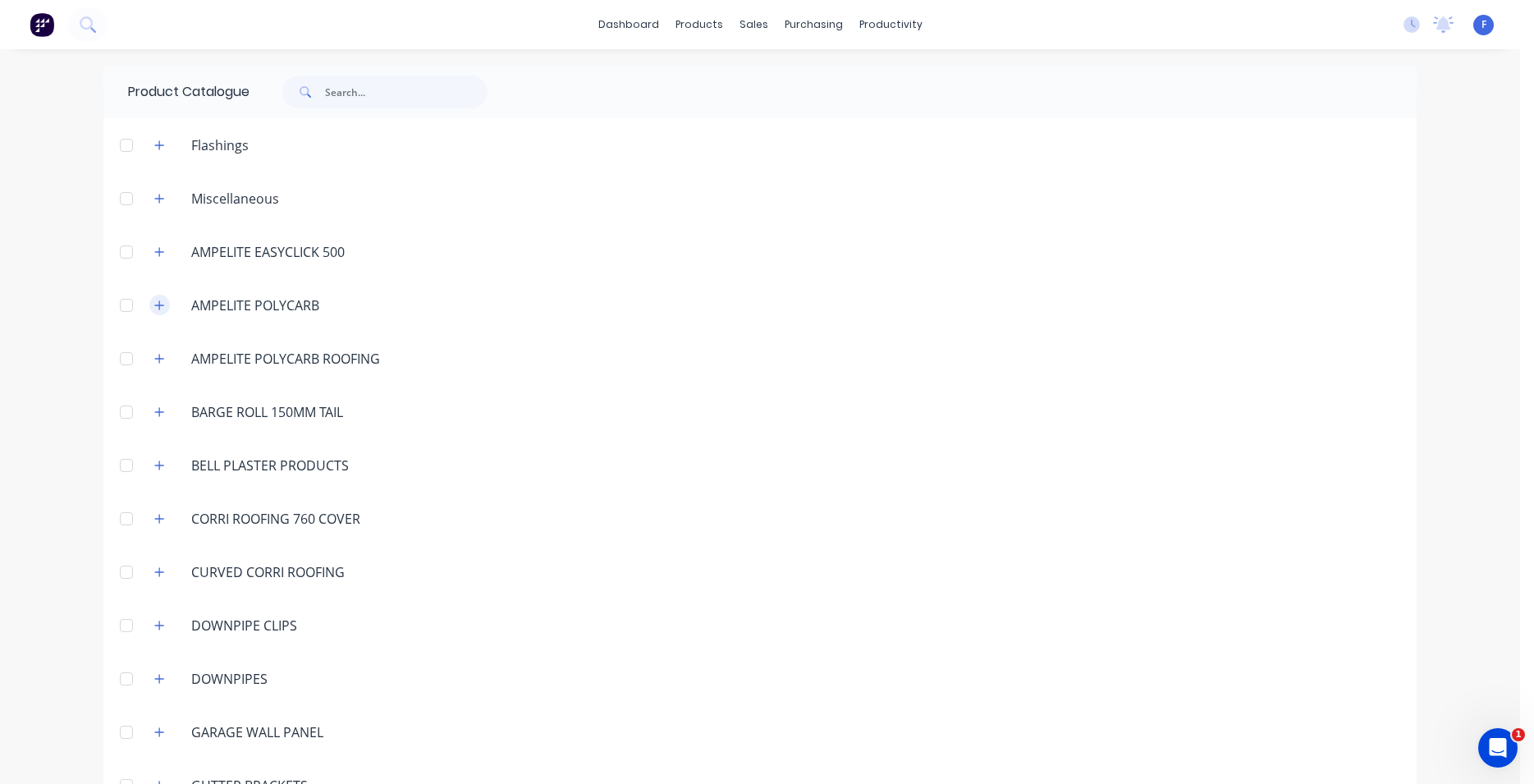
click at [155, 299] on button "button" at bounding box center [160, 305] width 20 height 20
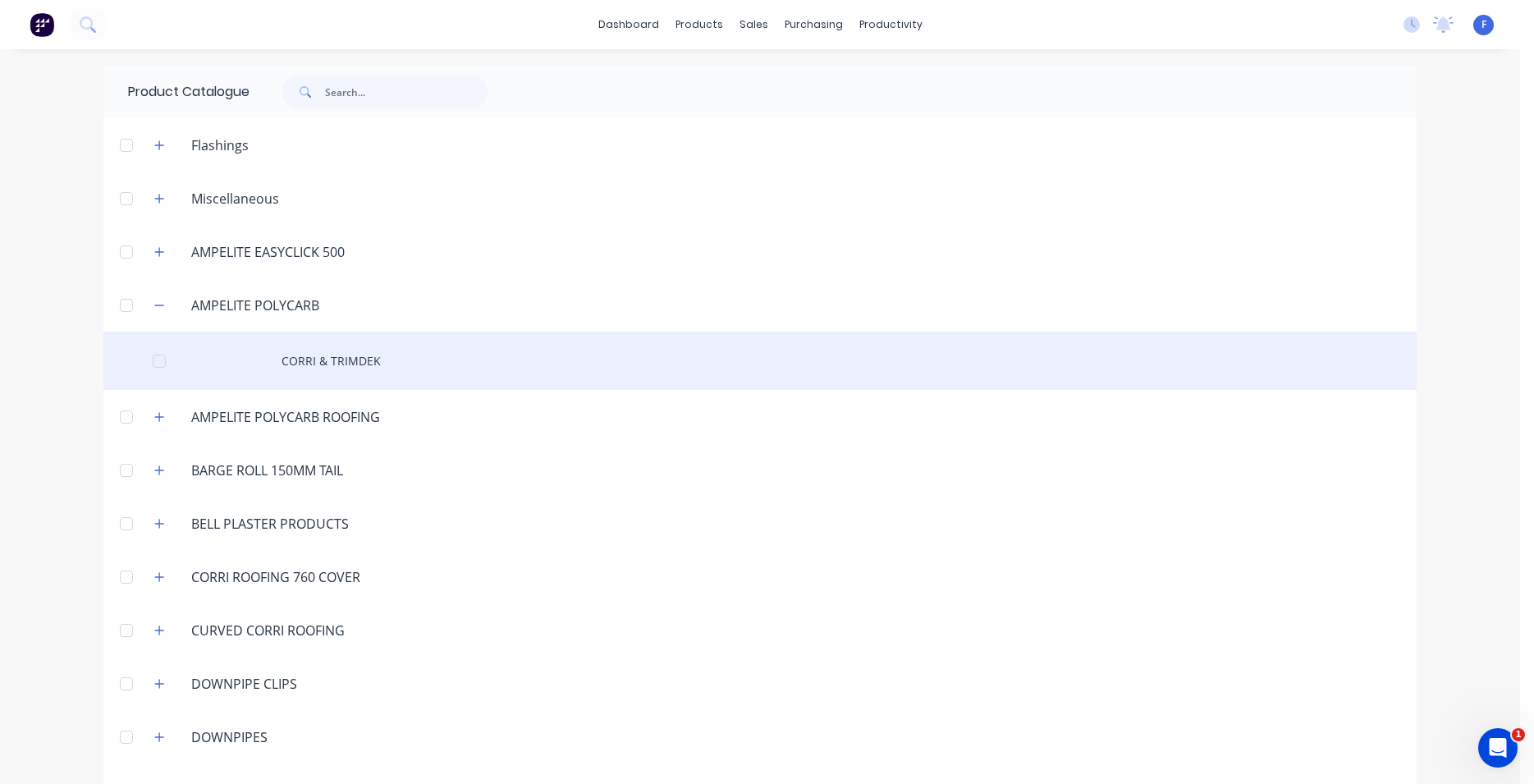
click at [280, 355] on div "CORRI & TRIMDEK" at bounding box center [760, 360] width 1313 height 58
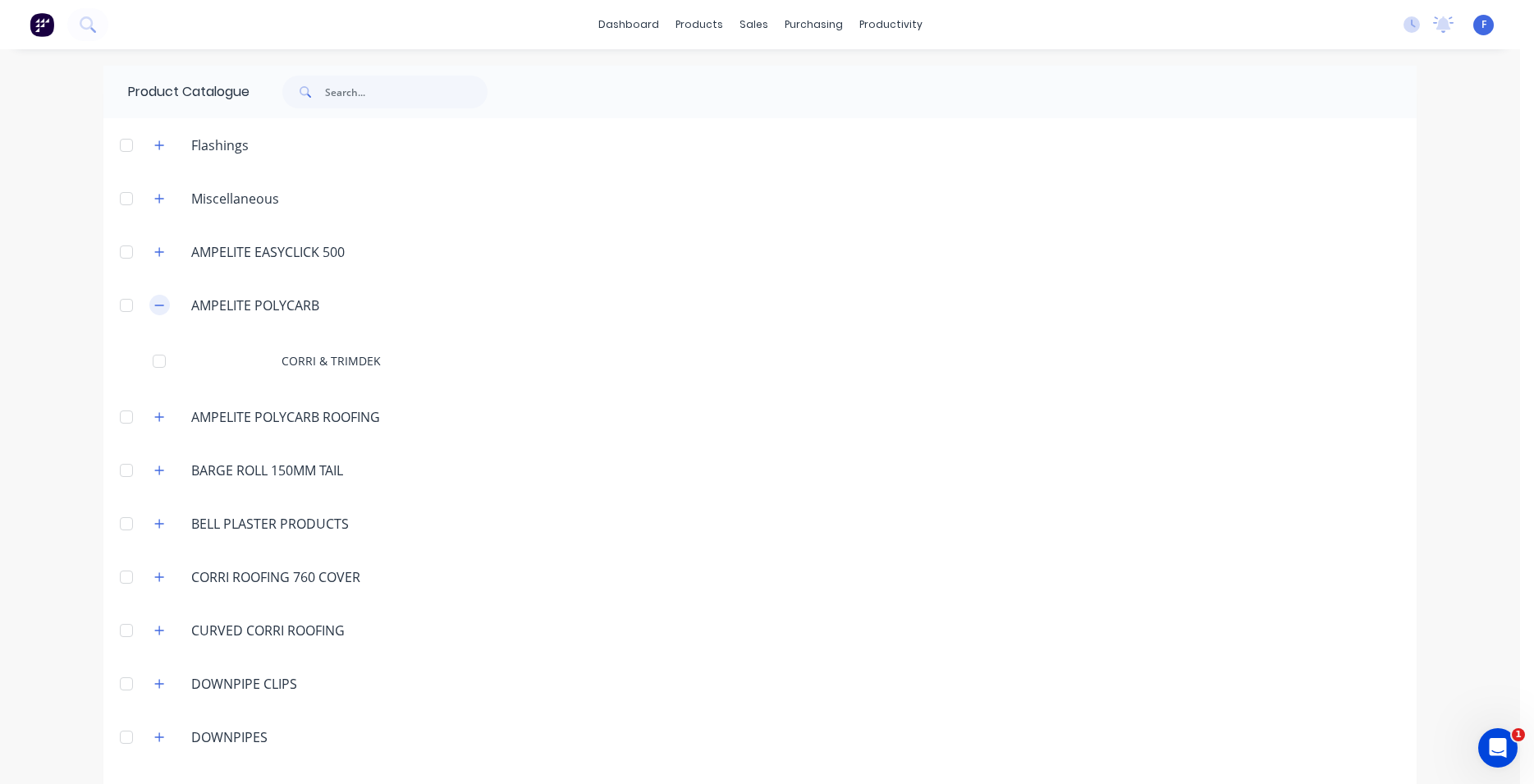
click at [161, 303] on button "button" at bounding box center [160, 305] width 20 height 20
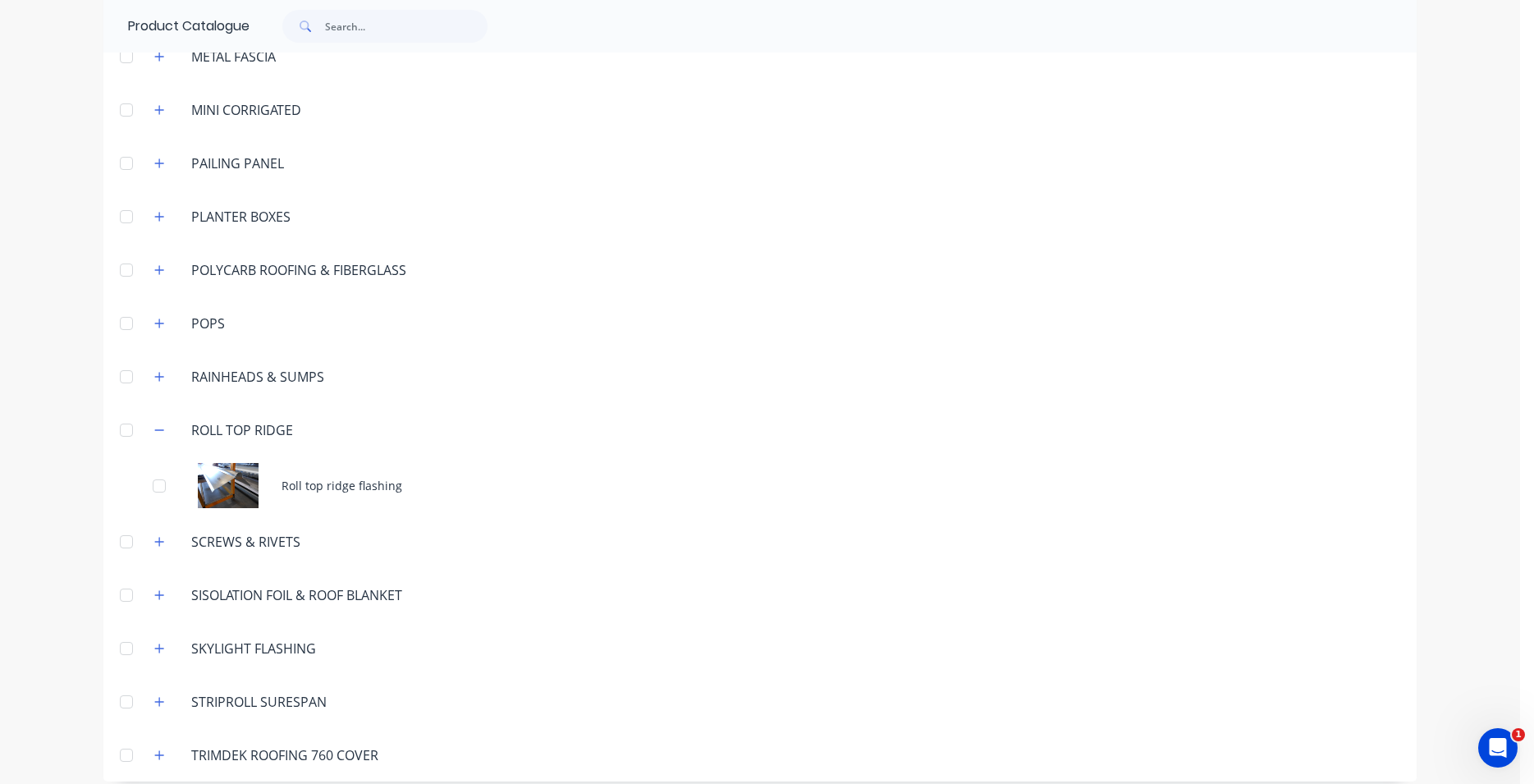
scroll to position [1063, 0]
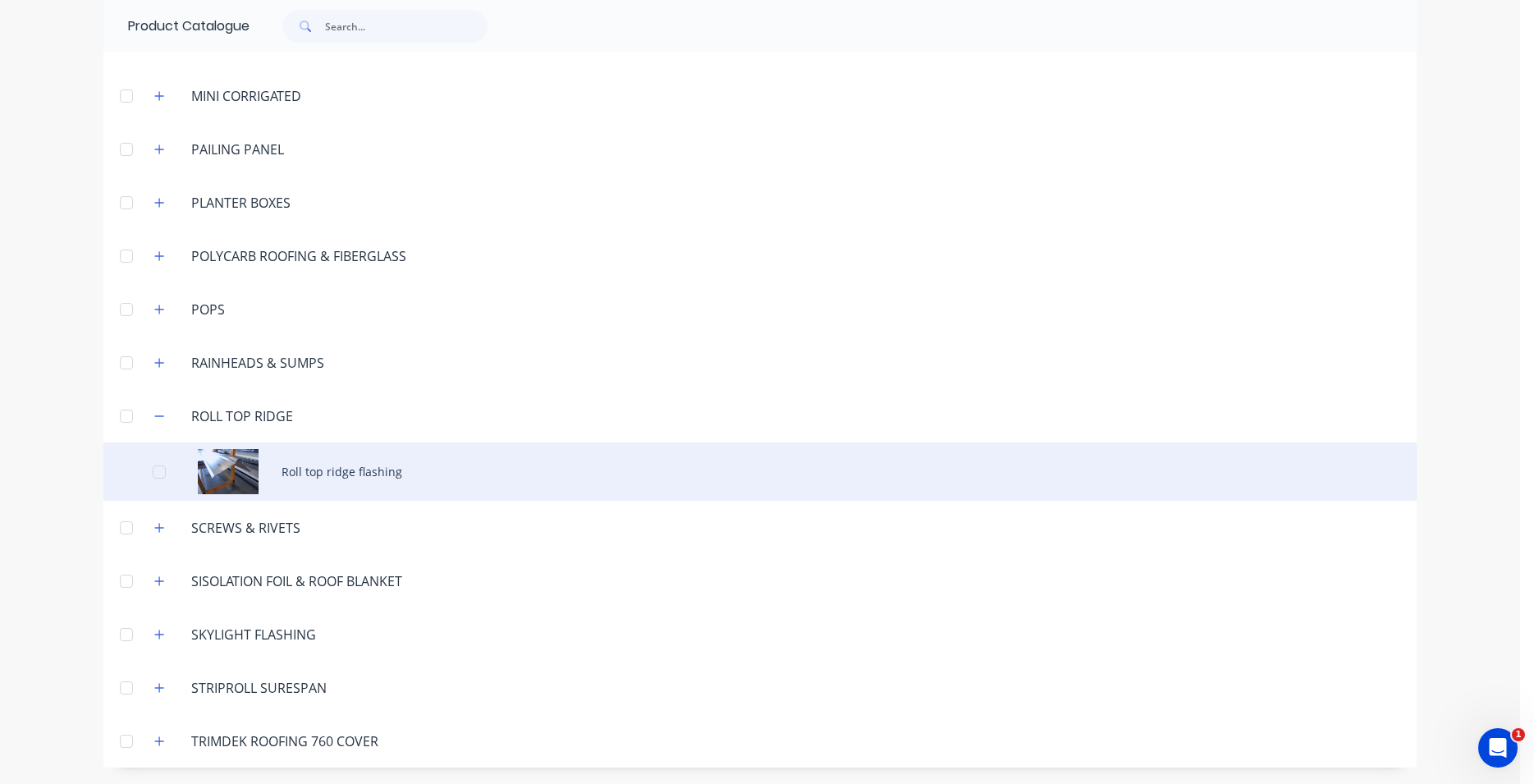
click at [236, 471] on div "Roll top ridge flashing" at bounding box center [760, 471] width 1313 height 58
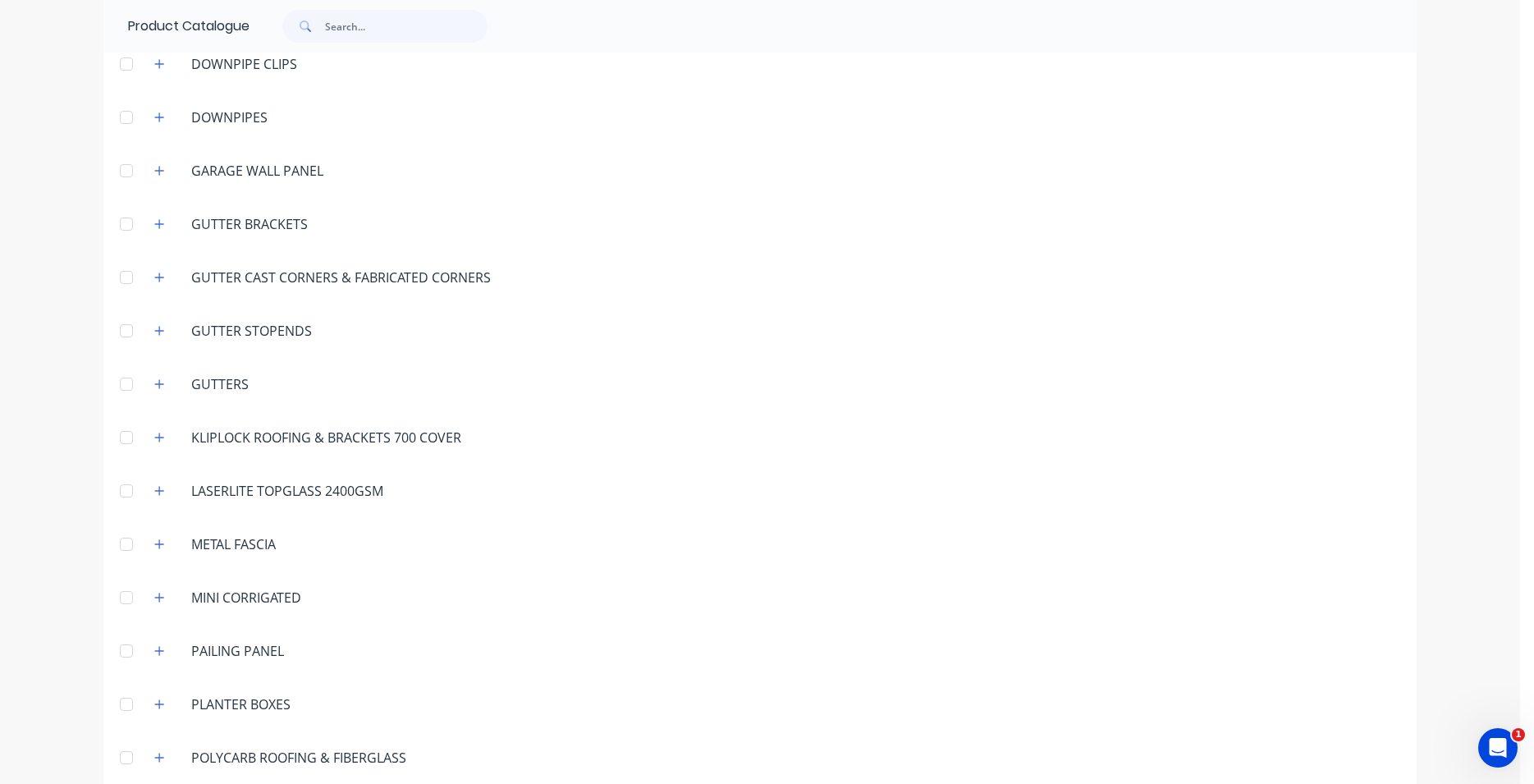
scroll to position [1063, 0]
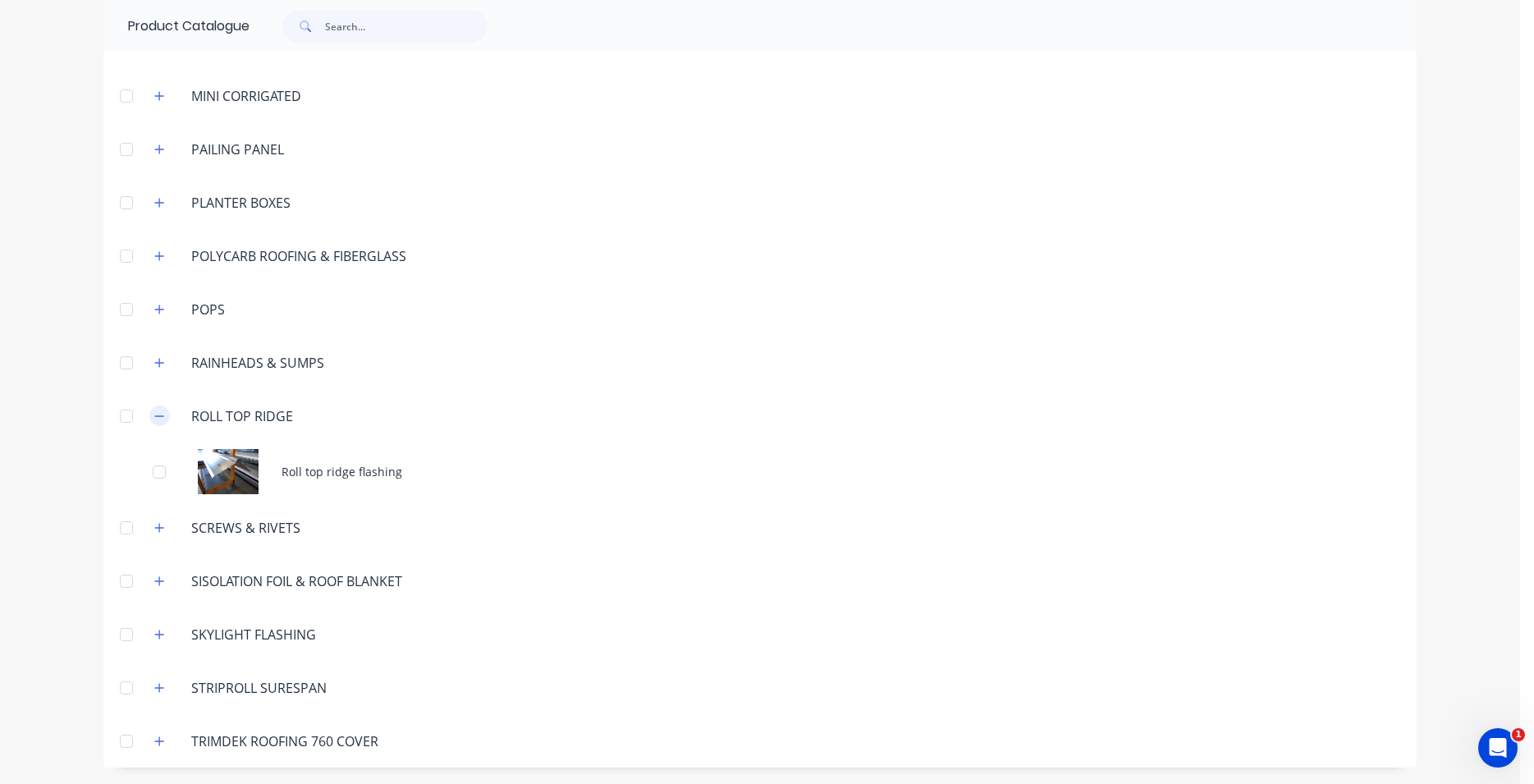
click at [154, 417] on icon "button" at bounding box center [159, 416] width 10 height 11
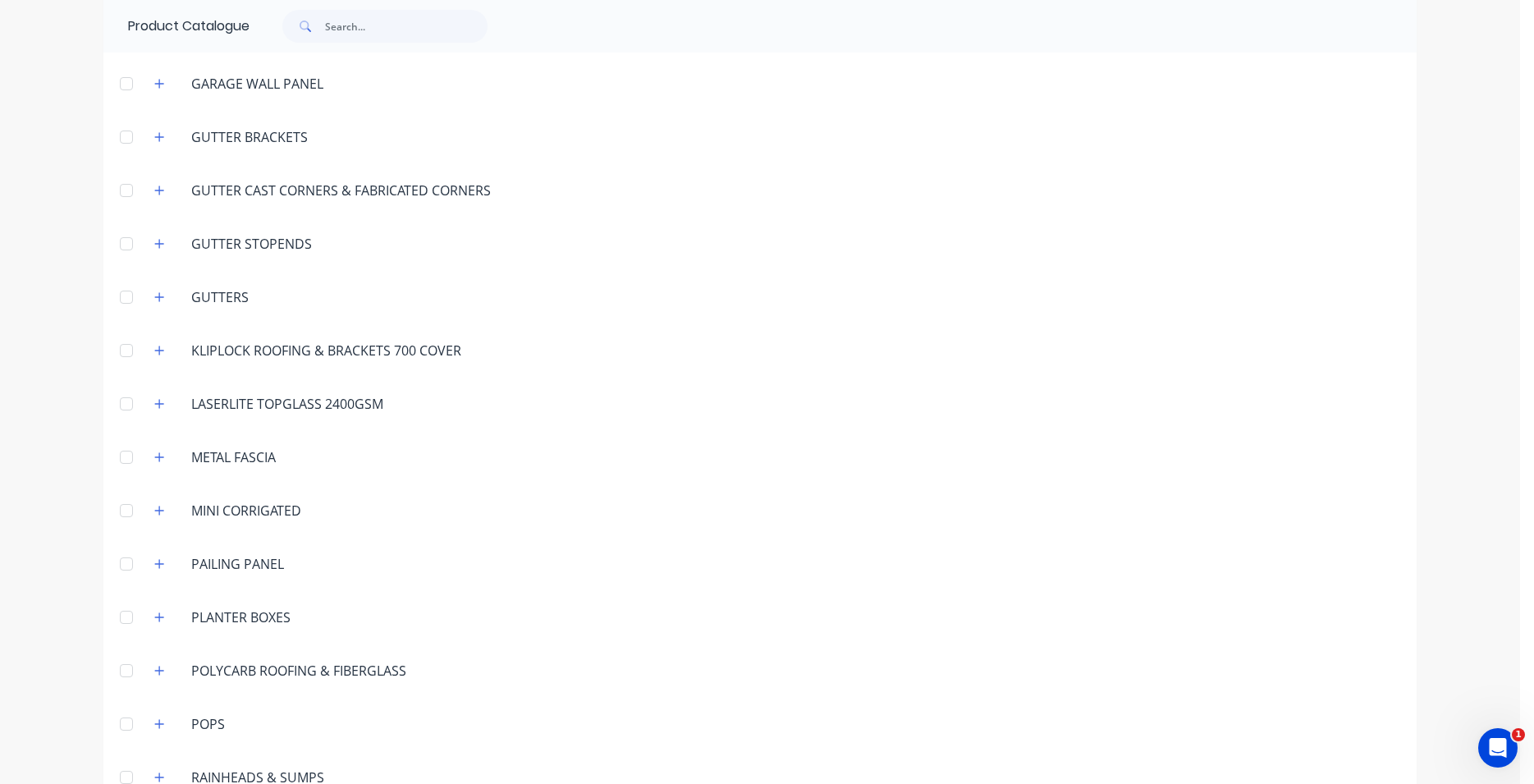
scroll to position [631, 0]
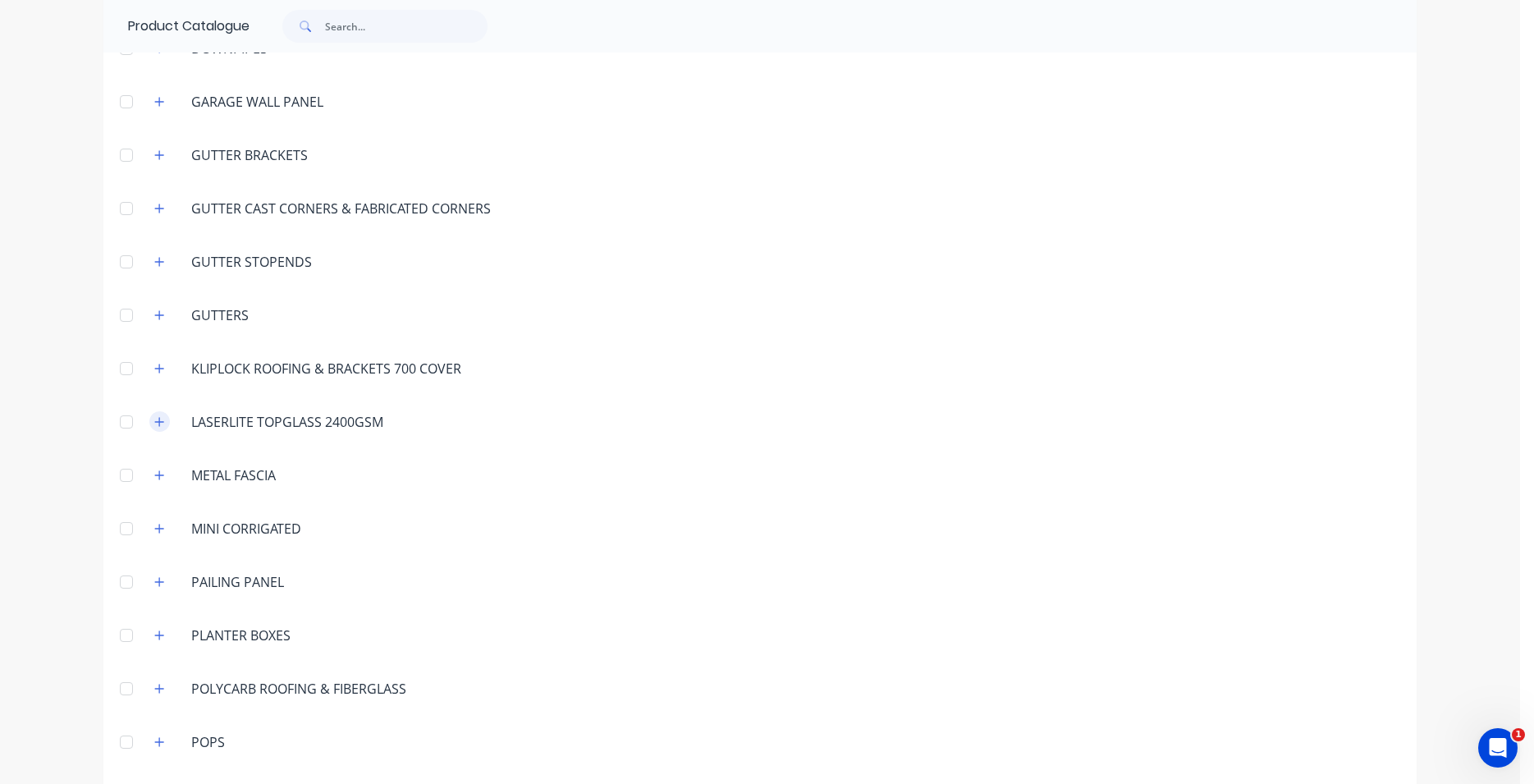
click at [154, 425] on icon "button" at bounding box center [159, 422] width 10 height 11
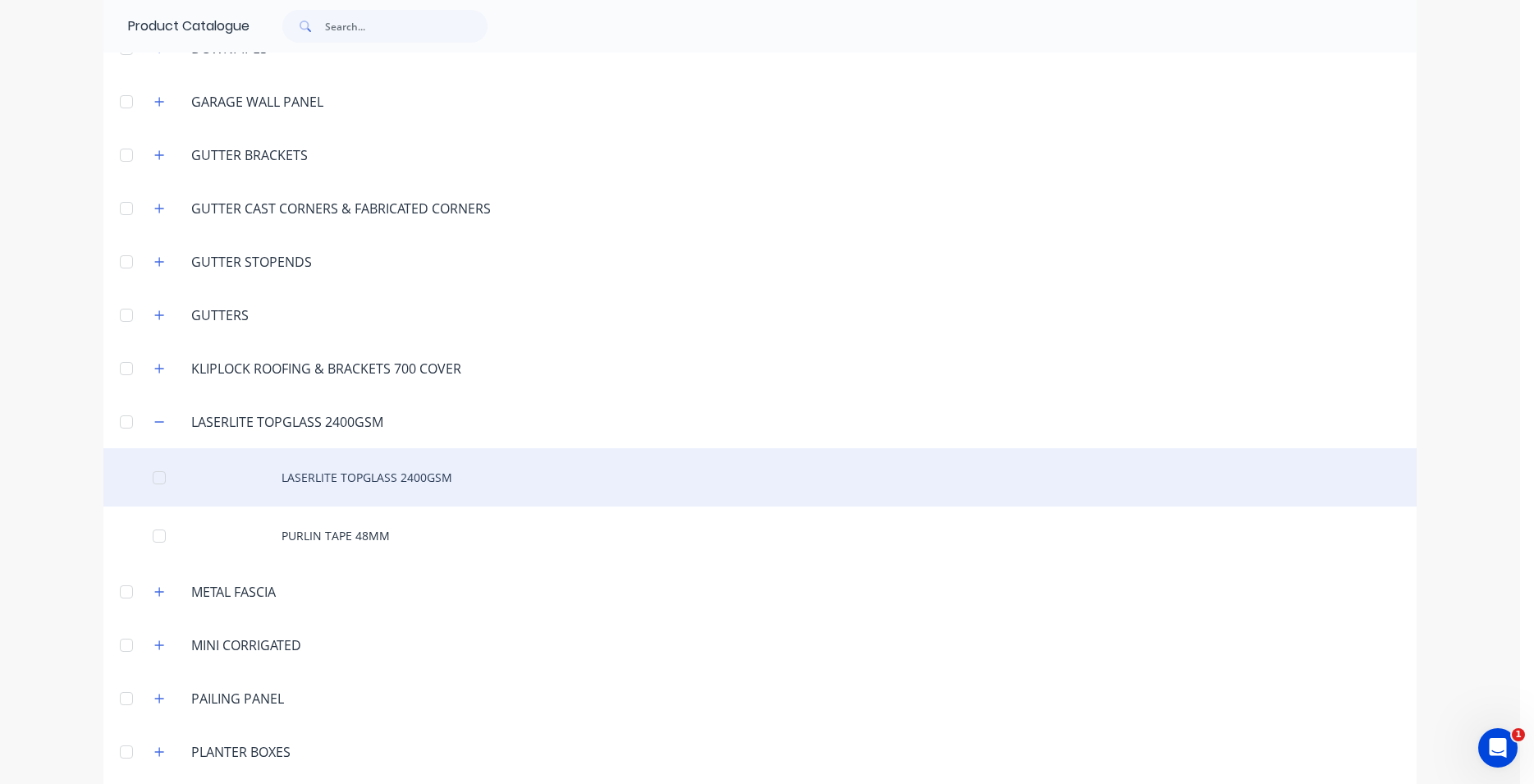
click at [370, 483] on div "LASERLITE TOPGLASS 2400GSM" at bounding box center [760, 476] width 1313 height 58
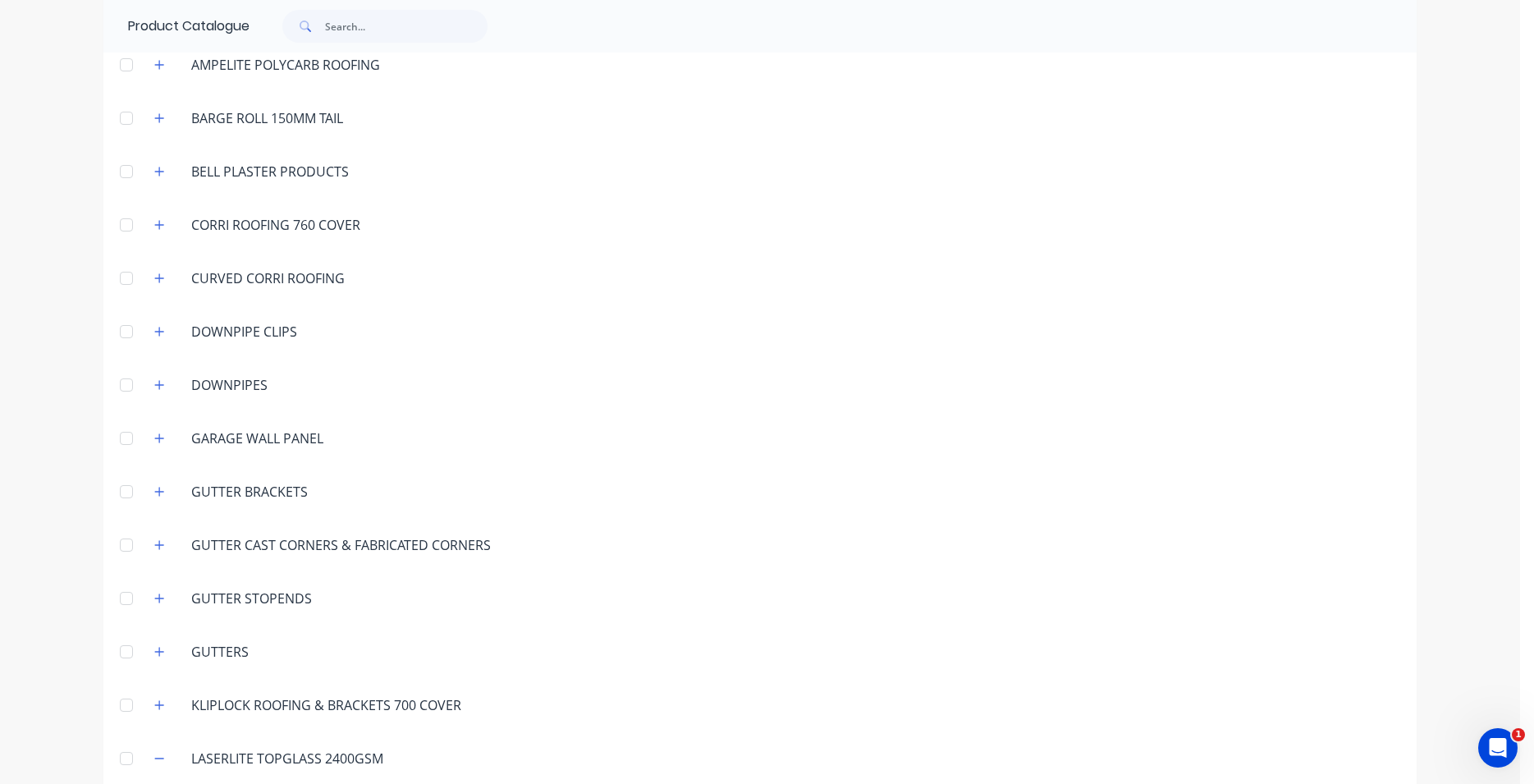
scroll to position [374, 0]
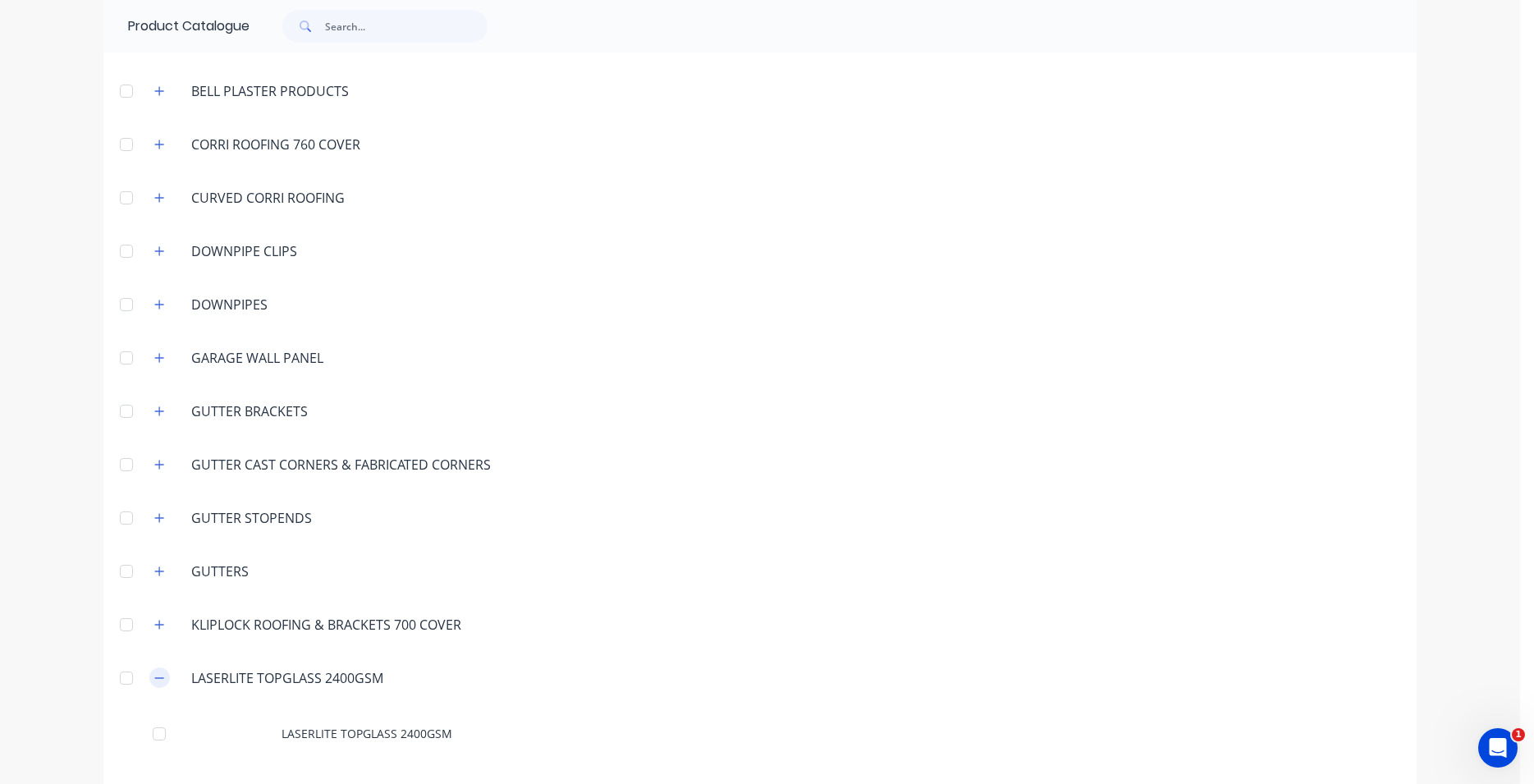
click at [154, 679] on icon "button" at bounding box center [159, 678] width 10 height 11
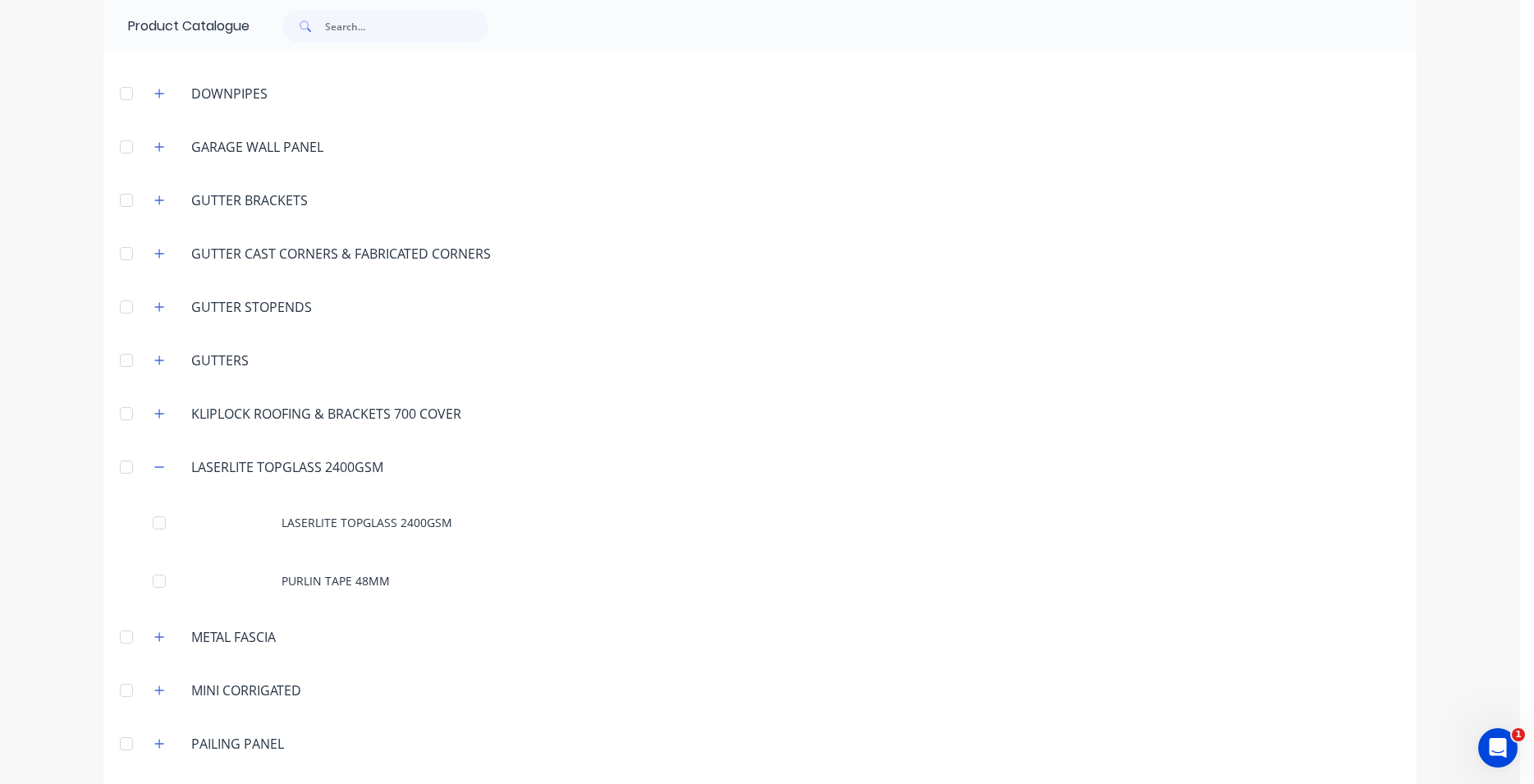
scroll to position [655, 0]
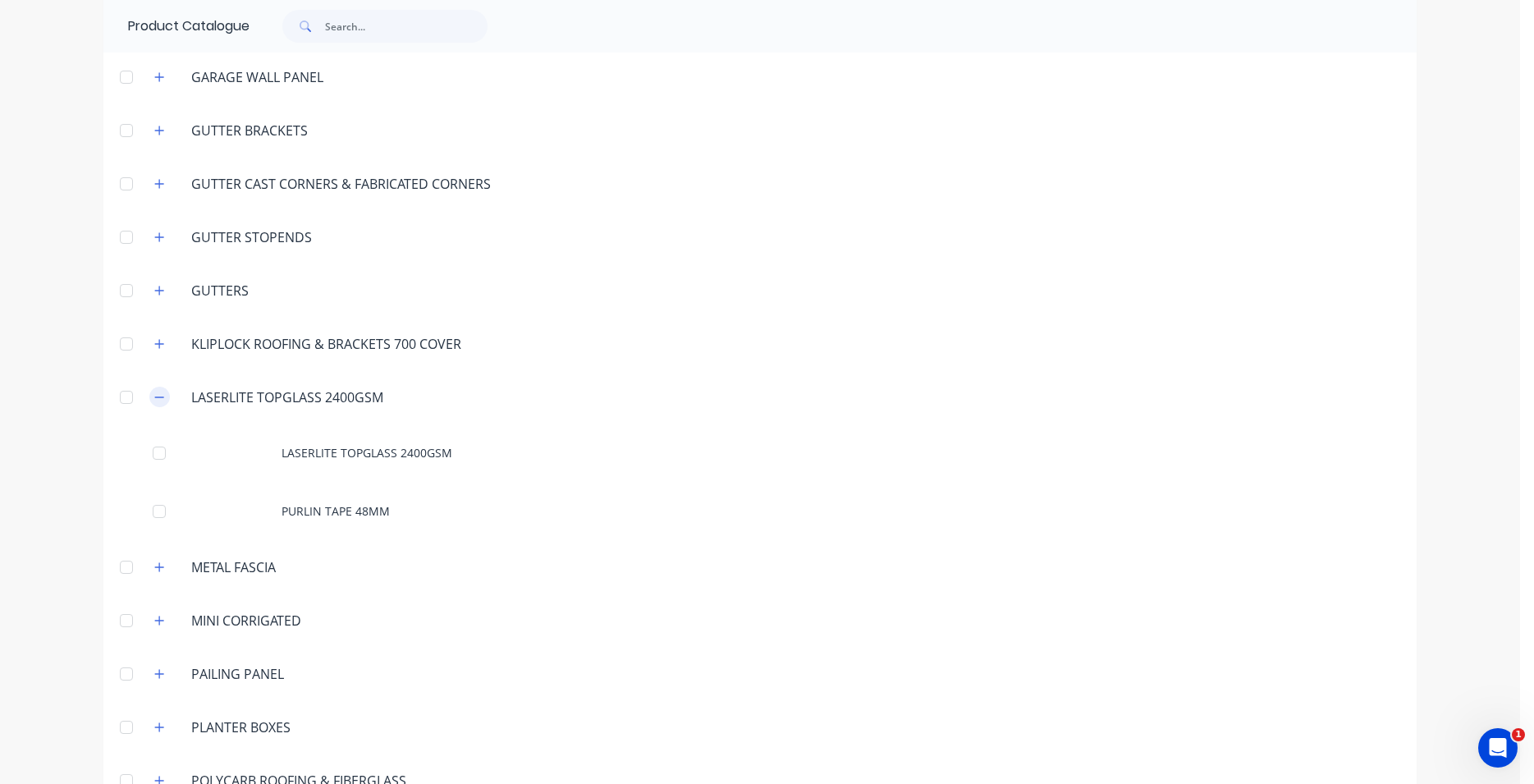
click at [154, 392] on icon "button" at bounding box center [159, 397] width 10 height 11
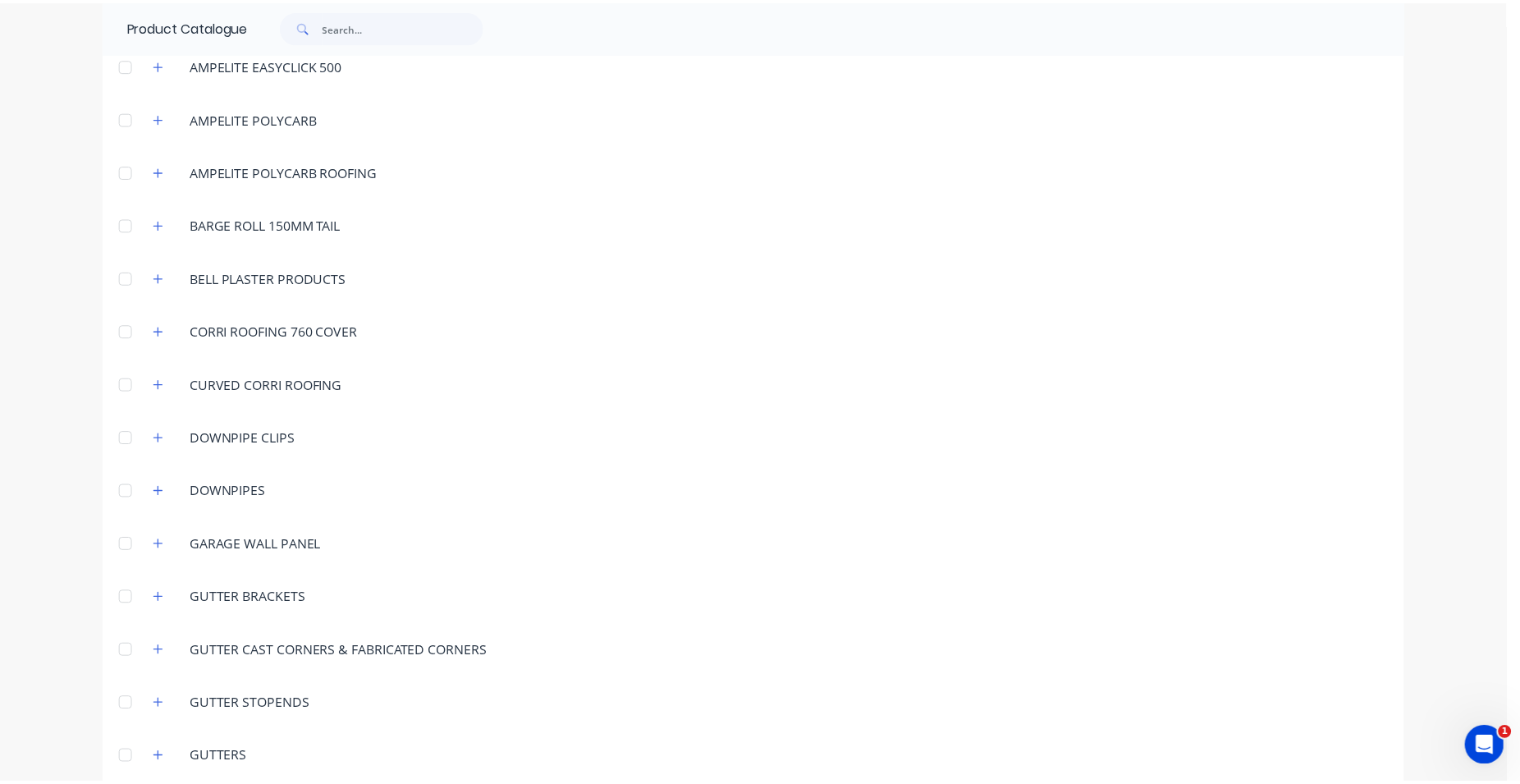
scroll to position [0, 0]
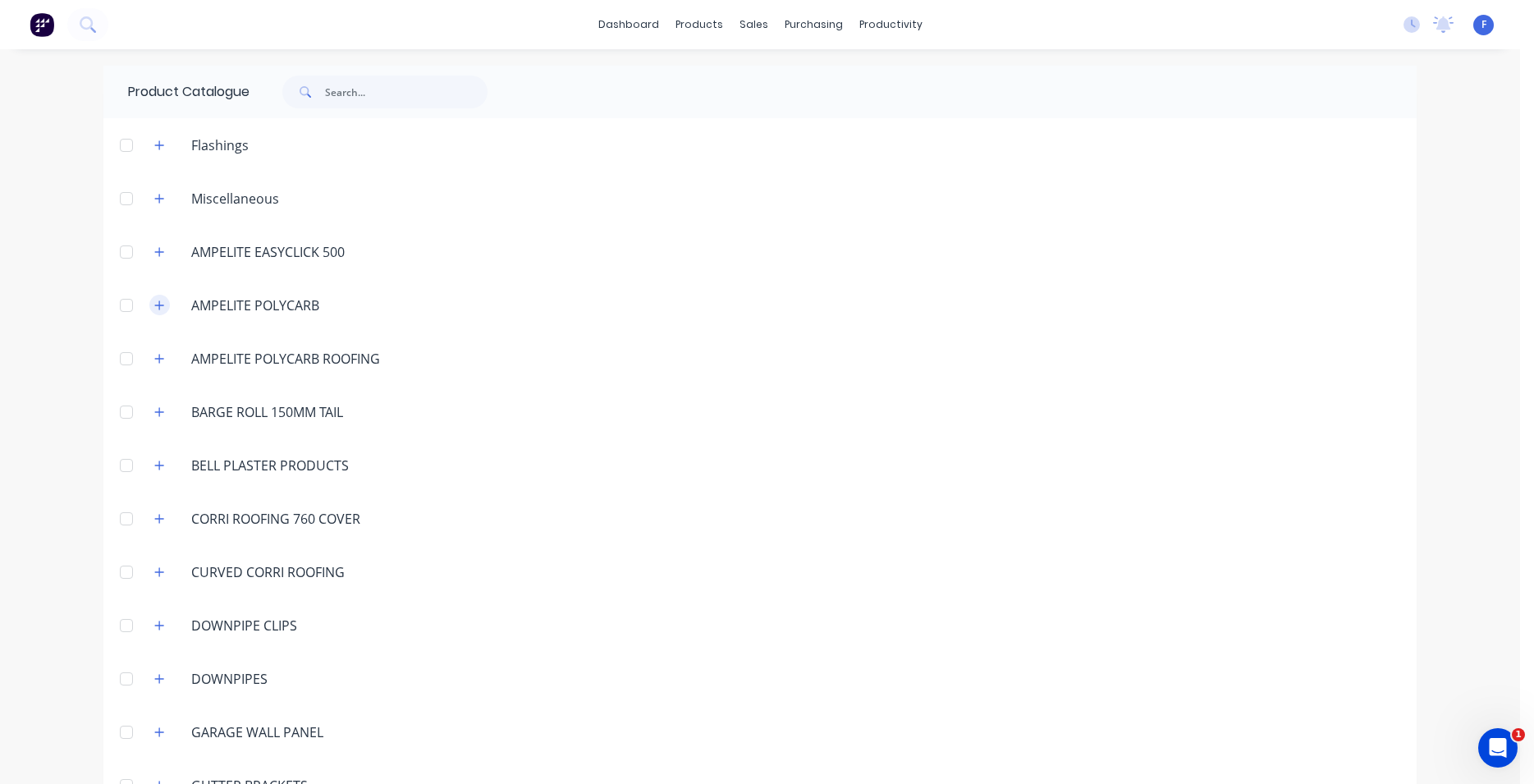
click at [155, 306] on icon "button" at bounding box center [160, 305] width 9 height 9
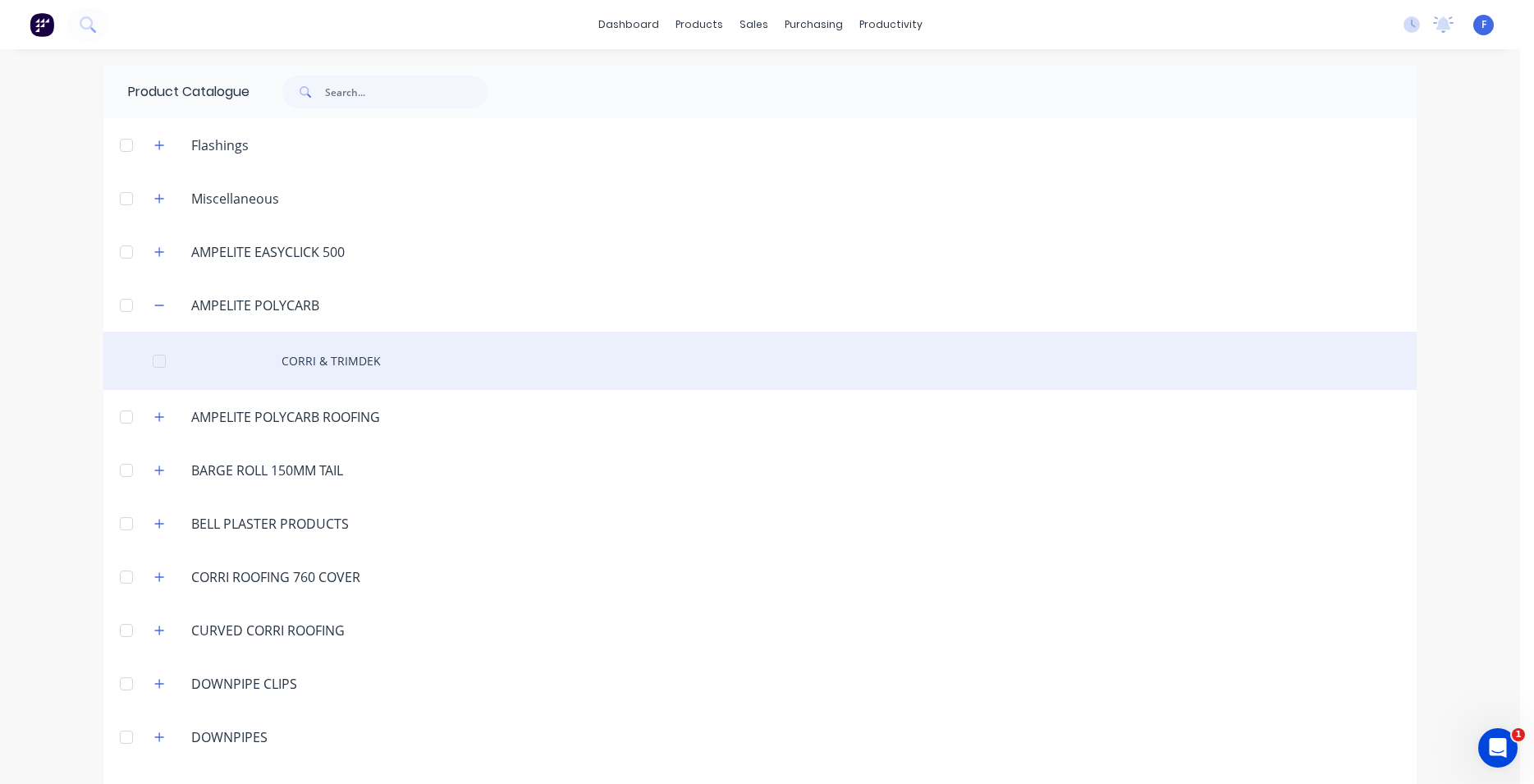
click at [298, 361] on div "CORRI & TRIMDEK" at bounding box center [760, 360] width 1313 height 58
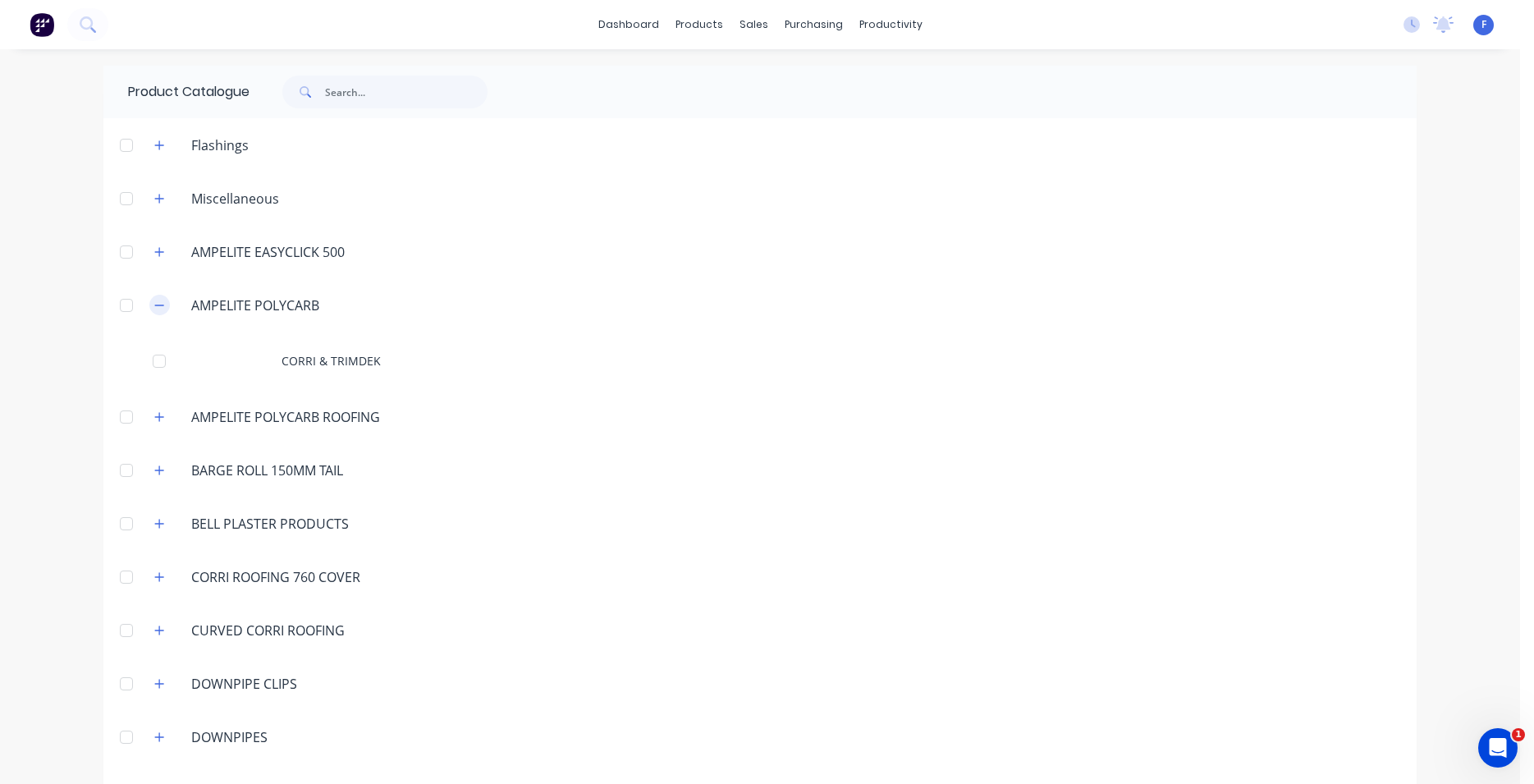
click at [154, 303] on icon "button" at bounding box center [159, 305] width 10 height 11
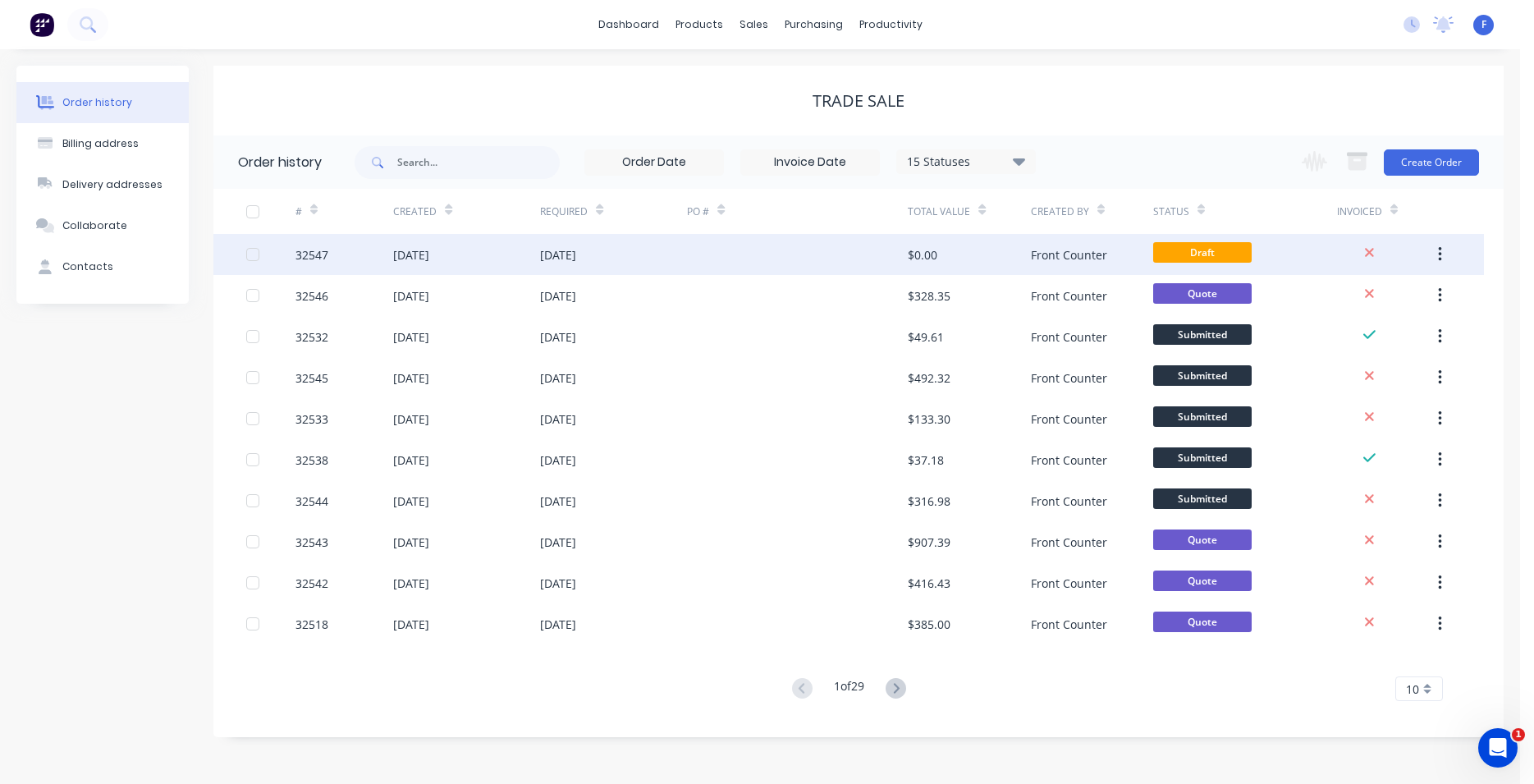
click at [777, 249] on div at bounding box center [797, 254] width 221 height 41
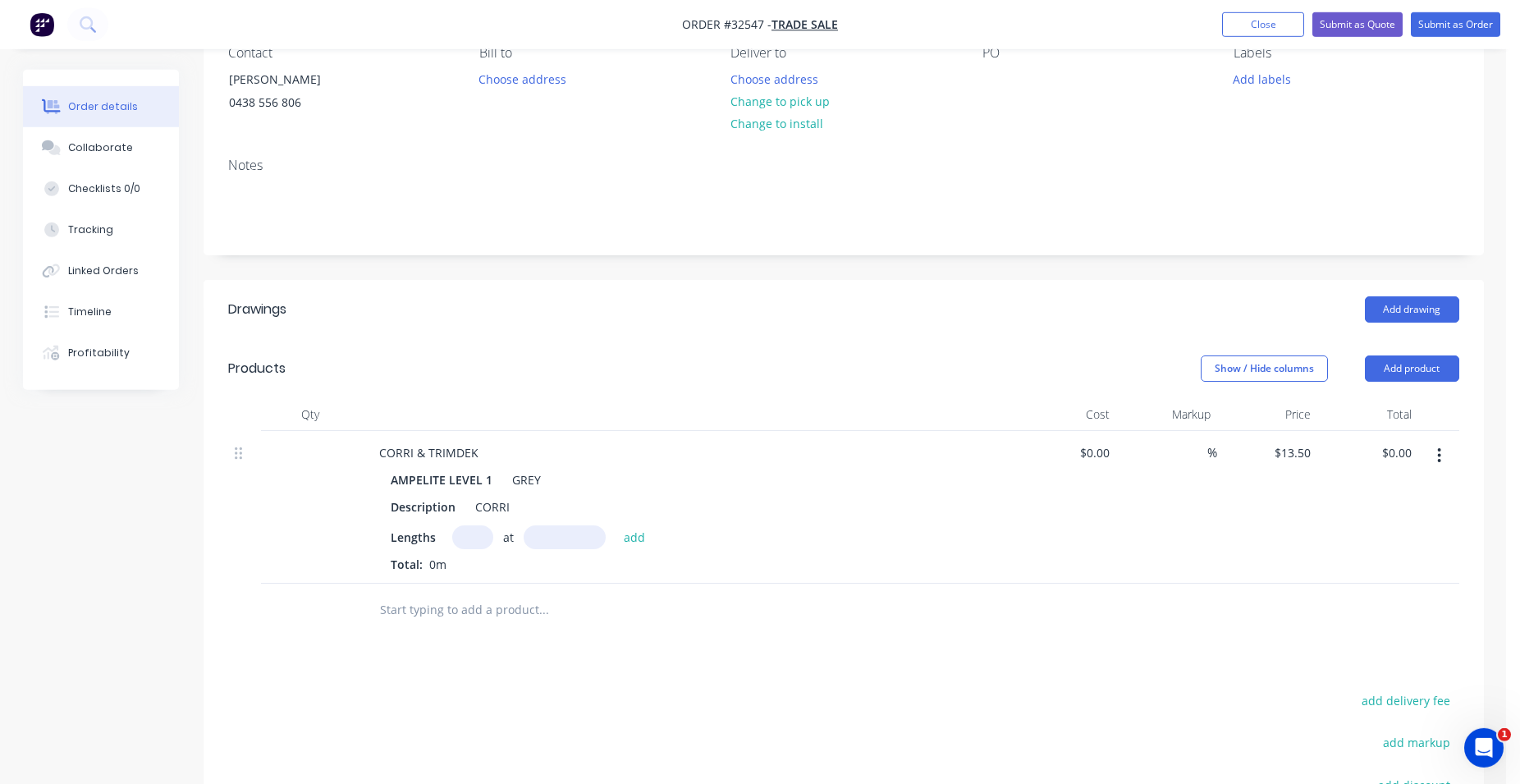
scroll to position [167, 0]
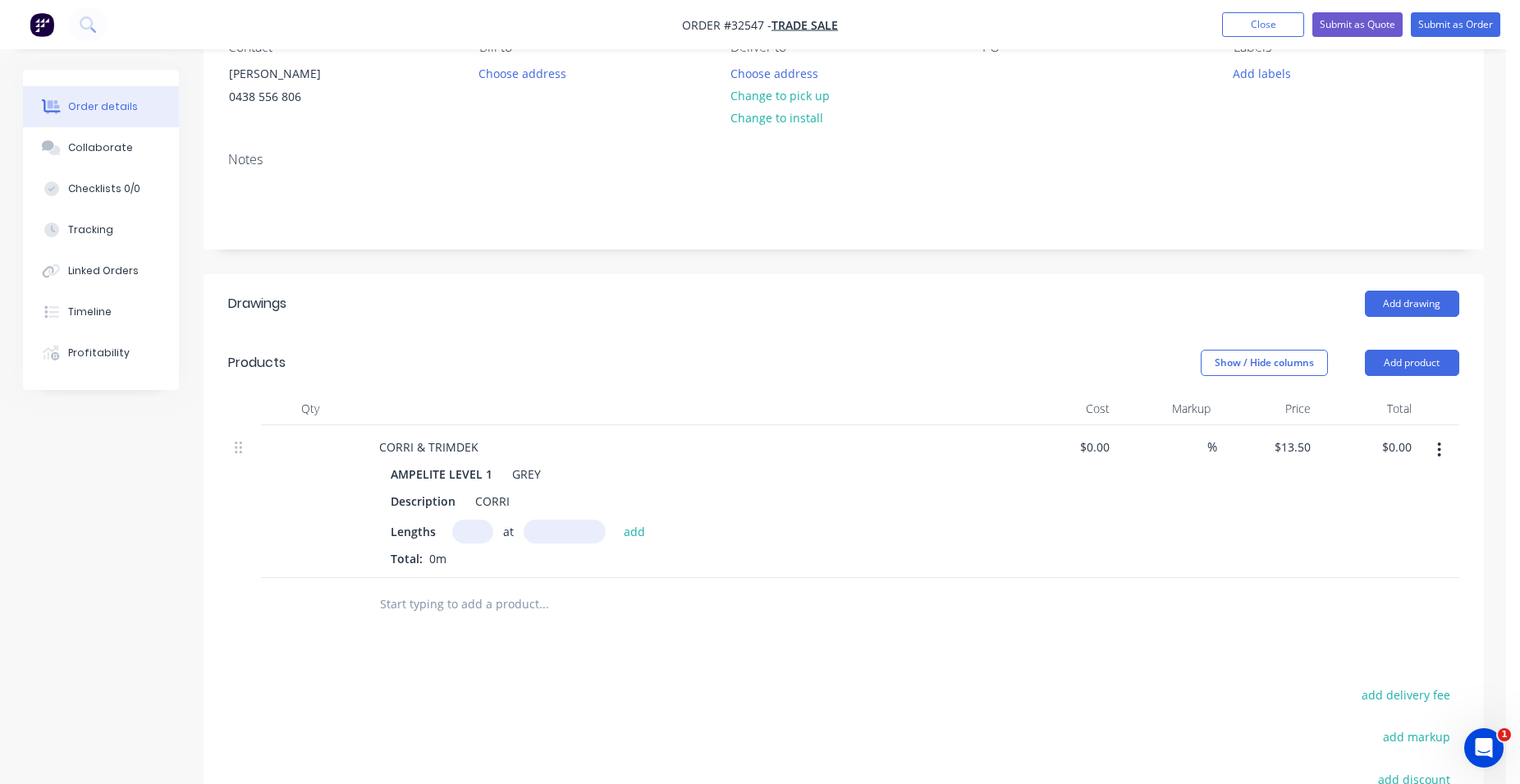
click at [477, 529] on input "text" at bounding box center [473, 532] width 41 height 24
type input "1"
click at [543, 536] on input "text" at bounding box center [564, 532] width 82 height 24
type input "1000mm"
click at [635, 529] on button "add" at bounding box center [635, 531] width 39 height 22
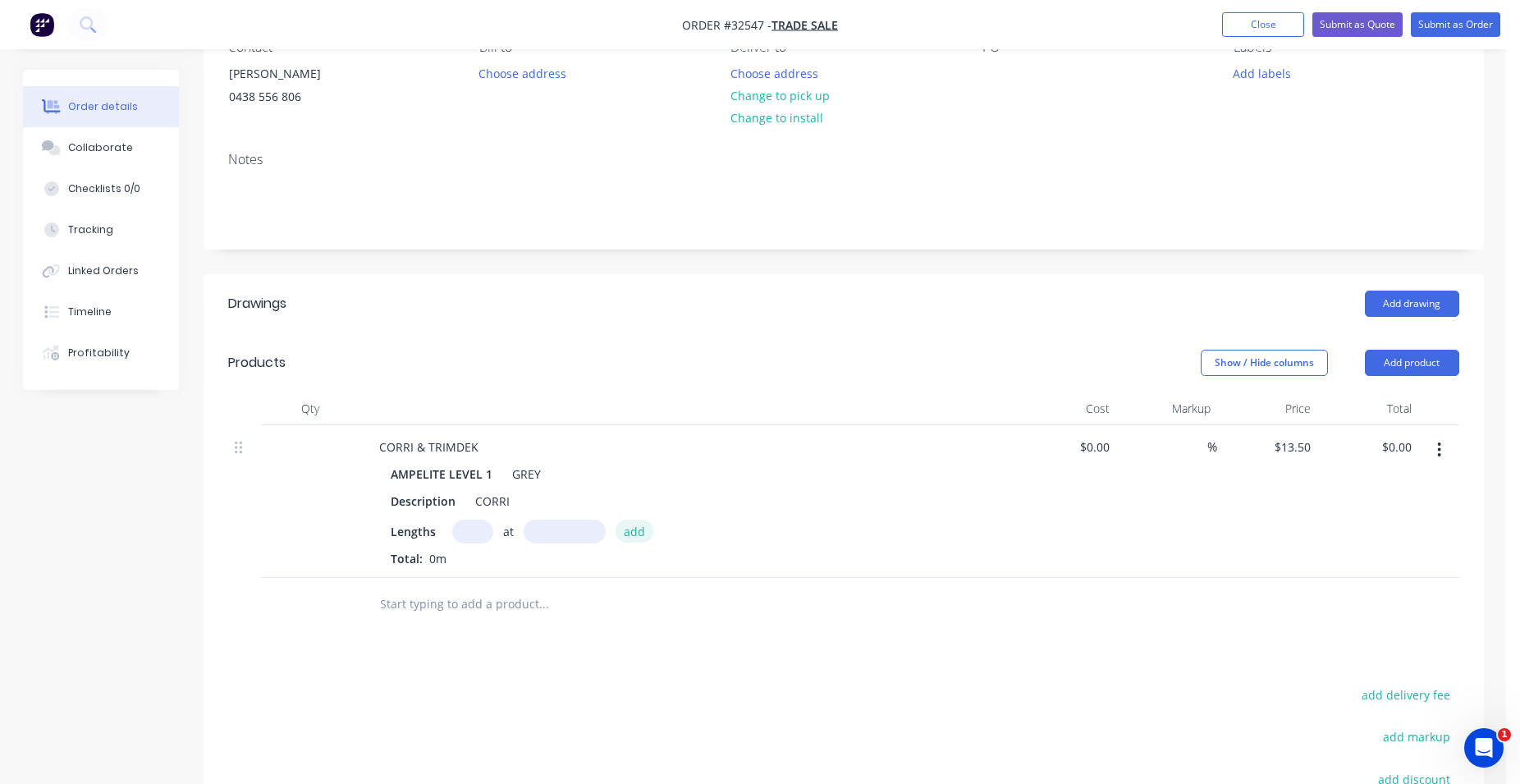
type input "$13.50"
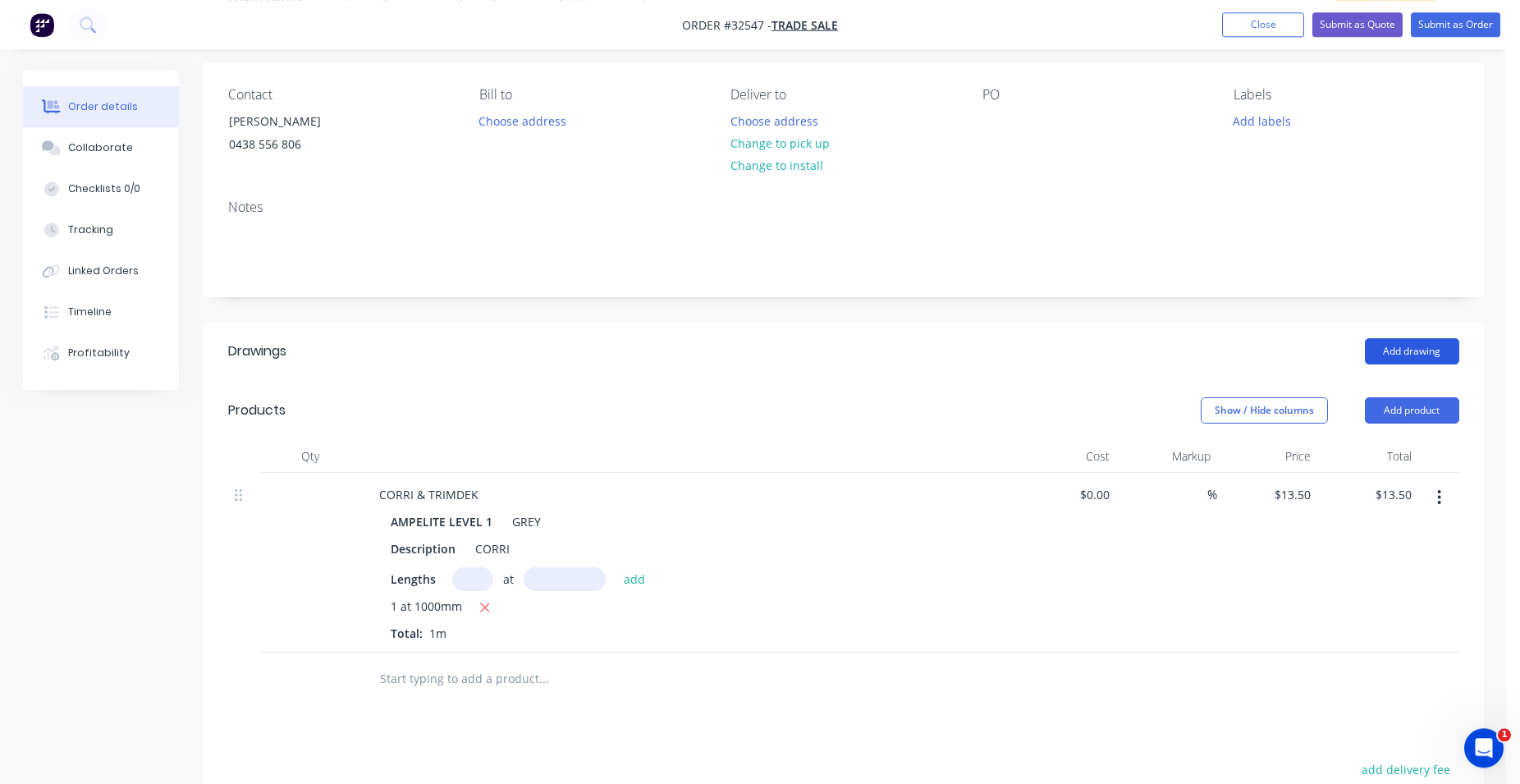
scroll to position [84, 0]
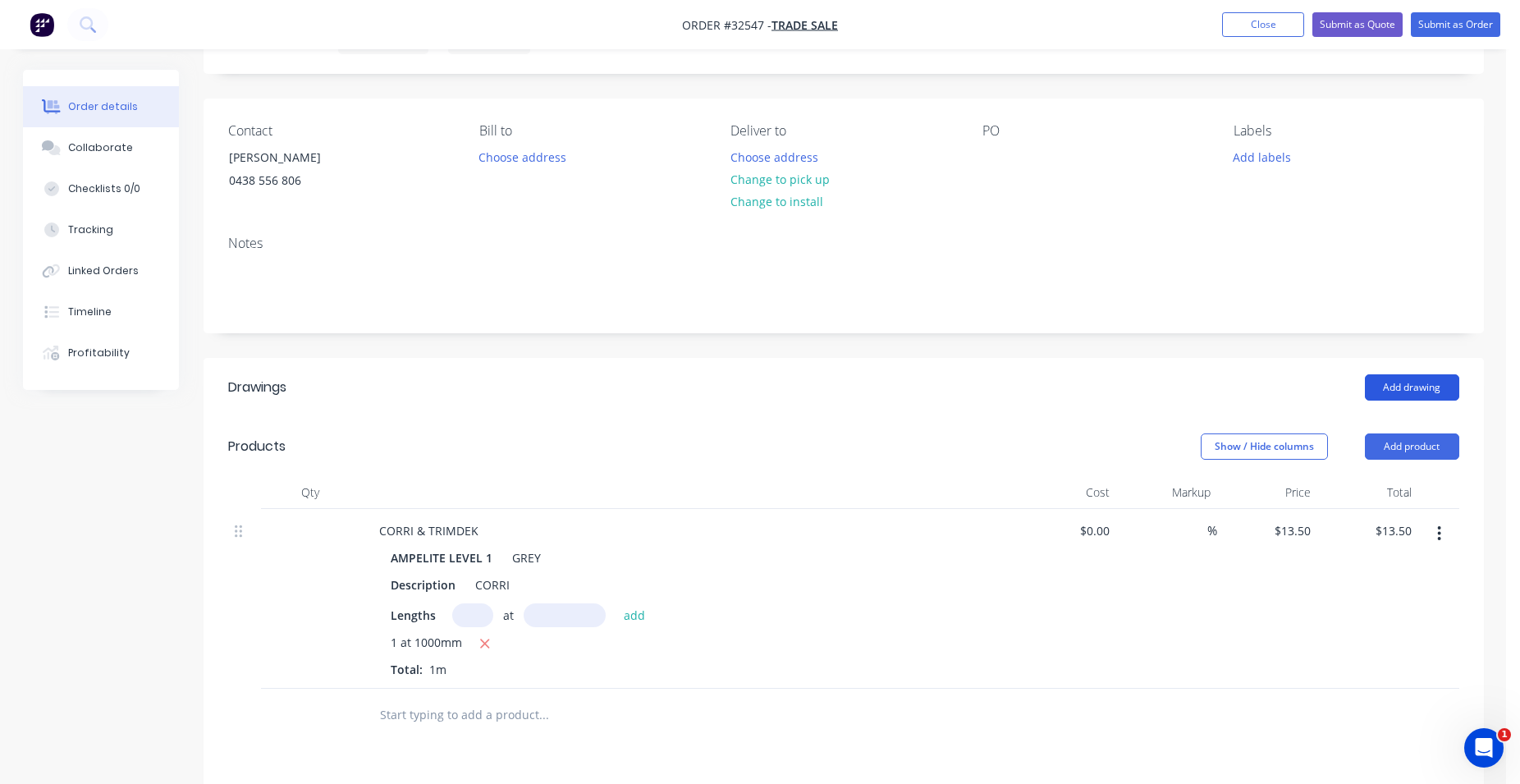
click at [1393, 384] on button "Add drawing" at bounding box center [1412, 387] width 94 height 26
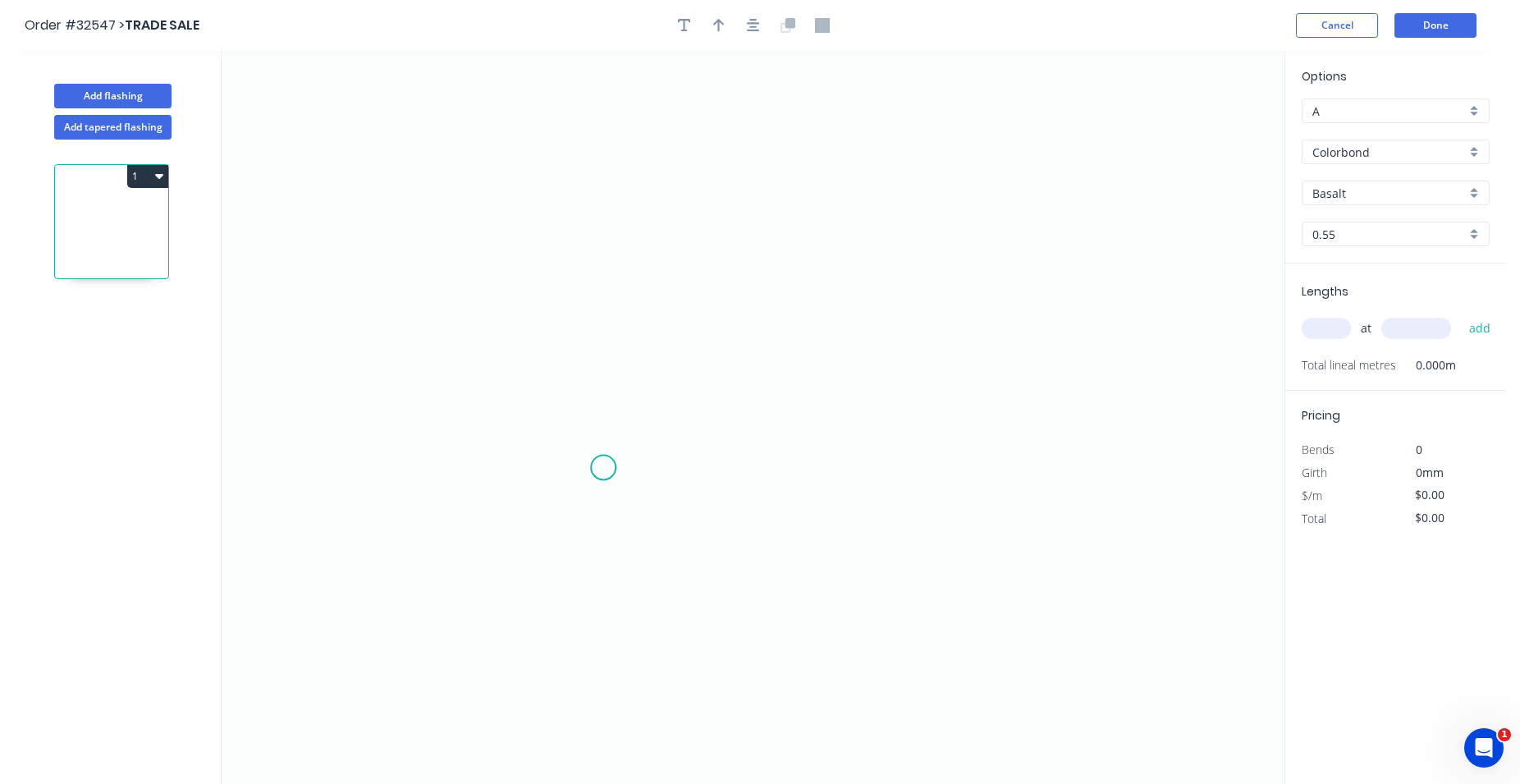
click at [600, 463] on icon "0" at bounding box center [753, 417] width 1063 height 733
click at [616, 484] on div "Delete point" at bounding box center [680, 488] width 165 height 33
drag, startPoint x: 558, startPoint y: 459, endPoint x: 572, endPoint y: 447, distance: 18.4
click at [572, 447] on icon "0" at bounding box center [753, 417] width 1063 height 733
drag, startPoint x: 572, startPoint y: 447, endPoint x: 730, endPoint y: 394, distance: 166.7
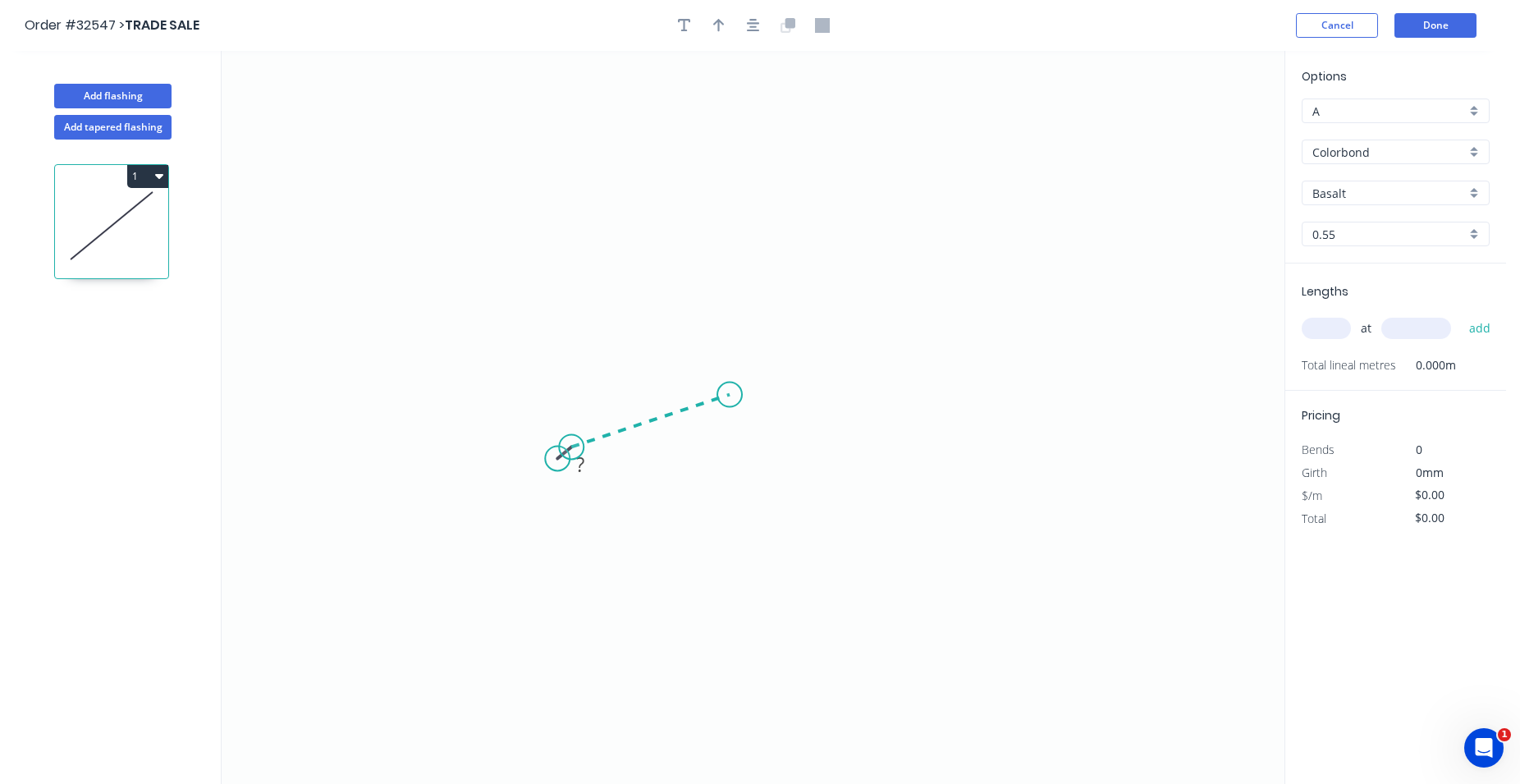
click at [730, 394] on icon "0 ?" at bounding box center [753, 417] width 1063 height 733
drag, startPoint x: 730, startPoint y: 394, endPoint x: 873, endPoint y: 439, distance: 149.9
click at [873, 439] on icon "0 ? ? ? º" at bounding box center [753, 417] width 1063 height 733
drag, startPoint x: 873, startPoint y: 439, endPoint x: 886, endPoint y: 447, distance: 15.3
click at [886, 447] on icon "0 ? ? ? ? º ? º" at bounding box center [753, 417] width 1063 height 733
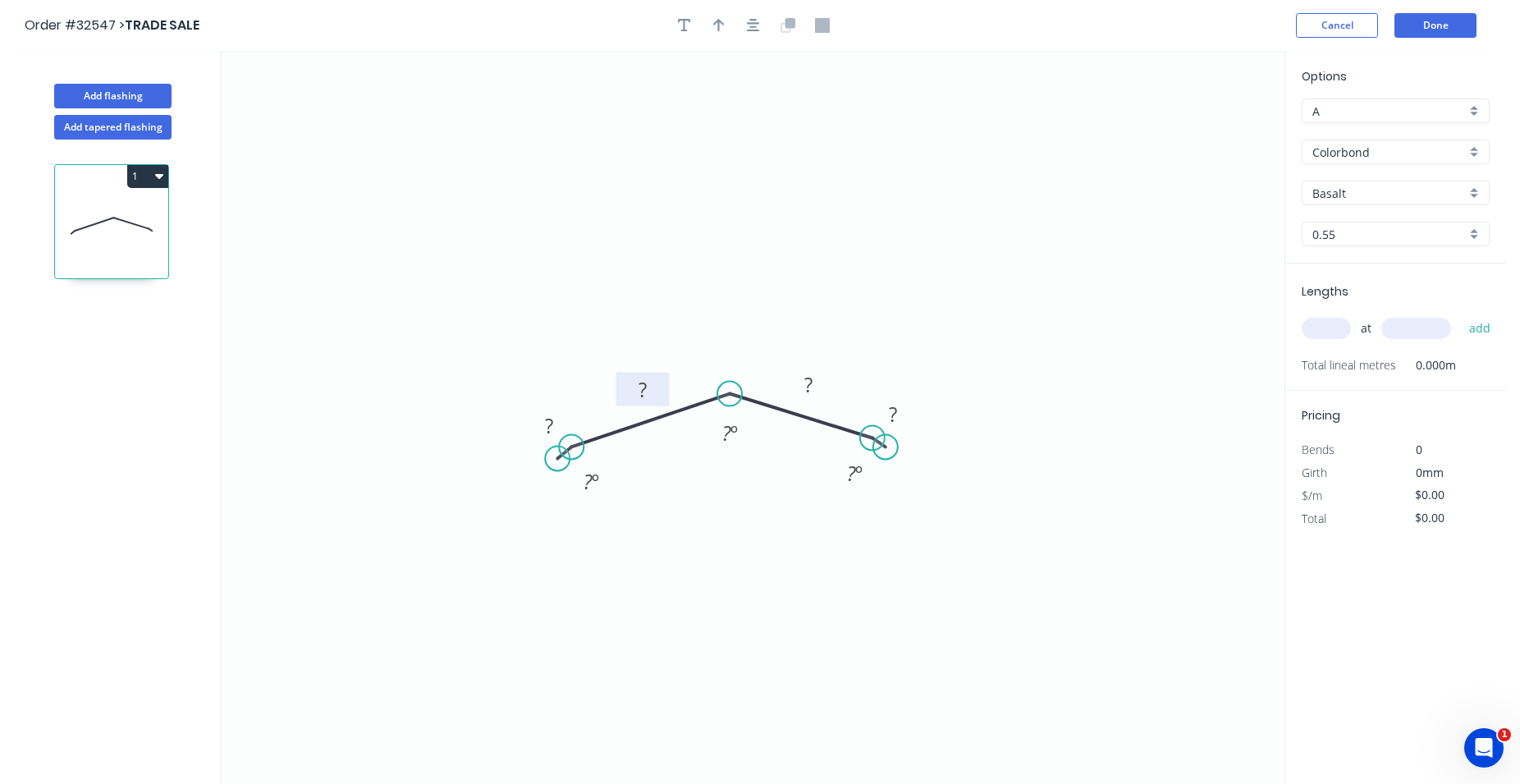
click at [661, 392] on rect at bounding box center [644, 390] width 54 height 33
click at [642, 390] on tspan "?" at bounding box center [643, 389] width 8 height 27
click at [645, 389] on tspan "?" at bounding box center [643, 389] width 8 height 27
click at [704, 346] on icon "0 ? 180 ? ? ? º ? º ? º" at bounding box center [753, 417] width 1063 height 733
click at [802, 377] on rect at bounding box center [809, 385] width 33 height 23
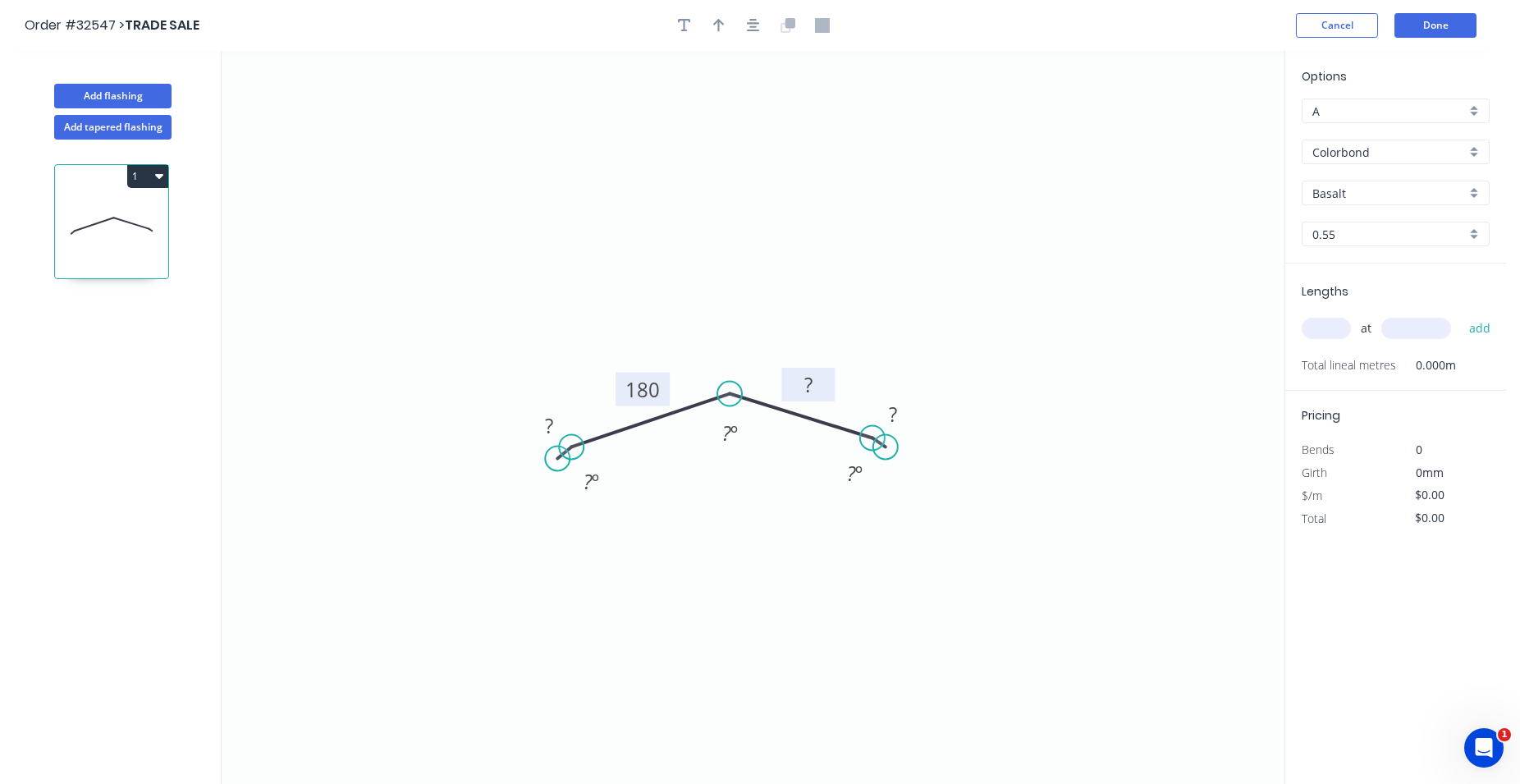
click at [815, 388] on rect at bounding box center [809, 385] width 33 height 23
click at [1040, 366] on icon "0 ? 180 180 ? ? º ? º ? º" at bounding box center [753, 417] width 1063 height 733
click at [897, 416] on tspan "?" at bounding box center [893, 414] width 8 height 27
click at [897, 417] on tspan "?" at bounding box center [893, 414] width 8 height 27
click at [552, 426] on tspan "?" at bounding box center [549, 425] width 8 height 27
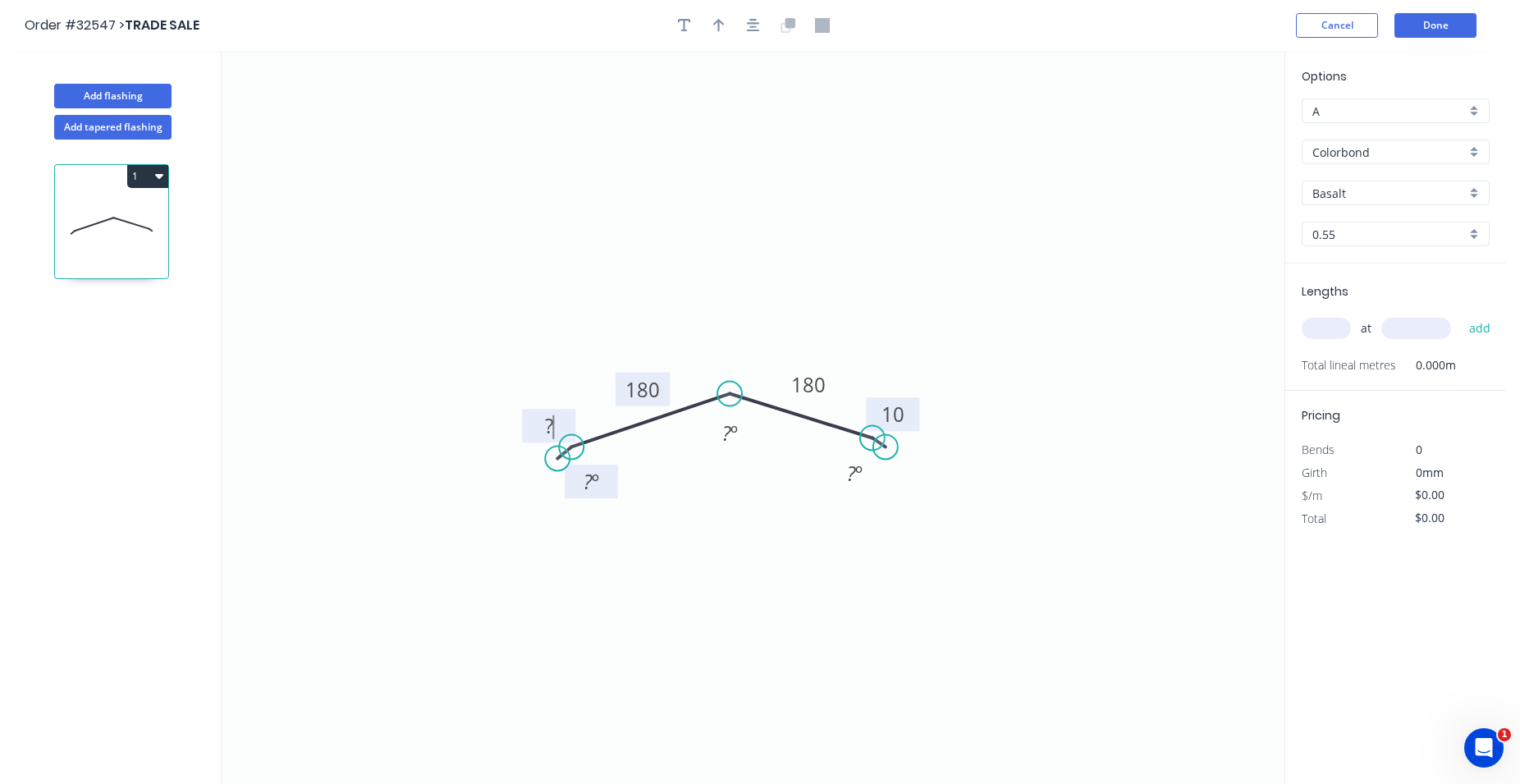
drag, startPoint x: 554, startPoint y: 426, endPoint x: 569, endPoint y: 493, distance: 68.7
click at [554, 427] on rect at bounding box center [549, 427] width 33 height 23
click at [1331, 330] on input "text" at bounding box center [1326, 328] width 49 height 21
type input "$20.90"
type input "1"
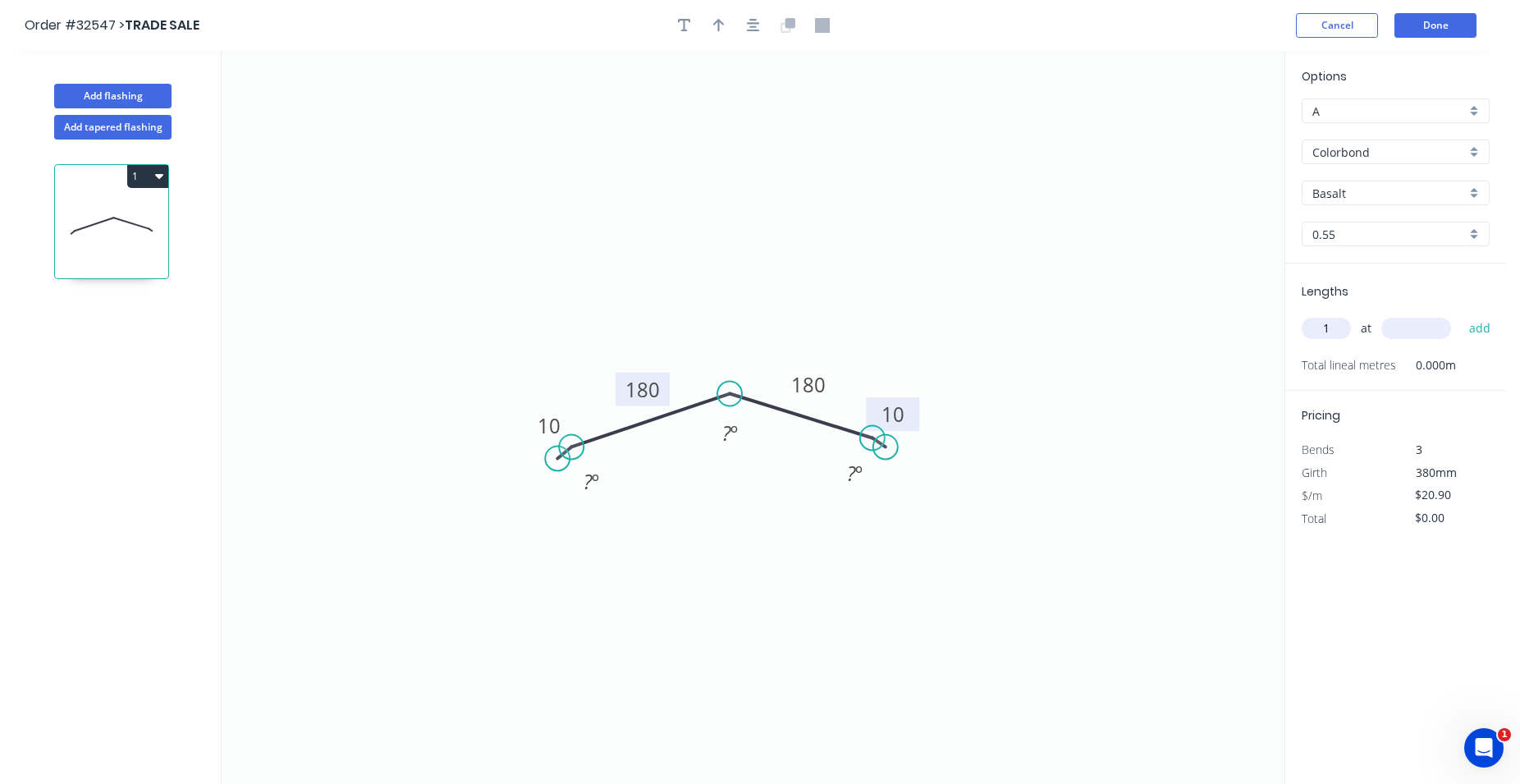
click at [1399, 326] on input "text" at bounding box center [1417, 328] width 70 height 21
type input "1000"
click at [1478, 323] on button "add" at bounding box center [1480, 328] width 39 height 28
type input "$20.90"
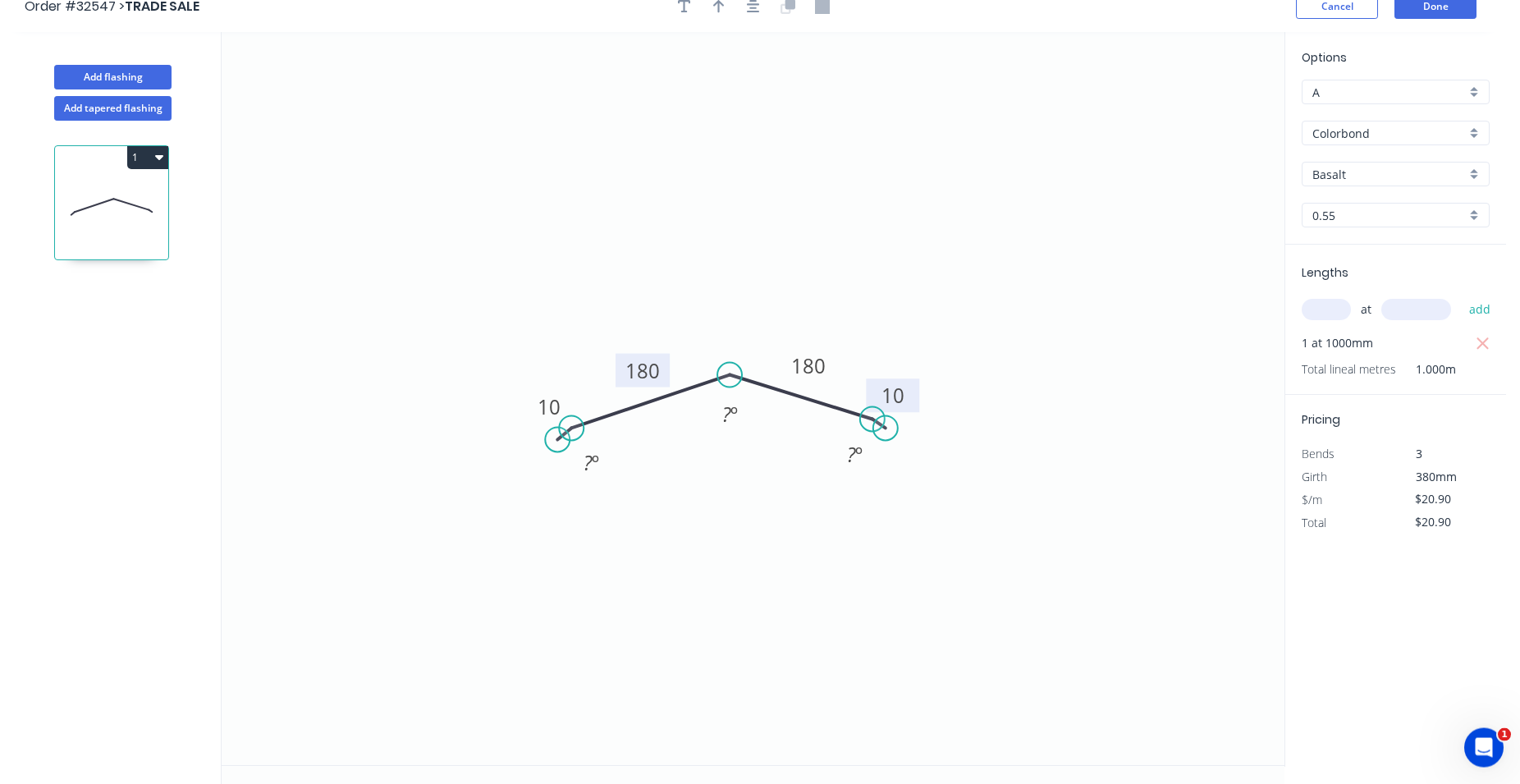
scroll to position [30, 0]
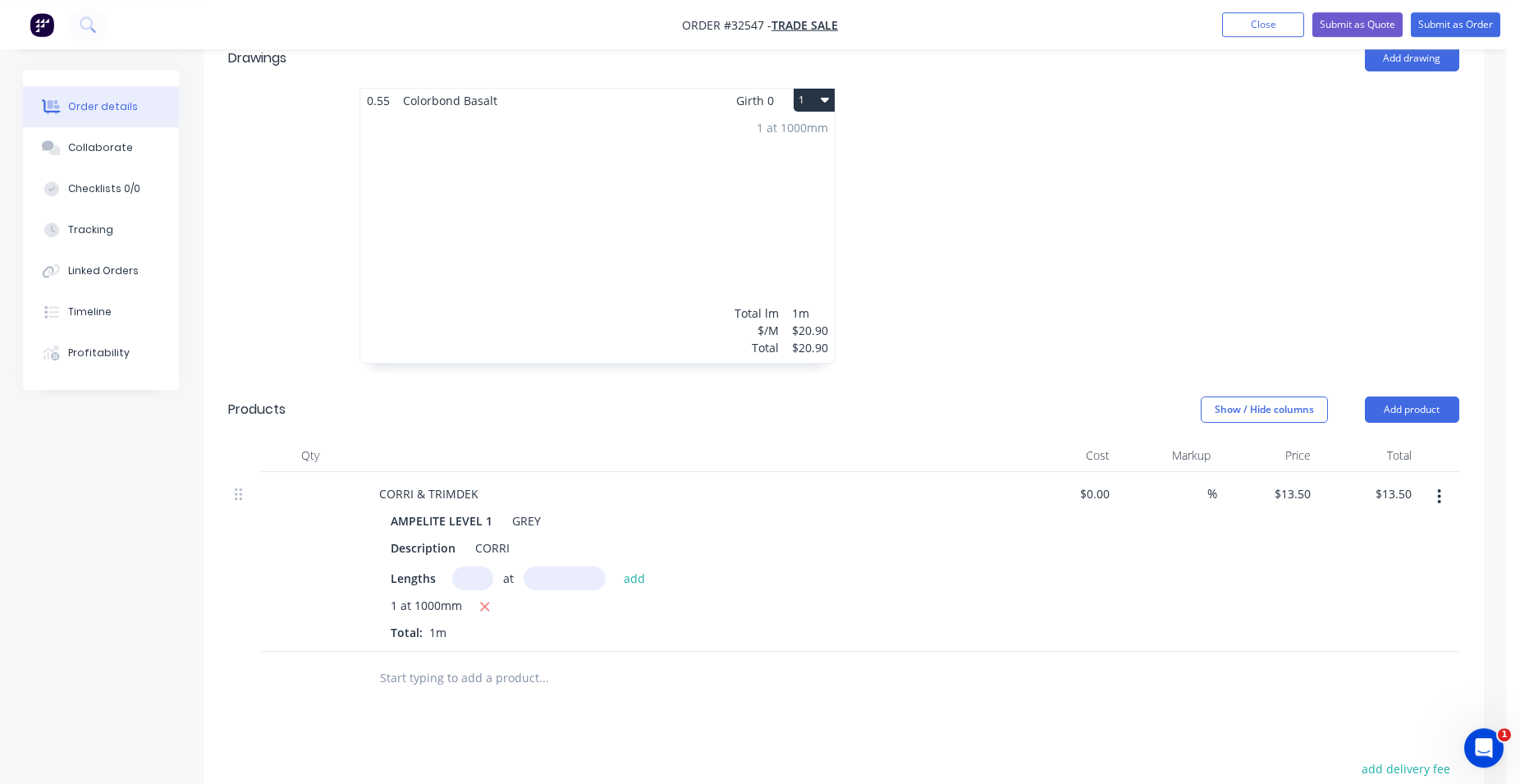
scroll to position [335, 0]
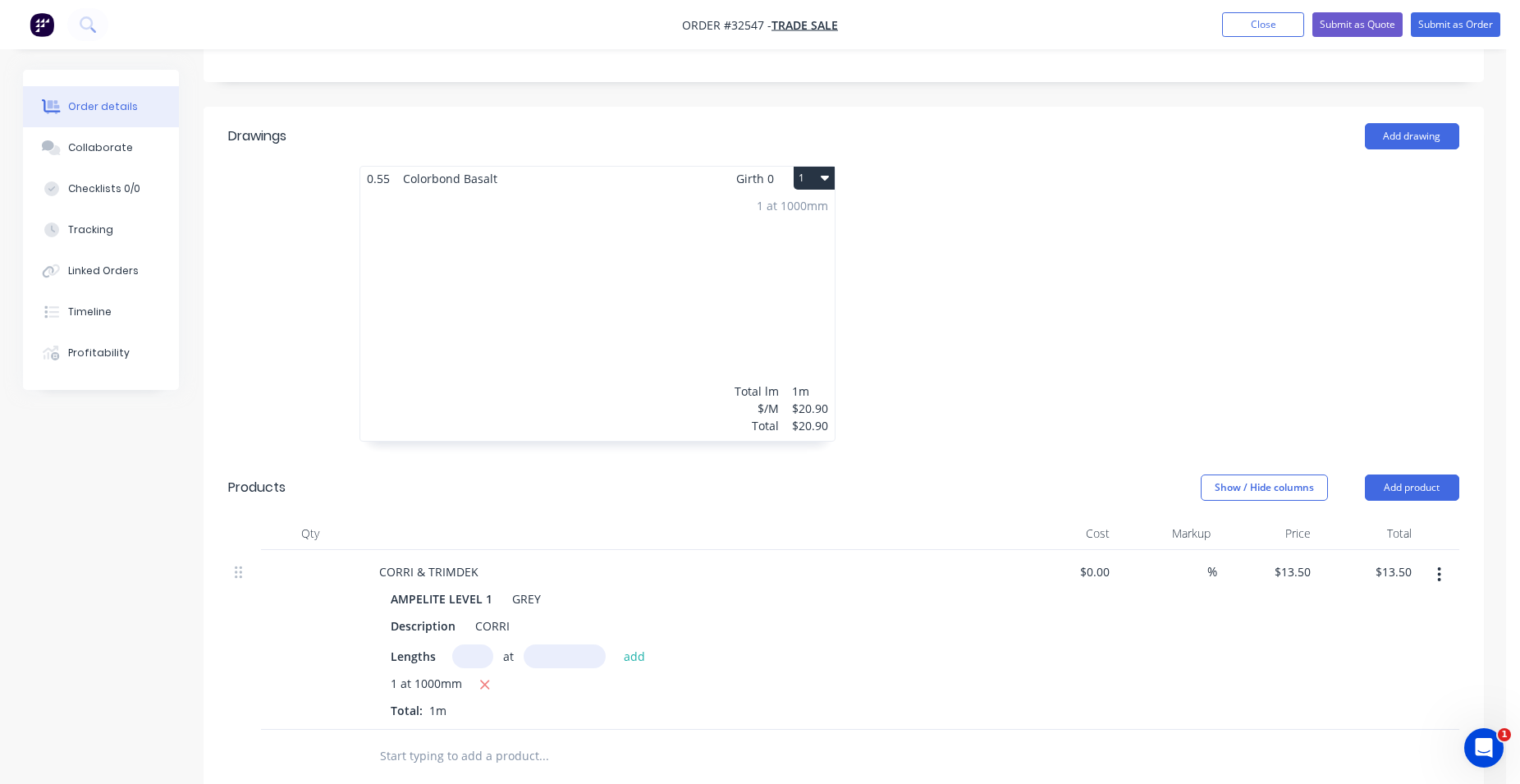
click at [655, 289] on div "1 at 1000mm Total lm $/M Total 1m $20.90 $20.90" at bounding box center [597, 315] width 475 height 250
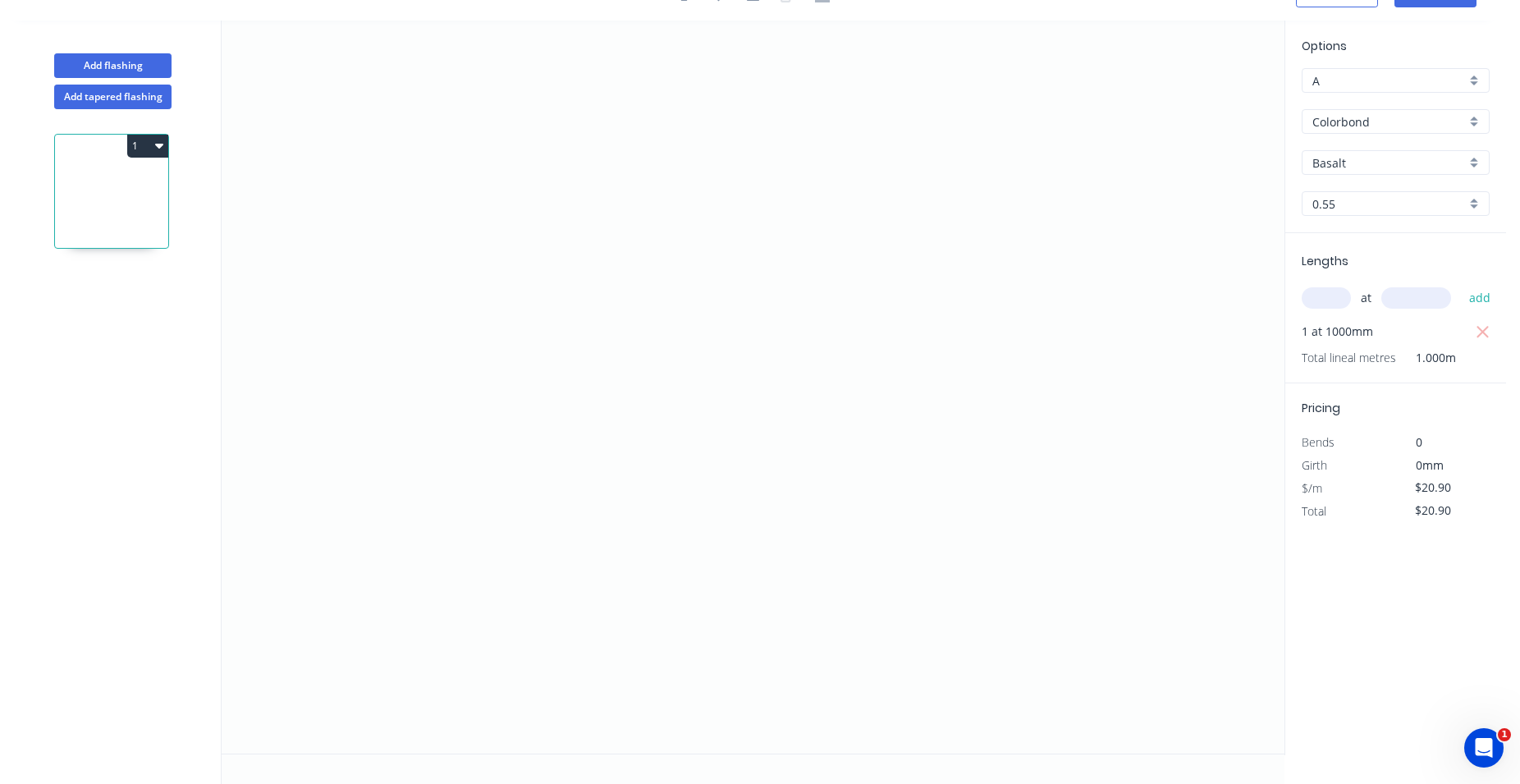
scroll to position [30, 0]
click at [1381, 166] on input "Basalt" at bounding box center [1389, 163] width 153 height 18
click at [1345, 118] on input "Colorbond" at bounding box center [1389, 122] width 153 height 18
click at [1348, 237] on div "Zinc" at bounding box center [1396, 239] width 187 height 29
type input "Zinc"
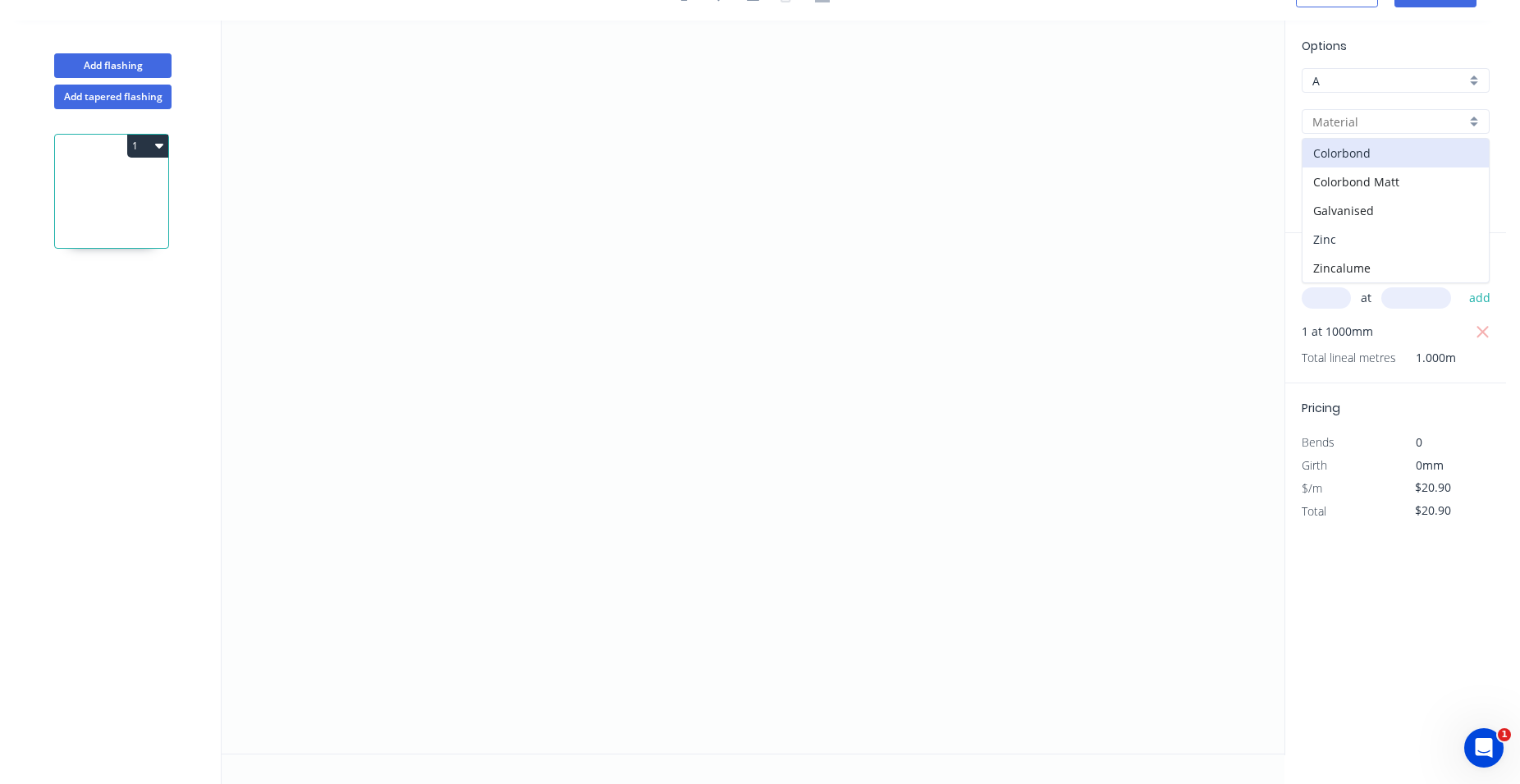
type input "Zinc"
type input "$0.00"
click at [1324, 297] on input "text" at bounding box center [1326, 297] width 49 height 21
click at [1478, 328] on icon "button" at bounding box center [1482, 332] width 12 height 12
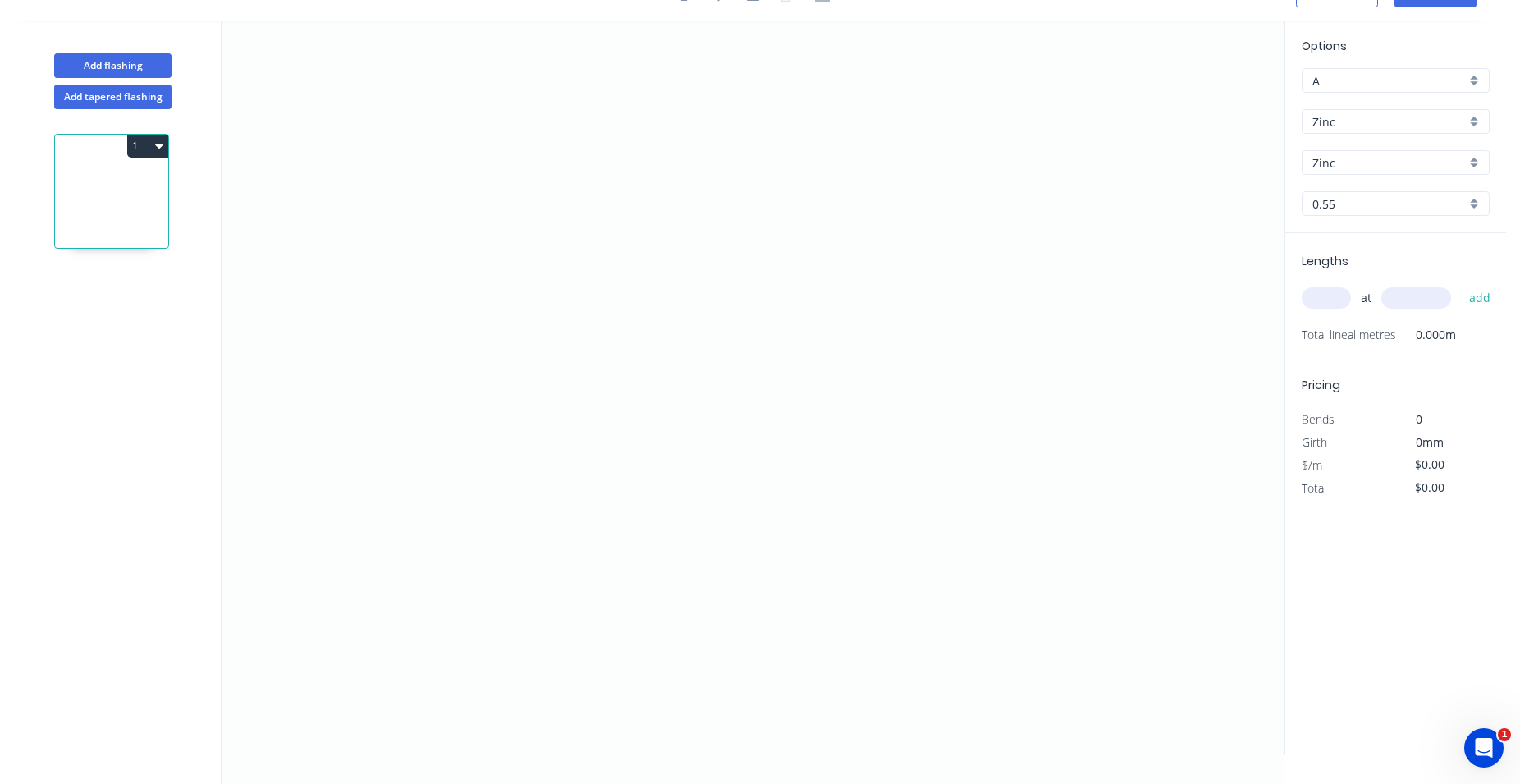
click at [1334, 303] on input "text" at bounding box center [1326, 297] width 49 height 21
type input "1"
click at [1403, 300] on input "text" at bounding box center [1417, 297] width 70 height 21
type input "1000"
click at [1478, 296] on button "add" at bounding box center [1480, 298] width 39 height 28
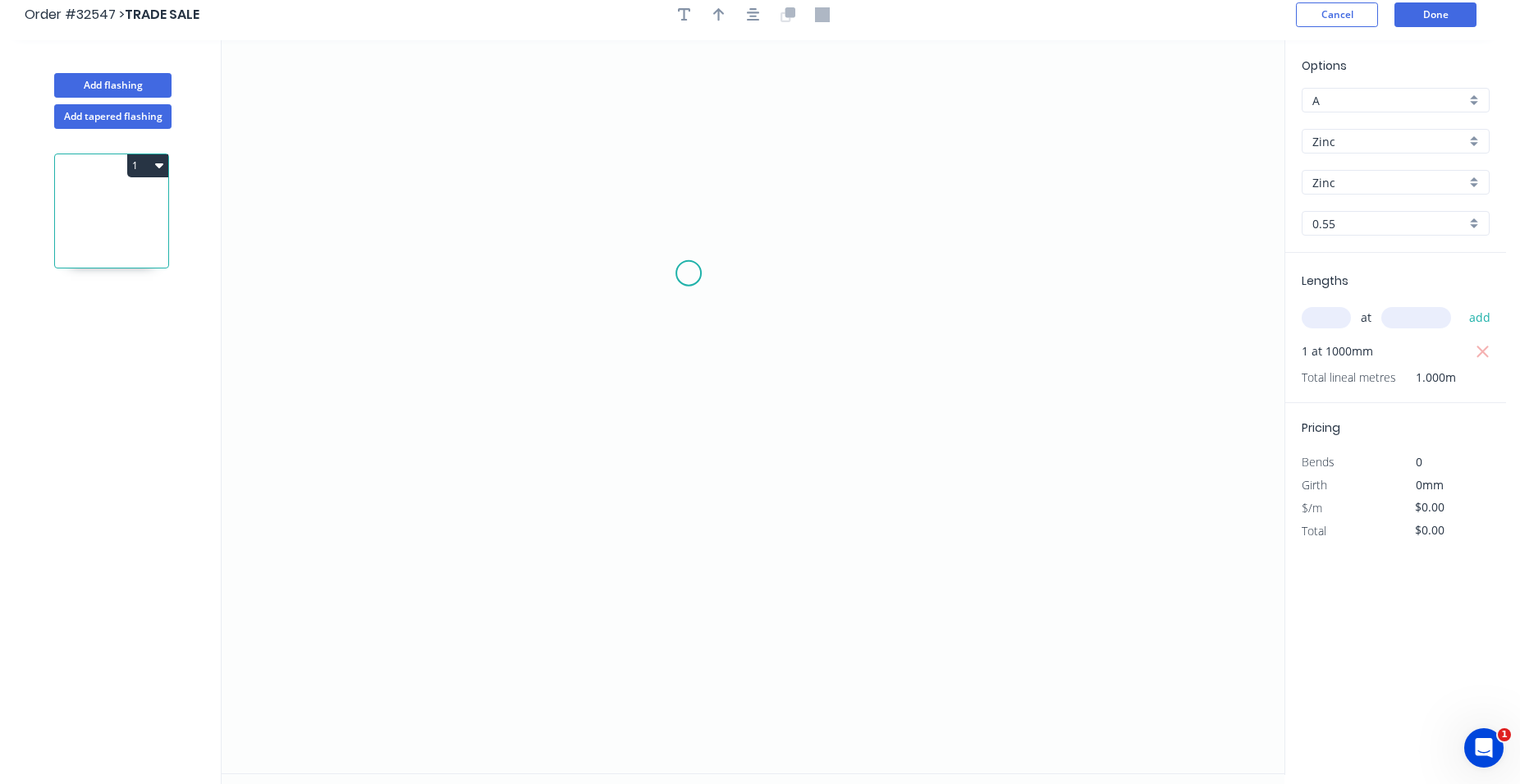
scroll to position [0, 0]
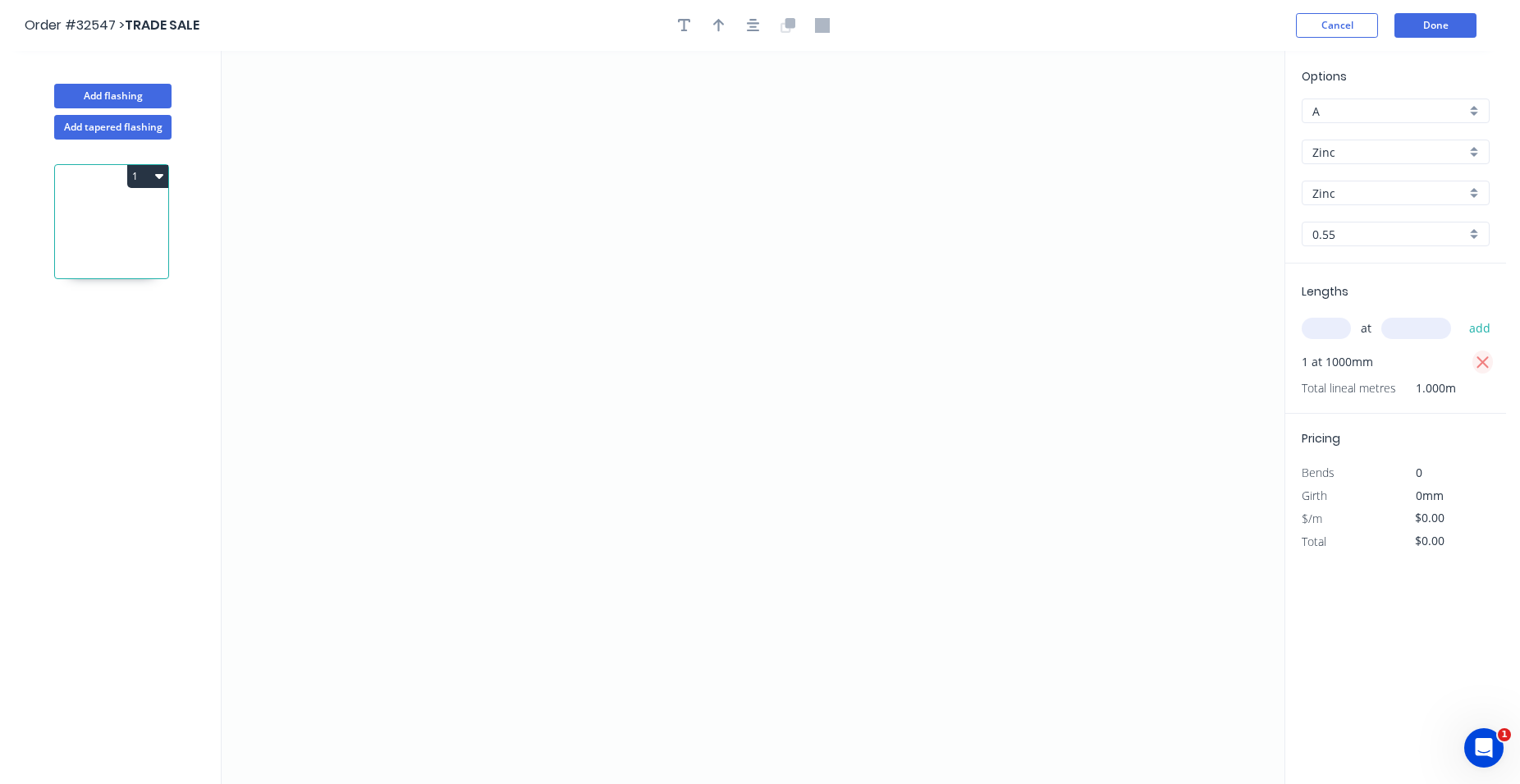
click at [1479, 356] on icon "button" at bounding box center [1483, 362] width 15 height 19
click at [660, 382] on icon "0" at bounding box center [753, 417] width 1063 height 733
drag, startPoint x: 657, startPoint y: 384, endPoint x: 675, endPoint y: 371, distance: 22.2
click at [675, 371] on icon "0" at bounding box center [753, 417] width 1063 height 733
drag, startPoint x: 675, startPoint y: 371, endPoint x: 812, endPoint y: 344, distance: 139.6
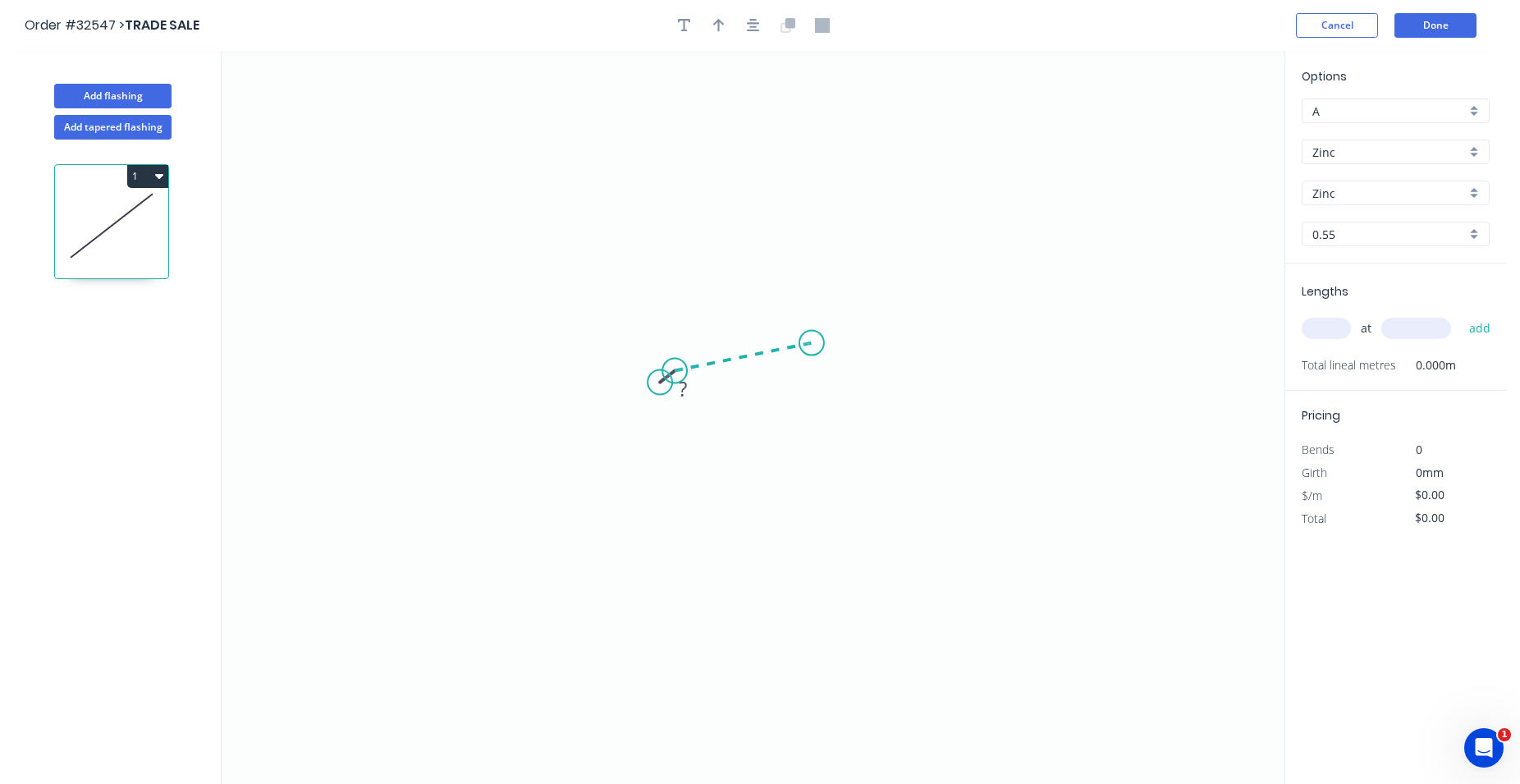
click at [812, 344] on icon "0 ?" at bounding box center [753, 417] width 1063 height 733
drag, startPoint x: 831, startPoint y: 346, endPoint x: 937, endPoint y: 378, distance: 110.7
click at [937, 378] on icon "0 ? ? ? º" at bounding box center [753, 417] width 1063 height 733
drag, startPoint x: 937, startPoint y: 378, endPoint x: 950, endPoint y: 390, distance: 17.7
click at [950, 390] on icon "0 ? ? ? ? º ? º" at bounding box center [753, 417] width 1063 height 733
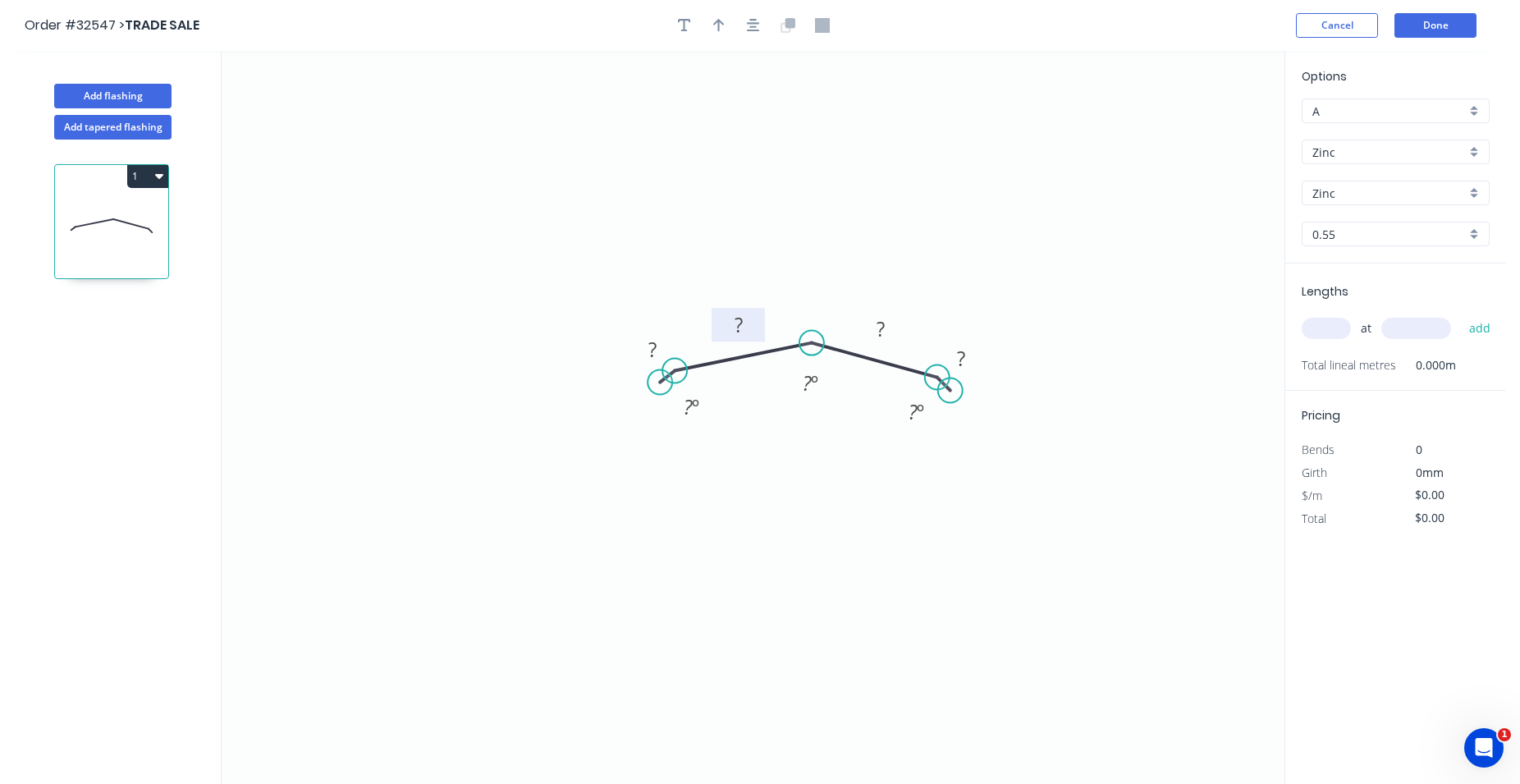
click at [742, 329] on tspan "?" at bounding box center [739, 324] width 8 height 27
click at [743, 331] on rect at bounding box center [739, 325] width 33 height 23
click at [892, 331] on rect at bounding box center [881, 330] width 33 height 23
click at [885, 332] on tspan "?" at bounding box center [880, 328] width 8 height 27
click at [917, 250] on icon "0 ? 180 ?180 ? ? º ? º ? º" at bounding box center [753, 417] width 1063 height 733
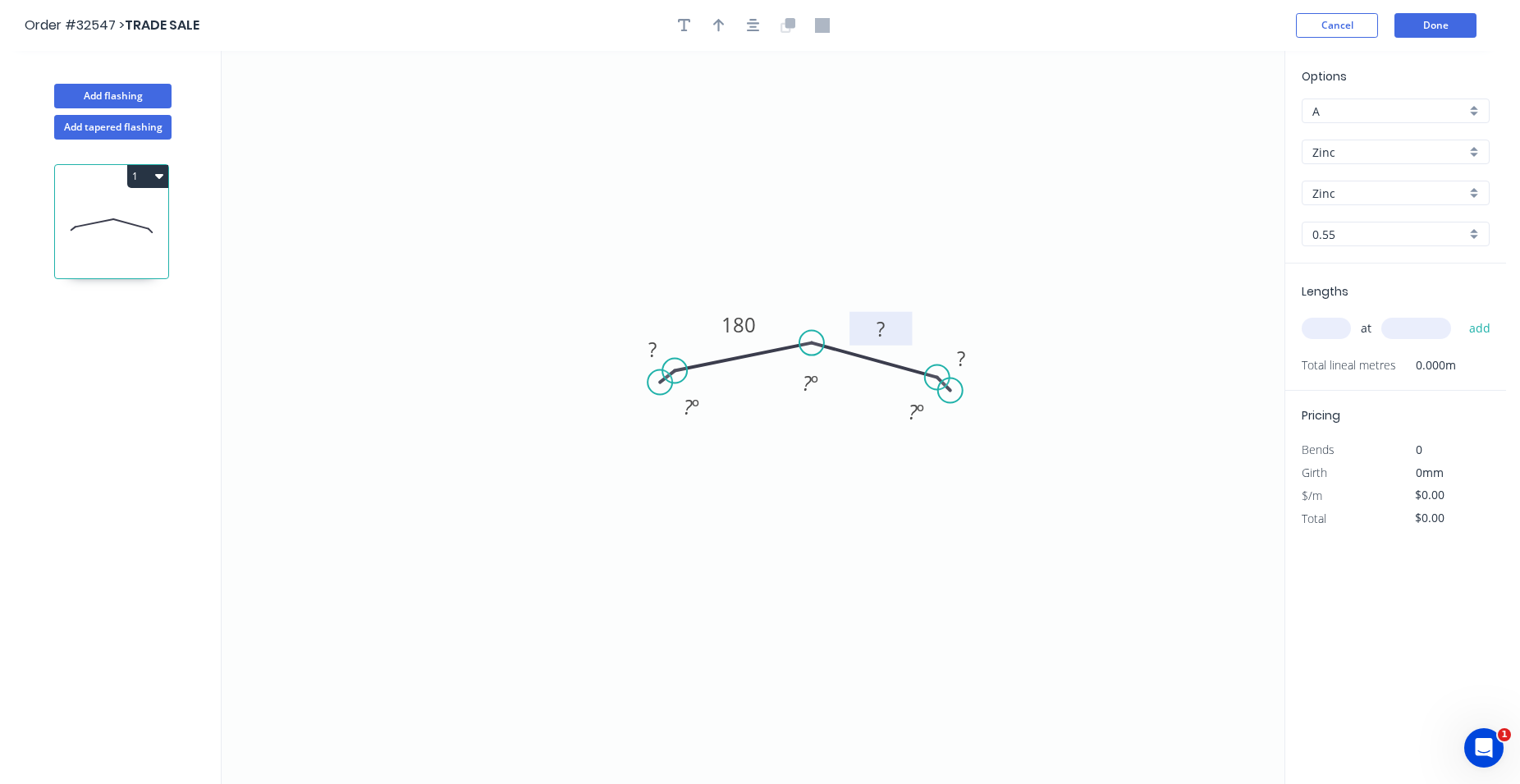
click at [885, 335] on tspan "?" at bounding box center [880, 328] width 8 height 27
click at [885, 334] on tspan "?" at bounding box center [880, 328] width 8 height 27
click at [969, 364] on rect at bounding box center [961, 359] width 33 height 23
click at [968, 364] on rect at bounding box center [961, 359] width 33 height 23
click at [654, 365] on rect at bounding box center [652, 349] width 54 height 33
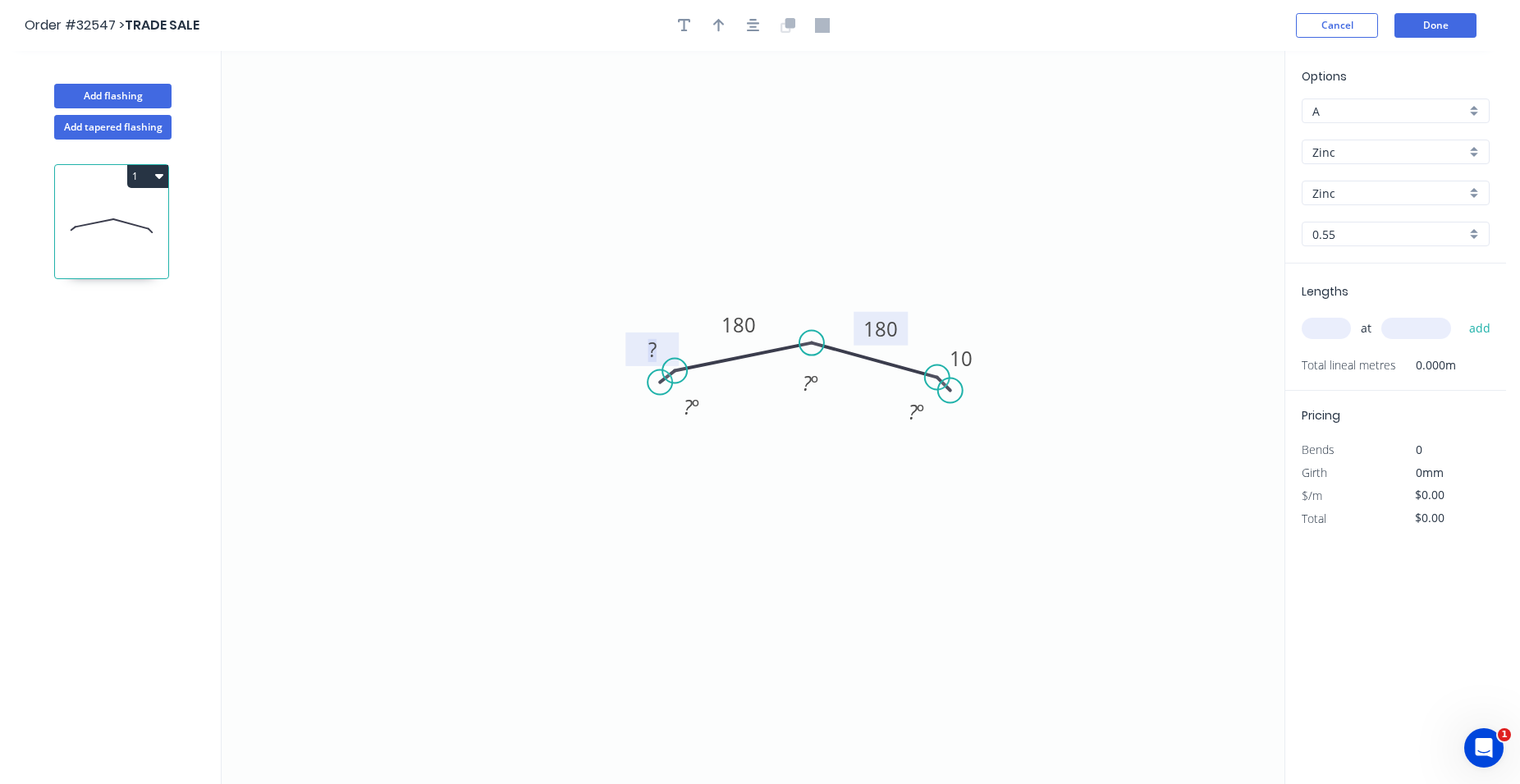
click at [658, 351] on rect at bounding box center [653, 350] width 33 height 23
click at [682, 481] on icon "0 10 180 180 10 ? º ? º ? º" at bounding box center [753, 417] width 1063 height 733
type input "$18.51"
click at [812, 383] on tspan "º" at bounding box center [814, 382] width 7 height 27
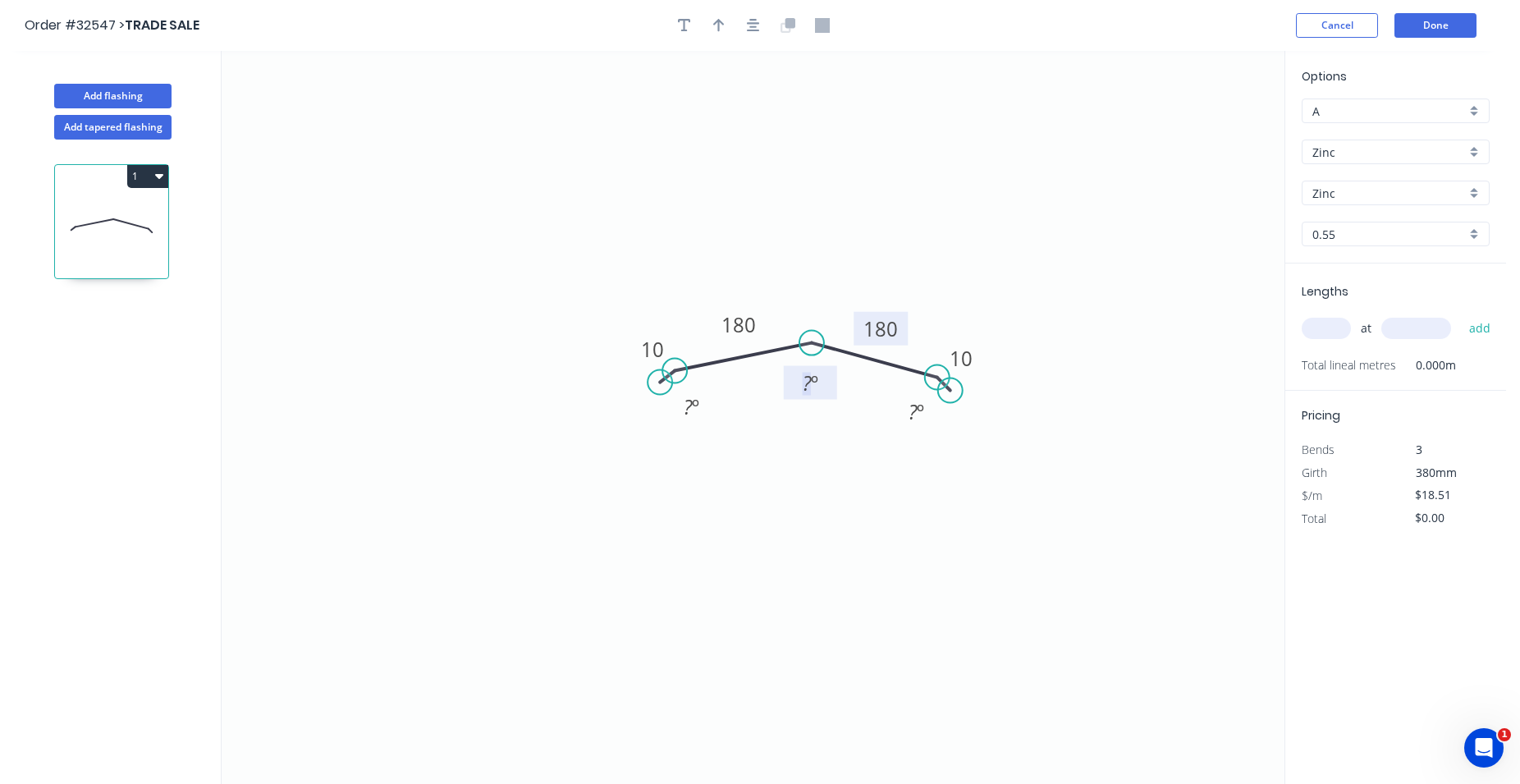
click at [811, 384] on tspan "º" at bounding box center [814, 382] width 7 height 27
click at [809, 386] on tspan "?" at bounding box center [807, 382] width 9 height 27
click at [818, 400] on icon "0 10 180 180 10 ? º ?35 º ? º" at bounding box center [753, 417] width 1063 height 733
click at [811, 384] on tspan "º" at bounding box center [814, 382] width 7 height 27
click at [814, 392] on tspan "º" at bounding box center [814, 382] width 7 height 27
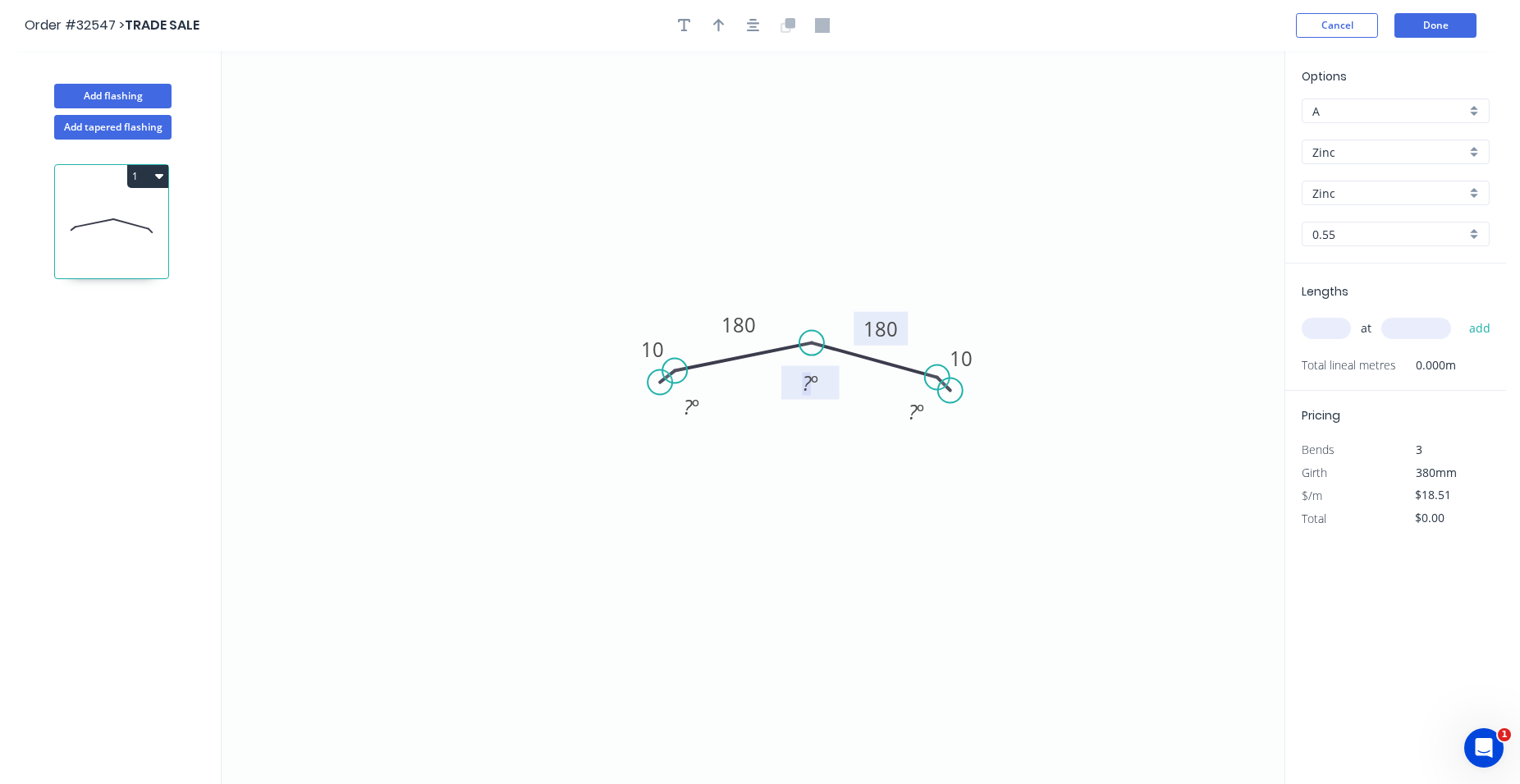
click at [809, 384] on tspan "?" at bounding box center [807, 382] width 9 height 27
click at [811, 381] on tspan "º" at bounding box center [814, 382] width 7 height 27
drag, startPoint x: 1328, startPoint y: 323, endPoint x: 1322, endPoint y: 336, distance: 14.3
click at [1328, 324] on input "text" at bounding box center [1326, 328] width 49 height 21
type input "1"
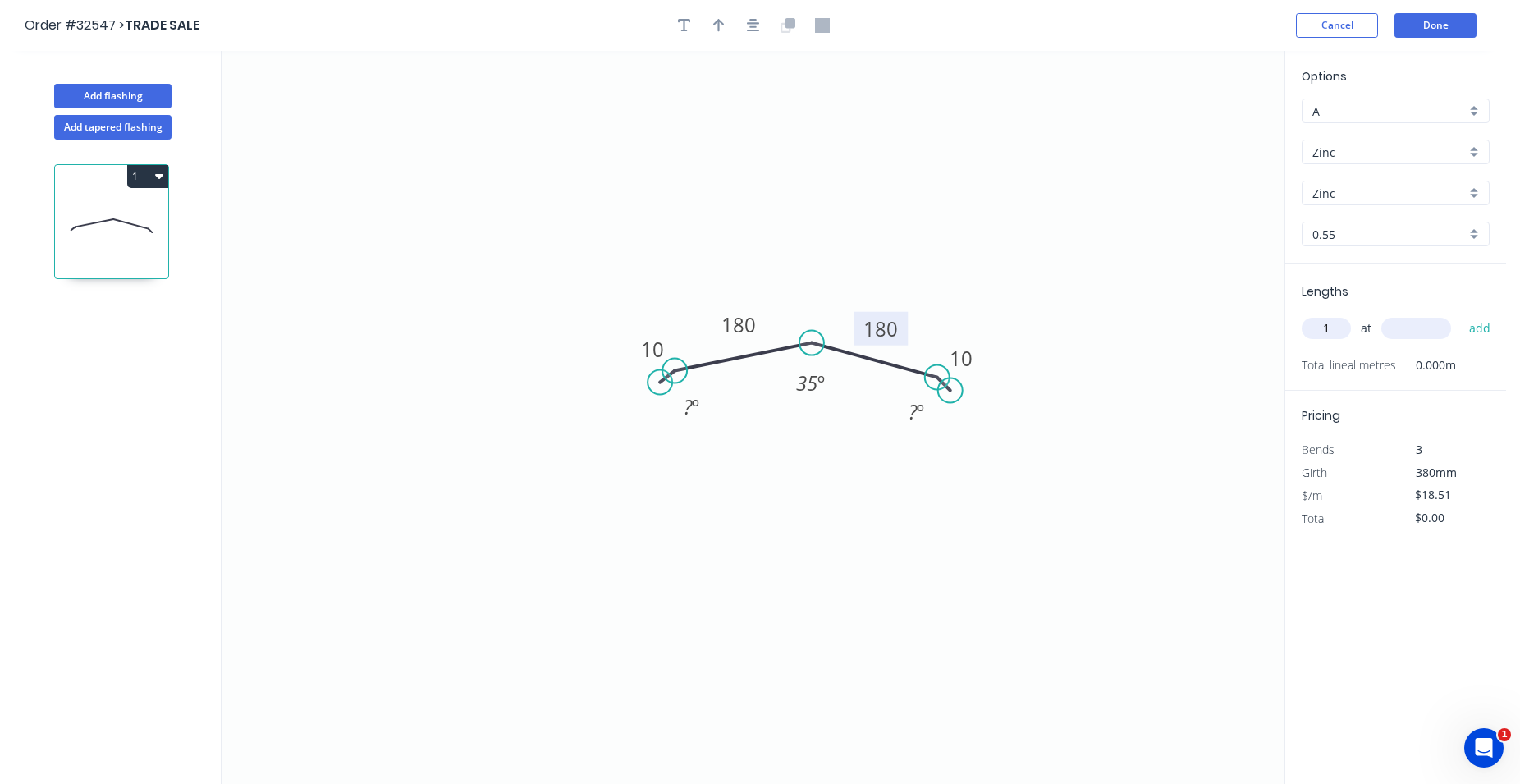
click at [1391, 330] on input "text" at bounding box center [1417, 328] width 70 height 21
type input "1000"
click at [1477, 328] on button "add" at bounding box center [1480, 328] width 39 height 28
type input "$18.51"
click at [1450, 19] on button "Done" at bounding box center [1435, 25] width 82 height 25
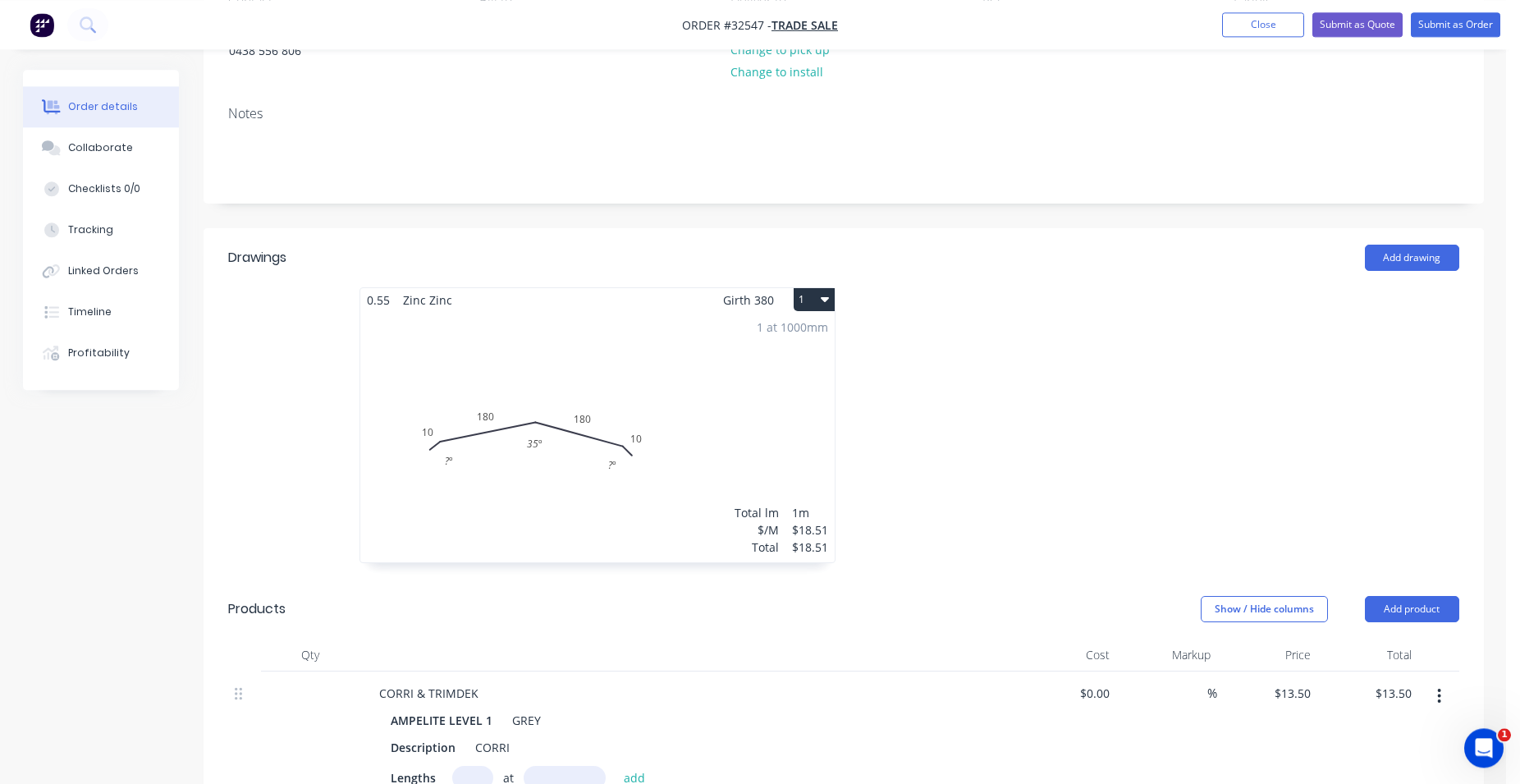
scroll to position [251, 0]
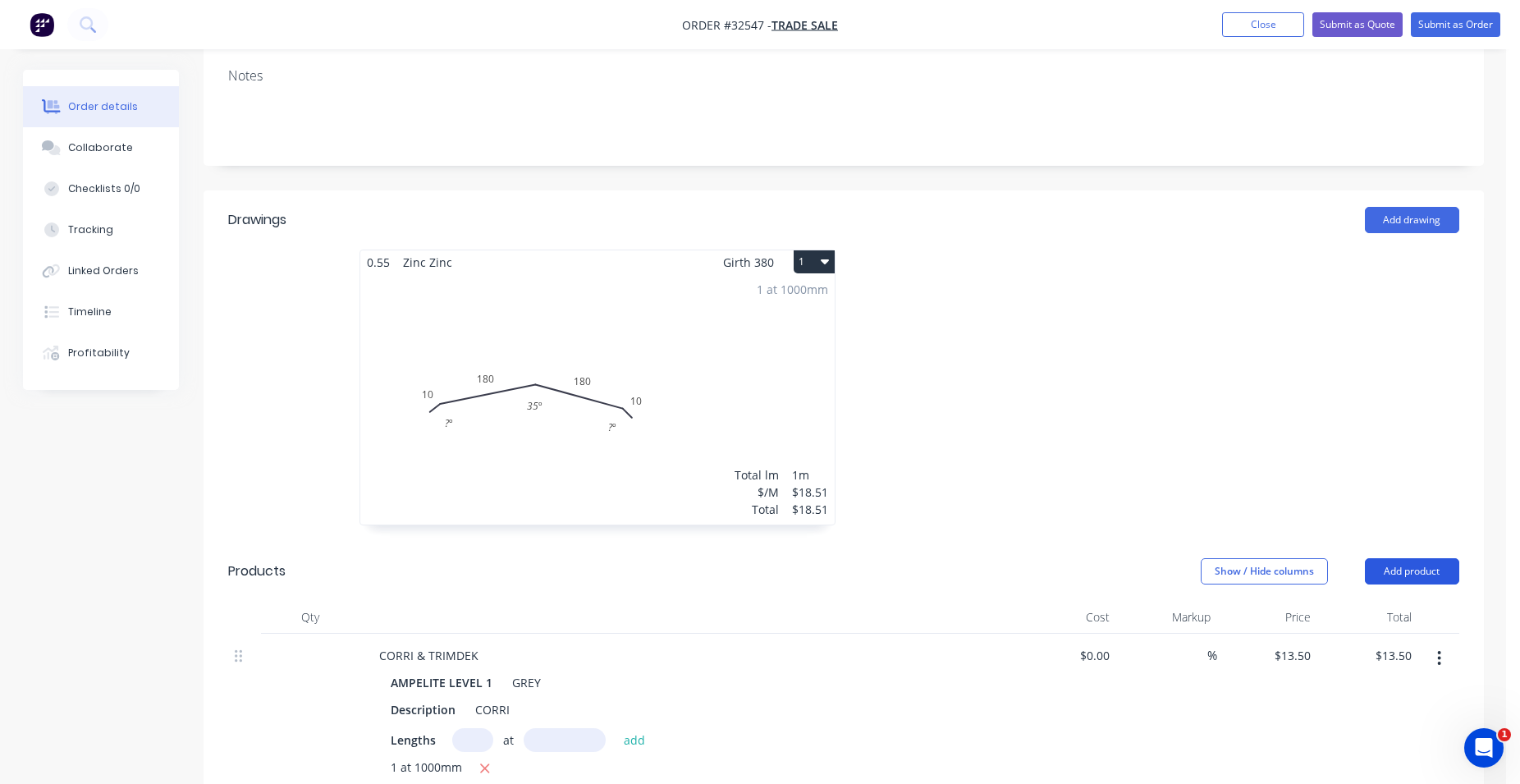
click at [1419, 573] on button "Add product" at bounding box center [1412, 571] width 94 height 26
click at [1405, 608] on div "Product catalogue" at bounding box center [1381, 613] width 127 height 24
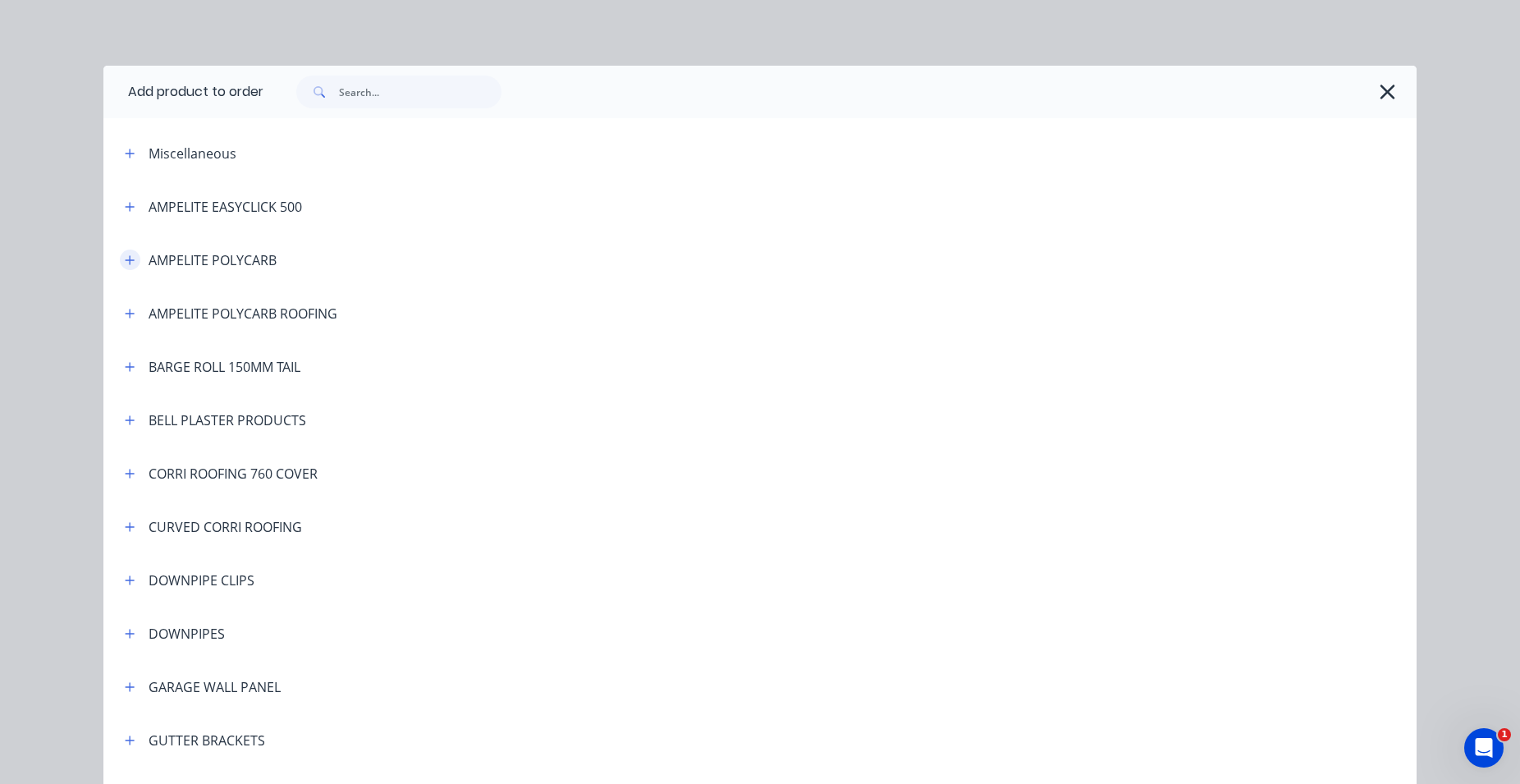
click at [127, 255] on icon "button" at bounding box center [129, 260] width 10 height 11
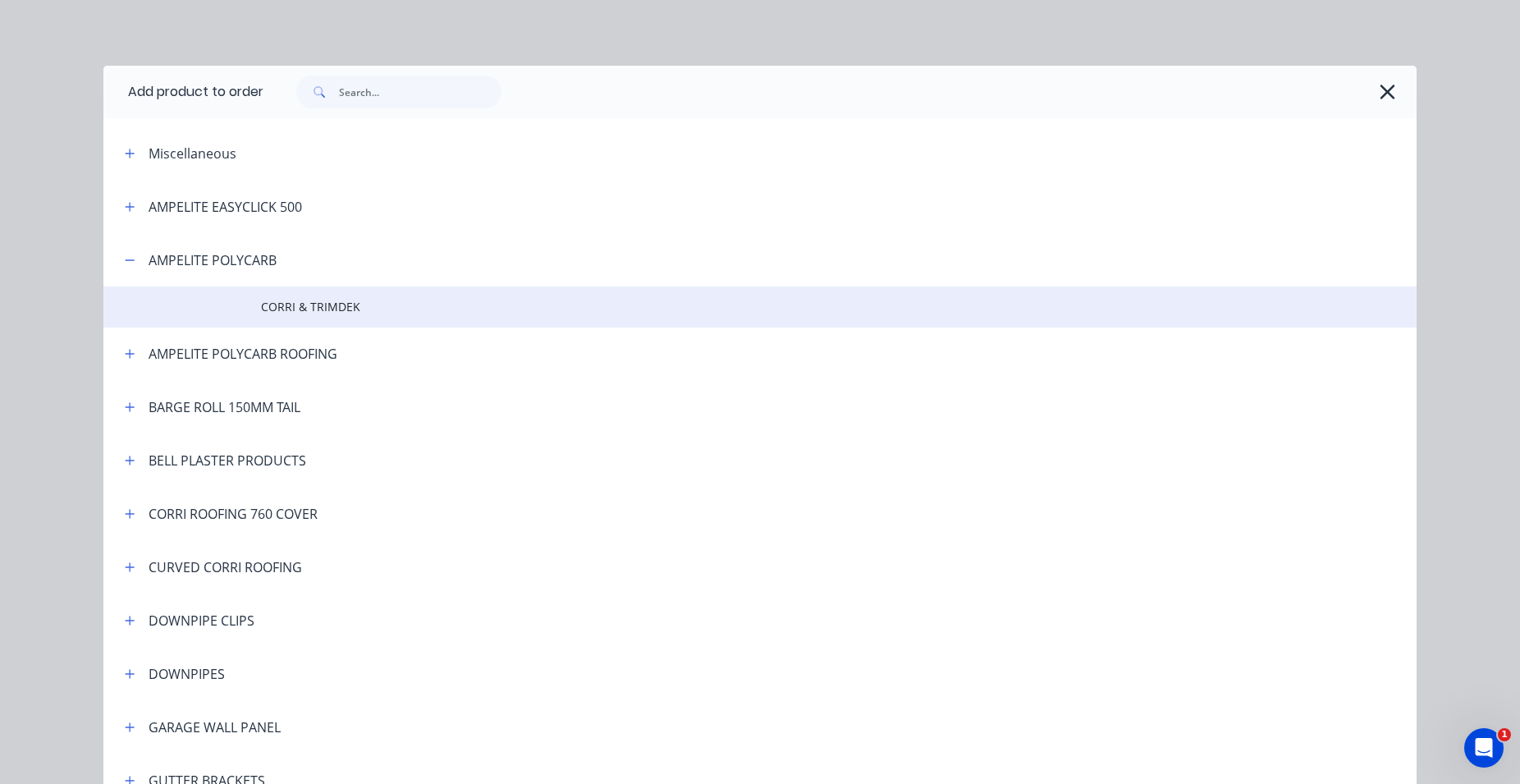
click at [283, 308] on span "CORRI & TRIMDEK" at bounding box center [723, 307] width 924 height 18
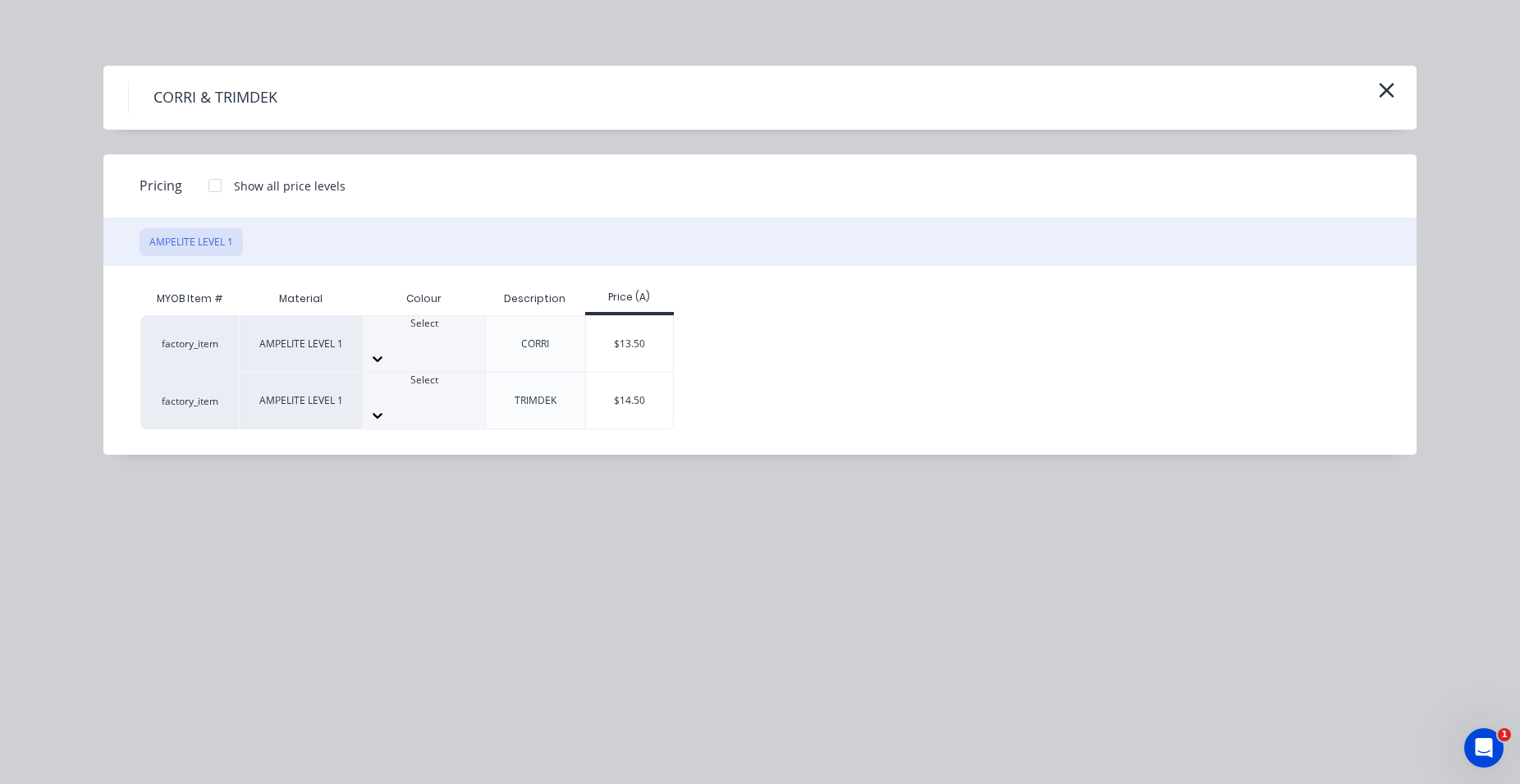
click at [446, 328] on div "Select" at bounding box center [424, 331] width 122 height 30
click at [610, 342] on div "$13.50" at bounding box center [630, 344] width 88 height 55
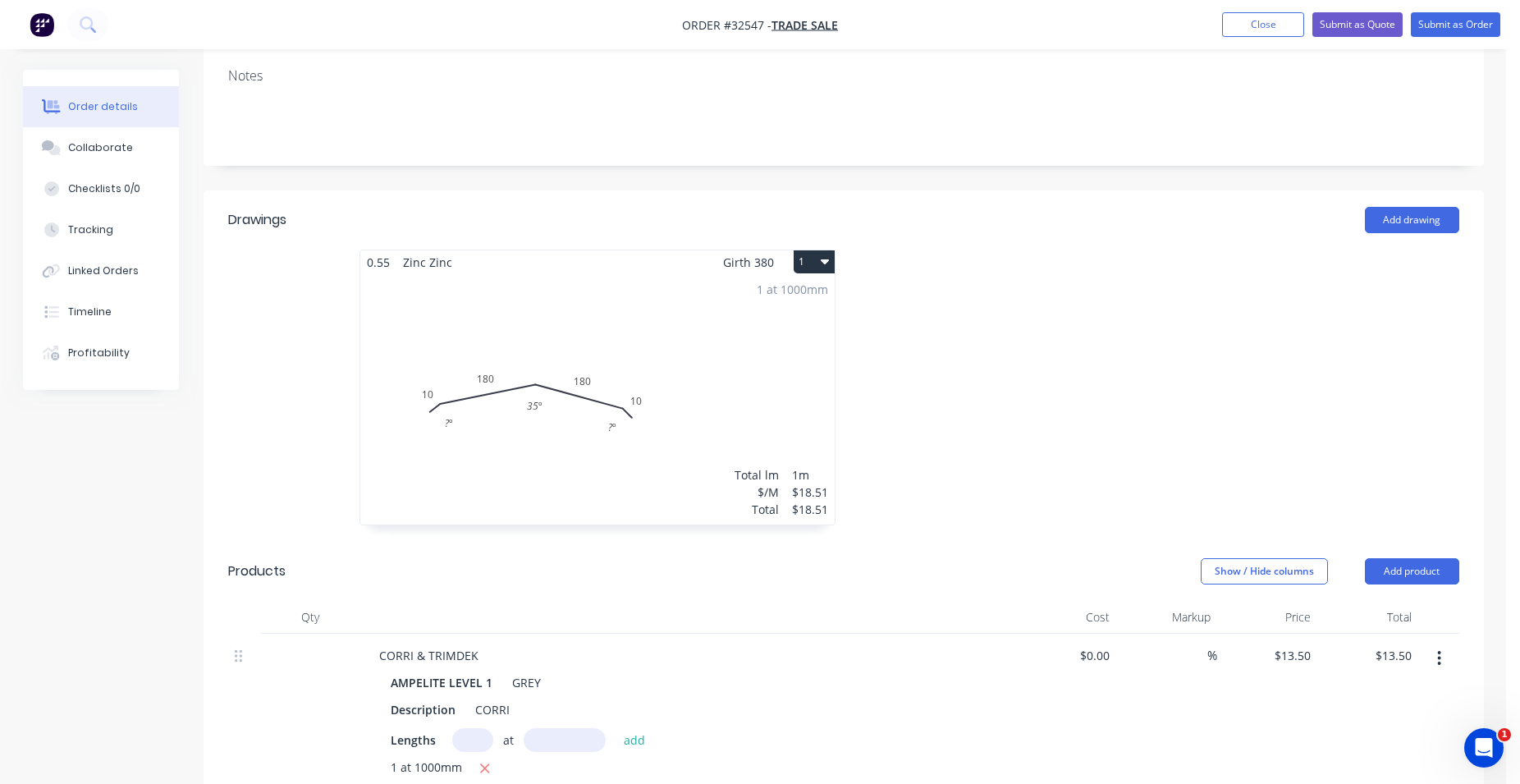
scroll to position [669, 0]
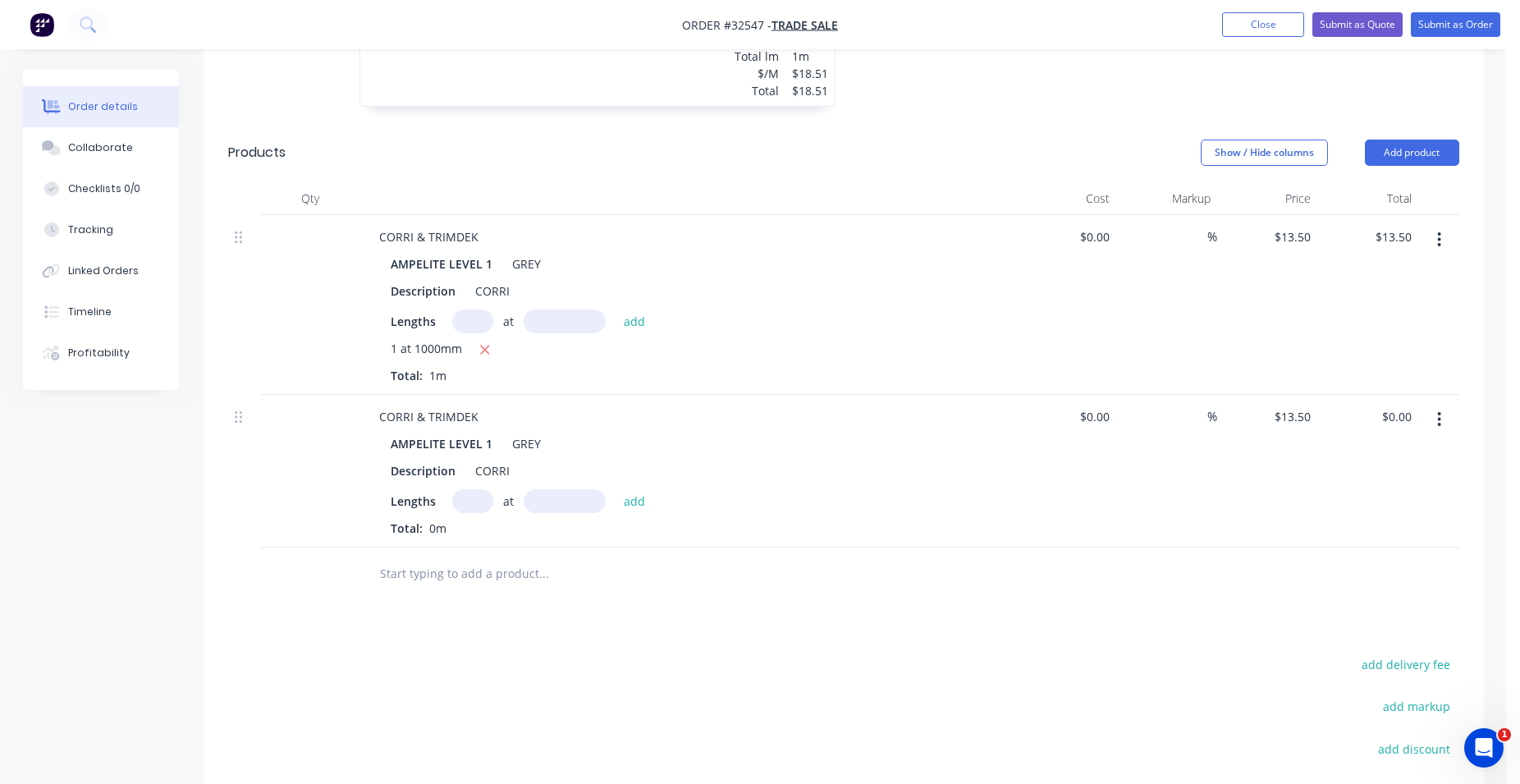
click at [459, 507] on input "text" at bounding box center [473, 501] width 41 height 24
type input "1"
click at [543, 506] on input "text" at bounding box center [564, 501] width 82 height 24
type input "1000mm"
click at [637, 503] on button "add" at bounding box center [635, 501] width 39 height 22
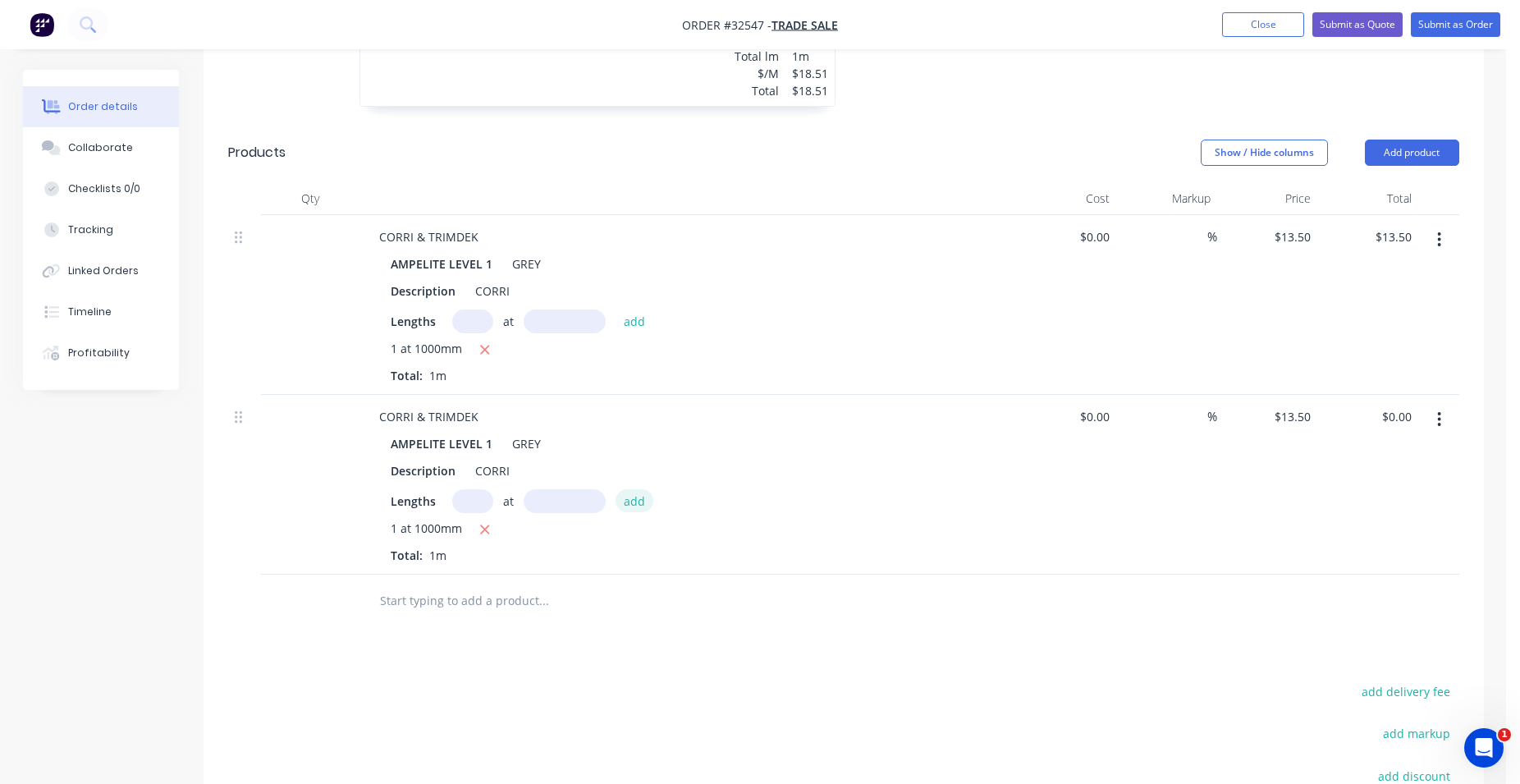
type input "$13.50"
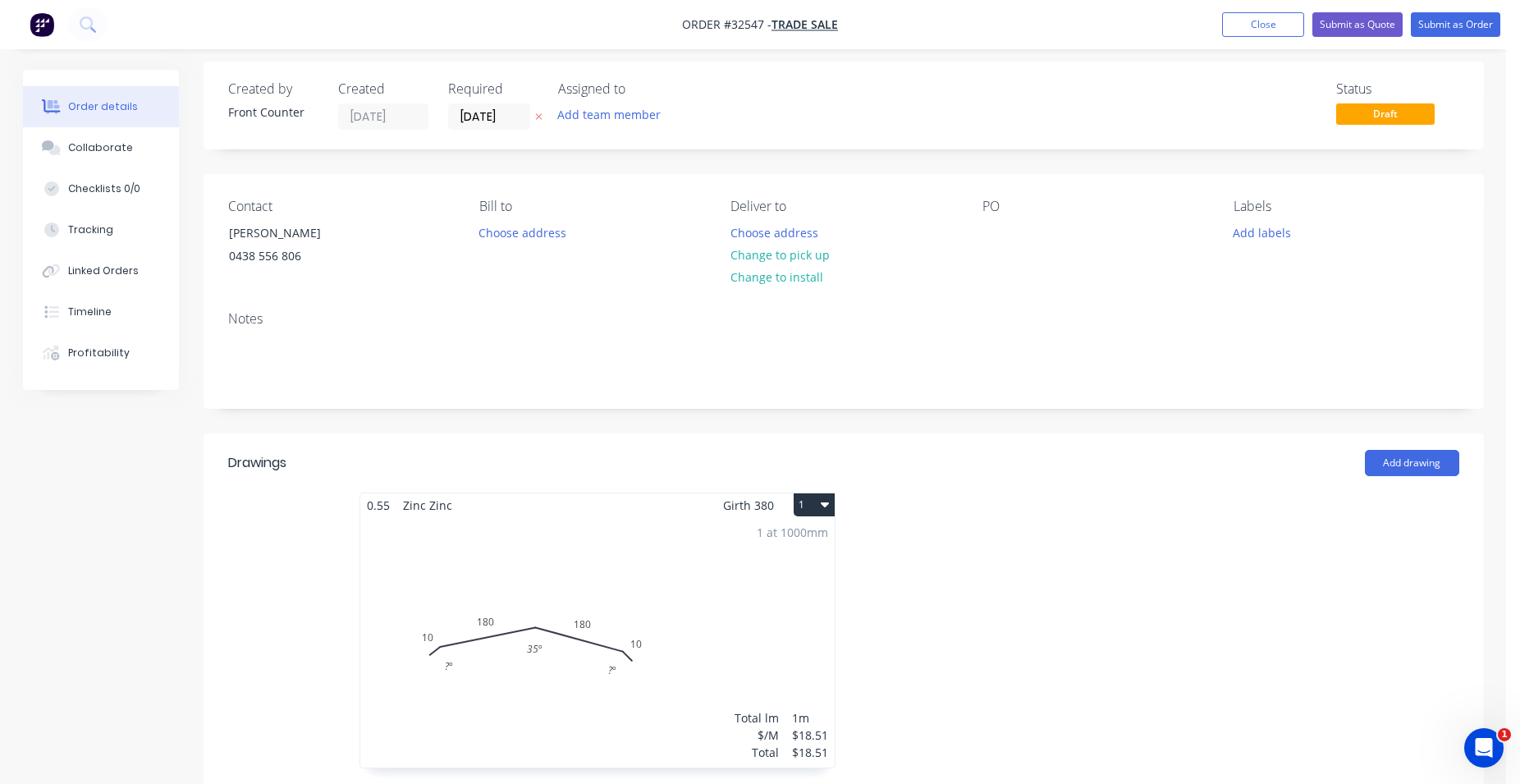
scroll to position [0, 0]
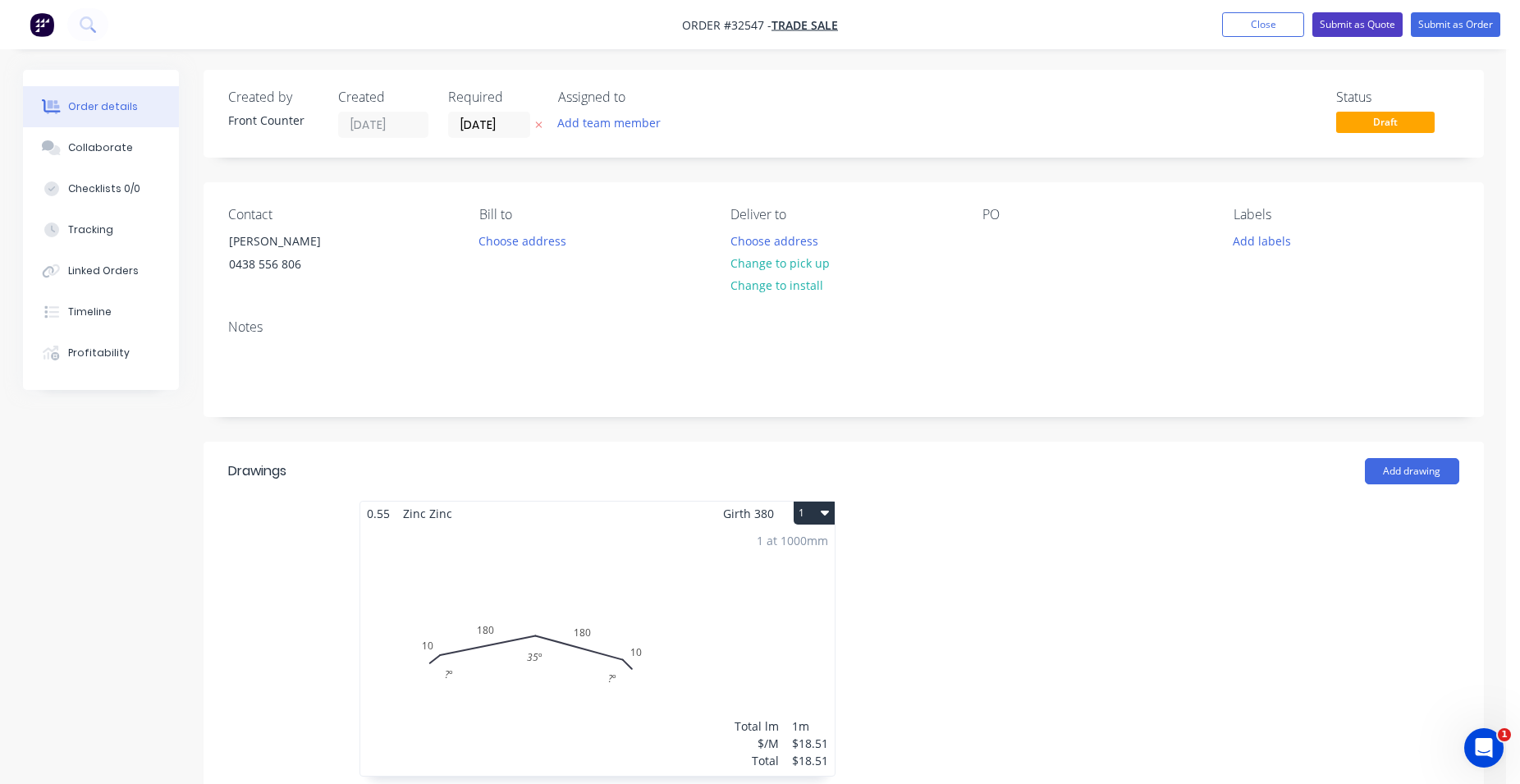
click at [1350, 23] on button "Submit as Quote" at bounding box center [1357, 24] width 90 height 25
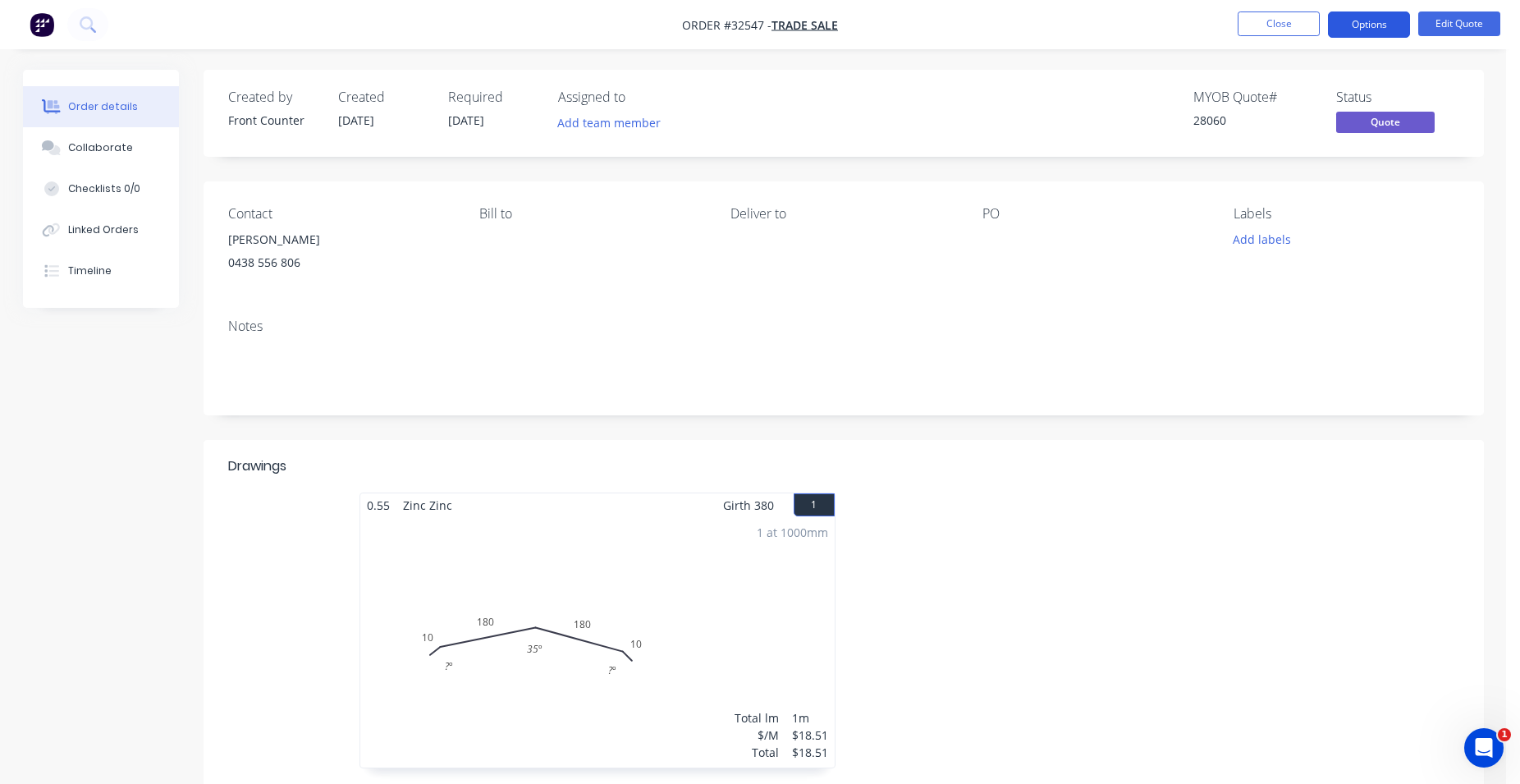
click at [1358, 24] on button "Options" at bounding box center [1369, 24] width 82 height 26
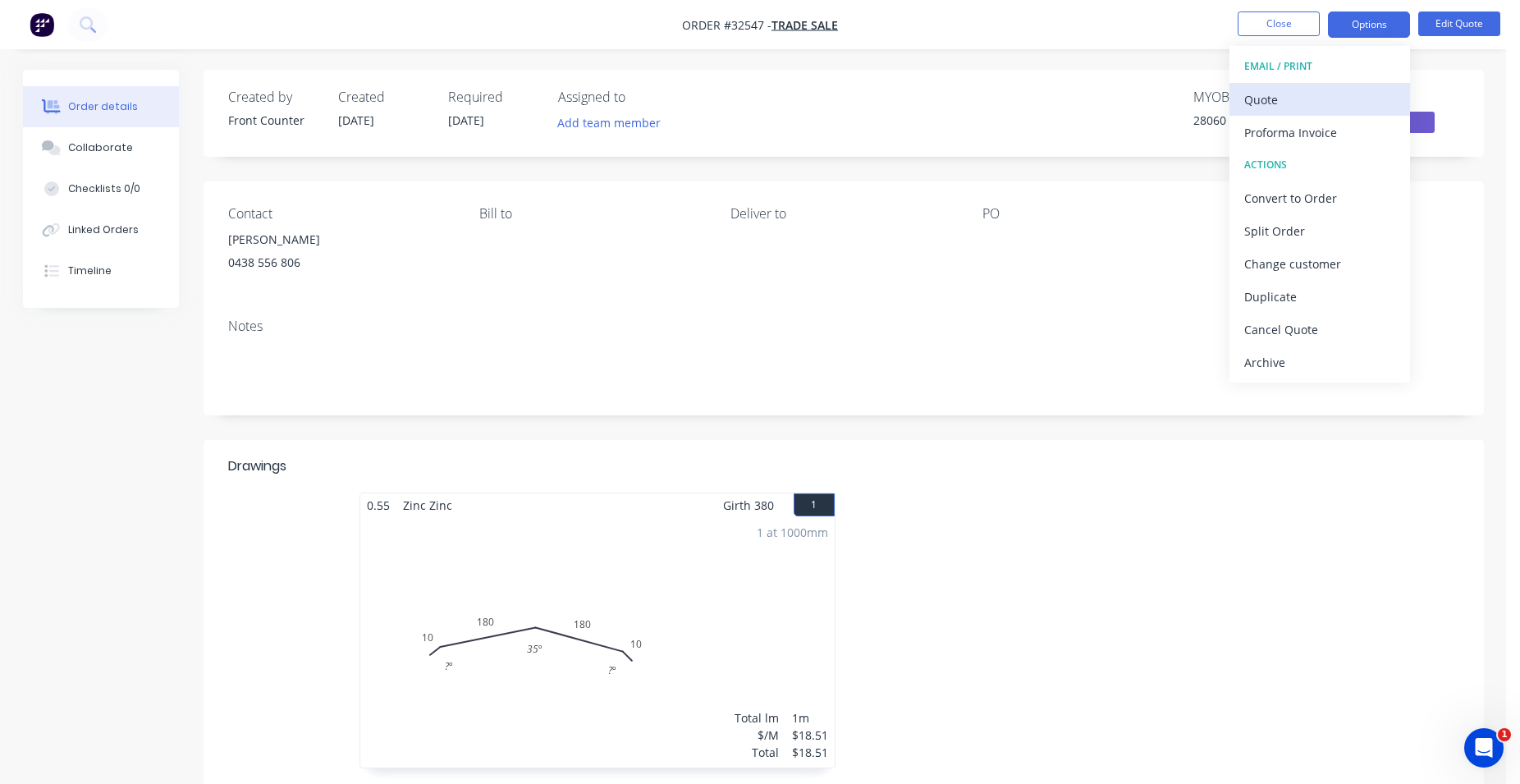
click at [1267, 102] on div "Quote" at bounding box center [1320, 100] width 151 height 24
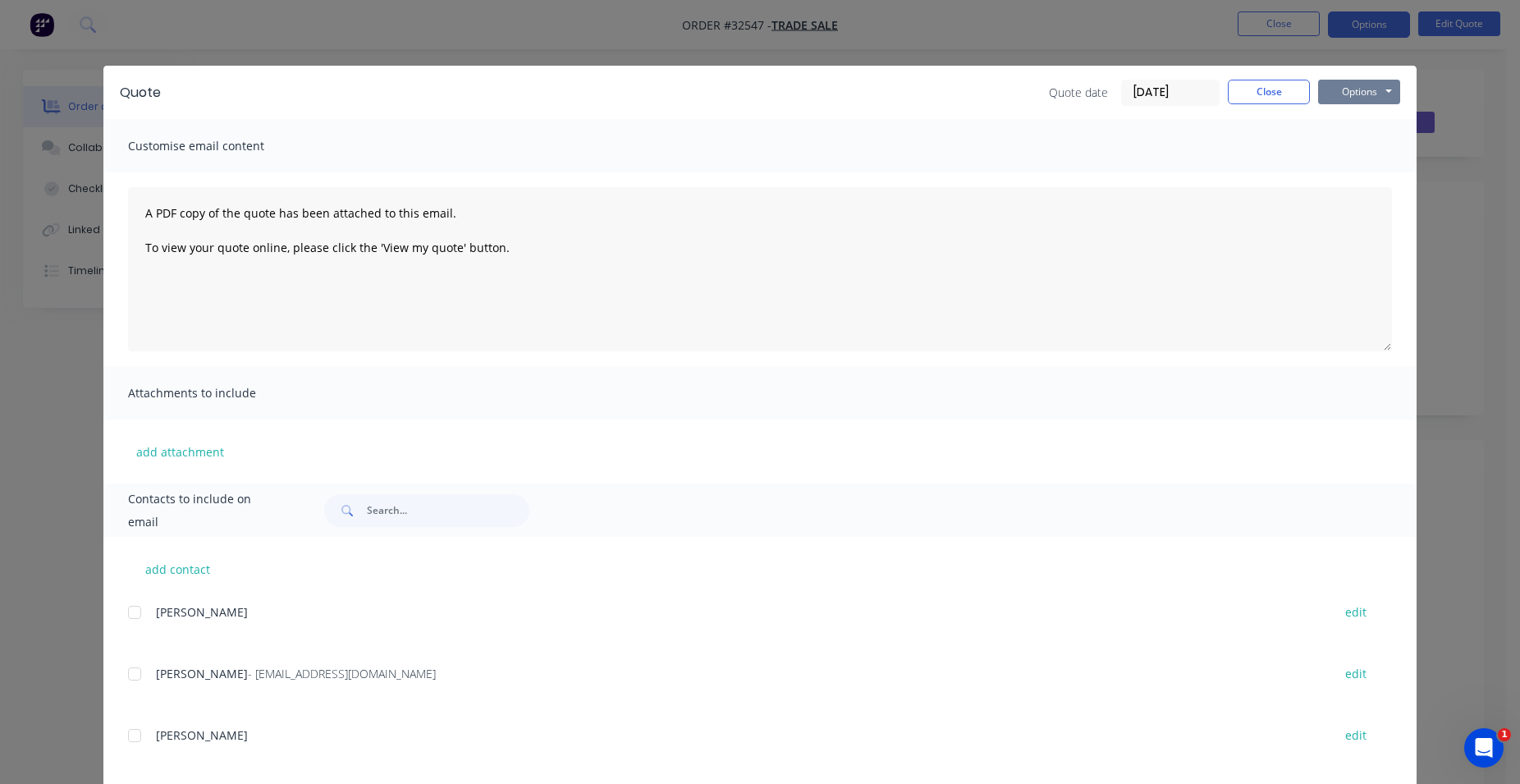
click at [1340, 91] on button "Options" at bounding box center [1358, 91] width 82 height 25
click at [1351, 138] on button "Print" at bounding box center [1370, 148] width 105 height 27
click at [1266, 88] on button "Close" at bounding box center [1269, 91] width 82 height 25
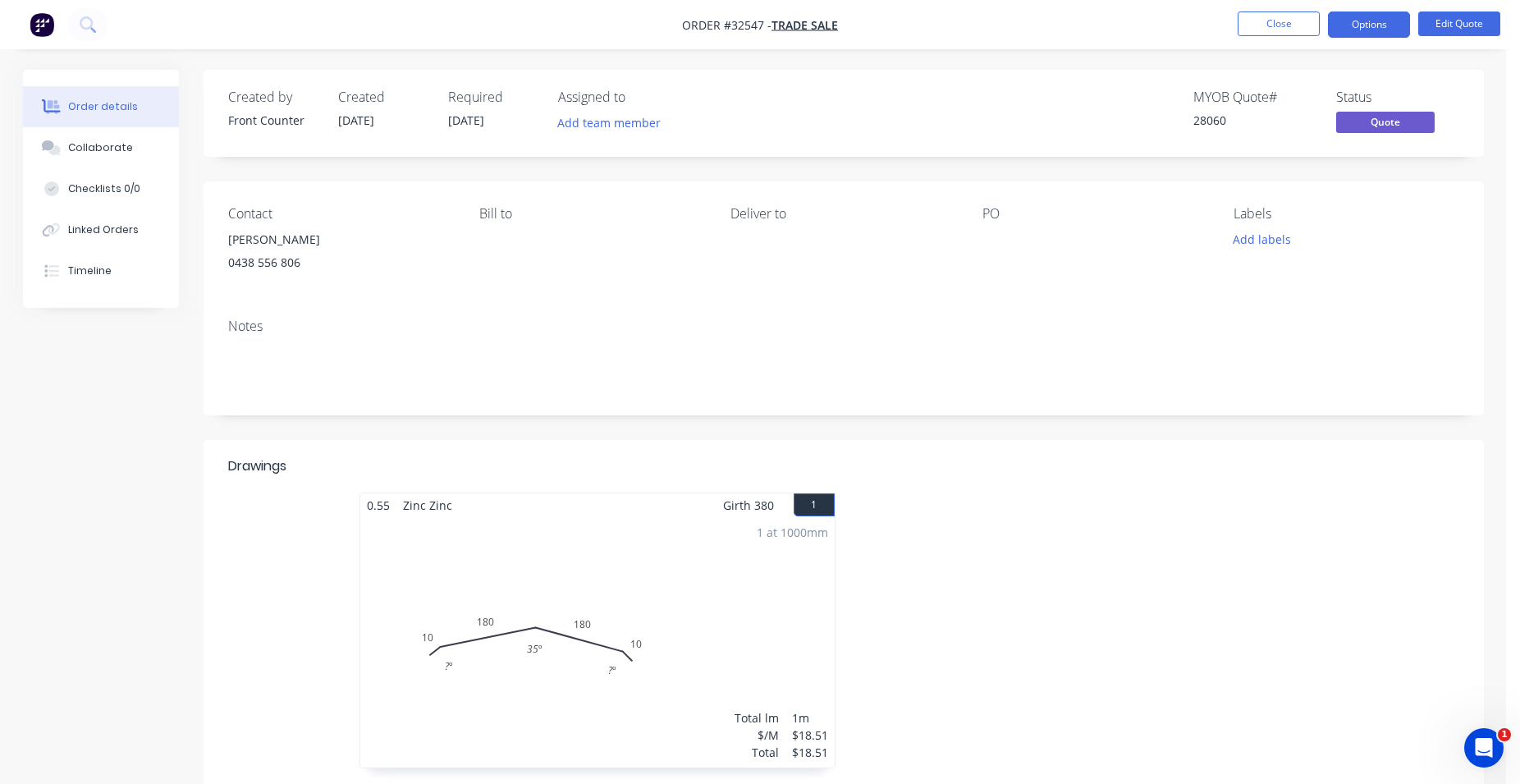
click at [577, 294] on div "Contact [PERSON_NAME] [PHONE_NUMBER] Bill to Deliver to PO Labels Add labels" at bounding box center [843, 243] width 1281 height 124
click at [683, 550] on div "1 at 1000mm Total lm $/M Total 1m $18.51 $18.51" at bounding box center [597, 642] width 475 height 250
click at [1373, 26] on button "Options" at bounding box center [1369, 24] width 82 height 26
click at [1206, 440] on header "Drawings" at bounding box center [843, 465] width 1281 height 53
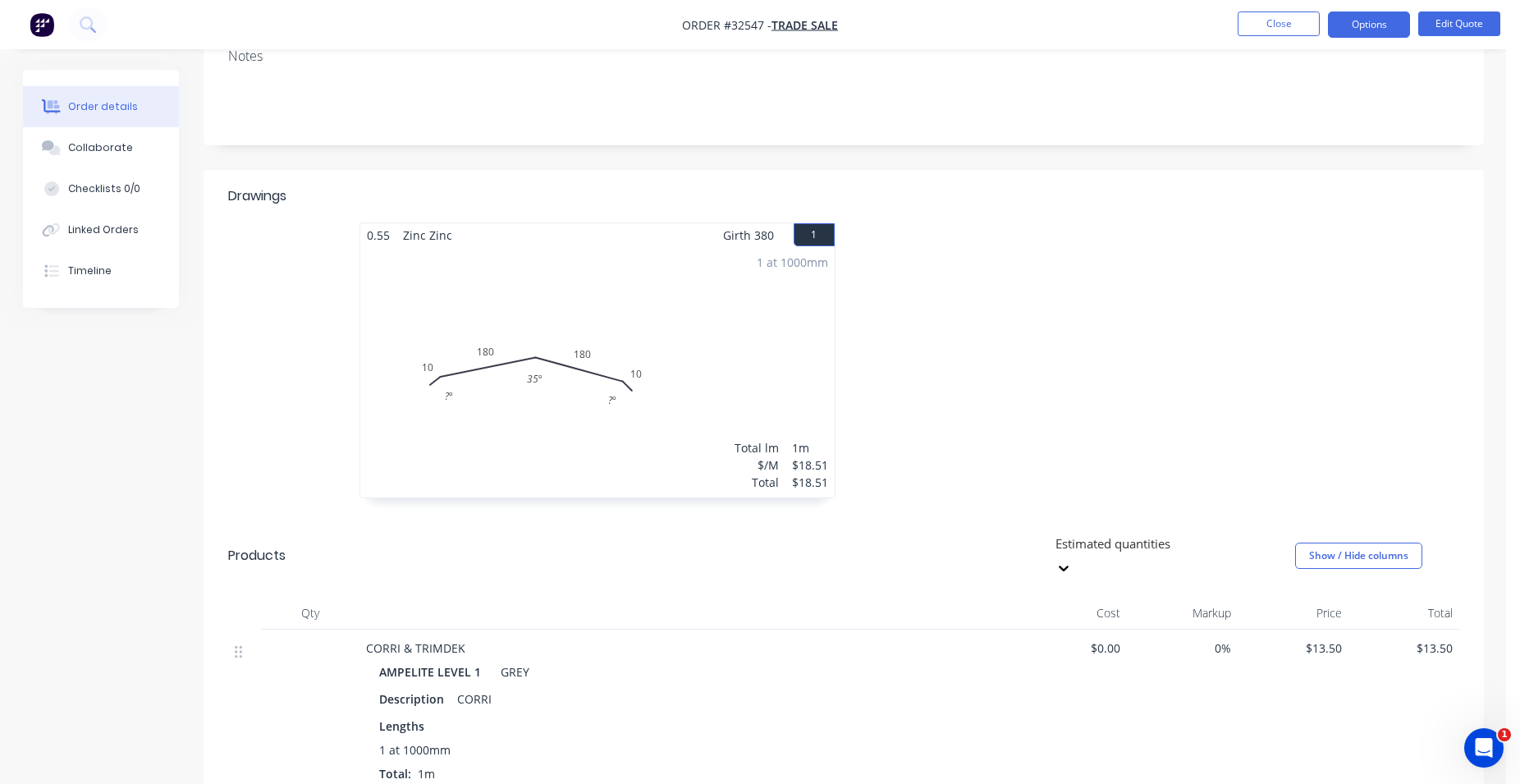
scroll to position [418, 0]
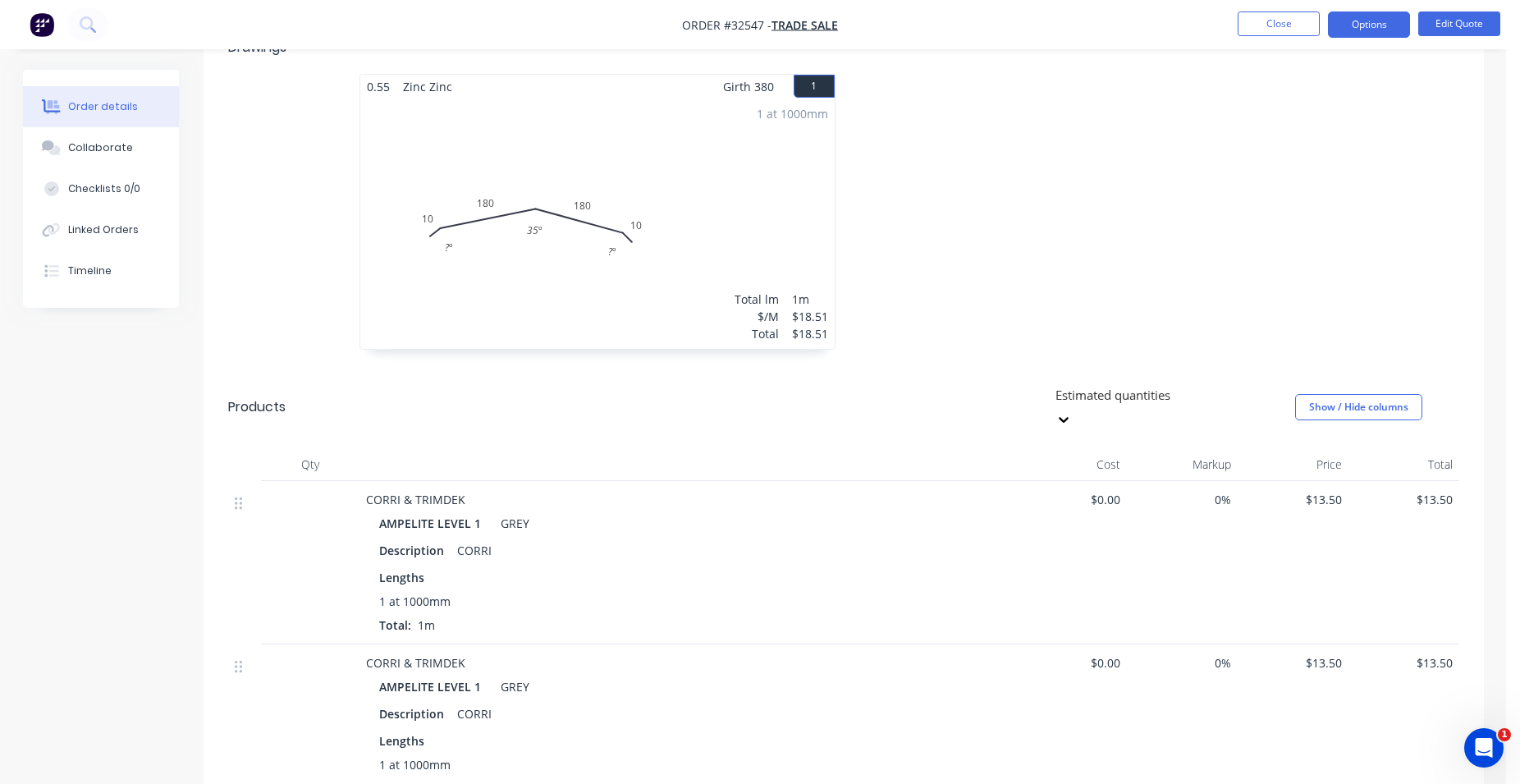
click at [509, 233] on div "1 at 1000mm Total lm $/M Total 1m $18.51 $18.51" at bounding box center [597, 223] width 475 height 250
click at [643, 277] on div "1 at 1000mm Total lm $/M Total 1m $18.51 $18.51" at bounding box center [597, 223] width 475 height 250
click at [670, 294] on div "1 at 1000mm Total lm $/M Total 1m $18.51 $18.51" at bounding box center [597, 223] width 475 height 250
click at [671, 259] on div "1 at 1000mm Total lm $/M Total 1m $18.51 $18.51" at bounding box center [597, 223] width 475 height 250
click at [671, 256] on div "1 at 1000mm Total lm $/M Total 1m $18.51 $18.51" at bounding box center [597, 223] width 475 height 250
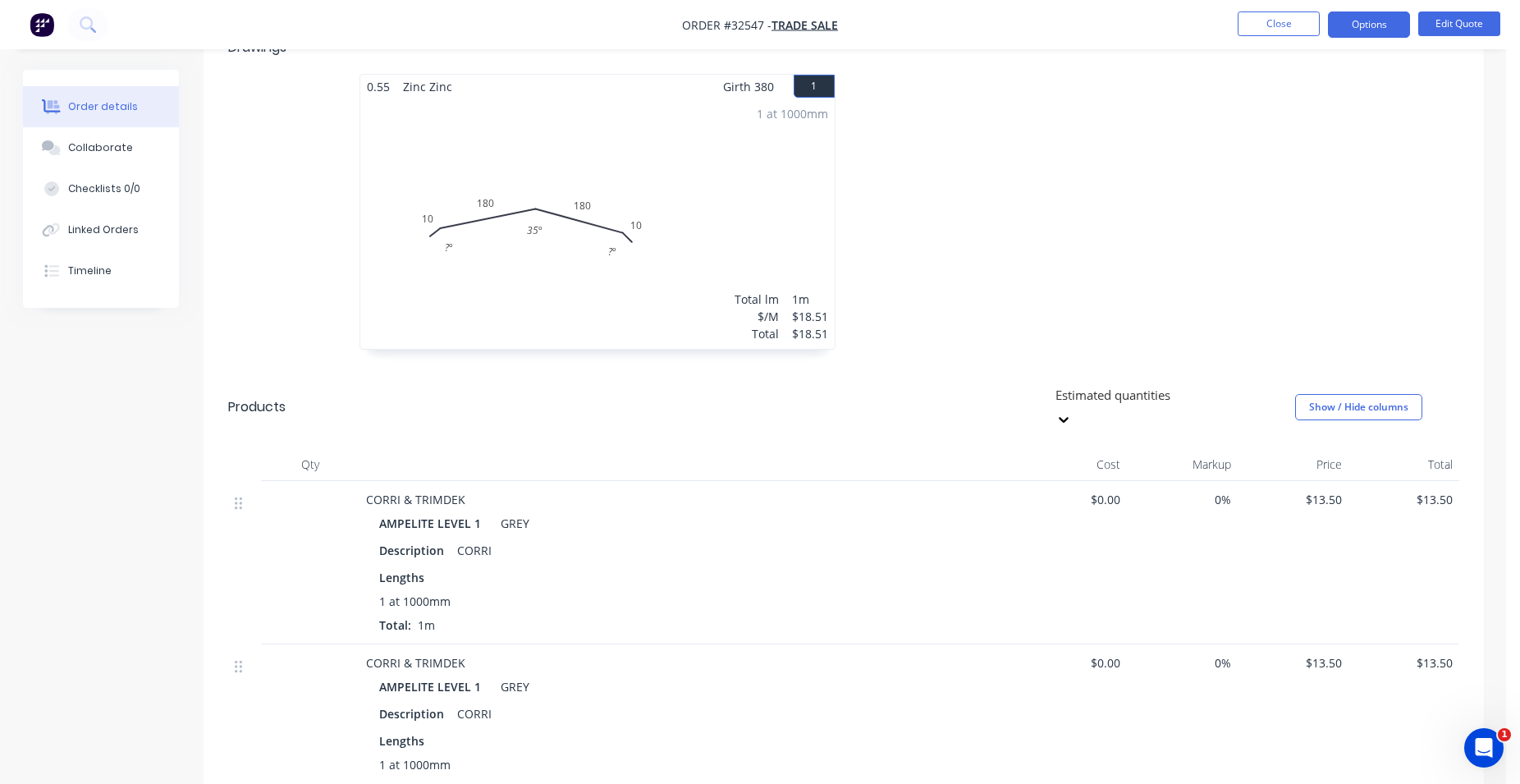
click at [730, 165] on div "1 at 1000mm Total lm $/M Total 1m $18.51 $18.51" at bounding box center [597, 223] width 475 height 250
click at [440, 170] on div "1 at 1000mm Total lm $/M Total 1m $18.51 $18.51" at bounding box center [597, 223] width 475 height 250
click at [440, 169] on div "1 at 1000mm Total lm $/M Total 1m $18.51 $18.51" at bounding box center [597, 223] width 475 height 250
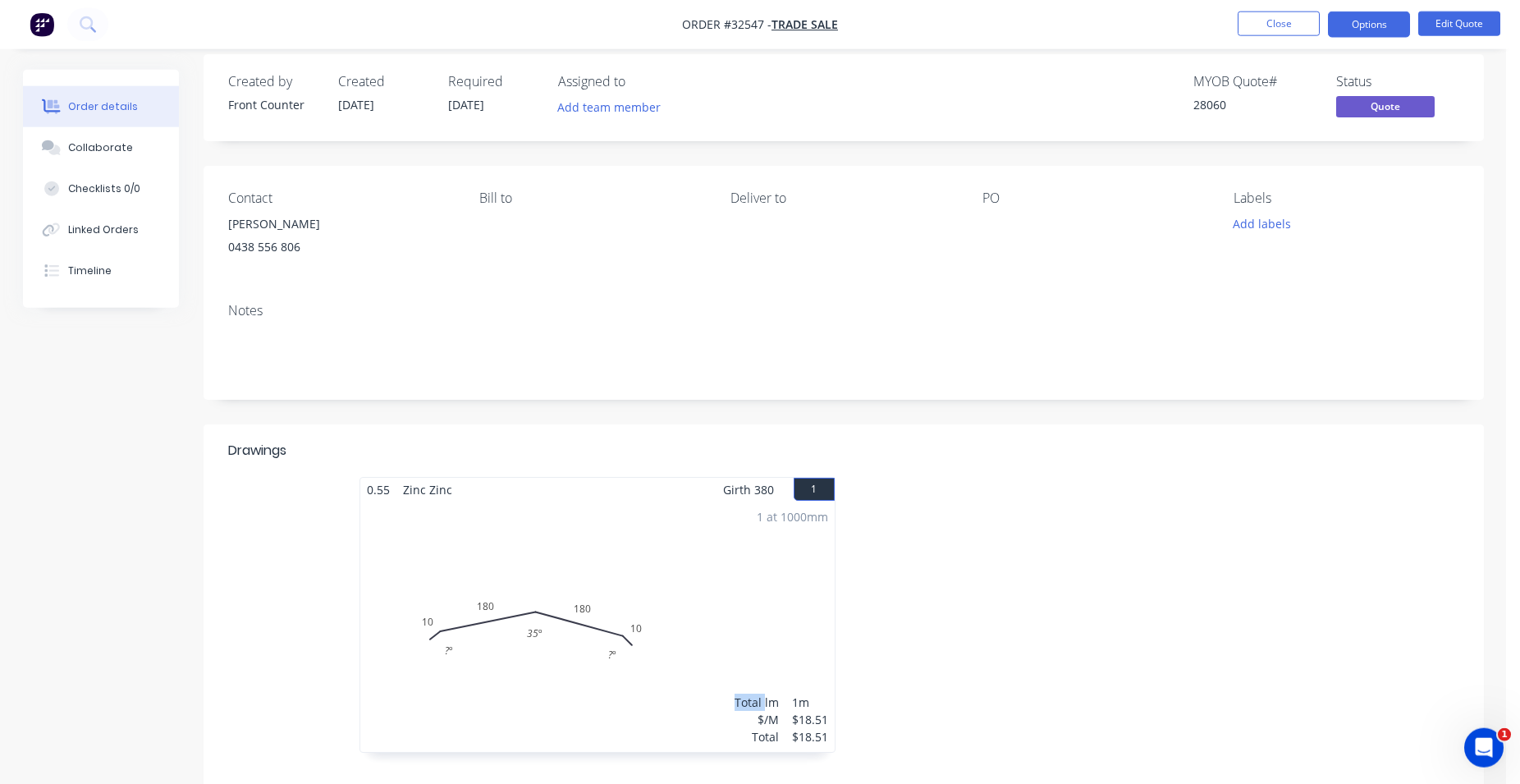
scroll to position [0, 0]
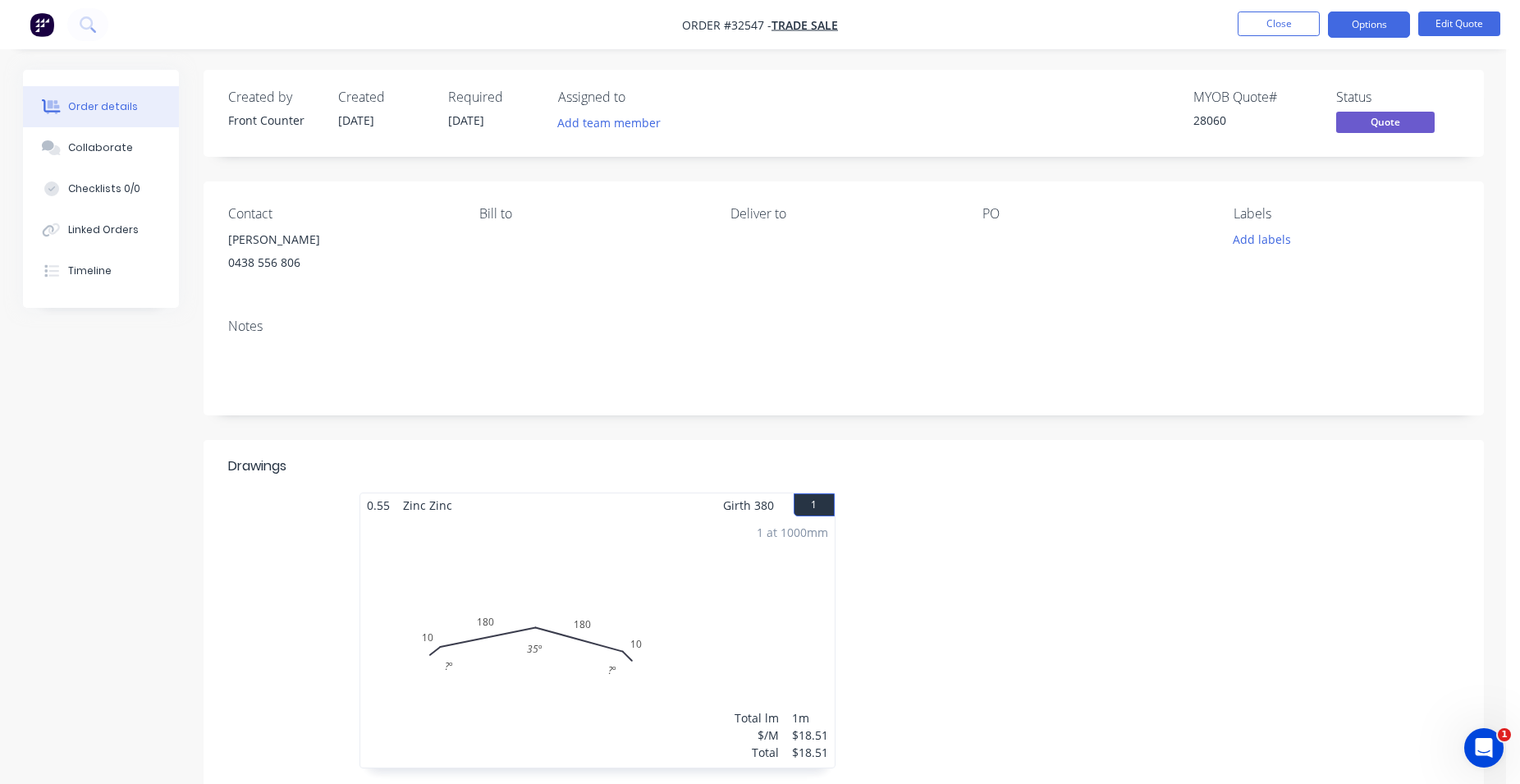
click at [591, 308] on div "Notes" at bounding box center [843, 360] width 1281 height 110
click at [1273, 19] on button "Close" at bounding box center [1278, 23] width 82 height 25
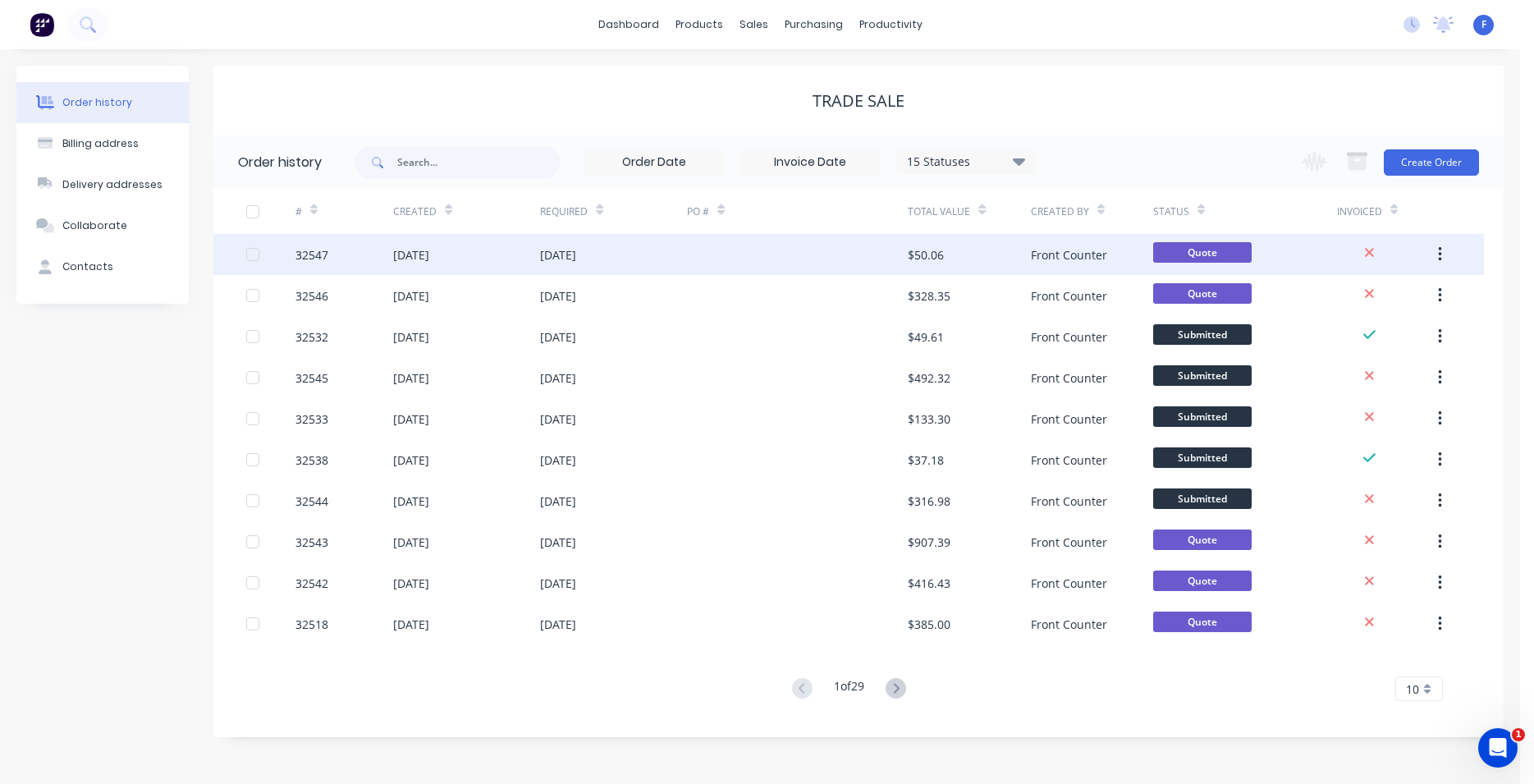
click at [1139, 246] on div "Front Counter" at bounding box center [1092, 254] width 122 height 41
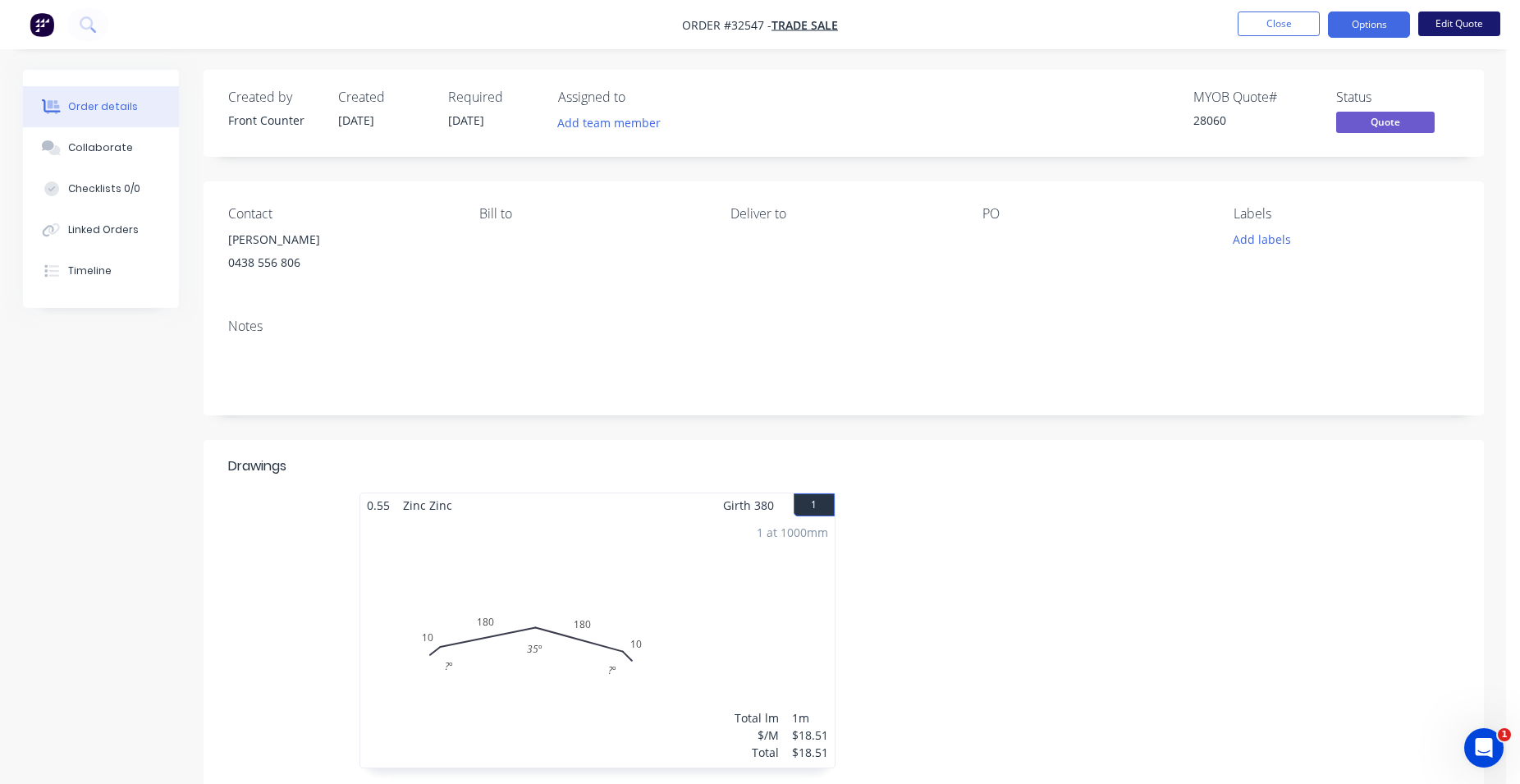
click at [1445, 22] on button "Edit Quote" at bounding box center [1459, 23] width 82 height 25
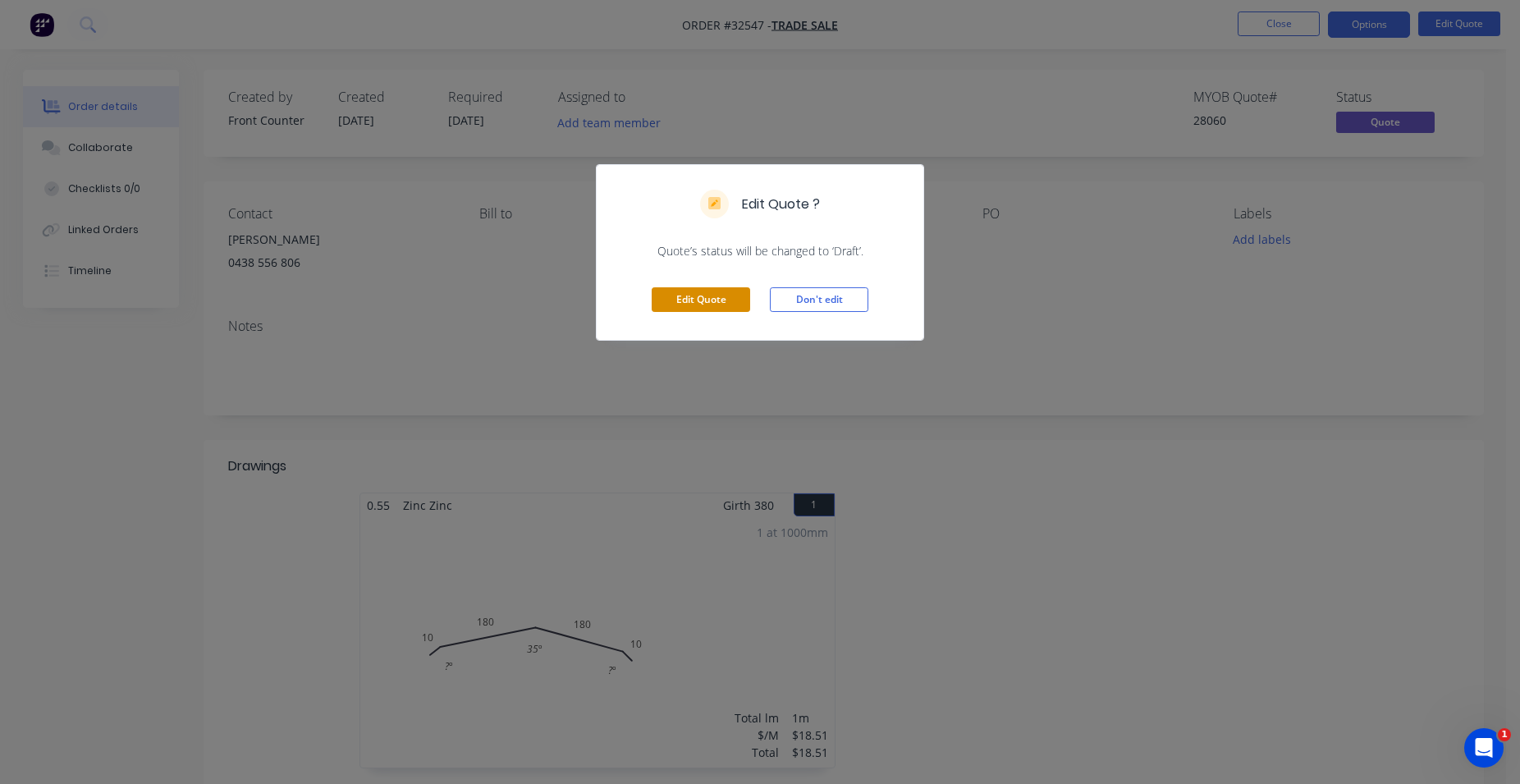
click at [685, 292] on button "Edit Quote" at bounding box center [701, 299] width 99 height 25
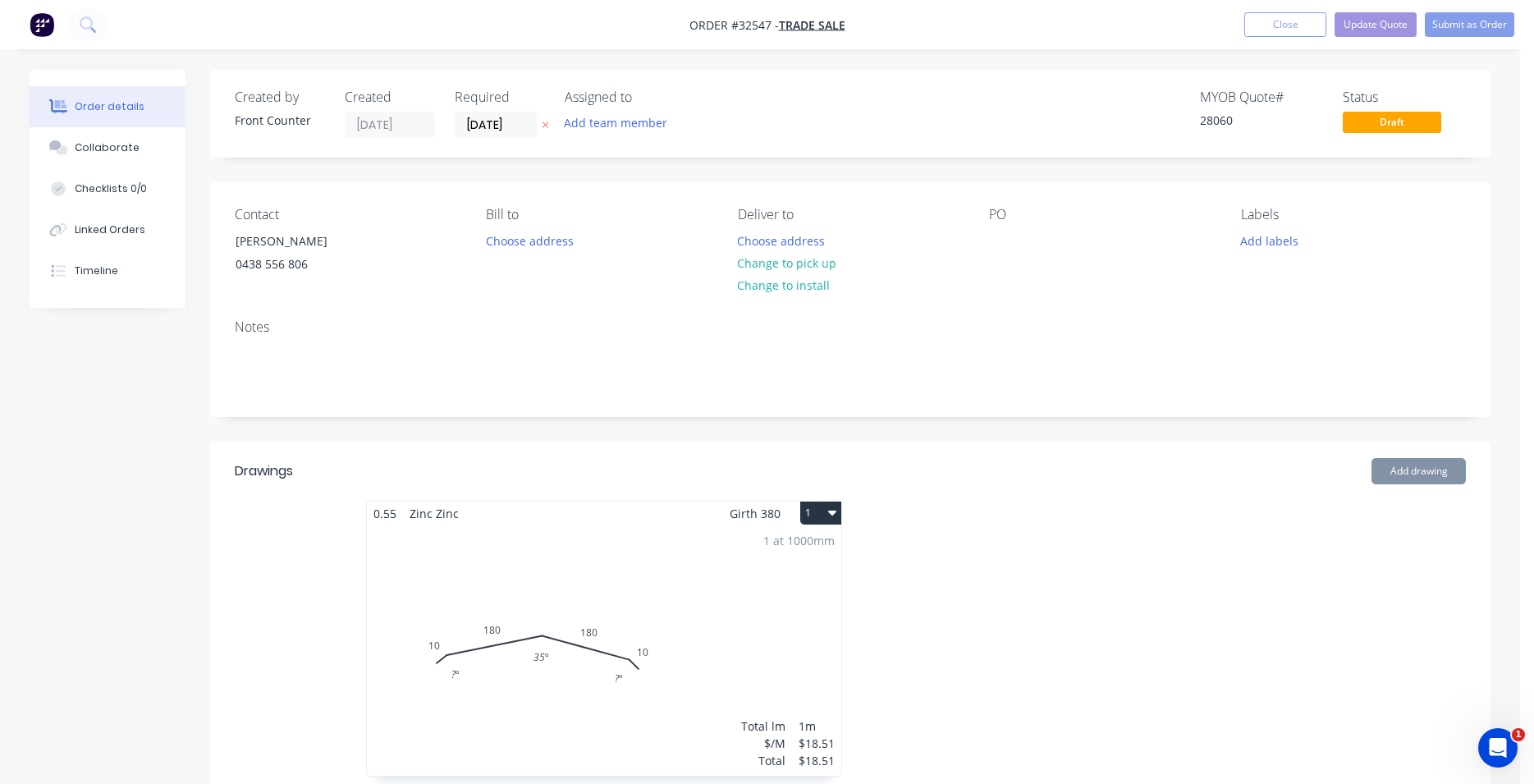
type input "$13.50"
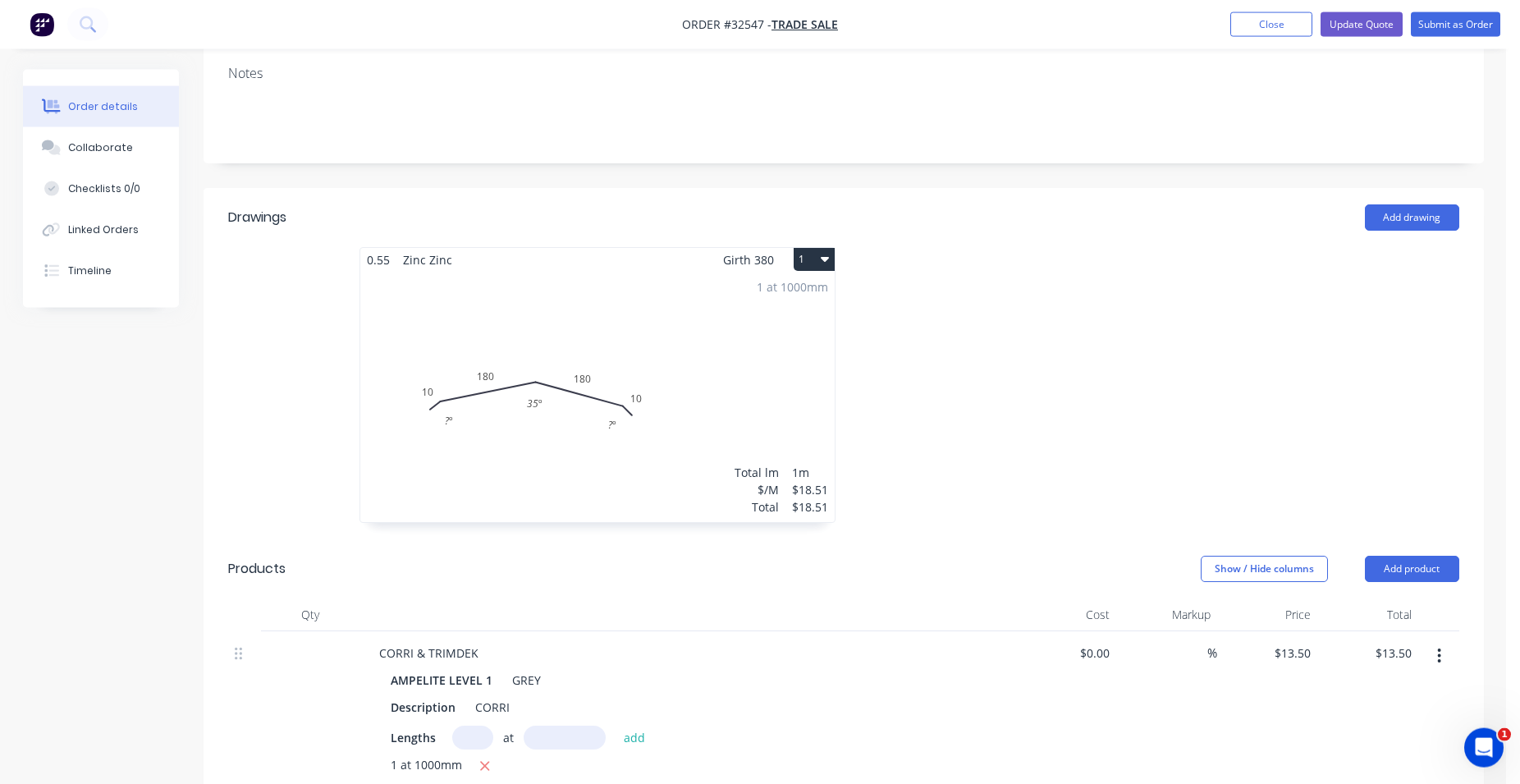
scroll to position [251, 0]
click at [1403, 566] on button "Add product" at bounding box center [1412, 571] width 94 height 26
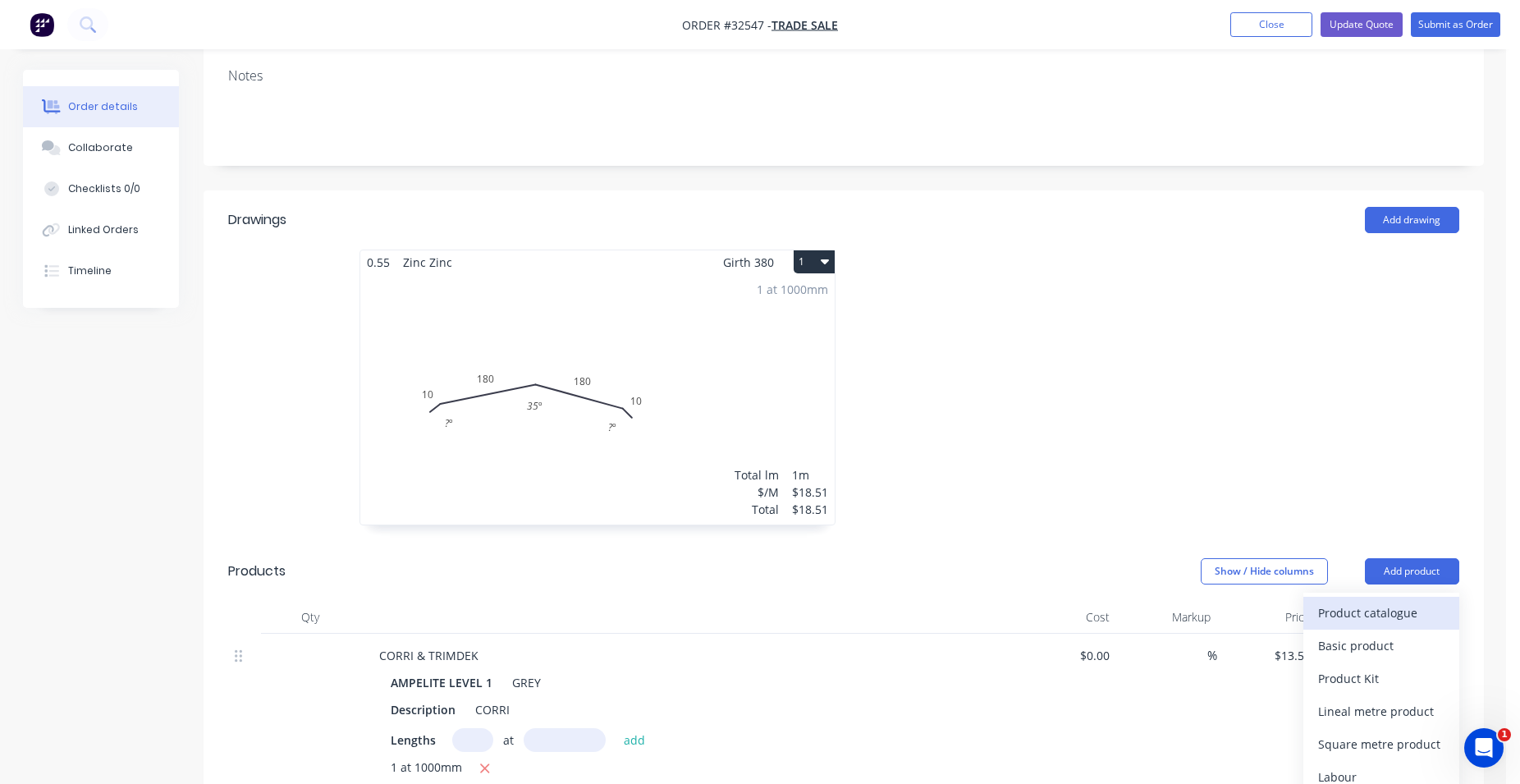
click at [1394, 604] on div "Product catalogue" at bounding box center [1381, 613] width 127 height 24
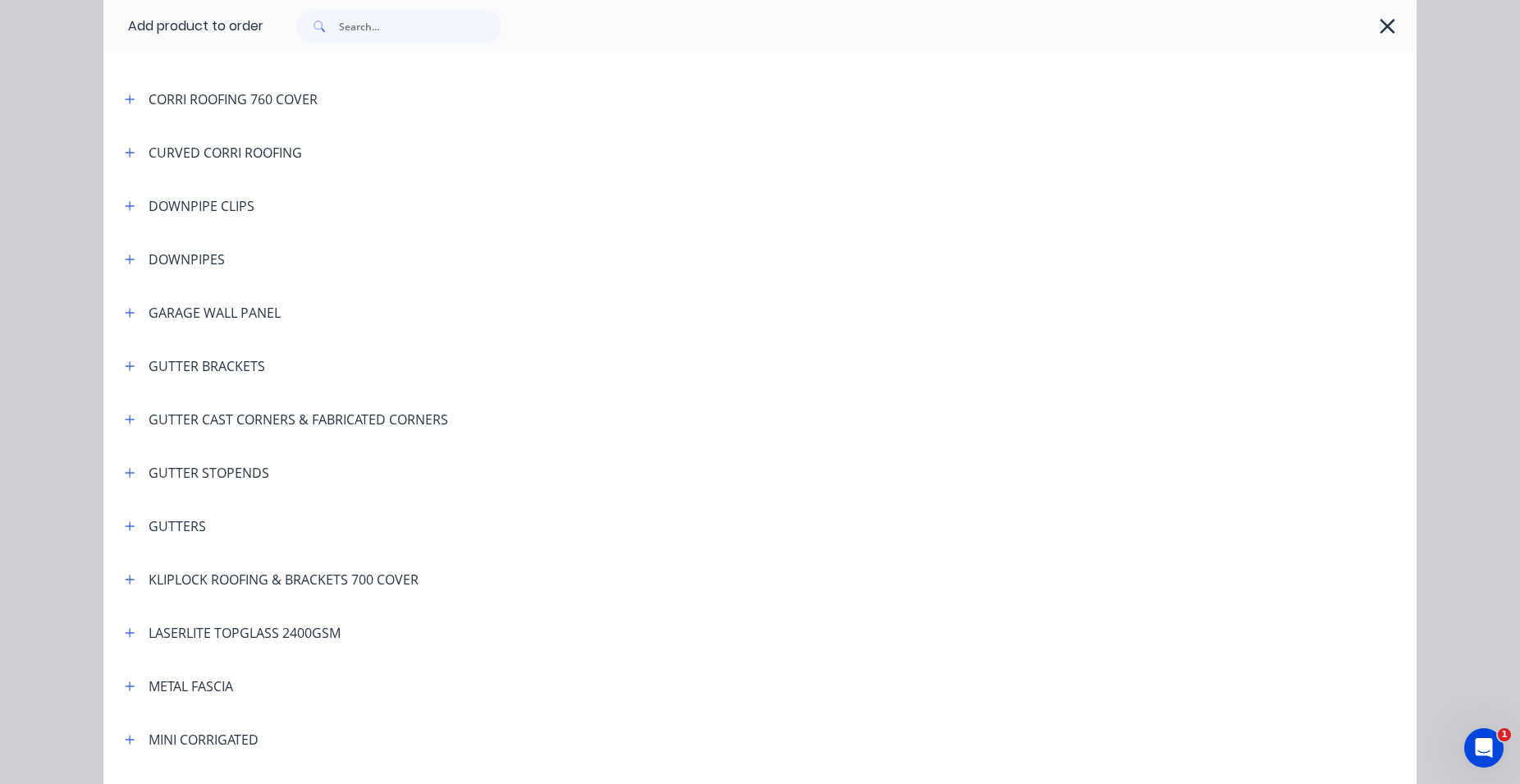
scroll to position [281, 0]
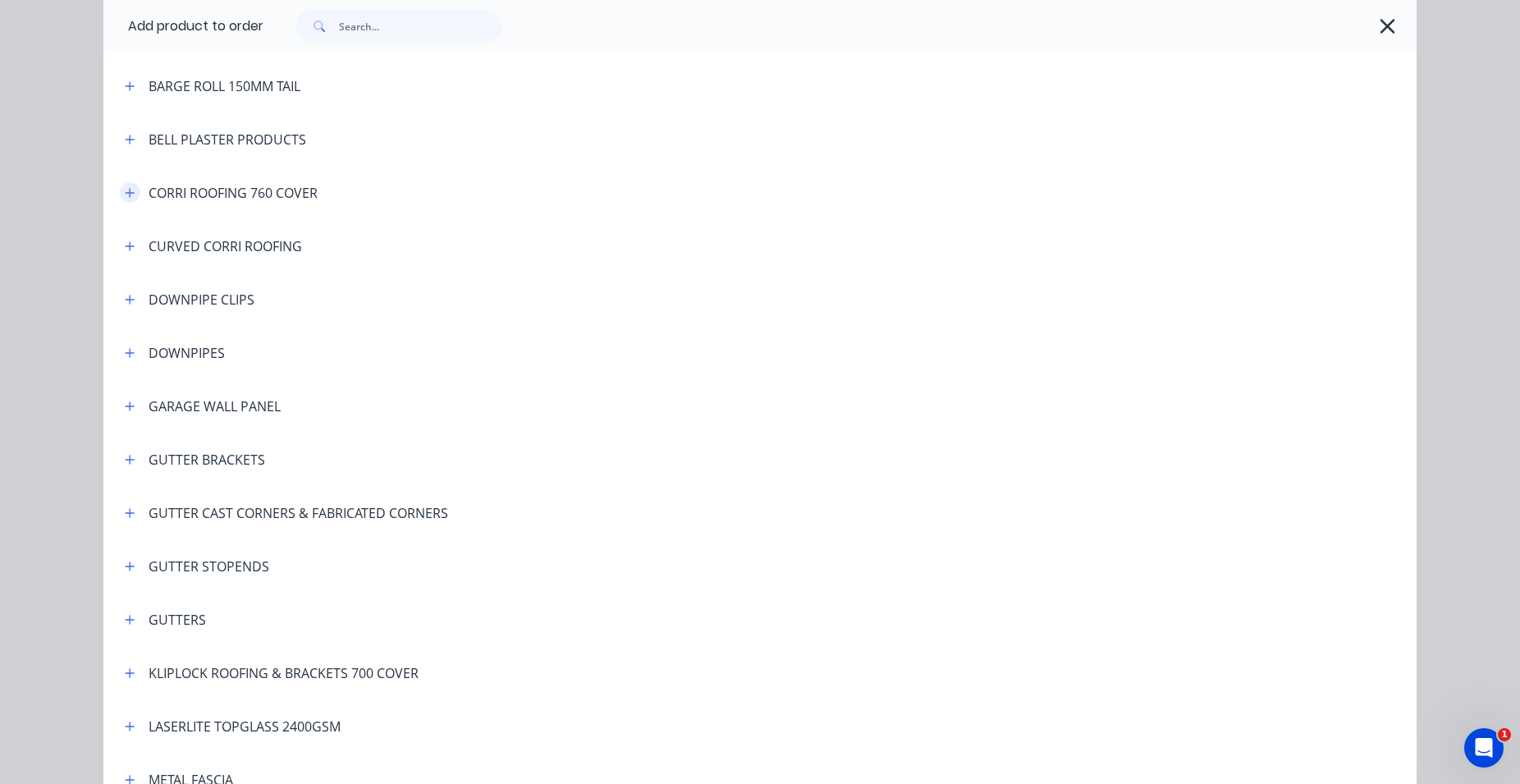
click at [125, 190] on icon "button" at bounding box center [129, 193] width 10 height 11
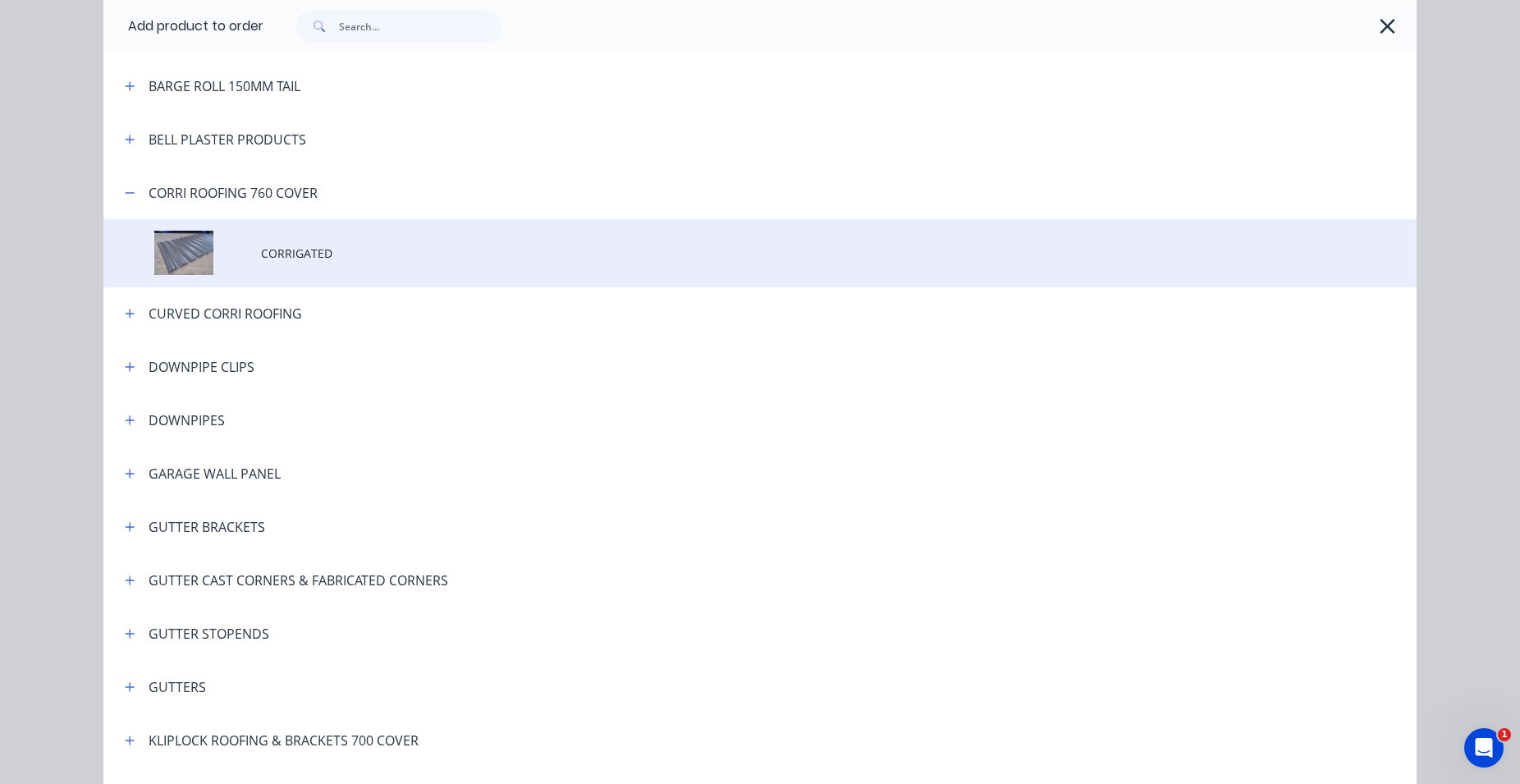
click at [232, 259] on td at bounding box center [182, 253] width 158 height 68
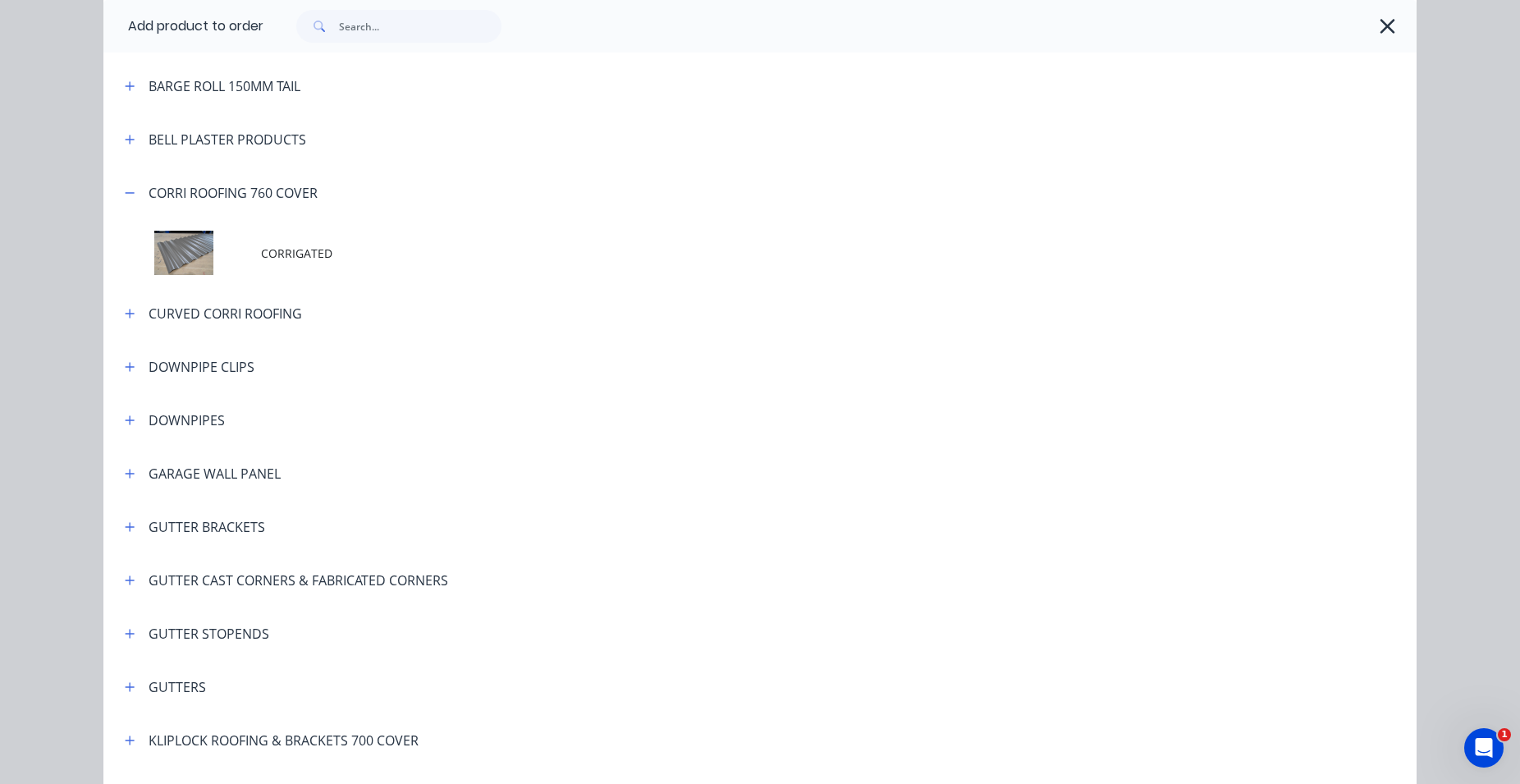
scroll to position [0, 0]
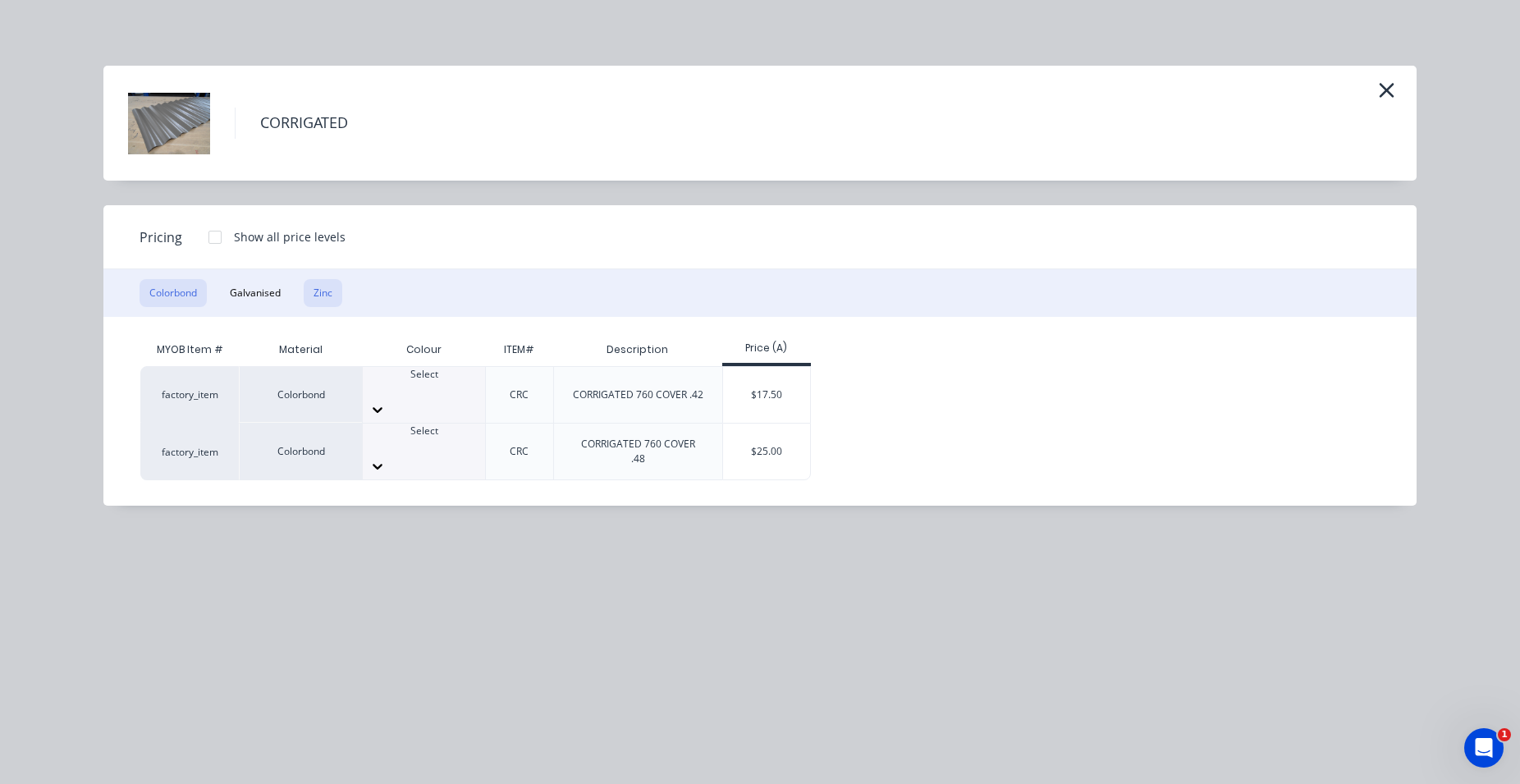
click at [309, 286] on button "Zinc" at bounding box center [323, 293] width 39 height 28
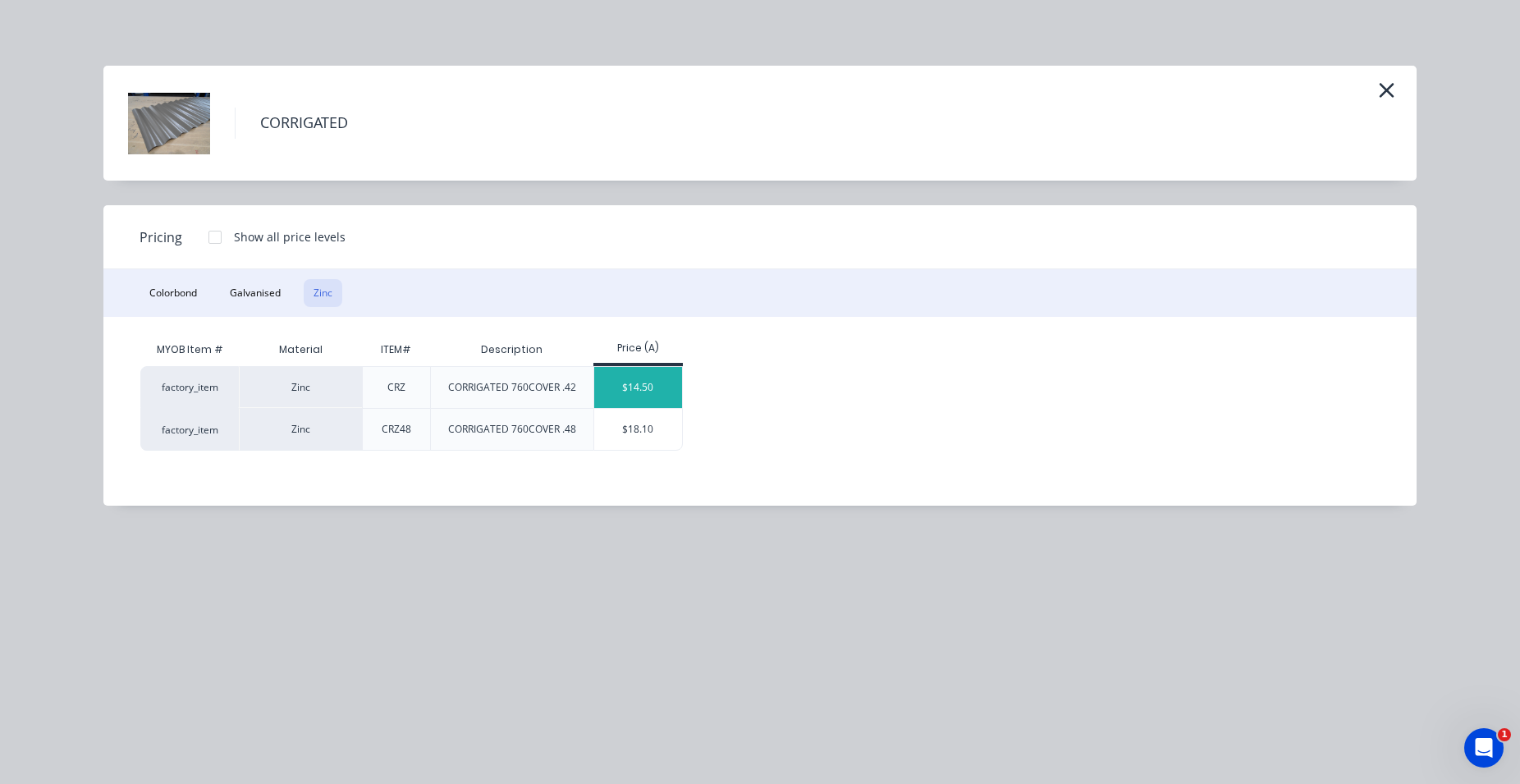
click at [607, 391] on div "$14.50" at bounding box center [638, 387] width 88 height 41
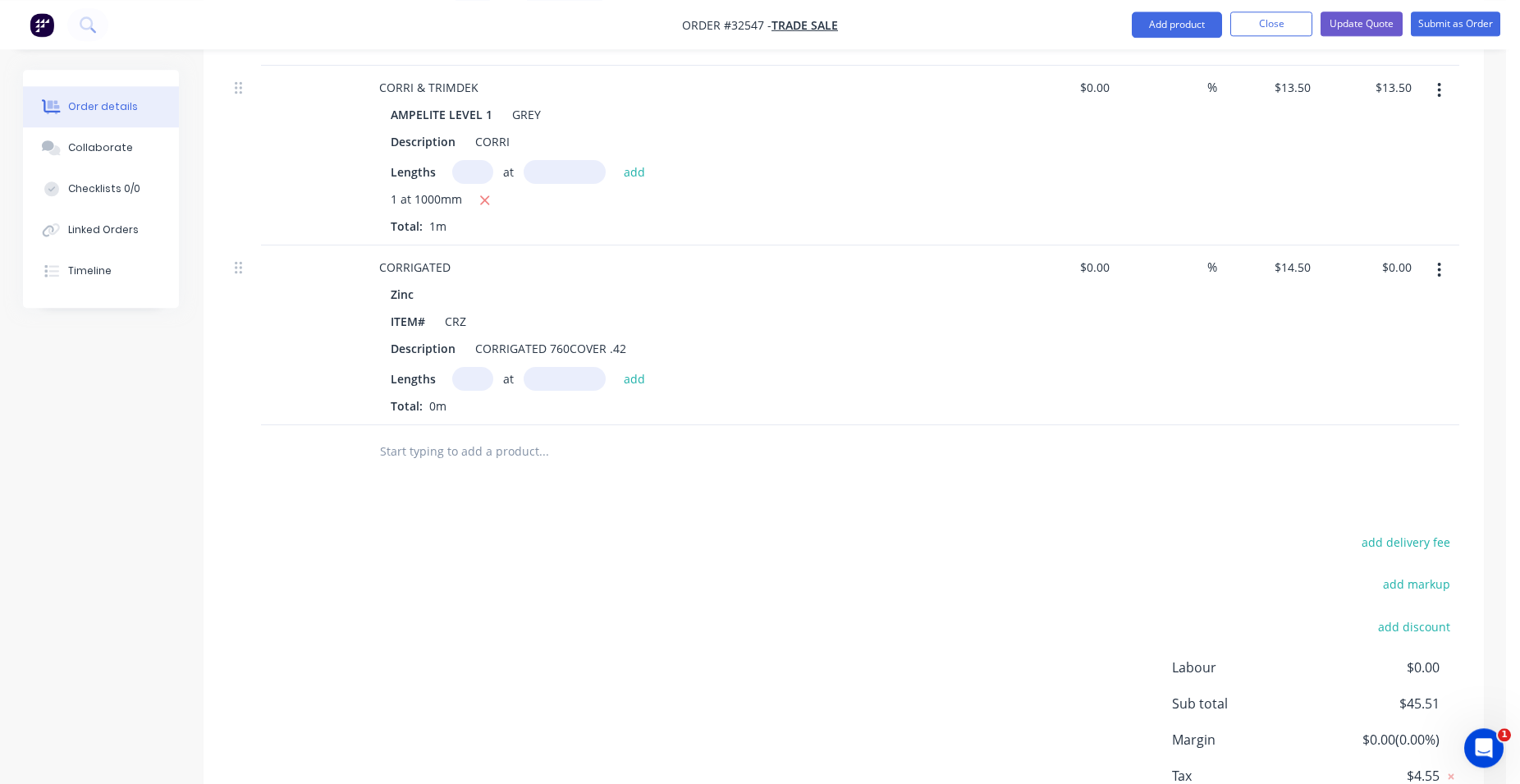
scroll to position [1005, 0]
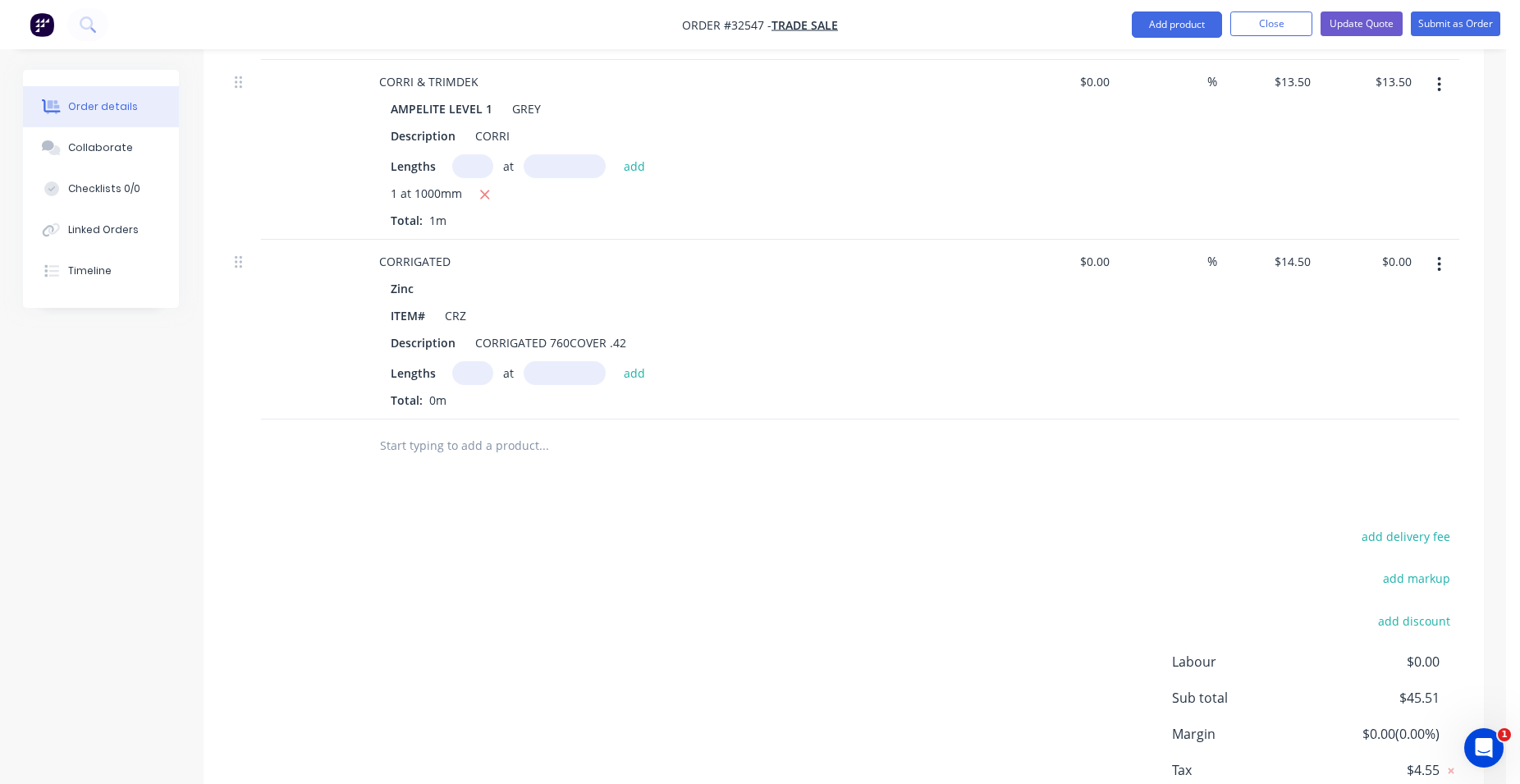
click at [465, 372] on input "text" at bounding box center [473, 373] width 41 height 24
click at [543, 379] on input "text" at bounding box center [564, 373] width 82 height 24
click at [640, 373] on button "add" at bounding box center [635, 372] width 39 height 22
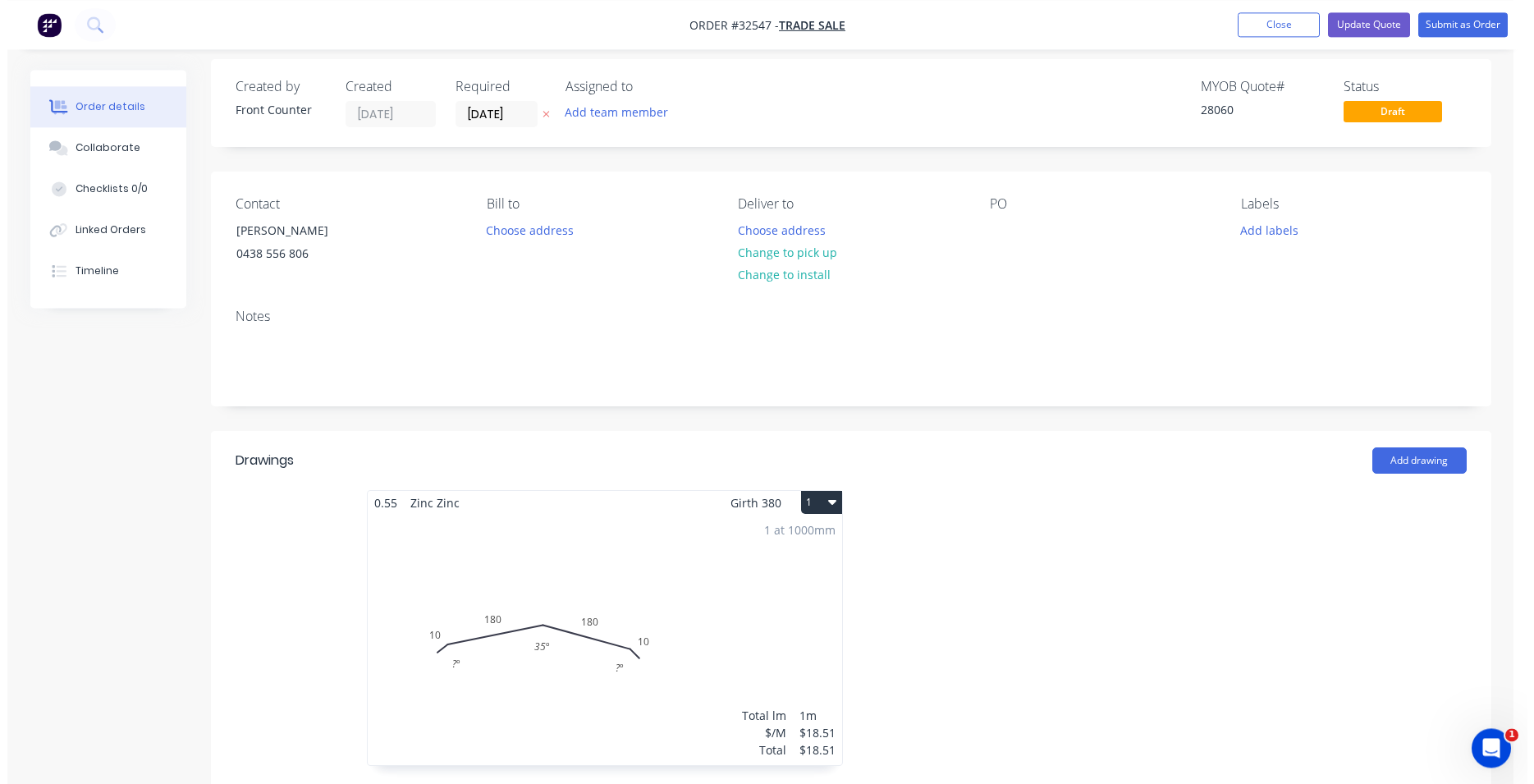
scroll to position [0, 0]
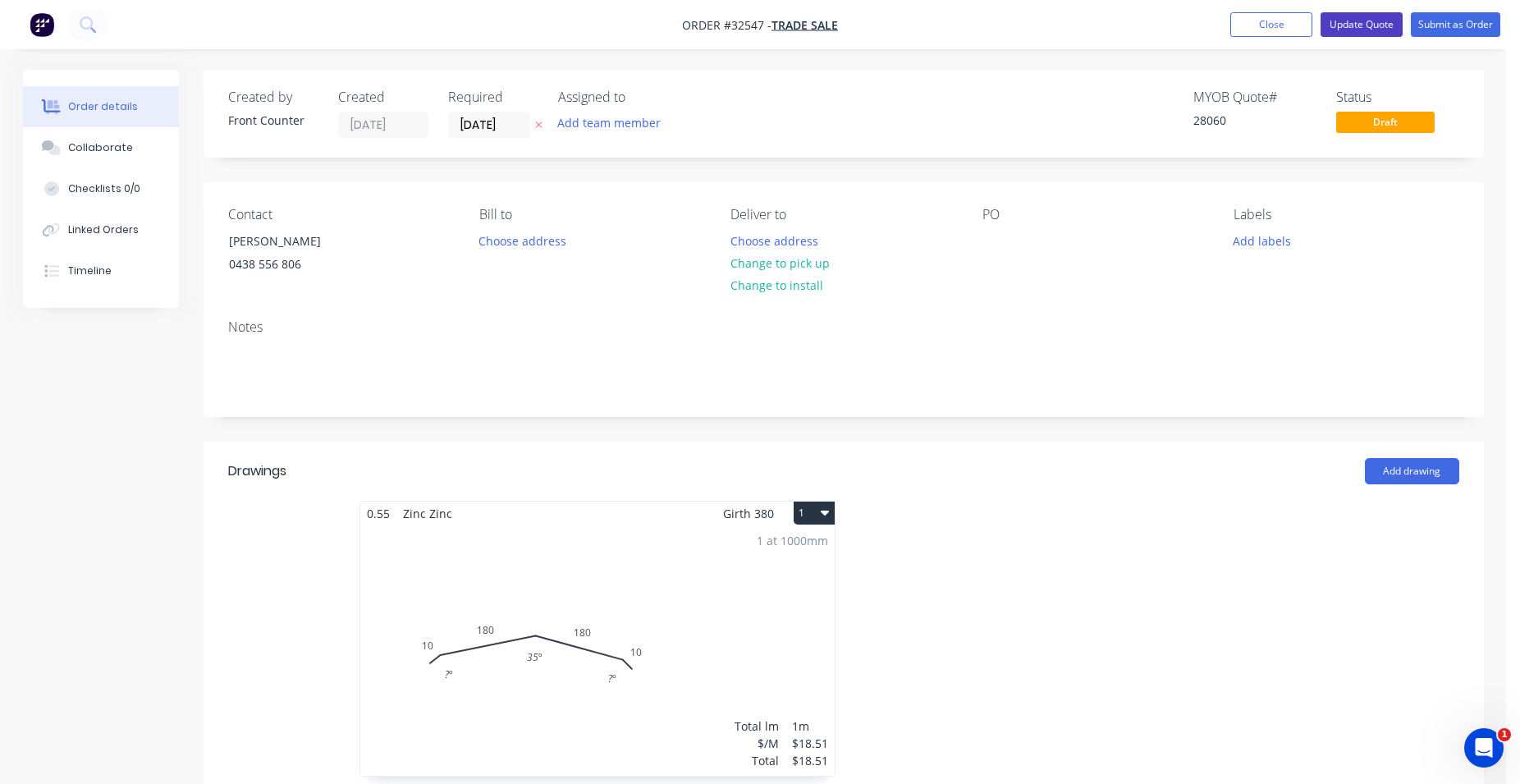
click at [1374, 18] on button "Update Quote" at bounding box center [1361, 24] width 82 height 25
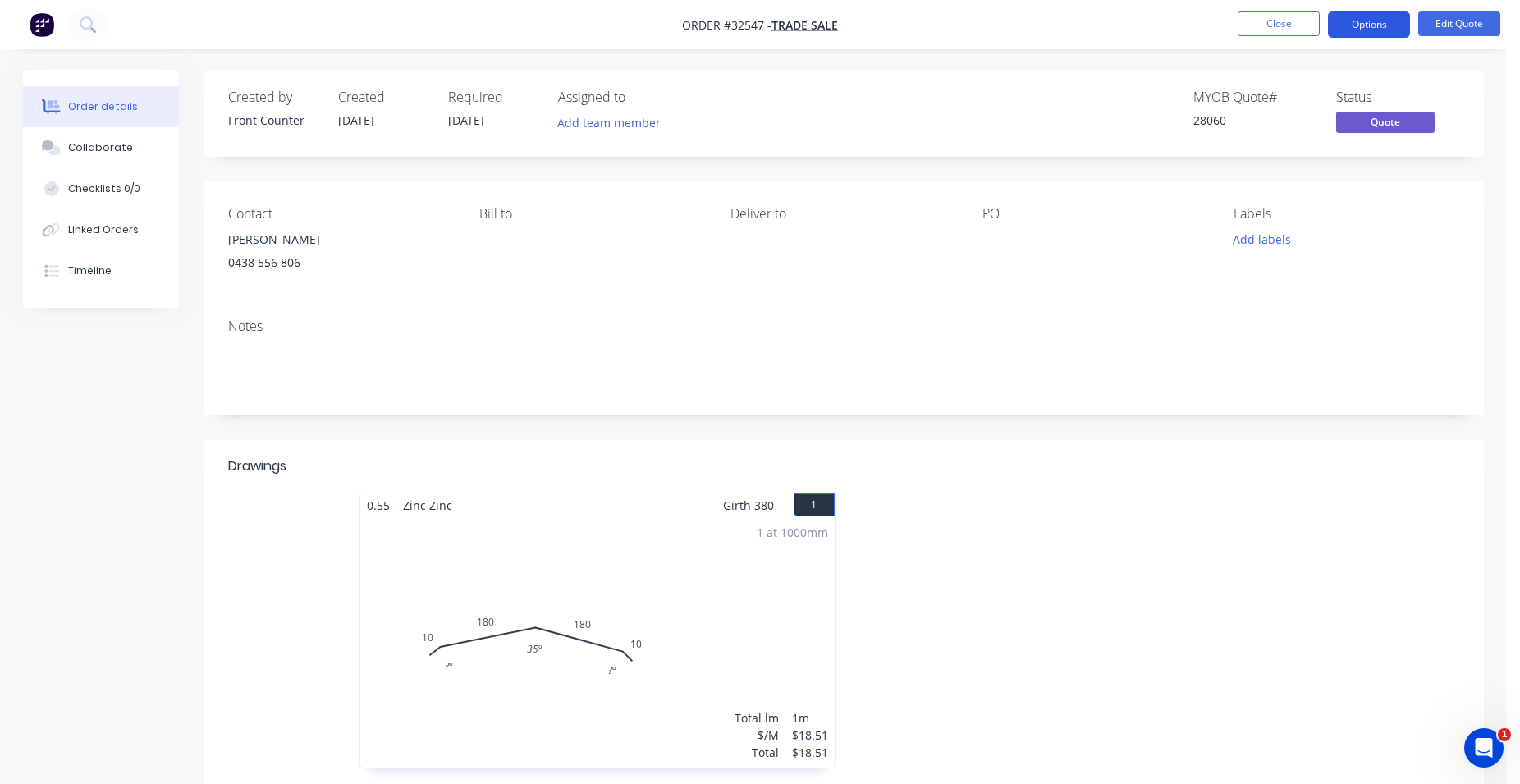
click at [1368, 23] on button "Options" at bounding box center [1369, 24] width 82 height 26
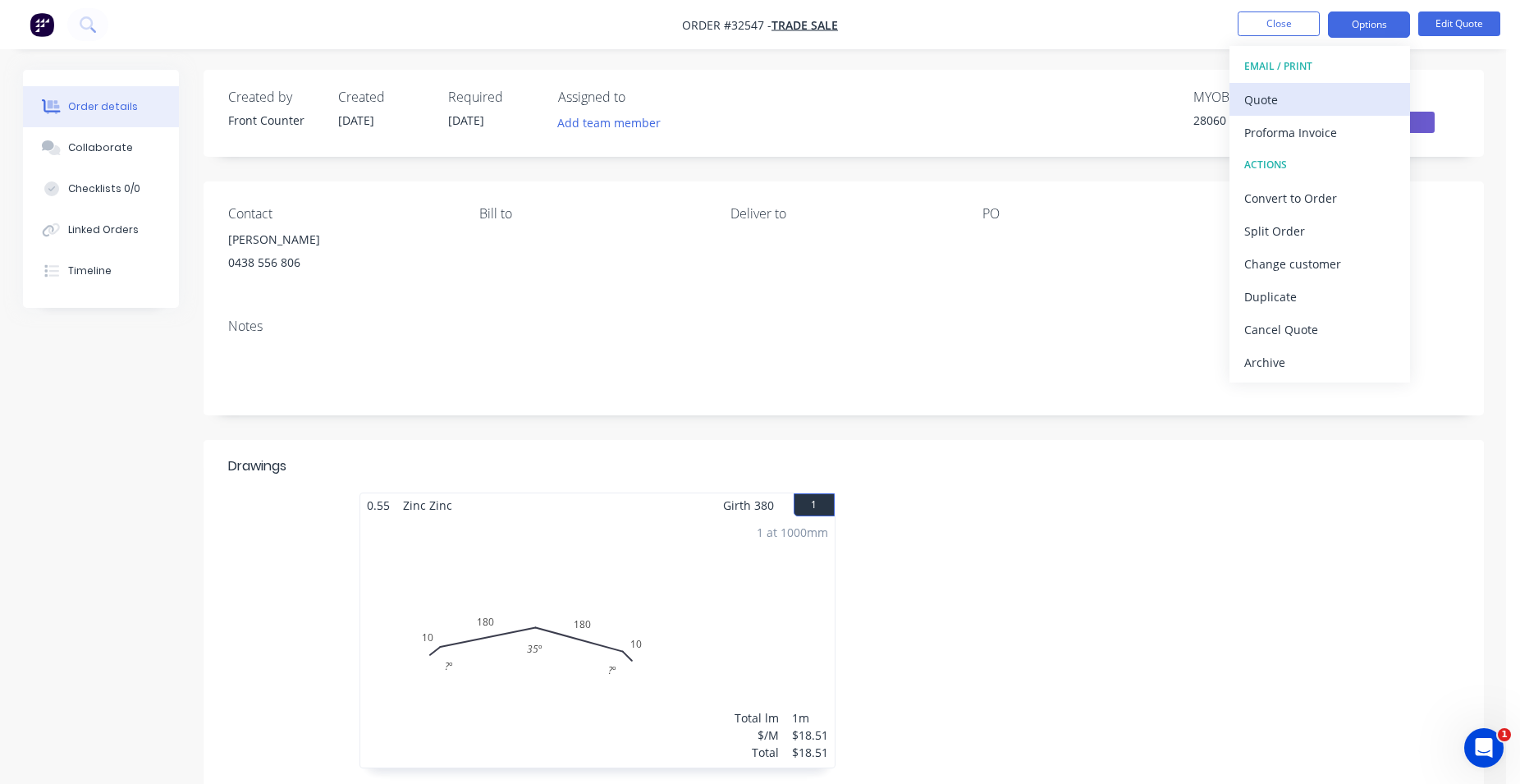
click at [1310, 97] on div "Quote" at bounding box center [1320, 100] width 151 height 24
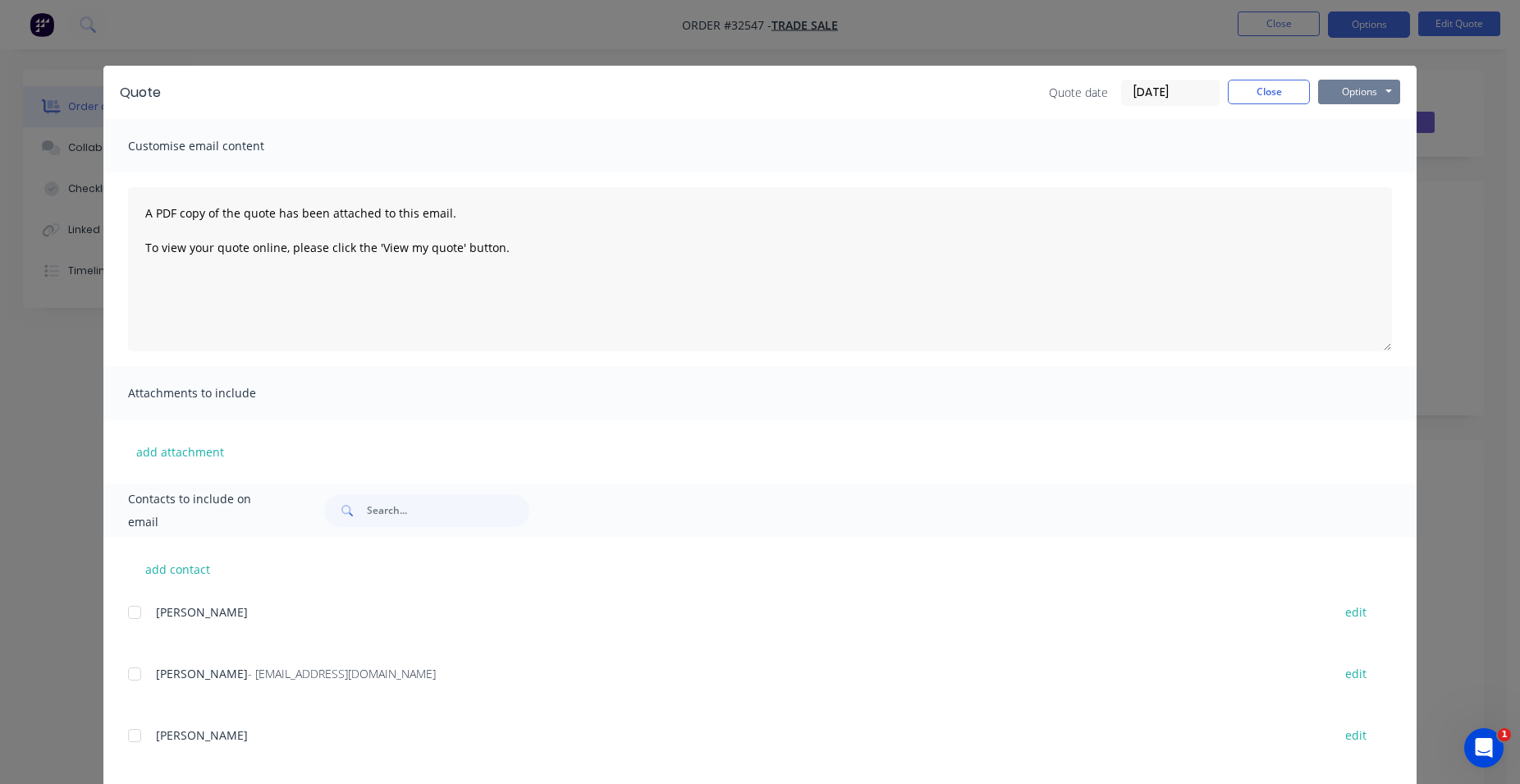
click at [1349, 87] on button "Options" at bounding box center [1358, 91] width 82 height 25
click at [1348, 143] on button "Print" at bounding box center [1370, 148] width 105 height 27
click at [1248, 94] on button "Close" at bounding box center [1269, 91] width 82 height 25
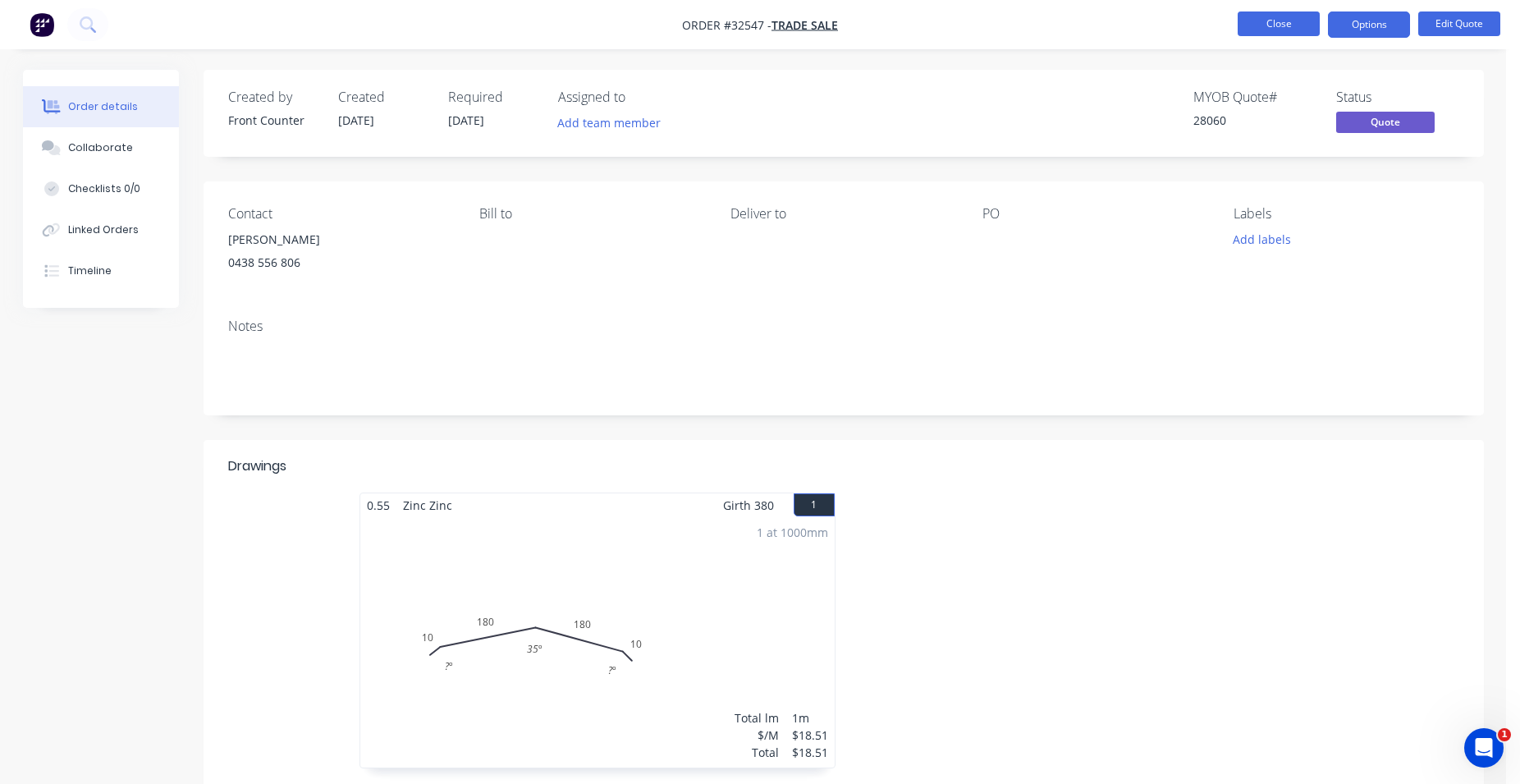
click at [1282, 18] on button "Close" at bounding box center [1278, 23] width 82 height 25
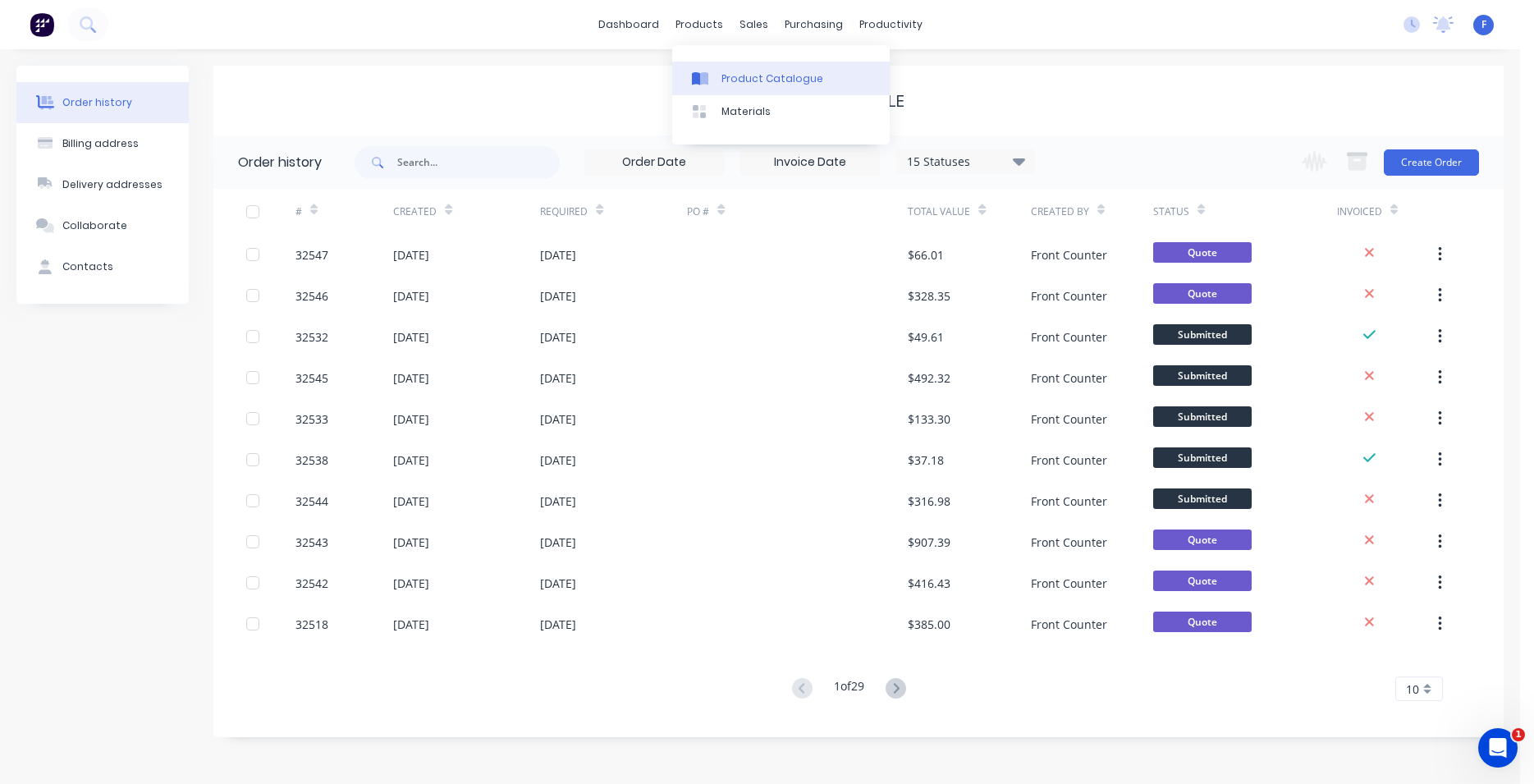
click at [733, 70] on link "Product Catalogue" at bounding box center [781, 78] width 218 height 33
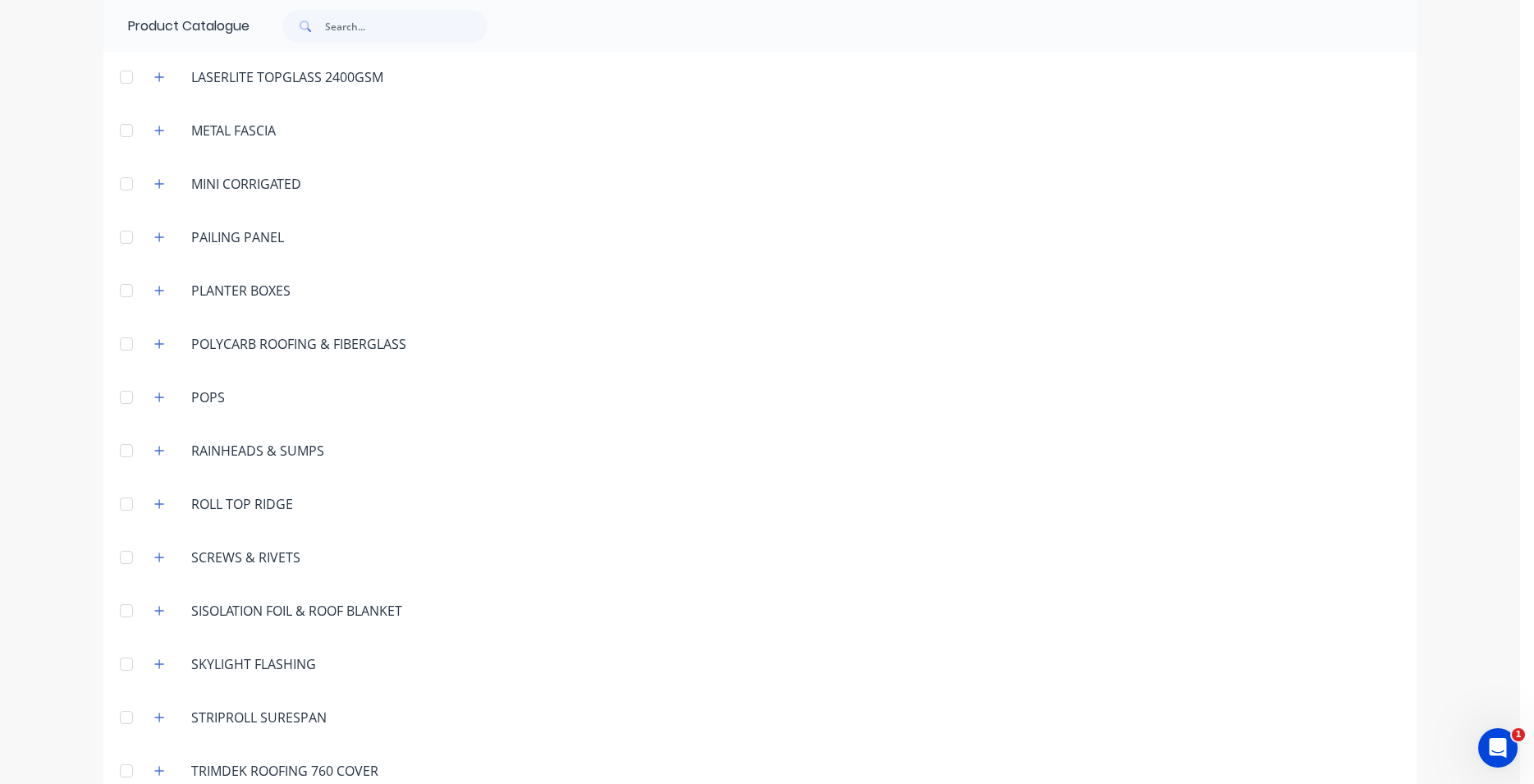
scroll to position [1005, 0]
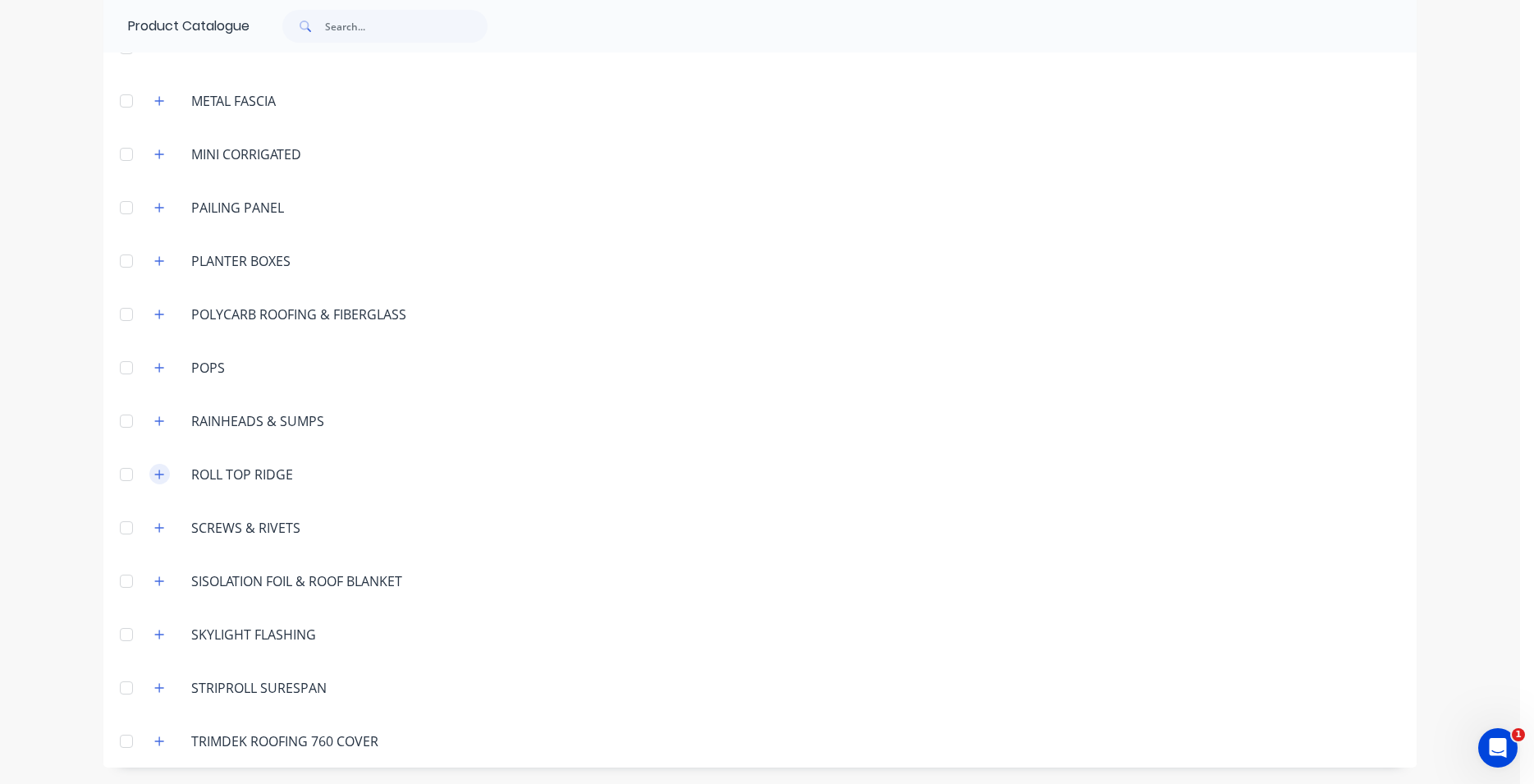
click at [154, 470] on icon "button" at bounding box center [159, 475] width 10 height 11
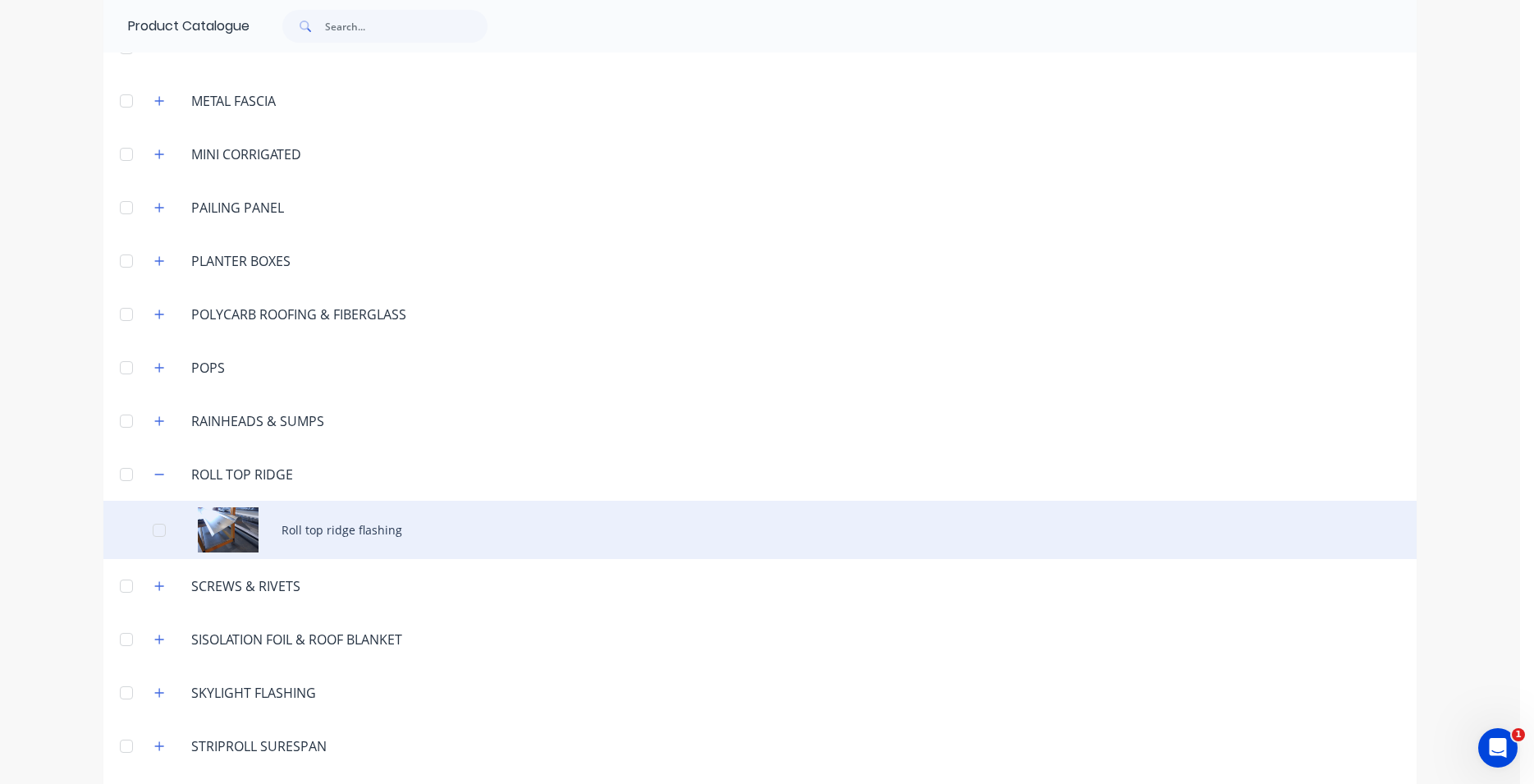
click at [262, 522] on div "Roll top ridge flashing" at bounding box center [760, 529] width 1313 height 58
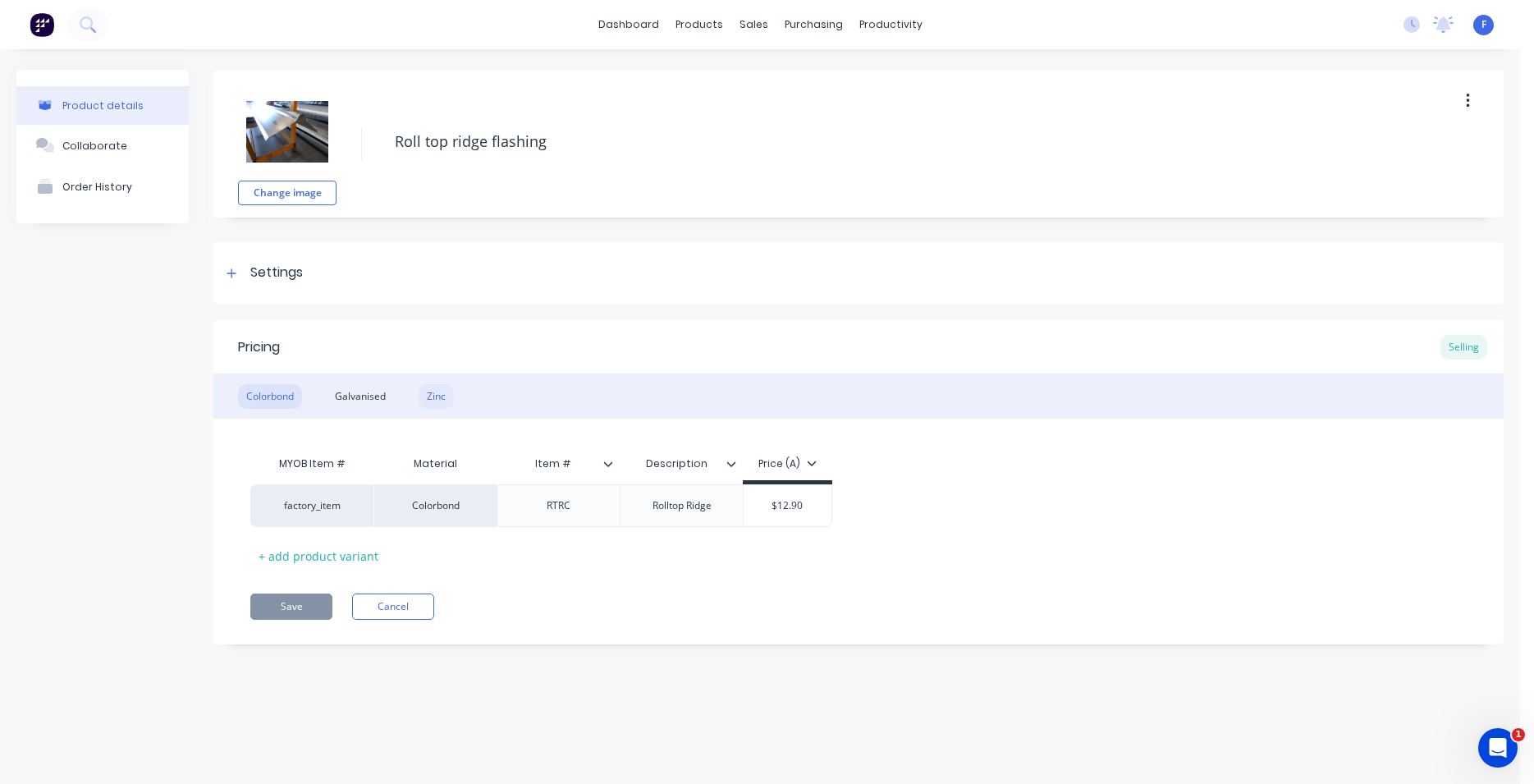
click at [431, 392] on div "Zinc" at bounding box center [436, 396] width 35 height 25
click at [438, 397] on div "Zinc" at bounding box center [436, 396] width 35 height 25
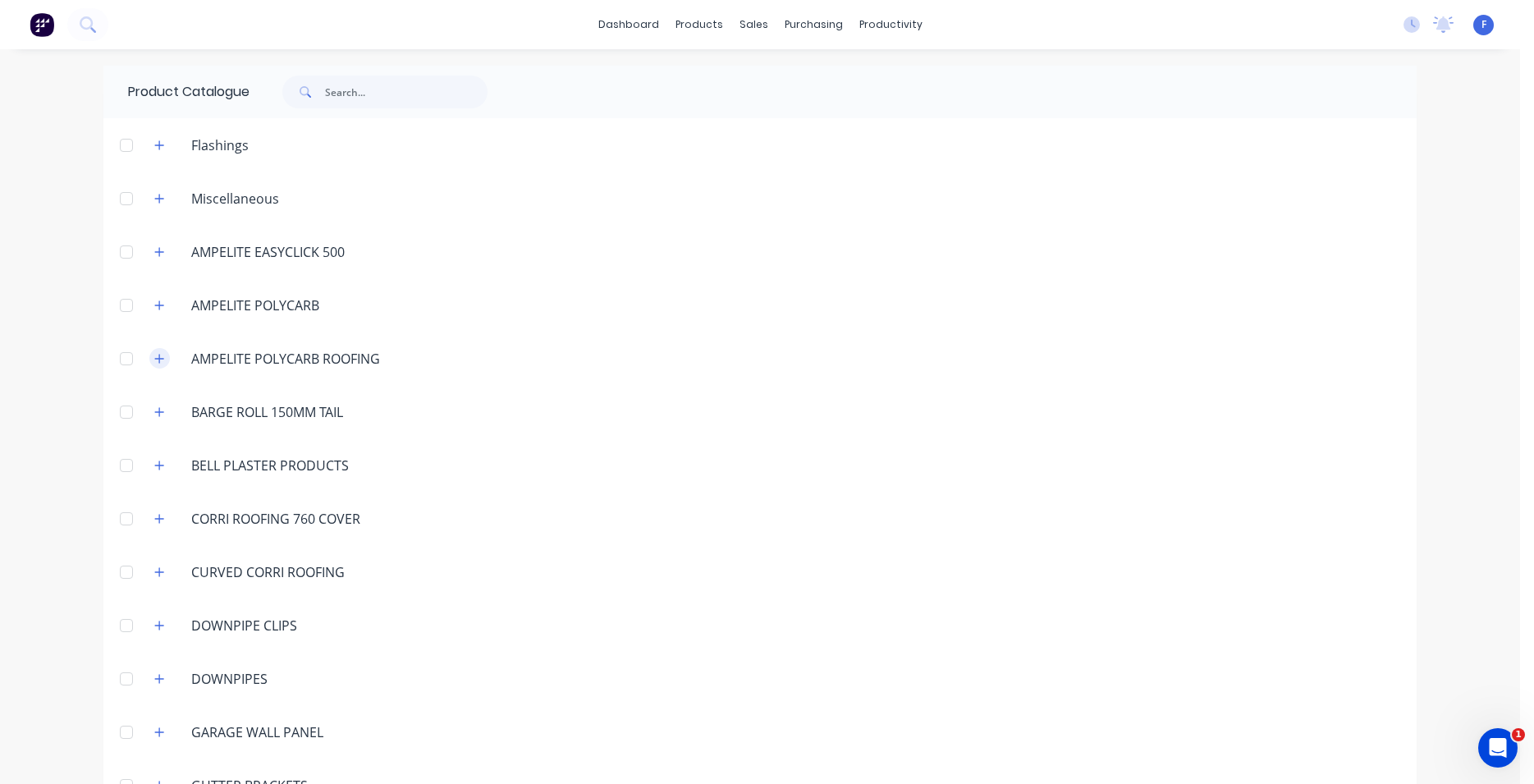
click at [157, 356] on icon "button" at bounding box center [159, 358] width 10 height 11
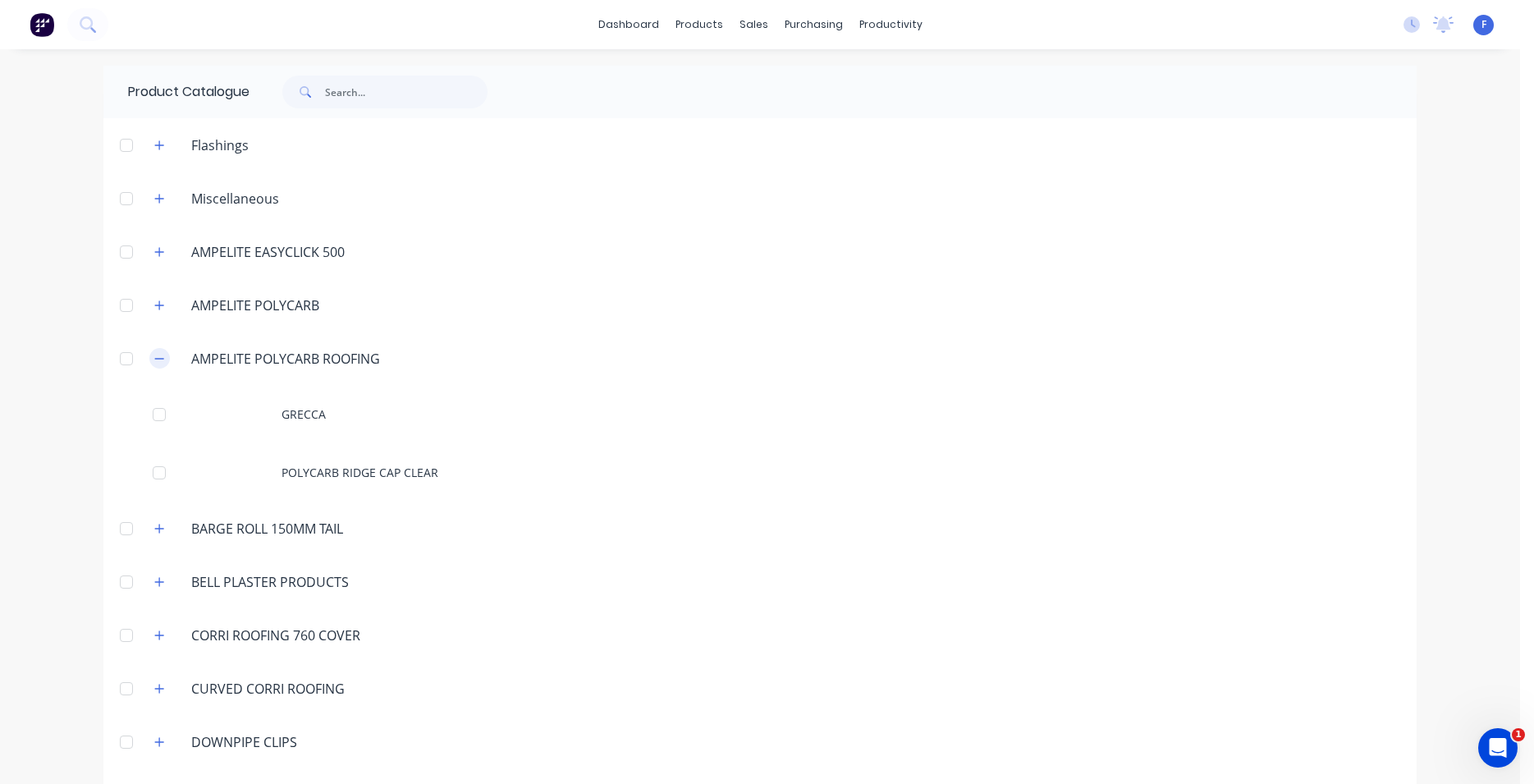
click at [157, 353] on icon "button" at bounding box center [159, 358] width 10 height 11
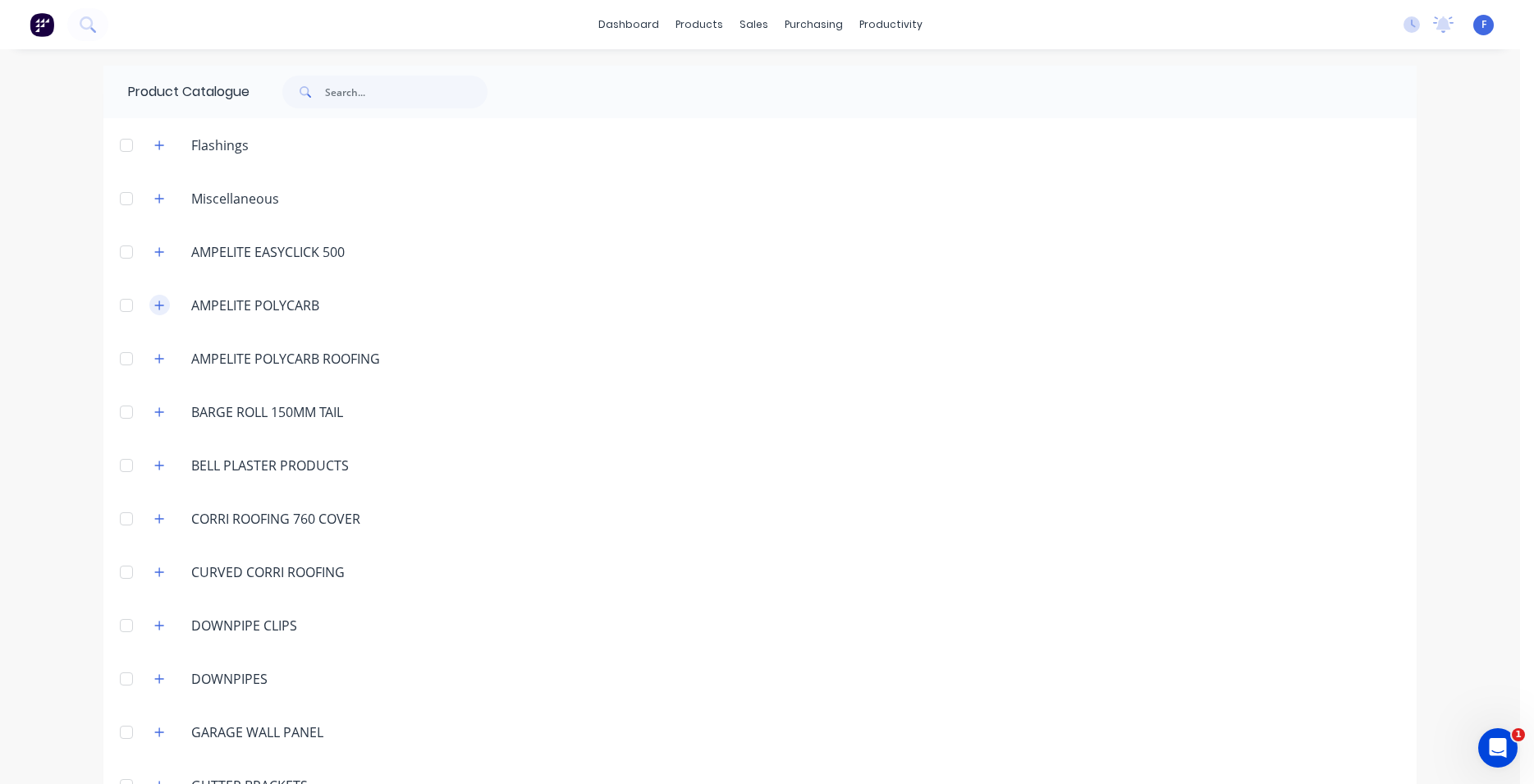
click at [158, 308] on icon "button" at bounding box center [159, 305] width 10 height 11
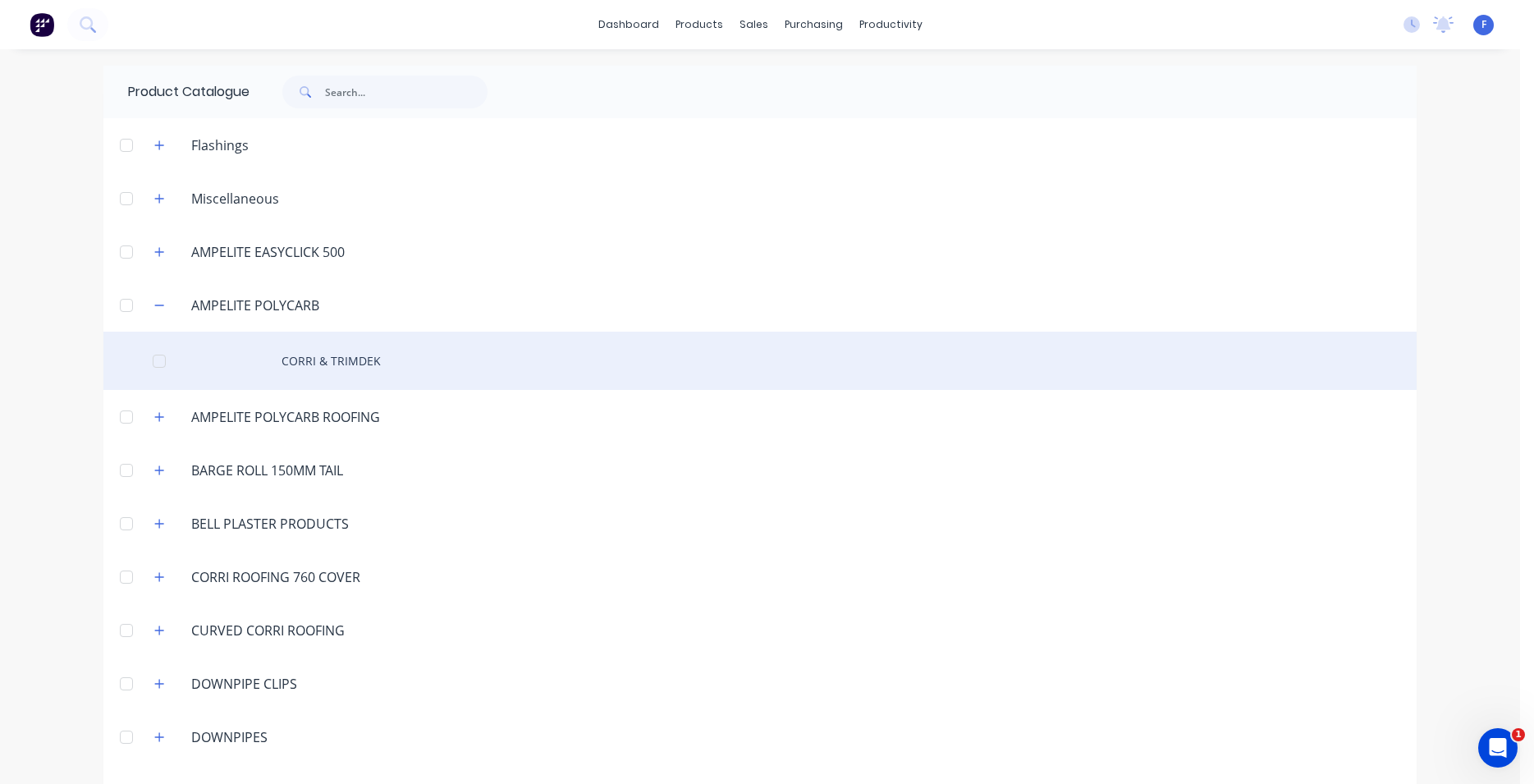
click at [296, 361] on div "CORRI & TRIMDEK" at bounding box center [760, 360] width 1313 height 58
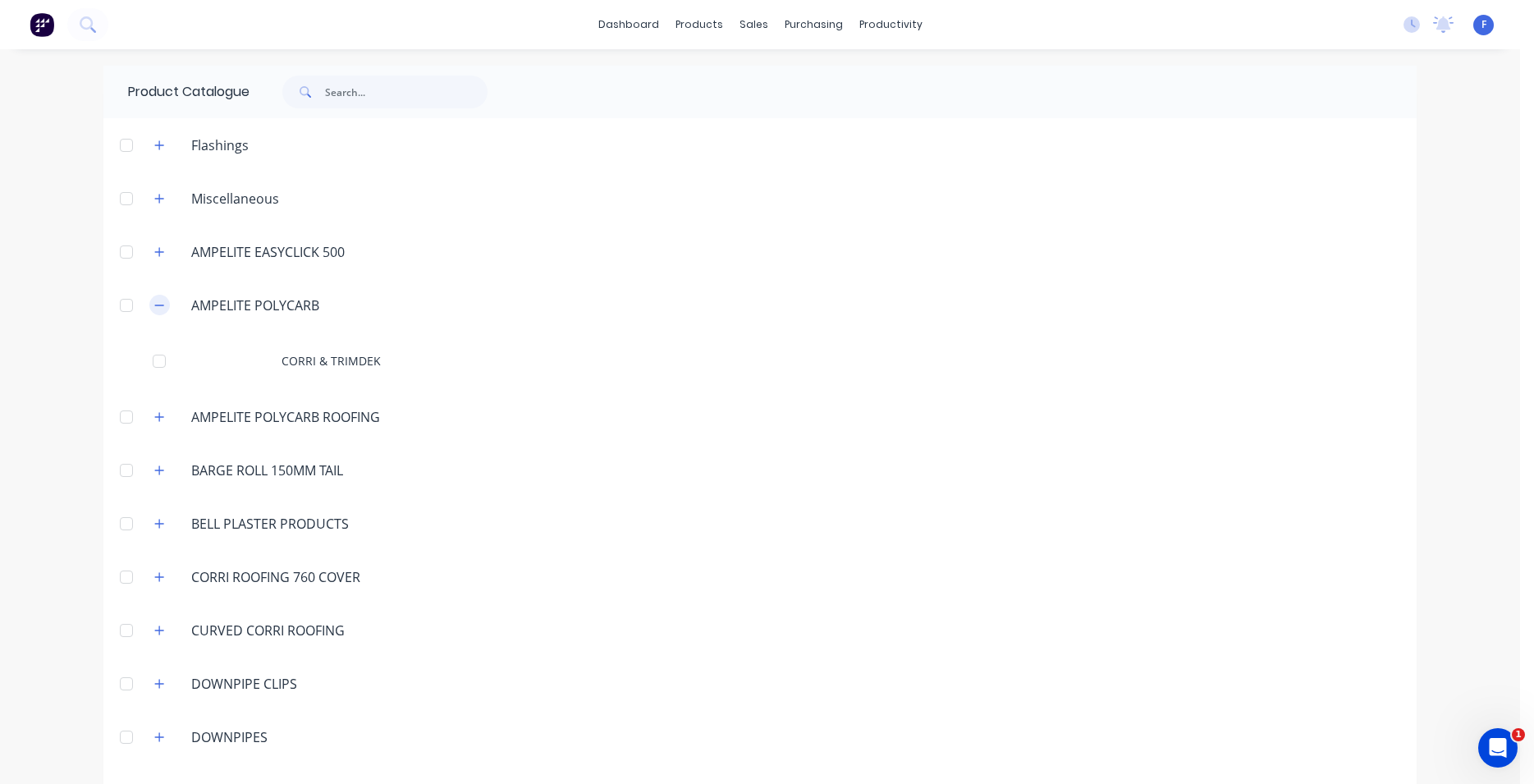
click at [154, 304] on icon "button" at bounding box center [159, 305] width 10 height 11
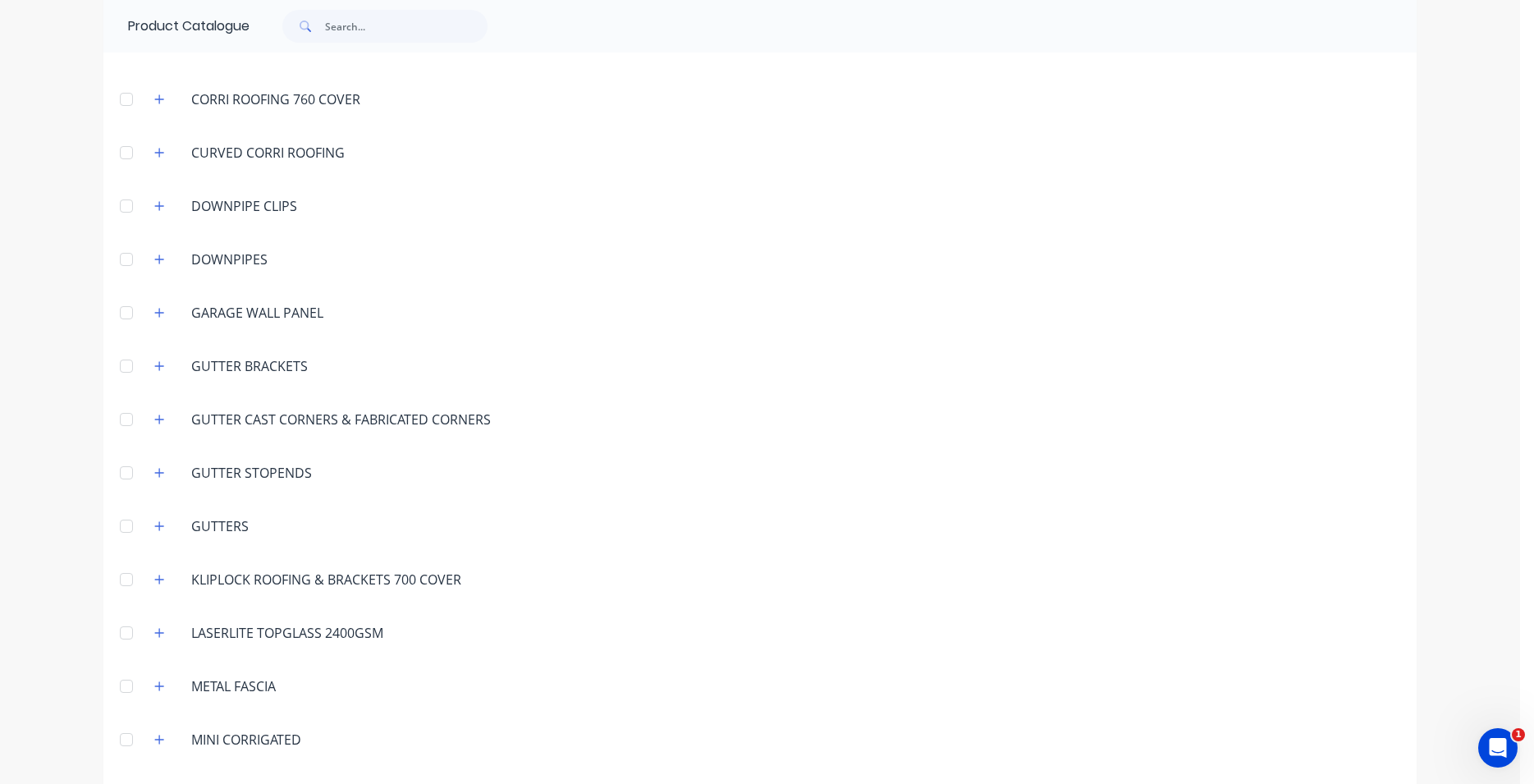
scroll to position [468, 0]
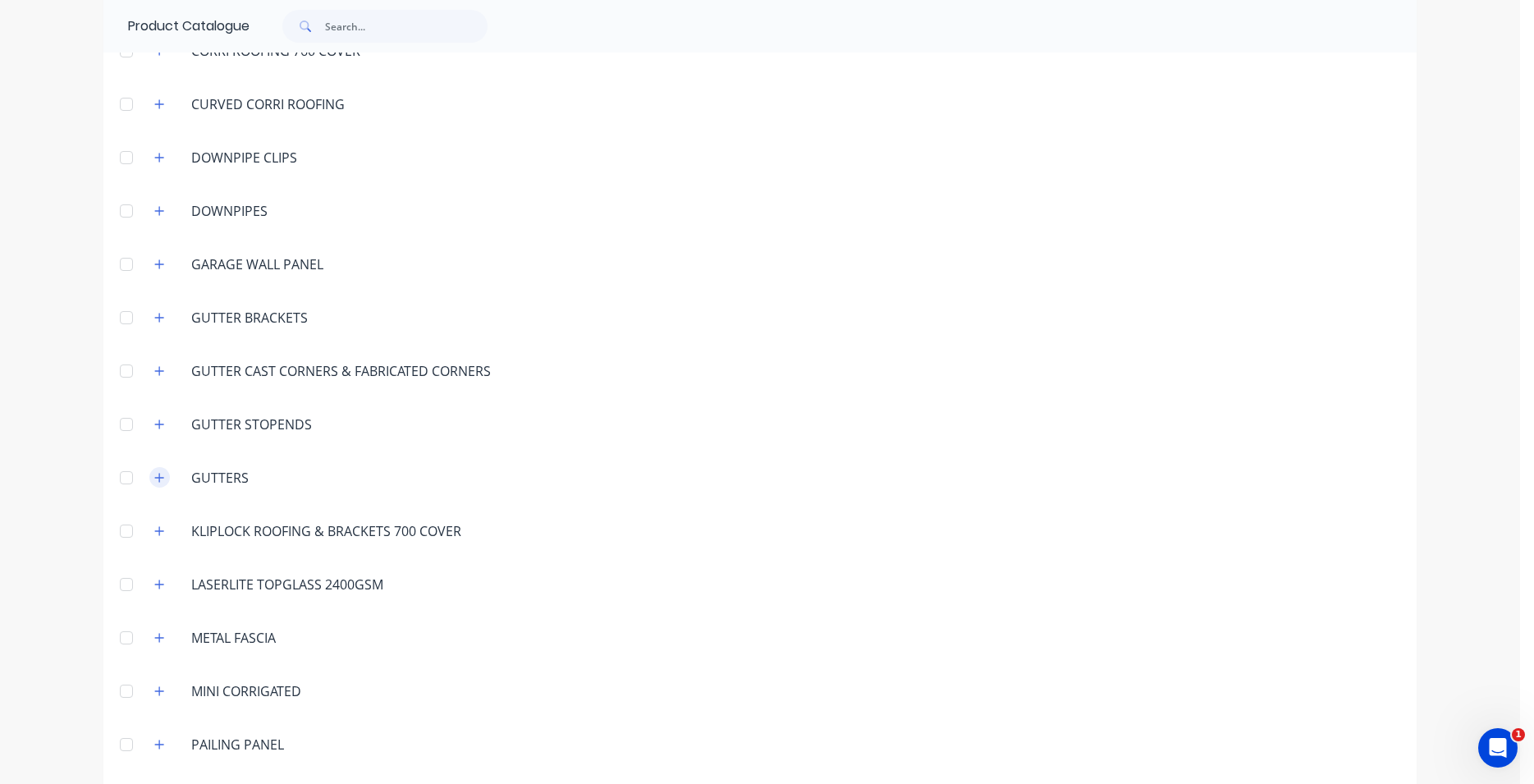
click at [155, 476] on icon "button" at bounding box center [159, 477] width 10 height 11
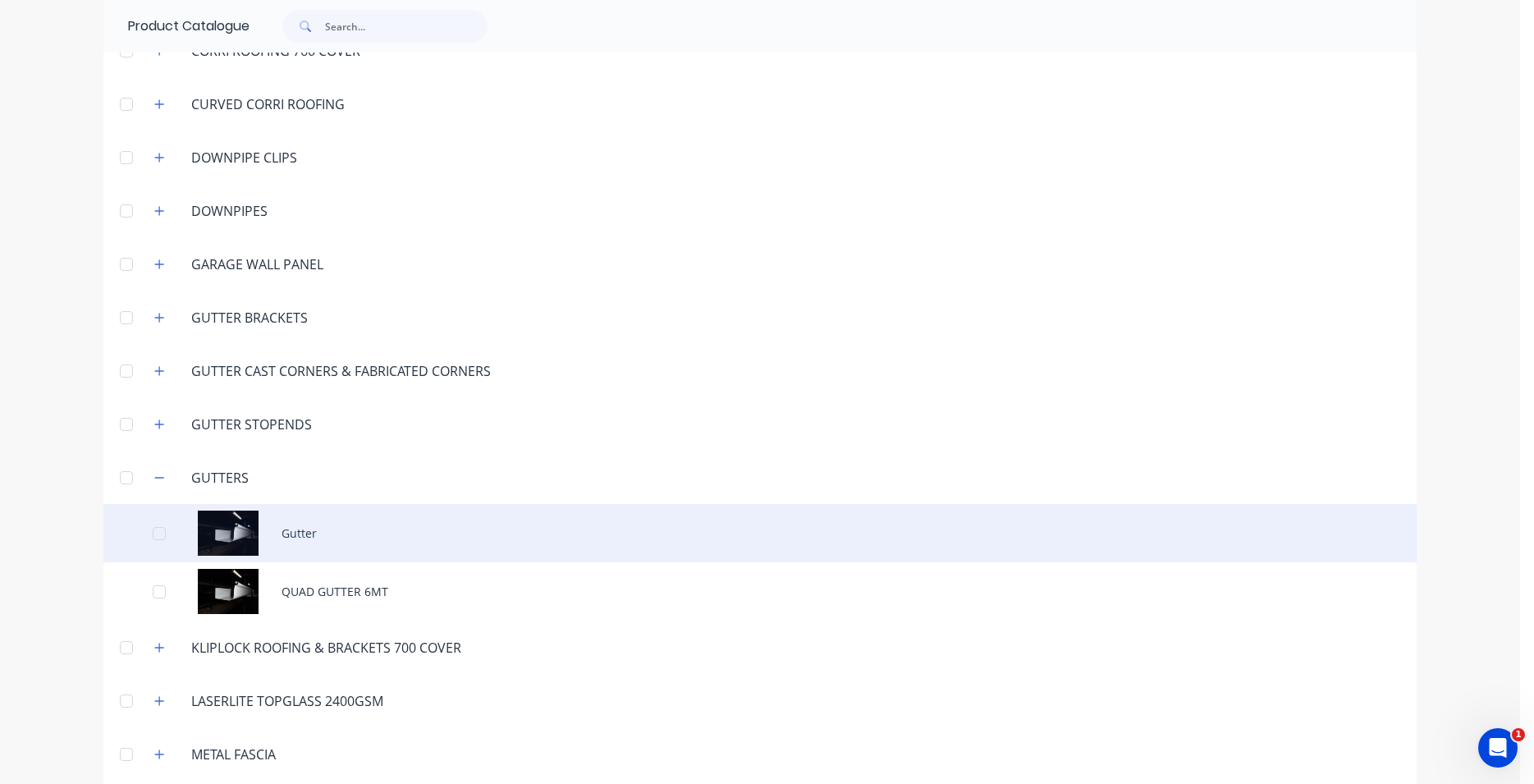
click at [364, 538] on div "Gutter" at bounding box center [760, 533] width 1313 height 58
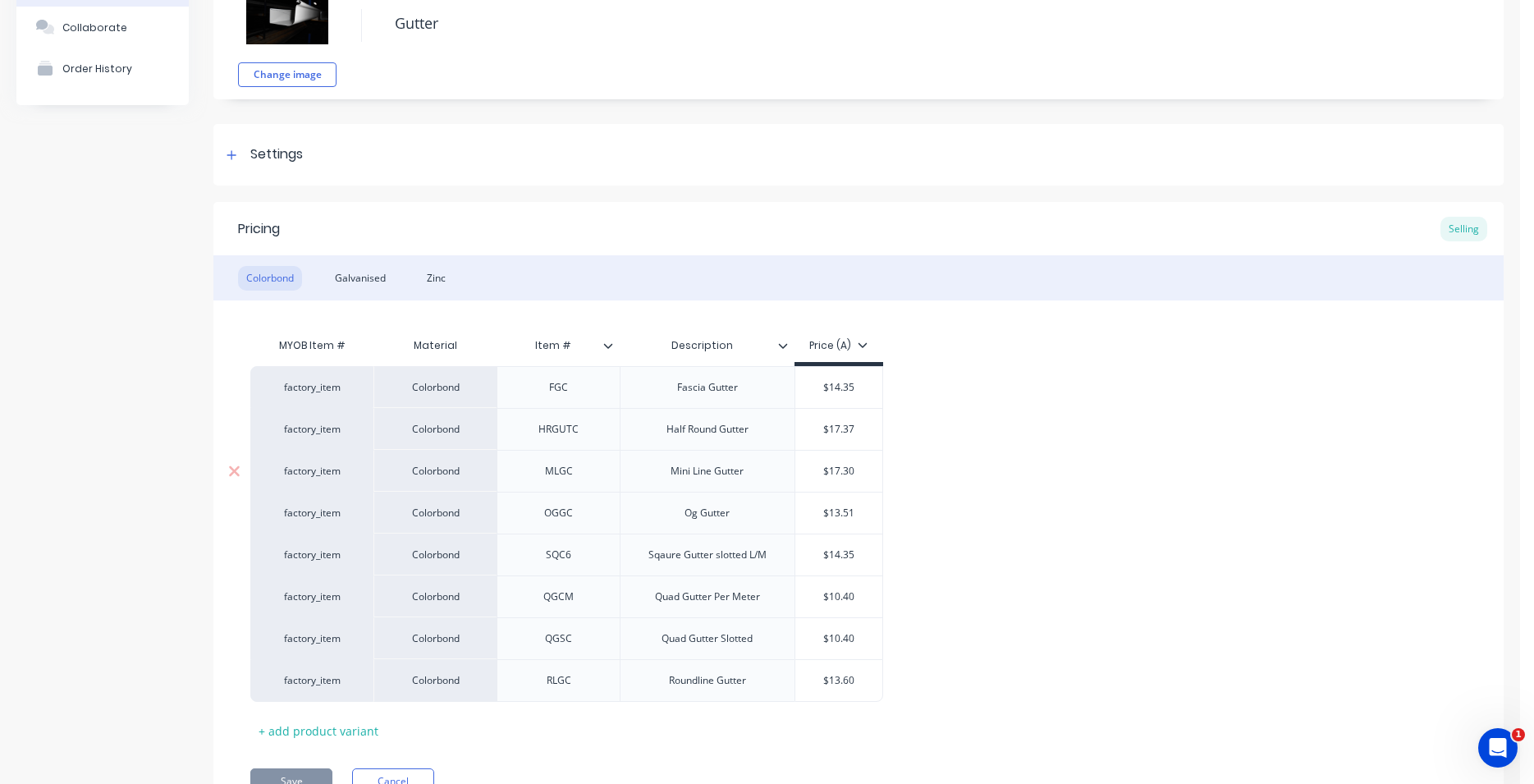
scroll to position [187, 0]
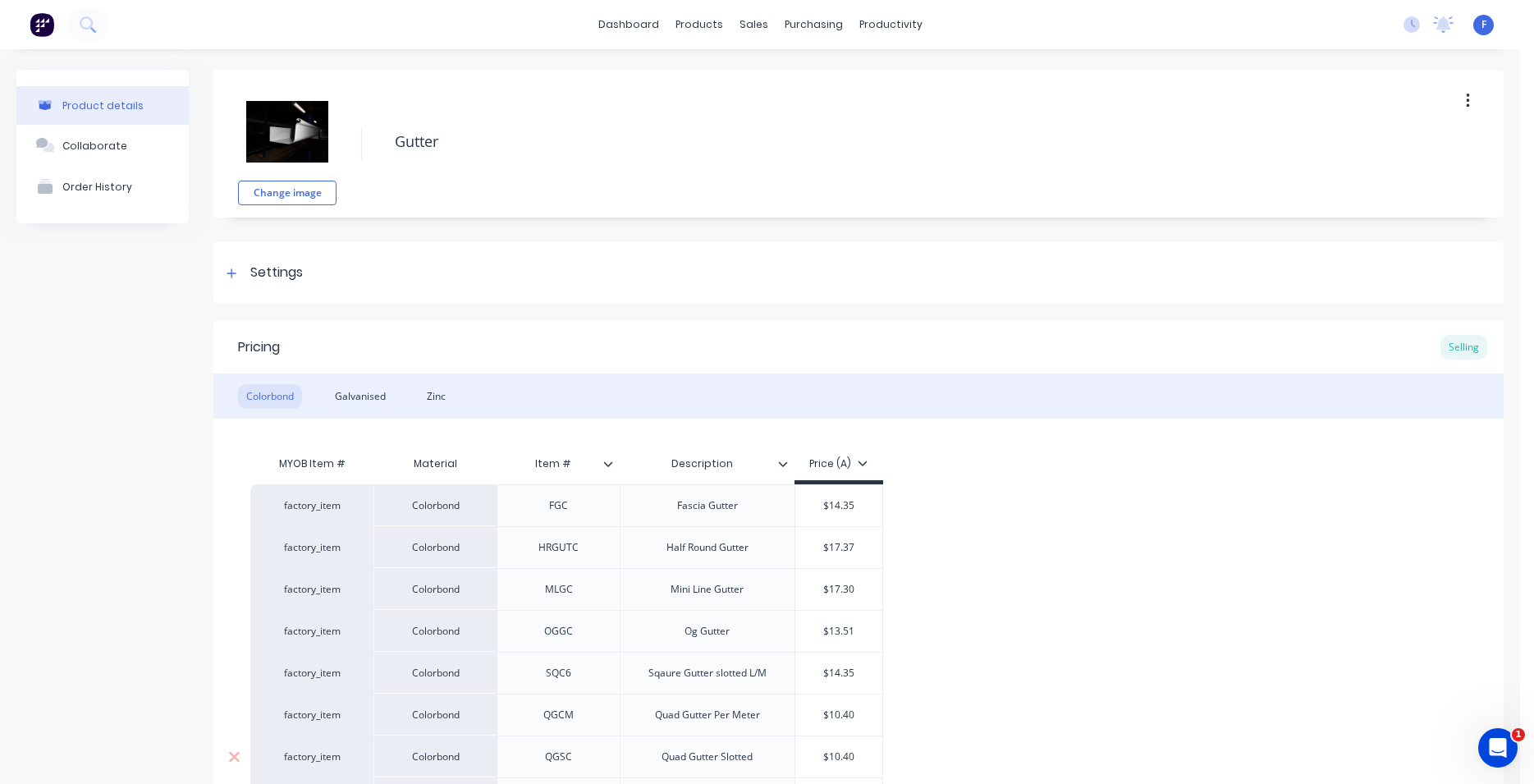
scroll to position [187, 0]
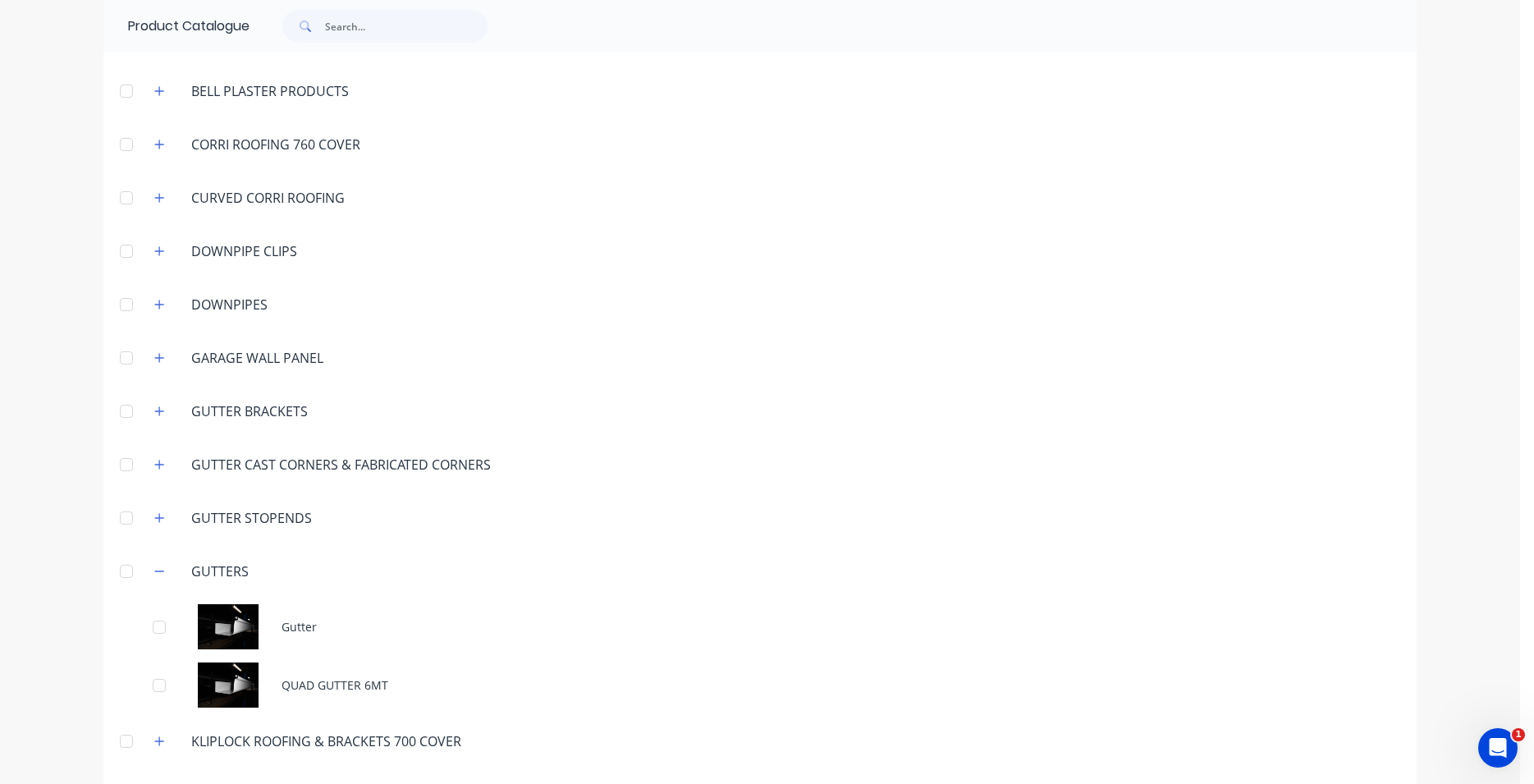
scroll to position [468, 0]
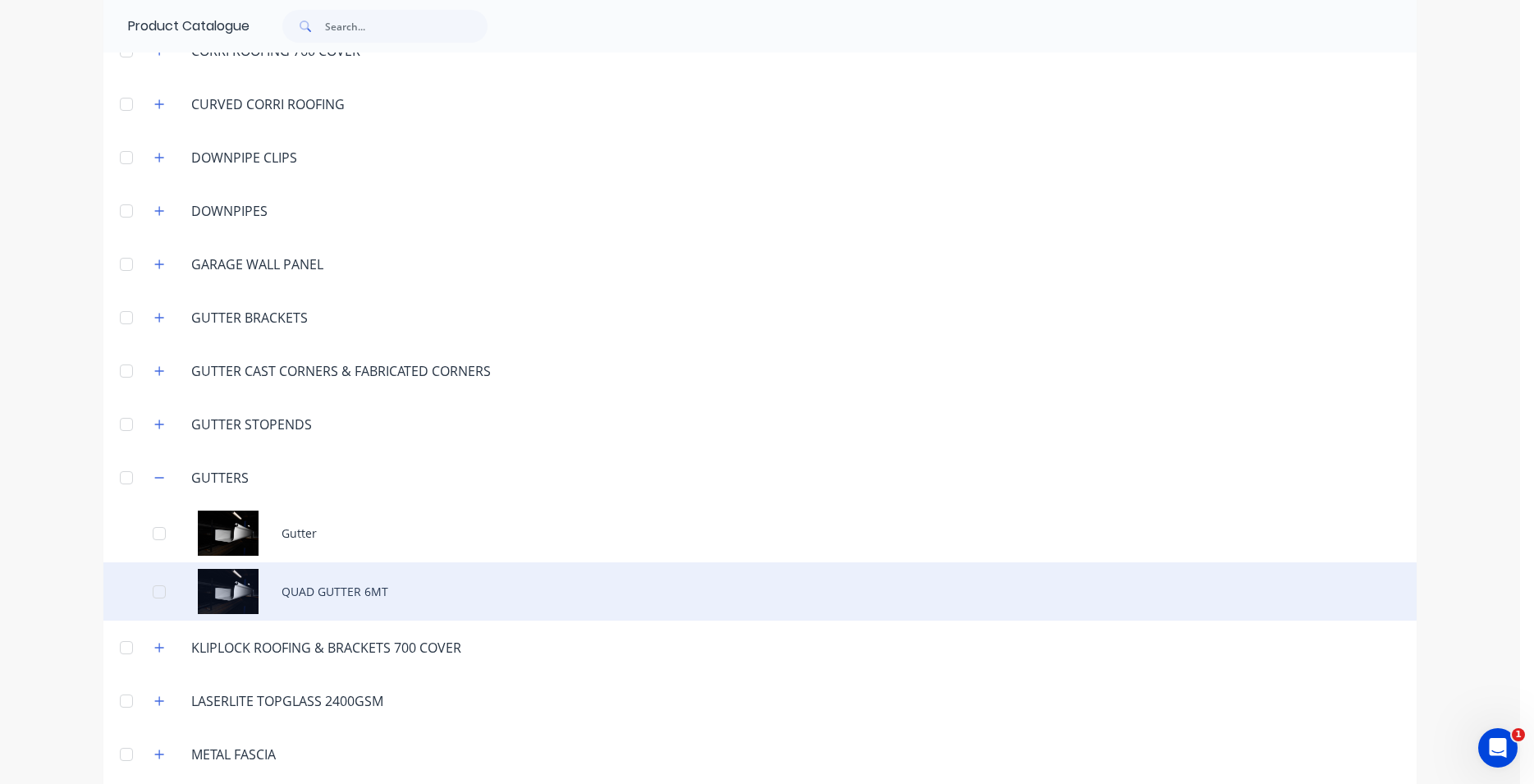
click at [307, 595] on div "QUAD GUTTER 6MT" at bounding box center [760, 591] width 1313 height 58
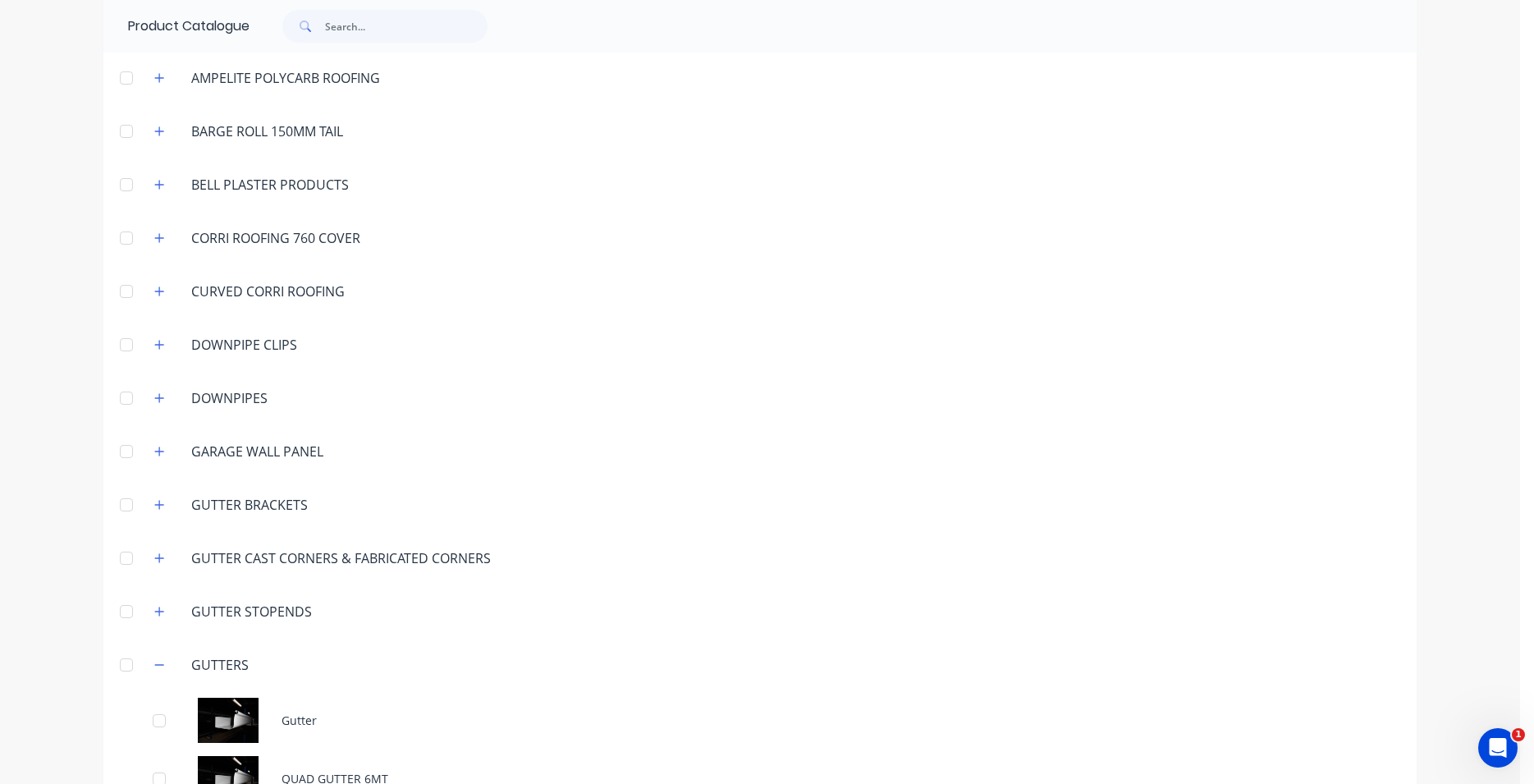
scroll to position [374, 0]
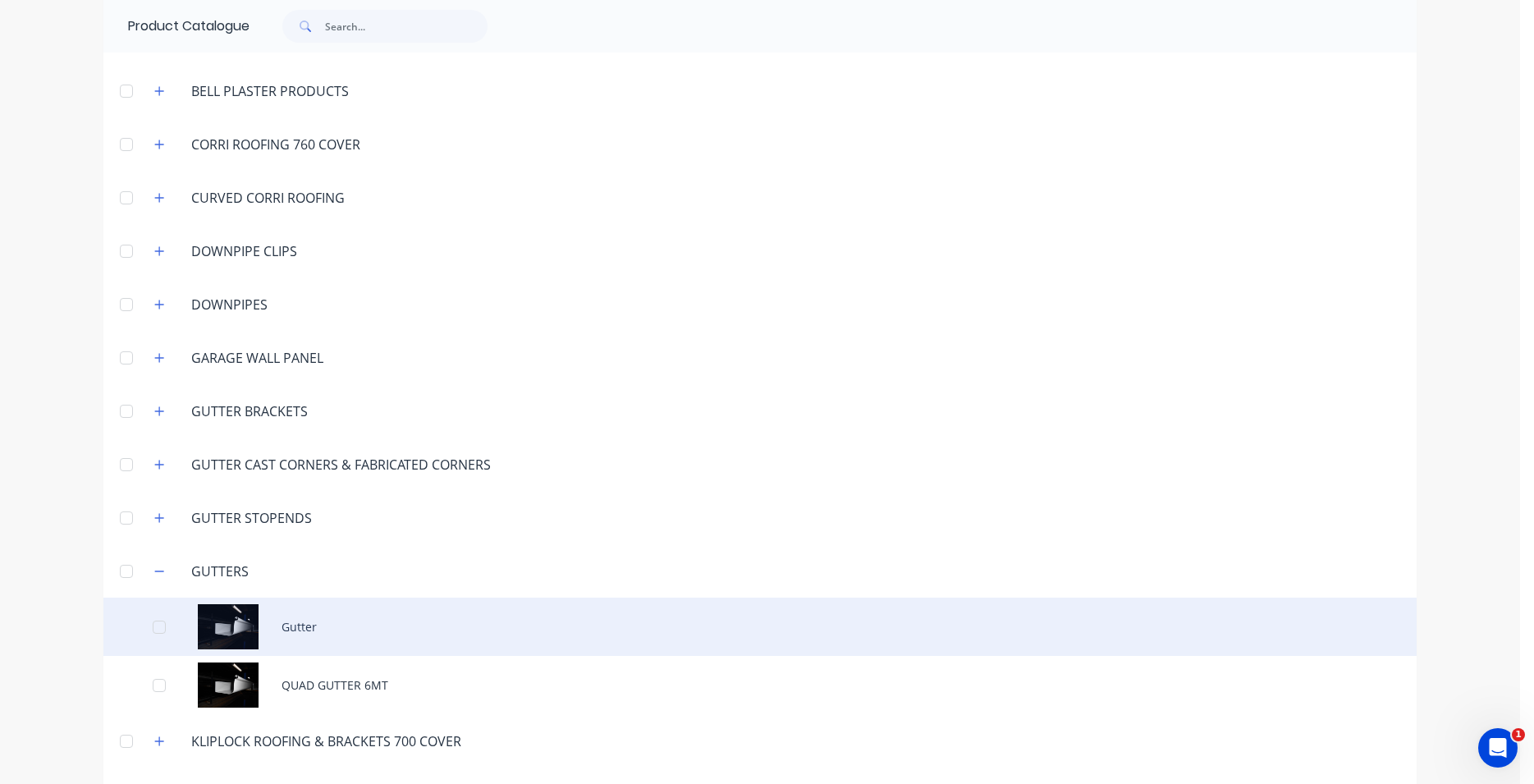
click at [308, 631] on div "Gutter" at bounding box center [760, 626] width 1313 height 58
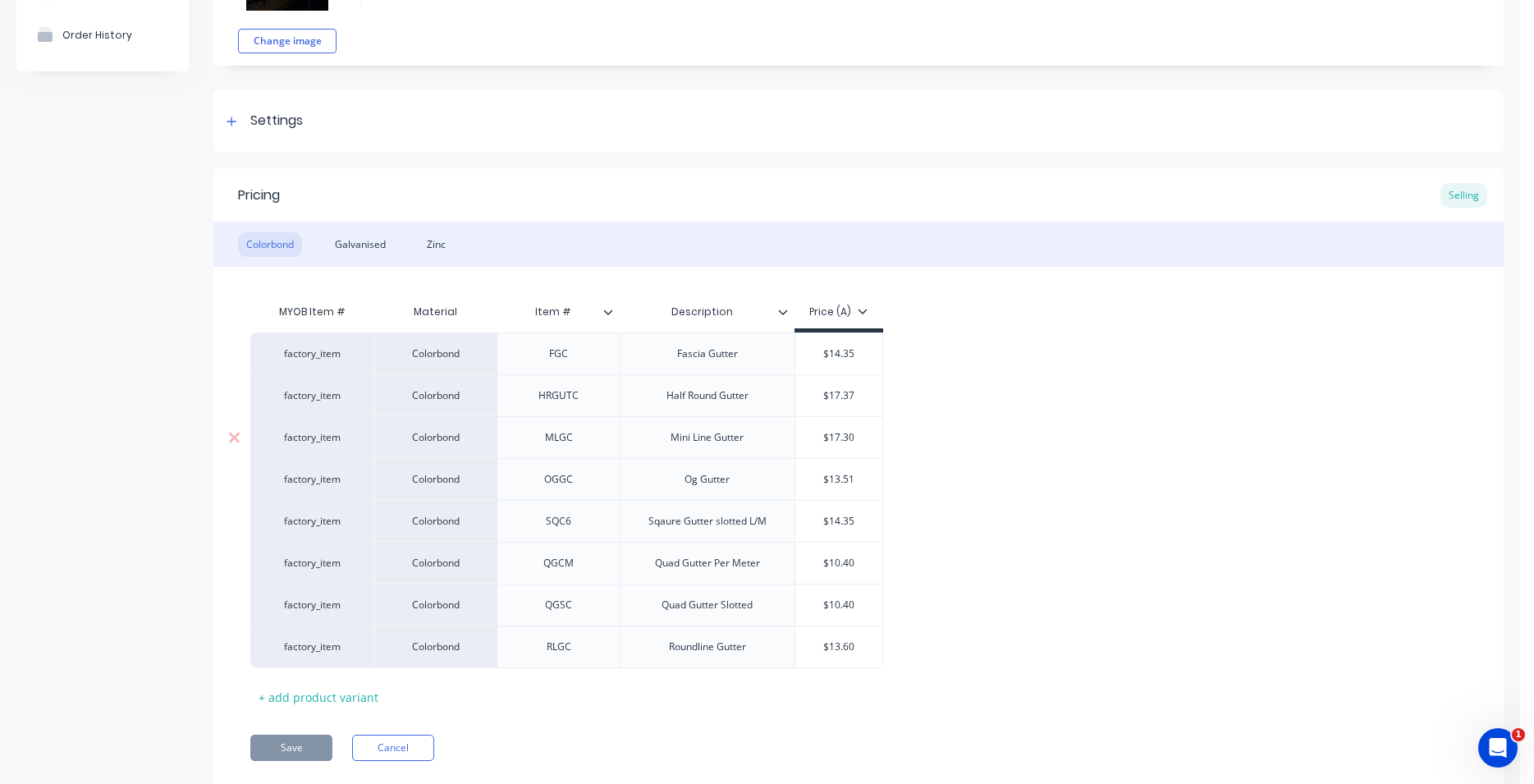
scroll to position [187, 0]
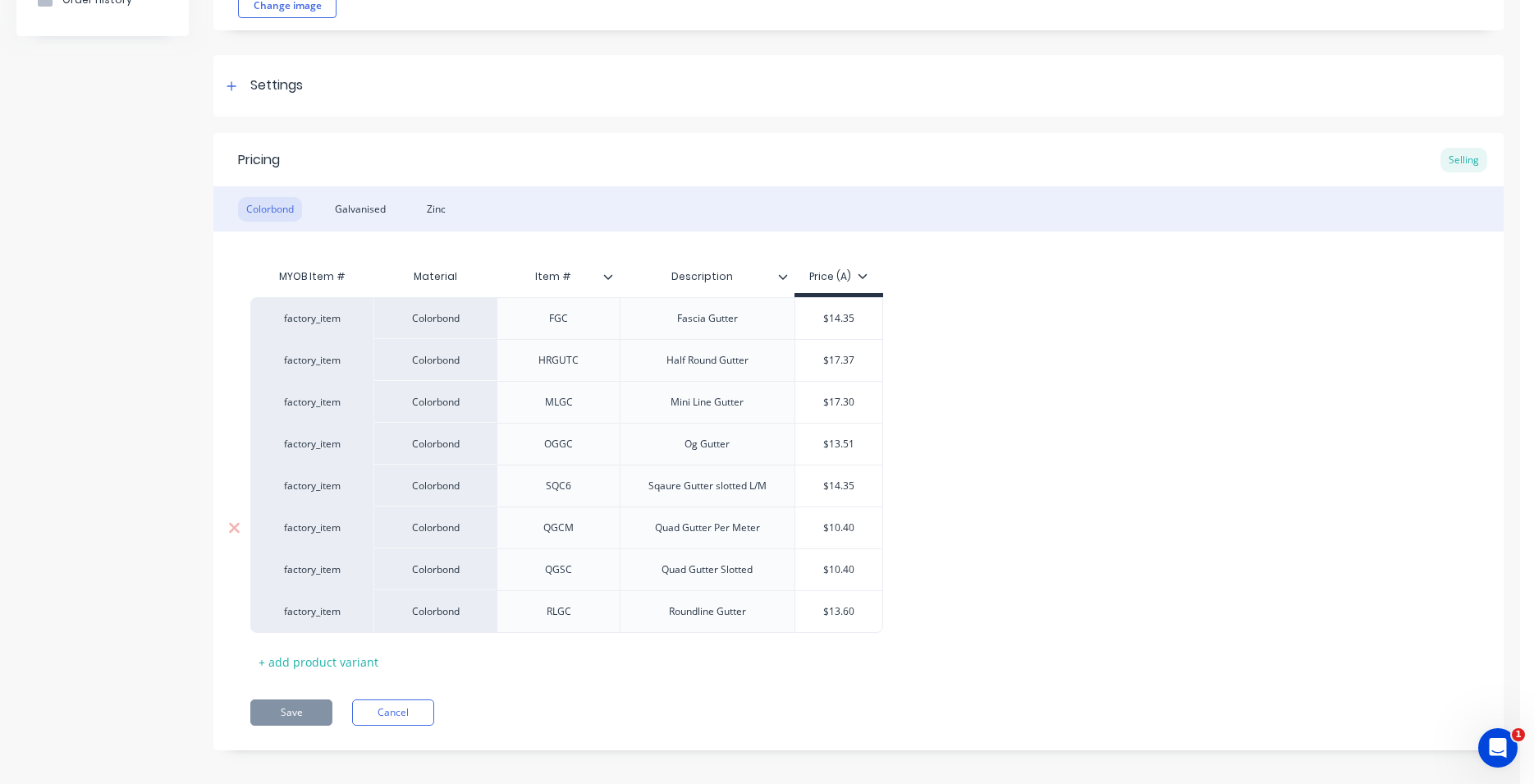
type textarea "x"
